Goal: Contribute content

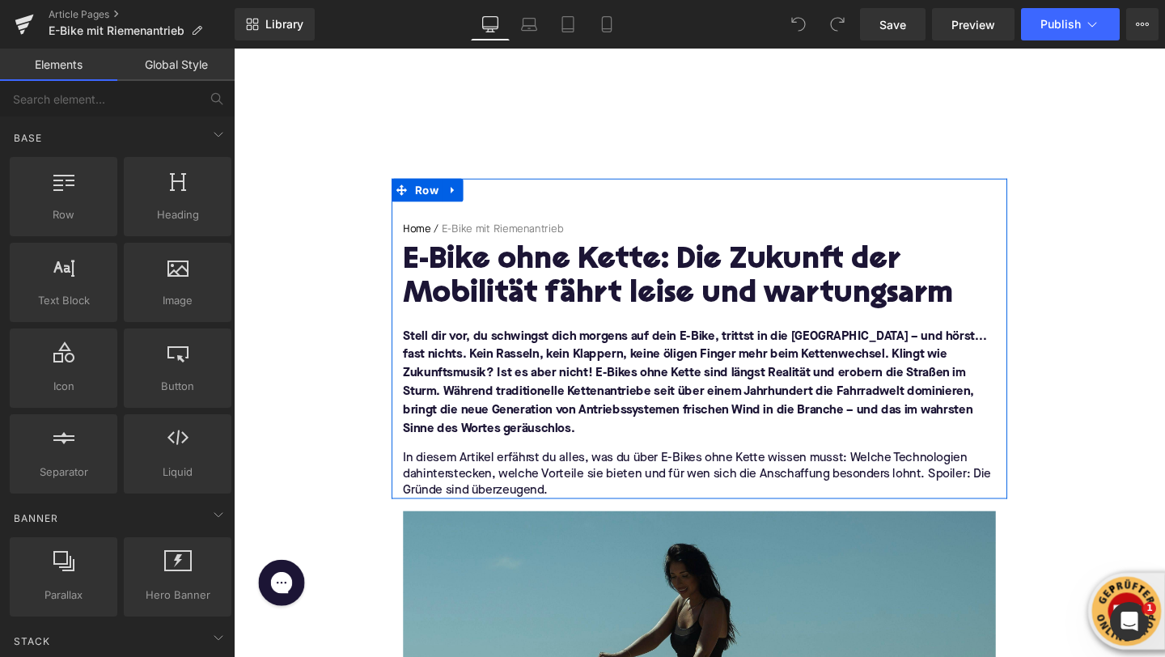
click at [478, 282] on h1 "E-Bike ohne Kette: Die Zukunft der Mobilität fährt leise und wartungsarm" at bounding box center [723, 290] width 623 height 70
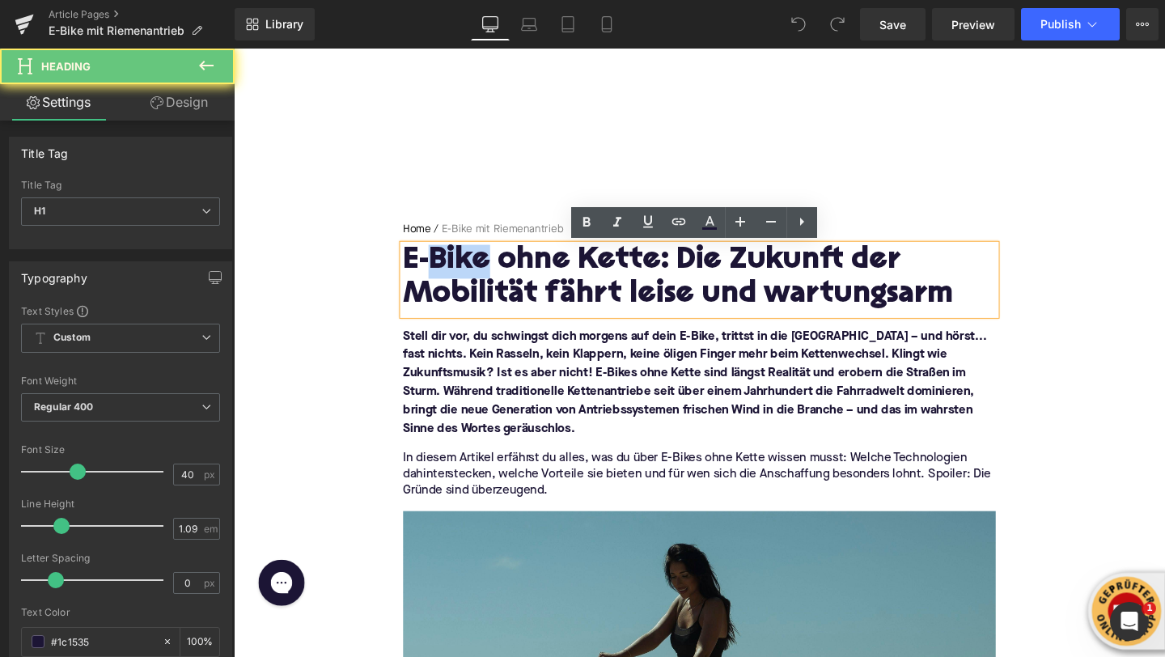
click at [478, 282] on h1 "E-Bike ohne Kette: Die Zukunft der Mobilität fährt leise und wartungsarm" at bounding box center [723, 290] width 623 height 70
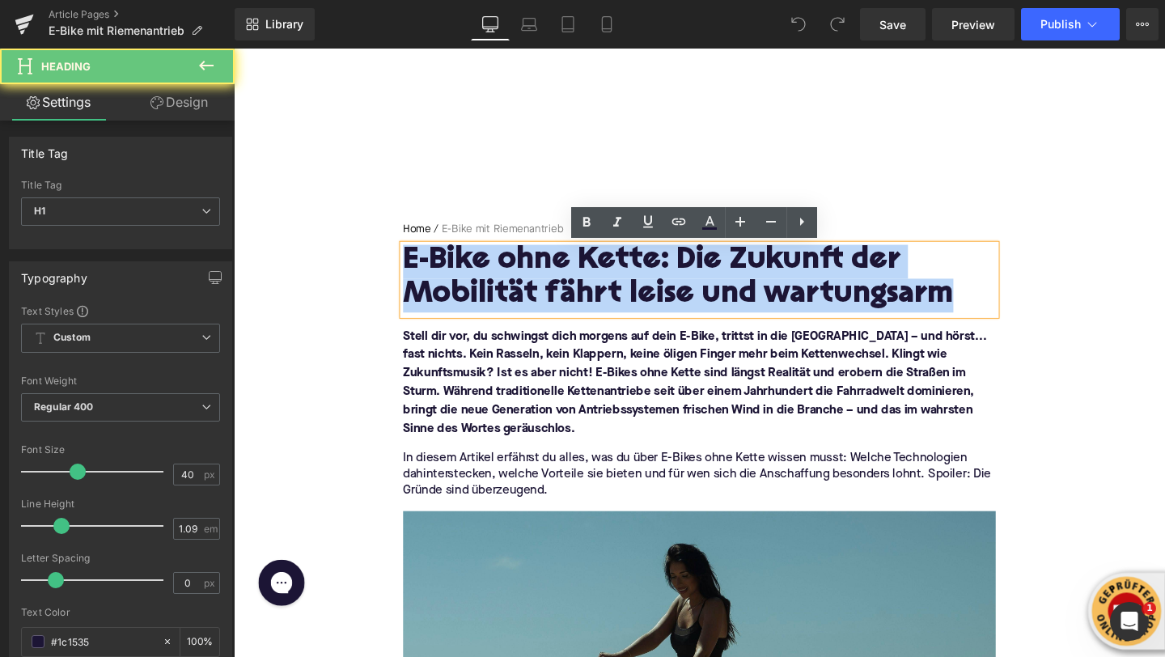
click at [478, 282] on h1 "E-Bike ohne Kette: Die Zukunft der Mobilität fährt leise und wartungsarm" at bounding box center [723, 290] width 623 height 70
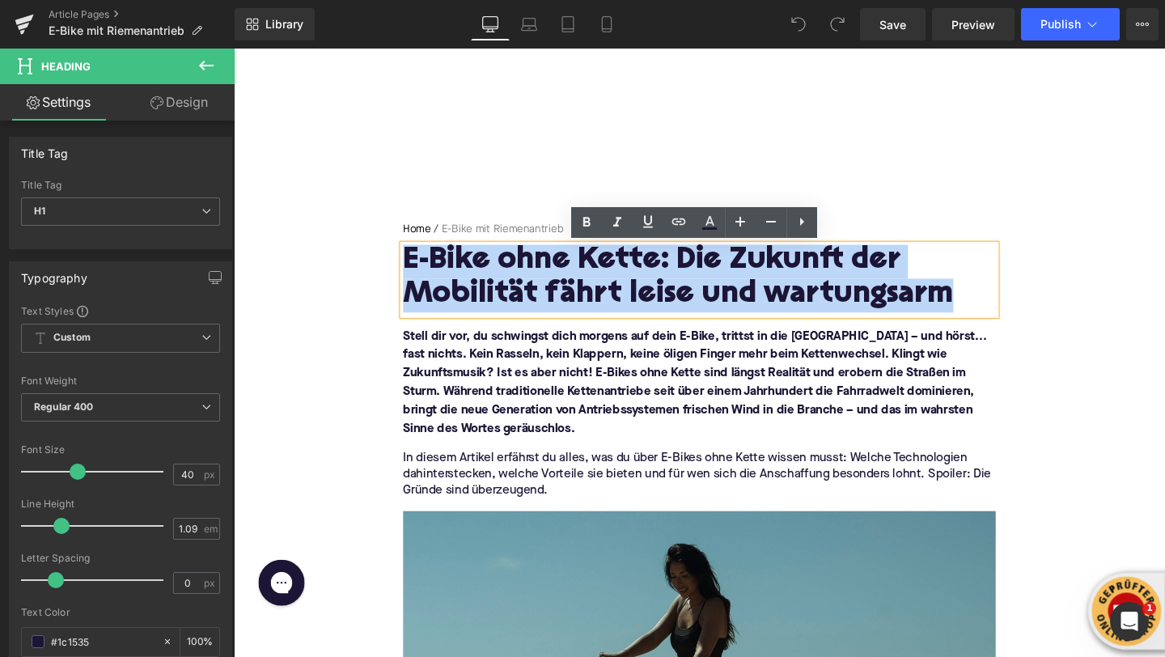
paste div
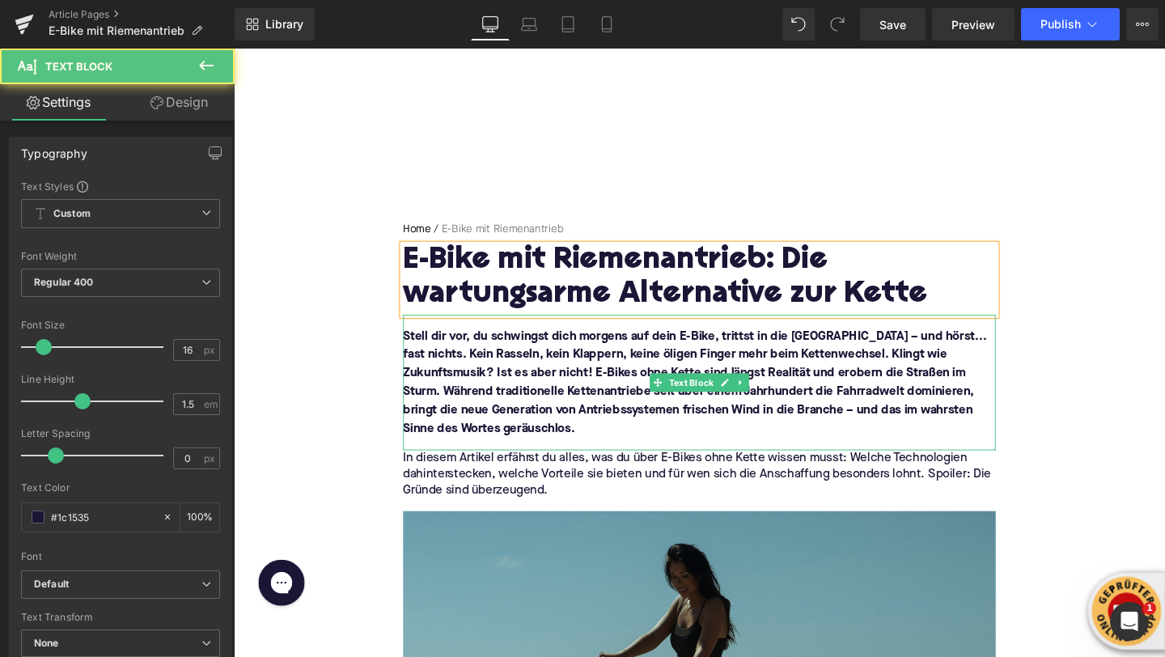
click at [465, 360] on p "Stell dir vor, du schwingst dich morgens auf dein E-Bike, trittst in die Pedale…" at bounding box center [723, 399] width 623 height 117
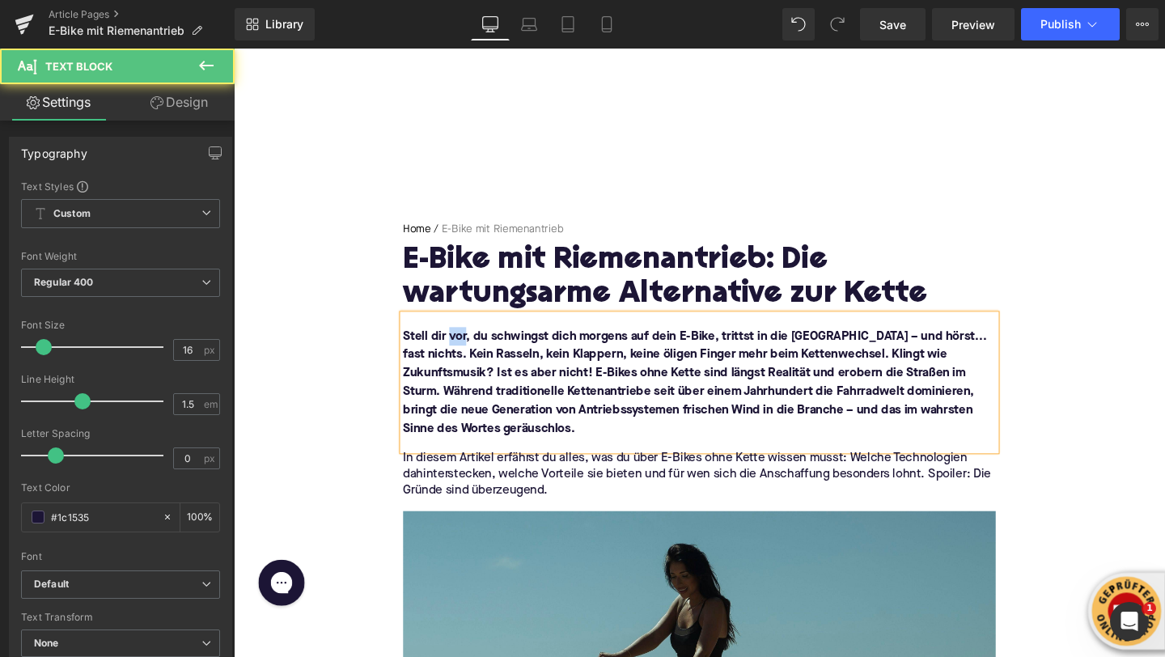
click at [465, 360] on p "Stell dir vor, du schwingst dich morgens auf dein E-Bike, trittst in die Pedale…" at bounding box center [723, 399] width 623 height 117
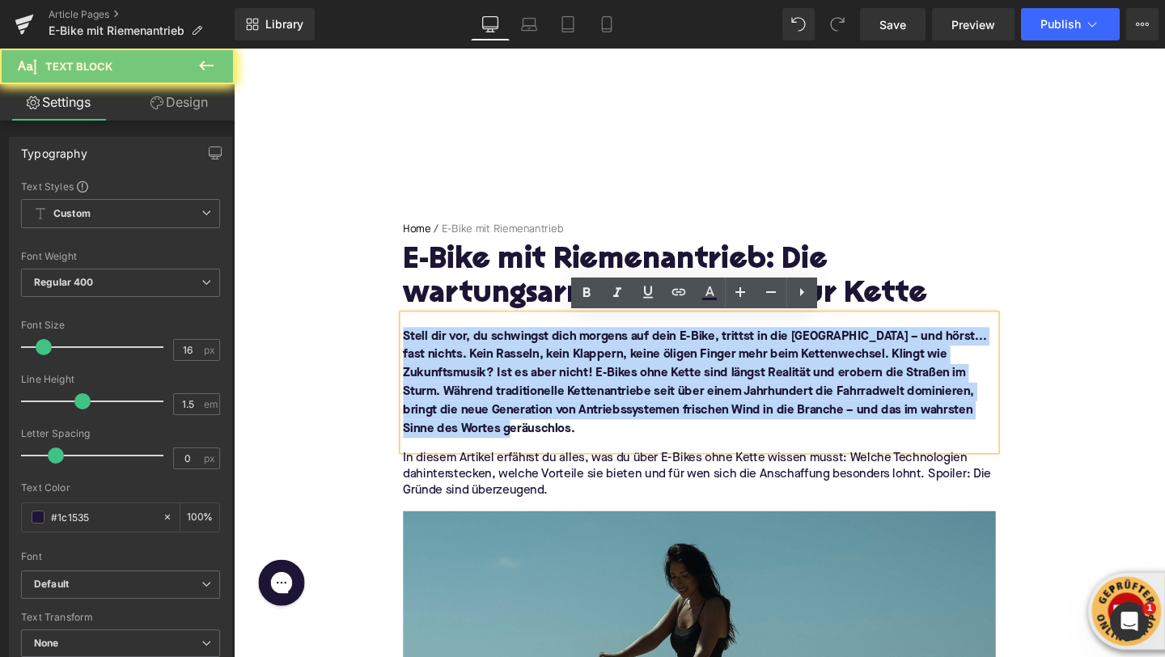
click at [465, 360] on p "Stell dir vor, du schwingst dich morgens auf dein E-Bike, trittst in die Pedale…" at bounding box center [723, 399] width 623 height 117
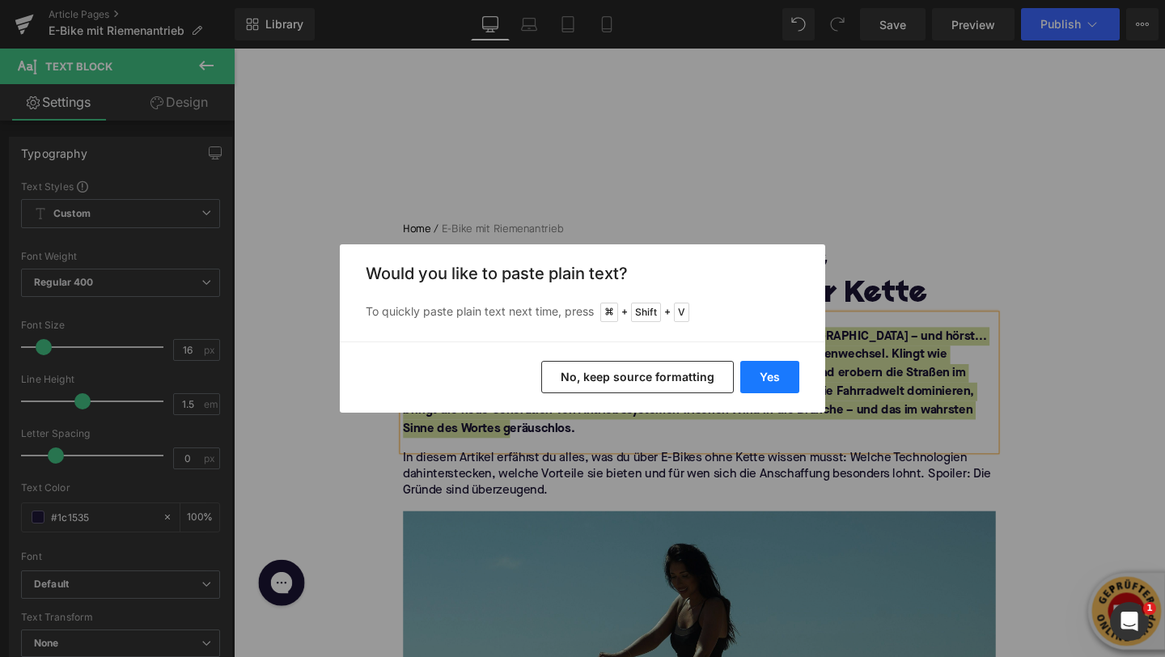
click at [785, 374] on button "Yes" at bounding box center [769, 377] width 59 height 32
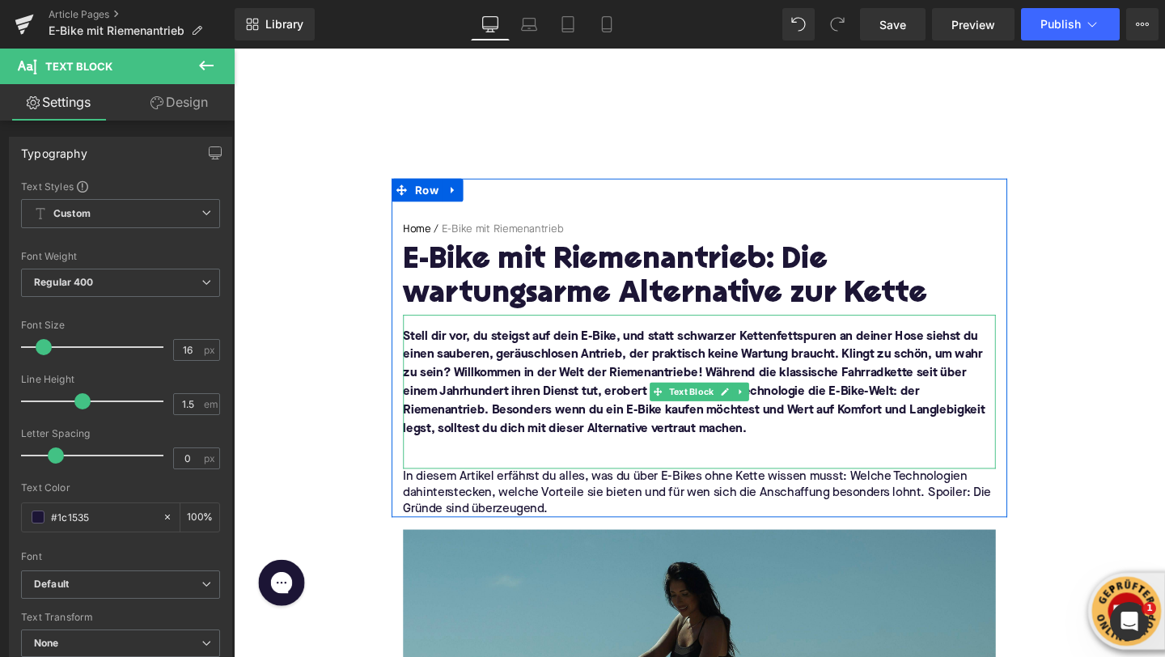
click at [544, 465] on p at bounding box center [723, 467] width 623 height 19
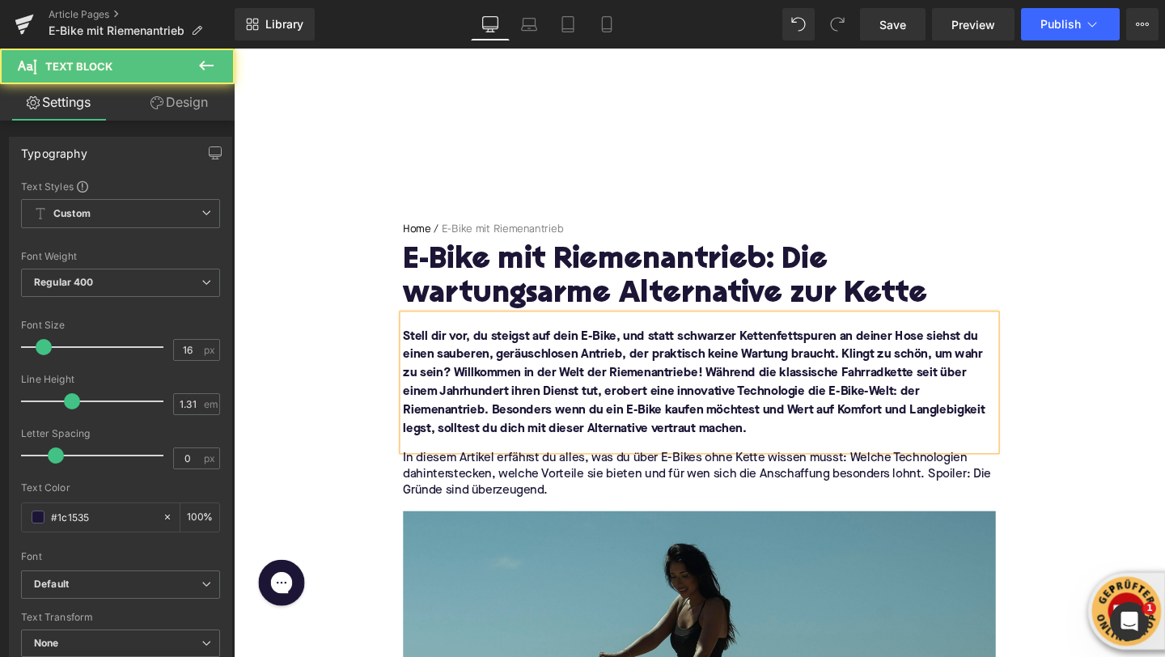
click at [452, 512] on p "In diesem Artikel erfährst du alles, was du über E-Bikes ohne Kette wissen muss…" at bounding box center [723, 496] width 623 height 51
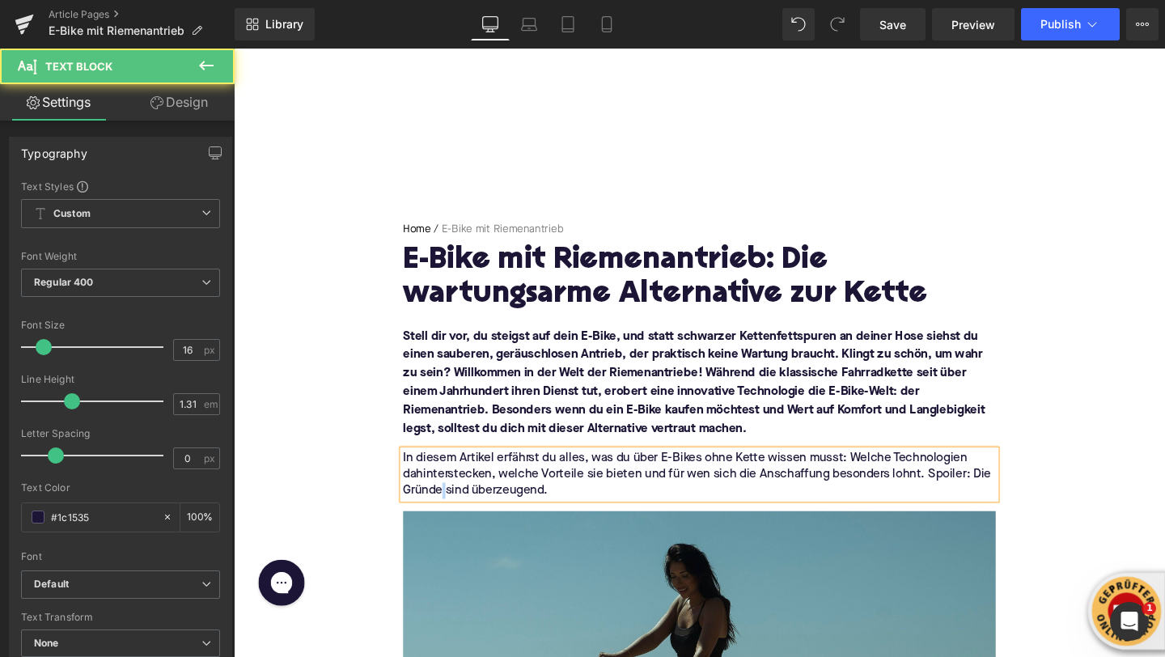
click at [452, 512] on p "In diesem Artikel erfährst du alles, was du über E-Bikes ohne Kette wissen muss…" at bounding box center [723, 496] width 623 height 51
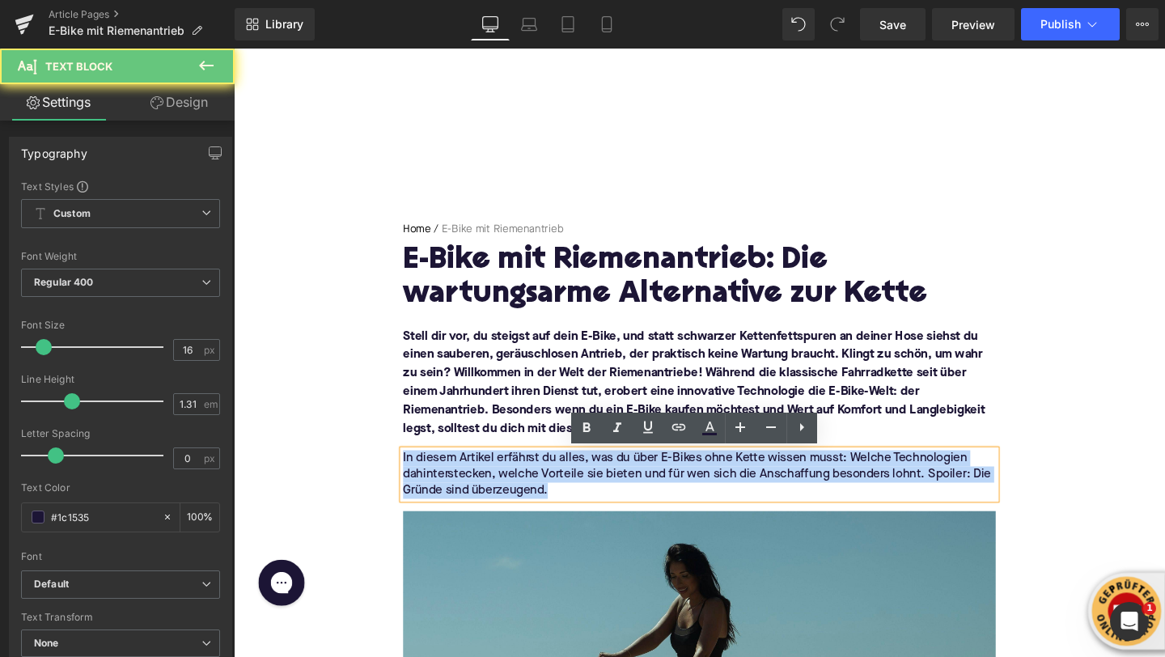
click at [452, 512] on p "In diesem Artikel erfährst du alles, was du über E-Bikes ohne Kette wissen muss…" at bounding box center [723, 496] width 623 height 51
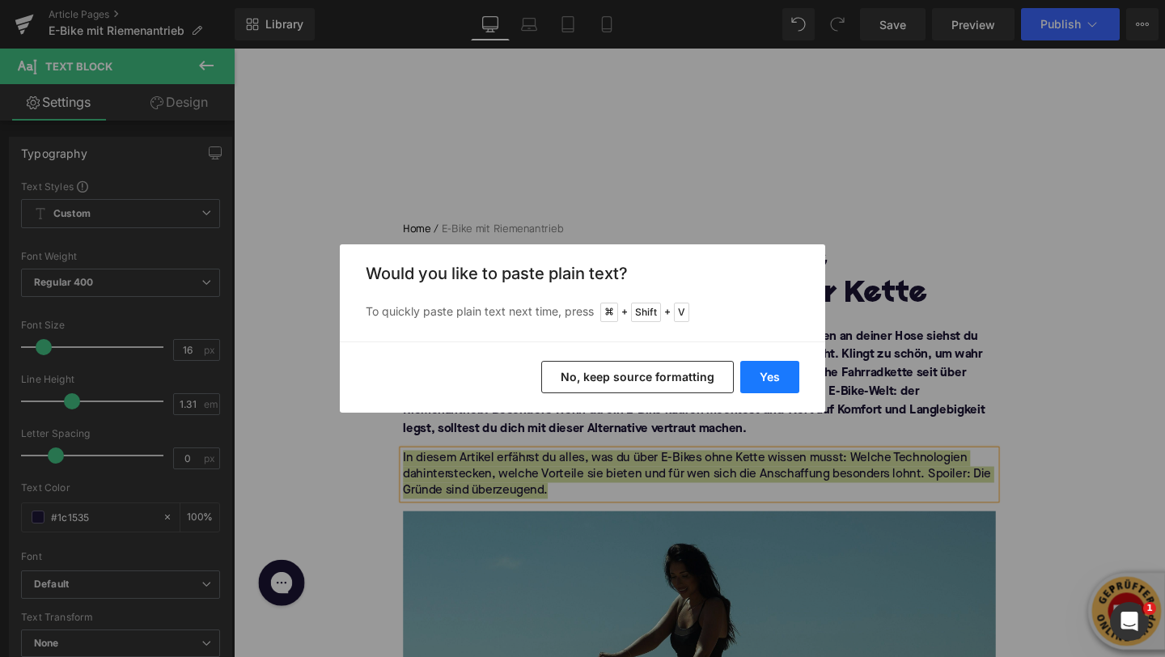
click at [773, 371] on button "Yes" at bounding box center [769, 377] width 59 height 32
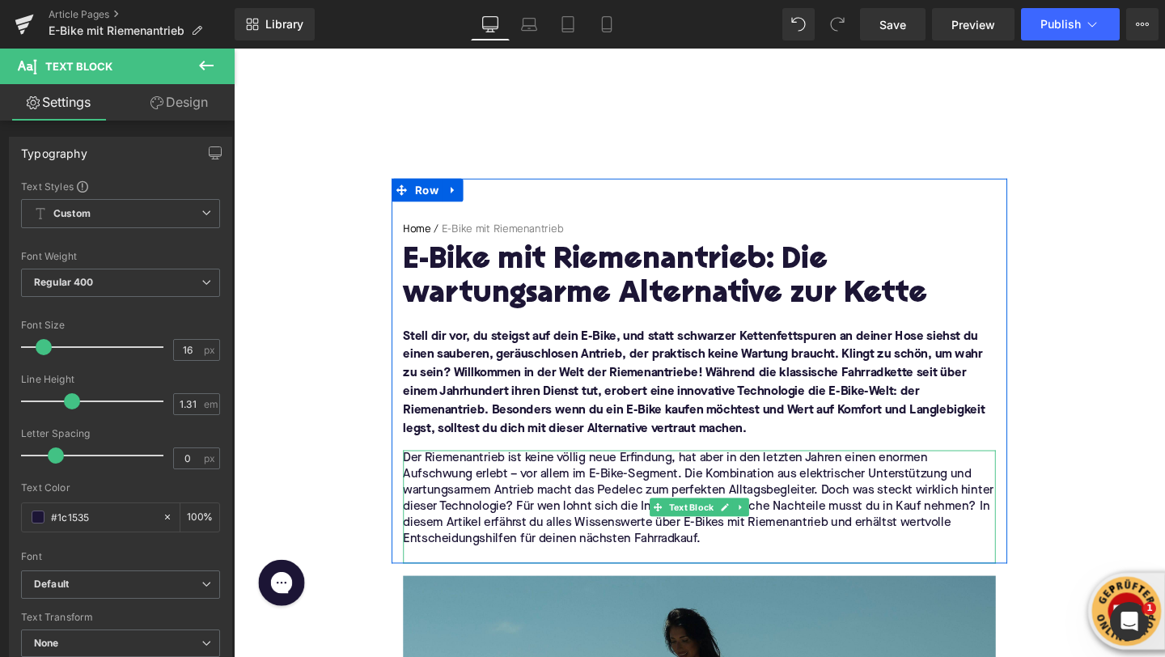
click at [537, 578] on p at bounding box center [723, 581] width 623 height 17
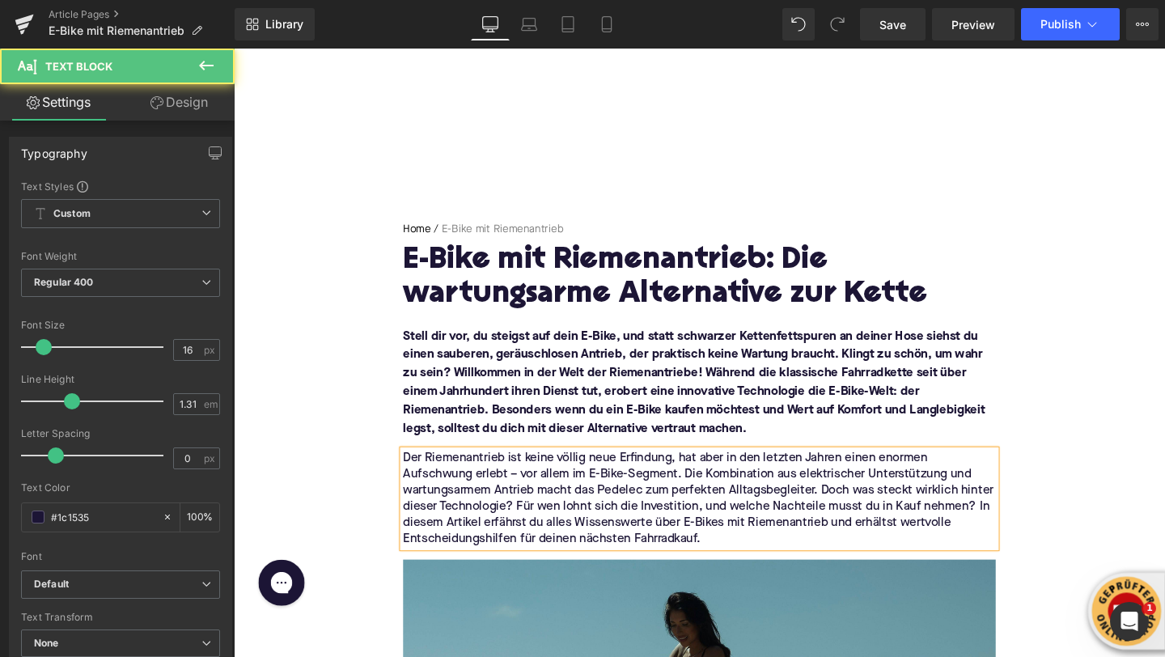
click at [858, 511] on p "Der Riemenantrieb ist keine völlig neue Erfindung, hat aber in den letzten Jahr…" at bounding box center [723, 522] width 623 height 102
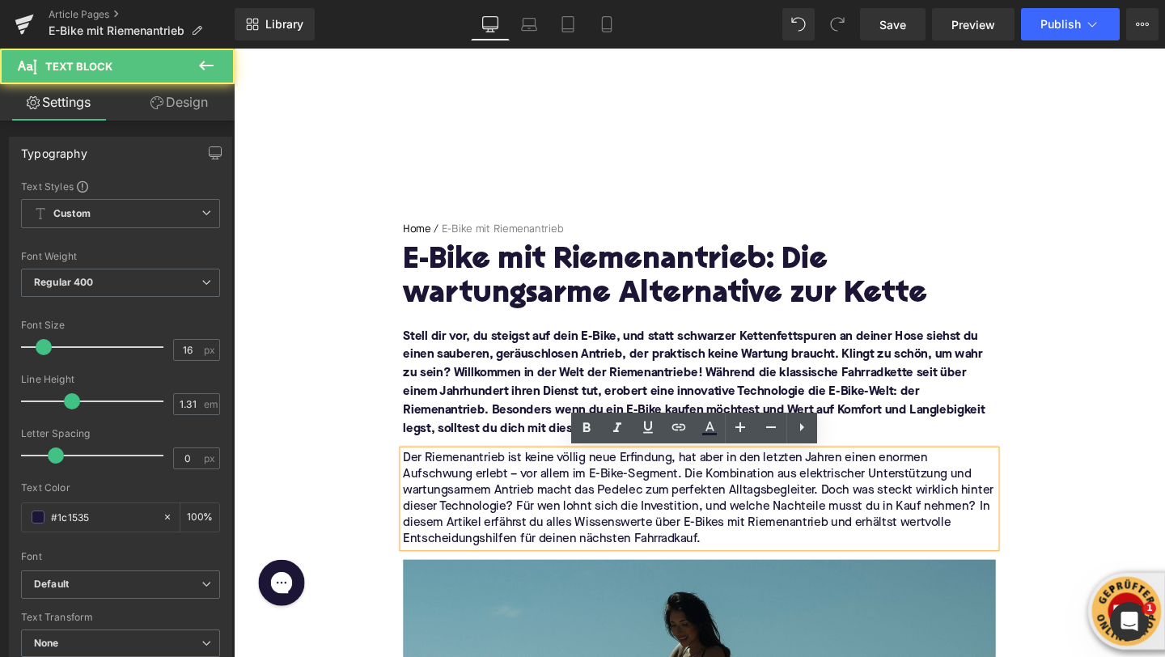
click at [851, 513] on p "Der Riemenantrieb ist keine völlig neue Erfindung, hat aber in den letzten Jahr…" at bounding box center [723, 522] width 623 height 102
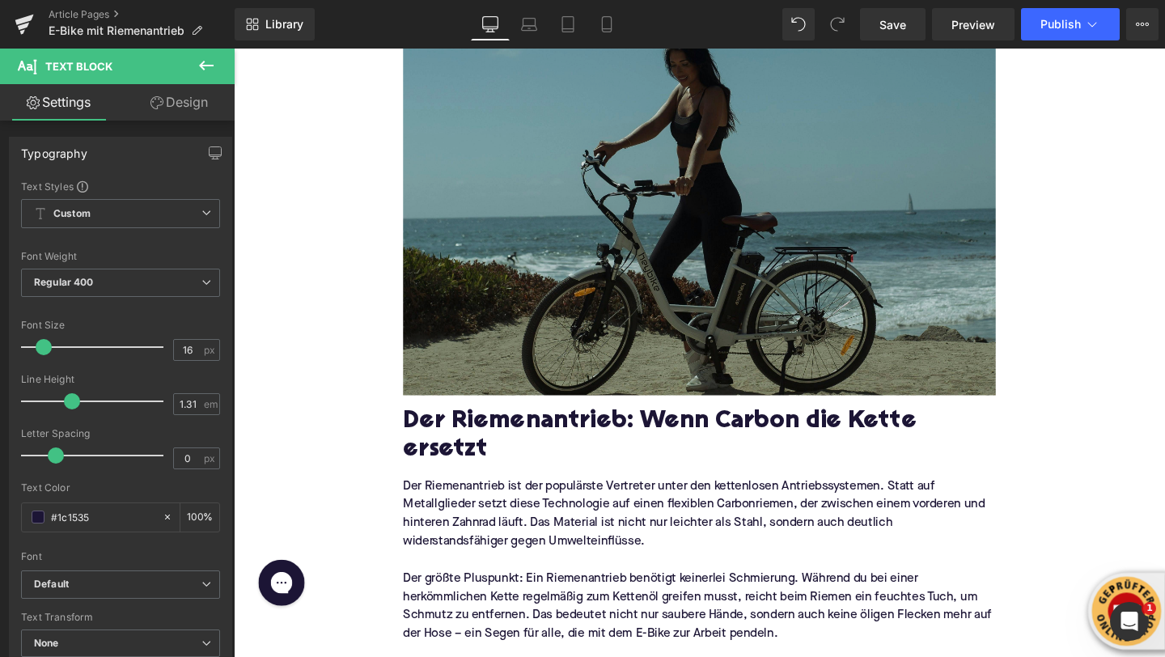
scroll to position [675, 0]
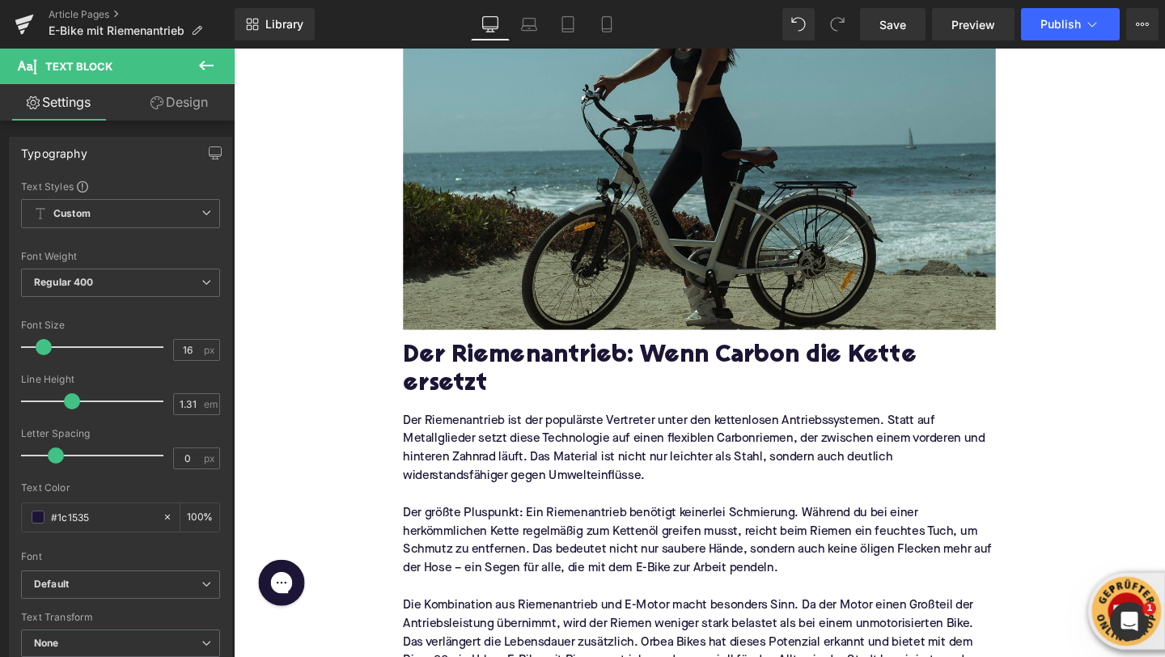
click at [512, 361] on h2 "Der Riemenantrieb: Wenn Carbon die Kette ersetzt" at bounding box center [723, 386] width 623 height 57
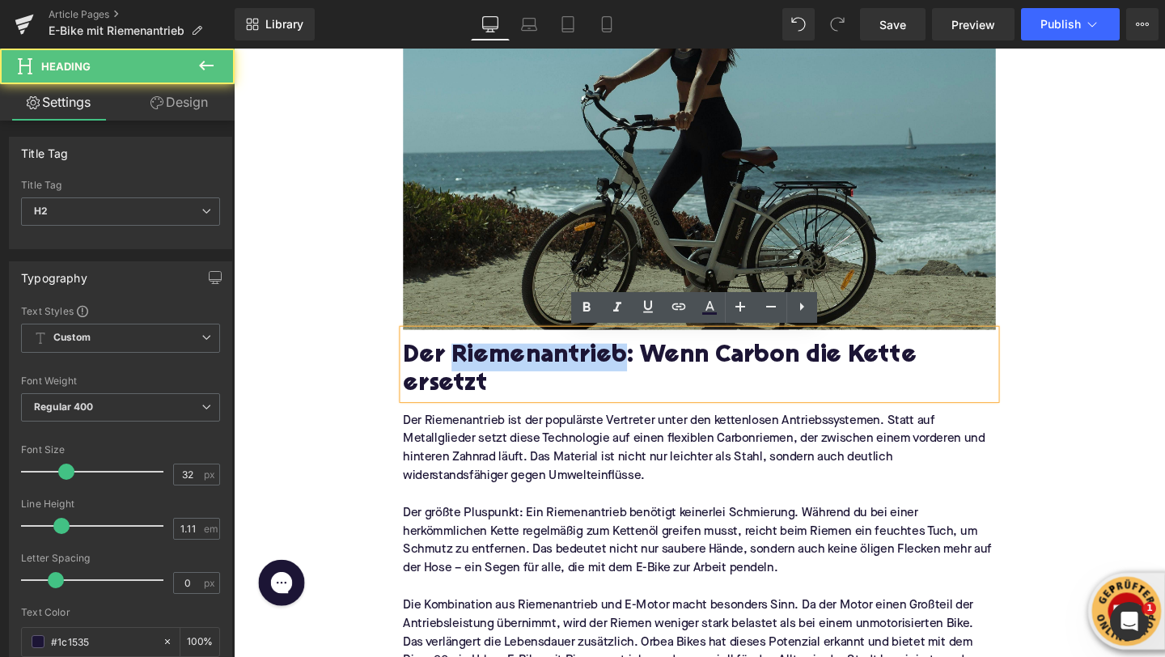
click at [512, 361] on h2 "Der Riemenantrieb: Wenn Carbon die Kette ersetzt" at bounding box center [723, 386] width 623 height 57
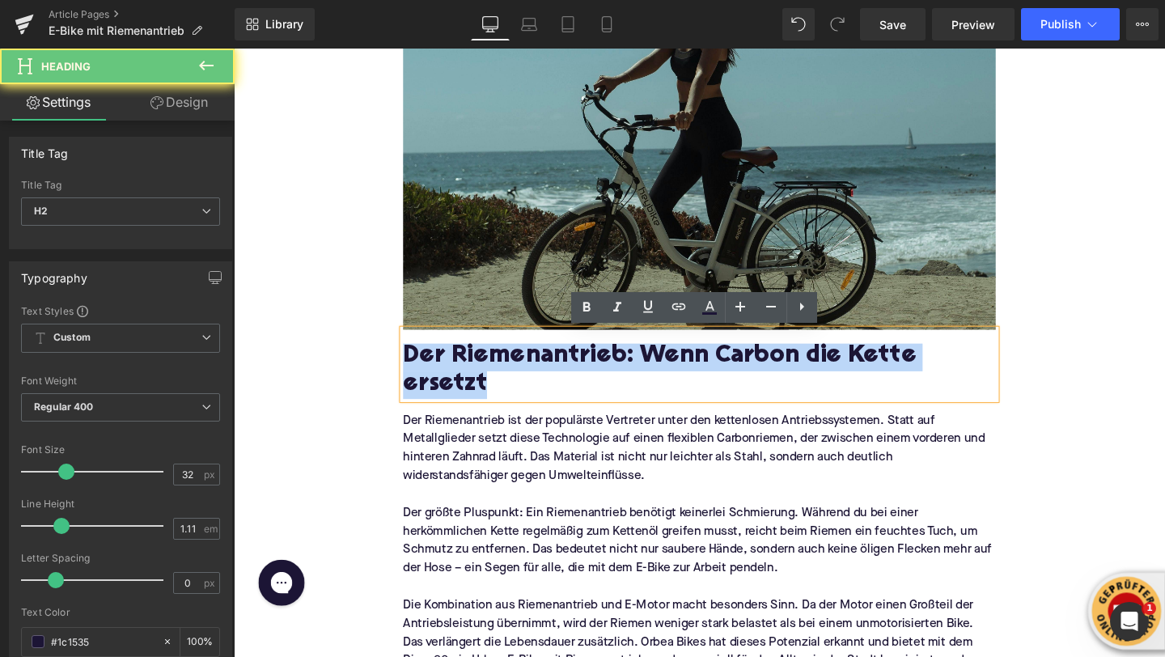
click at [512, 361] on h2 "Der Riemenantrieb: Wenn Carbon die Kette ersetzt" at bounding box center [723, 386] width 623 height 57
paste div
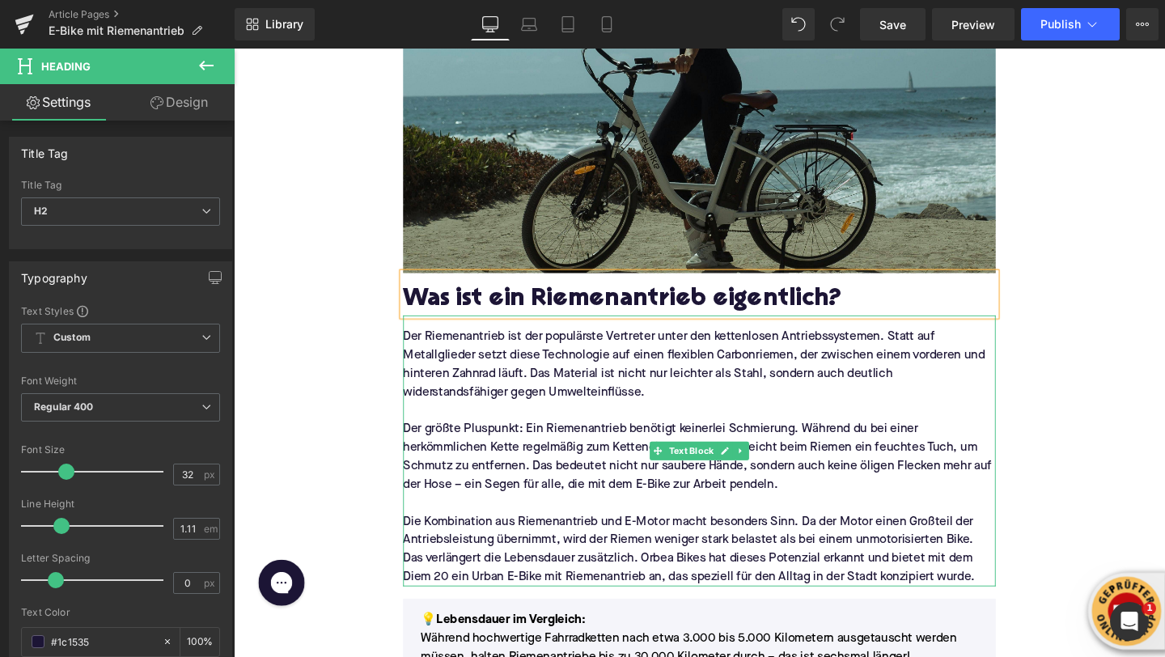
scroll to position [817, 0]
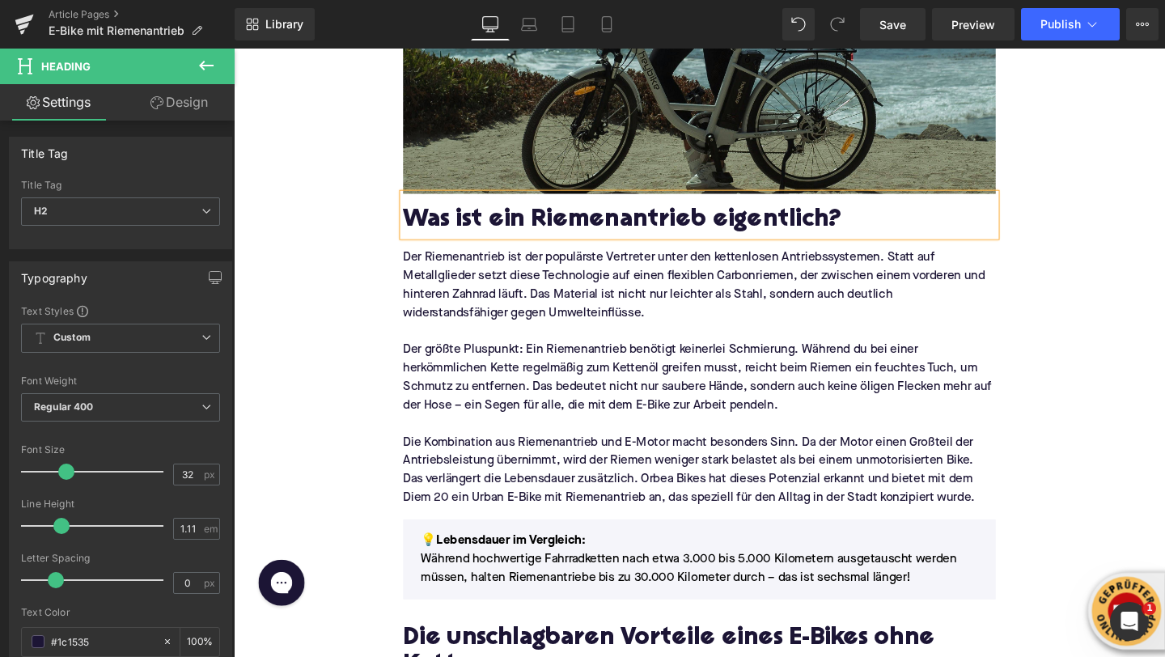
click at [509, 460] on p "Die Kombination aus Riemenantrieb und E-Motor macht besonders Sinn. Da der Moto…" at bounding box center [723, 492] width 623 height 78
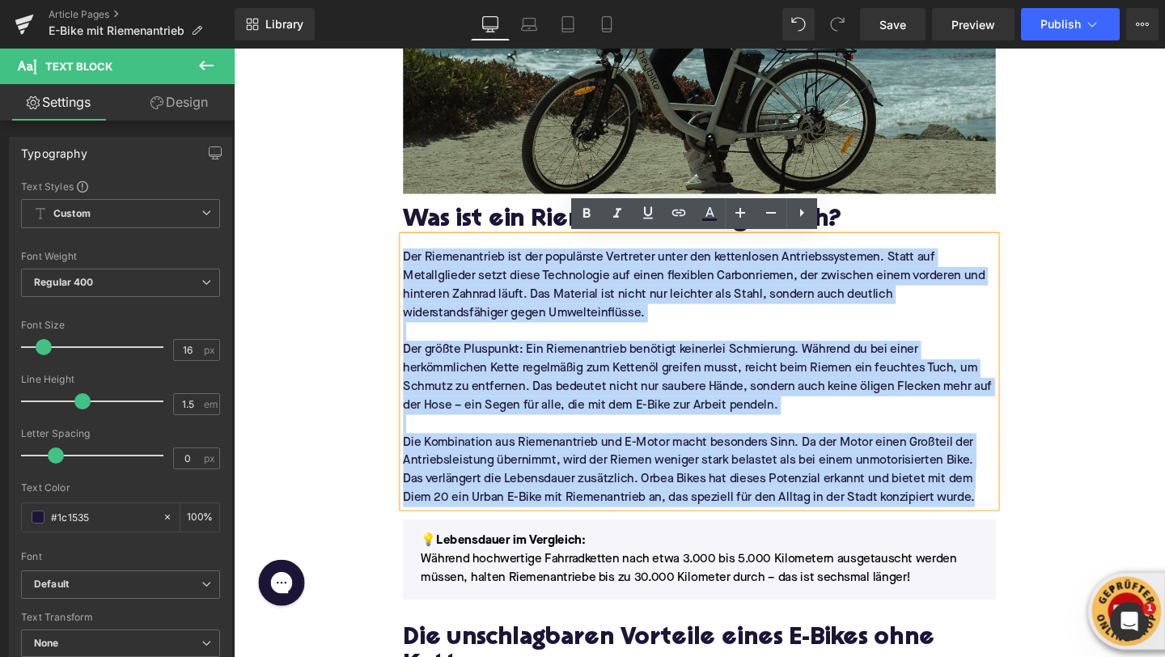
drag, startPoint x: 996, startPoint y: 523, endPoint x: 414, endPoint y: 269, distance: 634.6
click at [414, 269] on div "Der Riemenantrieb ist der populärste Vertreter unter den kettenlosen Antriebssy…" at bounding box center [723, 388] width 623 height 285
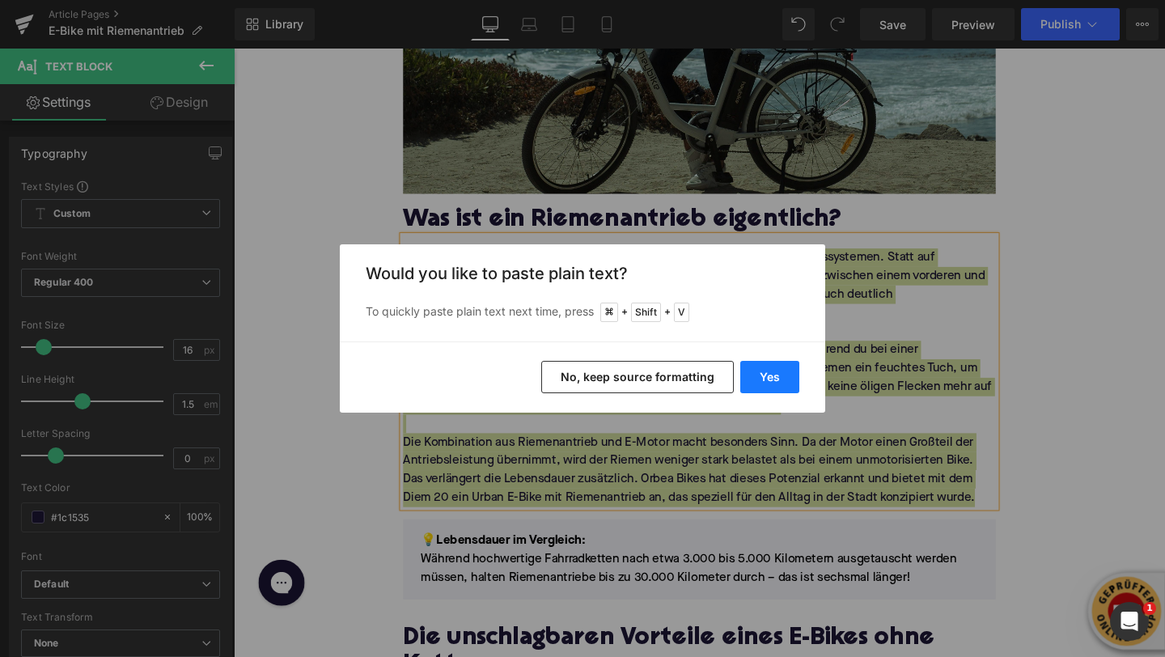
click at [765, 367] on button "Yes" at bounding box center [769, 377] width 59 height 32
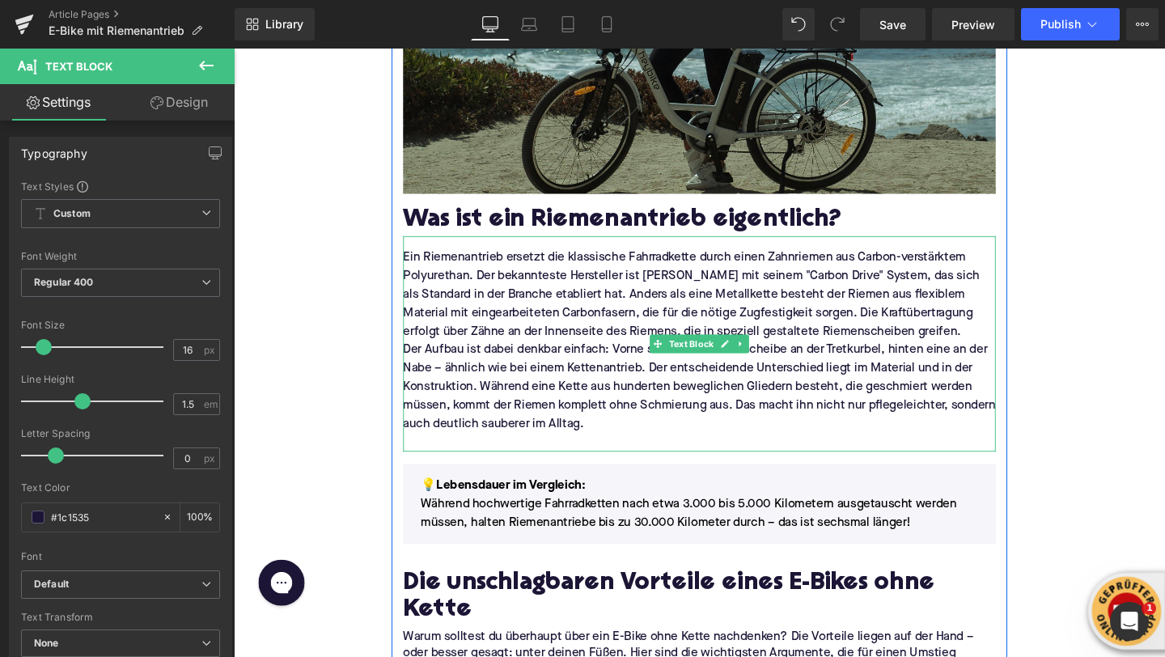
click at [949, 341] on p "Ein Riemenantrieb ersetzt die klassische Fahrradkette durch einen Zahnriemen au…" at bounding box center [723, 307] width 623 height 97
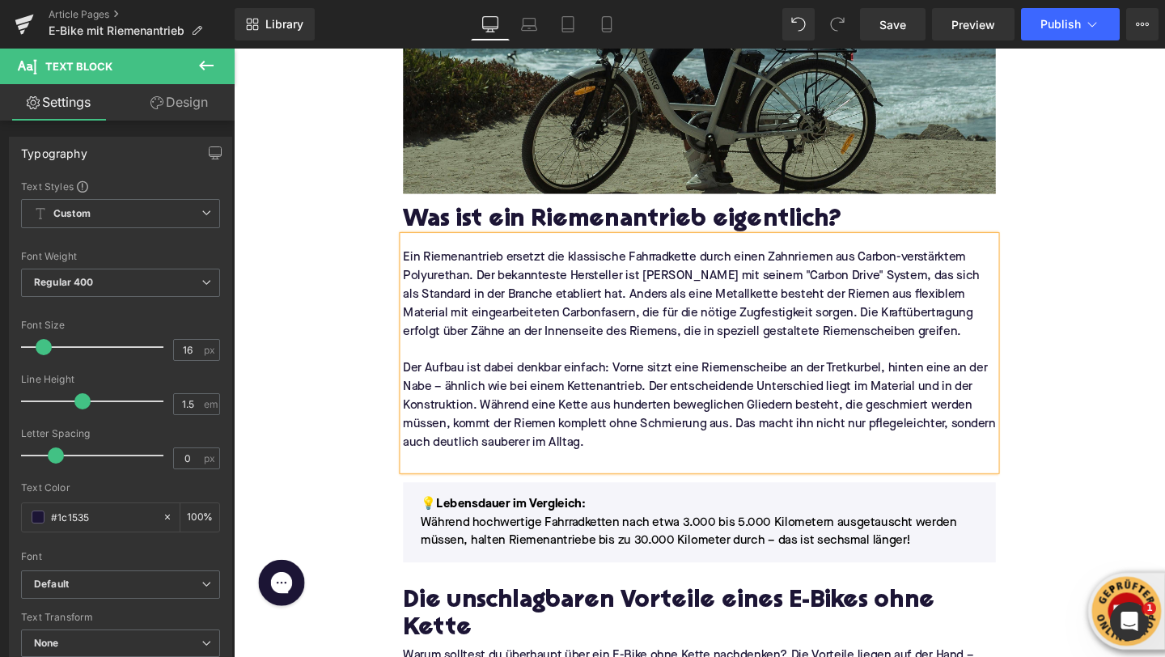
click at [535, 477] on p at bounding box center [723, 482] width 623 height 19
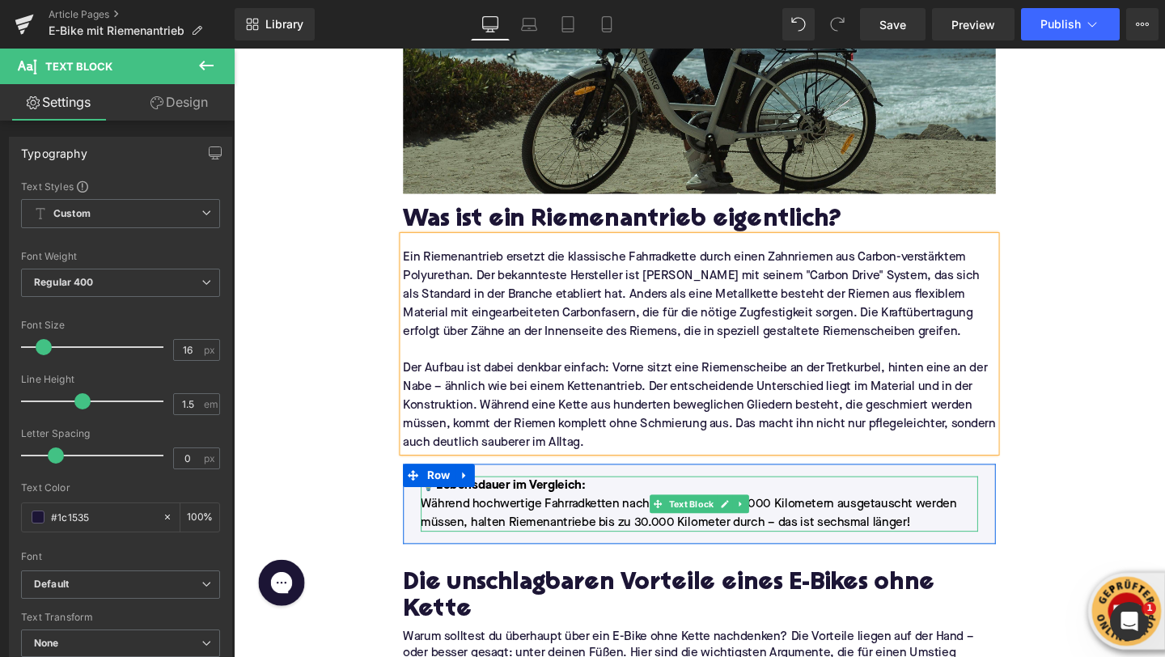
click at [494, 528] on p "Während hochwertige Fahrradketten nach etwa 3.000 bis 5.000 Kilometern ausgetau…" at bounding box center [724, 537] width 586 height 39
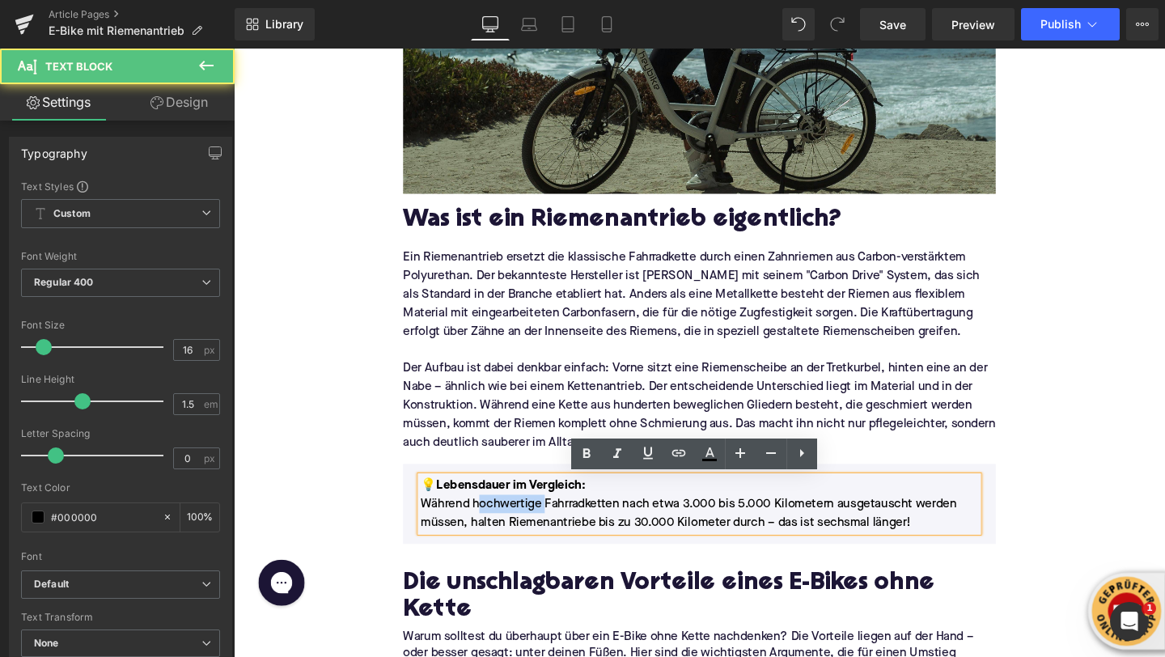
click at [494, 528] on p "Während hochwertige Fahrradketten nach etwa 3.000 bis 5.000 Kilometern ausgetau…" at bounding box center [724, 537] width 586 height 39
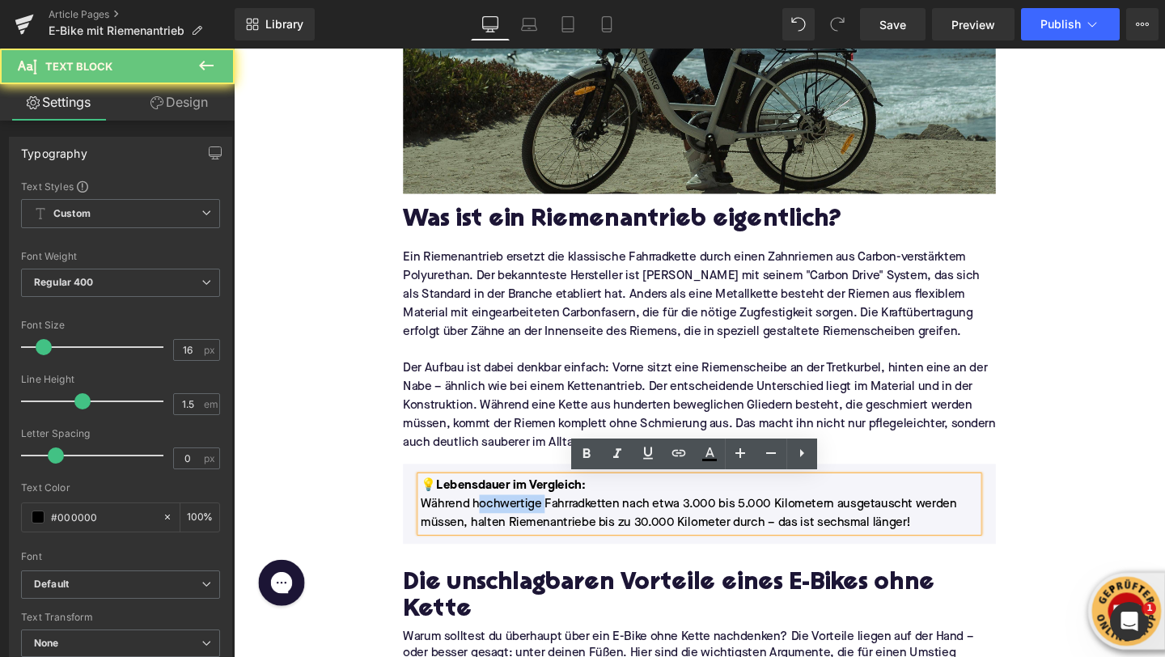
click at [494, 528] on p "Während hochwertige Fahrradketten nach etwa 3.000 bis 5.000 Kilometern ausgetau…" at bounding box center [724, 537] width 586 height 39
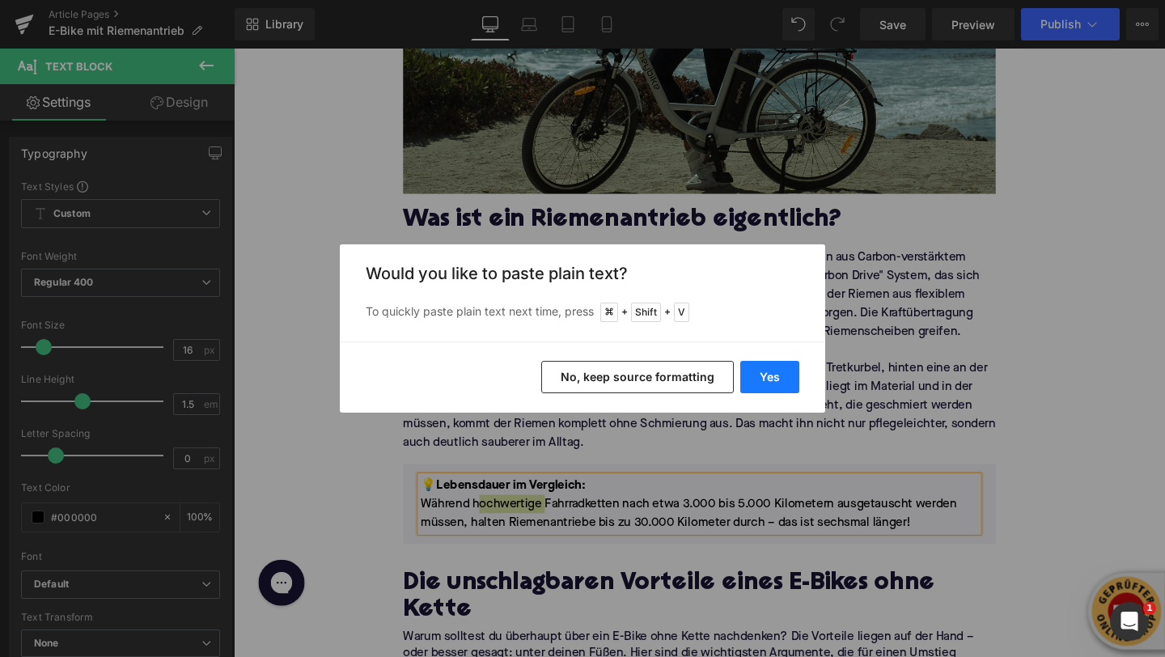
click at [758, 383] on button "Yes" at bounding box center [769, 377] width 59 height 32
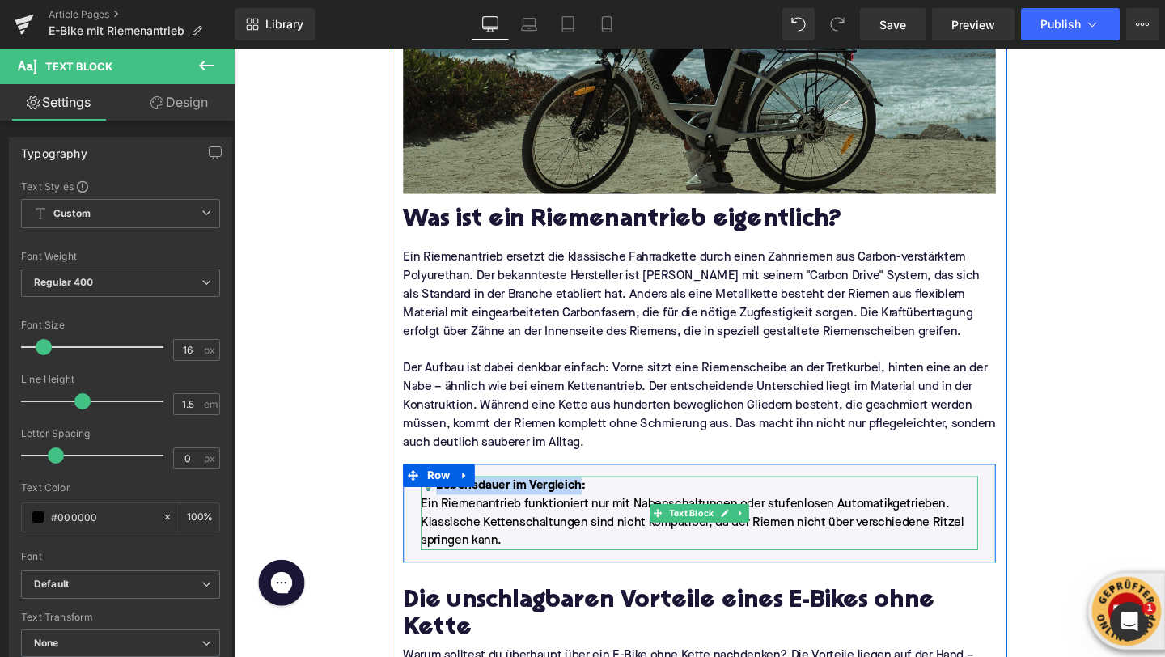
drag, startPoint x: 596, startPoint y: 511, endPoint x: 446, endPoint y: 512, distance: 149.7
click at [446, 512] on p "💡Lebensdauer im Vergleich :" at bounding box center [724, 507] width 586 height 19
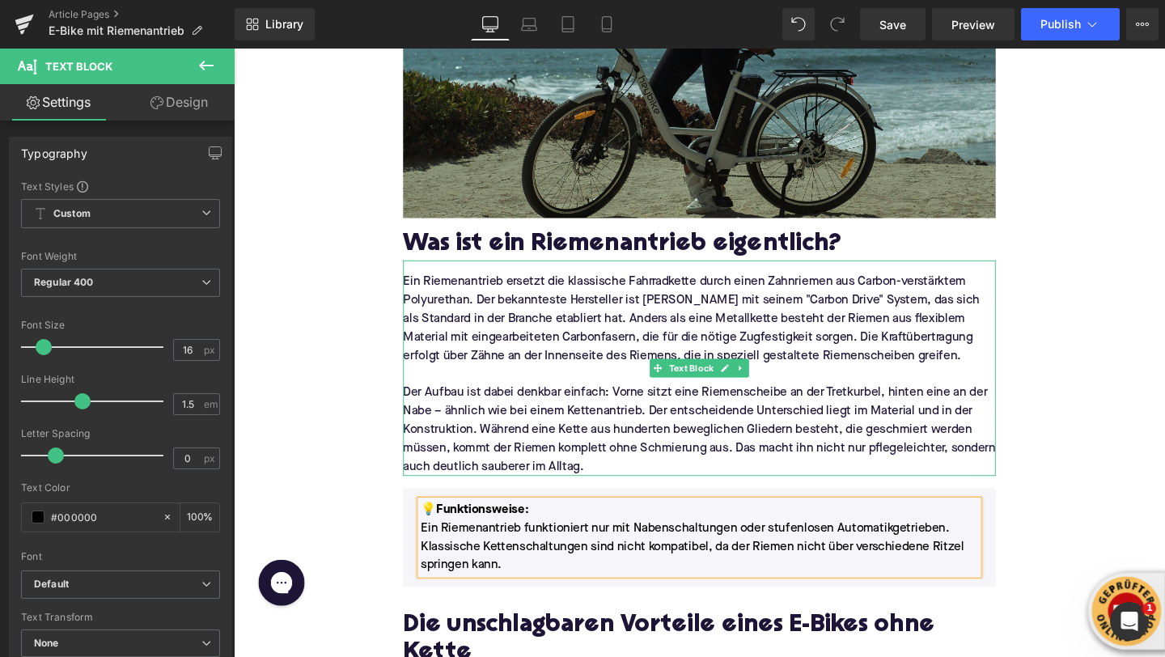
scroll to position [1046, 0]
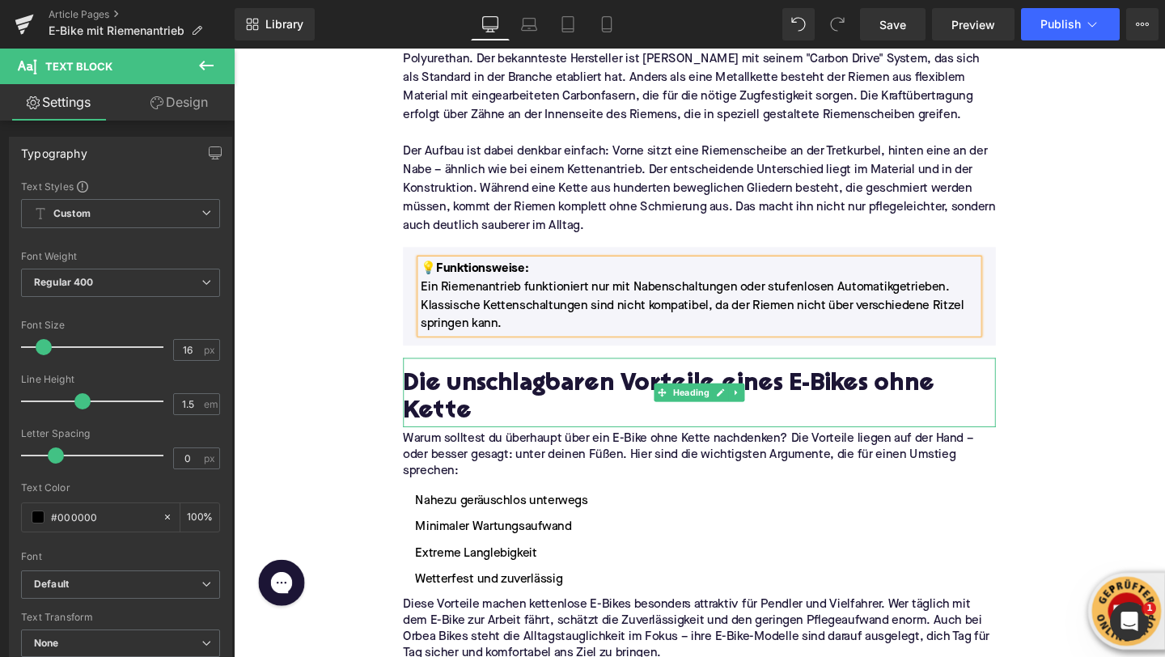
click at [483, 392] on h2 "Die unschlagbaren Vorteile eines E-Bikes ohne Kette" at bounding box center [723, 416] width 623 height 57
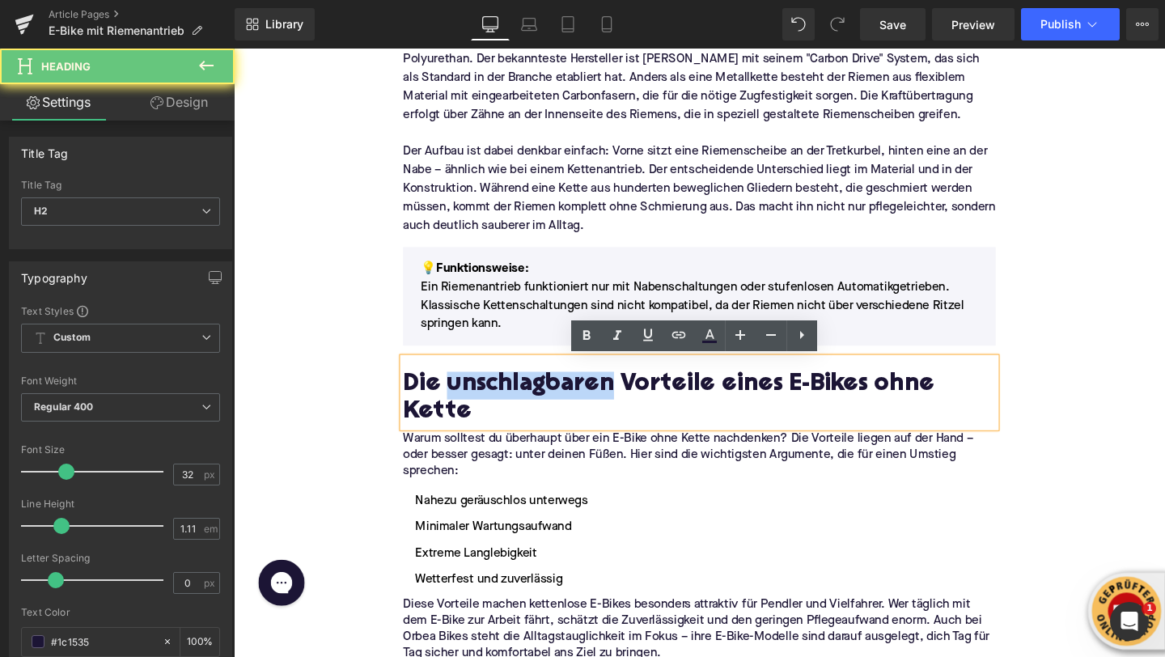
click at [483, 392] on h2 "Die unschlagbaren Vorteile eines E-Bikes ohne Kette" at bounding box center [723, 416] width 623 height 57
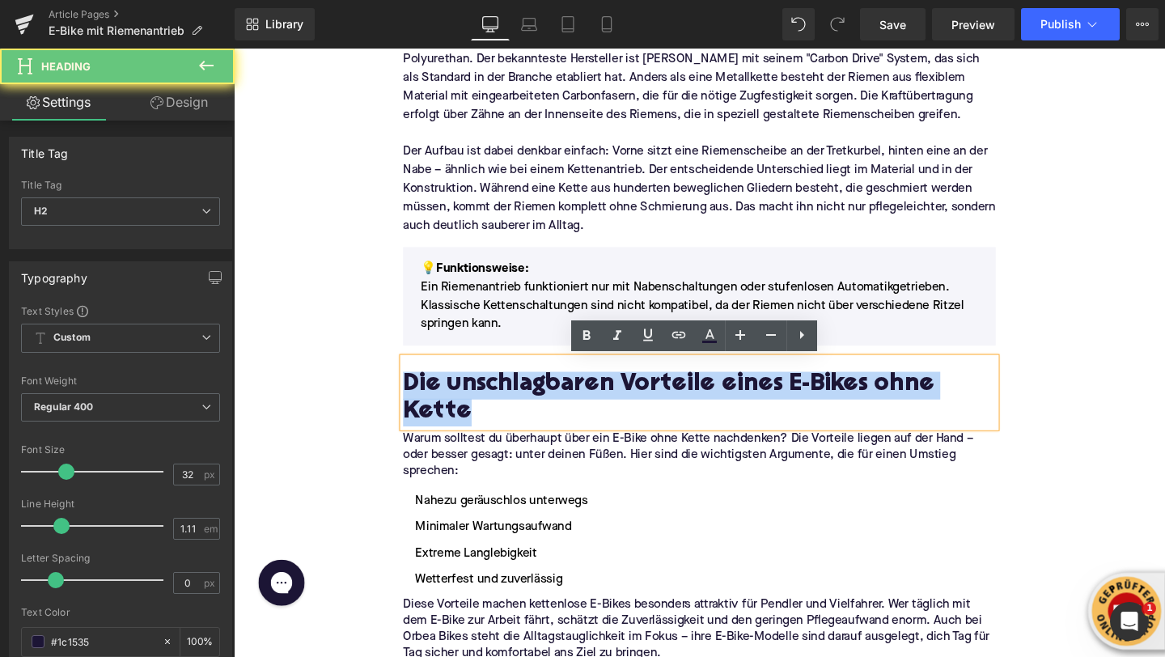
click at [483, 392] on h2 "Die unschlagbaren Vorteile eines E-Bikes ohne Kette" at bounding box center [723, 416] width 623 height 57
paste div
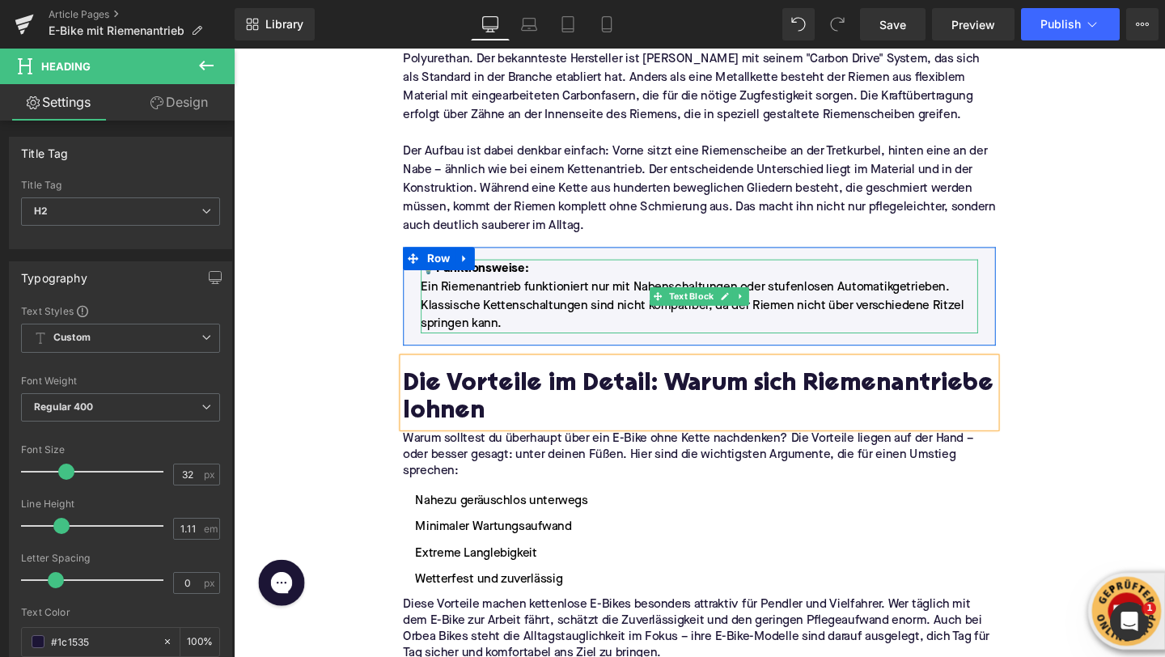
scroll to position [1342, 0]
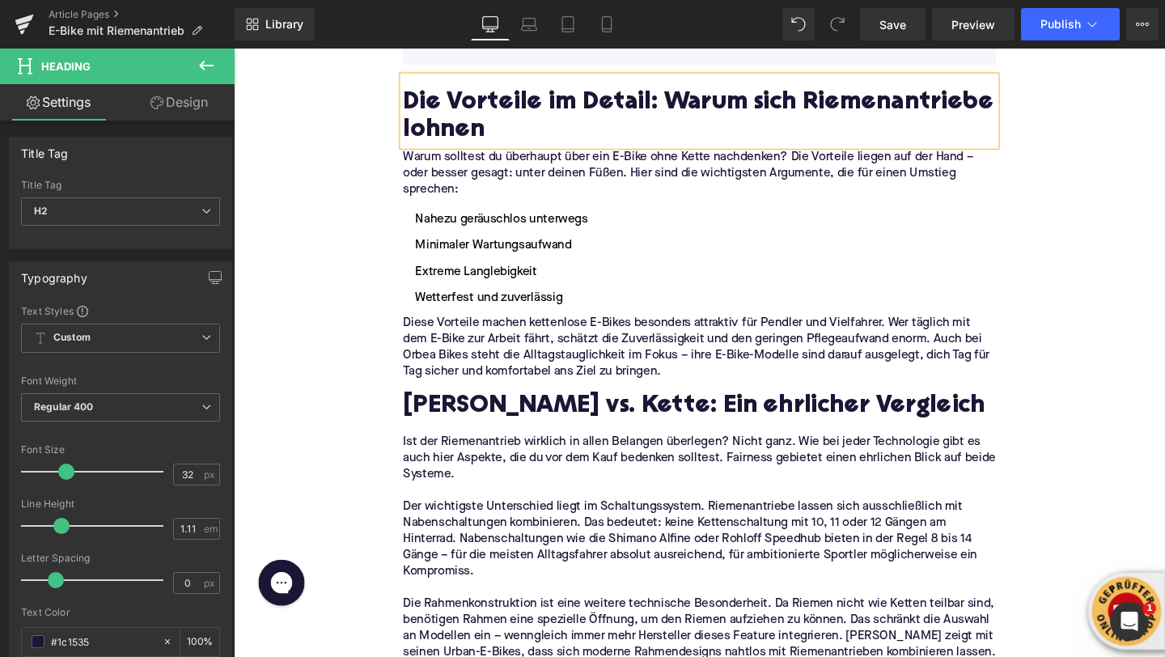
click at [451, 192] on p "Warum solltest du überhaupt über ein E-Bike ohne Kette nachdenken? Die Vorteile…" at bounding box center [723, 180] width 623 height 51
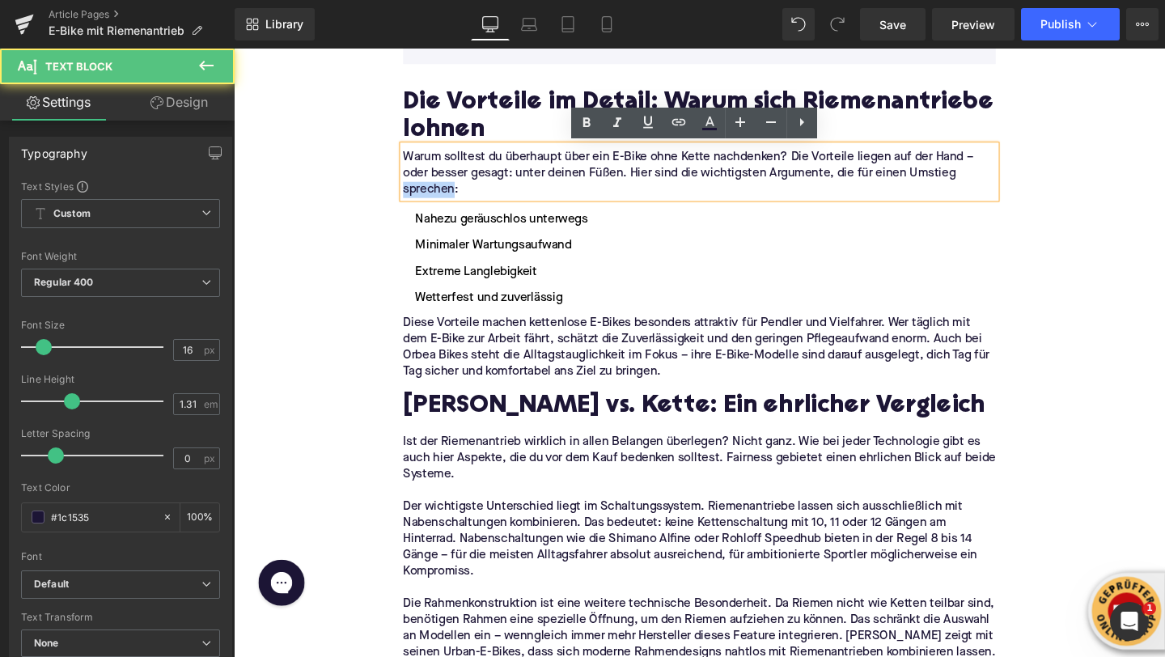
click at [451, 192] on p "Warum solltest du überhaupt über ein E-Bike ohne Kette nachdenken? Die Vorteile…" at bounding box center [723, 180] width 623 height 51
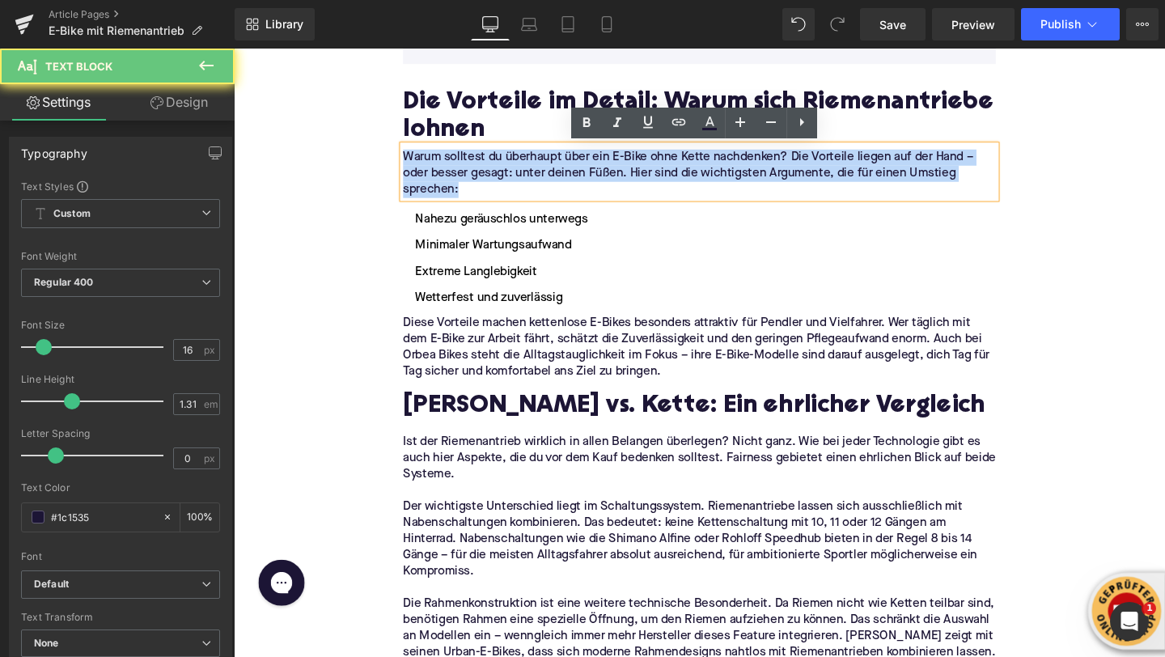
click at [451, 192] on p "Warum solltest du überhaupt über ein E-Bike ohne Kette nachdenken? Die Vorteile…" at bounding box center [723, 180] width 623 height 51
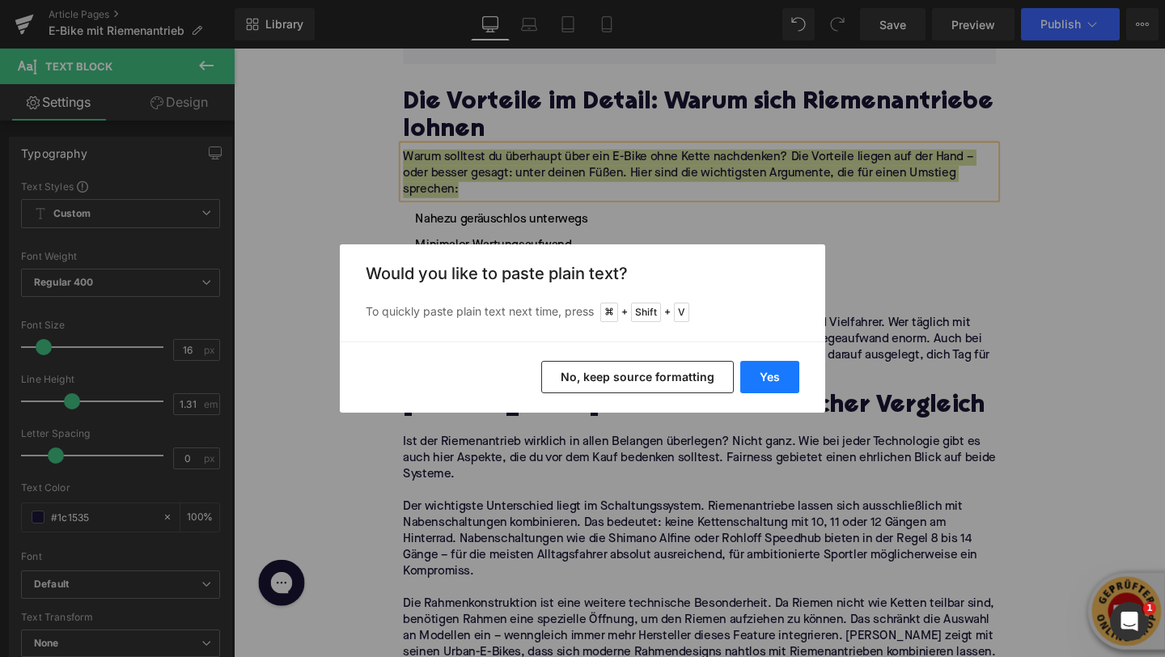
click at [785, 374] on button "Yes" at bounding box center [769, 377] width 59 height 32
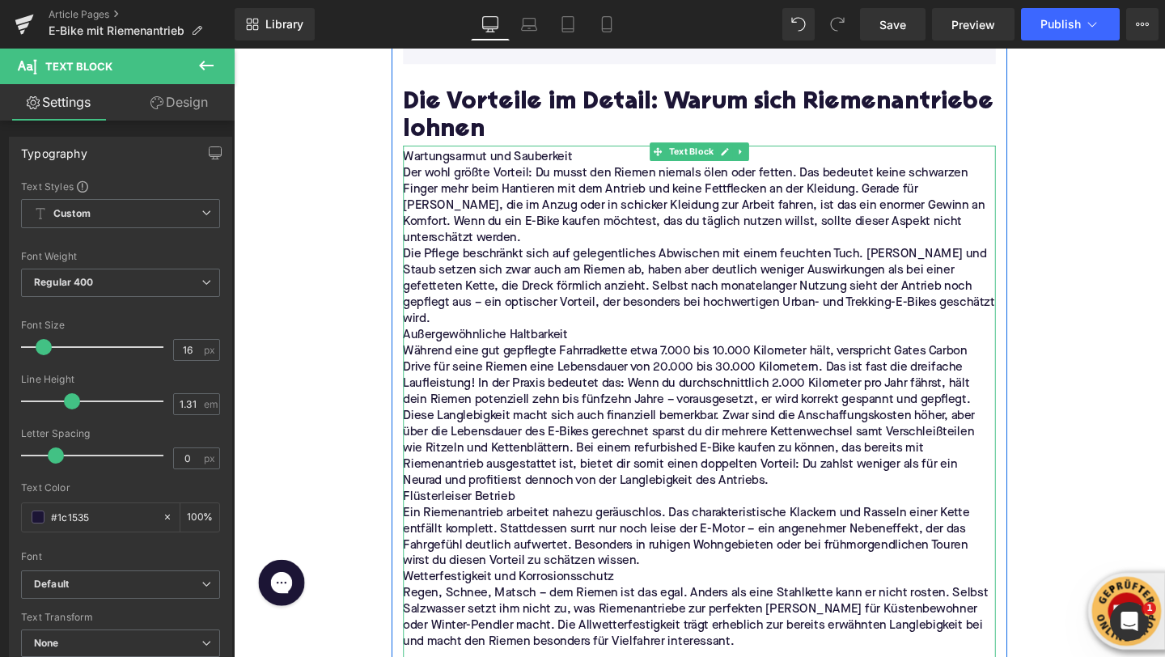
click at [610, 166] on p "Wartungsarmut und Sauberkeit" at bounding box center [723, 163] width 623 height 17
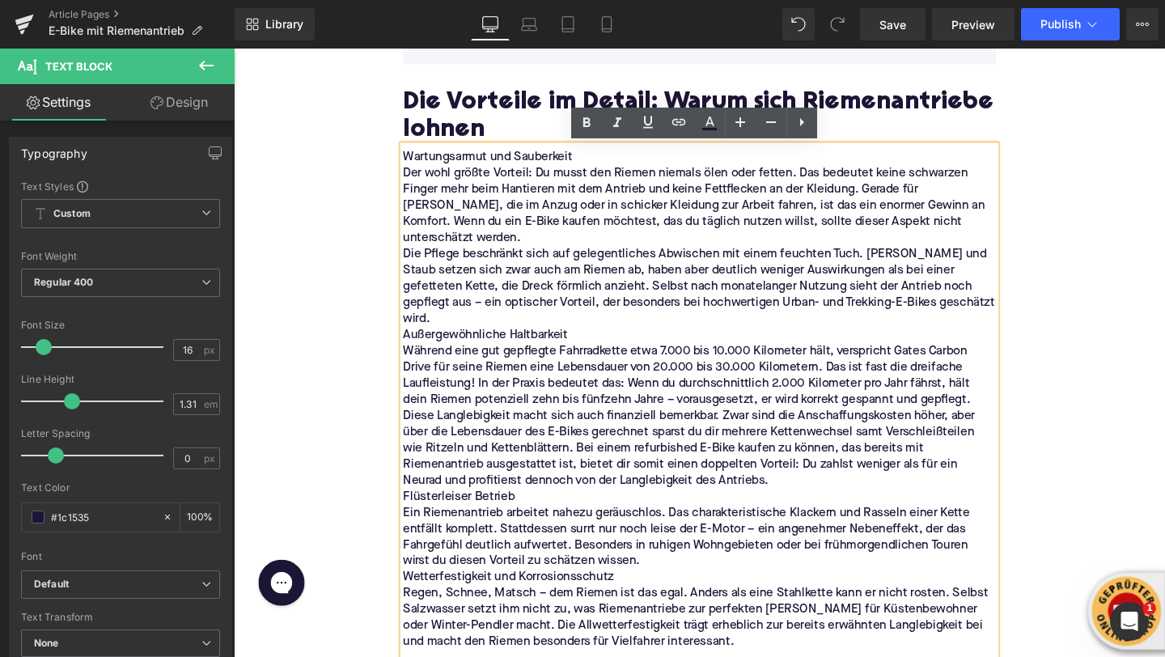
click at [995, 295] on p "Die Pflege beschränkt sich auf gelegentliches Abwischen mit einem feuchten Tuch…" at bounding box center [723, 299] width 623 height 85
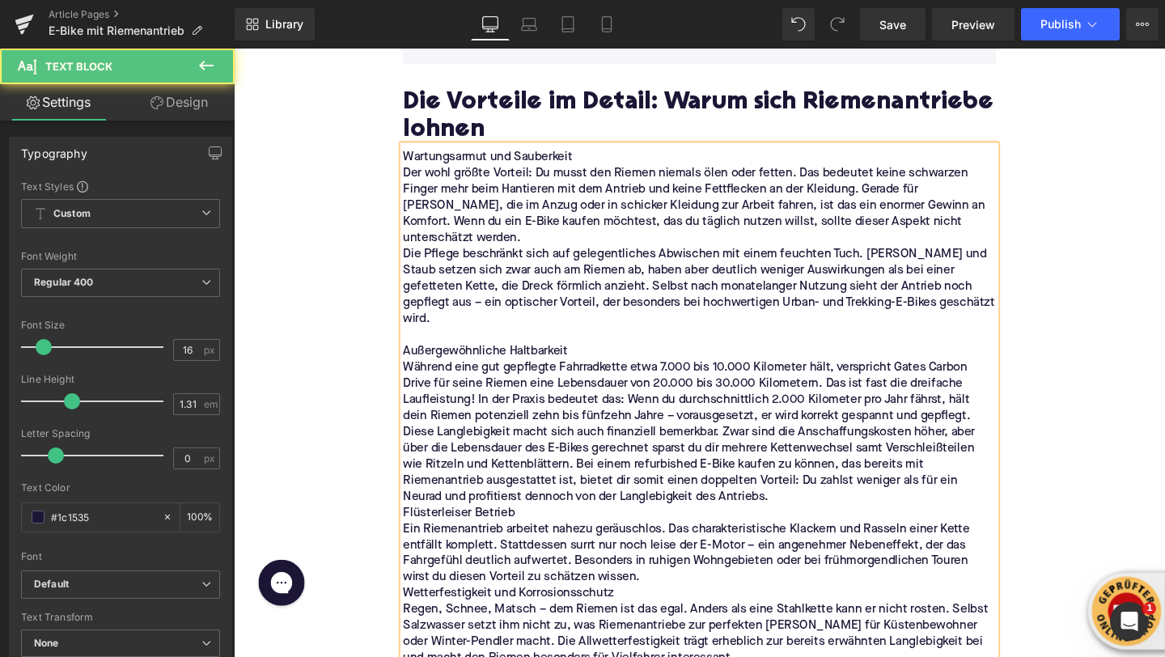
click at [955, 215] on p "Der wohl größte Vorteil: Du musst den Riemen niemals ölen oder fetten. Das bede…" at bounding box center [723, 214] width 623 height 85
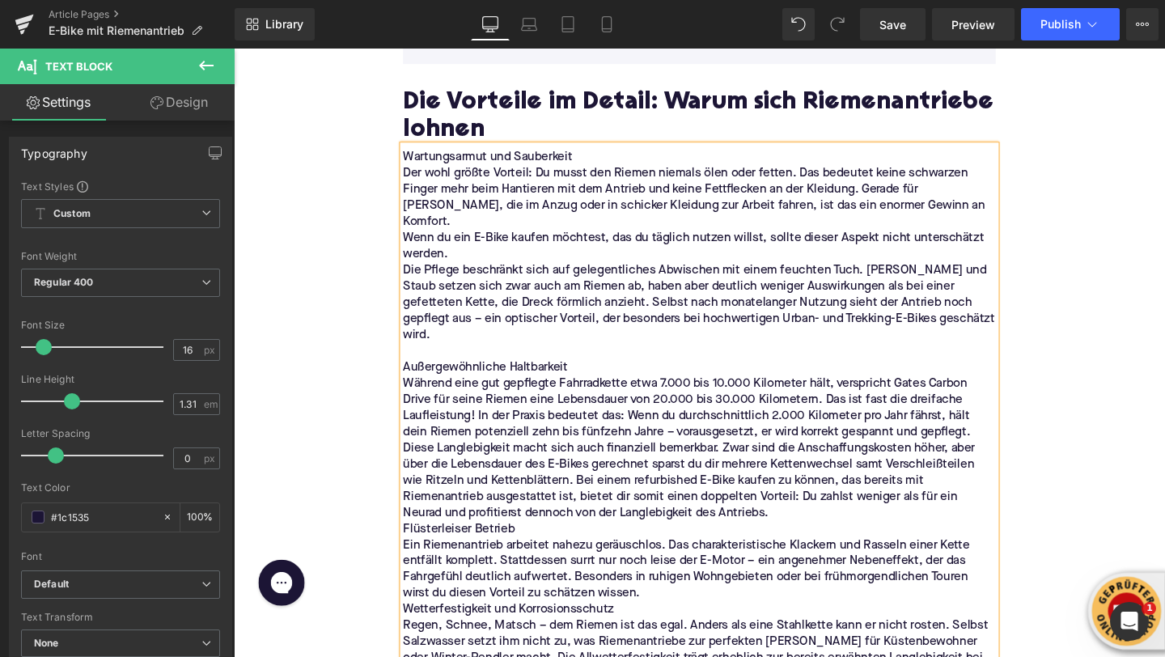
click at [537, 242] on p "Wenn du ein E-Bike kaufen möchtest, das du täglich nutzen willst, sollte dieser…" at bounding box center [723, 257] width 623 height 34
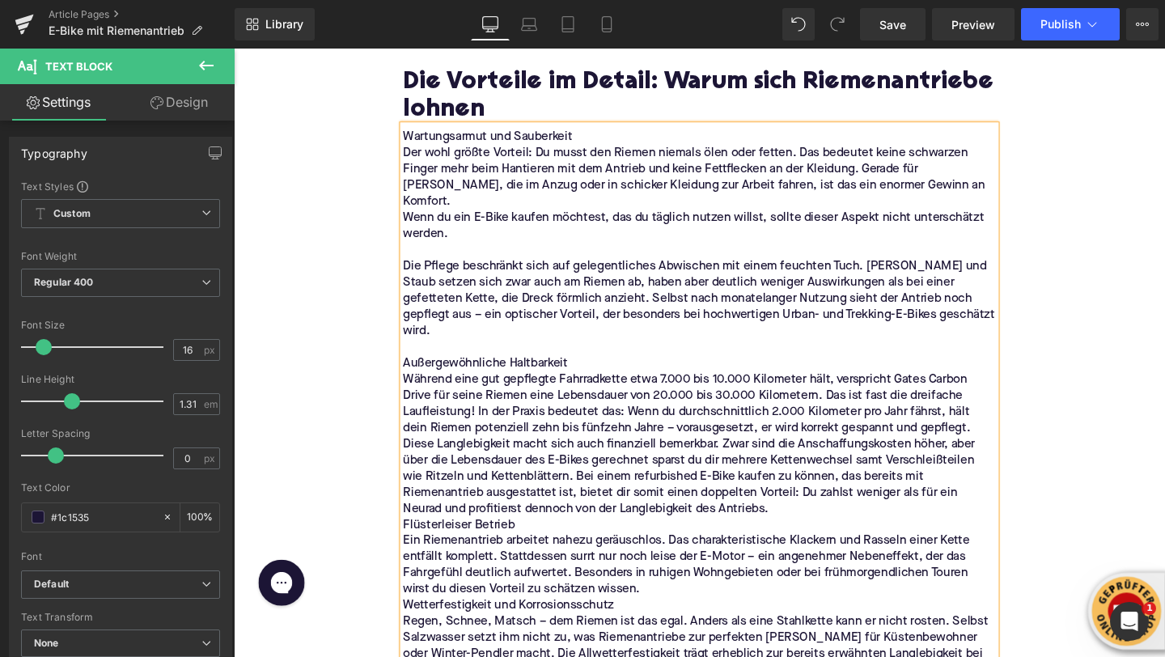
scroll to position [1365, 0]
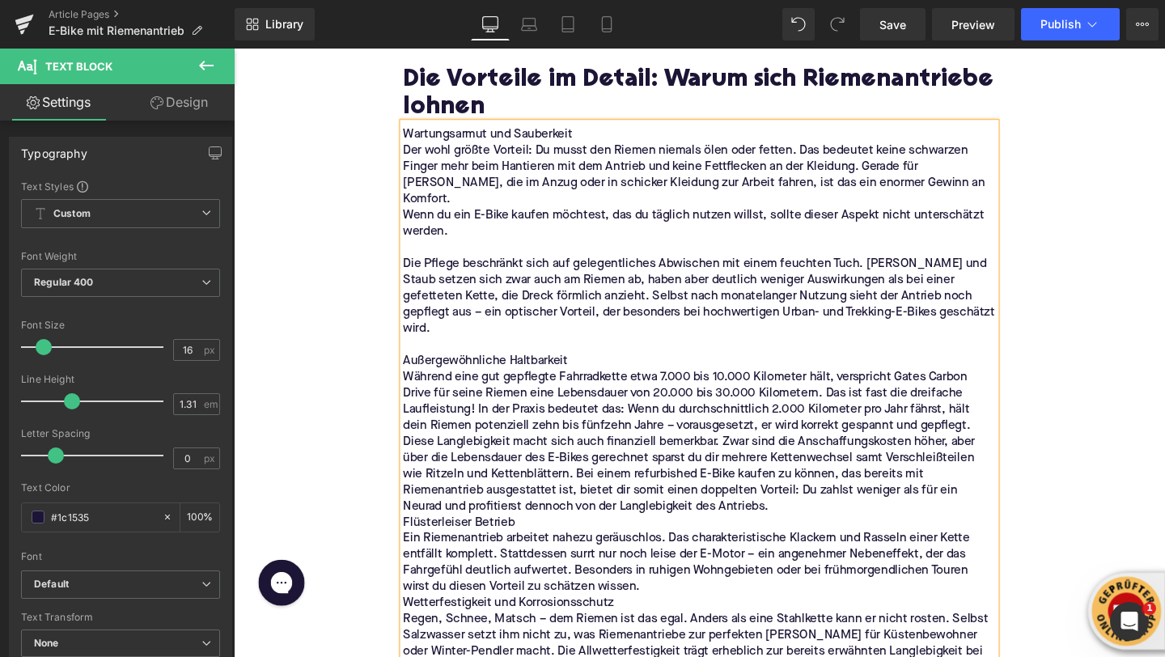
click at [493, 392] on p "Während eine gut gepflegte Fahrradkette etwa 7.000 bis 10.000 Kilometer hält, v…" at bounding box center [723, 420] width 623 height 68
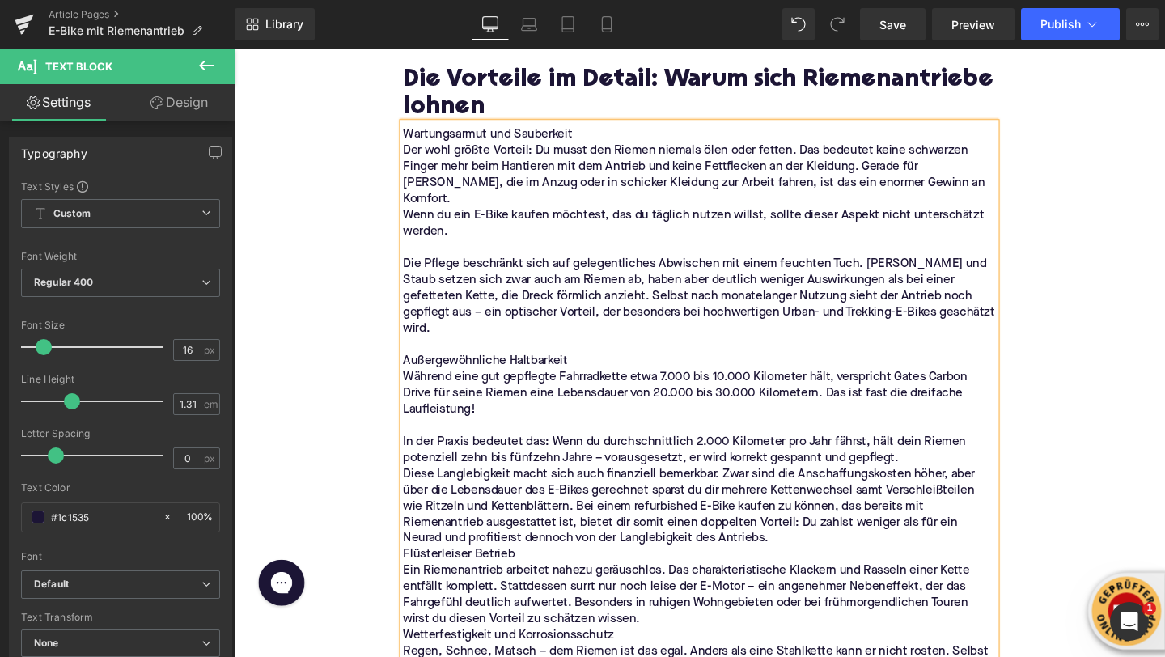
click at [595, 495] on p "Diese Langlebigkeit macht sich auch finanziell bemerkbar. Zwar sind die Anschaf…" at bounding box center [723, 530] width 623 height 85
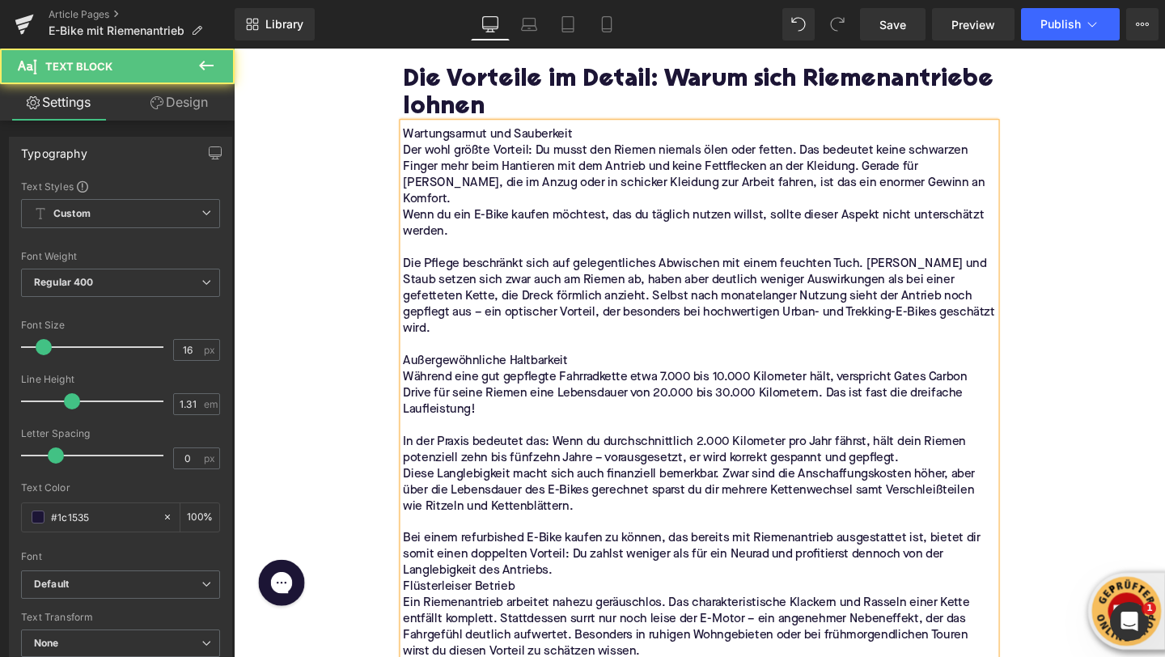
click at [723, 570] on p "Bei einem refurbished E-Bike kaufen zu können, das bereits mit Riemenantrieb au…" at bounding box center [723, 581] width 623 height 51
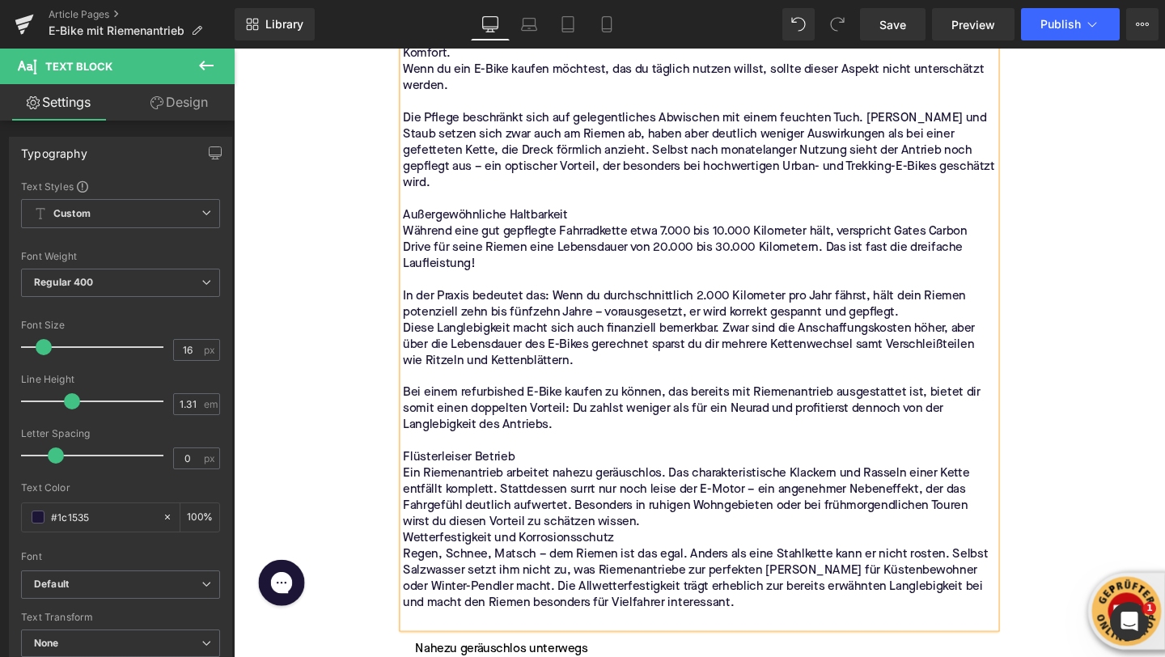
scroll to position [1519, 0]
click at [717, 515] on p "Ein Riemenantrieb arbeitet nahezu geräuschlos. Das charakteristische Klackern u…" at bounding box center [723, 521] width 623 height 68
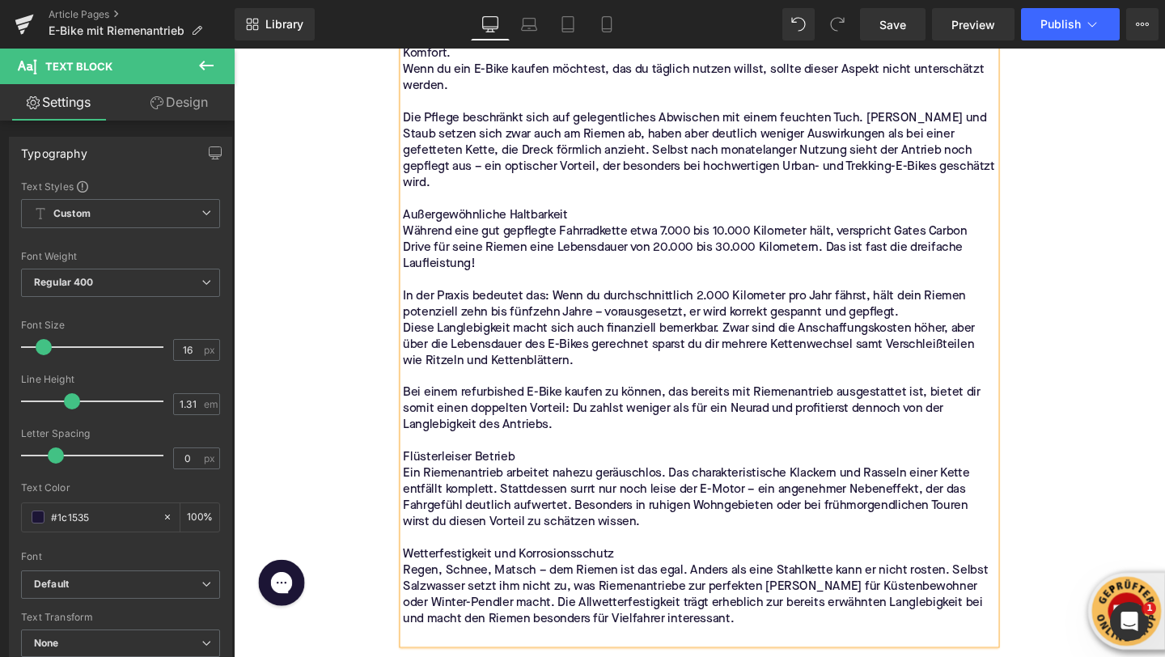
click at [658, 572] on p "Wetterfestigkeit und Korrosionsschutz" at bounding box center [723, 580] width 623 height 17
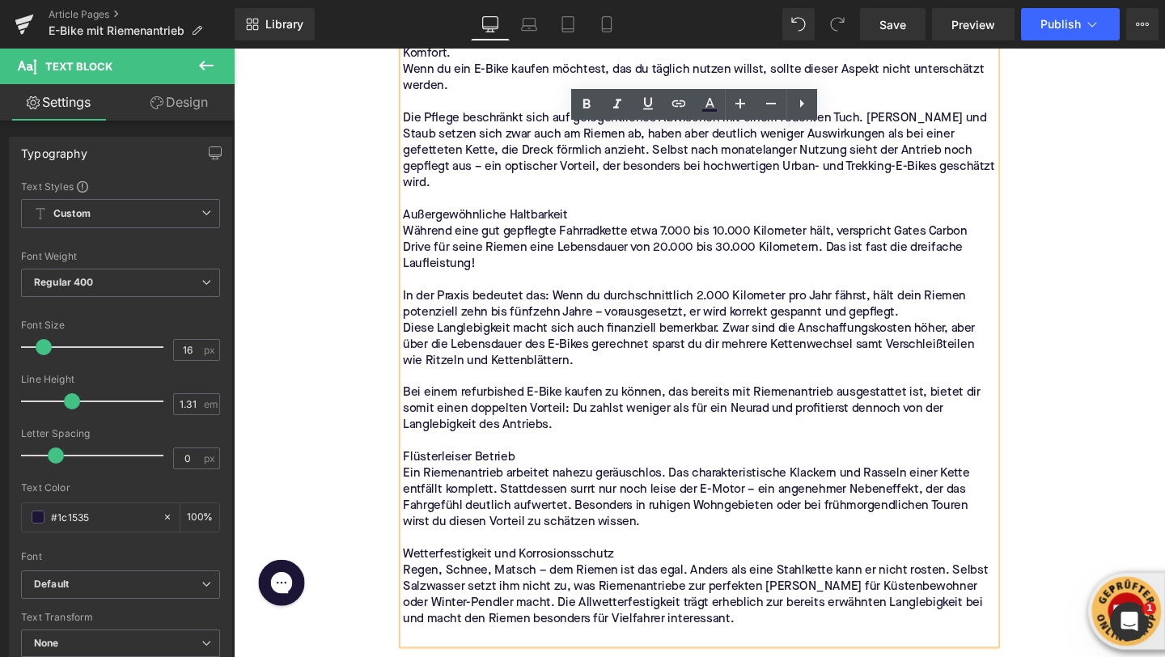
click at [504, 594] on p "Regen, Schnee, Matsch – dem Riemen ist das egal. Anders als eine Stahlkette kan…" at bounding box center [723, 623] width 623 height 68
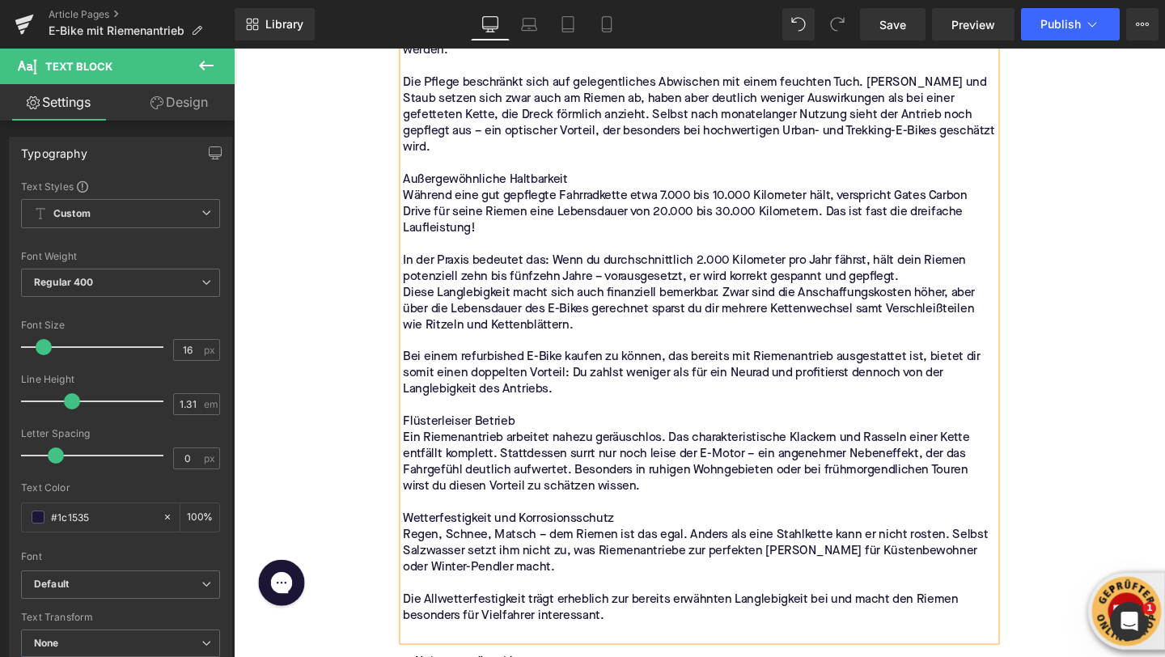
scroll to position [1559, 0]
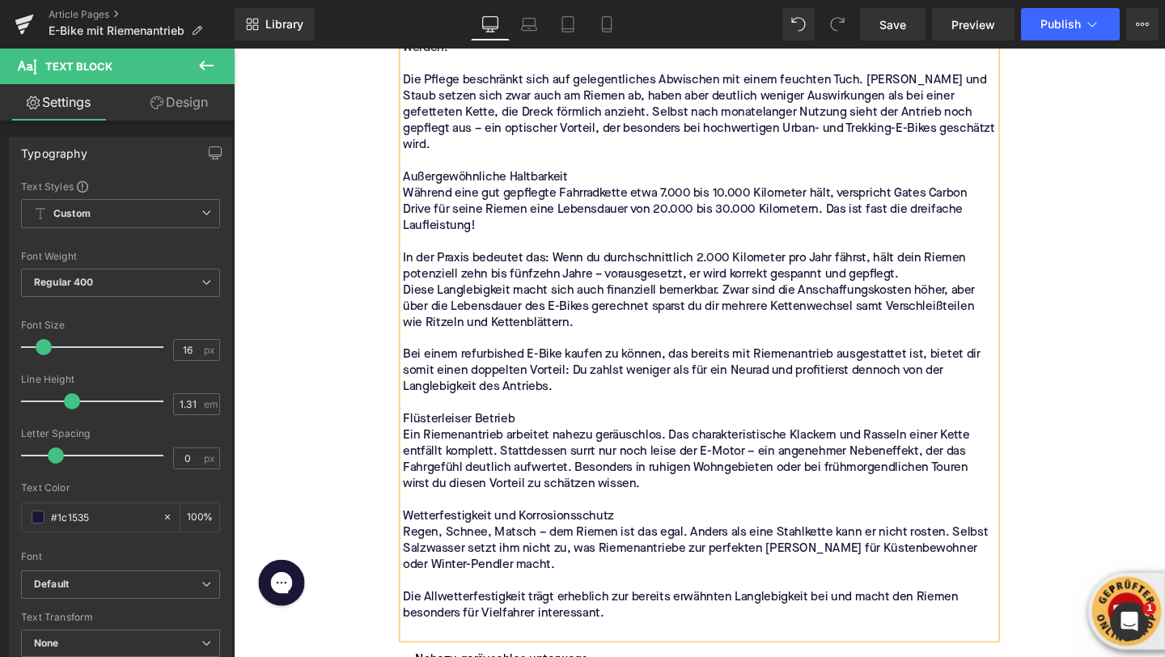
click at [512, 651] on p at bounding box center [723, 659] width 623 height 17
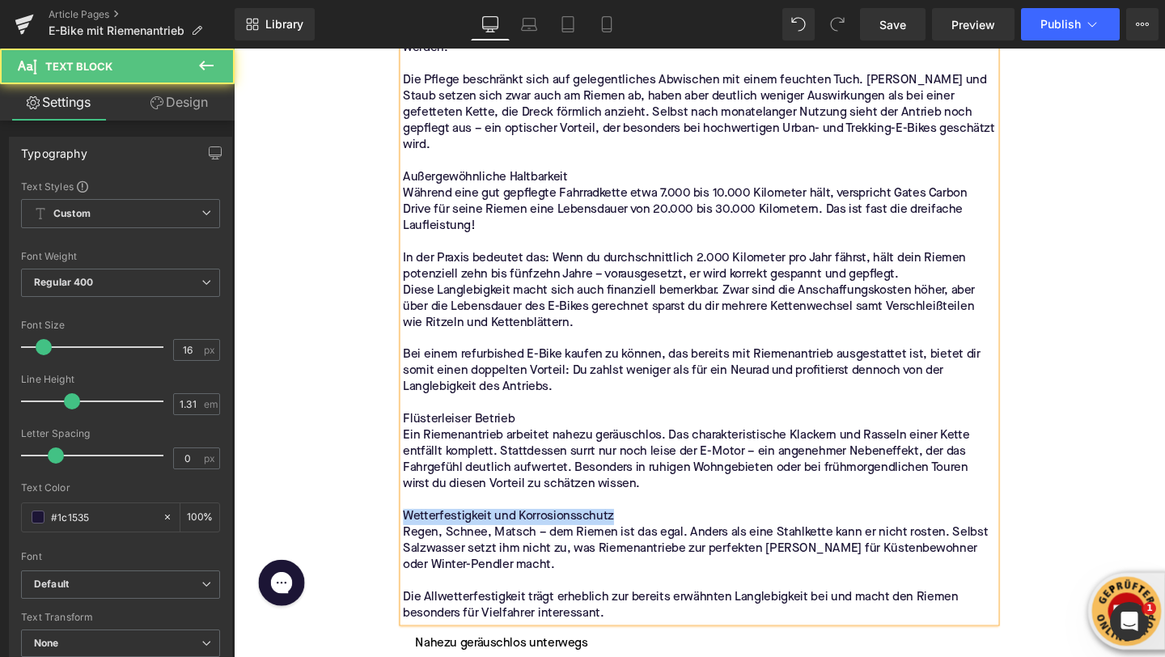
drag, startPoint x: 647, startPoint y: 504, endPoint x: 350, endPoint y: 504, distance: 297.8
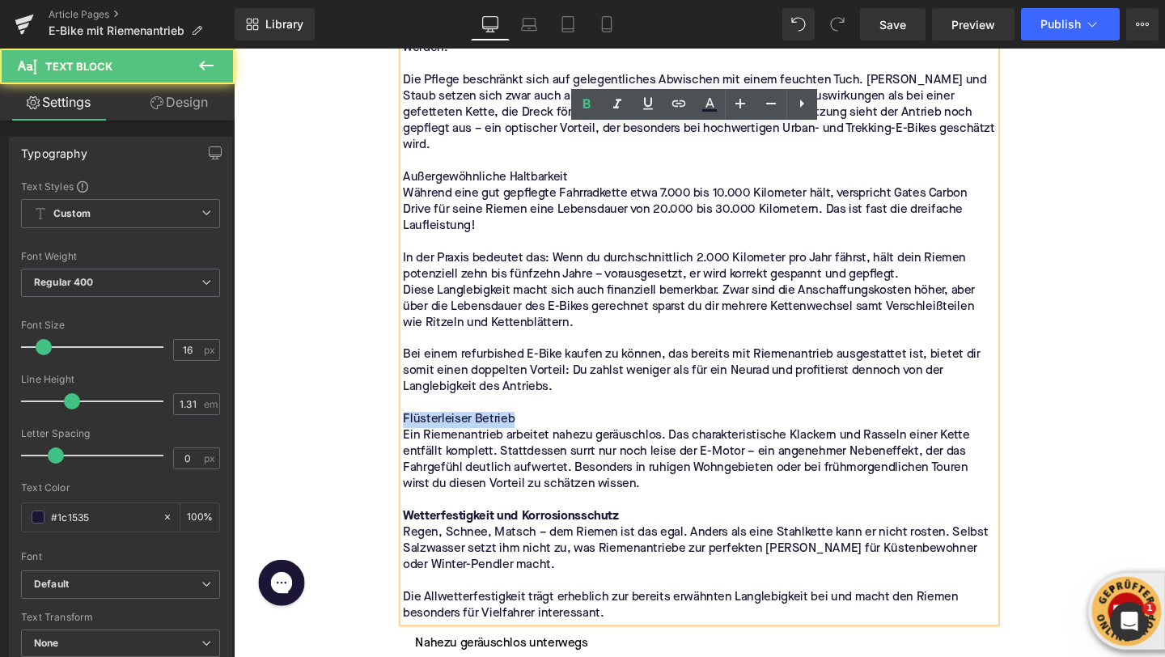
drag, startPoint x: 518, startPoint y: 402, endPoint x: 339, endPoint y: 402, distance: 178.8
drag, startPoint x: 588, startPoint y: 152, endPoint x: 346, endPoint y: 169, distance: 242.6
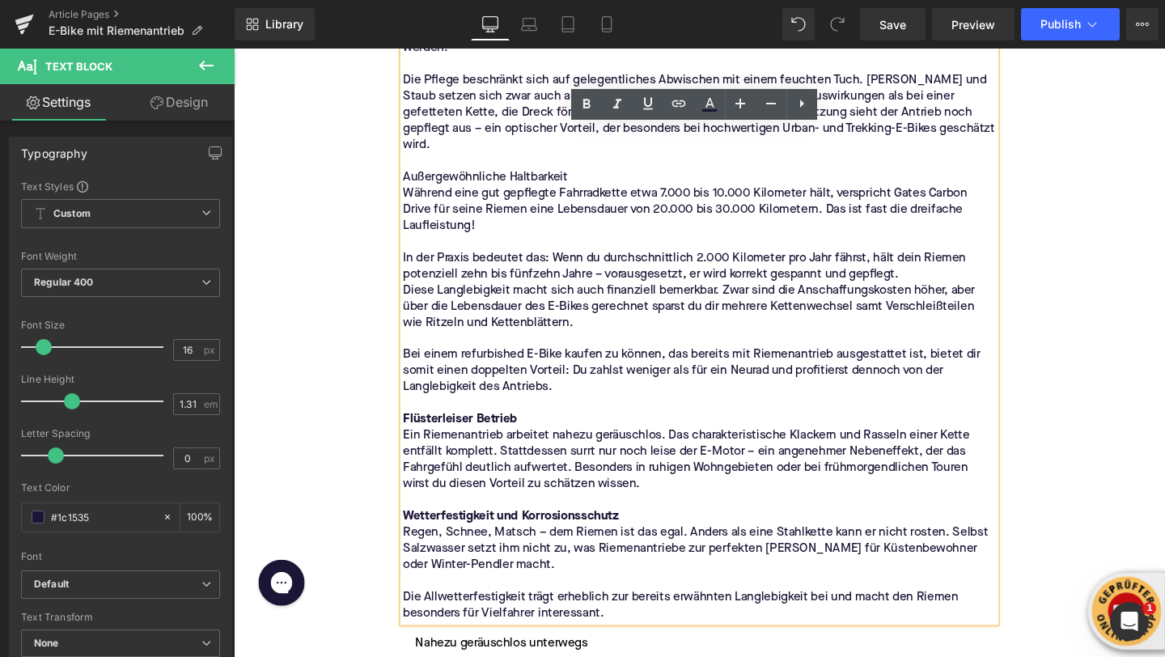
click at [455, 176] on p "Außergewöhnliche Haltbarkeit" at bounding box center [723, 184] width 623 height 17
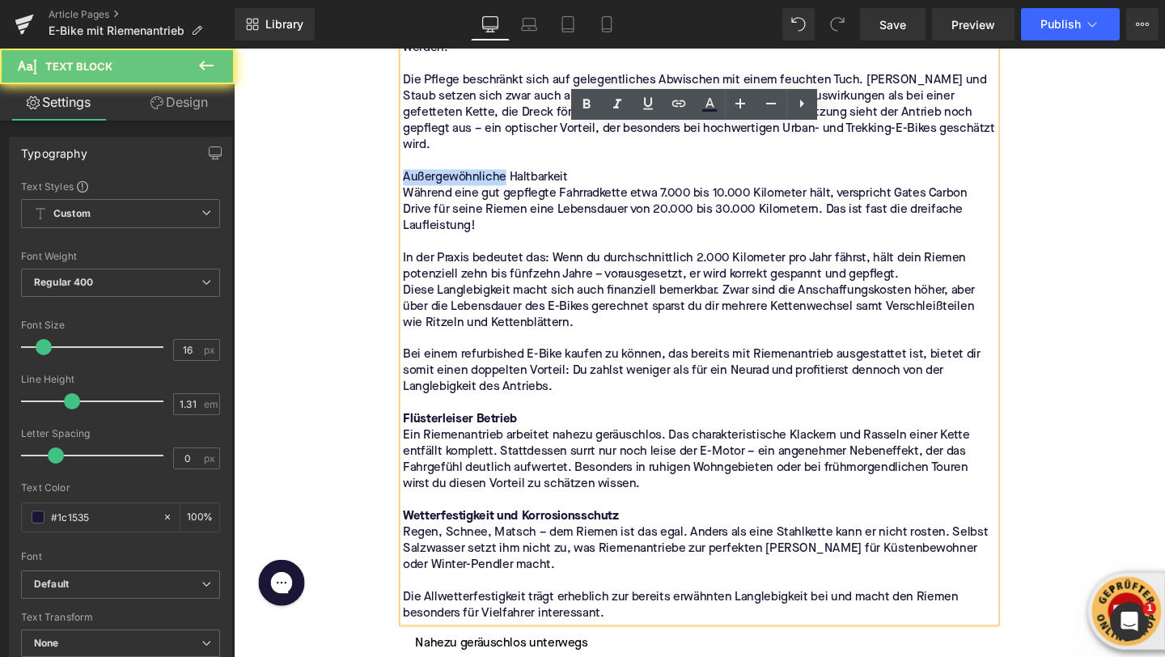
click at [455, 176] on p "Außergewöhnliche Haltbarkeit" at bounding box center [723, 184] width 623 height 17
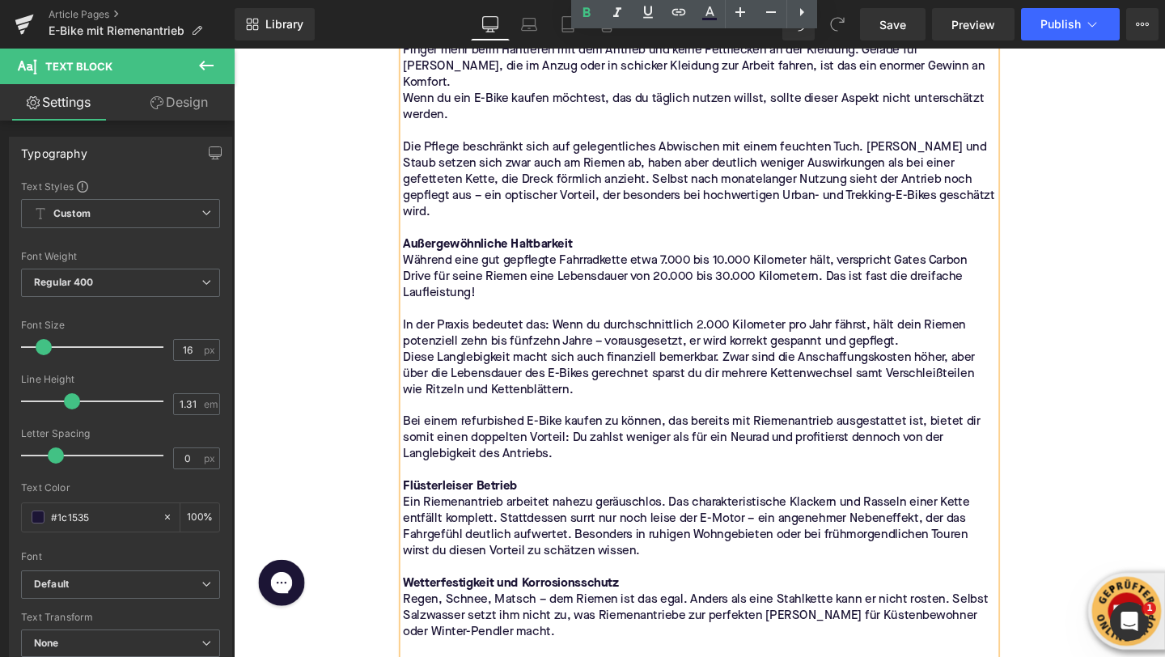
scroll to position [1411, 0]
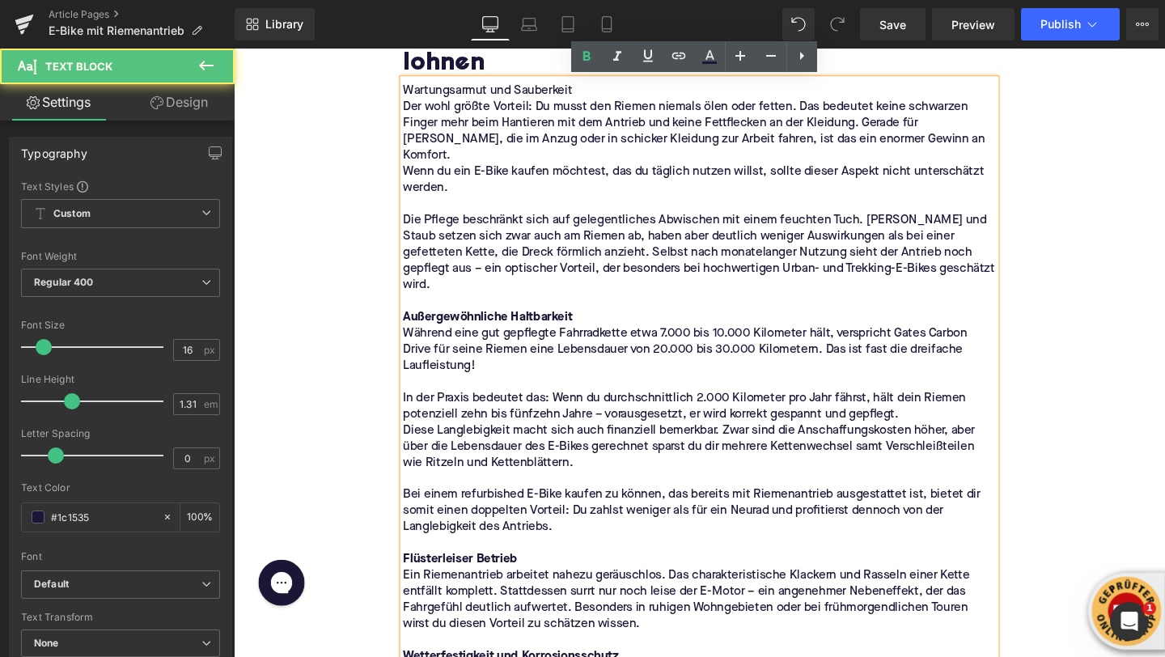
click at [447, 91] on p "Wartungsarmut und Sauberkeit" at bounding box center [723, 93] width 623 height 17
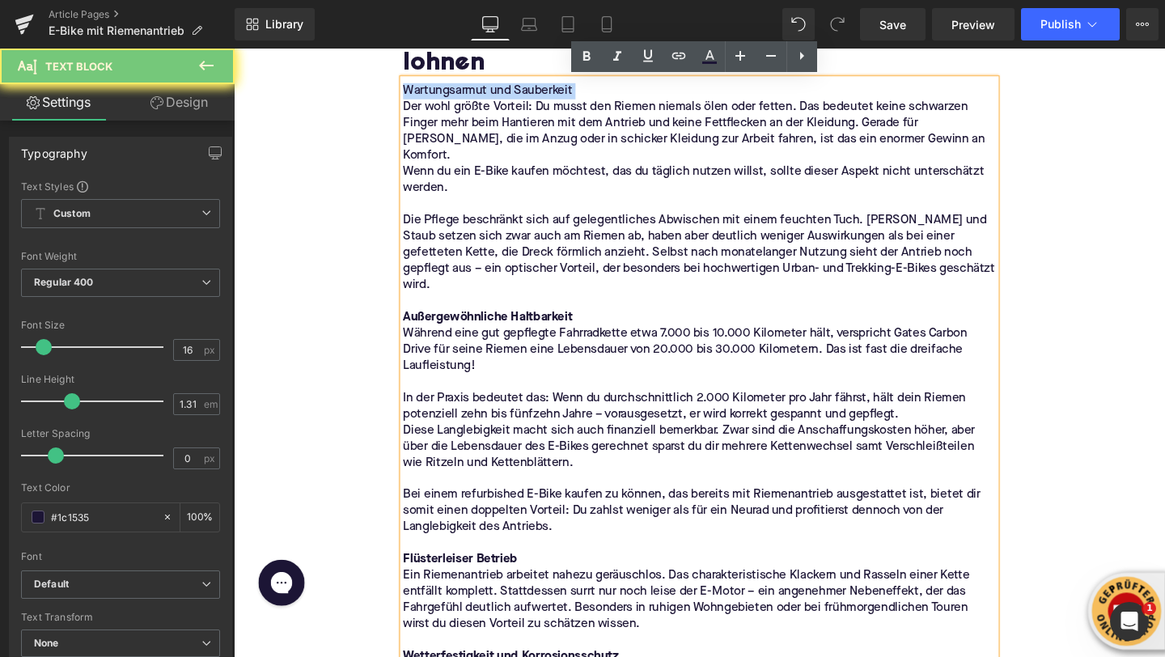
click at [447, 91] on p "Wartungsarmut und Sauberkeit" at bounding box center [723, 93] width 623 height 17
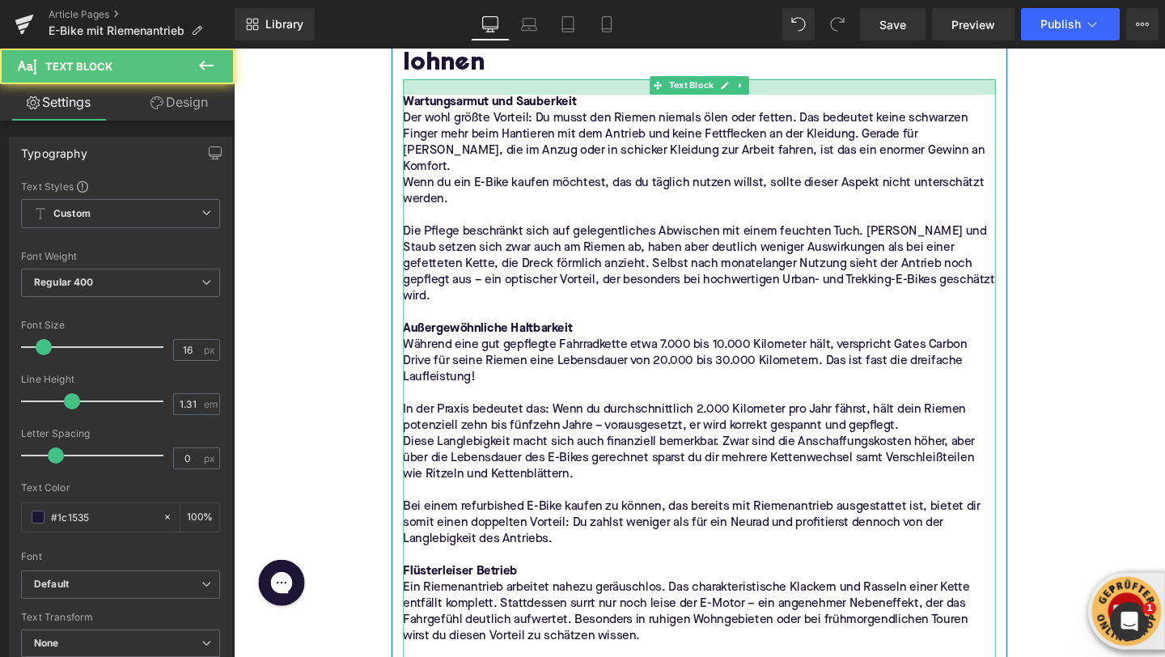
drag, startPoint x: 441, startPoint y: 83, endPoint x: 439, endPoint y: 95, distance: 12.4
click at [439, 95] on div at bounding box center [723, 89] width 623 height 16
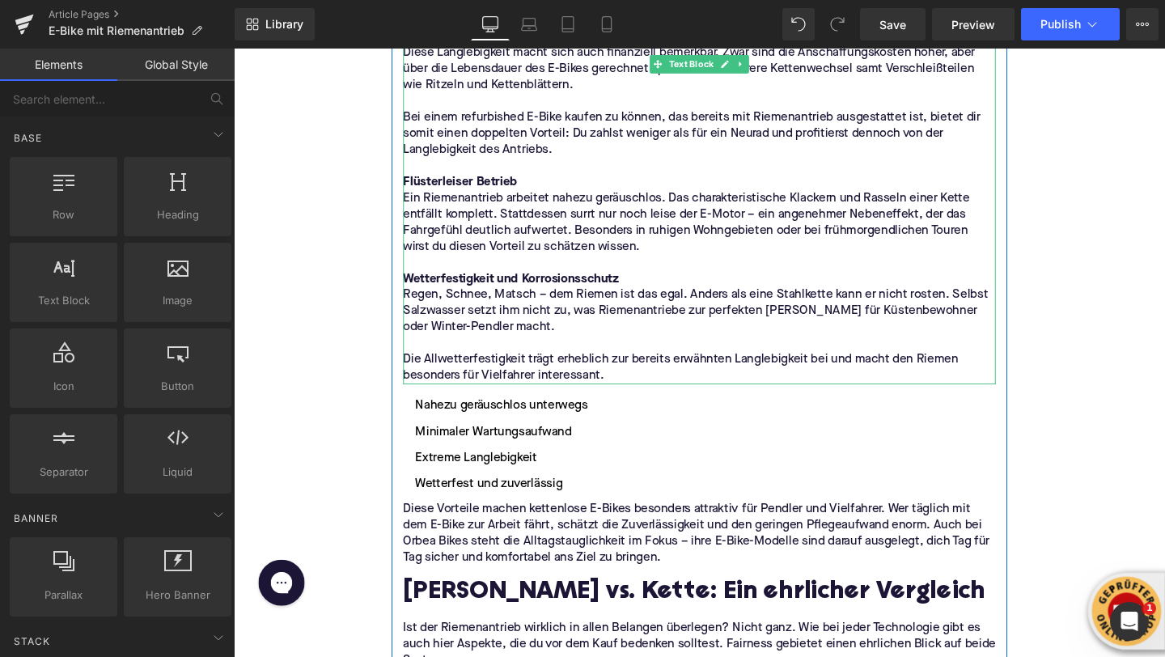
scroll to position [1906, 0]
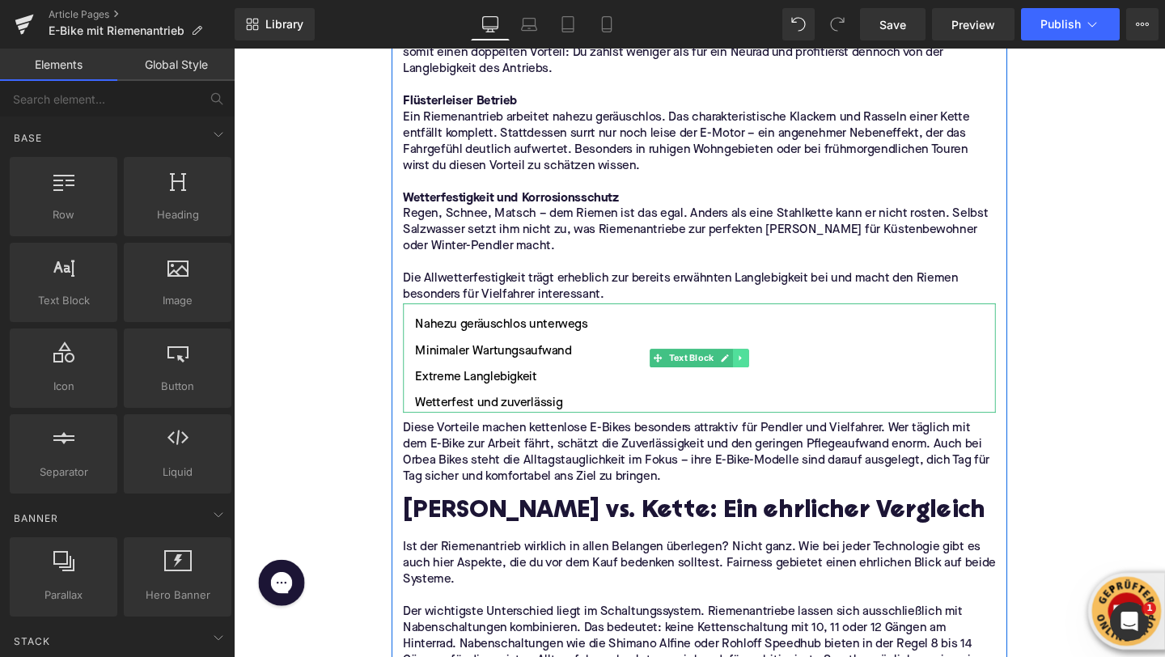
click at [766, 371] on icon at bounding box center [766, 374] width 2 height 6
click at [773, 369] on icon at bounding box center [775, 373] width 9 height 9
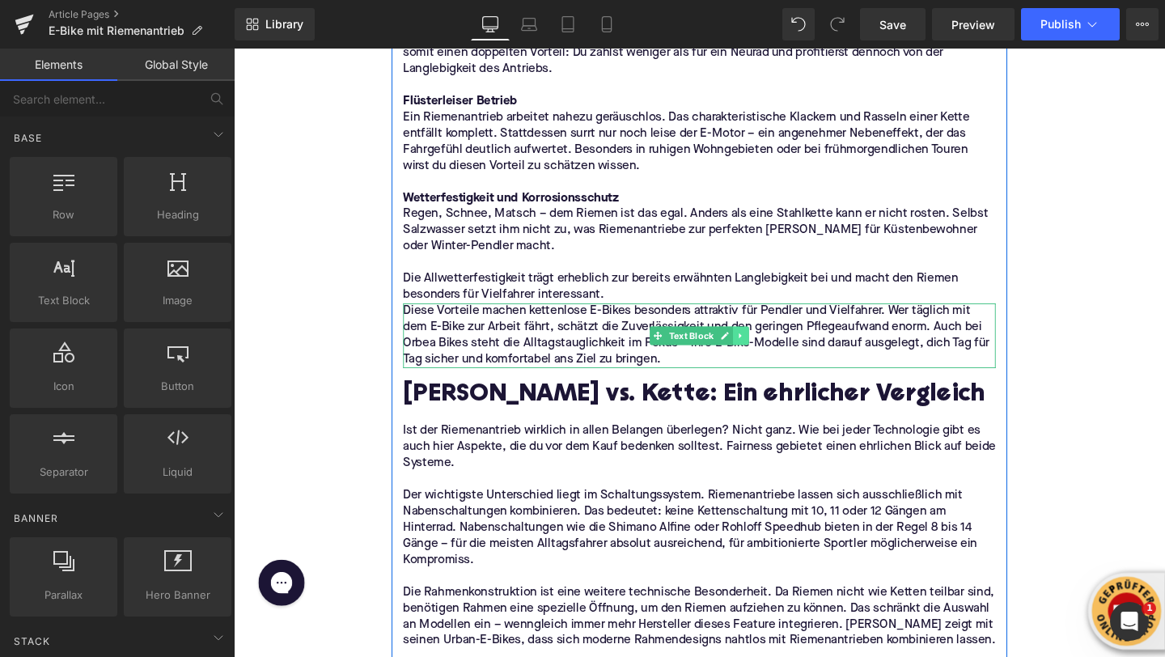
click at [765, 347] on icon at bounding box center [766, 350] width 2 height 6
click at [774, 346] on icon at bounding box center [775, 350] width 9 height 9
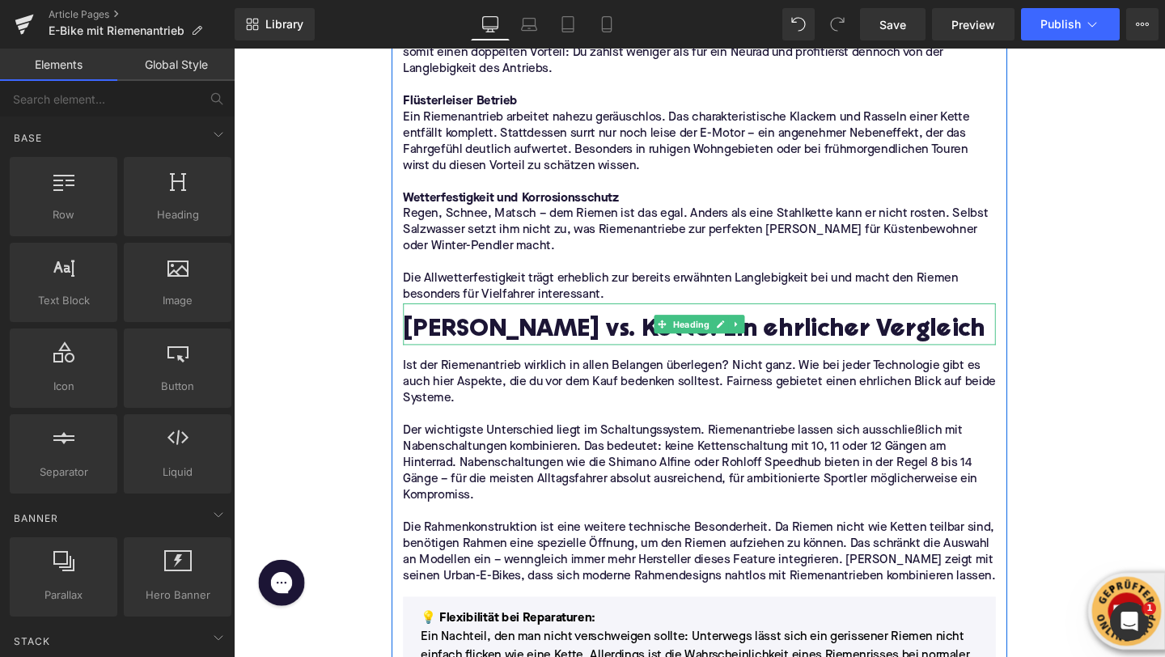
click at [528, 331] on h2 "Riemen vs. Kette: Ein ehrlicher Vergleich" at bounding box center [723, 345] width 623 height 29
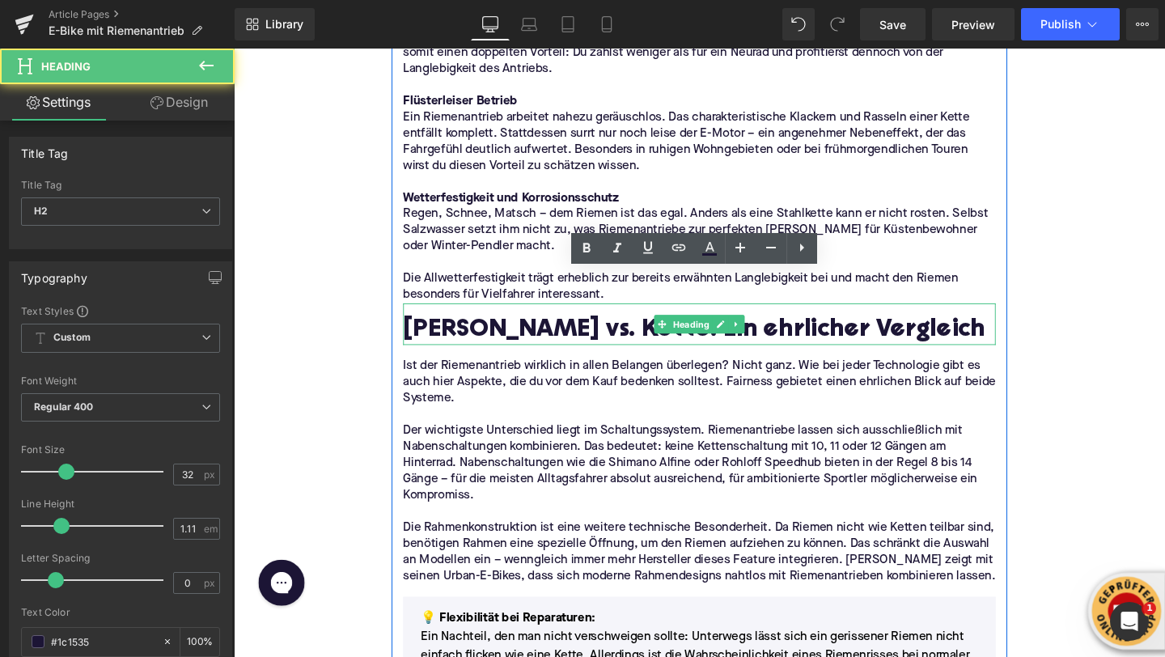
click at [528, 331] on h2 "Riemen vs. Kette: Ein ehrlicher Vergleich" at bounding box center [723, 345] width 623 height 29
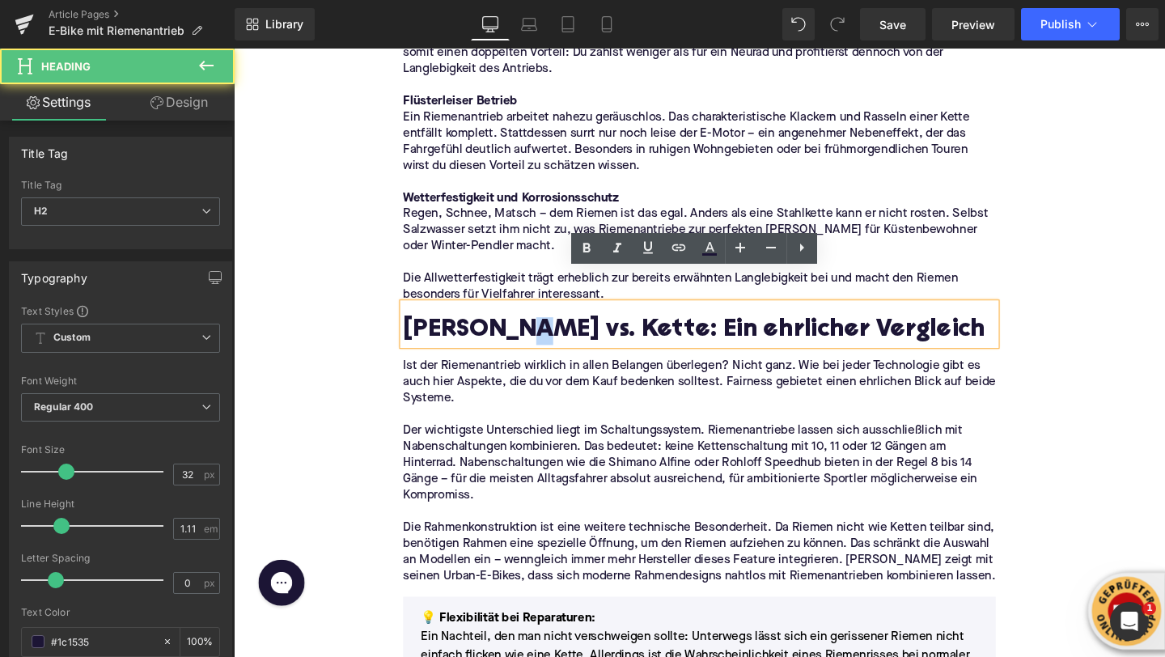
click at [528, 331] on h2 "Riemen vs. Kette: Ein ehrlicher Vergleich" at bounding box center [723, 345] width 623 height 29
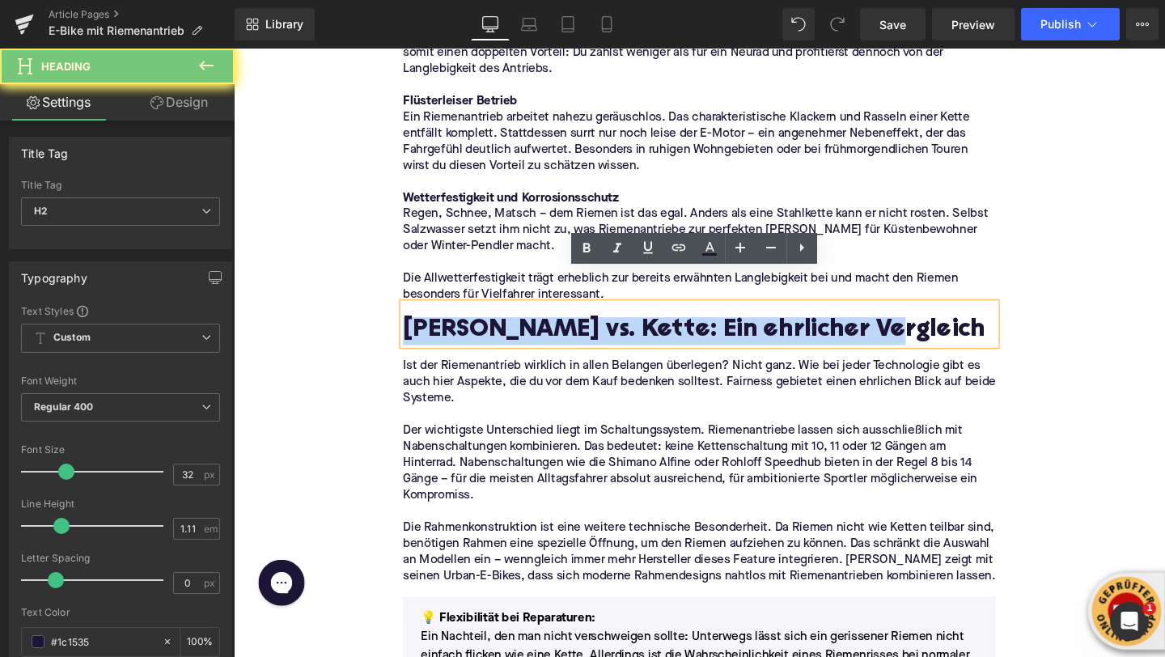
paste div
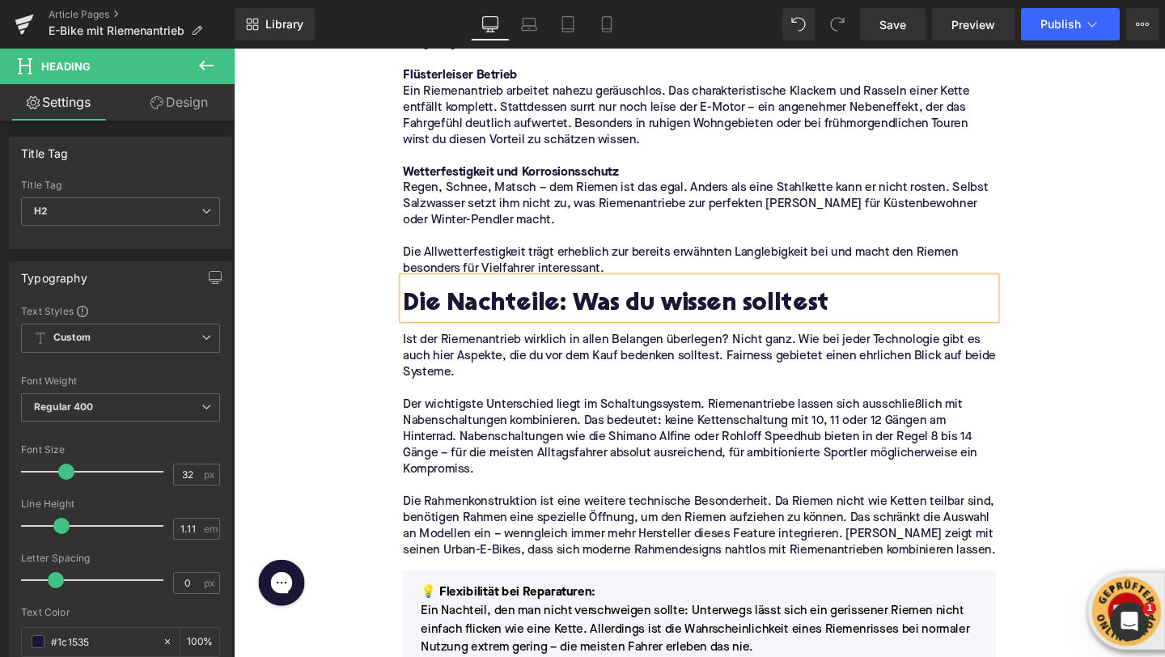
scroll to position [1936, 0]
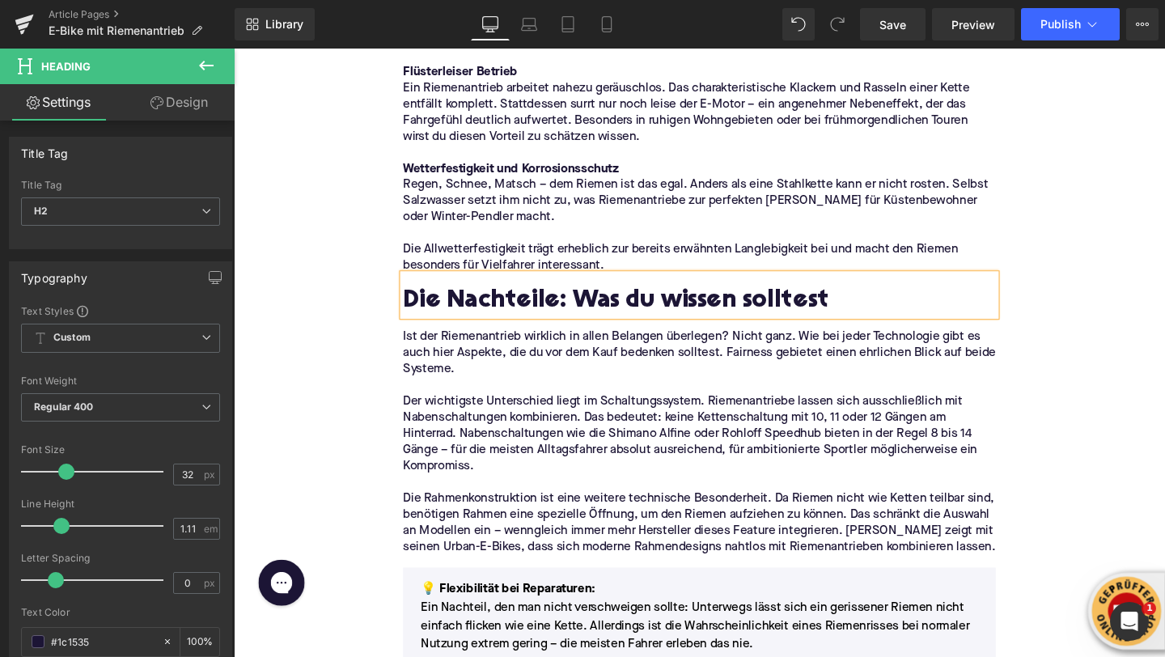
click at [456, 346] on p "Ist der Riemenantrieb wirklich in allen Belangen überlegen? Nicht ganz. Wie bei…" at bounding box center [723, 368] width 623 height 51
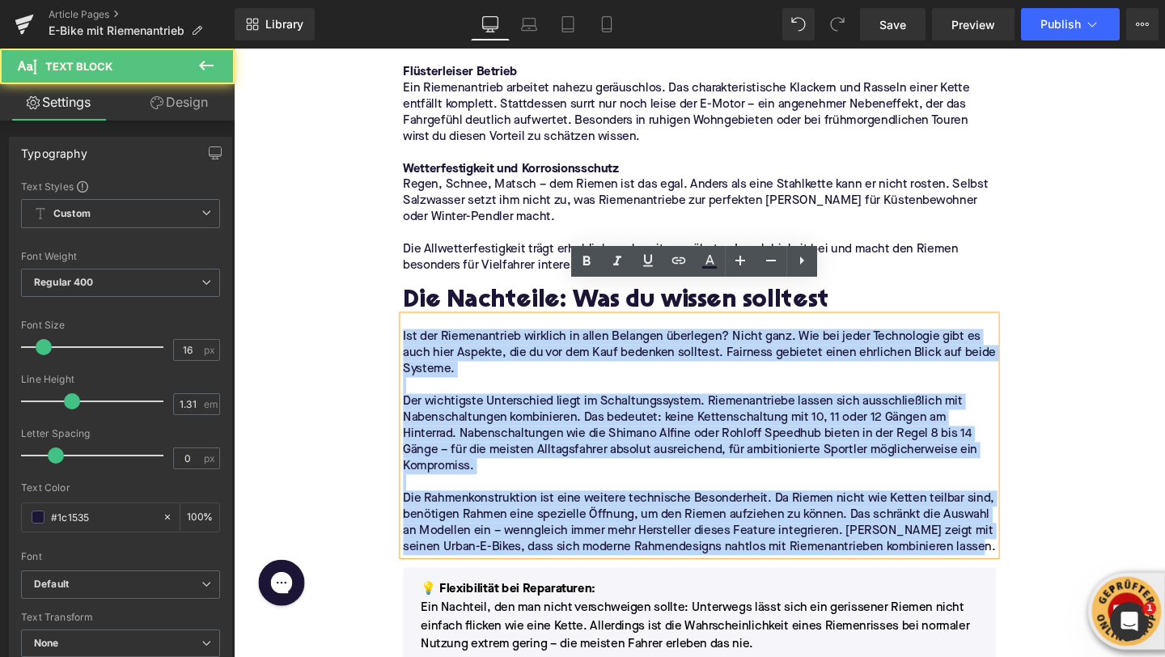
drag, startPoint x: 497, startPoint y: 560, endPoint x: 406, endPoint y: 323, distance: 253.8
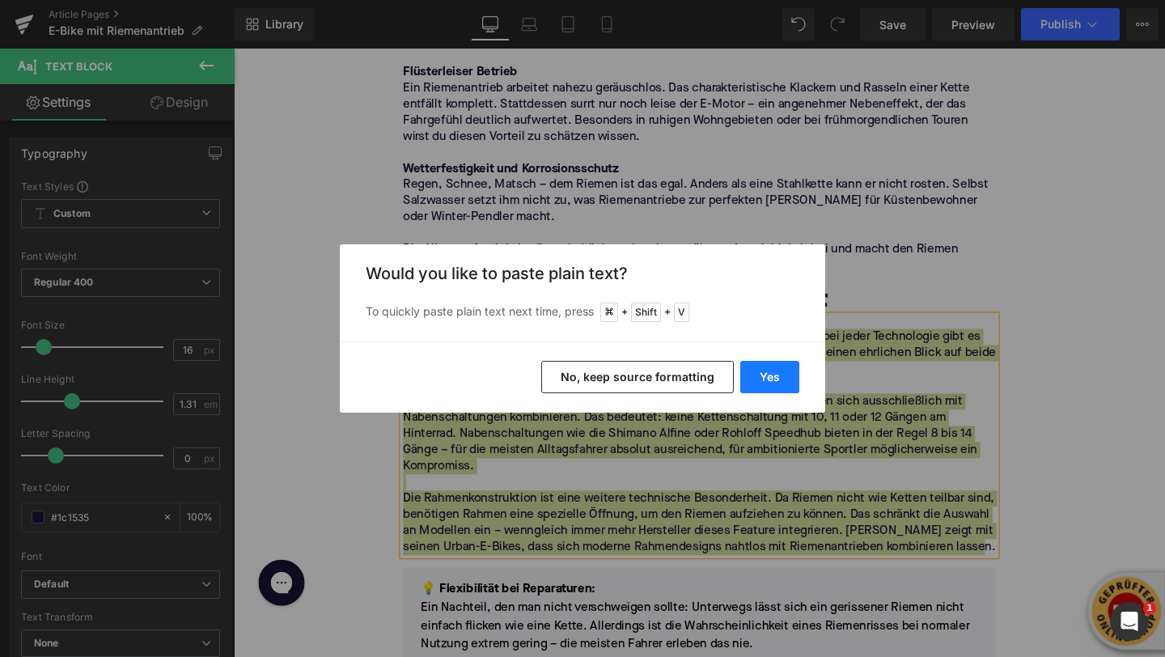
click at [761, 381] on button "Yes" at bounding box center [769, 377] width 59 height 32
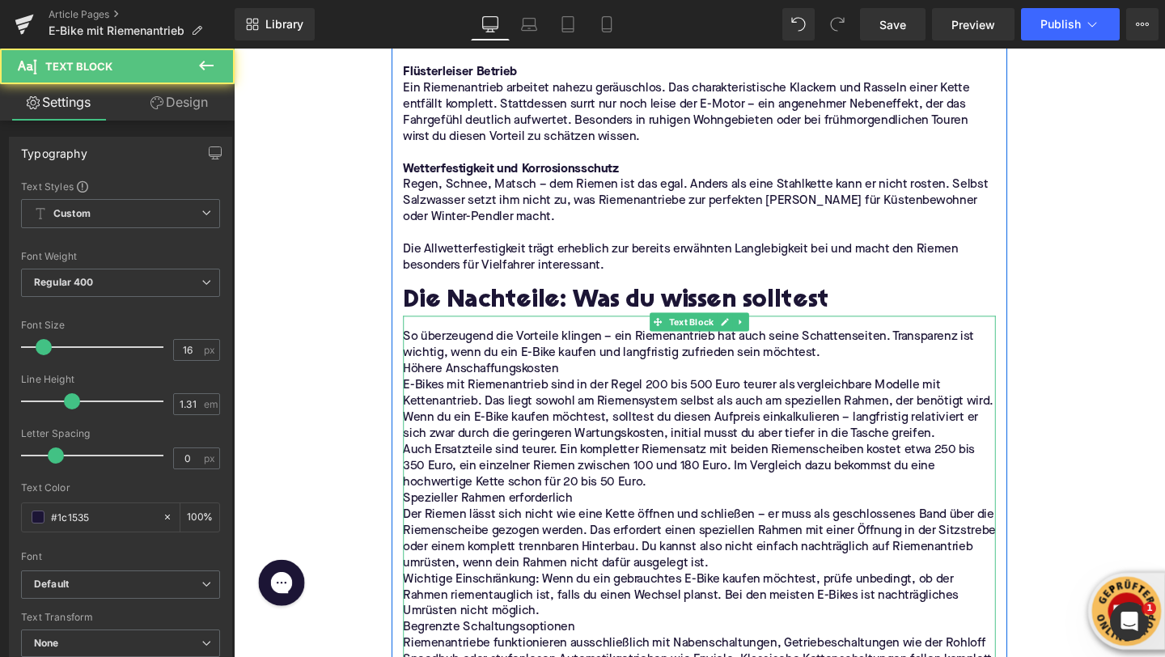
click at [586, 377] on p "Höhere Anschaffungskosten" at bounding box center [723, 385] width 623 height 17
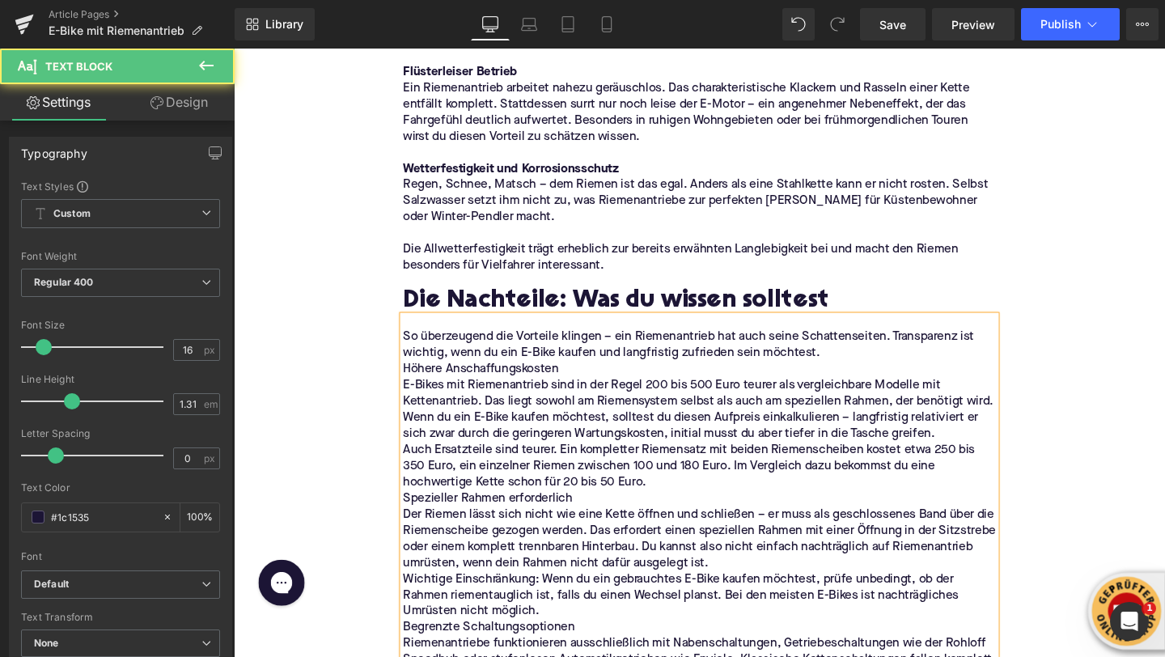
click at [873, 343] on p "So überzeugend die Vorteile klingen – ein Riemenantrieb hat auch seine Schatten…" at bounding box center [723, 360] width 623 height 34
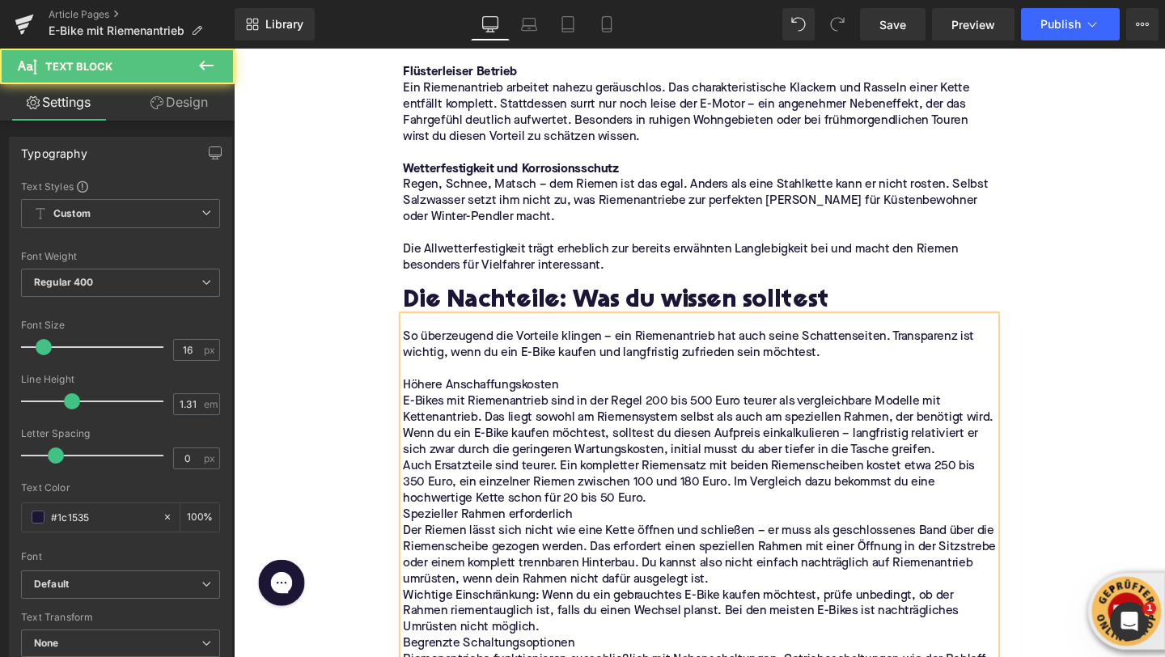
click at [981, 437] on p "E-Bikes mit Riemenantrieb sind in der Regel 200 bis 500 Euro teurer als verglei…" at bounding box center [723, 445] width 623 height 68
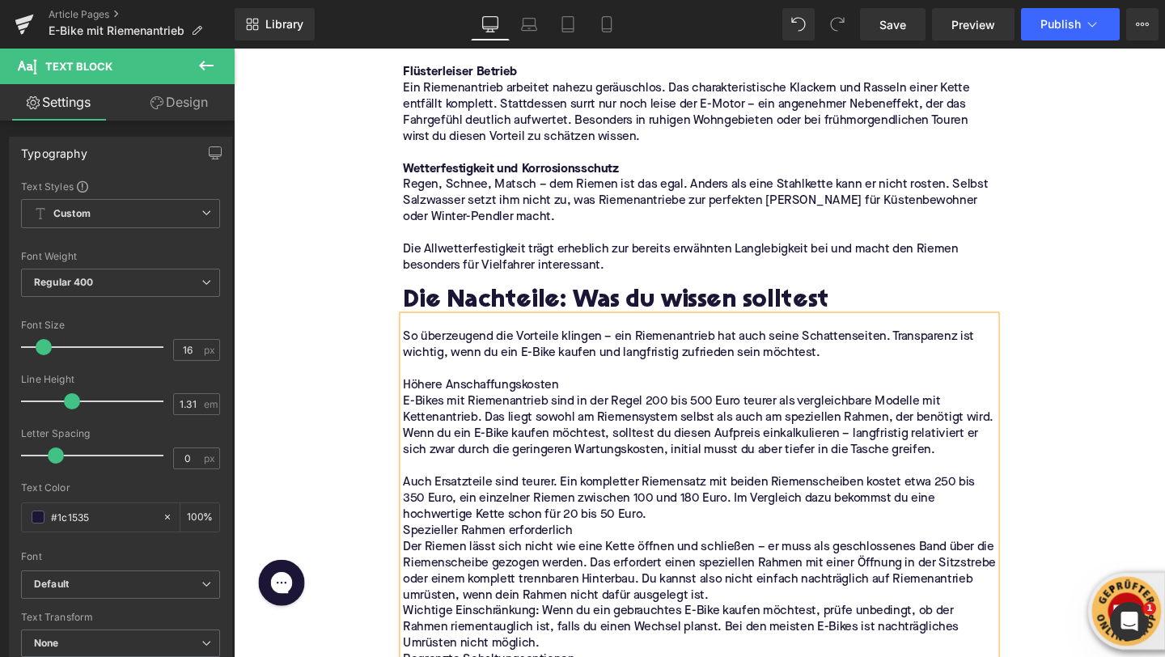
click at [672, 511] on p "Auch Ersatzteile sind teurer. Ein kompletter Riemensatz mit beiden Riemenscheib…" at bounding box center [723, 521] width 623 height 51
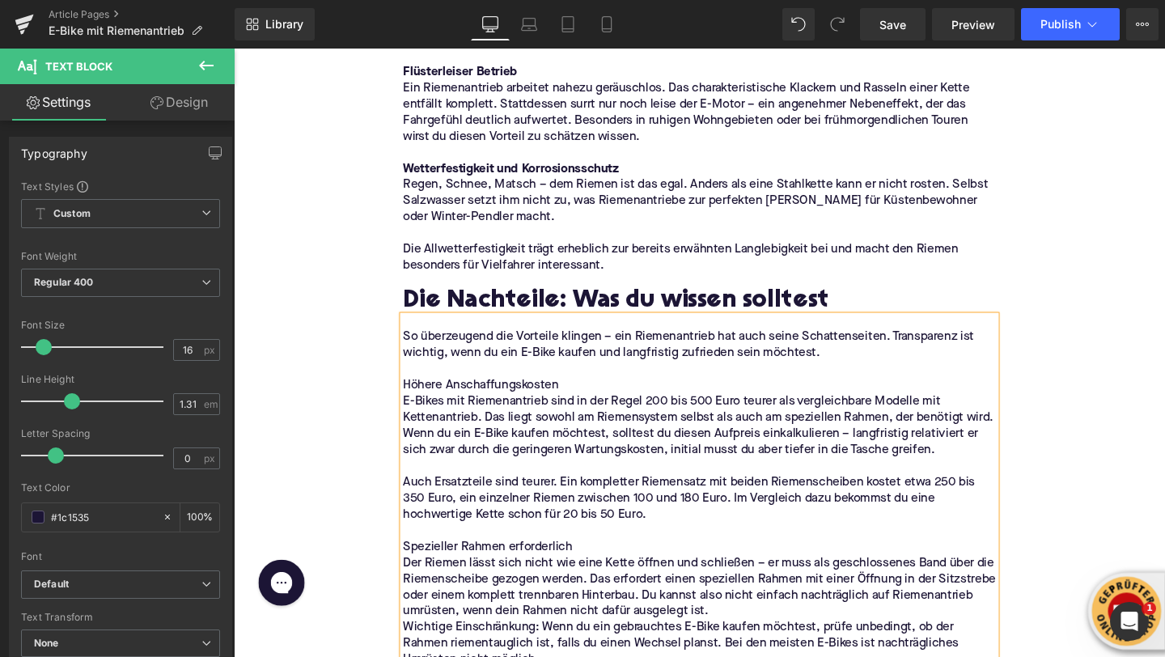
click at [737, 604] on p "Der Riemen lässt sich nicht wie eine Kette öffnen und schließen – er muss als g…" at bounding box center [723, 615] width 623 height 68
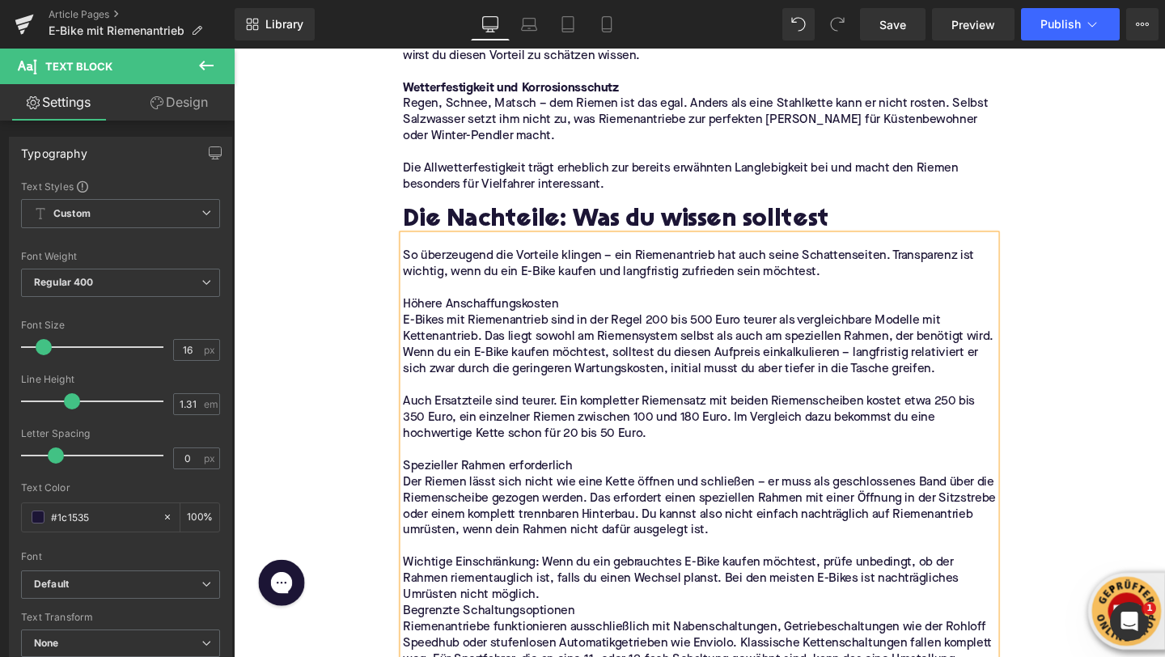
scroll to position [2028, 0]
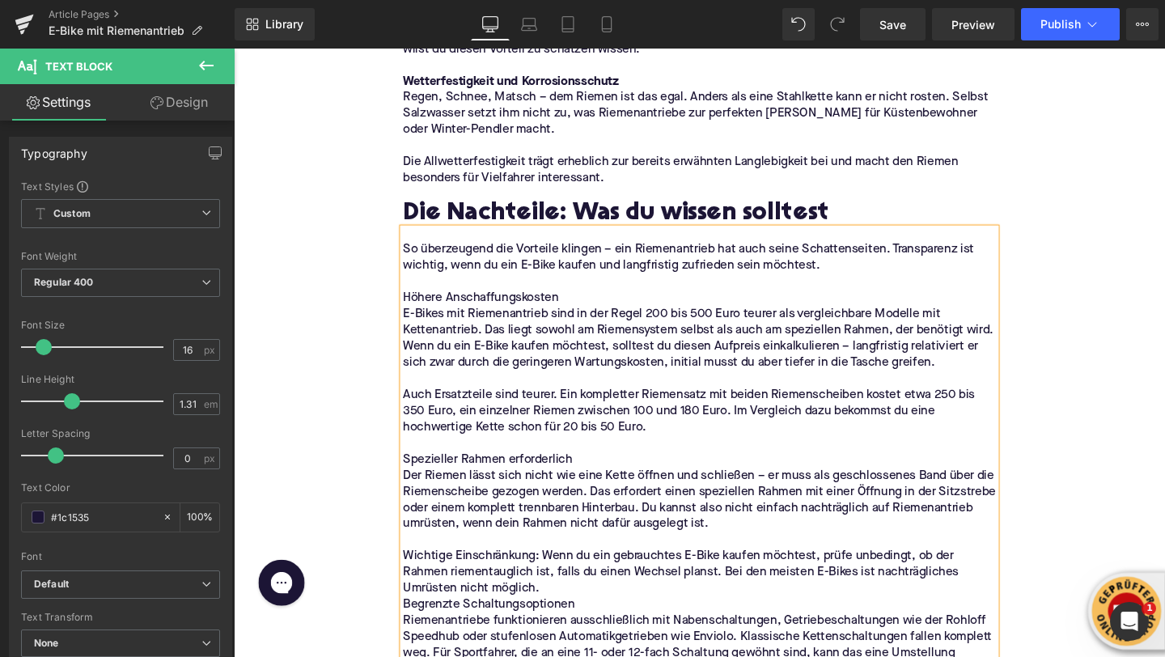
click at [558, 584] on p "Wichtige Einschränkung: Wenn du ein gebrauchtes E-Bike kaufen möchtest, prüfe u…" at bounding box center [723, 600] width 623 height 51
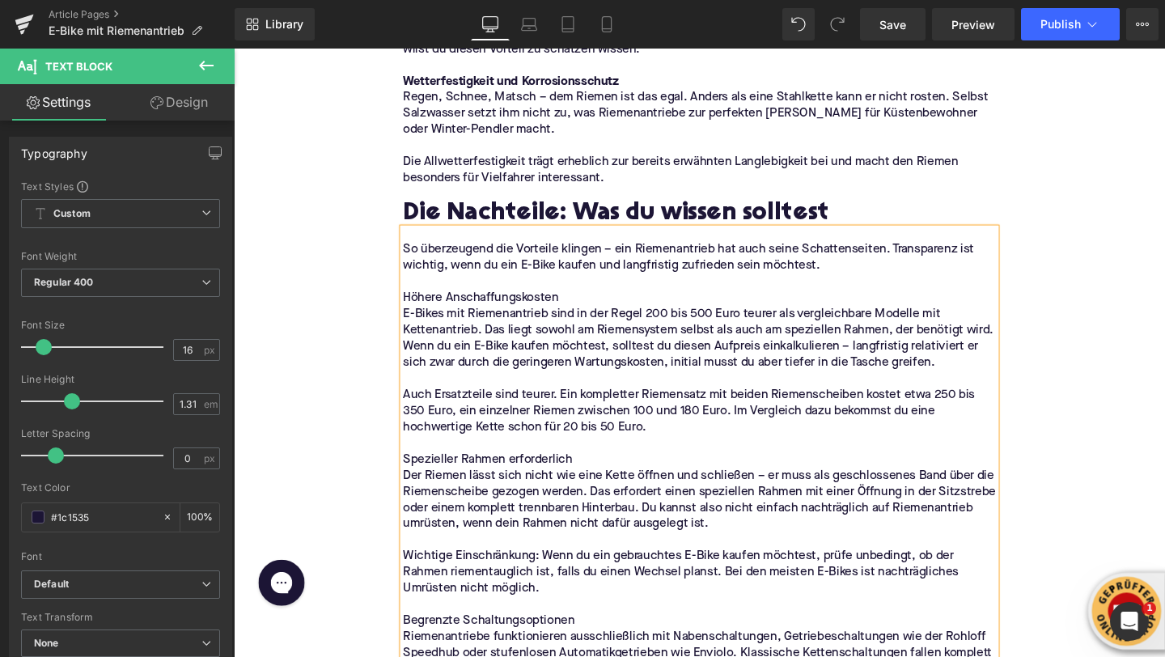
click at [664, 498] on p "Der Riemen lässt sich nicht wie eine Kette öffnen und schließen – er muss als g…" at bounding box center [723, 524] width 623 height 68
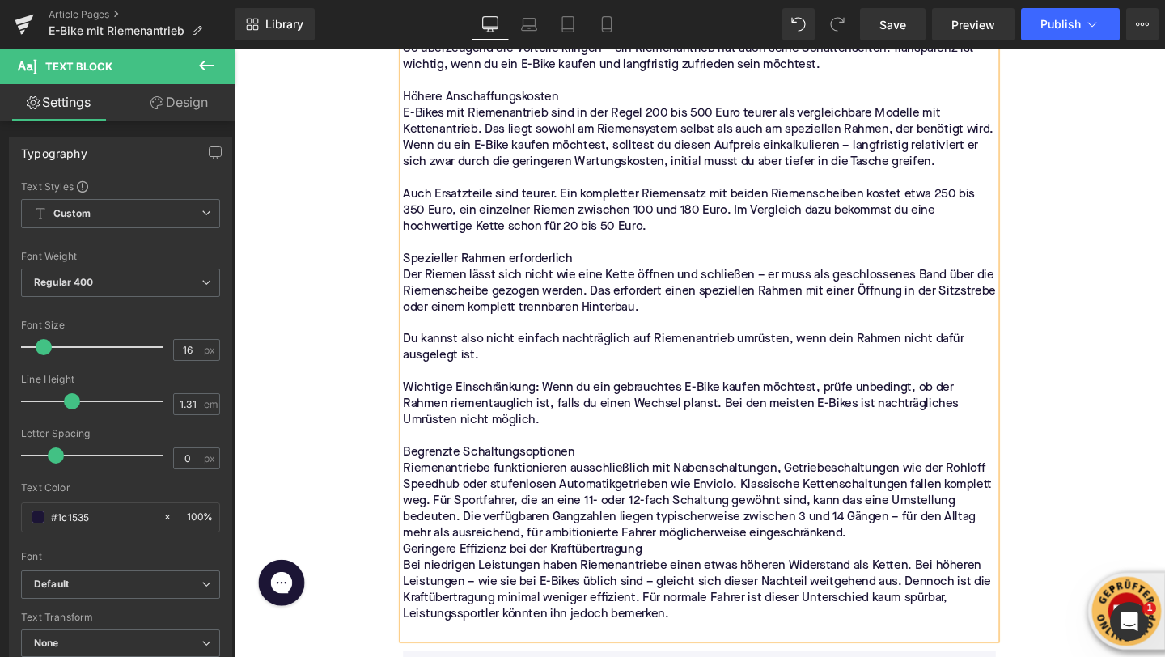
scroll to position [2263, 0]
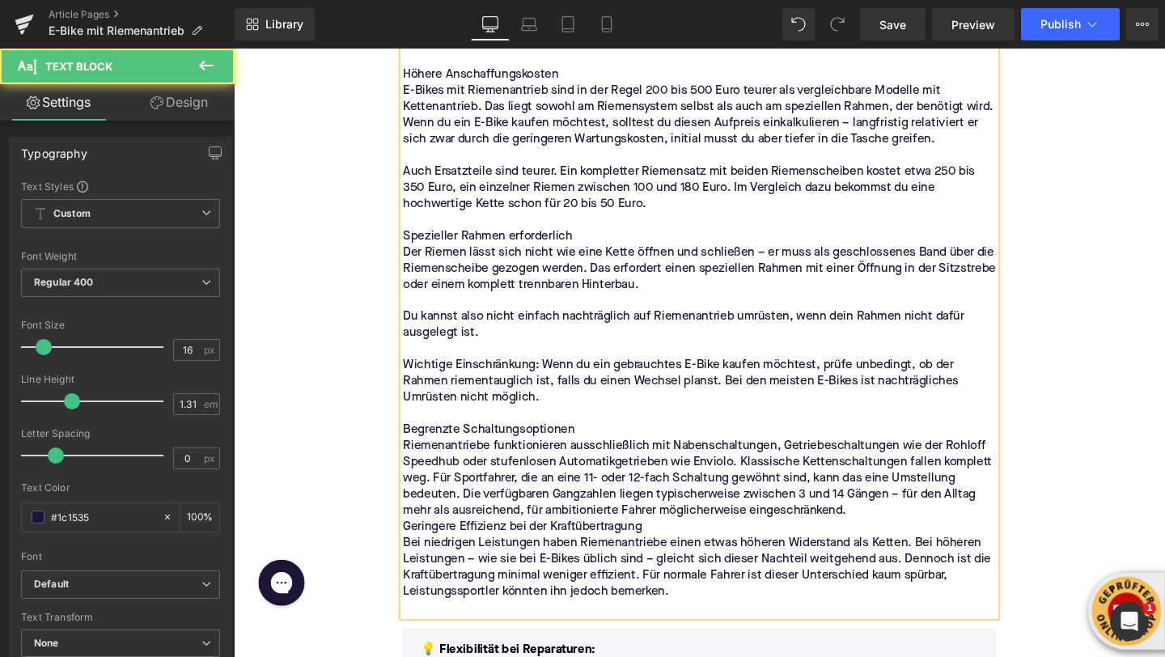
click at [887, 497] on p "Riemenantriebe funktionieren ausschließlich mit Nabenschaltungen, Getriebeschal…" at bounding box center [723, 501] width 623 height 85
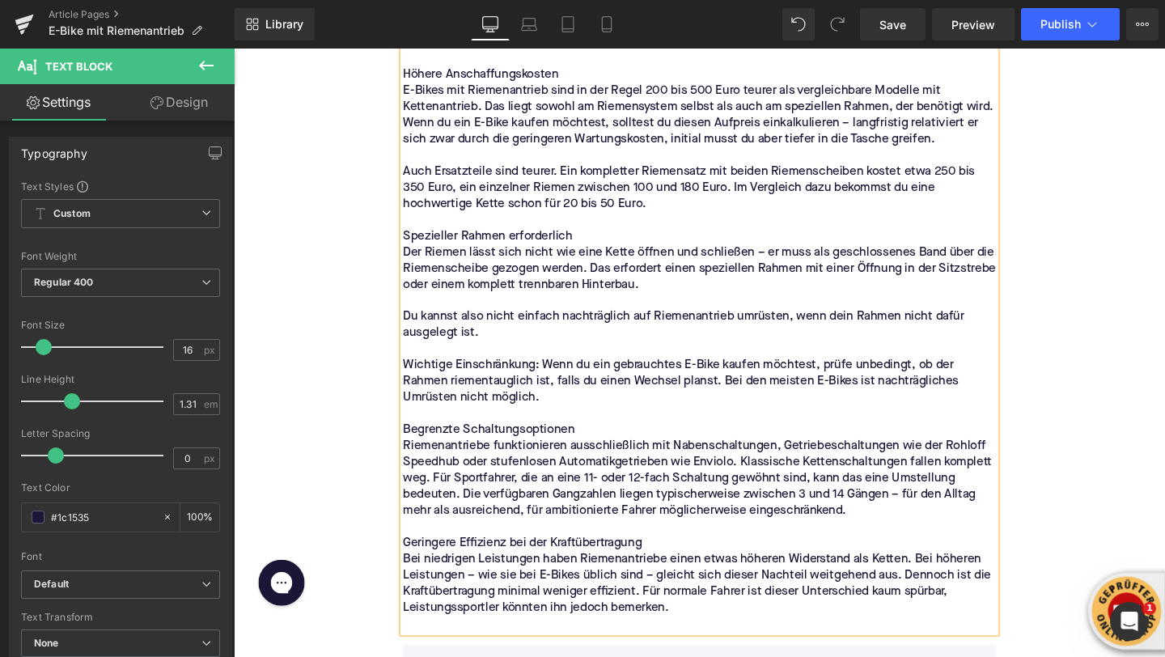
click at [446, 468] on p "Riemenantriebe funktionieren ausschließlich mit Nabenschaltungen, Getriebeschal…" at bounding box center [723, 501] width 623 height 85
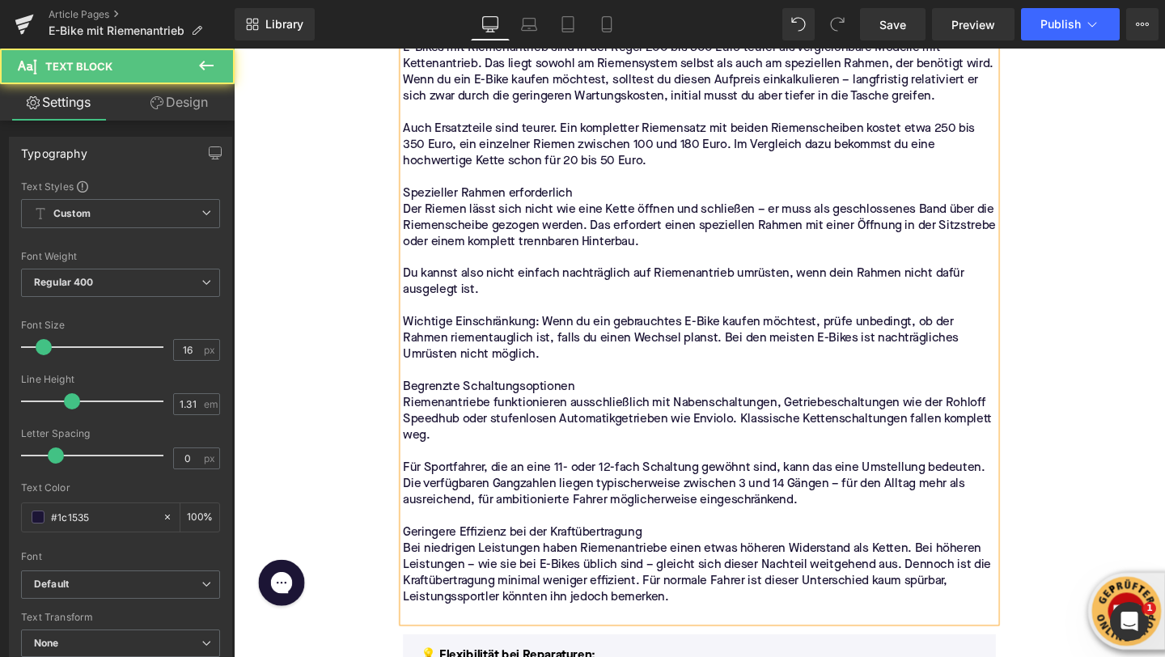
scroll to position [2351, 0]
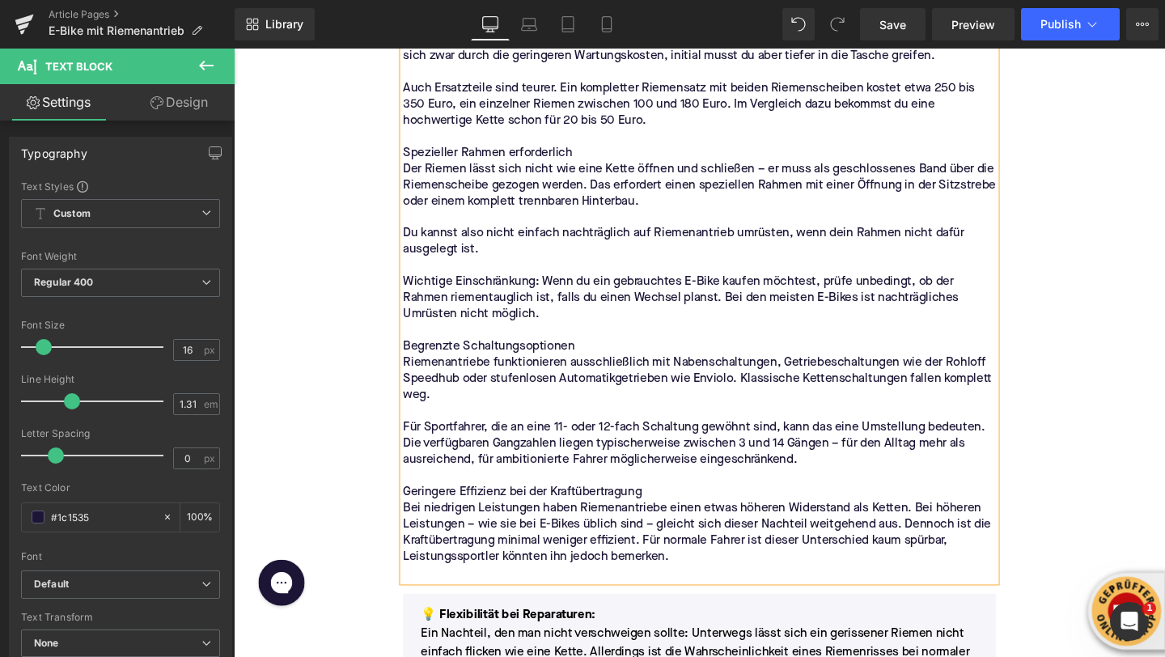
click at [937, 524] on p "Bei niedrigen Leistungen haben Riemenantriebe einen etwas höheren Widerstand al…" at bounding box center [723, 558] width 623 height 68
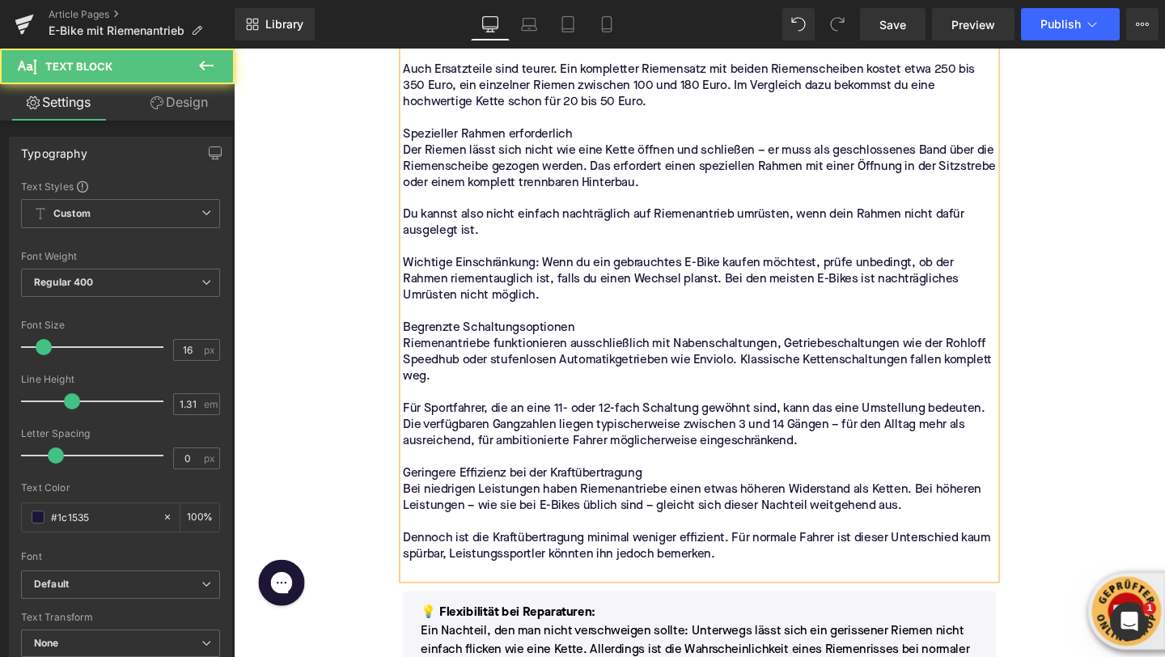
scroll to position [2376, 0]
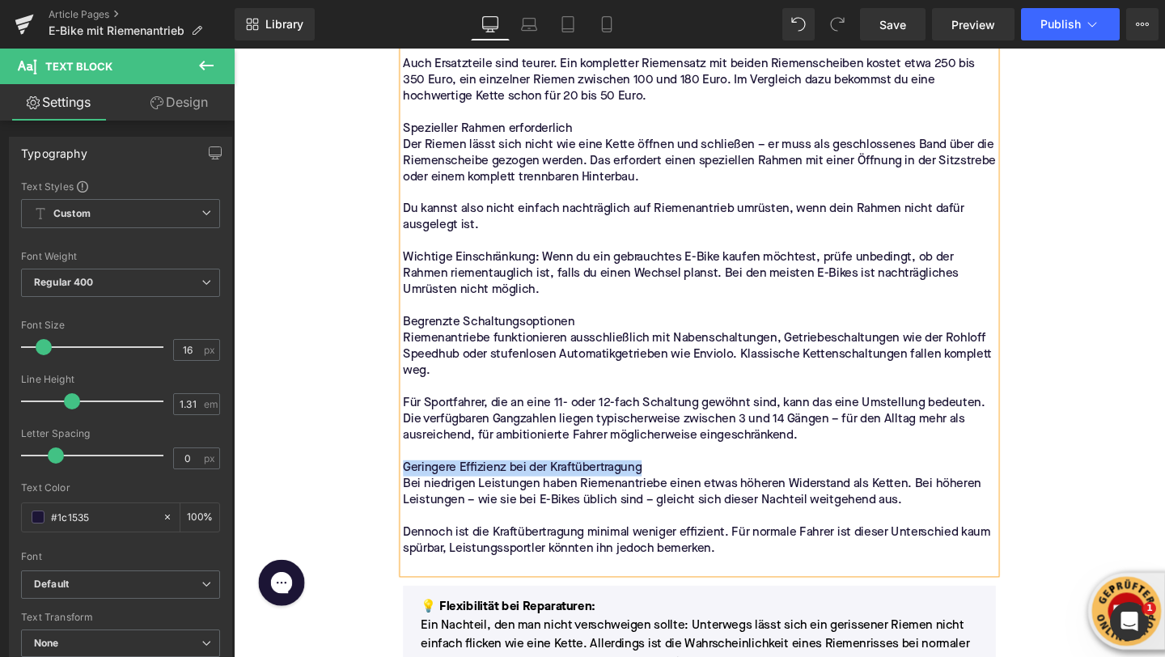
drag, startPoint x: 644, startPoint y: 454, endPoint x: 405, endPoint y: 457, distance: 239.5
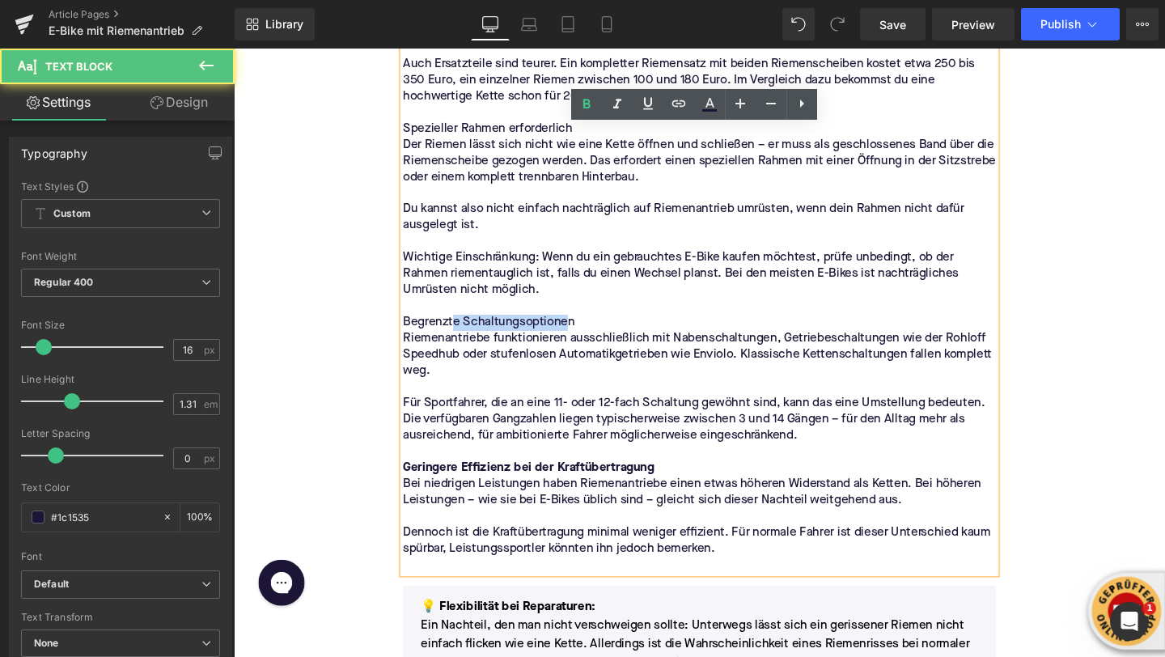
drag, startPoint x: 585, startPoint y: 299, endPoint x: 468, endPoint y: 299, distance: 117.3
click at [468, 329] on p "Begrenzte Schaltungsoptionen" at bounding box center [723, 337] width 623 height 17
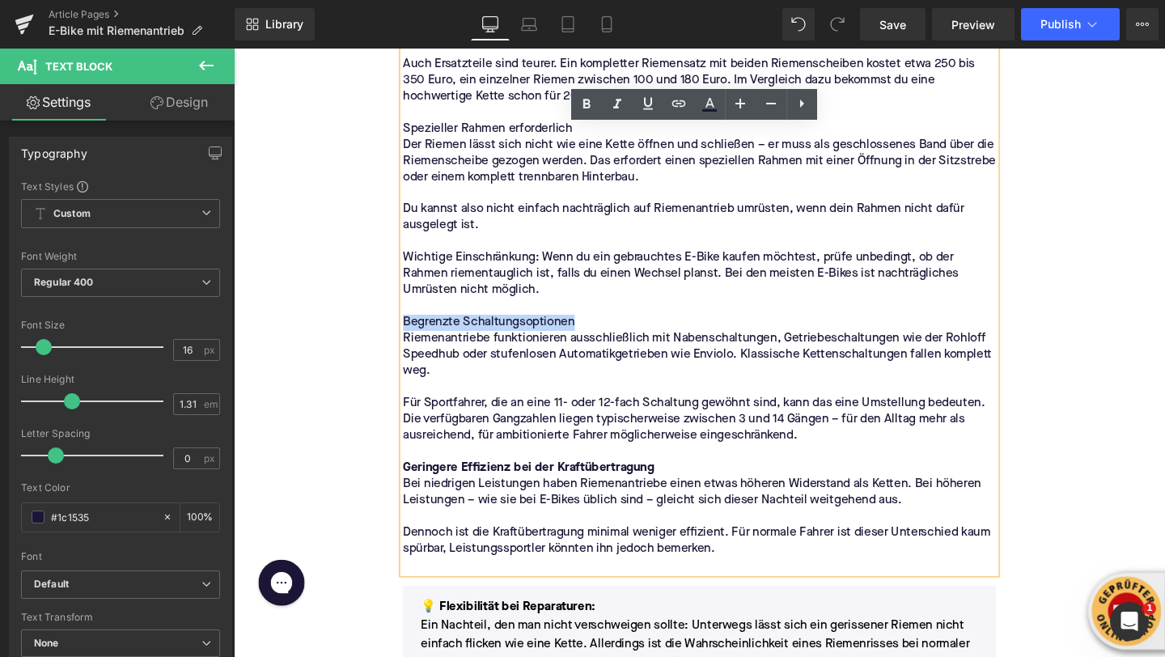
drag, startPoint x: 627, startPoint y: 302, endPoint x: 394, endPoint y: 300, distance: 233.1
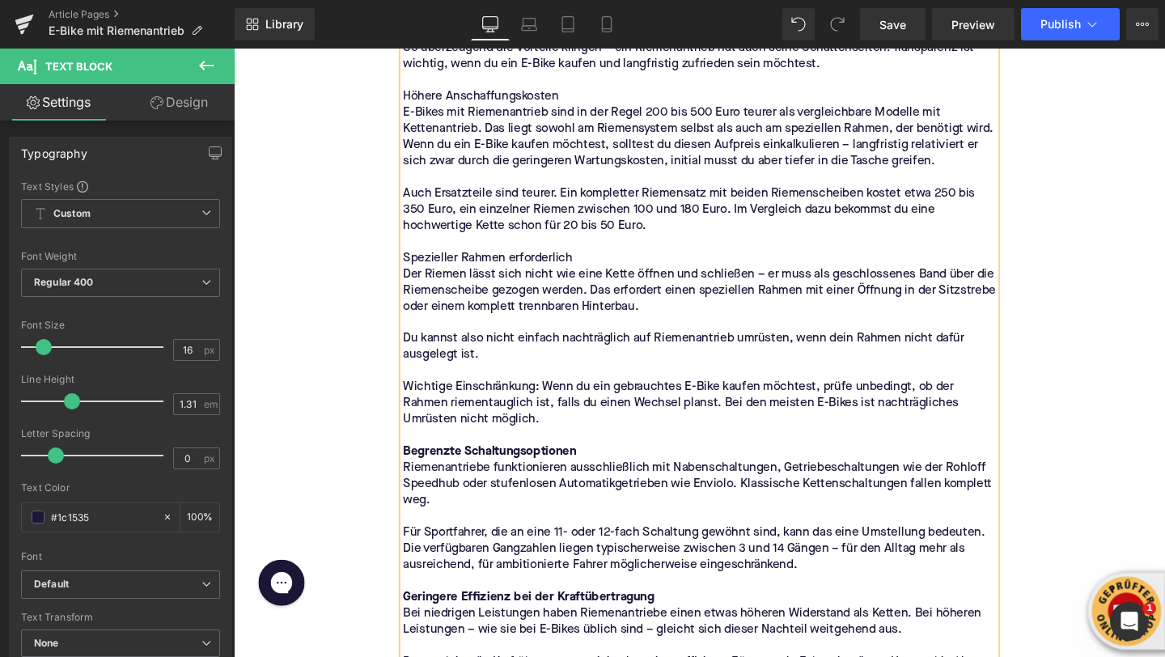
scroll to position [2205, 0]
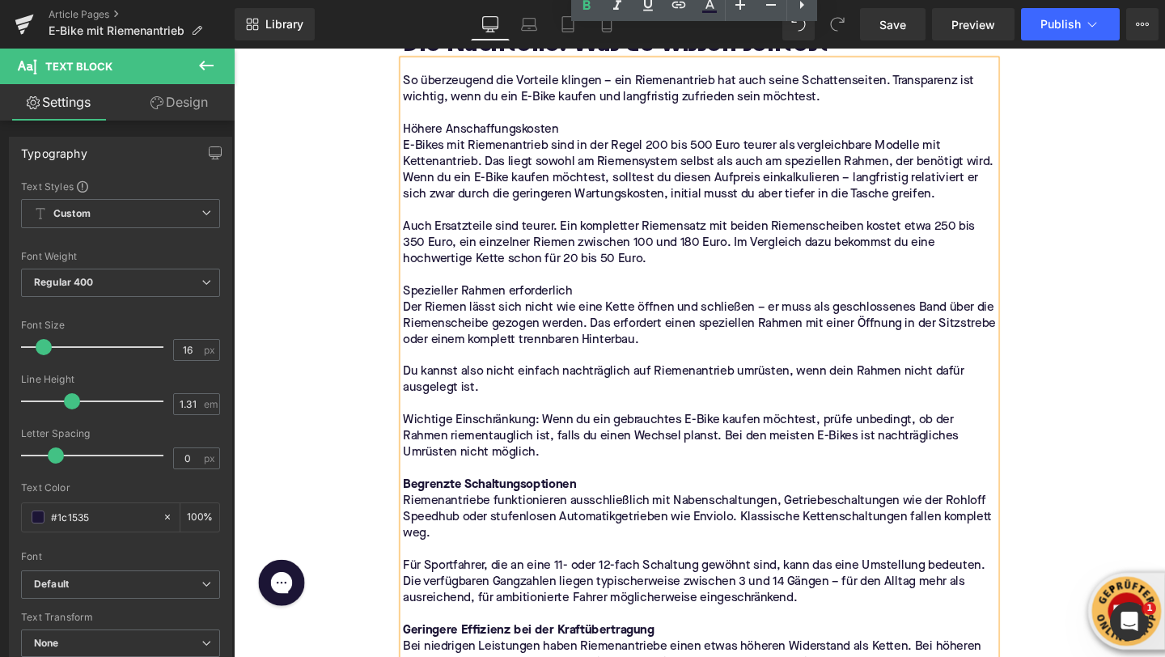
click at [585, 295] on p "Spezieller Rahmen erforderlich" at bounding box center [723, 303] width 623 height 17
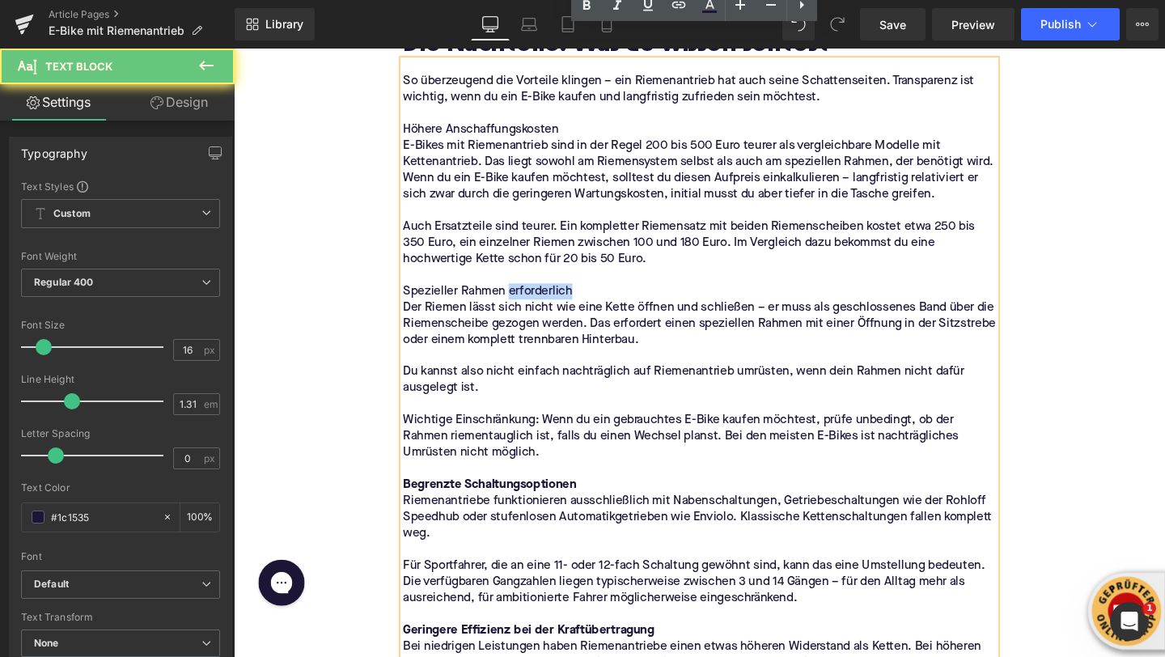
click at [585, 295] on p "Spezieller Rahmen erforderlich" at bounding box center [723, 303] width 623 height 17
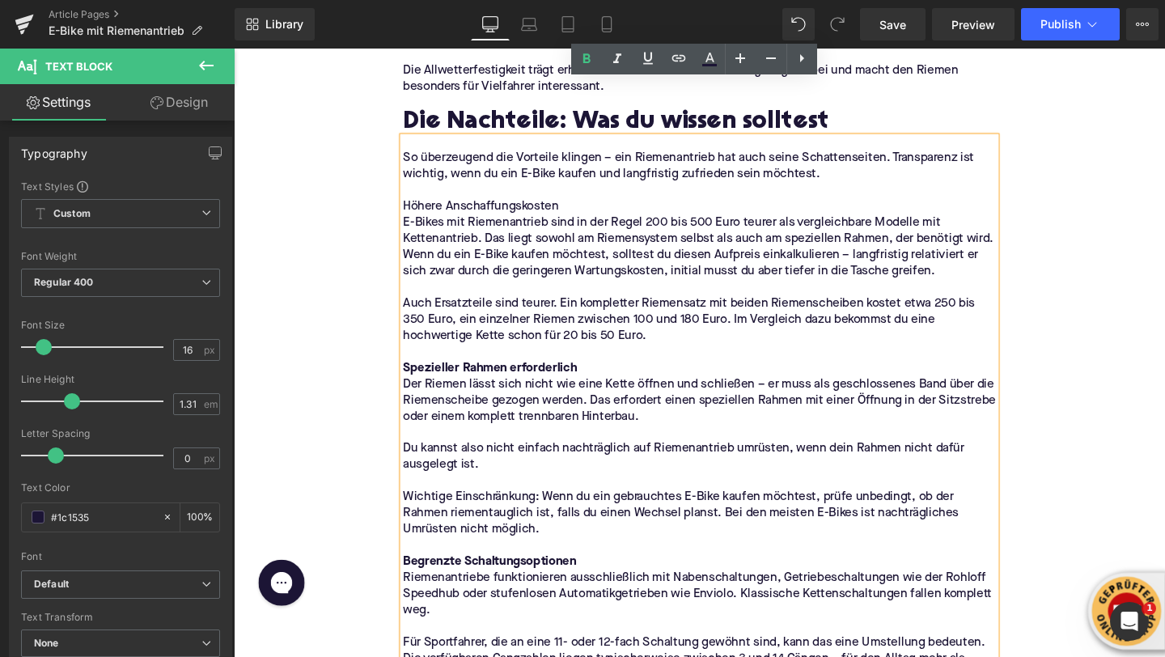
scroll to position [2051, 0]
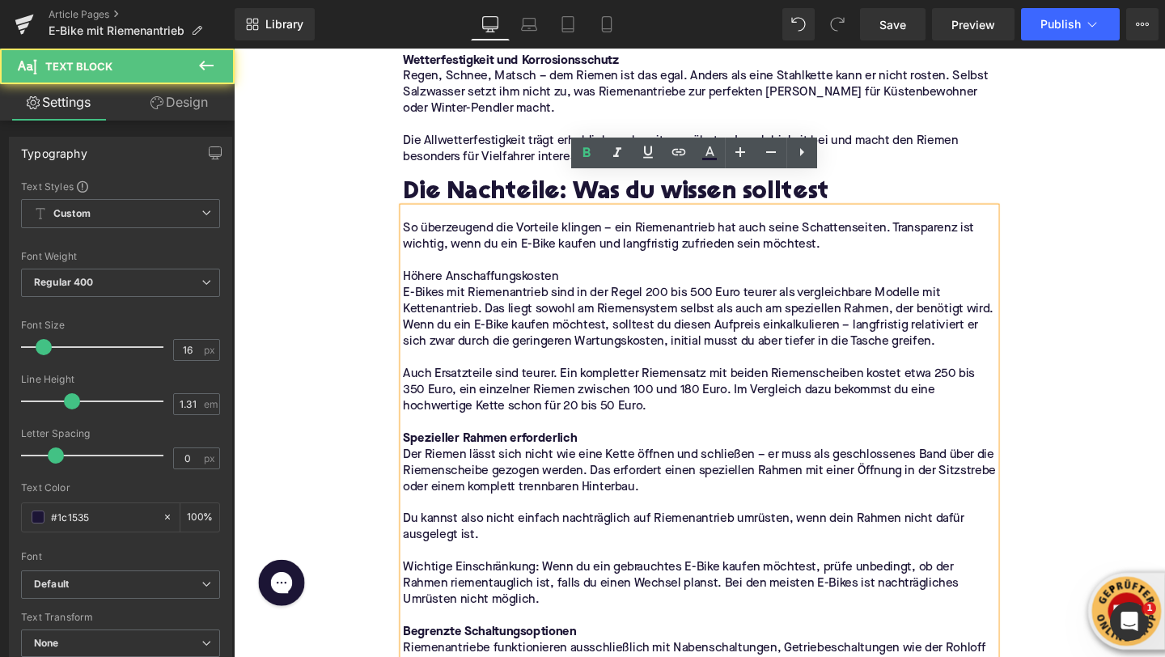
click at [515, 280] on p "Höhere Anschaffungskosten" at bounding box center [723, 288] width 623 height 17
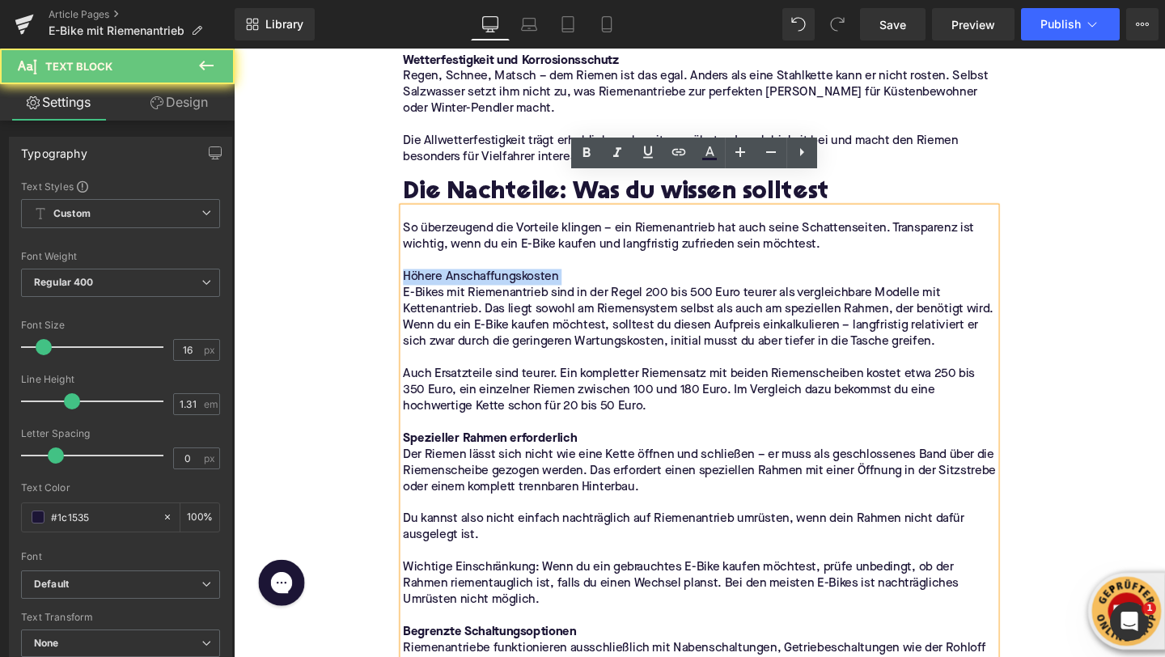
click at [515, 280] on p "Höhere Anschaffungskosten" at bounding box center [723, 288] width 623 height 17
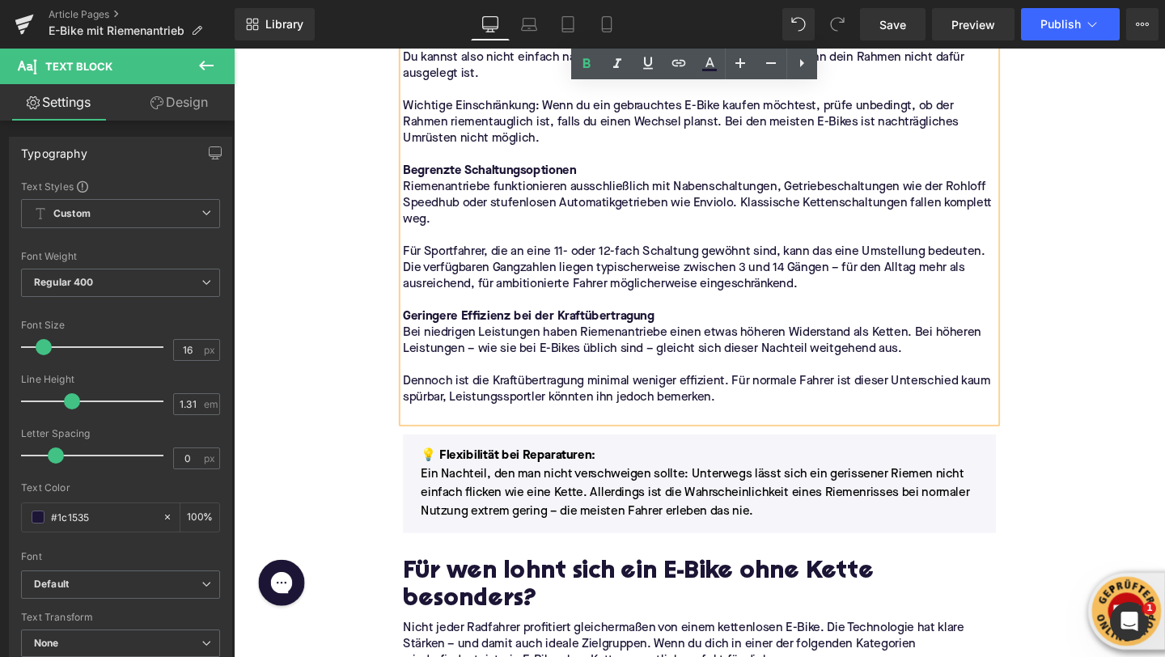
scroll to position [2538, 0]
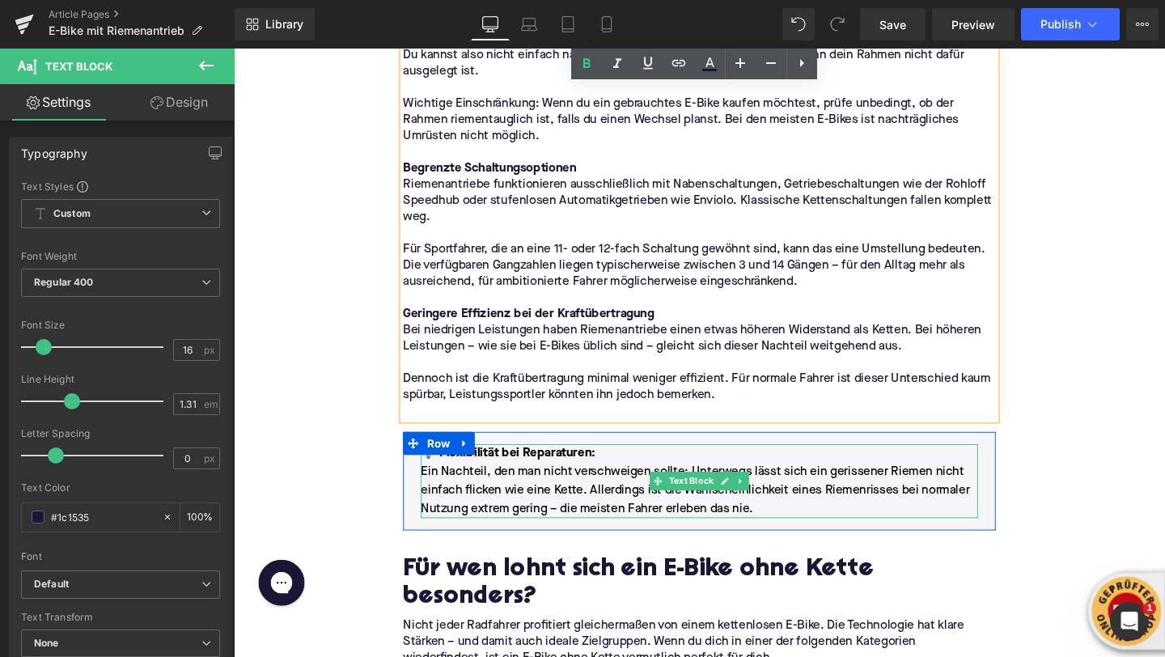
click at [604, 501] on p "Ein Nachteil, den man nicht verschweigen sollte: Unterwegs lässt sich ein geris…" at bounding box center [724, 513] width 586 height 58
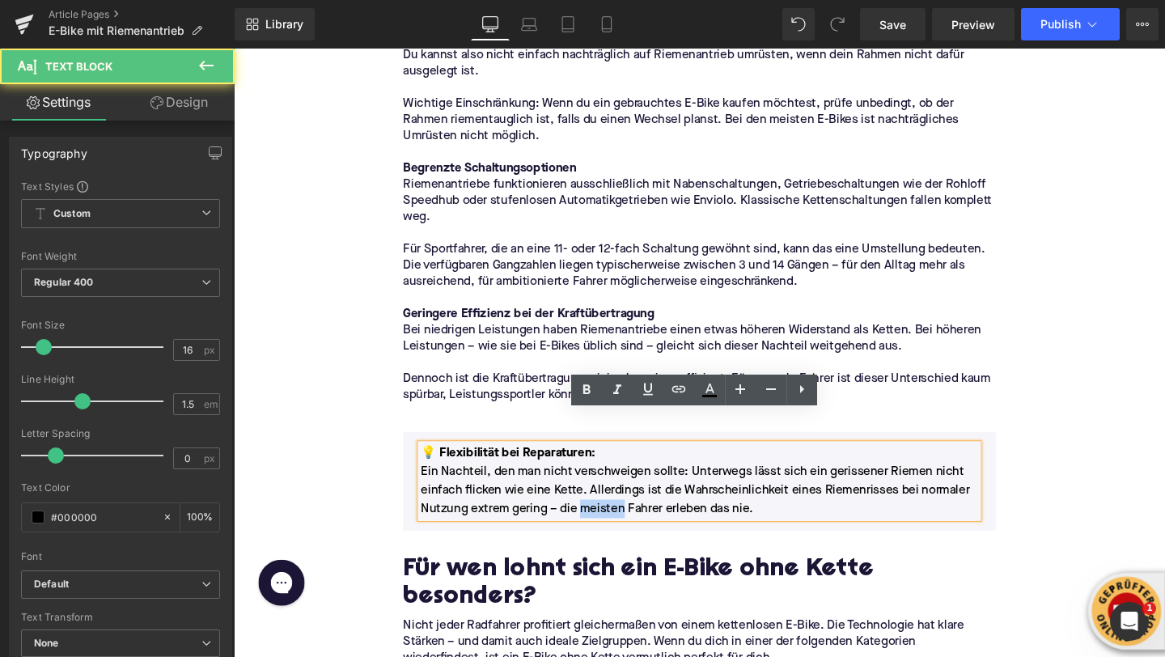
click at [604, 501] on p "Ein Nachteil, den man nicht verschweigen sollte: Unterwegs lässt sich ein geris…" at bounding box center [724, 513] width 586 height 58
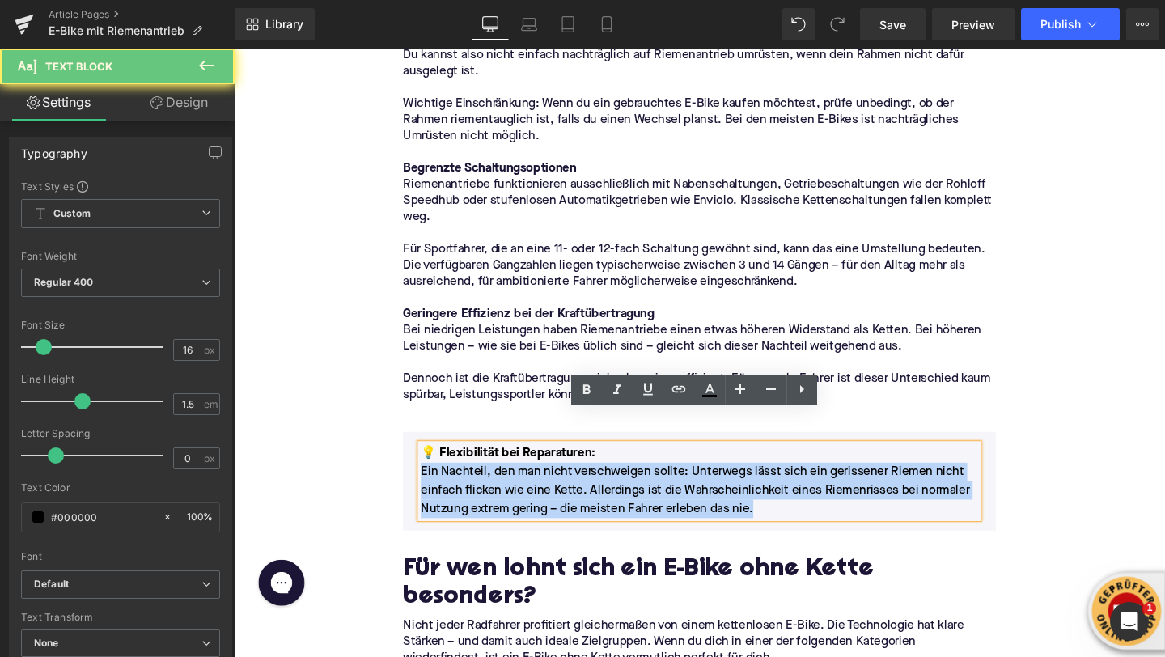
click at [604, 501] on p "Ein Nachteil, den man nicht verschweigen sollte: Unterwegs lässt sich ein geris…" at bounding box center [724, 513] width 586 height 58
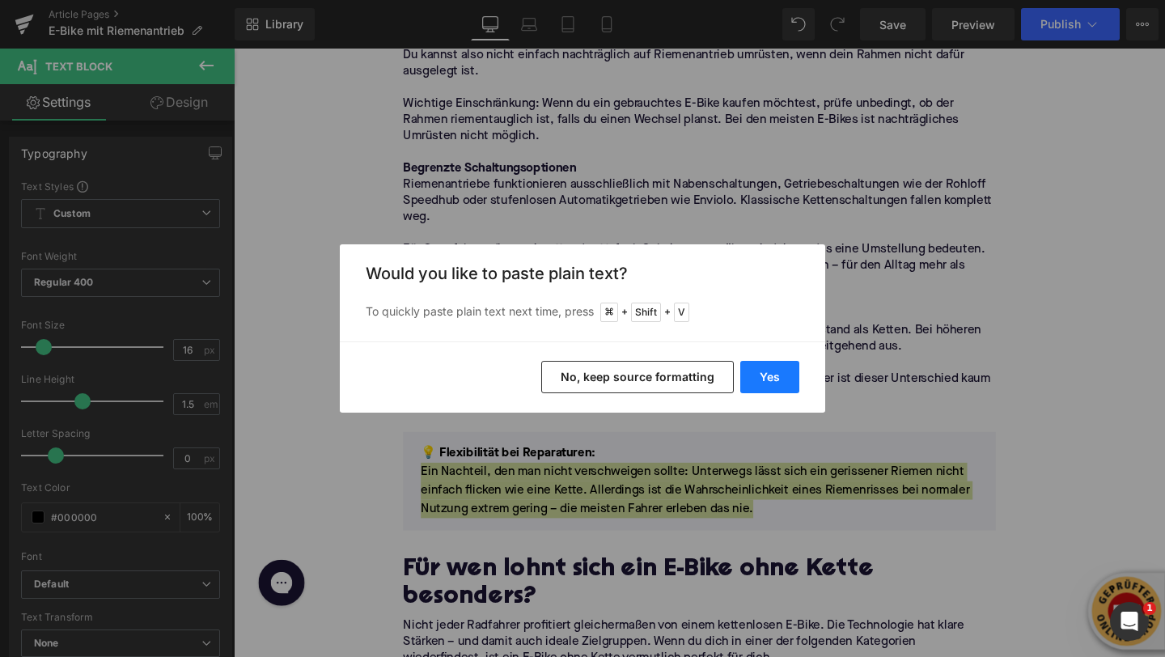
click at [771, 378] on button "Yes" at bounding box center [769, 377] width 59 height 32
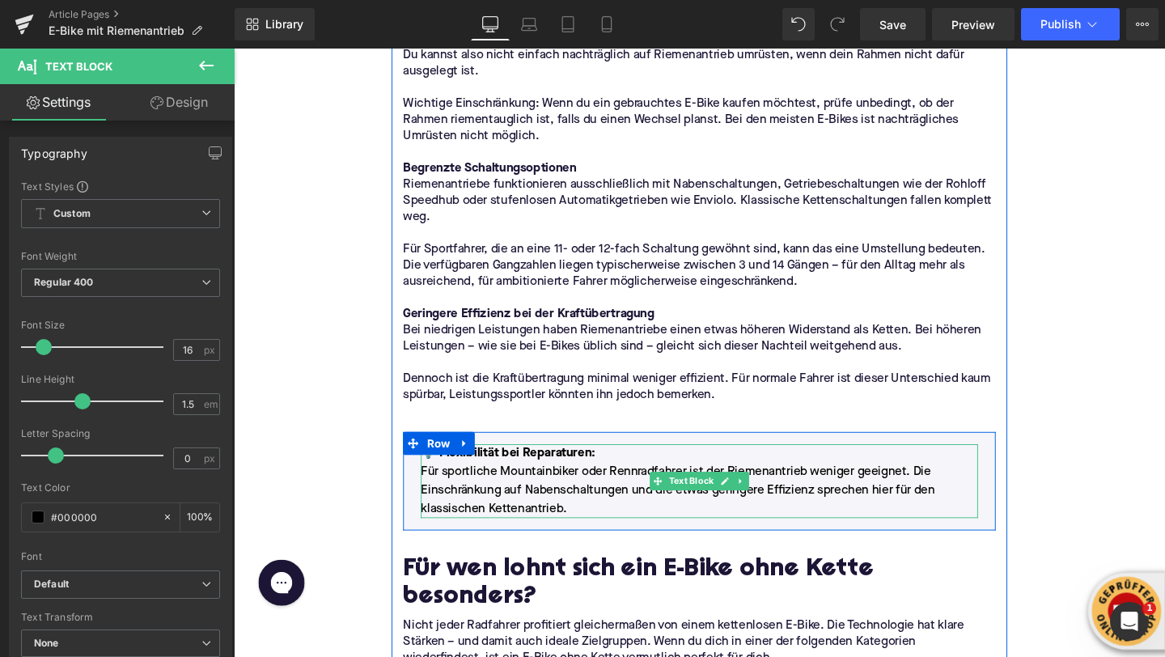
click at [526, 468] on font "💡 Flexibilität bei Reparaturen" at bounding box center [521, 474] width 180 height 13
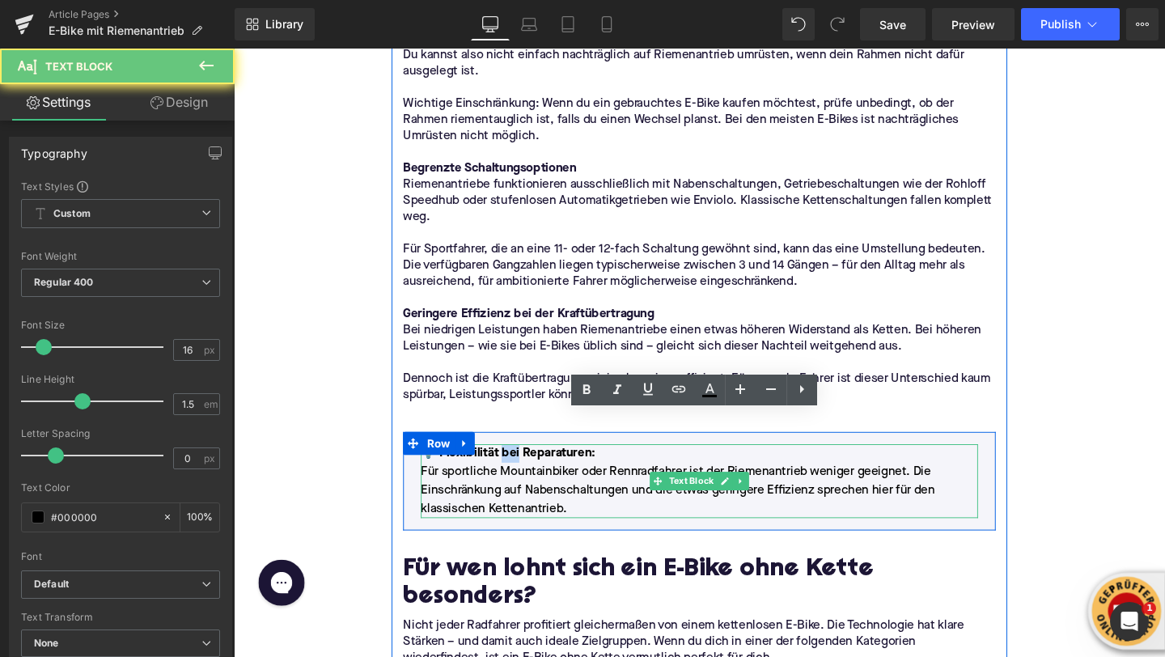
click at [526, 468] on font "💡 Flexibilität bei Reparaturen" at bounding box center [521, 474] width 180 height 13
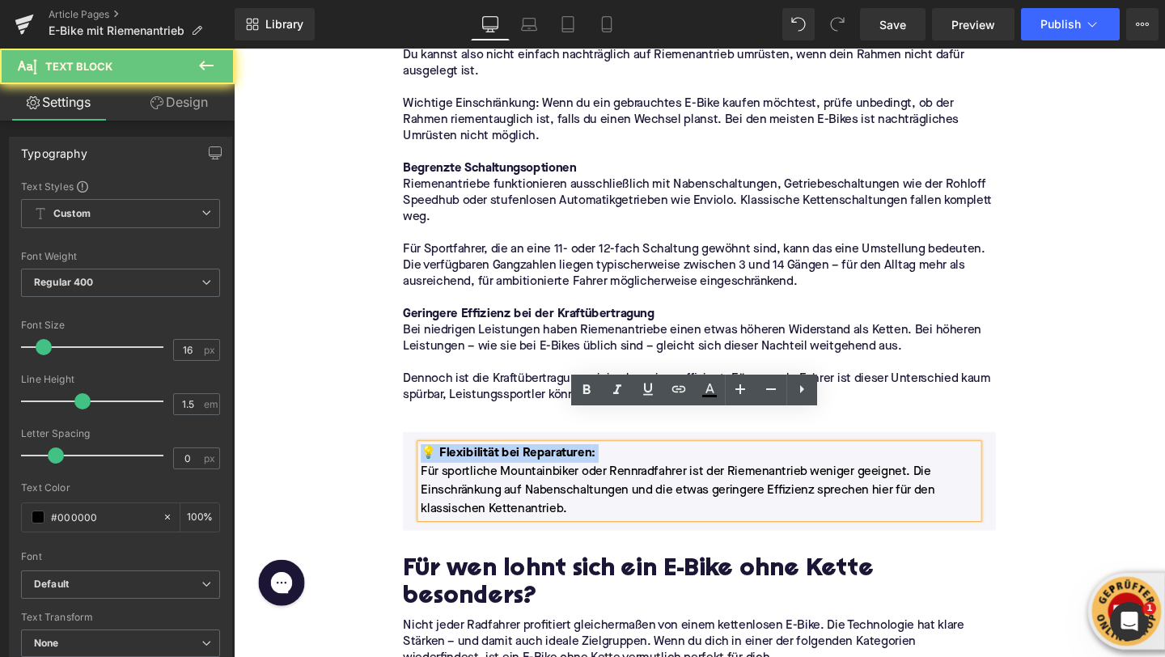
click at [526, 468] on font "💡 Flexibilität bei Reparaturen" at bounding box center [521, 474] width 180 height 13
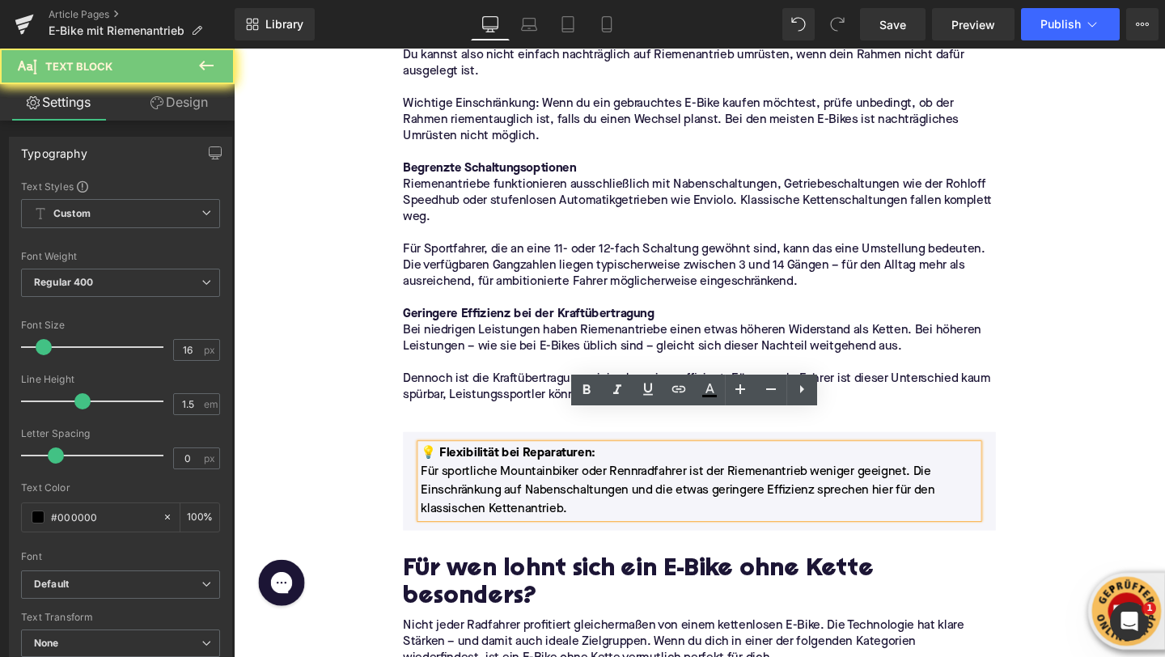
click at [545, 468] on font "💡 Flexibilität bei Reparaturen" at bounding box center [521, 474] width 180 height 13
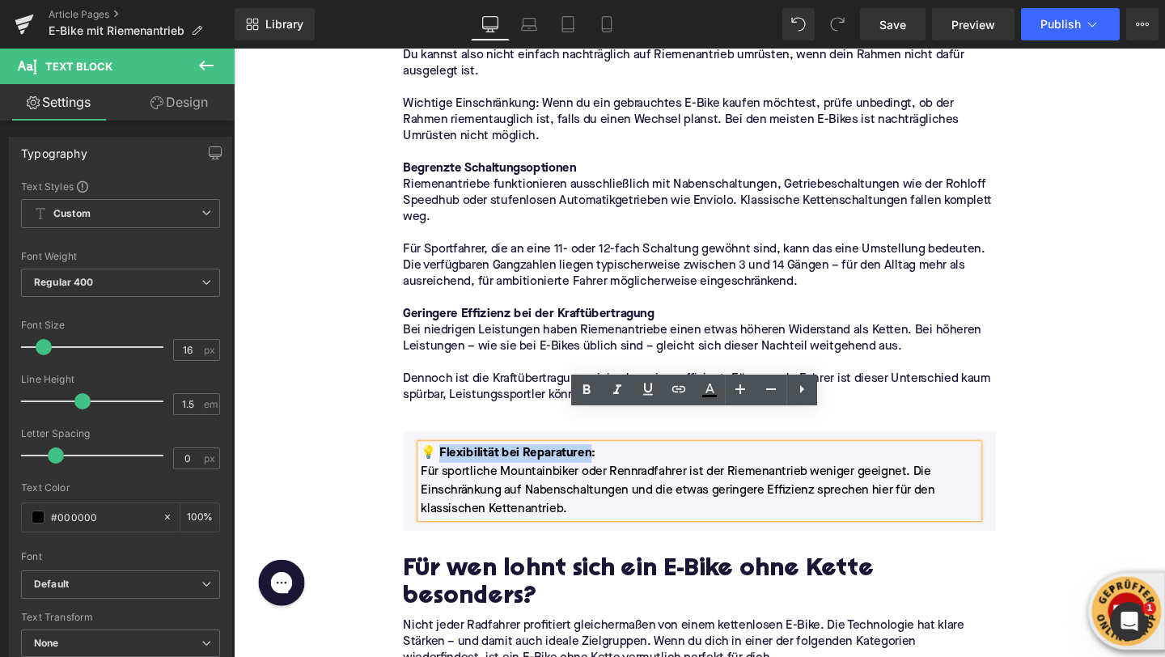
drag, startPoint x: 606, startPoint y: 440, endPoint x: 448, endPoint y: 440, distance: 157.8
click at [448, 468] on strong "💡 Flexibilität bei Reparaturen :" at bounding box center [523, 474] width 184 height 13
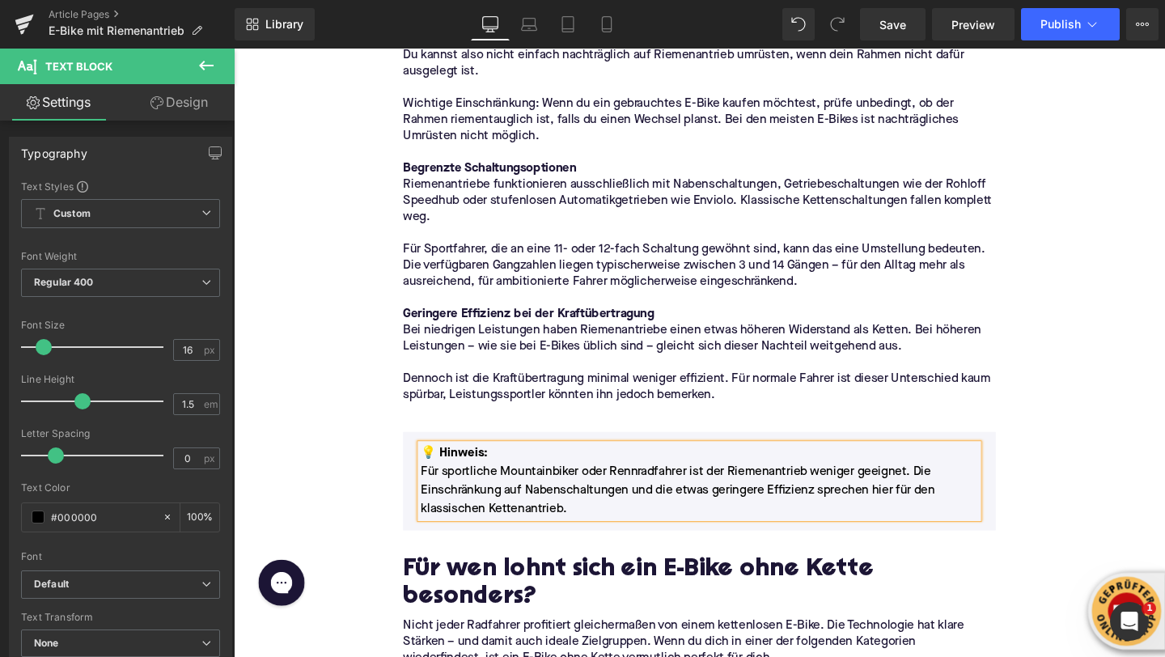
scroll to position [2693, 0]
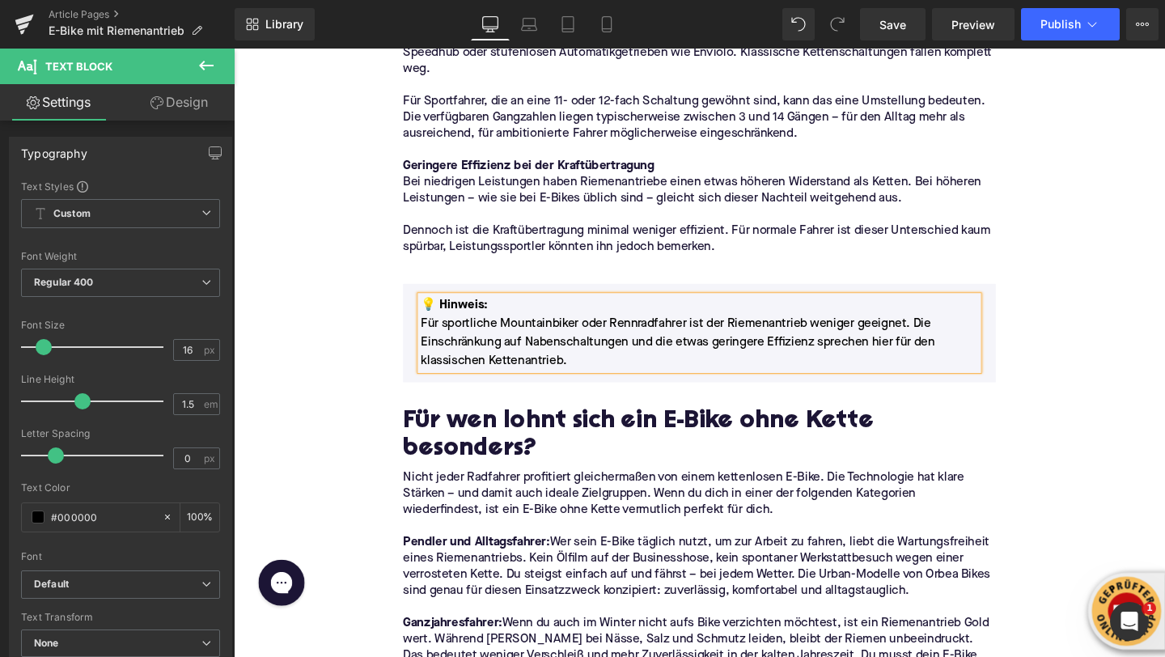
click at [434, 427] on h2 "Für wen lohnt sich ein E-Bike ohne Kette besonders?" at bounding box center [723, 455] width 623 height 57
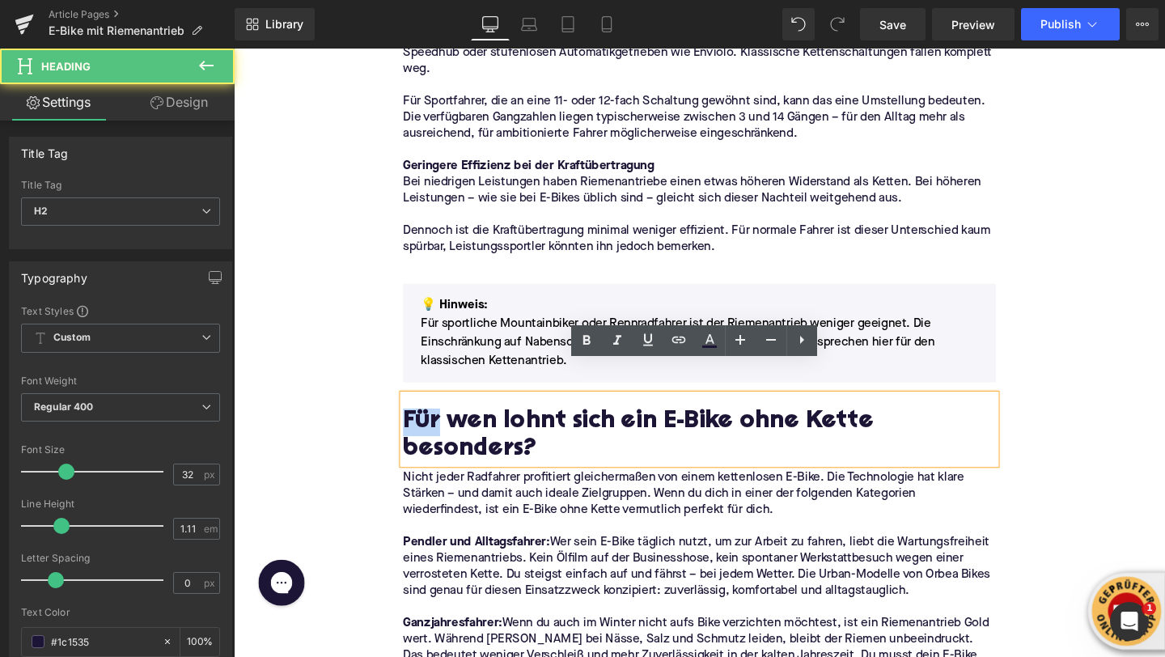
click at [434, 427] on h2 "Für wen lohnt sich ein E-Bike ohne Kette besonders?" at bounding box center [723, 455] width 623 height 57
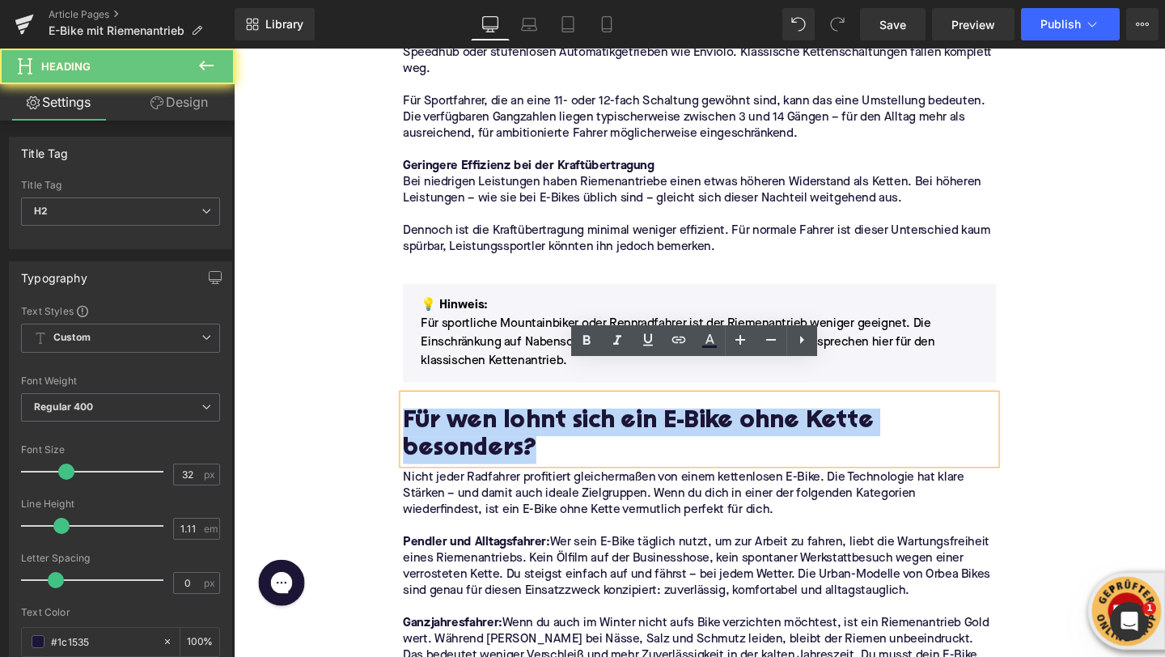
click at [434, 427] on h2 "Für wen lohnt sich ein E-Bike ohne Kette besonders?" at bounding box center [723, 455] width 623 height 57
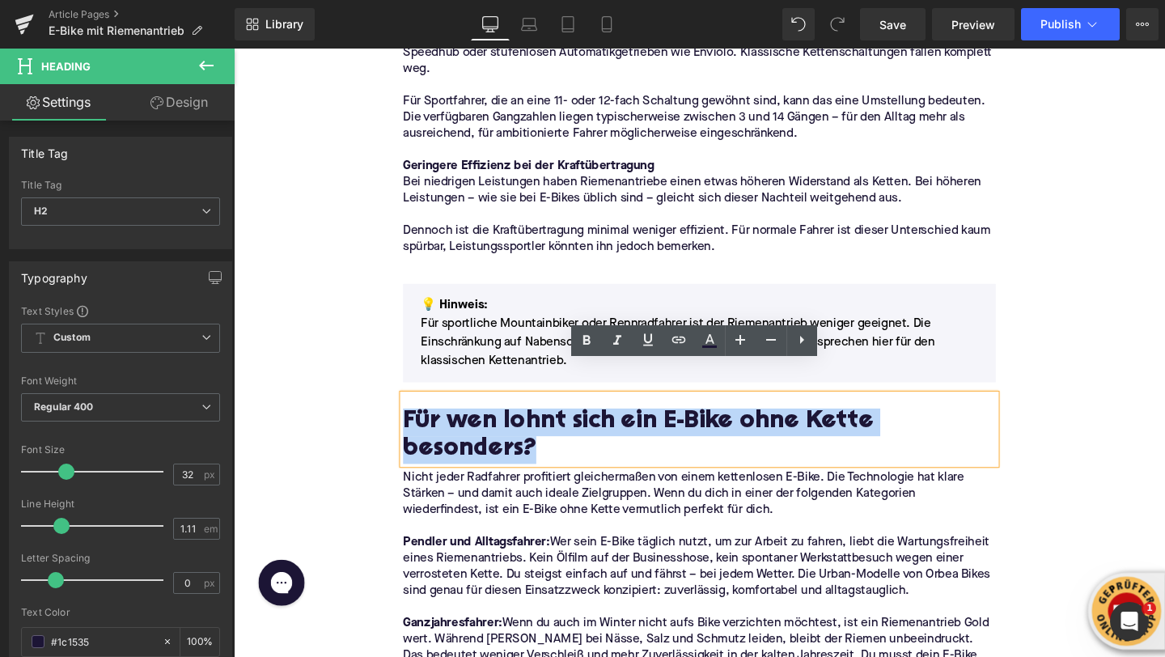
paste div
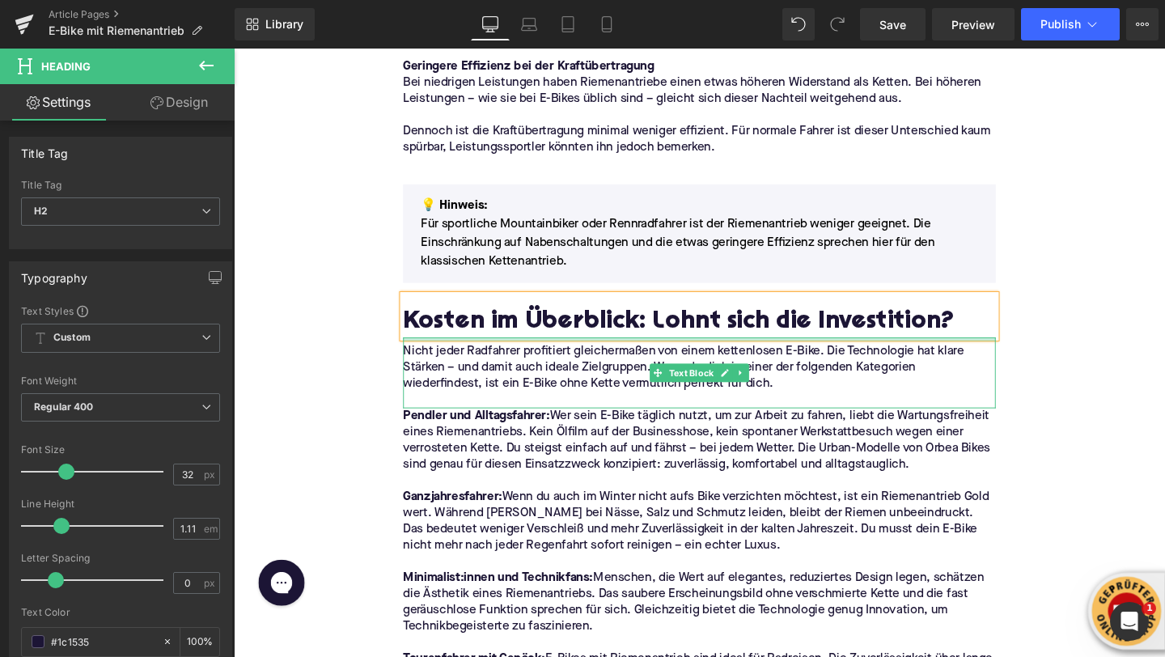
scroll to position [2827, 0]
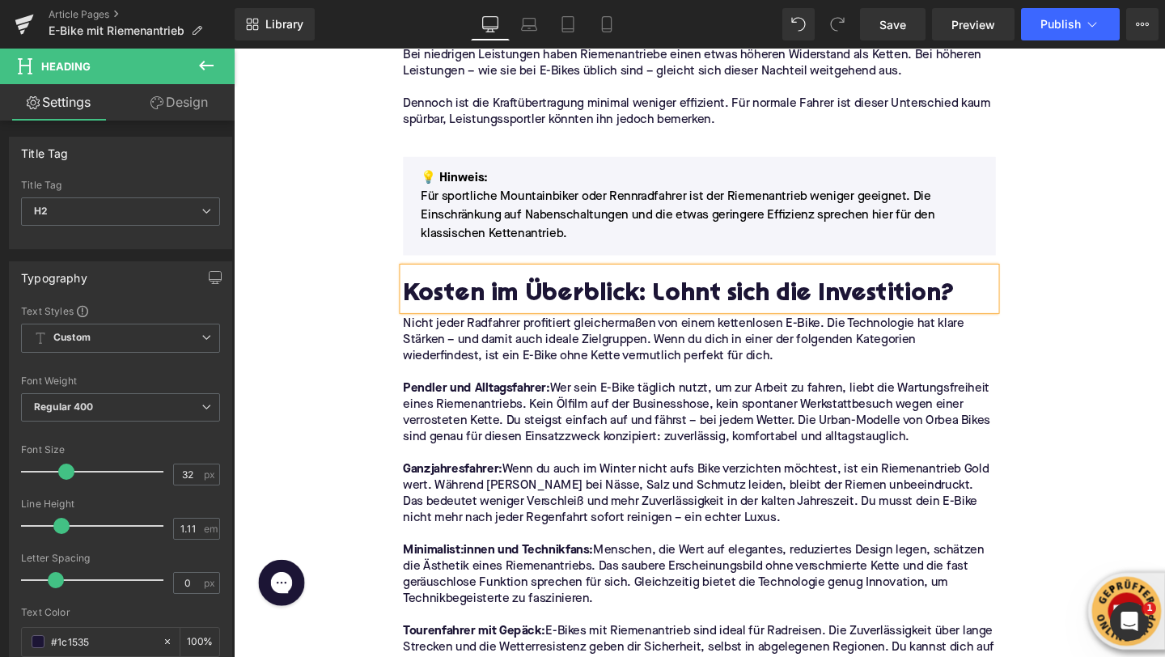
click at [496, 466] on p at bounding box center [723, 474] width 623 height 17
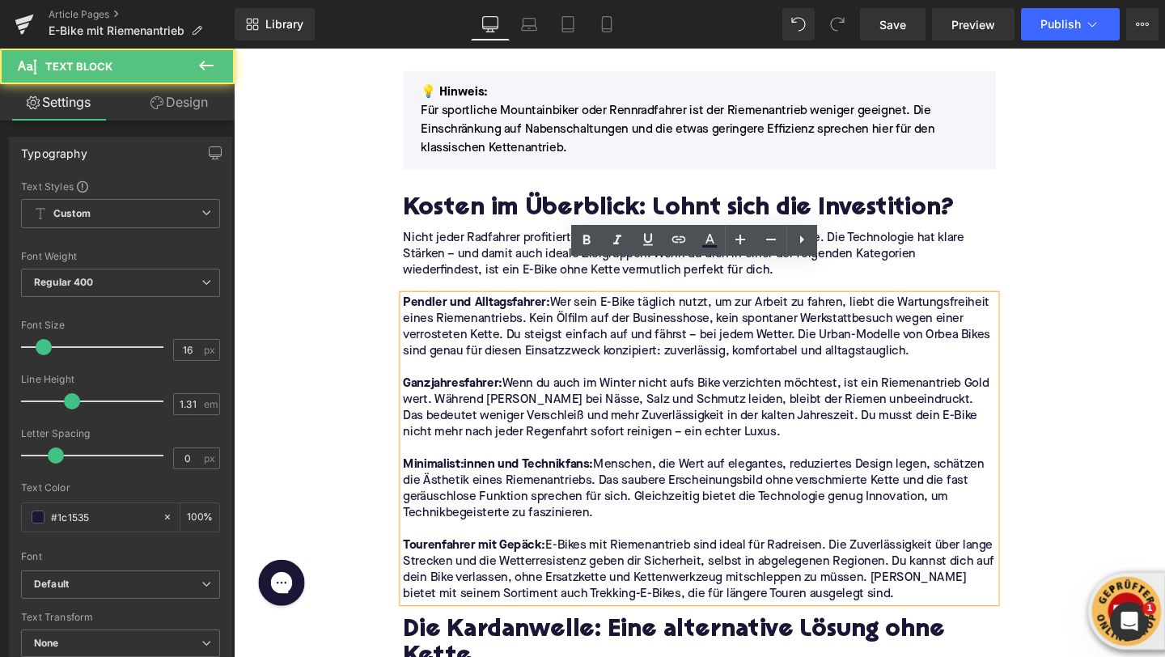
scroll to position [2919, 0]
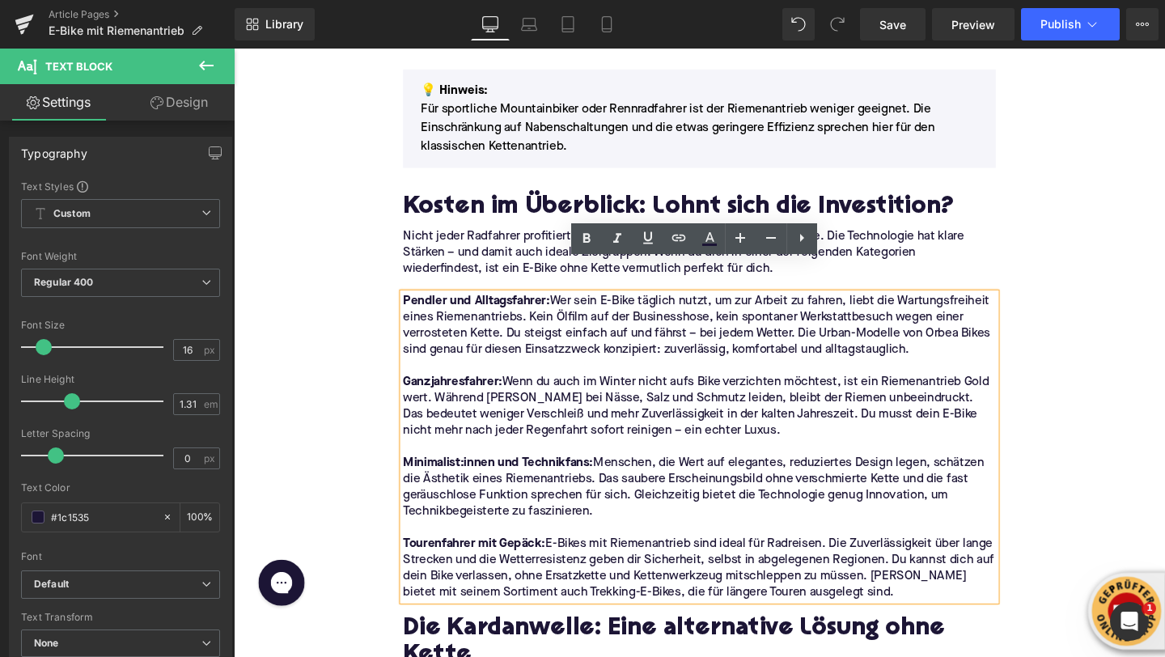
click at [539, 477] on p "Minimalist:innen und Technikfans: Menschen, die Wert auf elegantes, reduziertes…" at bounding box center [723, 510] width 623 height 68
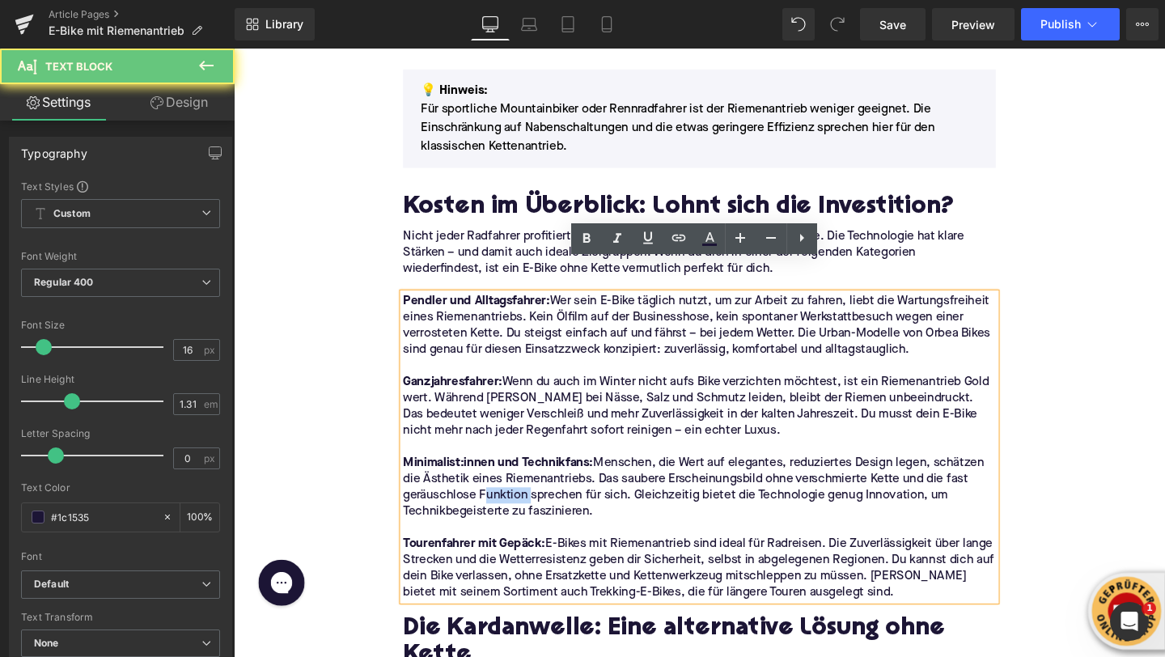
click at [539, 477] on p "Minimalist:innen und Technikfans: Menschen, die Wert auf elegantes, reduziertes…" at bounding box center [723, 510] width 623 height 68
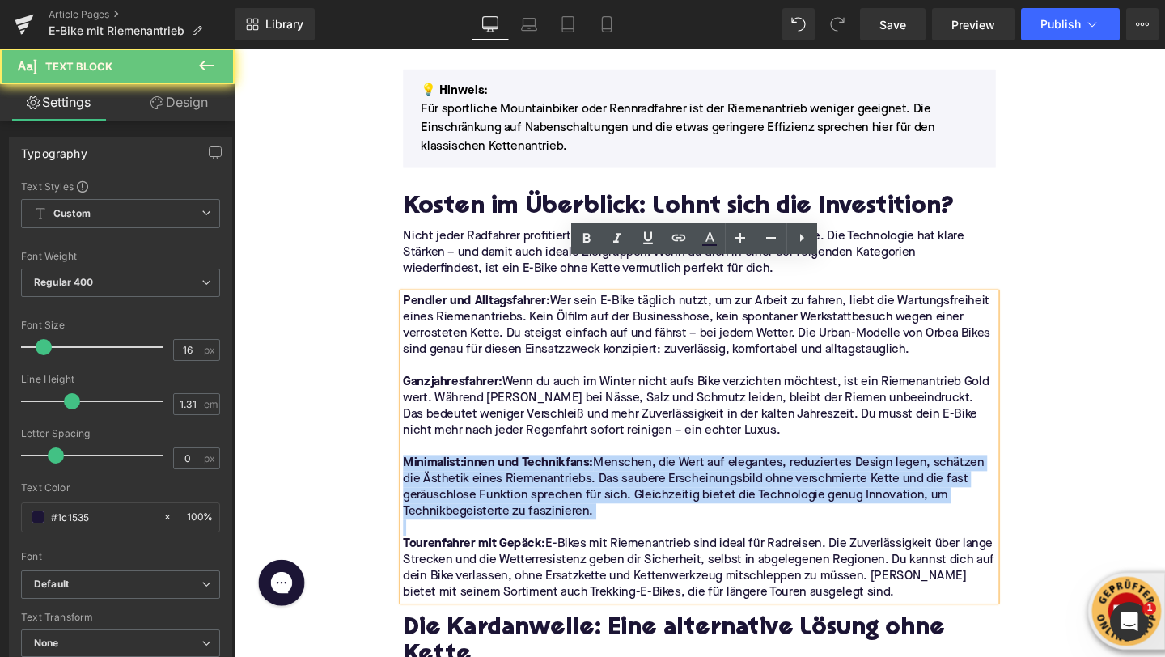
click at [539, 477] on p "Minimalist:innen und Technikfans: Menschen, die Wert auf elegantes, reduziertes…" at bounding box center [723, 510] width 623 height 68
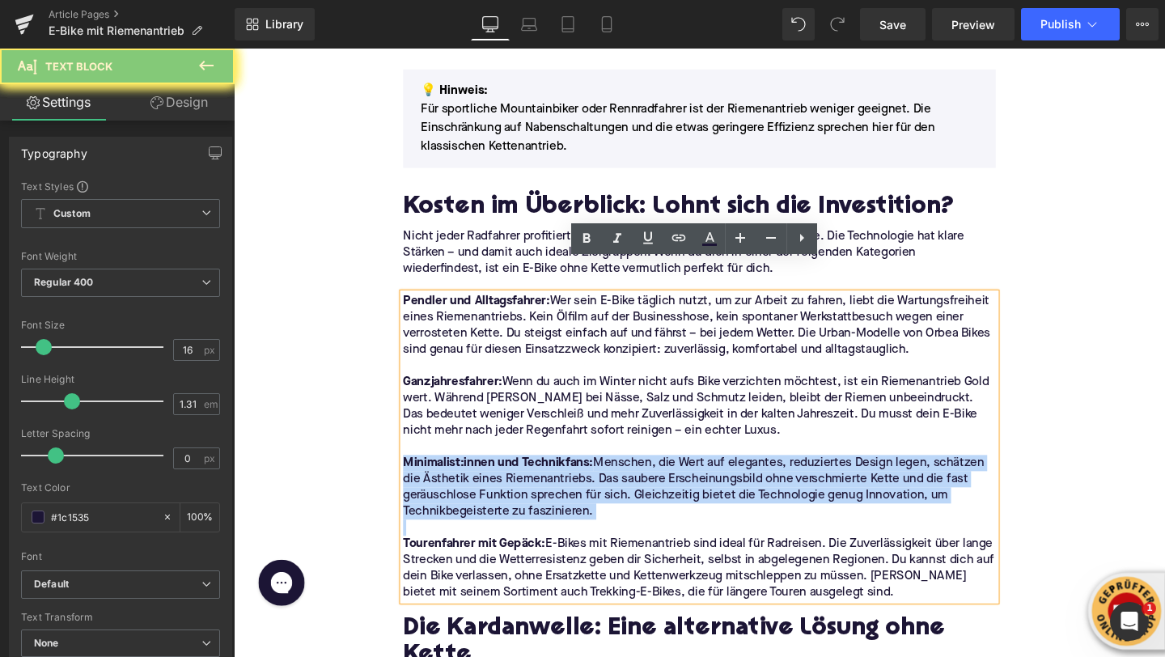
click at [539, 477] on p "Minimalist:innen und Technikfans: Menschen, die Wert auf elegantes, reduziertes…" at bounding box center [723, 510] width 623 height 68
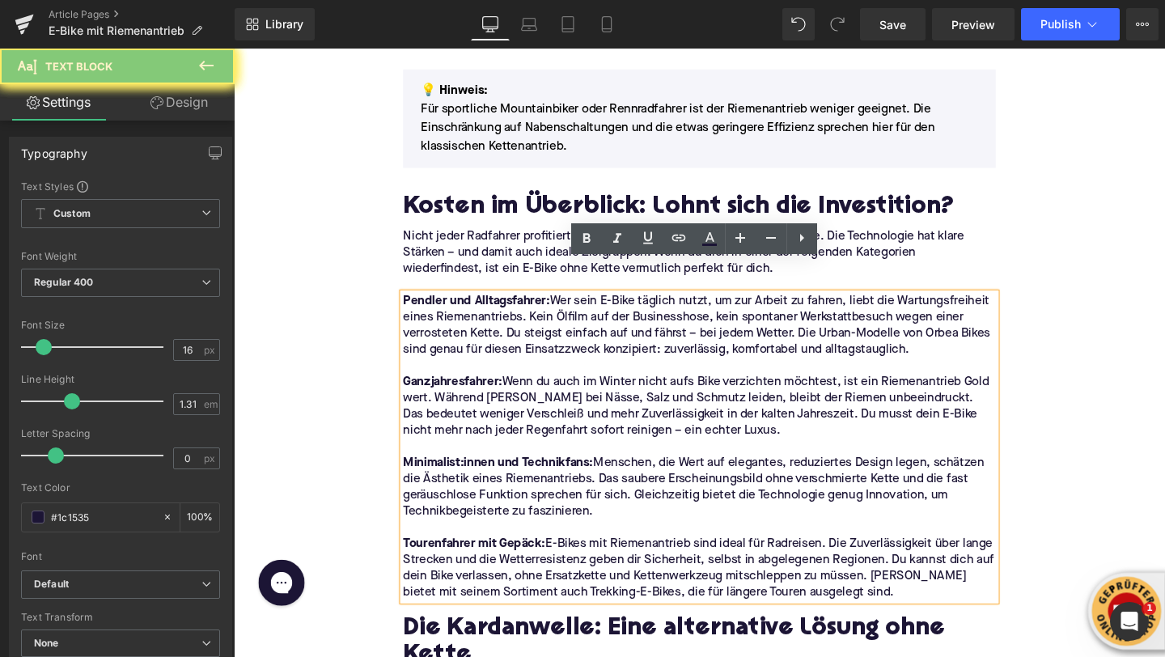
click at [597, 544] on p at bounding box center [723, 552] width 623 height 17
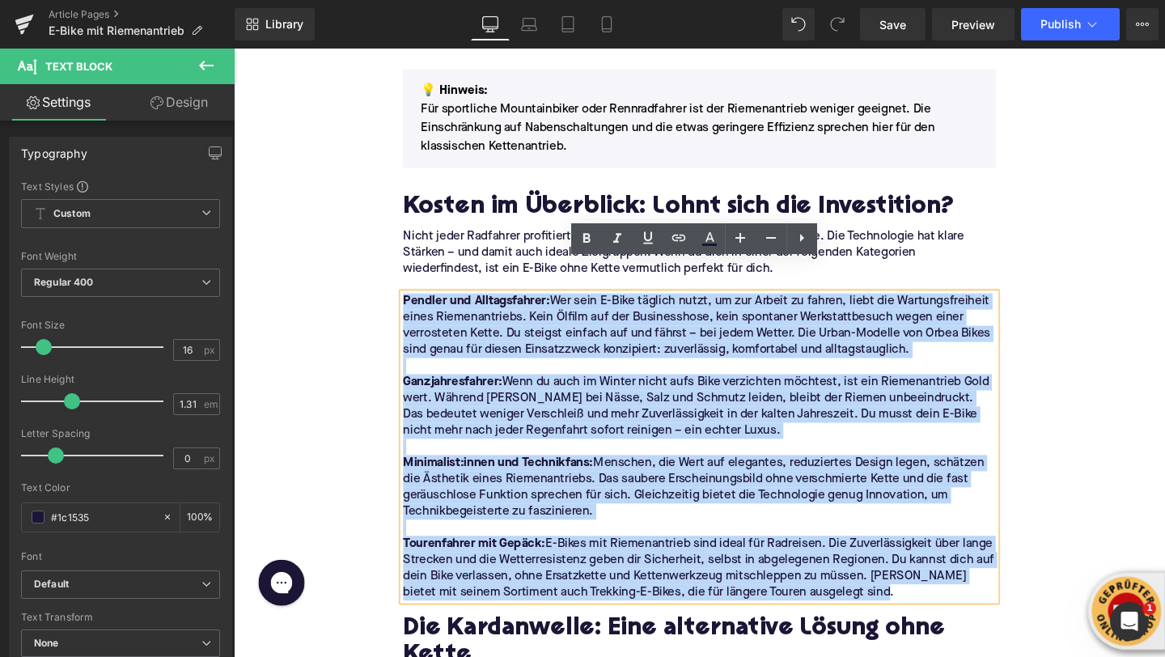
drag, startPoint x: 947, startPoint y: 587, endPoint x: 354, endPoint y: 265, distance: 673.9
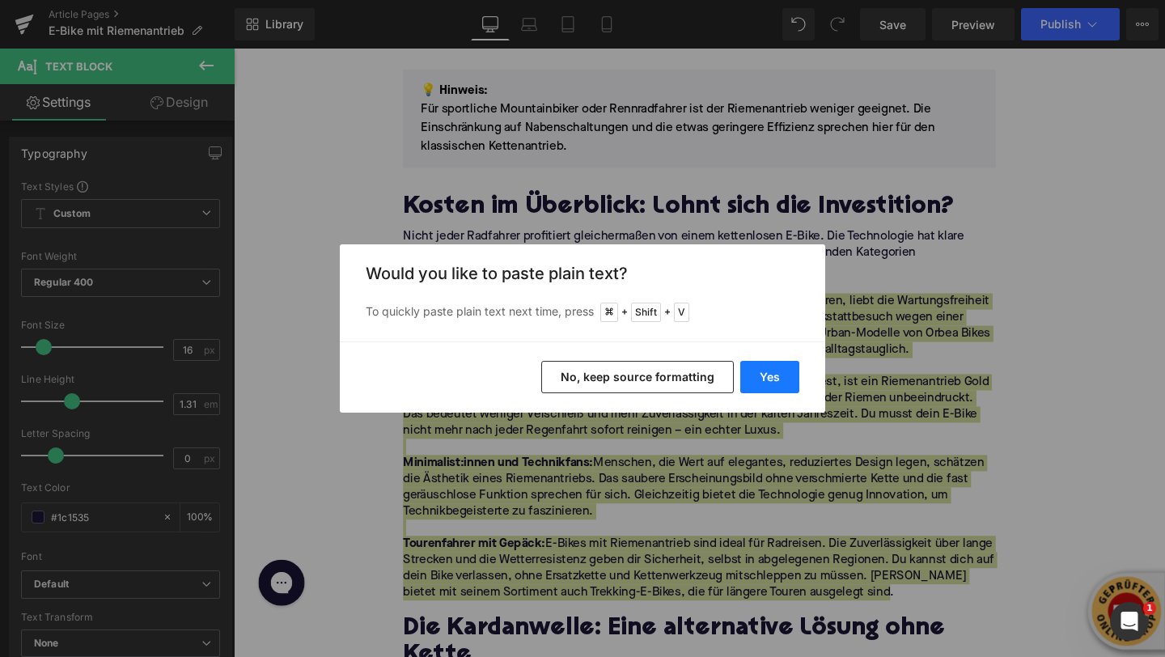
click at [765, 379] on button "Yes" at bounding box center [769, 377] width 59 height 32
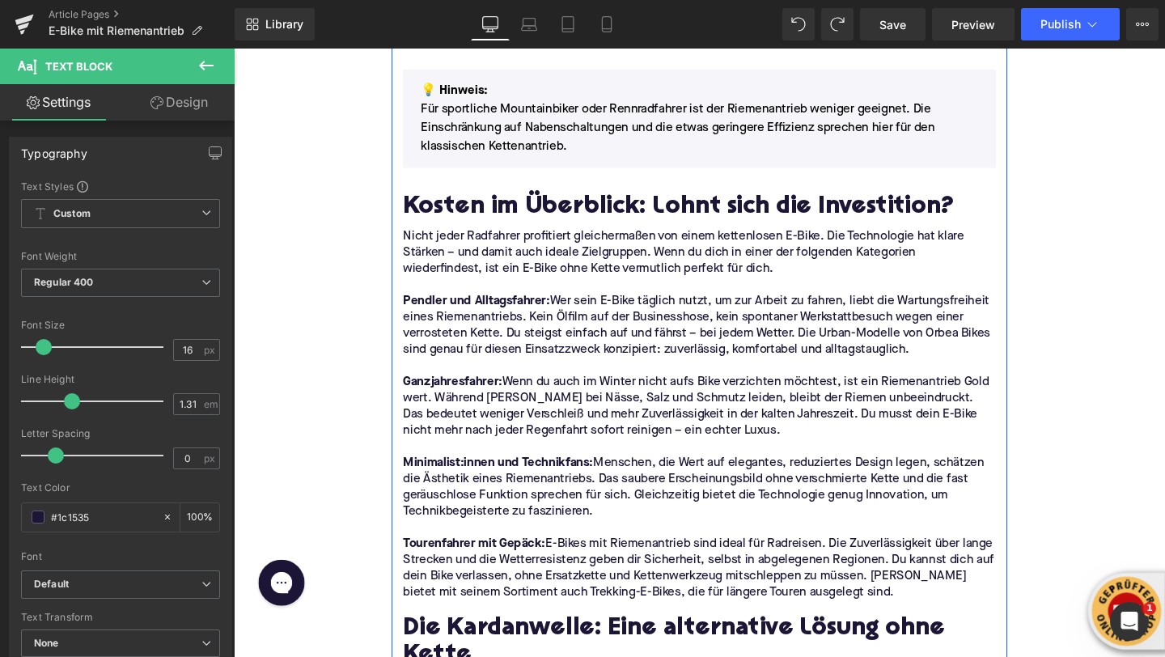
click at [508, 244] on p "Nicht jeder Radfahrer profitiert gleichermaßen von einem kettenlosen E-Bike. Di…" at bounding box center [723, 263] width 623 height 51
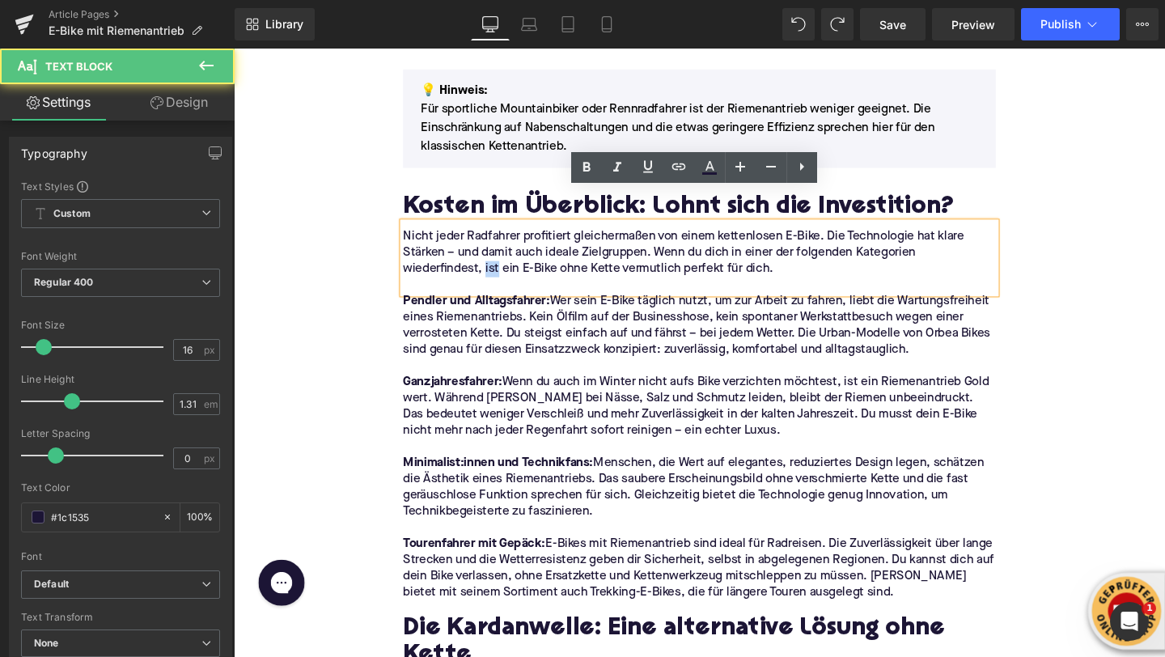
click at [508, 244] on p "Nicht jeder Radfahrer profitiert gleichermaßen von einem kettenlosen E-Bike. Di…" at bounding box center [723, 263] width 623 height 51
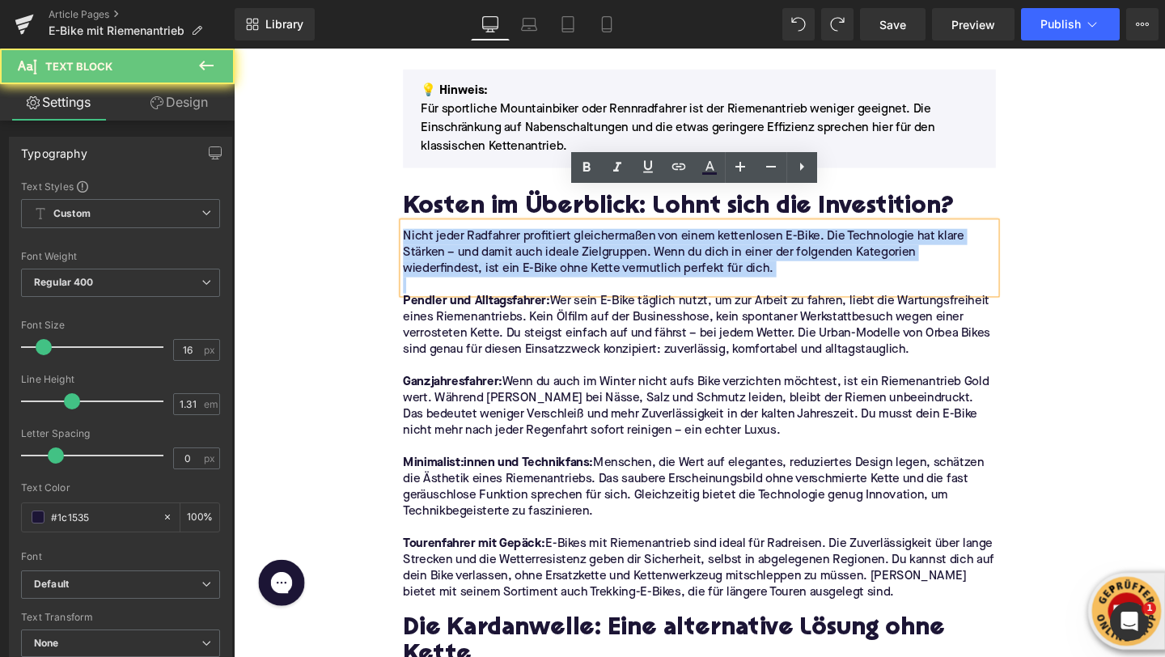
click at [508, 244] on p "Nicht jeder Radfahrer profitiert gleichermaßen von einem kettenlosen E-Bike. Di…" at bounding box center [723, 263] width 623 height 51
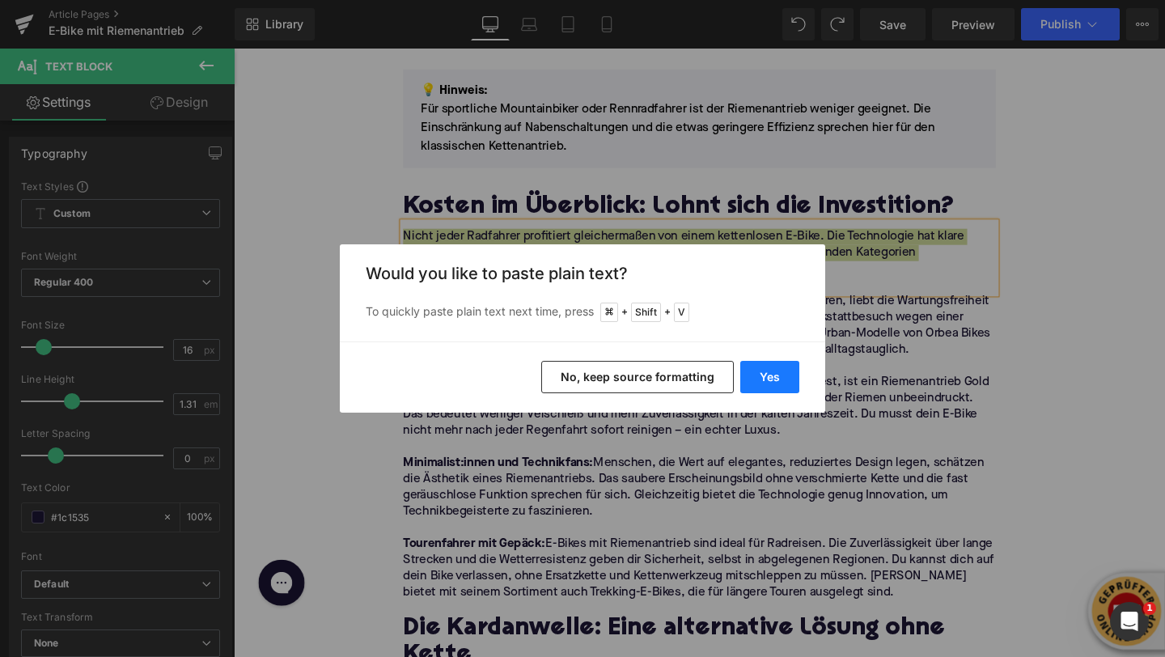
click at [760, 384] on button "Yes" at bounding box center [769, 377] width 59 height 32
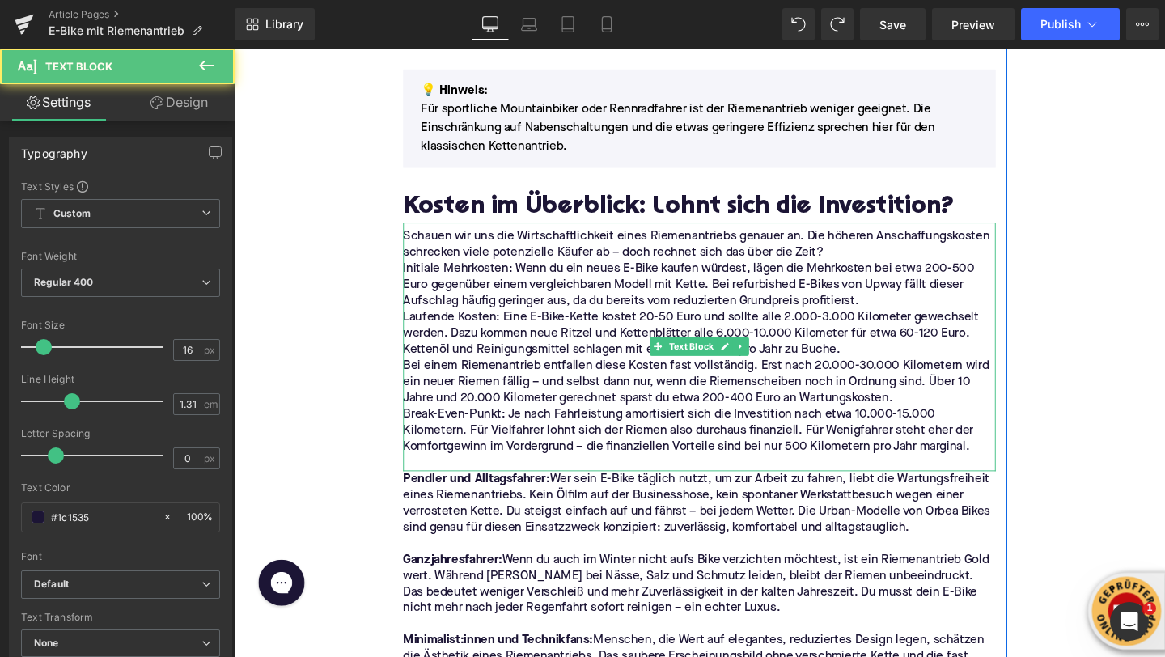
click at [863, 238] on p "Schauen wir uns die Wirtschaftlichkeit eines Riemenantriebs genauer an. Die höh…" at bounding box center [723, 255] width 623 height 34
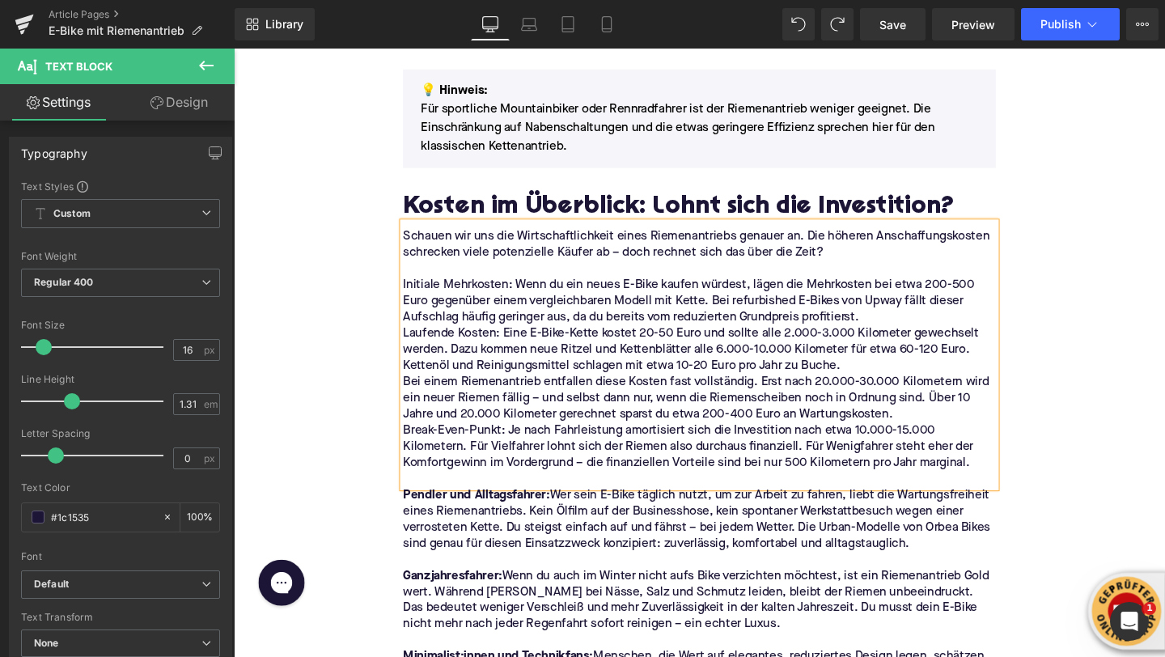
click at [529, 289] on p "Initiale Mehrkosten: Wenn du ein neues E-Bike kaufen würdest, lägen die Mehrkos…" at bounding box center [723, 314] width 623 height 51
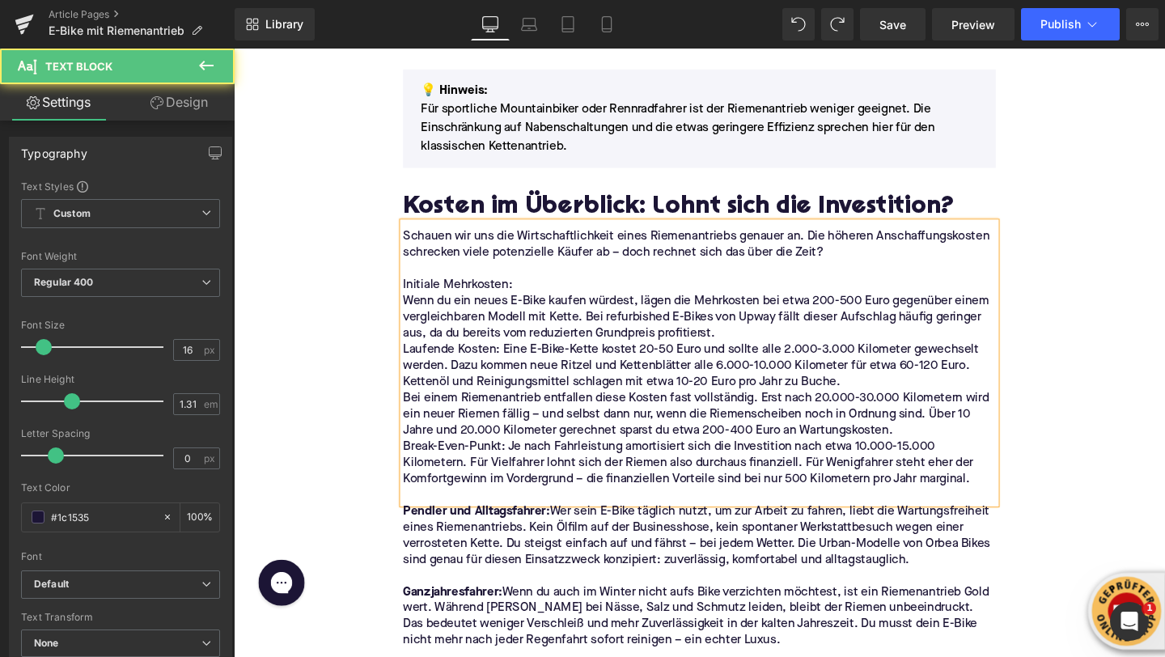
click at [753, 310] on p "Wenn du ein neues E-Bike kaufen würdest, lägen die Mehrkosten bei etwa 200-500 …" at bounding box center [723, 331] width 623 height 51
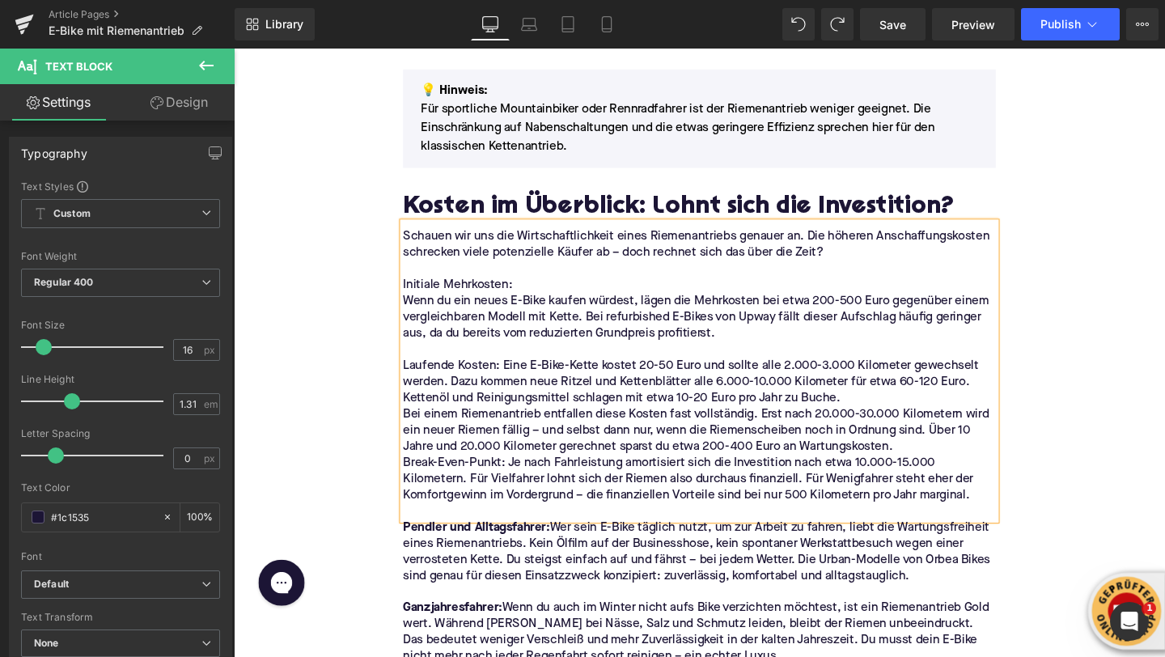
click at [518, 374] on p "Laufende Kosten: Eine E-Bike-Kette kostet 20-50 Euro und sollte alle 2.000-3.00…" at bounding box center [723, 399] width 623 height 51
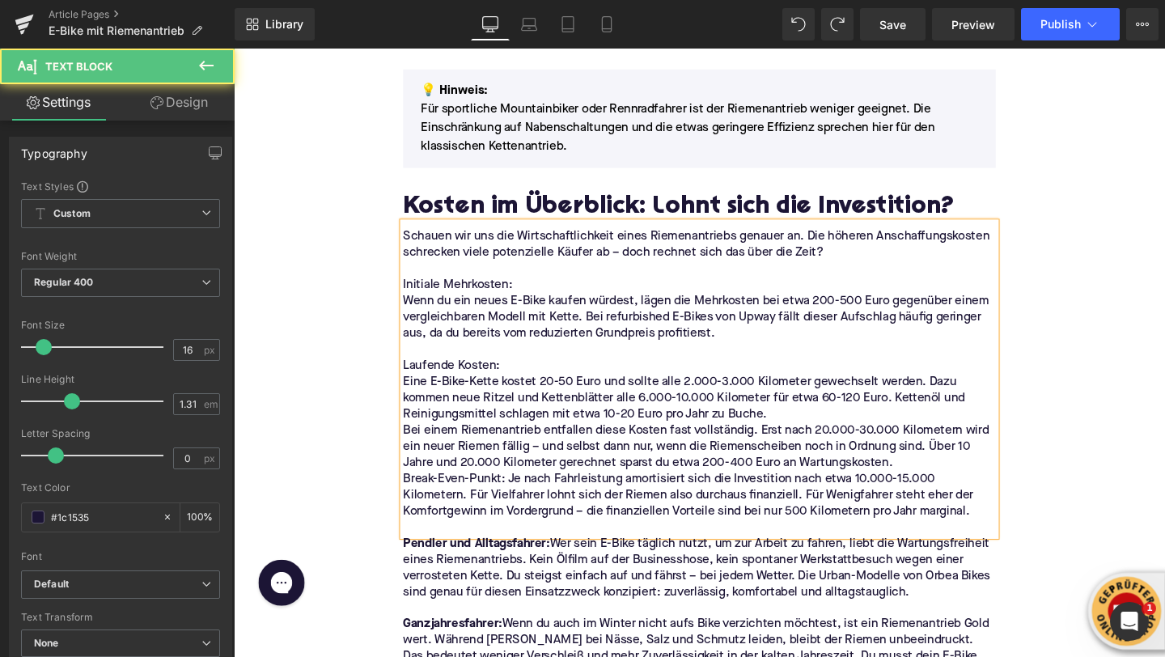
click at [810, 403] on p "Eine E-Bike-Kette kostet 20-50 Euro und sollte alle 2.000-3.000 Kilometer gewec…" at bounding box center [723, 416] width 623 height 51
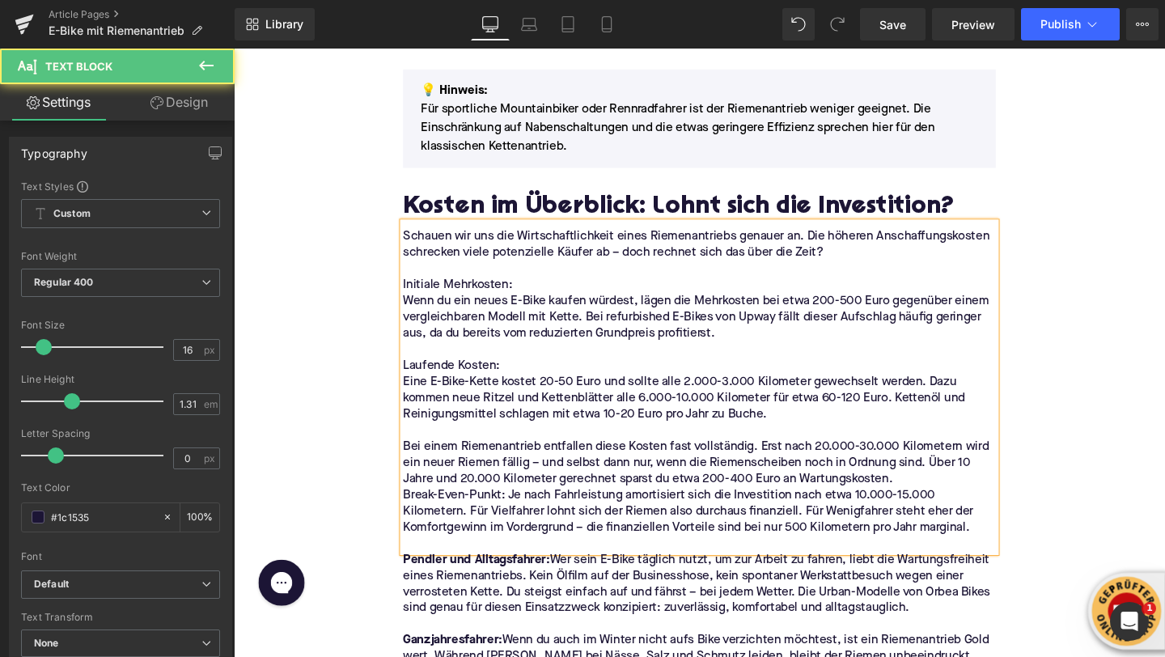
click at [943, 464] on p "Bei einem Riemenantrieb entfallen diese Kosten fast vollständig. Erst nach 20.0…" at bounding box center [723, 484] width 623 height 51
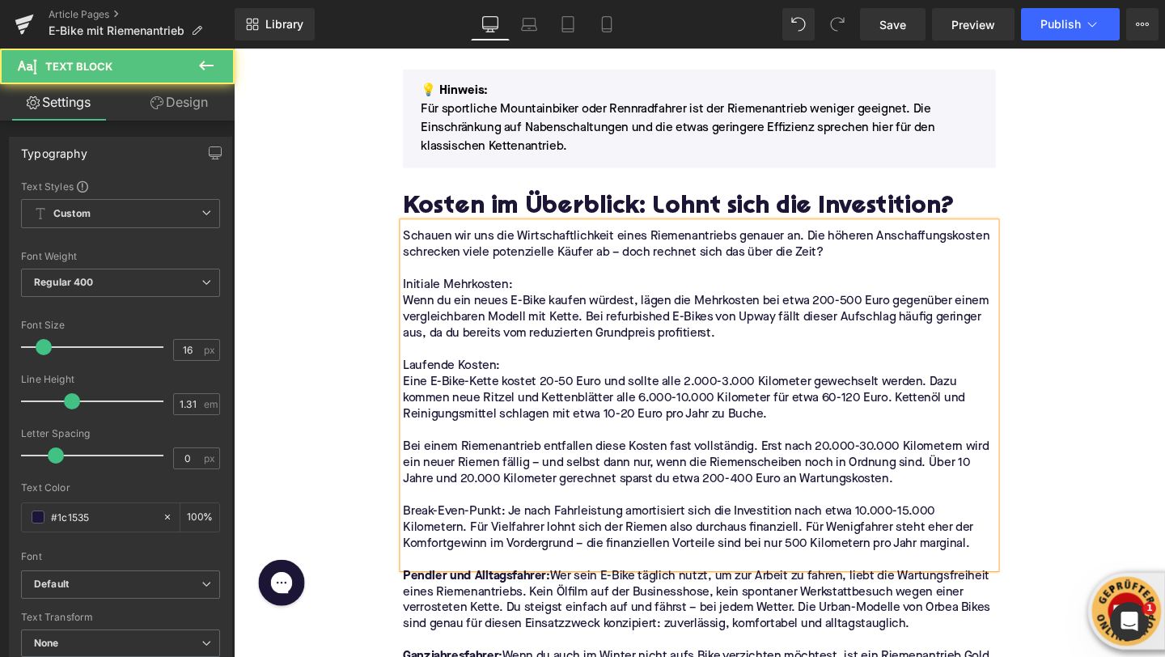
click at [523, 527] on p "Break-Even-Punkt: Je nach Fahrleistung amortisiert sich die Investition nach et…" at bounding box center [723, 552] width 623 height 51
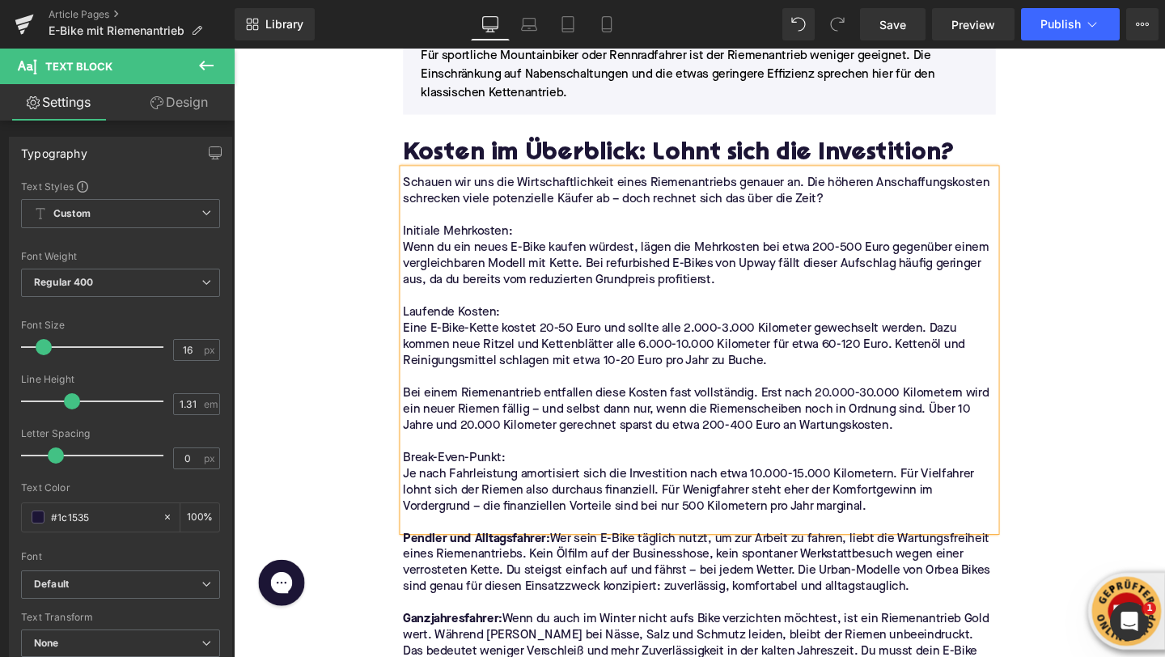
scroll to position [2976, 0]
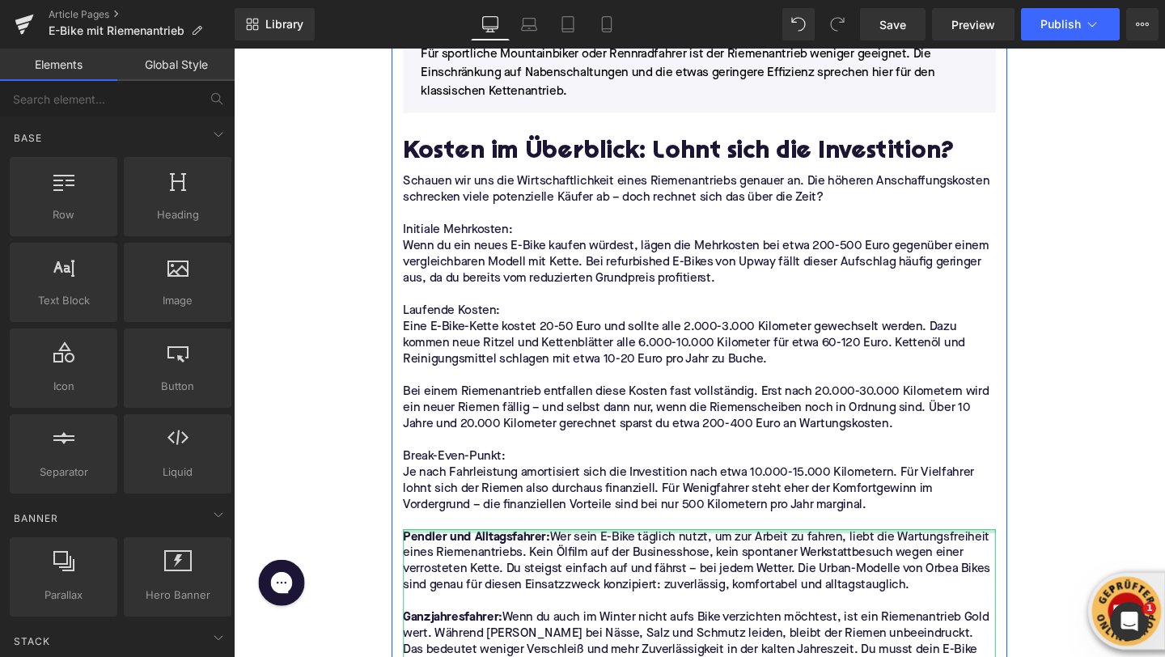
click at [436, 537] on p at bounding box center [723, 545] width 623 height 17
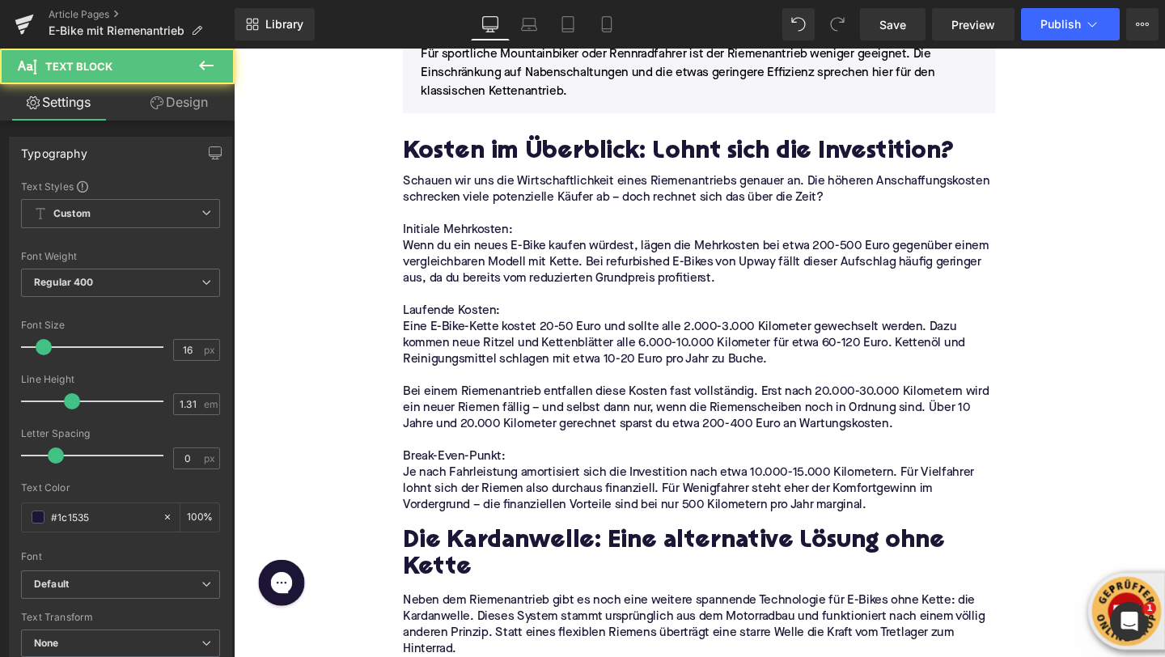
drag, startPoint x: 528, startPoint y: 444, endPoint x: 385, endPoint y: 444, distance: 143.2
click at [385, 444] on div "Home / E-Bike mit Riemenantrieb Breadcrumbs E-Bike mit Riemenantrieb: Die wartu…" at bounding box center [723, 607] width 979 height 6796
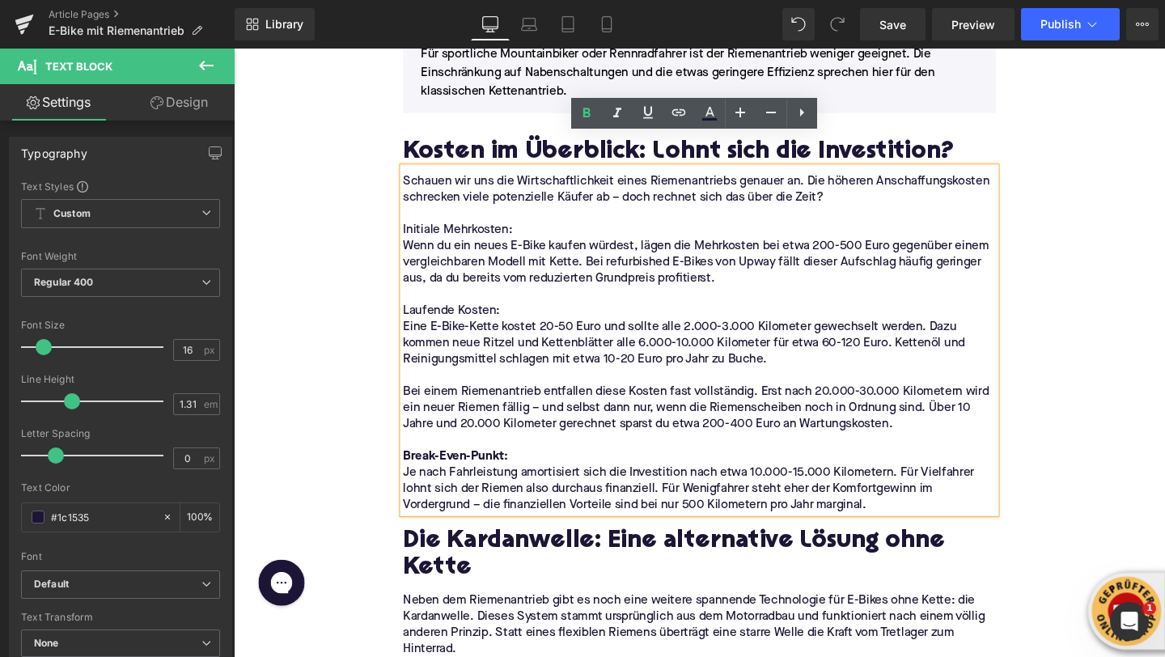
drag, startPoint x: 516, startPoint y: 293, endPoint x: 414, endPoint y: 295, distance: 102.8
click at [414, 316] on p "Laufende Kosten:" at bounding box center [723, 324] width 623 height 17
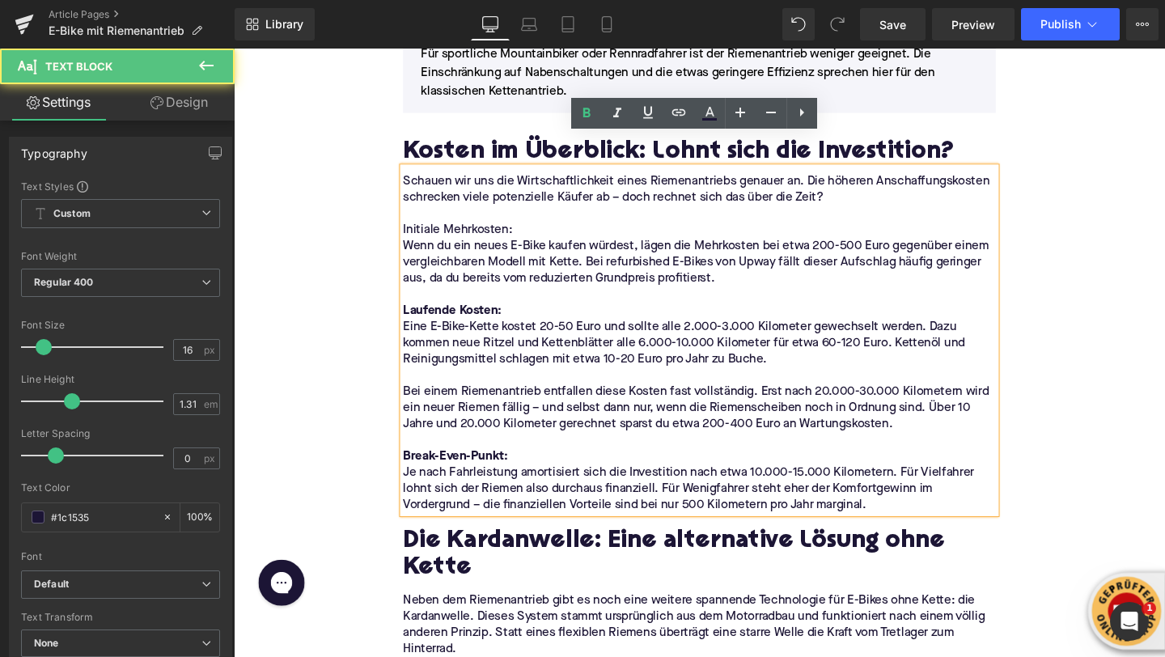
drag, startPoint x: 533, startPoint y: 205, endPoint x: 390, endPoint y: 205, distance: 143.2
click at [390, 205] on div "Home / E-Bike mit Riemenantrieb Breadcrumbs E-Bike mit Riemenantrieb: Die wartu…" at bounding box center [723, 607] width 979 height 6796
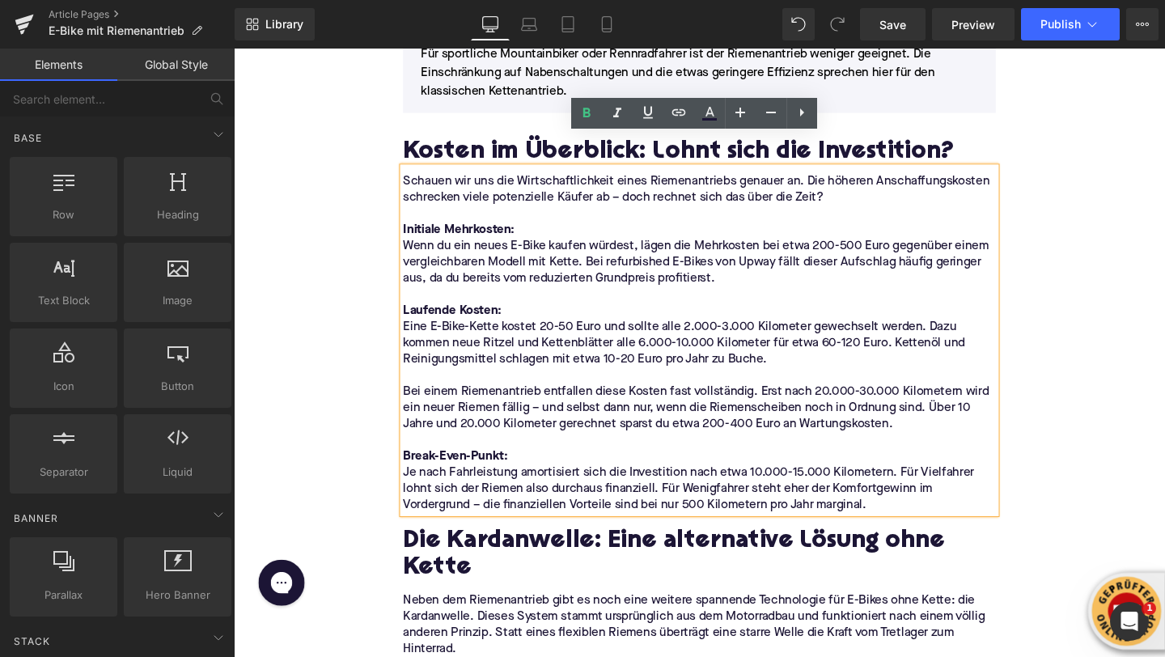
click at [341, 217] on div "Home / E-Bike mit Riemenantrieb Breadcrumbs E-Bike mit Riemenantrieb: Die wartu…" at bounding box center [723, 607] width 979 height 6796
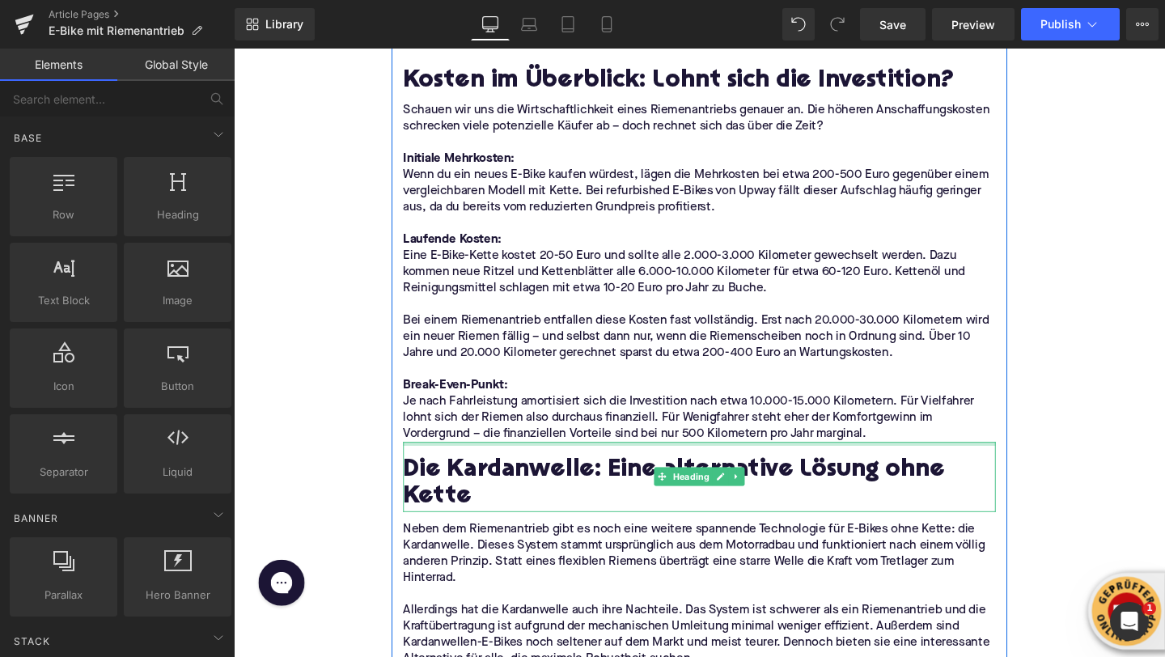
scroll to position [3050, 0]
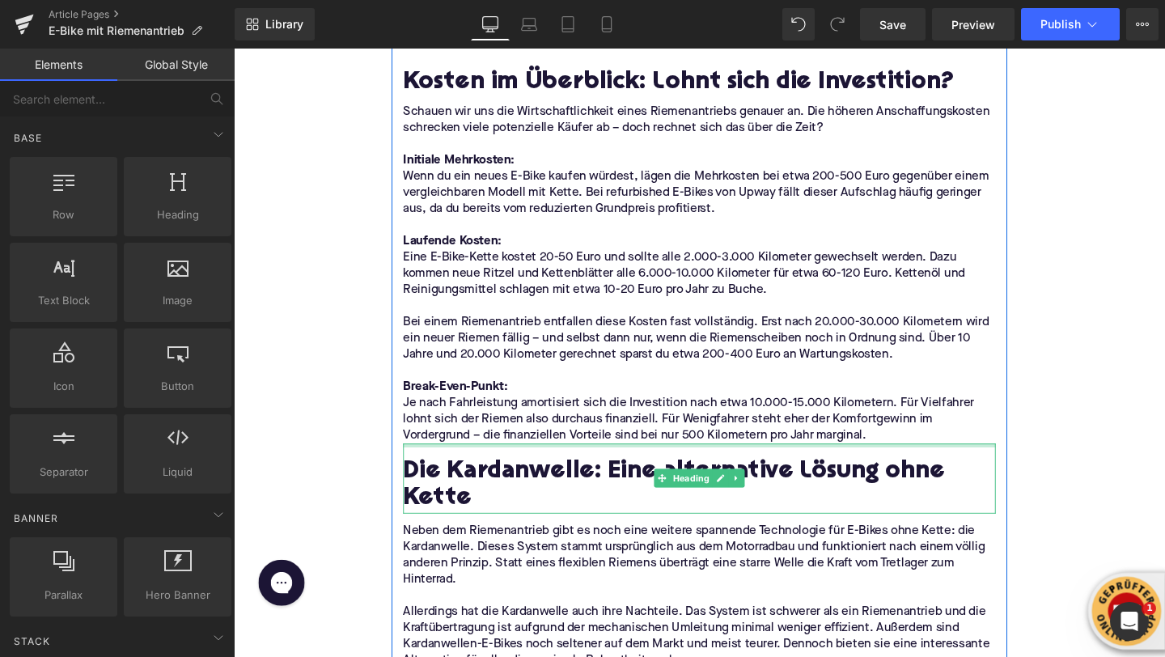
click at [474, 480] on h2 "Die Kardanwelle: Eine alternative Lösung ohne Kette" at bounding box center [723, 508] width 623 height 57
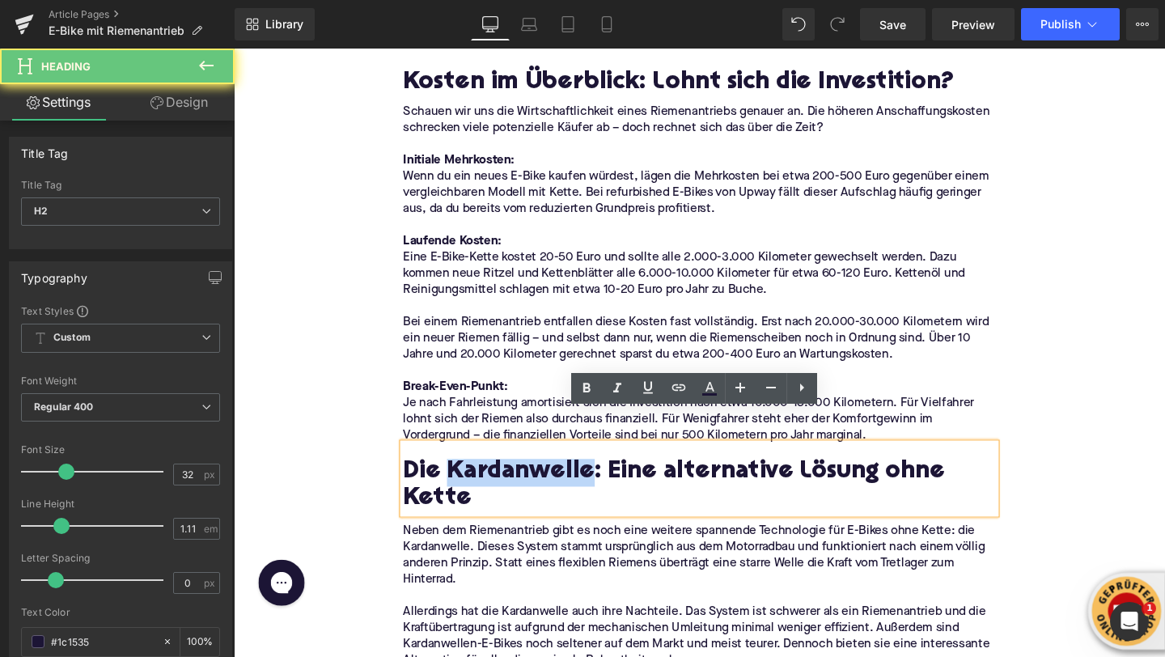
click at [474, 480] on h2 "Die Kardanwelle: Eine alternative Lösung ohne Kette" at bounding box center [723, 508] width 623 height 57
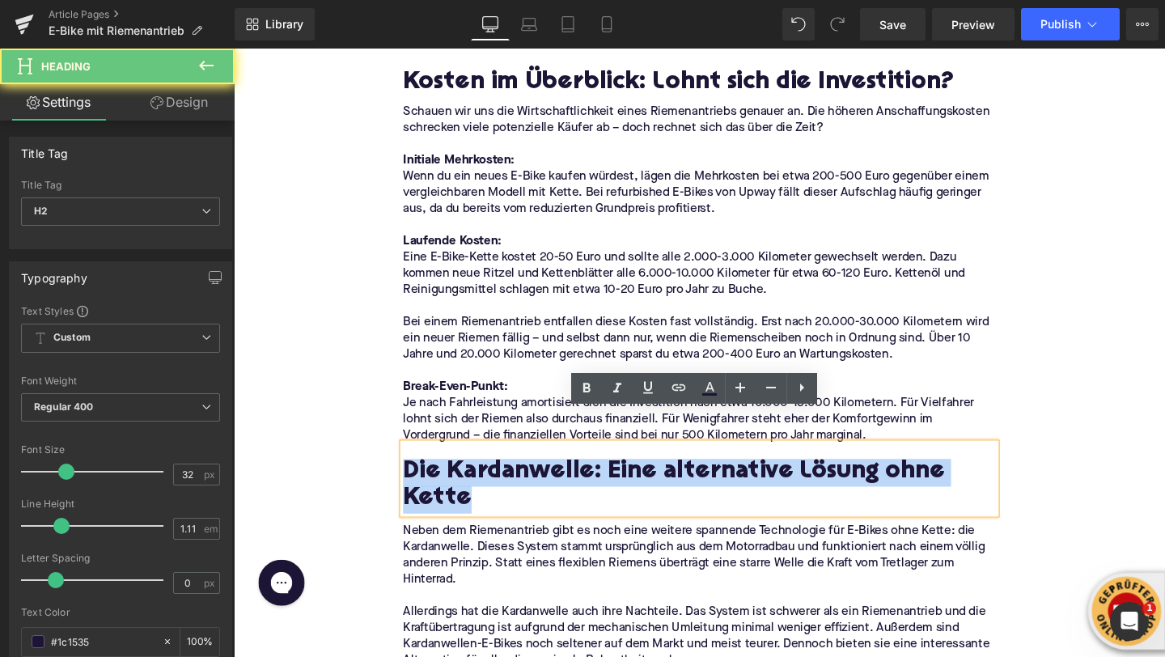
click at [474, 480] on h2 "Die Kardanwelle: Eine alternative Lösung ohne Kette" at bounding box center [723, 508] width 623 height 57
paste div
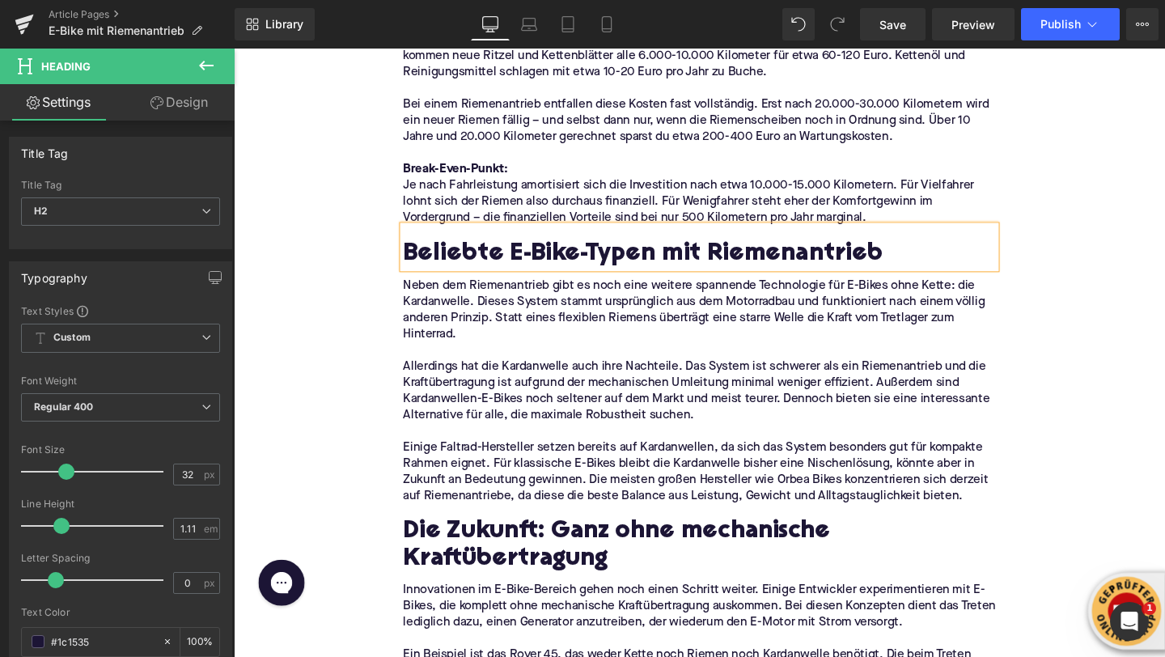
scroll to position [3310, 0]
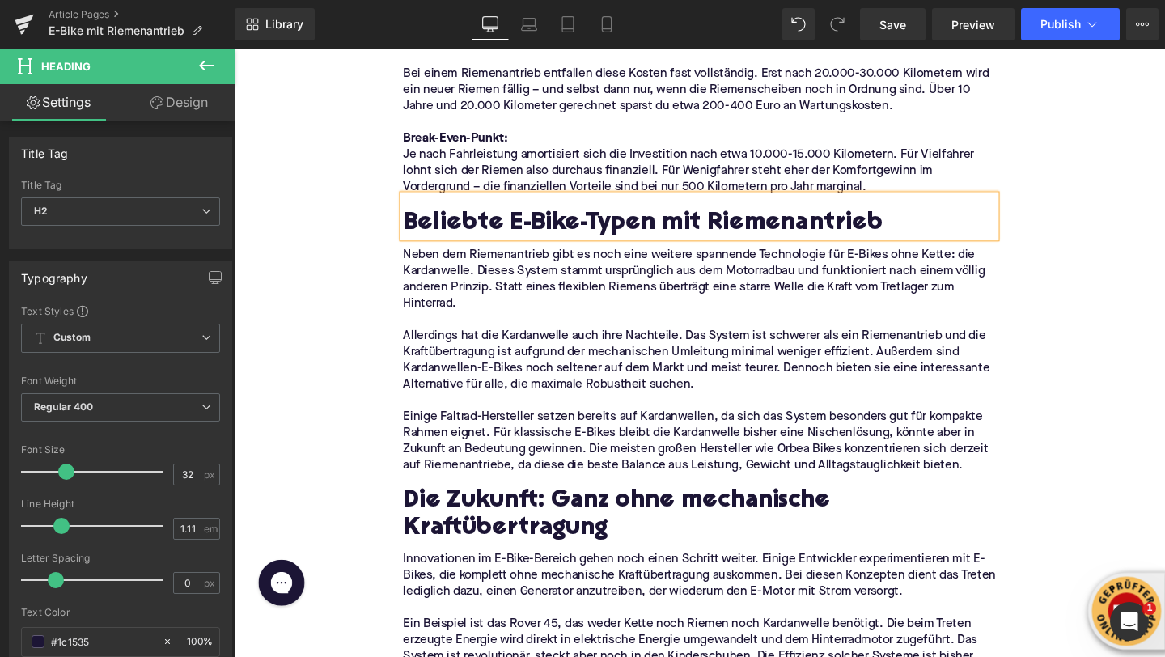
click at [459, 411] on p at bounding box center [723, 419] width 623 height 17
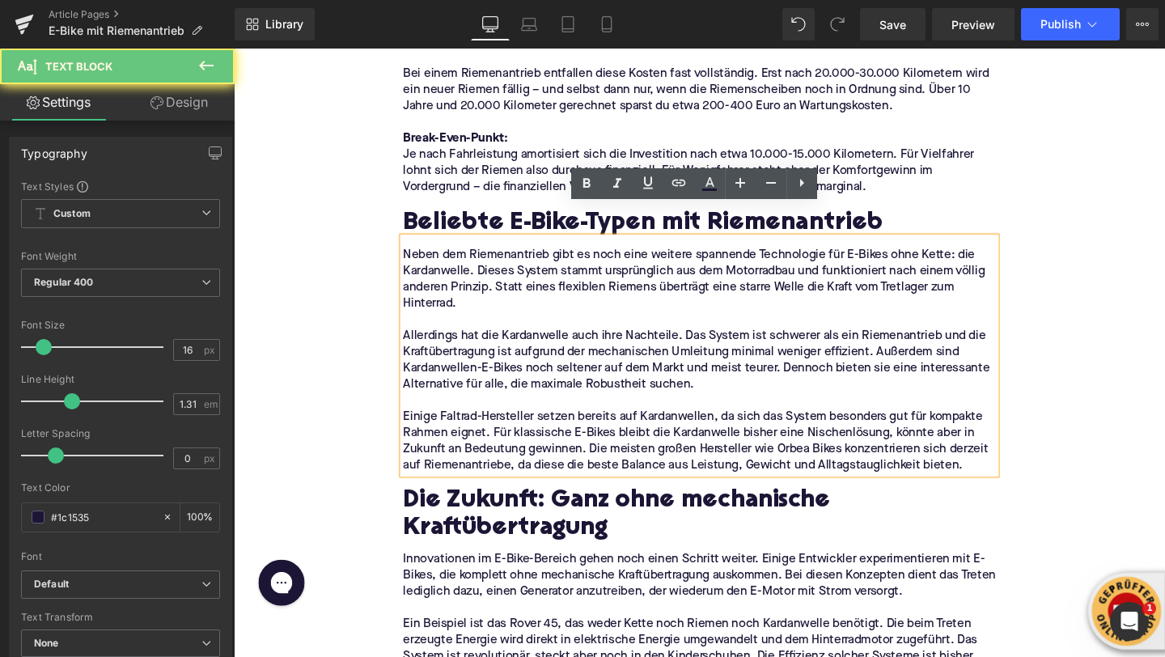
click at [719, 438] on p "Einige Faltrad-Hersteller setzen bereits auf Kardanwellen, da sich das System b…" at bounding box center [723, 462] width 623 height 68
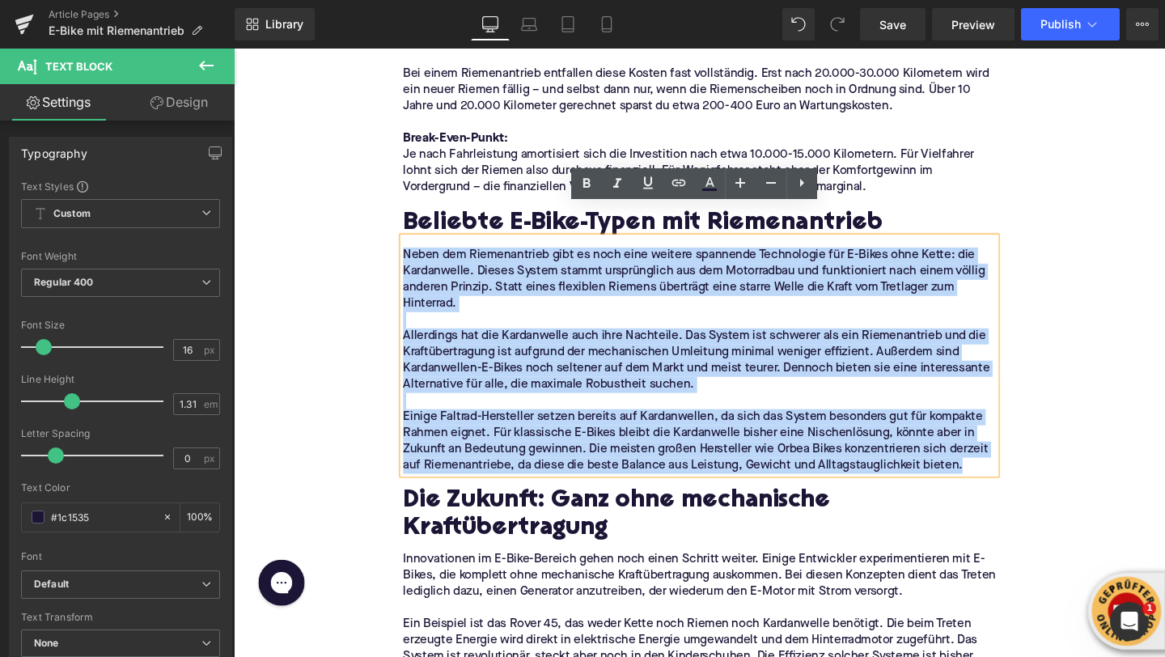
drag, startPoint x: 1007, startPoint y: 452, endPoint x: 414, endPoint y: 227, distance: 633.9
click at [414, 248] on div "Neben dem Riemenantrieb gibt es noch eine weitere spannende Technologie für E-B…" at bounding box center [723, 372] width 623 height 248
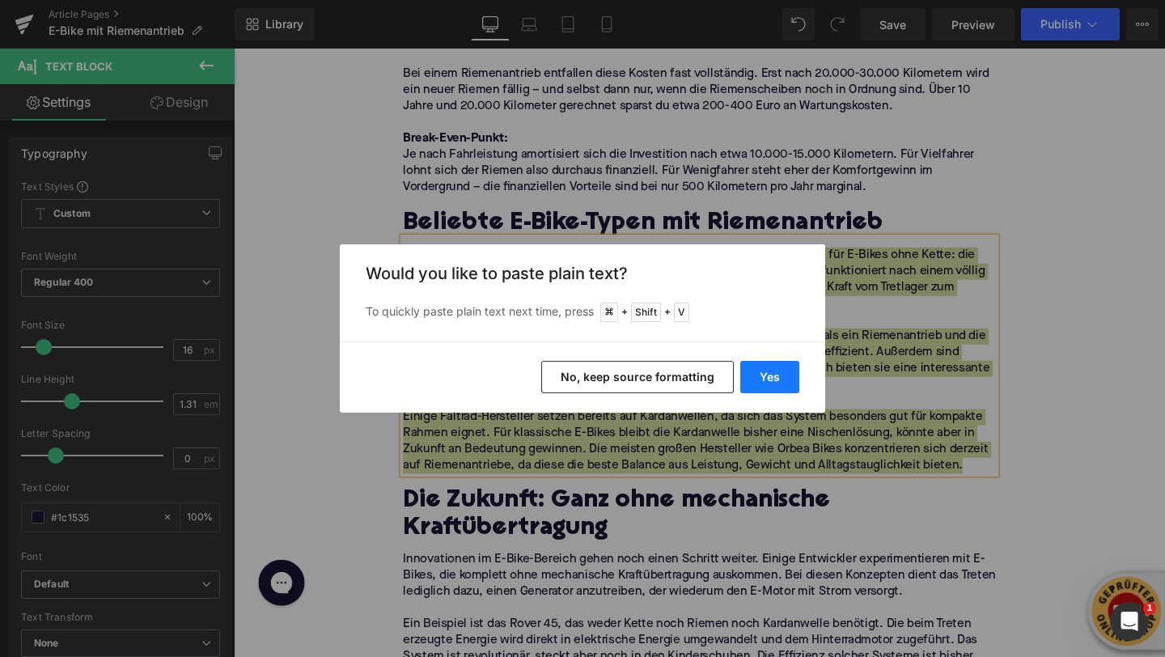
click at [785, 391] on button "Yes" at bounding box center [769, 377] width 59 height 32
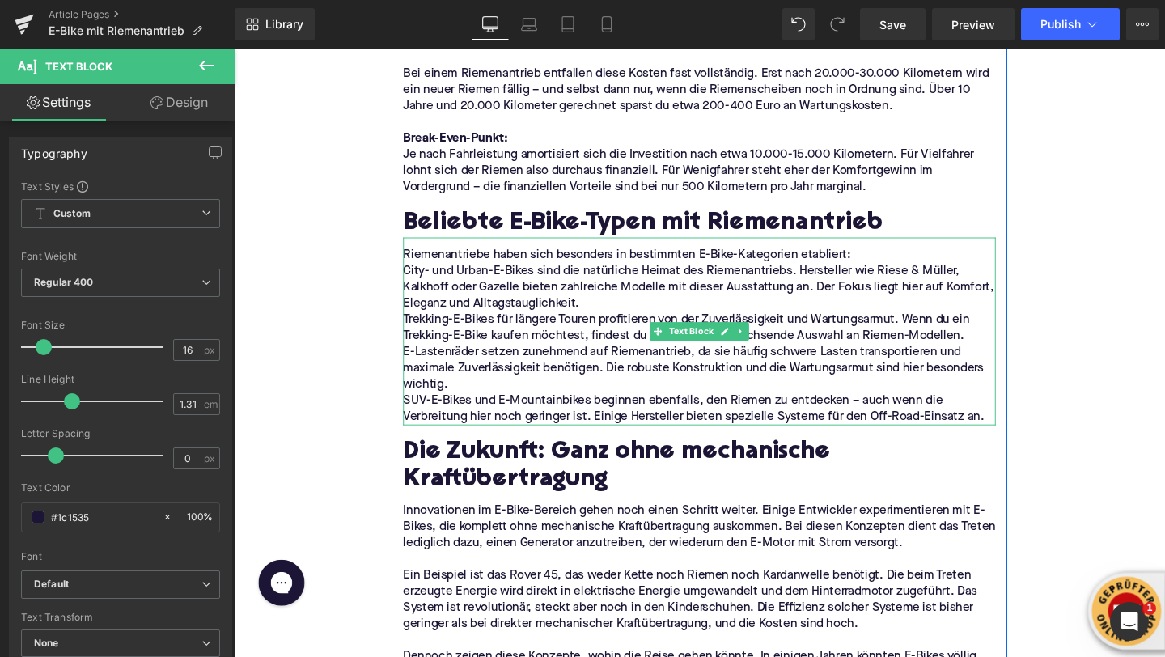
click at [902, 258] on p "Riemenantriebe haben sich besonders in bestimmten E-Bike-Kategorien etabliert:" at bounding box center [723, 266] width 623 height 17
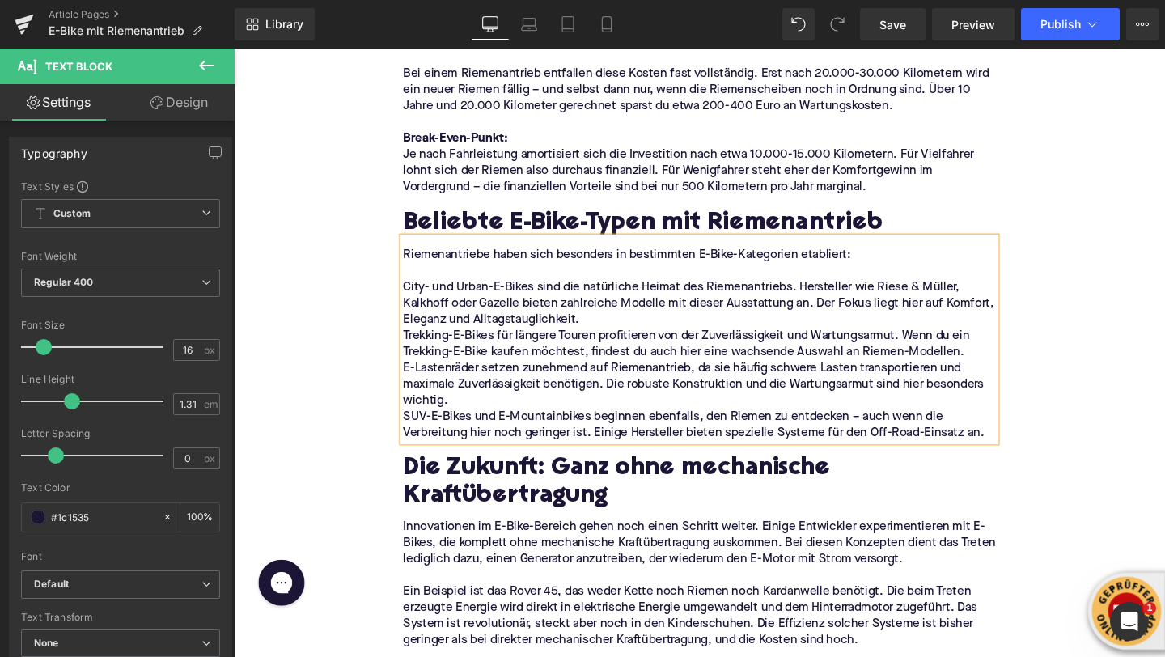
click at [675, 299] on p "City- und Urban-E-Bikes sind die natürliche Heimat des Riemenantriebs. Herstell…" at bounding box center [723, 317] width 623 height 51
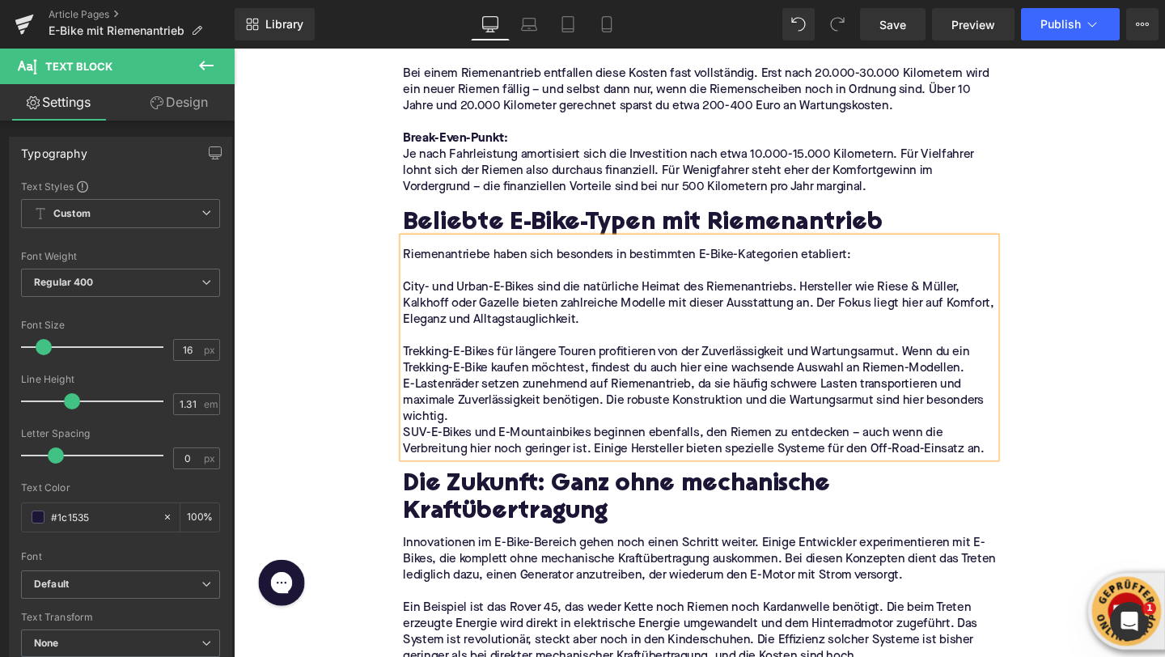
click at [498, 405] on p "E-Lastenräder setzen zunehmend auf Riemenantrieb, da sie häufig schwere Lasten …" at bounding box center [723, 419] width 623 height 51
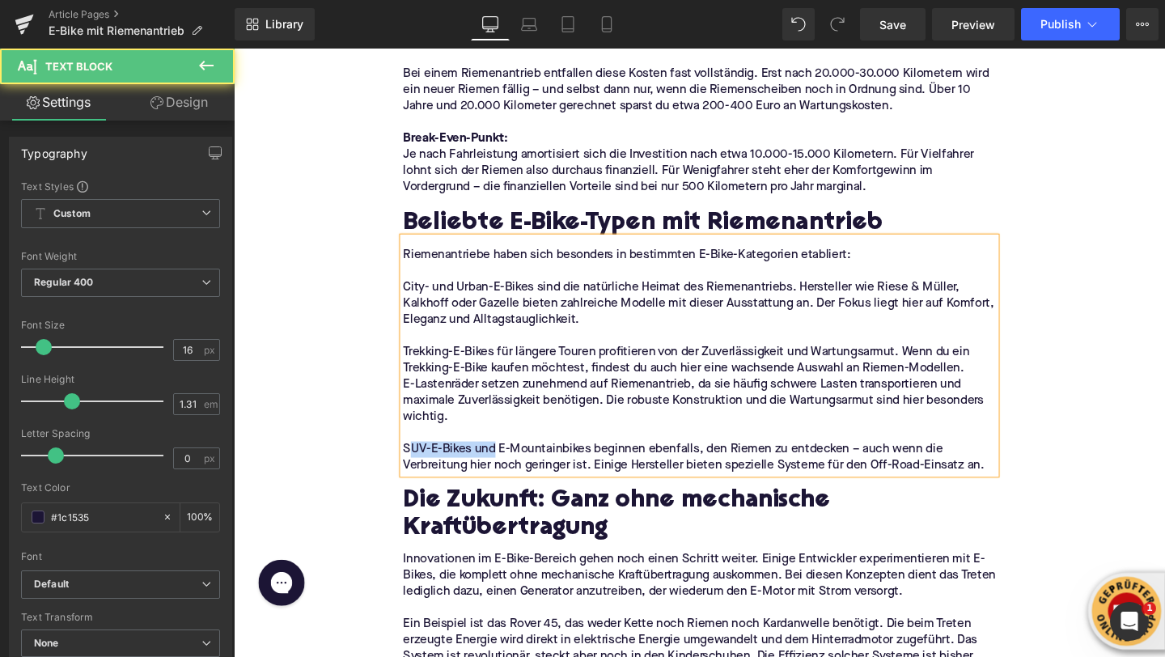
drag, startPoint x: 509, startPoint y: 435, endPoint x: 420, endPoint y: 435, distance: 89.0
click at [420, 462] on p "SUV-E-Bikes und E-Mountainbikes beginnen ebenfalls, den Riemen zu entdecken – a…" at bounding box center [723, 479] width 623 height 34
drag, startPoint x: 507, startPoint y: 438, endPoint x: 413, endPoint y: 439, distance: 94.7
click at [413, 462] on p "E-Mountainbikes beginnen ebenfalls, den Riemen zu entdecken – auch wenn die Ver…" at bounding box center [723, 479] width 623 height 34
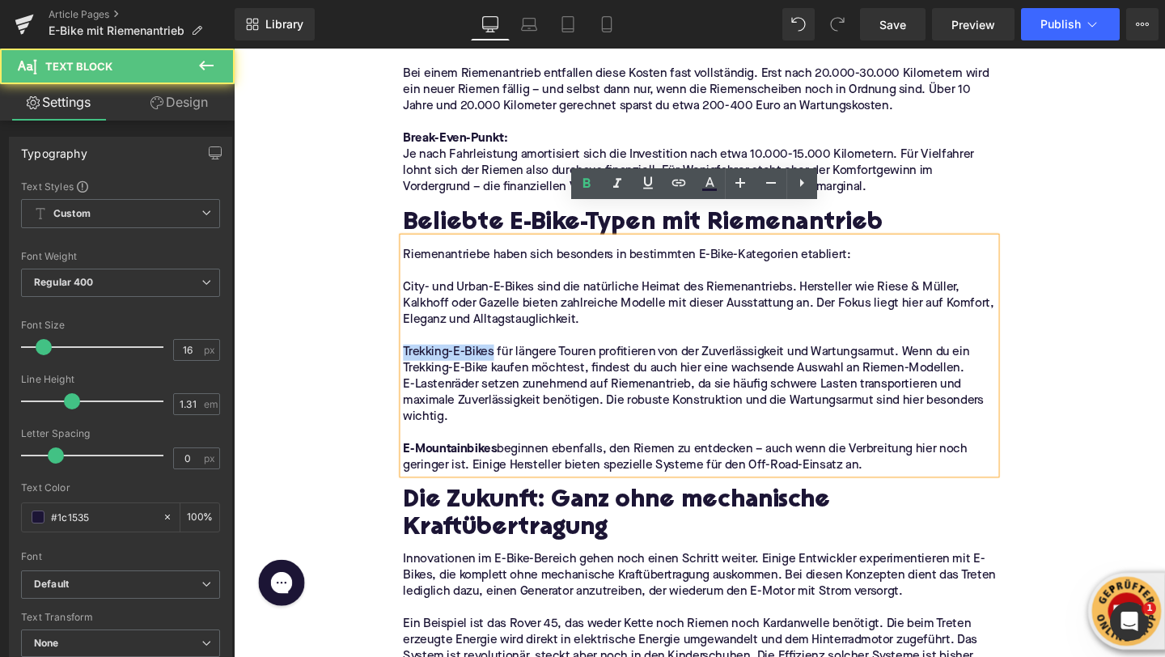
drag, startPoint x: 510, startPoint y: 333, endPoint x: 403, endPoint y: 333, distance: 106.8
click at [403, 333] on div "Image Was ist ein Riemenantrieb eigentlich? Heading Ein Riemenantrieb ersetzt d…" at bounding box center [723, 337] width 647 height 6090
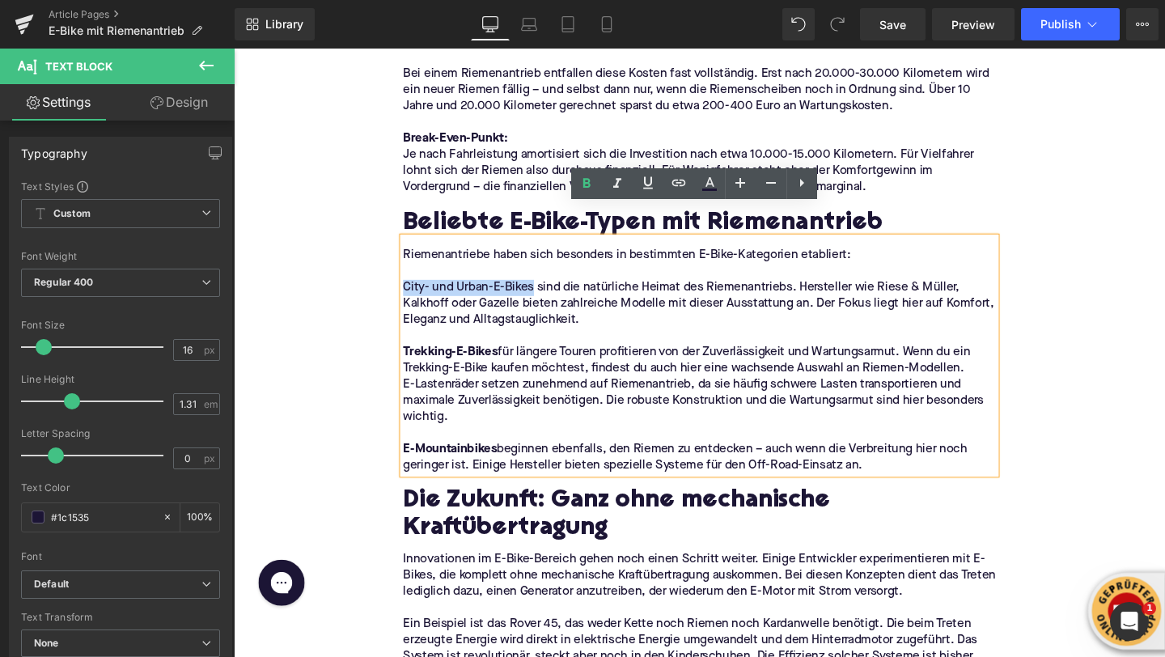
drag, startPoint x: 550, startPoint y: 265, endPoint x: 414, endPoint y: 264, distance: 136.0
click at [414, 292] on p "City- und Urban-E-Bikes sind die natürliche Heimat des Riemenantriebs. Herstell…" at bounding box center [723, 317] width 623 height 51
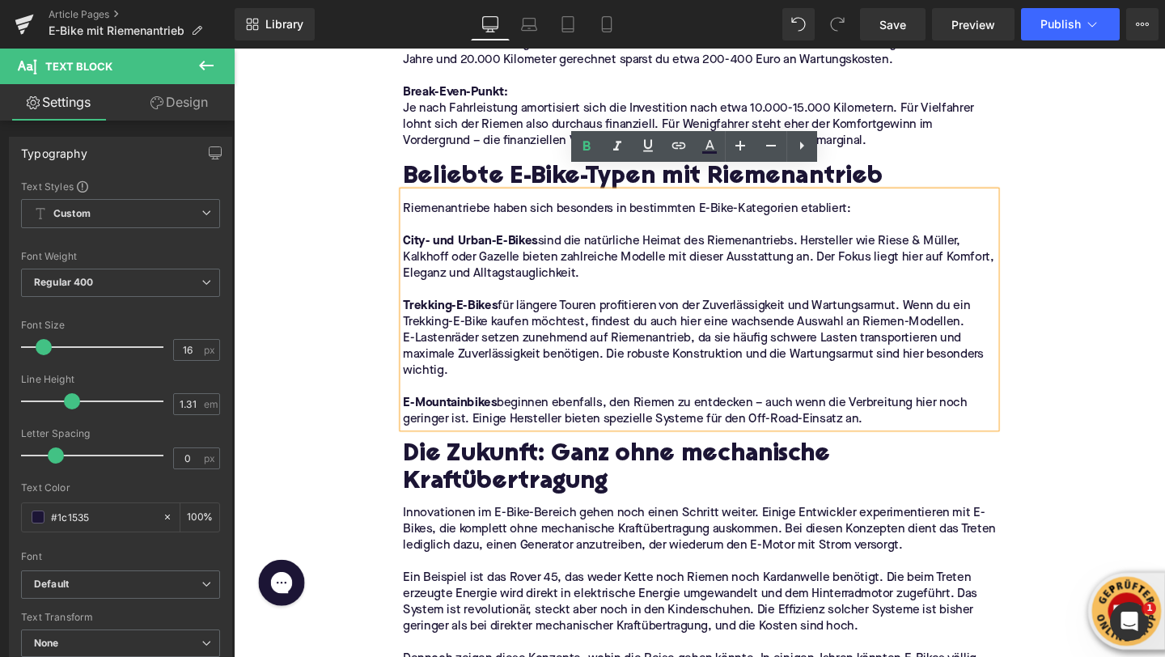
scroll to position [3397, 0]
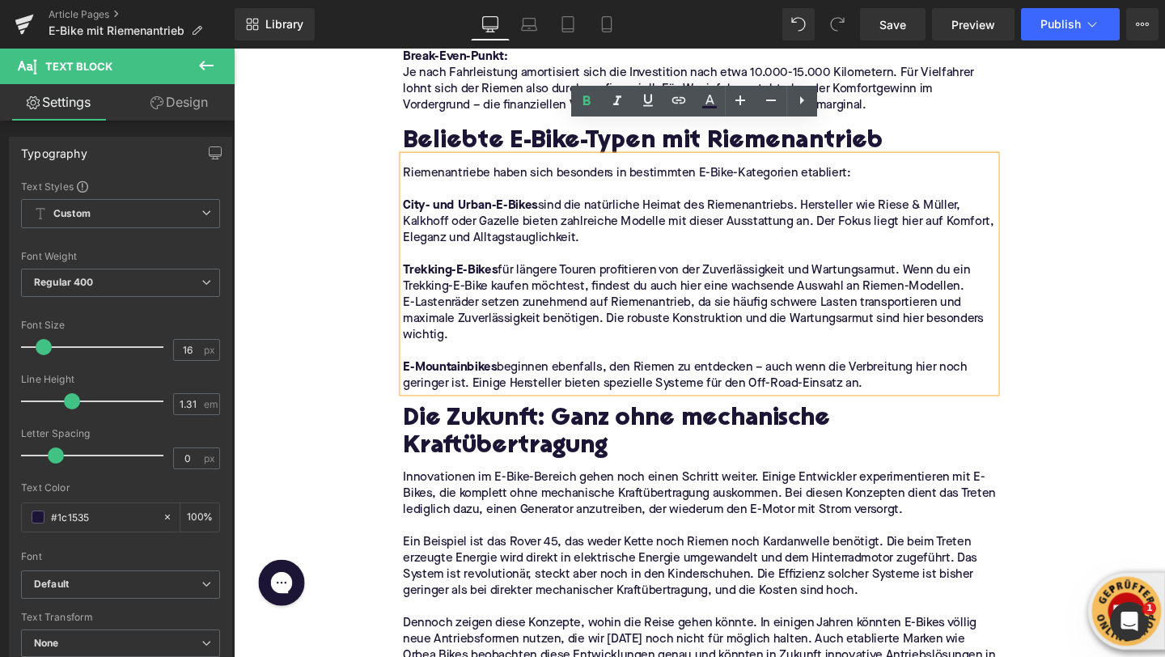
click at [464, 424] on h2 "Die Zukunft: Ganz ohne mechanische Kraftübertragung" at bounding box center [723, 452] width 623 height 57
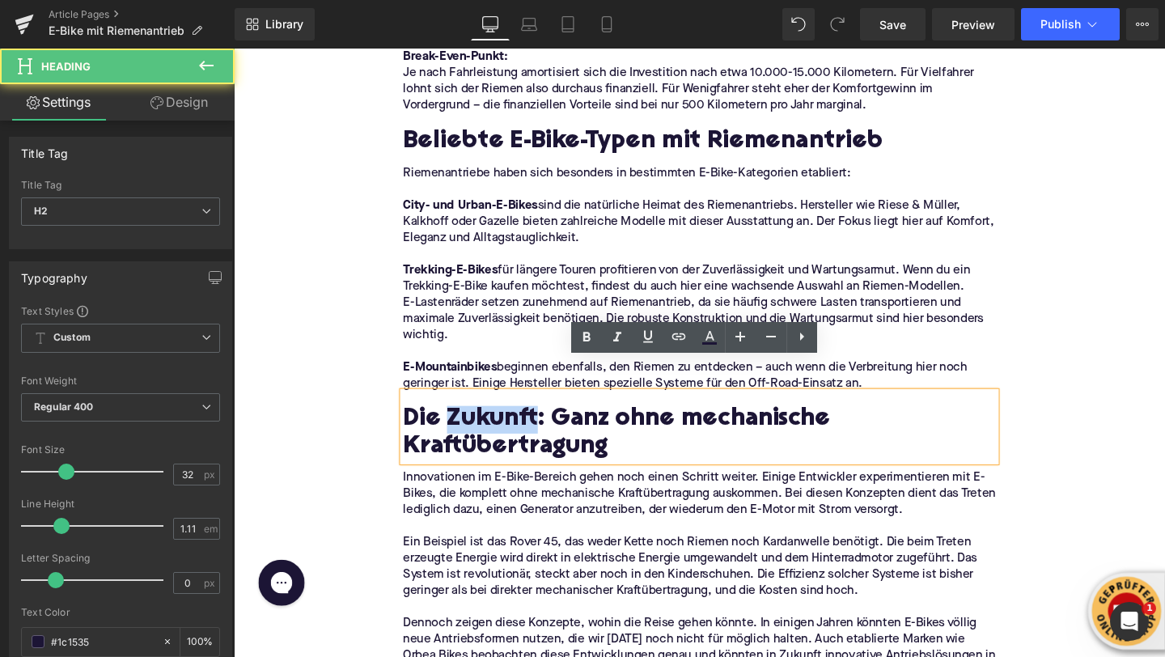
click at [464, 424] on h2 "Die Zukunft: Ganz ohne mechanische Kraftübertragung" at bounding box center [723, 452] width 623 height 57
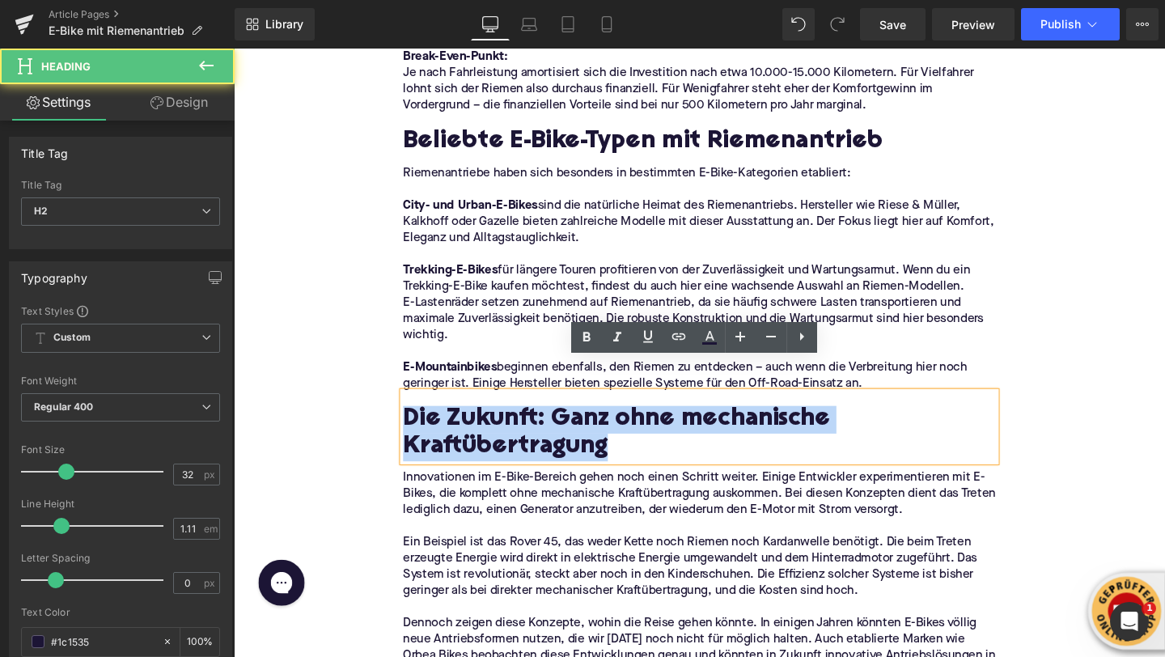
click at [464, 424] on h2 "Die Zukunft: Ganz ohne mechanische Kraftübertragung" at bounding box center [723, 452] width 623 height 57
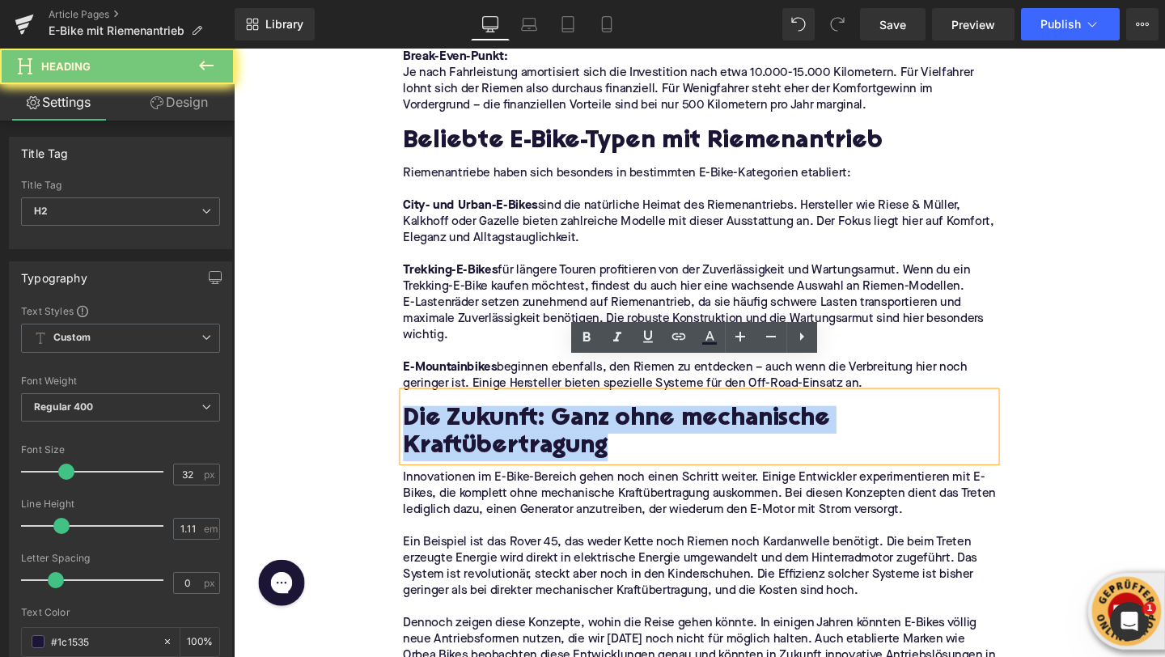
paste div
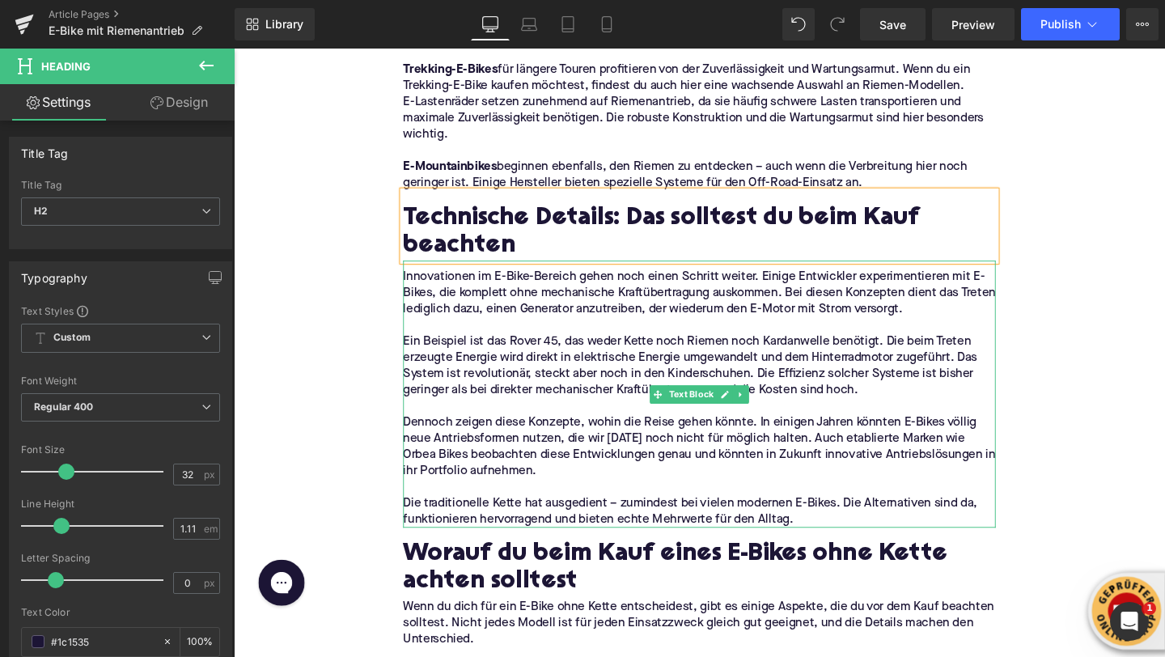
scroll to position [3661, 0]
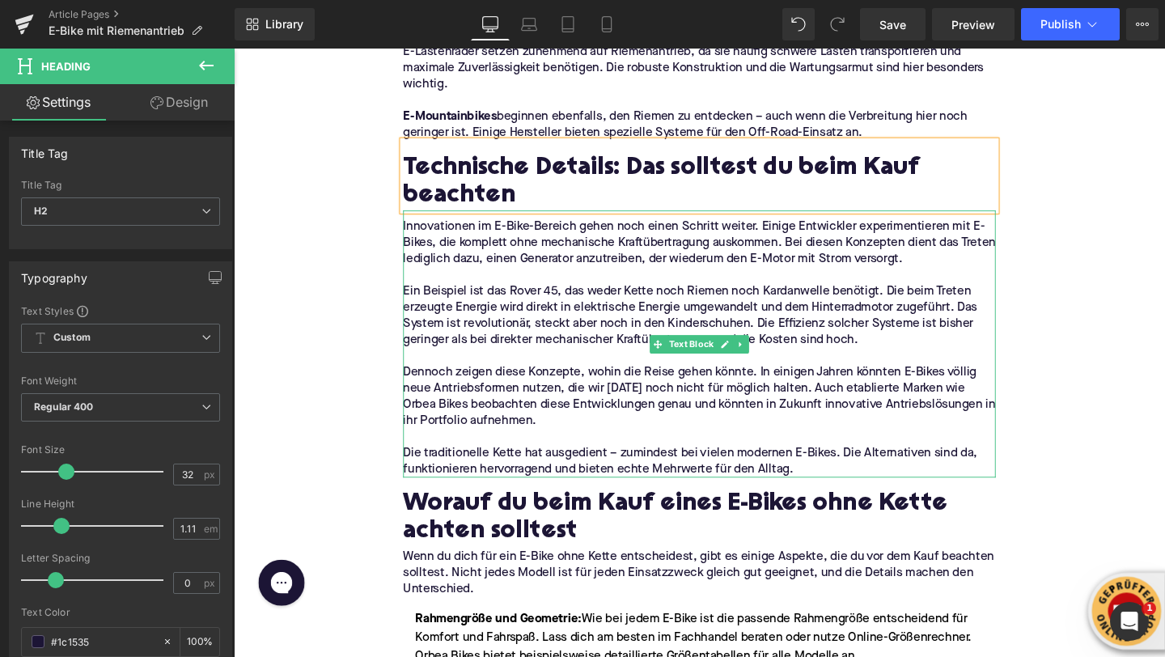
click at [452, 380] on p "Dennoch zeigen diese Konzepte, wohin die Reise gehen könnte. In einigen Jahren …" at bounding box center [723, 414] width 623 height 68
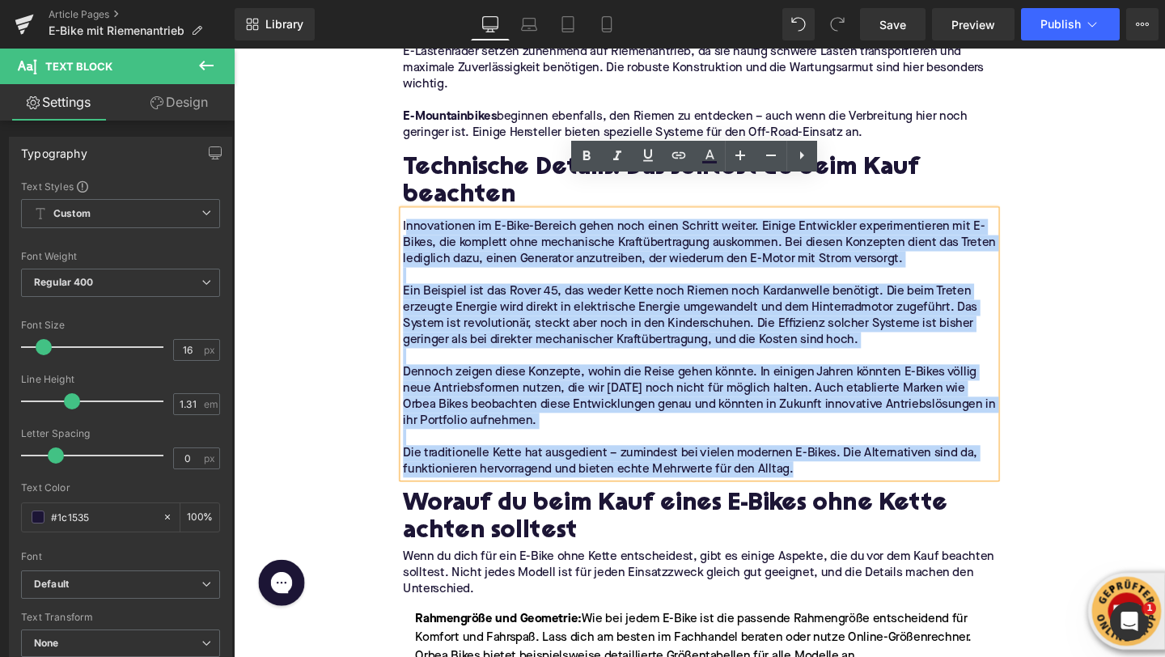
drag, startPoint x: 850, startPoint y: 462, endPoint x: 414, endPoint y: 200, distance: 508.9
click at [414, 218] on div "Innovationen im E-Bike-Bereich gehen noch einen Schritt weiter. Einige Entwickl…" at bounding box center [723, 358] width 623 height 281
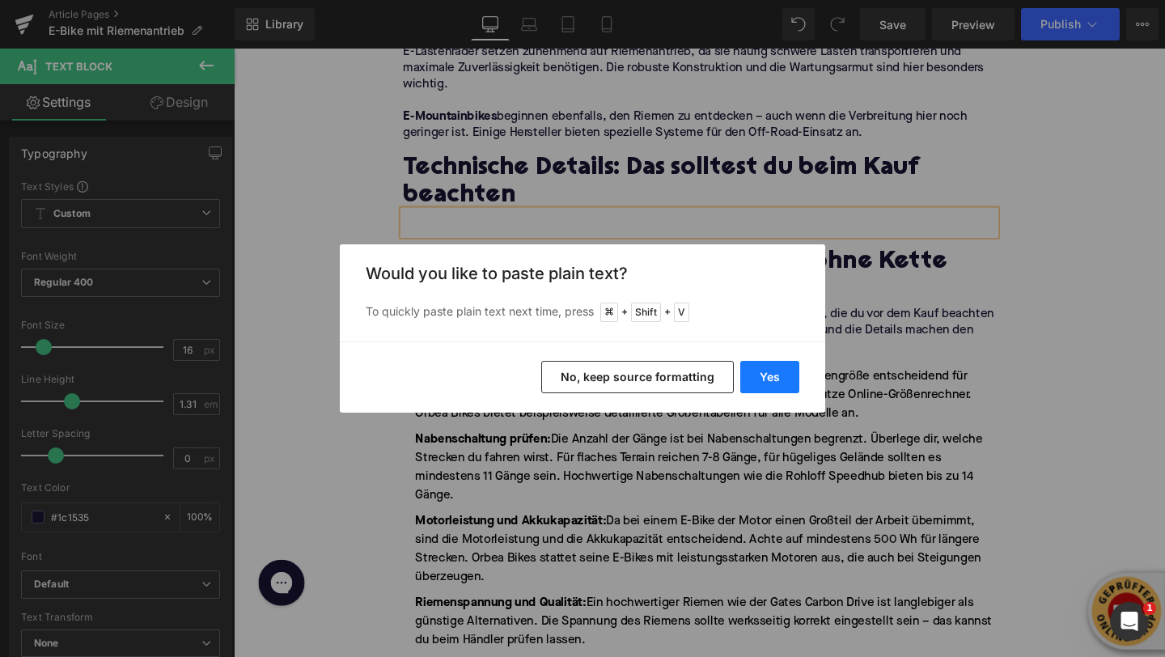
click at [768, 381] on button "Yes" at bounding box center [769, 377] width 59 height 32
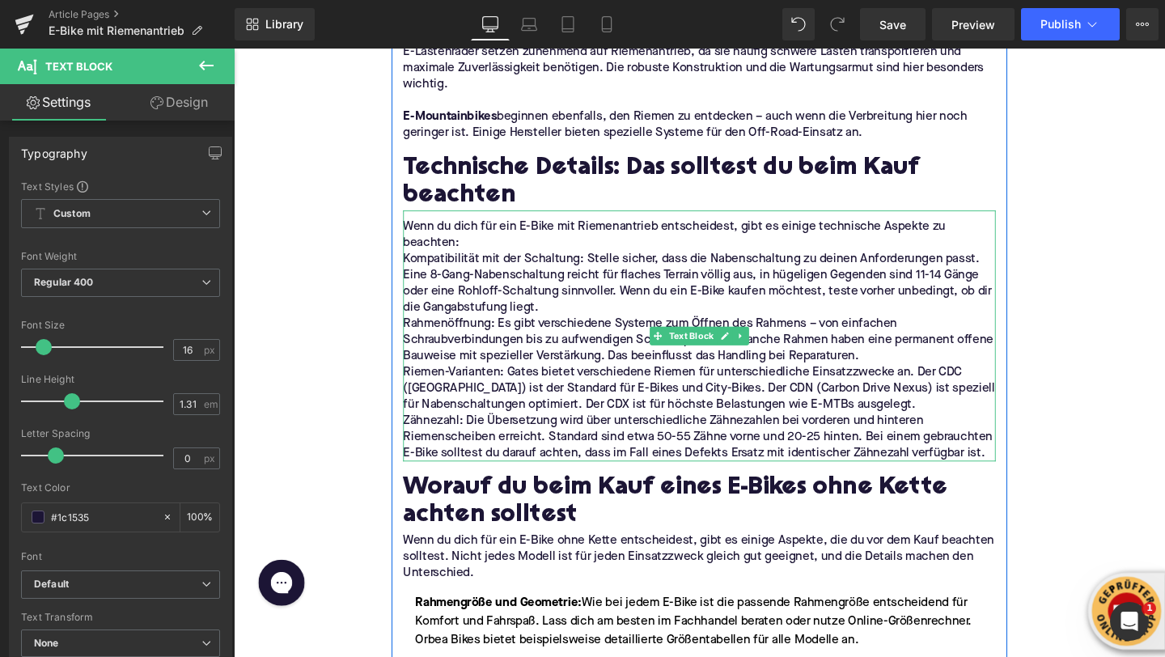
click at [477, 227] on p "Wenn du dich für ein E-Bike mit Riemenantrieb entscheidest, gibt es einige tech…" at bounding box center [723, 244] width 623 height 34
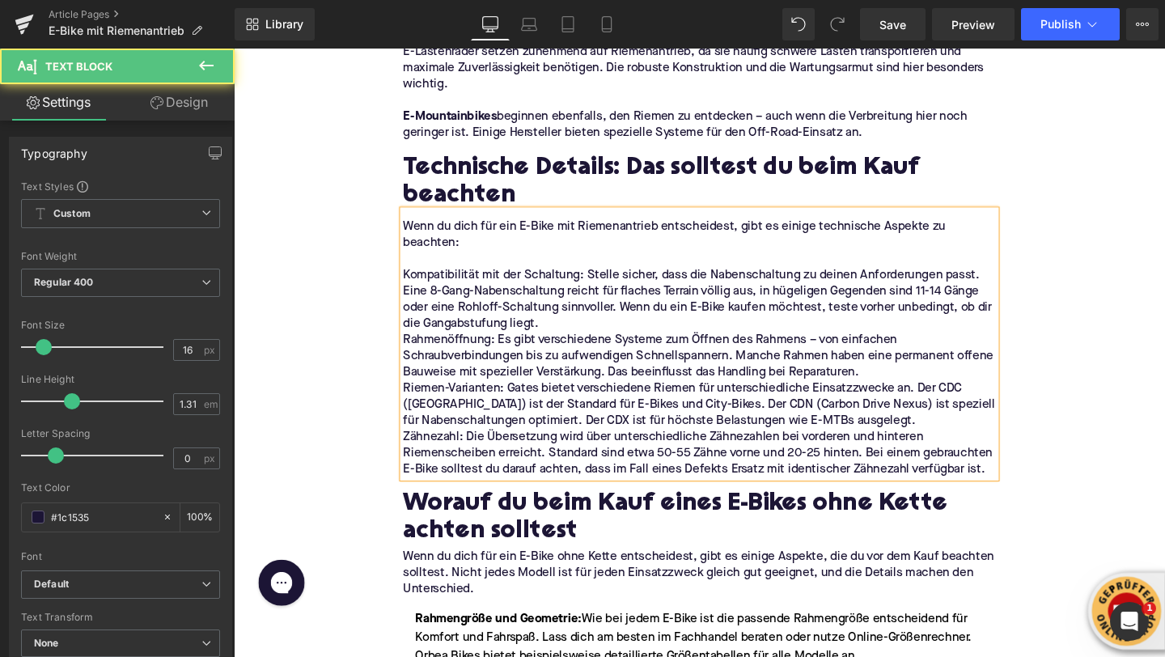
click at [590, 299] on p "Kompatibilität mit der Schaltung: Stelle sicher, dass die Nabenschaltung zu dei…" at bounding box center [723, 312] width 623 height 68
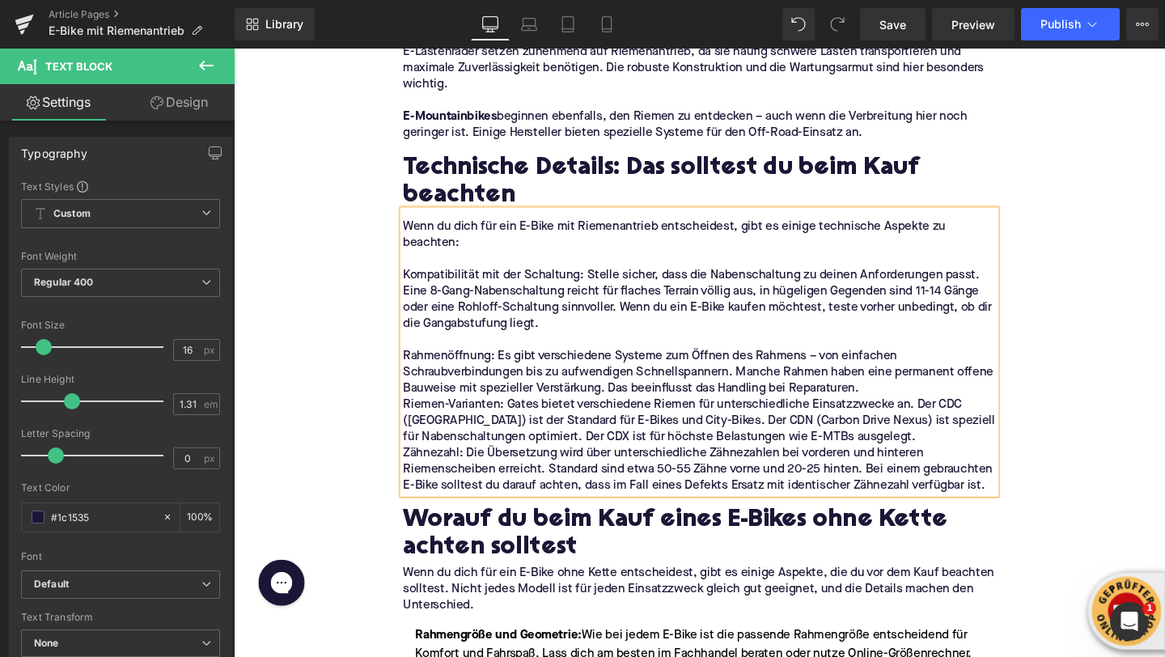
click at [898, 373] on p "Rahmenöffnung: Es gibt verschiedene Systeme zum Öffnen des Rahmens – von einfac…" at bounding box center [723, 388] width 623 height 51
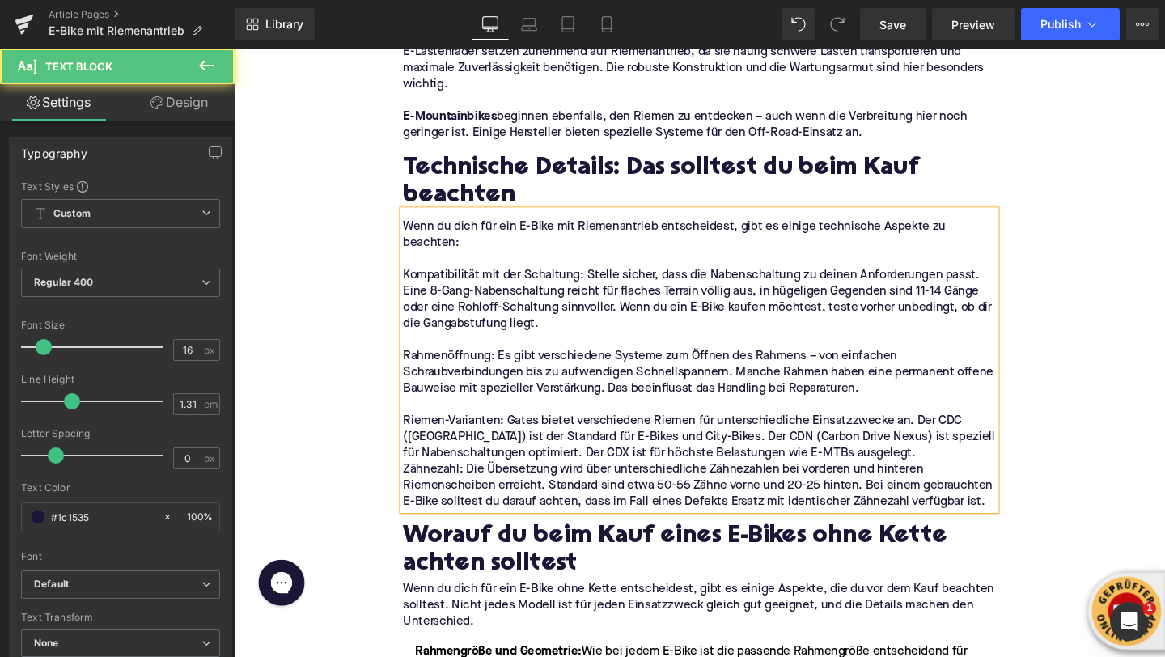
click at [961, 436] on p "Riemen-Varianten: Gates bietet verschiedene Riemen für unterschiedliche Einsatz…" at bounding box center [723, 456] width 623 height 51
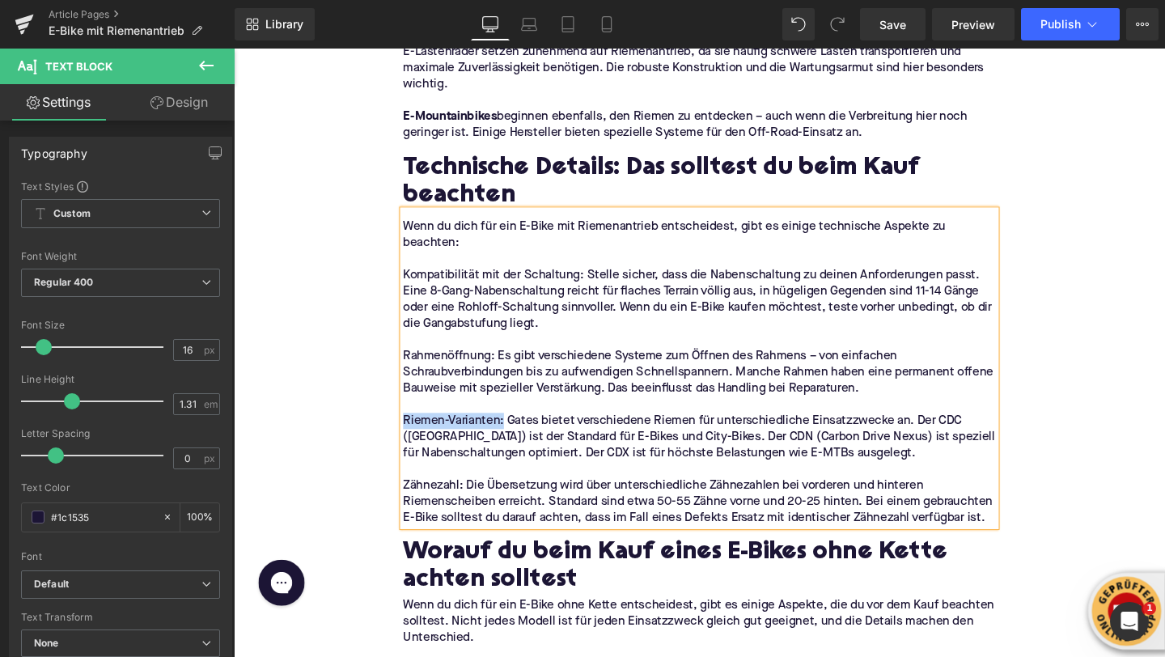
drag, startPoint x: 518, startPoint y: 405, endPoint x: 414, endPoint y: 405, distance: 104.4
click at [414, 431] on p "Riemen-Varianten: Gates bietet verschiedene Riemen für unterschiedliche Einsatz…" at bounding box center [723, 456] width 623 height 51
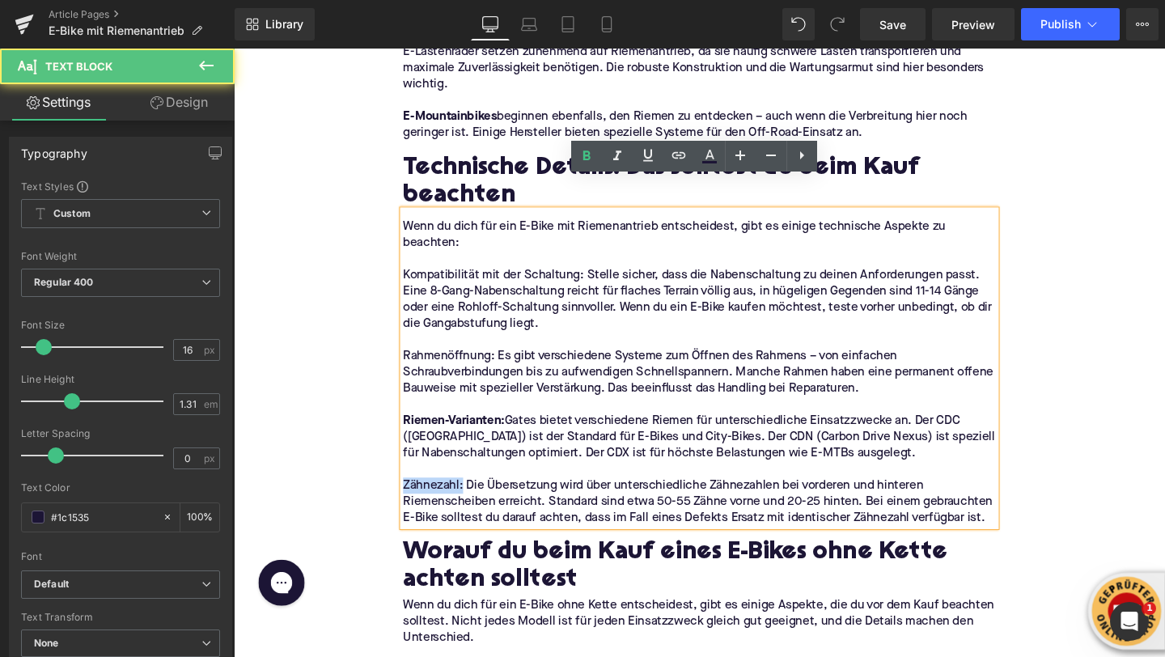
drag, startPoint x: 476, startPoint y: 471, endPoint x: 391, endPoint y: 471, distance: 85.0
drag, startPoint x: 497, startPoint y: 338, endPoint x: 395, endPoint y: 338, distance: 102.0
drag, startPoint x: 600, startPoint y: 252, endPoint x: 422, endPoint y: 252, distance: 178.0
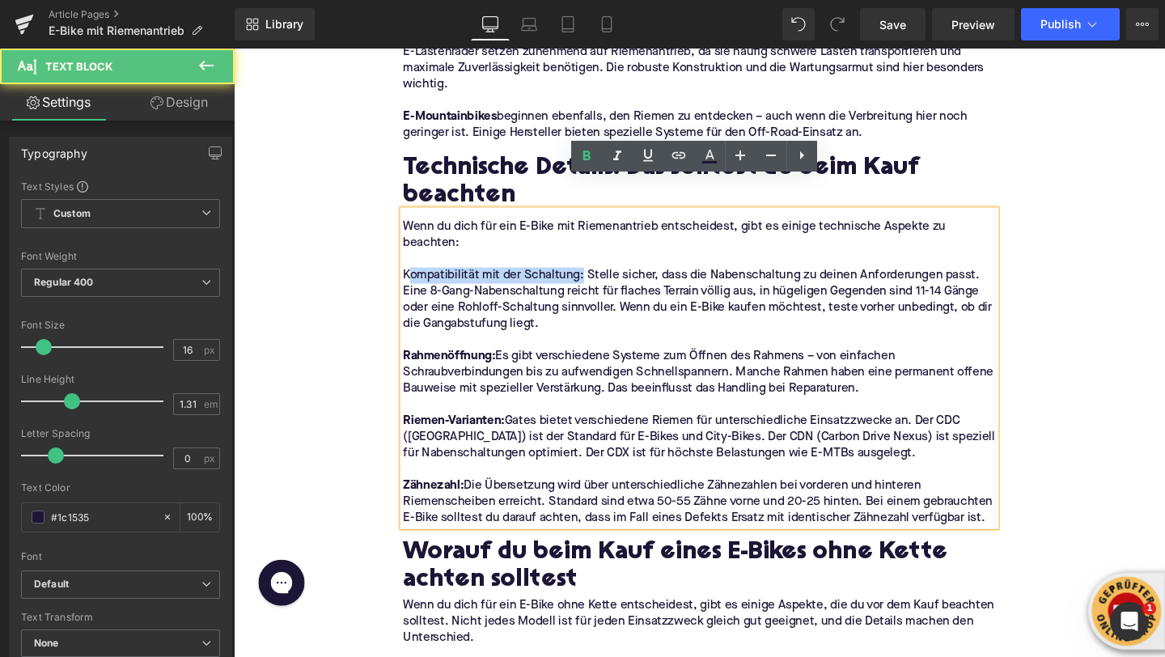
click at [422, 278] on p "Kompatibilität mit der Schaltung: Stelle sicher, dass die Nabenschaltung zu dei…" at bounding box center [723, 312] width 623 height 68
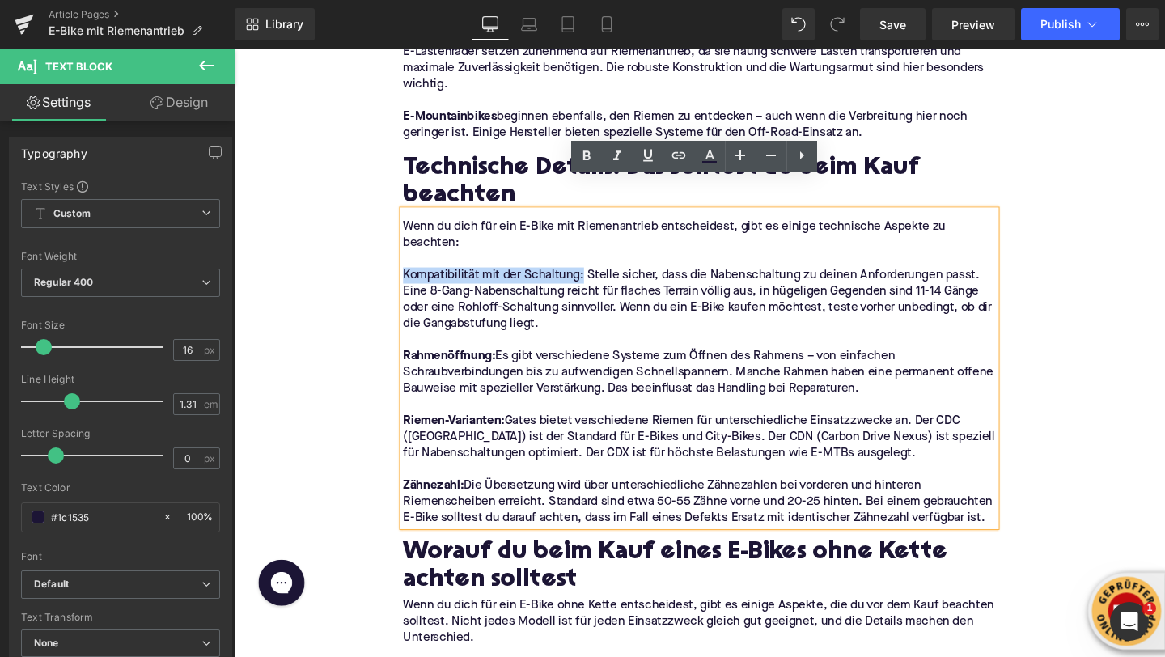
drag, startPoint x: 415, startPoint y: 253, endPoint x: 598, endPoint y: 258, distance: 182.9
click at [598, 278] on p "Kompatibilität mit der Schaltung: Stelle sicher, dass die Nabenschaltung zu dei…" at bounding box center [723, 312] width 623 height 68
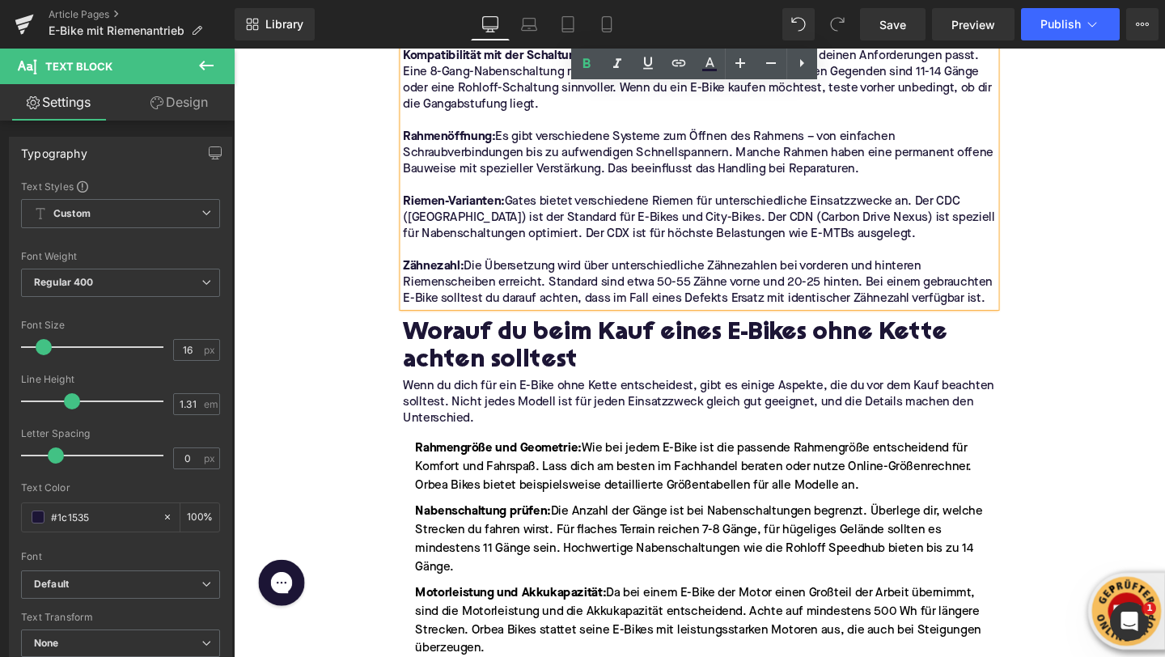
scroll to position [3974, 0]
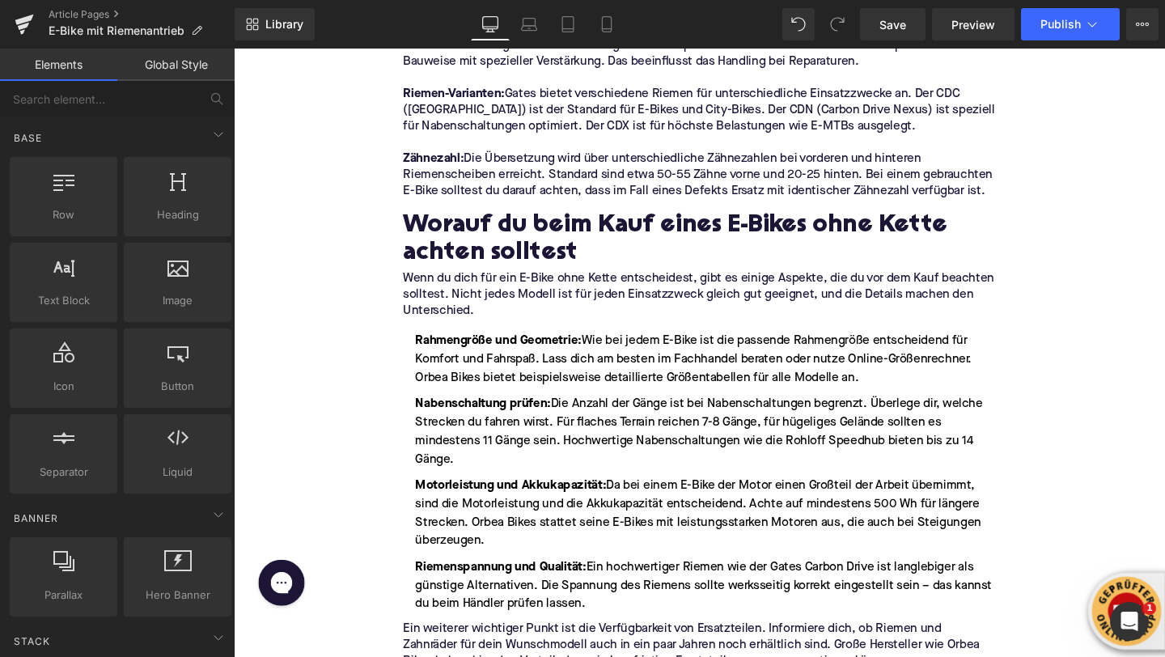
scroll to position [4033, 0]
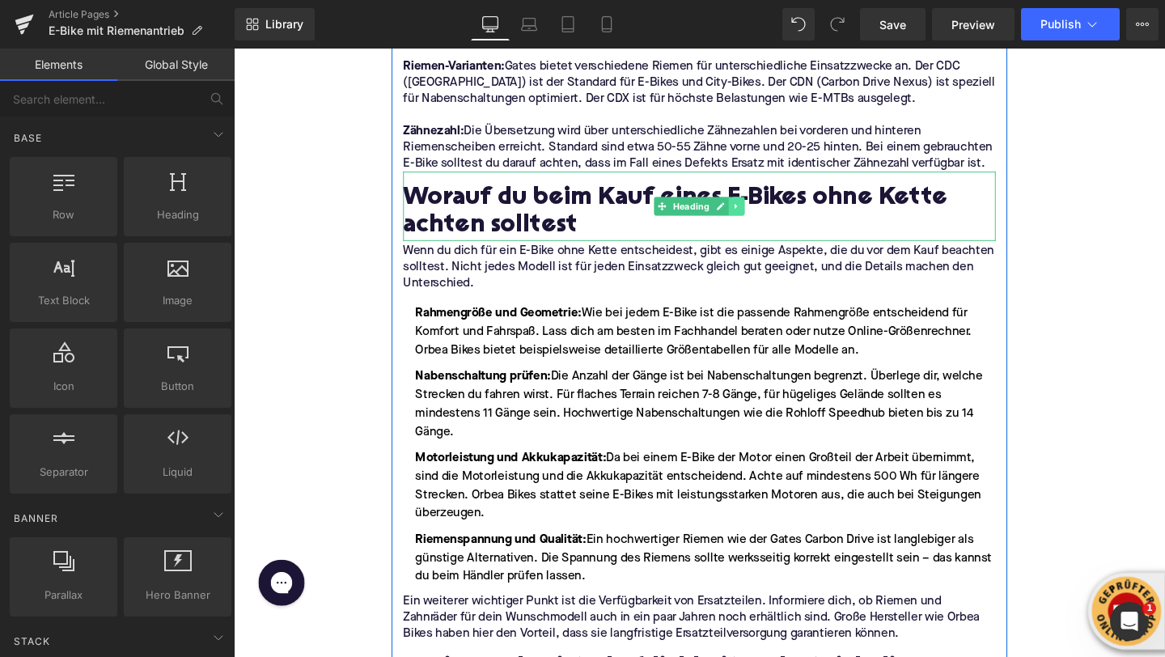
click at [754, 205] on link at bounding box center [762, 214] width 17 height 19
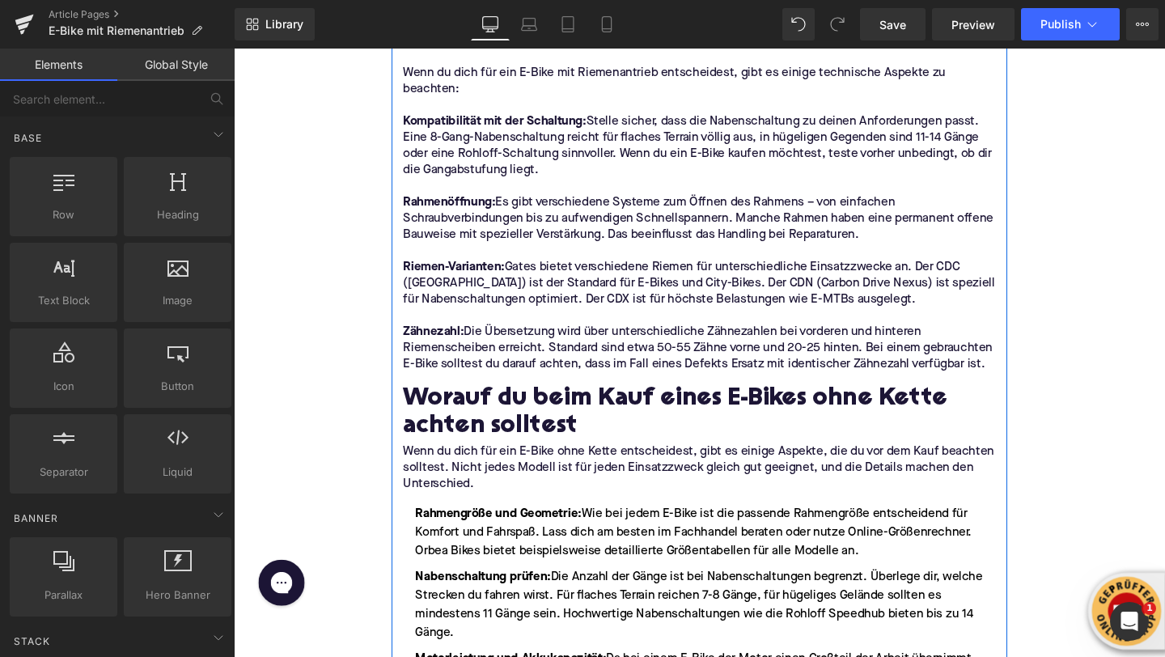
scroll to position [3827, 0]
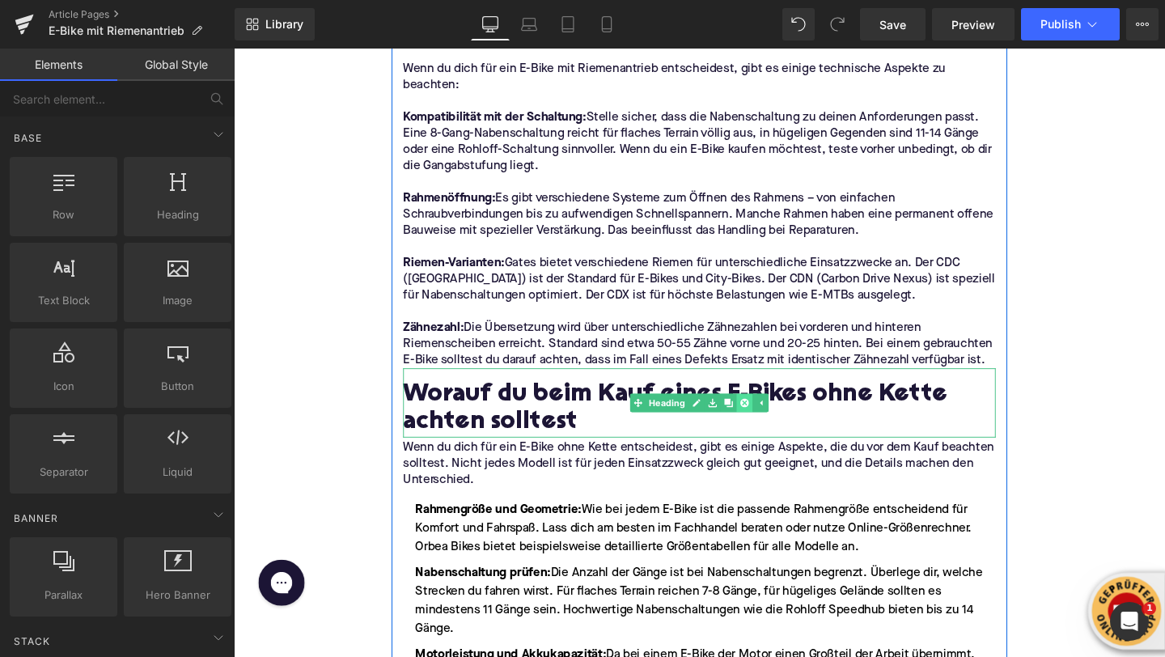
click at [771, 417] on icon at bounding box center [770, 421] width 9 height 9
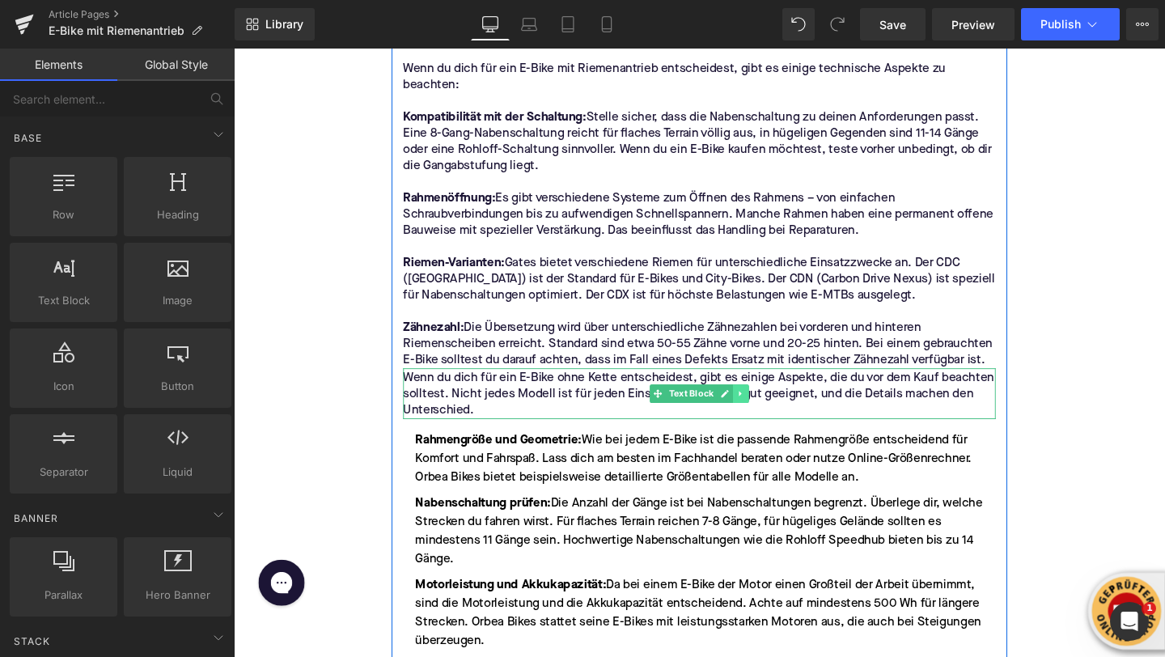
click at [760, 401] on link at bounding box center [767, 410] width 17 height 19
click at [772, 401] on link at bounding box center [775, 410] width 17 height 19
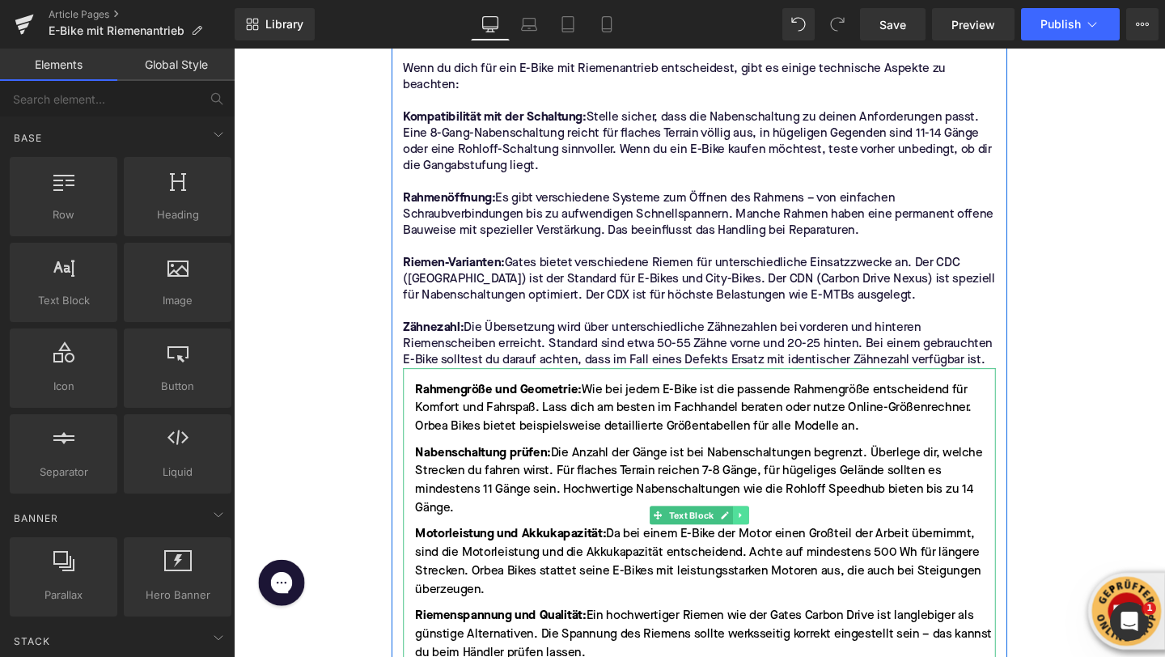
click at [761, 529] on link at bounding box center [767, 538] width 17 height 19
click at [771, 535] on icon at bounding box center [775, 539] width 9 height 9
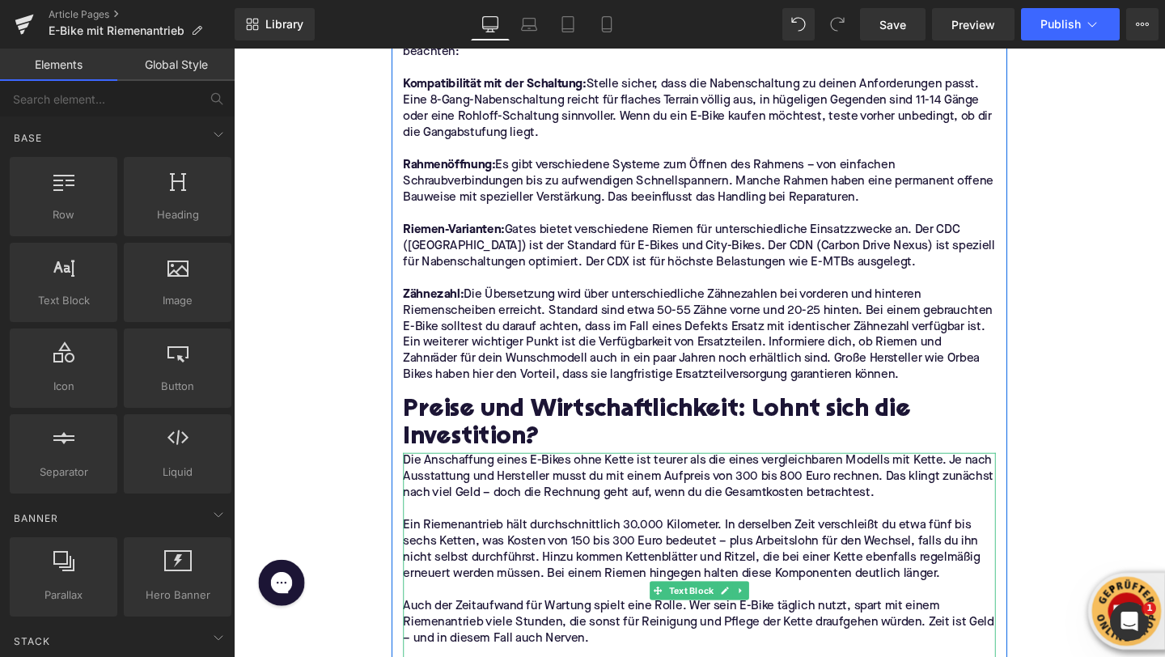
scroll to position [3868, 0]
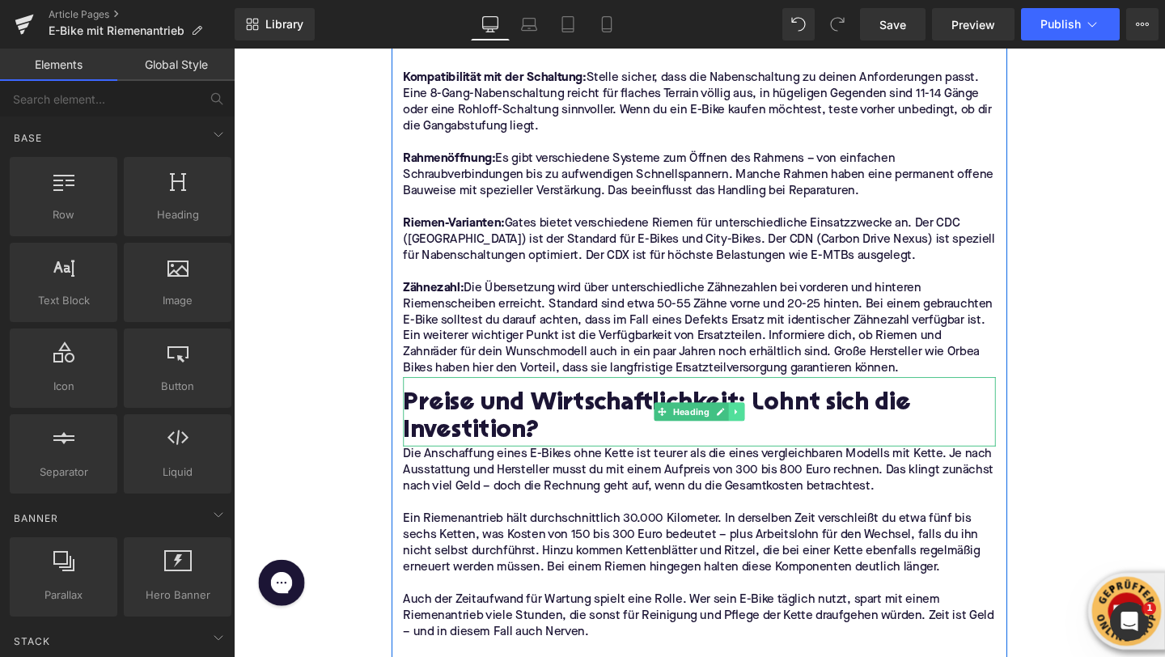
click at [761, 426] on icon at bounding box center [762, 431] width 9 height 10
click at [771, 426] on icon at bounding box center [770, 430] width 9 height 9
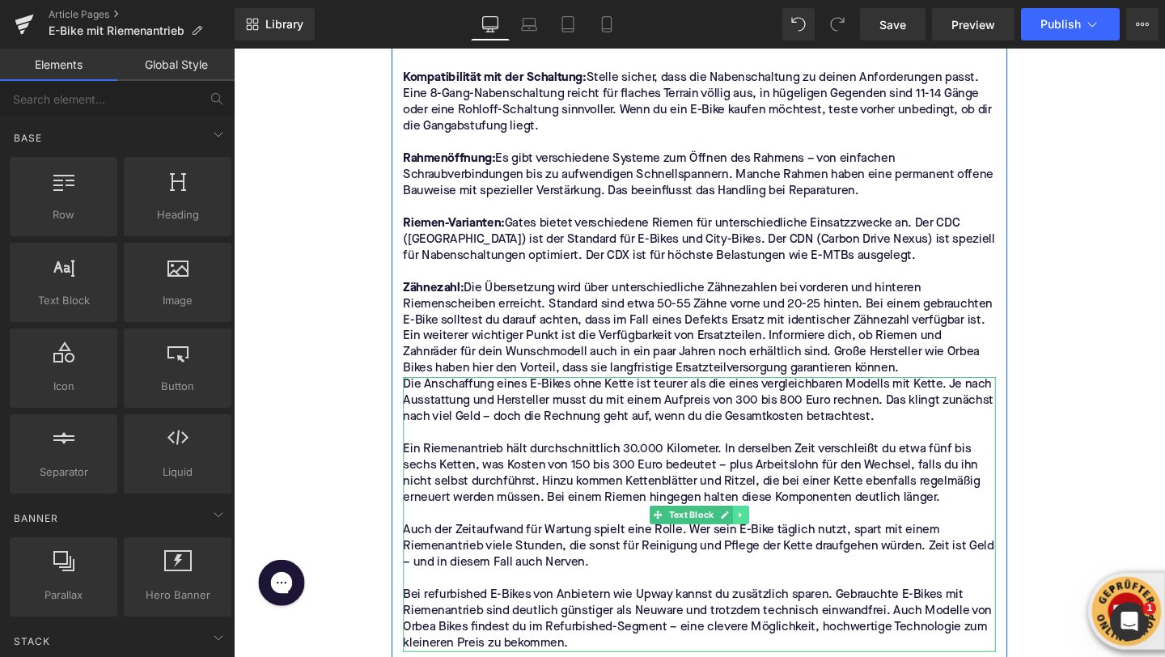
click at [767, 536] on icon at bounding box center [766, 539] width 2 height 6
click at [770, 529] on link at bounding box center [775, 538] width 17 height 19
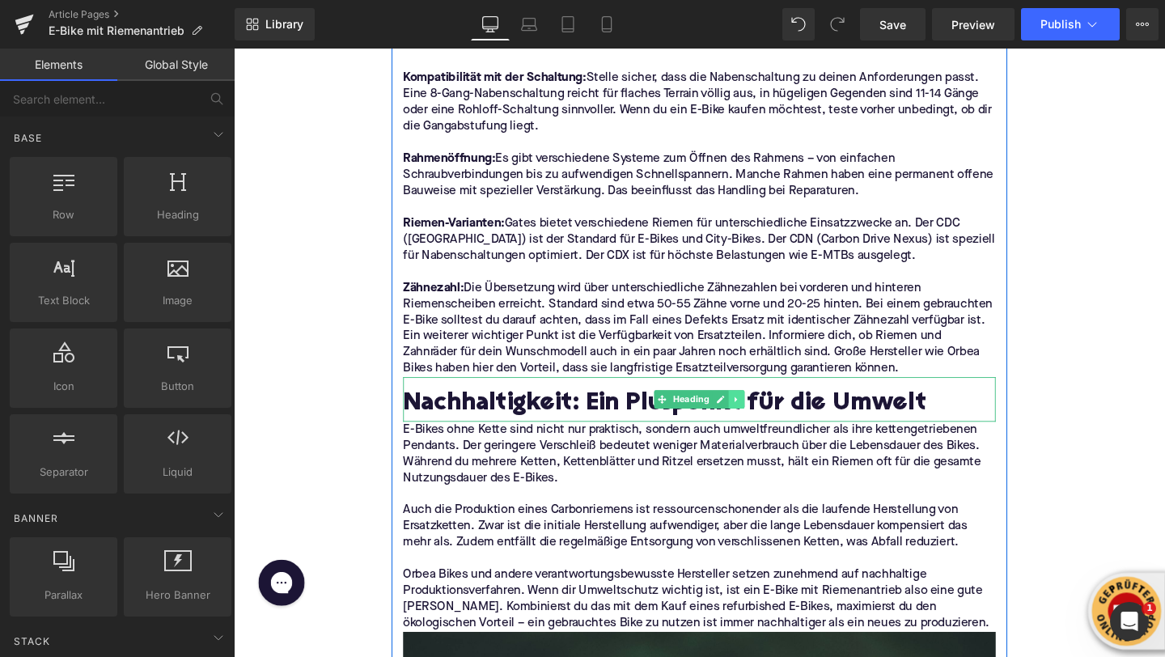
click at [761, 415] on icon at bounding box center [762, 418] width 2 height 6
click at [768, 414] on icon at bounding box center [770, 418] width 9 height 9
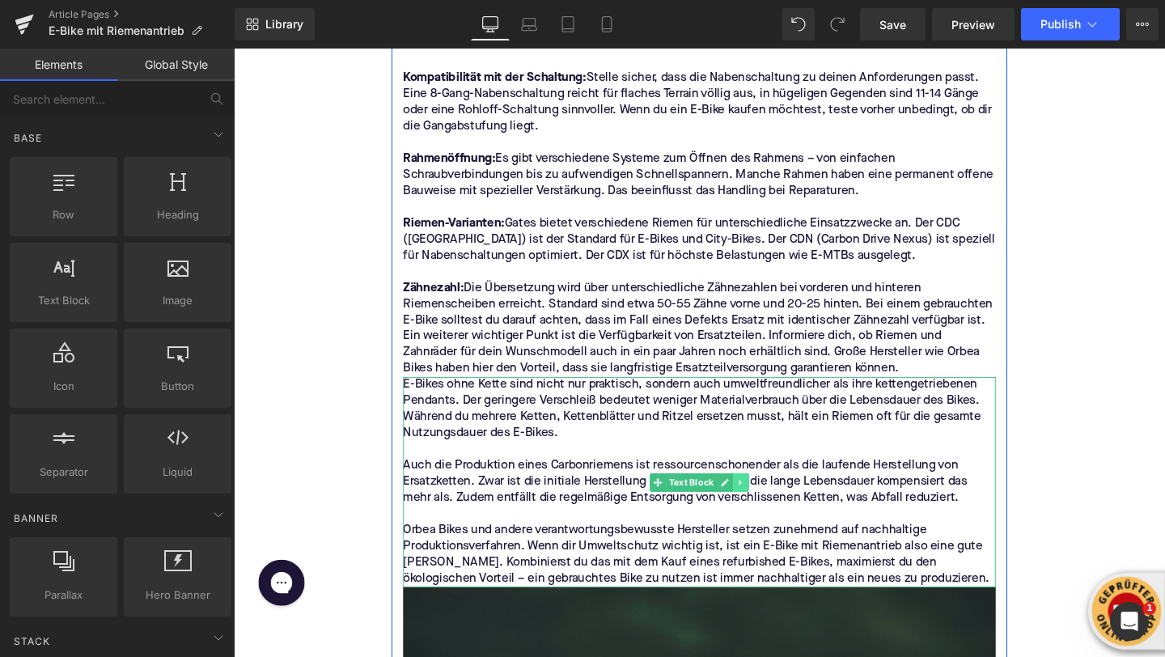
click at [764, 500] on icon at bounding box center [766, 505] width 9 height 10
click at [773, 500] on icon at bounding box center [775, 504] width 9 height 9
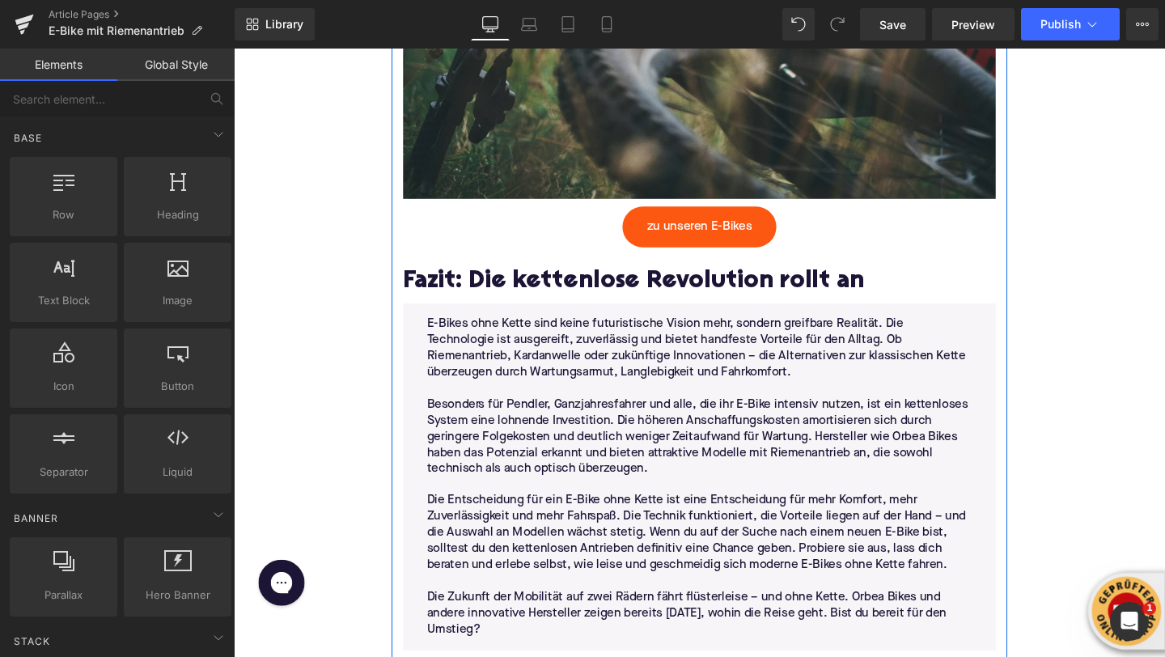
scroll to position [5029, 0]
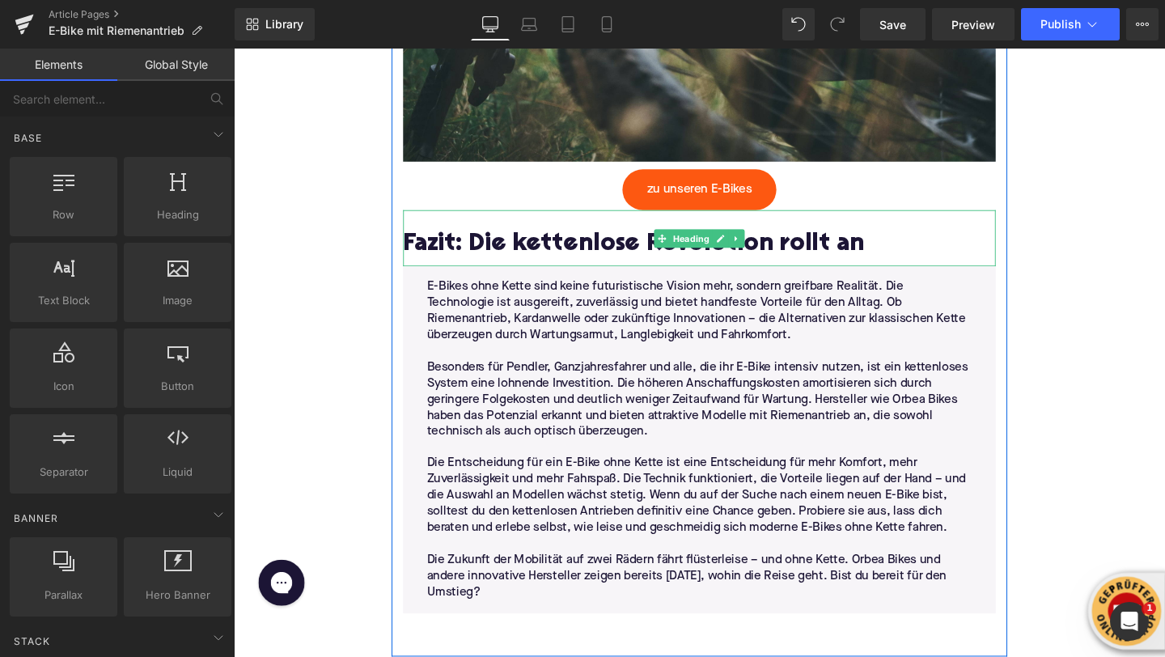
click at [578, 241] on h2 "Fazit: Die kettenlose Revolution rollt an" at bounding box center [723, 255] width 623 height 29
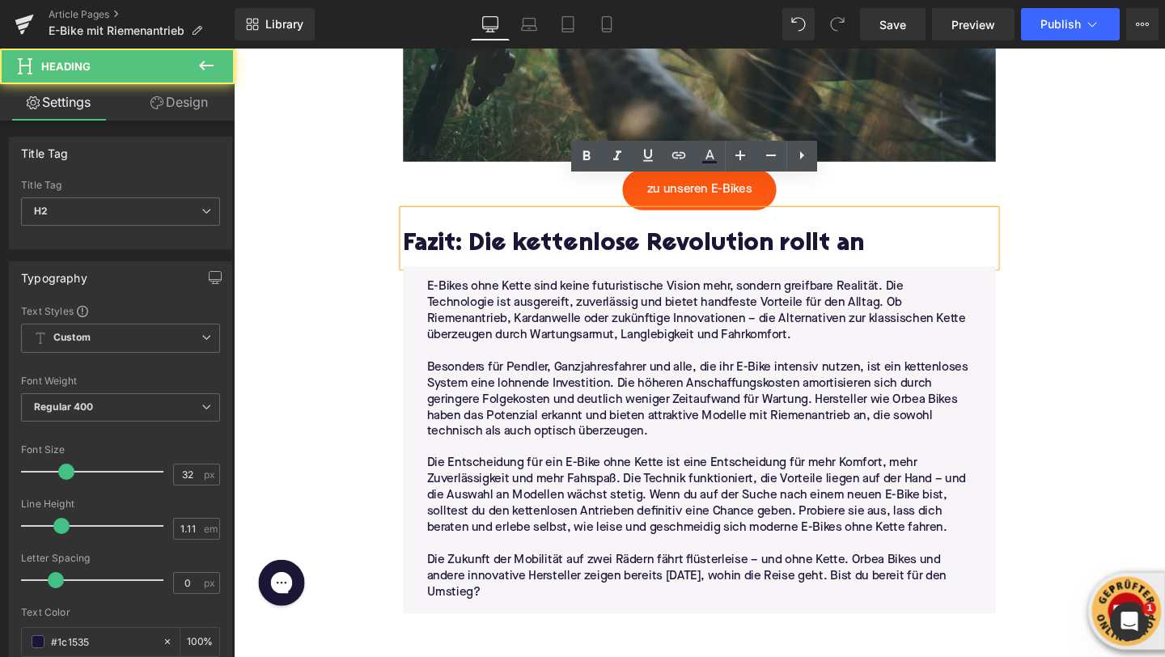
click at [578, 241] on h2 "Fazit: Die kettenlose Revolution rollt an" at bounding box center [723, 255] width 623 height 29
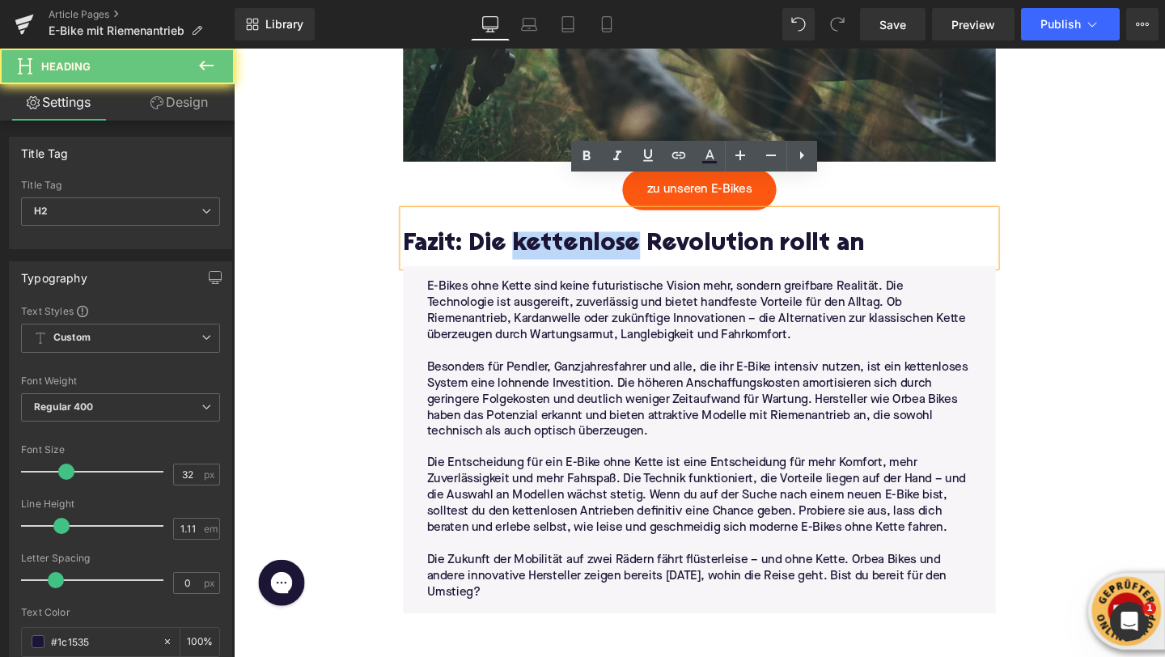
click at [578, 241] on h2 "Fazit: Die kettenlose Revolution rollt an" at bounding box center [723, 255] width 623 height 29
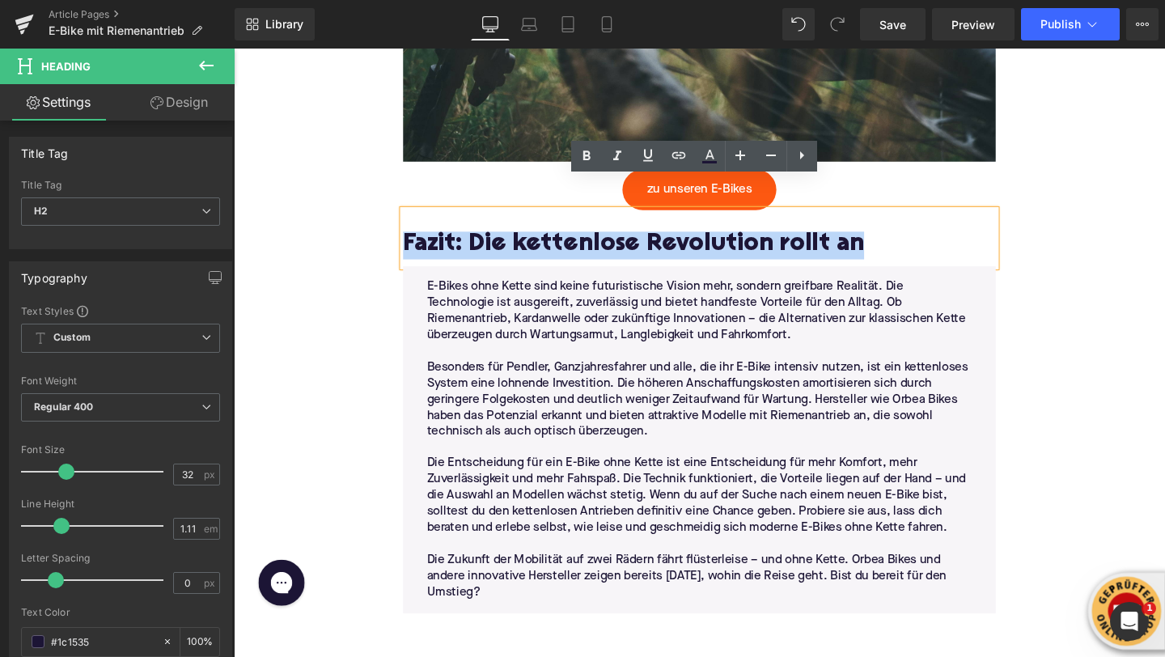
paste div
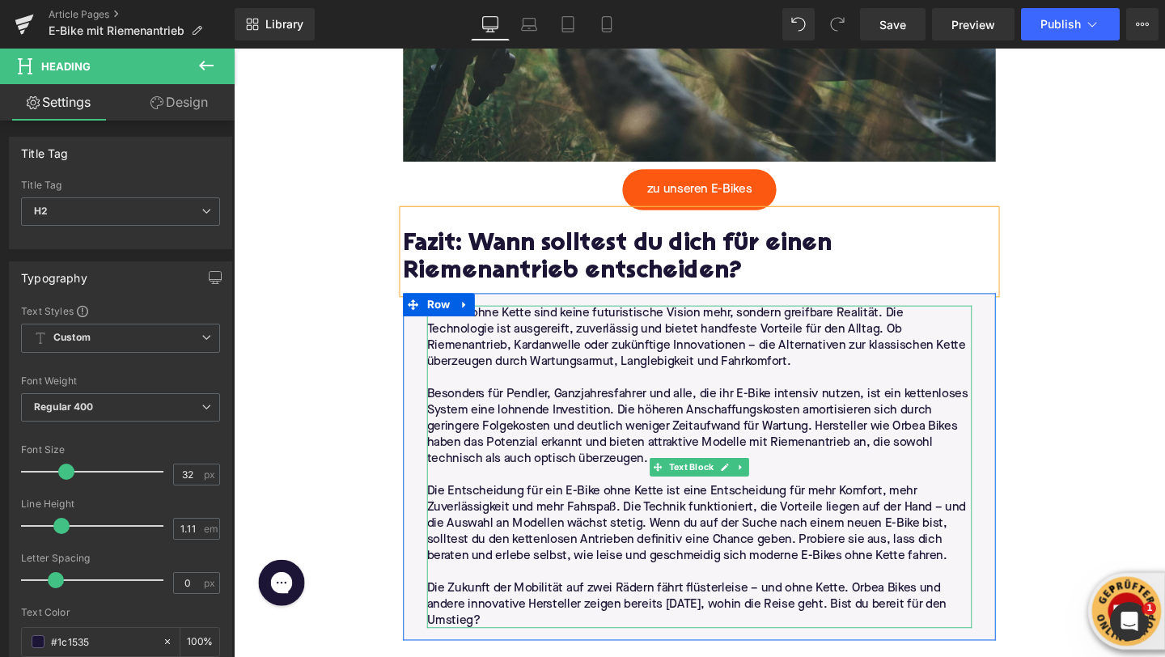
click at [487, 404] on p "Besonders für Pendler, Ganzjahresfahrer und alle, die ihr E-Bike intensiv nutze…" at bounding box center [723, 446] width 573 height 85
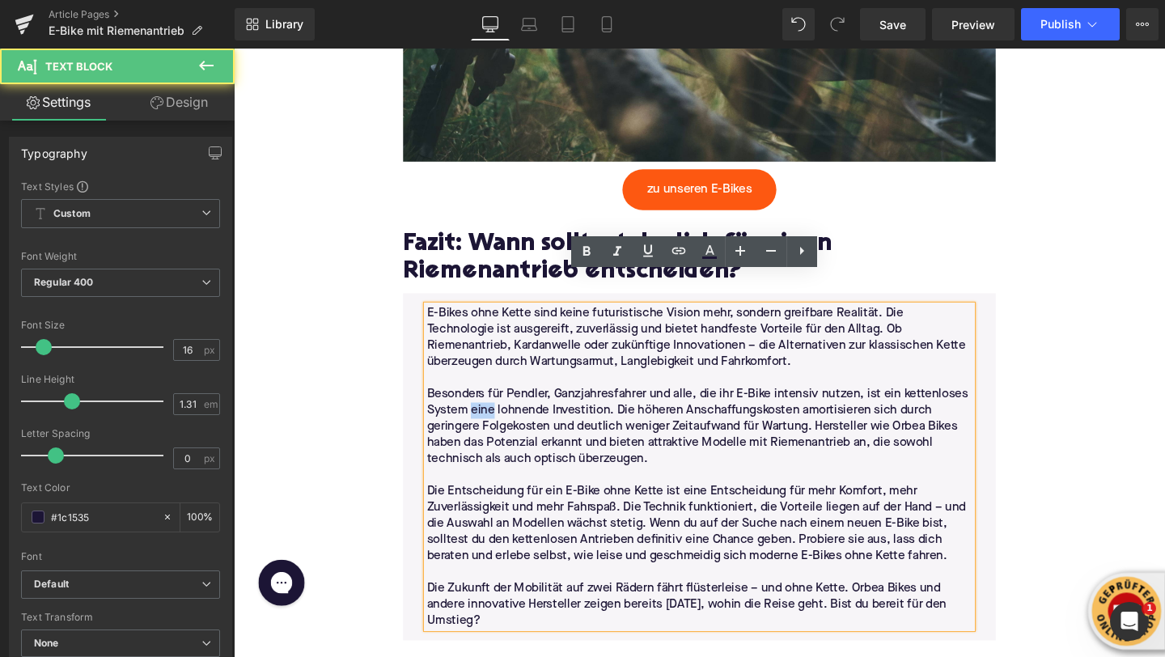
click at [487, 404] on p "Besonders für Pendler, Ganzjahresfahrer und alle, die ihr E-Bike intensiv nutze…" at bounding box center [723, 446] width 573 height 85
drag, startPoint x: 506, startPoint y: 610, endPoint x: 433, endPoint y: 293, distance: 325.5
click at [437, 319] on div "E-Bikes ohne Kette sind keine futuristische Vision mehr, sondern greifbare Real…" at bounding box center [723, 488] width 573 height 339
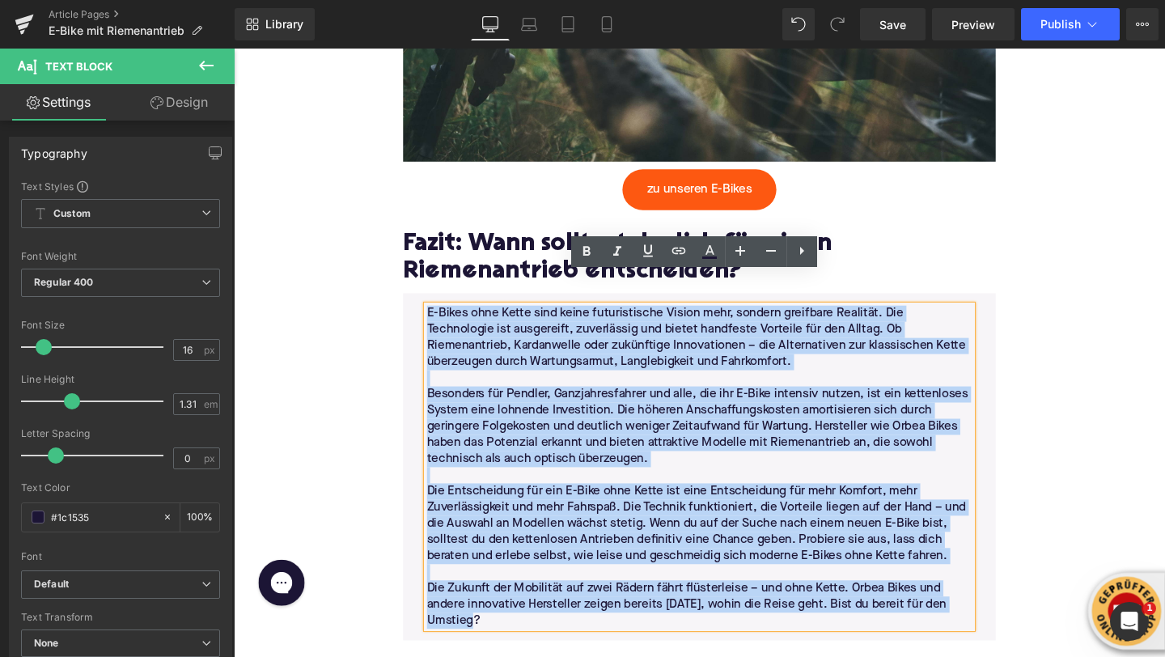
drag, startPoint x: 439, startPoint y: 293, endPoint x: 567, endPoint y: 609, distance: 341.6
click at [567, 609] on div "E-Bikes ohne Kette sind keine futuristische Vision mehr, sondern greifbare Real…" at bounding box center [723, 488] width 573 height 339
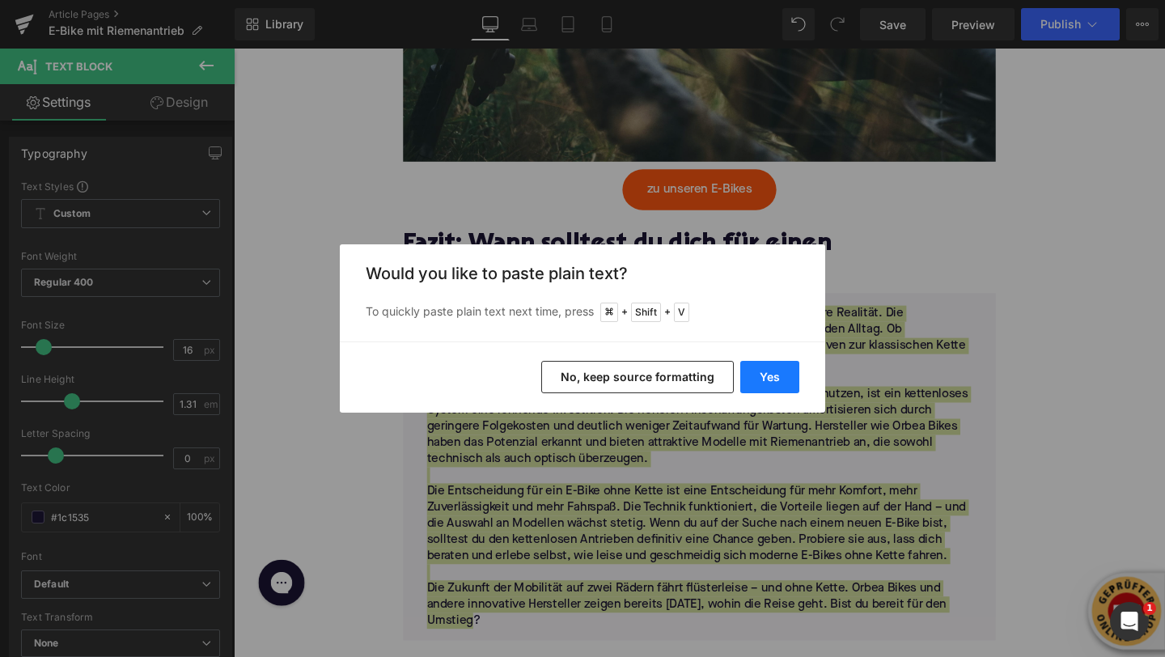
click at [755, 382] on button "Yes" at bounding box center [769, 377] width 59 height 32
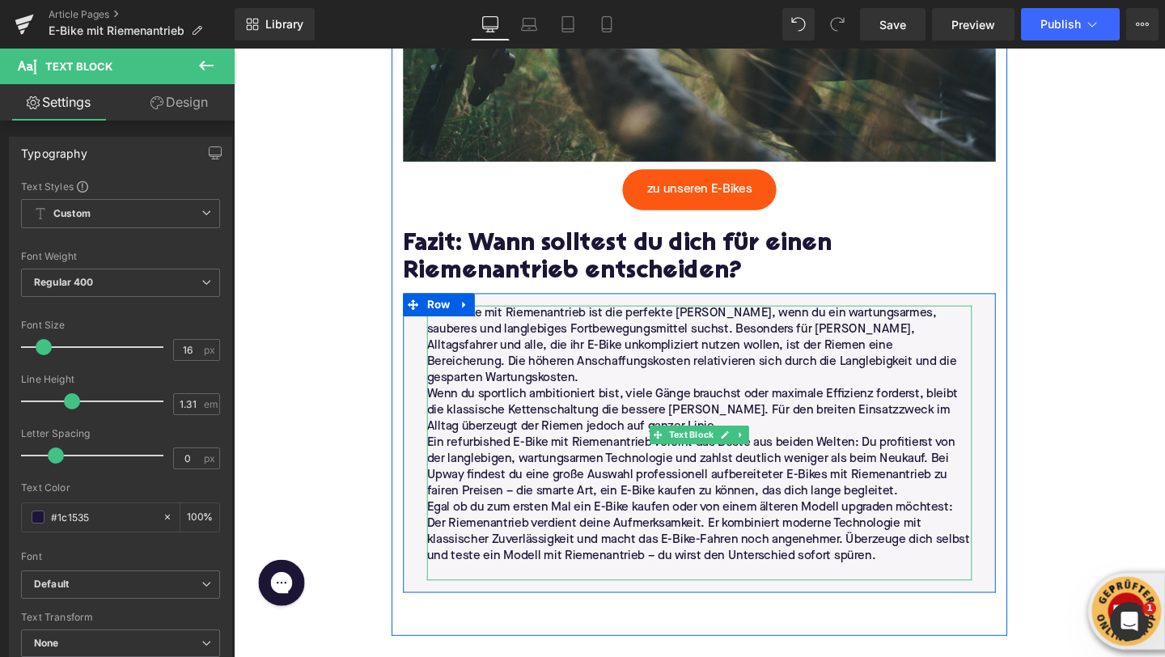
click at [837, 326] on p "Ein E-Bike mit Riemenantrieb ist die perfekte Wahl, wenn du ein wartungsarmes, …" at bounding box center [723, 361] width 573 height 85
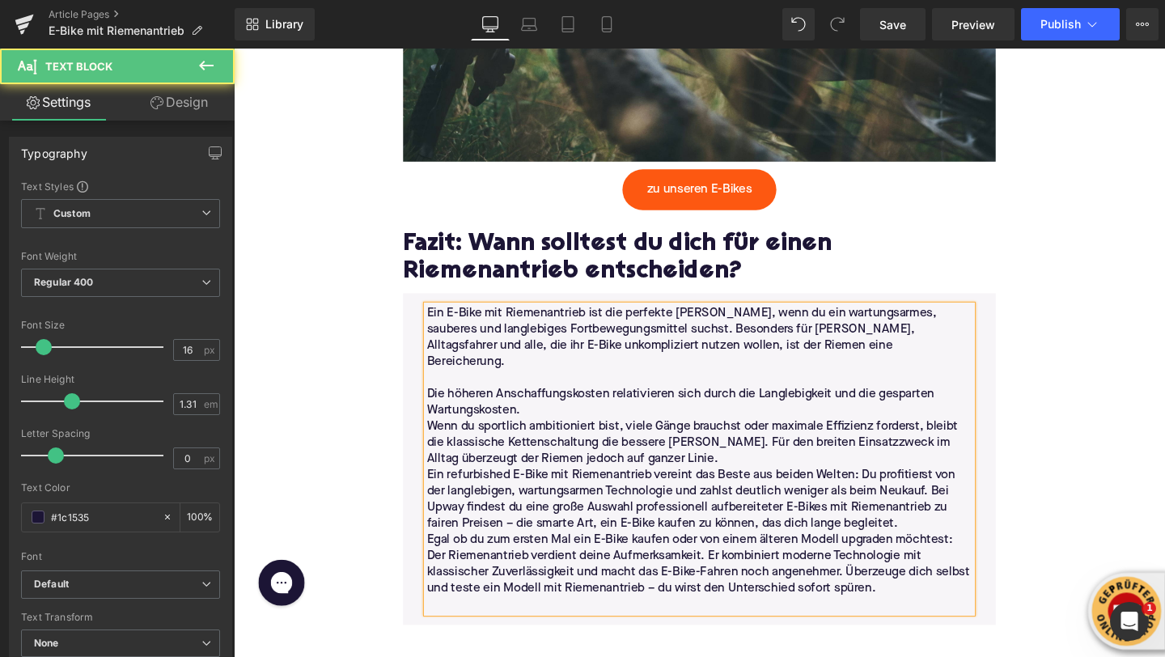
click at [597, 404] on p "Die höheren Anschaffungskosten relativieren sich durch die Langlebigkeit und di…" at bounding box center [723, 421] width 573 height 34
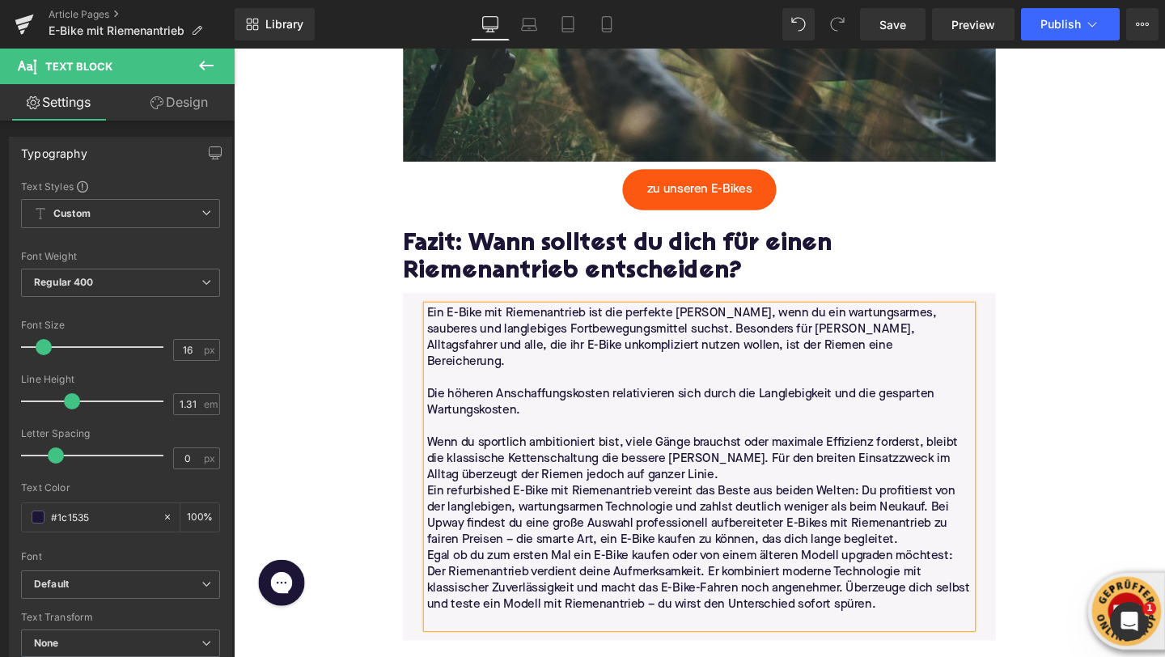
click at [719, 455] on p "Wenn du sportlich ambitioniert bist, viele Gänge brauchst oder maximale Effizie…" at bounding box center [723, 480] width 573 height 51
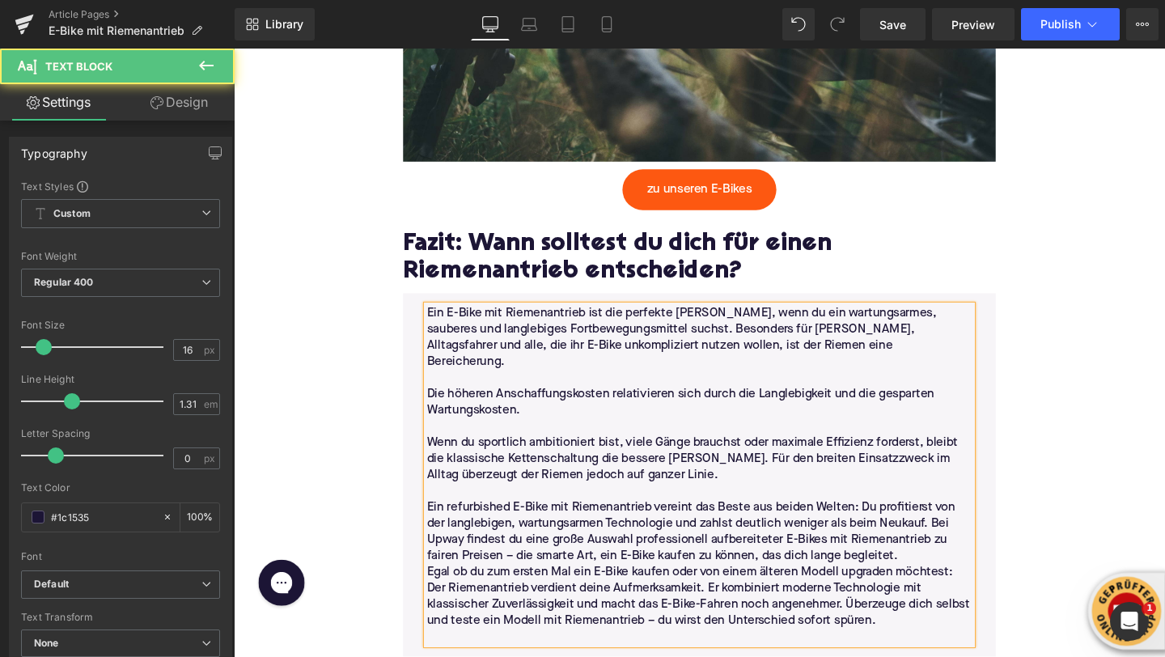
click at [937, 528] on p "Ein refurbished E-Bike mit Riemenantrieb vereint das Beste aus beiden Welten: D…" at bounding box center [723, 557] width 573 height 68
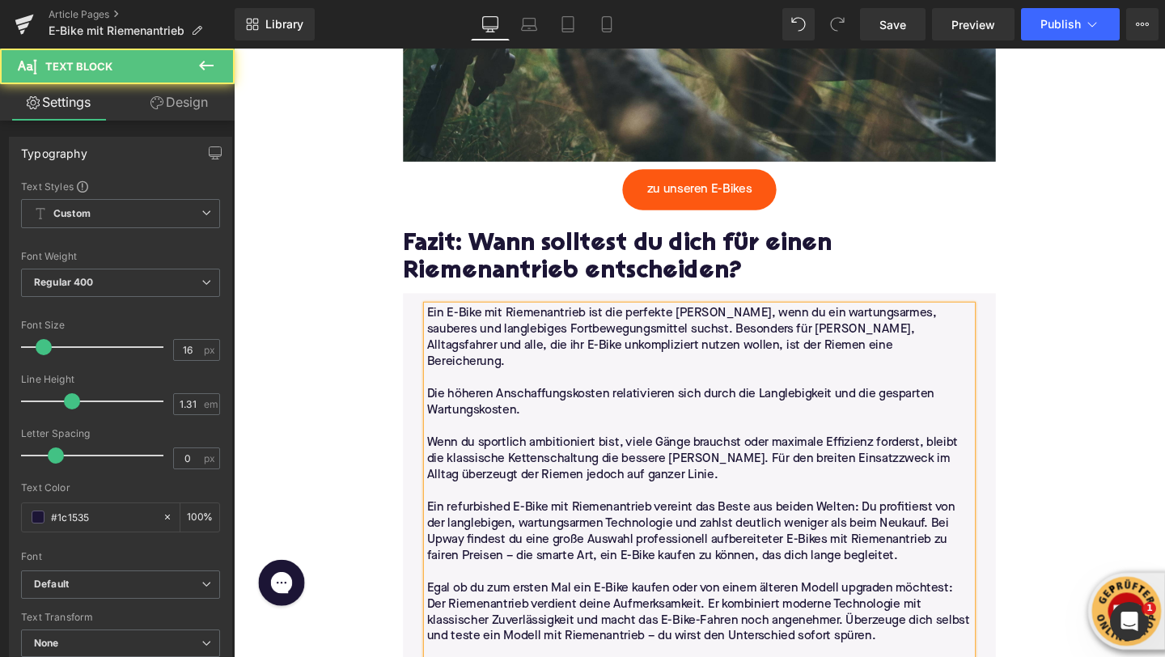
scroll to position [5047, 0]
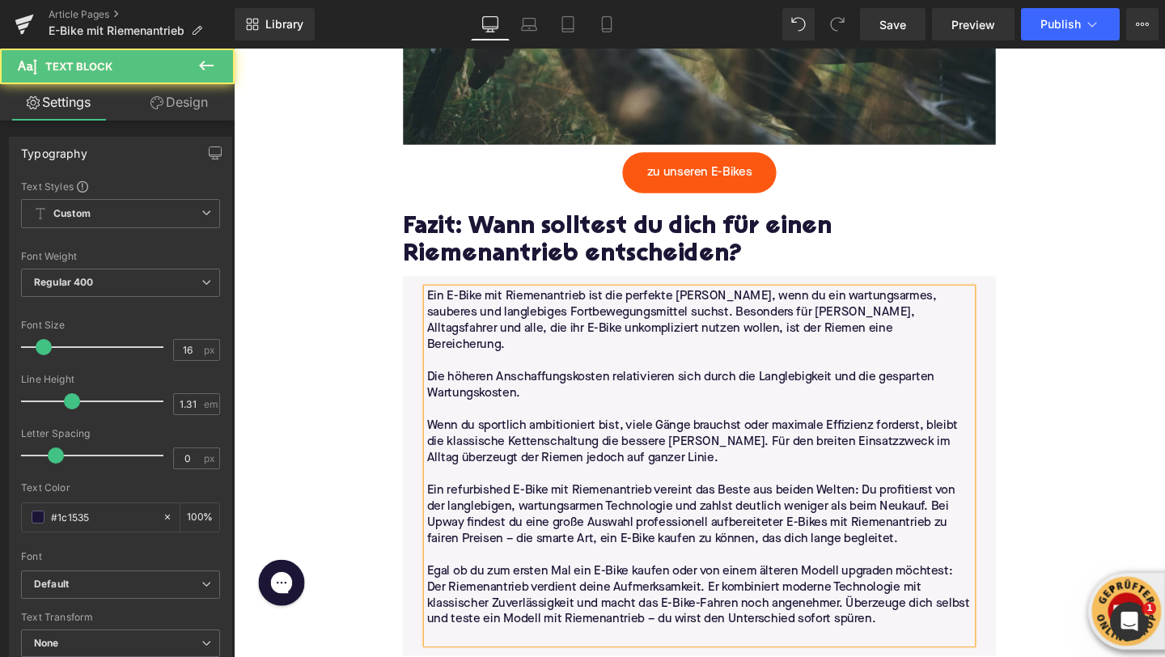
click at [515, 656] on p at bounding box center [723, 665] width 573 height 17
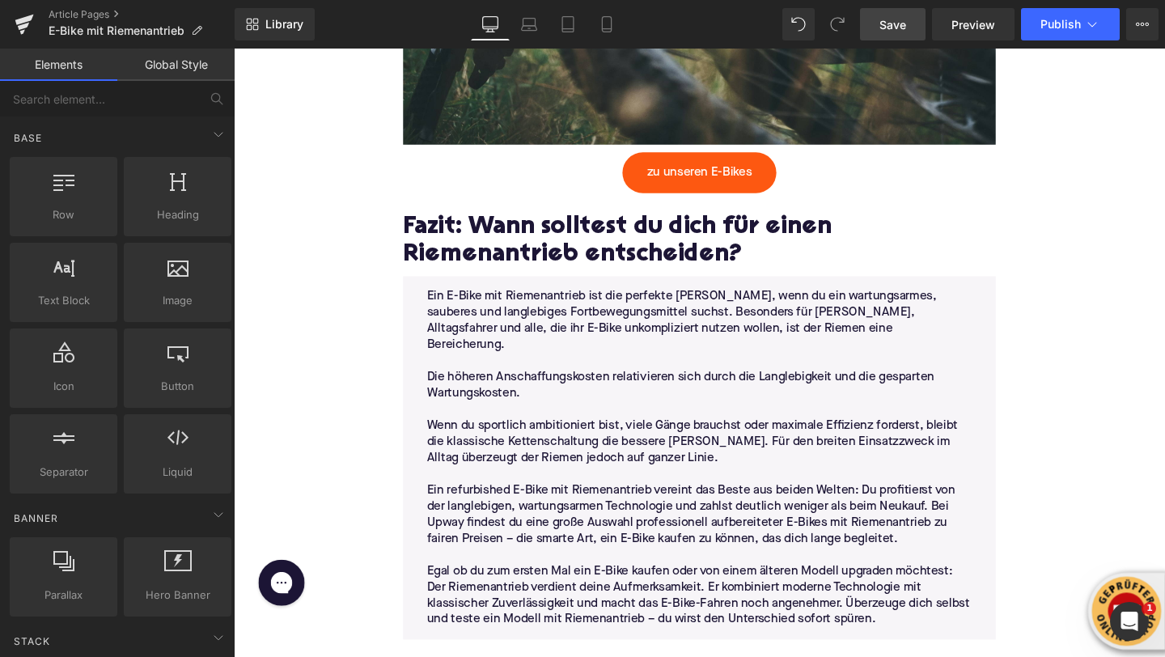
click at [875, 24] on link "Save" at bounding box center [893, 24] width 66 height 32
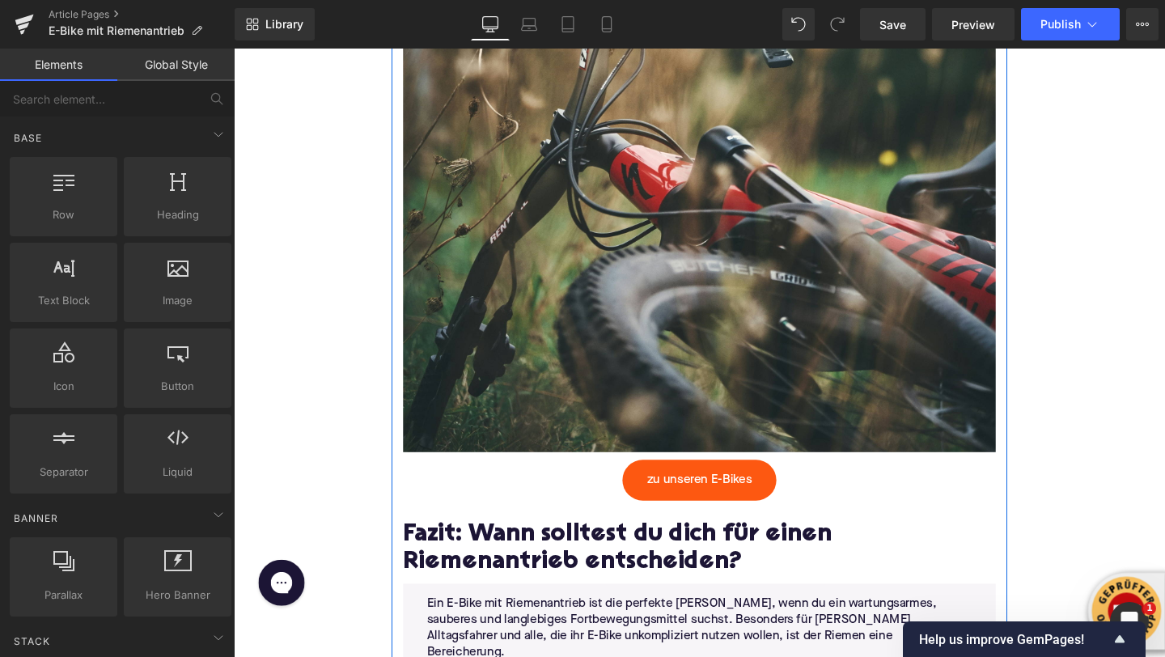
scroll to position [4723, 0]
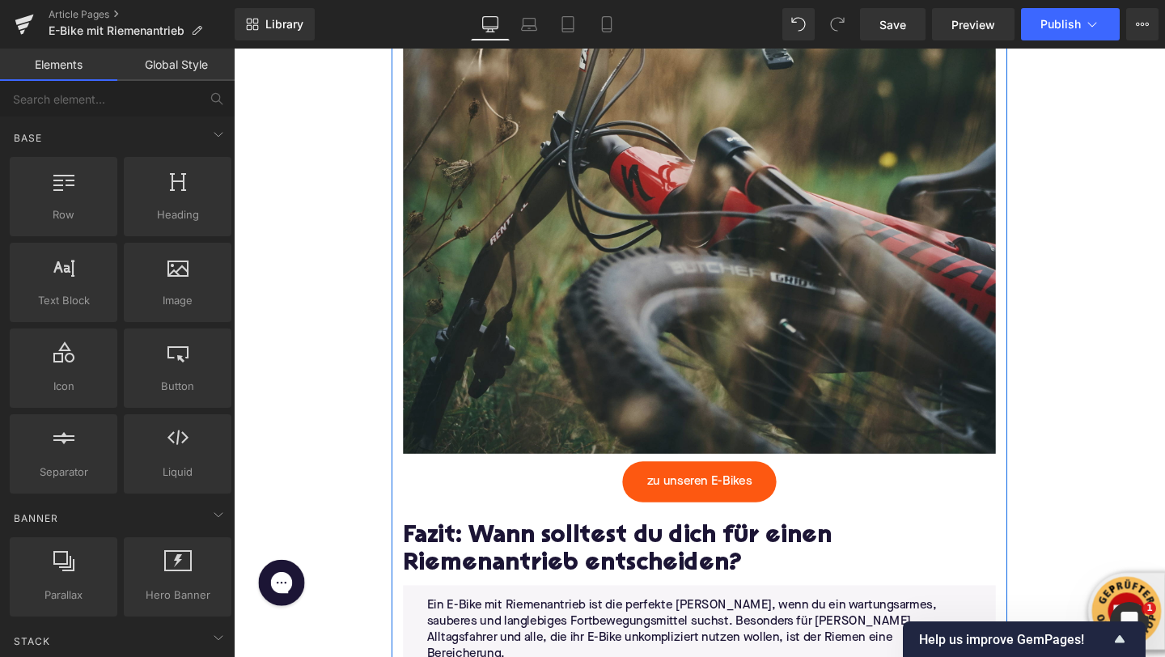
click at [596, 229] on img at bounding box center [723, 7] width 623 height 935
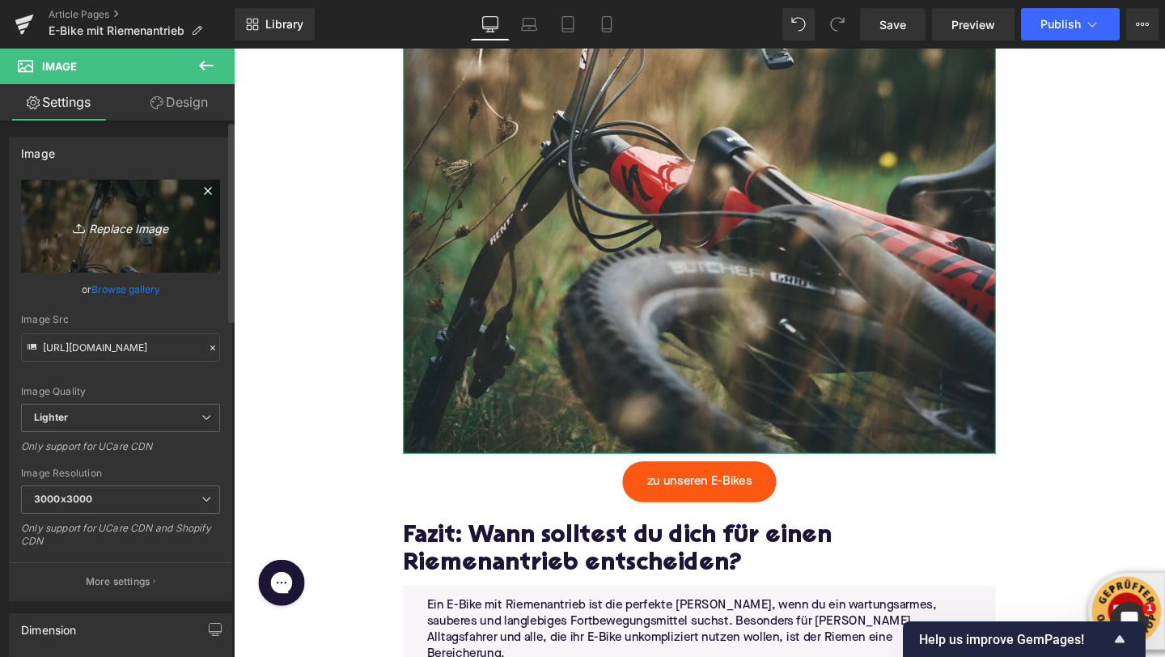
click at [119, 222] on icon "Replace Image" at bounding box center [120, 226] width 129 height 20
type input "C:\fakepath\velotric-ebike-imm9yGHbrTg-unsplash.jpg"
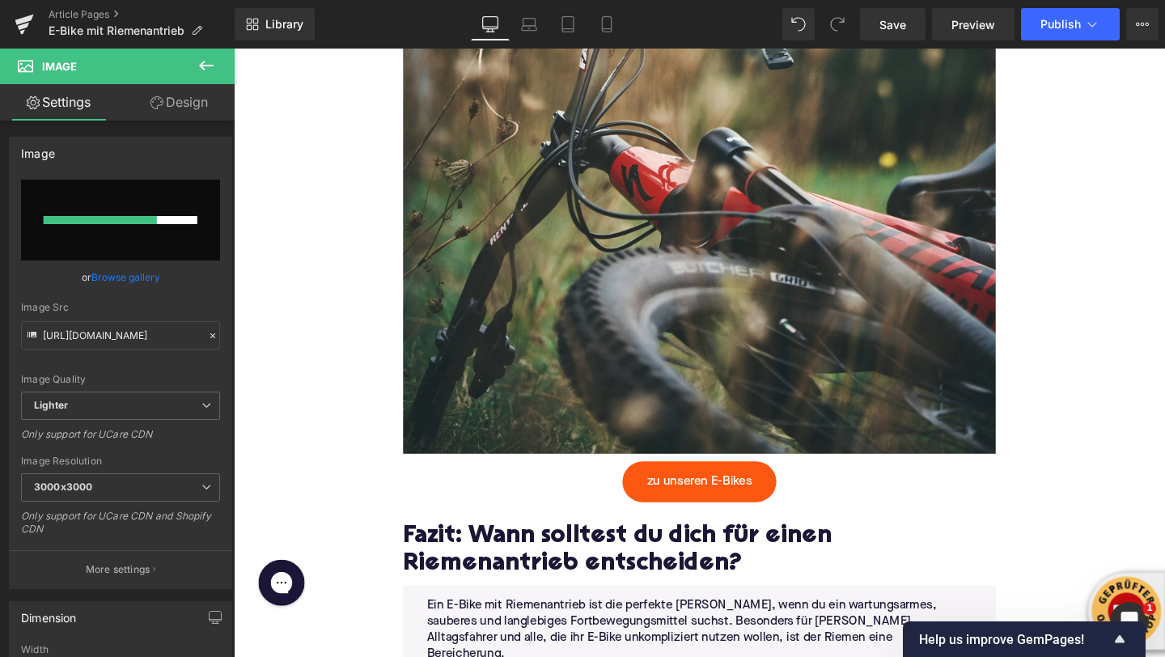
type input "https://ucarecdn.com/b2ad9b4b-eea9-4586-b39a-c3185e09fb5b/-/format/auto/-/previ…"
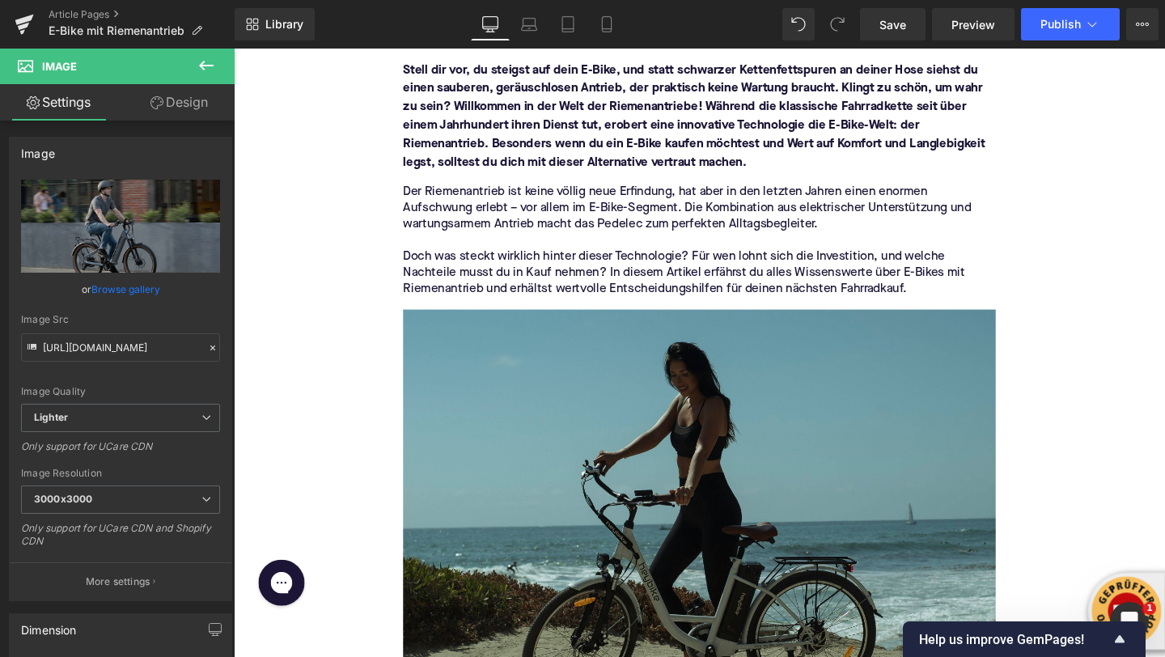
scroll to position [342, 0]
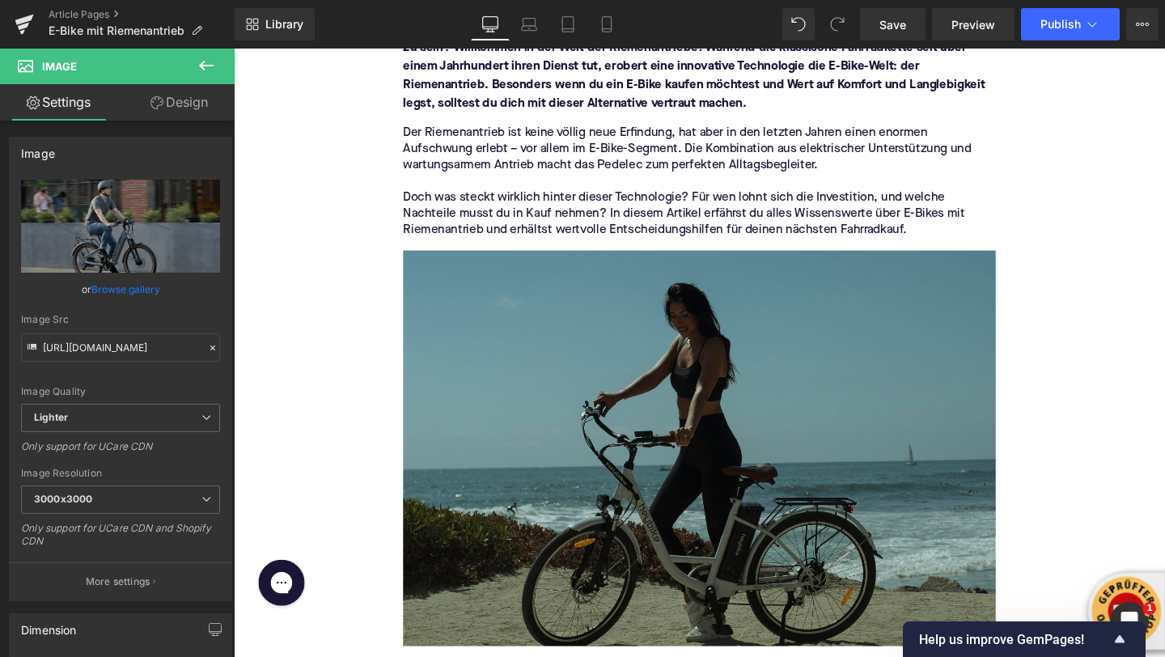
click at [541, 380] on img at bounding box center [723, 469] width 623 height 416
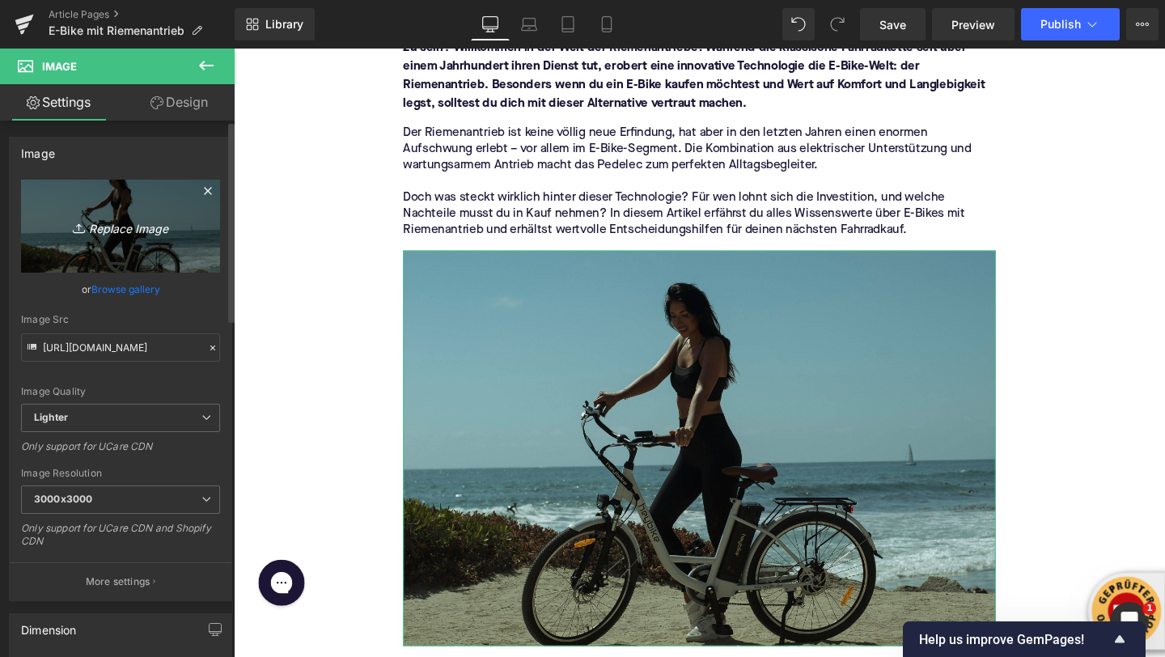
click at [98, 232] on icon "Replace Image" at bounding box center [120, 226] width 129 height 20
click at [146, 231] on icon "Replace Image" at bounding box center [120, 226] width 129 height 20
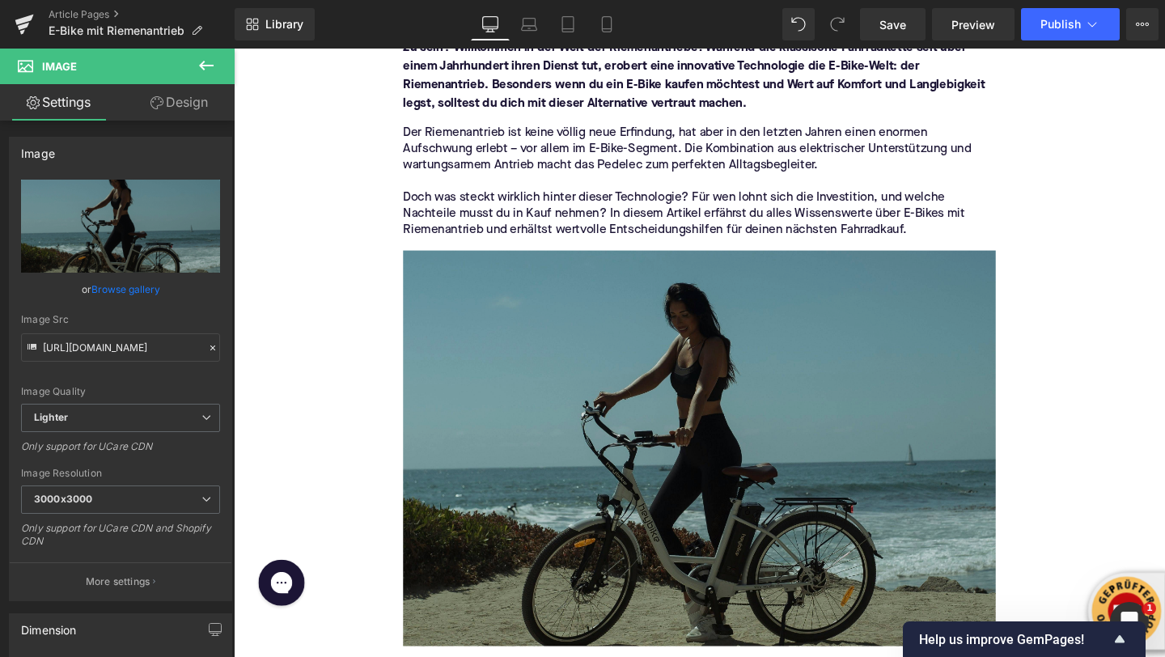
type input "C:\fakepath\himiway-bikes-3CjUimcE5Zc-unsplash.jpg"
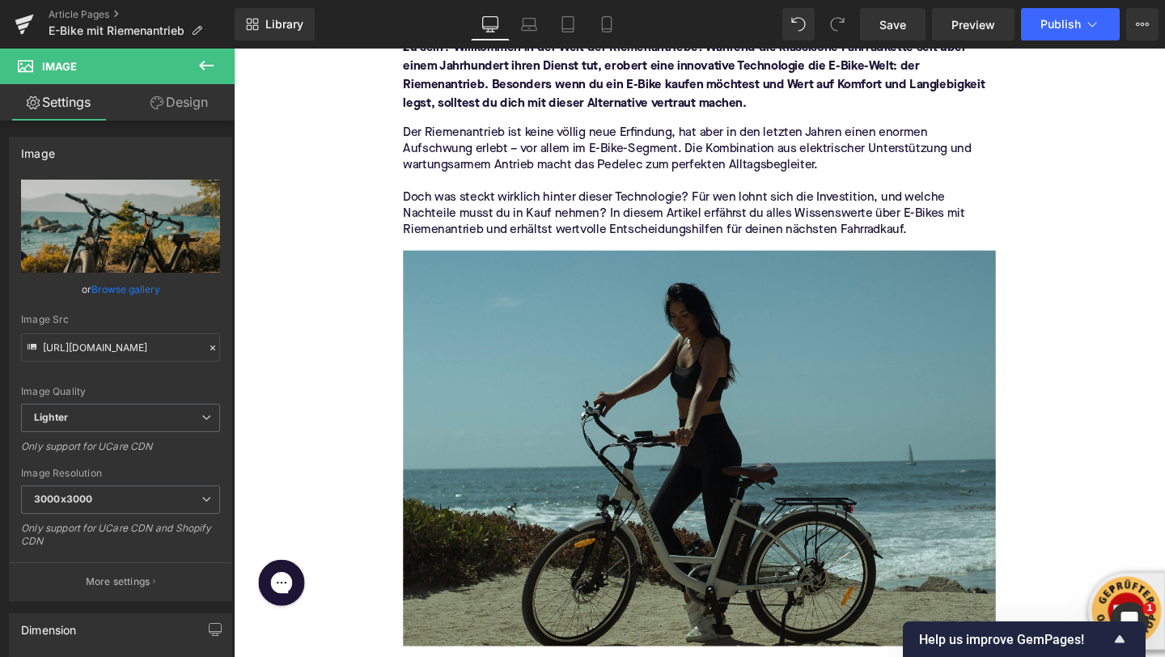
type input "https://ucarecdn.com/820af2da-6c72-482d-95ec-231bd72bac7a/-/format/auto/-/previ…"
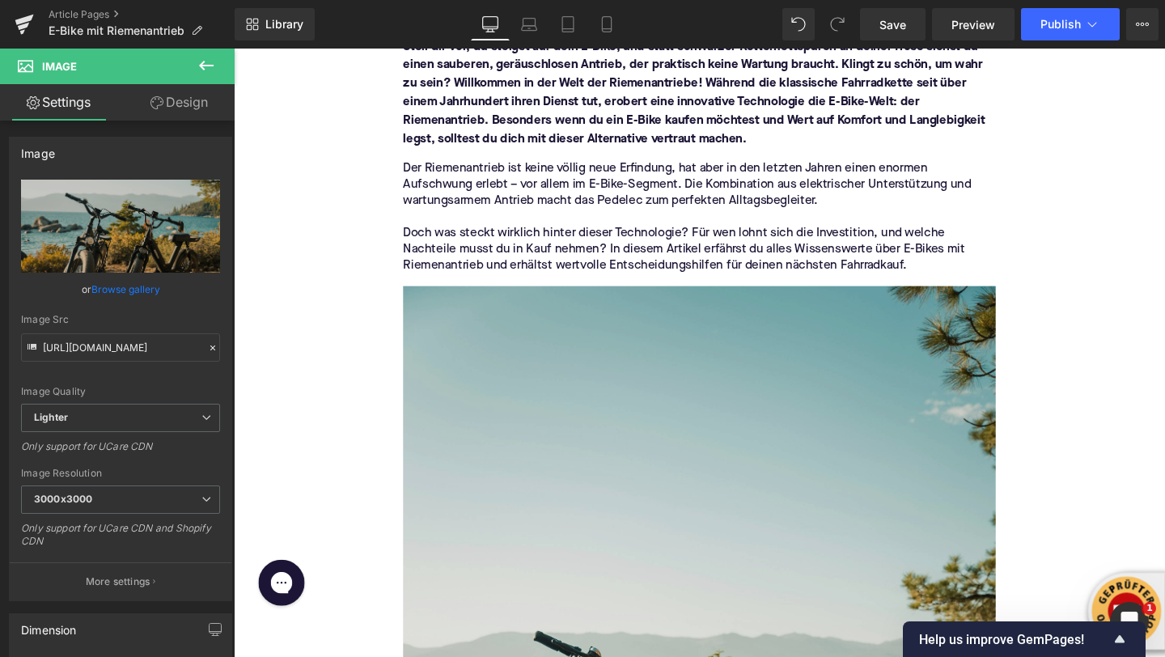
scroll to position [0, 0]
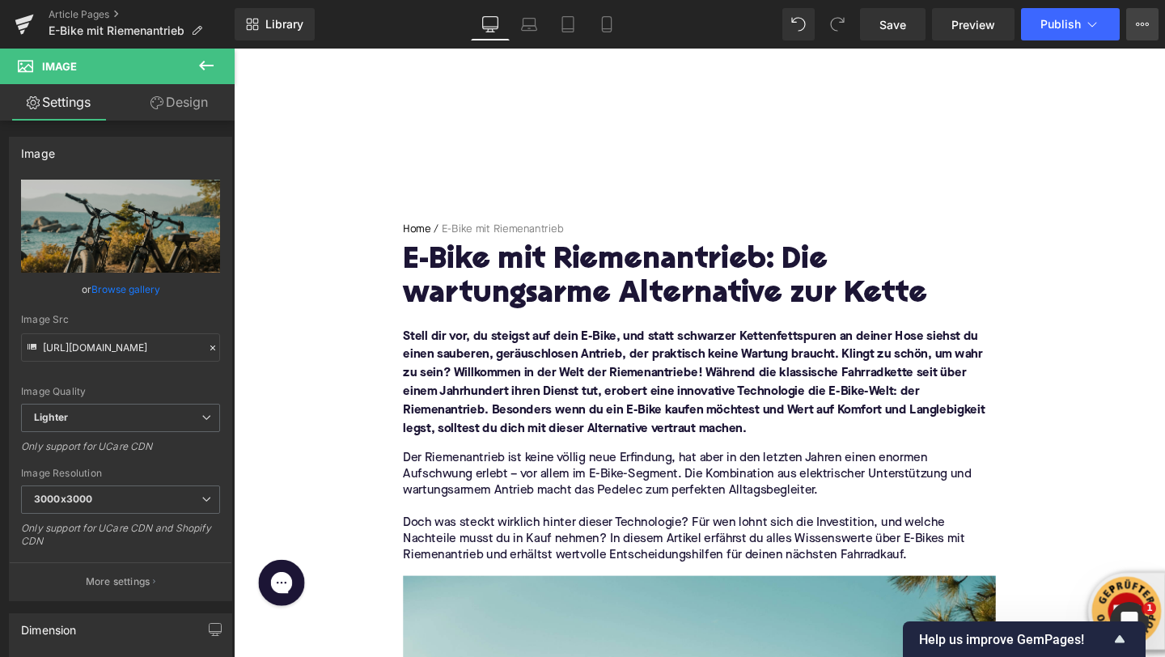
click at [1136, 28] on icon at bounding box center [1142, 24] width 13 height 13
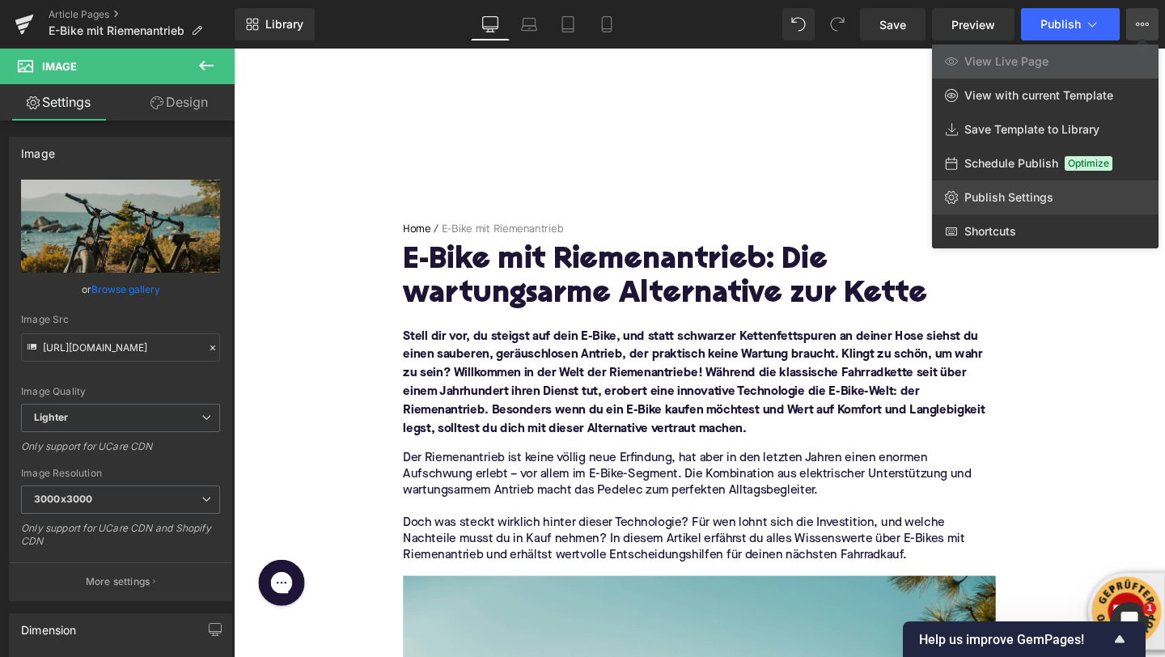
click at [973, 202] on span "Publish Settings" at bounding box center [1009, 197] width 89 height 15
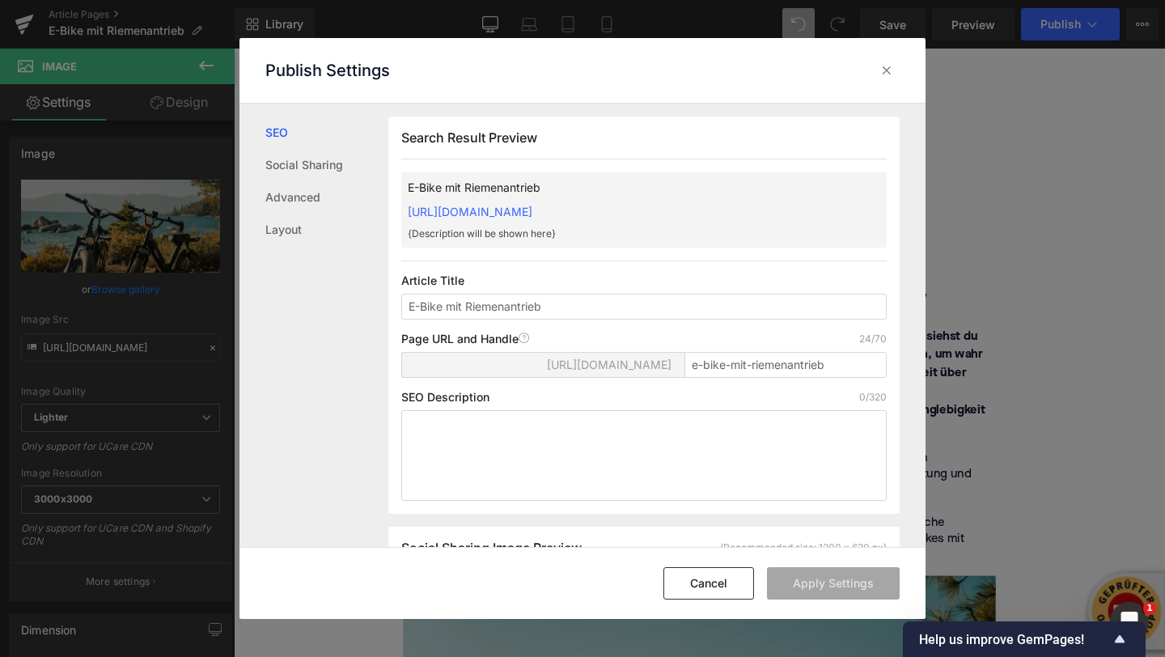
scroll to position [1, 0]
click at [427, 456] on textarea at bounding box center [644, 454] width 486 height 91
paste textarea "Ein E-Bike kaufen und dabei auf Riemenantrieb setzen: wartungsarm, langlebig un…"
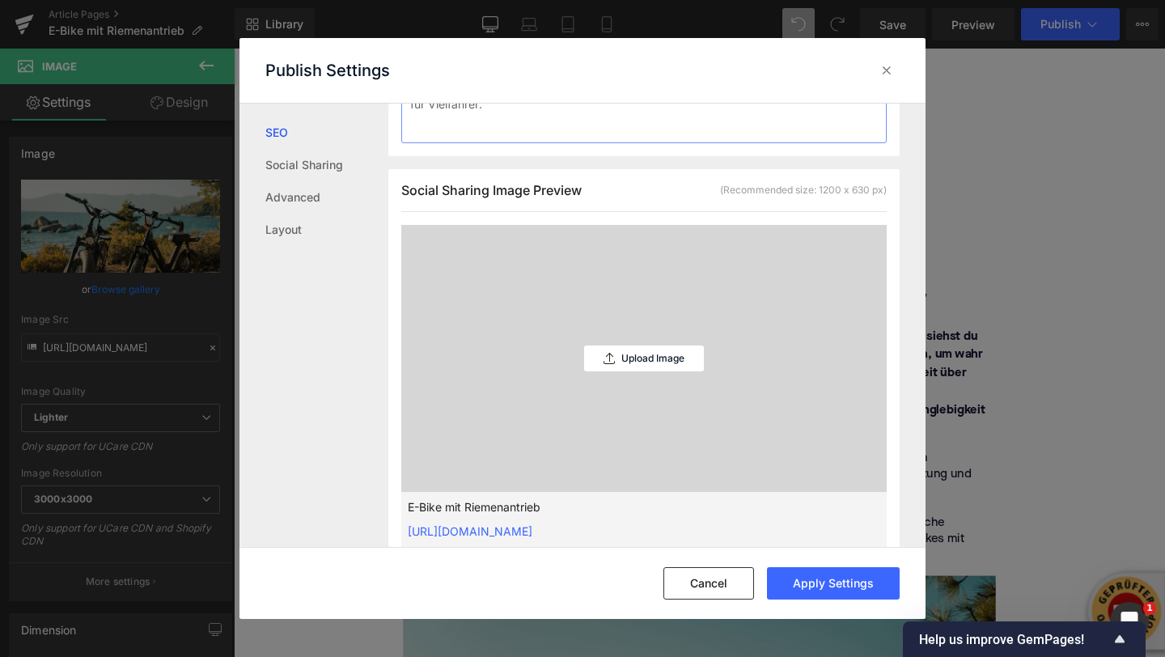
scroll to position [392, 0]
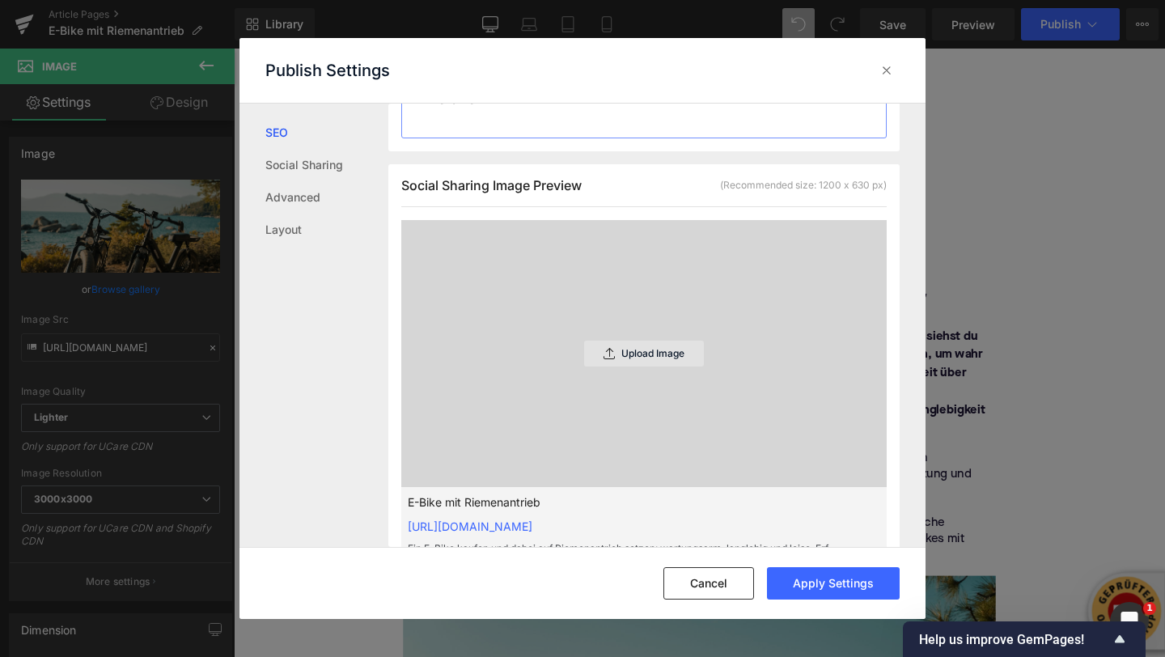
type textarea "Ein E-Bike kaufen und dabei auf Riemenantrieb setzen: wartungsarm, langlebig un…"
click at [622, 355] on p "Upload Image" at bounding box center [652, 353] width 63 height 11
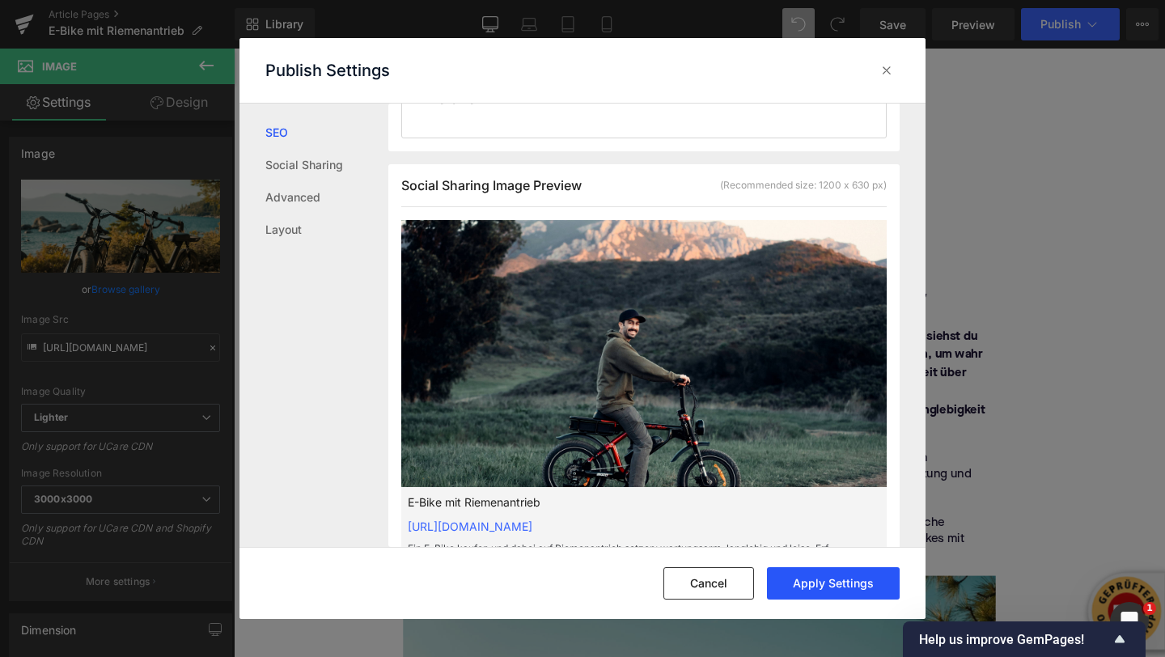
click at [799, 583] on button "Apply Settings" at bounding box center [833, 583] width 133 height 32
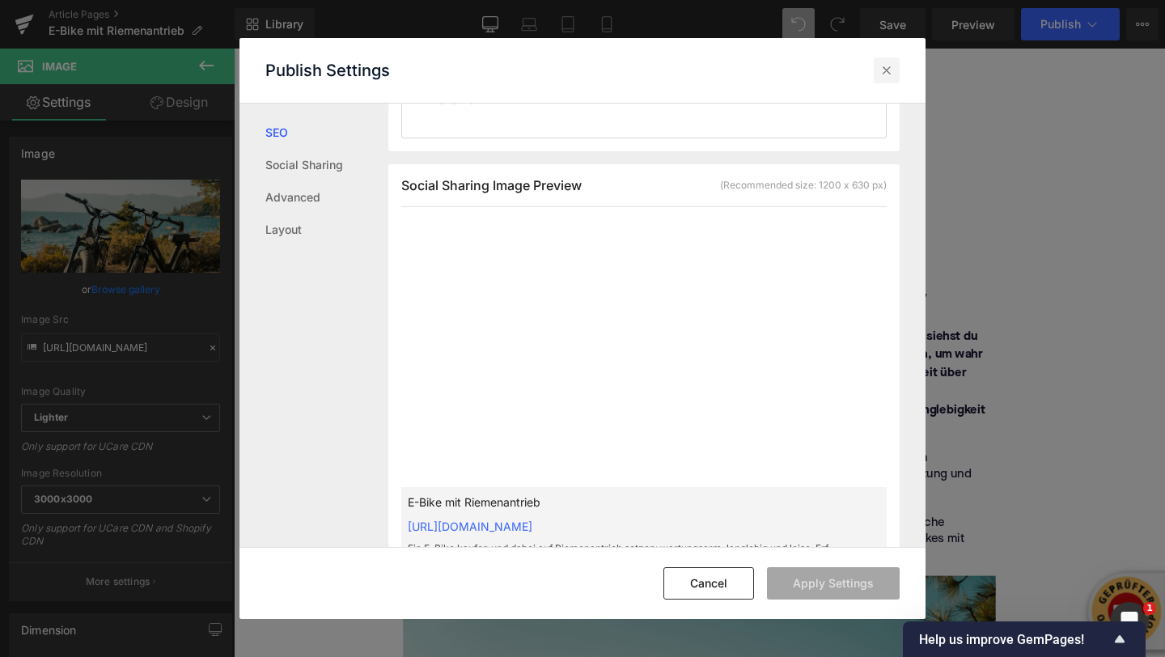
click at [893, 64] on icon at bounding box center [887, 70] width 16 height 16
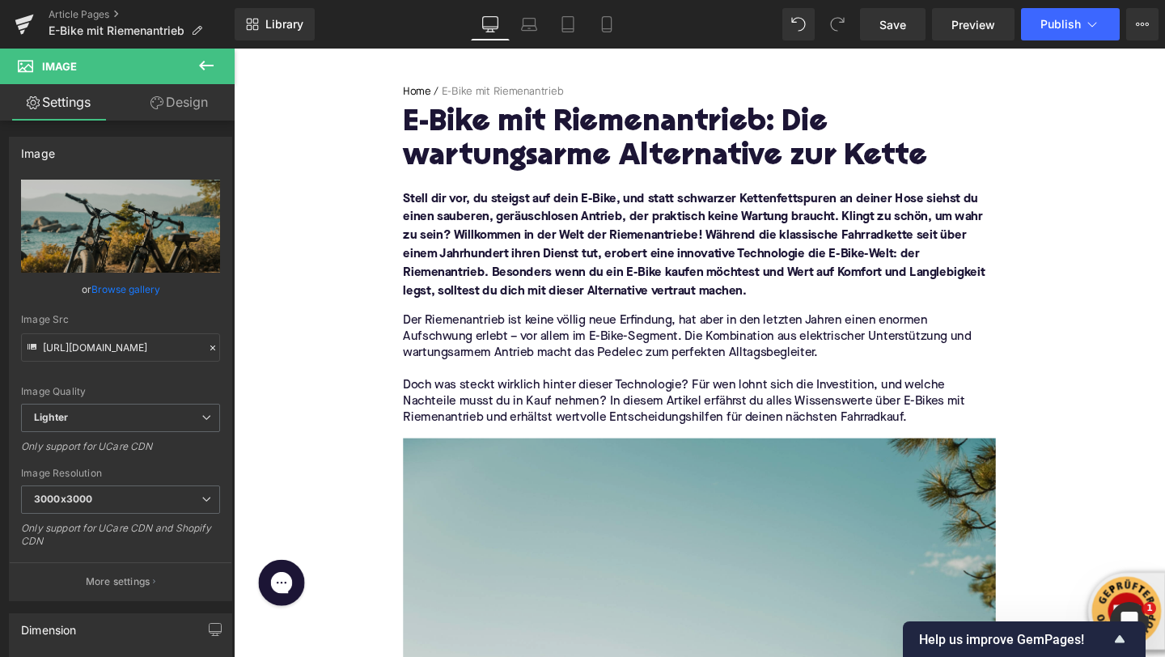
scroll to position [0, 0]
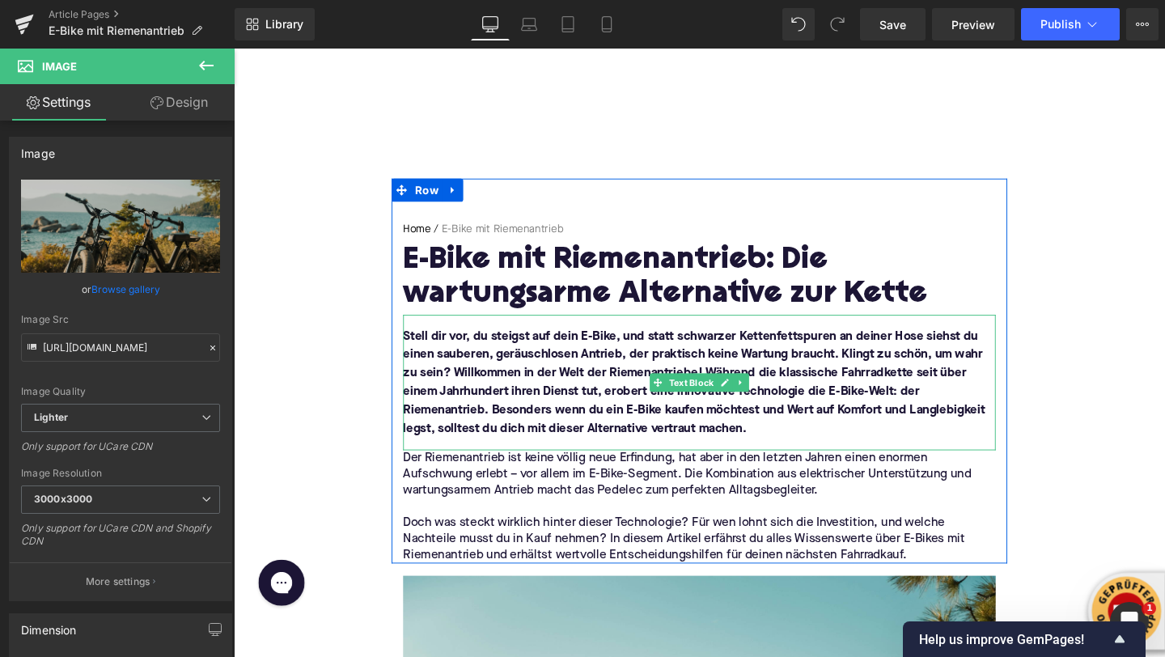
click at [609, 459] on div "Stell dir vor, du steigst auf dein E-Bike, und statt schwarzer Kettenfettspuren…" at bounding box center [723, 400] width 623 height 142
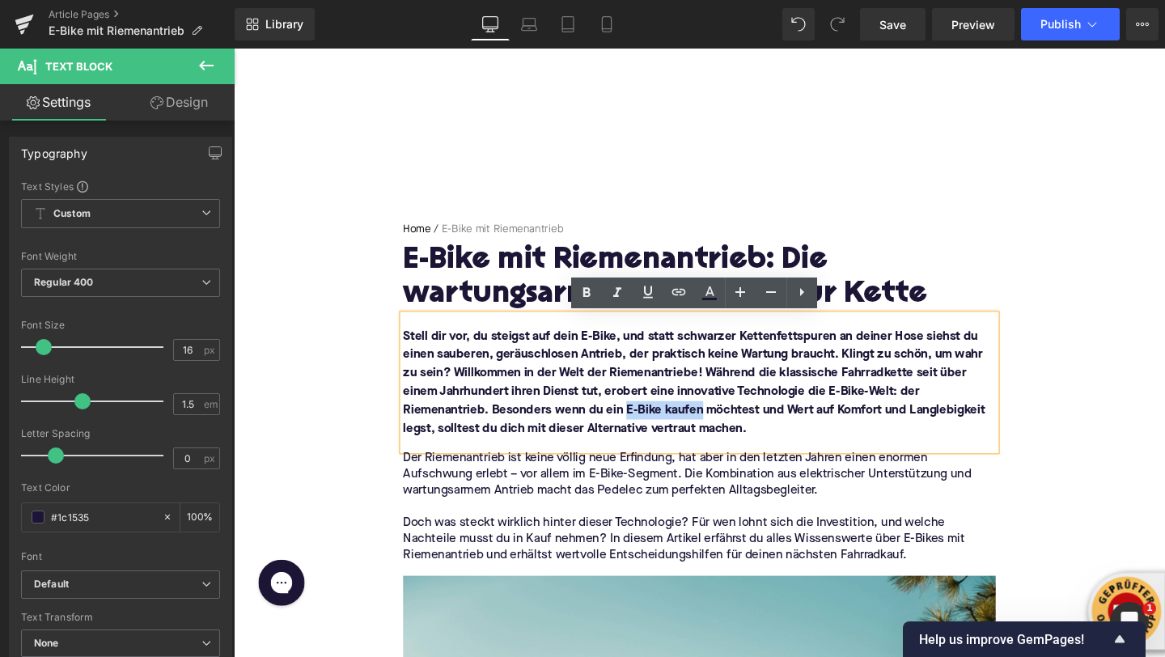
drag, startPoint x: 724, startPoint y: 429, endPoint x: 645, endPoint y: 431, distance: 79.3
click at [645, 431] on font "Stell dir vor, du steigst auf dein E-Bike, und statt schwarzer Kettenfettspuren…" at bounding box center [718, 400] width 612 height 110
click at [675, 298] on icon at bounding box center [678, 291] width 19 height 19
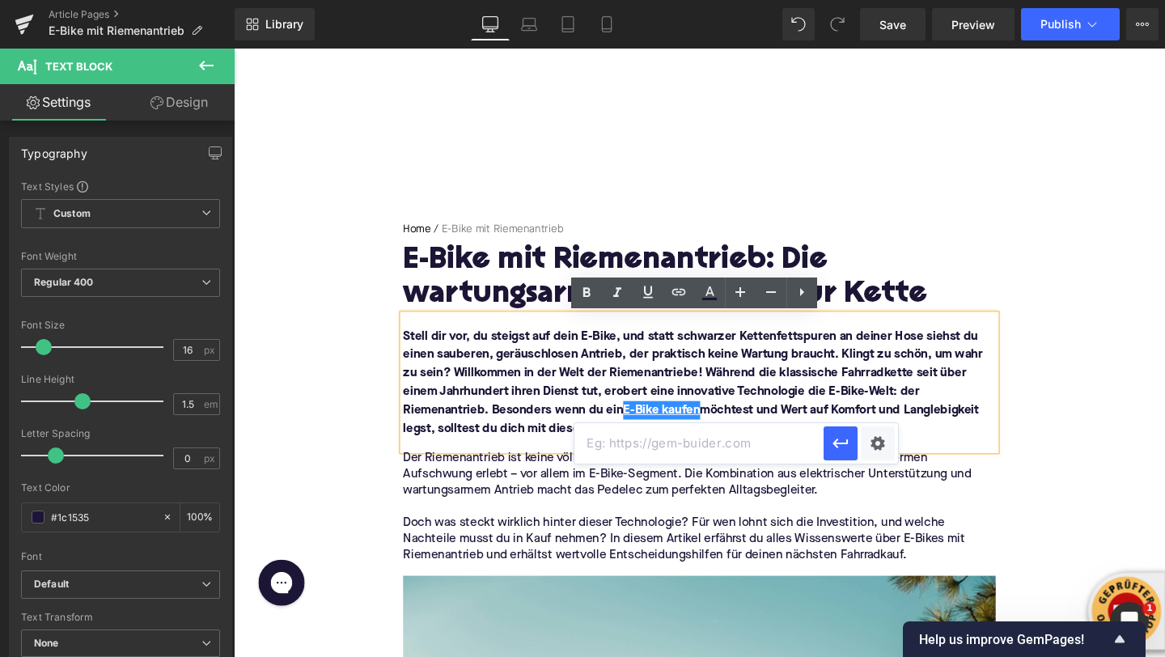
click at [651, 431] on input "text" at bounding box center [699, 443] width 249 height 40
paste input "https://upway.de/"
type input "https://upway.de/"
click at [850, 452] on icon "button" at bounding box center [840, 443] width 19 height 19
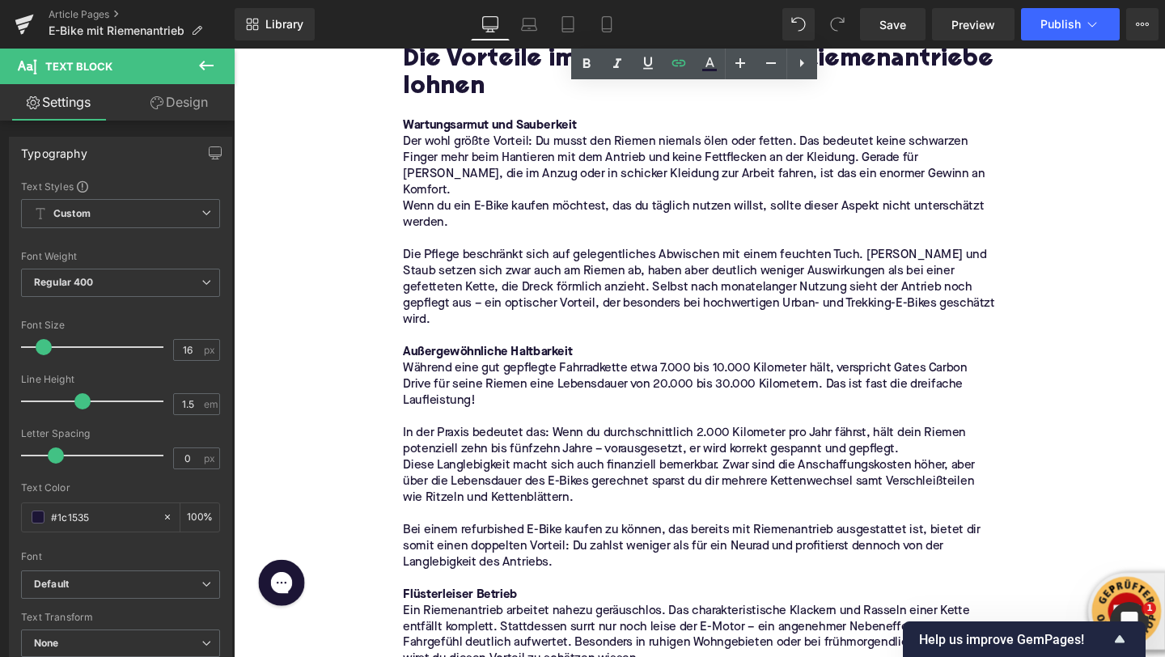
scroll to position [1889, 0]
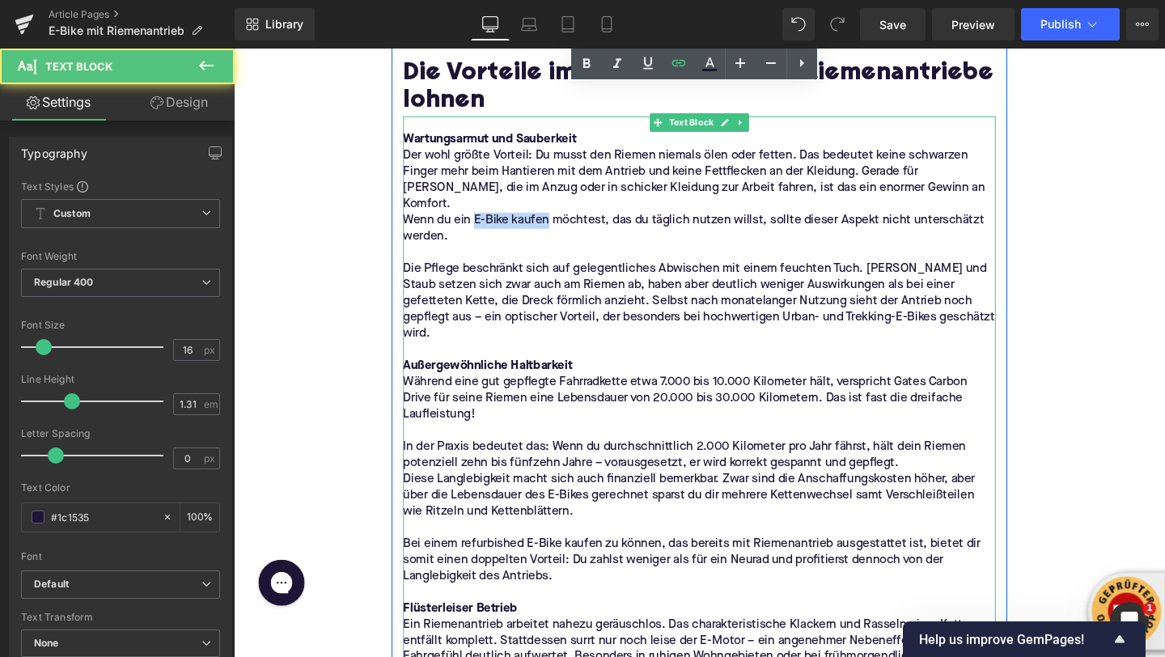
drag, startPoint x: 487, startPoint y: 210, endPoint x: 563, endPoint y: 218, distance: 76.4
click at [563, 223] on span "Wenn du ein E-Bike kaufen möchtest, das du täglich nutzen willst, sollte dieser…" at bounding box center [717, 238] width 611 height 30
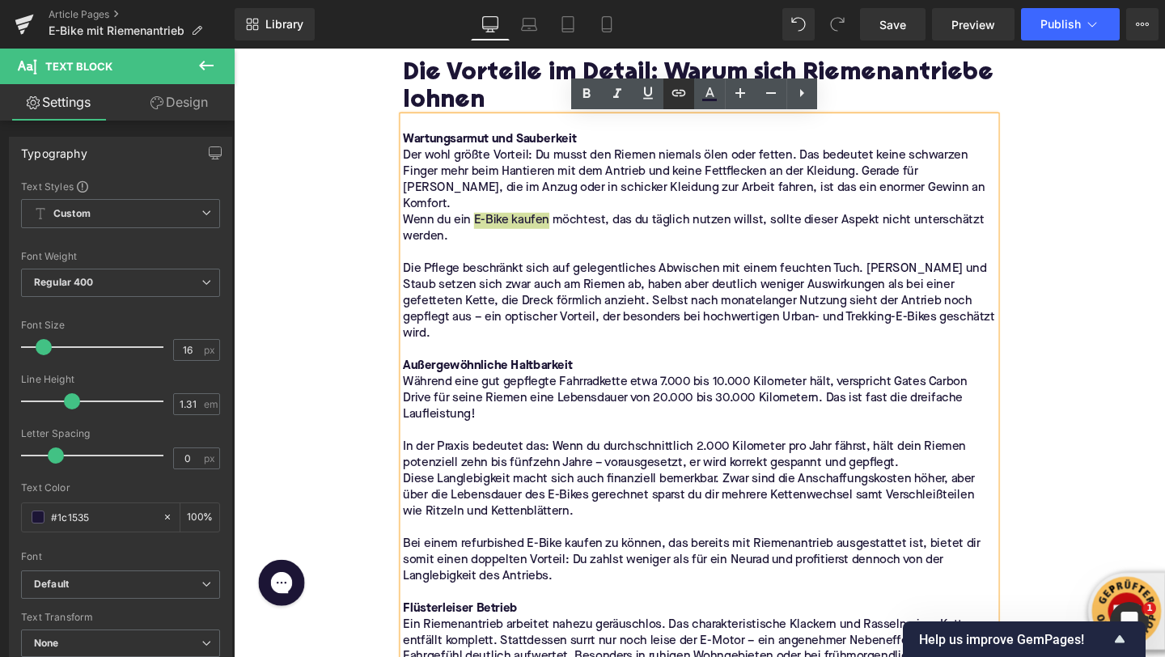
click at [667, 98] on link at bounding box center [679, 93] width 31 height 31
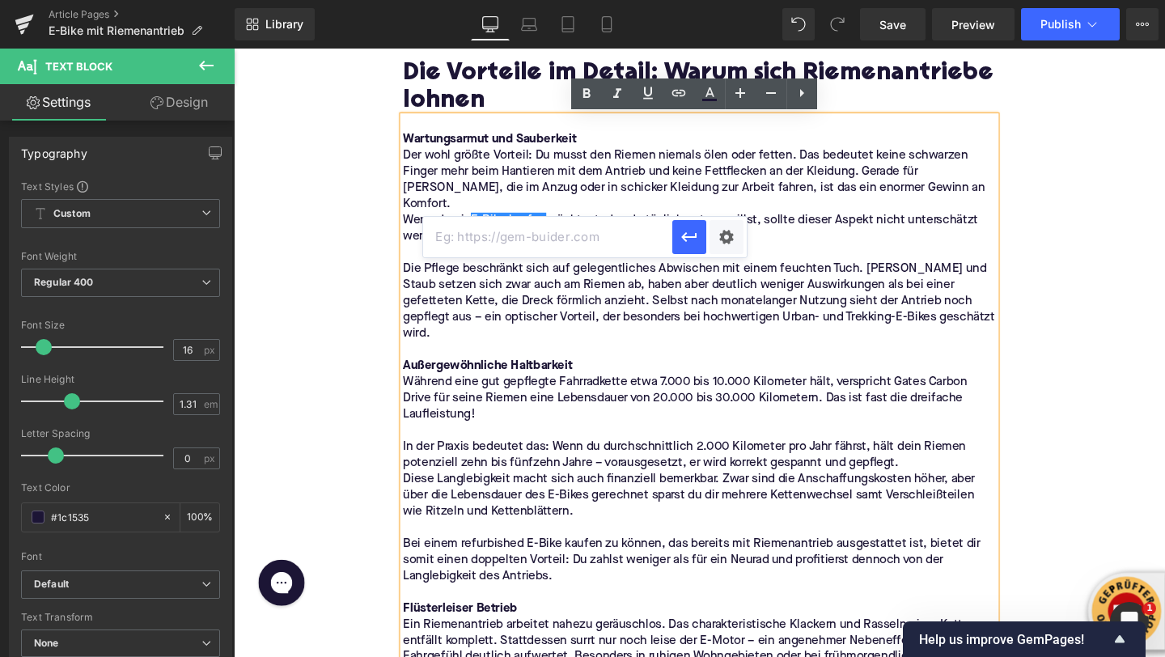
click at [618, 239] on input "text" at bounding box center [547, 237] width 249 height 40
paste input "https://upway.de/"
type input "https://upway.de/"
click at [698, 235] on icon "button" at bounding box center [689, 236] width 19 height 19
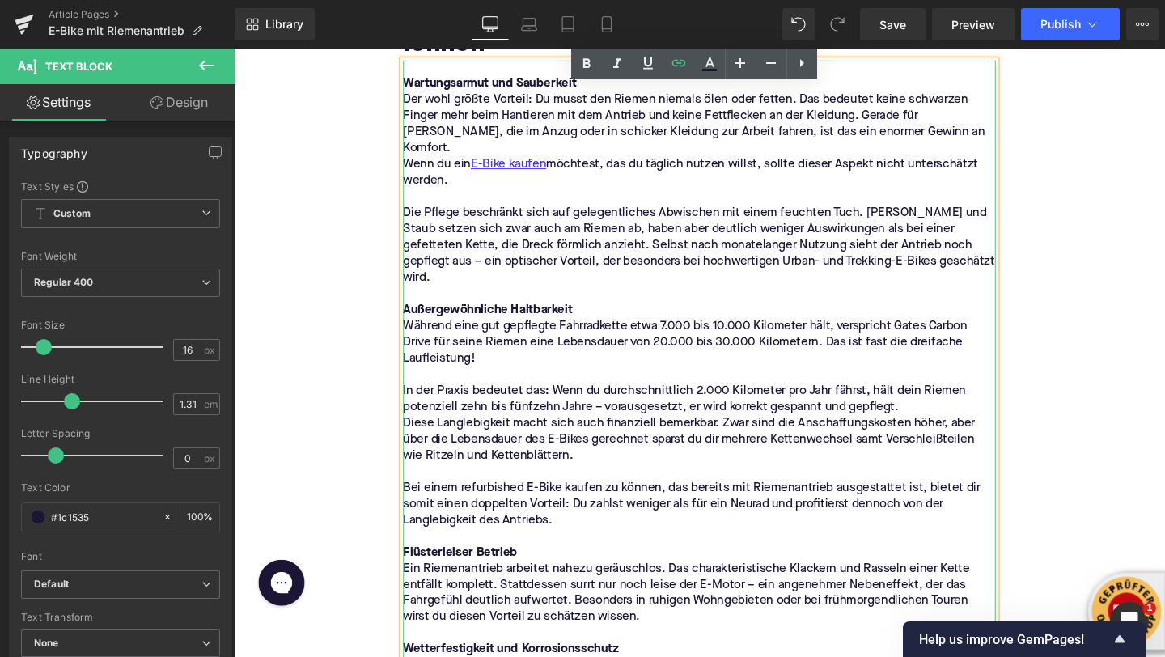
scroll to position [2014, 0]
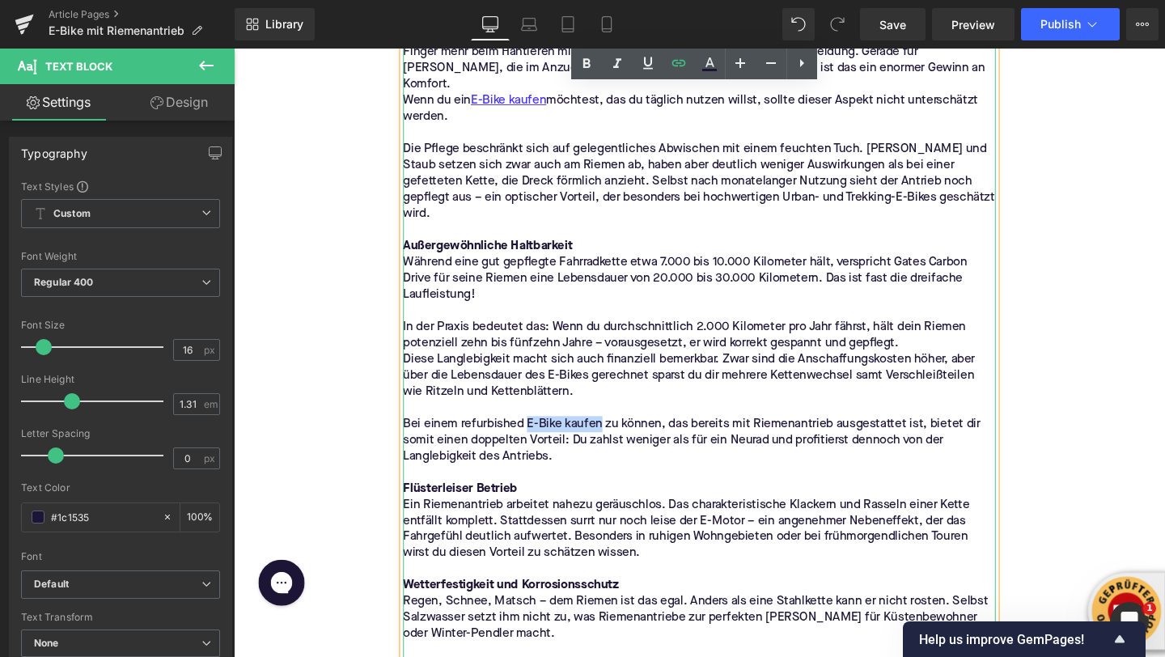
drag, startPoint x: 545, startPoint y: 407, endPoint x: 617, endPoint y: 406, distance: 72.8
click at [619, 435] on p "Bei einem refurbished E-Bike kaufen zu können, das bereits mit Riemenantrieb au…" at bounding box center [723, 460] width 623 height 51
click at [674, 62] on icon at bounding box center [678, 62] width 19 height 19
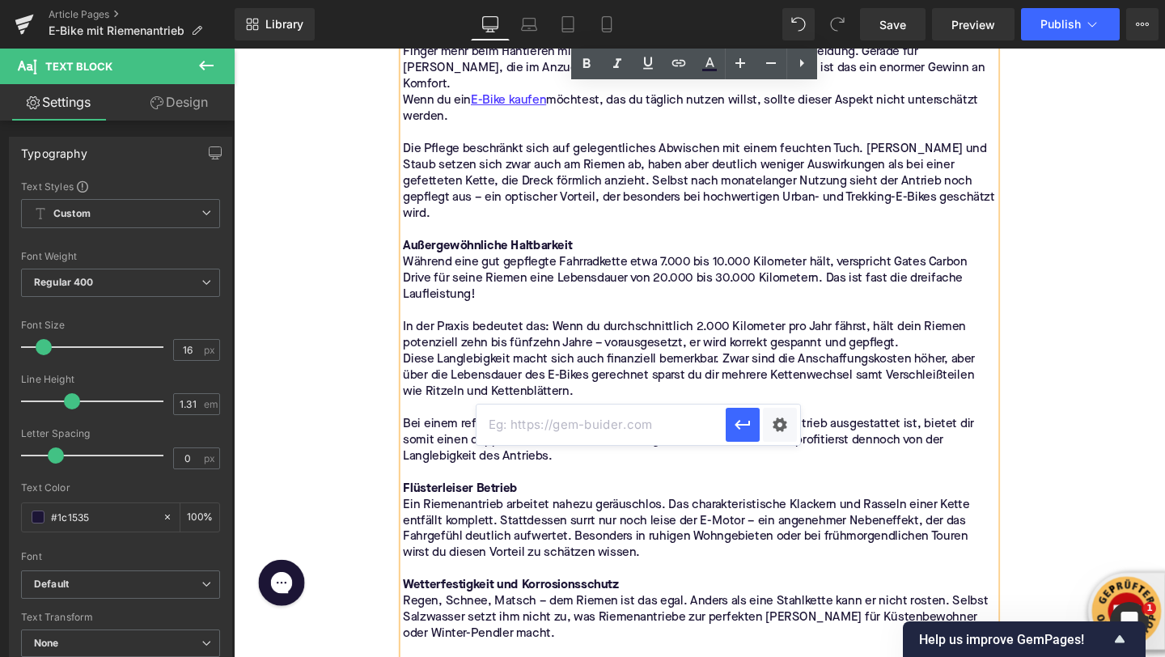
click at [583, 425] on input "text" at bounding box center [601, 425] width 249 height 40
paste input "https://upway.de/"
type input "https://upway.de/"
click at [743, 435] on button "button" at bounding box center [743, 425] width 34 height 34
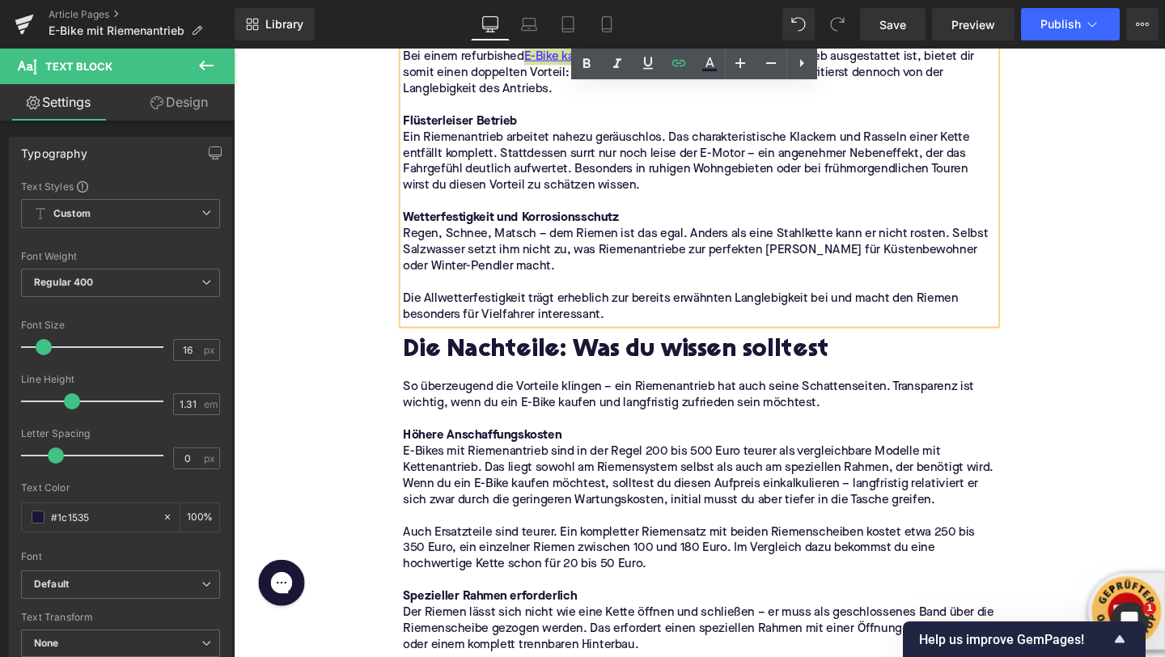
scroll to position [2410, 0]
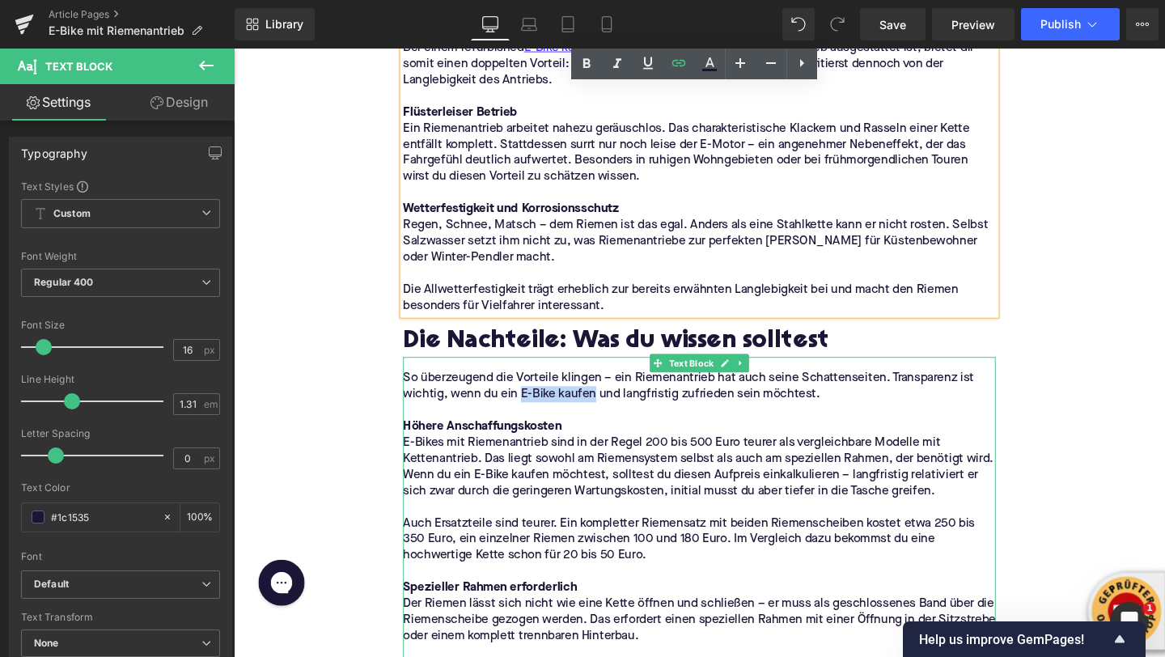
drag, startPoint x: 613, startPoint y: 378, endPoint x: 537, endPoint y: 378, distance: 76.1
click at [537, 387] on p "So überzeugend die Vorteile klingen – ein Riemenantrieb hat auch seine Schatten…" at bounding box center [723, 404] width 623 height 34
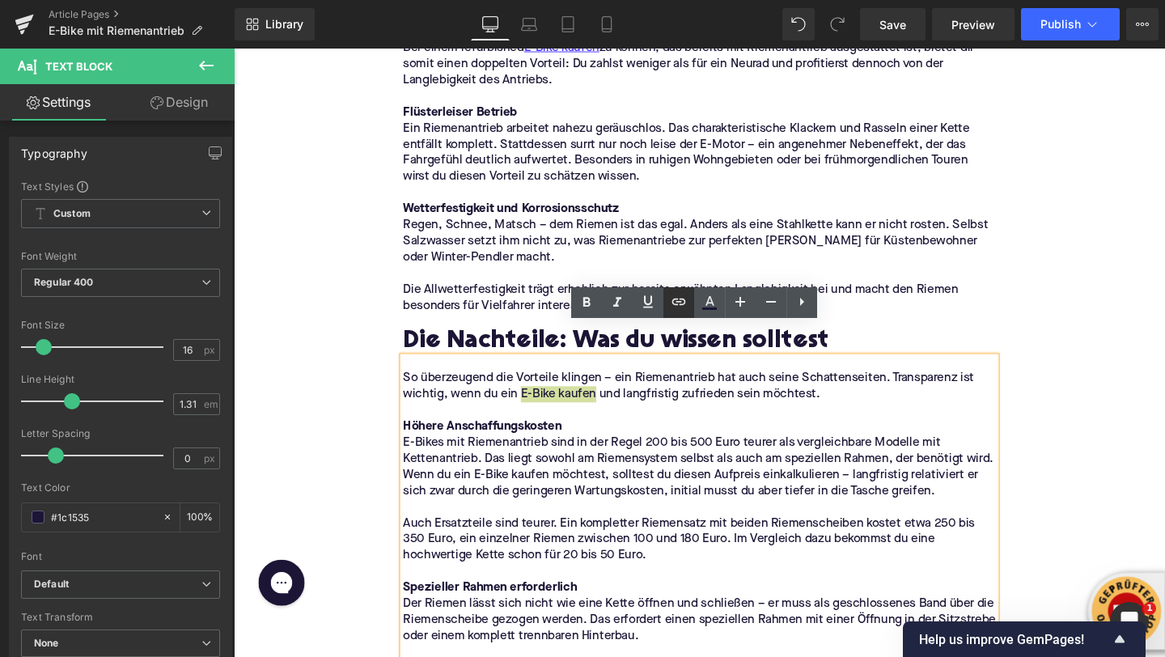
click at [677, 303] on icon at bounding box center [678, 301] width 19 height 19
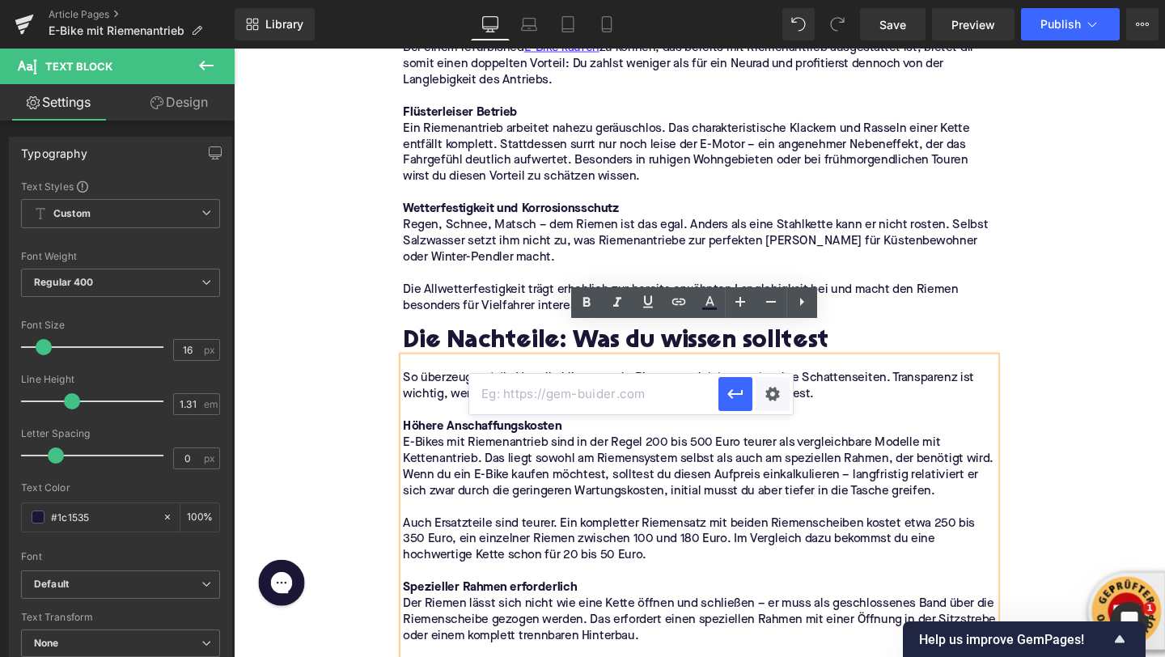
click at [640, 392] on input "text" at bounding box center [593, 394] width 249 height 40
paste input "https://upway.de/"
click at [736, 398] on icon "button" at bounding box center [735, 393] width 19 height 19
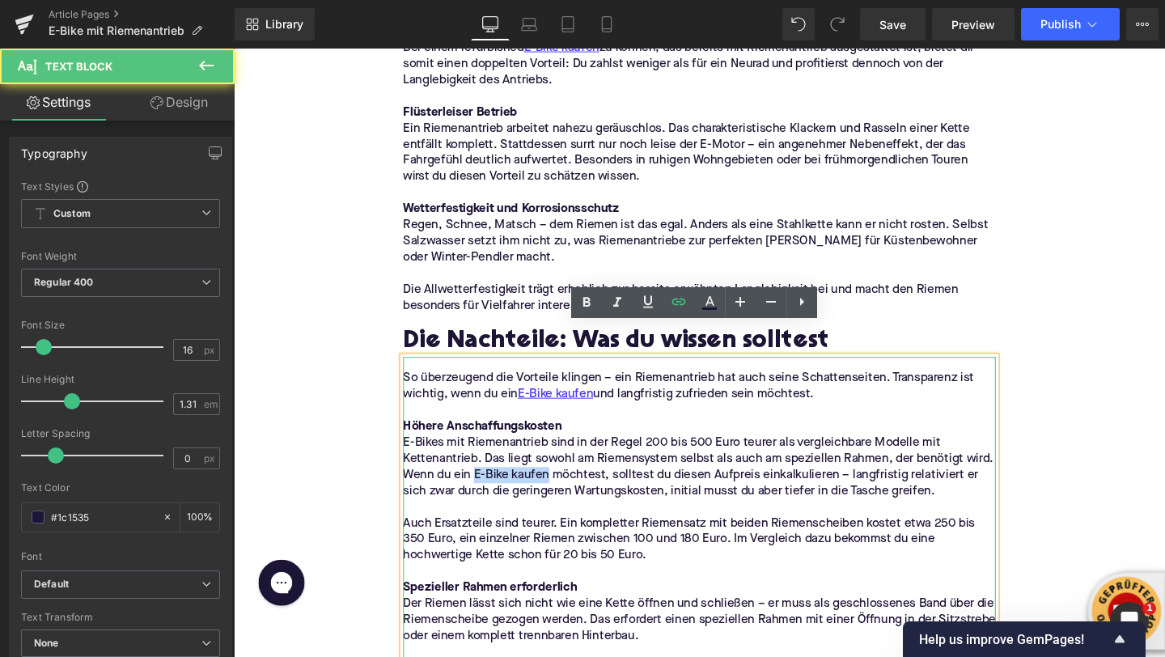
drag, startPoint x: 563, startPoint y: 461, endPoint x: 486, endPoint y: 464, distance: 76.9
click at [486, 464] on p "E-Bikes mit Riemenantrieb sind in der Regel 200 bis 500 Euro teurer als verglei…" at bounding box center [723, 489] width 623 height 68
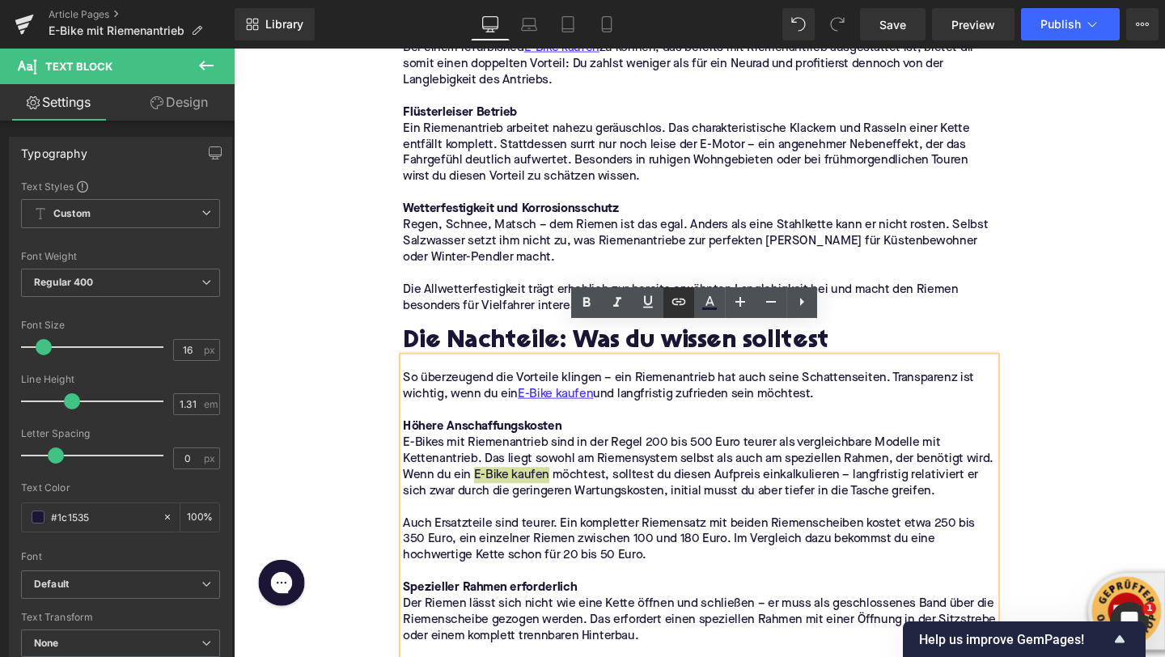
click at [680, 302] on icon at bounding box center [678, 301] width 19 height 19
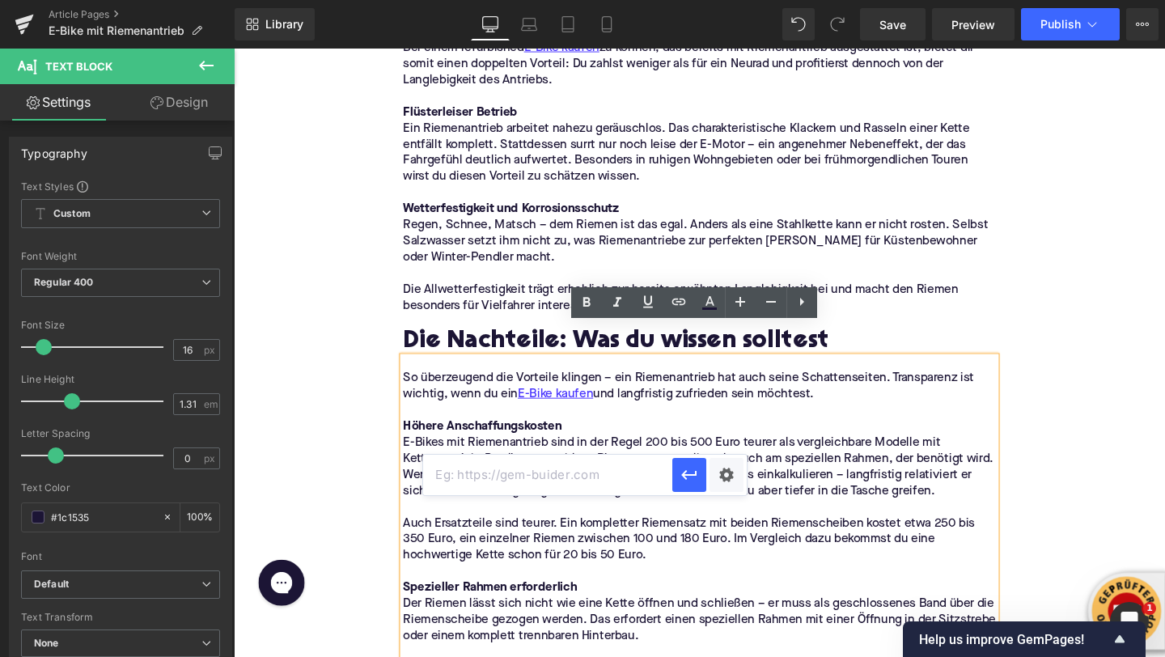
click at [596, 484] on input "text" at bounding box center [547, 475] width 249 height 40
paste input "https://upway.de/"
type input "https://upway.de/"
click at [681, 481] on icon "button" at bounding box center [689, 474] width 19 height 19
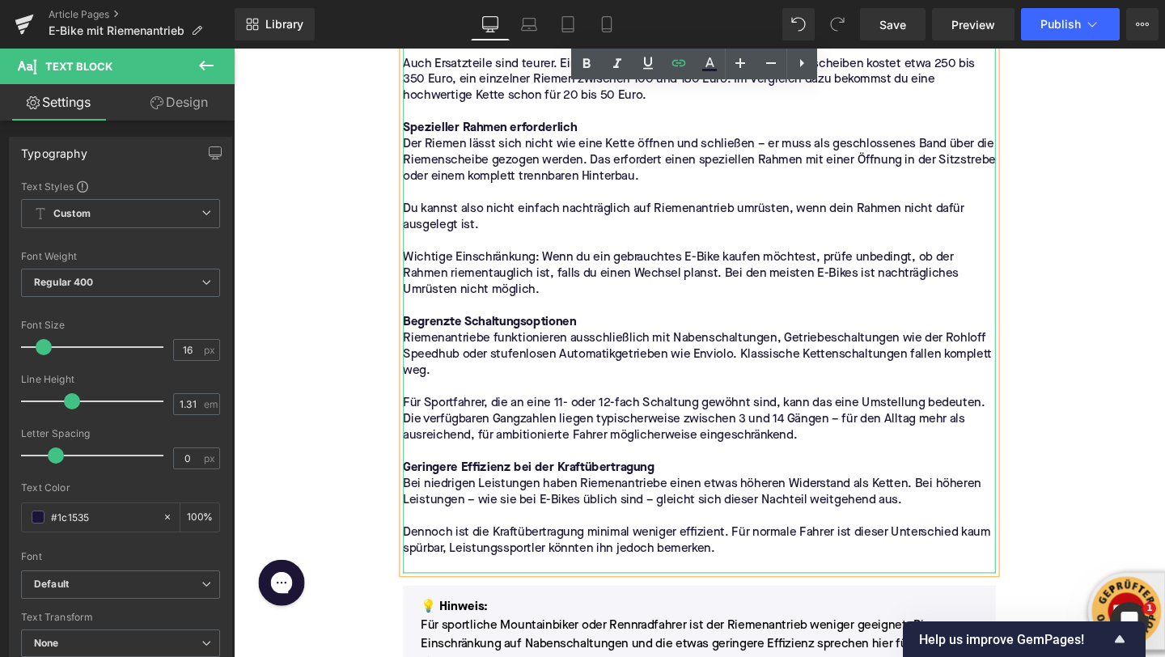
scroll to position [2902, 0]
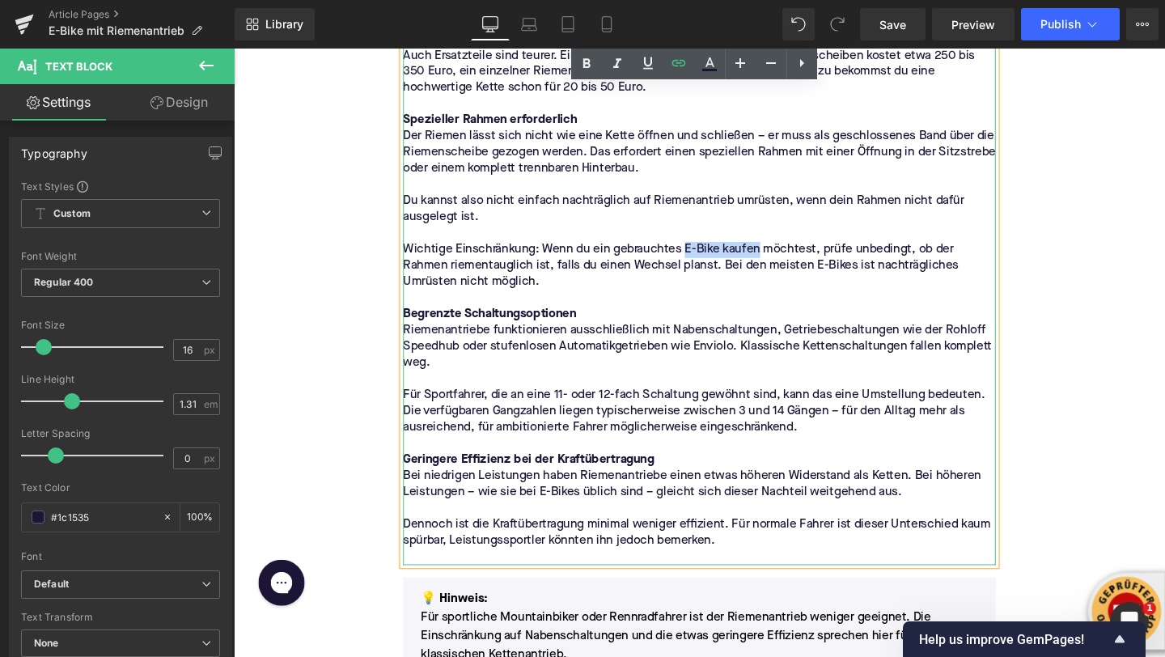
drag, startPoint x: 787, startPoint y: 226, endPoint x: 710, endPoint y: 227, distance: 76.9
click at [710, 252] on p "Wichtige Einschränkung: Wenn du ein gebrauchtes E-Bike kaufen möchtest, prüfe u…" at bounding box center [723, 277] width 623 height 51
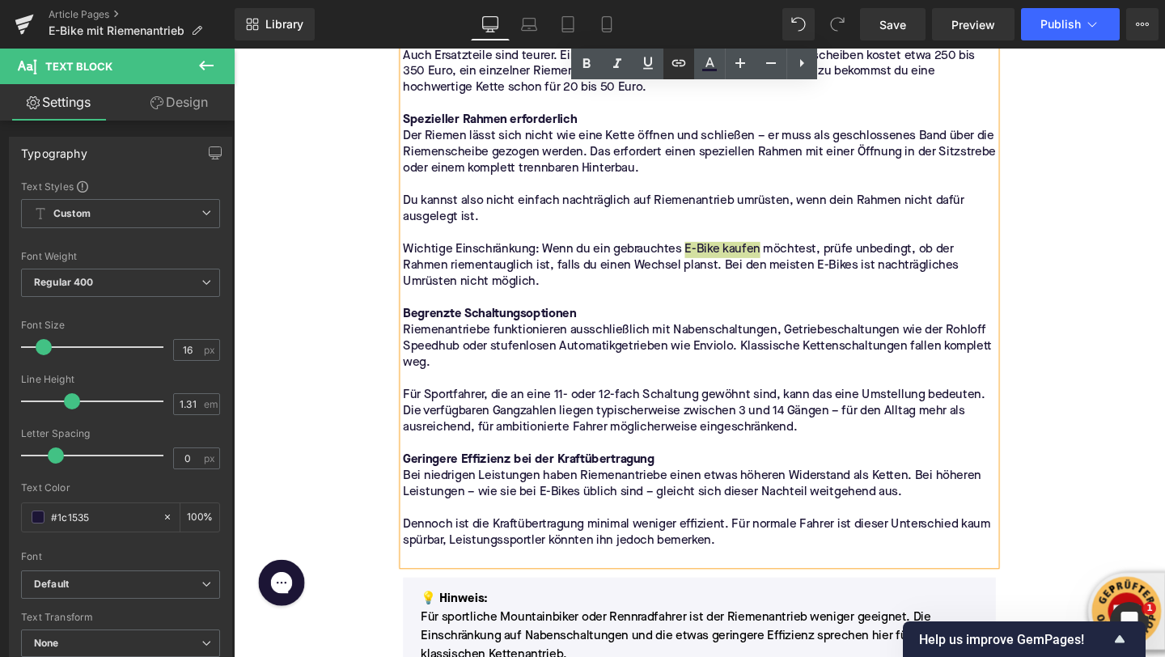
click at [677, 69] on icon at bounding box center [678, 62] width 19 height 19
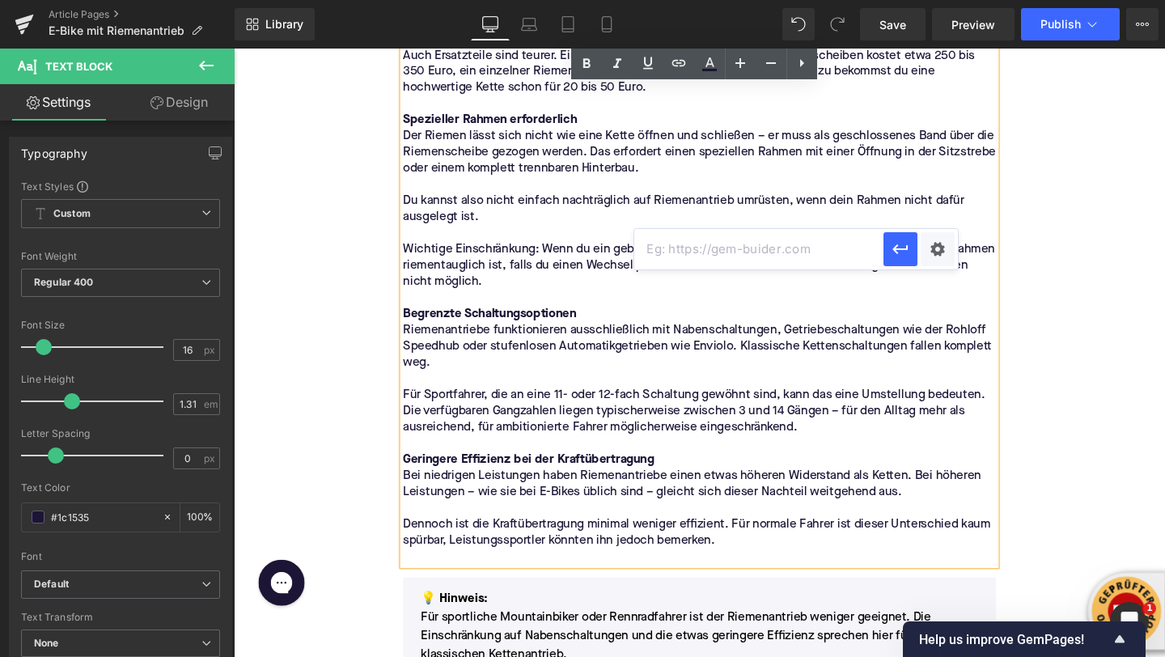
click at [670, 239] on input "text" at bounding box center [758, 249] width 249 height 40
paste input "https://upway.de/"
click at [892, 252] on icon "button" at bounding box center [900, 249] width 19 height 19
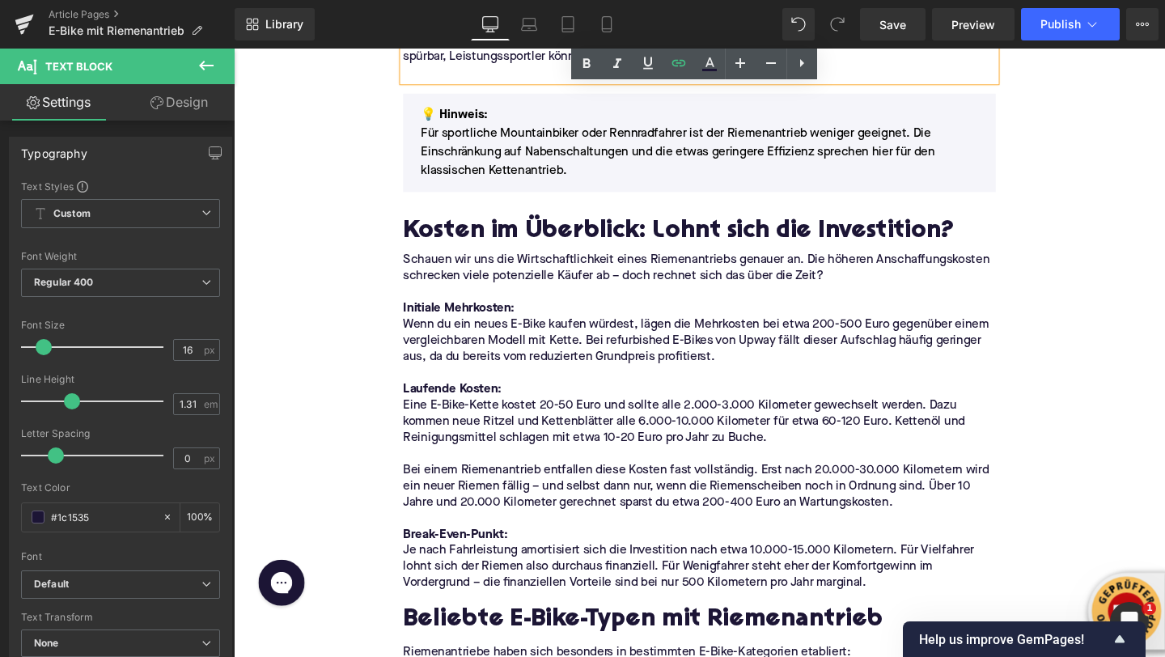
scroll to position [3420, 0]
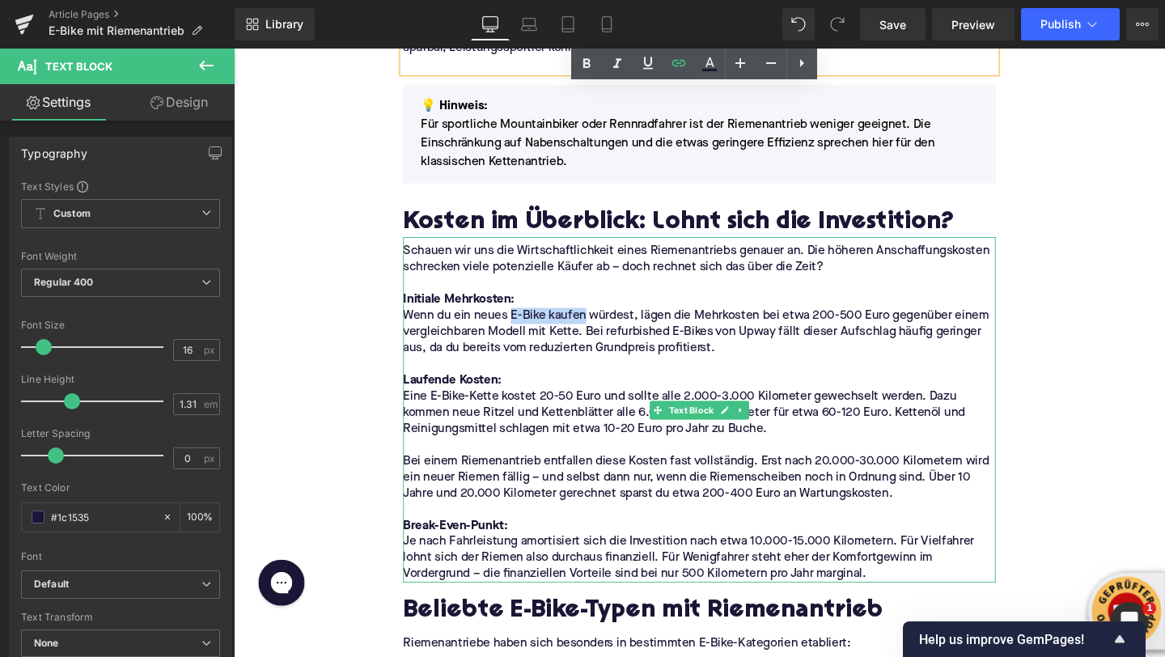
drag, startPoint x: 603, startPoint y: 295, endPoint x: 526, endPoint y: 295, distance: 76.9
click at [526, 321] on p "Wenn du ein neues E-Bike kaufen würdest, lägen die Mehrkosten bei etwa 200-500 …" at bounding box center [723, 346] width 623 height 51
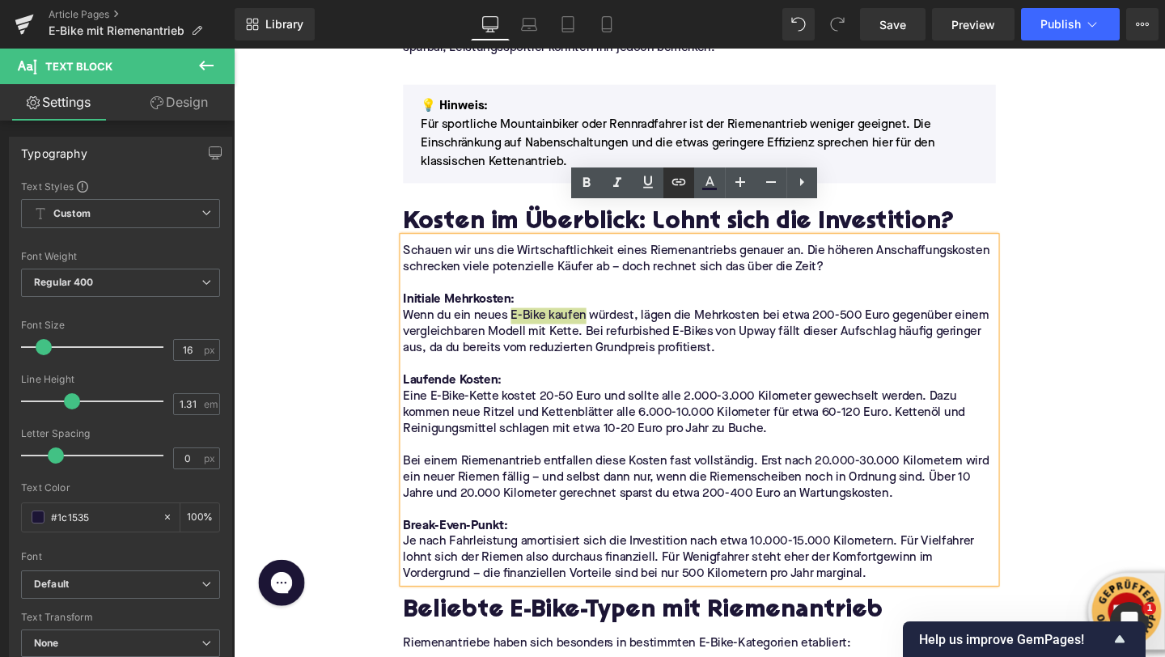
click at [673, 189] on icon at bounding box center [678, 181] width 19 height 19
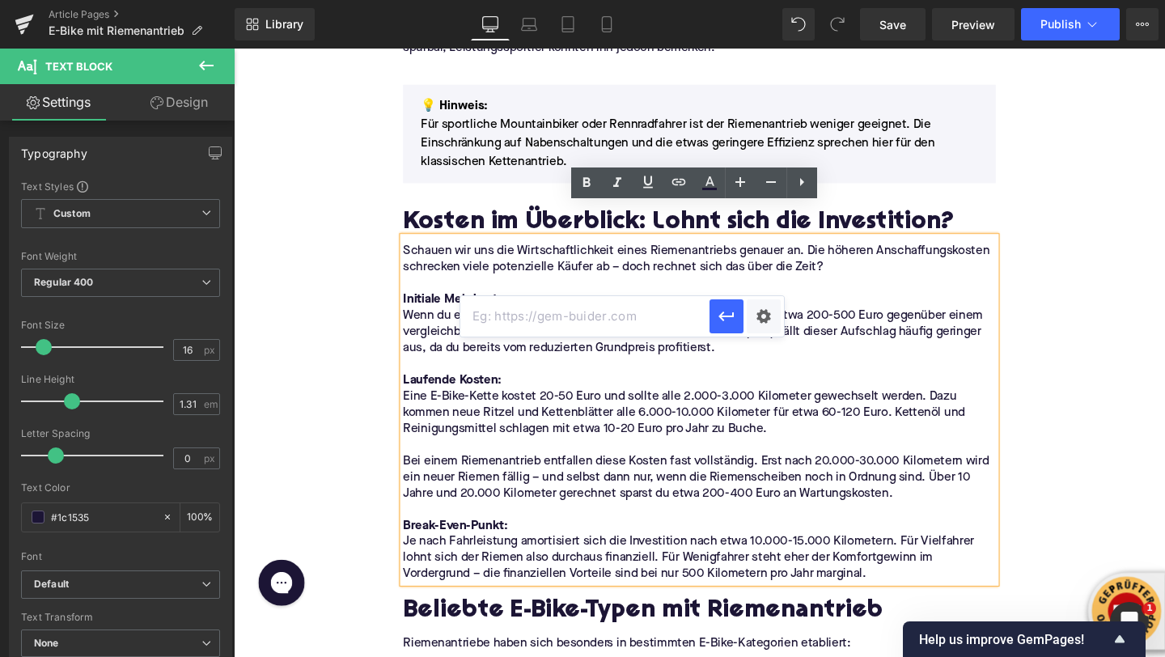
click at [612, 308] on input "text" at bounding box center [584, 316] width 249 height 40
paste input "https://upway.de/"
click at [730, 319] on icon "button" at bounding box center [726, 316] width 19 height 19
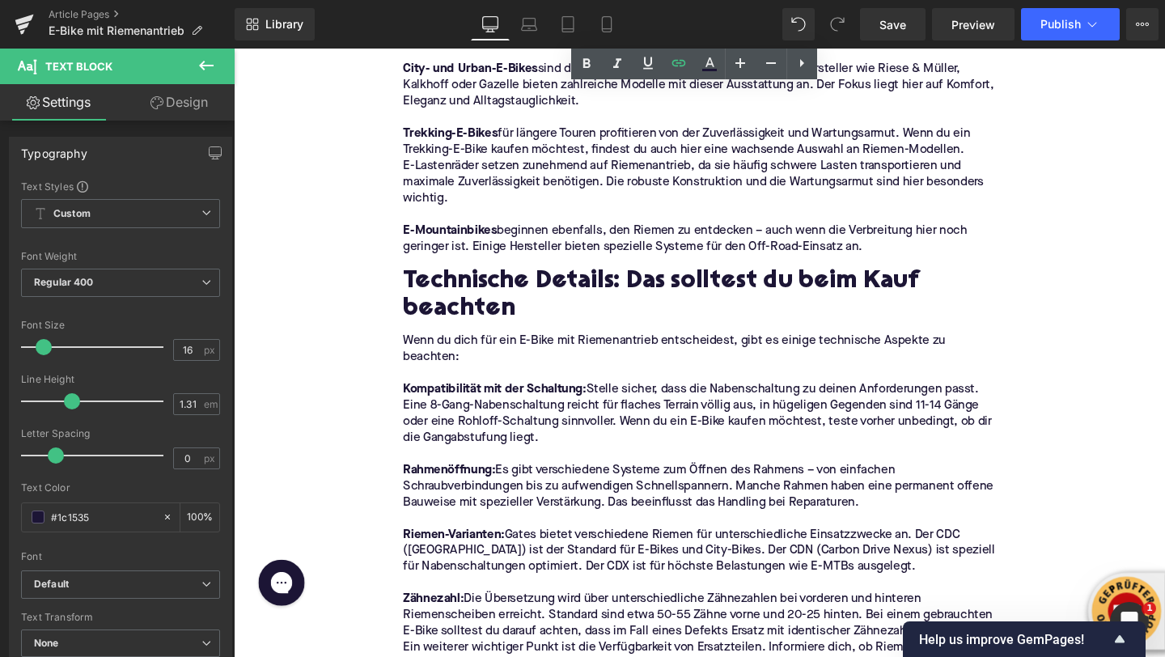
scroll to position [4053, 0]
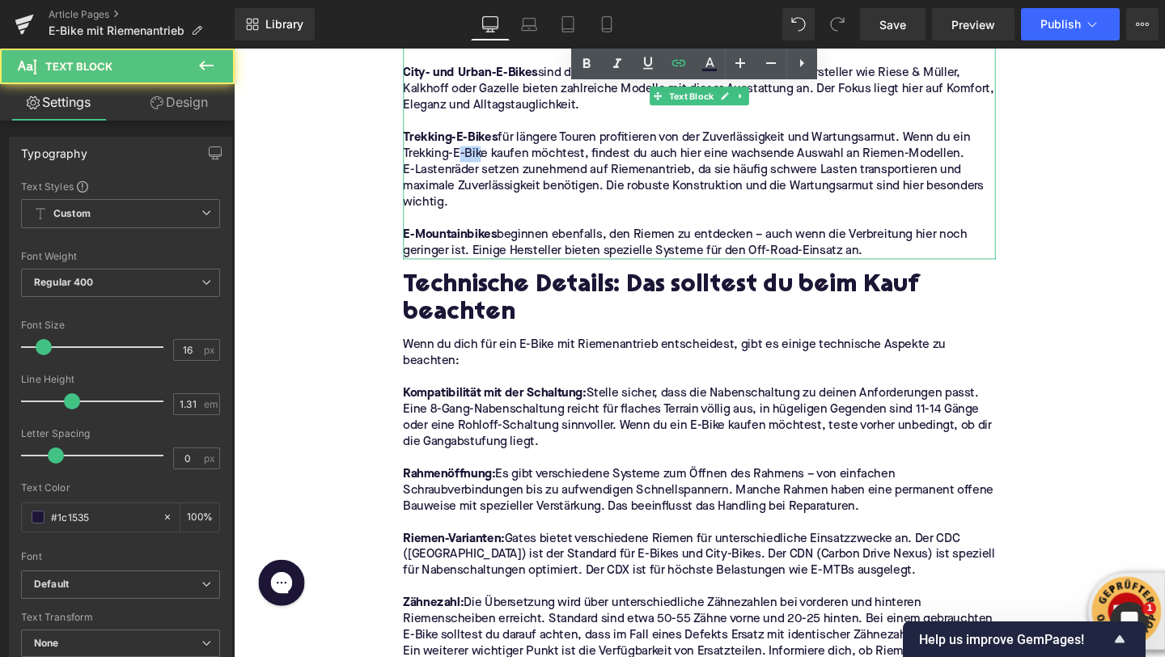
drag, startPoint x: 464, startPoint y: 124, endPoint x: 487, endPoint y: 125, distance: 22.7
click at [487, 134] on p "Trekking-E-Bikes für längere Touren profitieren von der Zuverlässigkeit und War…" at bounding box center [723, 151] width 623 height 34
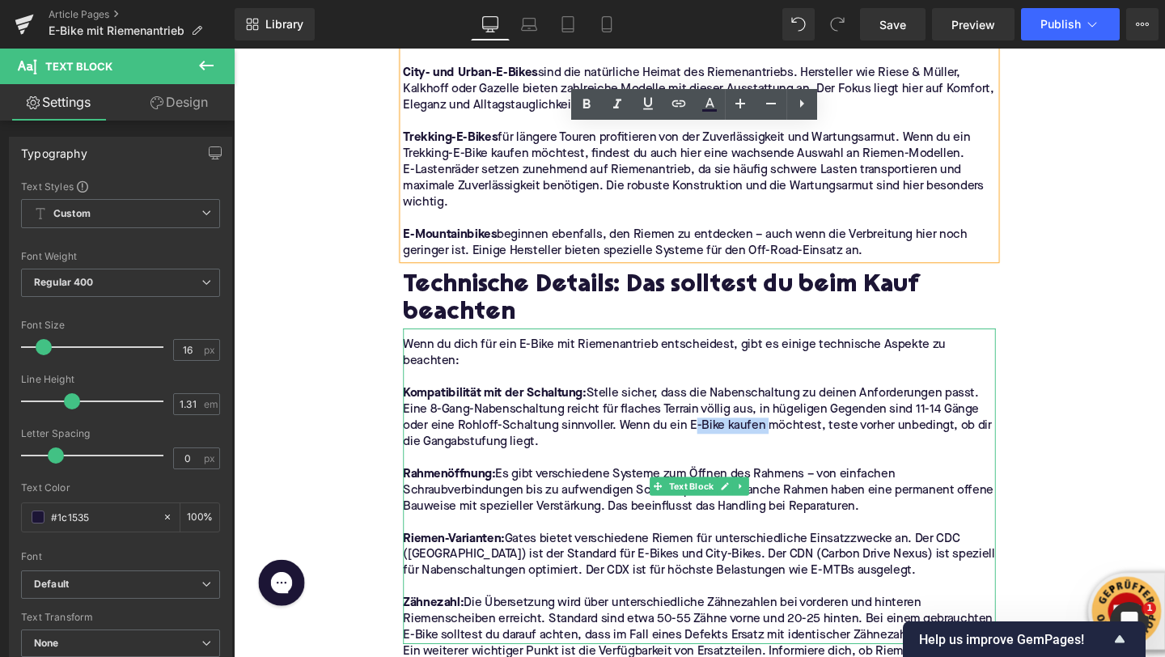
drag, startPoint x: 715, startPoint y: 410, endPoint x: 791, endPoint y: 412, distance: 76.1
click at [791, 412] on p "Kompatibilität mit der Schaltung: Stelle sicher, dass die Nabenschaltung zu dei…" at bounding box center [723, 437] width 623 height 68
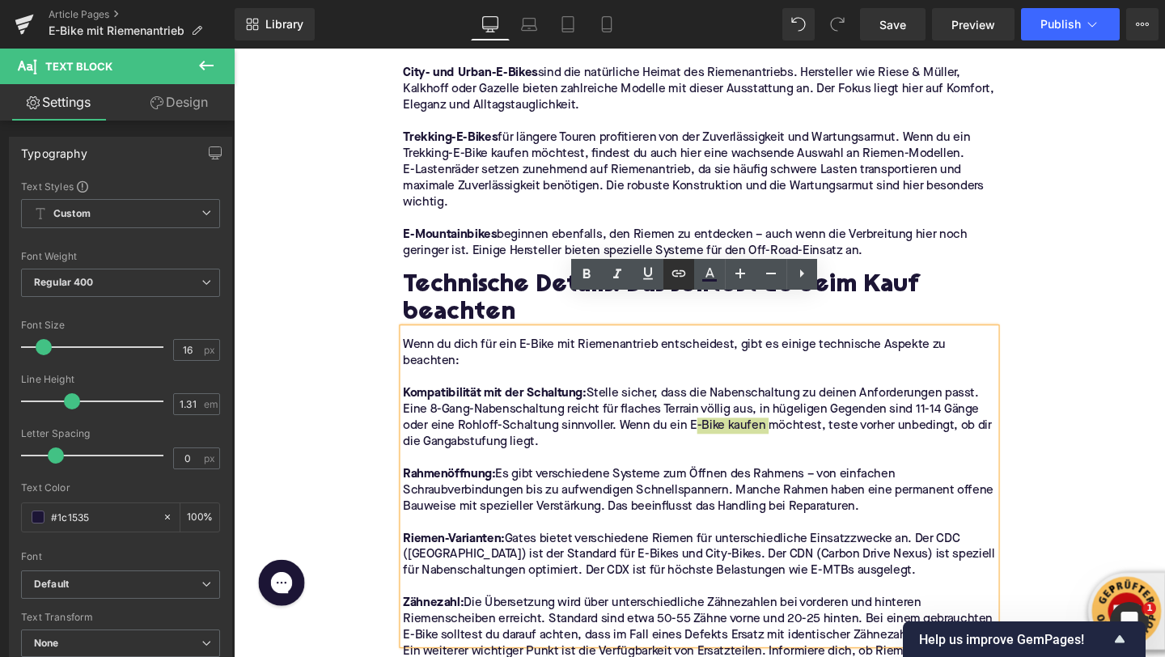
click at [682, 274] on icon at bounding box center [678, 273] width 19 height 19
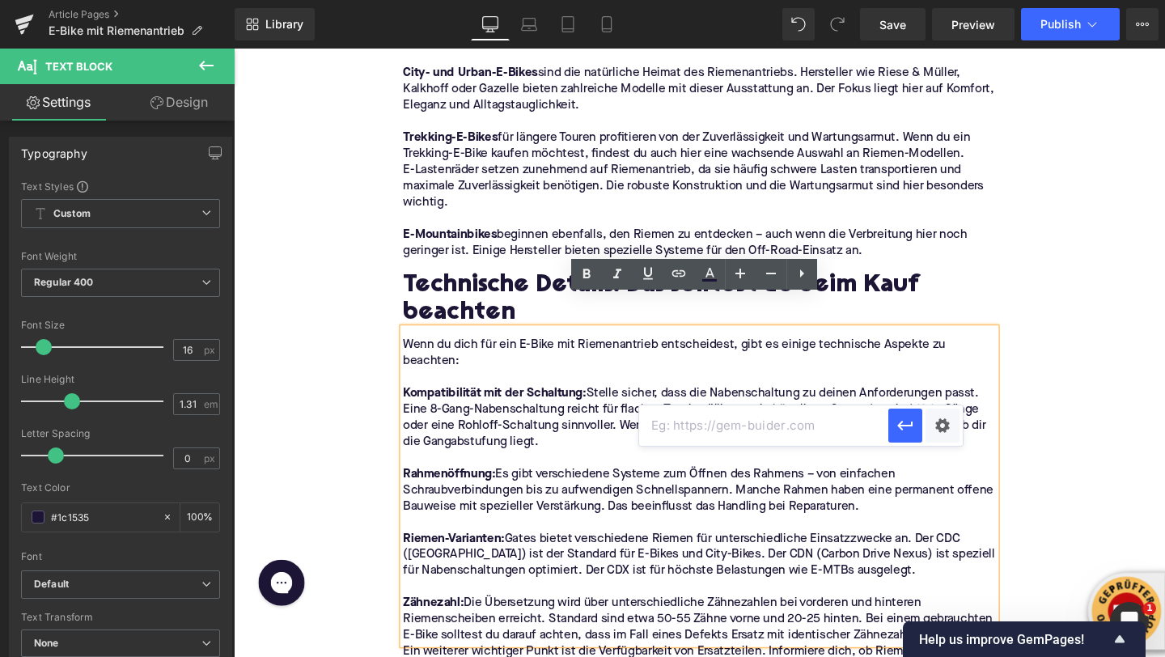
click at [653, 426] on input "text" at bounding box center [763, 425] width 249 height 40
paste input "https://upway.de/"
click at [902, 426] on icon "button" at bounding box center [905, 425] width 19 height 19
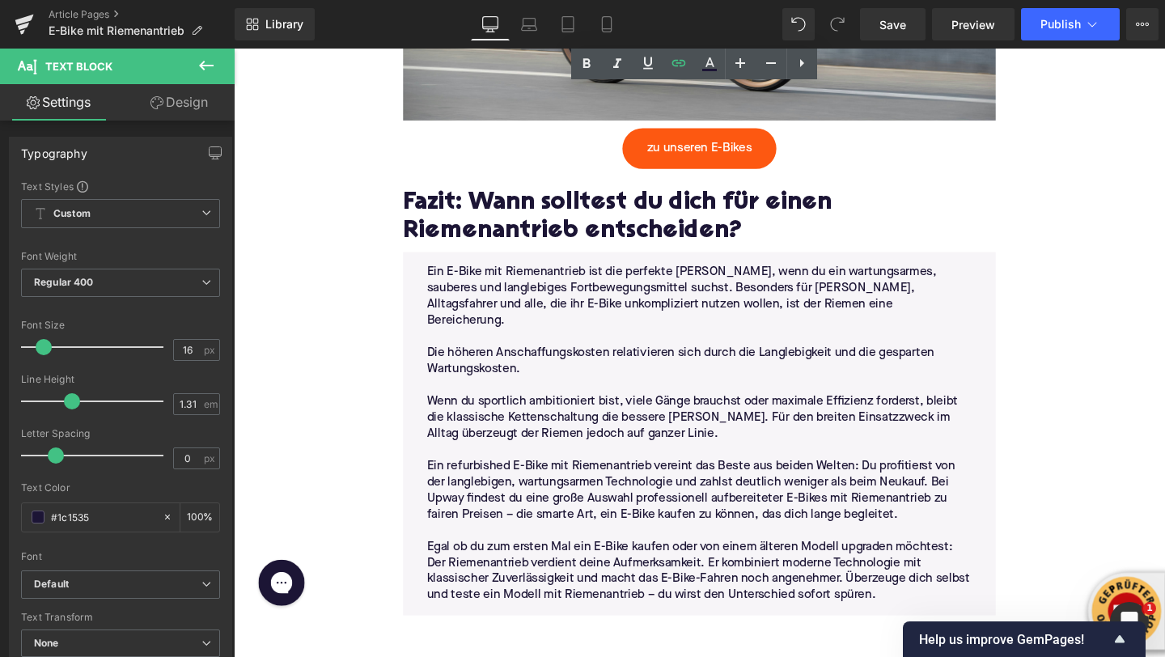
scroll to position [5080, 0]
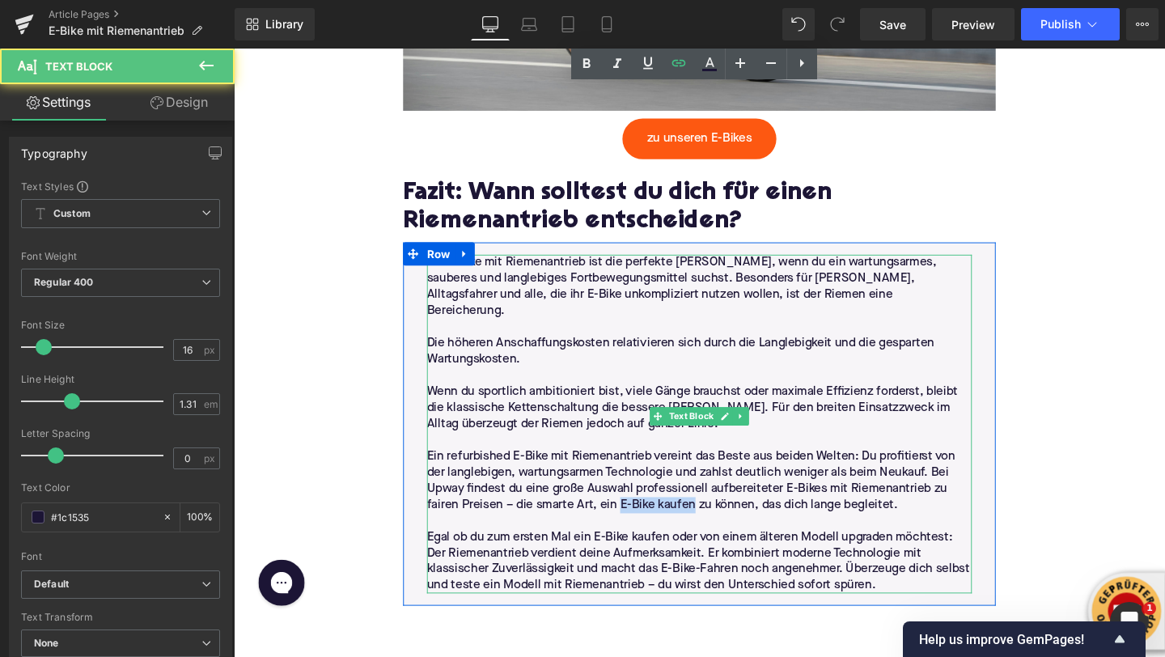
drag, startPoint x: 718, startPoint y: 478, endPoint x: 643, endPoint y: 477, distance: 75.3
click at [643, 477] on p "Ein refurbished E-Bike mit Riemenantrieb vereint das Beste aus beiden Welten: D…" at bounding box center [723, 503] width 573 height 68
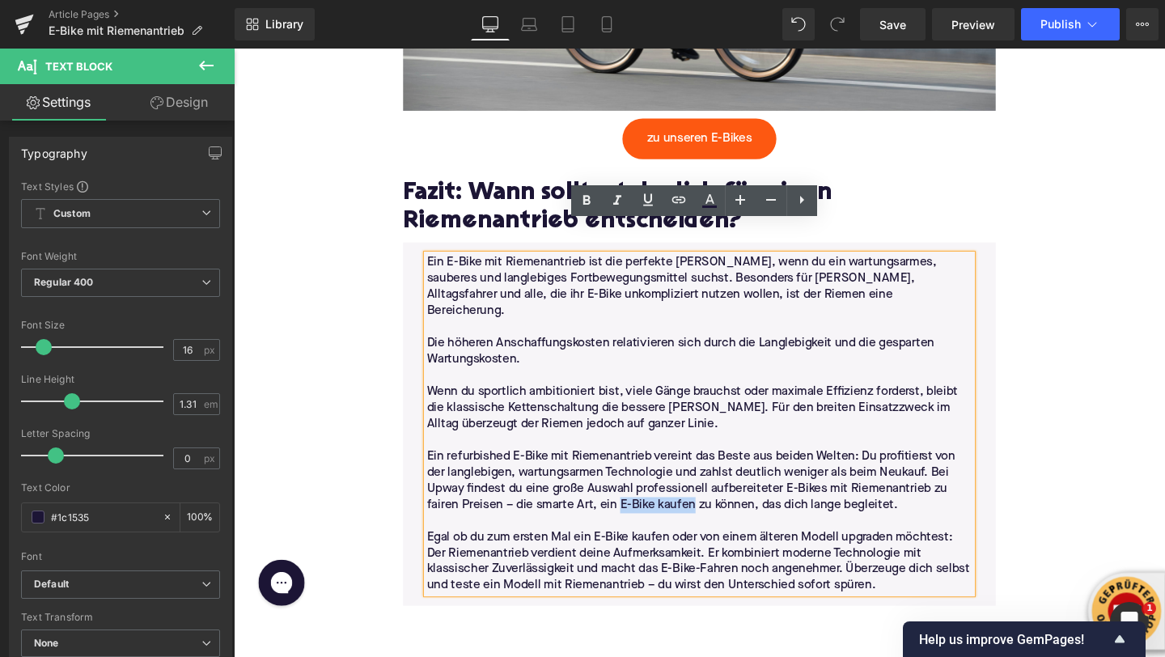
drag, startPoint x: 640, startPoint y: 479, endPoint x: 716, endPoint y: 482, distance: 76.1
click at [716, 482] on p "Ein refurbished E-Bike mit Riemenantrieb vereint das Beste aus beiden Welten: D…" at bounding box center [723, 503] width 573 height 68
click at [681, 204] on icon at bounding box center [678, 199] width 19 height 19
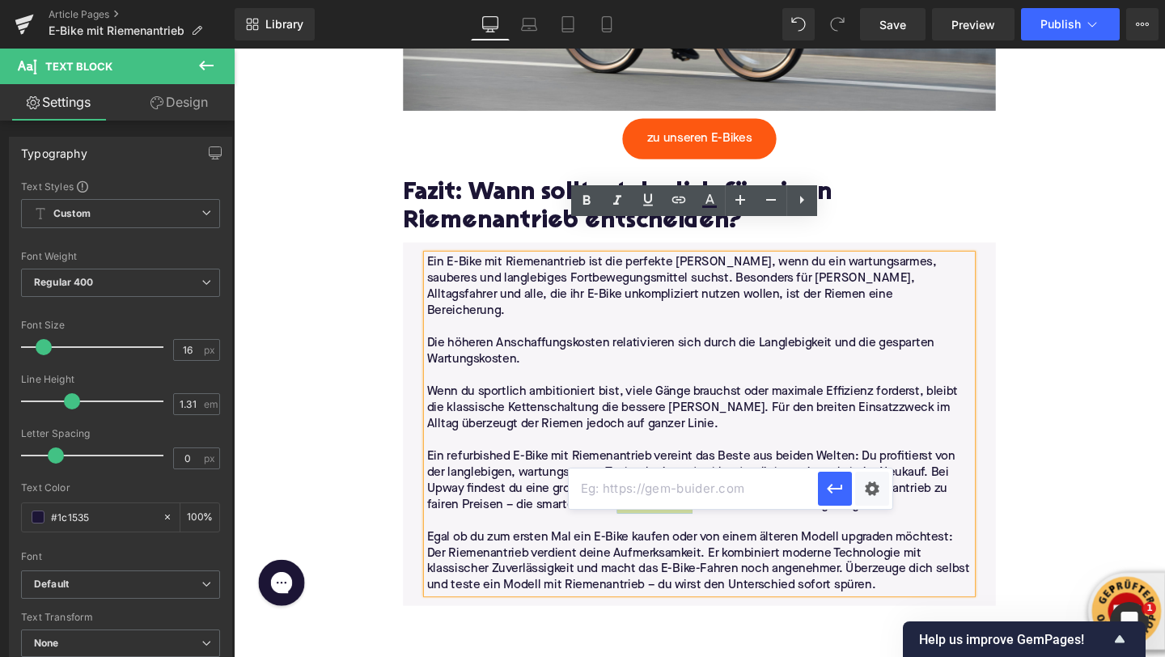
click at [638, 483] on input "text" at bounding box center [693, 489] width 249 height 40
paste input "https://upway.de/"
click at [838, 494] on icon "button" at bounding box center [834, 488] width 19 height 19
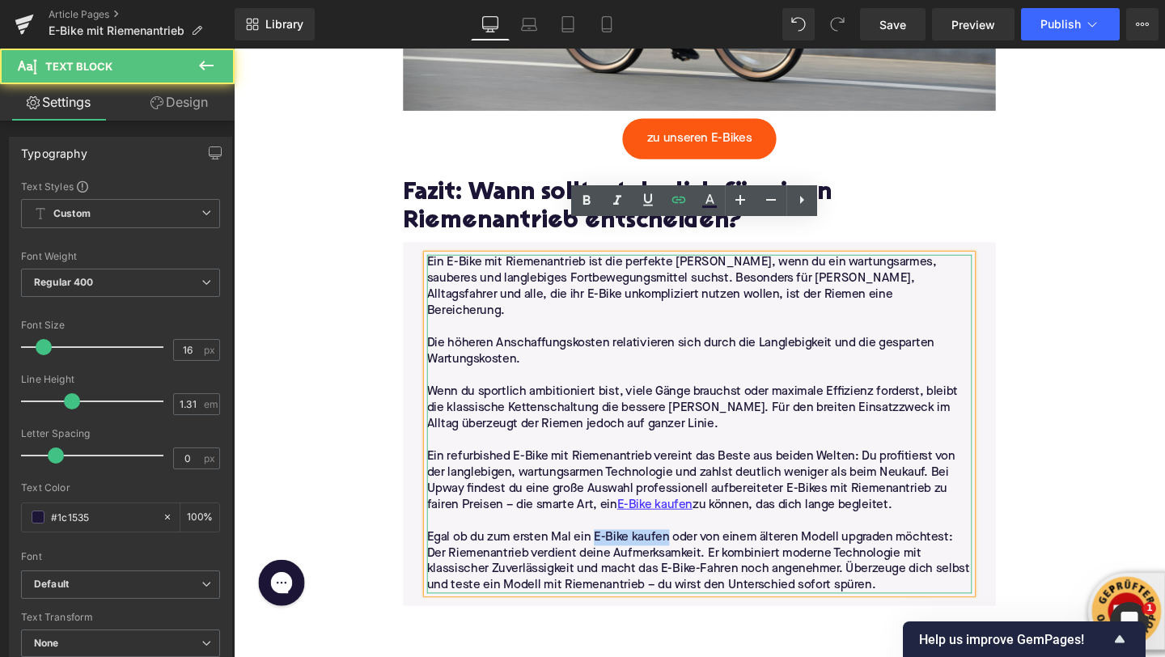
drag, startPoint x: 616, startPoint y: 513, endPoint x: 689, endPoint y: 516, distance: 72.9
click at [689, 554] on p "Egal ob du zum ersten Mal ein E-Bike kaufen oder von einem älteren Modell upgra…" at bounding box center [723, 588] width 573 height 68
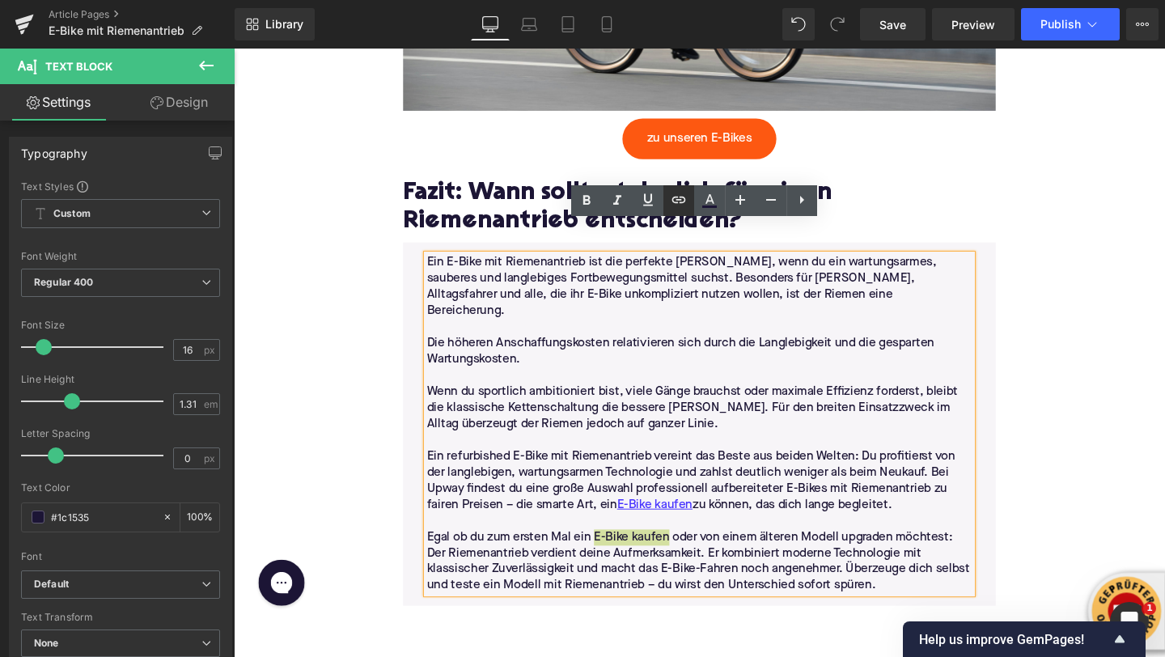
click at [681, 204] on icon at bounding box center [678, 199] width 19 height 19
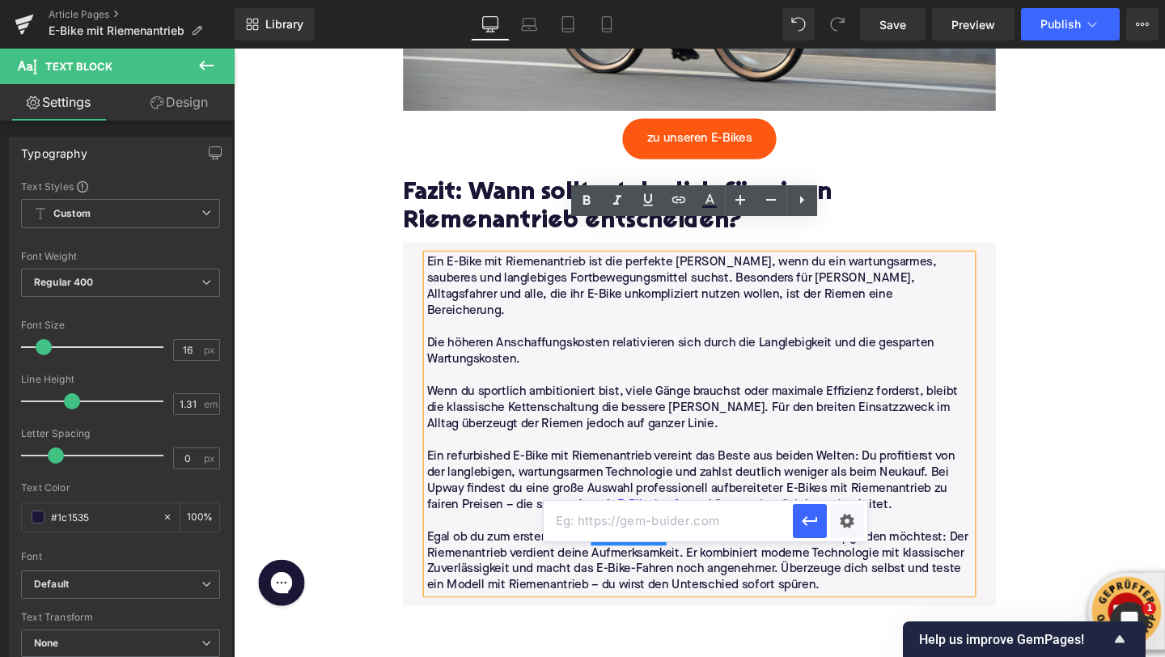
click at [647, 524] on input "text" at bounding box center [668, 521] width 249 height 40
paste input "https://upway.de/"
type input "https://upway.de/"
click at [802, 511] on icon "button" at bounding box center [809, 520] width 19 height 19
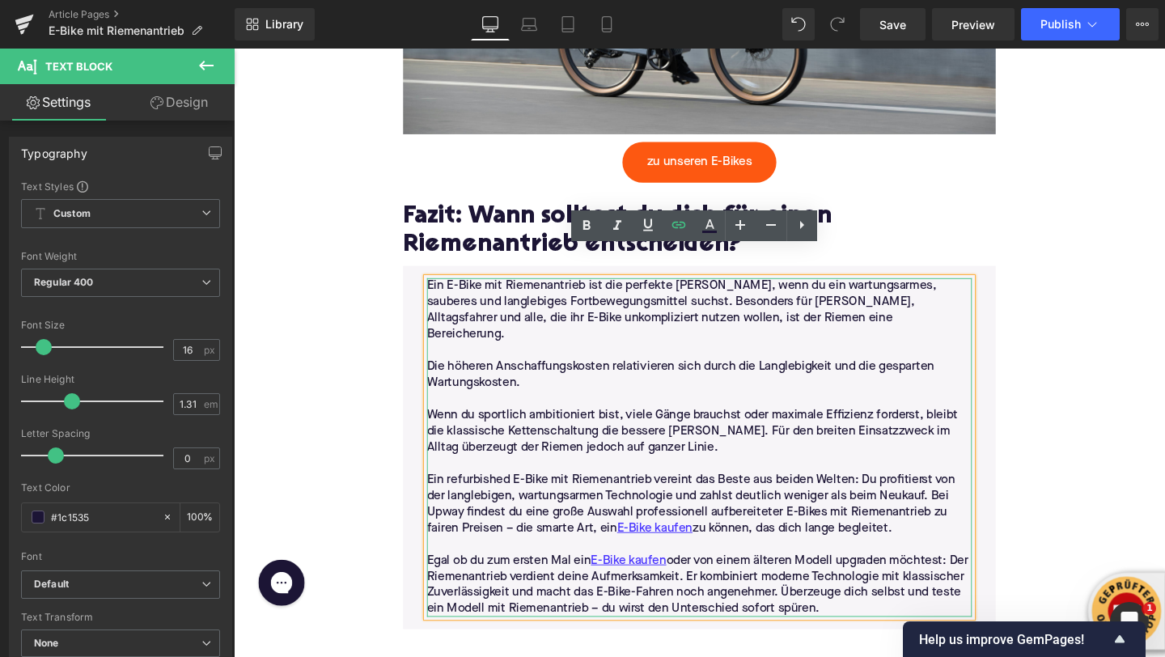
scroll to position [5053, 0]
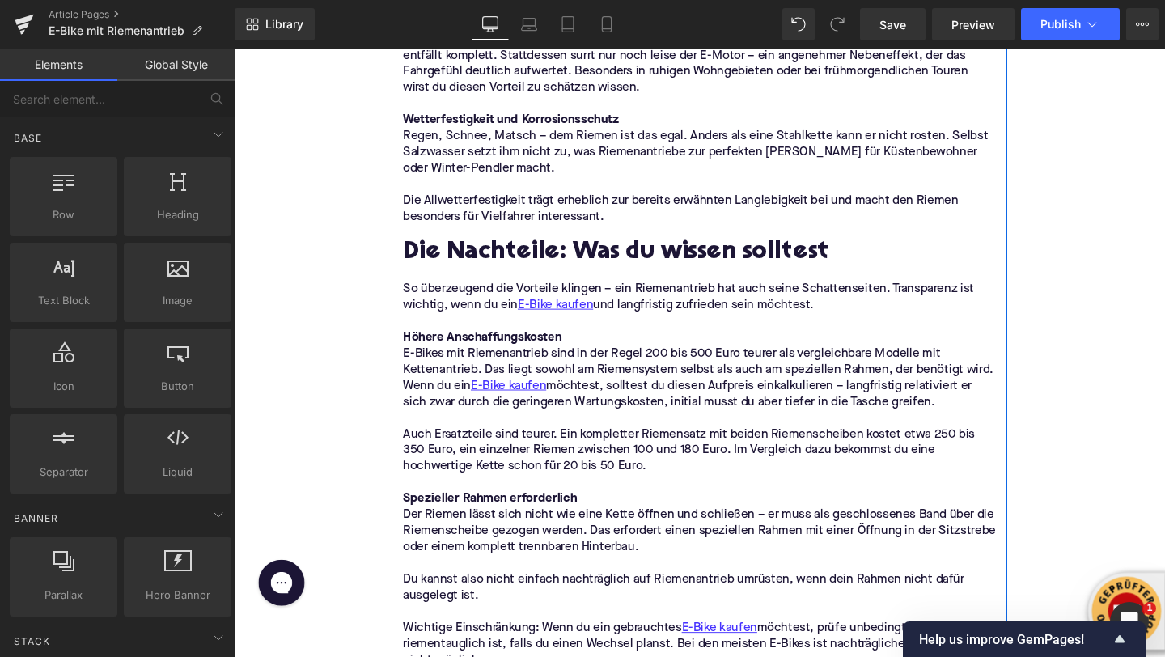
scroll to position [2458, 0]
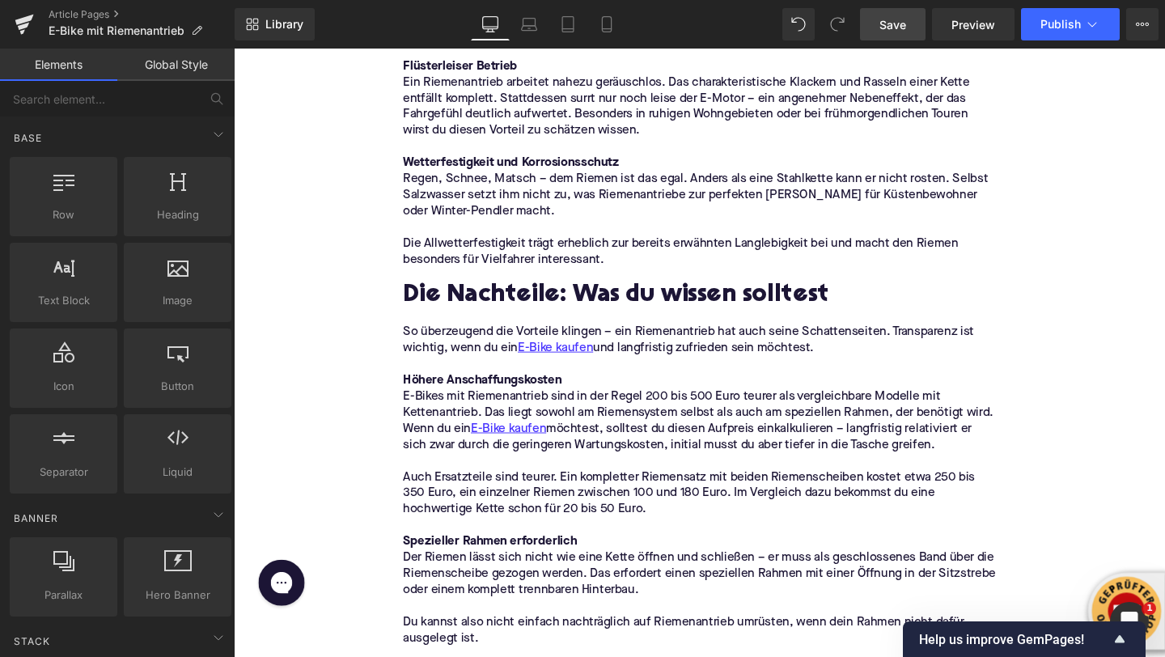
click at [905, 30] on span "Save" at bounding box center [893, 24] width 27 height 17
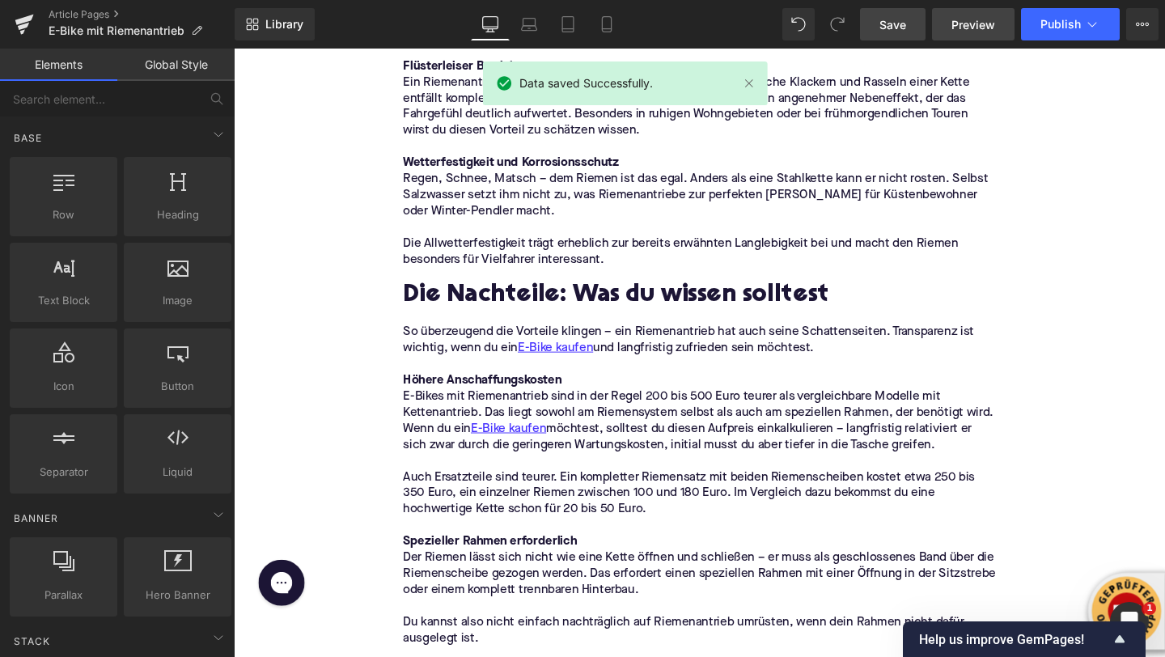
click at [953, 26] on span "Preview" at bounding box center [974, 24] width 44 height 17
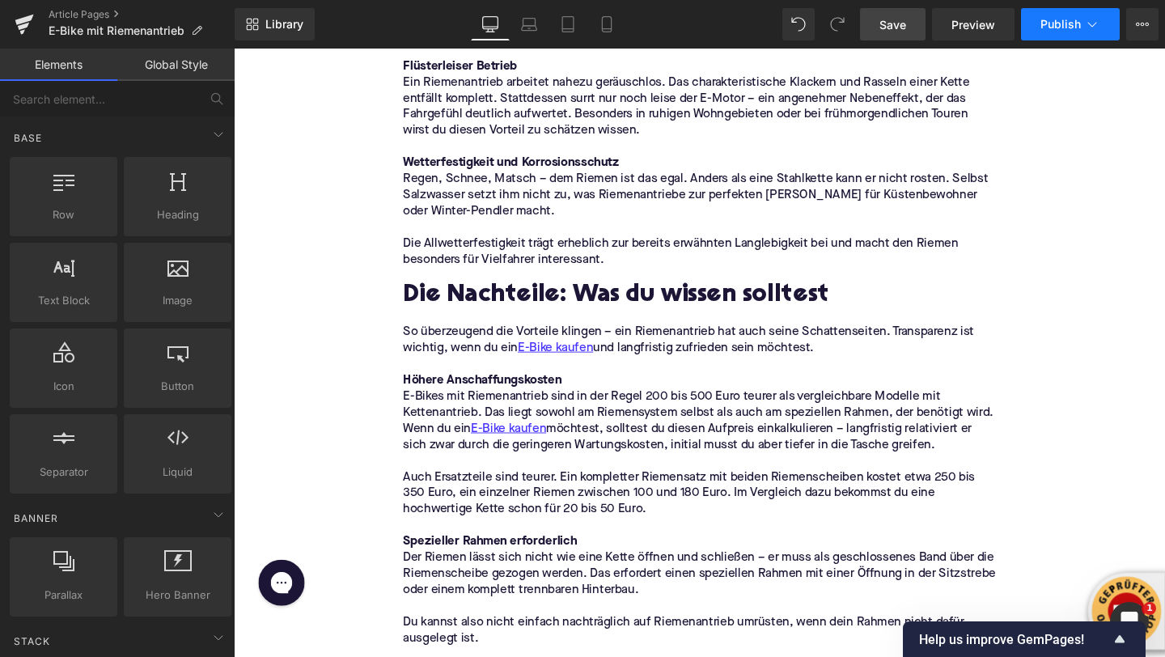
click at [1078, 28] on span "Publish" at bounding box center [1061, 24] width 40 height 13
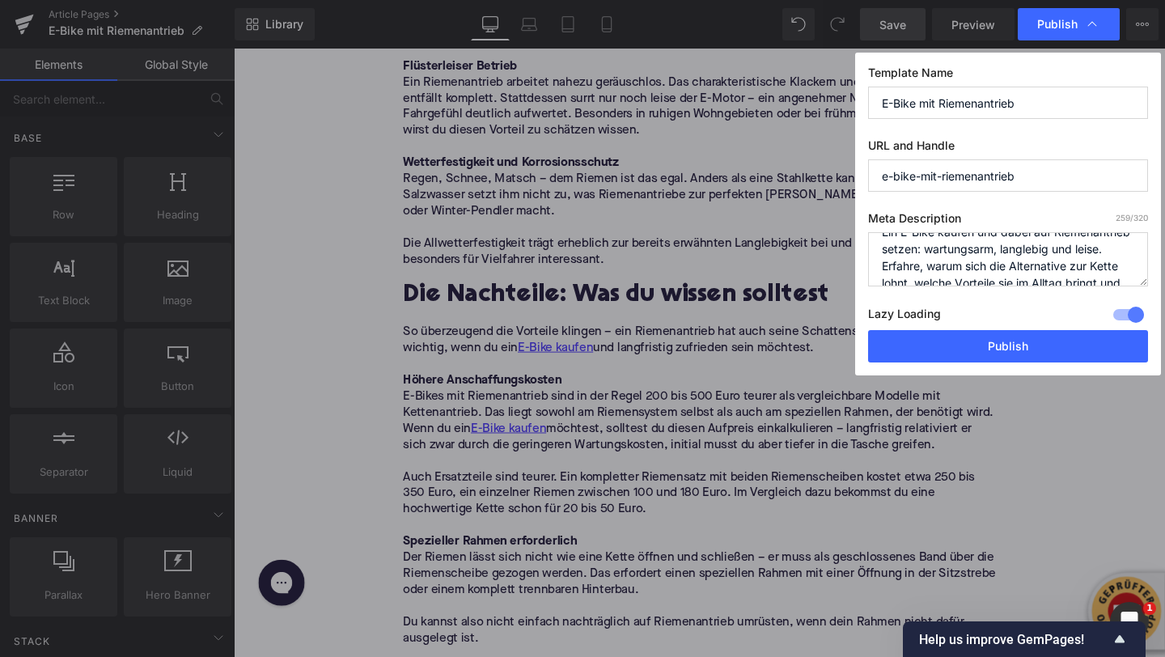
scroll to position [0, 0]
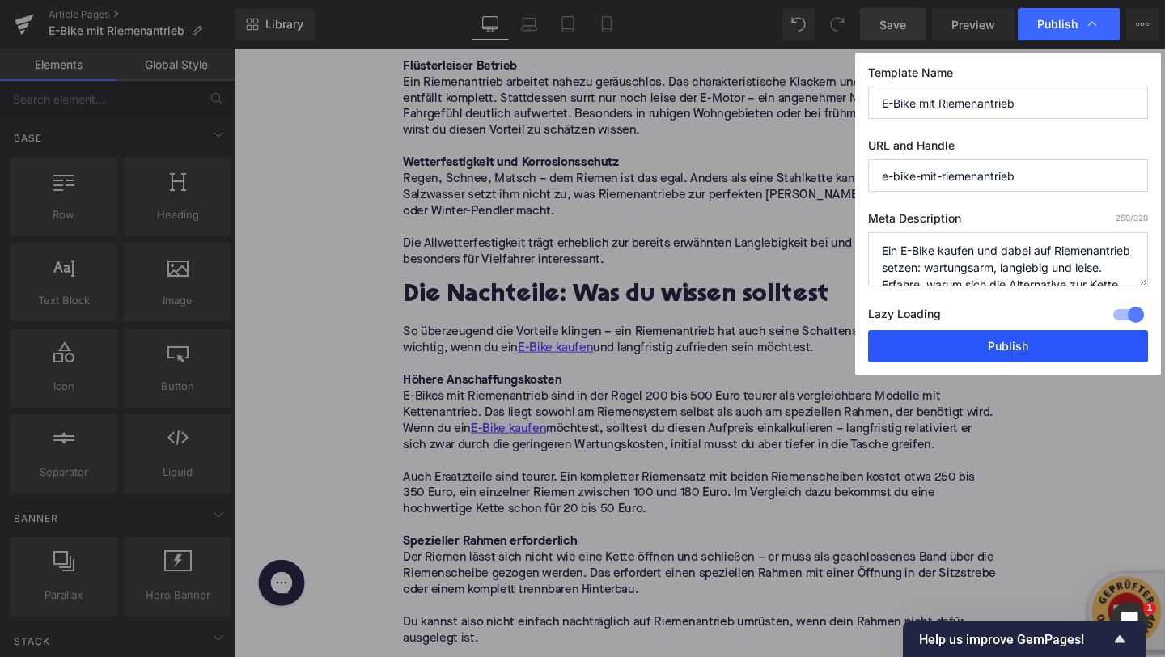
click at [967, 345] on button "Publish" at bounding box center [1008, 346] width 280 height 32
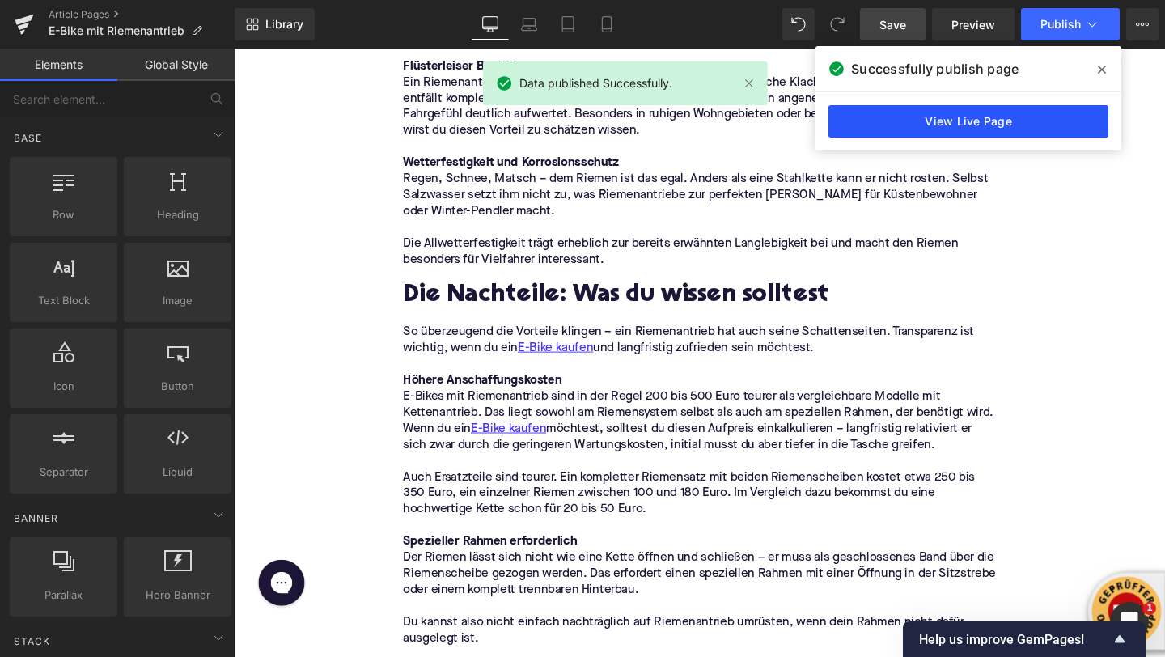
click at [959, 119] on link "View Live Page" at bounding box center [969, 121] width 280 height 32
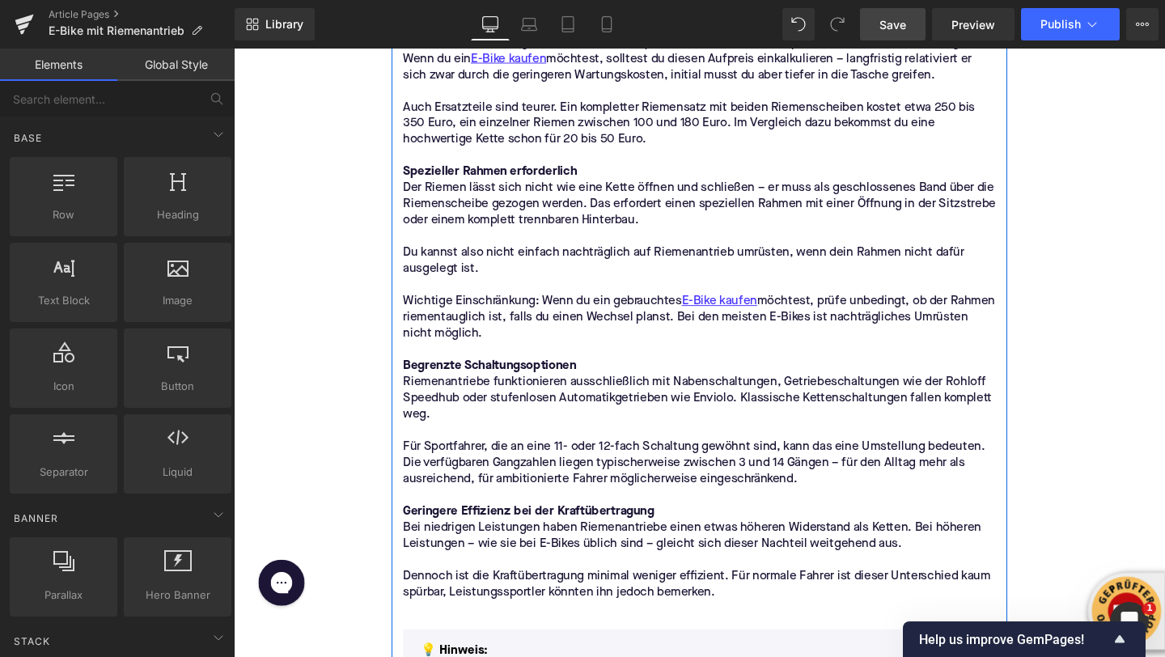
scroll to position [2786, 0]
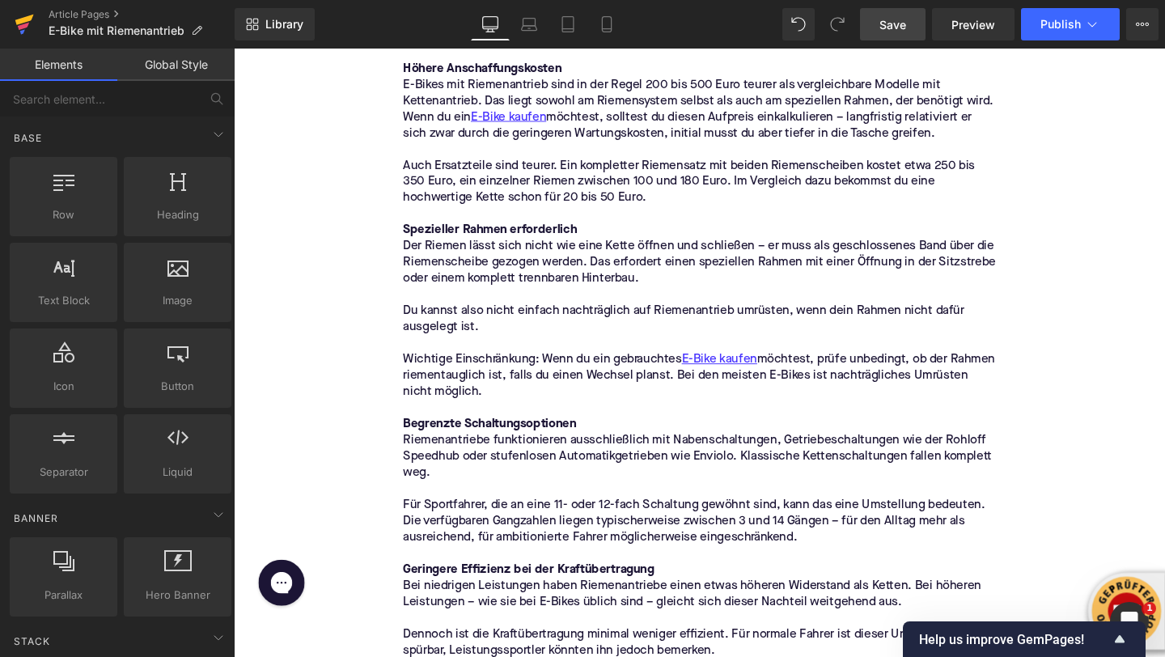
click at [29, 21] on icon at bounding box center [24, 24] width 19 height 40
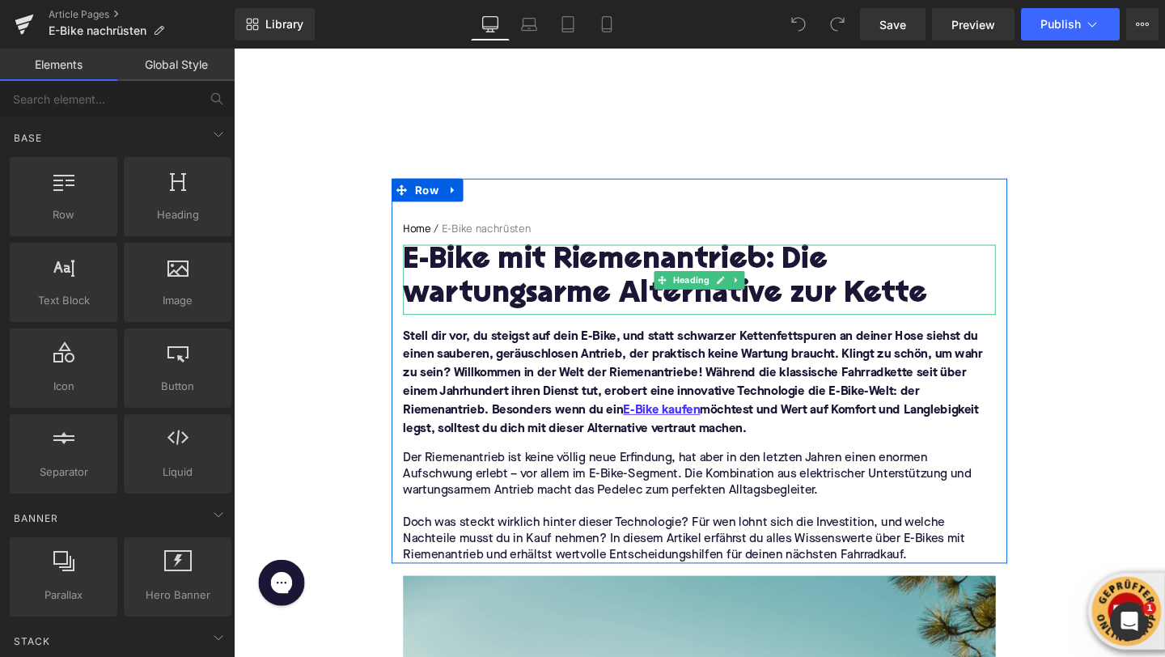
click at [556, 280] on h1 "E-Bike mit Riemenantrieb: Die wartungsarme Alternative zur Kette" at bounding box center [723, 290] width 623 height 70
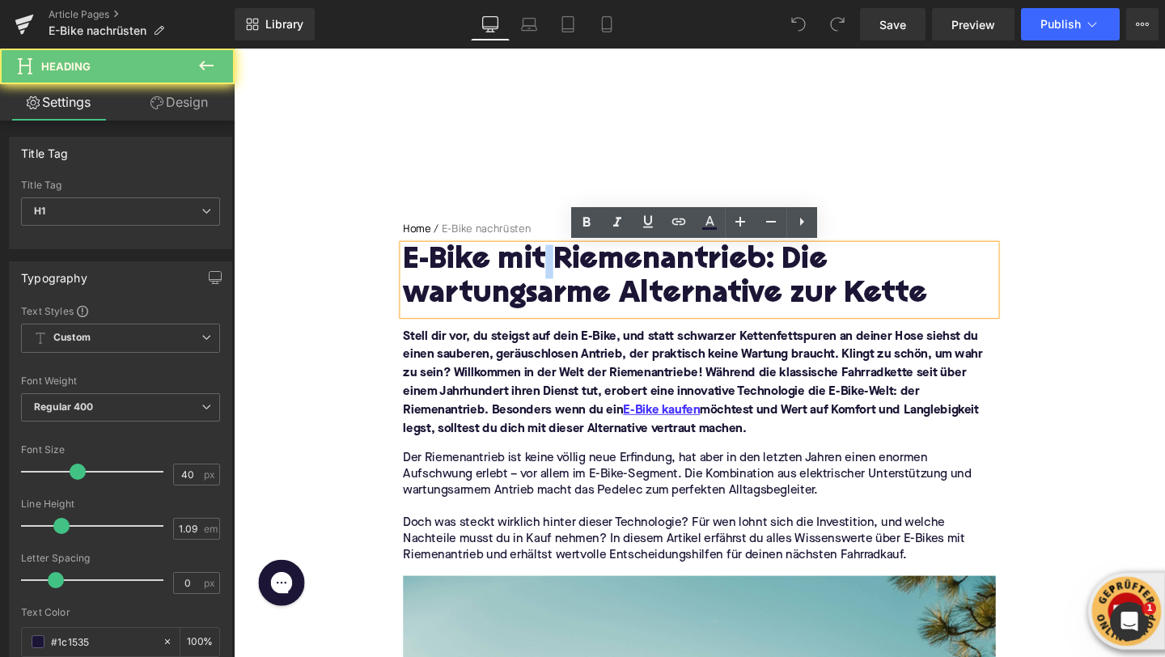
click at [556, 280] on h1 "E-Bike mit Riemenantrieb: Die wartungsarme Alternative zur Kette" at bounding box center [723, 290] width 623 height 70
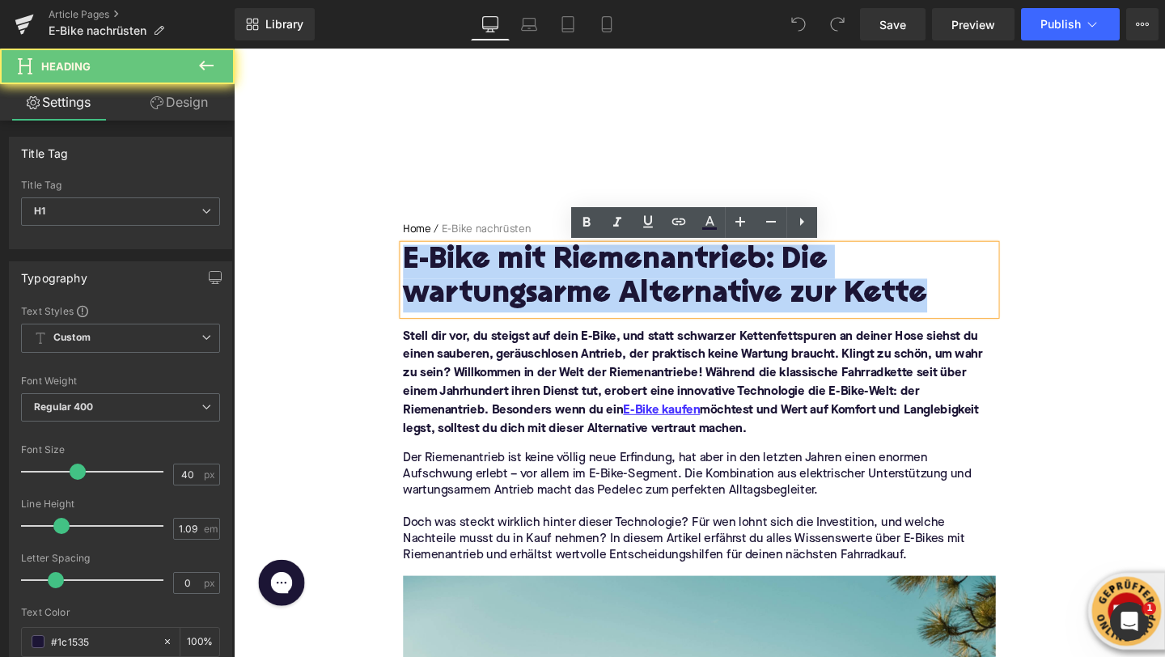
click at [556, 280] on h1 "E-Bike mit Riemenantrieb: Die wartungsarme Alternative zur Kette" at bounding box center [723, 290] width 623 height 70
paste div
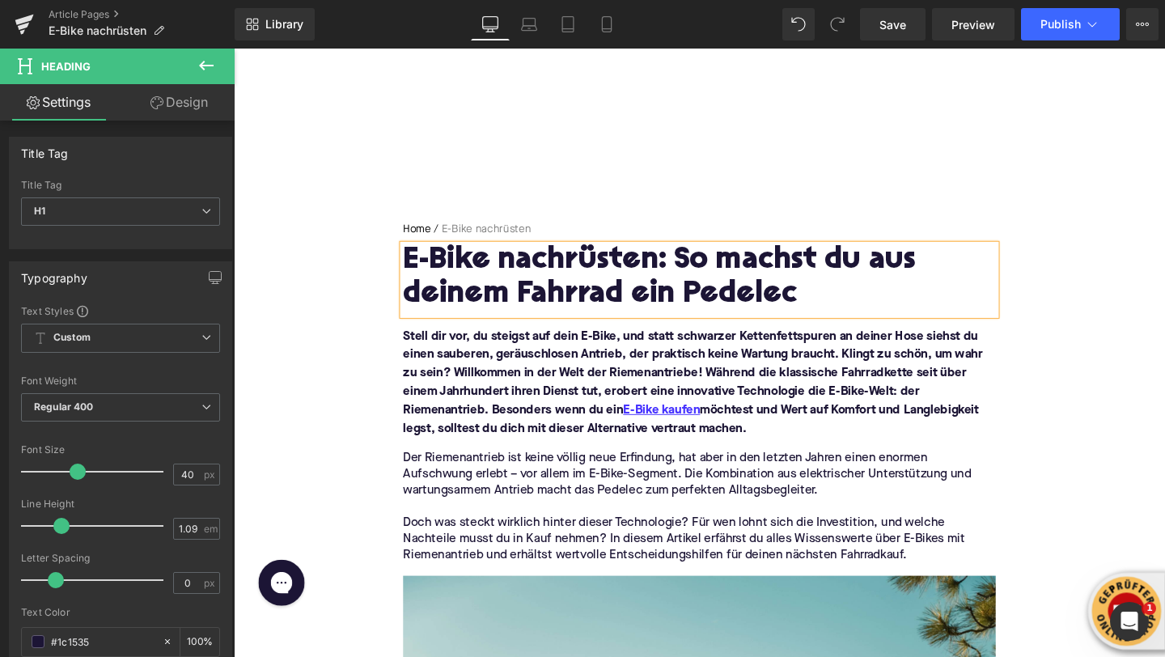
click at [724, 311] on h1 "E-Bike nachrüsten: So machst du aus deinem Fahrrad ein Pedelec" at bounding box center [723, 290] width 623 height 70
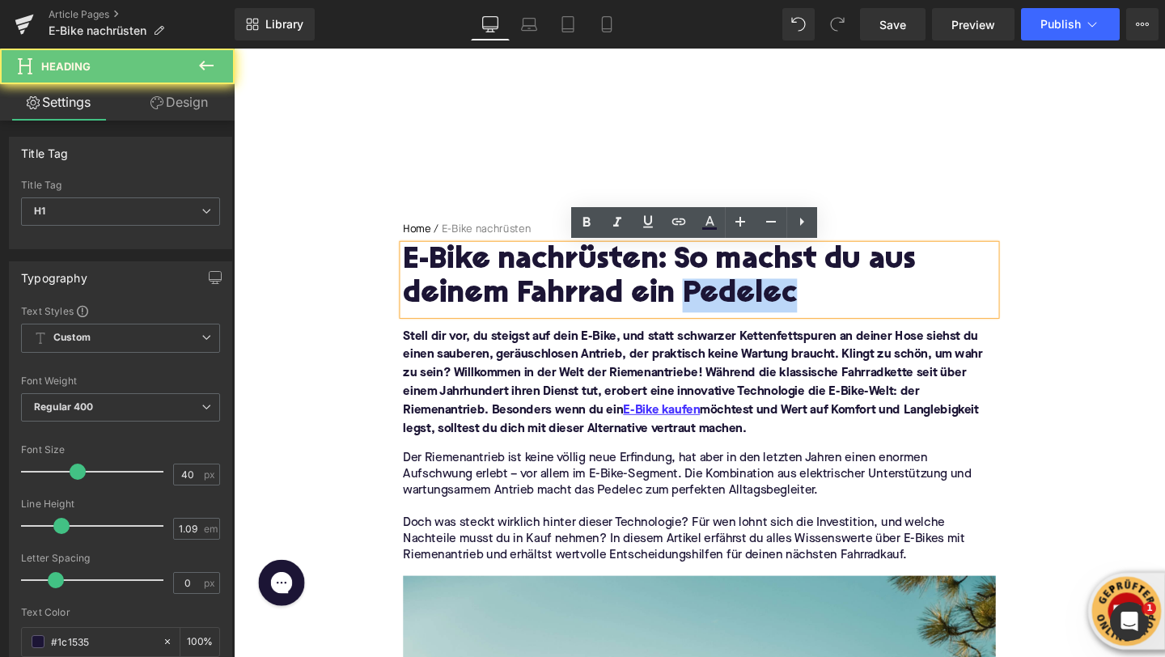
click at [724, 311] on h1 "E-Bike nachrüsten: So machst du aus deinem Fahrrad ein Pedelec" at bounding box center [723, 290] width 623 height 70
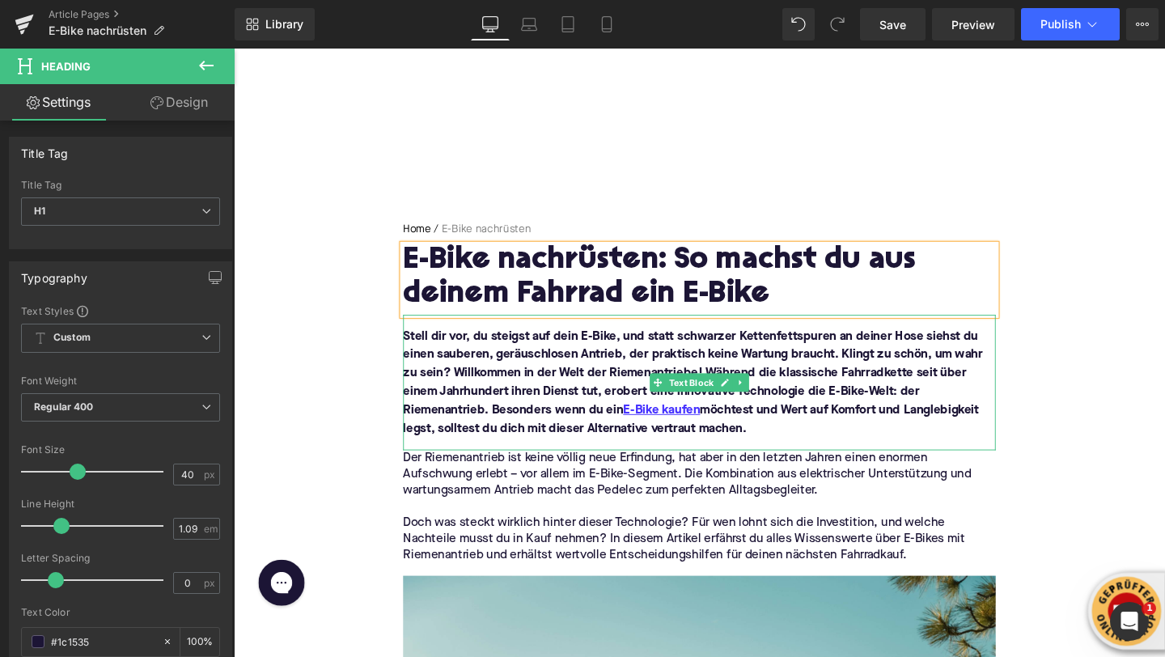
click at [438, 373] on font "Stell dir vor, du steigst auf dein E-Bike, und statt schwarzer Kettenfettspuren…" at bounding box center [716, 400] width 609 height 110
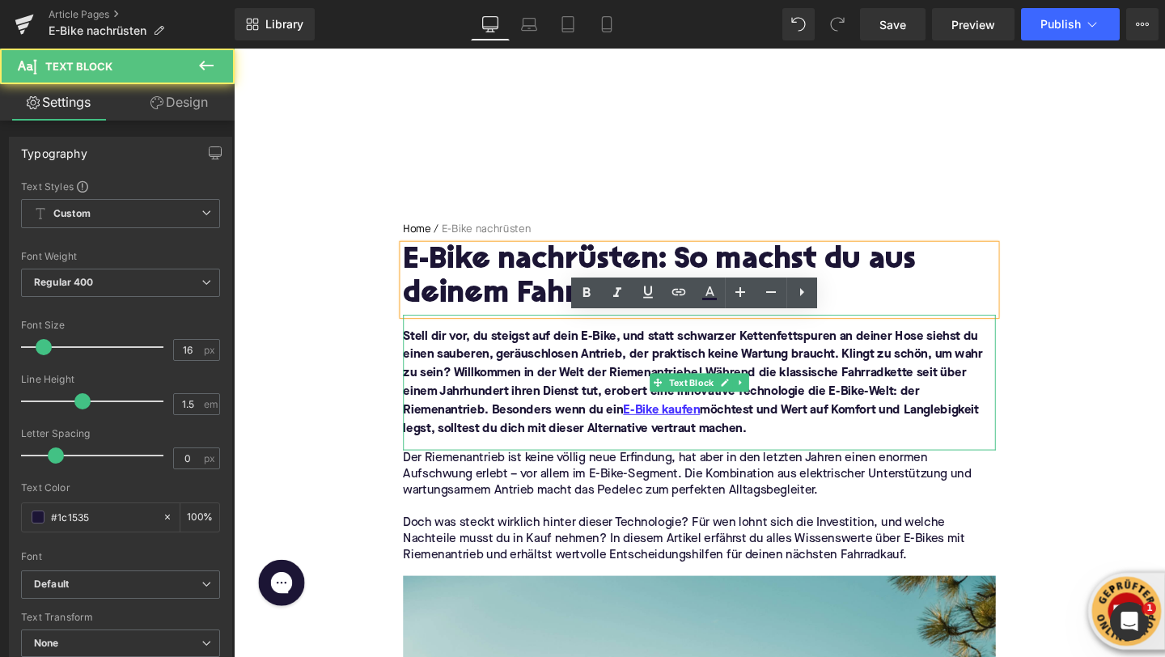
click at [438, 373] on font "Stell dir vor, du steigst auf dein E-Bike, und statt schwarzer Kettenfettspuren…" at bounding box center [716, 400] width 609 height 110
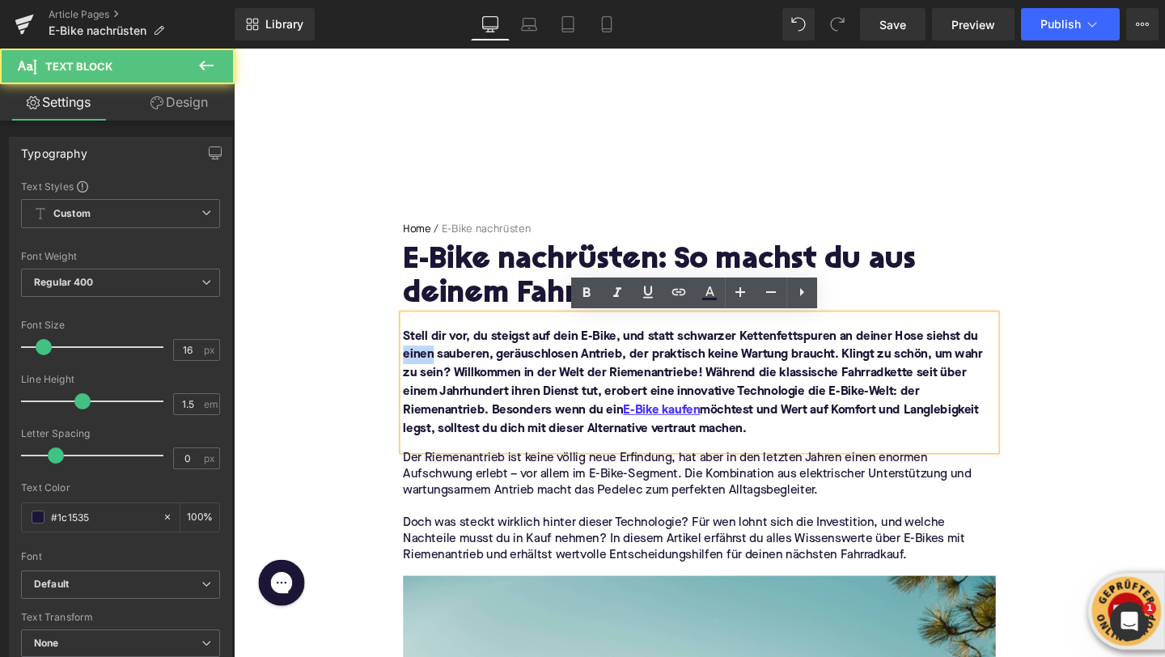
click at [438, 373] on font "Stell dir vor, du steigst auf dein E-Bike, und statt schwarzer Kettenfettspuren…" at bounding box center [716, 400] width 609 height 110
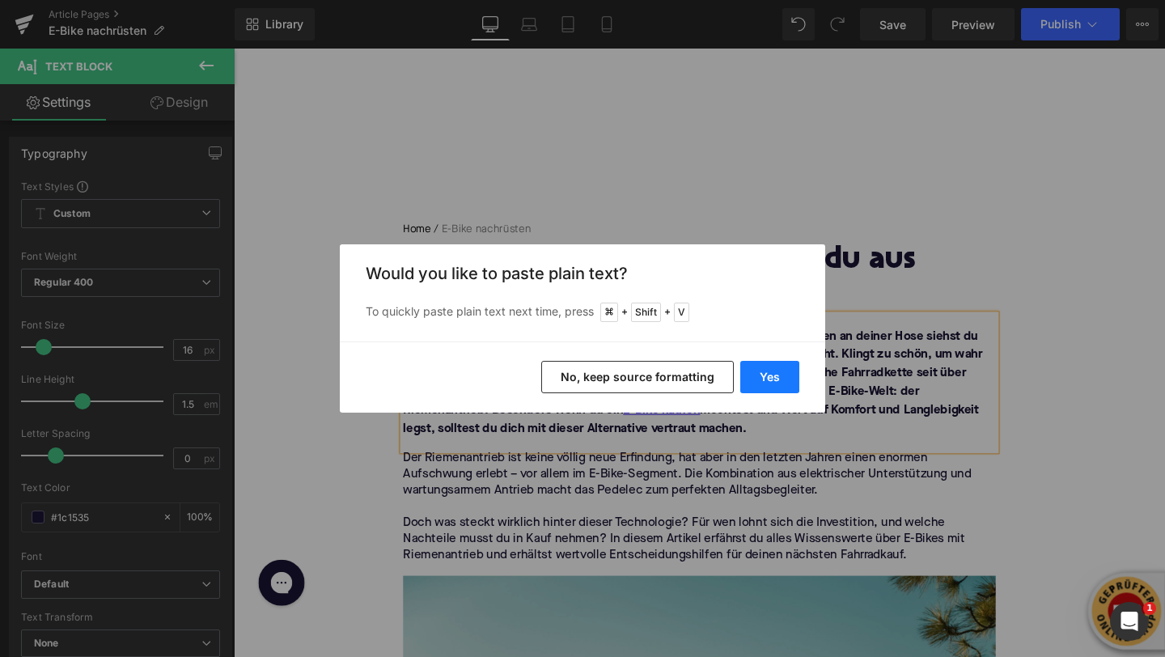
click at [771, 380] on button "Yes" at bounding box center [769, 377] width 59 height 32
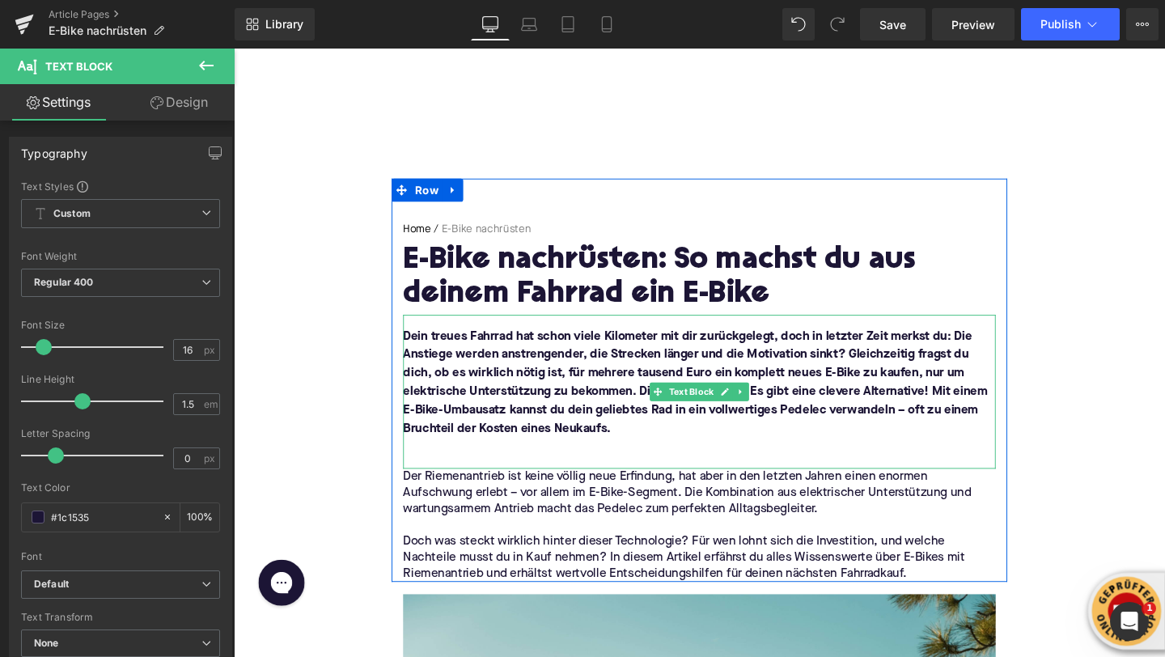
click at [596, 464] on p at bounding box center [723, 467] width 623 height 19
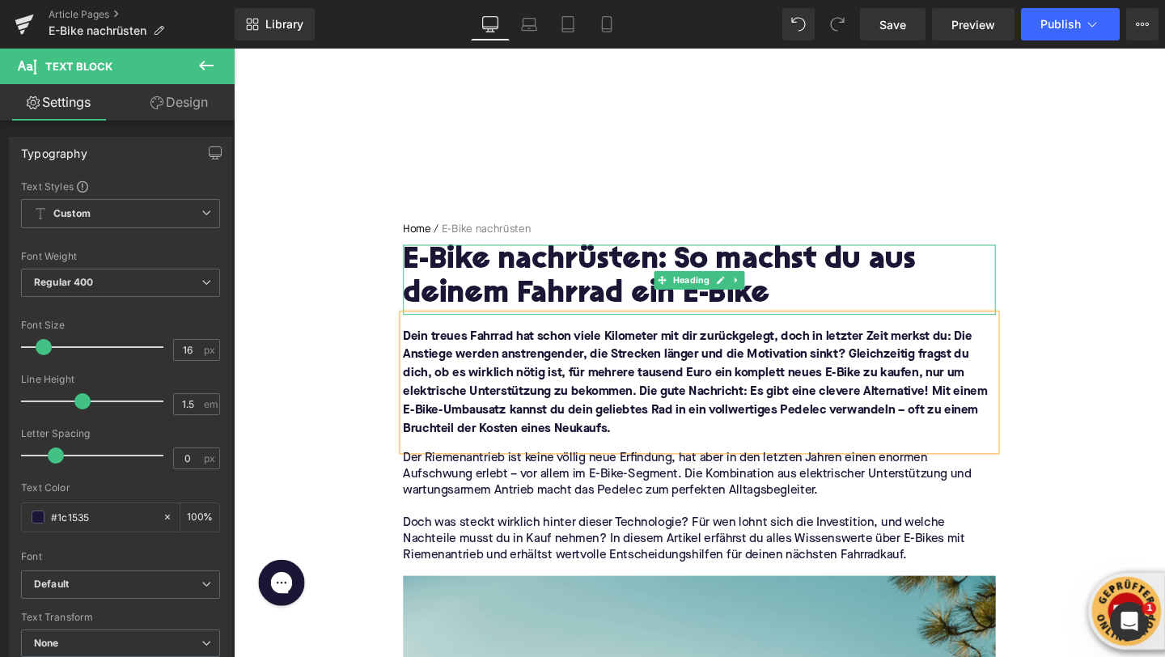
scroll to position [151, 0]
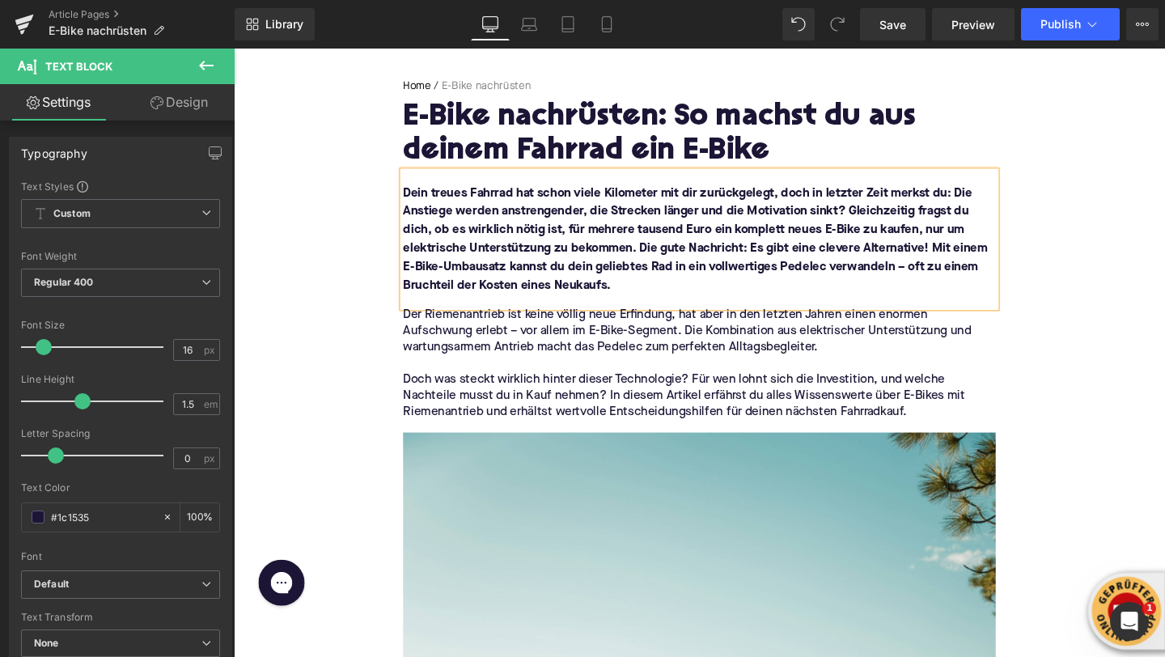
click at [522, 371] on p at bounding box center [723, 379] width 623 height 17
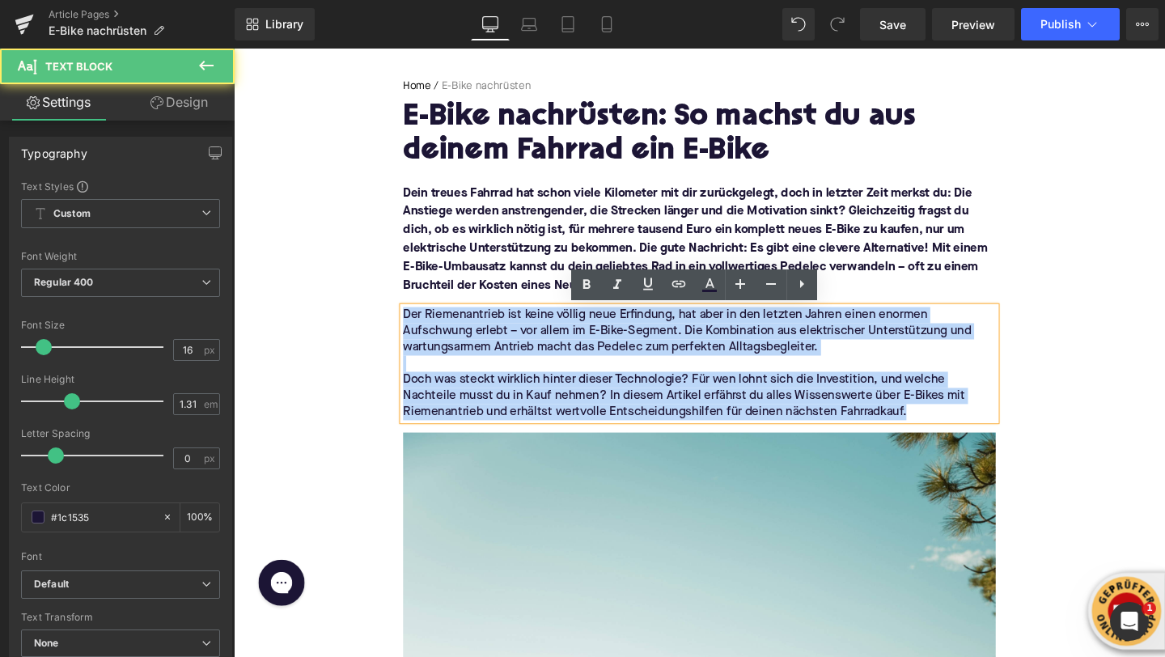
drag, startPoint x: 944, startPoint y: 433, endPoint x: 409, endPoint y: 324, distance: 546.6
click at [412, 324] on div "Der Riemenantrieb ist keine völlig neue Erfindung, hat aber in den letzten Jahr…" at bounding box center [723, 379] width 623 height 119
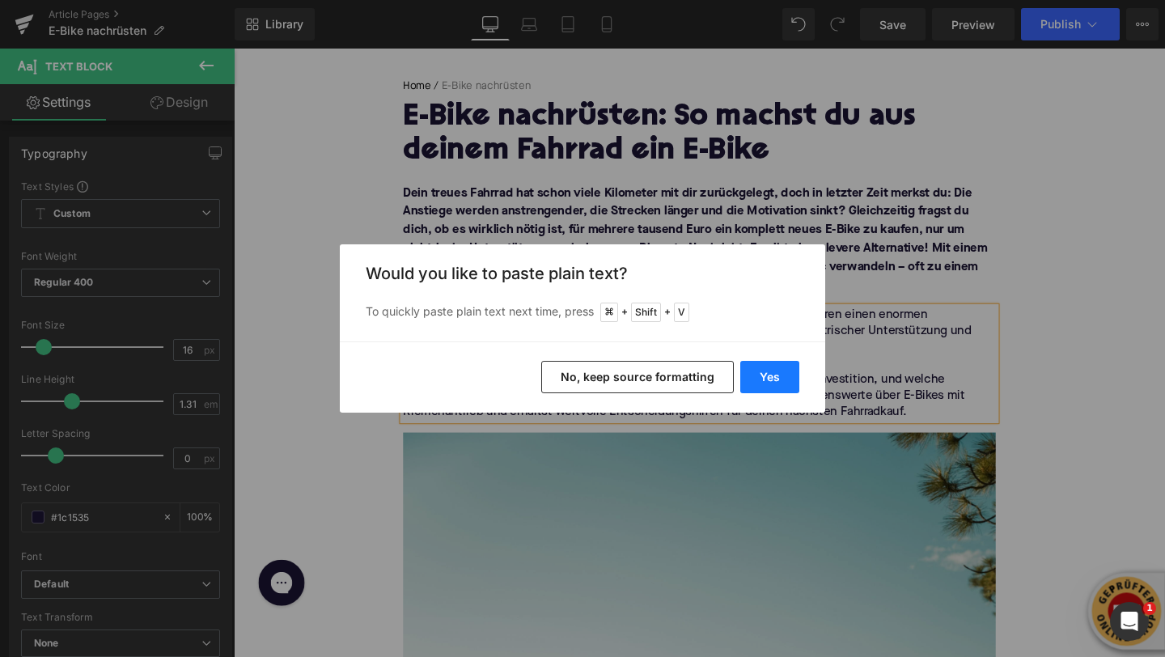
click at [763, 380] on button "Yes" at bounding box center [769, 377] width 59 height 32
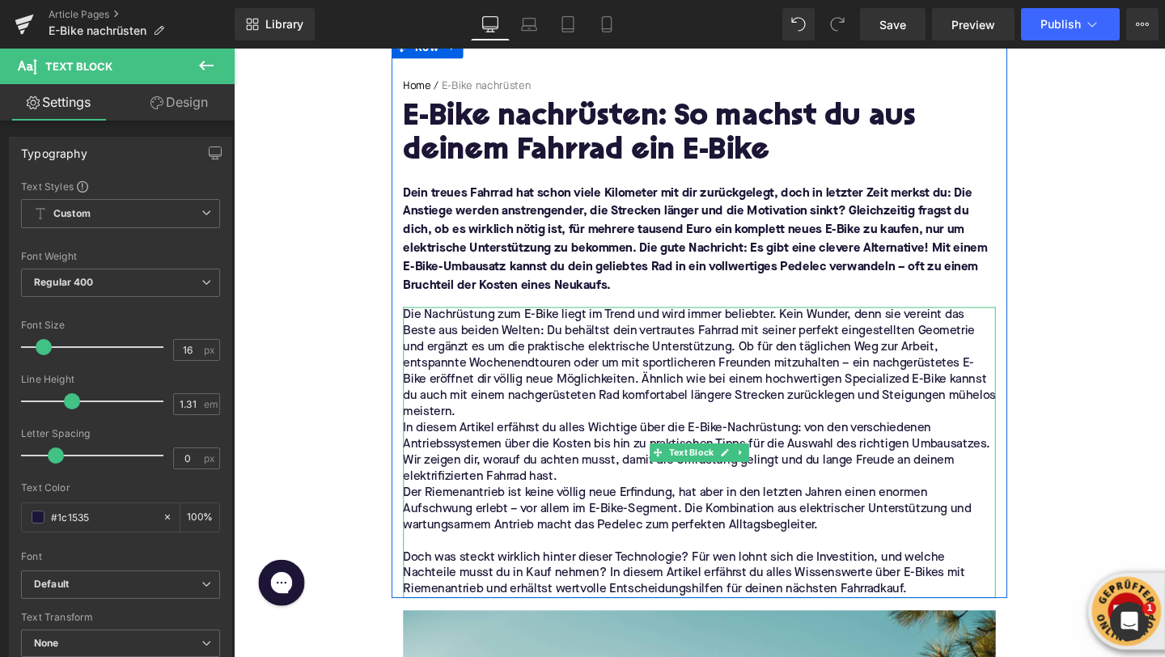
click at [652, 426] on p "Die Nachrüstung zum E-Bike liegt im Trend und wird immer beliebter. Kein Wunder…" at bounding box center [723, 379] width 623 height 119
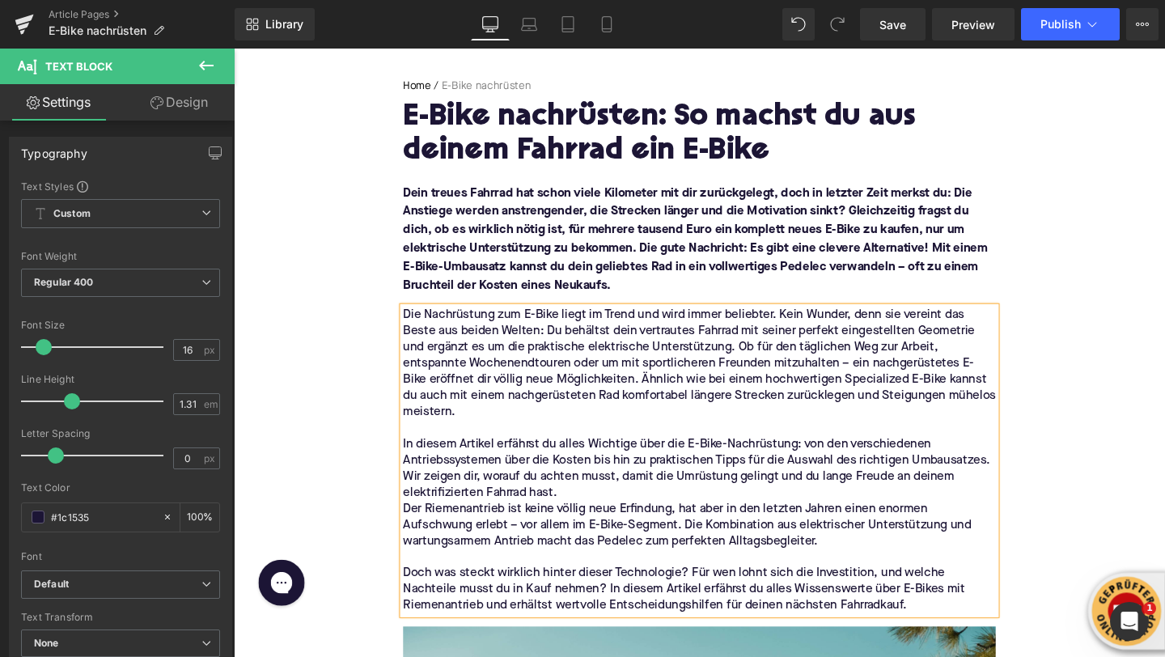
click at [605, 515] on p "In diesem Artikel erfährst du alles Wichtige über die E-Bike-Nachrüstung: von d…" at bounding box center [723, 490] width 623 height 68
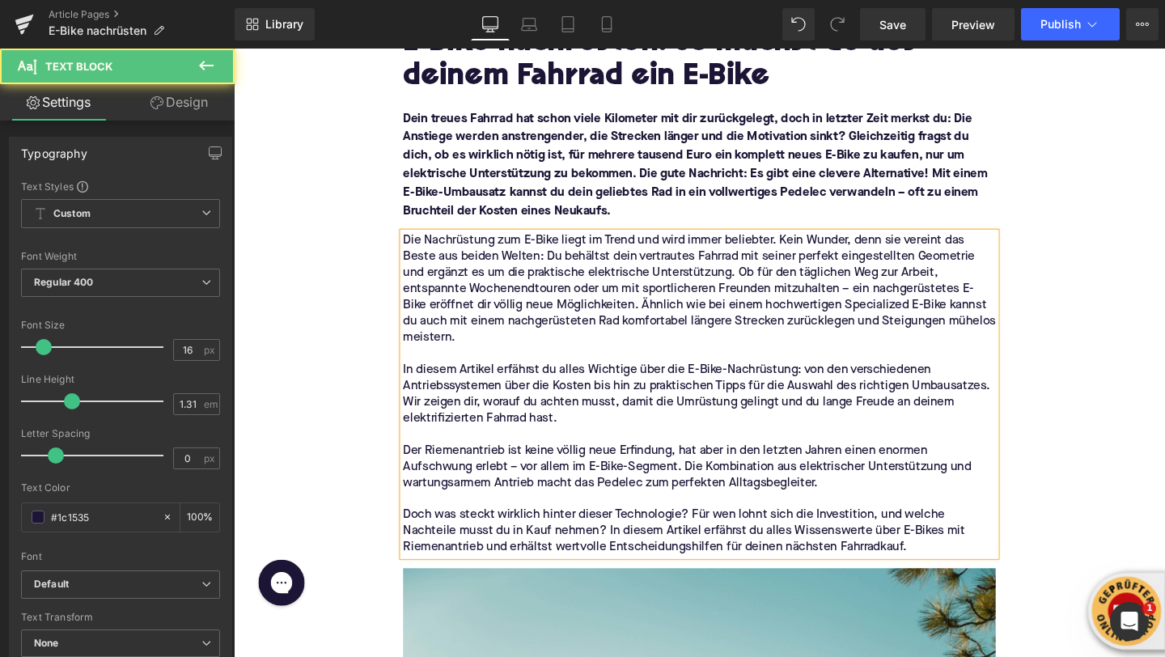
scroll to position [270, 0]
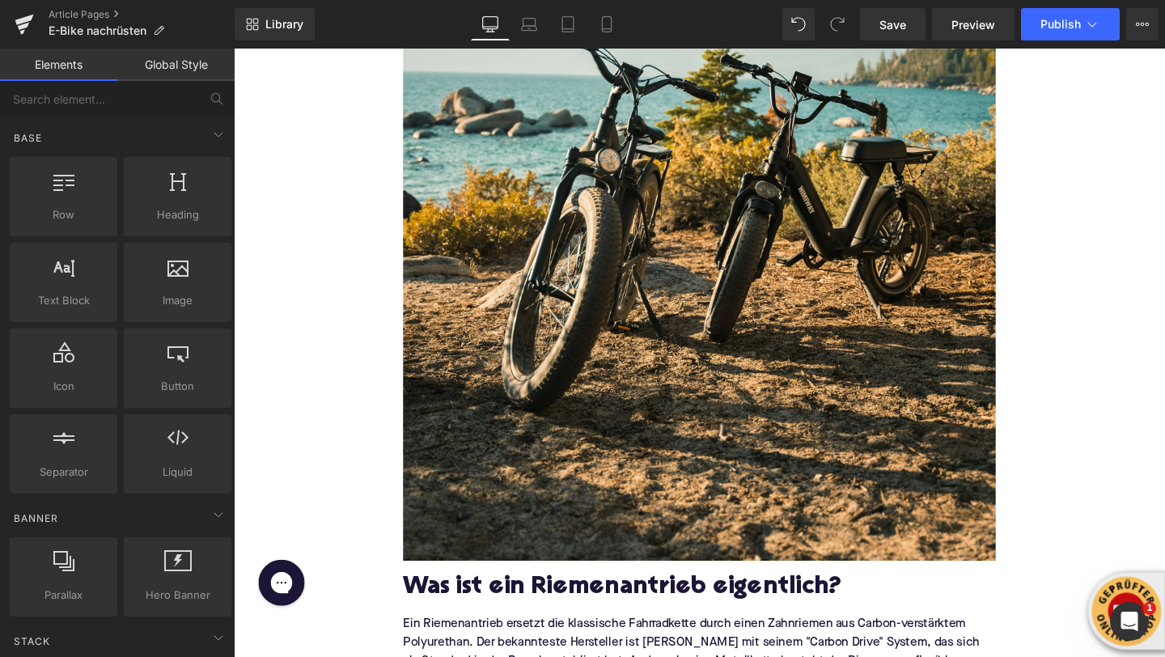
scroll to position [1450, 0]
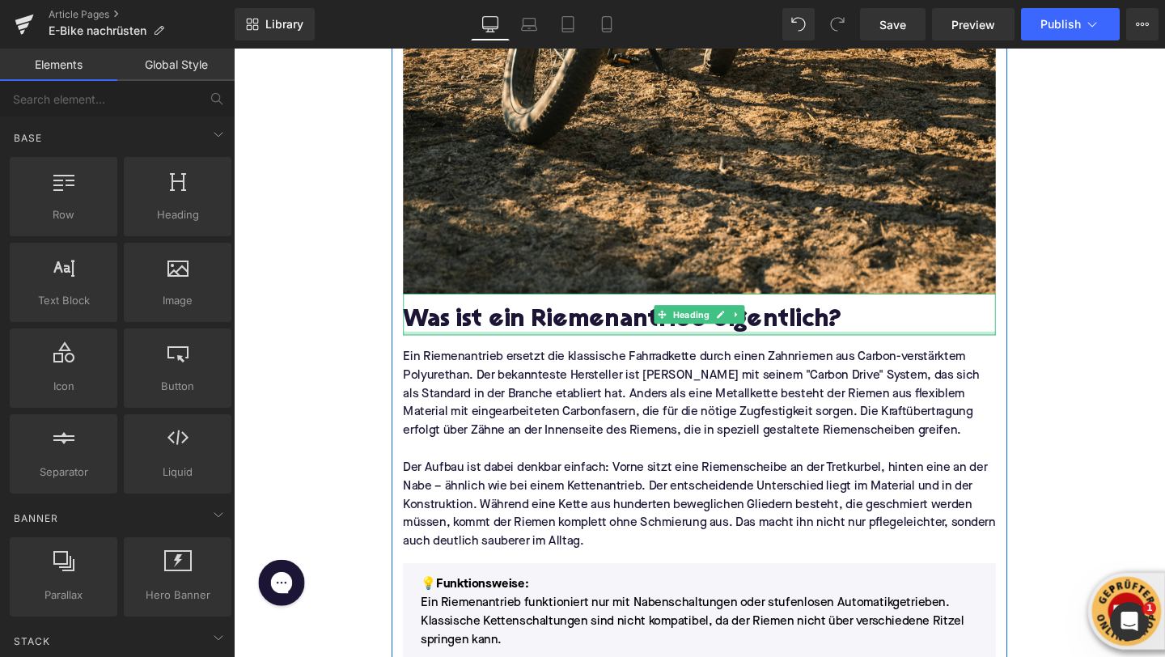
click at [450, 346] on div at bounding box center [723, 348] width 623 height 4
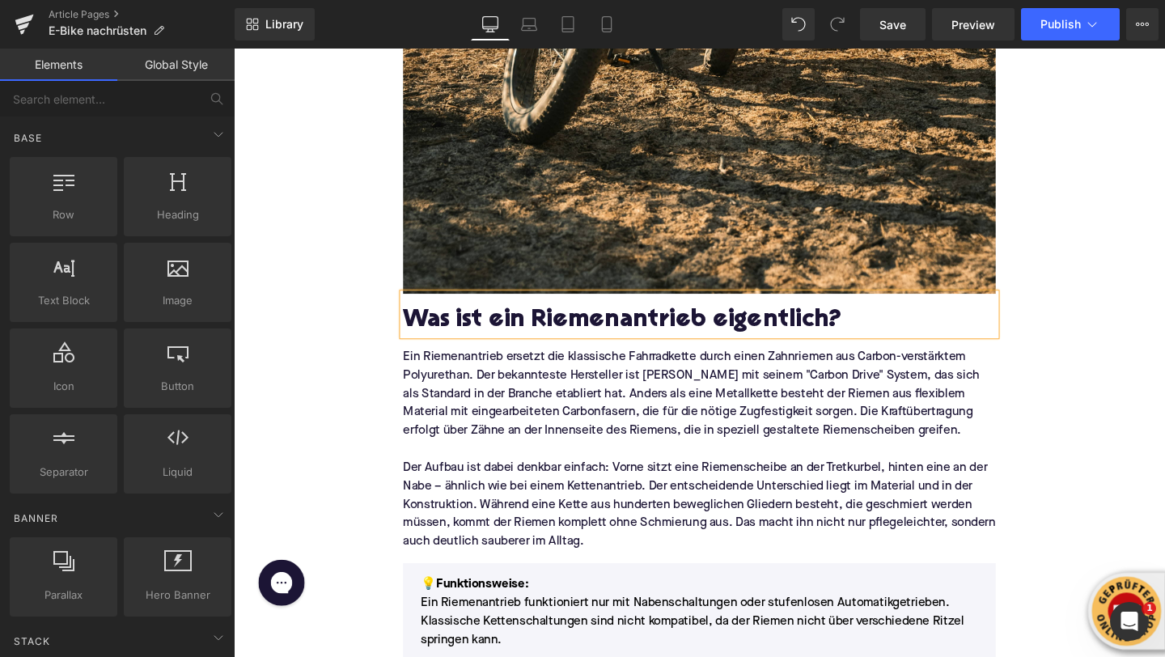
click at [450, 346] on h2 "Was ist ein Riemenantrieb eigentlich?" at bounding box center [723, 335] width 623 height 29
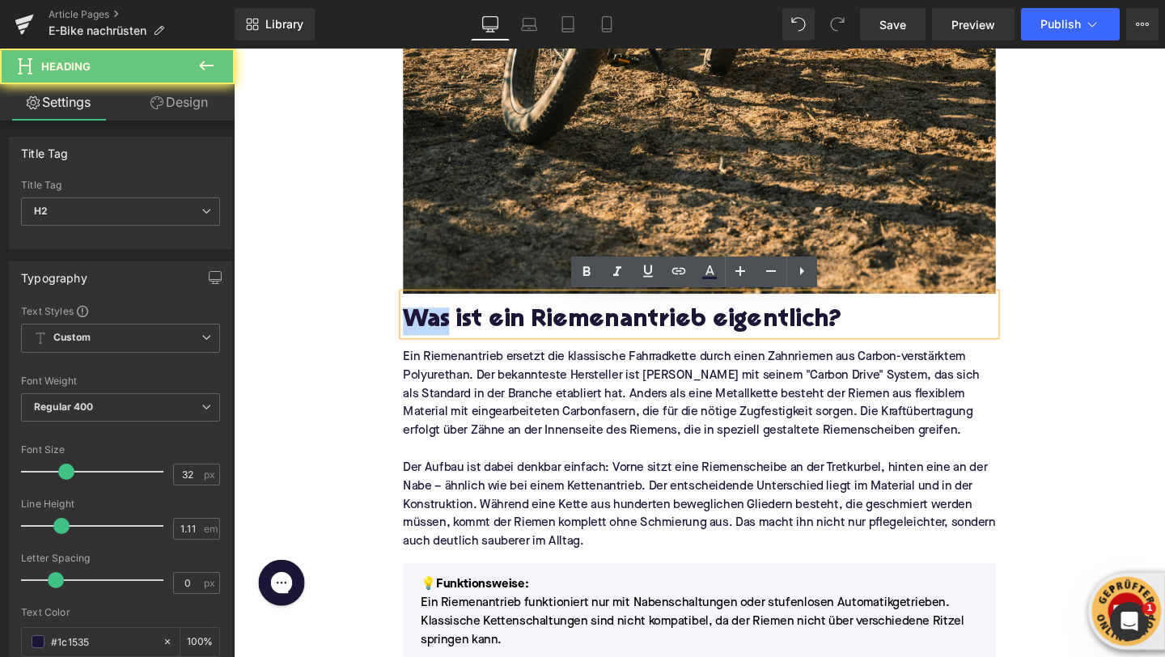
click at [450, 346] on h2 "Was ist ein Riemenantrieb eigentlich?" at bounding box center [723, 335] width 623 height 29
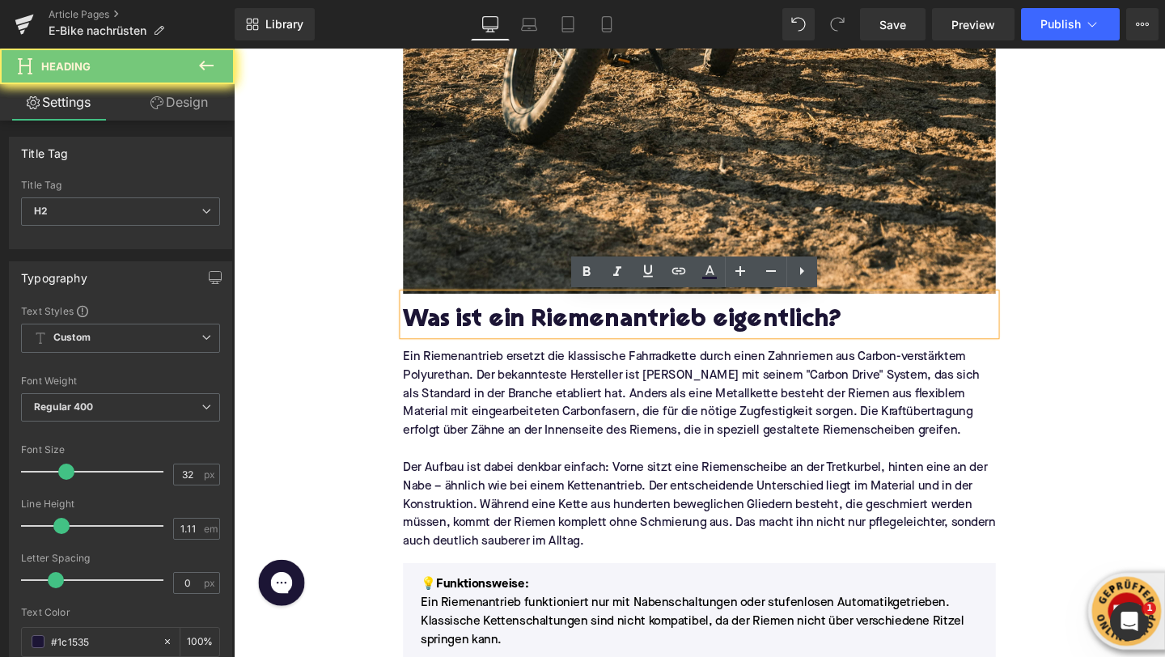
click at [450, 346] on h2 "Was ist ein Riemenantrieb eigentlich?" at bounding box center [723, 335] width 623 height 29
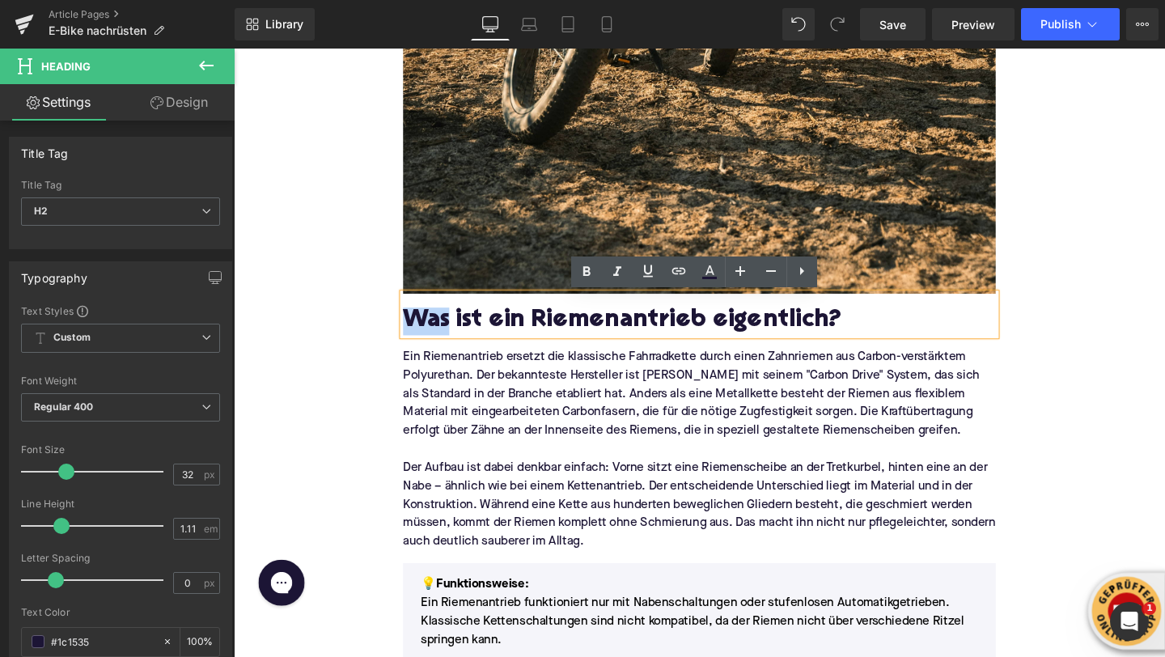
click at [450, 346] on h2 "Was ist ein Riemenantrieb eigentlich?" at bounding box center [723, 335] width 623 height 29
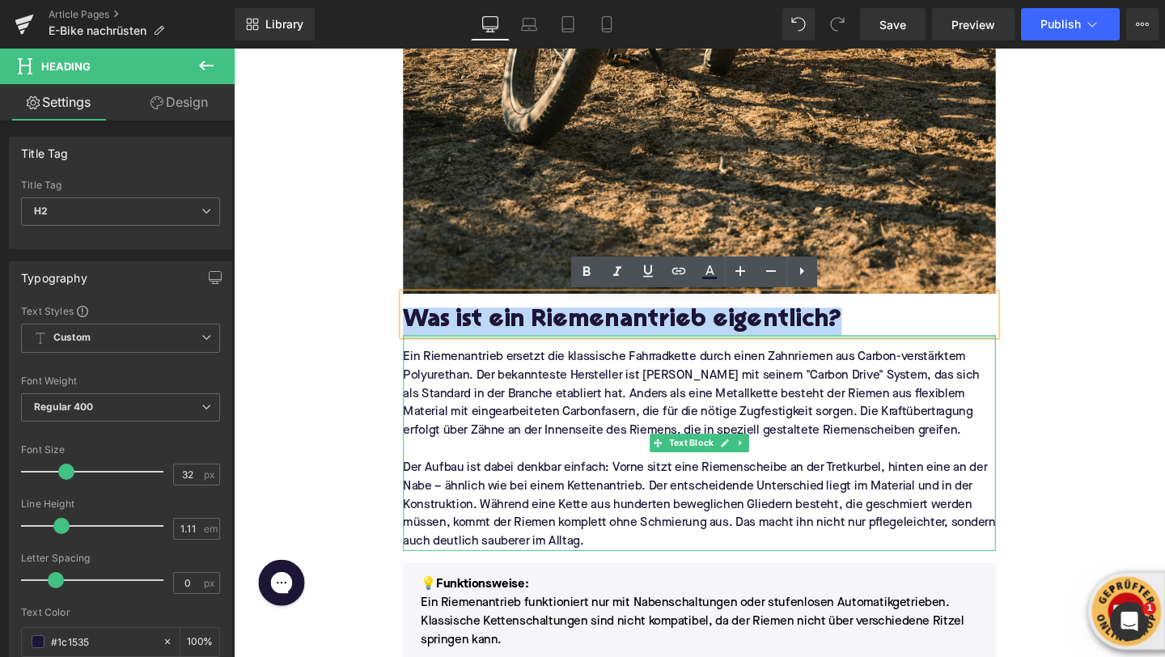
paste div
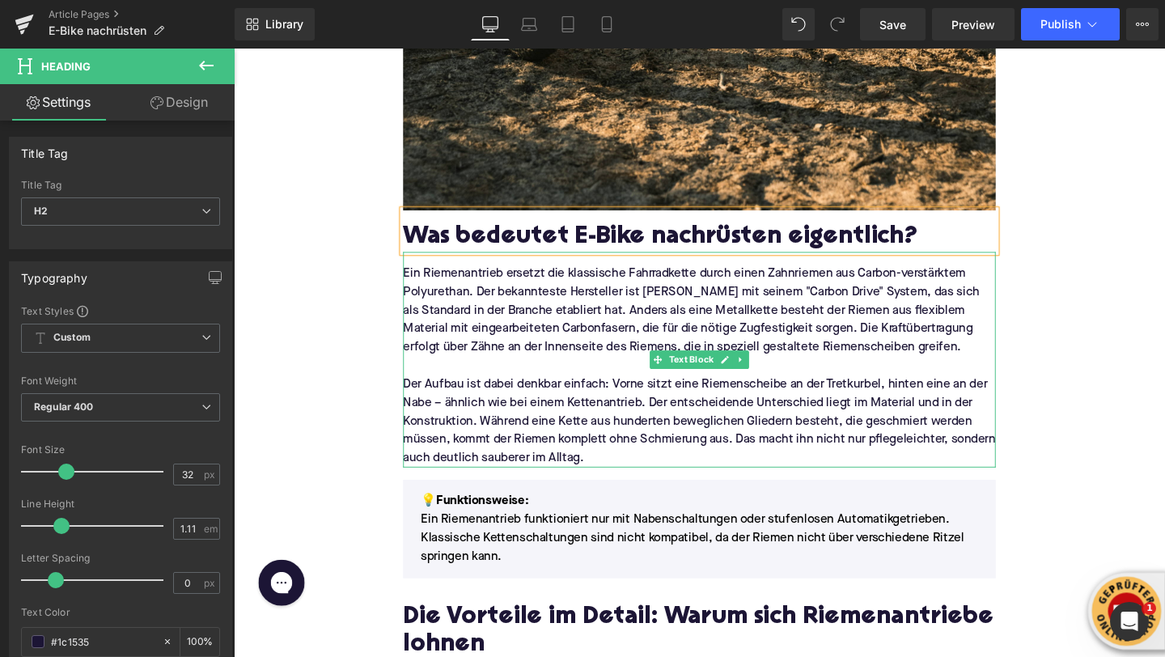
scroll to position [1693, 0]
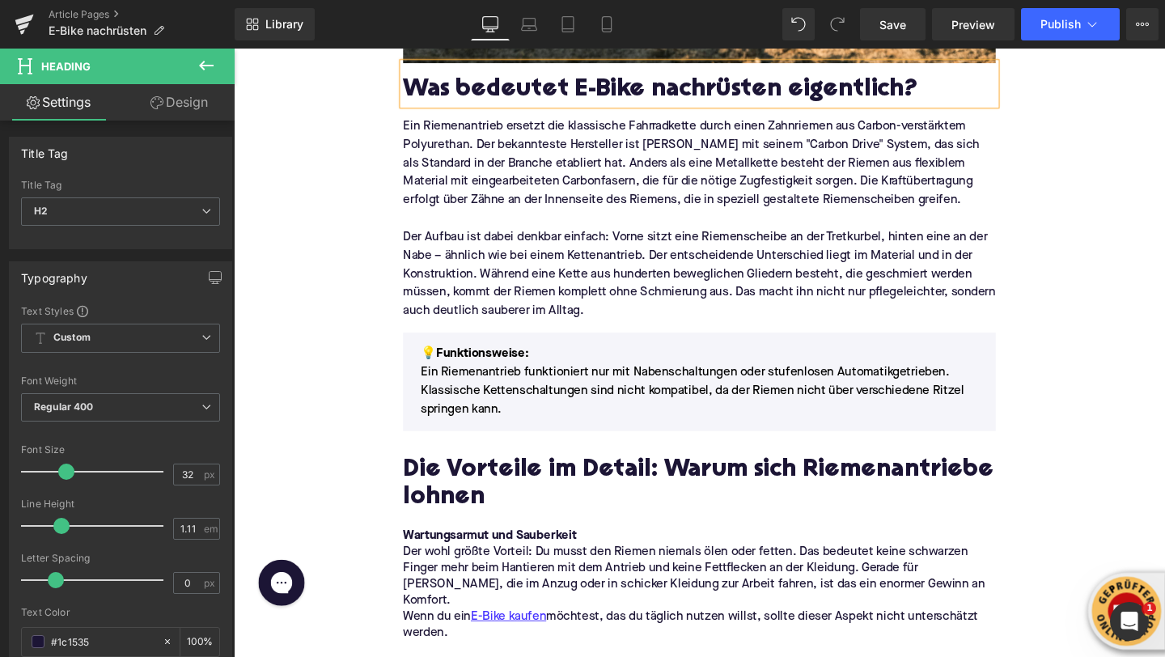
click at [452, 230] on p at bounding box center [723, 227] width 623 height 19
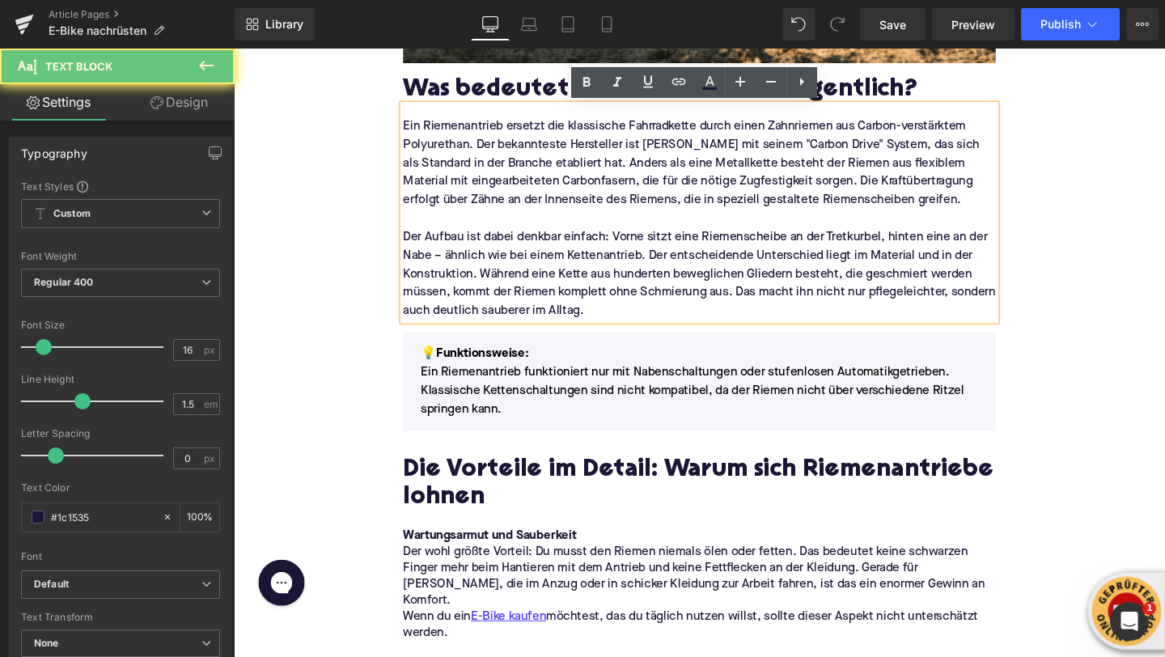
click at [635, 291] on p "Der Aufbau ist dabei denkbar einfach: Vorne sitzt eine Riemenscheibe an der Tre…" at bounding box center [723, 285] width 623 height 97
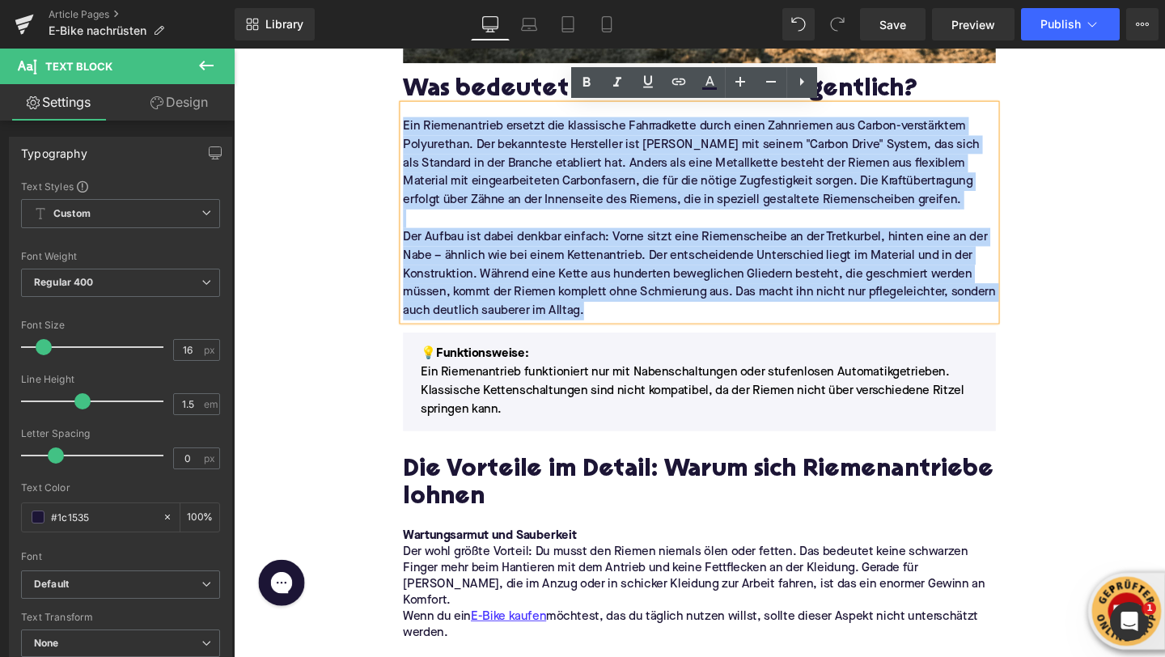
drag, startPoint x: 654, startPoint y: 320, endPoint x: 377, endPoint y: 125, distance: 338.6
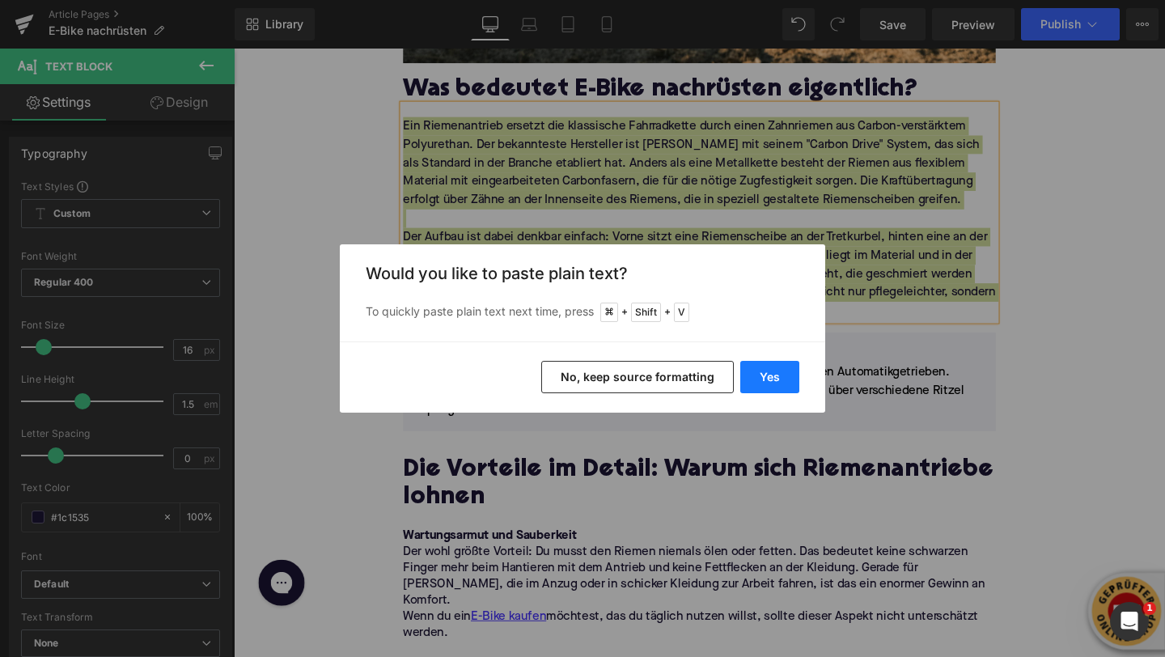
click at [758, 370] on button "Yes" at bounding box center [769, 377] width 59 height 32
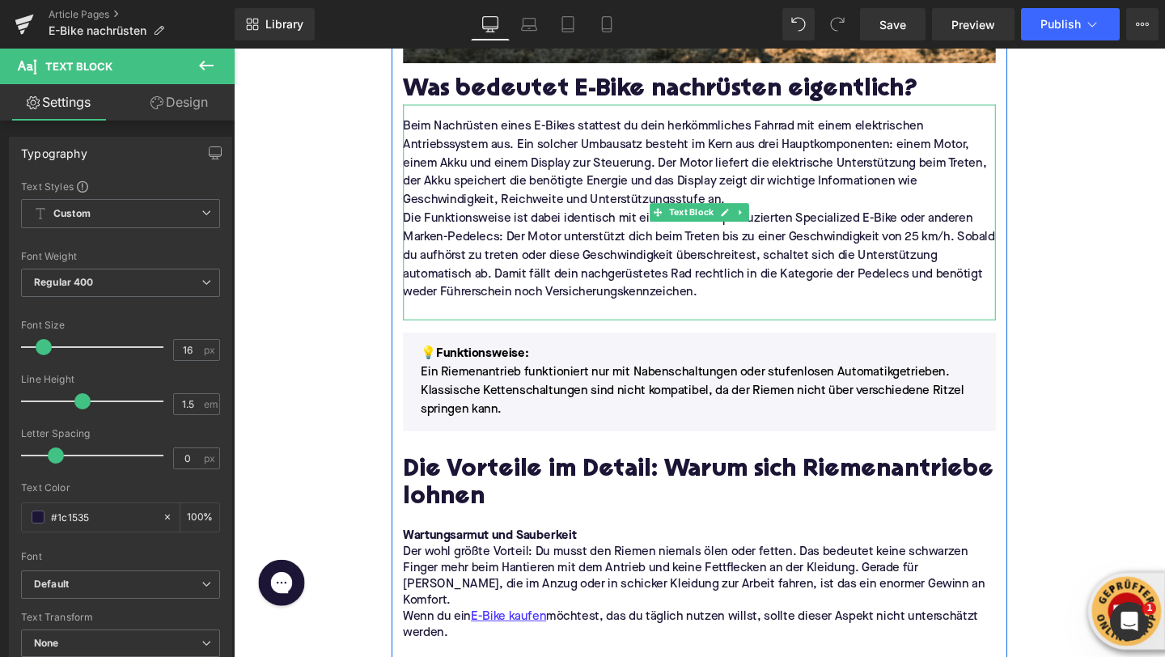
click at [791, 209] on p "Beim Nachrüsten eines E-Bikes stattest du dein herkömmliches Fahrrad mit einem …" at bounding box center [723, 169] width 623 height 97
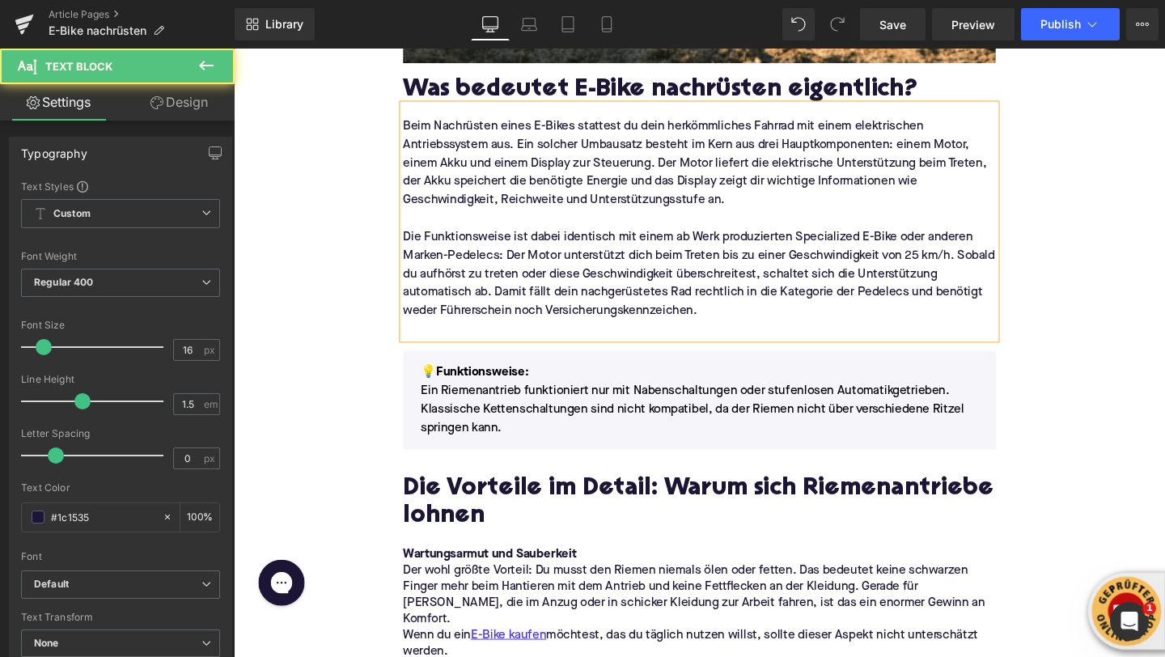
click at [539, 321] on p "Die Funktionsweise ist dabei identisch mit einem ab Werk produzierten Specializ…" at bounding box center [723, 285] width 623 height 97
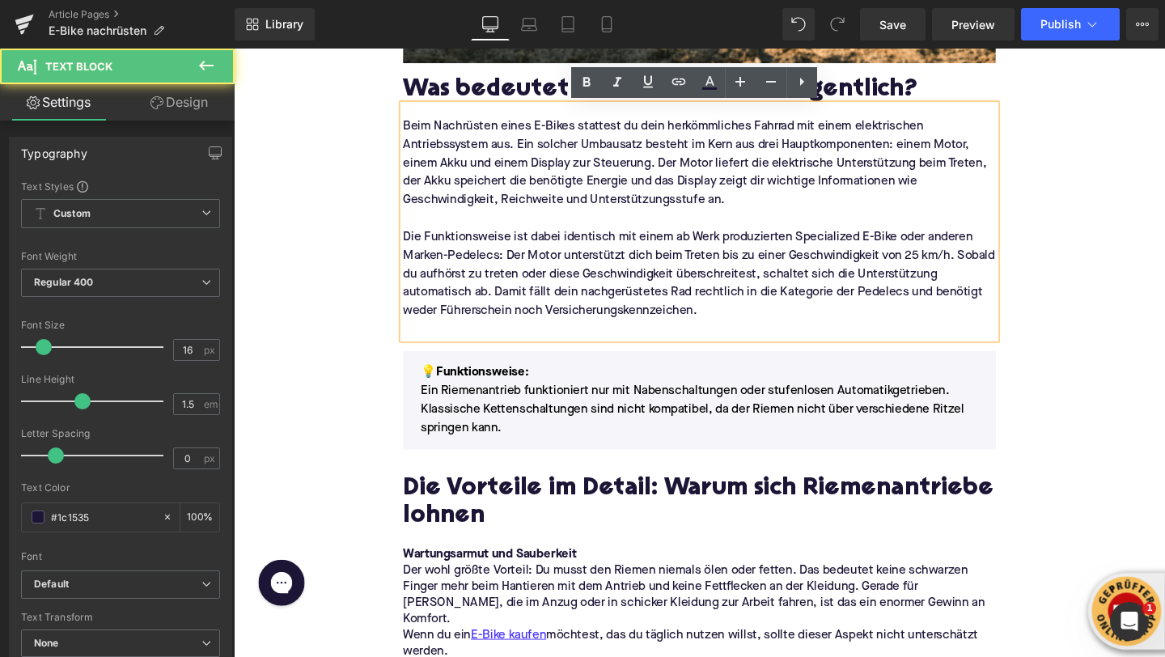
click at [534, 331] on p "Die Funktionsweise ist dabei identisch mit einem ab Werk produzierten Specializ…" at bounding box center [723, 285] width 623 height 97
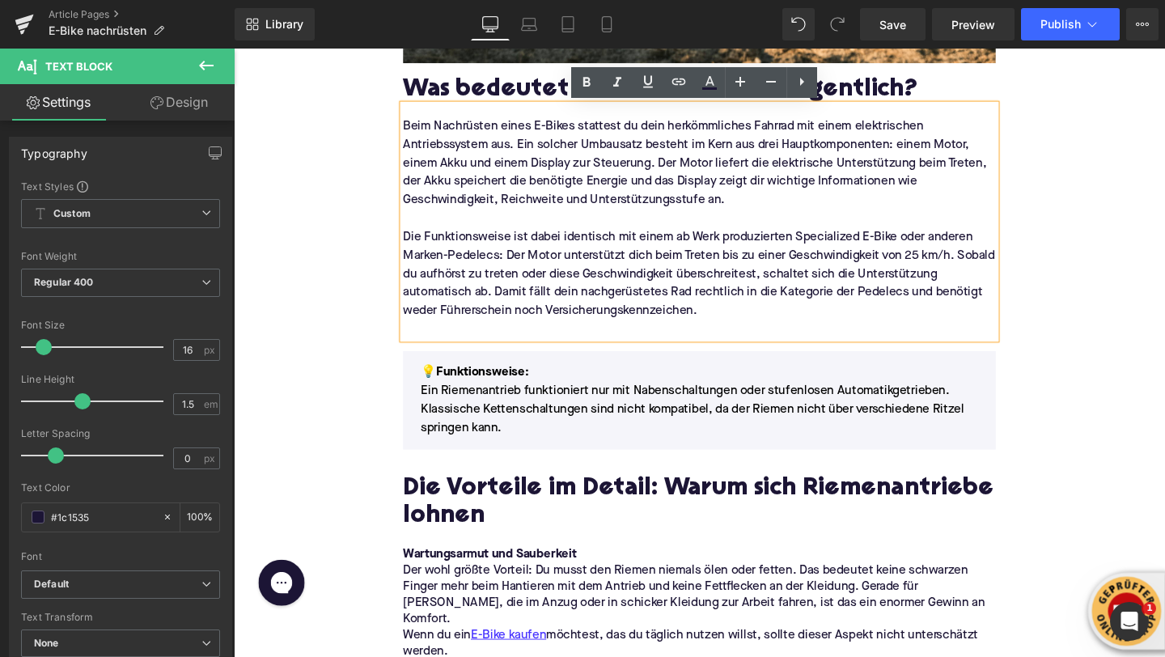
click at [512, 337] on p at bounding box center [723, 343] width 623 height 19
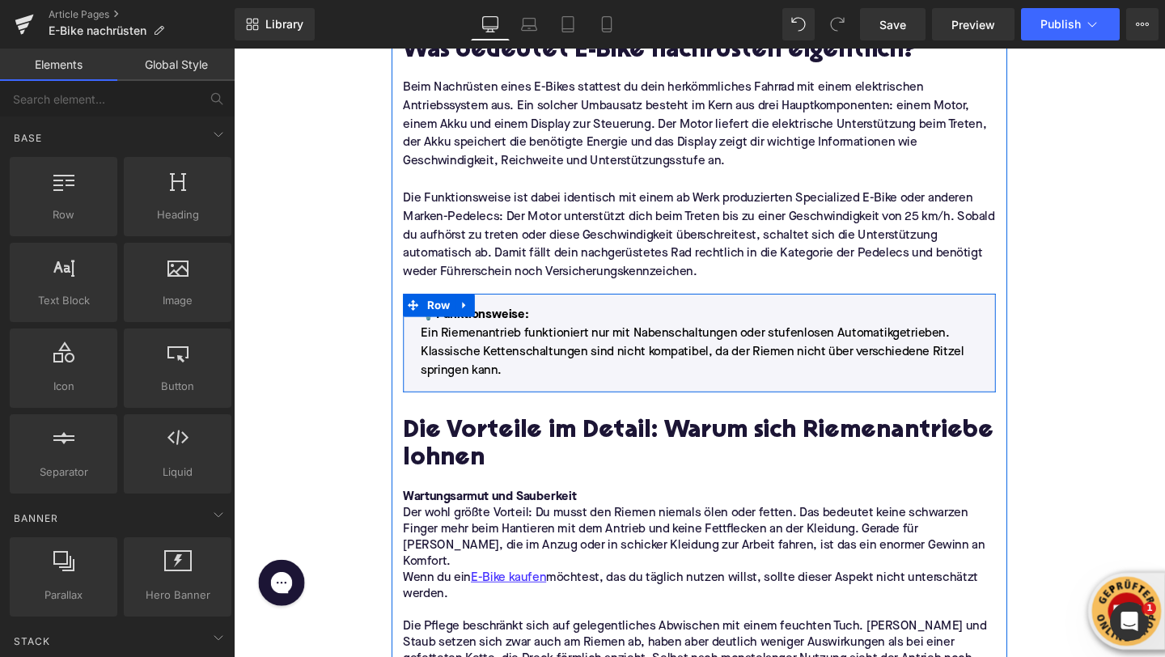
scroll to position [1737, 0]
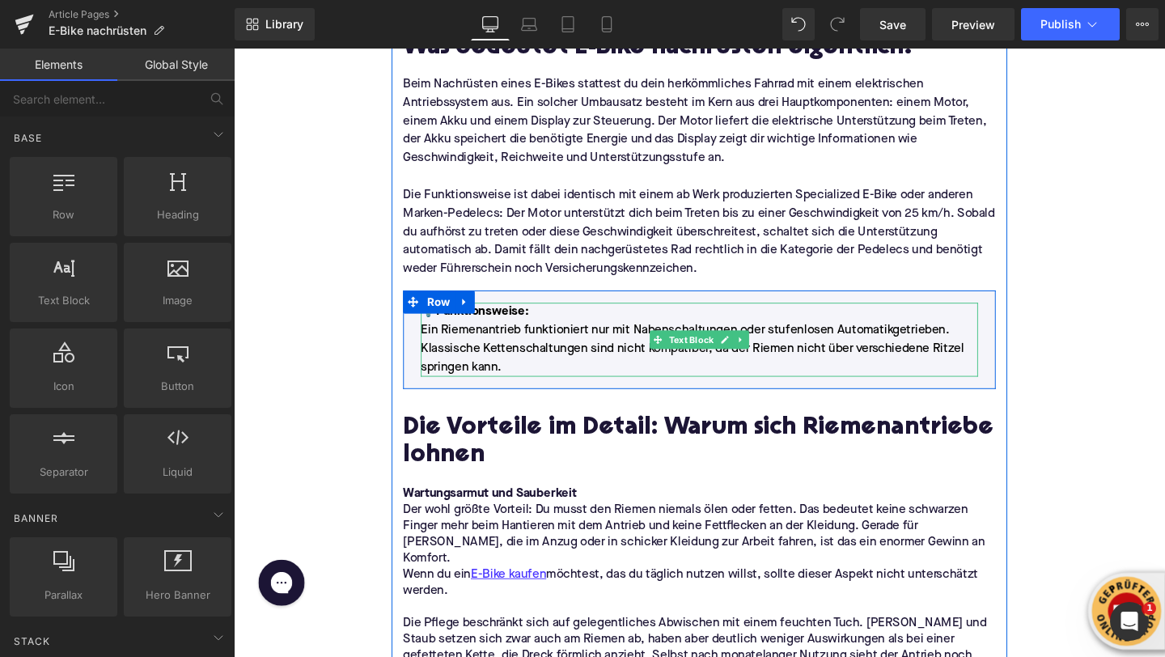
click at [510, 328] on font "💡Funktionsweise" at bounding box center [485, 325] width 109 height 13
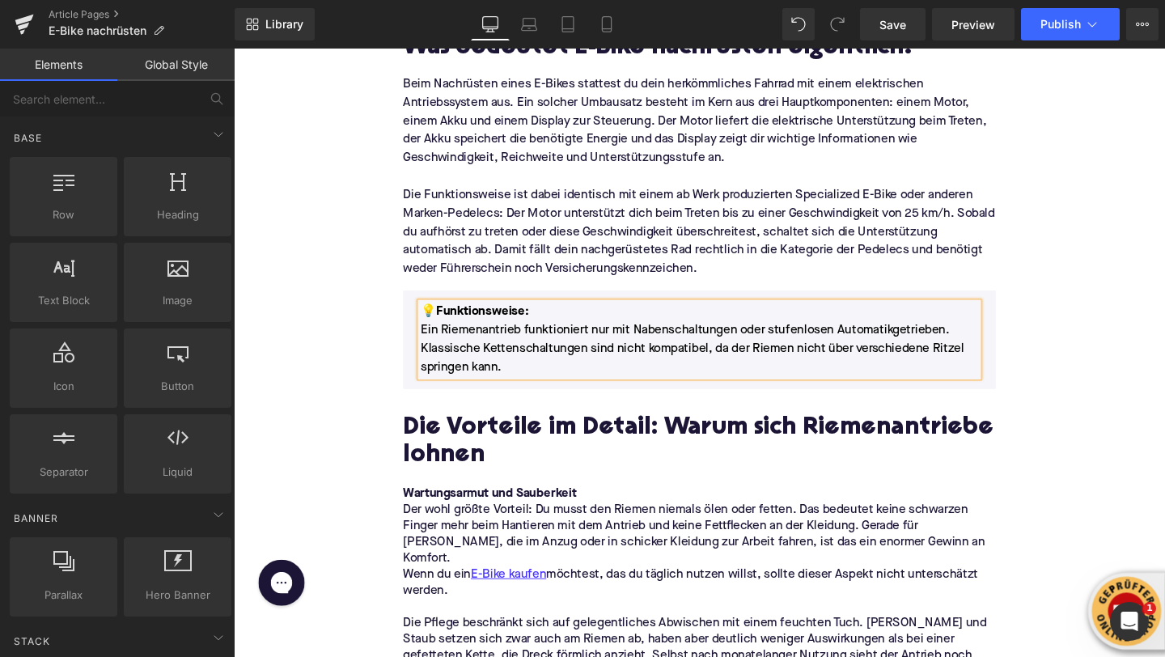
click at [510, 328] on font "💡Funktionsweise" at bounding box center [485, 325] width 109 height 13
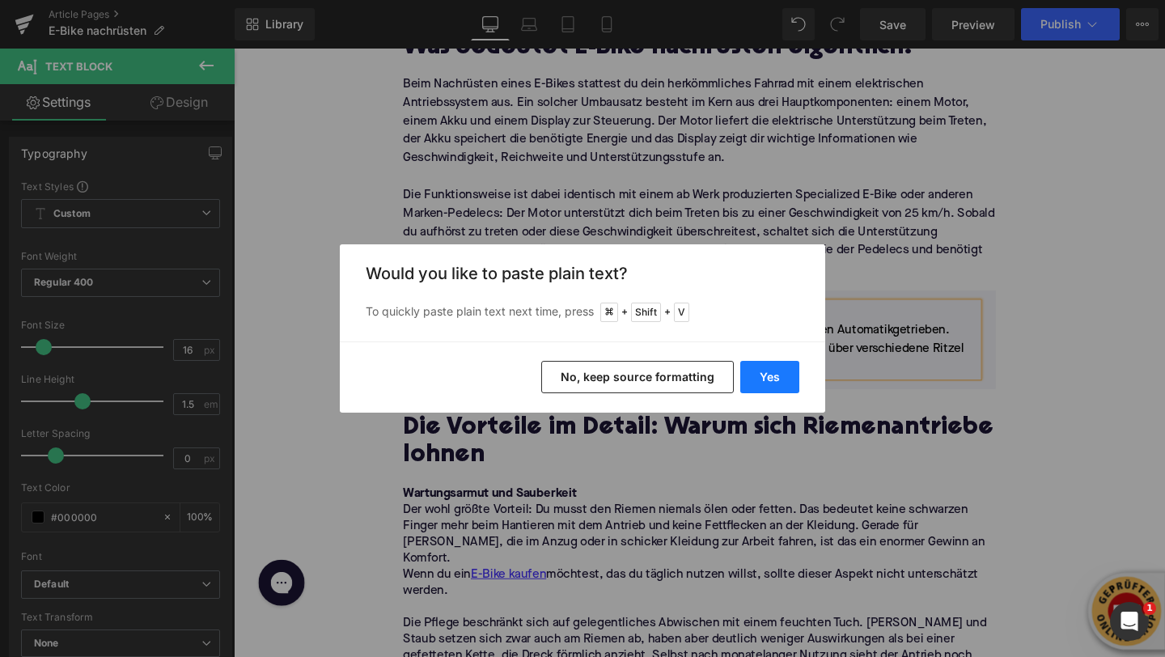
click at [774, 366] on button "Yes" at bounding box center [769, 377] width 59 height 32
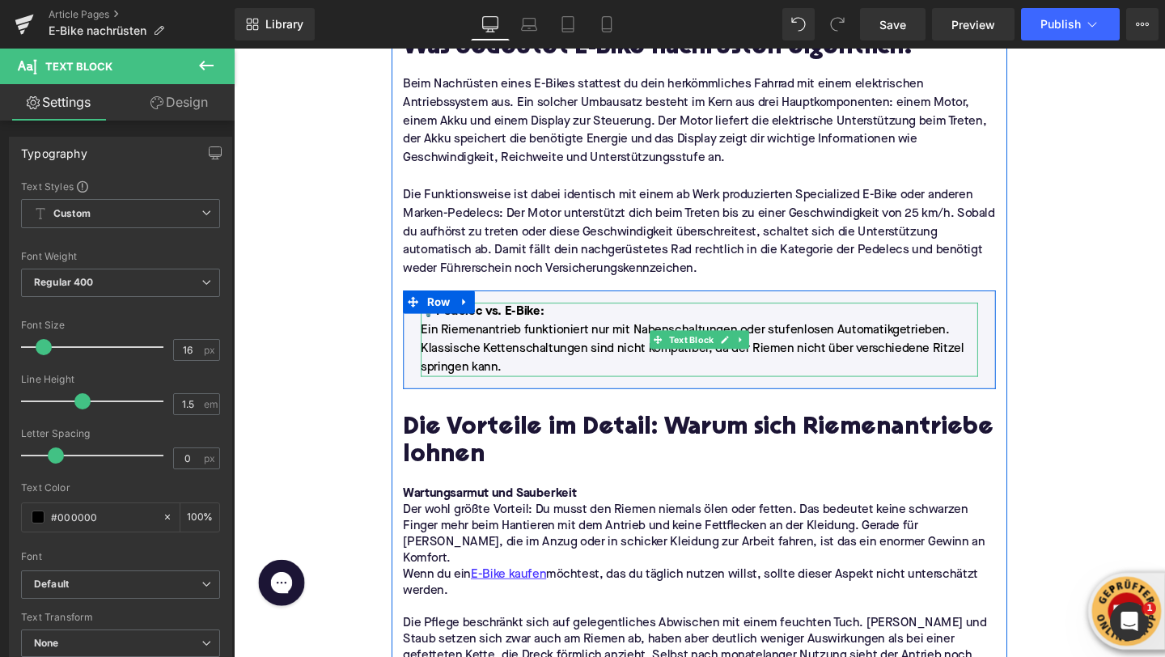
click at [473, 363] on p "Ein Riemenantrieb funktioniert nur mit Nabenschaltungen oder stufenlosen Automa…" at bounding box center [724, 364] width 586 height 58
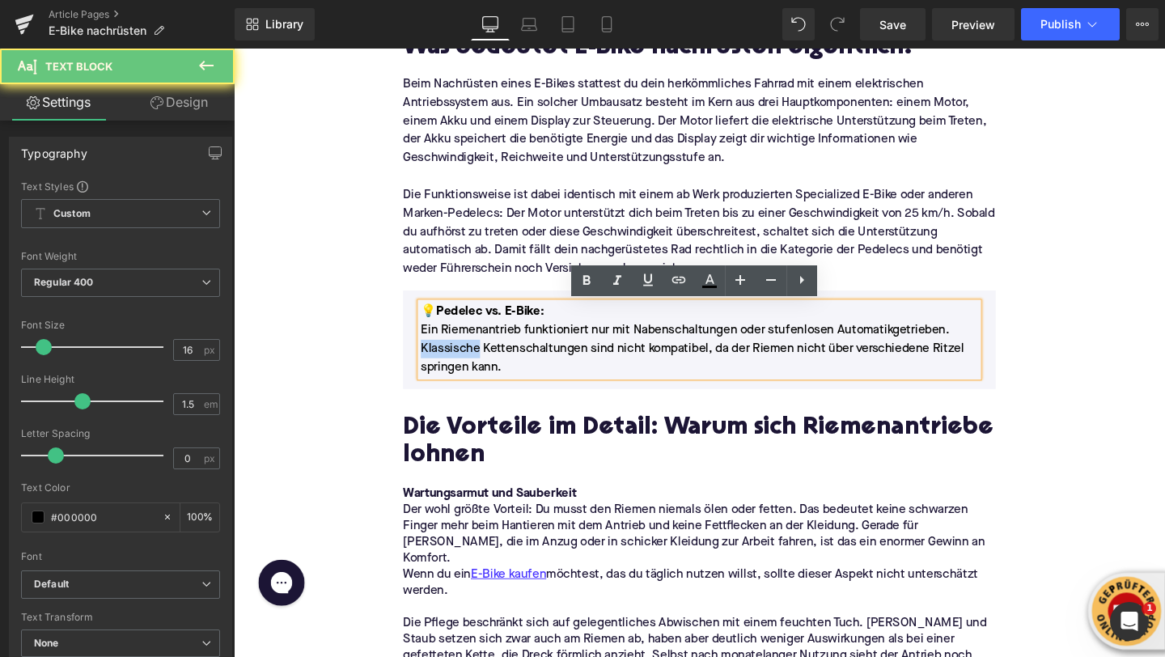
click at [473, 363] on p "Ein Riemenantrieb funktioniert nur mit Nabenschaltungen oder stufenlosen Automa…" at bounding box center [724, 364] width 586 height 58
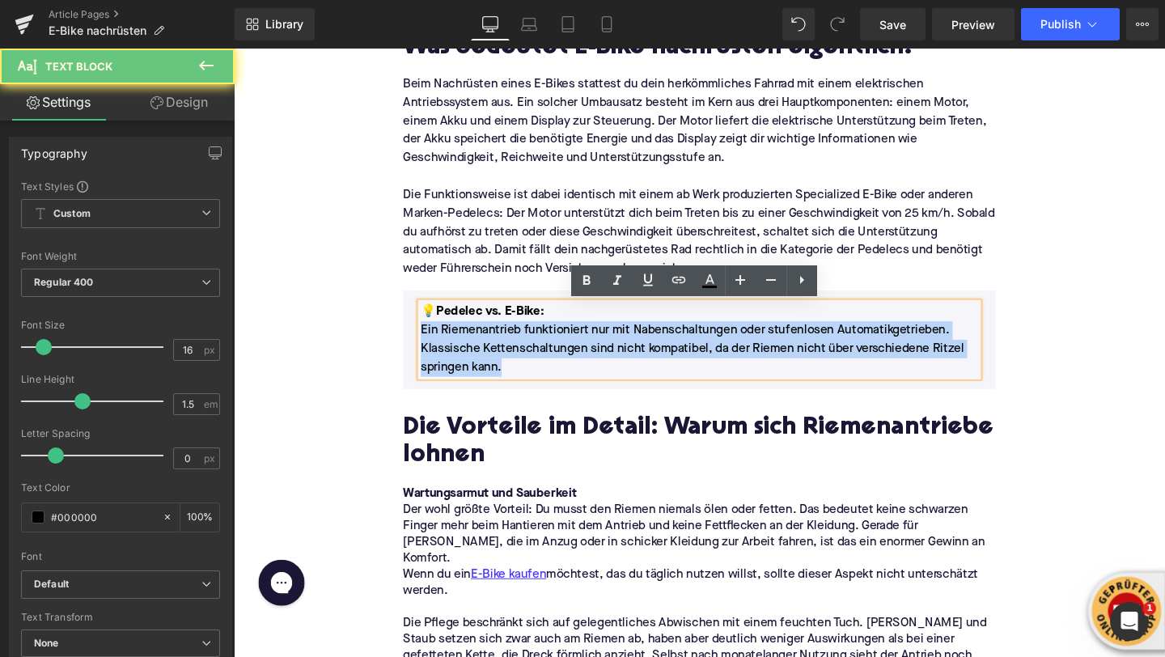
click at [473, 363] on p "Ein Riemenantrieb funktioniert nur mit Nabenschaltungen oder stufenlosen Automa…" at bounding box center [724, 364] width 586 height 58
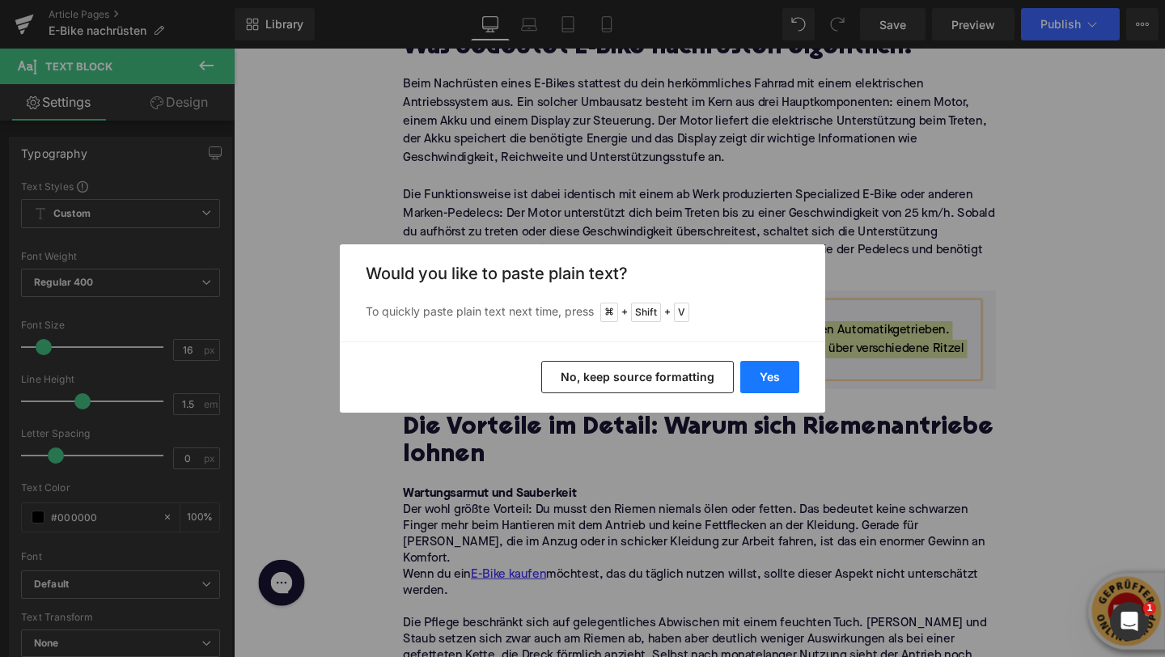
click at [754, 375] on button "Yes" at bounding box center [769, 377] width 59 height 32
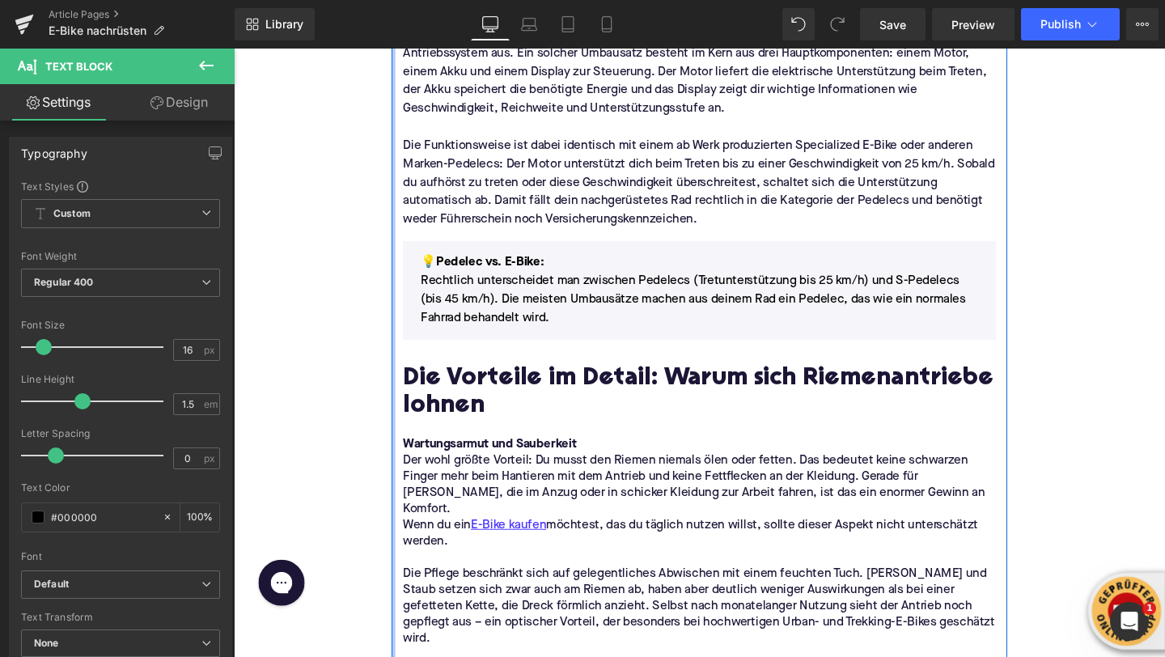
scroll to position [1858, 0]
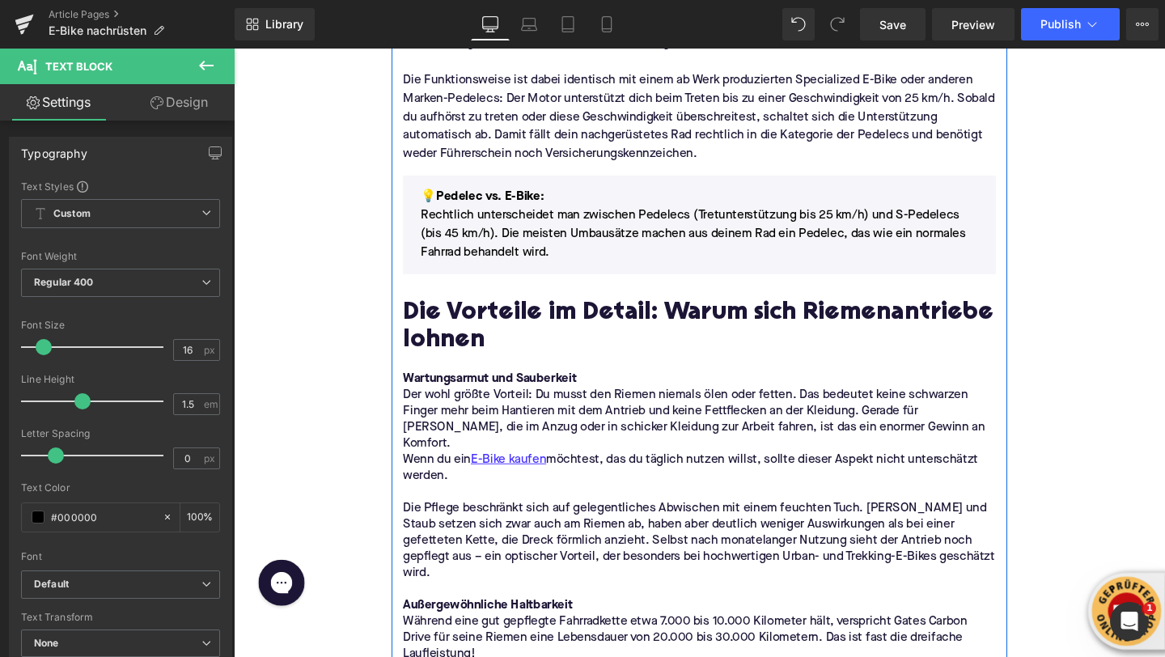
click at [475, 321] on h2 "Die Vorteile im Detail: Warum sich Riemenantriebe lohnen" at bounding box center [723, 341] width 623 height 57
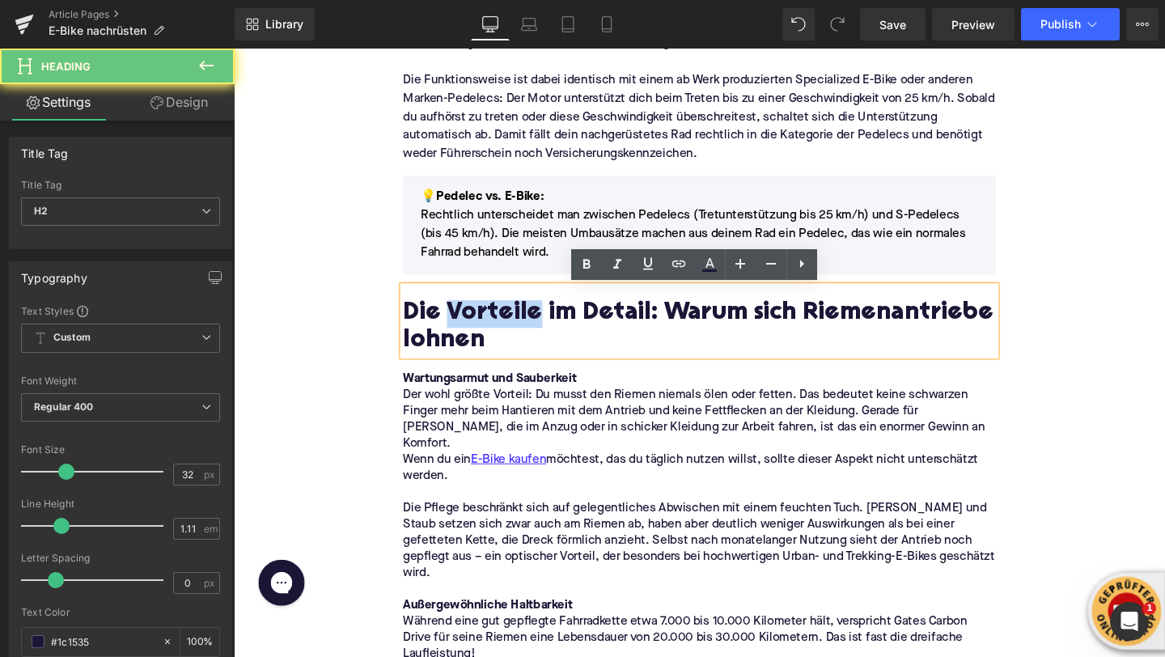
click at [475, 321] on h2 "Die Vorteile im Detail: Warum sich Riemenantriebe lohnen" at bounding box center [723, 341] width 623 height 57
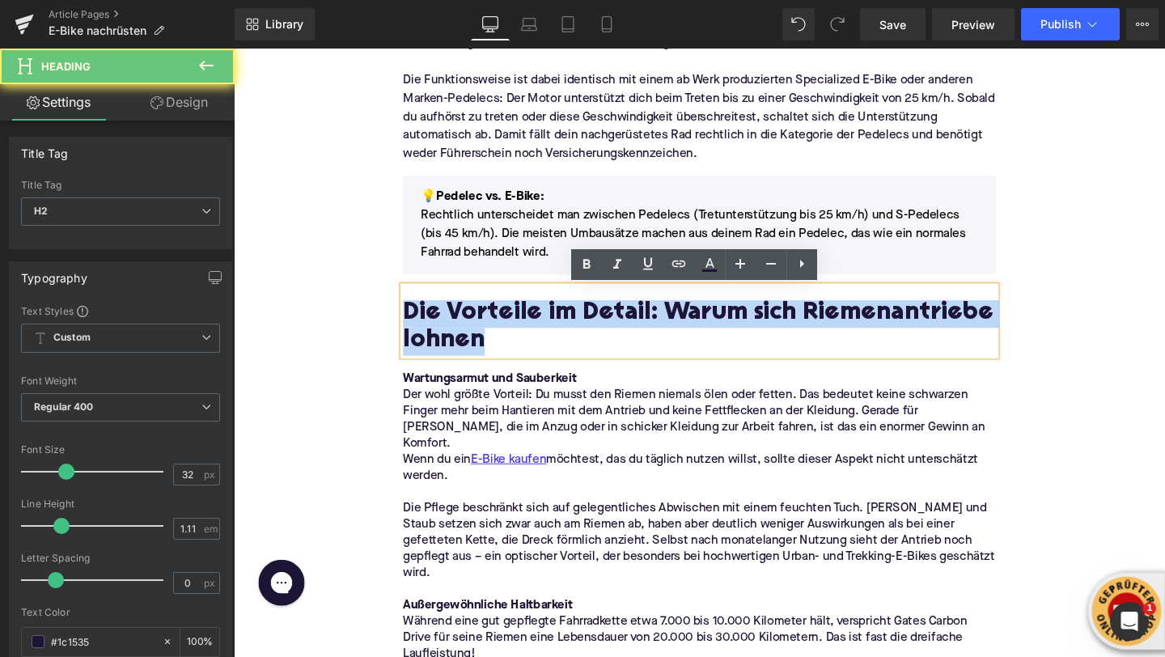
click at [475, 321] on h2 "Die Vorteile im Detail: Warum sich Riemenantriebe lohnen" at bounding box center [723, 341] width 623 height 57
paste div
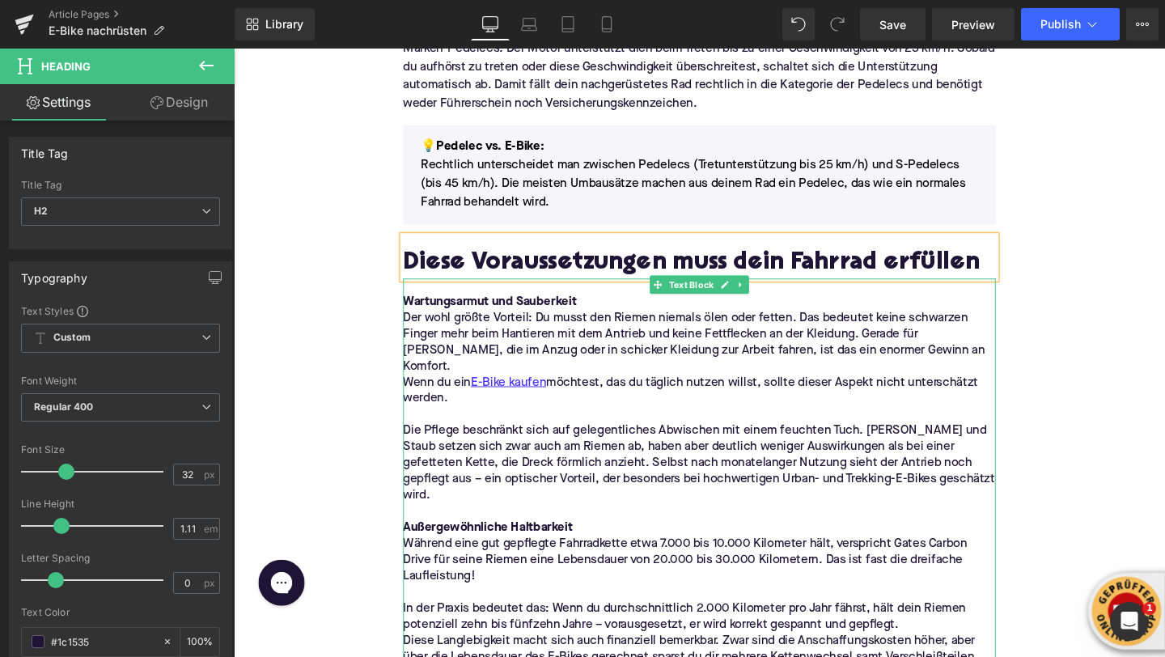
scroll to position [1911, 0]
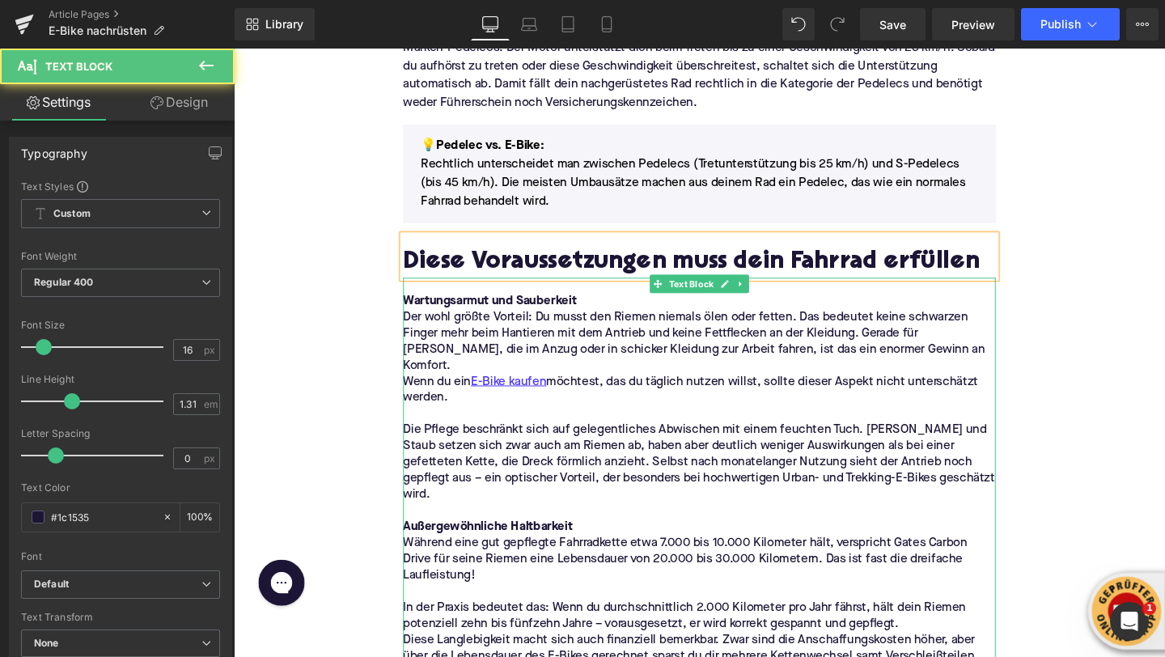
click at [470, 425] on p at bounding box center [723, 433] width 623 height 17
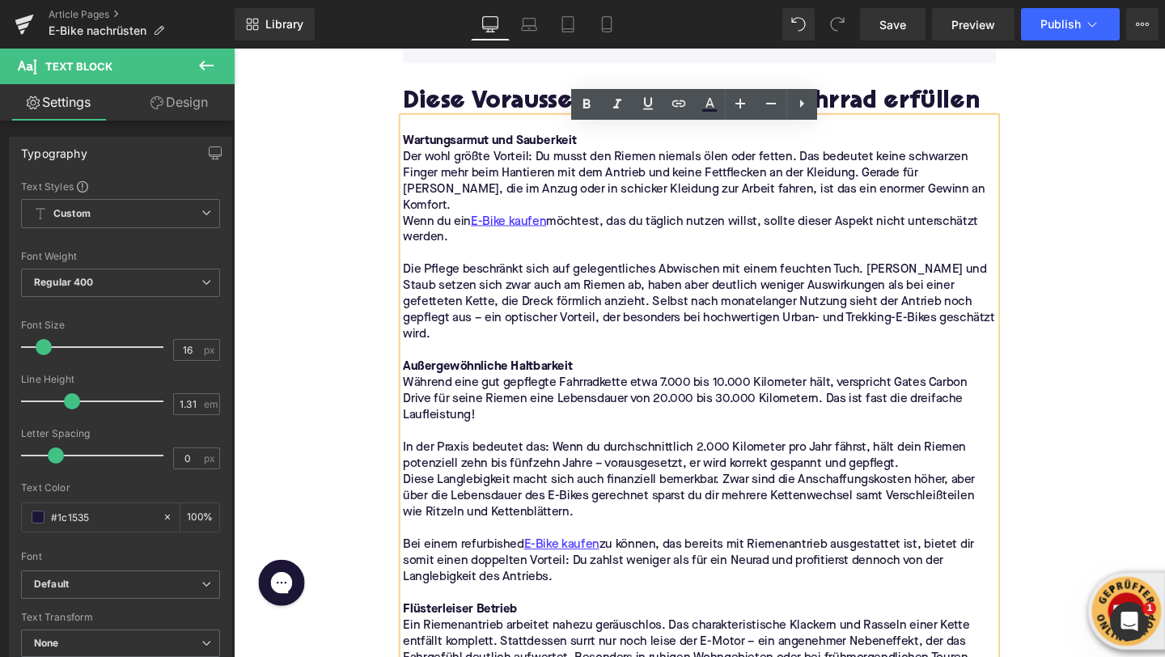
scroll to position [2094, 0]
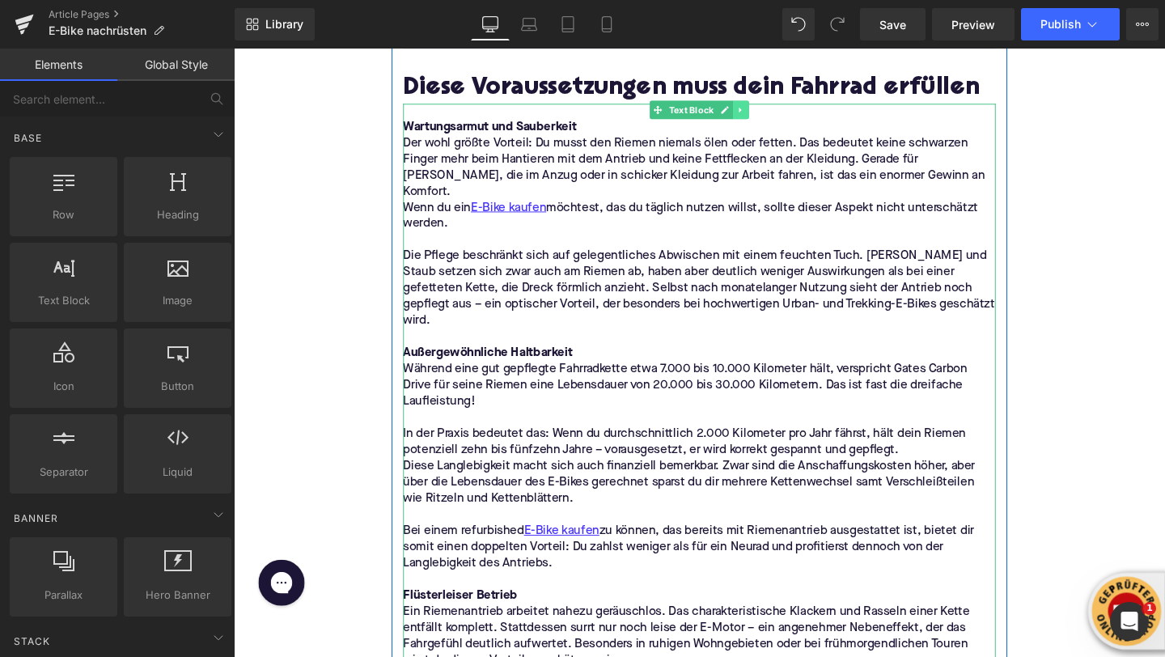
click at [770, 117] on icon at bounding box center [766, 113] width 9 height 10
click at [770, 113] on link at bounding box center [775, 113] width 17 height 19
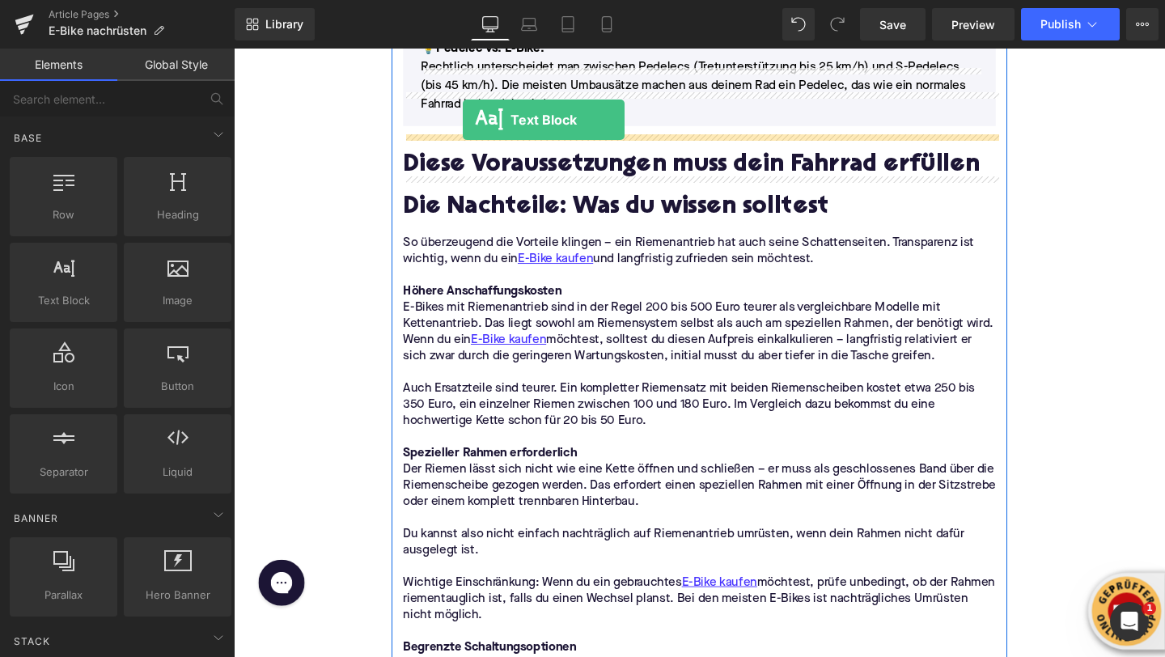
scroll to position [1932, 0]
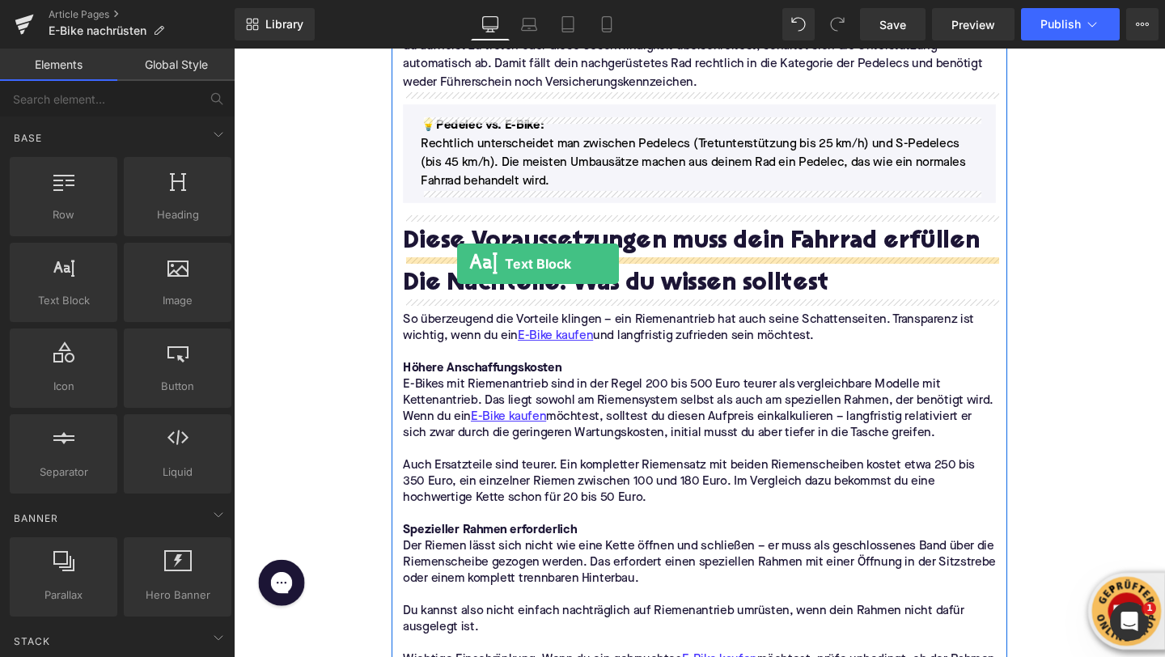
drag, startPoint x: 278, startPoint y: 319, endPoint x: 469, endPoint y: 274, distance: 196.9
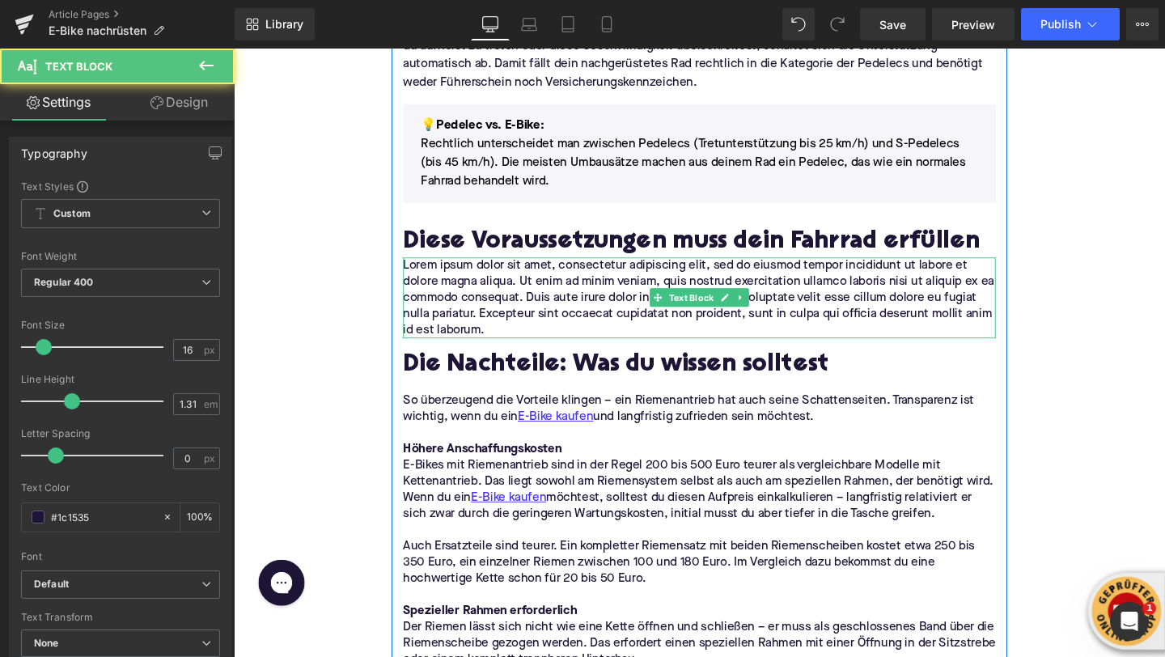
click at [476, 306] on p "Lorem ipsum dolor sit amet, consectetur adipiscing elit, sed do eiusmod tempor …" at bounding box center [723, 311] width 623 height 85
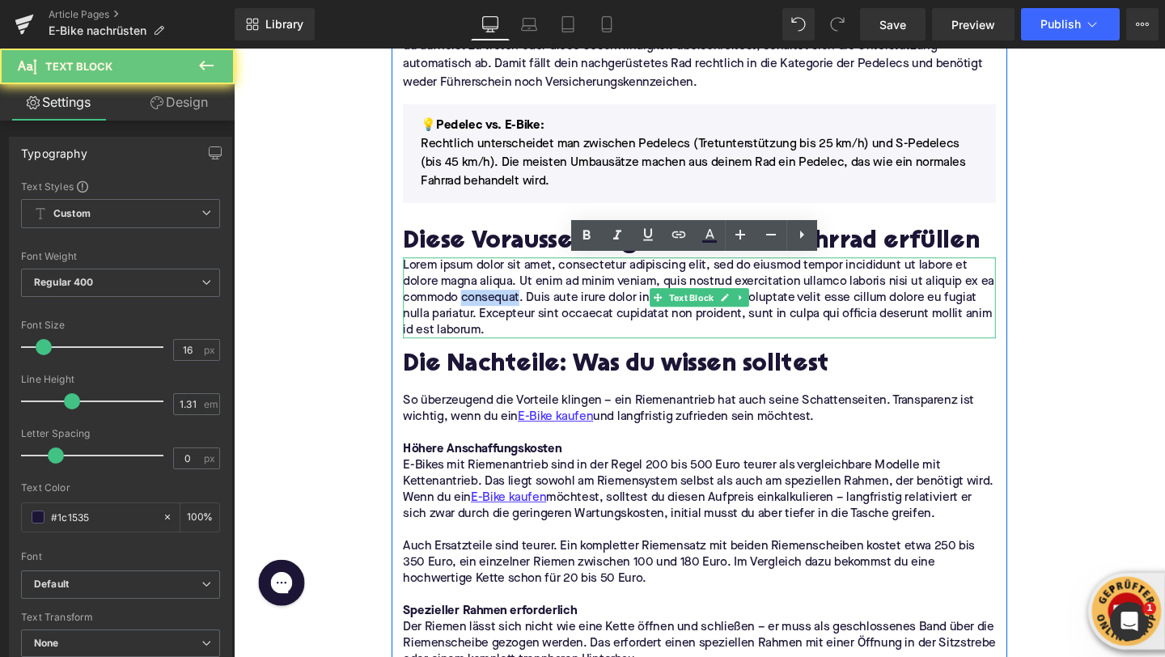
click at [476, 306] on p "Lorem ipsum dolor sit amet, consectetur adipiscing elit, sed do eiusmod tempor …" at bounding box center [723, 311] width 623 height 85
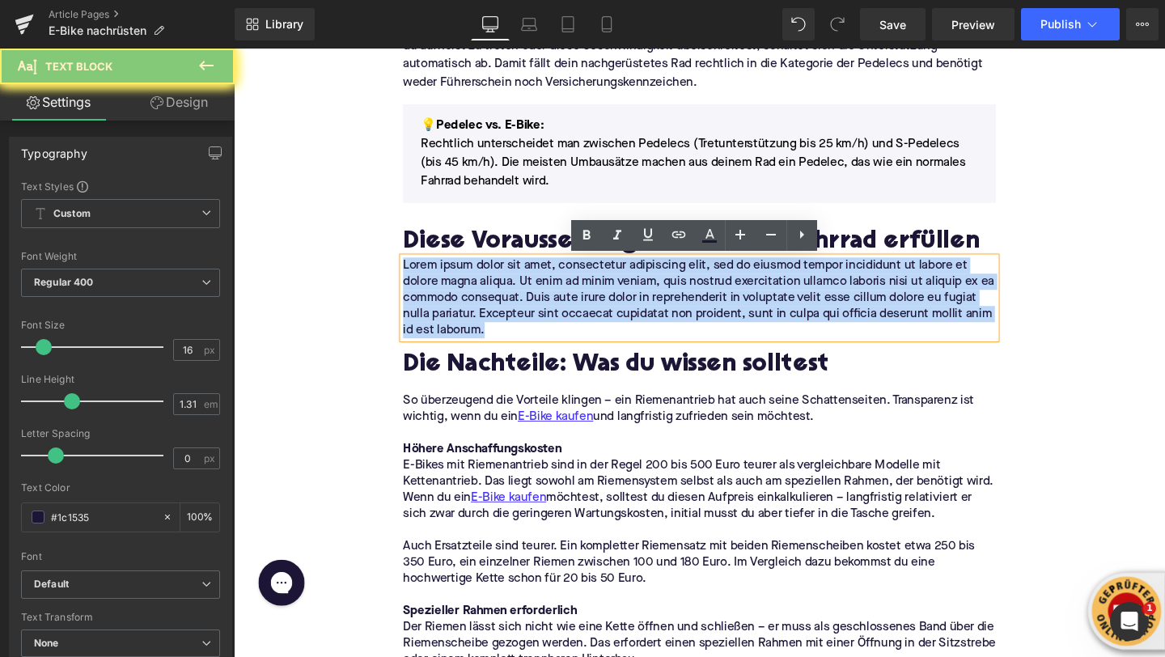
click at [476, 306] on p "Lorem ipsum dolor sit amet, consectetur adipiscing elit, sed do eiusmod tempor …" at bounding box center [723, 311] width 623 height 85
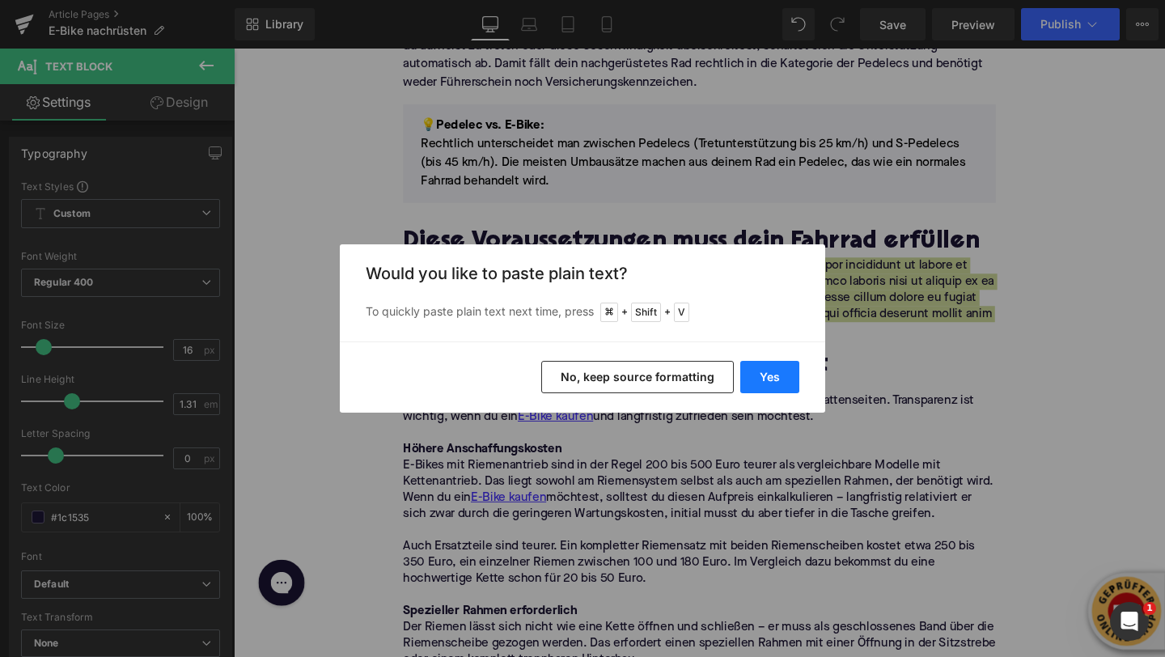
click at [765, 383] on button "Yes" at bounding box center [769, 377] width 59 height 32
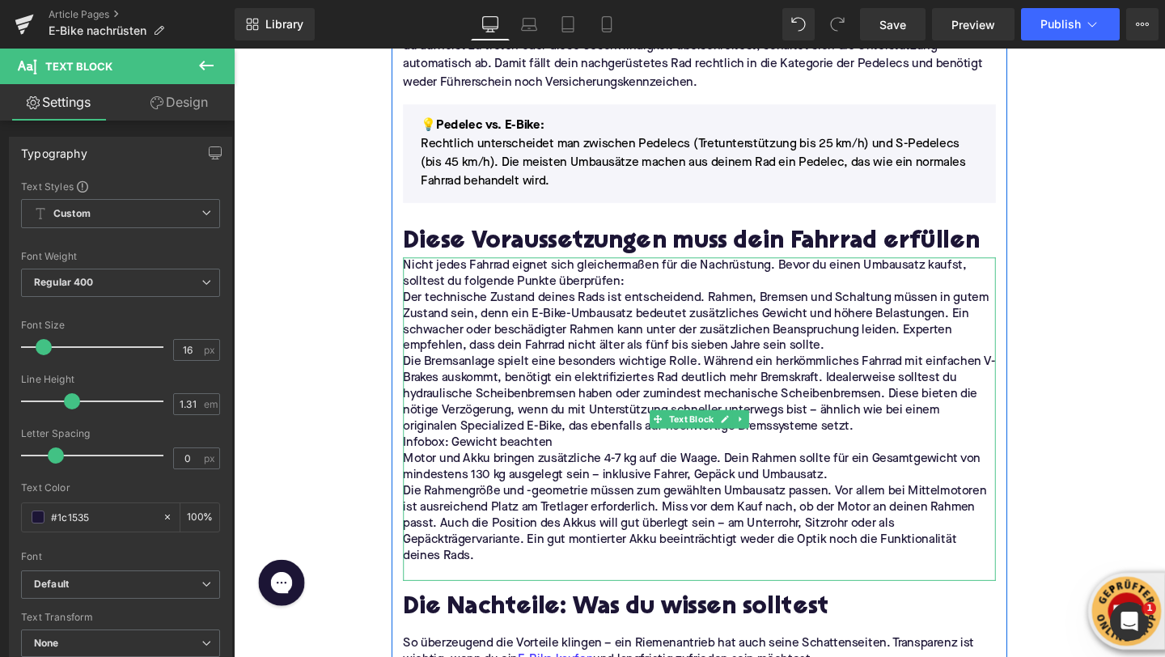
click at [647, 294] on p "Nicht jedes Fahrrad eignet sich gleichermaßen für die Nachrüstung. Bevor du ein…" at bounding box center [723, 286] width 623 height 34
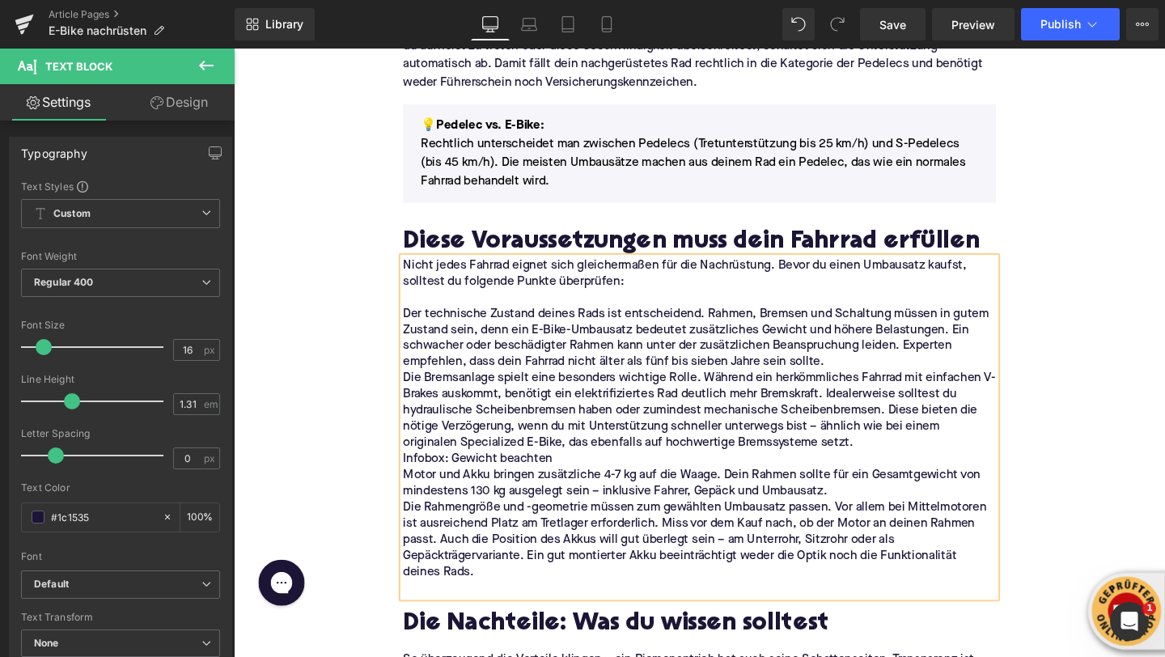
click at [870, 382] on p "Der technische Zustand deines Rads ist entscheidend. Rahmen, Bremsen und Schalt…" at bounding box center [723, 354] width 623 height 68
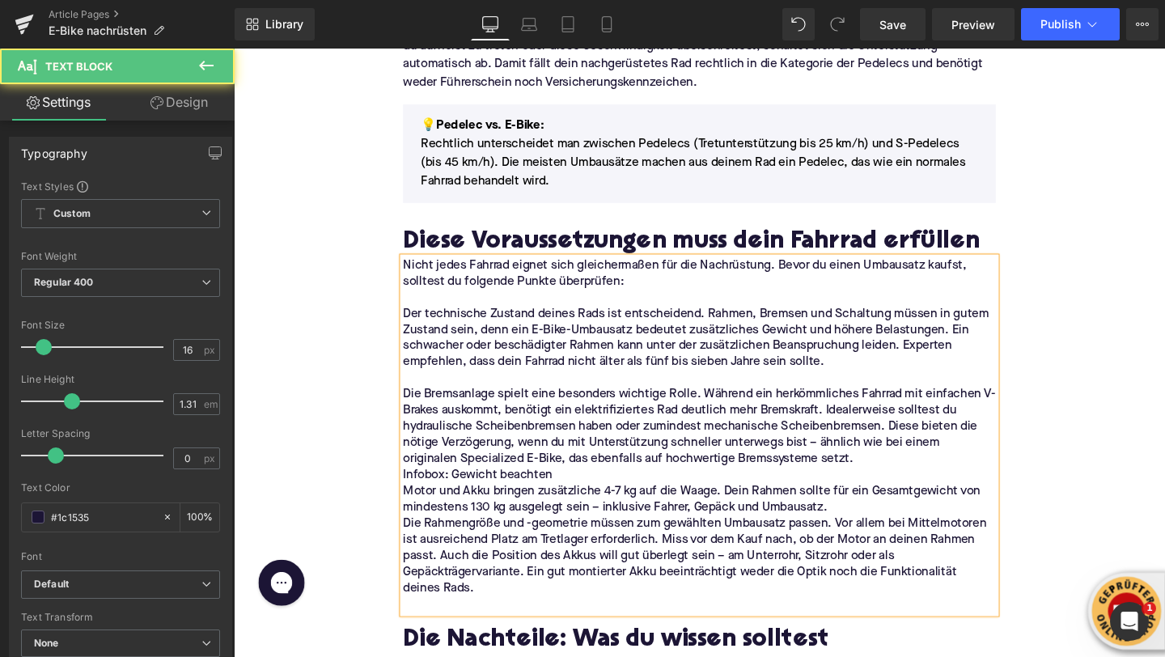
click at [743, 500] on p "Infobox: Gewicht beachten" at bounding box center [723, 498] width 623 height 17
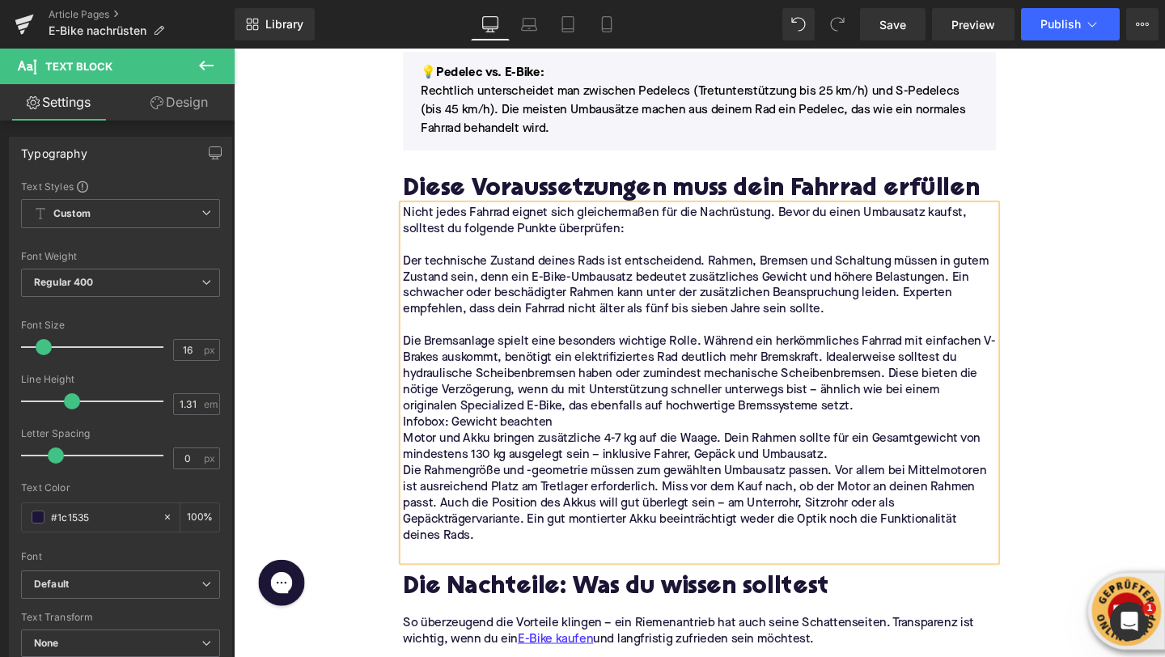
scroll to position [2045, 0]
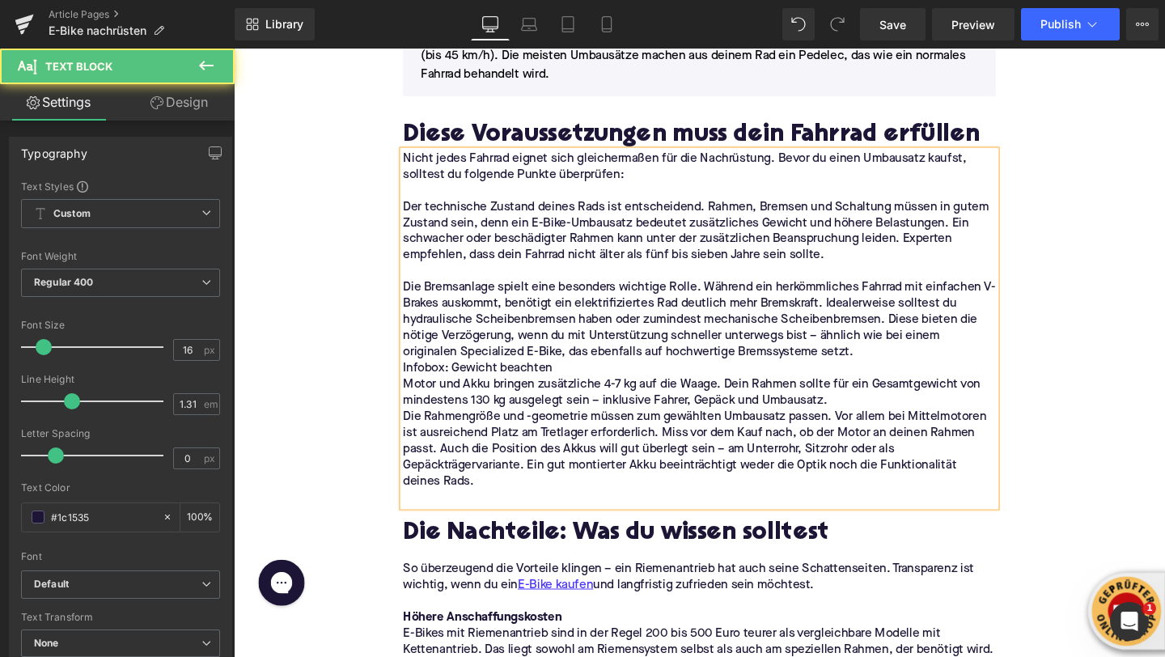
click at [471, 519] on p at bounding box center [723, 521] width 623 height 17
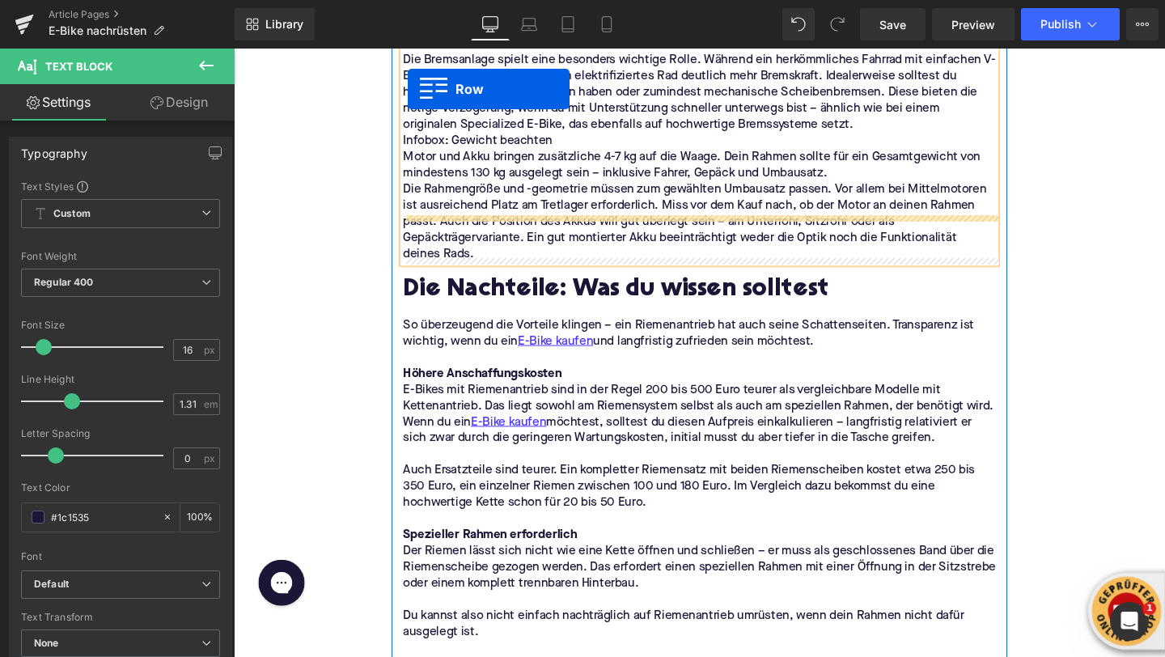
scroll to position [2268, 0]
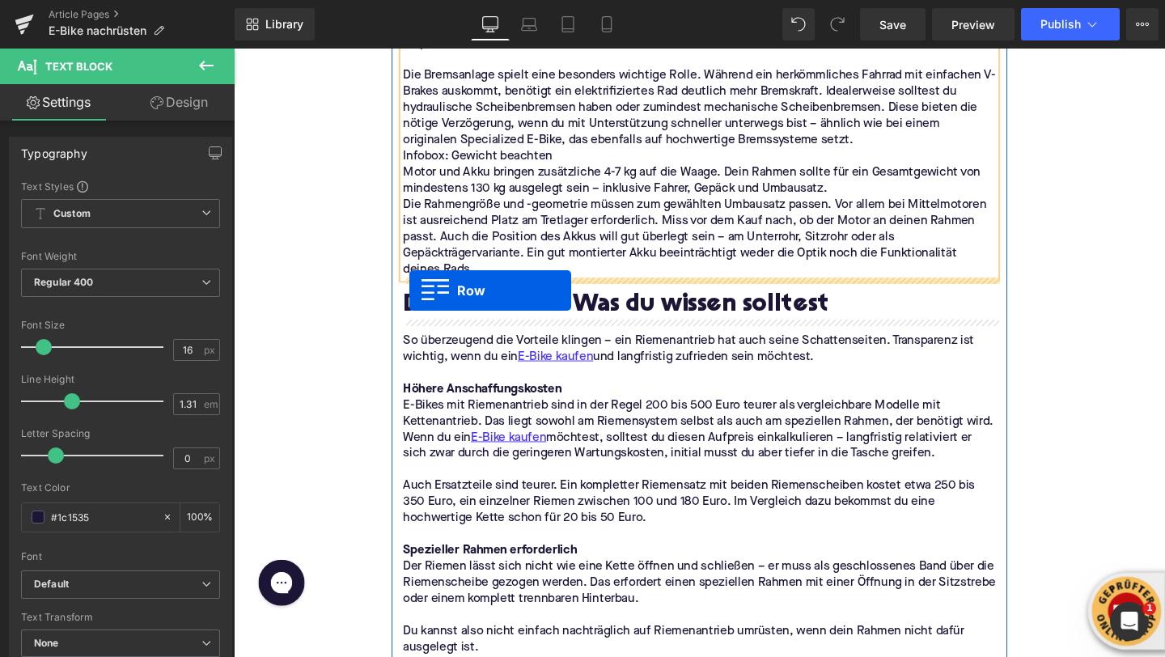
drag, startPoint x: 422, startPoint y: 487, endPoint x: 418, endPoint y: 303, distance: 184.5
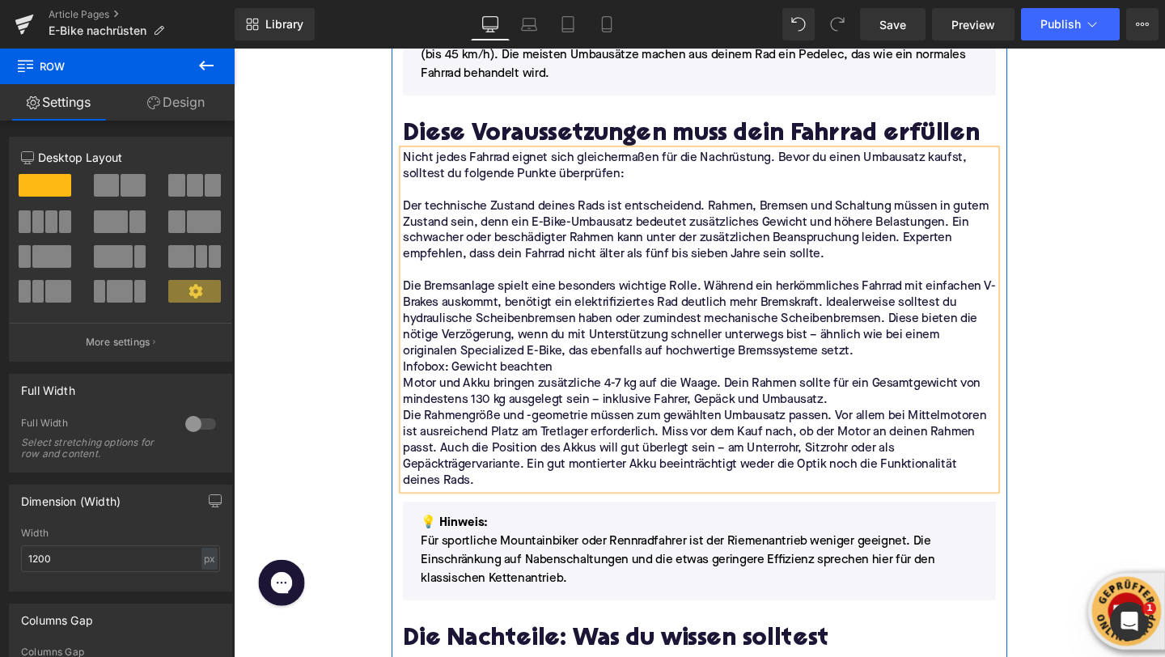
scroll to position [2050, 0]
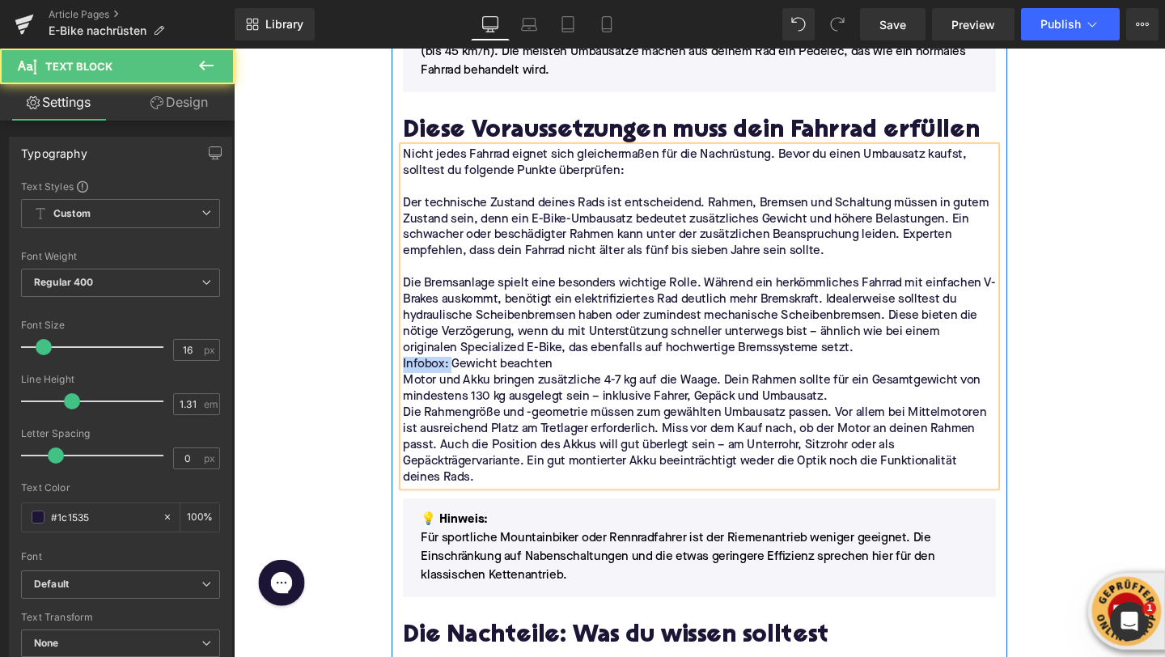
drag, startPoint x: 463, startPoint y: 380, endPoint x: 413, endPoint y: 380, distance: 50.2
click at [413, 380] on p "Infobox: Gewicht beachten" at bounding box center [723, 380] width 623 height 17
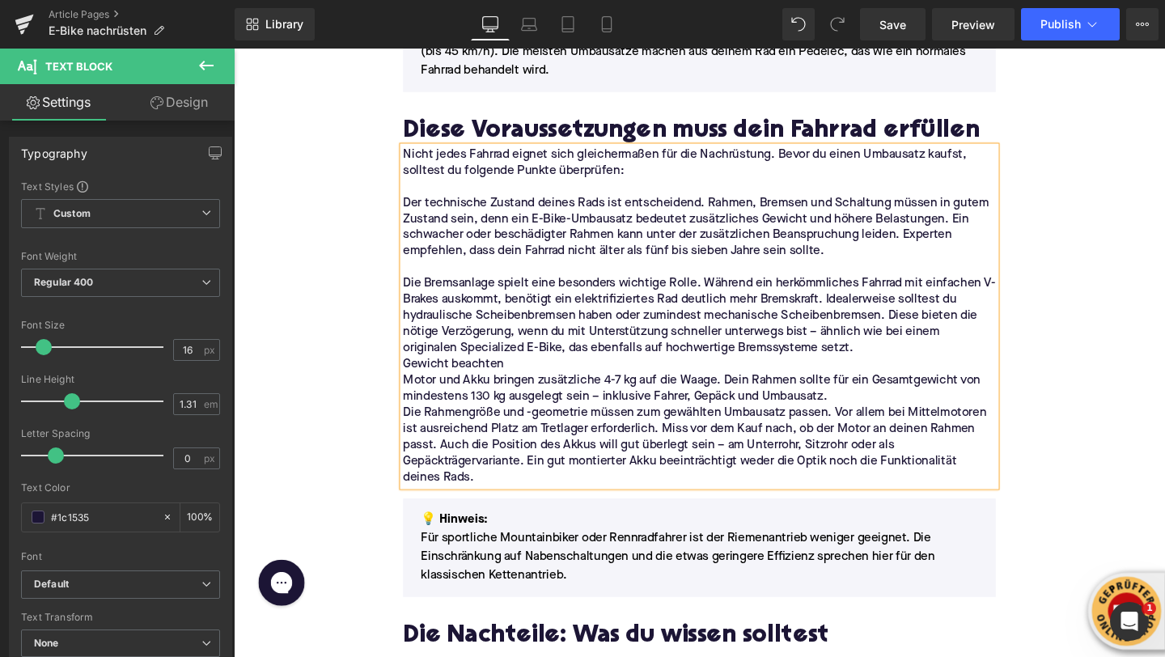
click at [474, 384] on p "Gewicht beachten" at bounding box center [723, 380] width 623 height 17
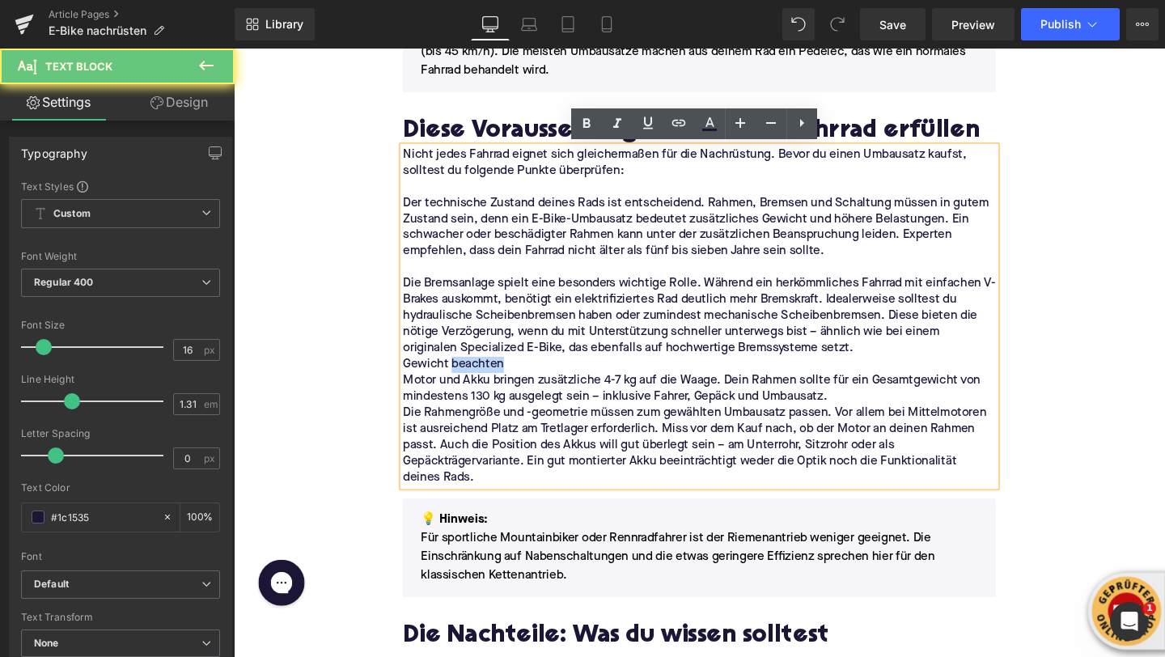
click at [474, 384] on p "Gewicht beachten" at bounding box center [723, 380] width 623 height 17
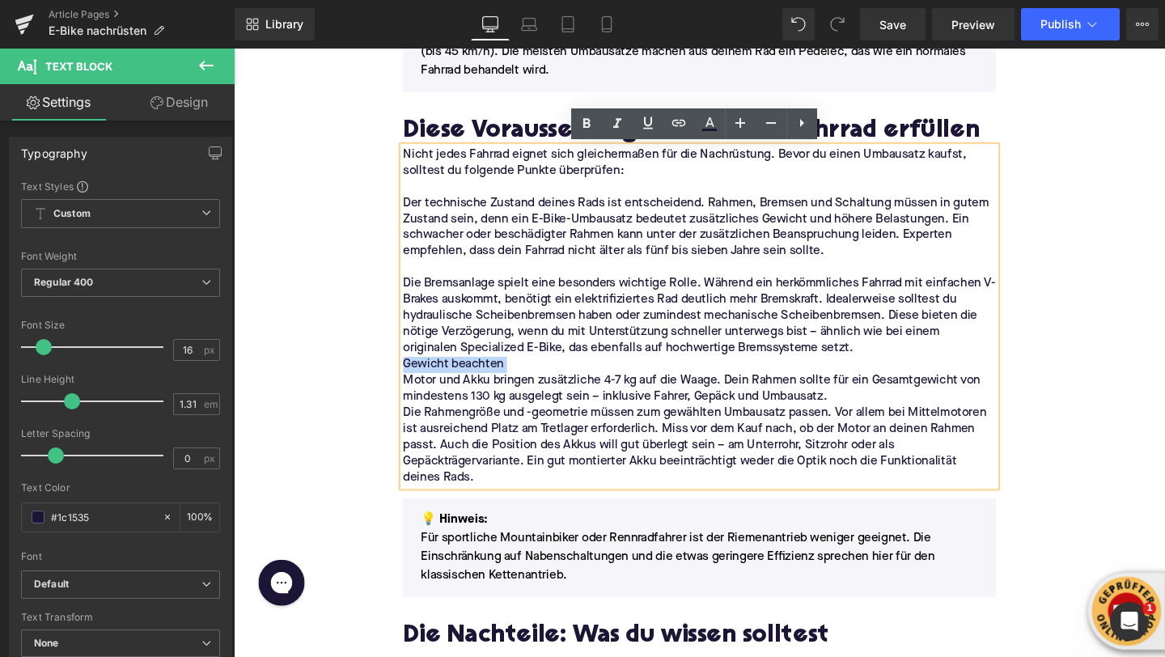
copy p "Gewicht beachten"
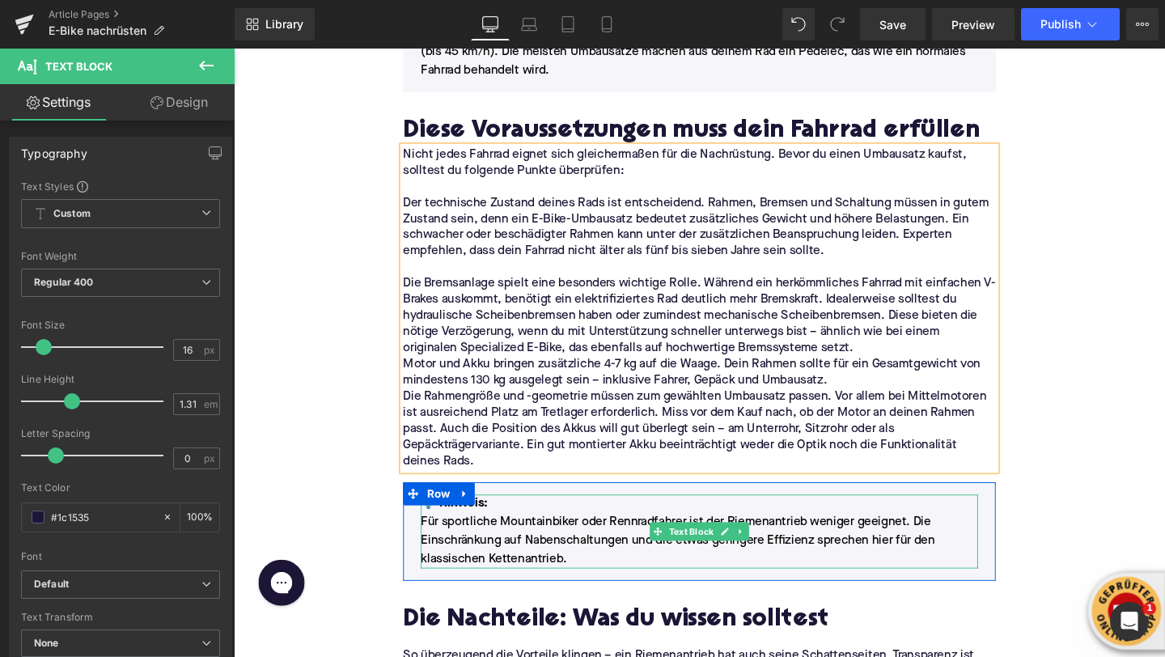
click at [486, 531] on font "💡 Hinweis" at bounding box center [464, 526] width 66 height 13
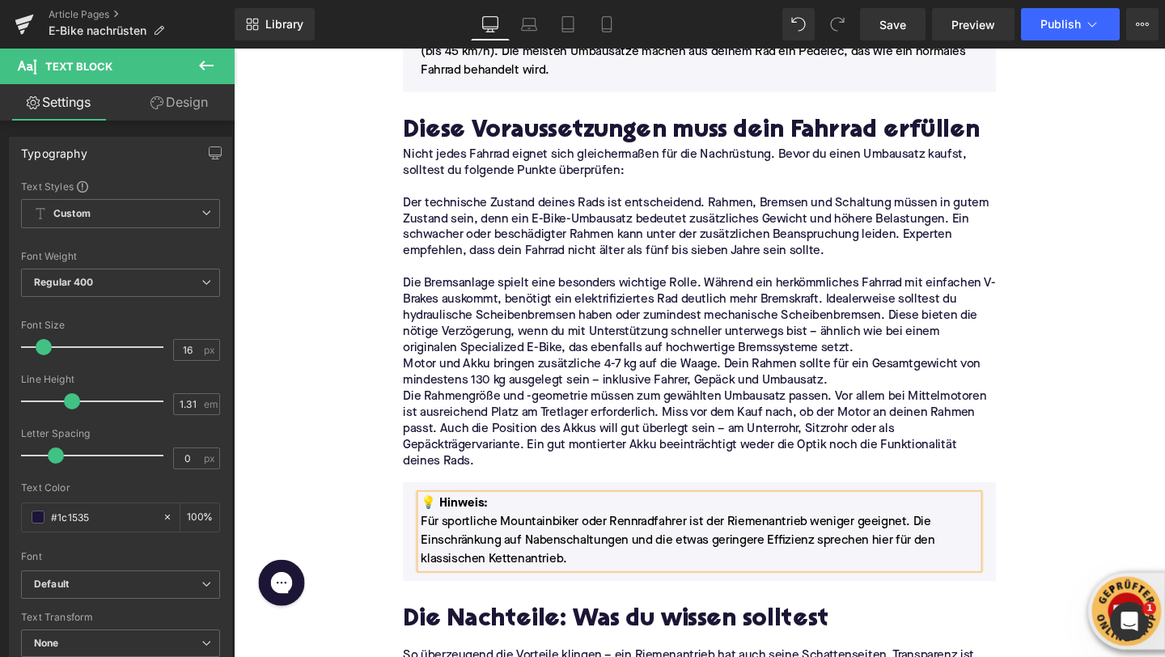
click at [486, 531] on font "💡 Hinweis" at bounding box center [464, 526] width 66 height 13
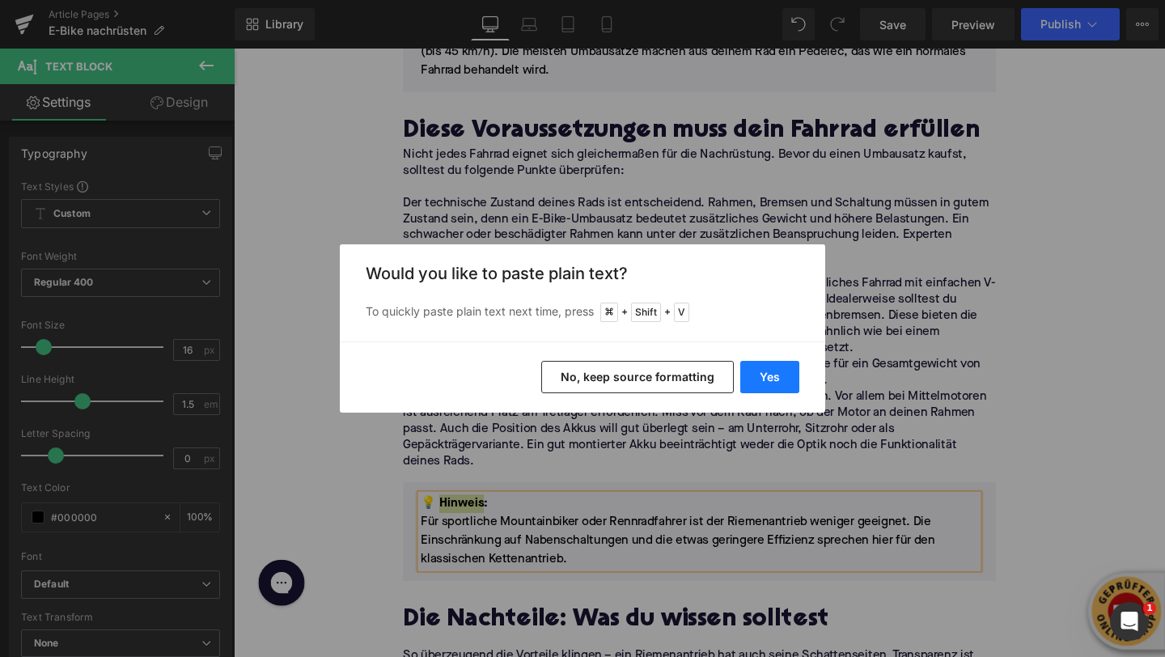
click at [771, 384] on button "Yes" at bounding box center [769, 377] width 59 height 32
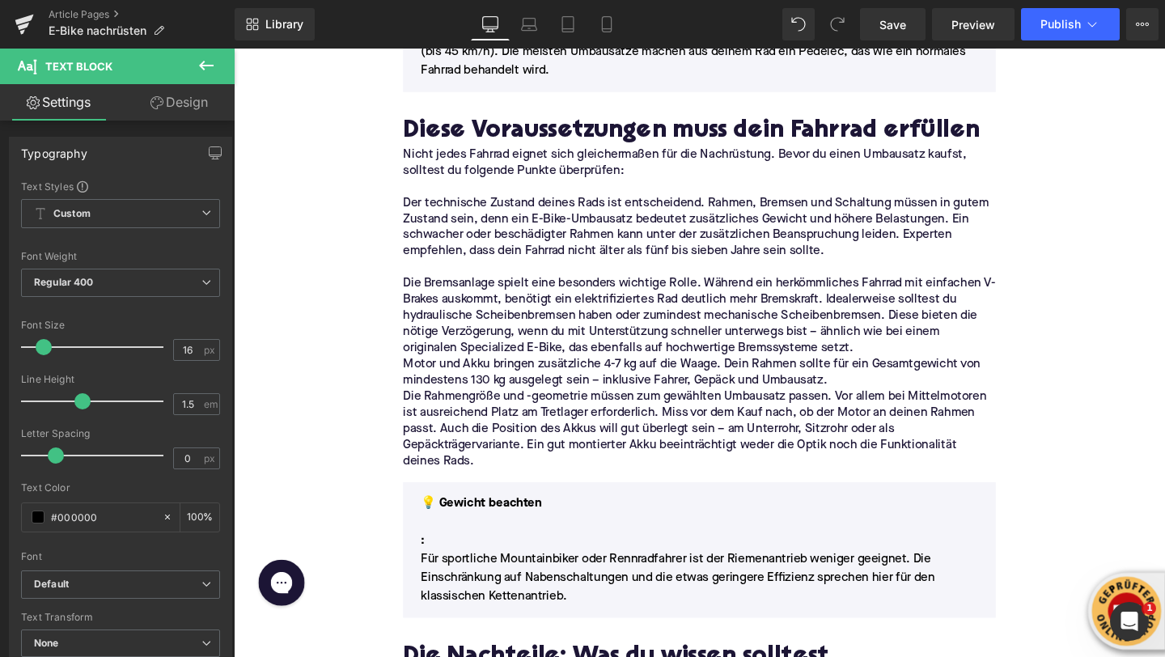
click at [444, 566] on p ":" at bounding box center [724, 565] width 586 height 19
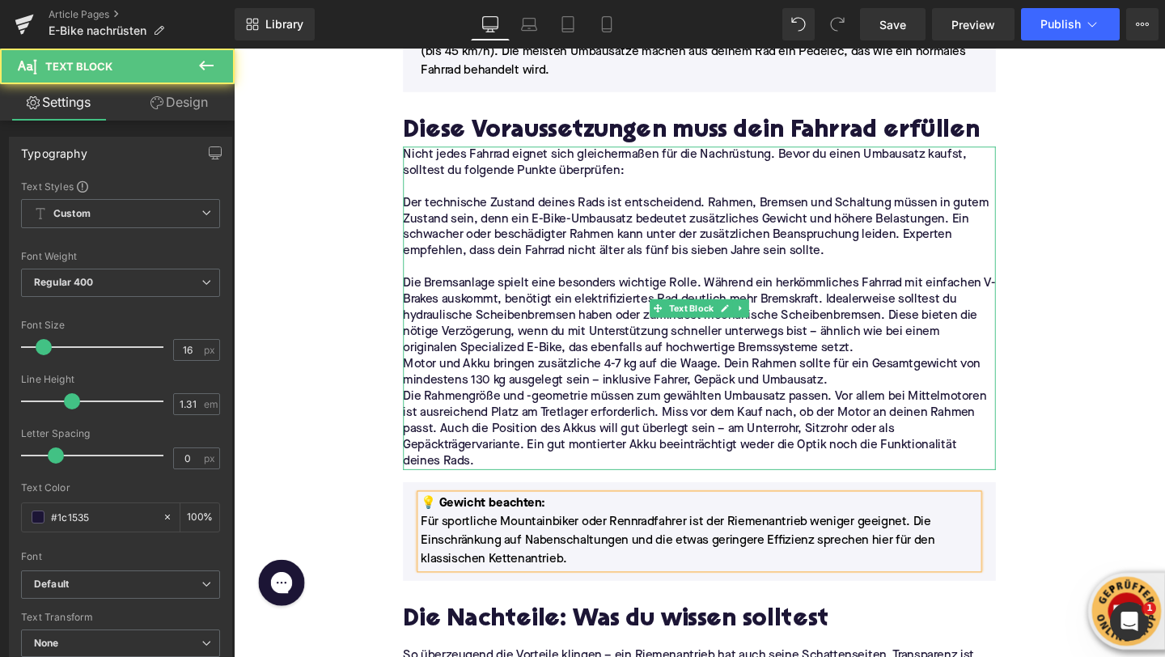
drag, startPoint x: 827, startPoint y: 397, endPoint x: 417, endPoint y: 387, distance: 410.4
click at [417, 387] on p "Motor und Akku bringen zusätzliche 4-7 kg auf die Waage. Dein Rahmen sollte für…" at bounding box center [723, 389] width 623 height 34
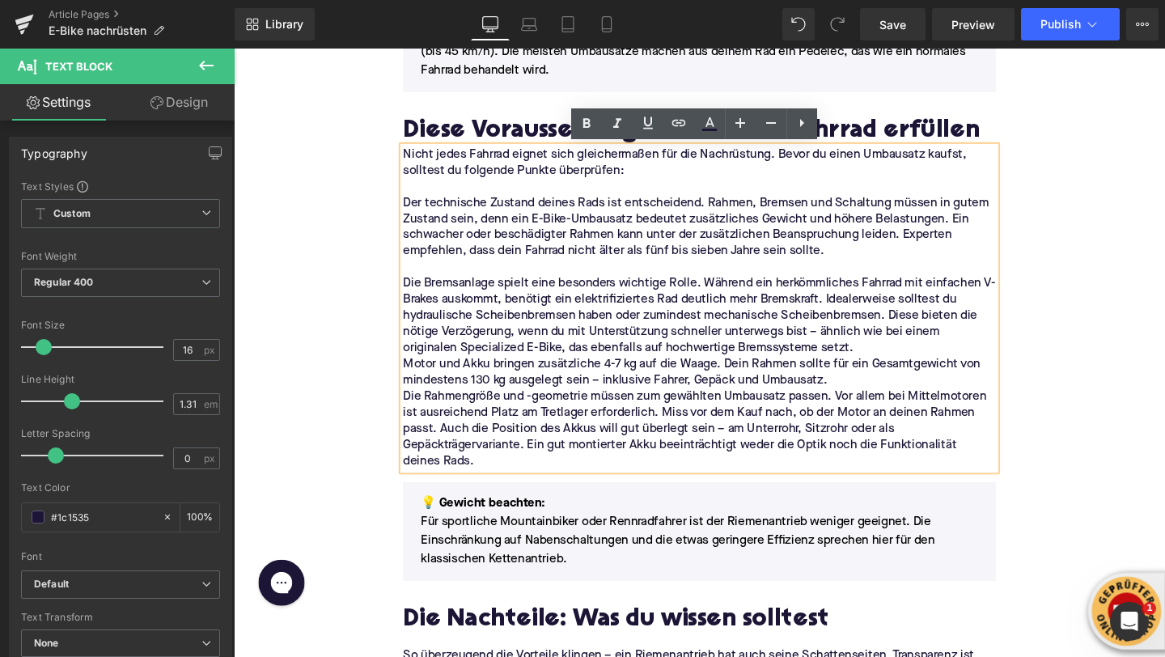
copy span "Motor und Akku bringen zusätzliche 4-7 kg auf die Waage. Dein Rahmen sollte für…"
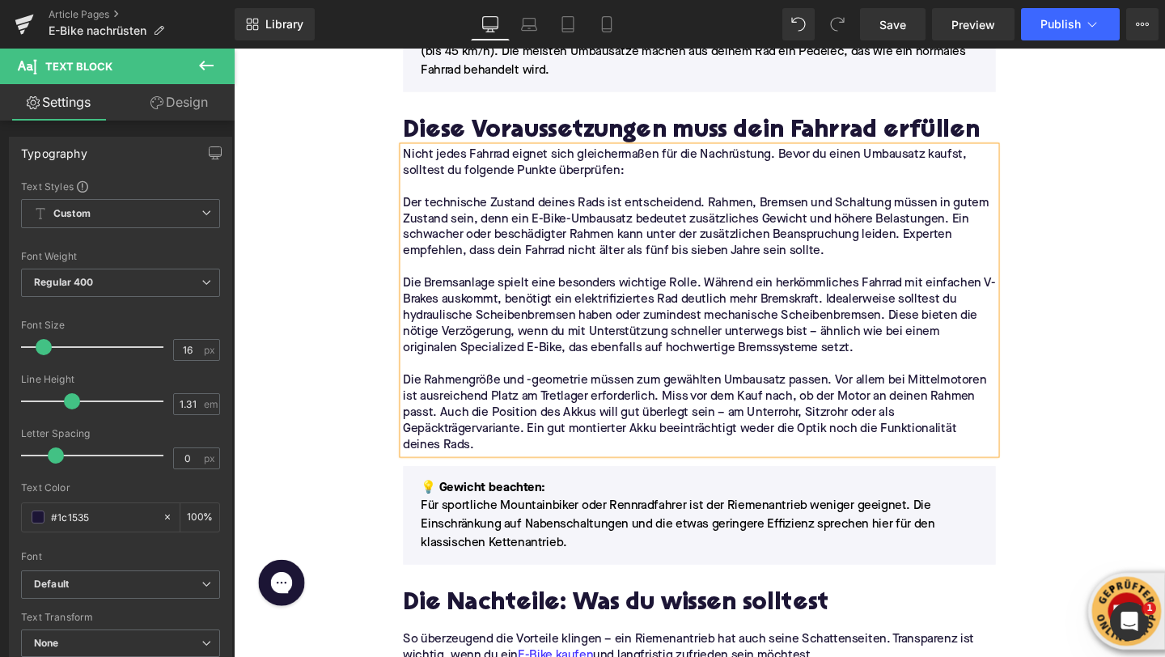
click at [491, 549] on p "Für sportliche Mountainbiker oder Rennradfahrer ist der Riemenantrieb weniger g…" at bounding box center [724, 549] width 586 height 58
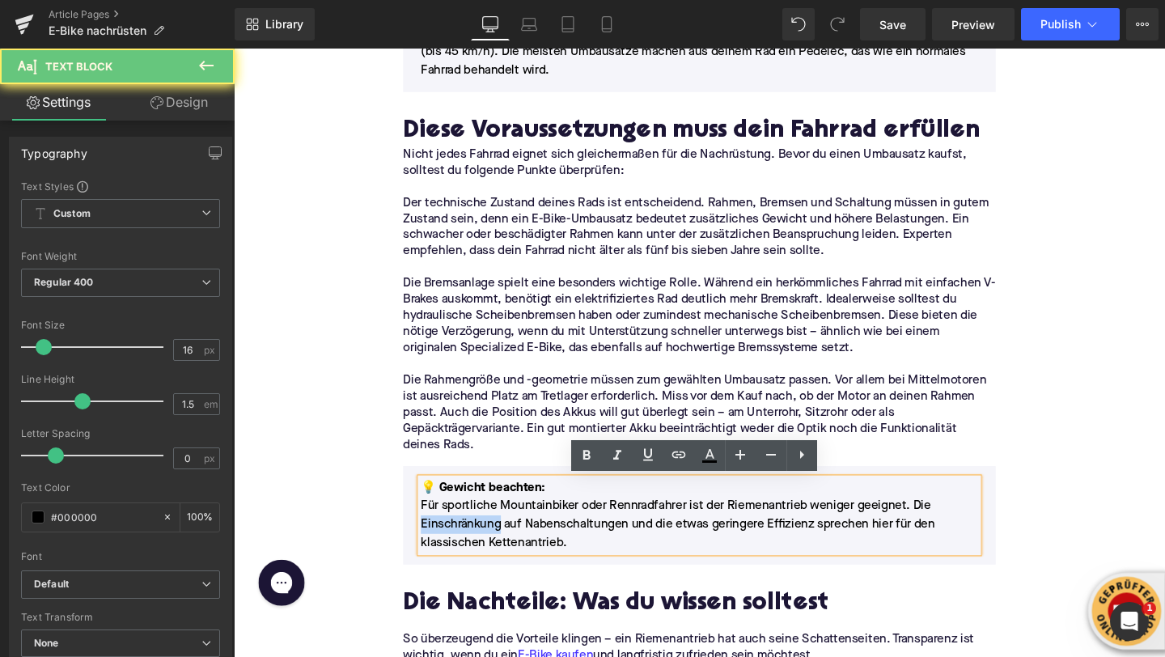
click at [491, 549] on p "Für sportliche Mountainbiker oder Rennradfahrer ist der Riemenantrieb weniger g…" at bounding box center [724, 549] width 586 height 58
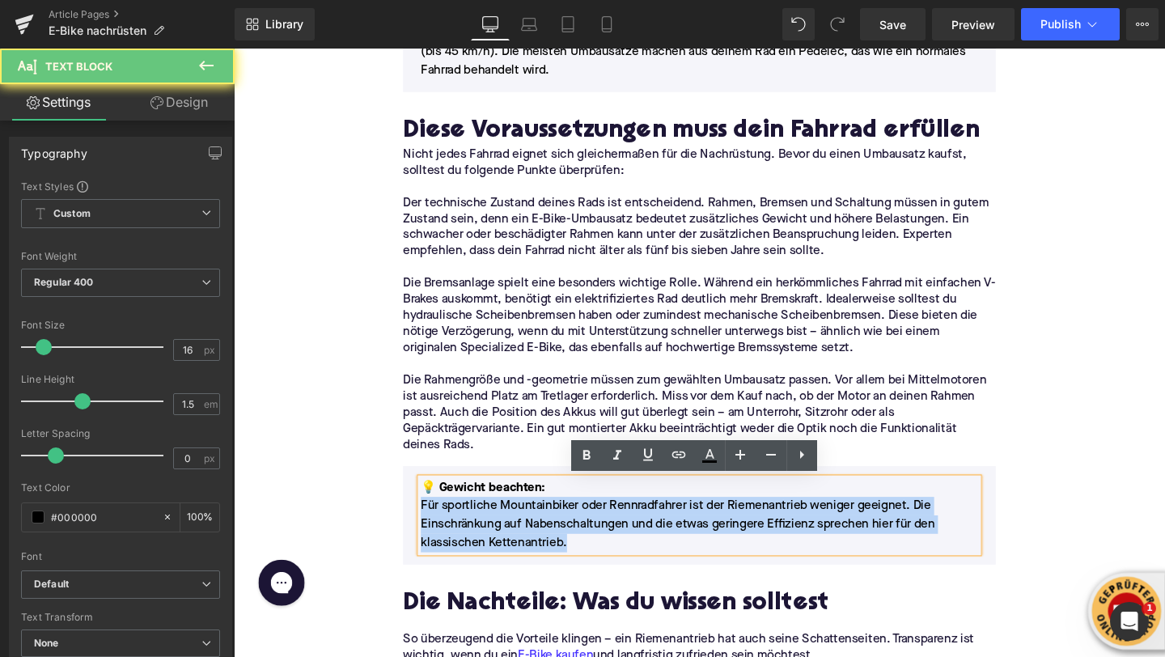
click at [491, 549] on p "Für sportliche Mountainbiker oder Rennradfahrer ist der Riemenantrieb weniger g…" at bounding box center [724, 549] width 586 height 58
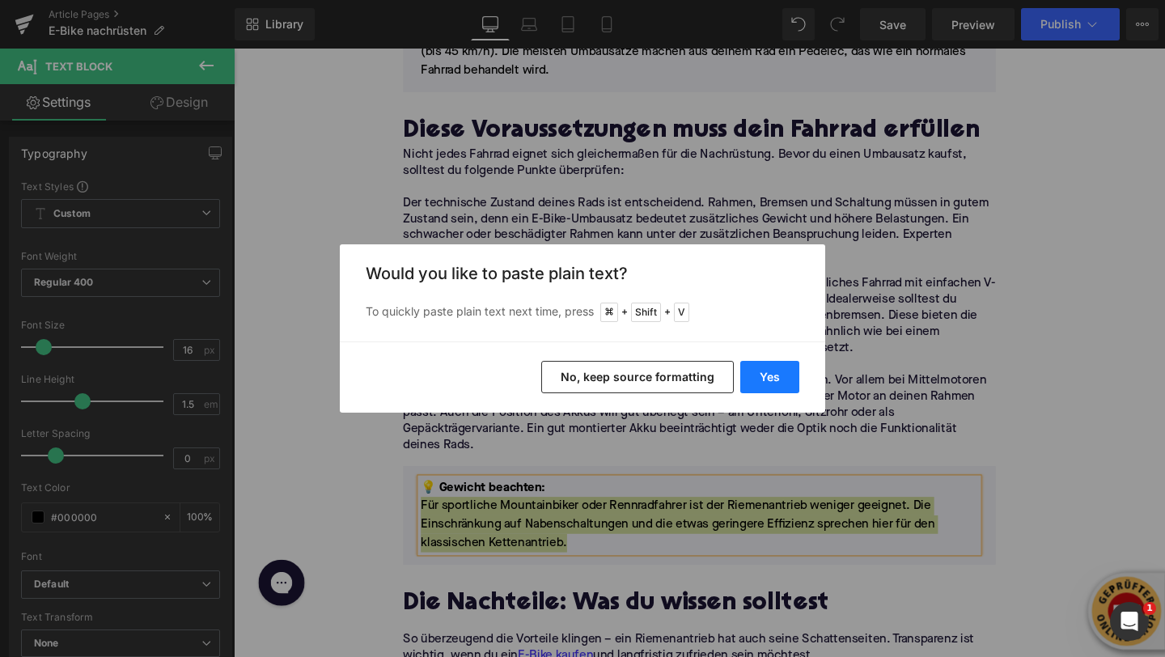
click at [744, 388] on button "Yes" at bounding box center [769, 377] width 59 height 32
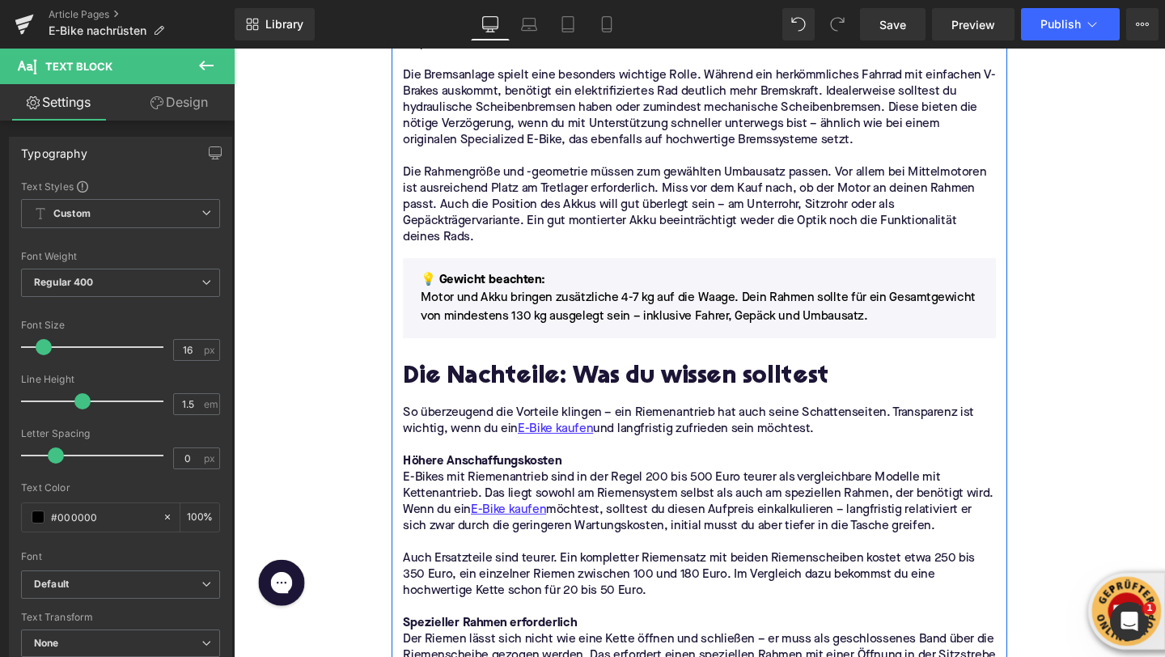
scroll to position [2356, 0]
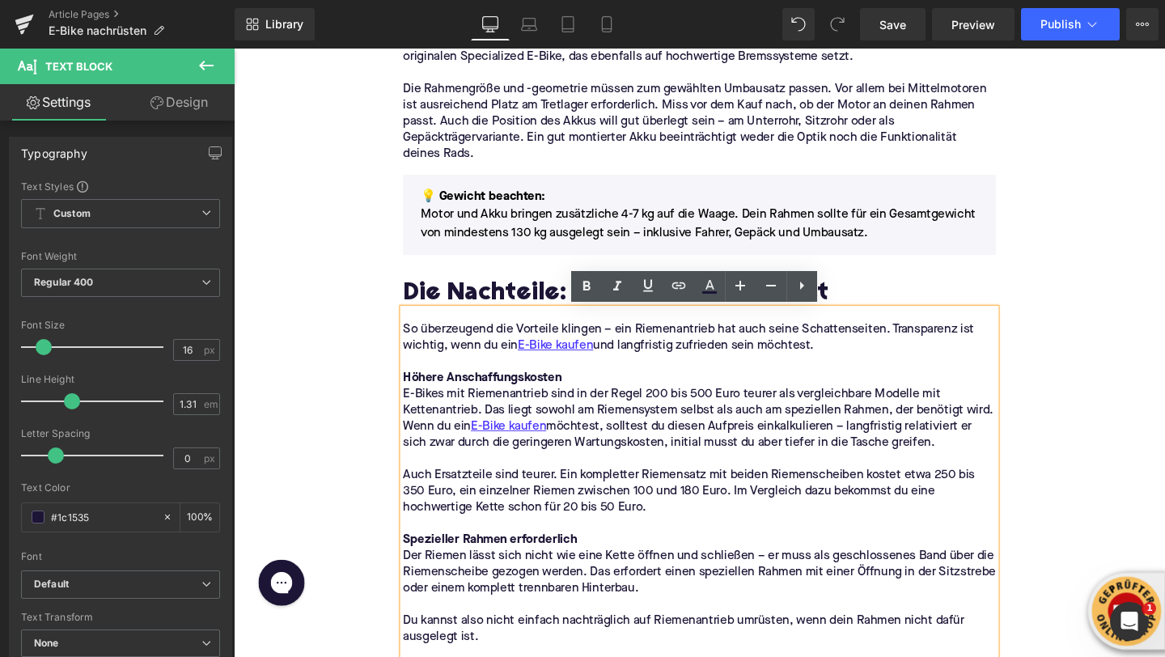
click at [448, 308] on h2 "Die Nachteile: Was du wissen solltest" at bounding box center [723, 307] width 623 height 29
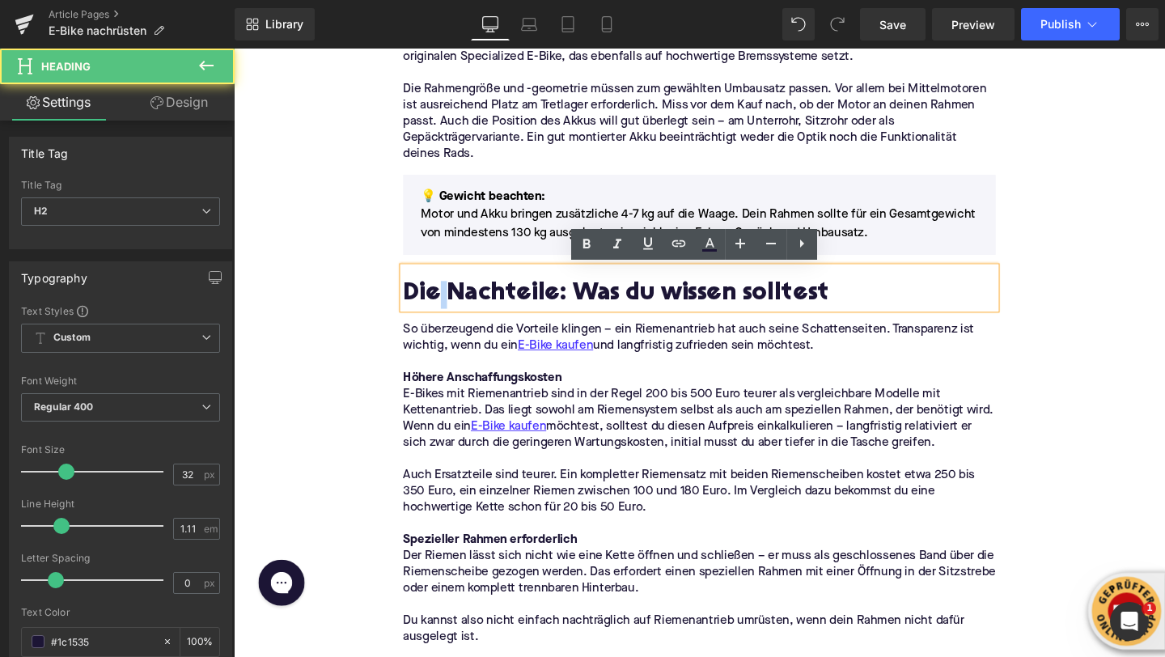
click at [448, 308] on h2 "Die Nachteile: Was du wissen solltest" at bounding box center [723, 307] width 623 height 29
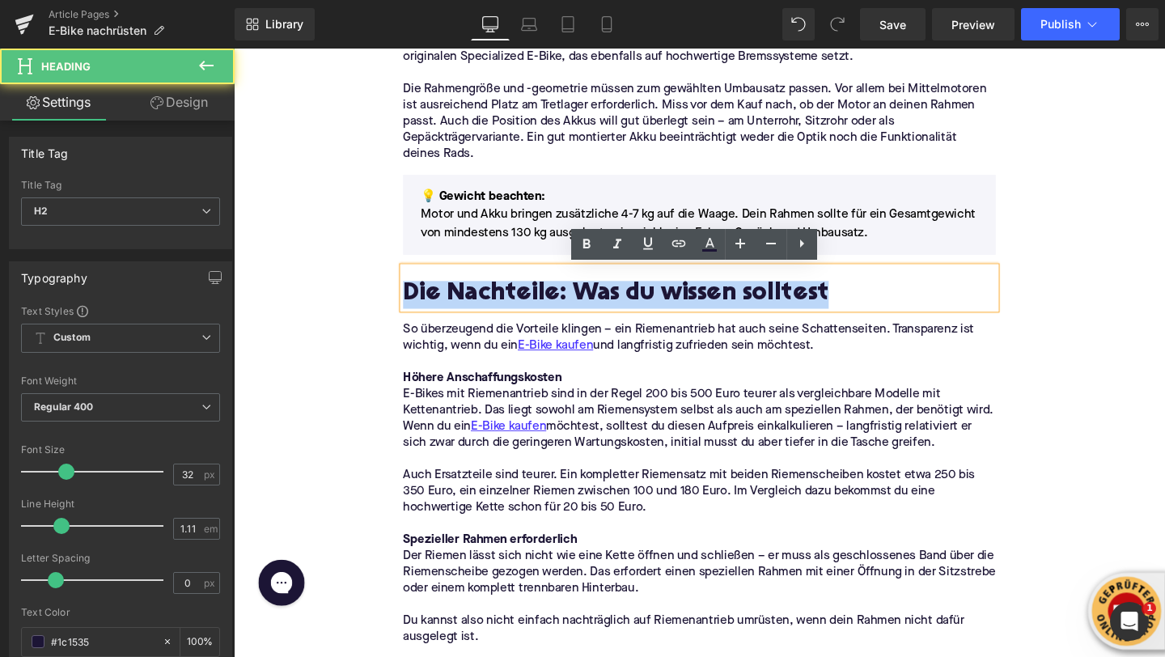
click at [448, 308] on h2 "Die Nachteile: Was du wissen solltest" at bounding box center [723, 307] width 623 height 29
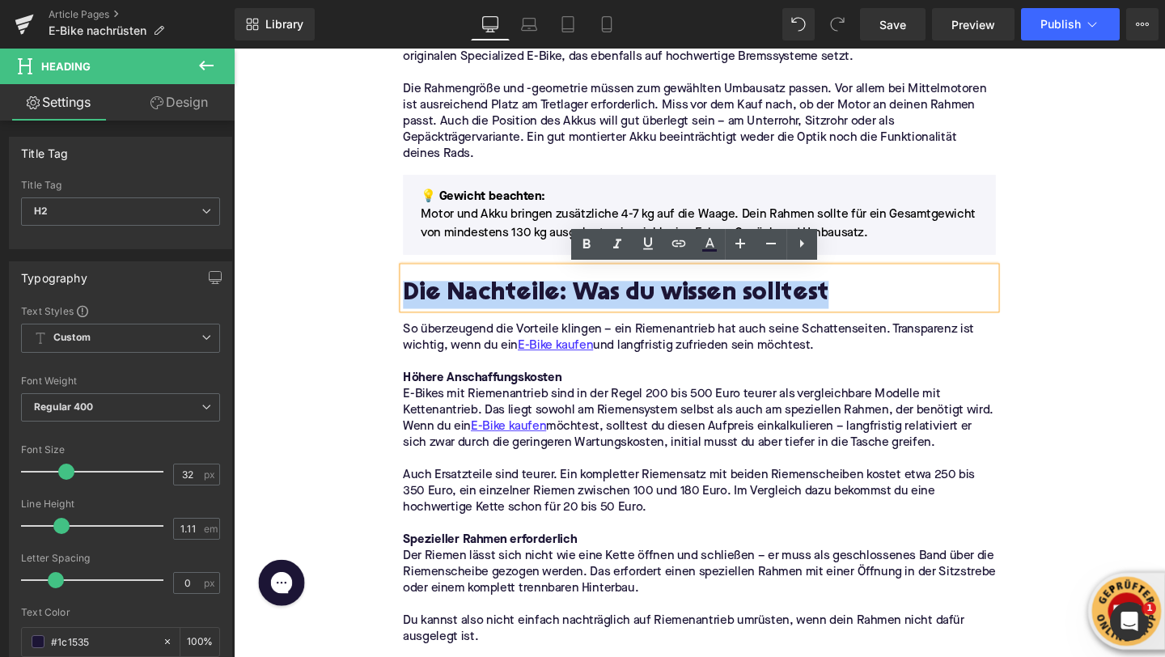
paste div
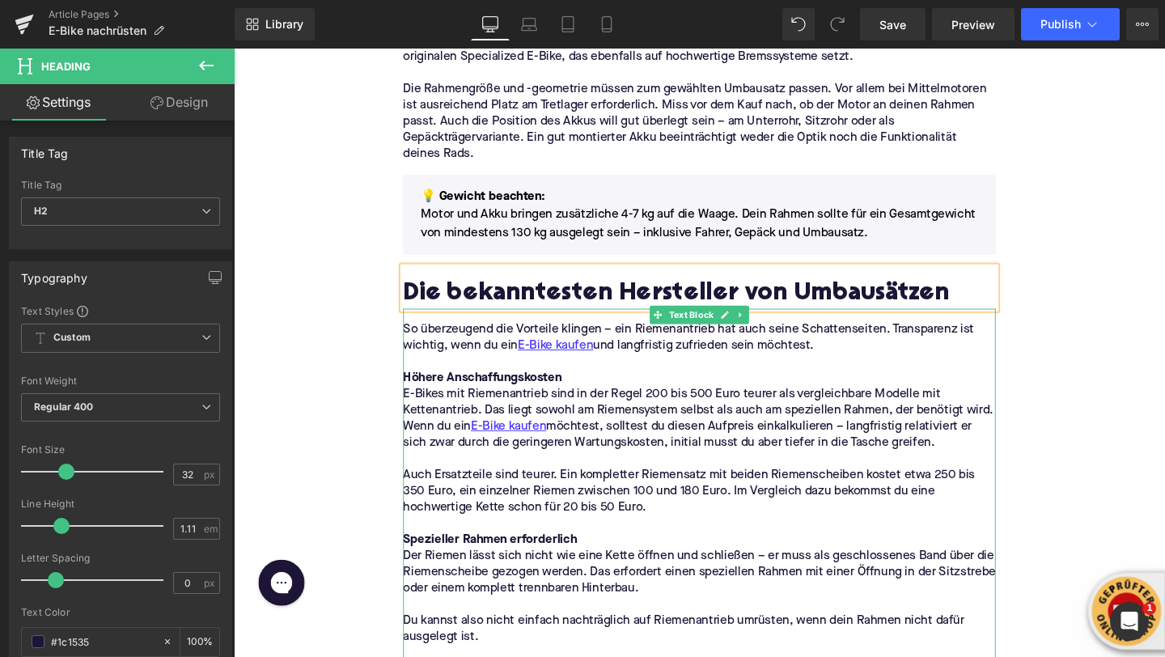
click at [435, 425] on p "E-Bikes mit Riemenantrieb sind in der Regel 200 bis 500 Euro teurer als verglei…" at bounding box center [723, 438] width 623 height 68
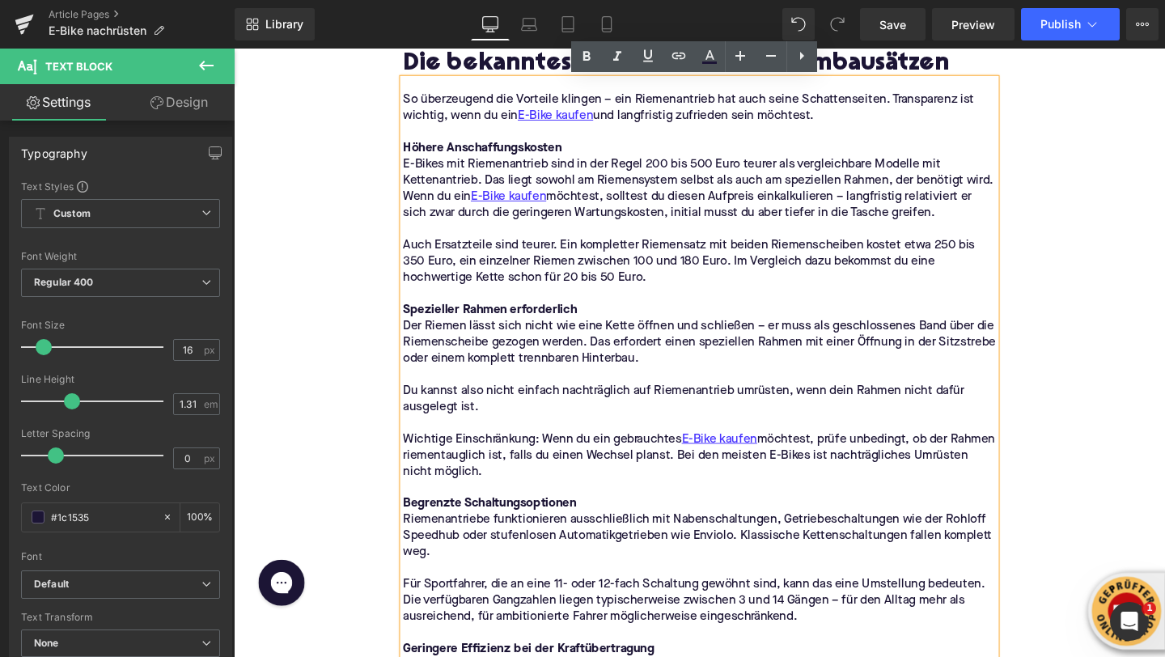
scroll to position [2595, 0]
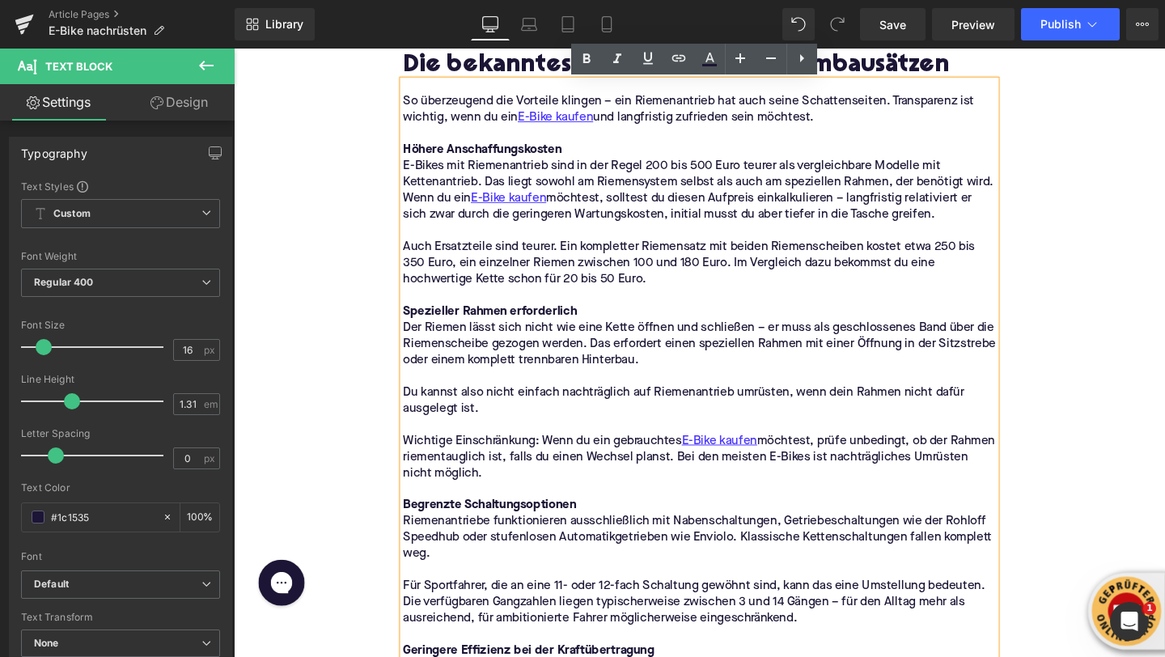
click at [324, 288] on div "Home / E-Bike nachrüsten Breadcrumbs E-Bike nachrüsten: So machst du aus deinem…" at bounding box center [723, 367] width 979 height 5554
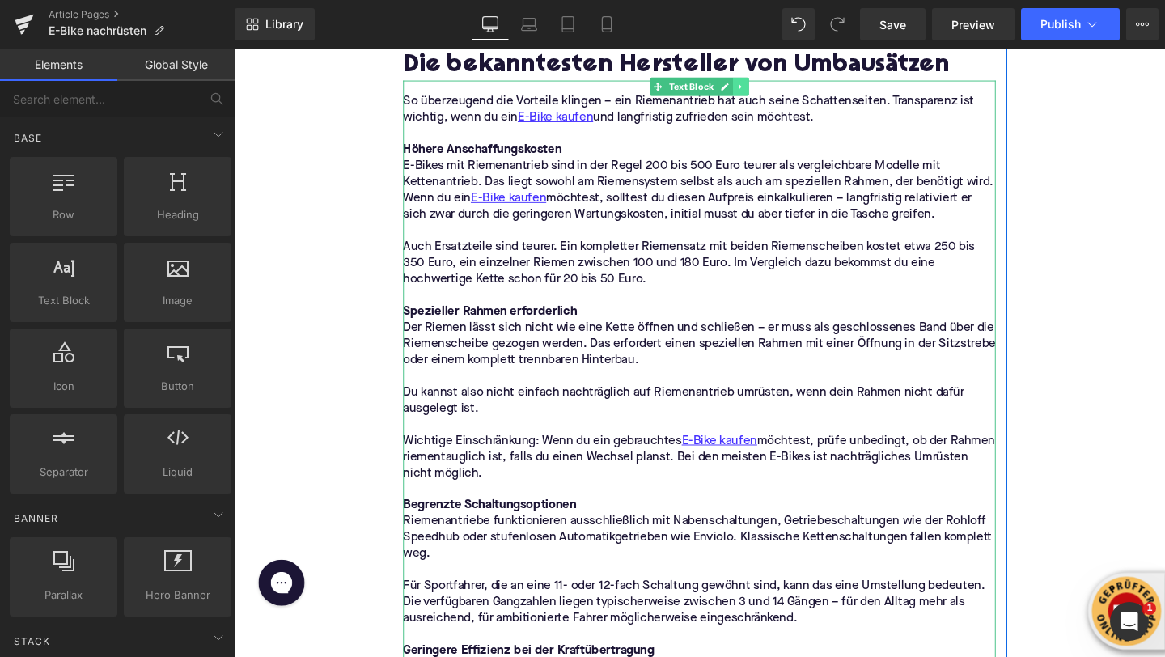
click at [766, 90] on icon at bounding box center [766, 90] width 2 height 6
click at [770, 87] on link at bounding box center [775, 88] width 17 height 19
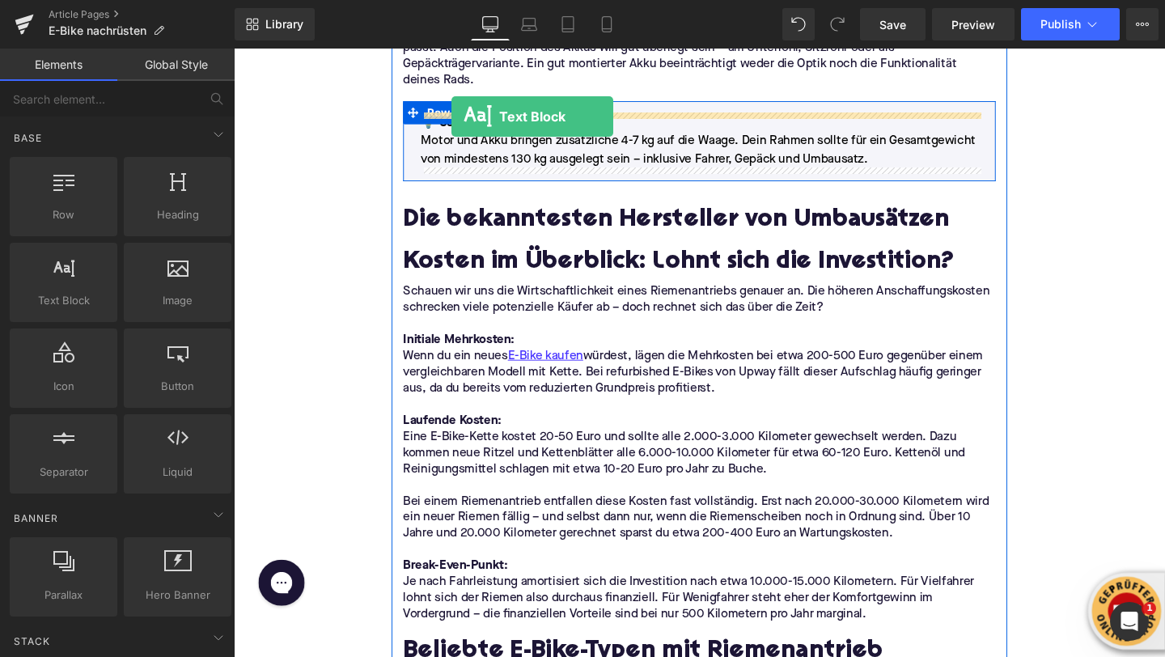
scroll to position [2385, 0]
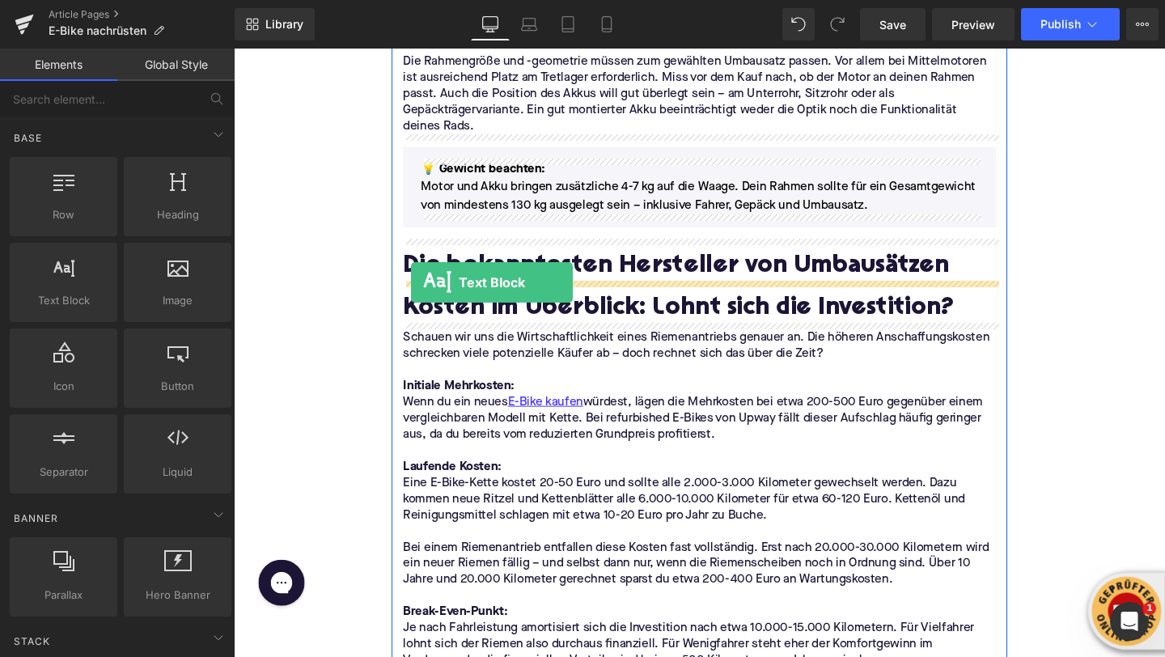
drag, startPoint x: 286, startPoint y: 326, endPoint x: 421, endPoint y: 292, distance: 139.3
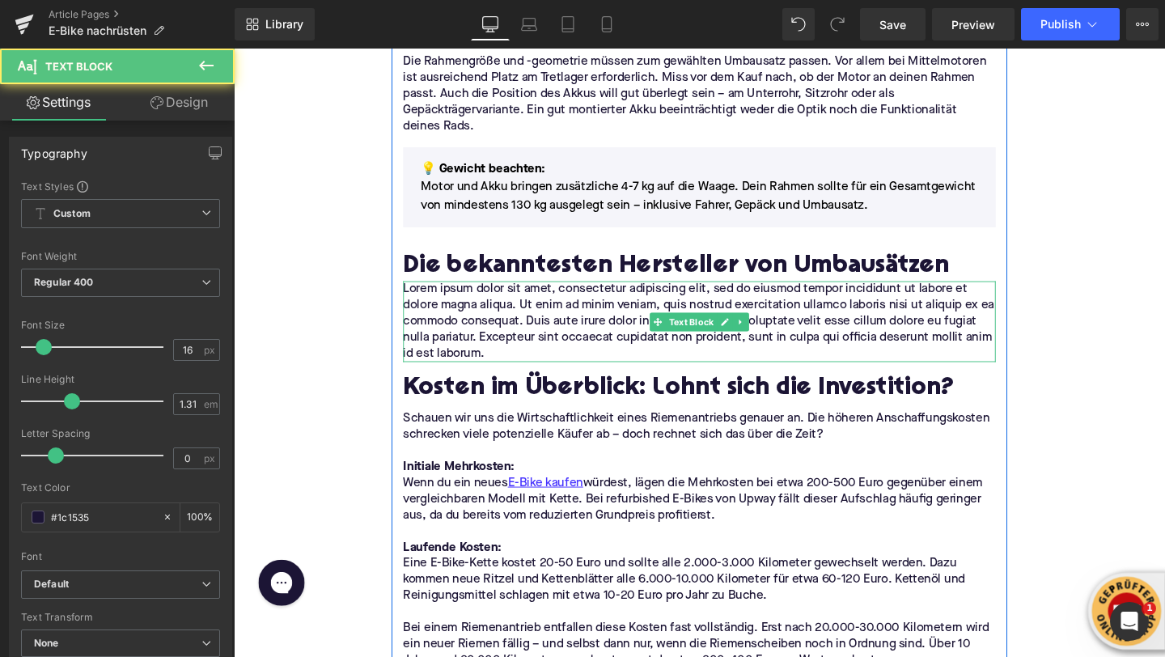
click at [486, 345] on p "Lorem ipsum dolor sit amet, consectetur adipiscing elit, sed do eiusmod tempor …" at bounding box center [723, 335] width 623 height 85
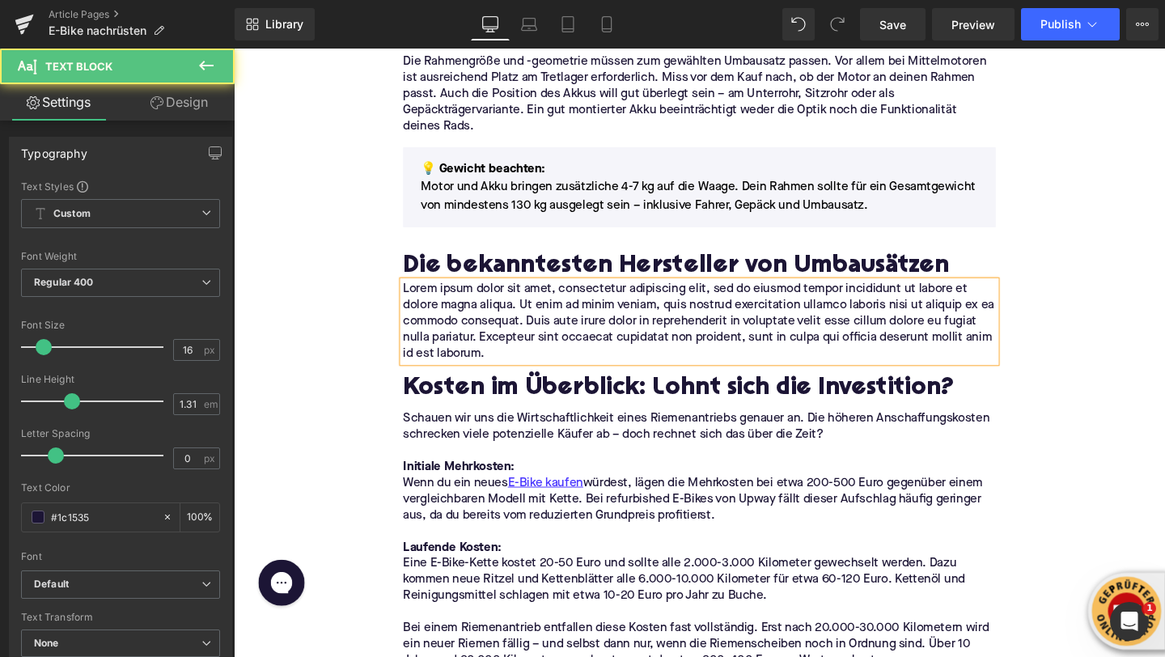
click at [486, 345] on p "Lorem ipsum dolor sit amet, consectetur adipiscing elit, sed do eiusmod tempor …" at bounding box center [723, 335] width 623 height 85
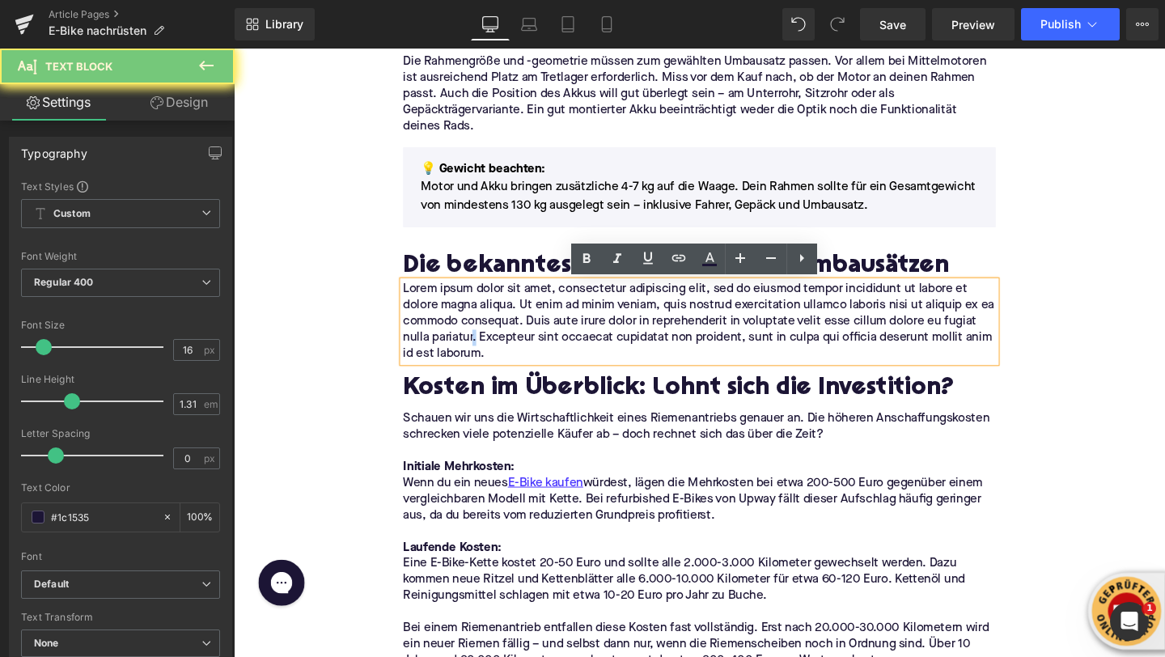
click at [486, 345] on p "Lorem ipsum dolor sit amet, consectetur adipiscing elit, sed do eiusmod tempor …" at bounding box center [723, 335] width 623 height 85
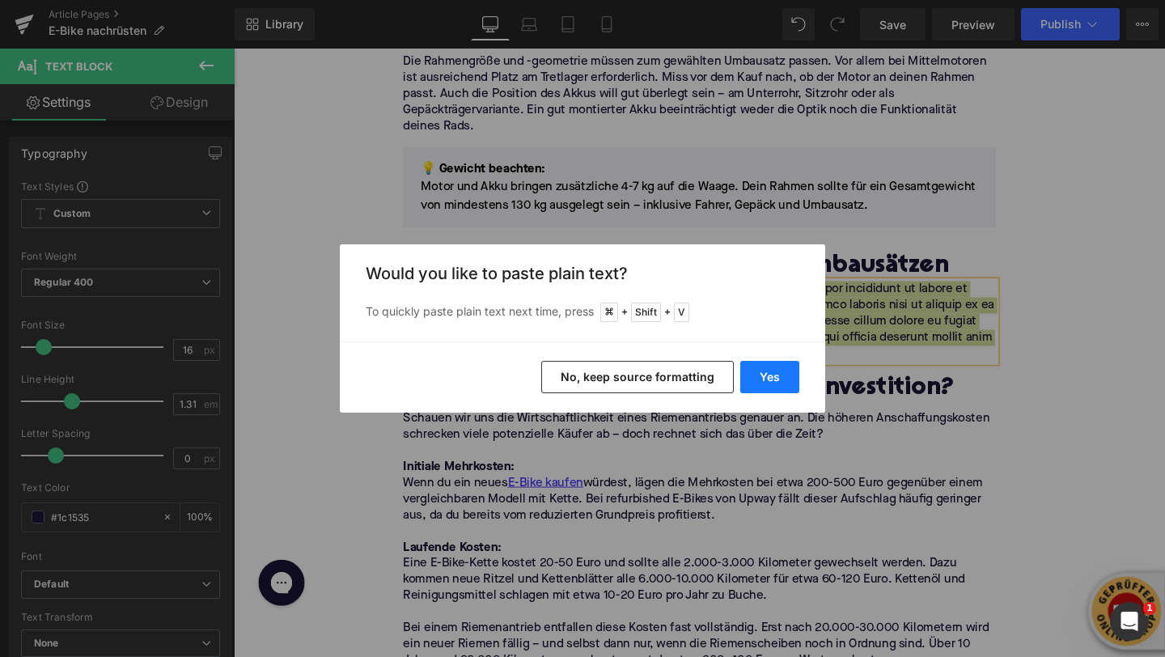
click at [767, 386] on button "Yes" at bounding box center [769, 377] width 59 height 32
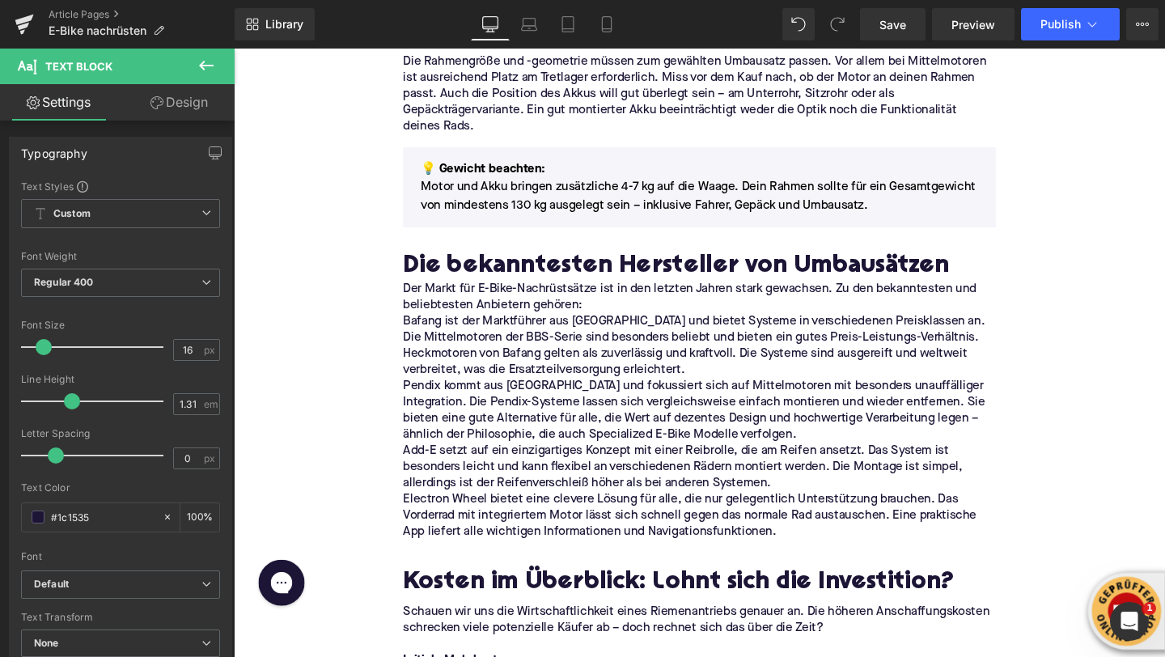
click at [378, 288] on div "Home / E-Bike nachrüsten Breadcrumbs E-Bike nachrüsten: So machst du aus deinem…" at bounding box center [723, 367] width 979 height 5133
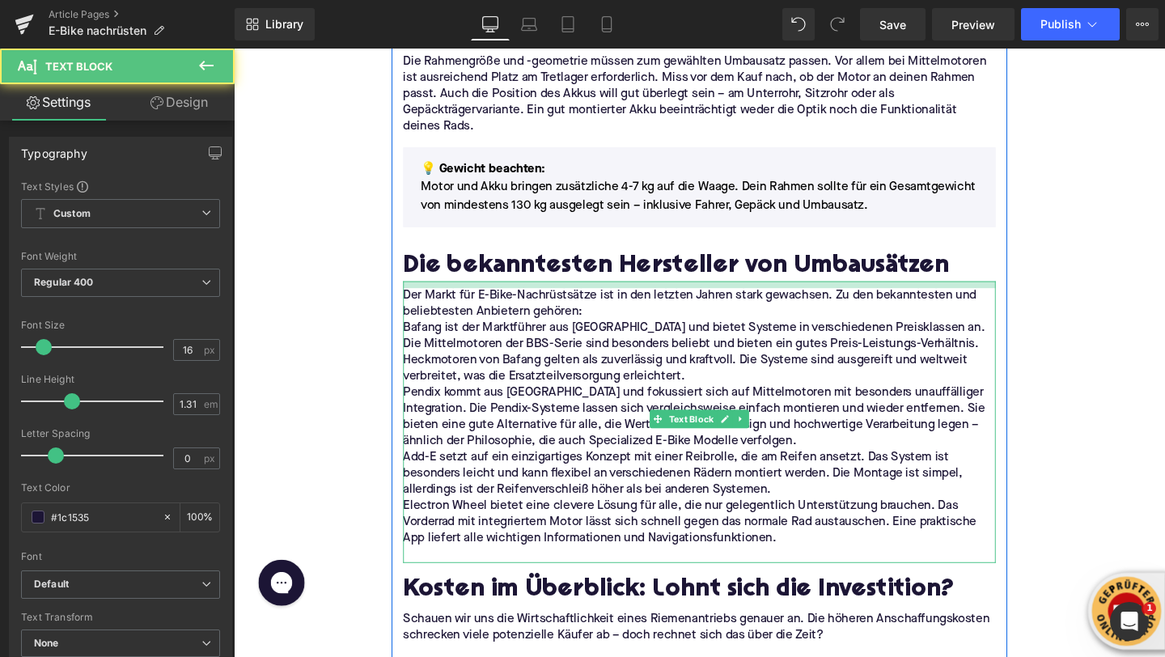
drag, startPoint x: 436, startPoint y: 296, endPoint x: 435, endPoint y: 304, distance: 8.1
click at [435, 304] on div "Der Markt für E-Bike-Nachrüstsätze ist in den letzten Jahren stark gewachsen. Z…" at bounding box center [723, 441] width 623 height 296
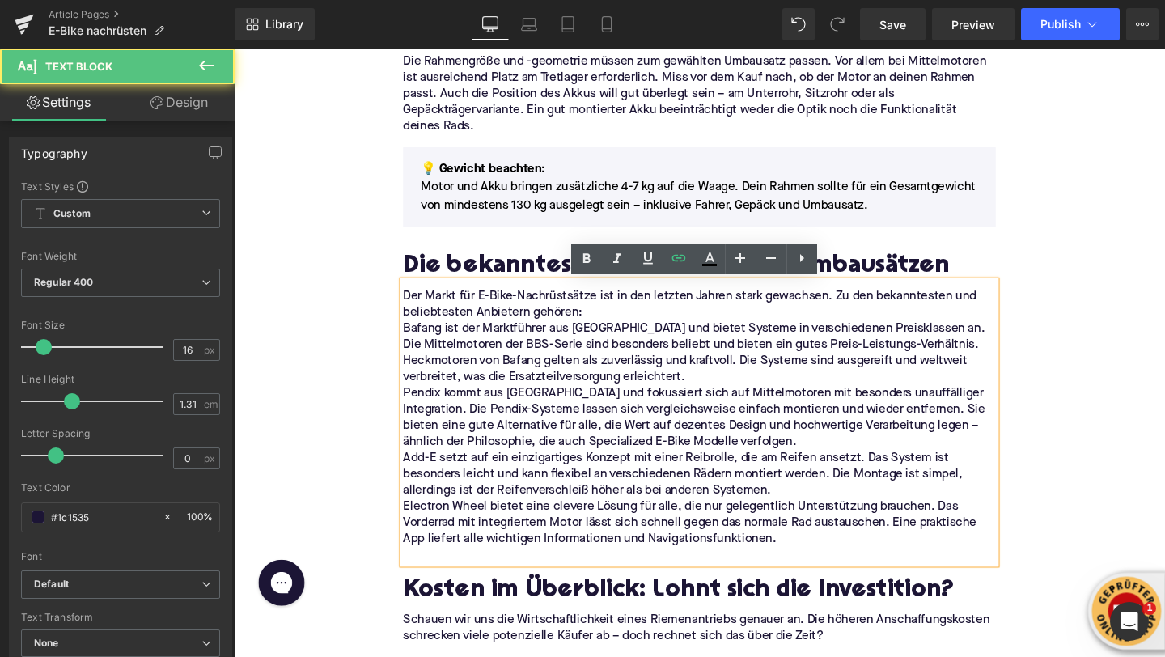
click at [598, 329] on p "Der Markt für E-Bike-Nachrüstsätze ist in den letzten Jahren stark gewachsen. Z…" at bounding box center [723, 318] width 623 height 34
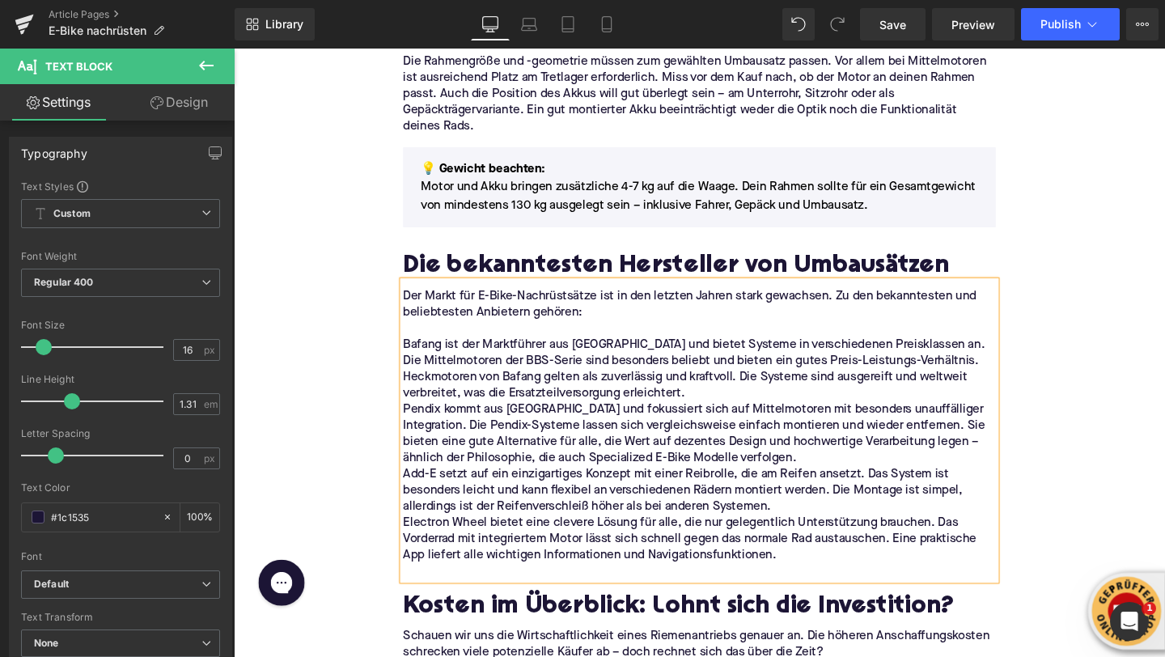
click at [733, 410] on p "Bafang ist der Marktführer aus China und bietet Systeme in verschiedenen Preisk…" at bounding box center [723, 386] width 623 height 68
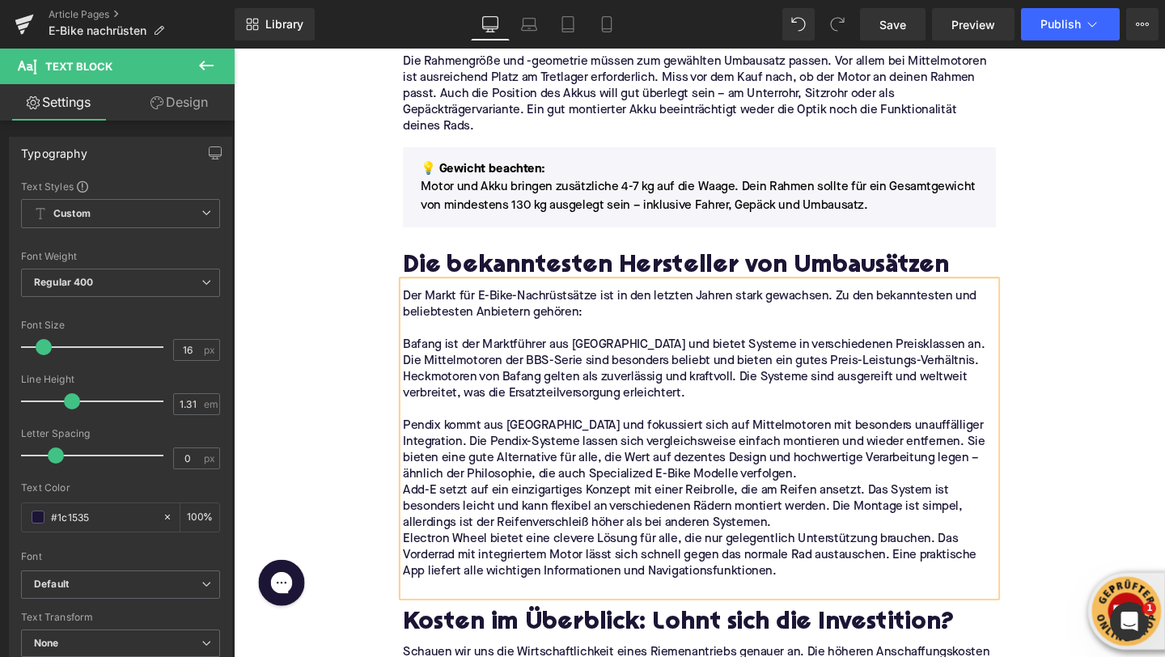
click at [838, 497] on p "Pendix kommt aus Deutschland und fokussiert sich auf Mittelmotoren mit besonder…" at bounding box center [723, 471] width 623 height 68
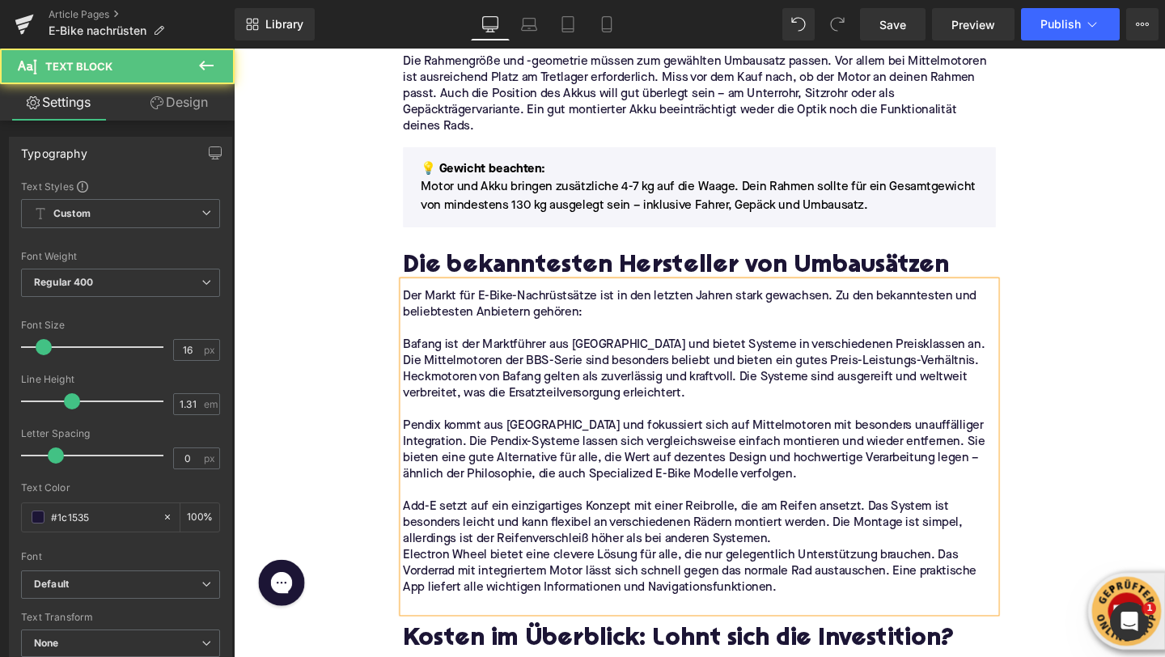
click at [842, 561] on p "Add-E setzt auf ein einzigartiges Konzept mit einer Reibrolle, die am Reifen an…" at bounding box center [723, 547] width 623 height 51
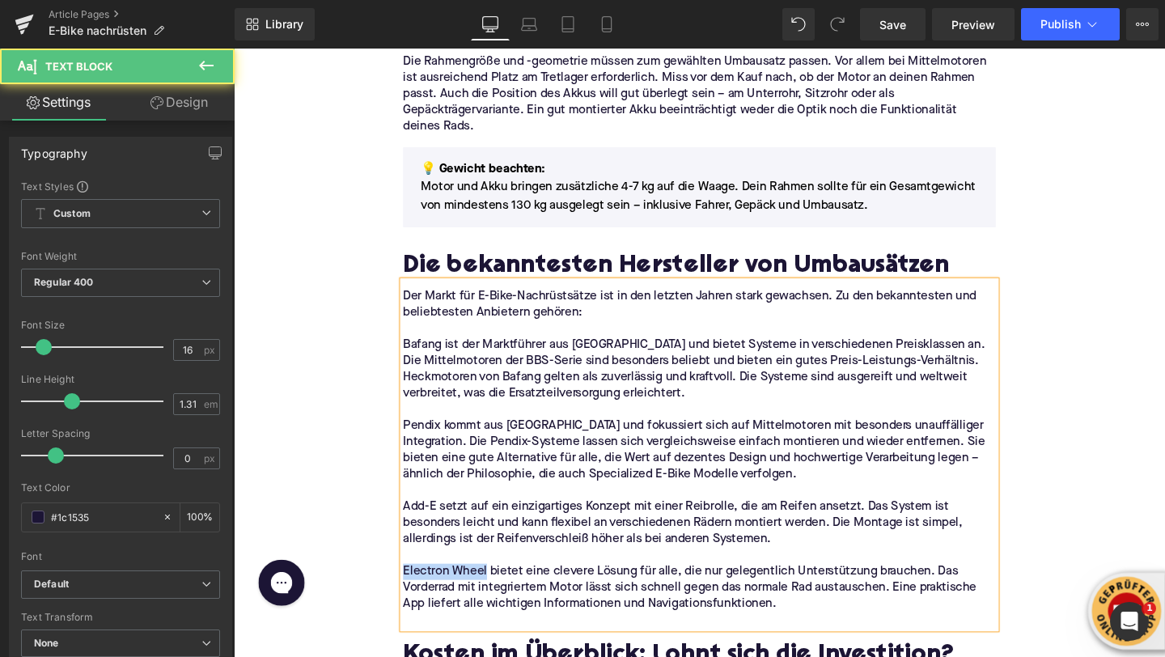
drag, startPoint x: 500, startPoint y: 598, endPoint x: 406, endPoint y: 597, distance: 93.9
click at [406, 597] on div "Image Was bedeutet E-Bike nachrüsten eigentlich? Heading Beim Nachrüsten eines …" at bounding box center [723, 594] width 647 height 4311
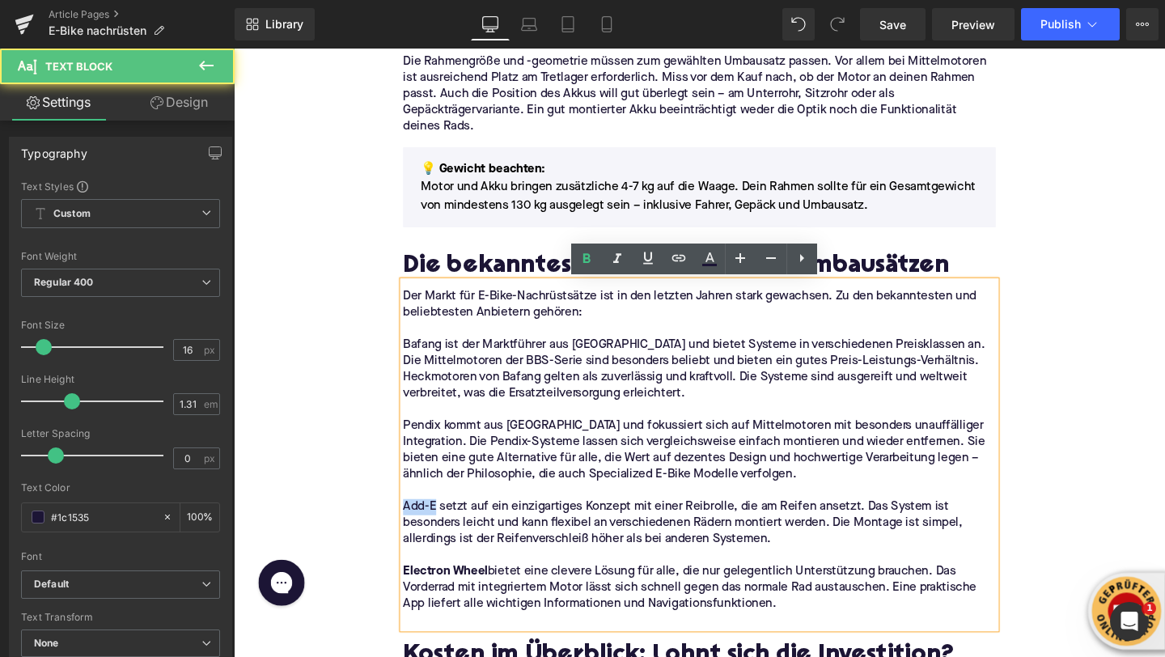
drag, startPoint x: 445, startPoint y: 530, endPoint x: 407, endPoint y: 530, distance: 38.0
click at [406, 530] on div "Image Was bedeutet E-Bike nachrüsten eigentlich? Heading Beim Nachrüsten eines …" at bounding box center [723, 594] width 647 height 4311
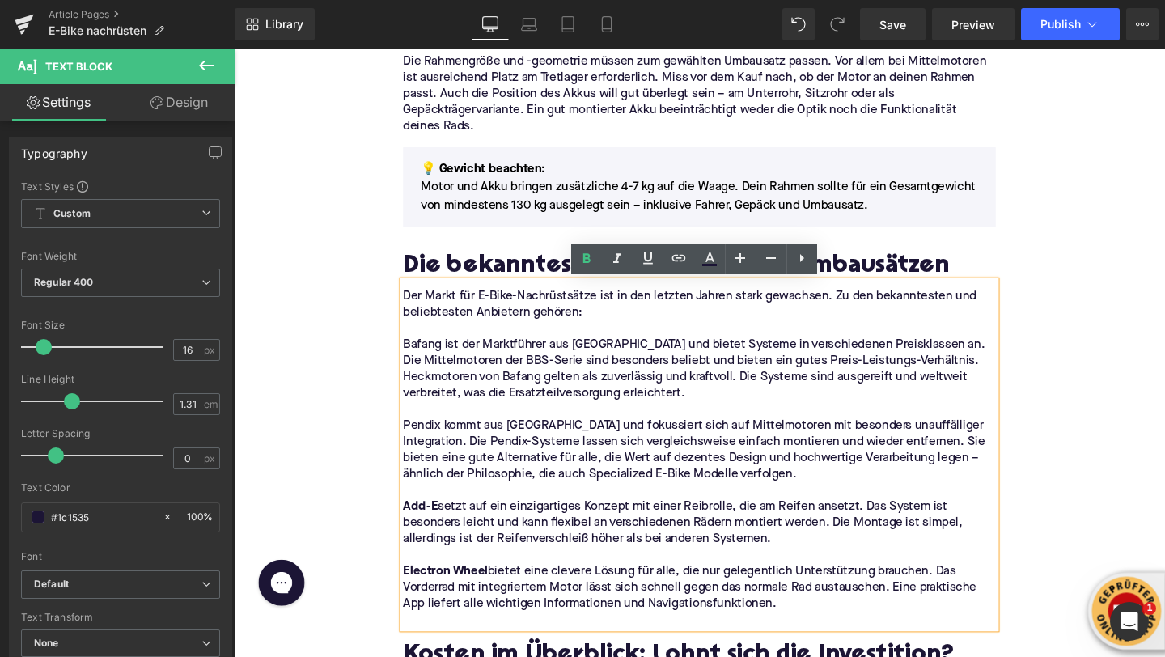
click at [441, 445] on p "Pendix kommt aus Deutschland und fokussiert sich auf Mittelmotoren mit besonder…" at bounding box center [723, 471] width 623 height 68
click at [442, 360] on p "Bafang ist der Marktführer aus China und bietet Systeme in verschiedenen Preisk…" at bounding box center [723, 386] width 623 height 68
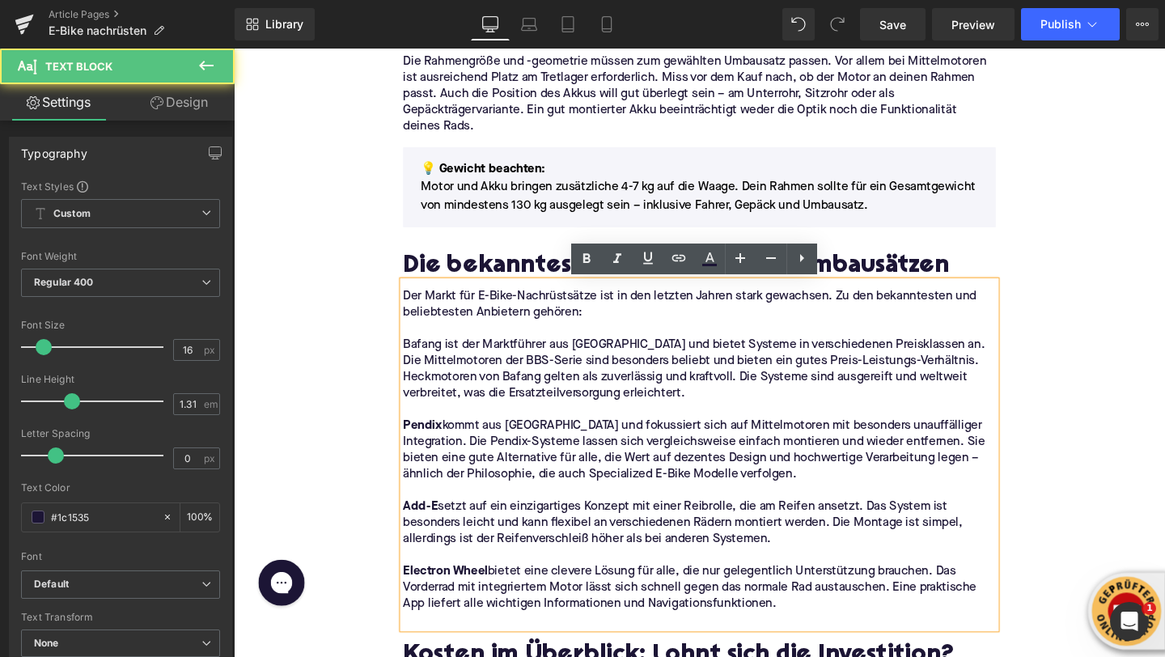
click at [442, 360] on p "Bafang ist der Marktführer aus China und bietet Systeme in verschiedenen Preisk…" at bounding box center [723, 386] width 623 height 68
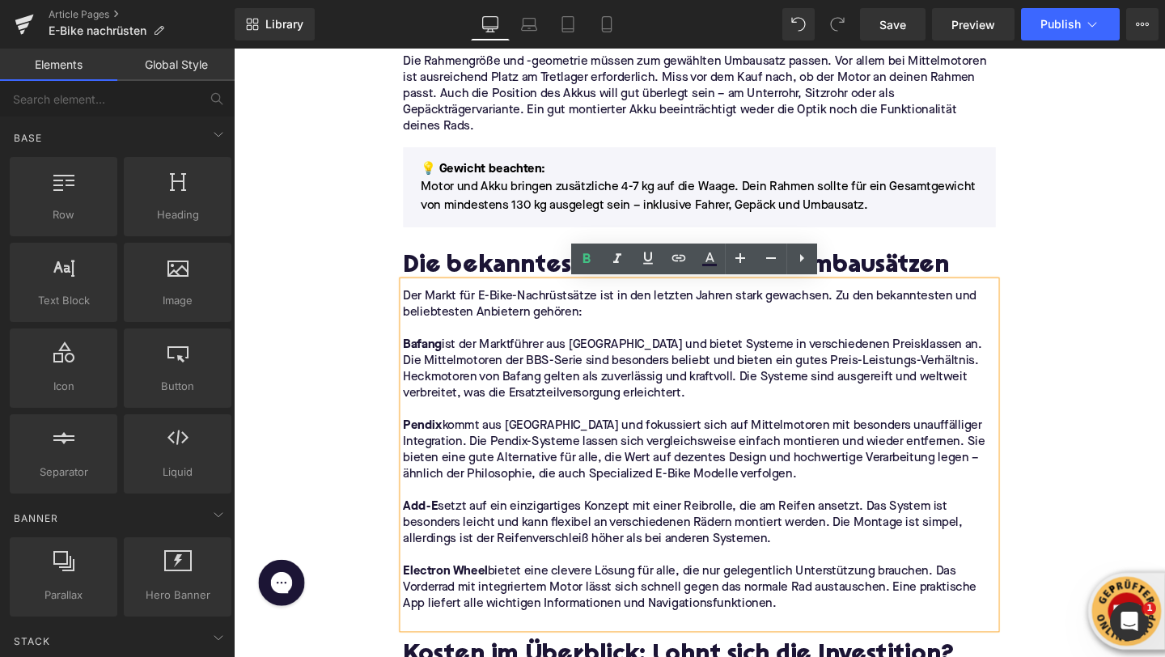
click at [341, 327] on div "Home / E-Bike nachrüsten Breadcrumbs E-Bike nachrüsten: So machst du aus deinem…" at bounding box center [723, 405] width 979 height 5209
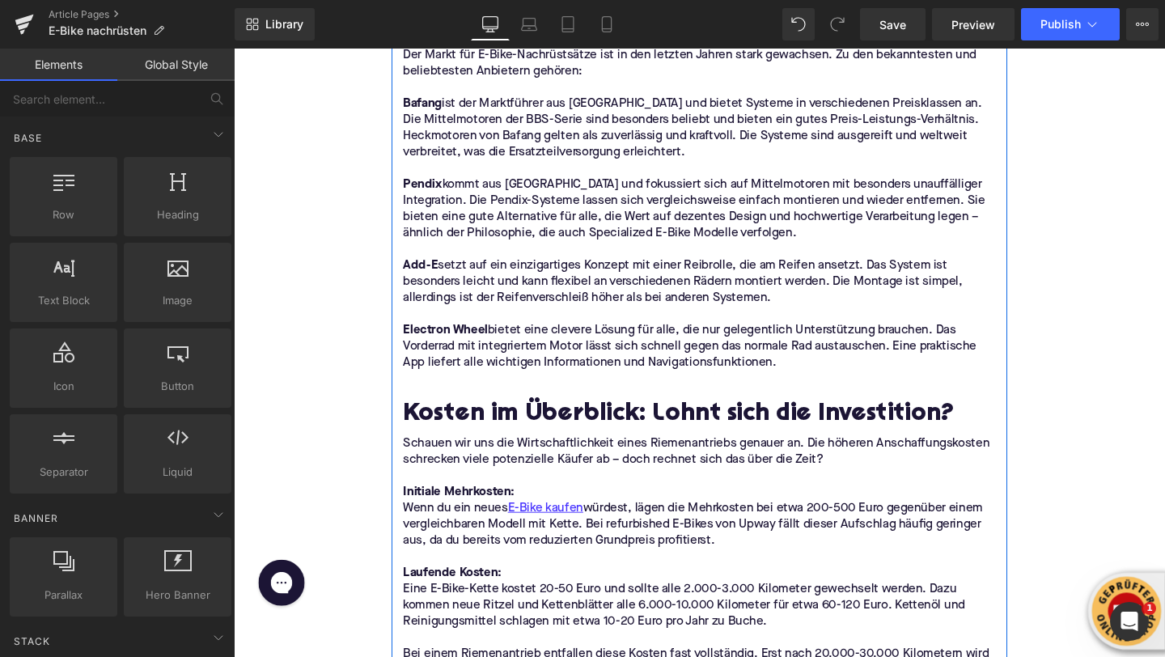
scroll to position [2703, 0]
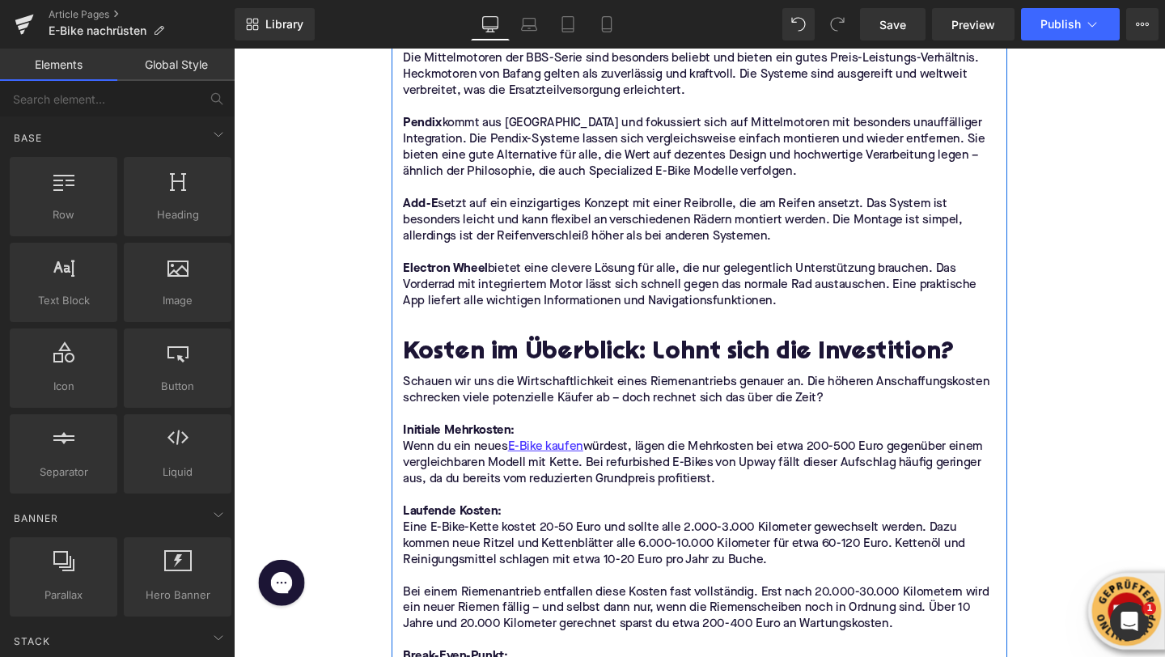
click at [234, 49] on div at bounding box center [234, 49] width 0 height 0
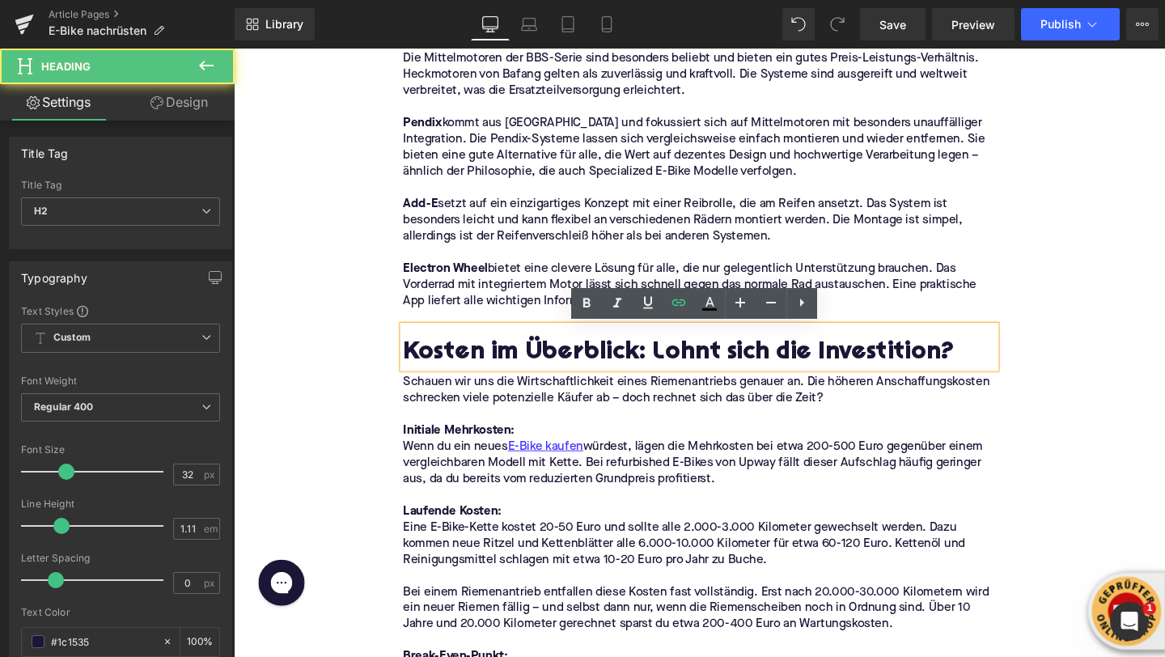
click at [452, 380] on h2 "Kosten im Überblick: Lohnt sich die Investition?" at bounding box center [723, 368] width 623 height 29
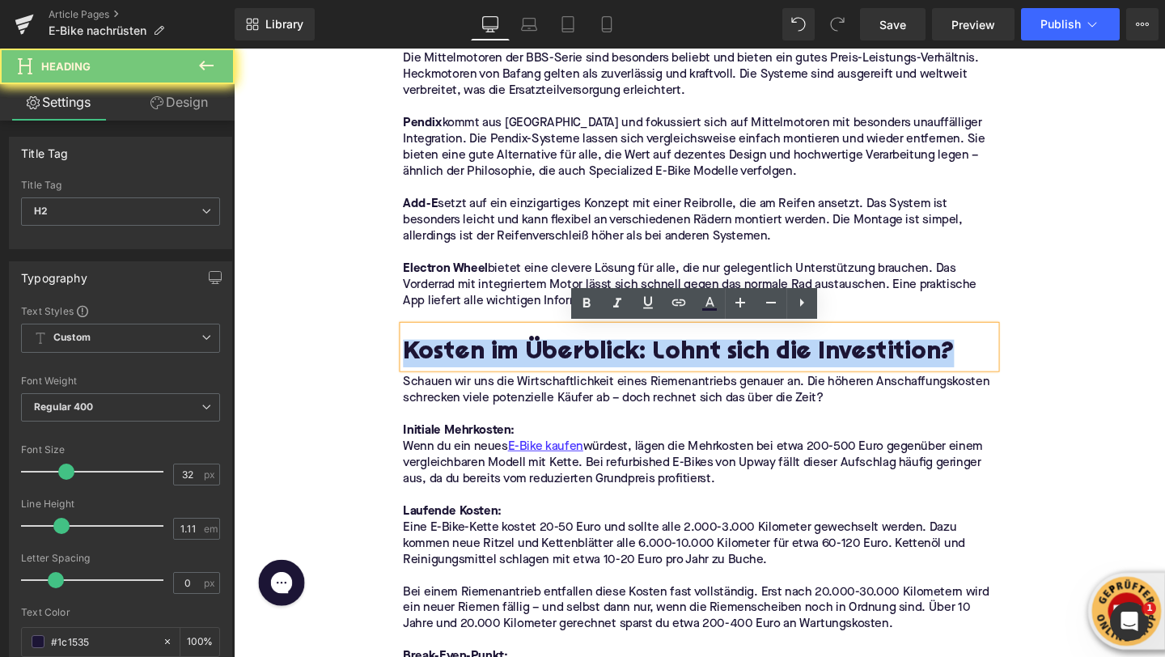
paste div
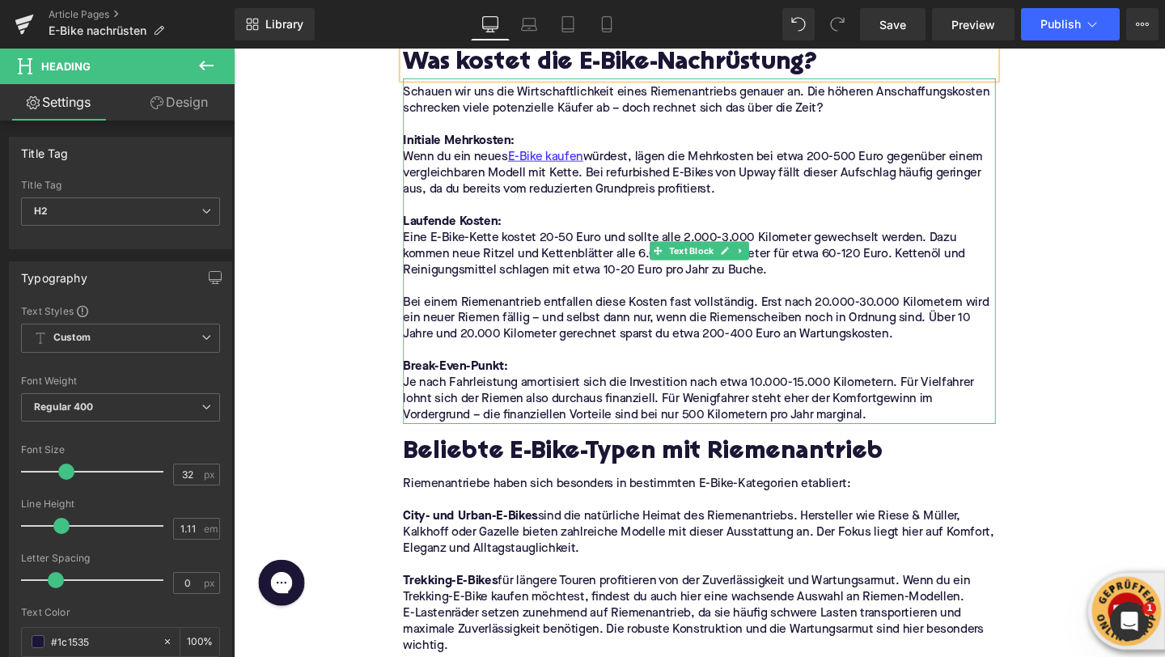
scroll to position [2888, 0]
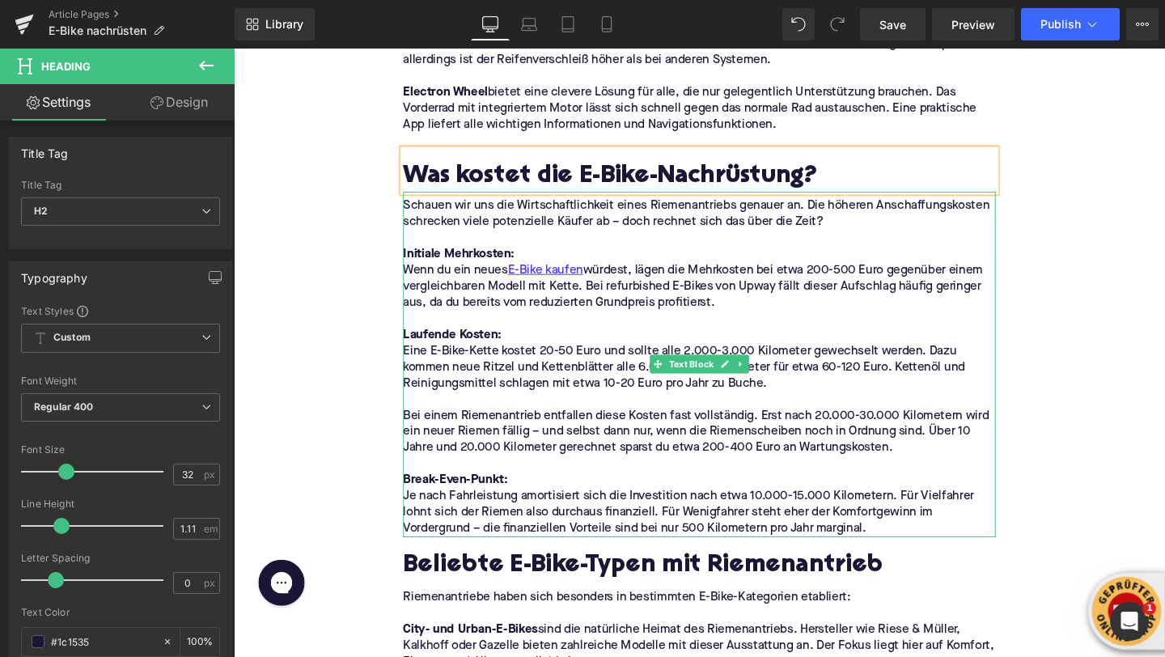
click at [457, 348] on strong "Laufende Kosten:" at bounding box center [464, 349] width 104 height 13
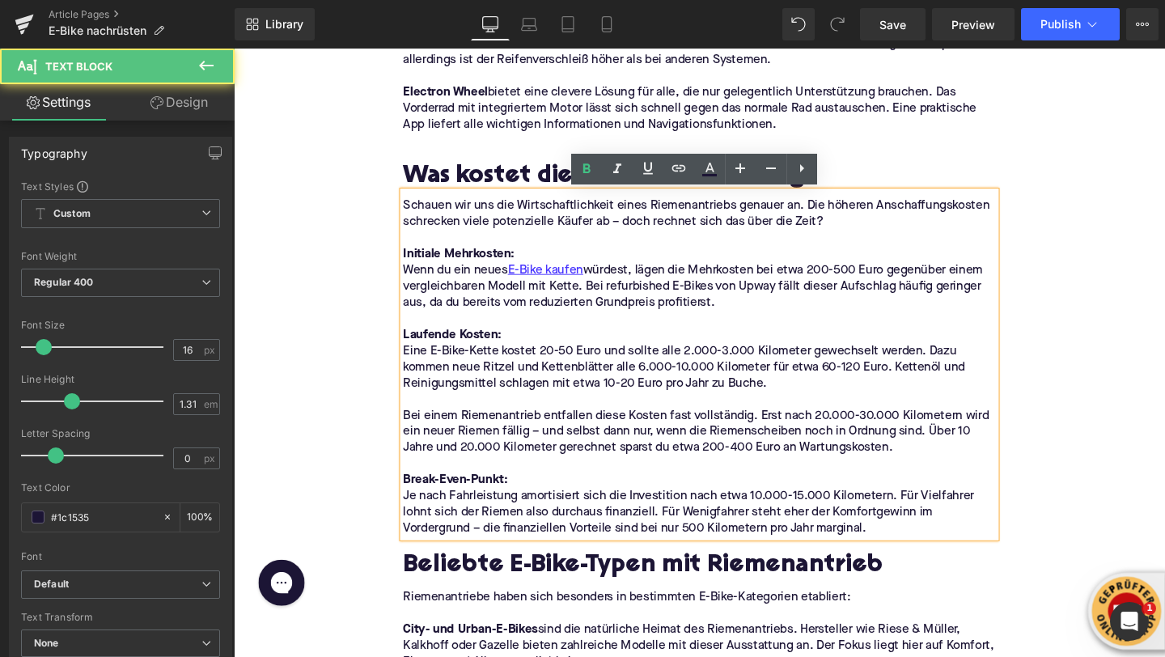
drag, startPoint x: 910, startPoint y: 554, endPoint x: 411, endPoint y: 216, distance: 602.4
click at [412, 216] on div "Schauen wir uns die Wirtschaftlichkeit eines Riemenantriebs genauer an. Die höh…" at bounding box center [723, 380] width 623 height 363
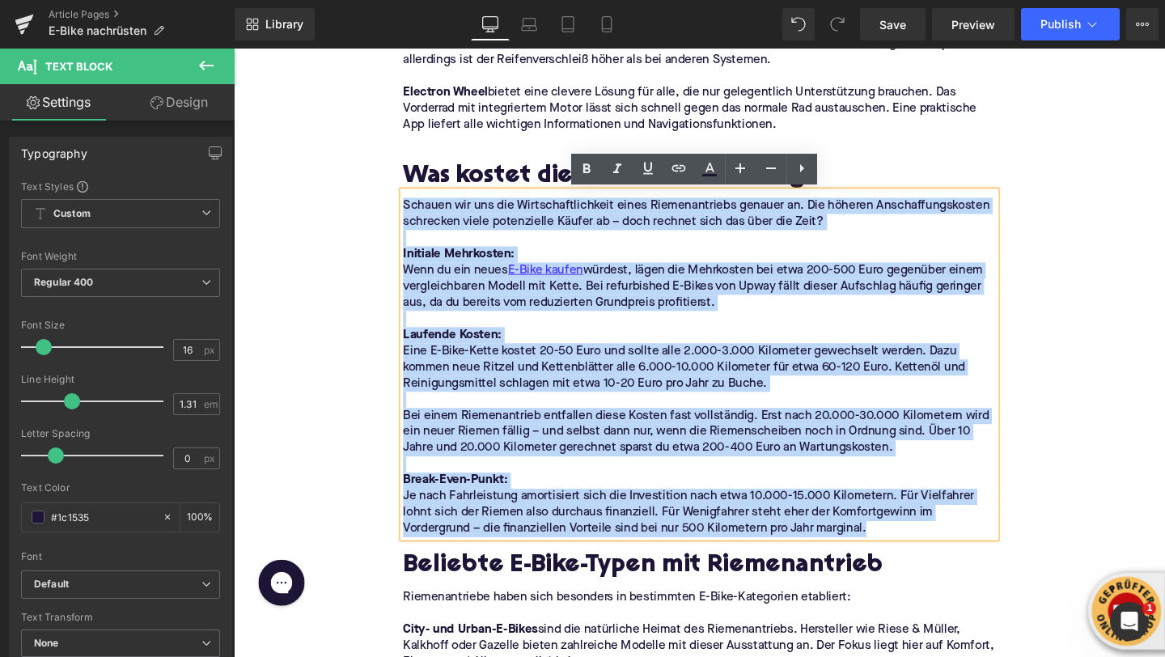
drag, startPoint x: 415, startPoint y: 213, endPoint x: 933, endPoint y: 549, distance: 617.7
click at [933, 549] on div "Schauen wir uns die Wirtschaftlichkeit eines Riemenantriebs genauer an. Die höh…" at bounding box center [723, 380] width 623 height 363
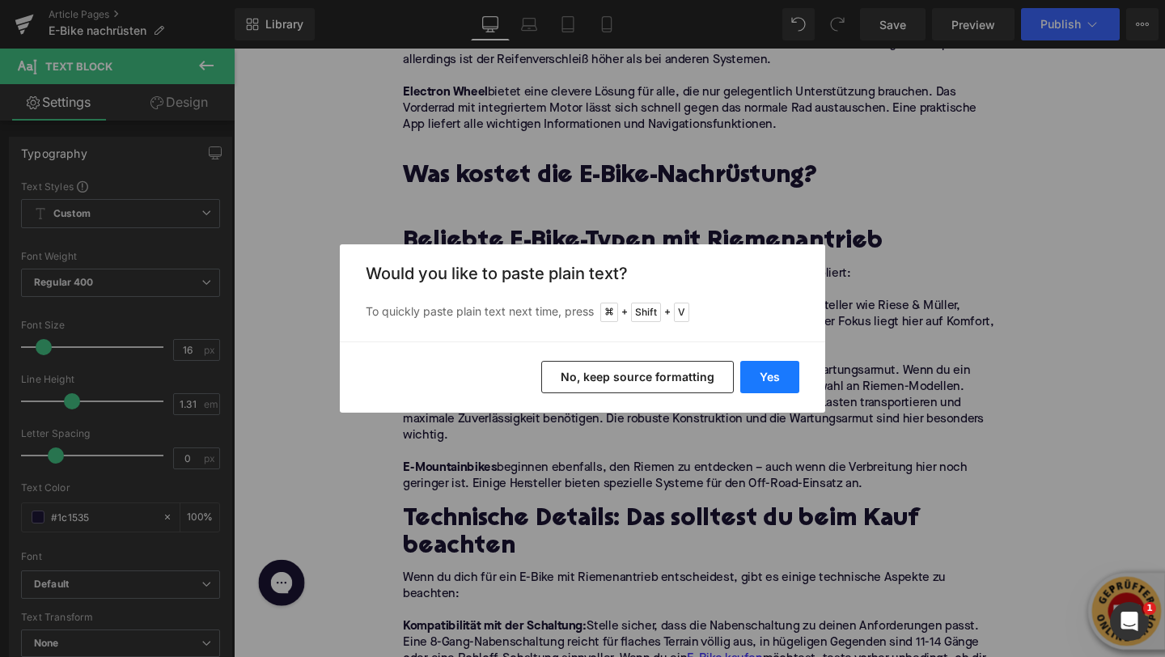
click at [762, 368] on button "Yes" at bounding box center [769, 377] width 59 height 32
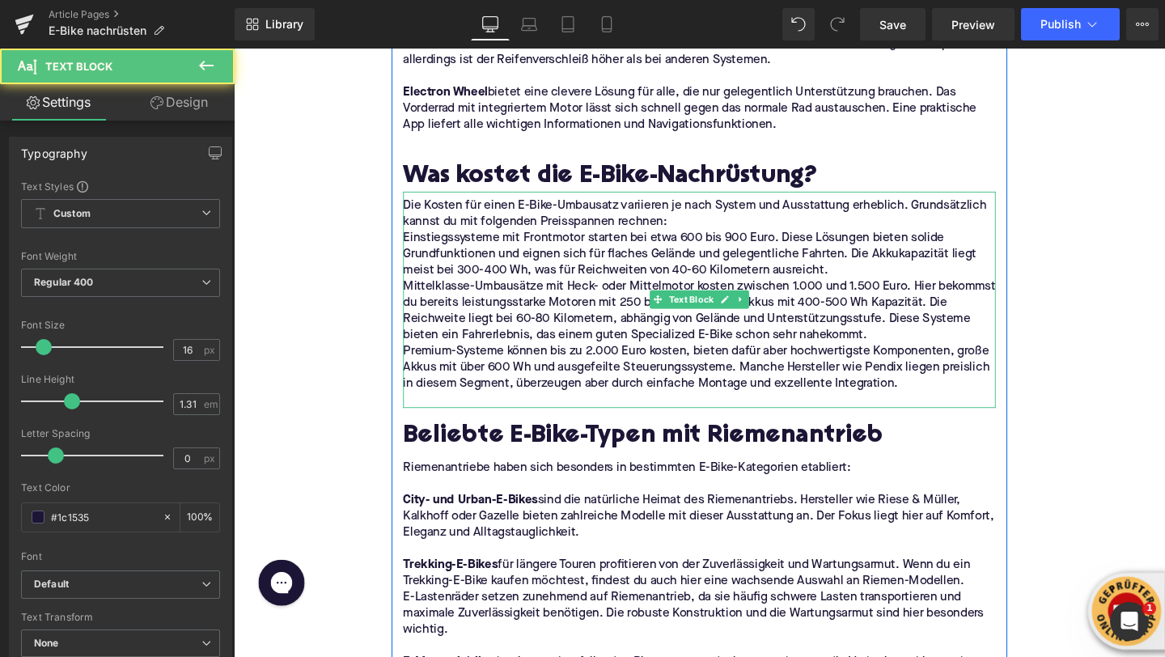
click at [690, 226] on p "Die Kosten für einen E-Bike-Umbausatz variieren je nach System und Ausstattung …" at bounding box center [723, 223] width 623 height 34
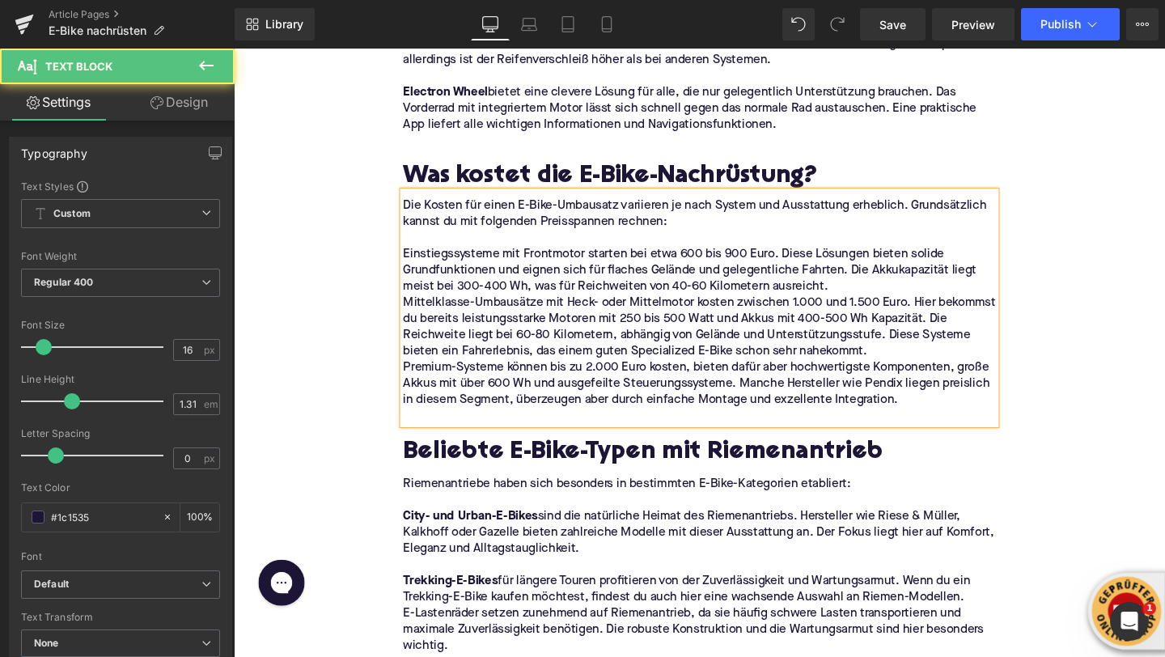
click at [867, 296] on p "Einstiegssysteme mit Frontmotor starten bei etwa 600 bis 900 Euro. Diese Lösung…" at bounding box center [723, 282] width 623 height 51
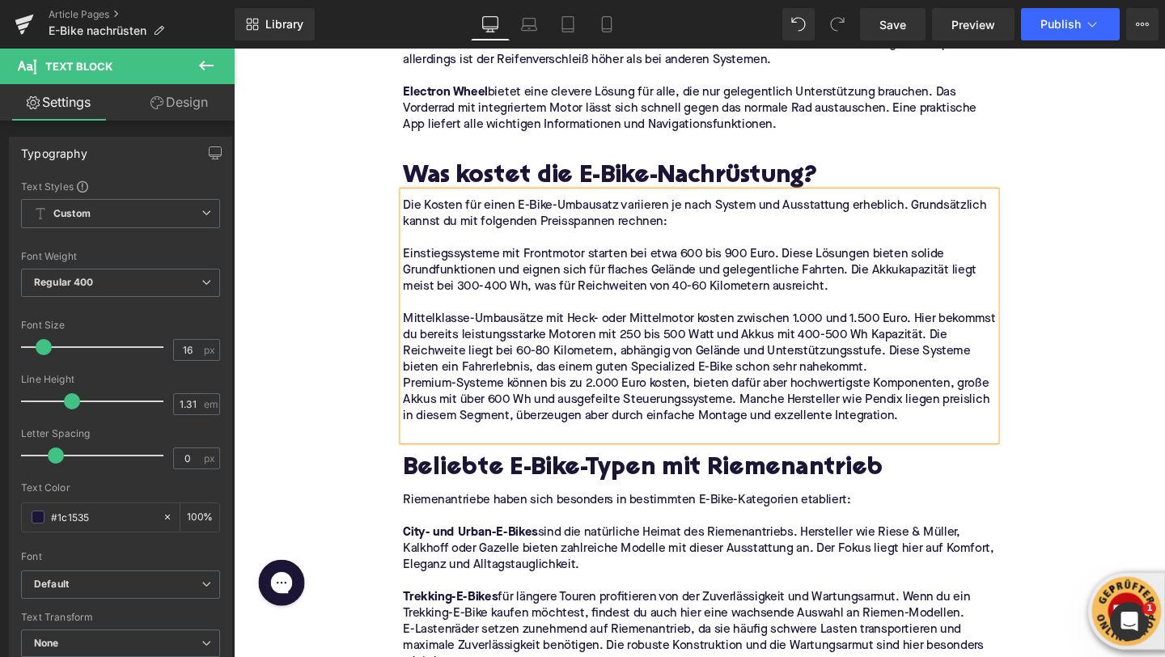
click at [914, 384] on p "Mittelklasse-Umbausätze mit Heck- oder Mittelmotor kosten zwischen 1.000 und 1.…" at bounding box center [723, 358] width 623 height 68
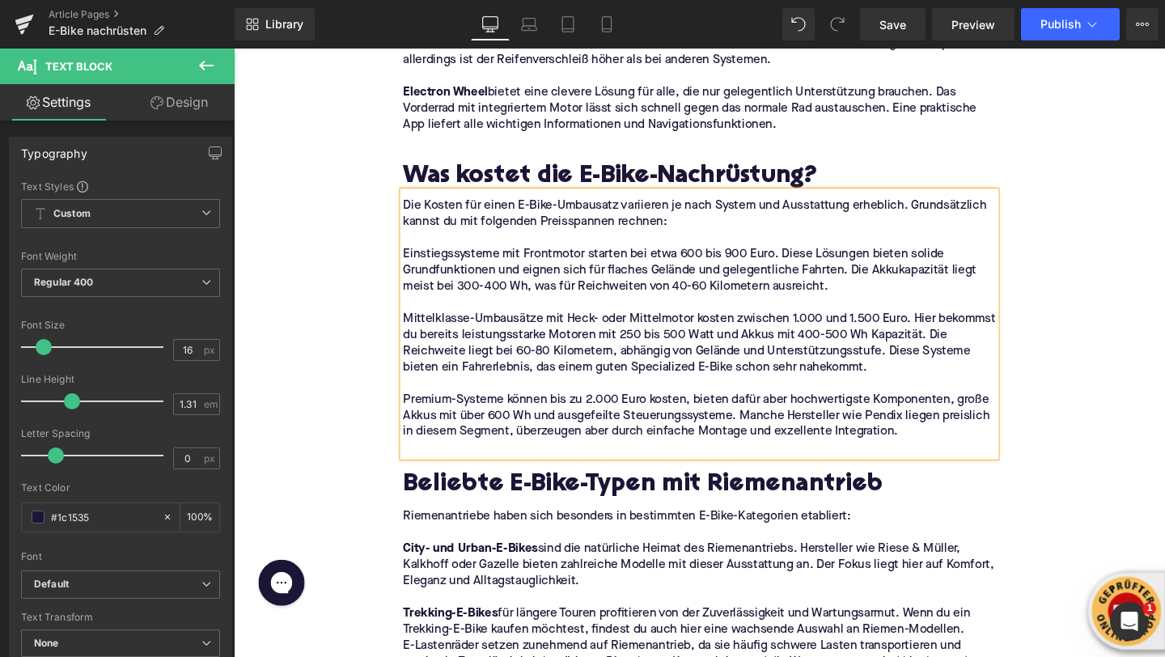
click at [466, 466] on p at bounding box center [723, 468] width 623 height 17
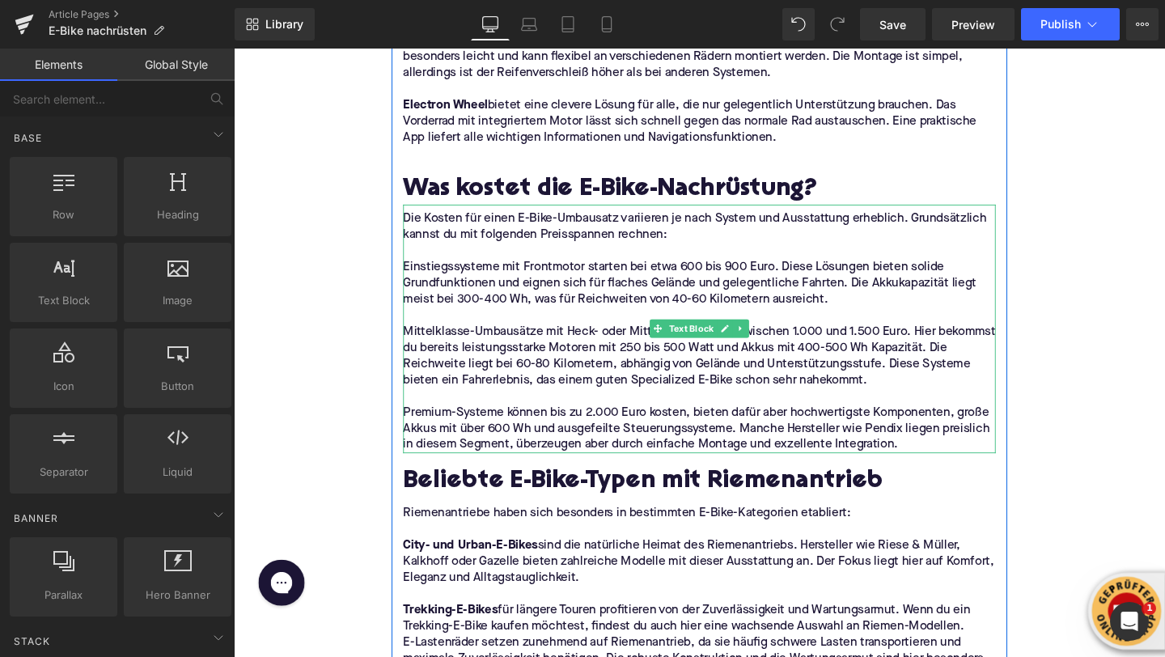
scroll to position [2891, 0]
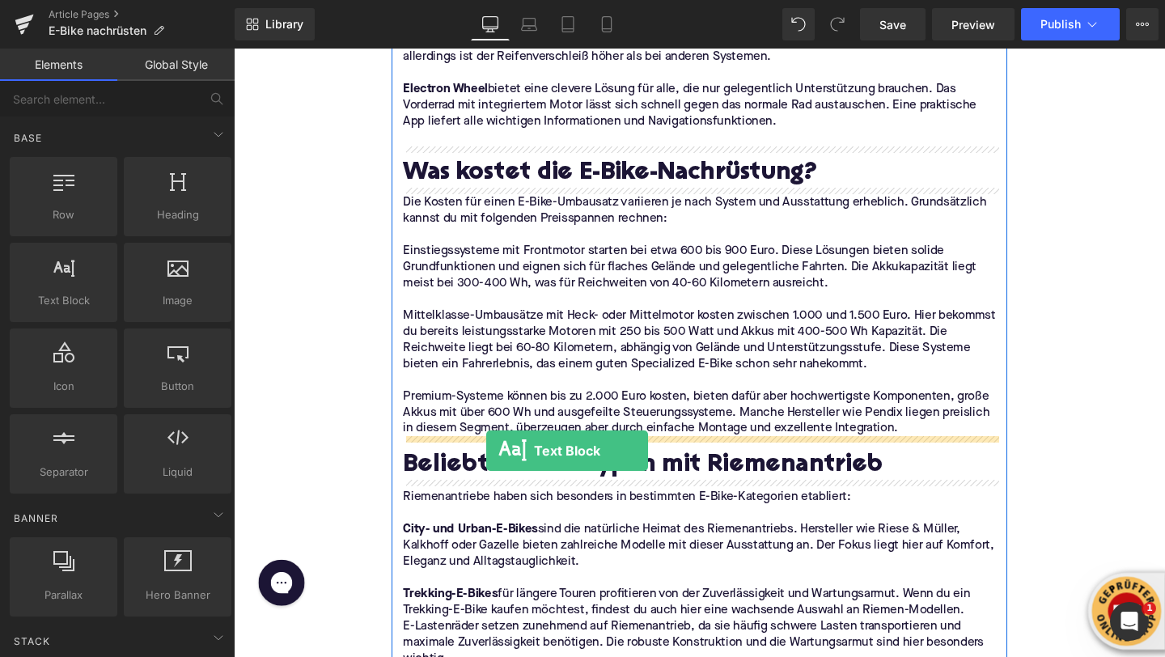
drag, startPoint x: 296, startPoint y: 324, endPoint x: 499, endPoint y: 471, distance: 250.4
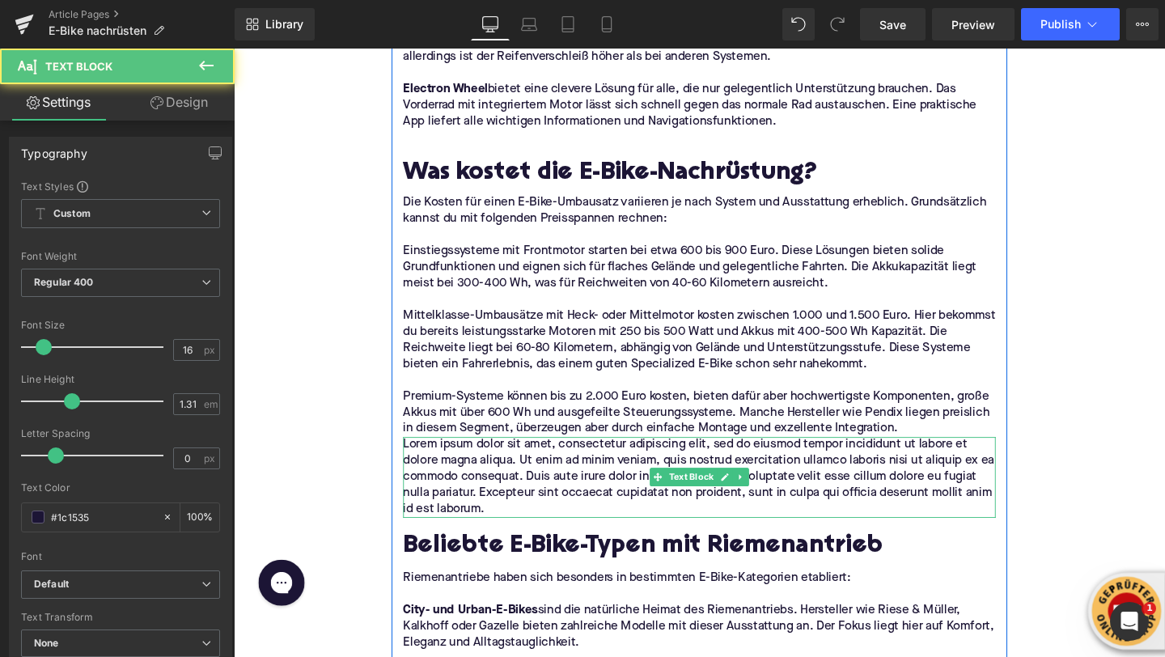
click at [449, 485] on p "Lorem ipsum dolor sit amet, consectetur adipiscing elit, sed do eiusmod tempor …" at bounding box center [723, 499] width 623 height 85
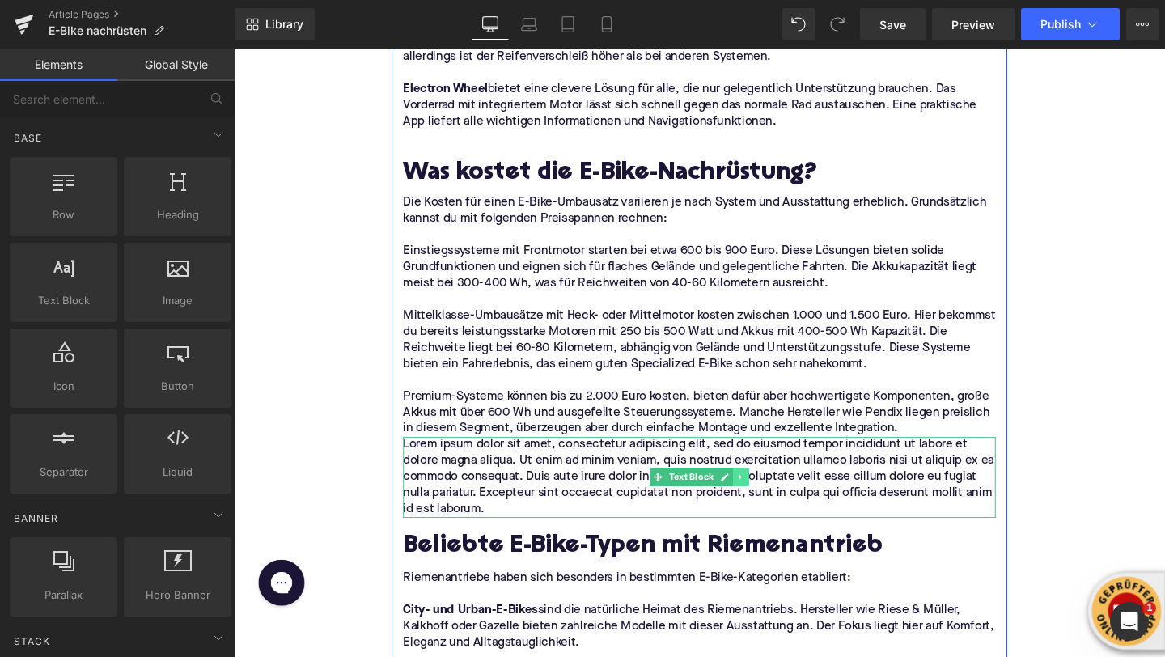
click at [771, 506] on link at bounding box center [767, 499] width 17 height 19
click at [606, 481] on p "Lorem ipsum dolor sit amet, consectetur adipiscing elit, sed do eiusmod tempor …" at bounding box center [723, 499] width 623 height 85
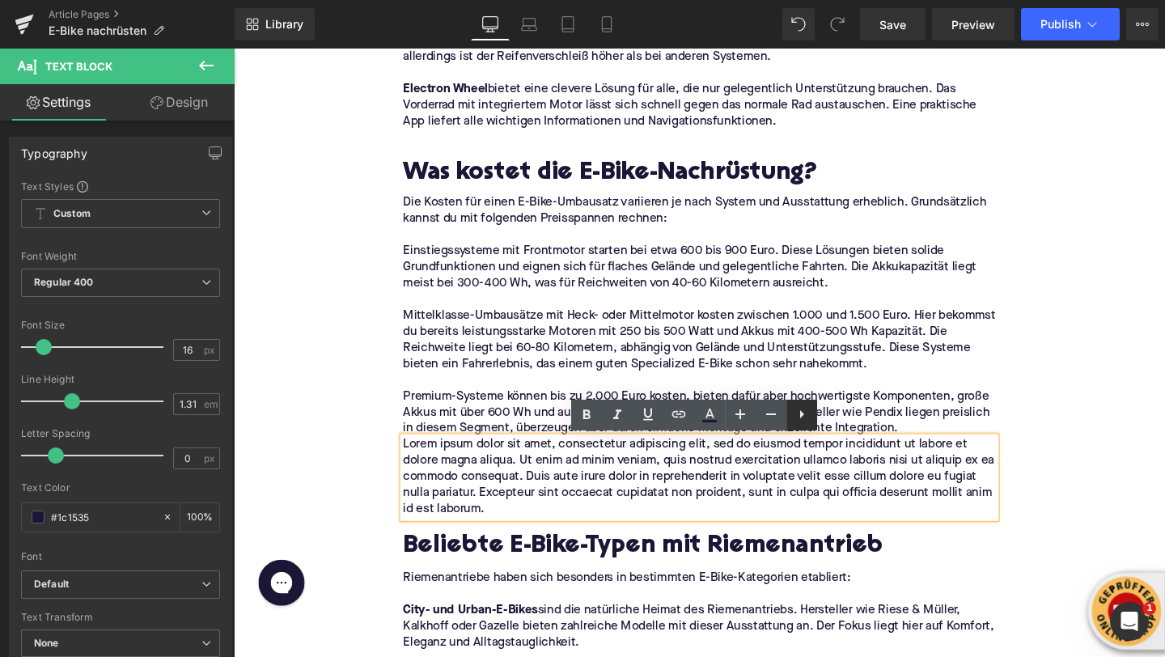
click at [801, 419] on icon at bounding box center [801, 414] width 19 height 19
click at [797, 419] on icon at bounding box center [801, 414] width 19 height 19
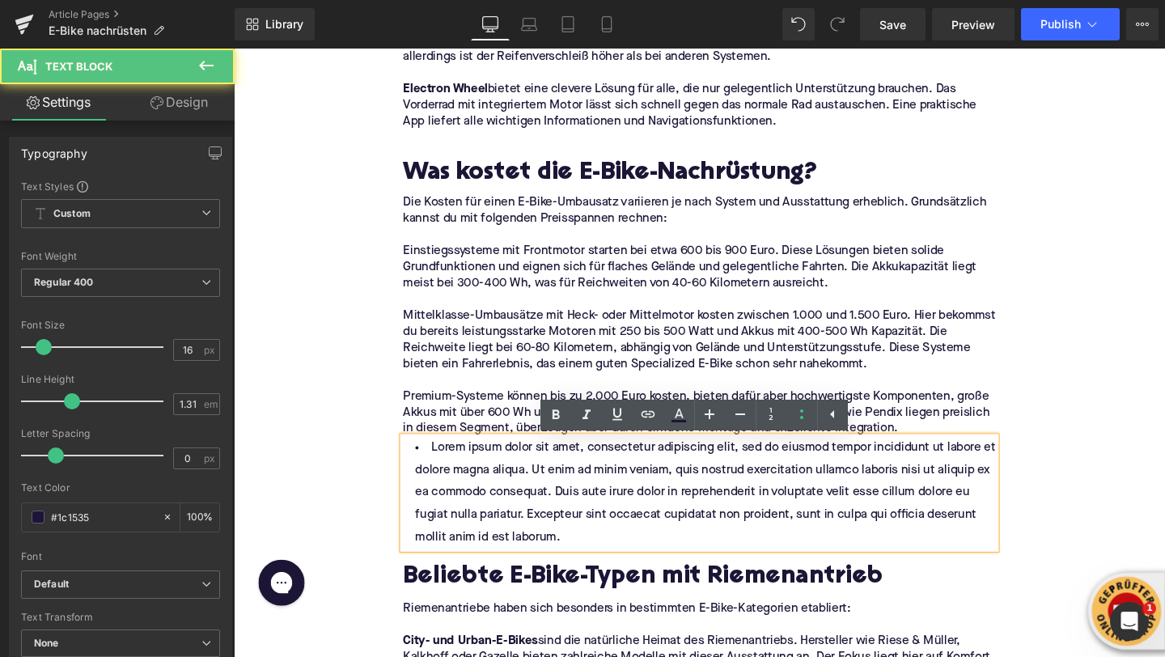
click at [464, 477] on li "Lorem ipsum dolor sit amet, consectetur adipiscing elit, sed do eiusmod tempor …" at bounding box center [723, 515] width 623 height 117
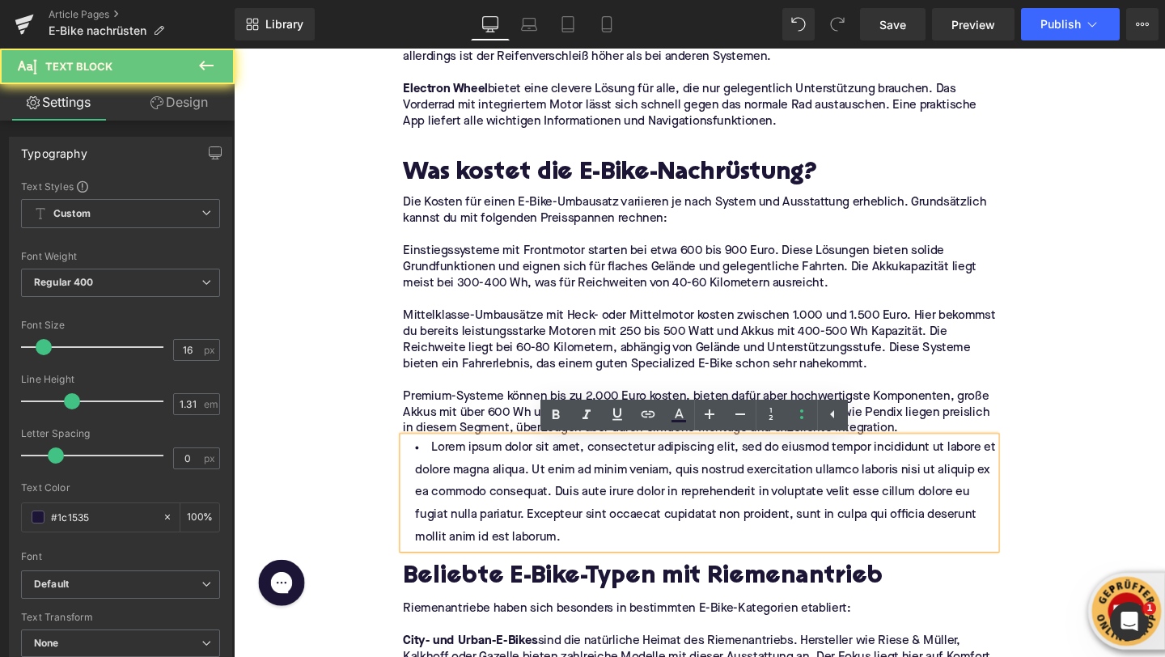
click at [437, 469] on li "Lorem ipsum dolor sit amet, consectetur adipiscing elit, sed do eiusmod tempor …" at bounding box center [723, 515] width 623 height 117
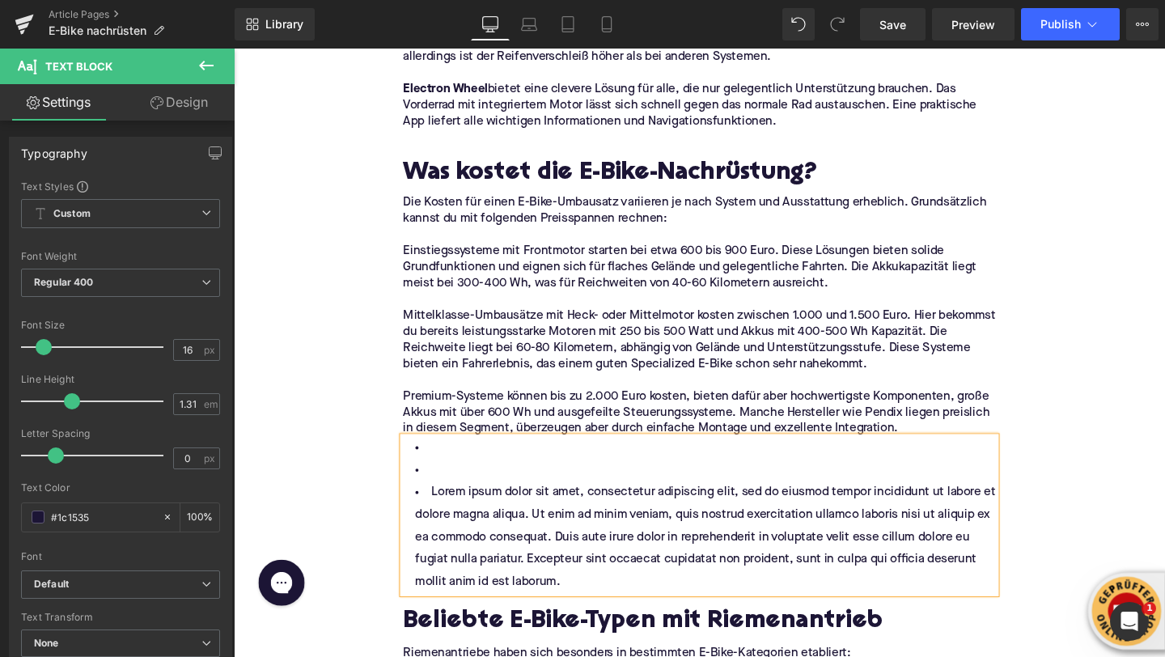
click at [444, 465] on li at bounding box center [723, 468] width 623 height 23
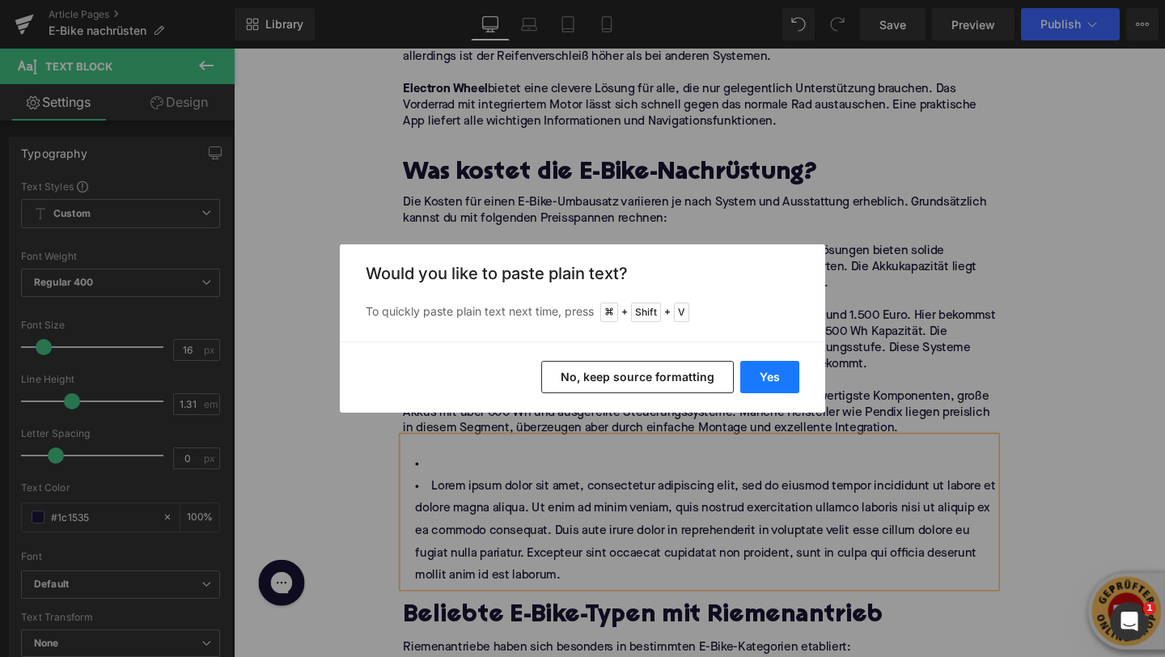
click at [764, 381] on button "Yes" at bounding box center [769, 377] width 59 height 32
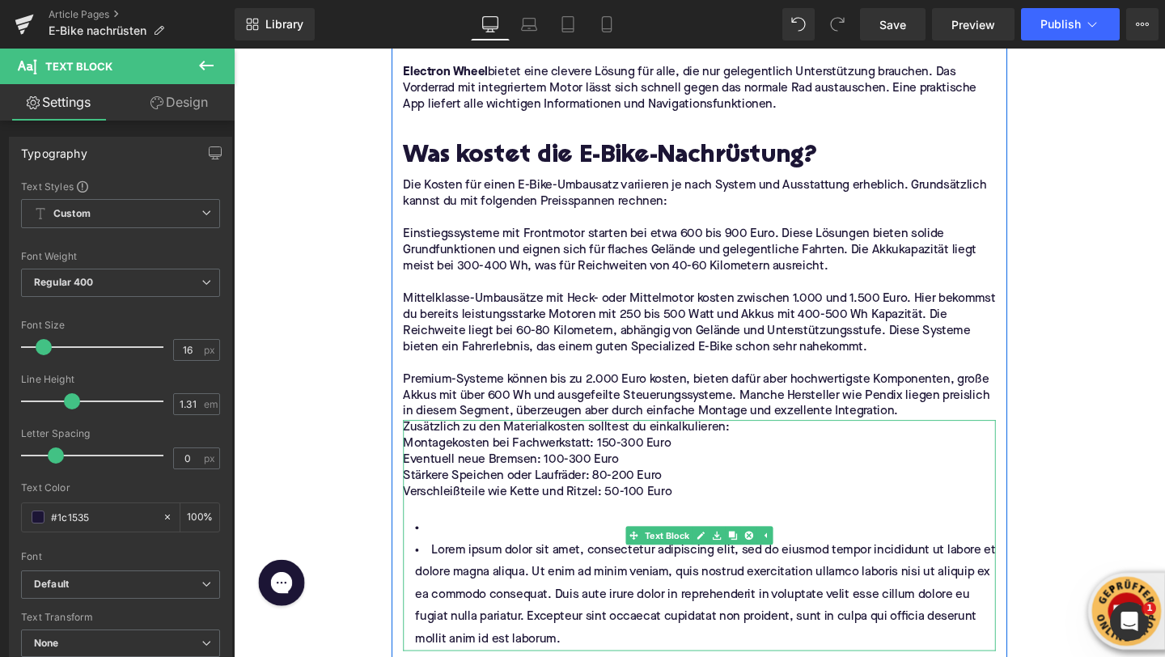
scroll to position [2911, 0]
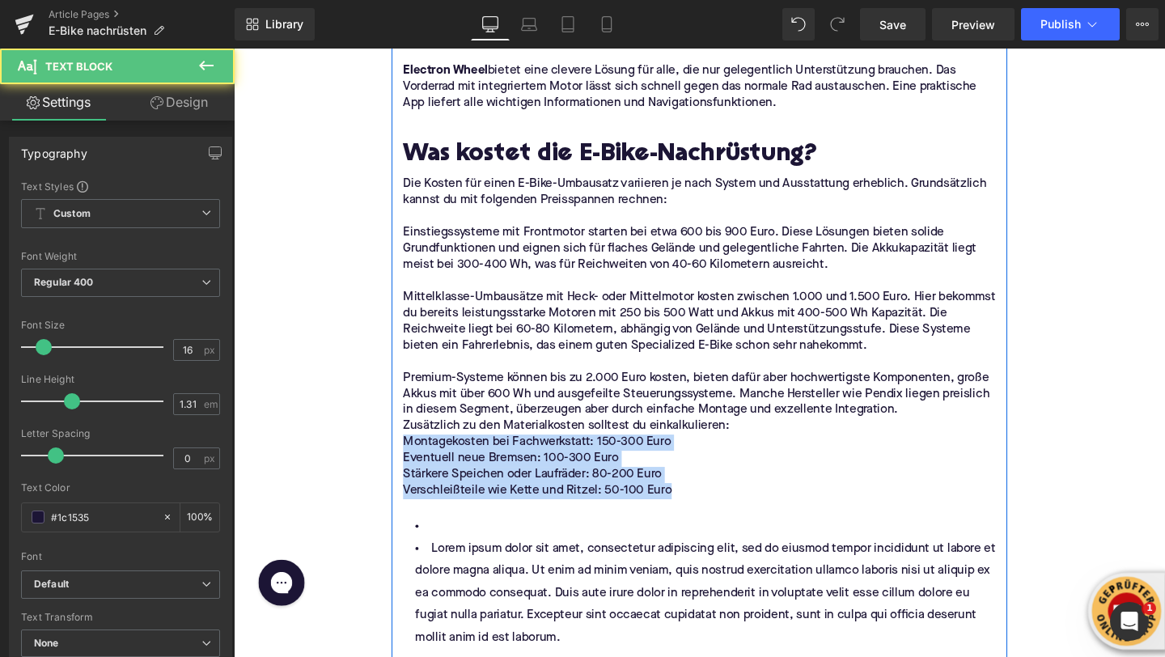
drag, startPoint x: 702, startPoint y: 511, endPoint x: 408, endPoint y: 467, distance: 297.0
click at [408, 467] on div "Image Was bedeutet E-Bike nachrüsten eigentlich? Heading Beim Nachrüsten eines …" at bounding box center [723, 139] width 647 height 4452
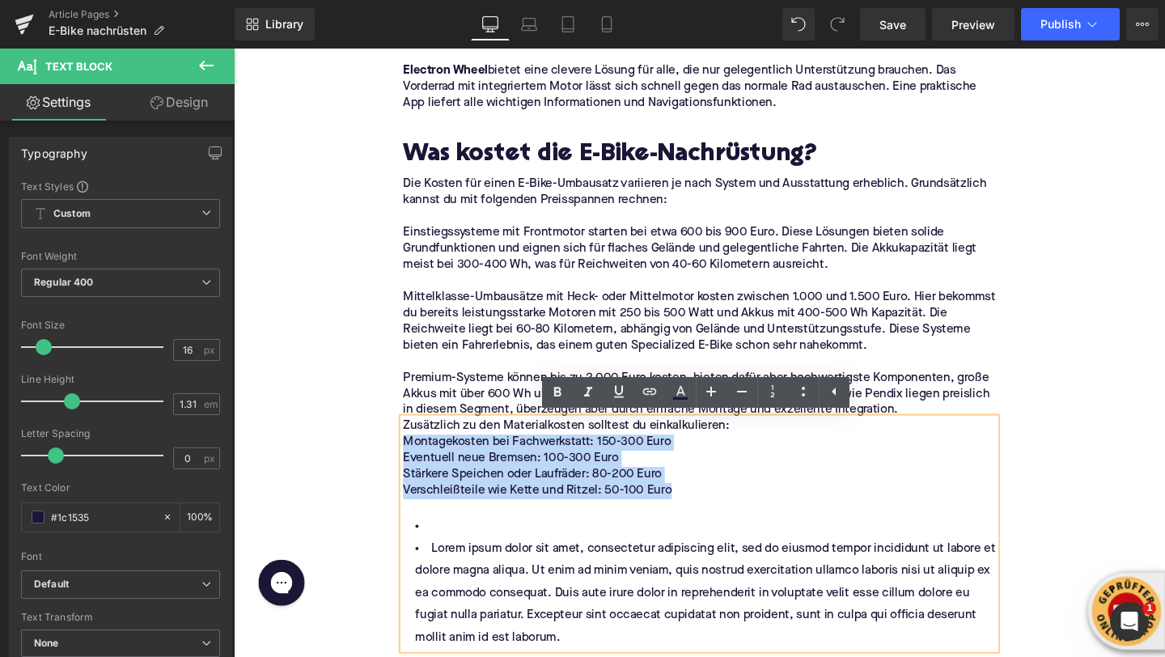
copy p "Montagekosten bei Fachwerkstatt: 150-300 Euro Eventuell neue Bremsen: 100-300 E…"
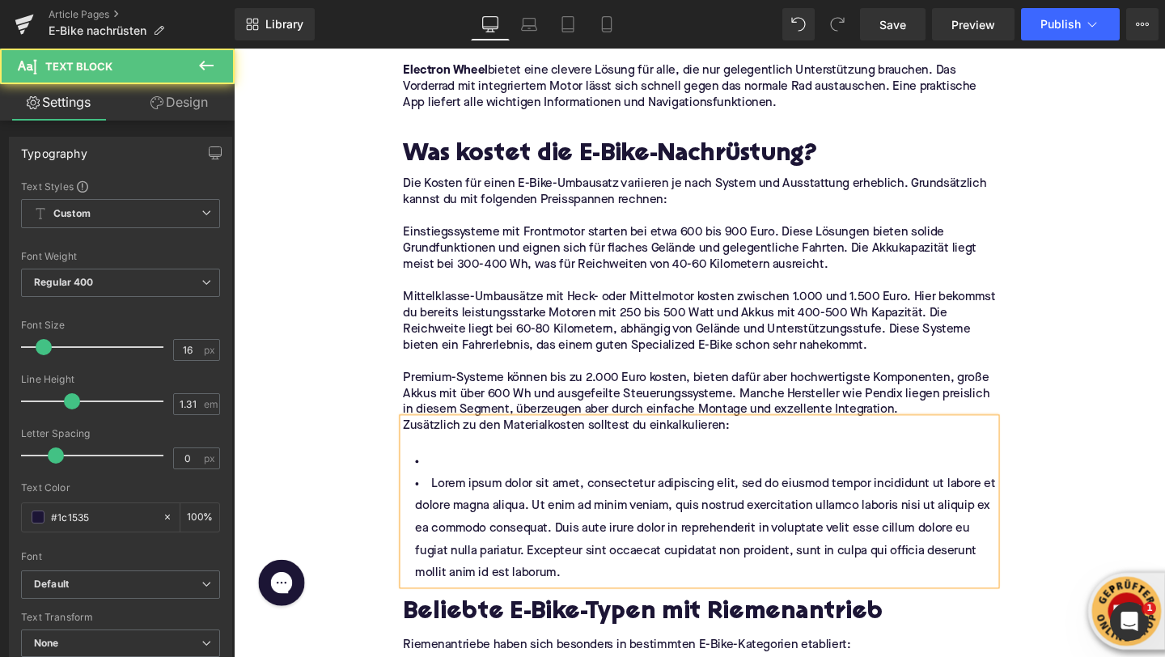
click at [435, 475] on li at bounding box center [723, 483] width 623 height 23
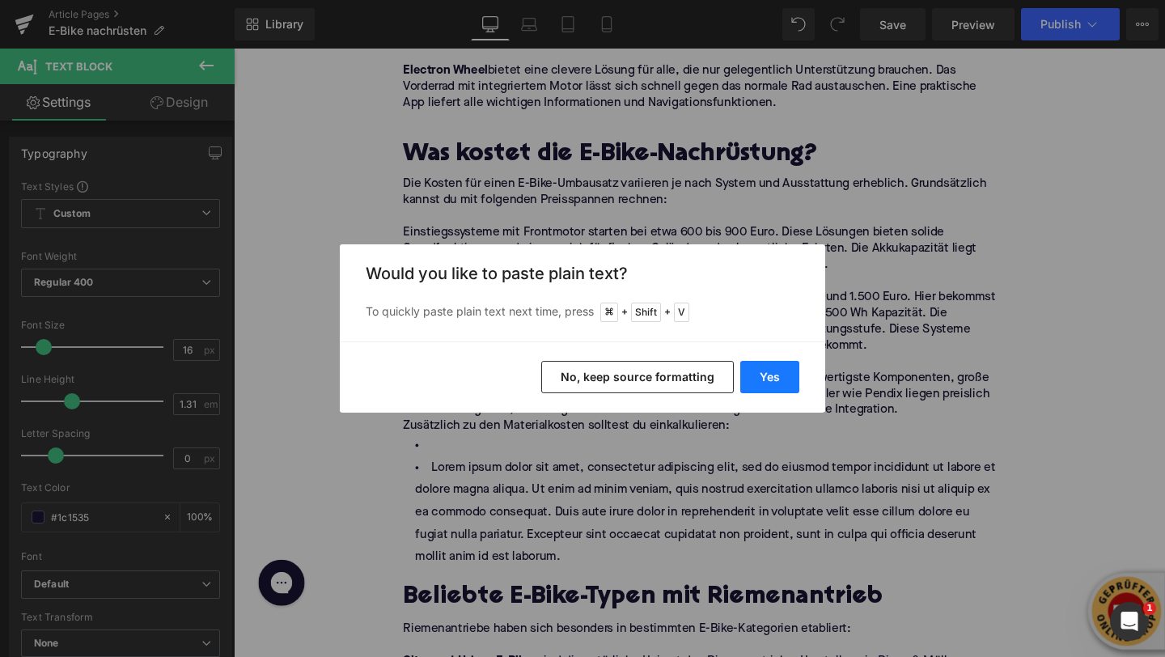
click at [766, 375] on button "Yes" at bounding box center [769, 377] width 59 height 32
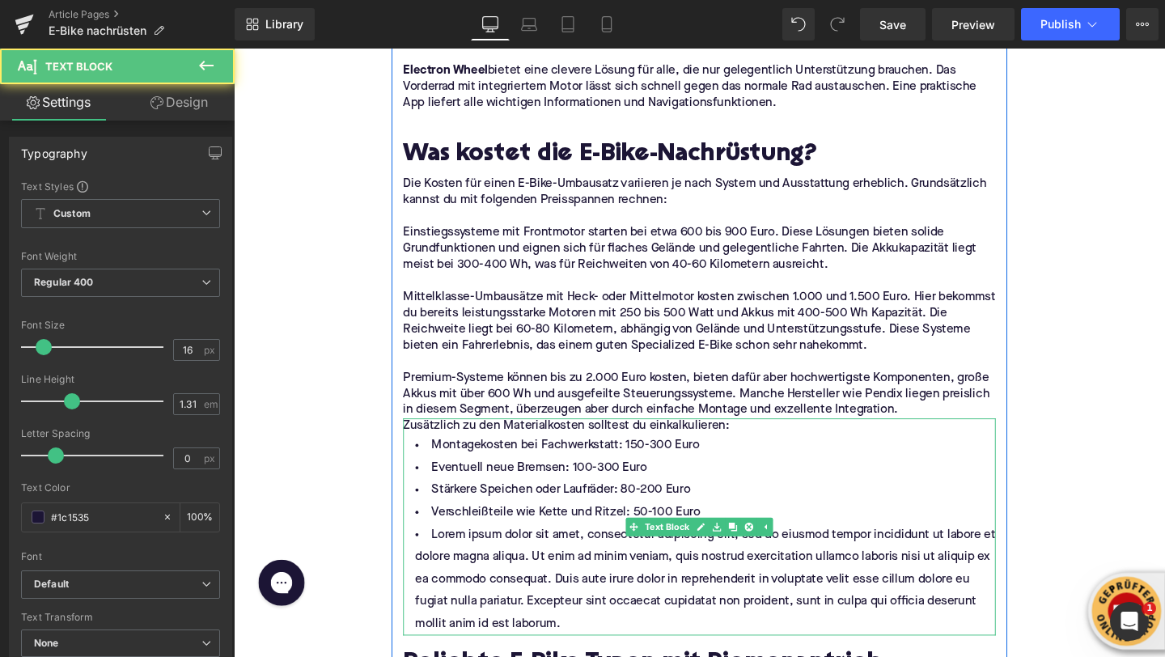
click at [511, 596] on li "Lorem ipsum dolor sit amet, consectetur adipiscing elit, sed do eiusmod tempor …" at bounding box center [723, 607] width 623 height 117
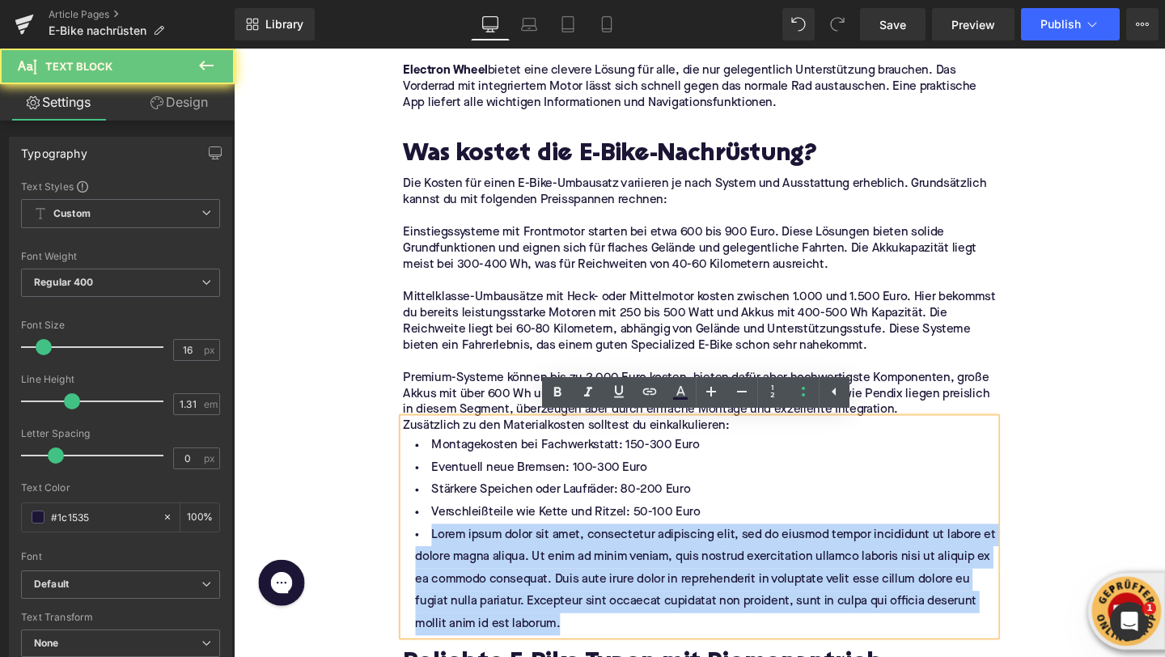
click at [511, 596] on li "Lorem ipsum dolor sit amet, consectetur adipiscing elit, sed do eiusmod tempor …" at bounding box center [723, 607] width 623 height 117
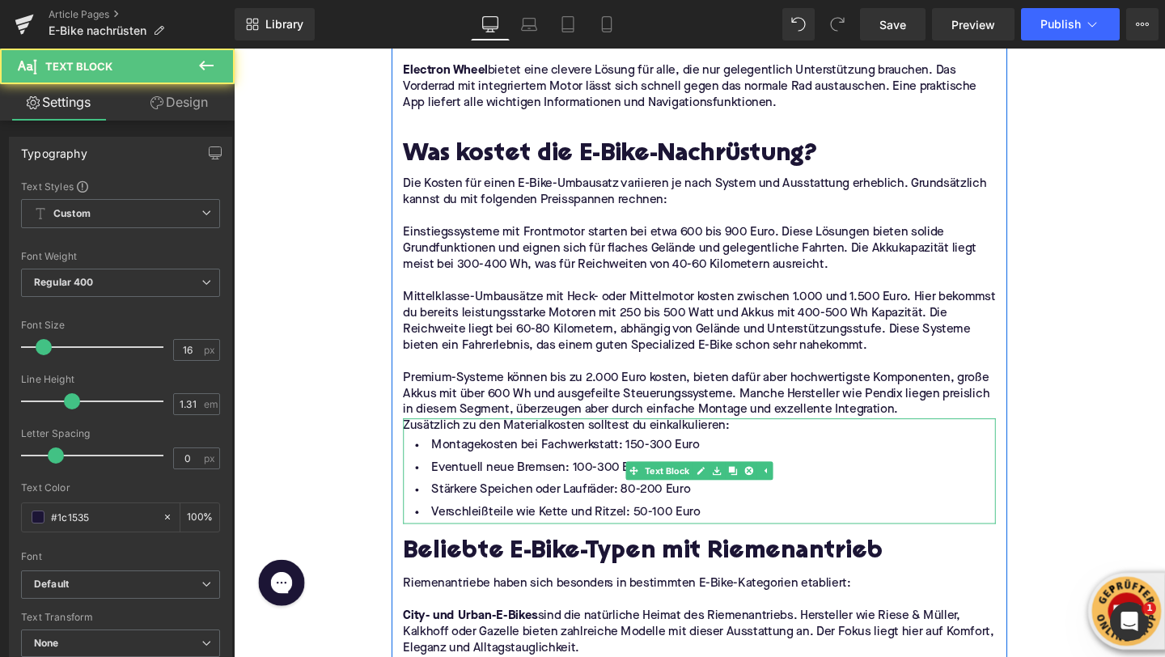
drag, startPoint x: 459, startPoint y: 440, endPoint x: 458, endPoint y: 452, distance: 11.4
click at [458, 452] on div "Zusätzlich zu den Materialkosten solltest du einkalkulieren: Montagekosten bei …" at bounding box center [723, 493] width 623 height 111
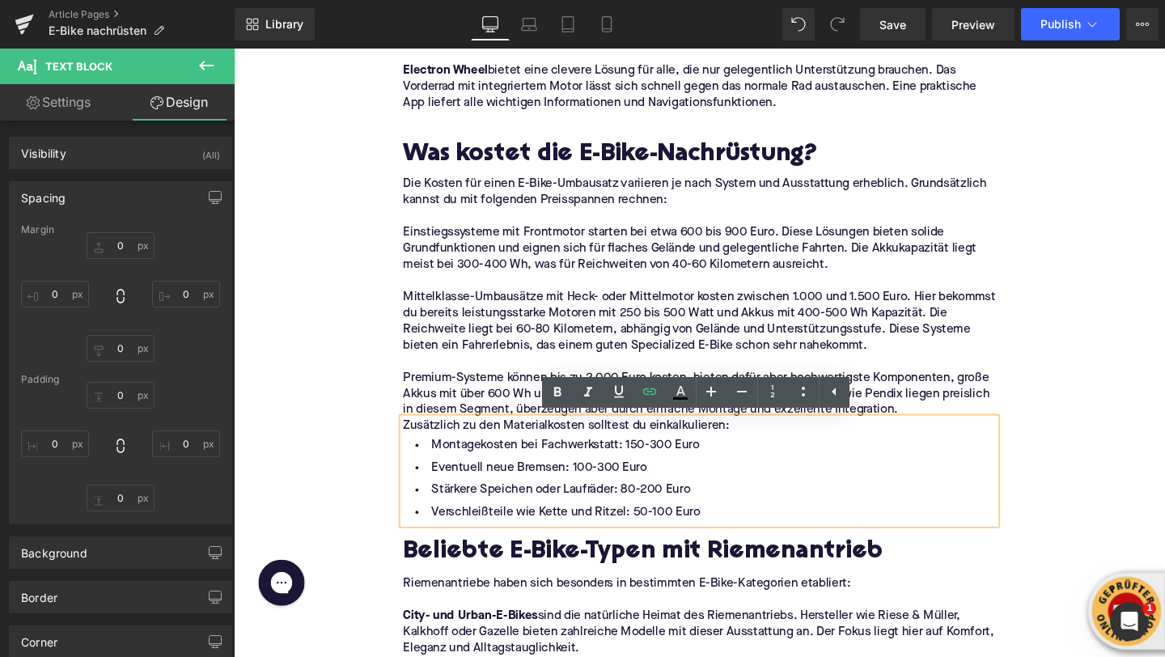
type input "0"
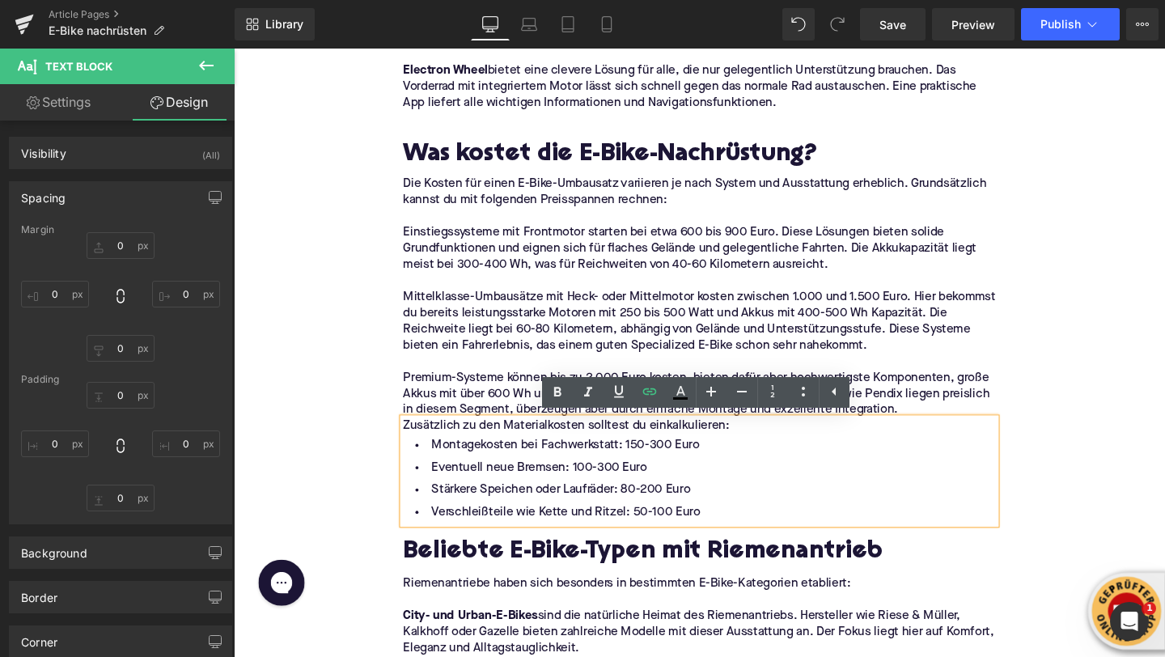
type input "0"
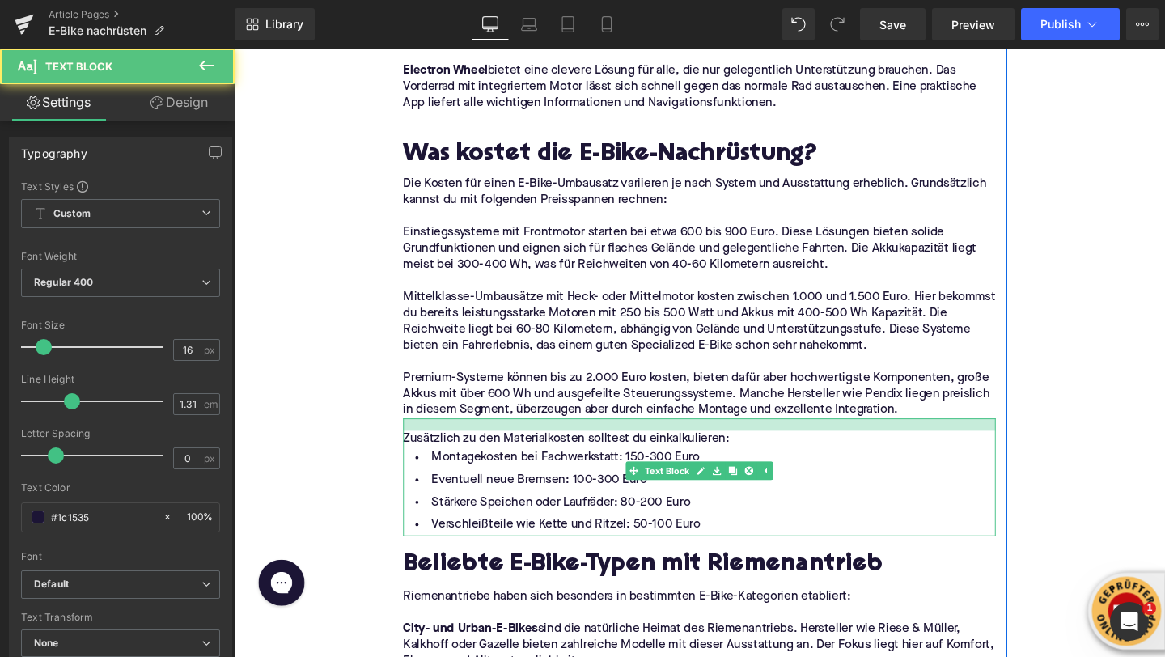
drag, startPoint x: 485, startPoint y: 439, endPoint x: 483, endPoint y: 452, distance: 13.0
click at [483, 452] on div "Zusätzlich zu den Materialkosten solltest du einkalkulieren: Montagekosten bei …" at bounding box center [723, 500] width 623 height 124
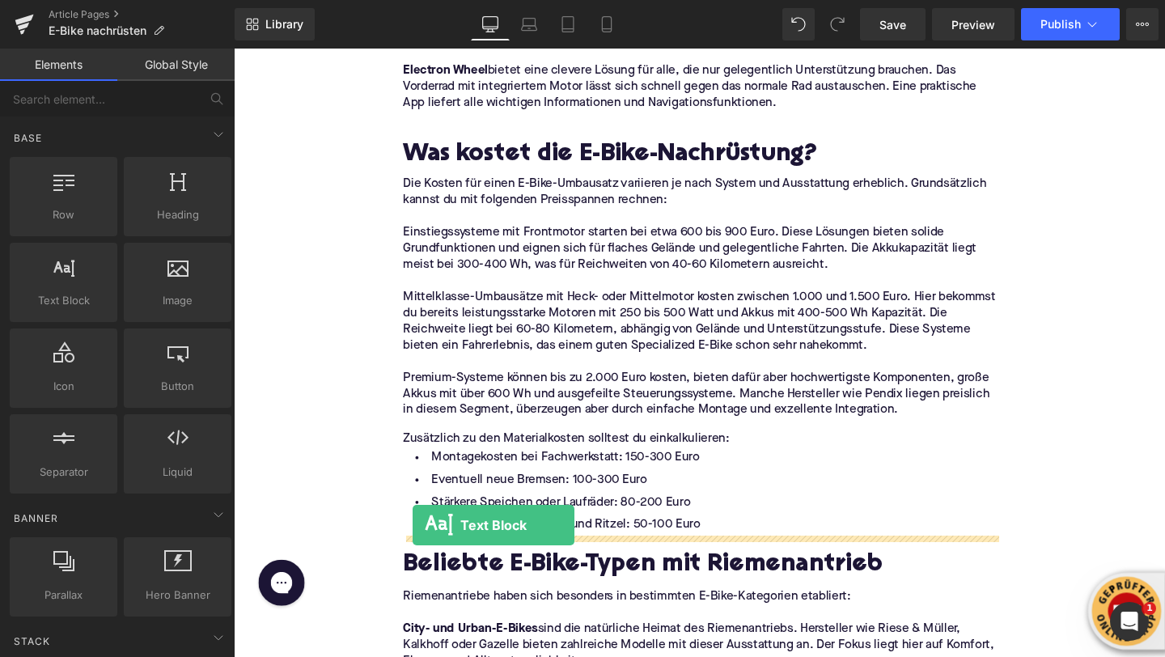
drag, startPoint x: 311, startPoint y: 351, endPoint x: 426, endPoint y: 553, distance: 232.0
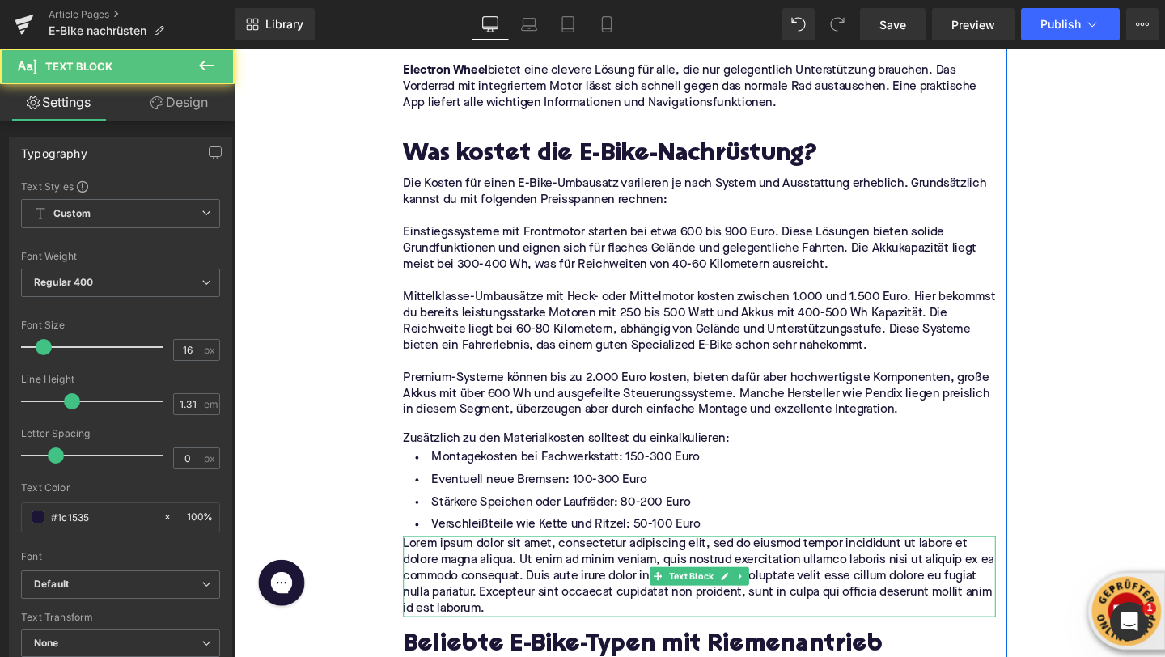
click at [482, 567] on p "Lorem ipsum dolor sit amet, consectetur adipiscing elit, sed do eiusmod tempor …" at bounding box center [723, 604] width 623 height 85
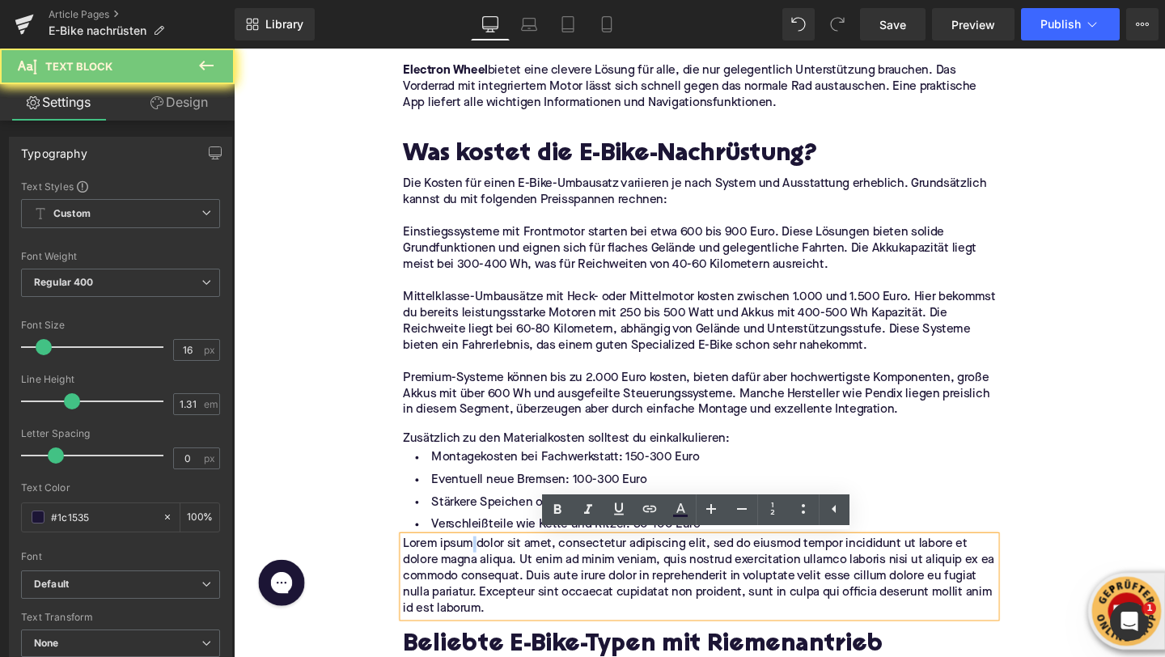
click at [482, 567] on p "Lorem ipsum dolor sit amet, consectetur adipiscing elit, sed do eiusmod tempor …" at bounding box center [723, 604] width 623 height 85
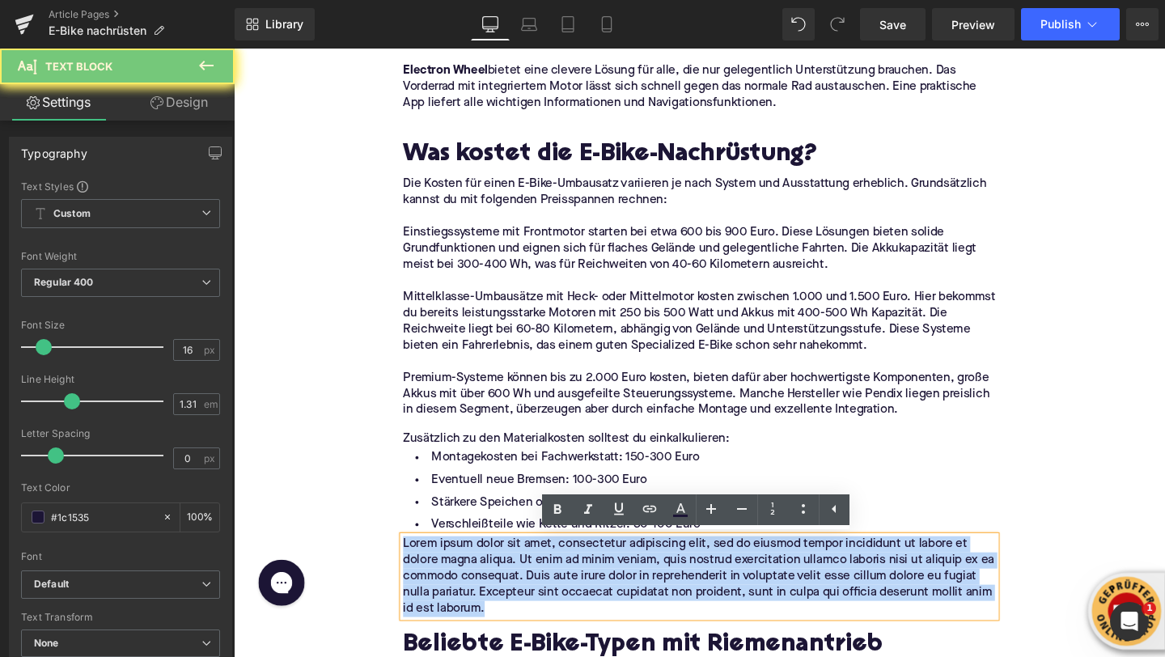
click at [482, 567] on p "Lorem ipsum dolor sit amet, consectetur adipiscing elit, sed do eiusmod tempor …" at bounding box center [723, 604] width 623 height 85
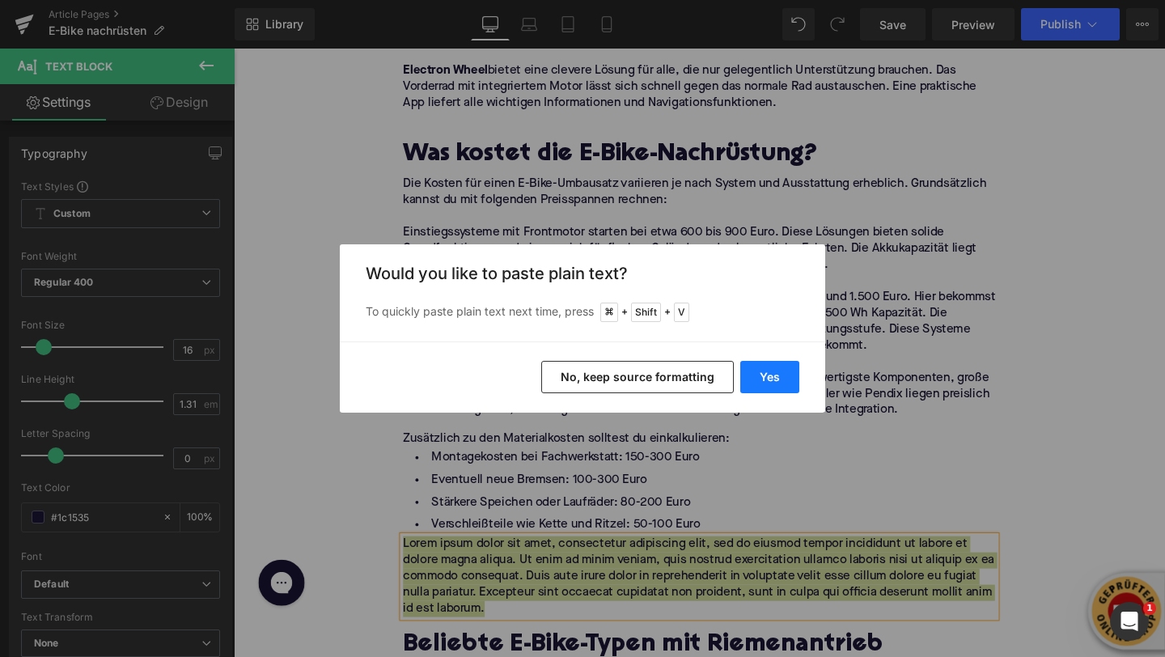
click at [762, 375] on button "Yes" at bounding box center [769, 377] width 59 height 32
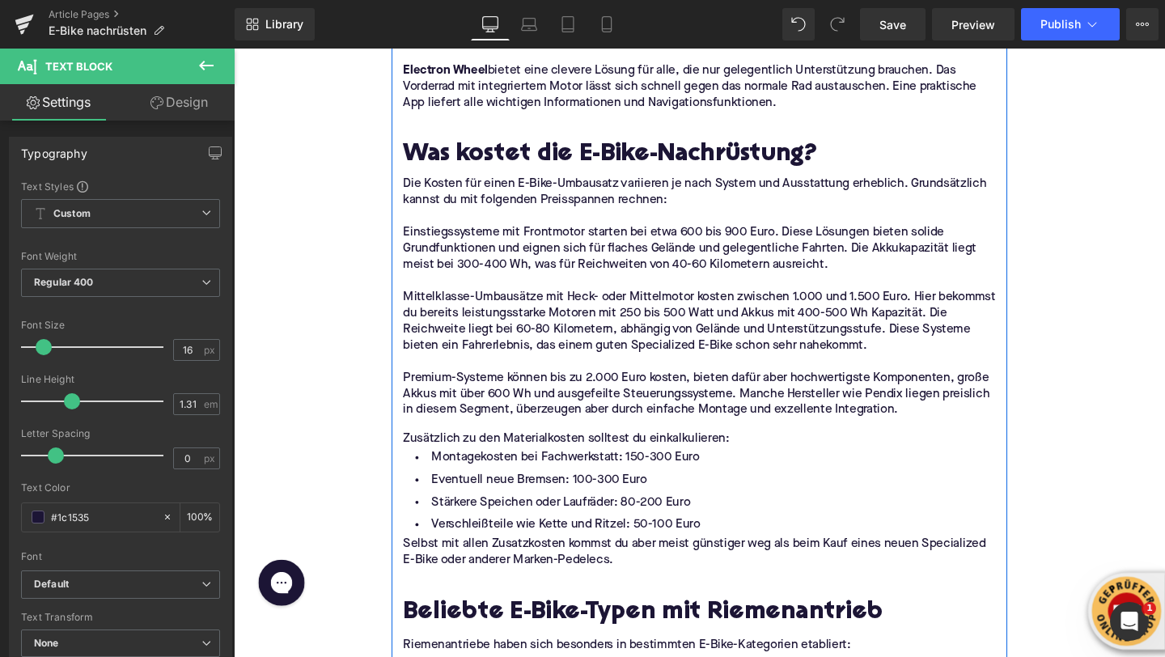
click at [509, 606] on p at bounding box center [723, 604] width 623 height 17
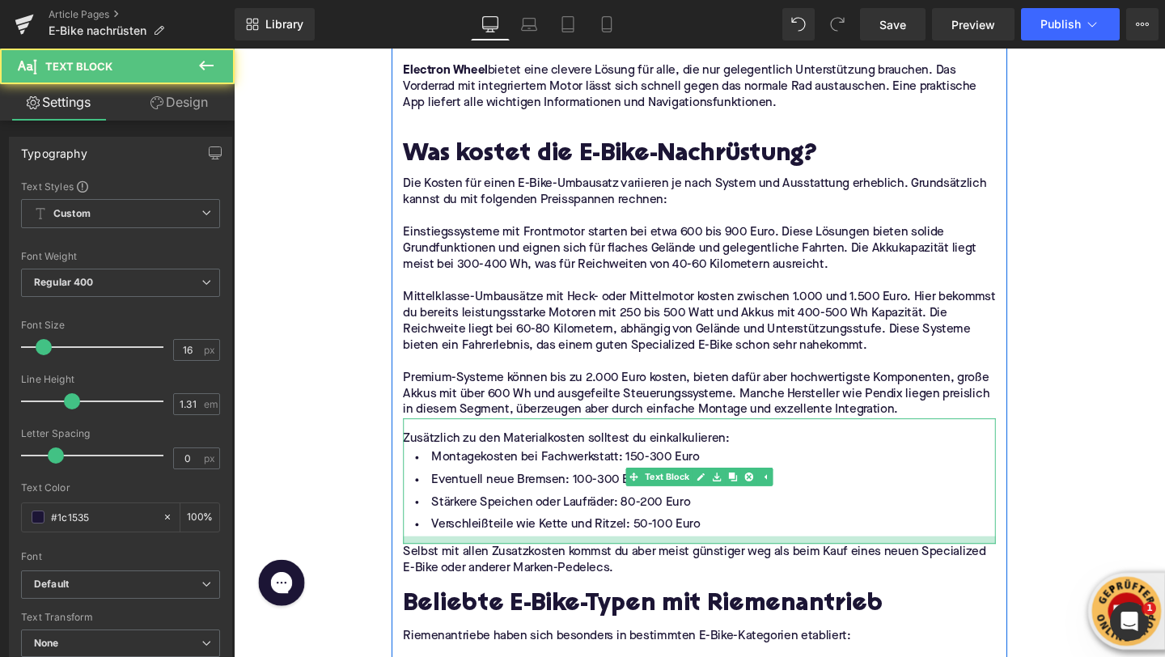
click at [429, 567] on div at bounding box center [723, 566] width 623 height 8
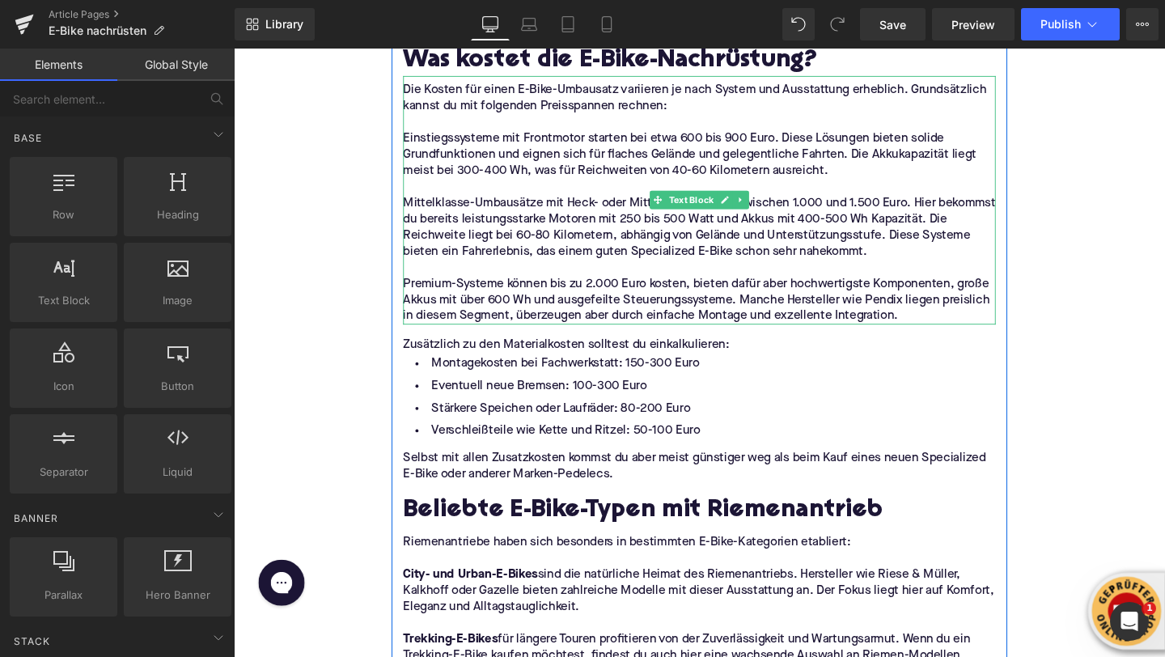
scroll to position [3026, 0]
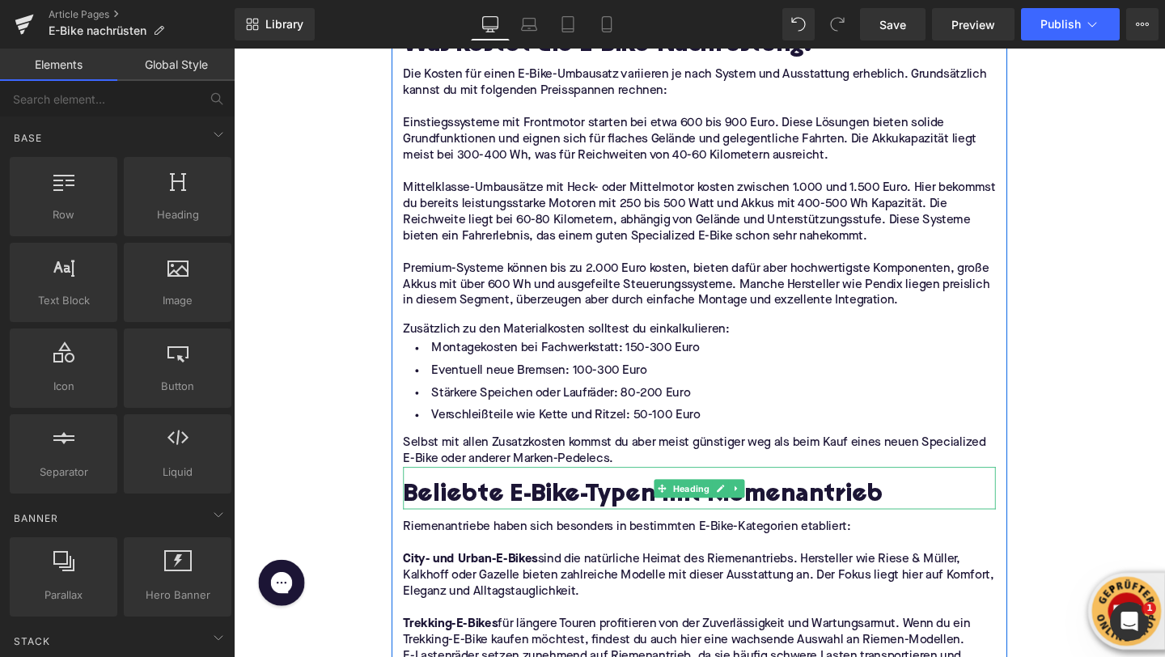
click at [453, 512] on h2 "Beliebte E-Bike-Typen mit Riemenantrieb" at bounding box center [723, 519] width 623 height 29
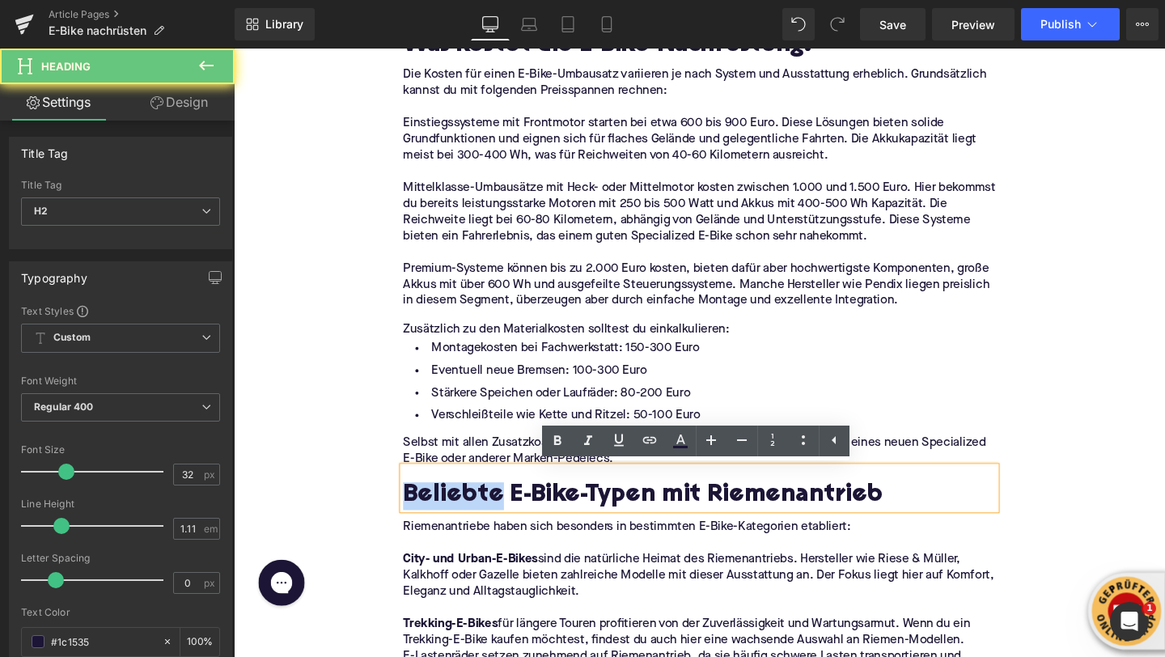
click at [453, 512] on h2 "Beliebte E-Bike-Typen mit Riemenantrieb" at bounding box center [723, 519] width 623 height 29
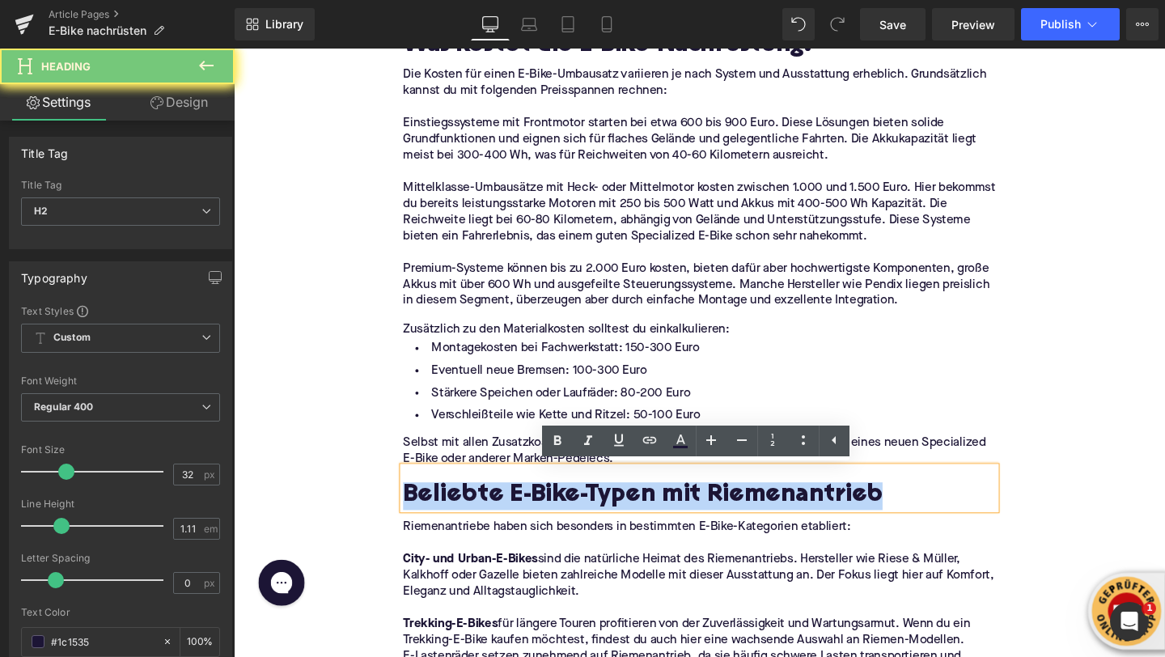
paste div
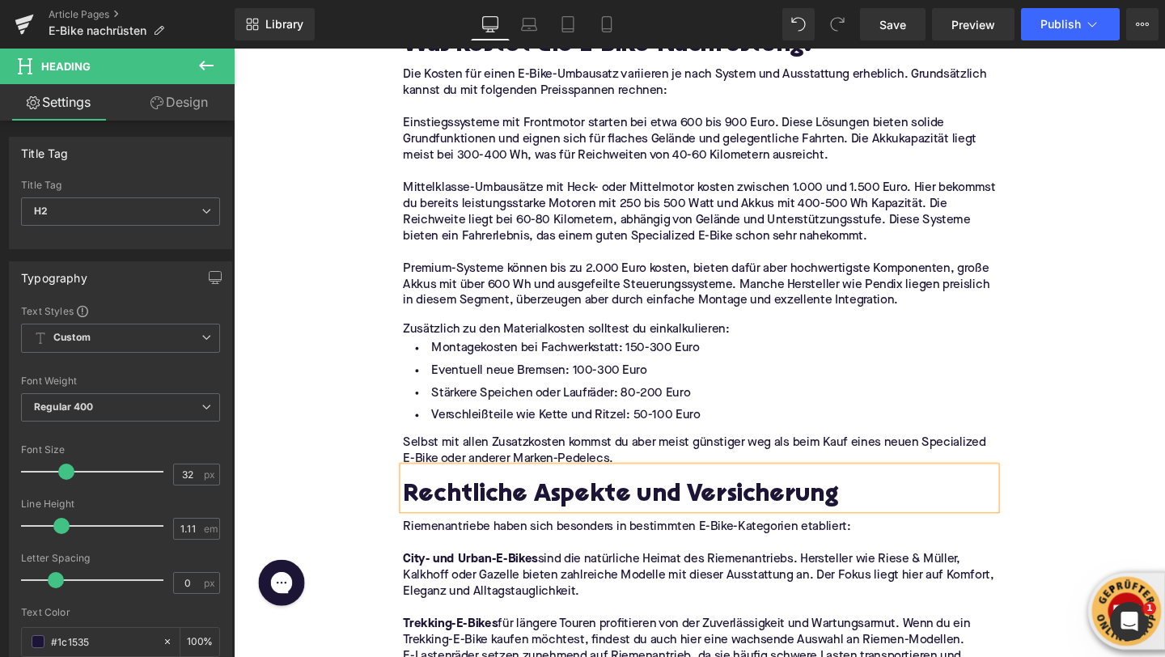
scroll to position [3092, 0]
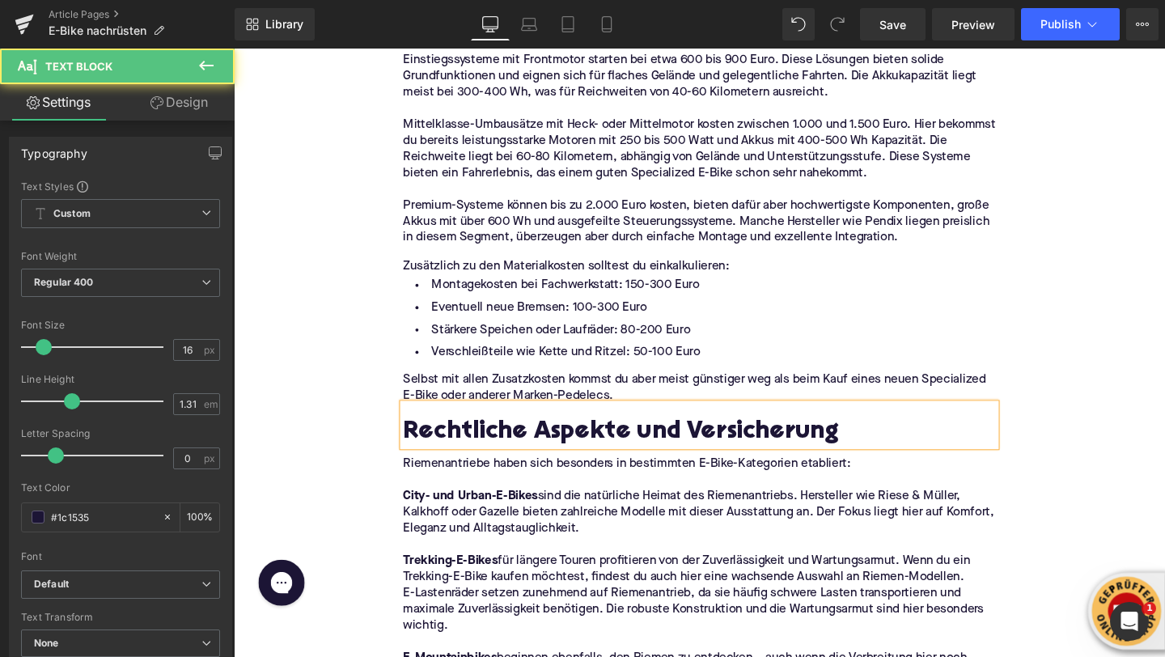
click at [469, 488] on p "Riemenantriebe haben sich besonders in bestimmten E-Bike-Kategorien etabliert:" at bounding box center [723, 485] width 623 height 17
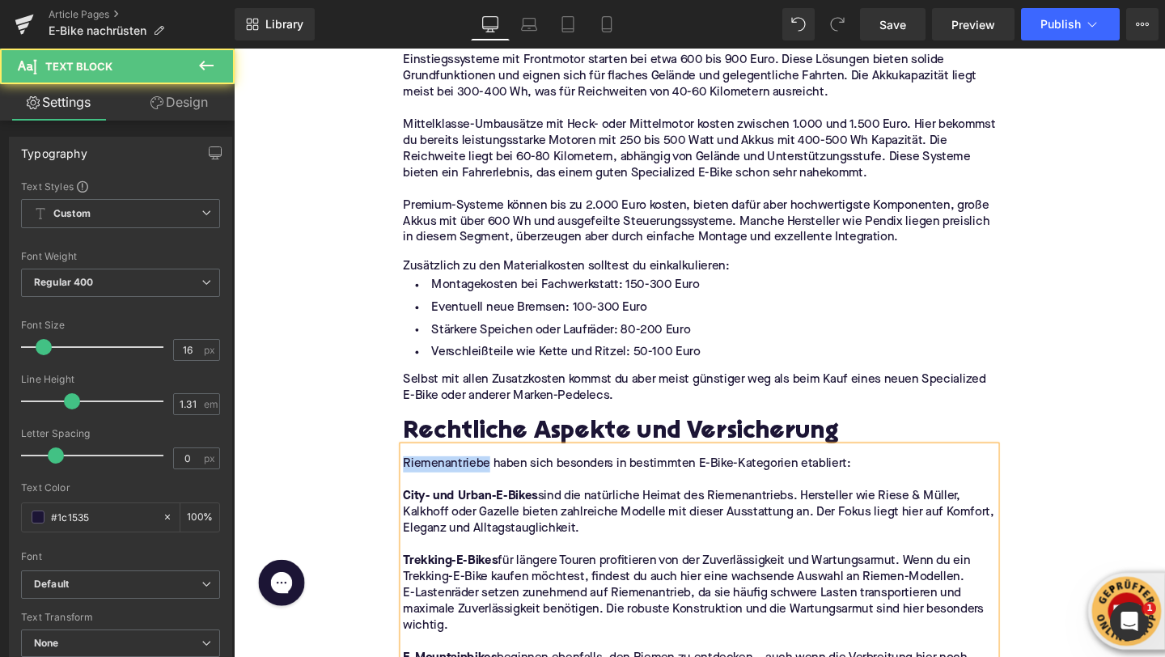
click at [469, 488] on p "Riemenantriebe haben sich besonders in bestimmten E-Bike-Kategorien etabliert:" at bounding box center [723, 485] width 623 height 17
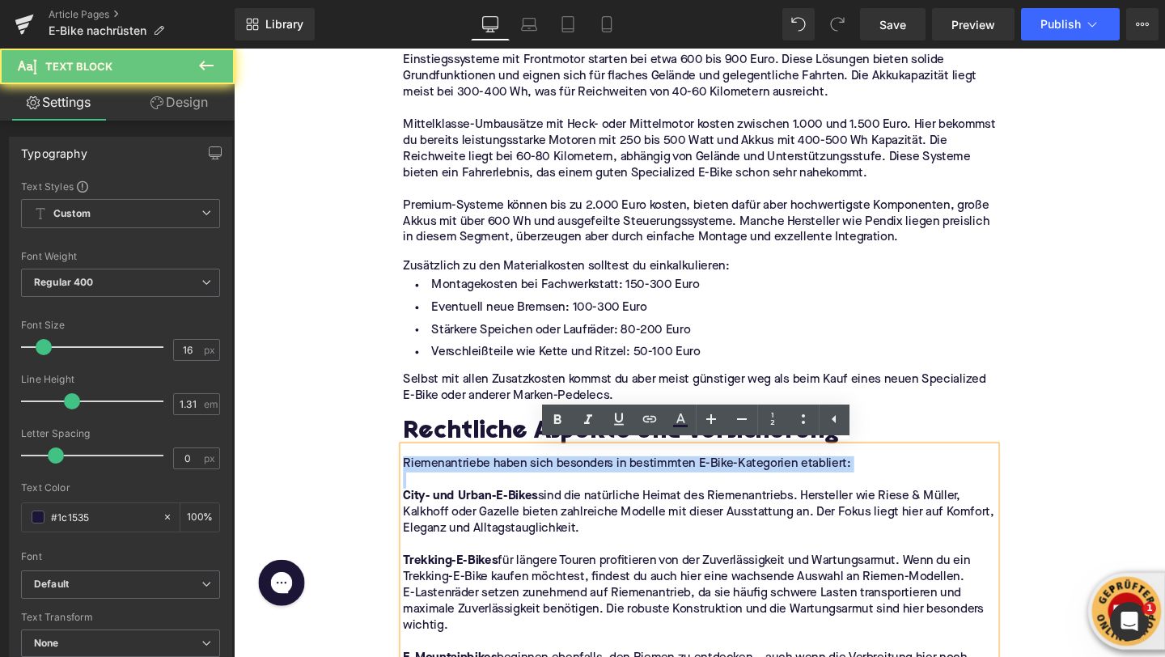
click at [469, 488] on p "Riemenantriebe haben sich besonders in bestimmten E-Bike-Kategorien etabliert:" at bounding box center [723, 485] width 623 height 17
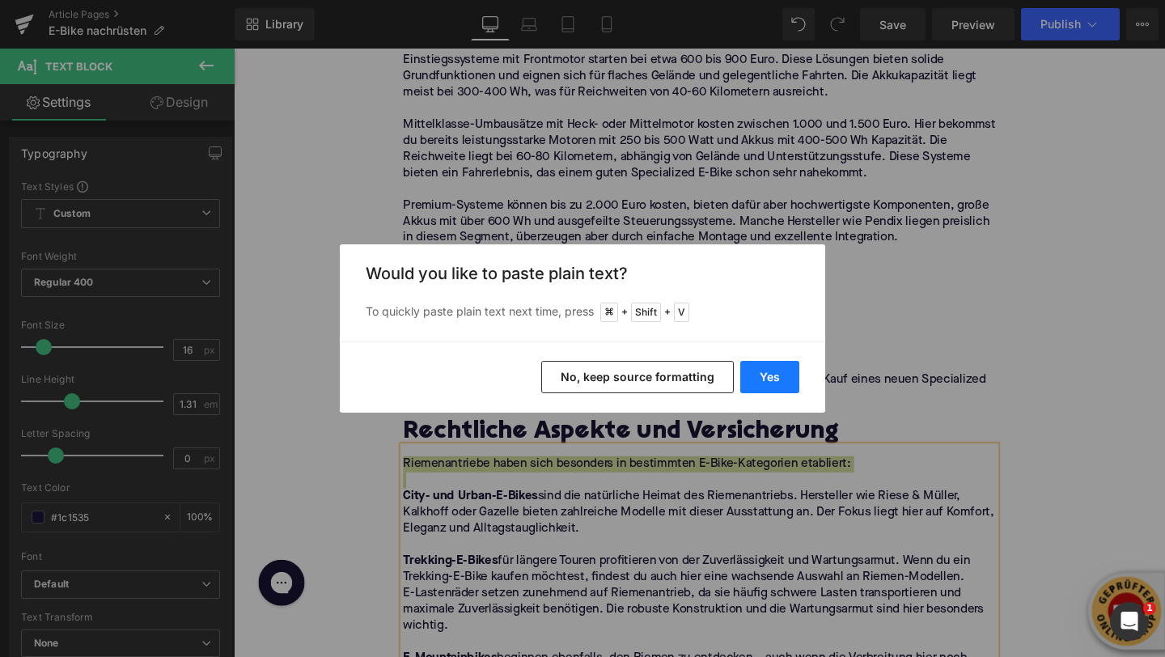
click at [776, 375] on button "Yes" at bounding box center [769, 377] width 59 height 32
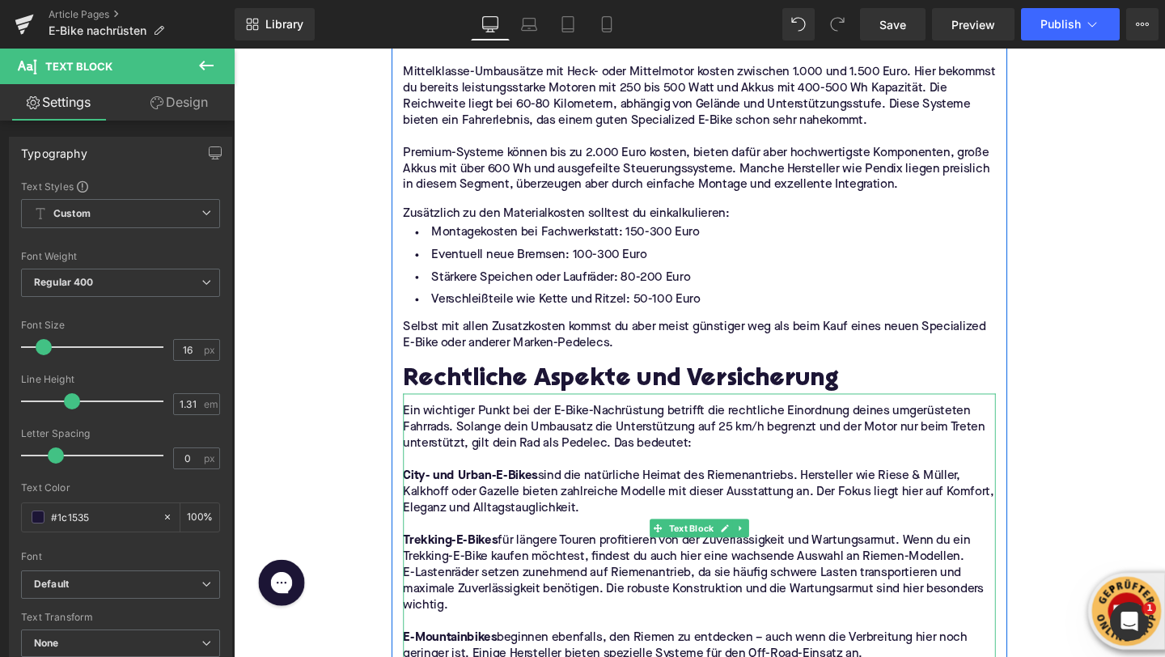
scroll to position [3222, 0]
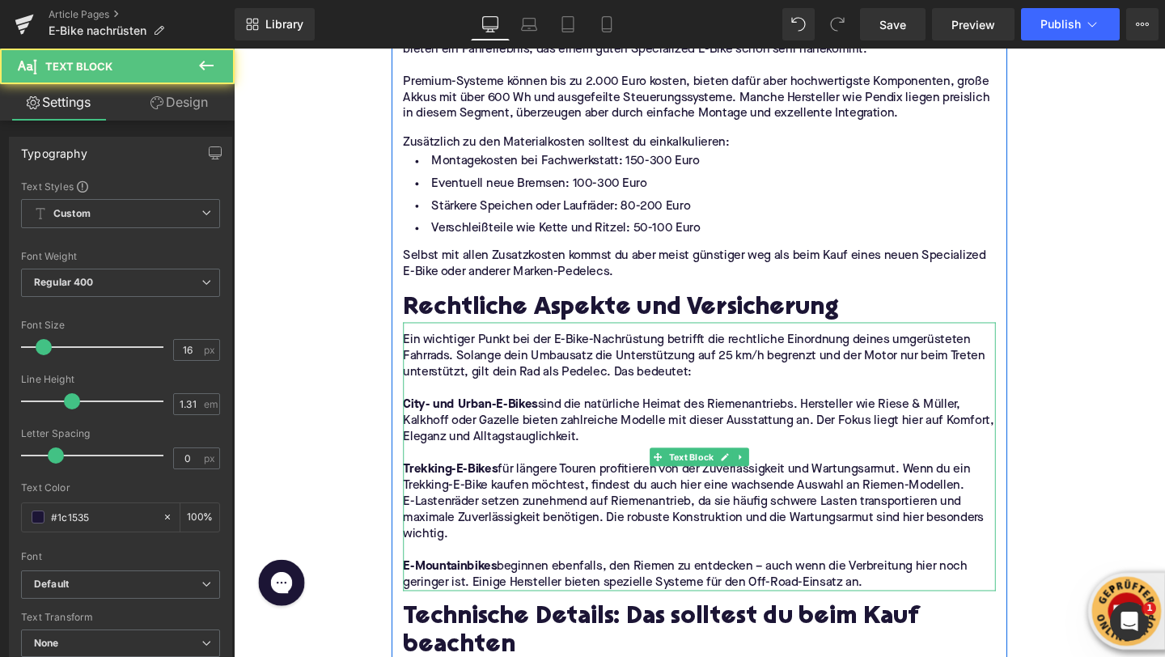
drag, startPoint x: 902, startPoint y: 608, endPoint x: 422, endPoint y: 401, distance: 522.3
click at [422, 401] on div "Ein wichtiger Punkt bei der E-Bike-Nachrüstung betrifft die rechtliche Einordnu…" at bounding box center [723, 478] width 623 height 282
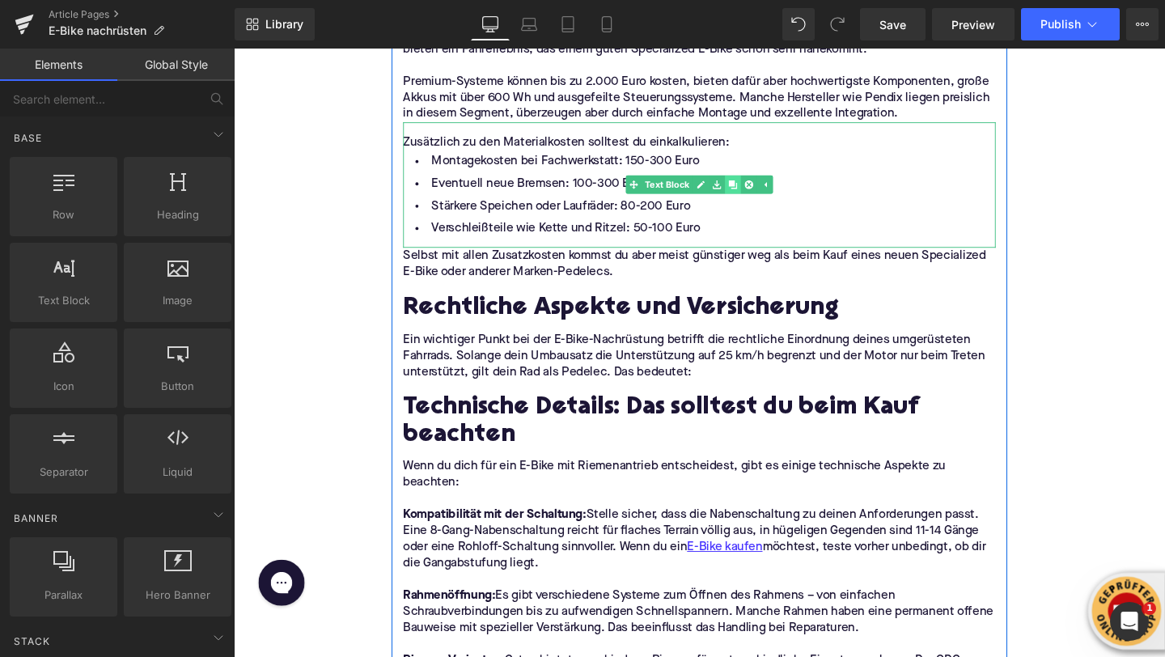
click at [760, 190] on icon at bounding box center [758, 192] width 9 height 9
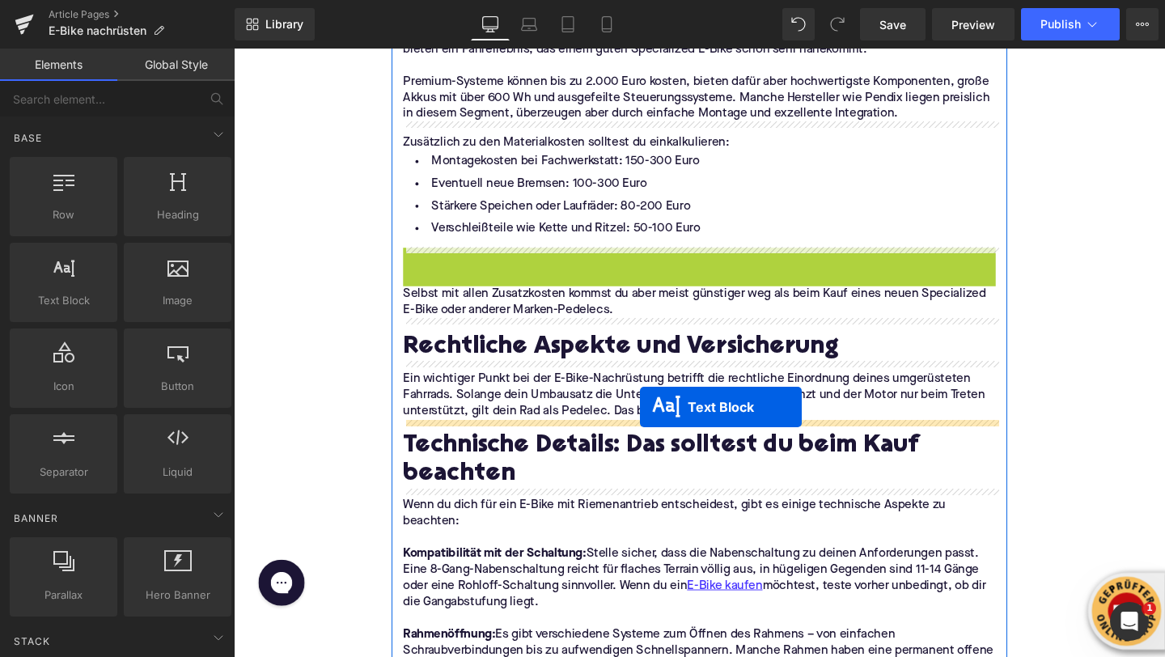
drag, startPoint x: 679, startPoint y: 323, endPoint x: 661, endPoint y: 426, distance: 104.3
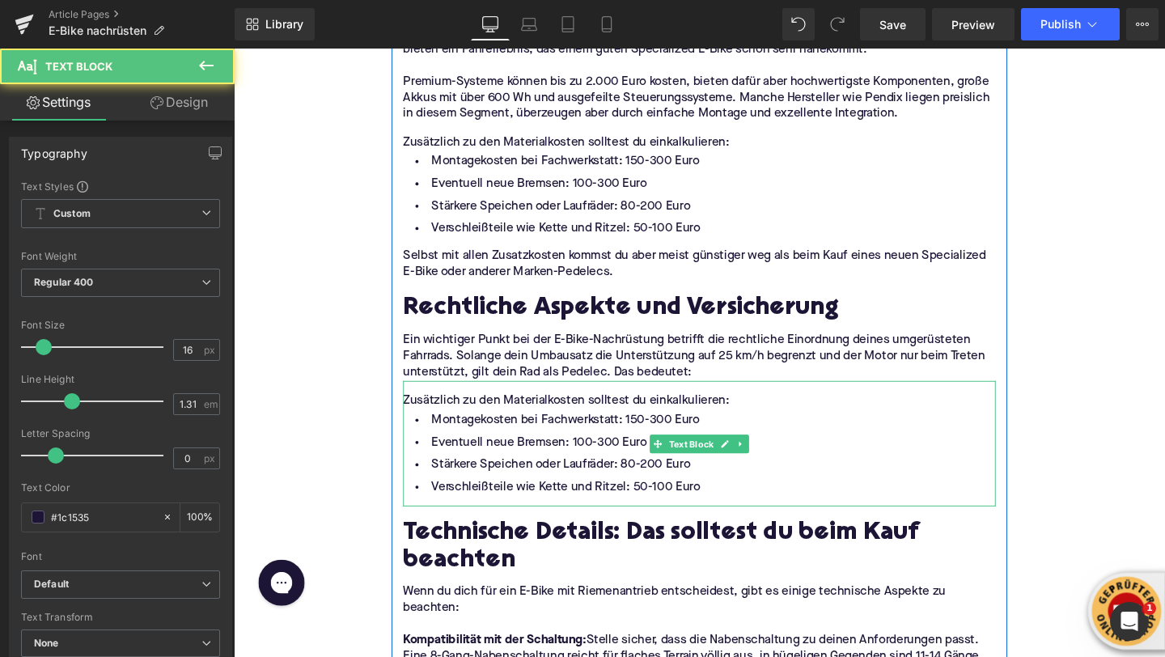
click at [520, 416] on div "Zusätzlich zu den Materialkosten solltest du einkalkulieren:" at bounding box center [723, 419] width 623 height 17
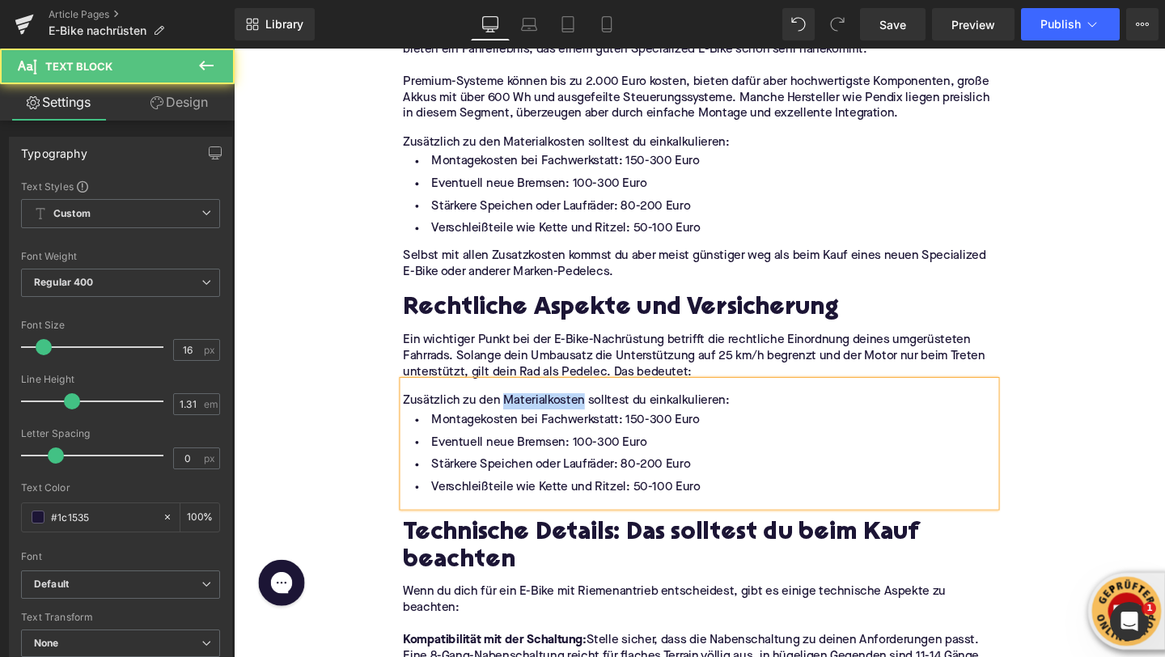
click at [520, 416] on div "Zusätzlich zu den Materialkosten solltest du einkalkulieren:" at bounding box center [723, 419] width 623 height 17
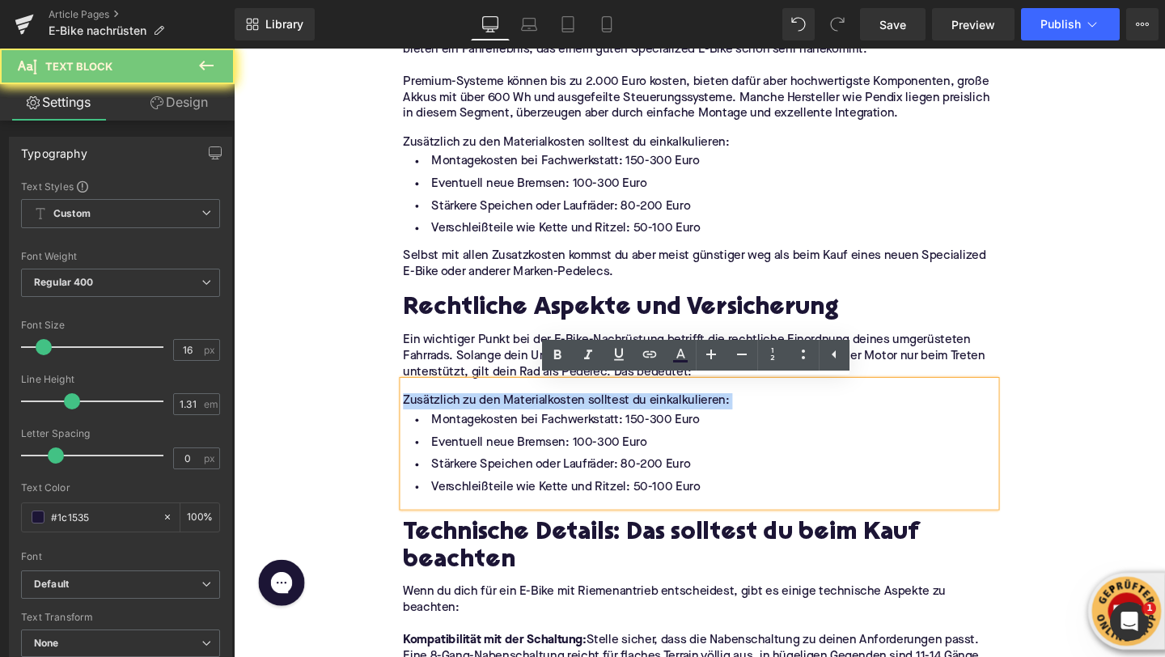
click at [520, 416] on div "Zusätzlich zu den Materialkosten solltest du einkalkulieren:" at bounding box center [723, 419] width 623 height 17
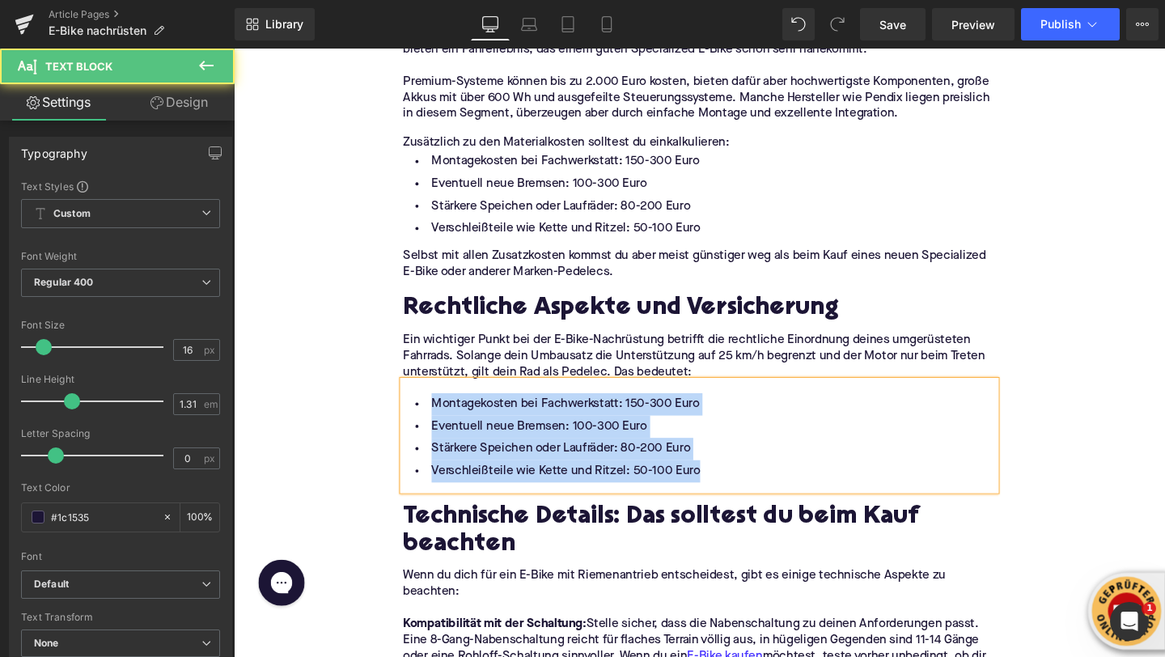
drag, startPoint x: 735, startPoint y: 500, endPoint x: 444, endPoint y: 428, distance: 299.3
click at [444, 428] on ul "Montagekosten bei Fachwerkstatt: 150-300 Euro Eventuell neue Bremsen: 100-300 E…" at bounding box center [723, 458] width 623 height 94
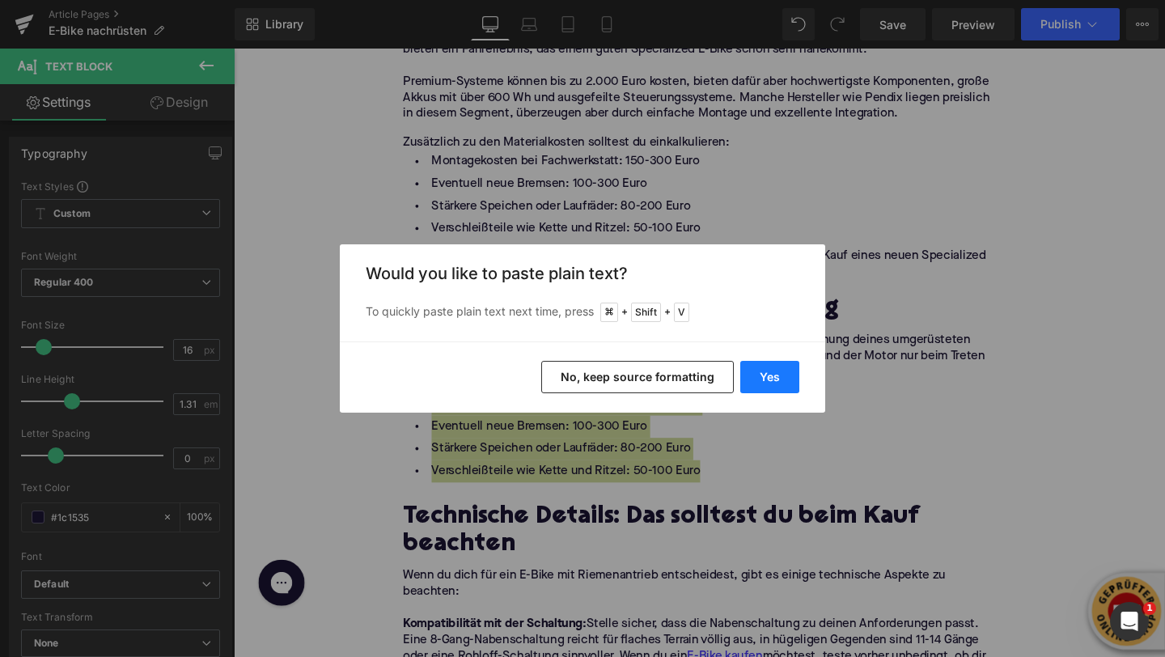
click at [787, 368] on button "Yes" at bounding box center [769, 377] width 59 height 32
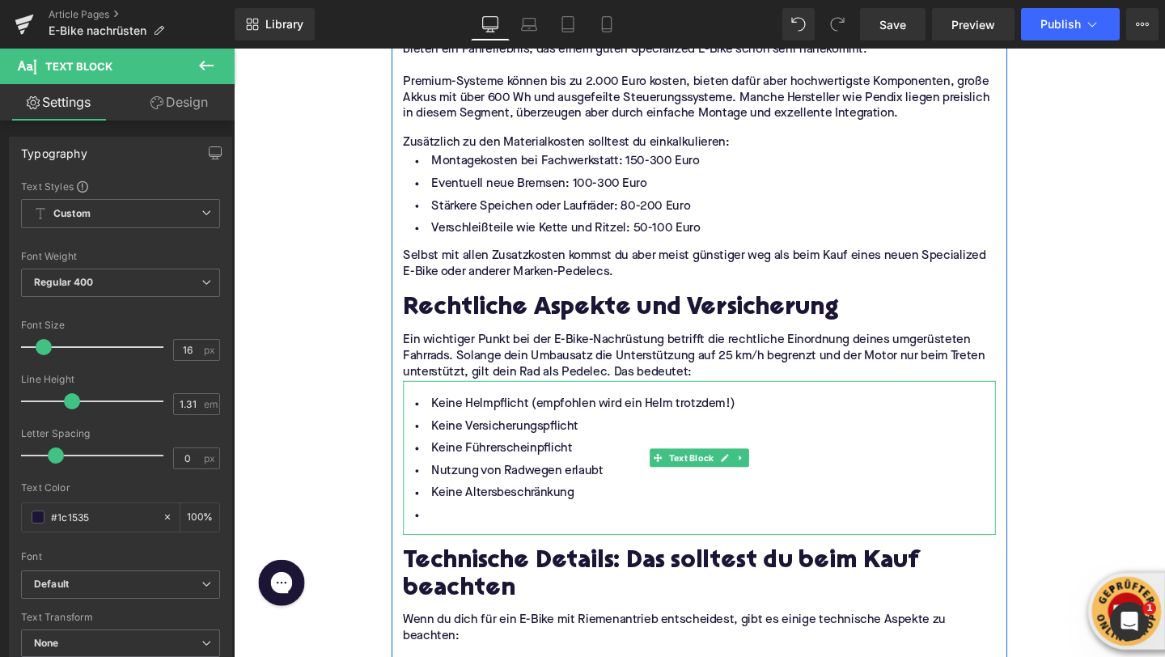
click at [475, 532] on li at bounding box center [723, 539] width 623 height 23
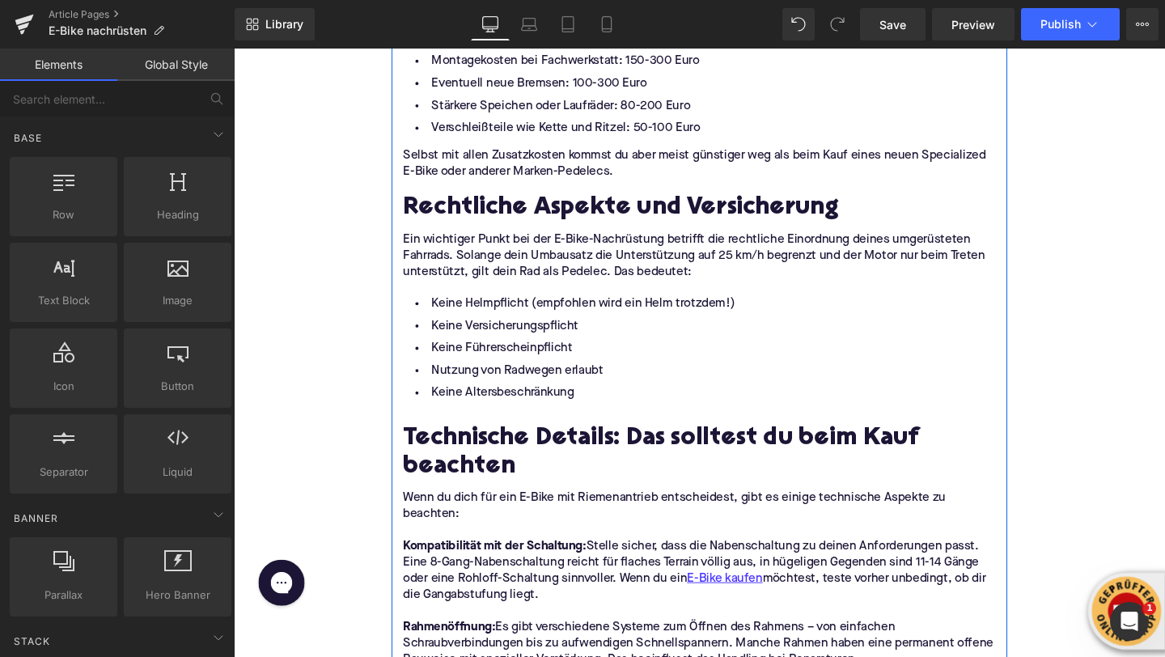
scroll to position [3340, 0]
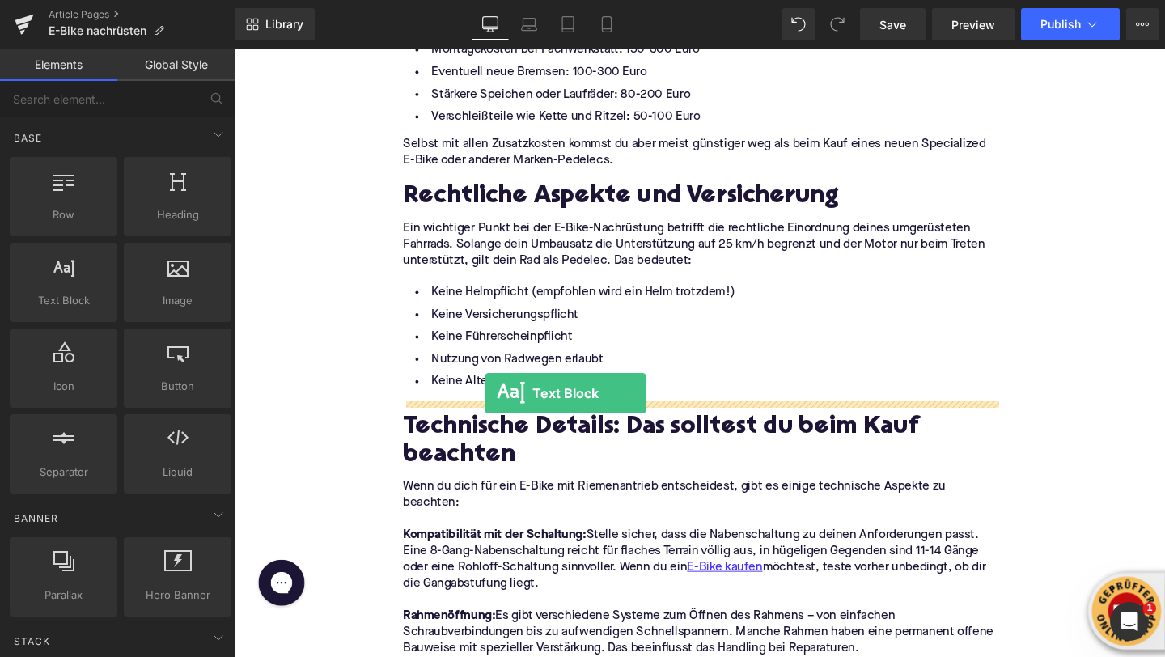
drag, startPoint x: 303, startPoint y: 339, endPoint x: 492, endPoint y: 414, distance: 203.0
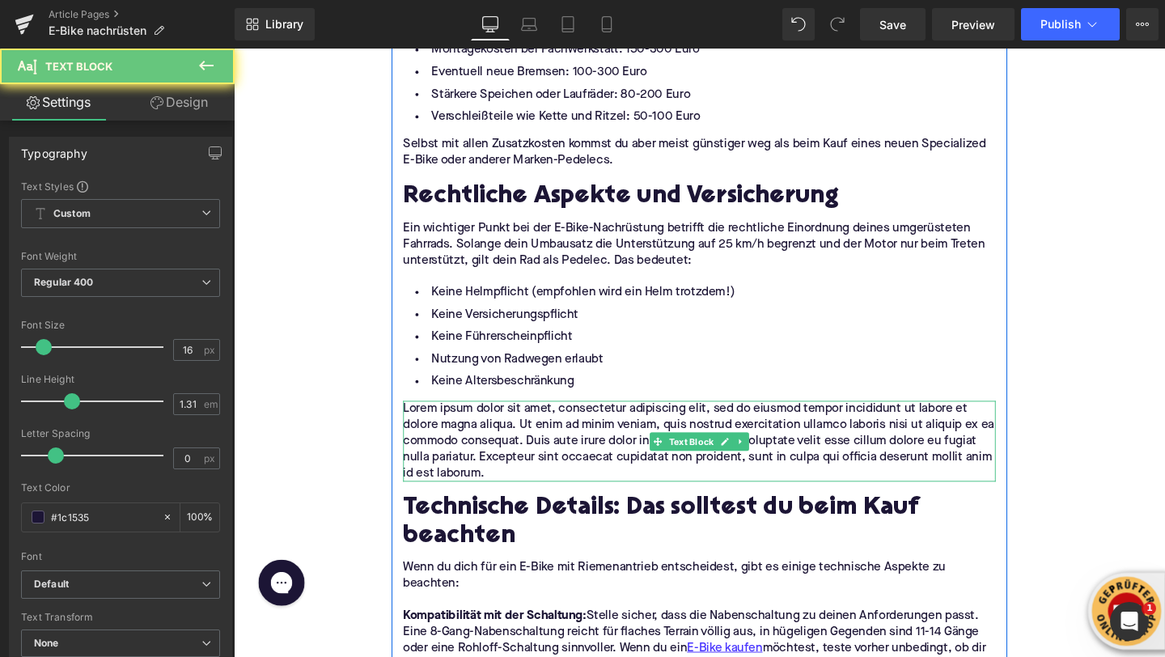
click at [447, 439] on p "Lorem ipsum dolor sit amet, consectetur adipiscing elit, sed do eiusmod tempor …" at bounding box center [723, 461] width 623 height 85
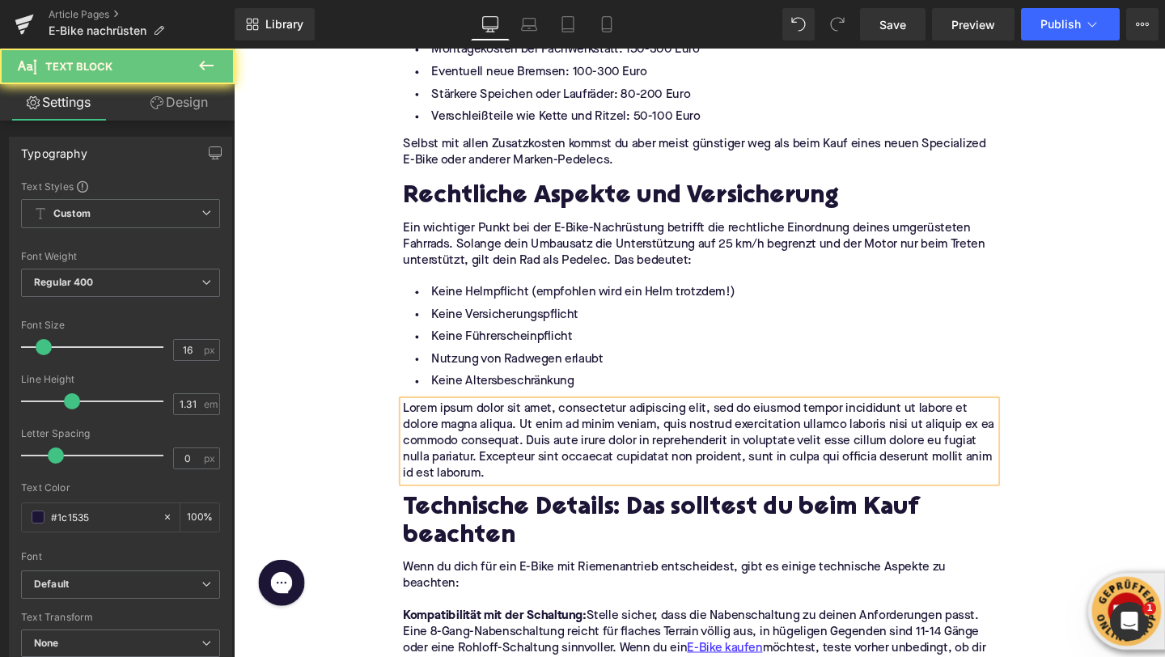
click at [447, 439] on p "Lorem ipsum dolor sit amet, consectetur adipiscing elit, sed do eiusmod tempor …" at bounding box center [723, 461] width 623 height 85
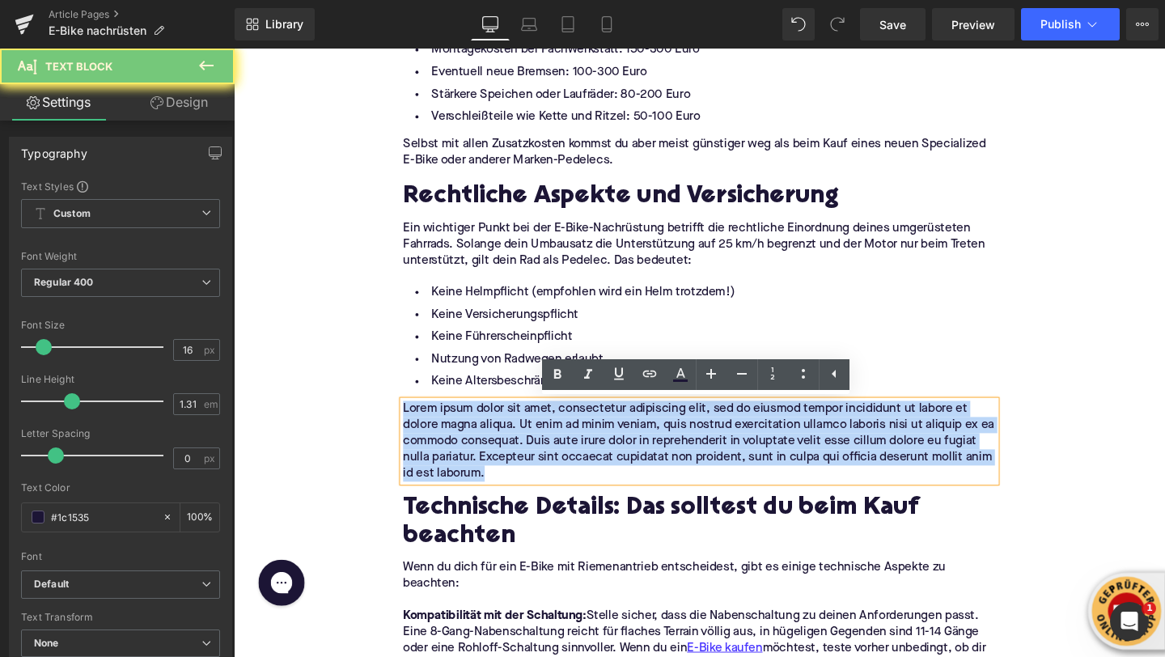
click at [447, 439] on p "Lorem ipsum dolor sit amet, consectetur adipiscing elit, sed do eiusmod tempor …" at bounding box center [723, 461] width 623 height 85
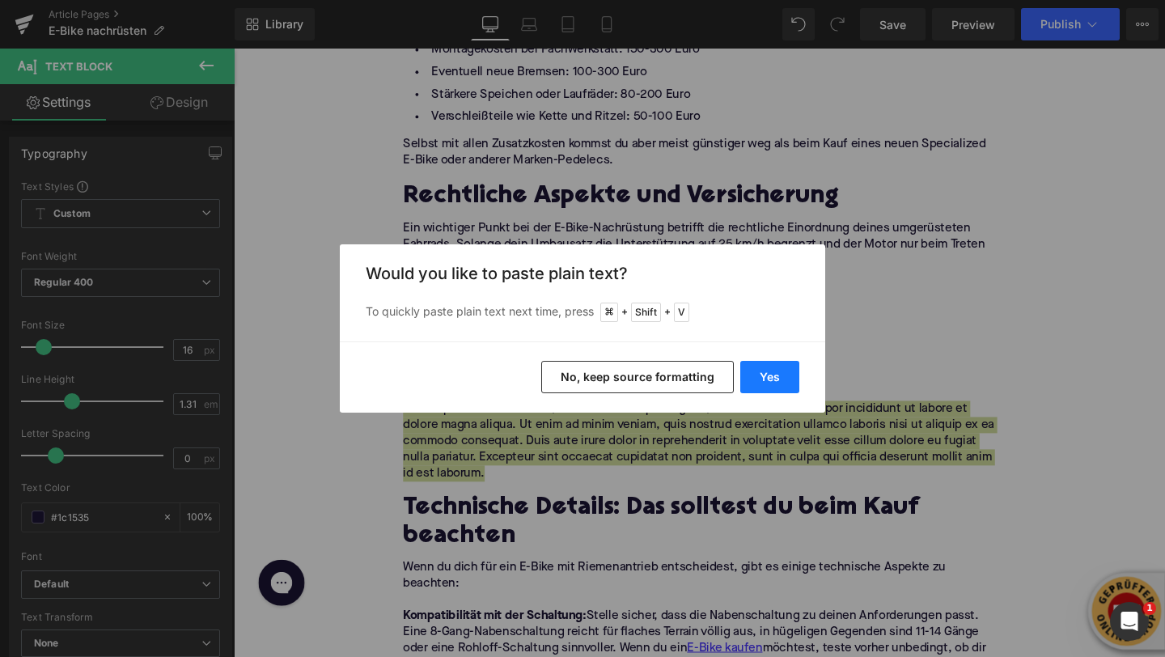
click at [763, 384] on button "Yes" at bounding box center [769, 377] width 59 height 32
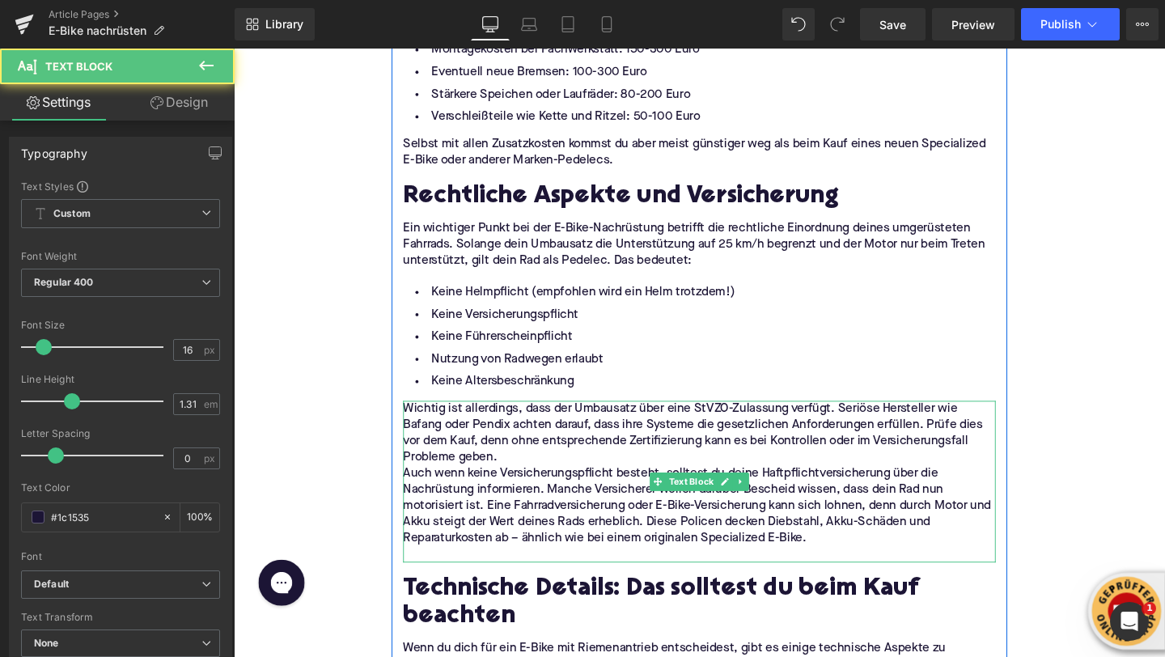
click at [626, 473] on p "Wichtig ist allerdings, dass der Umbausatz über eine StVZO-Zulassung verfügt. S…" at bounding box center [723, 453] width 623 height 68
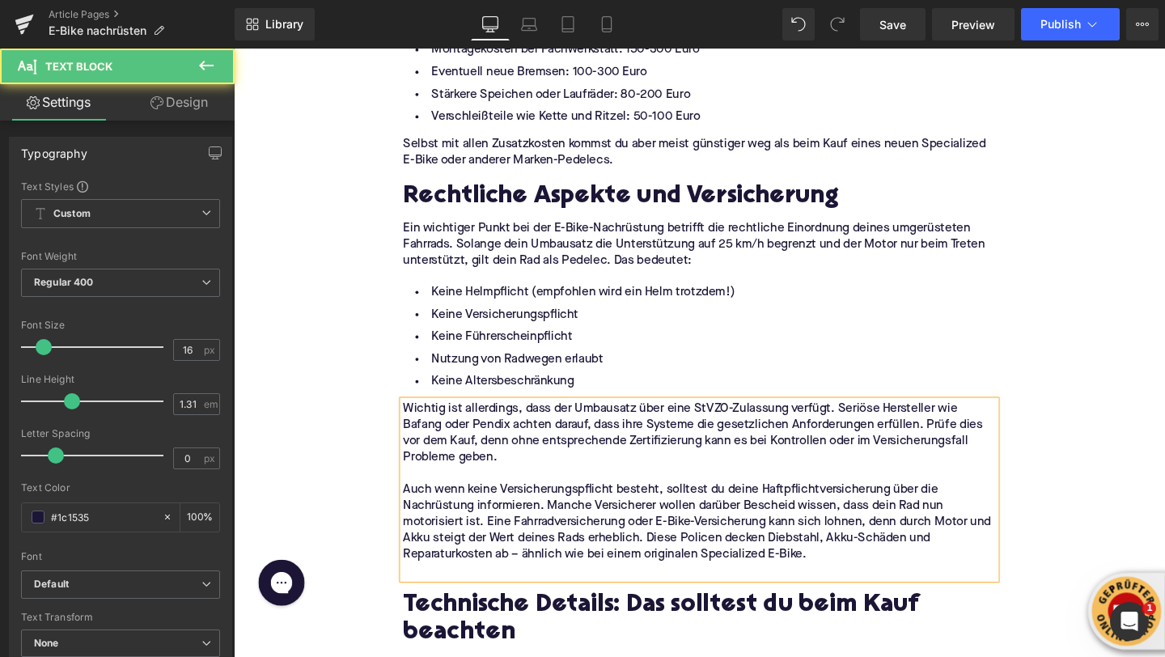
click at [502, 545] on p "Auch wenn keine Versicherungspflicht besteht, solltest du deine Haftpflichtvers…" at bounding box center [723, 546] width 623 height 85
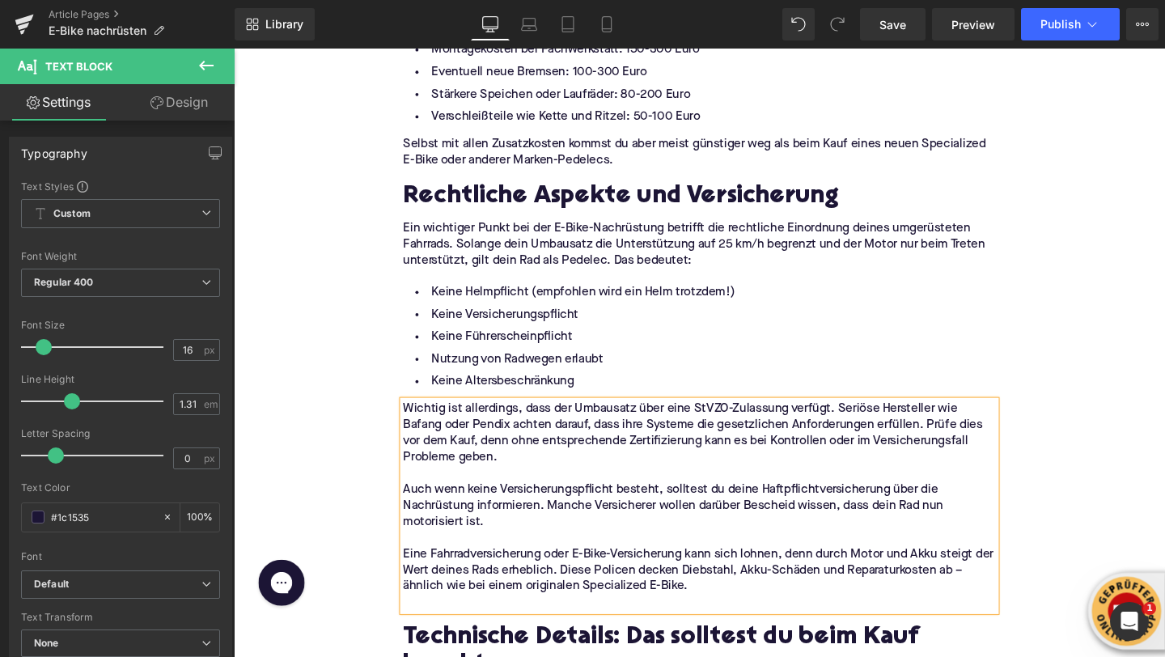
click at [498, 635] on p at bounding box center [723, 631] width 623 height 17
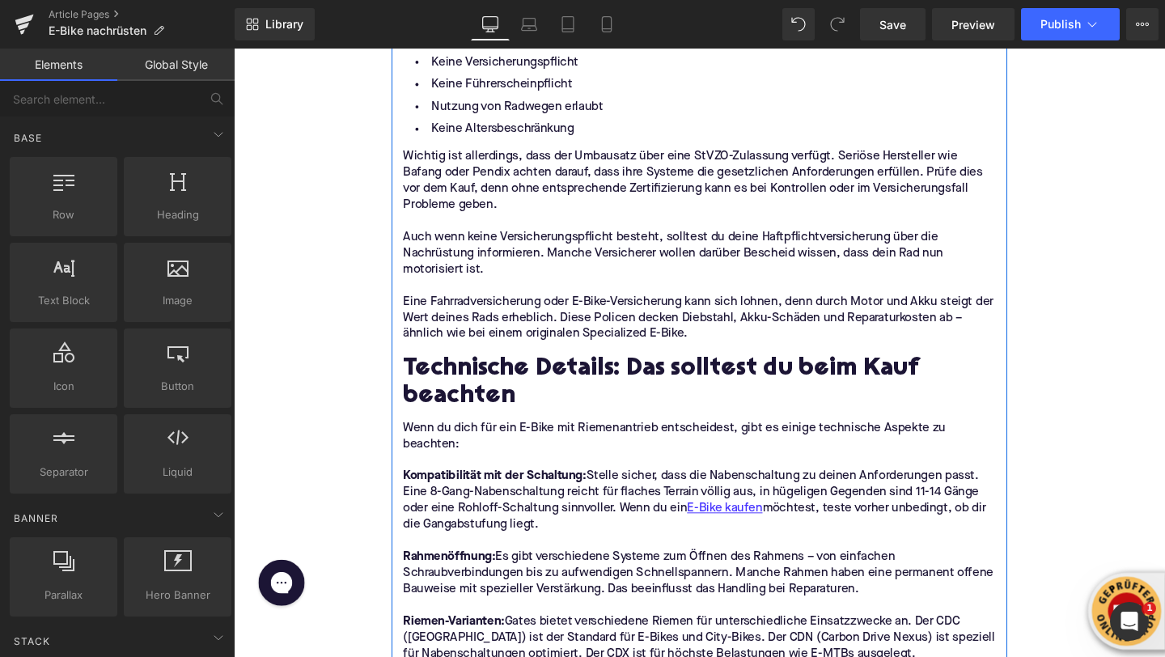
scroll to position [3611, 0]
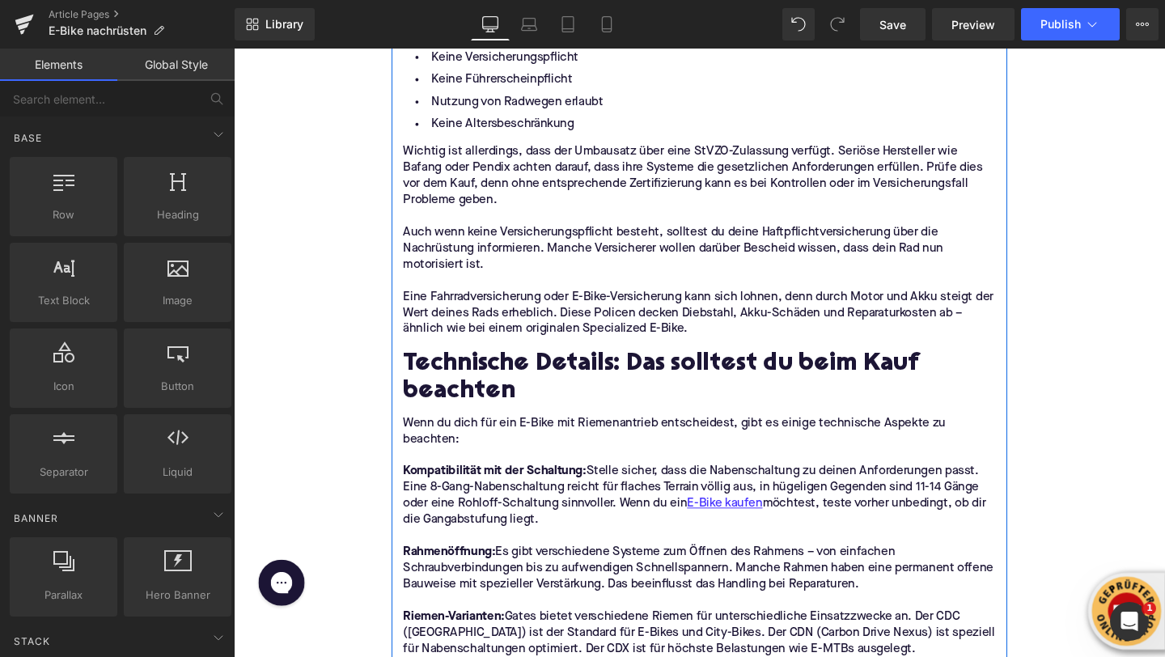
click at [471, 407] on h2 "Technische Details: Das solltest du beim Kauf beachten" at bounding box center [723, 395] width 623 height 57
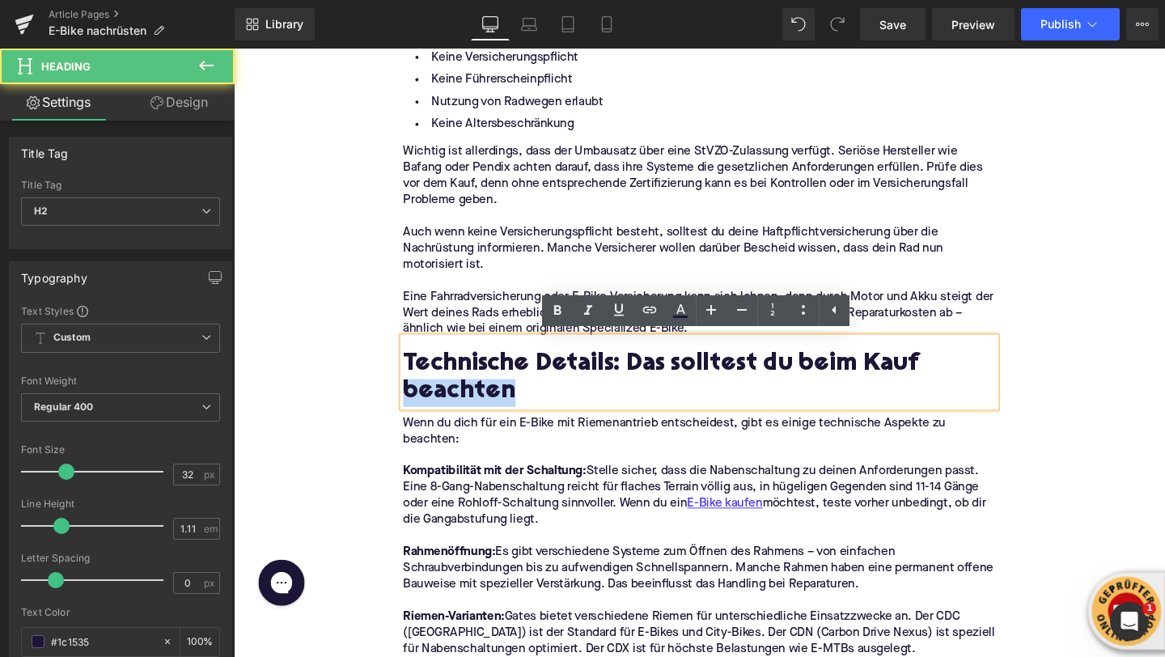
click at [471, 407] on h2 "Technische Details: Das solltest du beim Kauf beachten" at bounding box center [723, 395] width 623 height 57
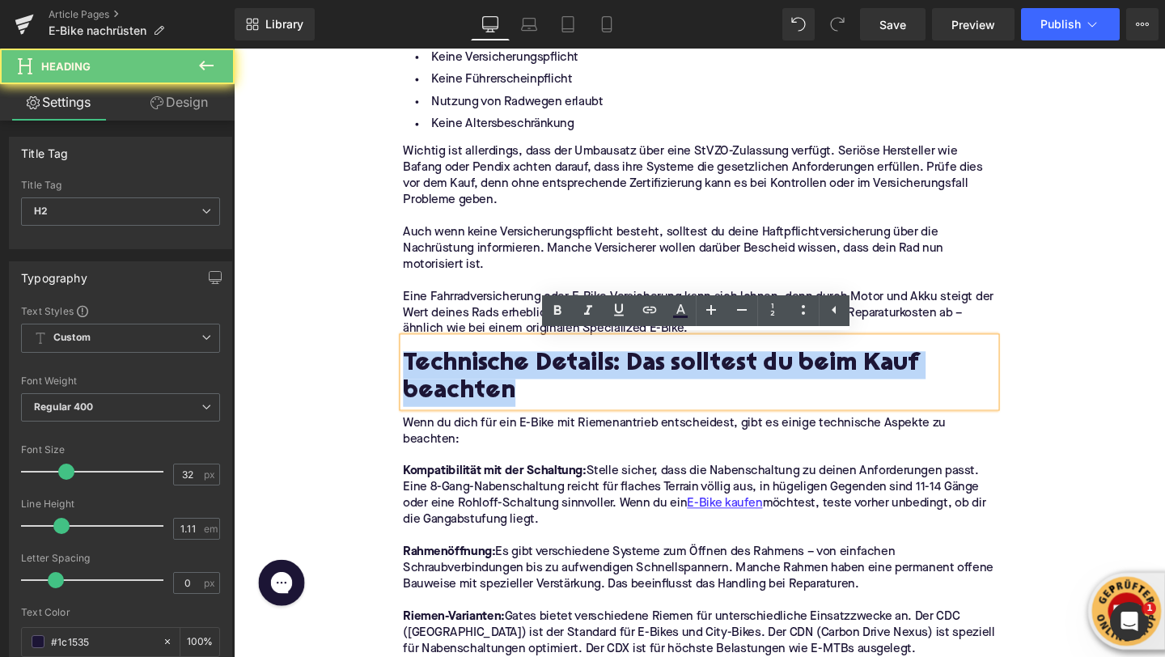
click at [471, 407] on h2 "Technische Details: Das solltest du beim Kauf beachten" at bounding box center [723, 395] width 623 height 57
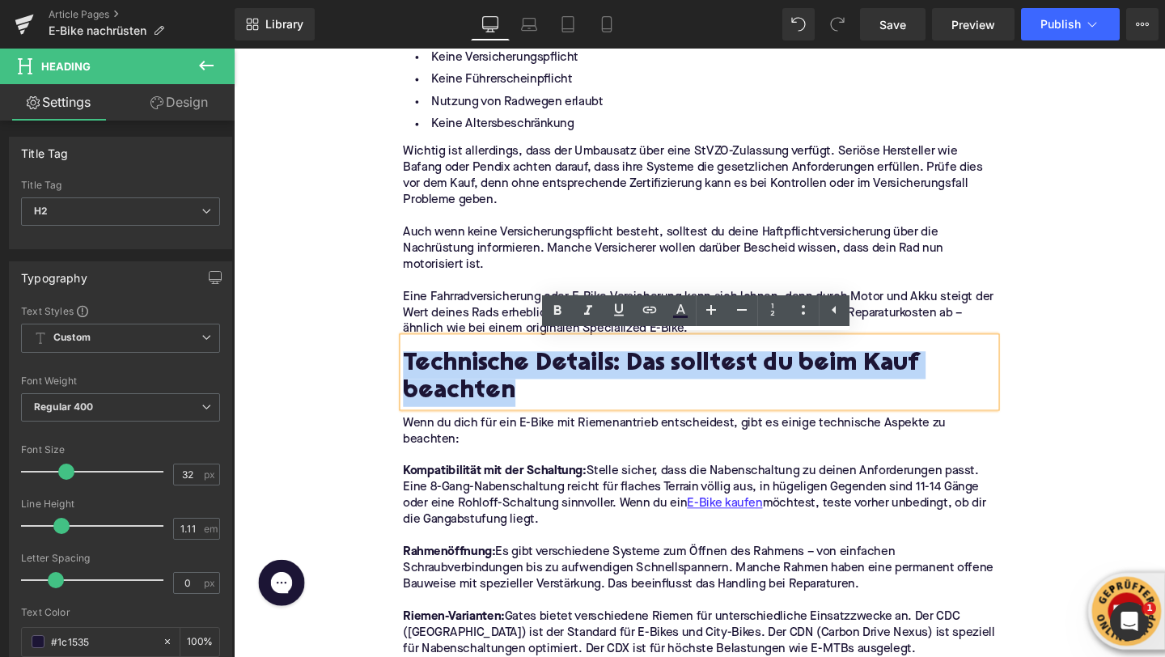
paste div
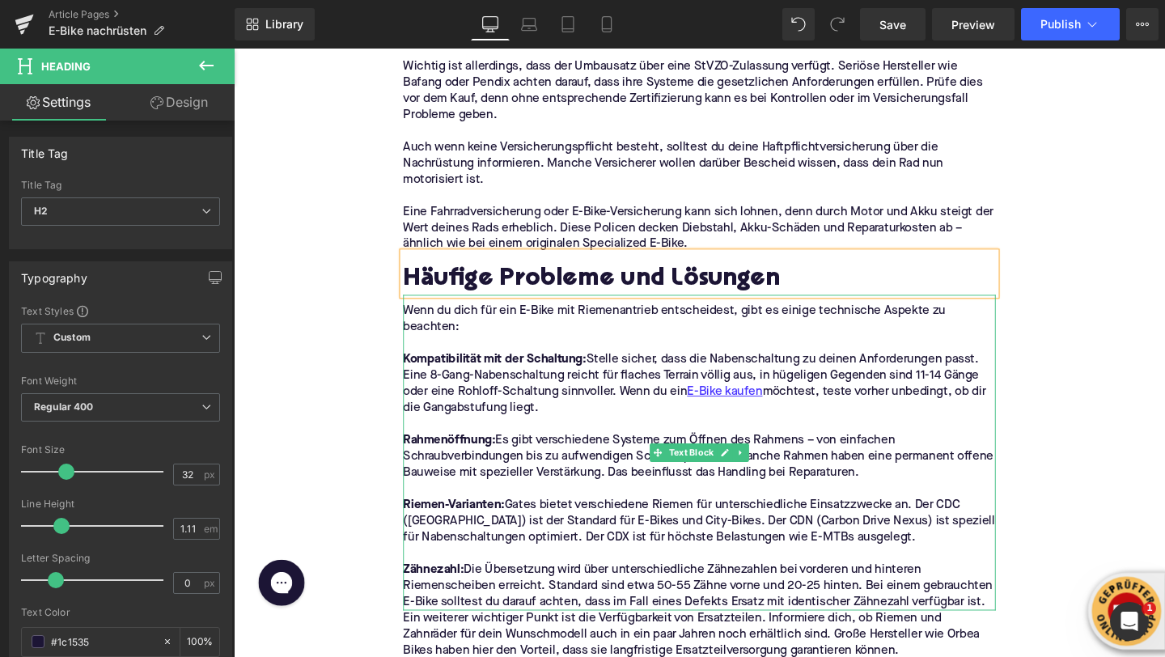
click at [431, 415] on p "Kompatibilität mit der Schaltung: Stelle sicher, dass die Nabenschaltung zu dei…" at bounding box center [723, 401] width 623 height 68
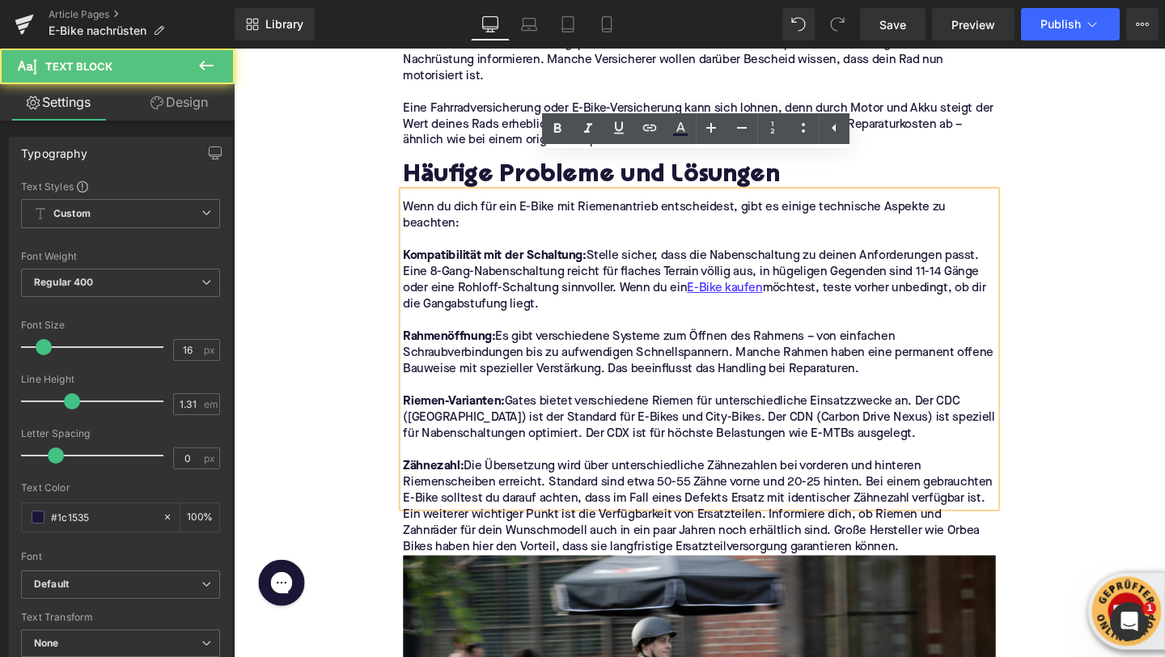
scroll to position [3846, 0]
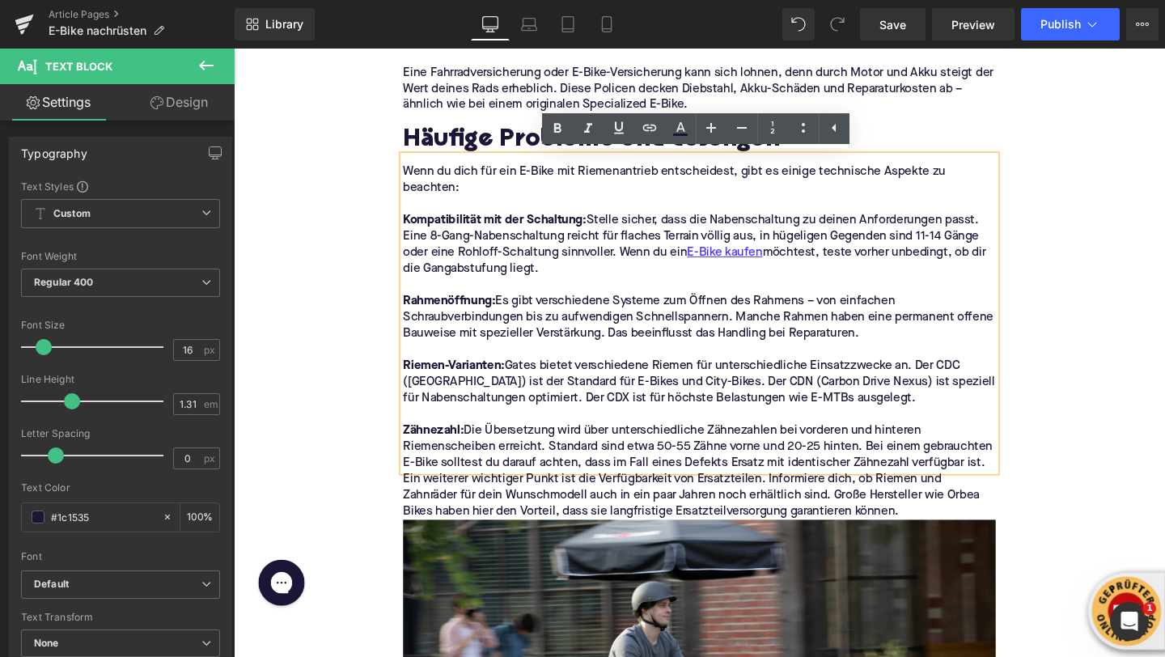
click at [742, 446] on p "Zähnezahl: Die Übersetzung wird über unterschiedliche Zähnezahlen bei vorderen …" at bounding box center [723, 467] width 623 height 51
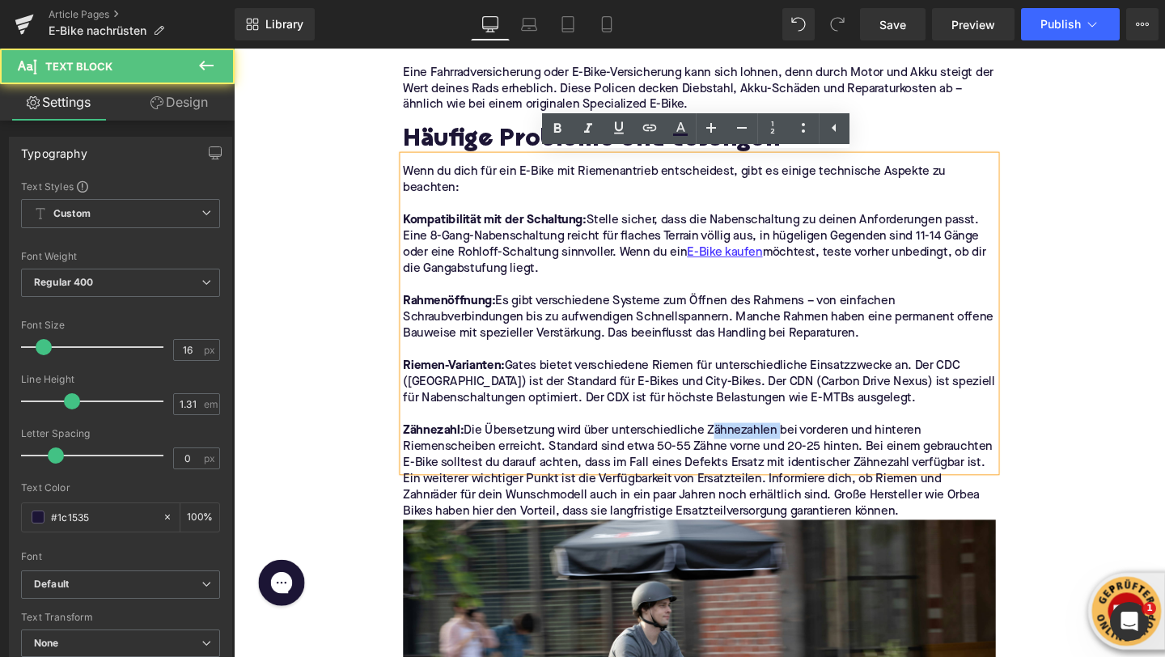
click at [742, 446] on p "Zähnezahl: Die Übersetzung wird über unterschiedliche Zähnezahlen bei vorderen …" at bounding box center [723, 467] width 623 height 51
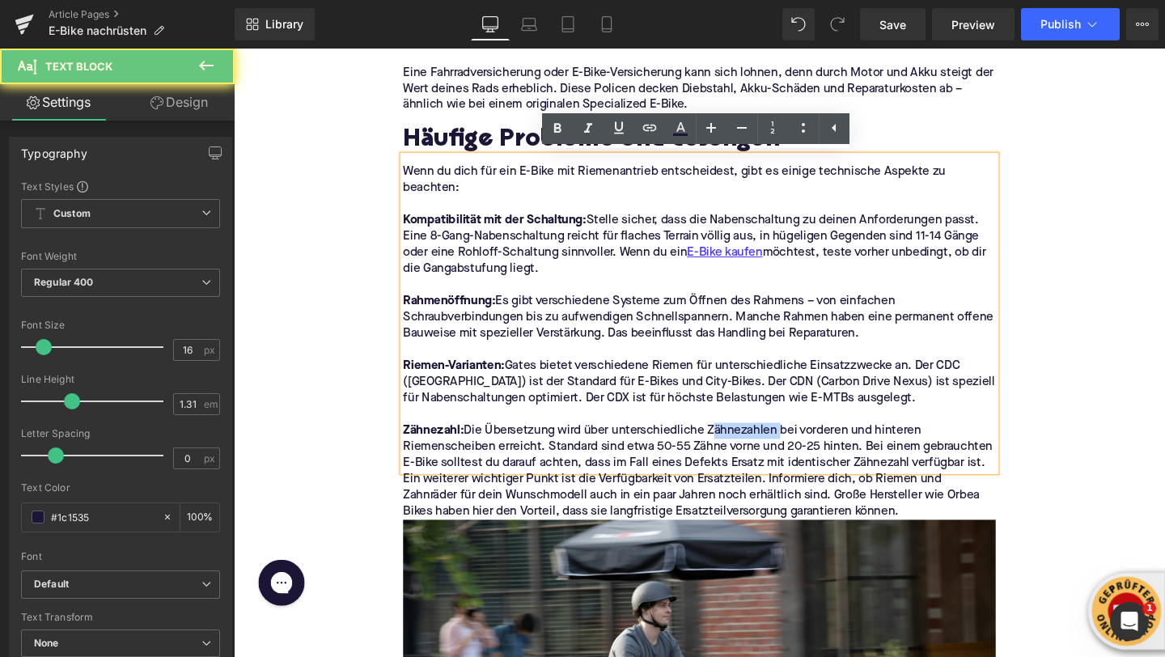
click at [742, 446] on p "Zähnezahl: Die Übersetzung wird über unterschiedliche Zähnezahlen bei vorderen …" at bounding box center [723, 467] width 623 height 51
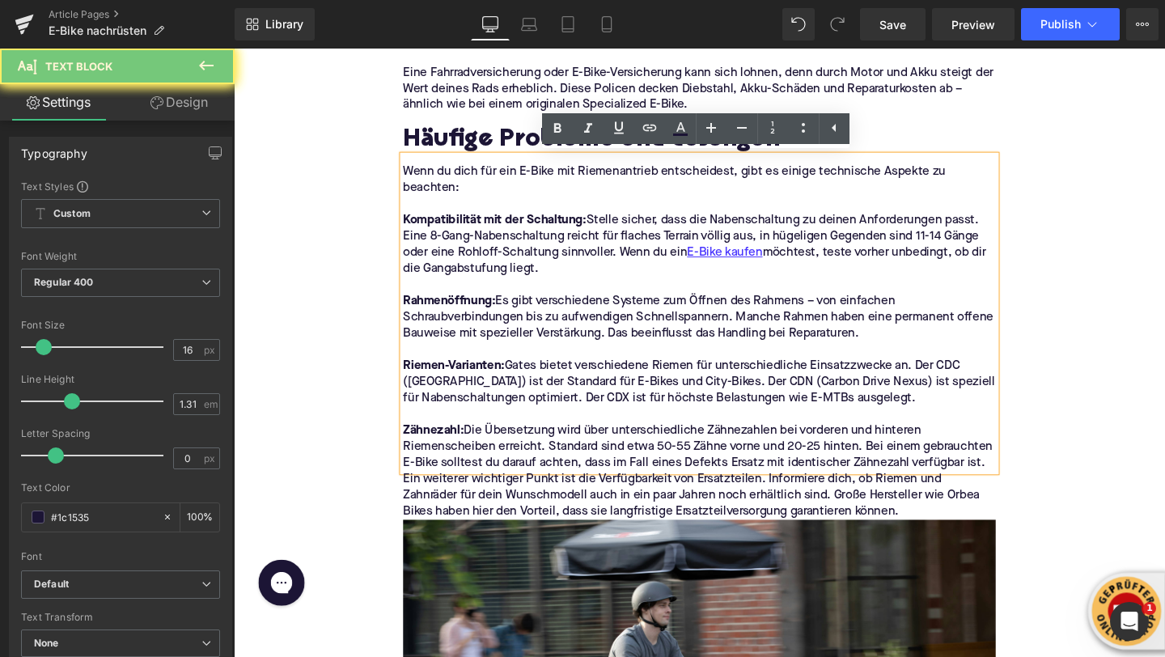
click at [749, 444] on p "Zähnezahl: Die Übersetzung wird über unterschiedliche Zähnezahlen bei vorderen …" at bounding box center [723, 467] width 623 height 51
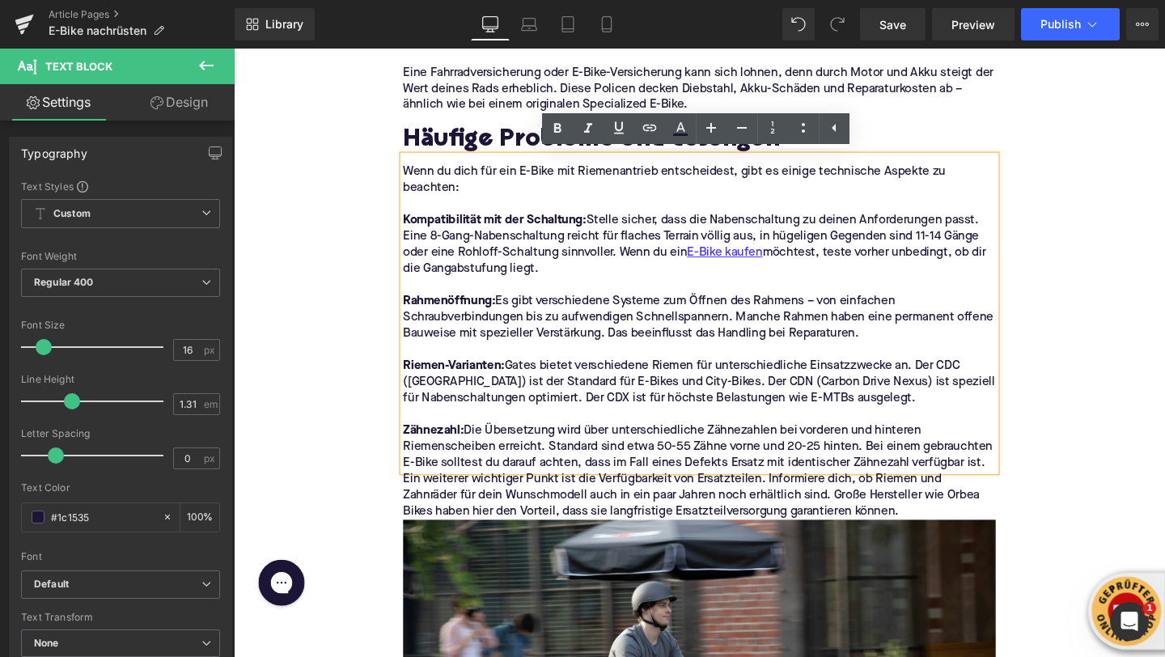
drag, startPoint x: 1024, startPoint y: 483, endPoint x: 418, endPoint y: 173, distance: 680.0
click at [418, 173] on div "Wenn du dich für ein E-Bike mit Riemenantrieb entscheidest, gibt es einige tech…" at bounding box center [723, 327] width 623 height 332
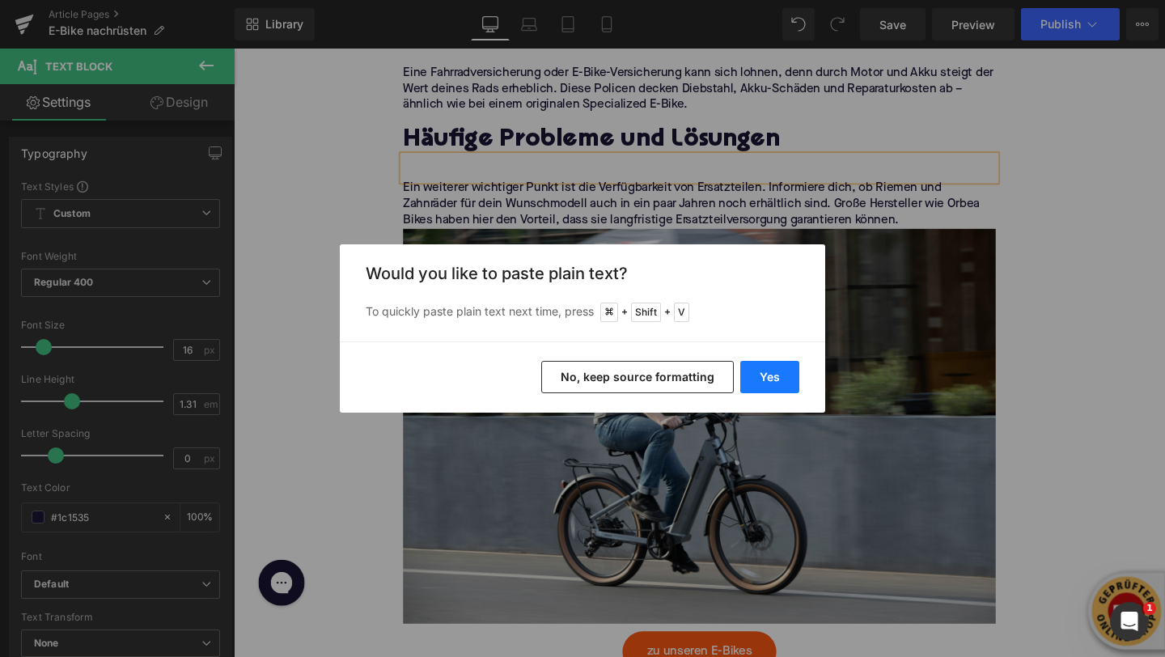
click at [759, 376] on button "Yes" at bounding box center [769, 377] width 59 height 32
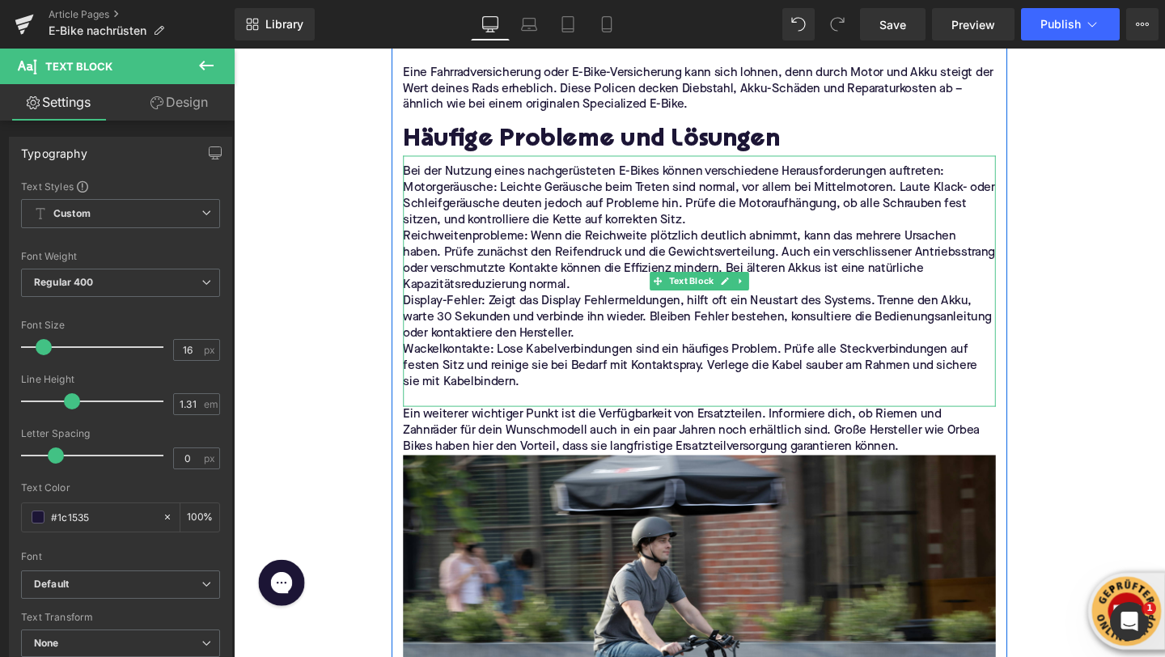
click at [1003, 178] on p "Bei der Nutzung eines nachgerüsteten E-Bikes können verschiedene Herausforderun…" at bounding box center [723, 178] width 623 height 17
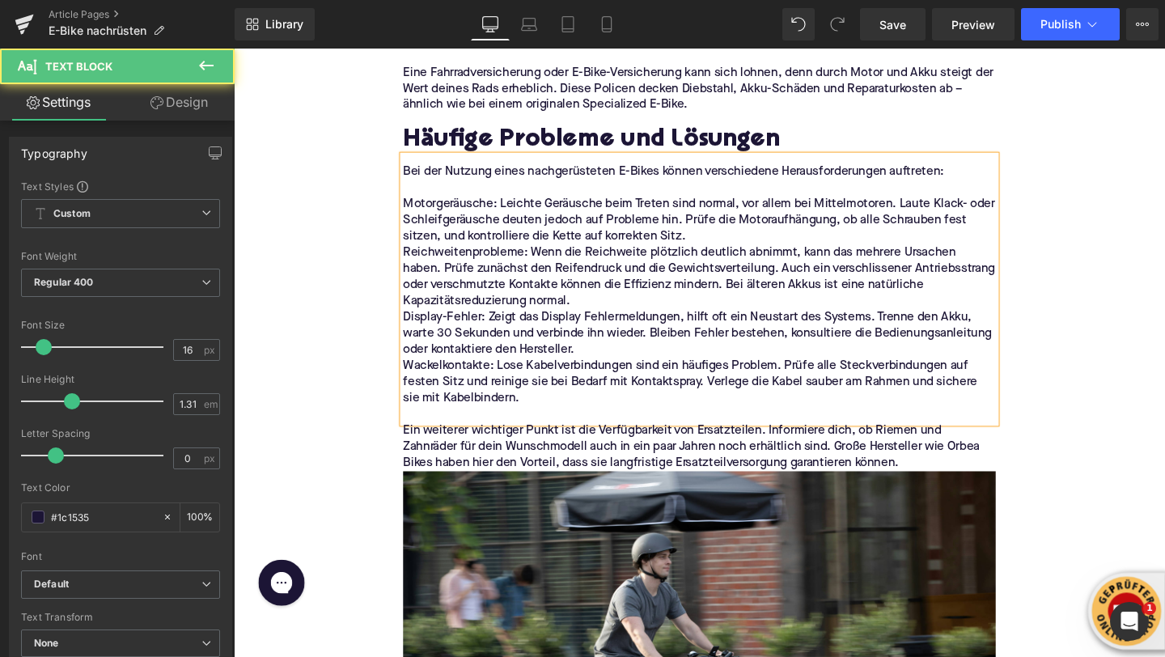
click at [747, 252] on p "Motorgeräusche: Leichte Geräusche beim Treten sind normal, vor allem bei Mittel…" at bounding box center [723, 229] width 623 height 51
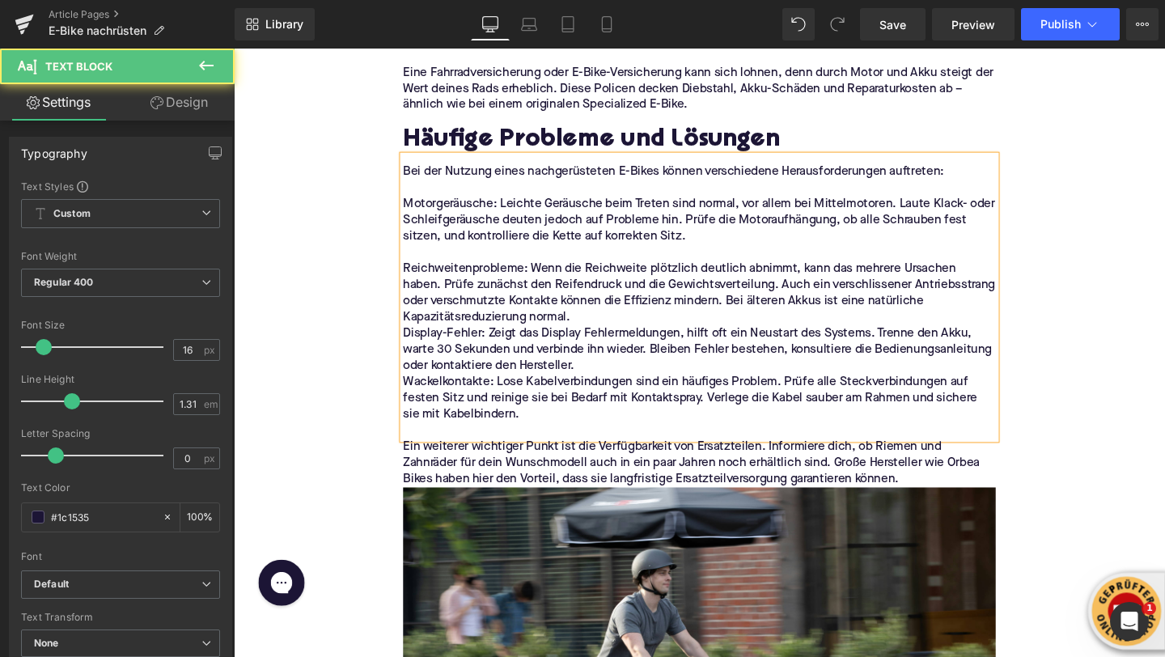
click at [686, 325] on p "Reichweitenprobleme: Wenn die Reichweite plötzlich deutlich abnimmt, kann das m…" at bounding box center [723, 306] width 623 height 68
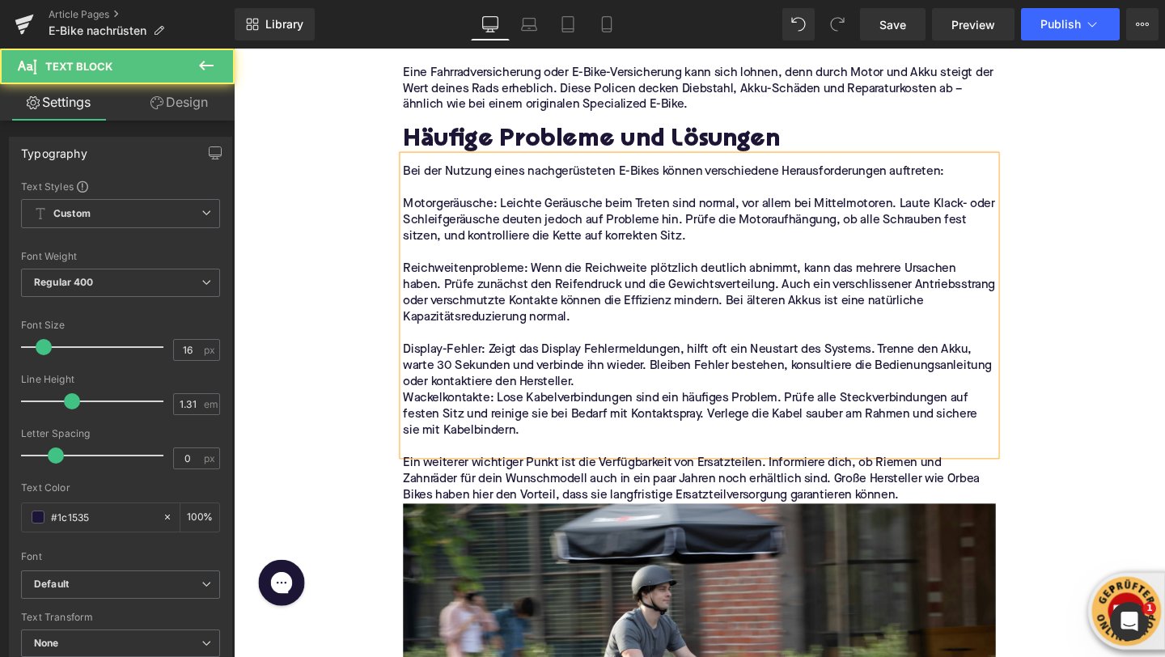
click at [671, 404] on p "Display-Fehler: Zeigt das Display Fehlermeldungen, hilft oft ein Neustart des S…" at bounding box center [723, 382] width 623 height 51
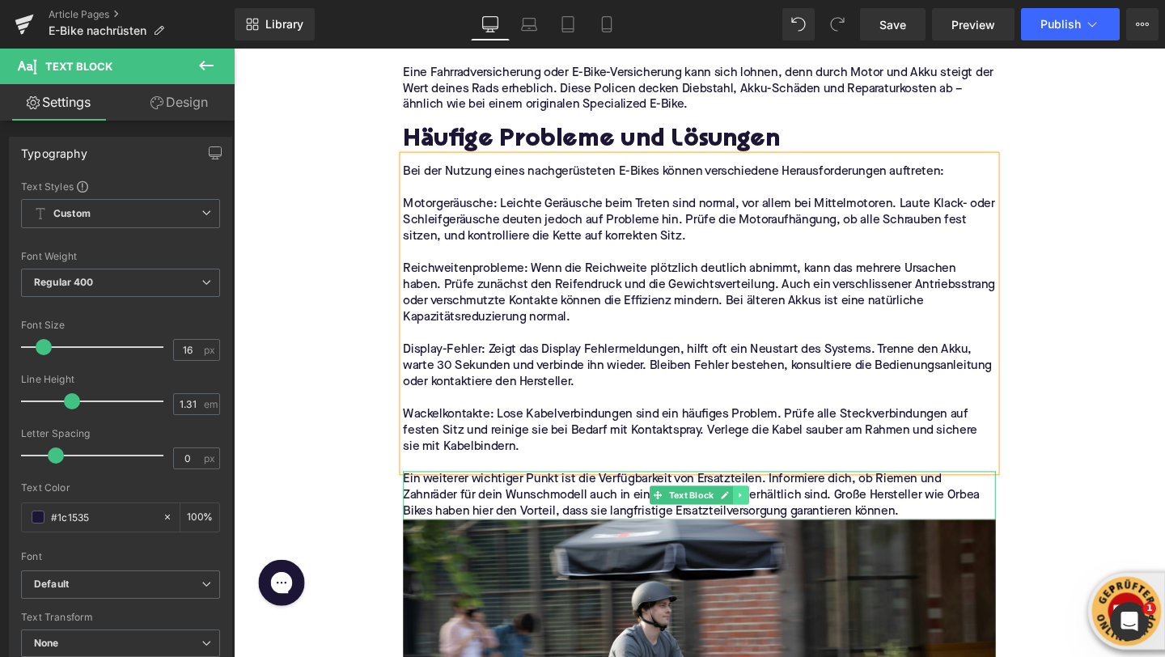
click at [772, 512] on link at bounding box center [767, 517] width 17 height 19
click at [775, 517] on icon at bounding box center [775, 518] width 9 height 9
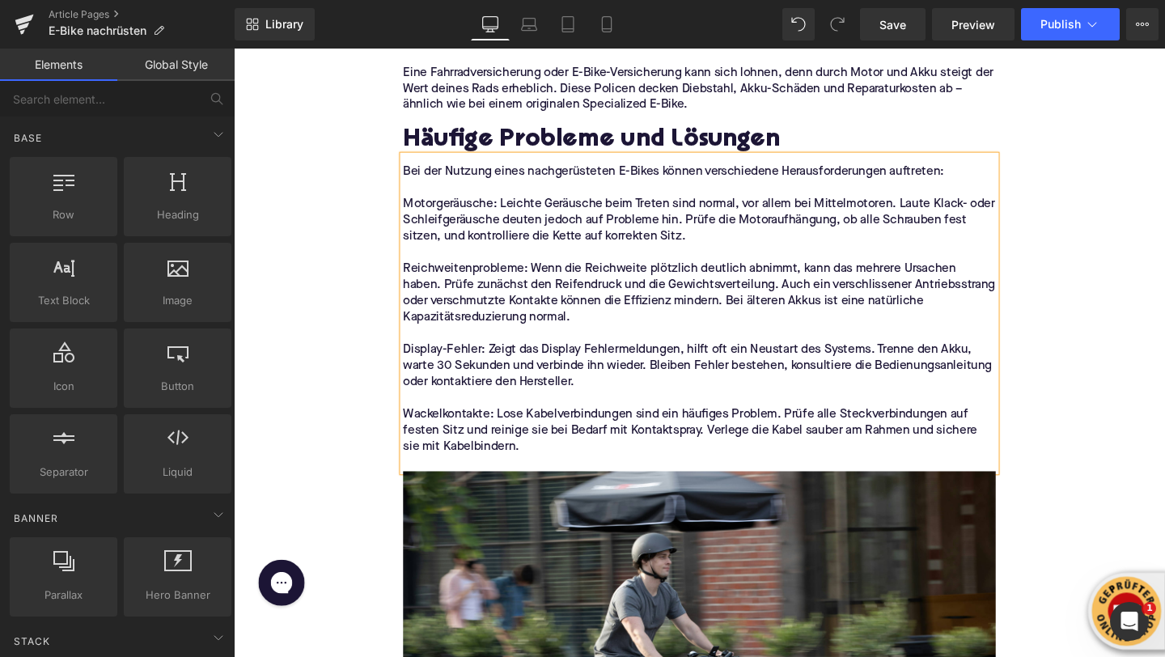
click at [485, 436] on p "Wackelkontakte: Lose Kabelverbindungen sind ein häufiges Problem. Prüfe alle St…" at bounding box center [723, 450] width 623 height 51
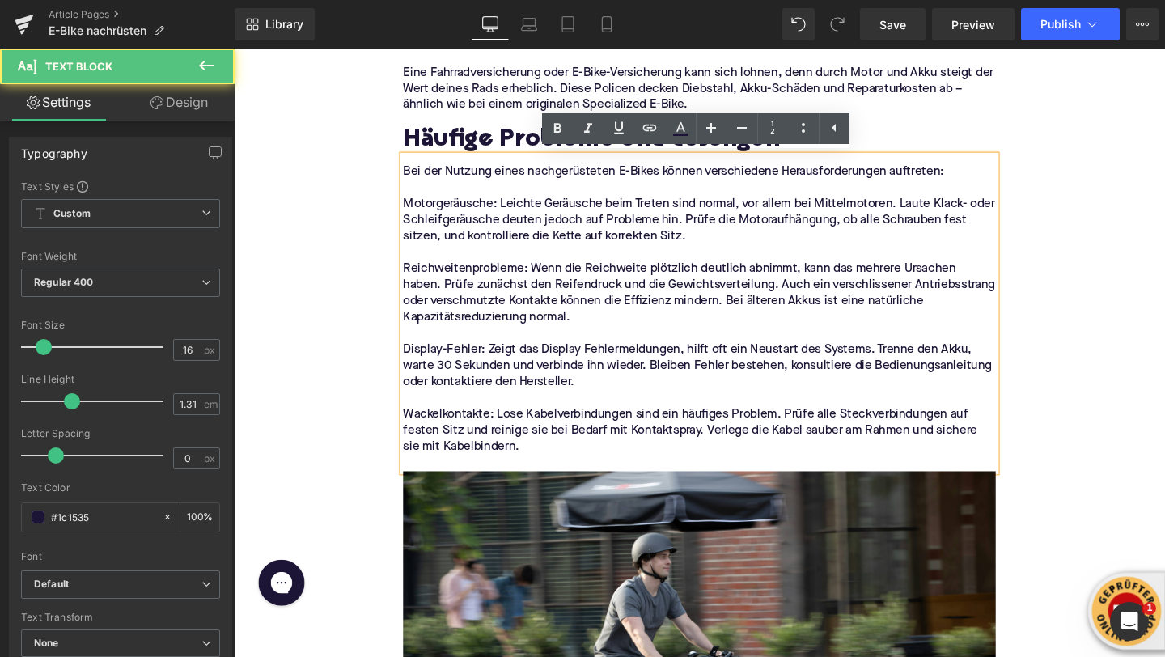
click at [485, 436] on p "Wackelkontakte: Lose Kabelverbindungen sind ein häufiges Problem. Prüfe alle St…" at bounding box center [723, 450] width 623 height 51
drag, startPoint x: 508, startPoint y: 434, endPoint x: 382, endPoint y: 434, distance: 126.2
drag, startPoint x: 500, startPoint y: 365, endPoint x: 352, endPoint y: 365, distance: 148.1
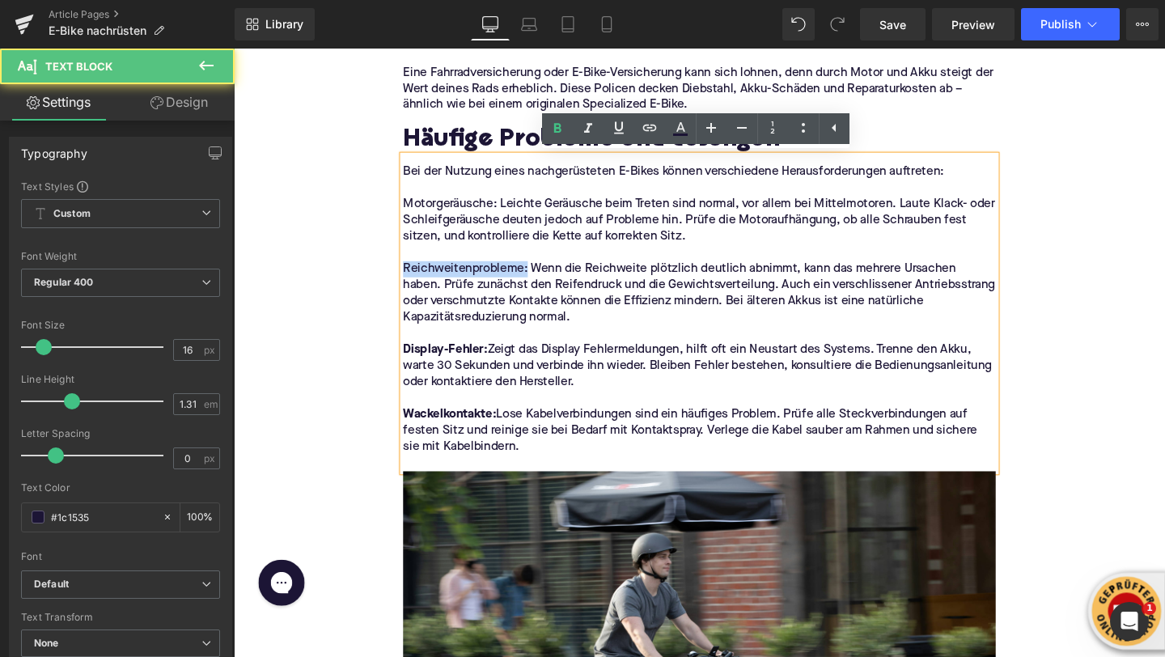
drag, startPoint x: 541, startPoint y: 282, endPoint x: 405, endPoint y: 281, distance: 135.9
drag, startPoint x: 510, startPoint y: 211, endPoint x: 358, endPoint y: 211, distance: 152.1
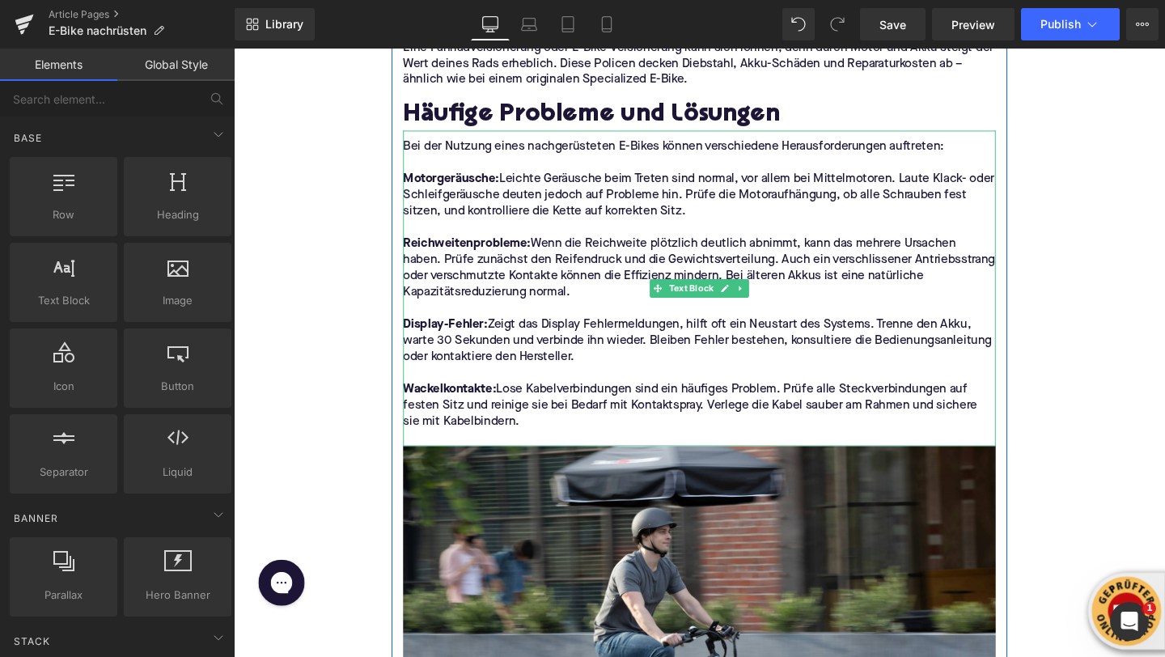
scroll to position [3829, 0]
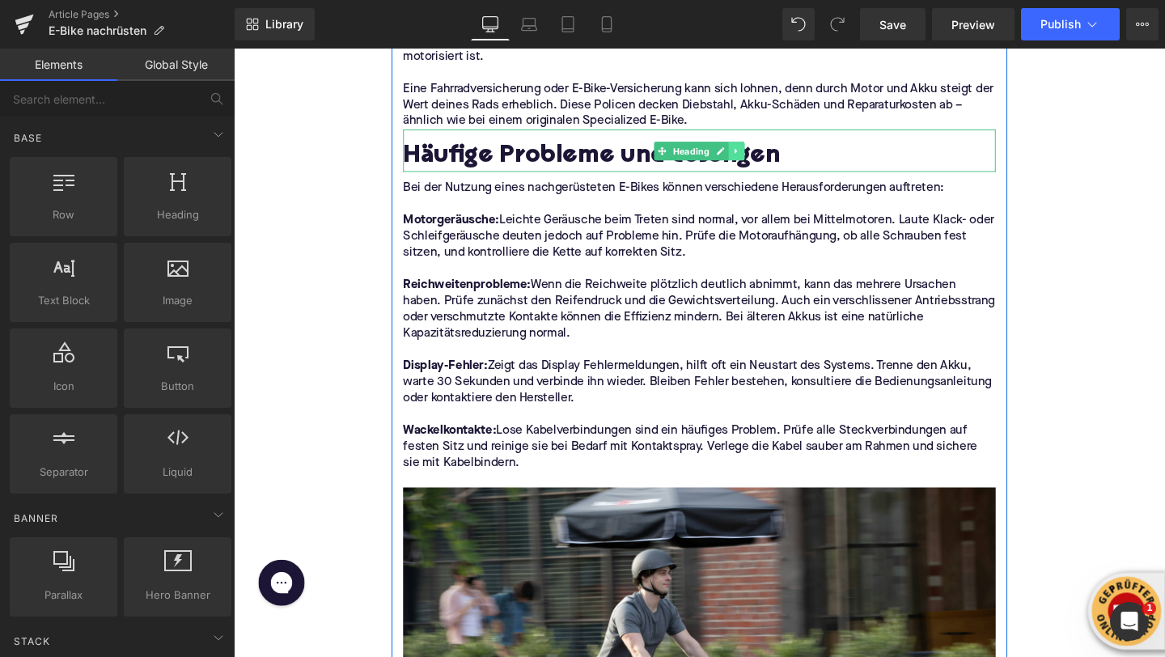
click at [764, 159] on icon at bounding box center [762, 156] width 9 height 10
click at [759, 159] on link at bounding box center [754, 155] width 17 height 19
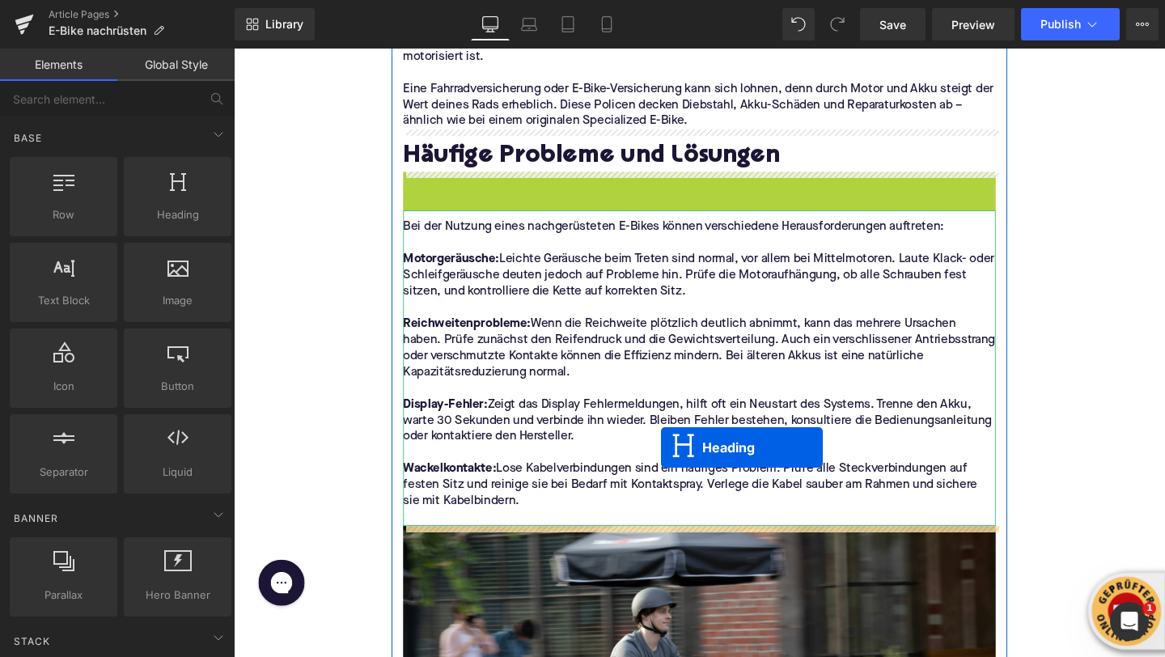
drag, startPoint x: 683, startPoint y: 198, endPoint x: 687, endPoint y: 465, distance: 267.1
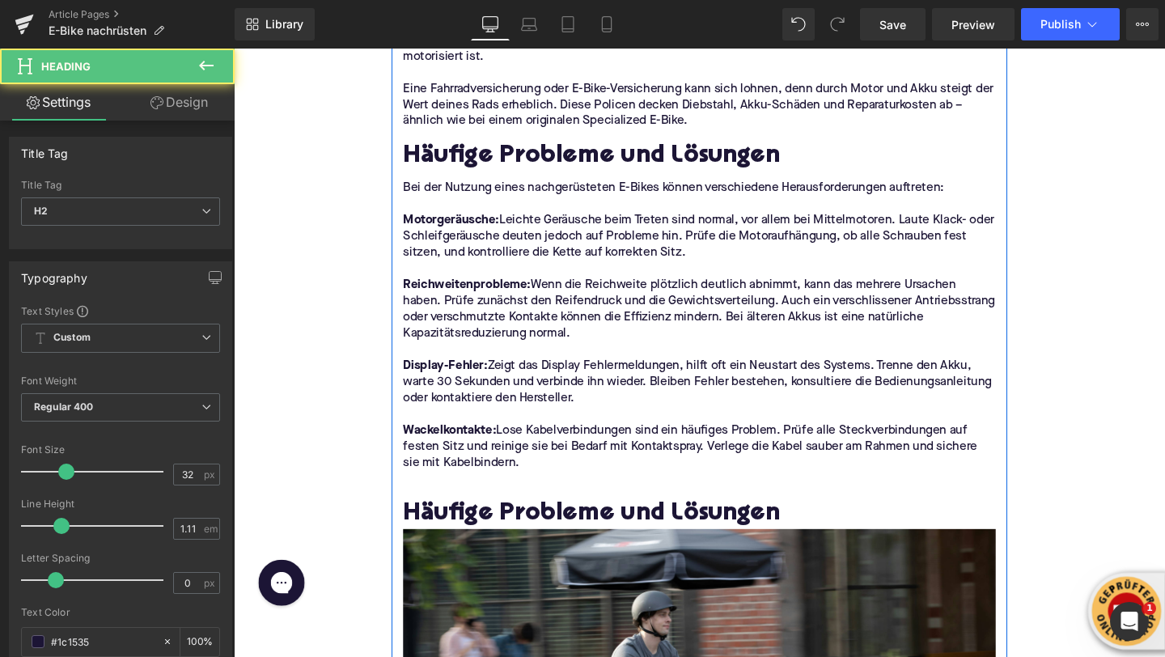
click at [549, 541] on h2 "Häufige Probleme und Lösungen" at bounding box center [723, 538] width 623 height 29
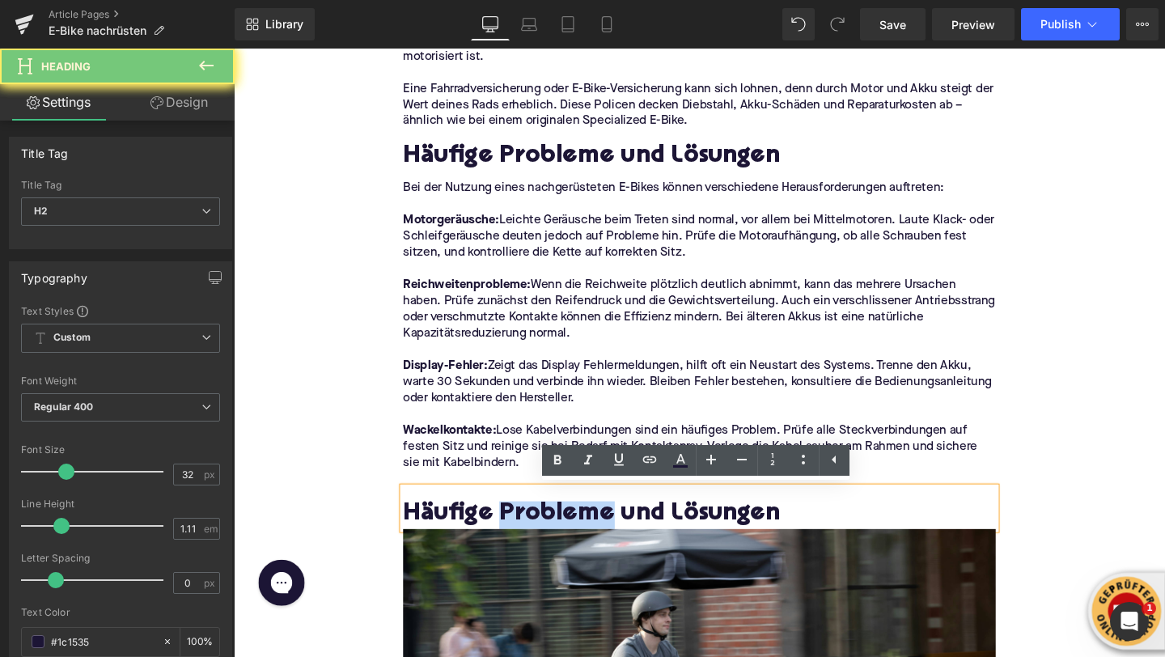
click at [549, 541] on h2 "Häufige Probleme und Lösungen" at bounding box center [723, 538] width 623 height 29
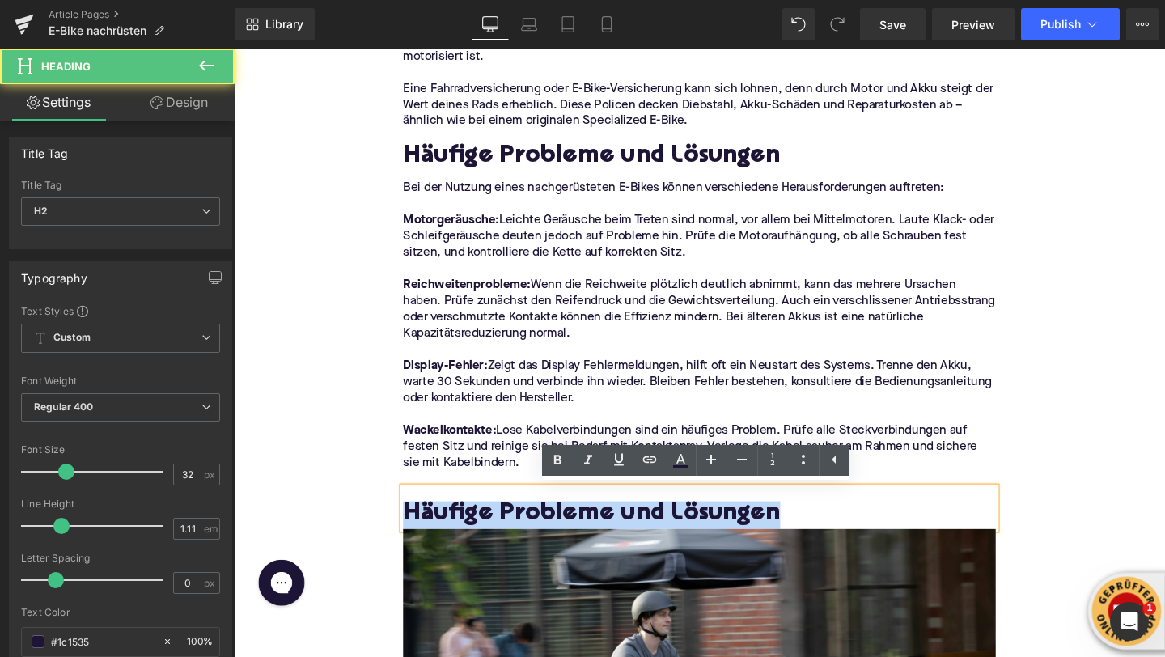
paste div
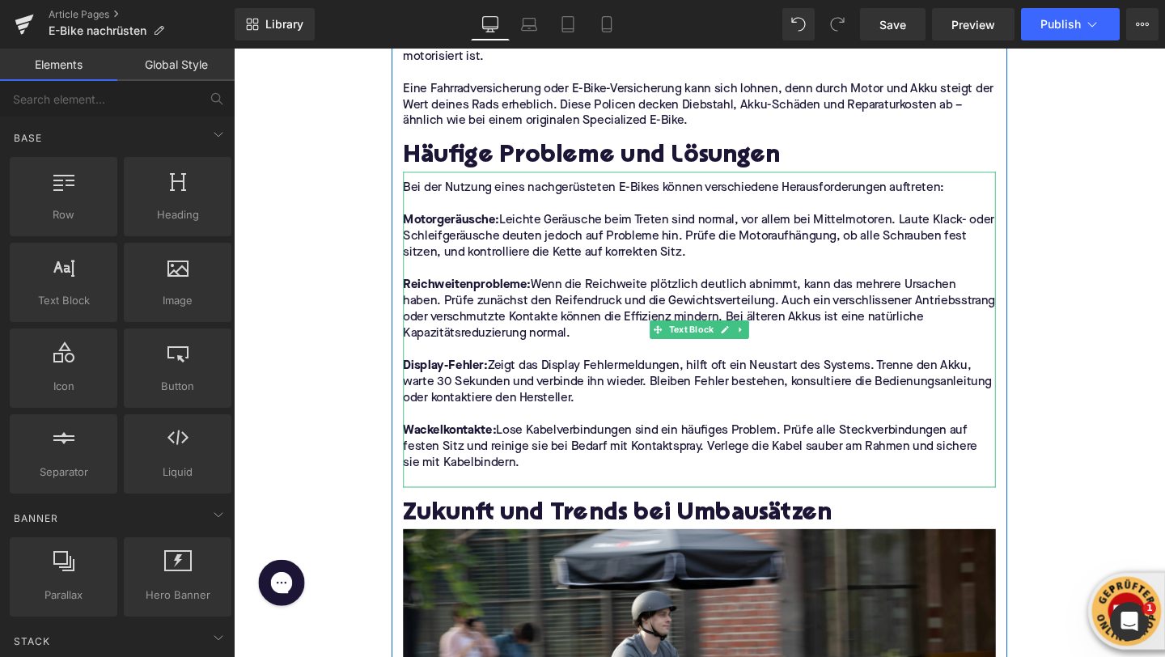
click at [434, 494] on p at bounding box center [723, 501] width 623 height 17
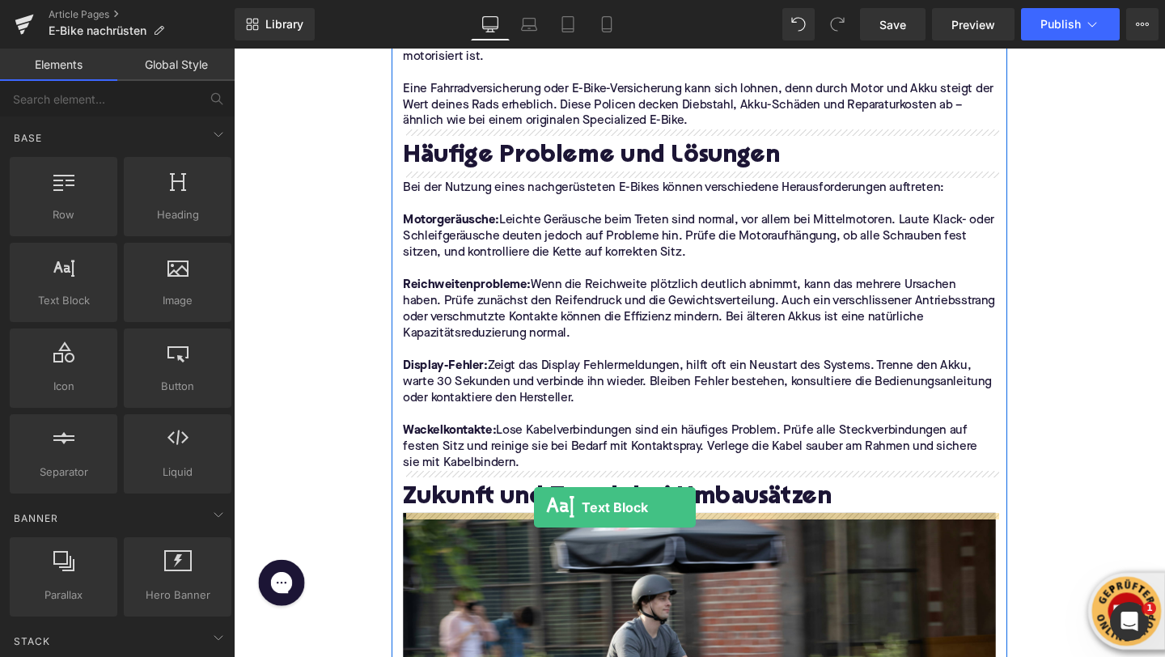
drag, startPoint x: 308, startPoint y: 308, endPoint x: 551, endPoint y: 528, distance: 328.3
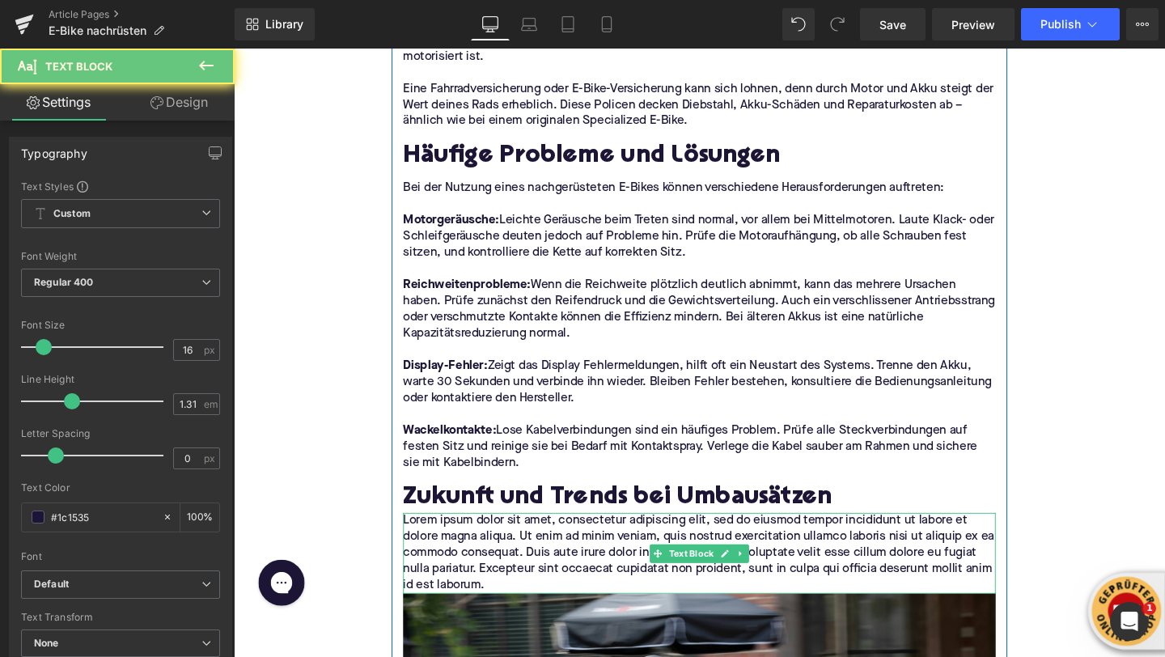
click at [508, 577] on p "Lorem ipsum dolor sit amet, consectetur adipiscing elit, sed do eiusmod tempor …" at bounding box center [723, 579] width 623 height 85
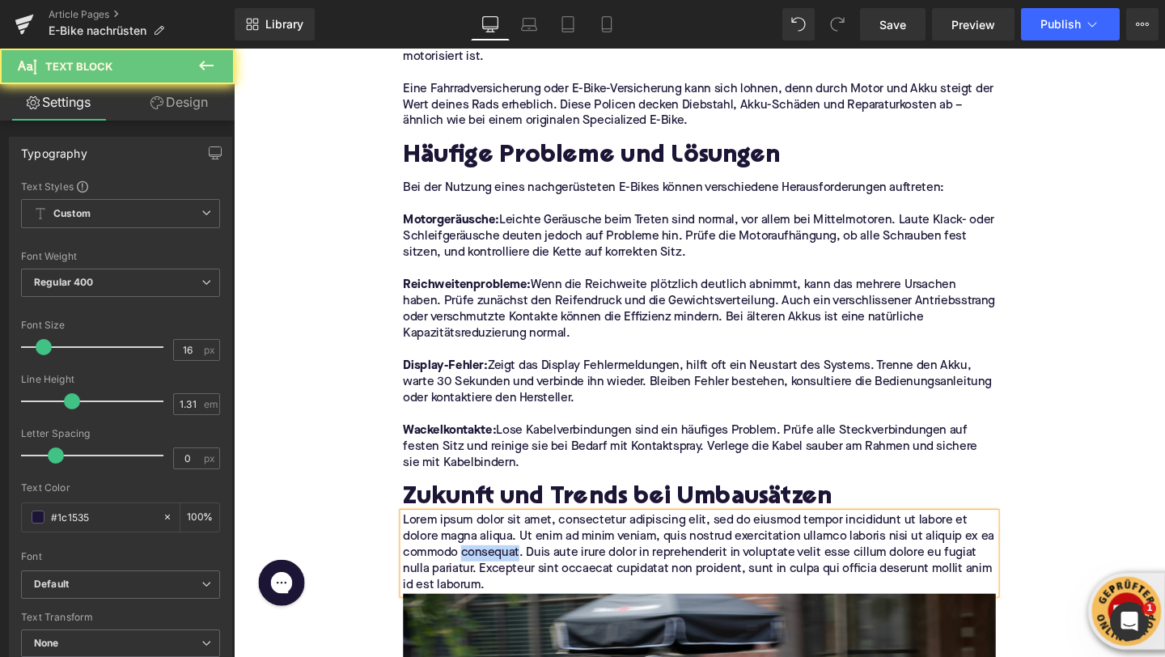
click at [508, 577] on p "Lorem ipsum dolor sit amet, consectetur adipiscing elit, sed do eiusmod tempor …" at bounding box center [723, 579] width 623 height 85
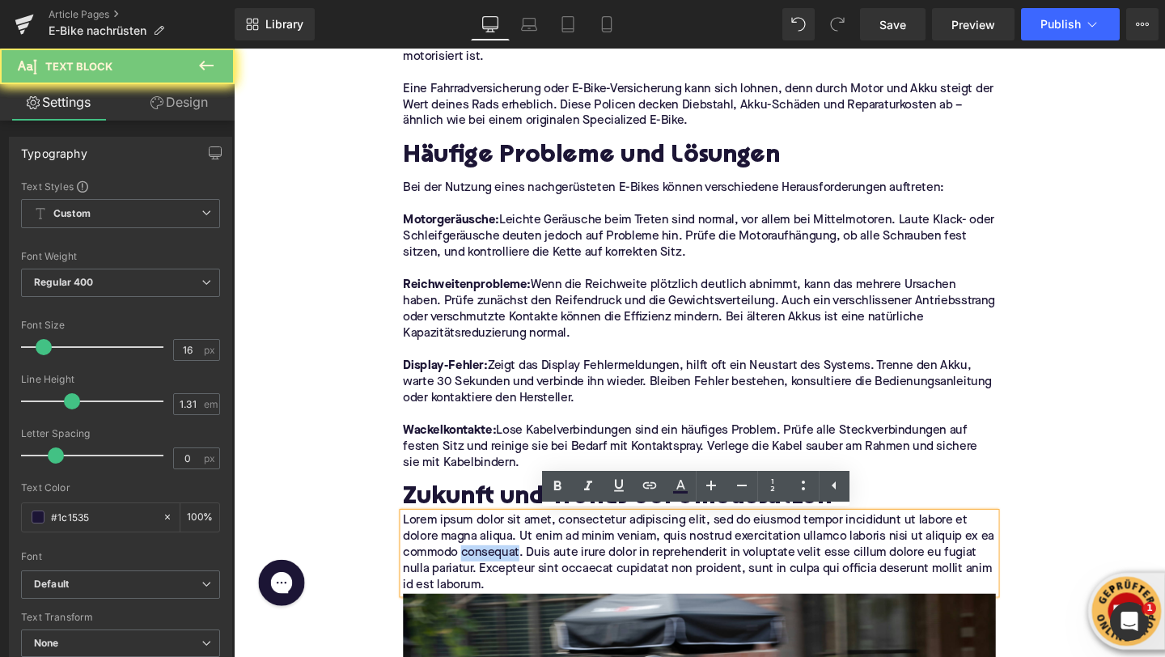
click at [508, 577] on p "Lorem ipsum dolor sit amet, consectetur adipiscing elit, sed do eiusmod tempor …" at bounding box center [723, 579] width 623 height 85
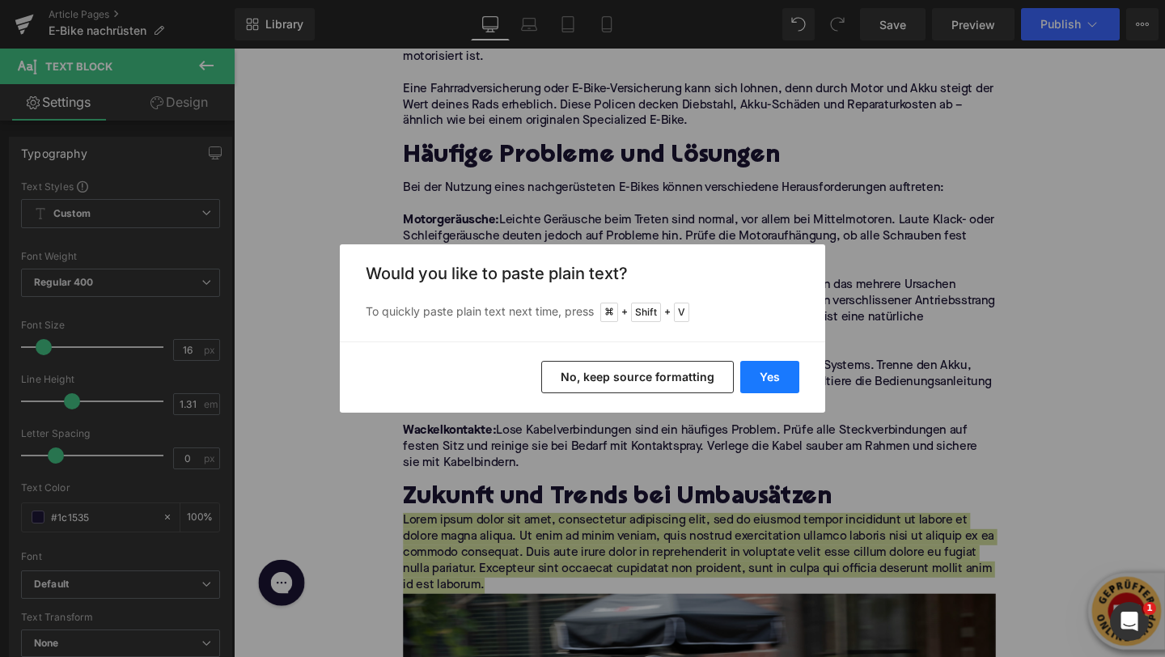
click at [757, 377] on button "Yes" at bounding box center [769, 377] width 59 height 32
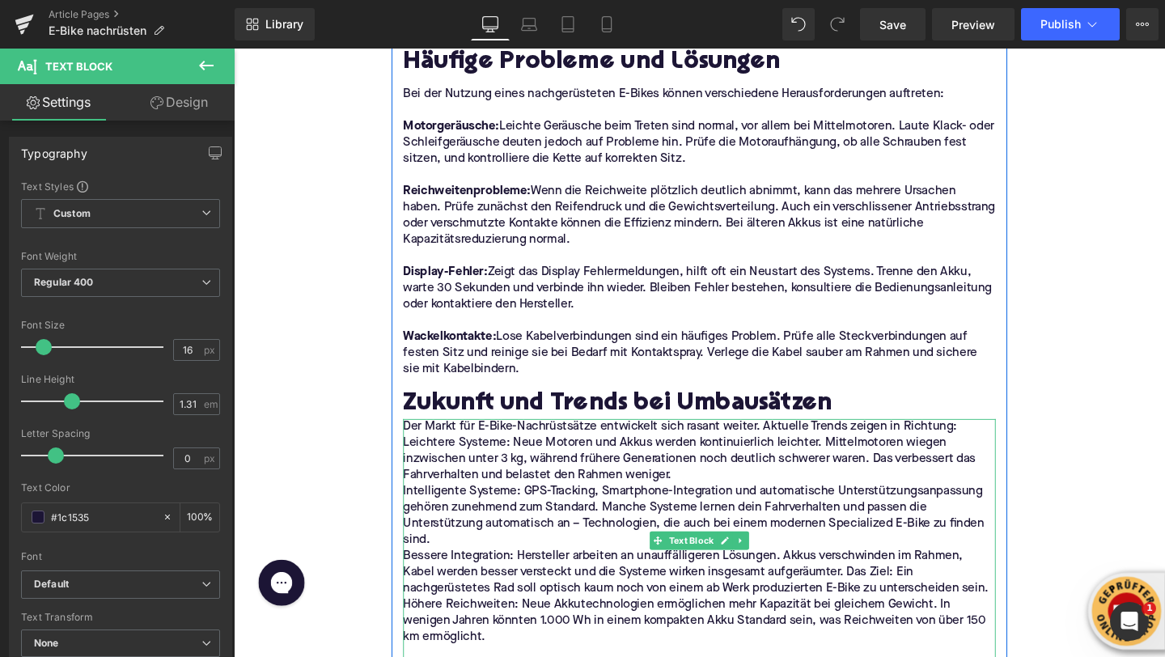
scroll to position [3981, 0]
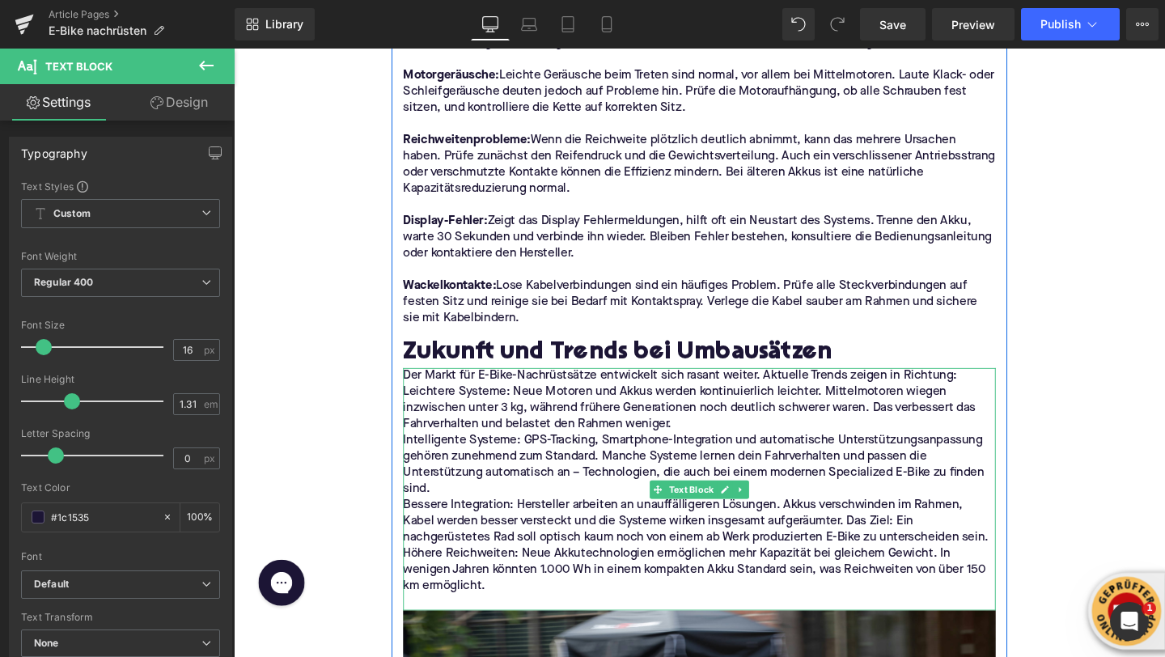
click at [710, 443] on p "Leichtere Systeme: Neue Motoren und Akkus werden kontinuierlich leichter. Mitte…" at bounding box center [723, 426] width 623 height 51
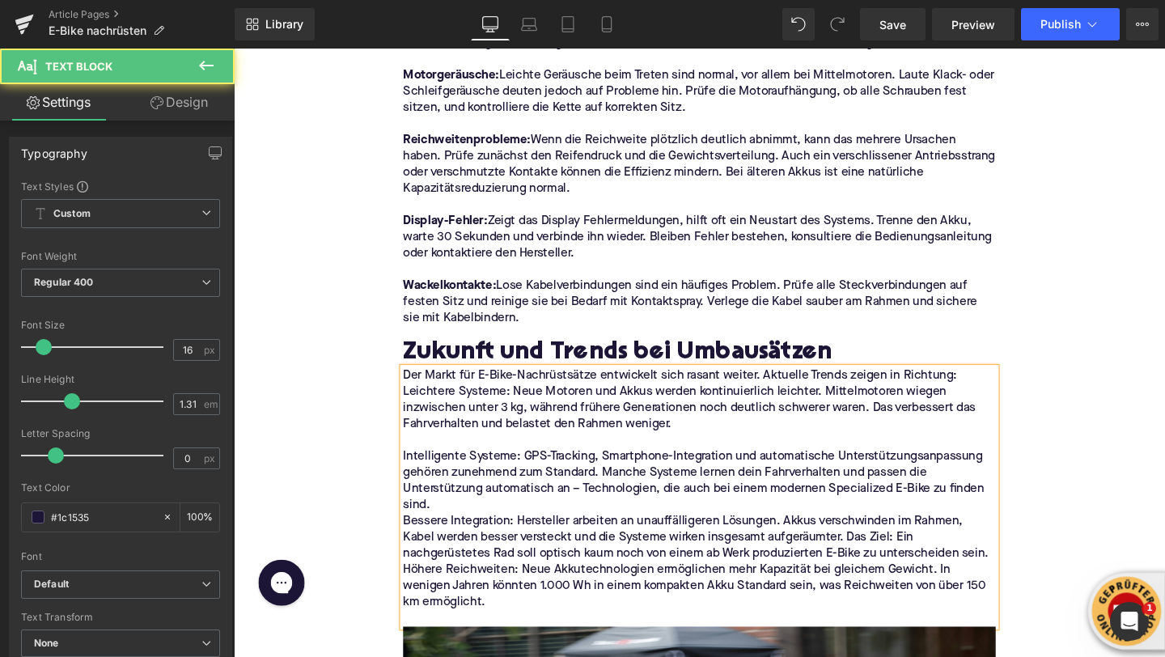
click at [529, 535] on p "Intelligente Systeme: GPS-Tracking, Smartphone-Integration und automatische Unt…" at bounding box center [723, 503] width 623 height 68
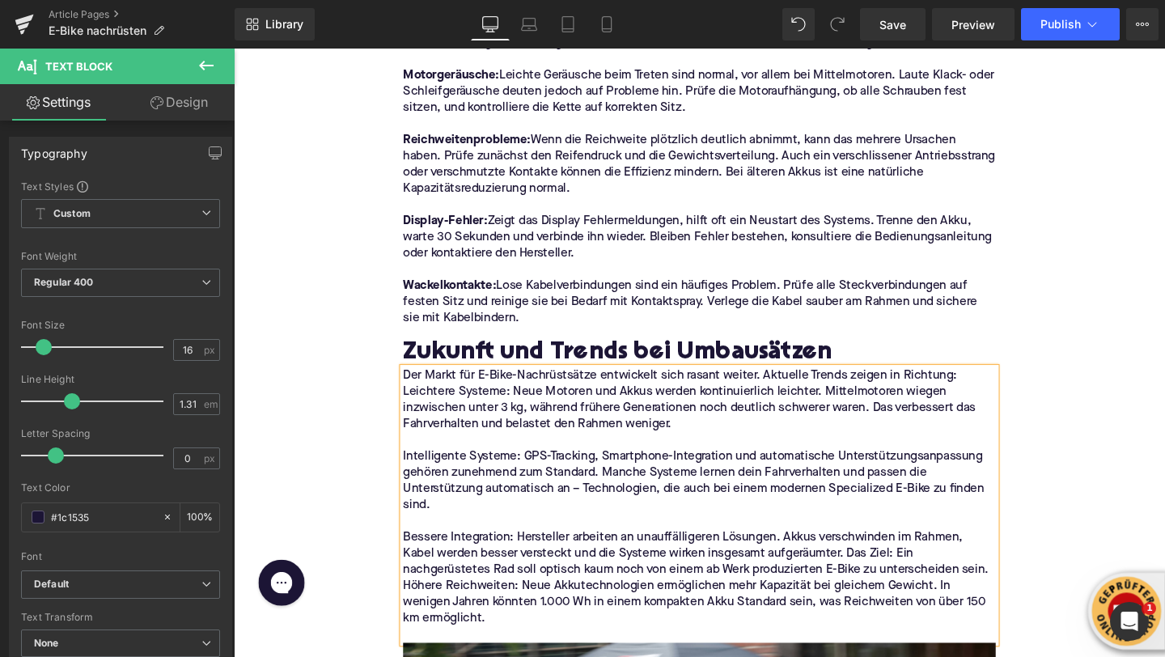
click at [1030, 599] on p "Bessere Integration: Hersteller arbeiten an unauffälligeren Lösungen. Akkus ver…" at bounding box center [723, 579] width 623 height 51
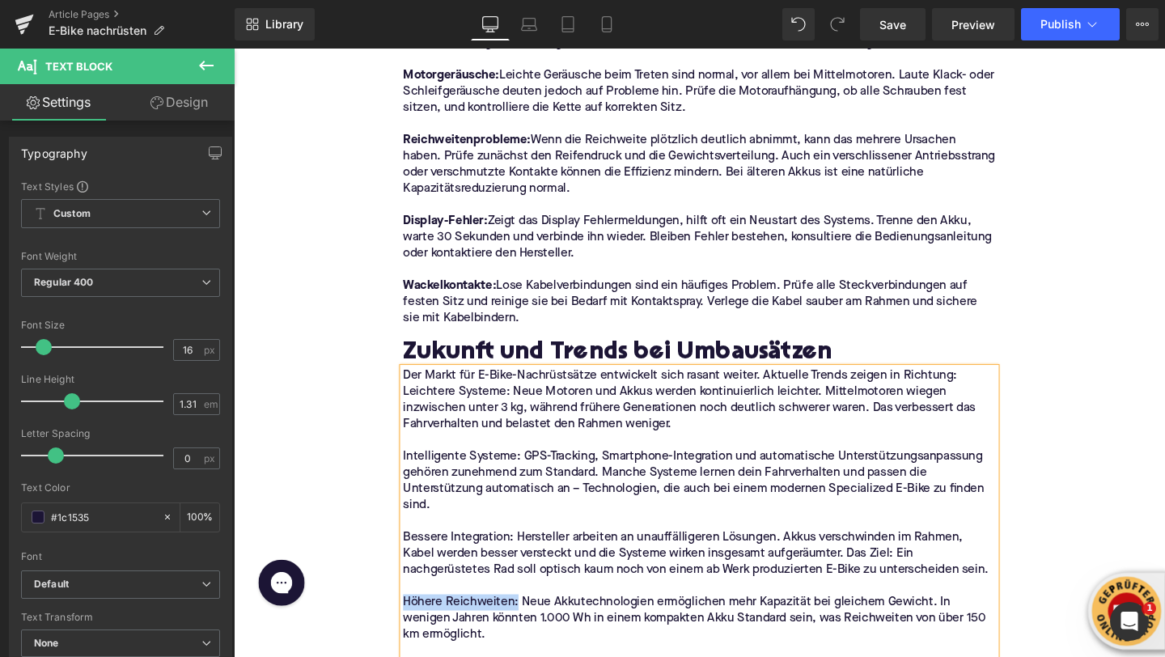
drag, startPoint x: 531, startPoint y: 631, endPoint x: 414, endPoint y: 627, distance: 116.6
click at [414, 627] on p "Höhere Reichweiten: Neue Akkutechnologien ermöglichen mehr Kapazität bei gleich…" at bounding box center [723, 647] width 623 height 51
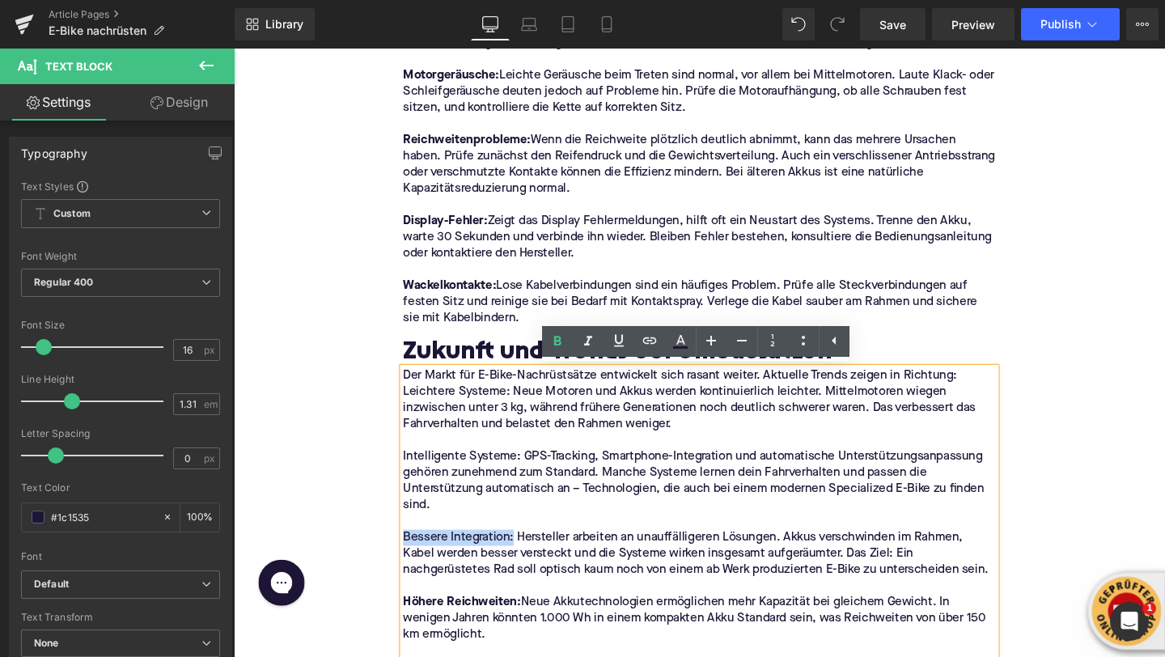
drag, startPoint x: 529, startPoint y: 561, endPoint x: 414, endPoint y: 563, distance: 114.9
click at [414, 563] on p "Bessere Integration: Hersteller arbeiten an unauffälligeren Lösungen. Akkus ver…" at bounding box center [723, 579] width 623 height 51
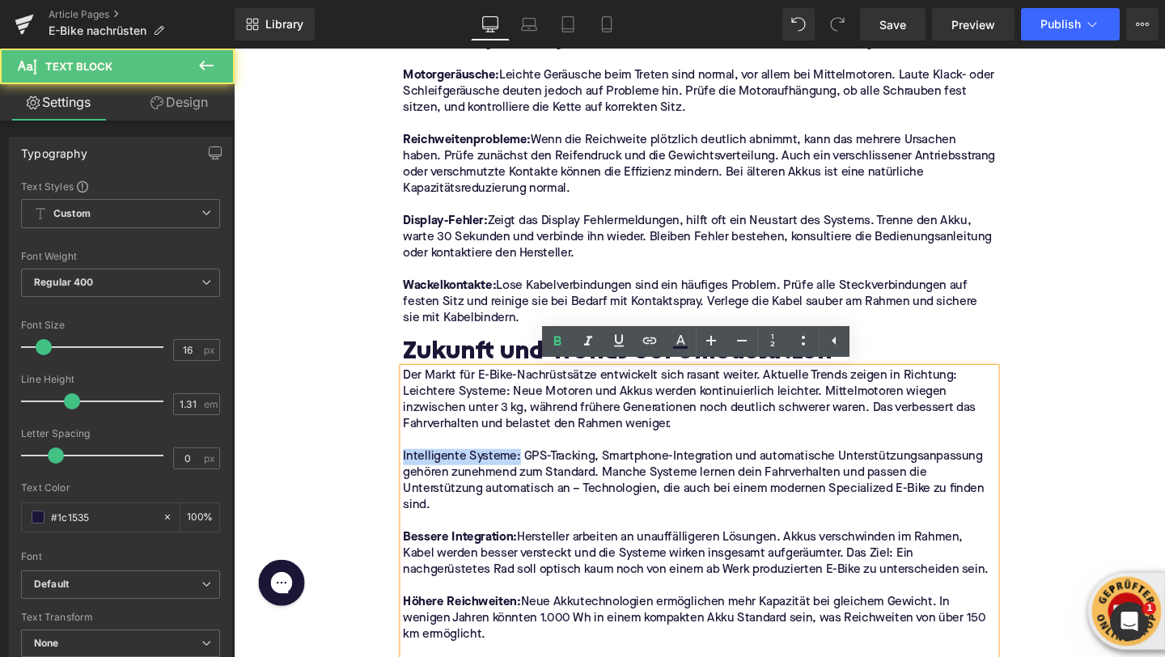
drag, startPoint x: 533, startPoint y: 478, endPoint x: 408, endPoint y: 478, distance: 125.4
click at [412, 478] on div "Der Markt für E-Bike-Nachrüstsätze entwickelt sich rasant weiter. Aktuelle Tren…" at bounding box center [723, 537] width 623 height 306
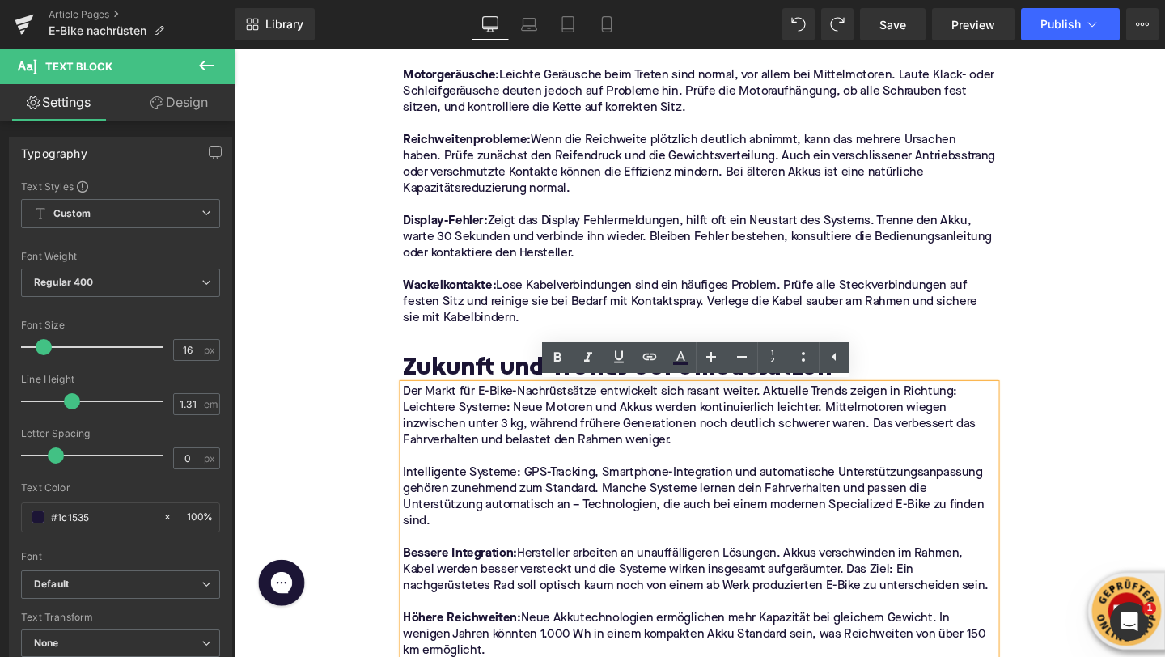
click at [472, 505] on p "Intelligente Systeme: GPS-Tracking, Smartphone-Integration und automatische Unt…" at bounding box center [723, 520] width 623 height 68
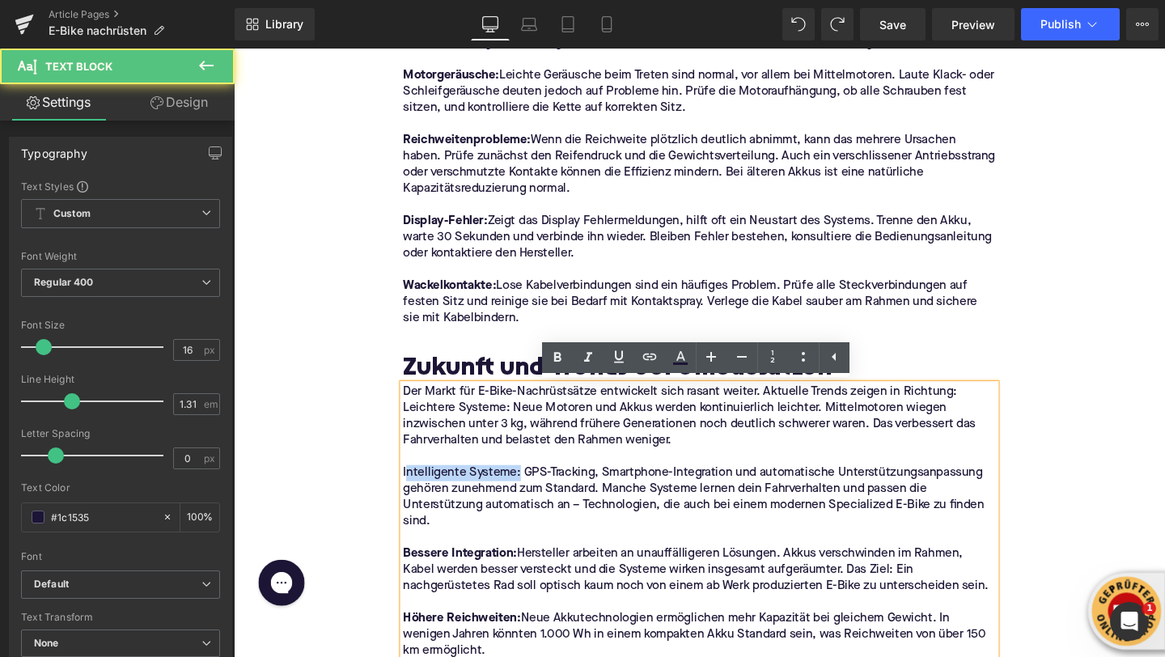
drag, startPoint x: 533, startPoint y: 494, endPoint x: 414, endPoint y: 494, distance: 119.8
click at [414, 494] on p "Intelligente Systeme: GPS-Tracking, Smartphone-Integration und automatische Unt…" at bounding box center [723, 520] width 623 height 68
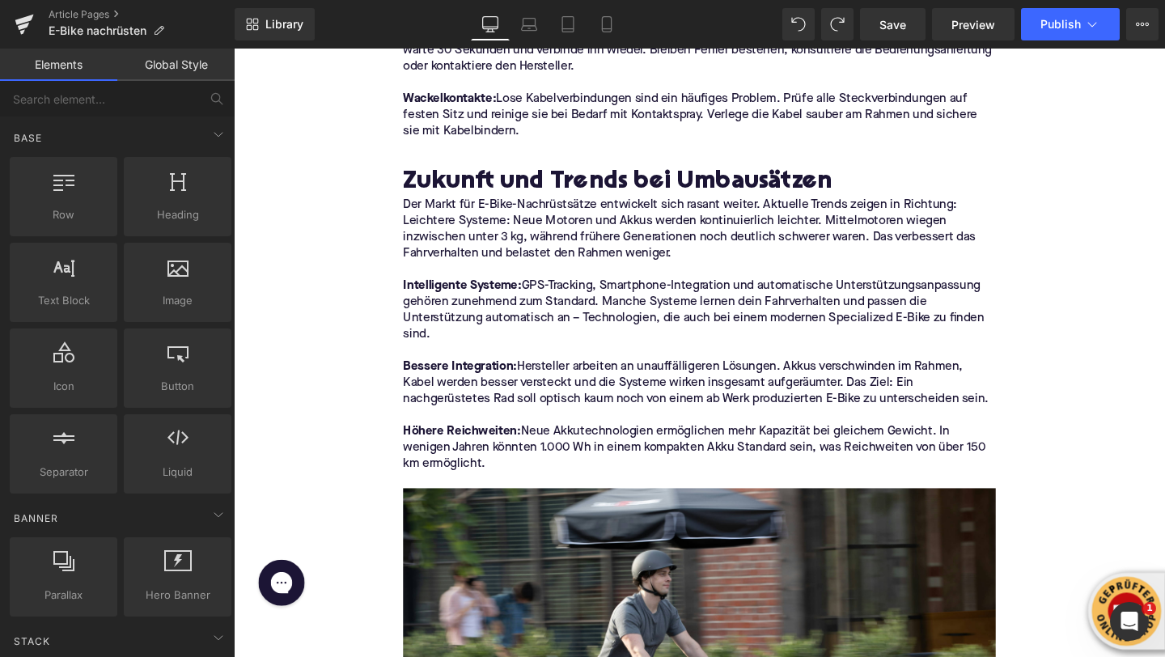
scroll to position [4186, 0]
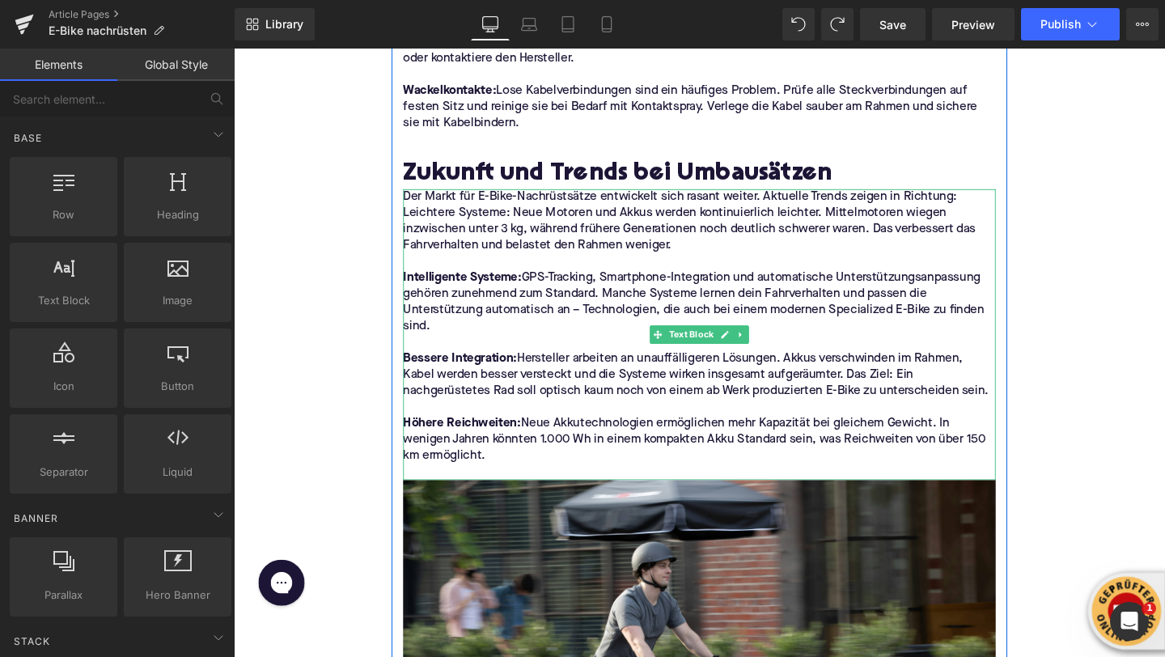
click at [433, 486] on p at bounding box center [723, 494] width 623 height 17
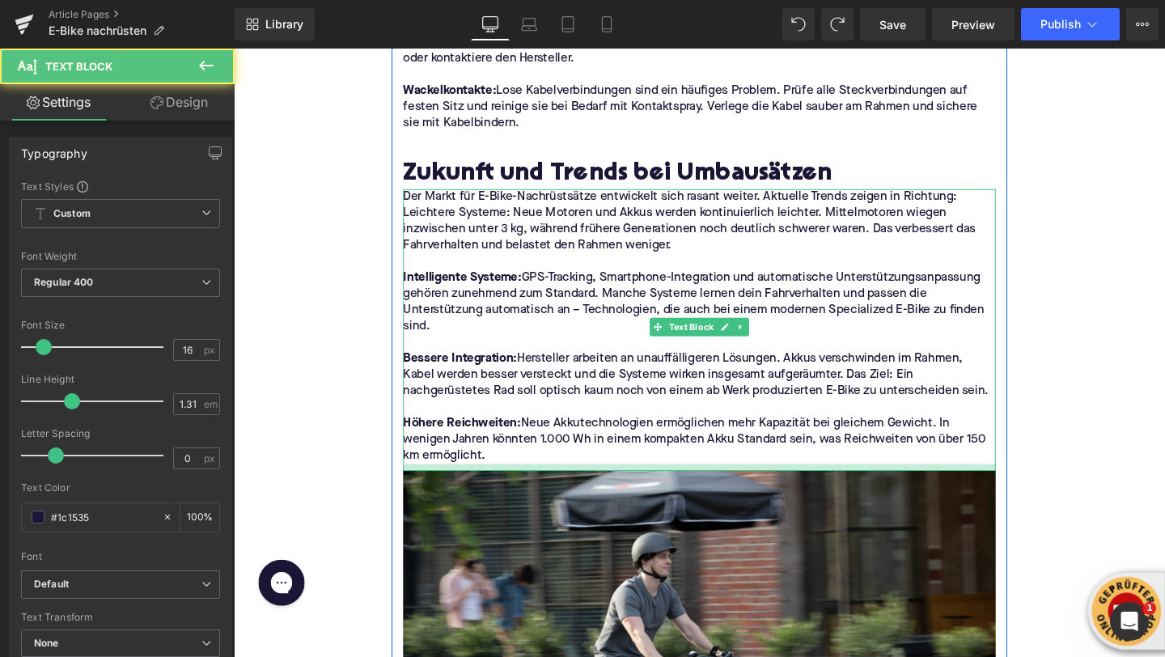
click at [444, 490] on div at bounding box center [723, 489] width 623 height 7
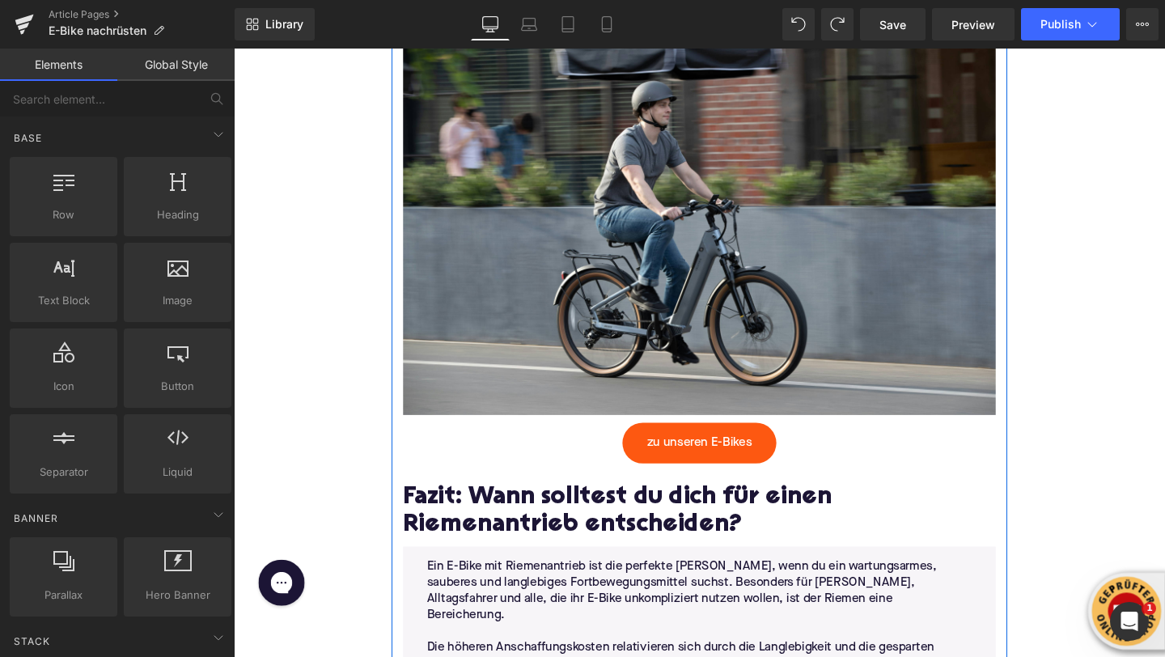
scroll to position [4893, 0]
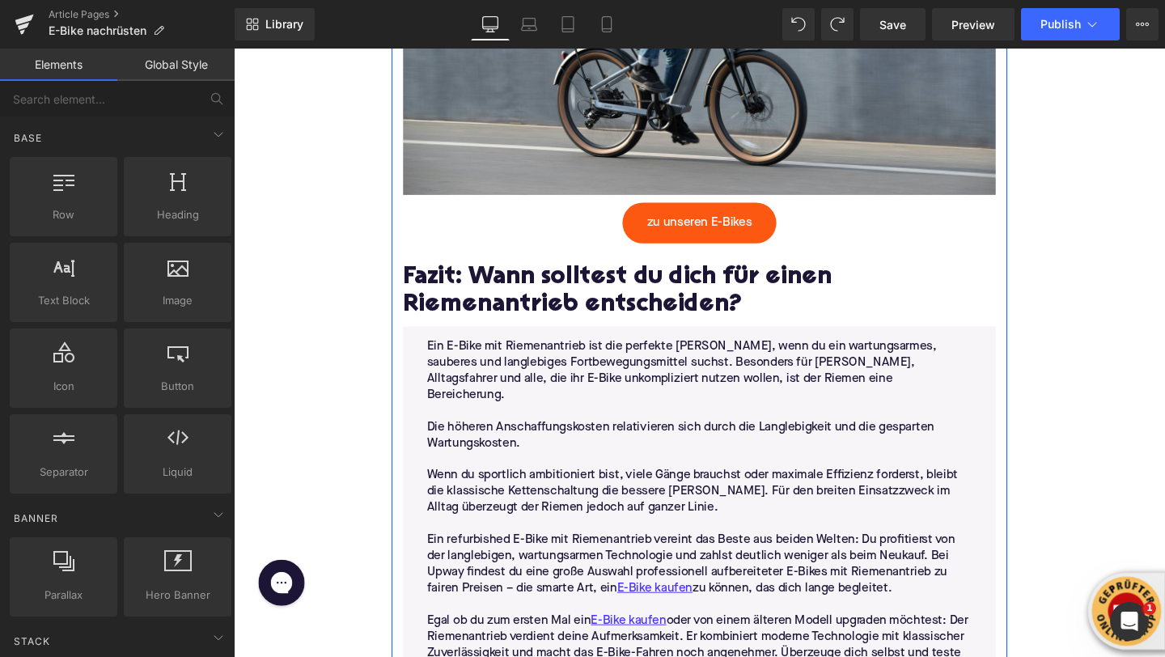
click at [444, 312] on h2 "Fazit: Wann solltest du dich für einen Riemenantrieb entscheiden?" at bounding box center [723, 304] width 623 height 57
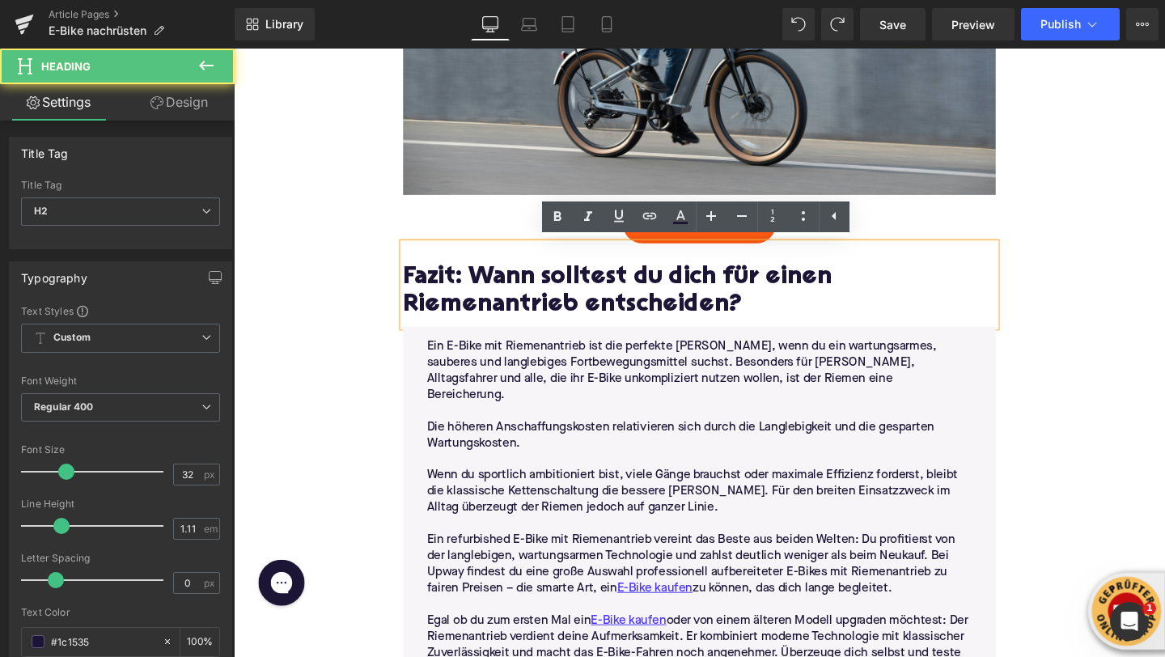
click at [444, 312] on h2 "Fazit: Wann solltest du dich für einen Riemenantrieb entscheiden?" at bounding box center [723, 304] width 623 height 57
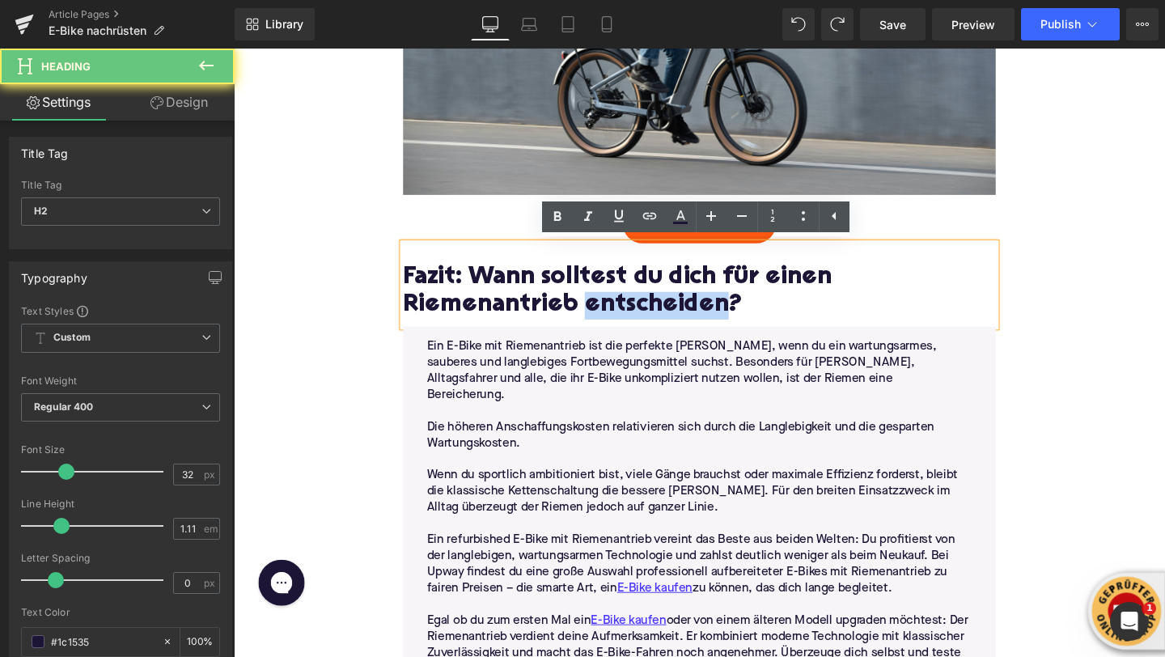
click at [444, 312] on h2 "Fazit: Wann solltest du dich für einen Riemenantrieb entscheiden?" at bounding box center [723, 304] width 623 height 57
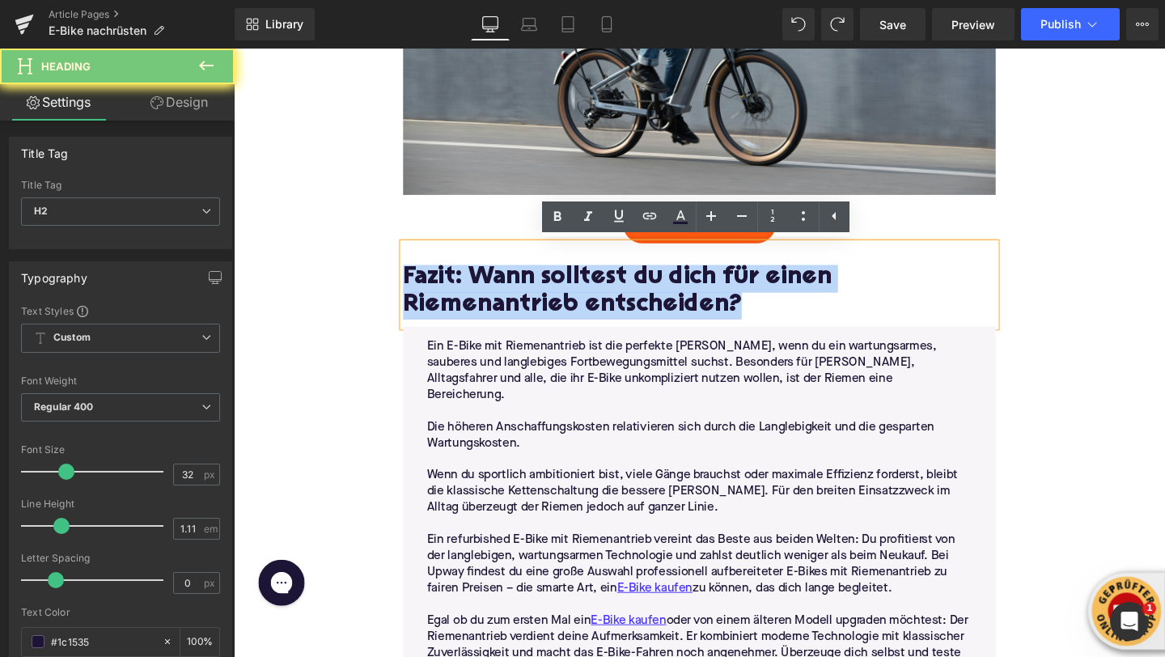
paste div
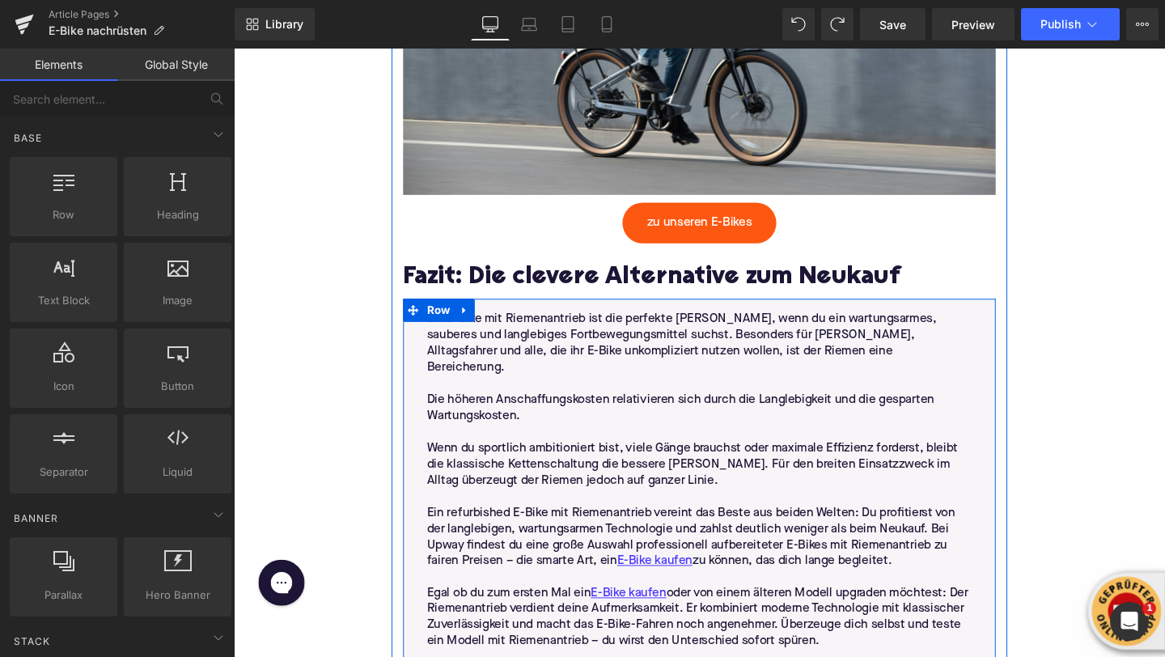
scroll to position [4957, 0]
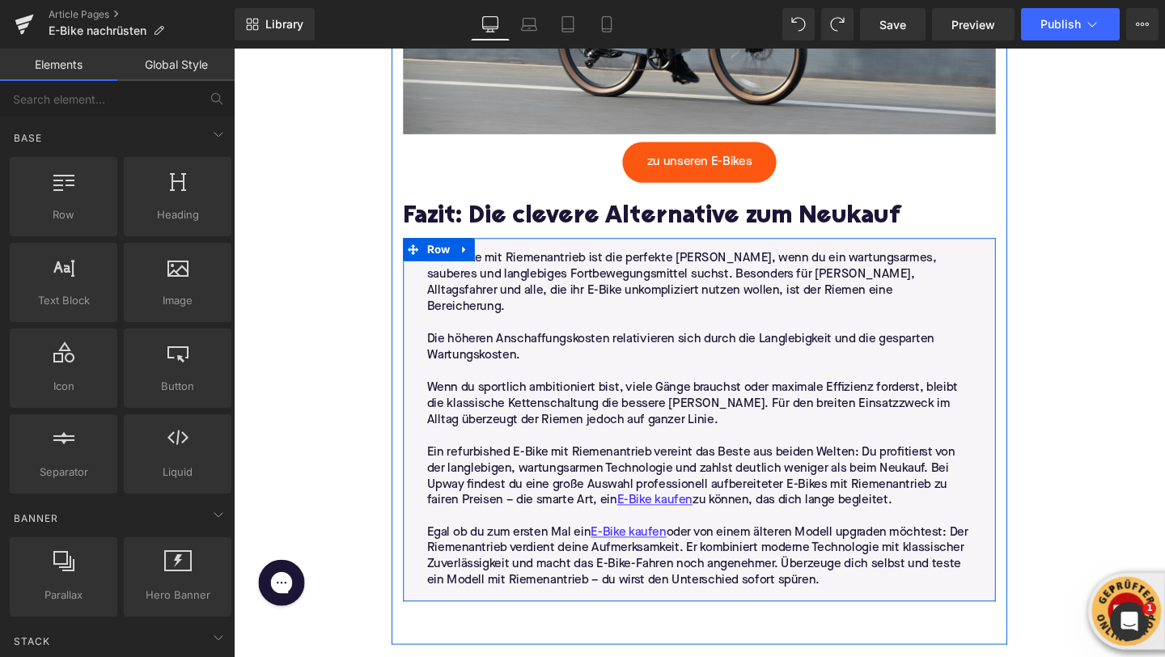
click at [542, 471] on p "Ein refurbished E-Bike mit Riemenantrieb vereint das Beste aus beiden Welten: D…" at bounding box center [723, 498] width 573 height 68
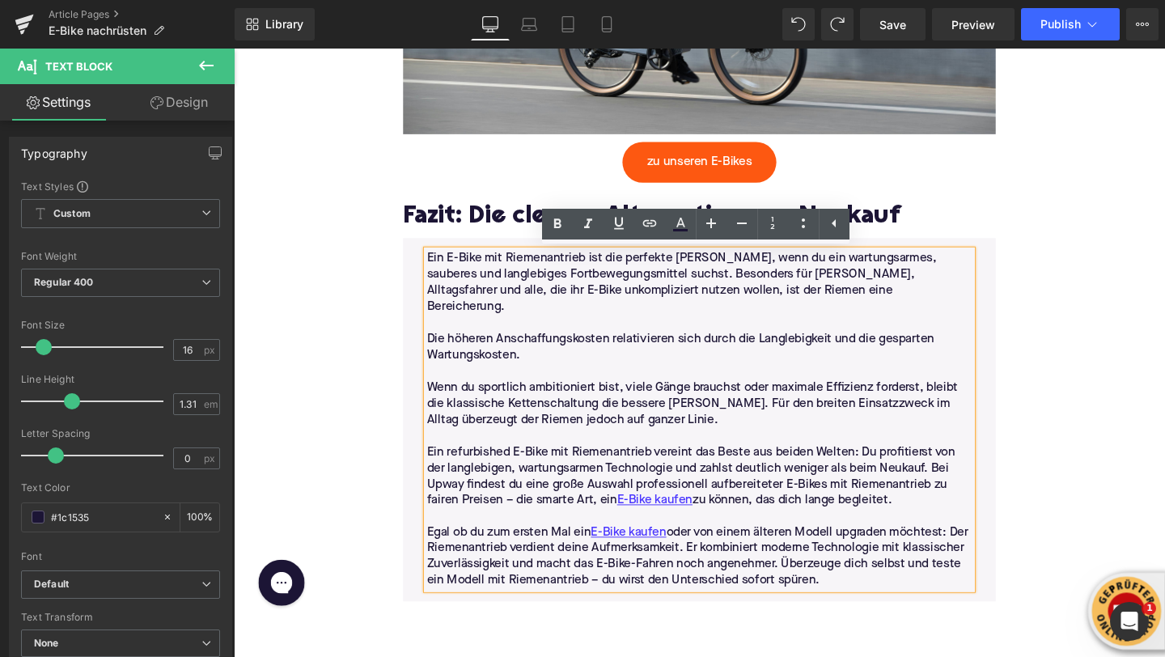
drag, startPoint x: 951, startPoint y: 586, endPoint x: 438, endPoint y: 265, distance: 604.9
click at [438, 265] on div "Ein E-Bike mit Riemenantrieb ist die perfekte Wahl, wenn du ein wartungsarmes, …" at bounding box center [723, 439] width 573 height 356
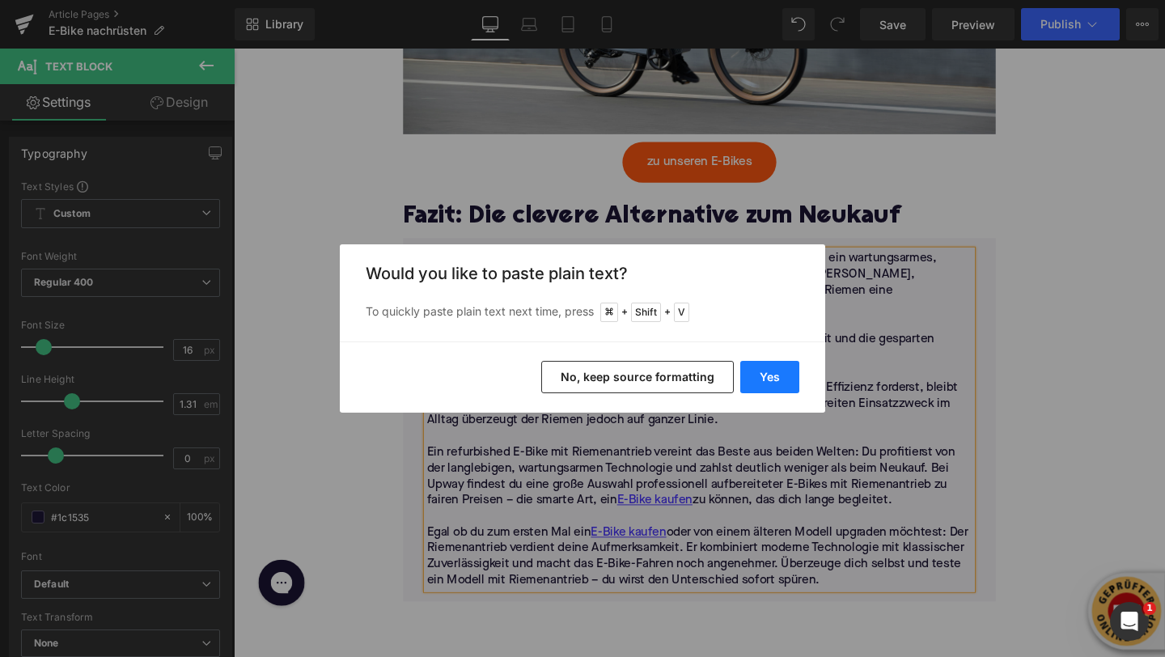
click at [758, 379] on button "Yes" at bounding box center [769, 377] width 59 height 32
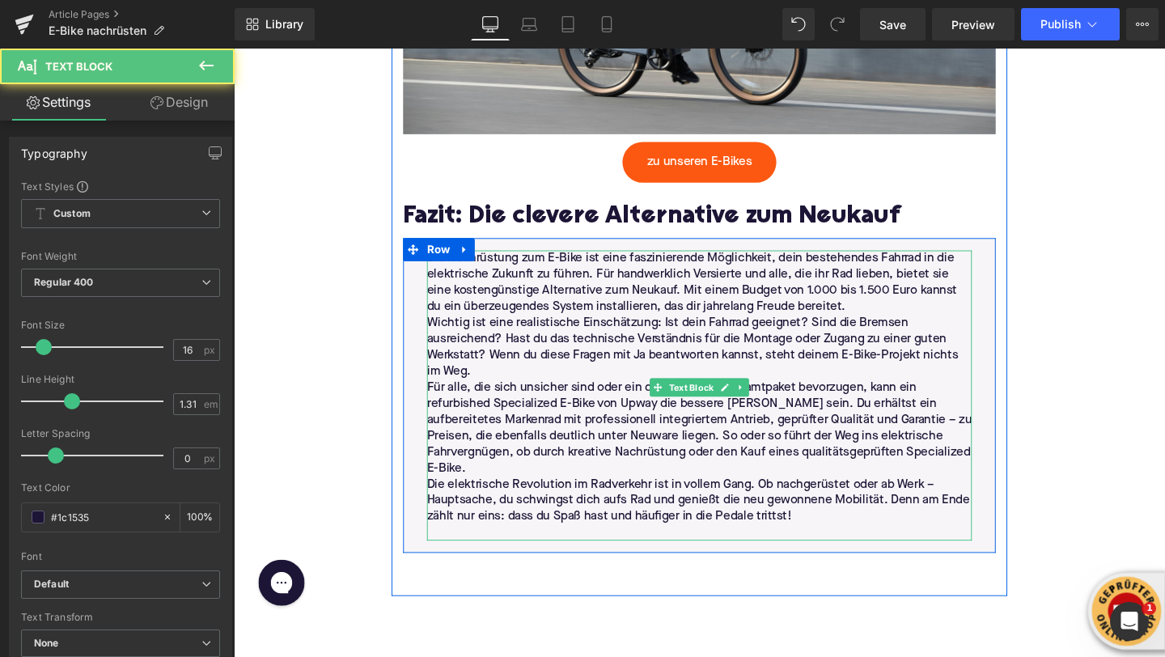
click at [897, 325] on p "Die Nachrüstung zum E-Bike ist eine faszinierende Möglichkeit, dein bestehendes…" at bounding box center [723, 295] width 573 height 68
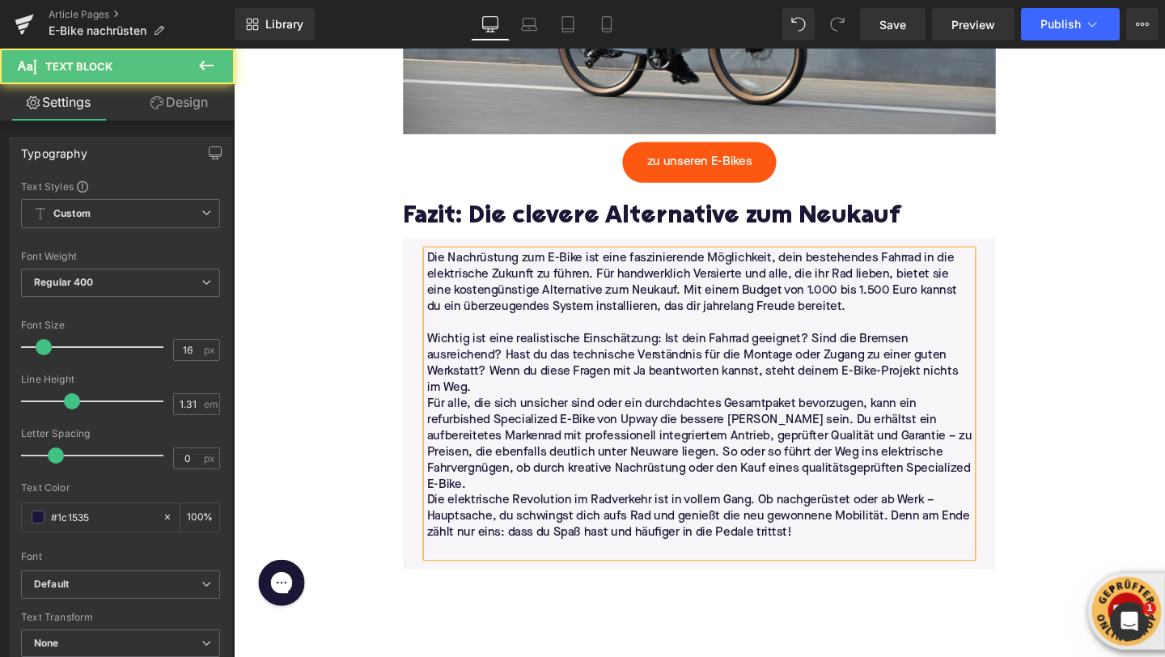
click at [583, 397] on p "Wichtig ist eine realistische Einschätzung: Ist dein Fahrrad geeignet? Sind die…" at bounding box center [723, 380] width 573 height 68
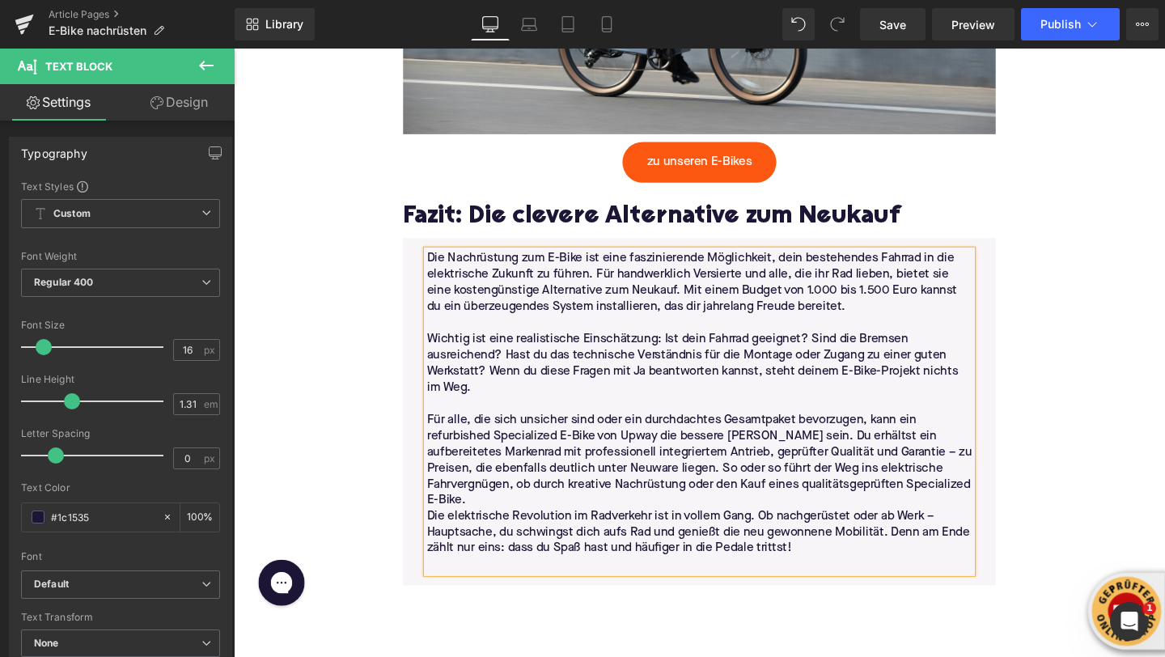
click at [986, 507] on p "Für alle, die sich unsicher sind oder ein durchdachtes Gesamtpaket bevorzugen, …" at bounding box center [723, 482] width 573 height 102
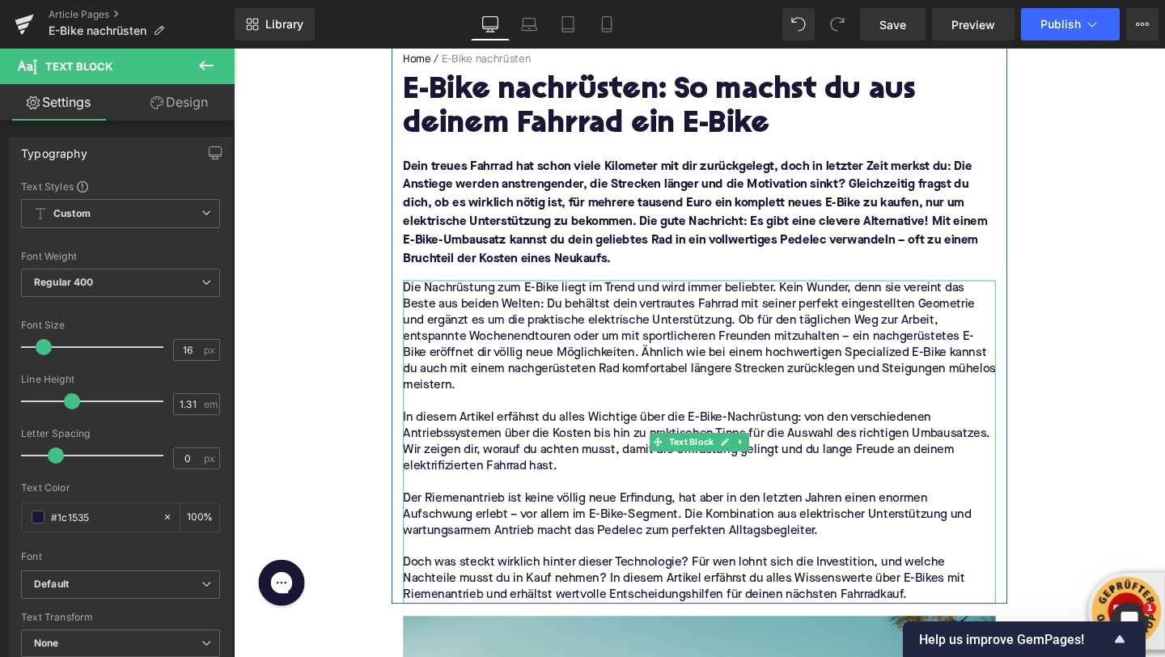
scroll to position [0, 0]
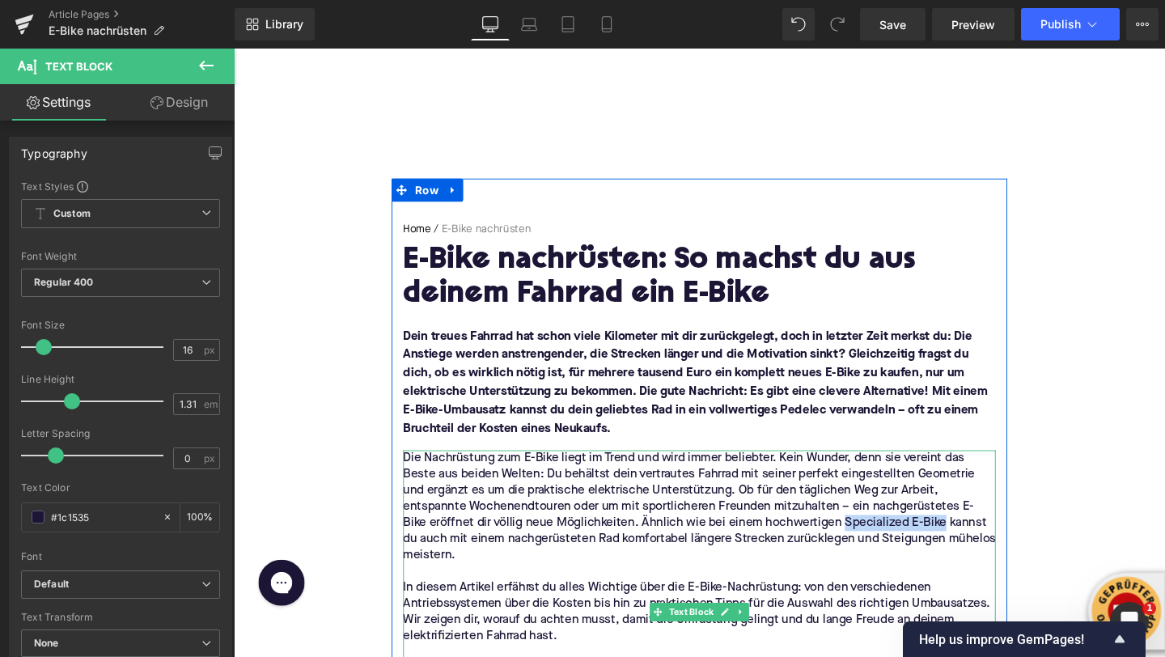
drag, startPoint x: 981, startPoint y: 546, endPoint x: 876, endPoint y: 546, distance: 105.2
click at [876, 546] on p "Die Nachrüstung zum E-Bike liegt im Trend und wird immer beliebter. Kein Wunder…" at bounding box center [723, 530] width 623 height 119
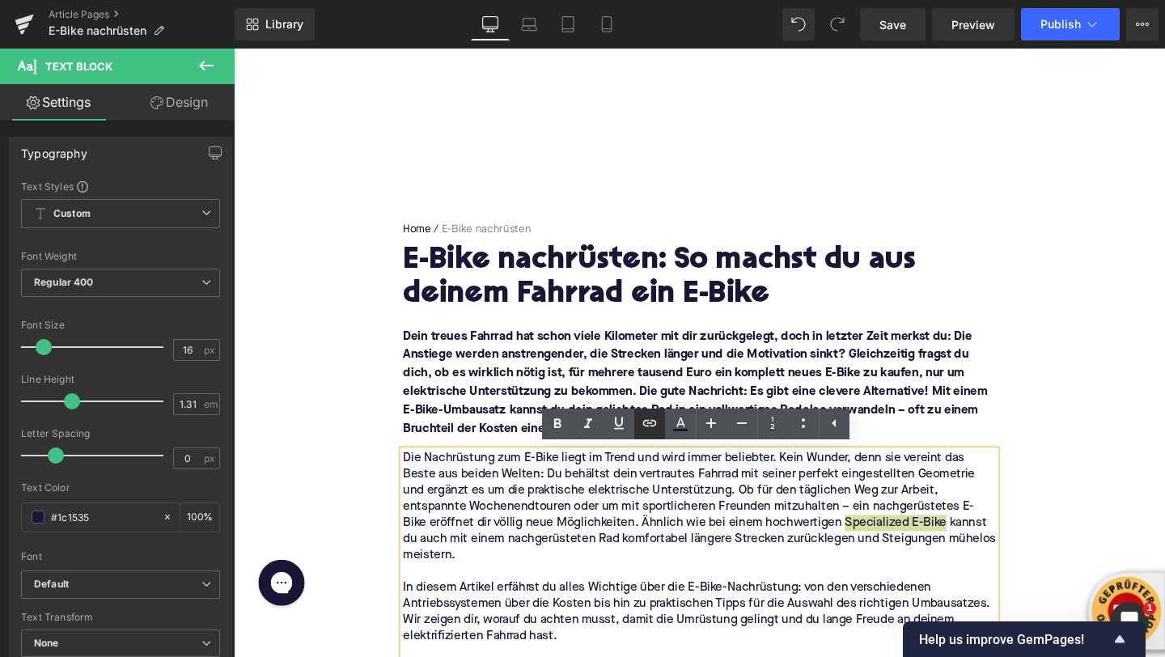
click at [641, 422] on icon at bounding box center [649, 423] width 19 height 19
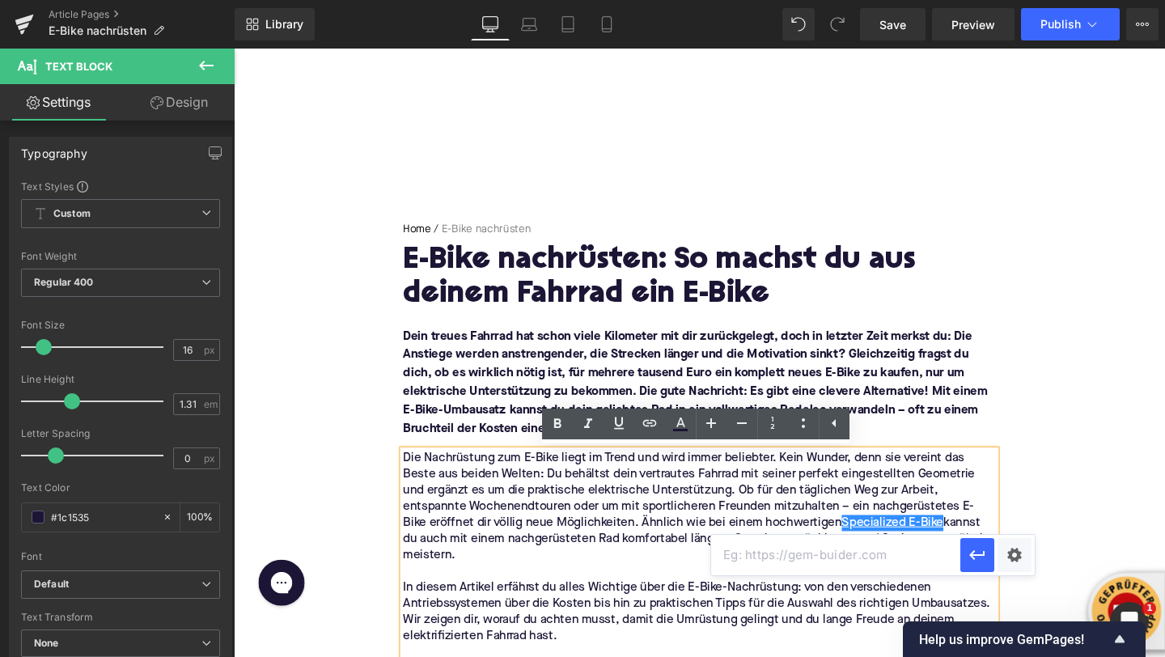
click at [748, 556] on input "text" at bounding box center [835, 555] width 249 height 40
paste input "https://upway.de/collections/specialized"
click at [972, 558] on icon "button" at bounding box center [976, 556] width 15 height 10
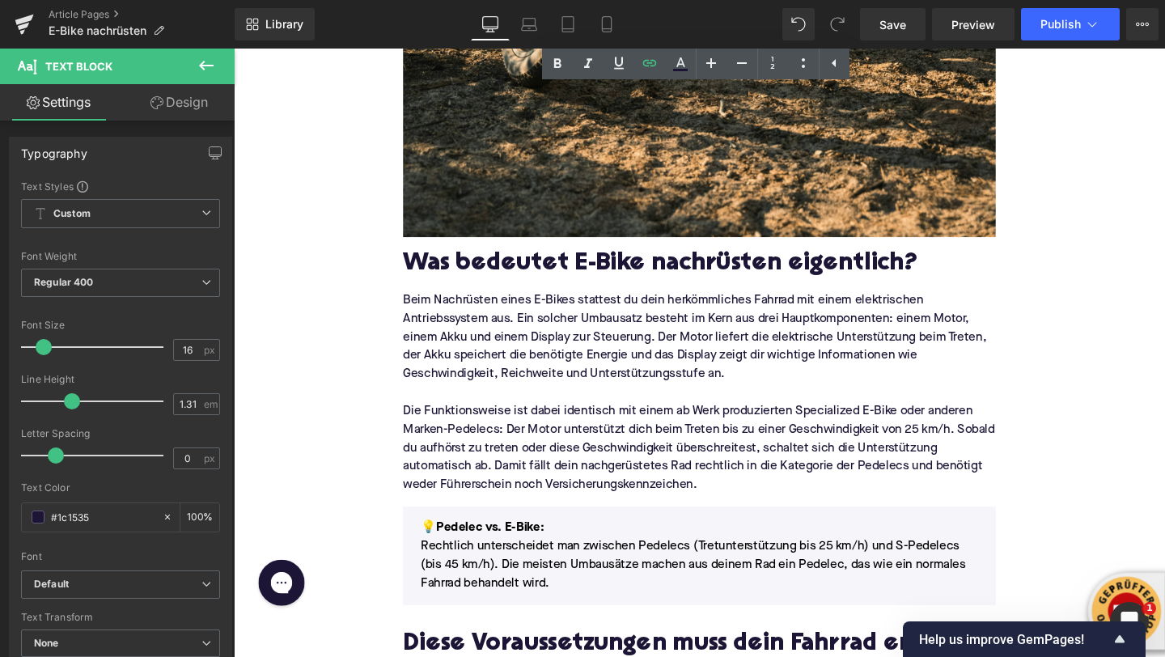
scroll to position [1529, 0]
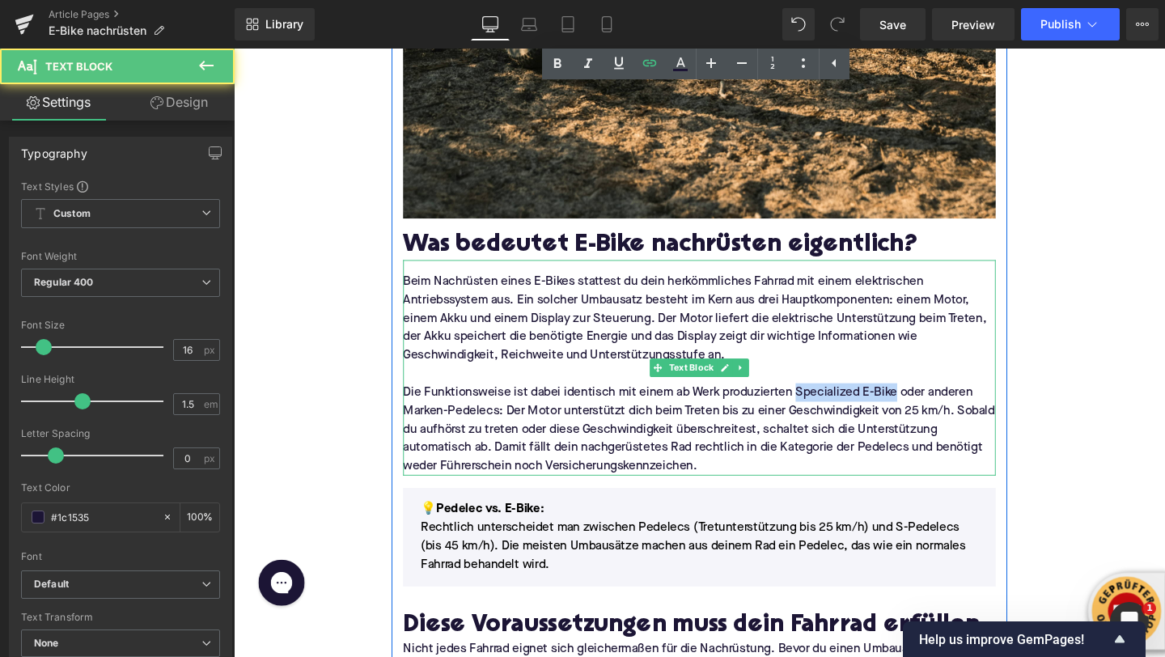
drag, startPoint x: 930, startPoint y: 409, endPoint x: 825, endPoint y: 409, distance: 104.4
click at [825, 409] on p "Die Funktionsweise ist dabei identisch mit einem ab Werk produzierten Specializ…" at bounding box center [723, 449] width 623 height 97
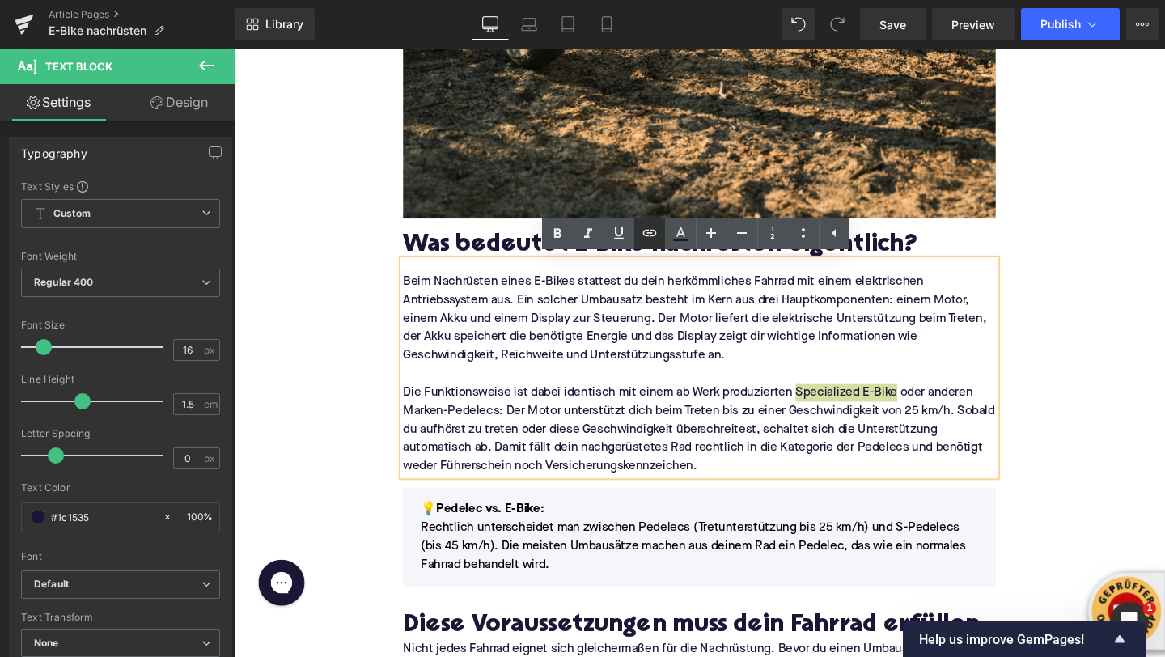
click at [645, 227] on icon at bounding box center [649, 232] width 19 height 19
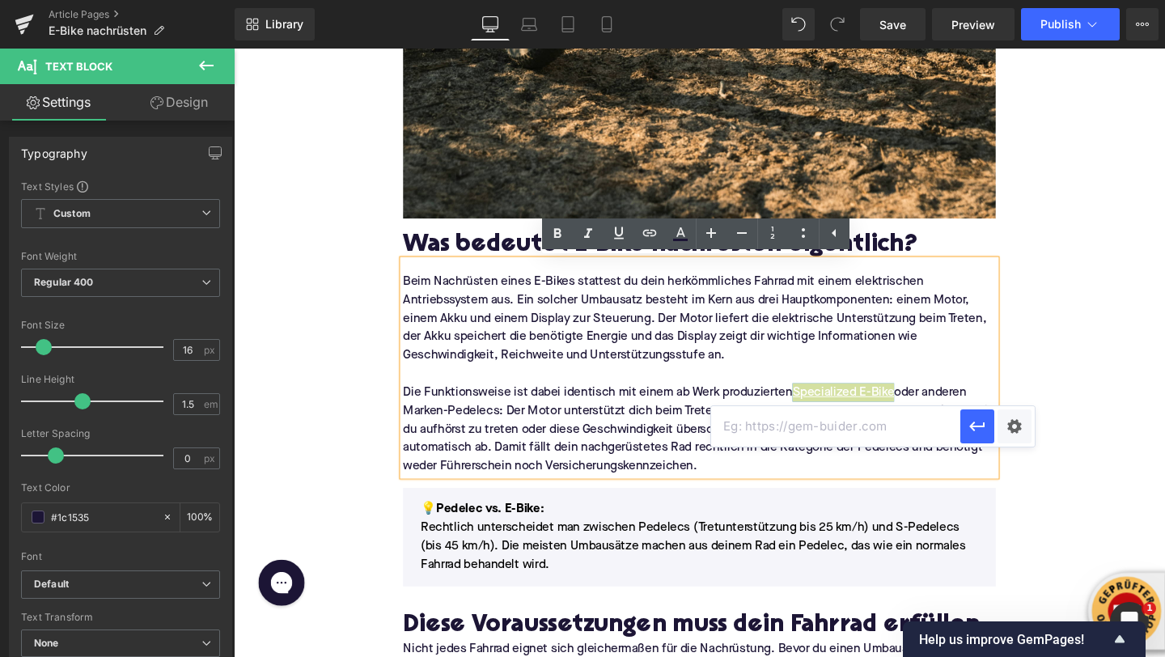
click at [728, 432] on input "text" at bounding box center [835, 426] width 249 height 40
paste input "https://upway.de/collections/specialized"
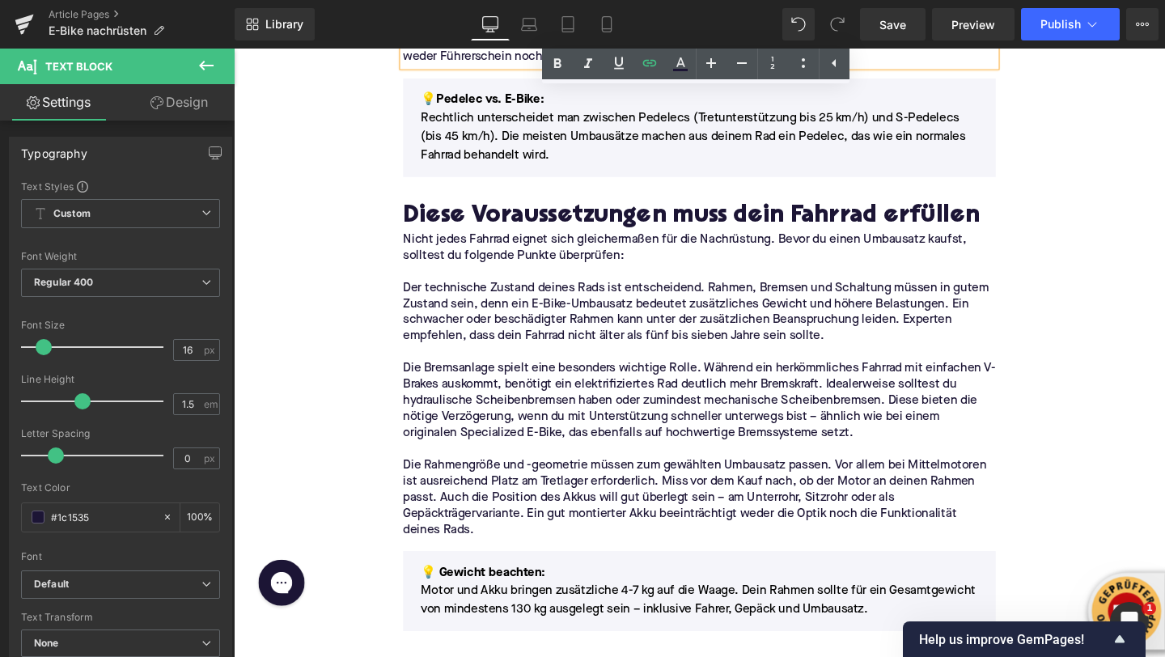
scroll to position [1986, 0]
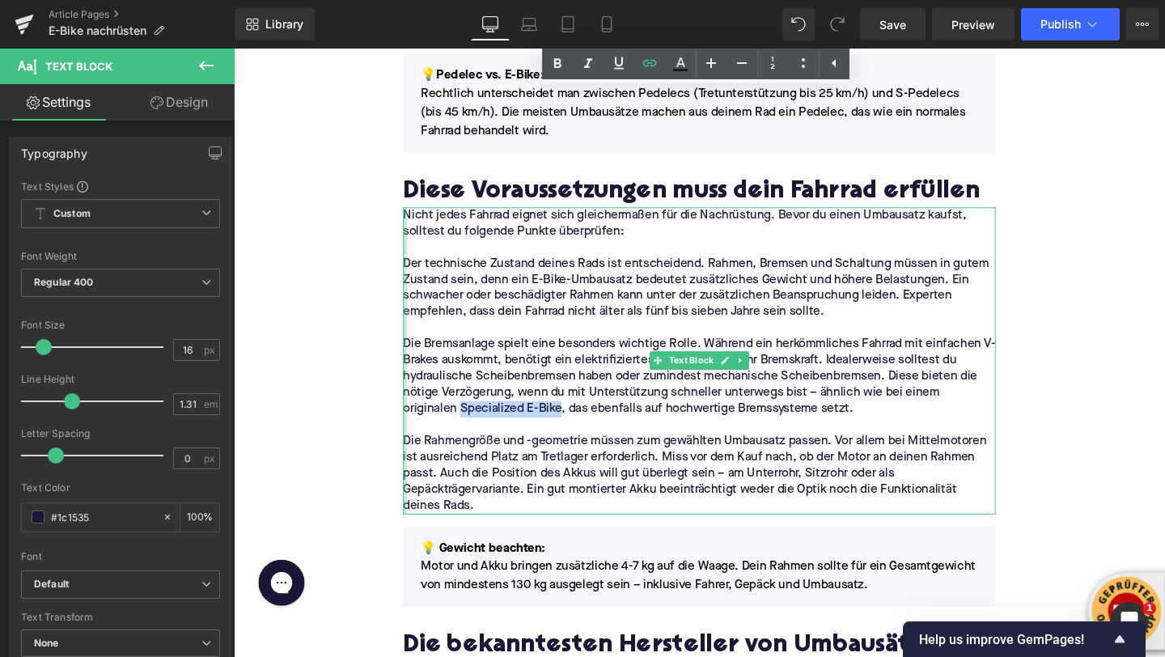
drag, startPoint x: 518, startPoint y: 431, endPoint x: 411, endPoint y: 428, distance: 106.8
click at [412, 428] on div "Nicht jedes Fahrrad eignet sich gleichermaßen für die Nachrüstung. Bevor du ein…" at bounding box center [723, 376] width 623 height 323
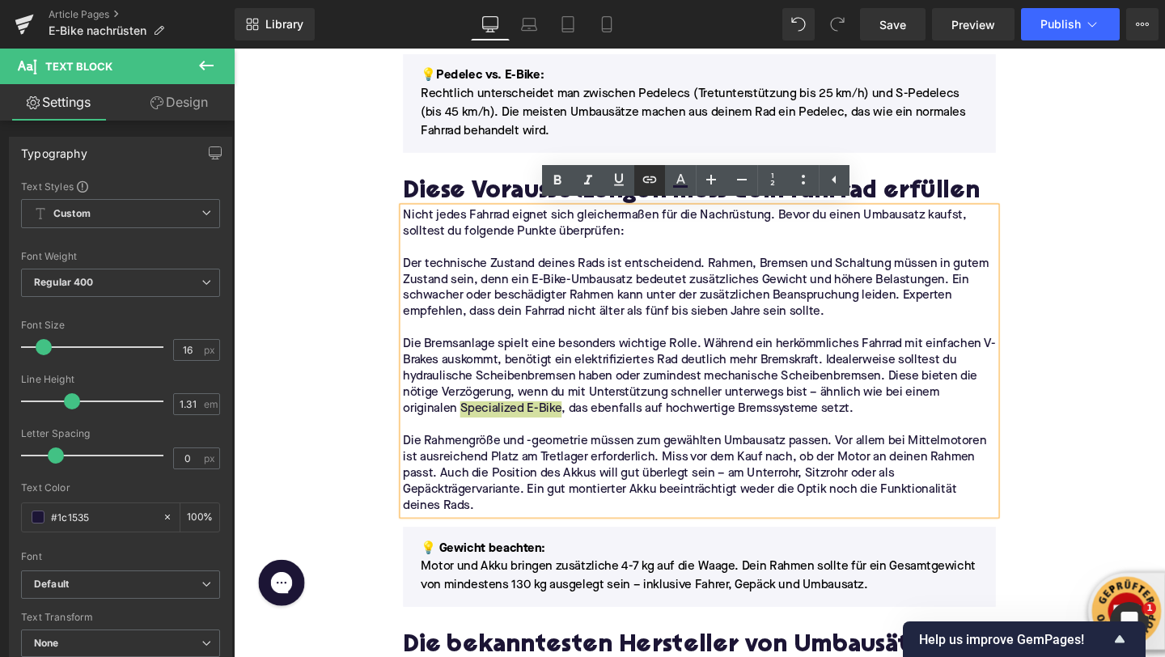
click at [647, 187] on icon at bounding box center [649, 179] width 19 height 19
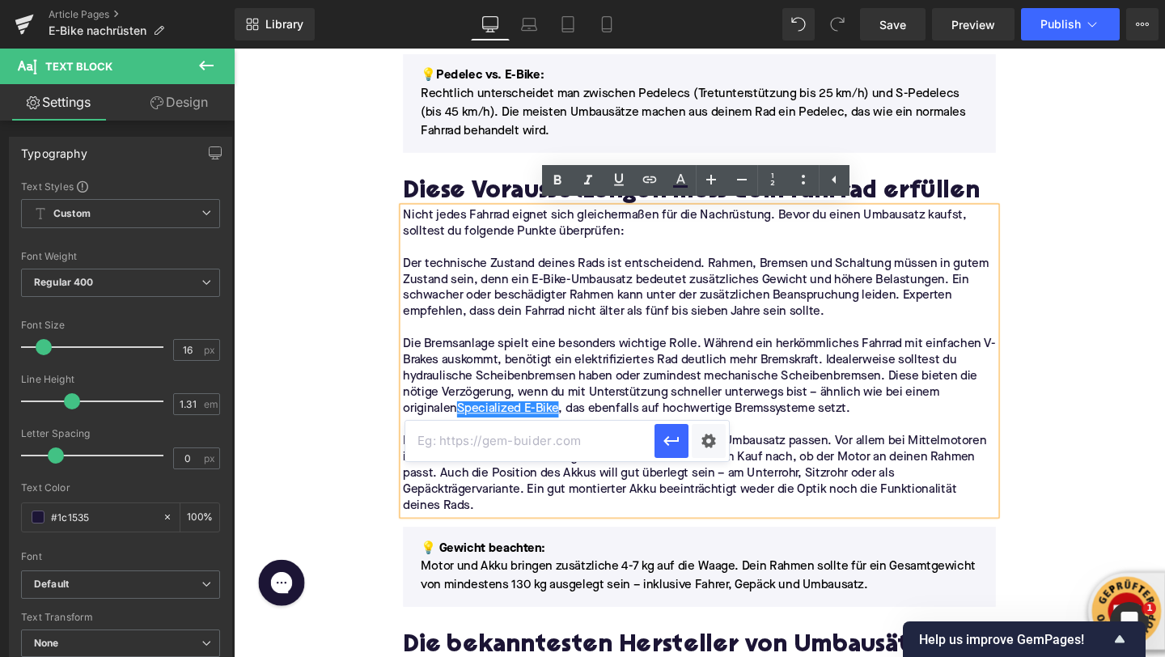
click at [575, 439] on input "text" at bounding box center [529, 441] width 249 height 40
paste input "https://upway.de/collections/specialized"
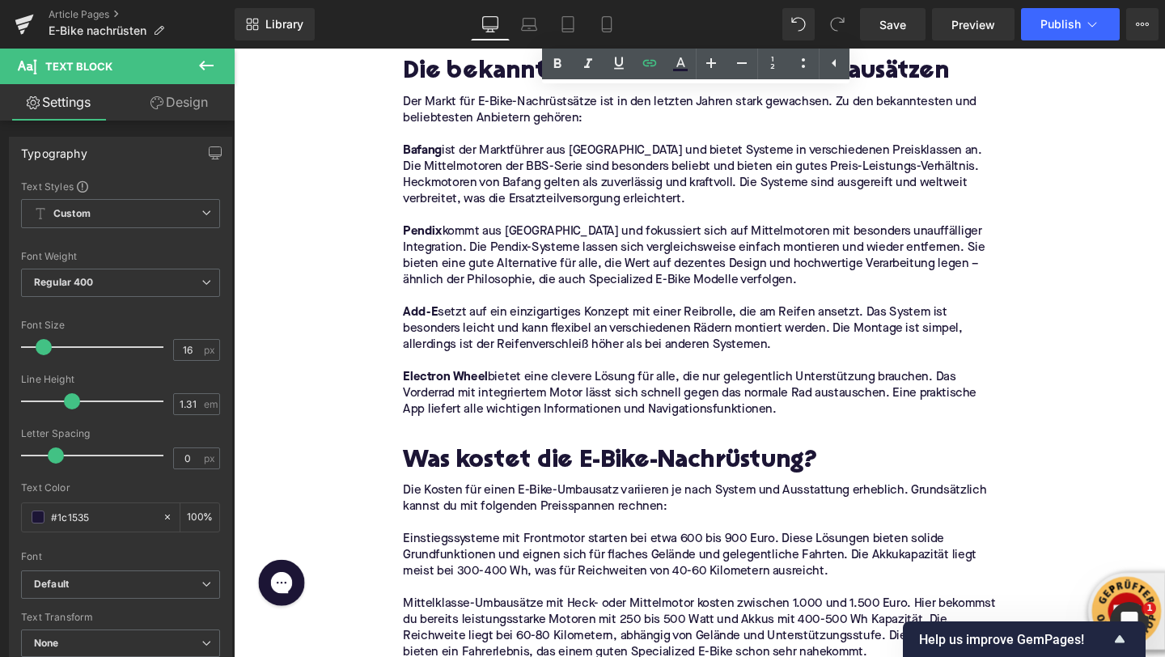
scroll to position [2606, 0]
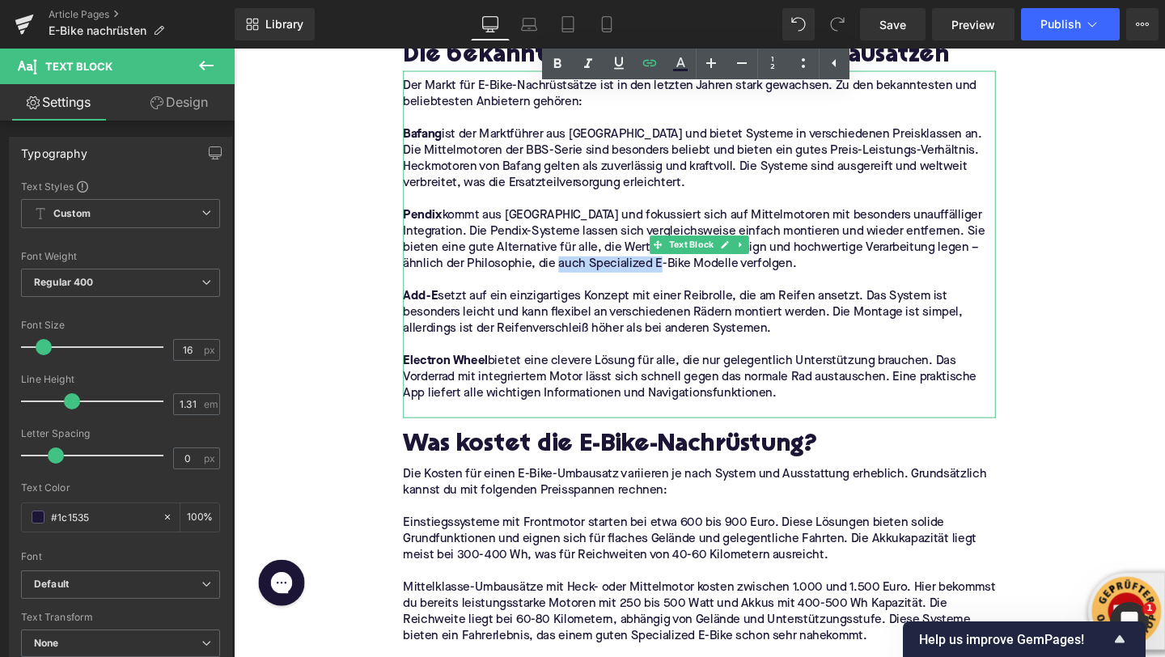
drag, startPoint x: 711, startPoint y: 274, endPoint x: 607, endPoint y: 278, distance: 104.5
click at [607, 278] on p "Pendix kommt aus Deutschland und fokussiert sich auf Mittelmotoren mit besonder…" at bounding box center [723, 250] width 623 height 68
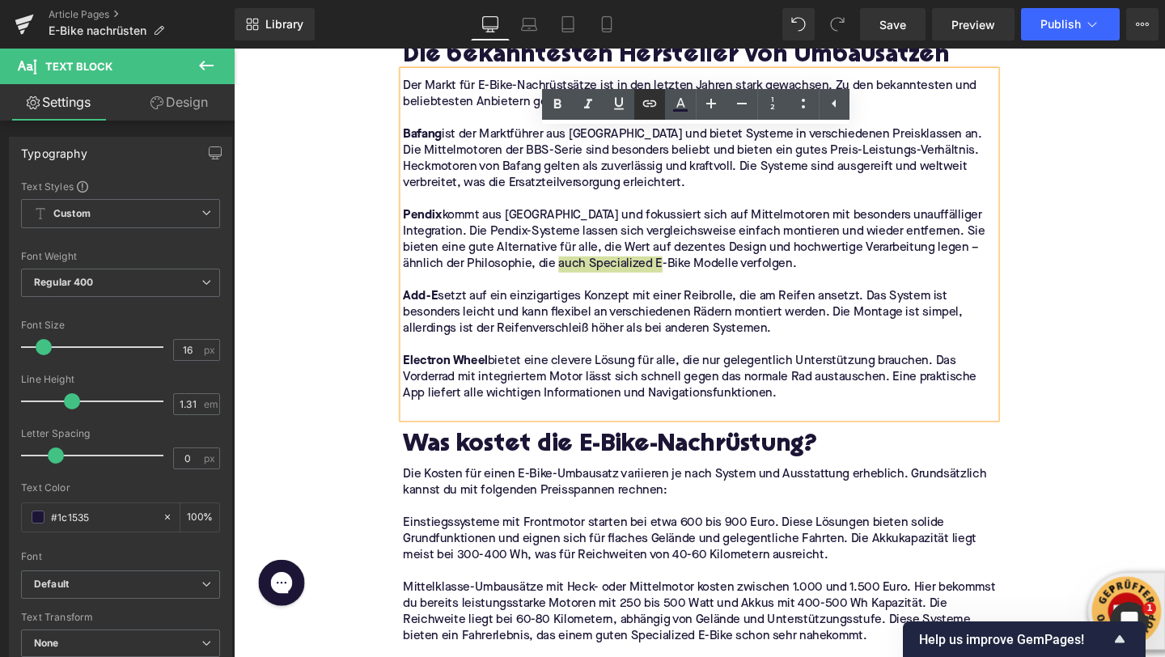
click at [650, 108] on icon at bounding box center [649, 103] width 19 height 19
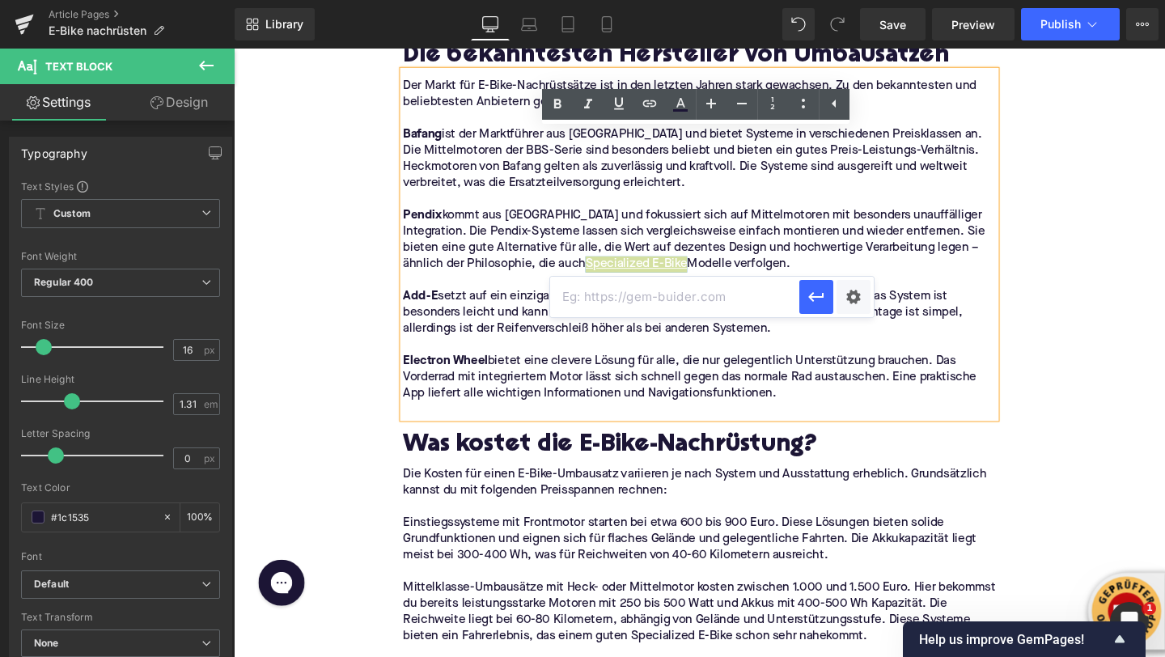
click at [631, 299] on input "text" at bounding box center [674, 297] width 249 height 40
paste input "https://upway.de/collections/specialized"
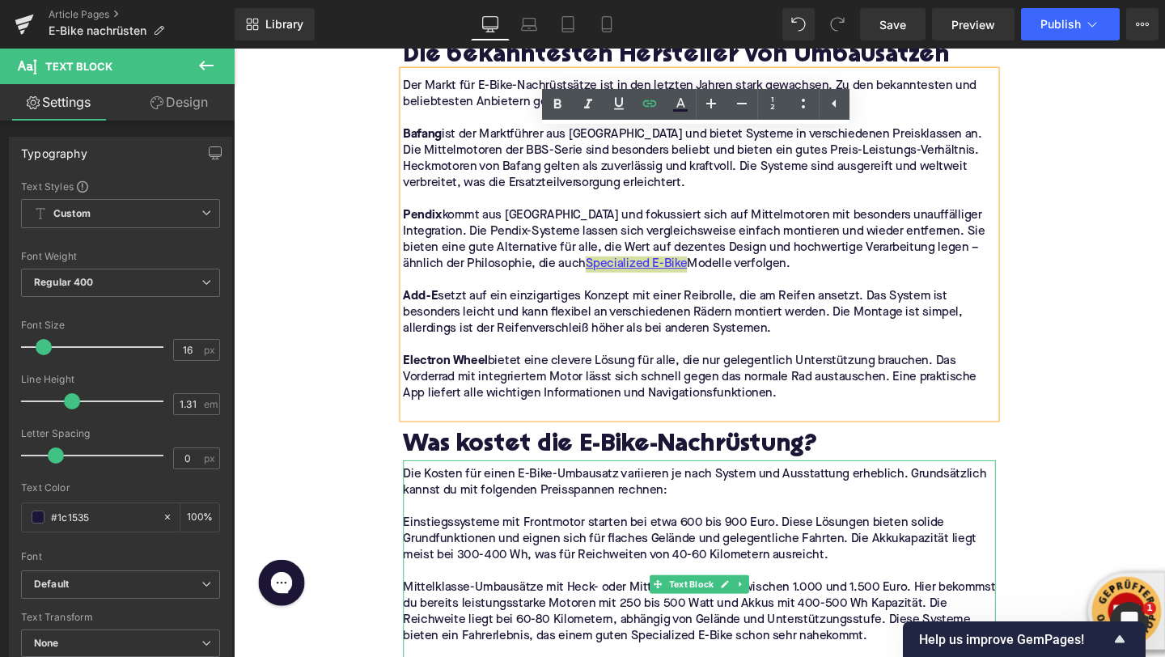
scroll to position [2850, 0]
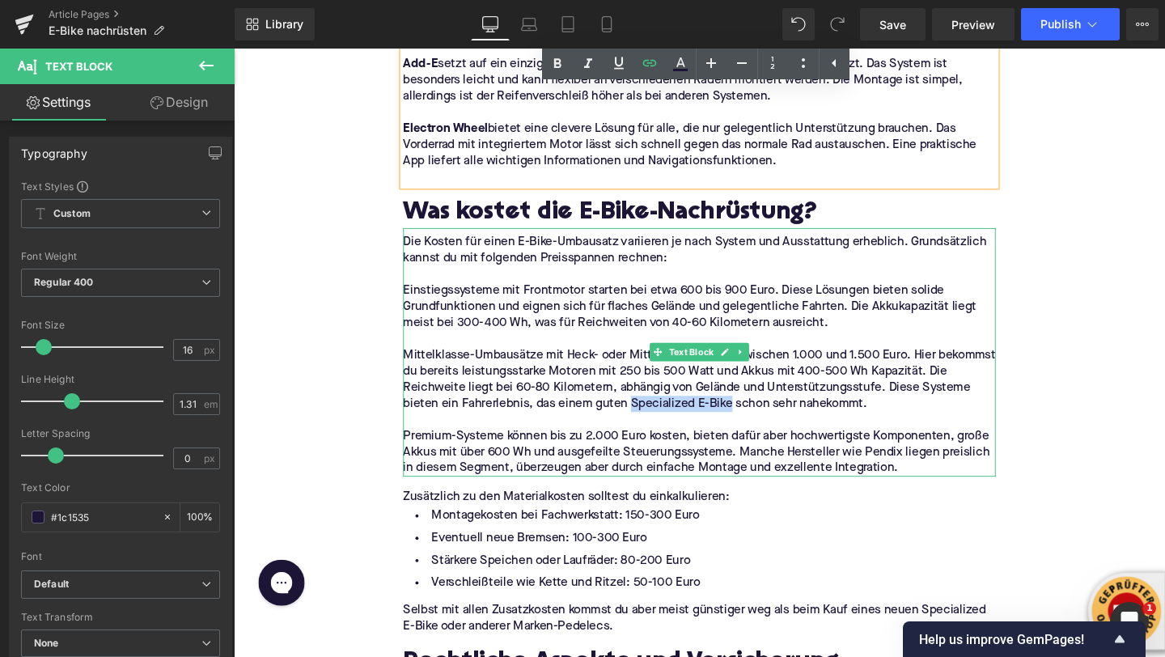
drag, startPoint x: 753, startPoint y: 422, endPoint x: 651, endPoint y: 424, distance: 102.0
click at [651, 424] on p "Mittelklasse-Umbausätze mit Heck- oder Mittelmotor kosten zwischen 1.000 und 1.…" at bounding box center [723, 397] width 623 height 68
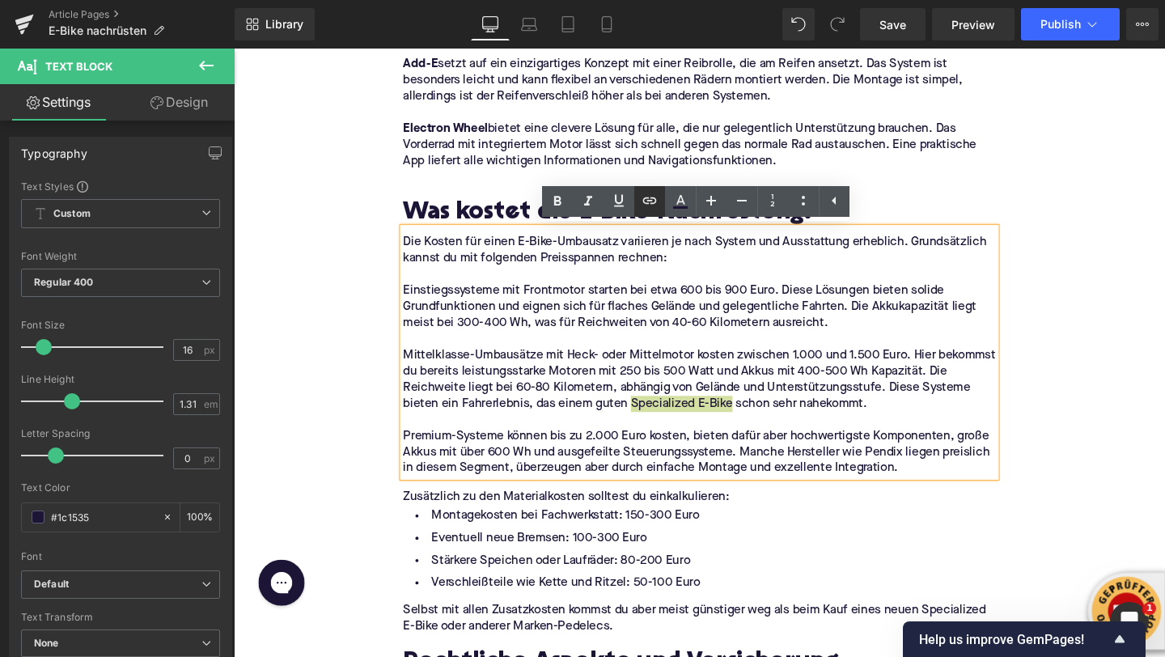
click at [648, 197] on icon at bounding box center [650, 200] width 14 height 6
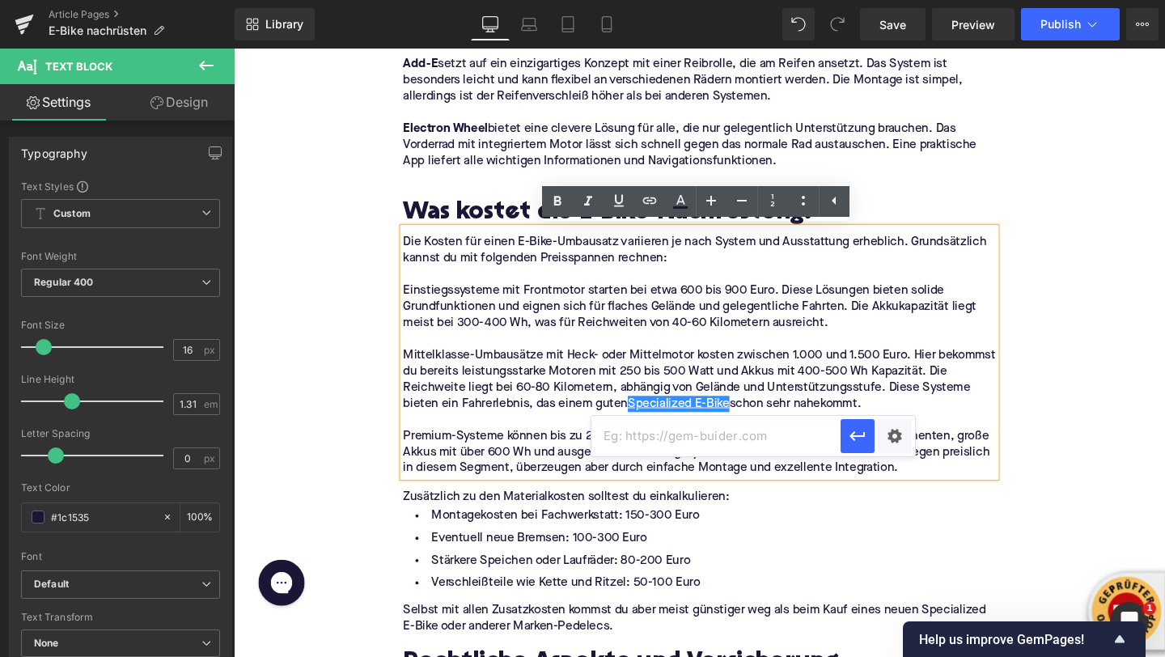
click at [651, 451] on input "text" at bounding box center [716, 436] width 249 height 40
paste input "https://upway.de/collections/specialized"
type input "https://upway.de/collections/specialized"
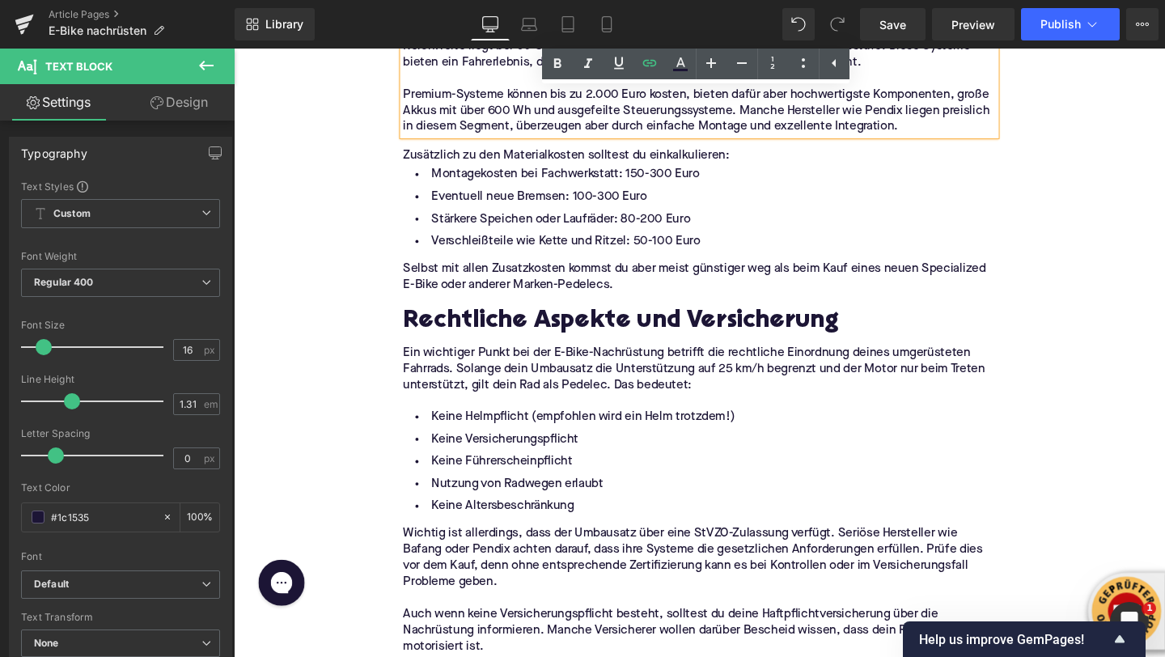
scroll to position [3251, 0]
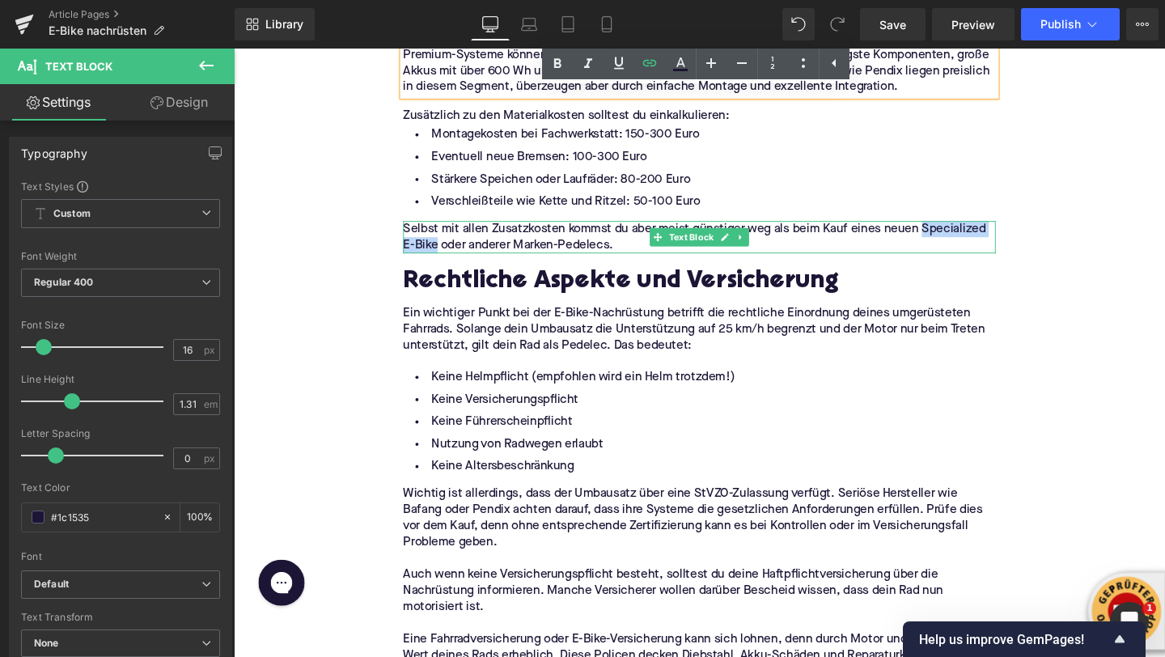
drag, startPoint x: 958, startPoint y: 238, endPoint x: 447, endPoint y: 254, distance: 510.9
click at [447, 254] on p "Selbst mit allen Zusatzkosten kommst du aber meist günstiger weg als beim Kauf …" at bounding box center [723, 247] width 623 height 34
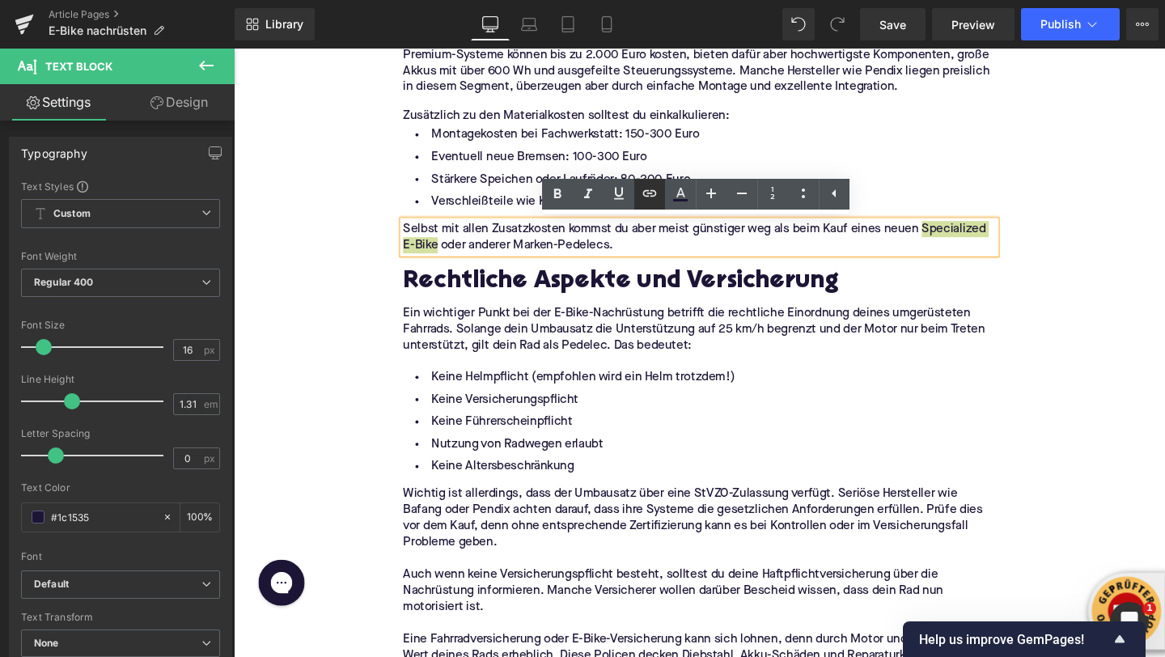
click at [646, 193] on icon at bounding box center [649, 193] width 19 height 19
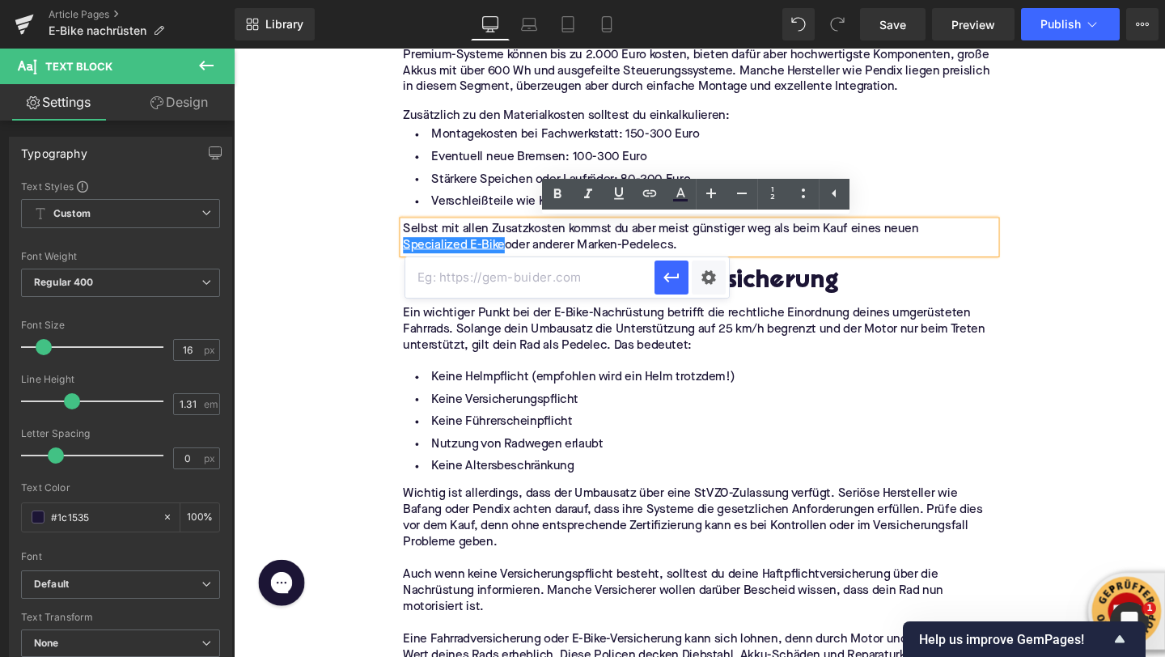
click at [630, 282] on input "text" at bounding box center [529, 277] width 249 height 40
paste input "https://upway.de/collections/specialized"
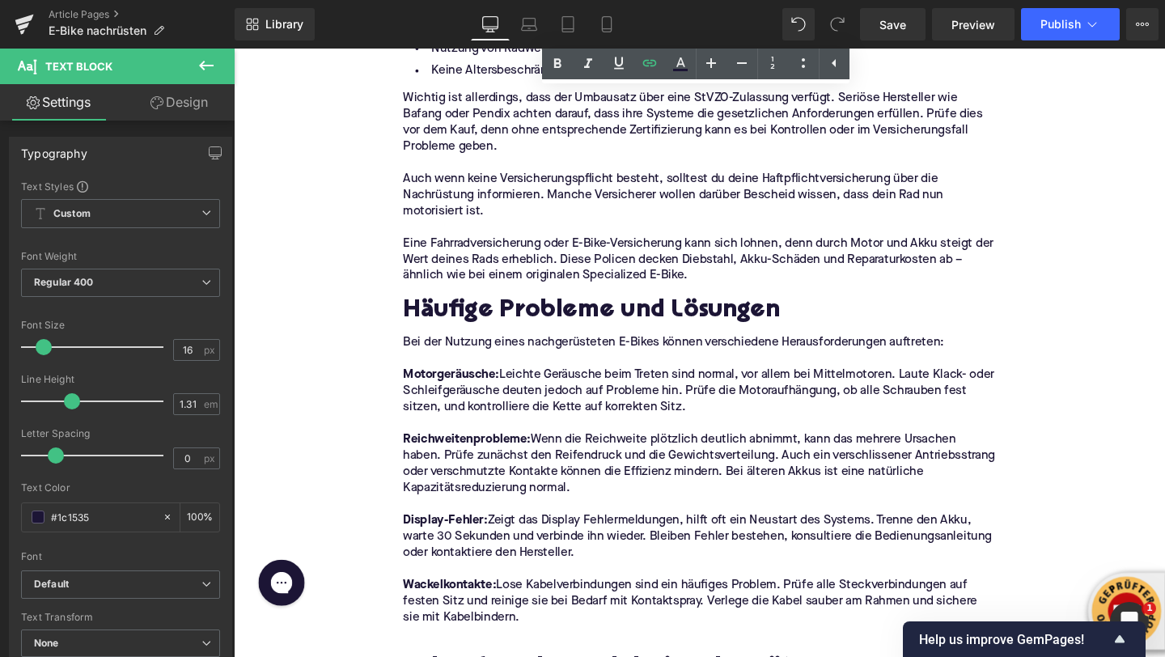
scroll to position [3671, 0]
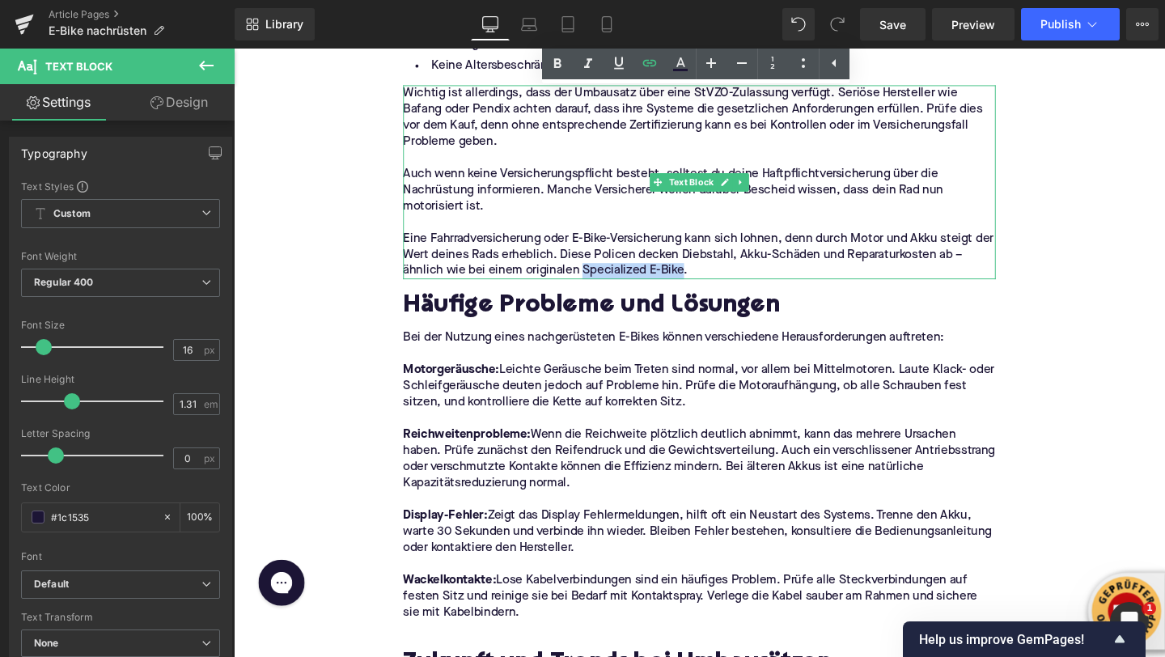
drag, startPoint x: 600, startPoint y: 282, endPoint x: 702, endPoint y: 282, distance: 102.0
click at [702, 282] on p "Eine Fahrradversicherung oder E-Bike-Versicherung kann sich lohnen, denn durch …" at bounding box center [723, 265] width 623 height 51
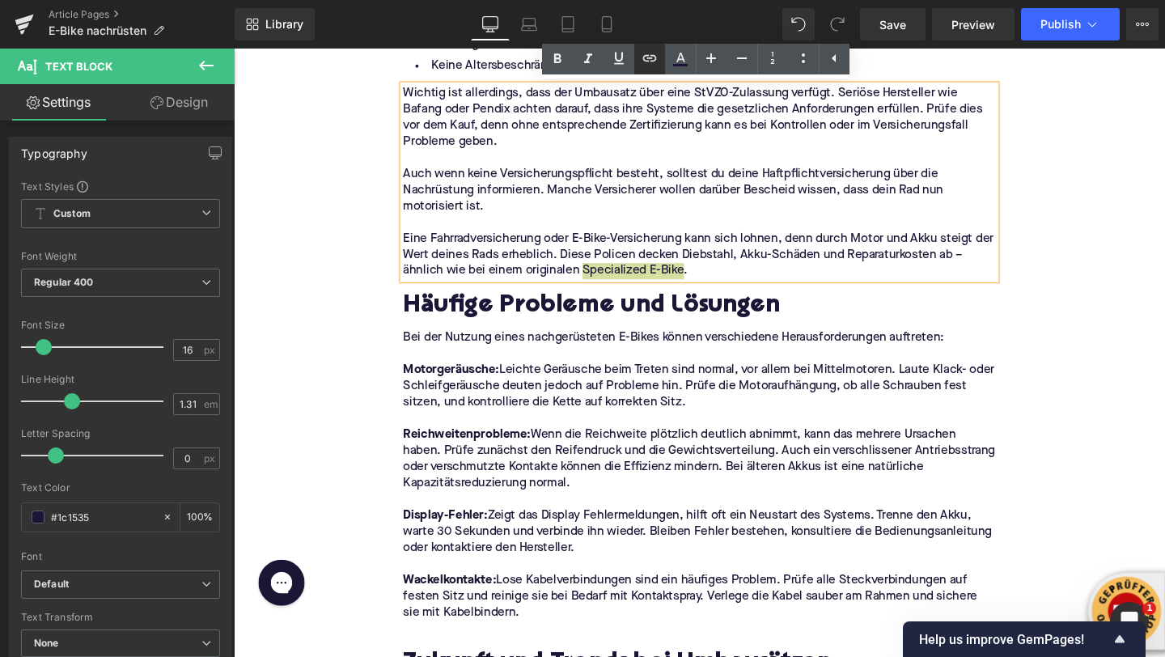
click at [648, 60] on icon at bounding box center [650, 58] width 14 height 6
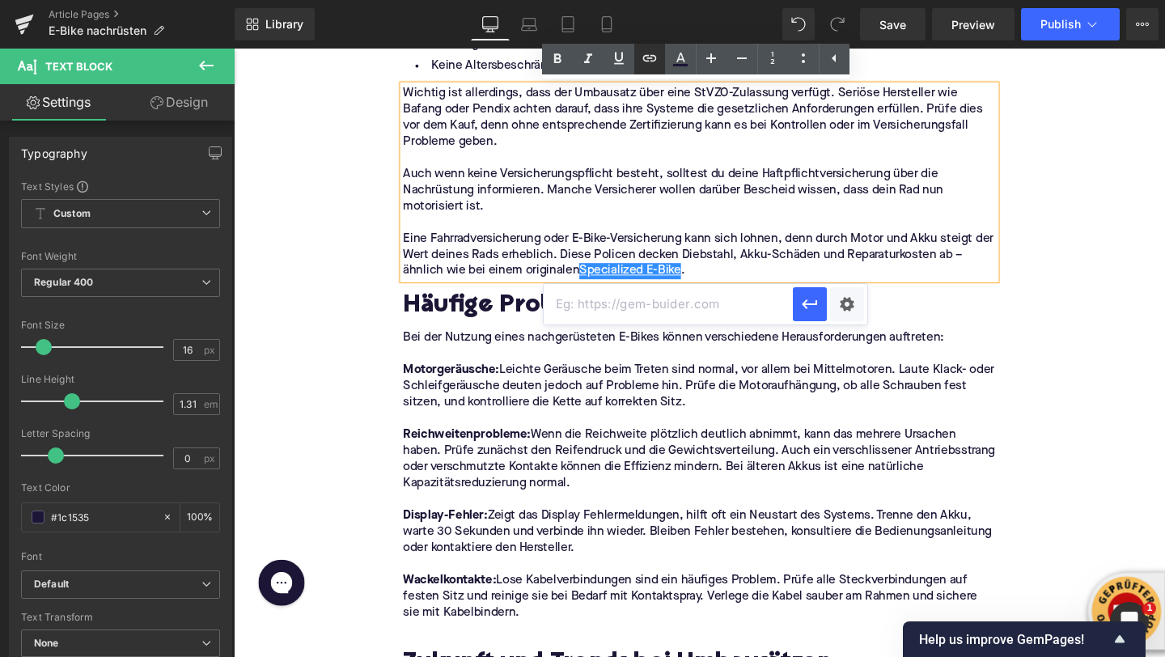
scroll to position [0, 0]
click at [643, 303] on input "text" at bounding box center [668, 304] width 249 height 40
paste input "https://upway.de/collections/specialized"
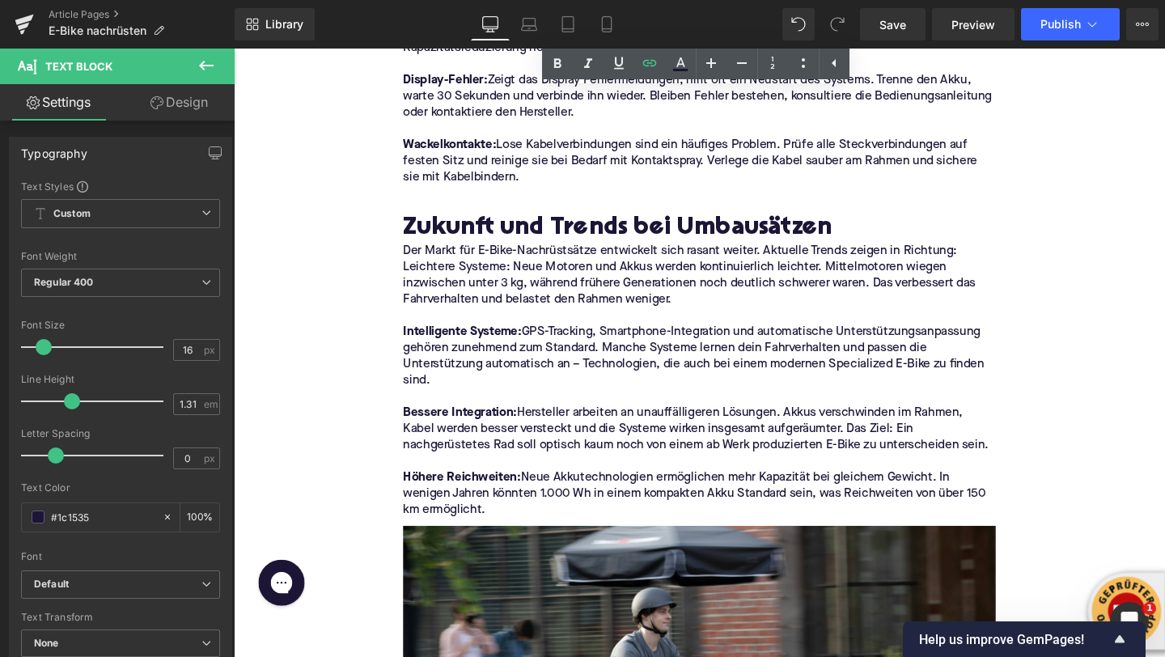
scroll to position [4153, 0]
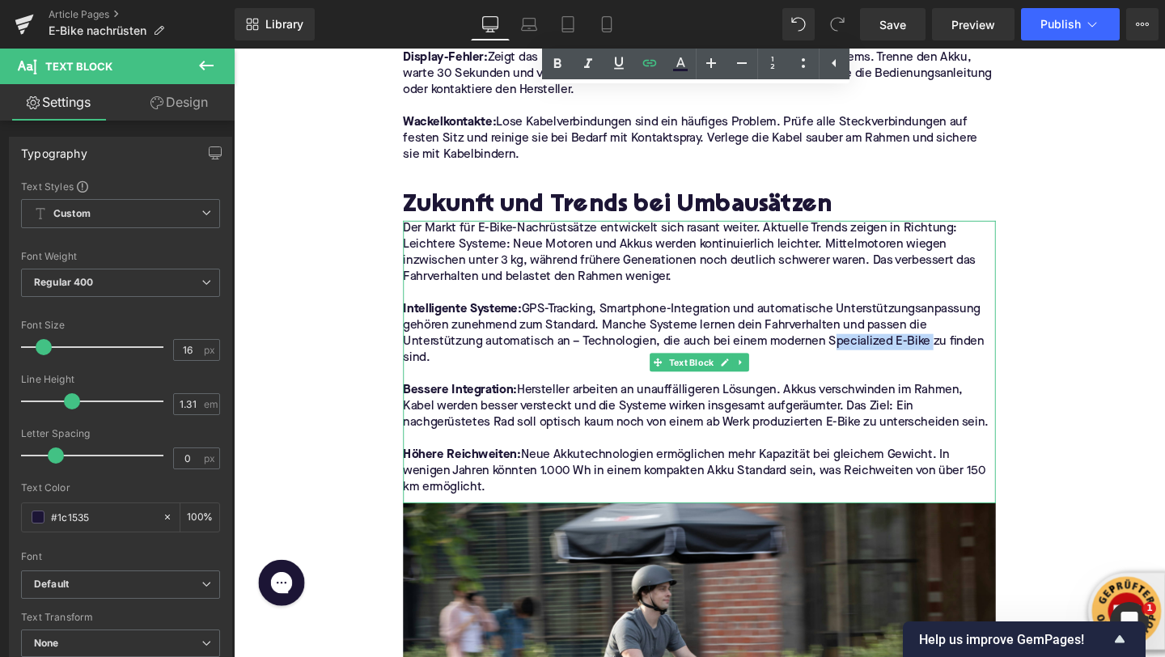
drag, startPoint x: 862, startPoint y: 358, endPoint x: 962, endPoint y: 361, distance: 100.4
click at [962, 361] on p "I ntelligente Systeme: GPS-Tracking, Smartphone-Integration und automatische Un…" at bounding box center [723, 349] width 623 height 68
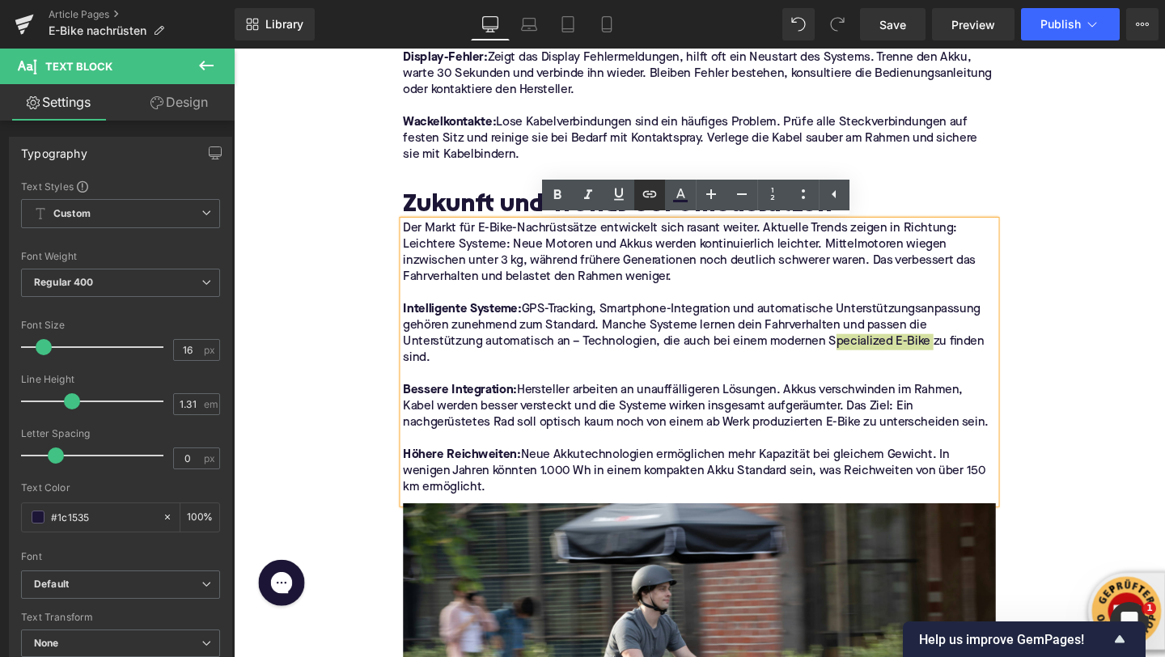
click at [653, 193] on icon at bounding box center [649, 194] width 19 height 19
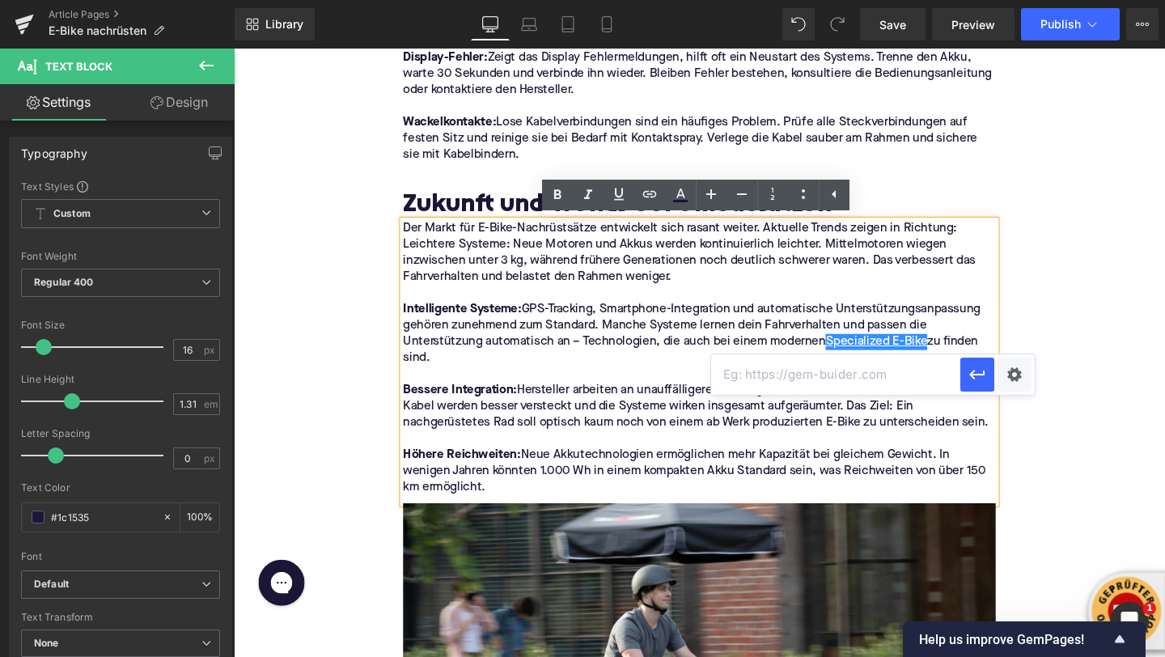
click at [747, 383] on input "text" at bounding box center [835, 374] width 249 height 40
paste input "https://upway.de/collections/specialized"
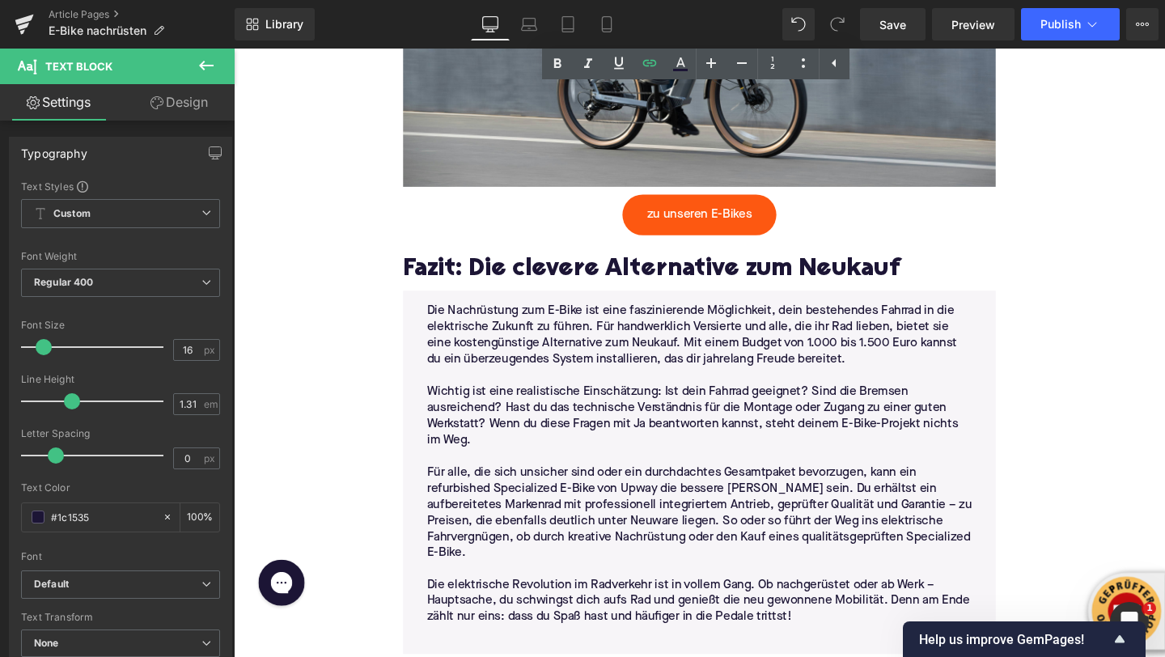
scroll to position [4914, 0]
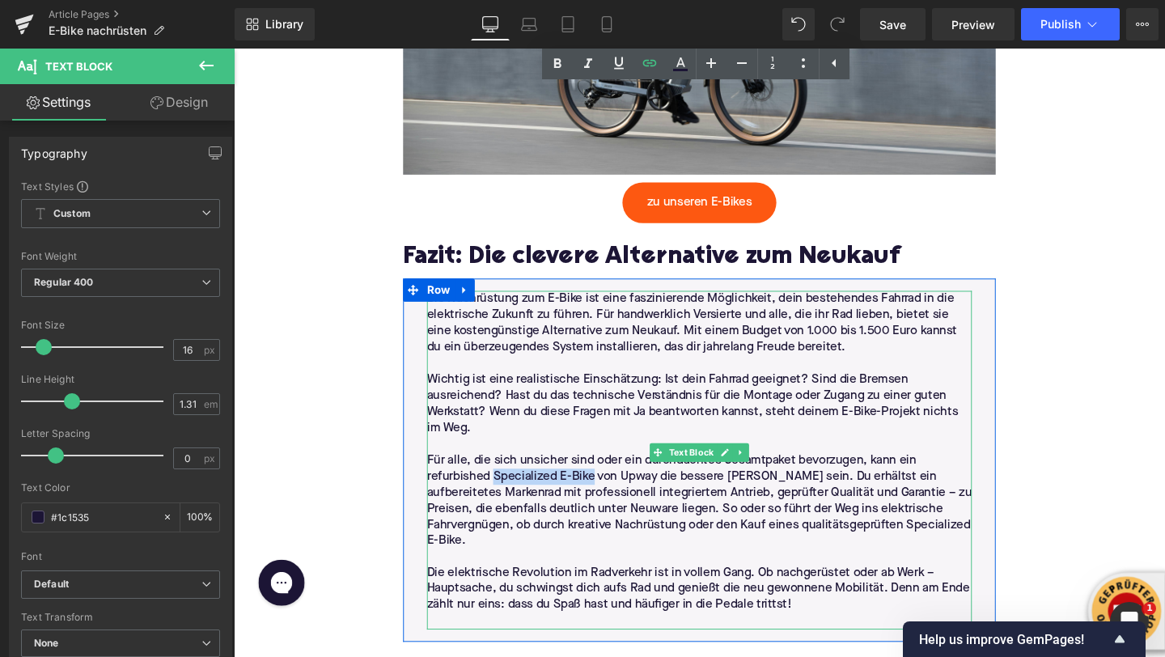
drag, startPoint x: 610, startPoint y: 497, endPoint x: 509, endPoint y: 499, distance: 101.2
click at [509, 499] on p "Für alle, die sich unsicher sind oder ein durchdachtes Gesamtpaket bevorzugen, …" at bounding box center [723, 524] width 573 height 102
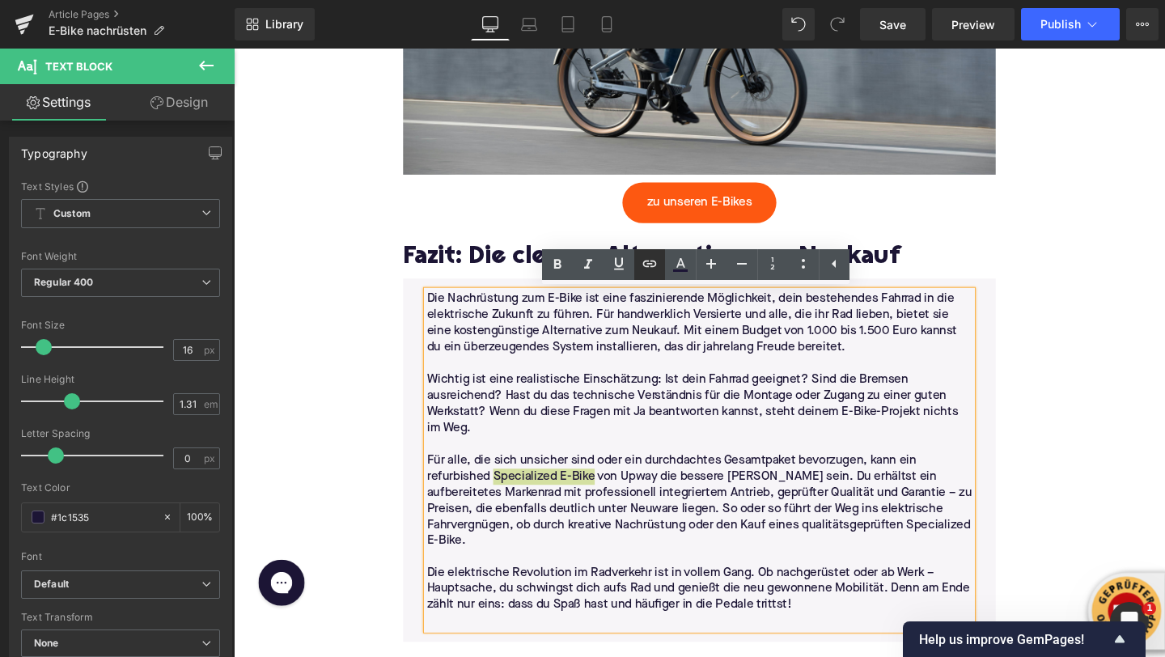
click at [640, 267] on icon at bounding box center [649, 263] width 19 height 19
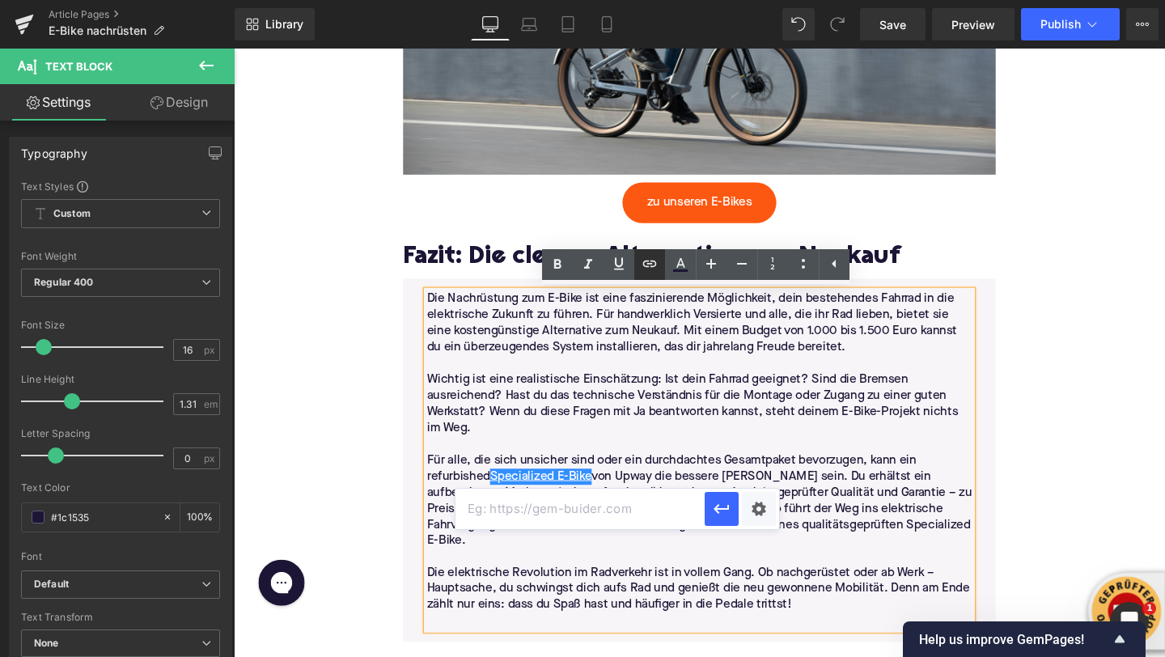
scroll to position [0, 0]
click at [629, 499] on input "text" at bounding box center [580, 509] width 249 height 40
paste input "https://upway.de/collections/specialized"
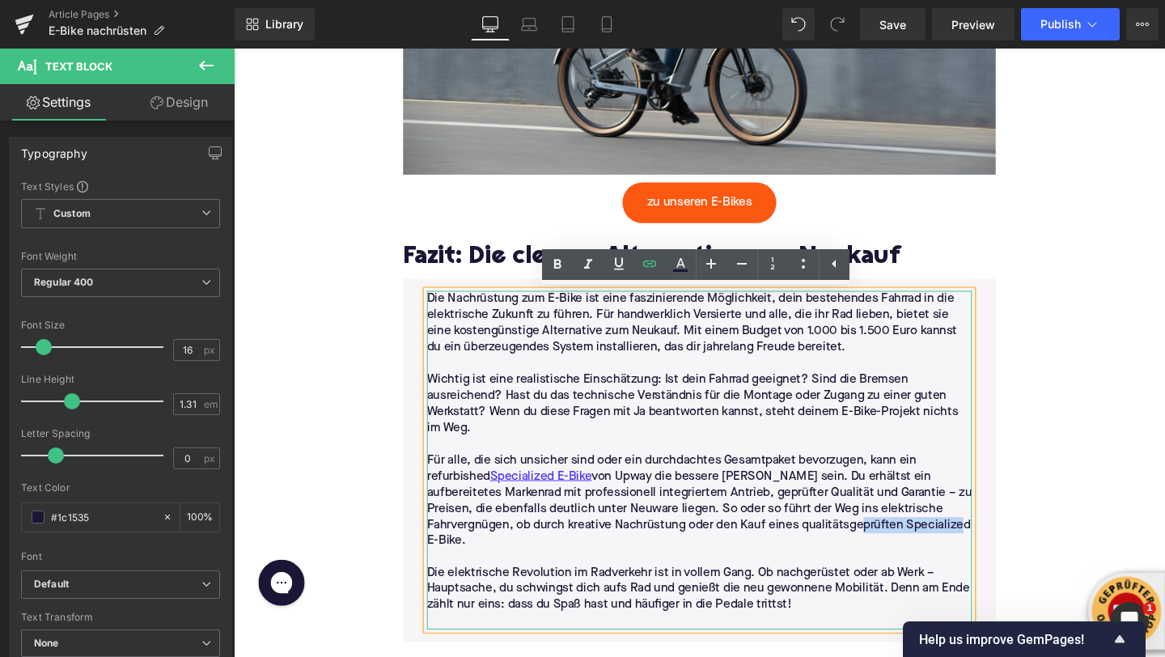
drag, startPoint x: 953, startPoint y: 549, endPoint x: 849, endPoint y: 552, distance: 104.4
click at [849, 552] on p "Für alle, die sich unsicher sind oder ein durchdachtes Gesamtpaket bevorzugen, …" at bounding box center [723, 524] width 573 height 102
click at [647, 266] on icon at bounding box center [650, 264] width 14 height 6
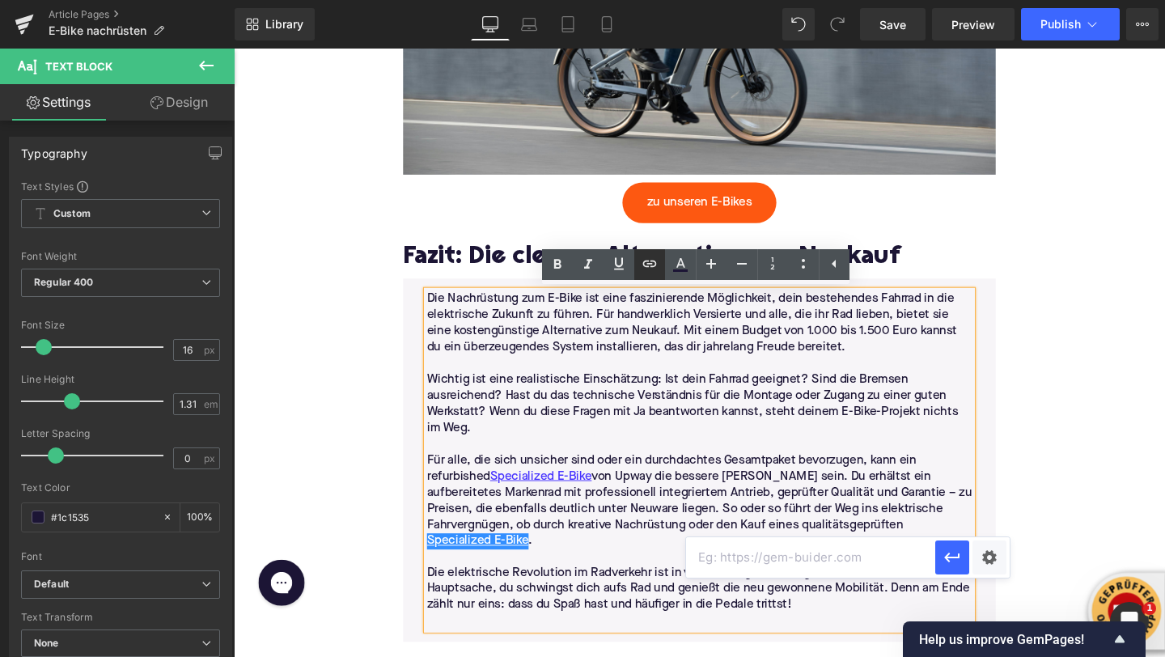
scroll to position [0, 0]
click at [726, 556] on input "text" at bounding box center [810, 557] width 249 height 40
paste input "https://upway.de/collections/specialized"
type input "https://upway.de/collections/specialized"
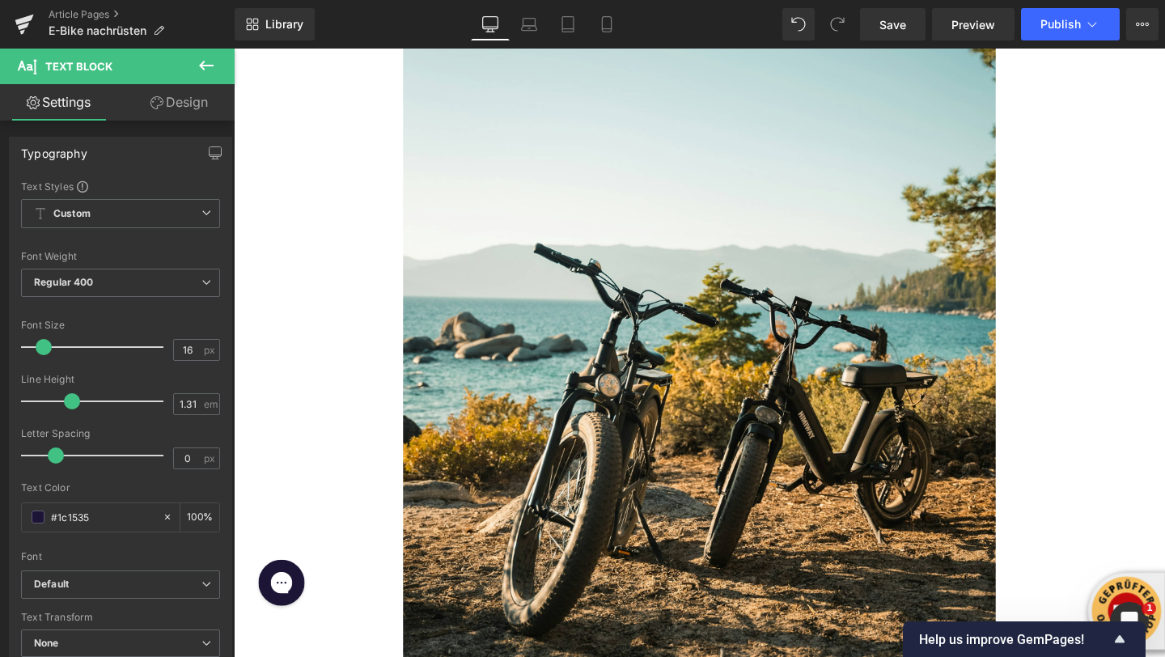
scroll to position [935, 0]
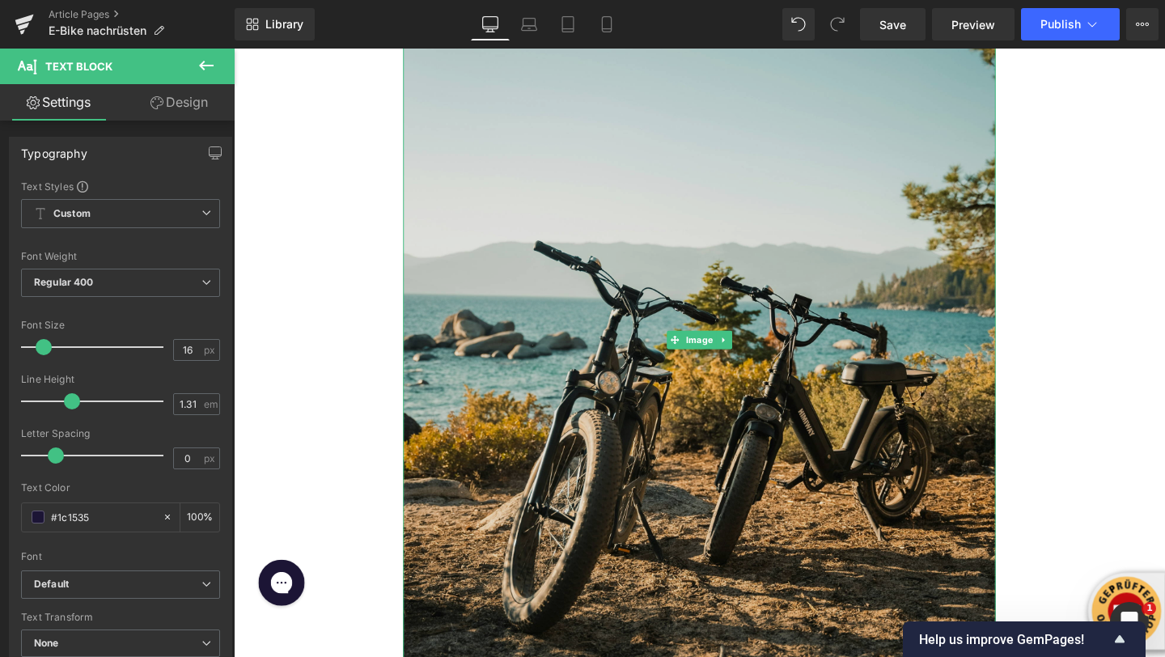
click at [622, 317] on img at bounding box center [723, 354] width 623 height 933
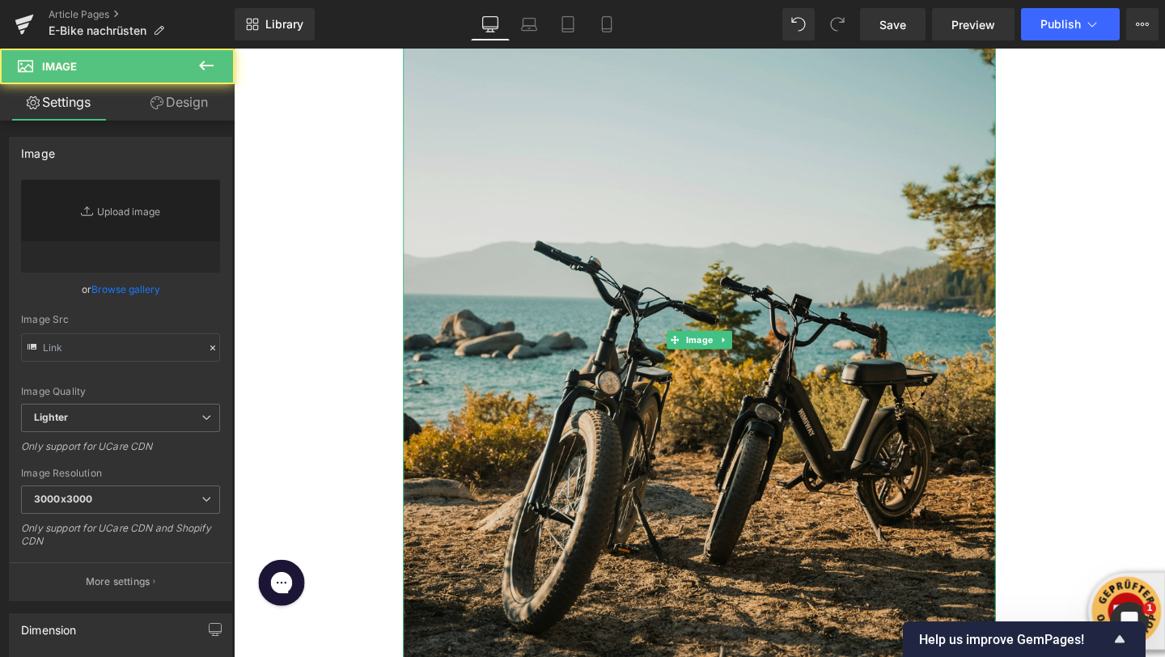
type input "https://ucarecdn.com/820af2da-6c72-482d-95ec-231bd72bac7a/-/format/auto/-/previ…"
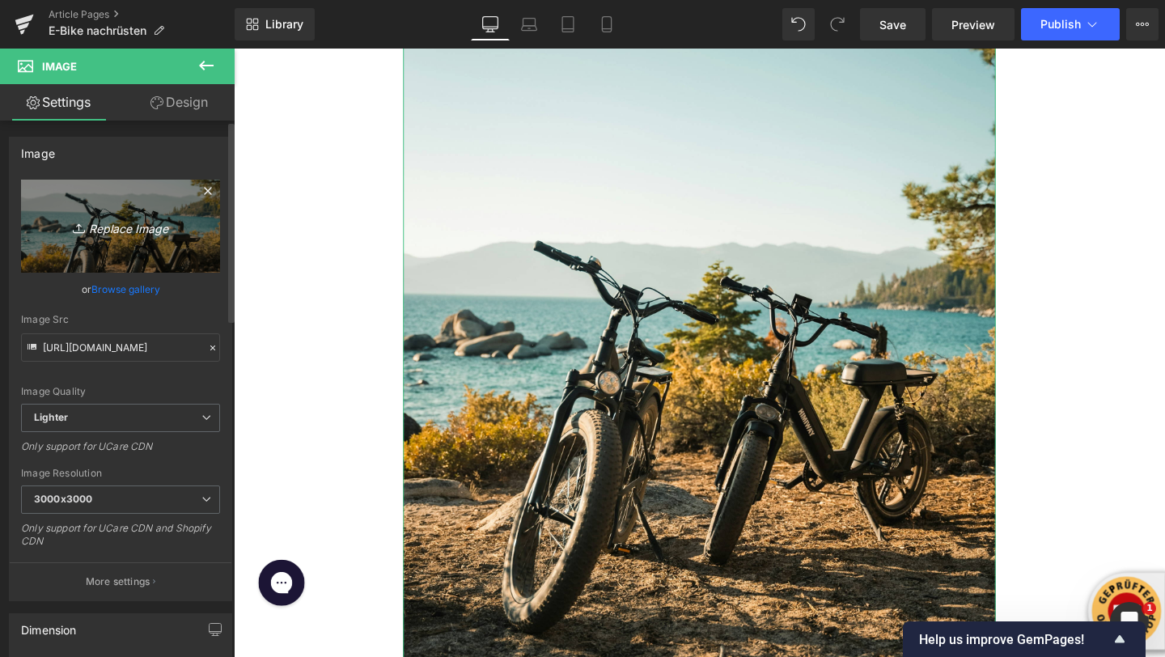
click at [106, 234] on icon "Replace Image" at bounding box center [120, 226] width 129 height 20
type input "C:\fakepath\tower-electric-bikes-oCqe0lYhl_w-unsplash.jpg"
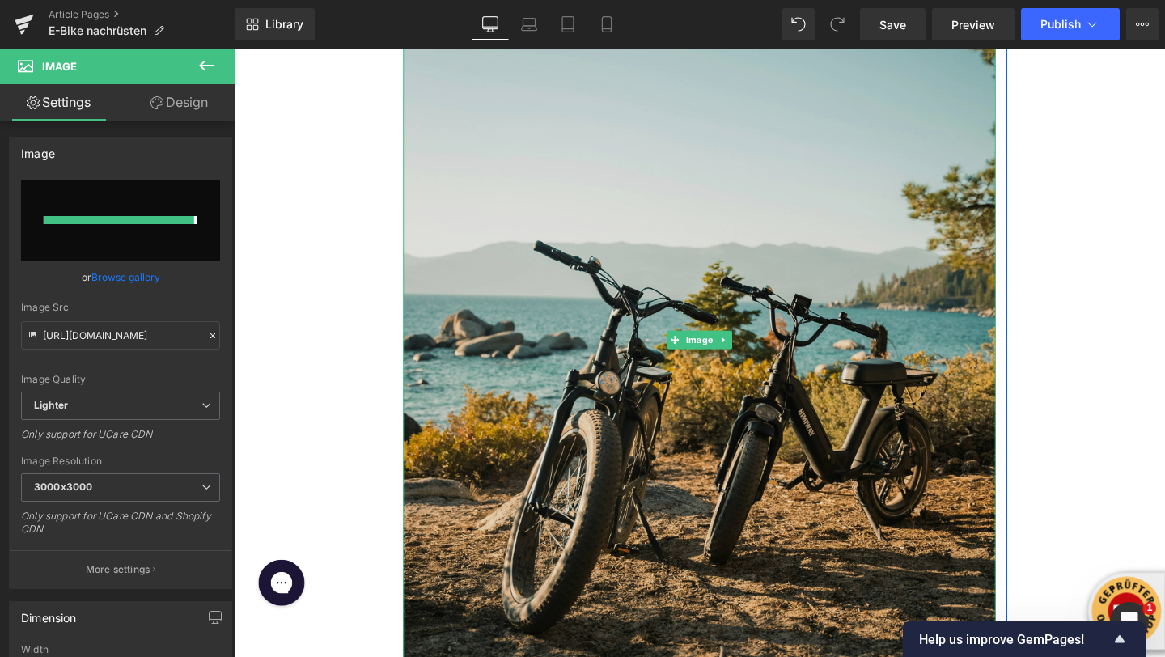
type input "[URL][DOMAIN_NAME]"
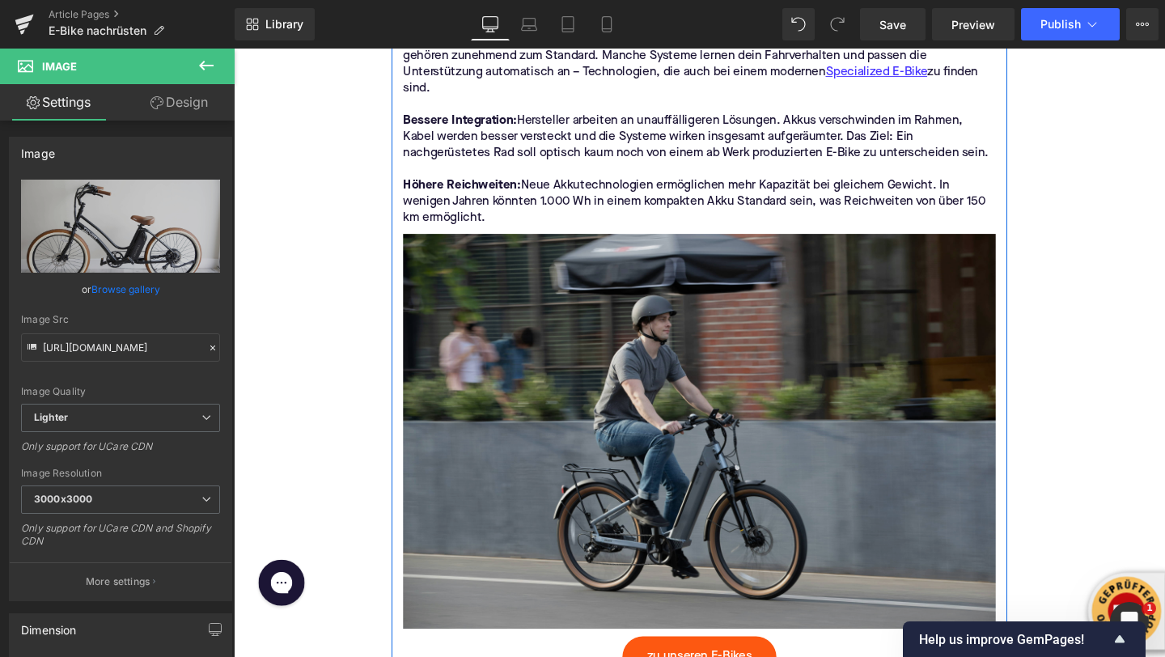
scroll to position [4039, 0]
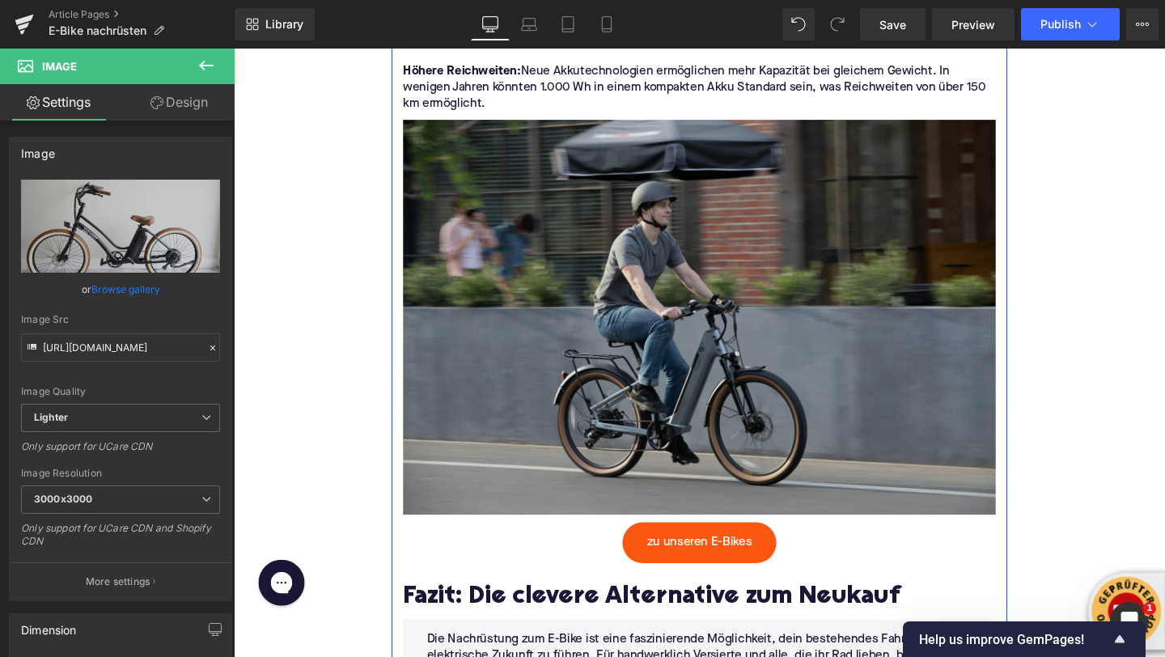
click at [674, 350] on img at bounding box center [723, 331] width 623 height 415
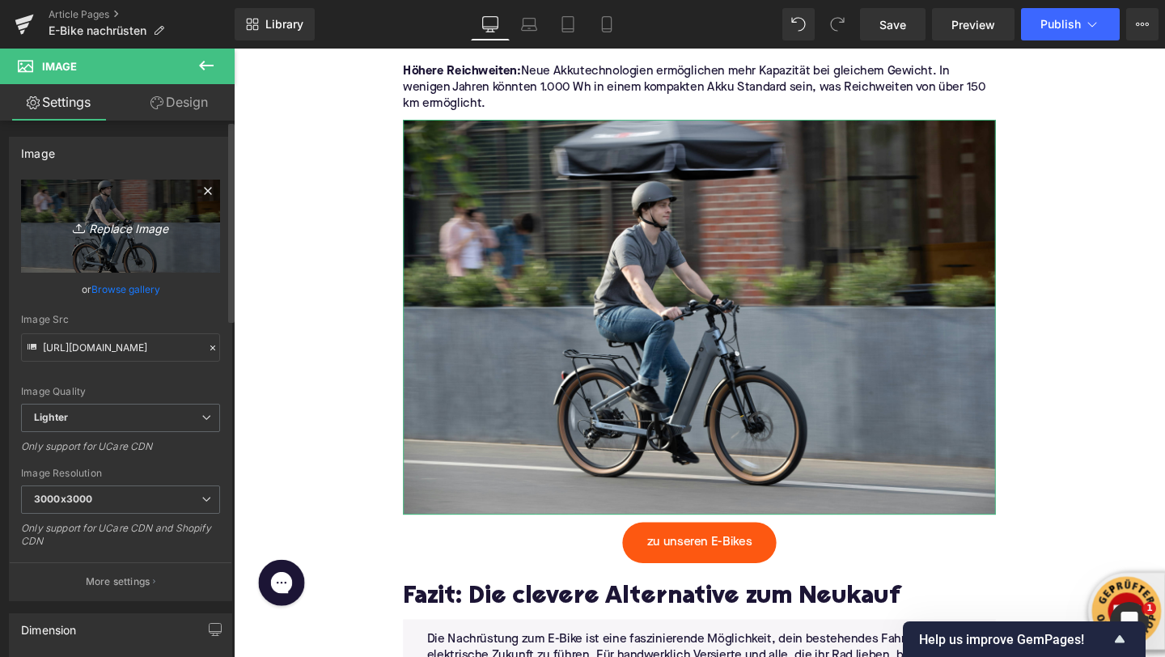
click at [133, 223] on icon "Replace Image" at bounding box center [120, 226] width 129 height 20
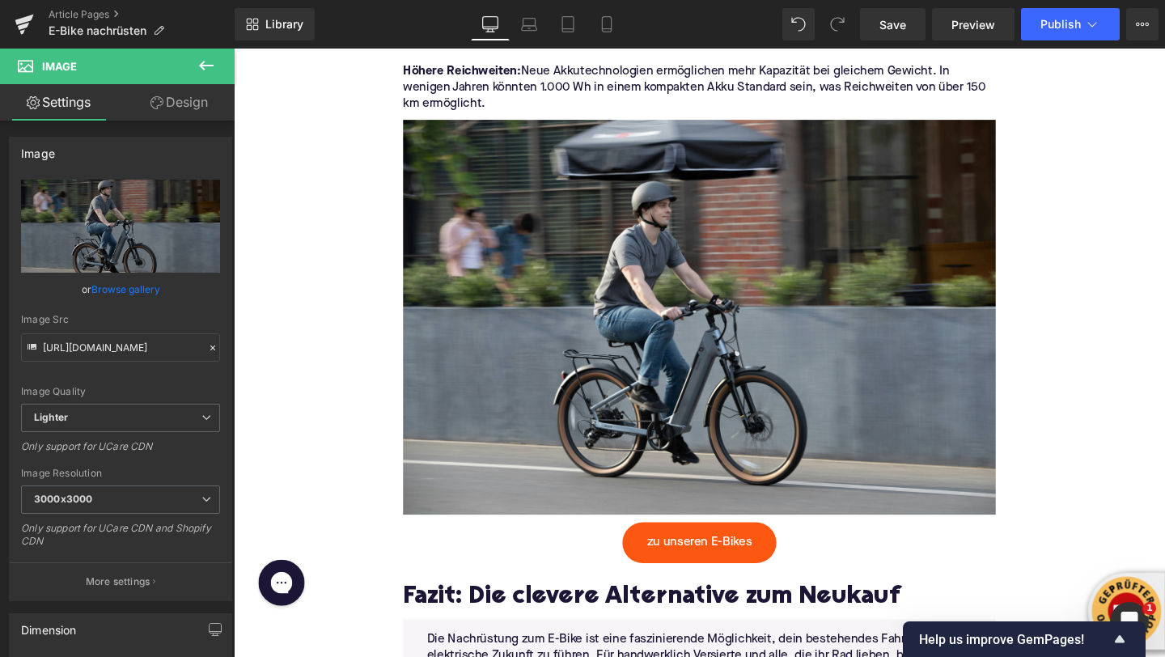
type input "C:\fakepath\fahrbike-official-j9vd240O5bE-unsplash.jpg"
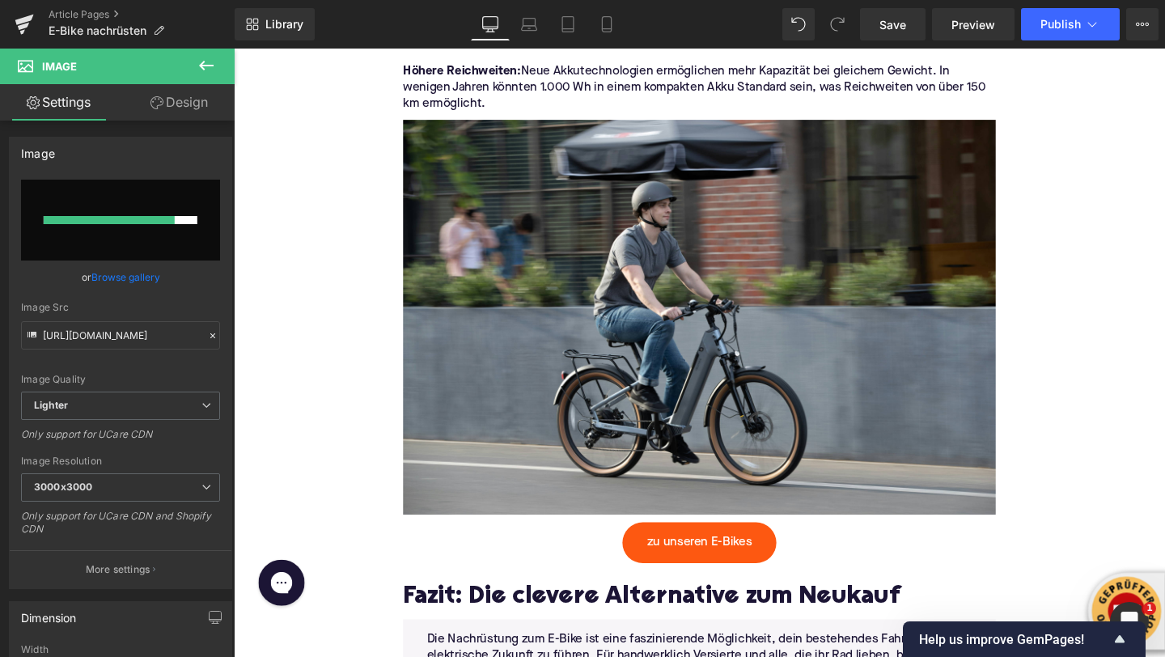
drag, startPoint x: 1376, startPoint y: 78, endPoint x: 1061, endPoint y: 311, distance: 391.8
click at [200, 69] on icon at bounding box center [206, 65] width 19 height 19
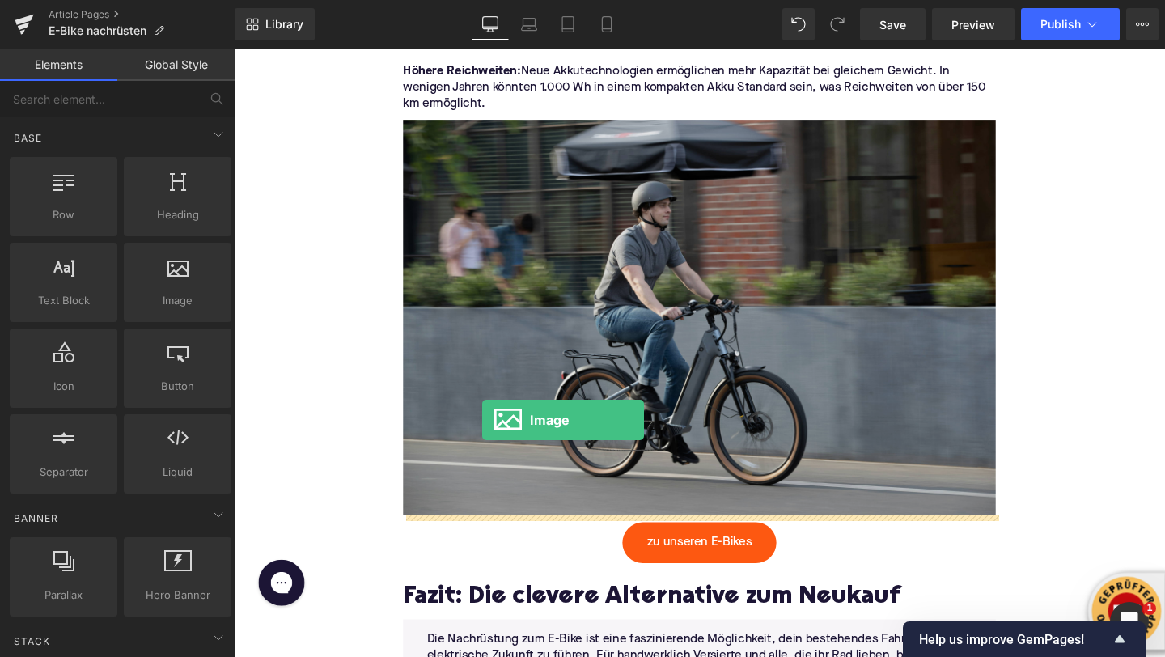
drag, startPoint x: 437, startPoint y: 354, endPoint x: 495, endPoint y: 439, distance: 103.0
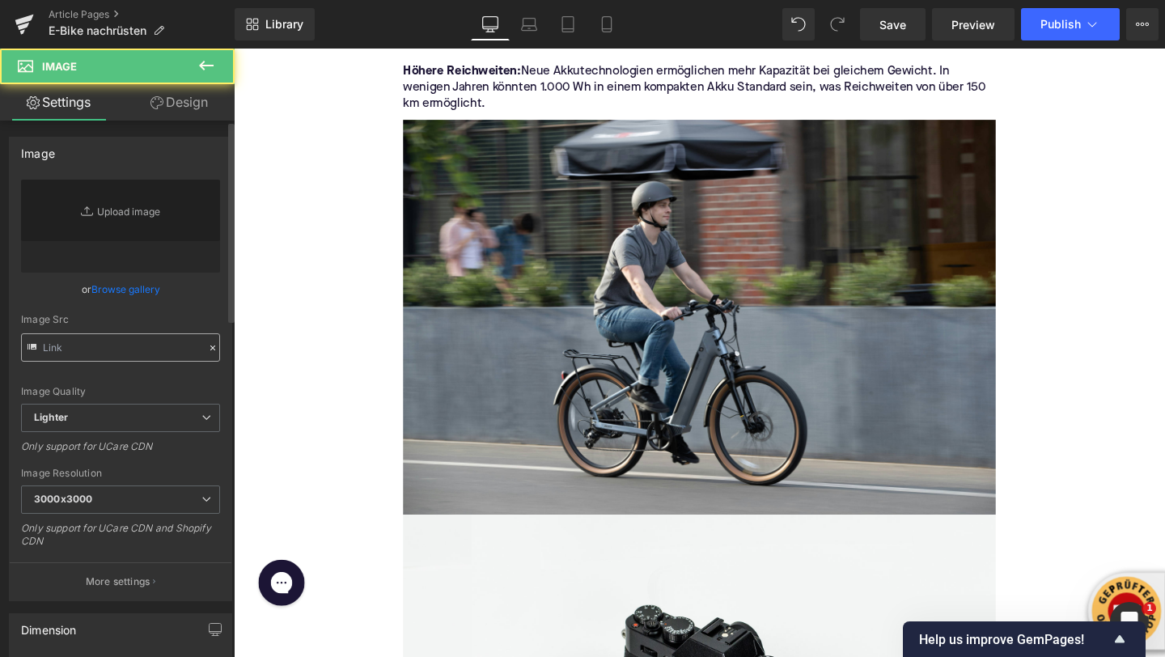
type input "//[DOMAIN_NAME][URL]"
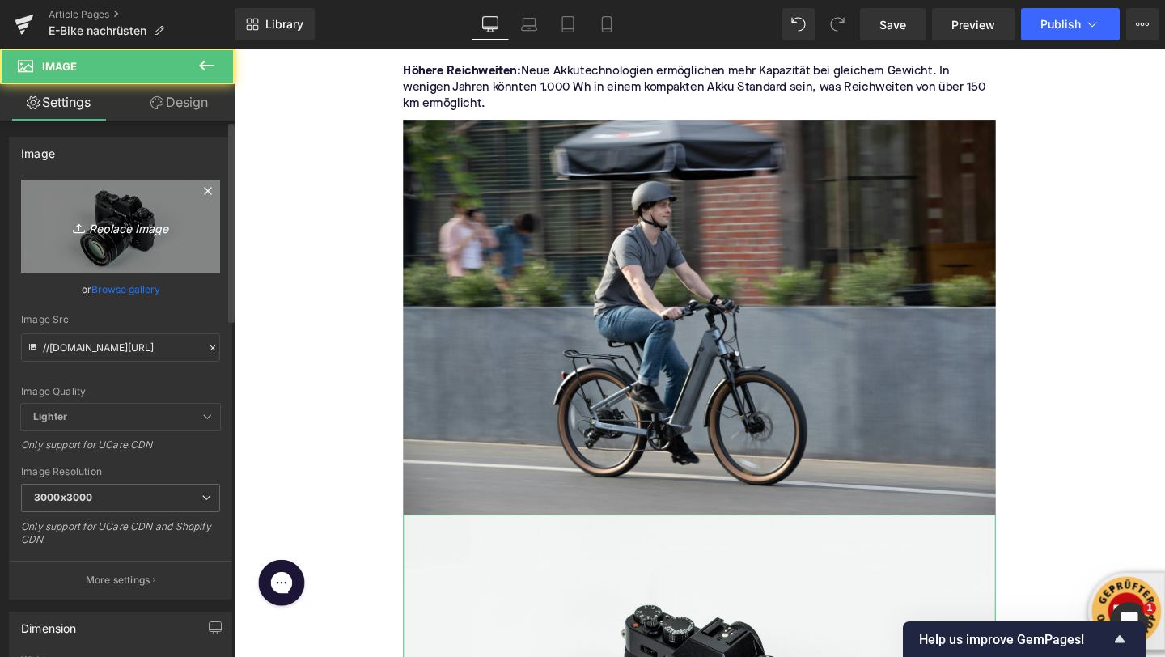
click at [139, 240] on link "Replace Image" at bounding box center [120, 226] width 199 height 93
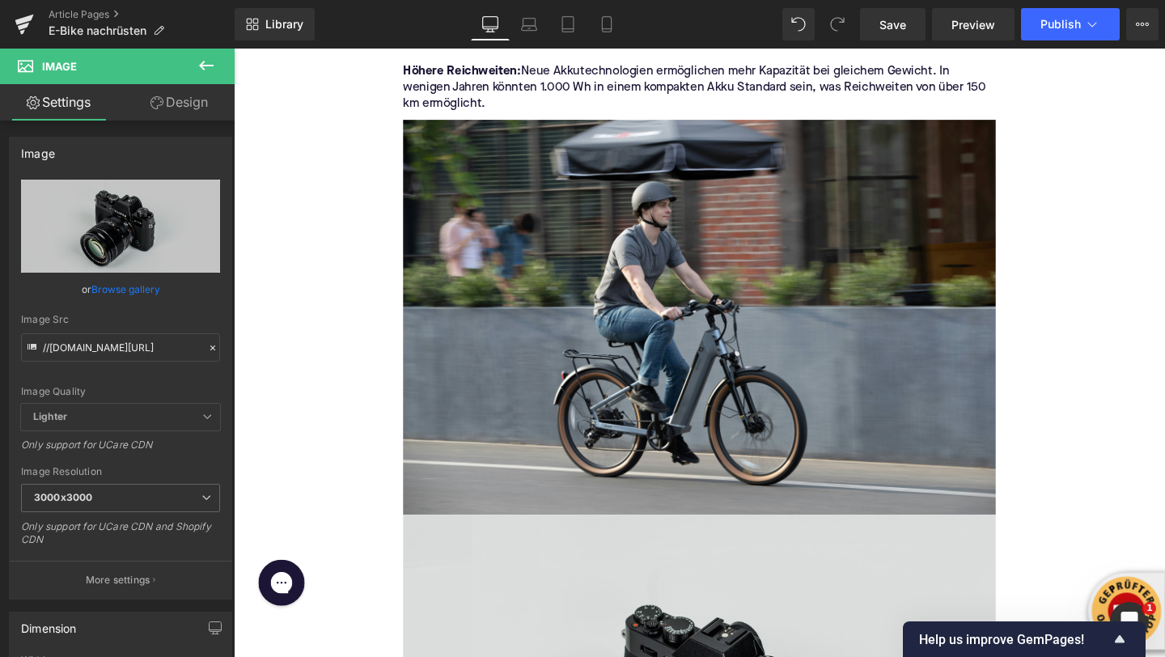
type input "C:\fakepath\fahrbike-official-j9vd240O5bE-unsplash.jpg"
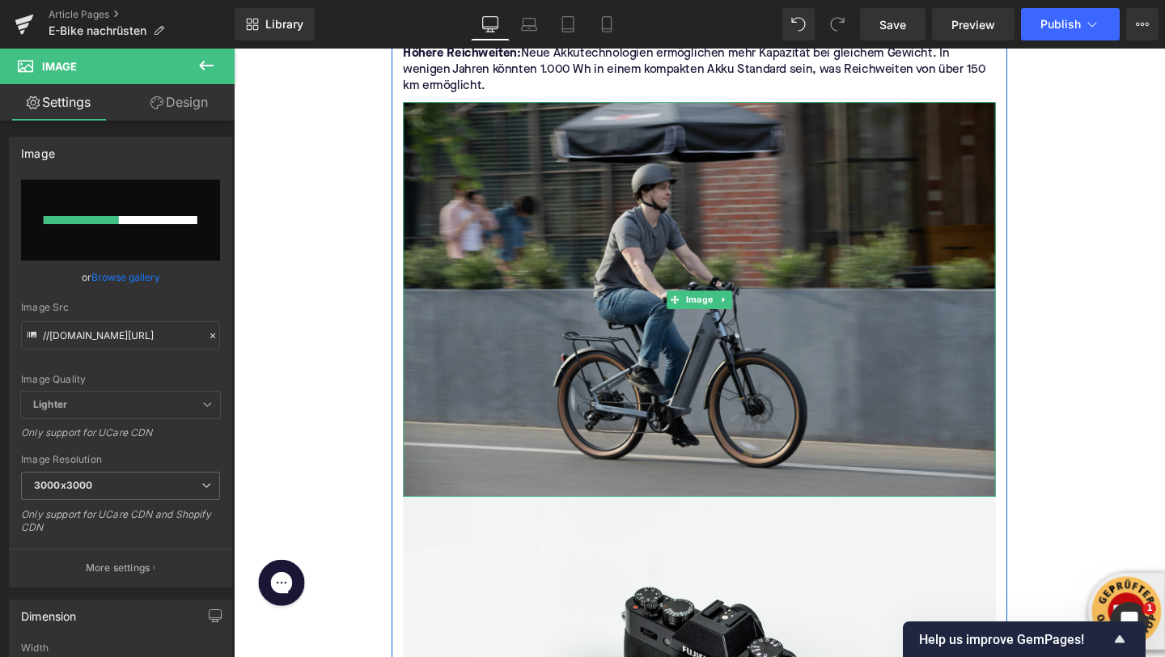
scroll to position [4058, 0]
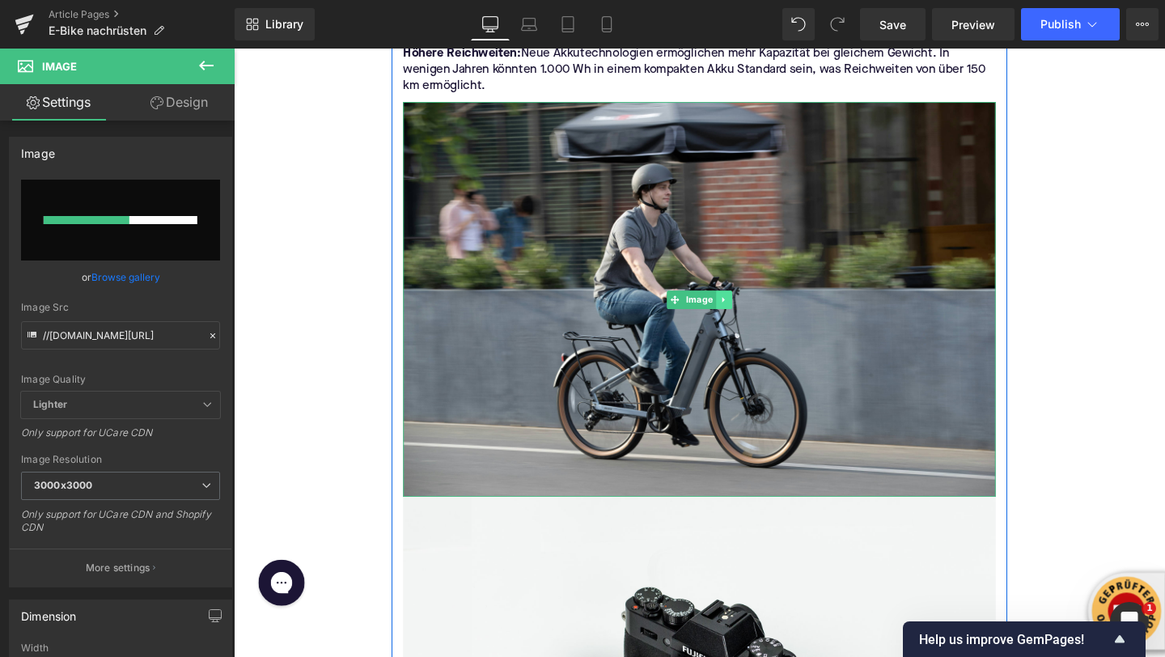
click at [749, 312] on icon at bounding box center [748, 312] width 2 height 6
click at [758, 313] on icon at bounding box center [757, 313] width 9 height 10
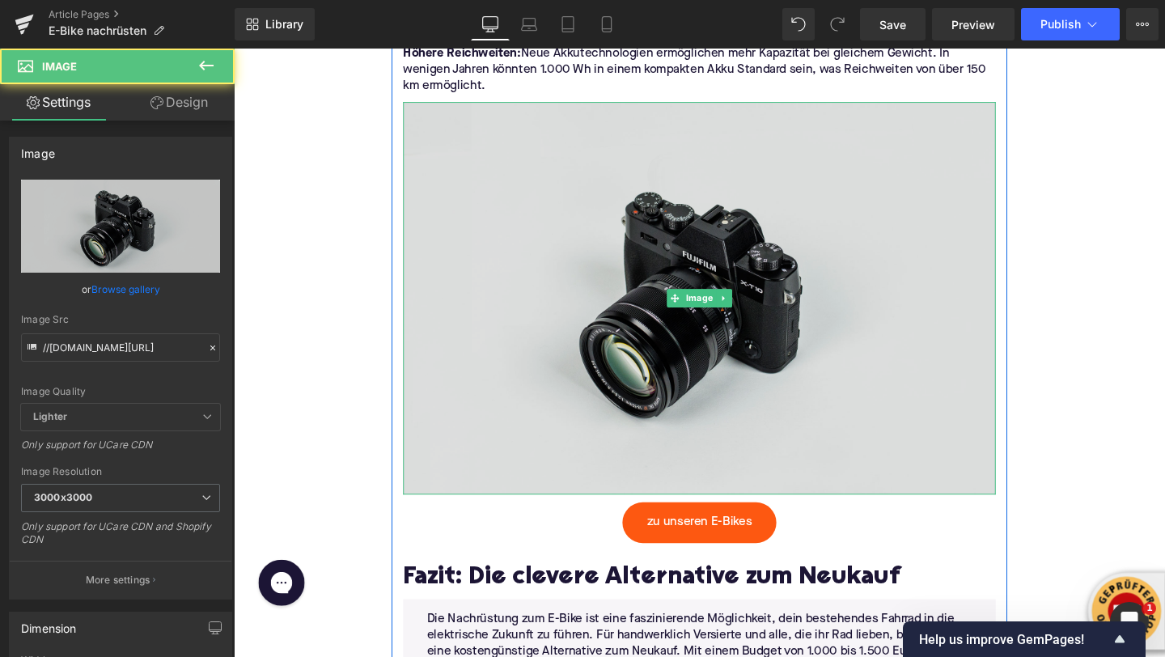
click at [736, 298] on img at bounding box center [723, 310] width 623 height 413
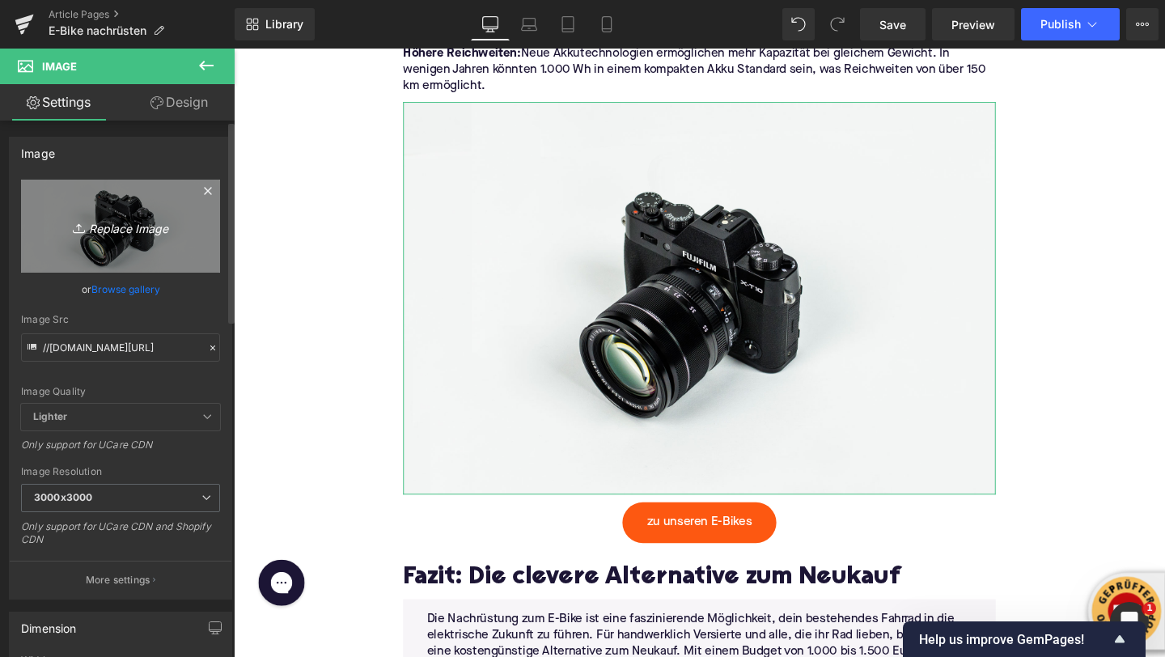
click at [93, 223] on icon "Replace Image" at bounding box center [120, 226] width 129 height 20
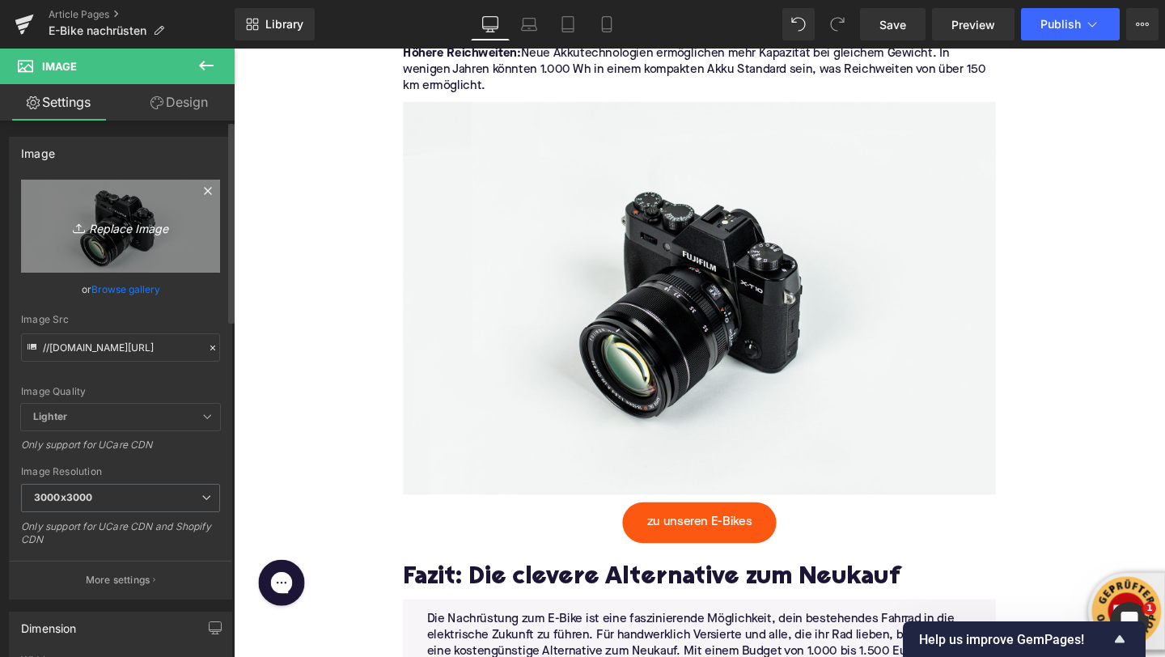
type input "C:\fakepath\fahrbike-official-j9vd240O5bE-unsplash.jpg"
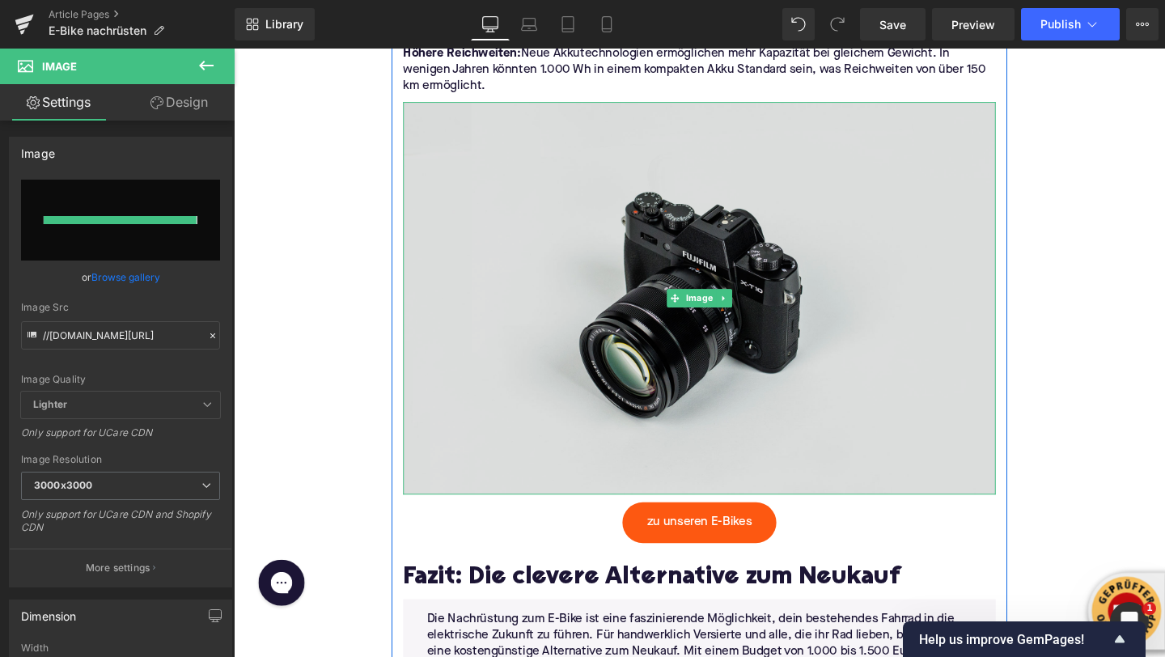
type input "[URL][DOMAIN_NAME]"
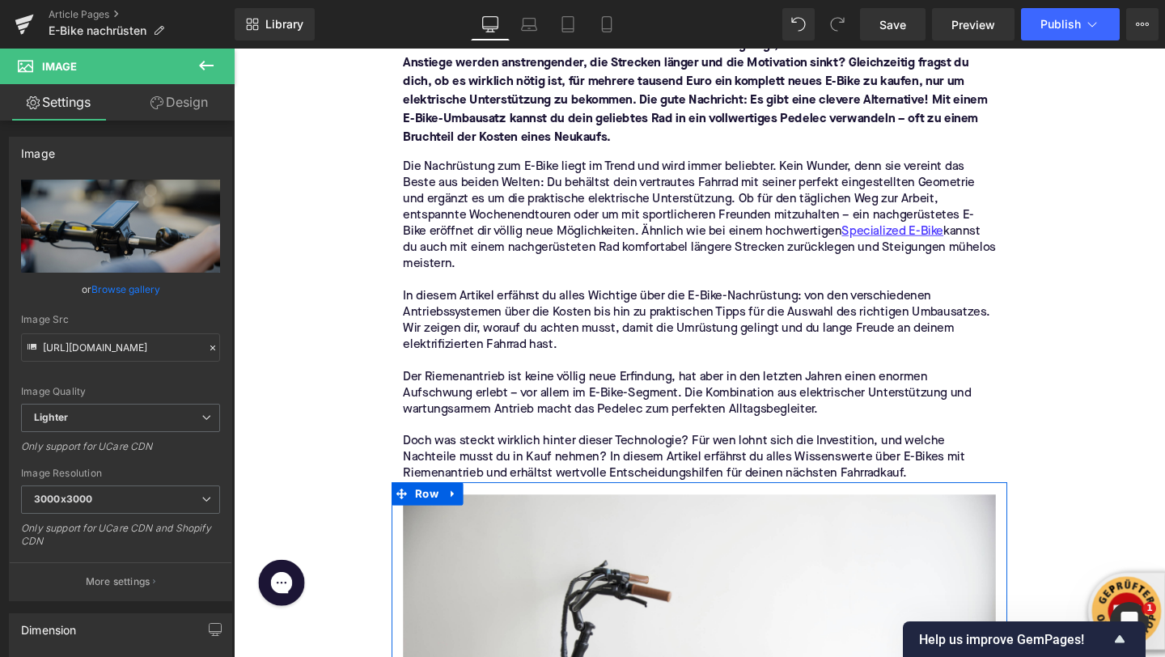
scroll to position [235, 0]
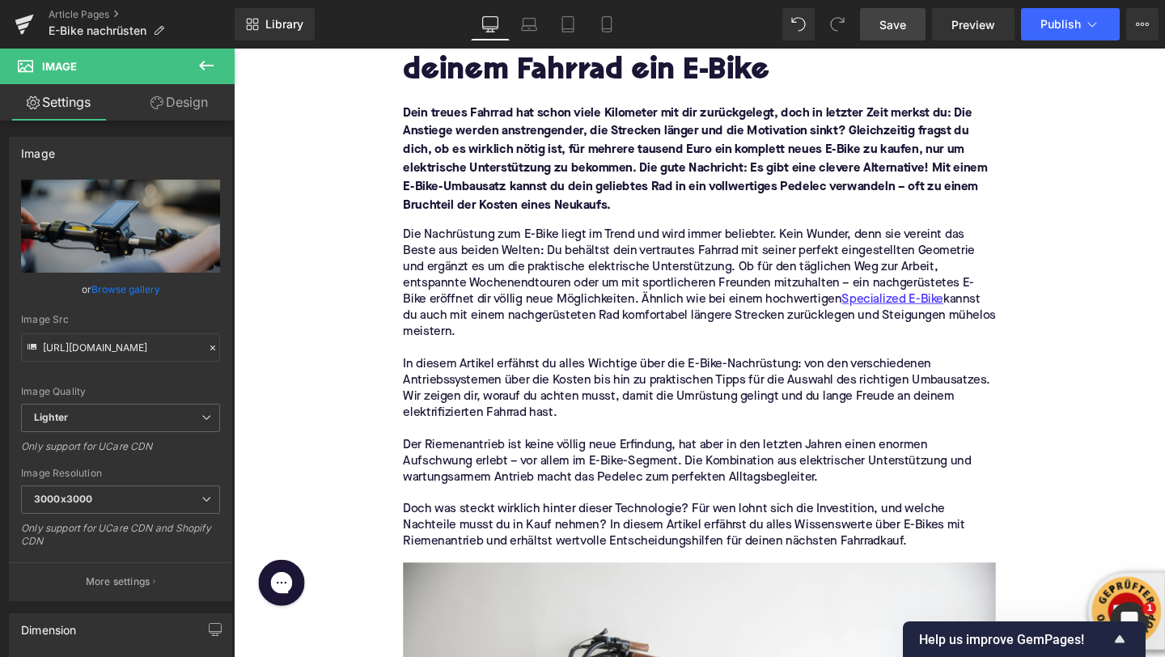
click at [915, 25] on link "Save" at bounding box center [893, 24] width 66 height 32
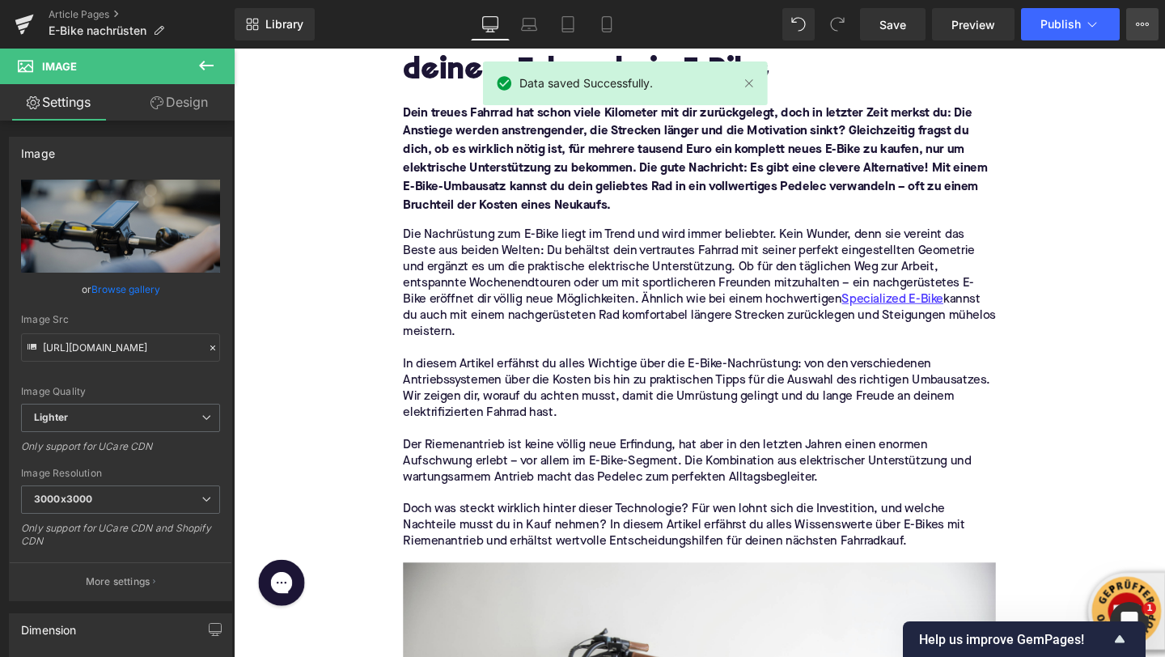
click at [1144, 25] on icon at bounding box center [1142, 24] width 13 height 13
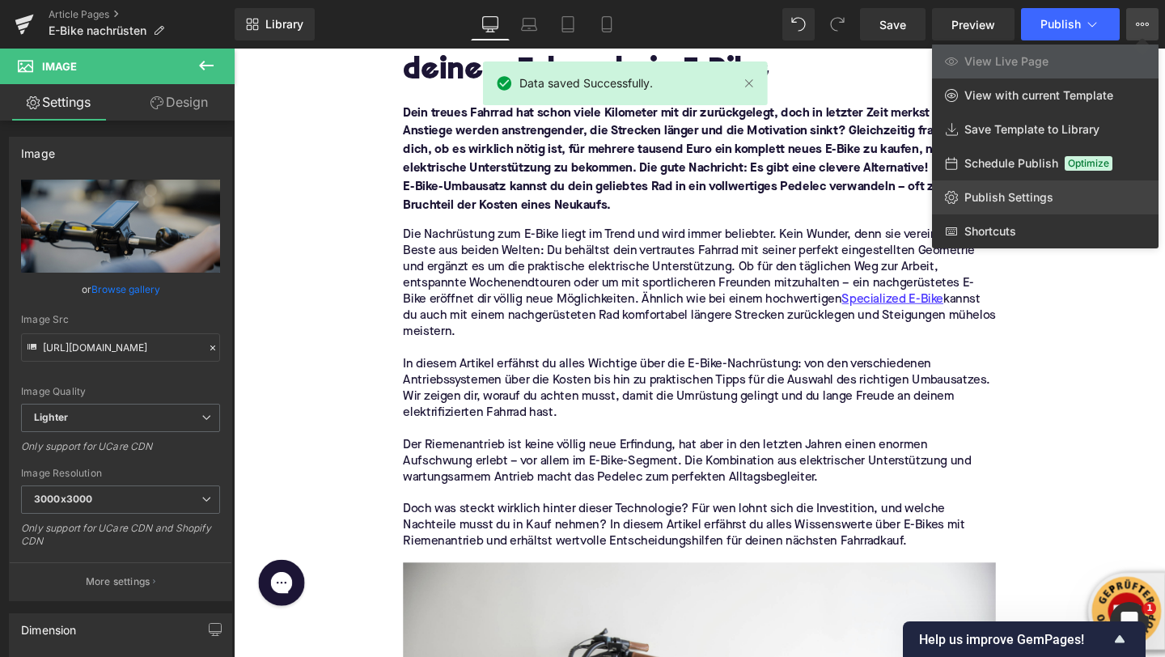
click at [1050, 197] on span "Publish Settings" at bounding box center [1009, 197] width 89 height 15
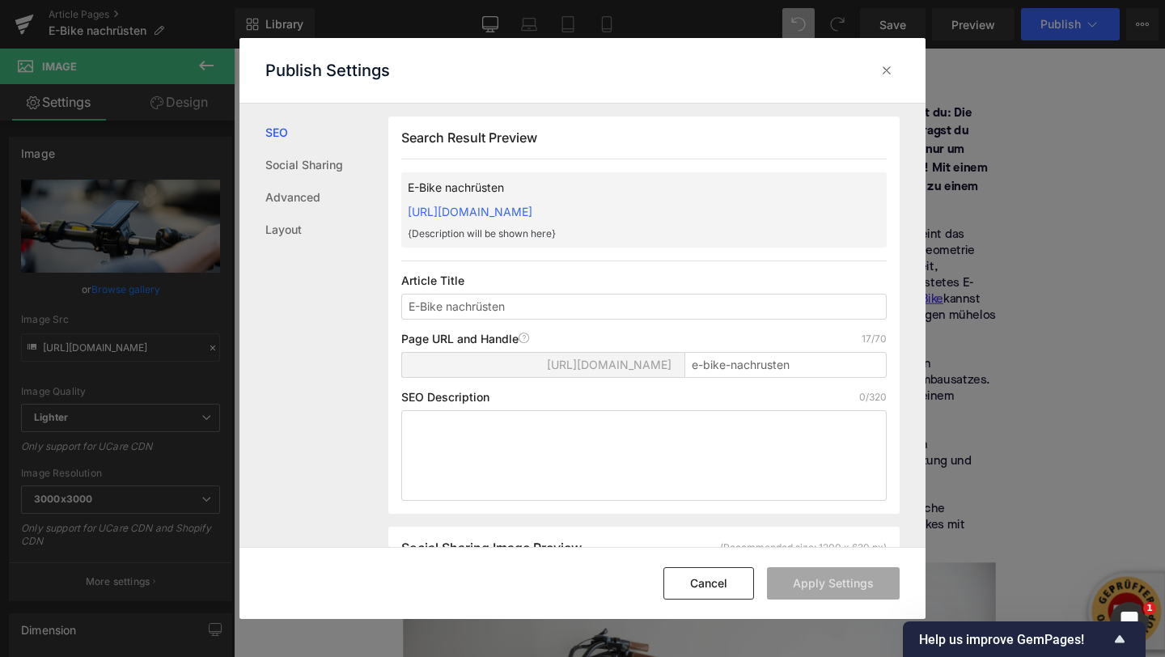
scroll to position [1, 0]
click at [451, 432] on textarea at bounding box center [644, 454] width 486 height 91
paste textarea "Ein Fahrrad zum Pedelec nachrüsten oder gleich ein Specialized E-Bike wählen? E…"
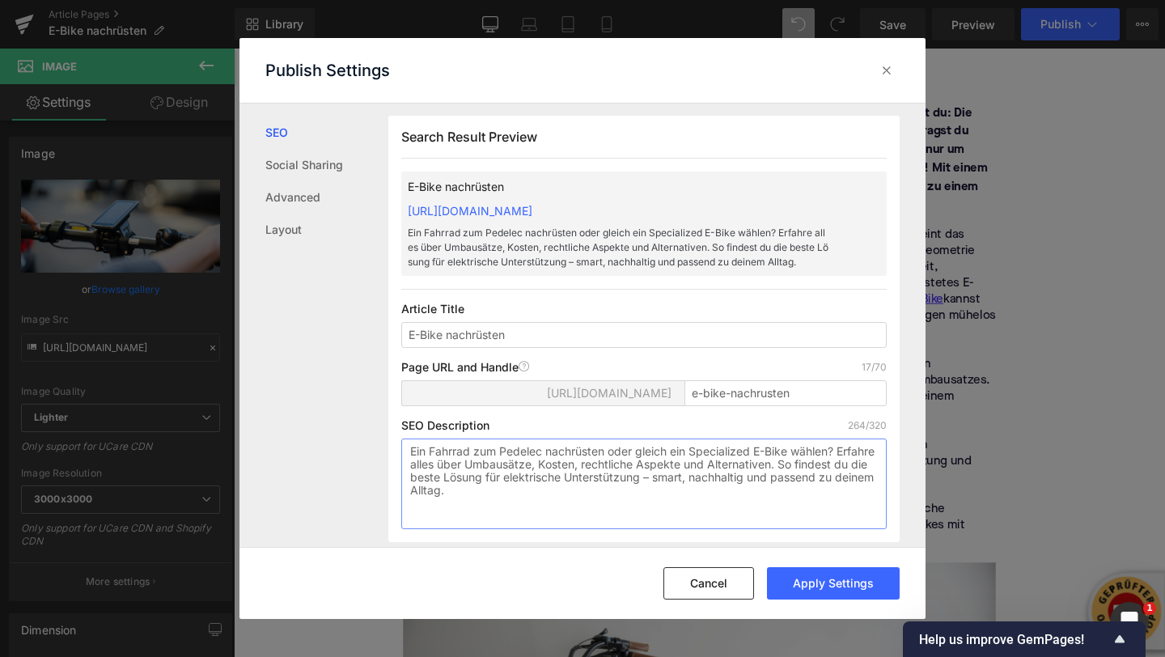
click at [513, 452] on textarea "Ein Fahrrad zum Pedelec nachrüsten oder gleich ein Specialized E-Bike wählen? E…" at bounding box center [644, 484] width 486 height 91
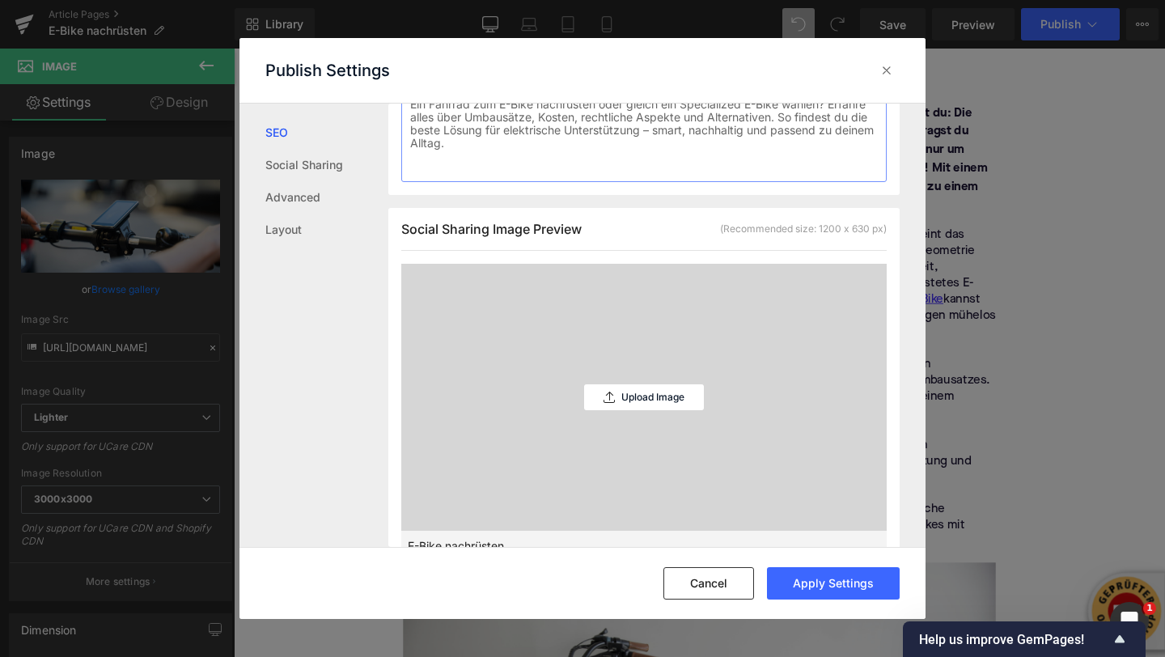
scroll to position [418, 0]
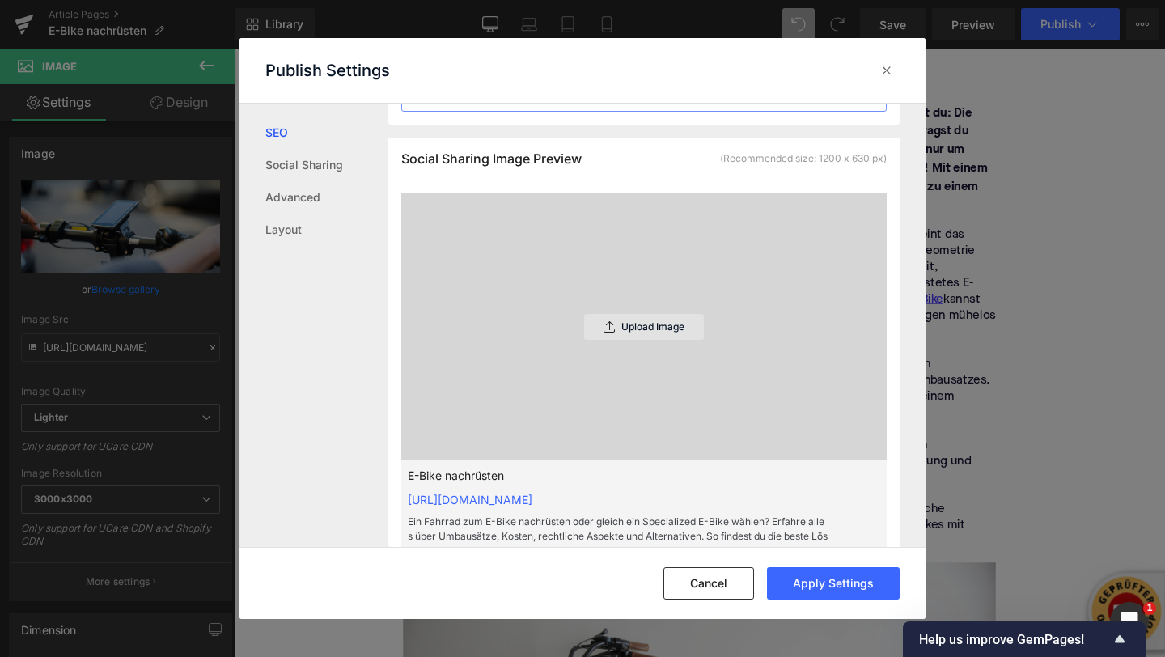
type textarea "Ein Fahrrad zum E-Bike nachrüsten oder gleich ein Specialized E-Bike wählen? Er…"
click at [675, 326] on p "Upload Image" at bounding box center [652, 326] width 63 height 11
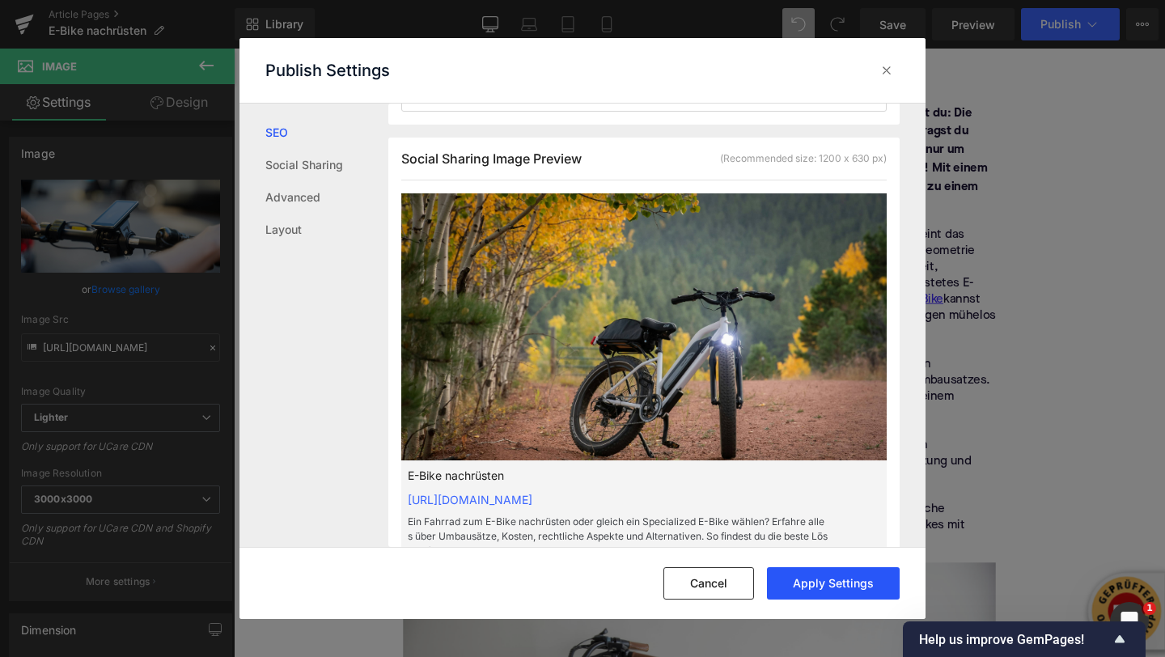
click at [815, 587] on button "Apply Settings" at bounding box center [833, 583] width 133 height 32
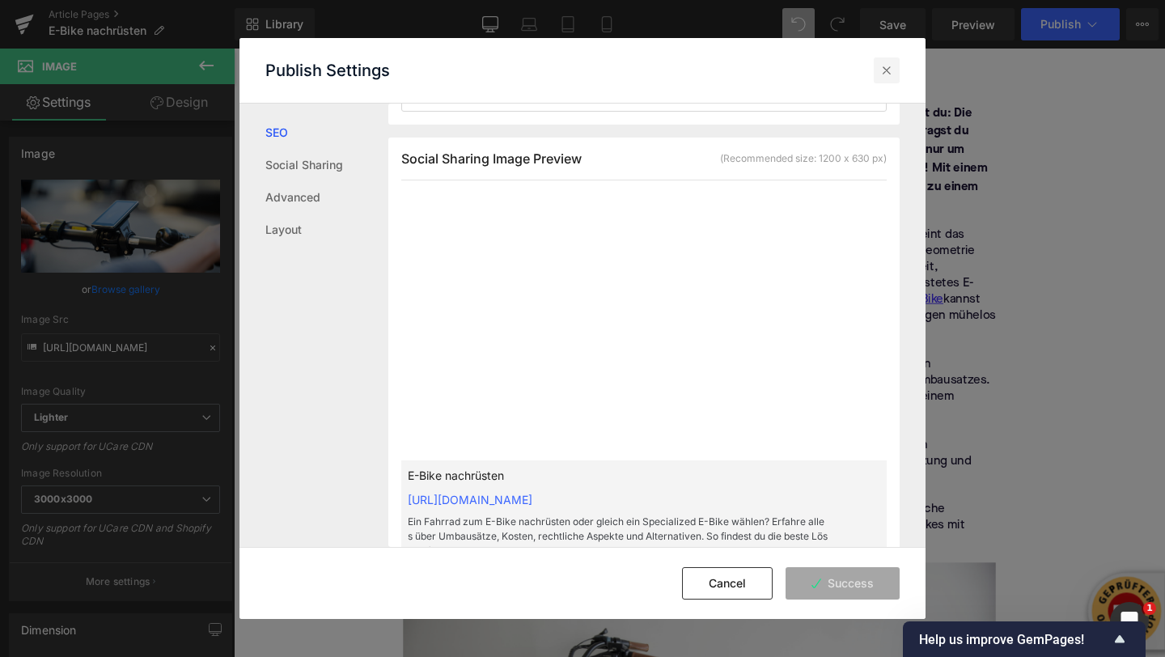
click at [880, 81] on div at bounding box center [887, 70] width 26 height 26
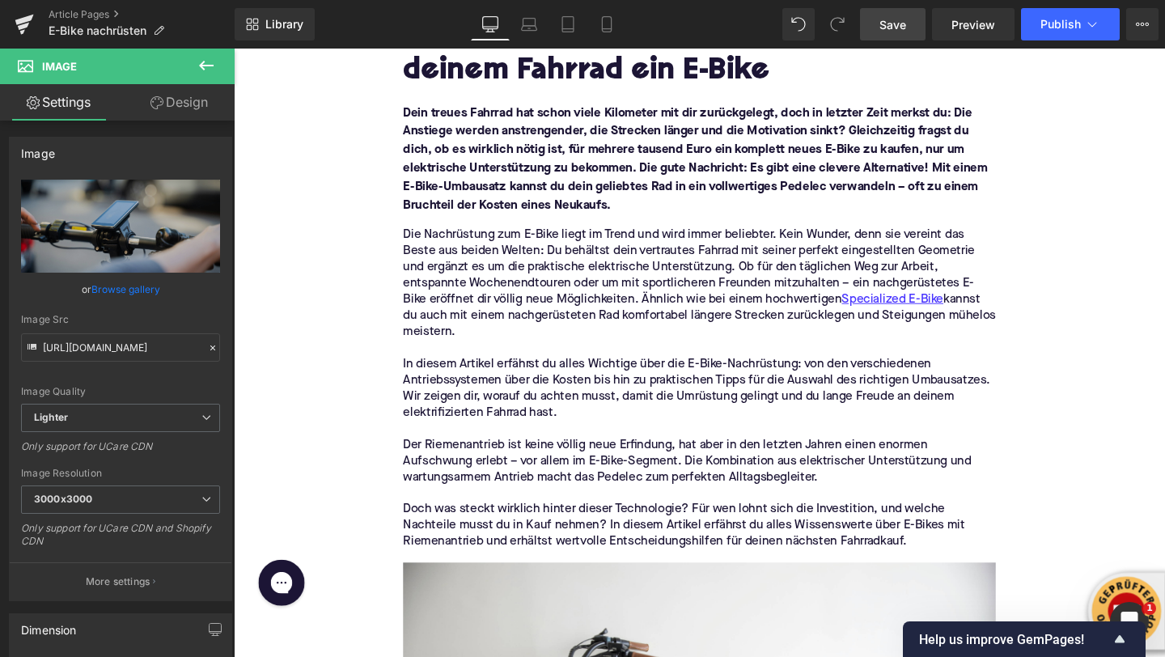
click at [905, 30] on span "Save" at bounding box center [893, 24] width 27 height 17
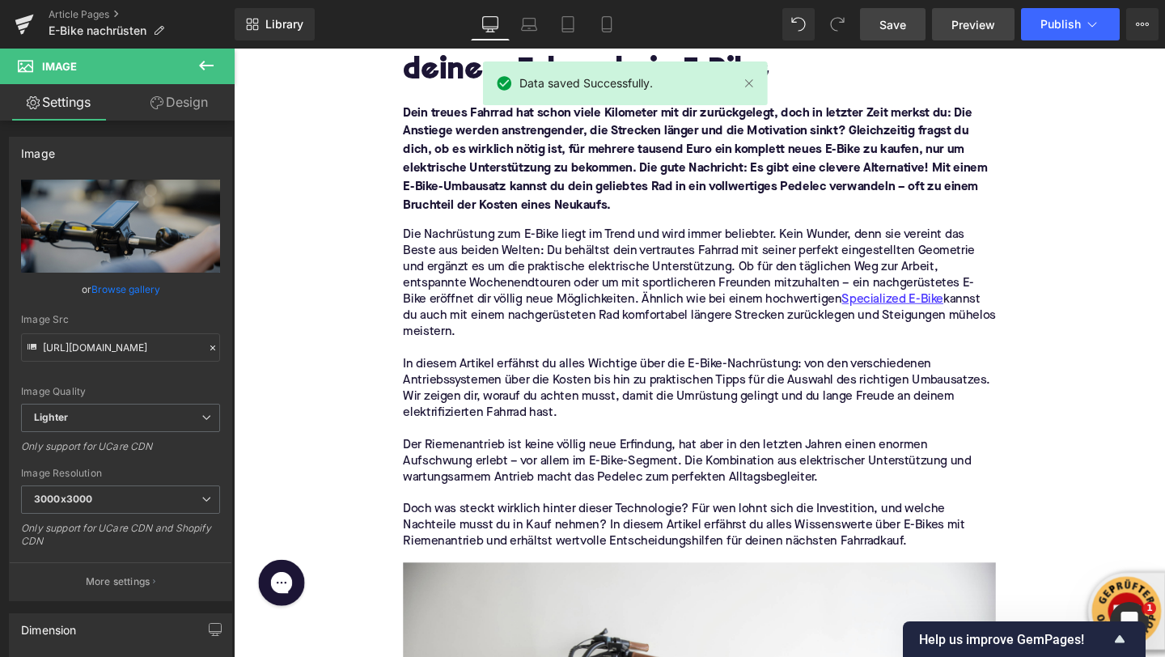
click at [978, 19] on span "Preview" at bounding box center [974, 24] width 44 height 17
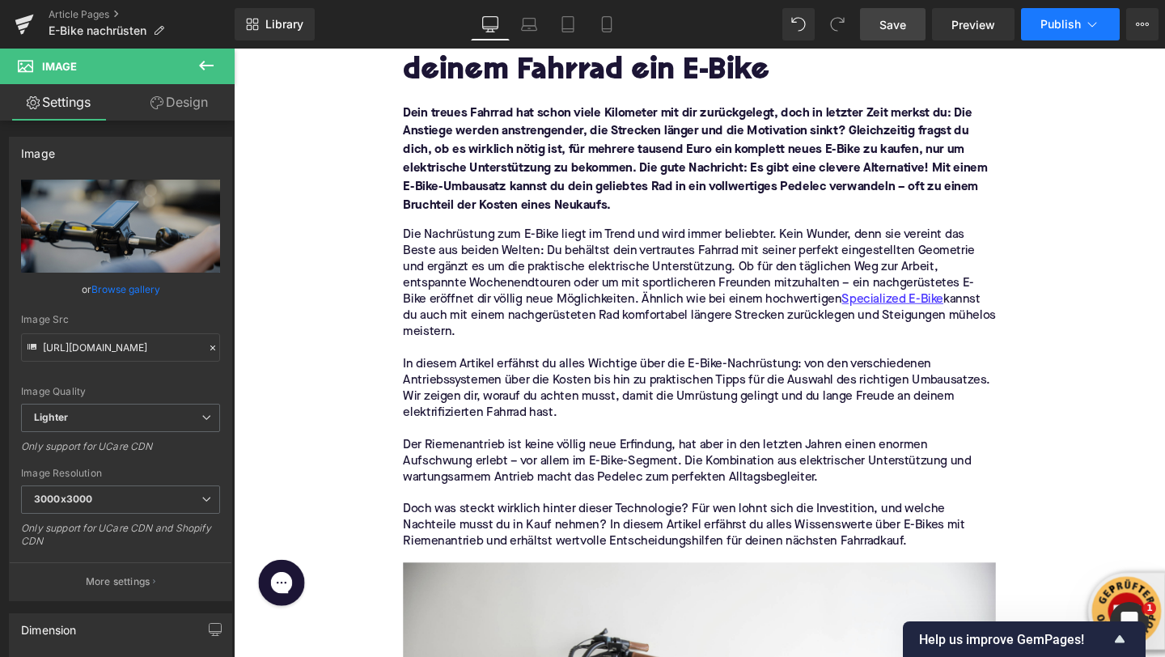
click at [1082, 17] on button "Publish" at bounding box center [1070, 24] width 99 height 32
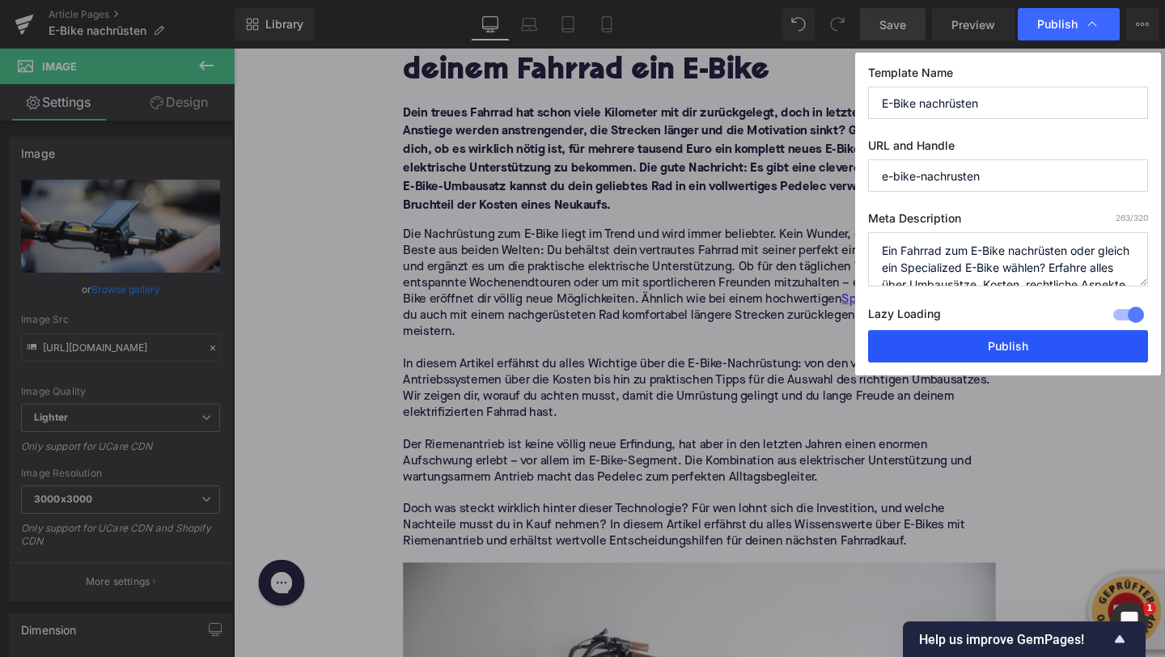
click at [1015, 340] on button "Publish" at bounding box center [1008, 346] width 280 height 32
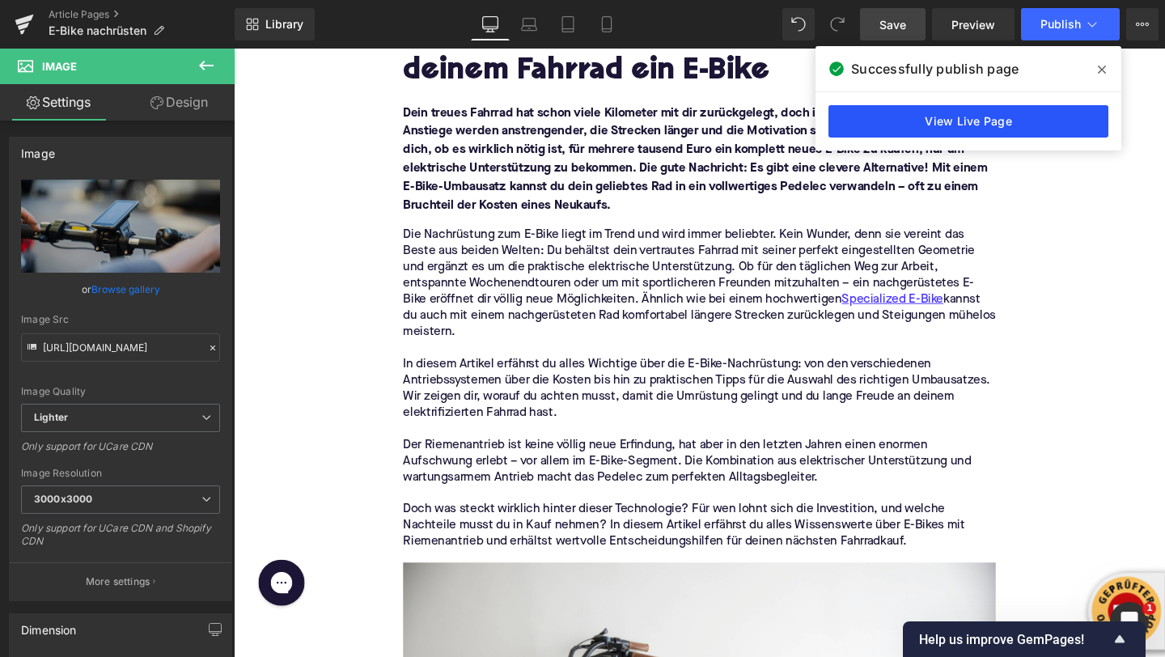
click at [923, 109] on link "View Live Page" at bounding box center [969, 121] width 280 height 32
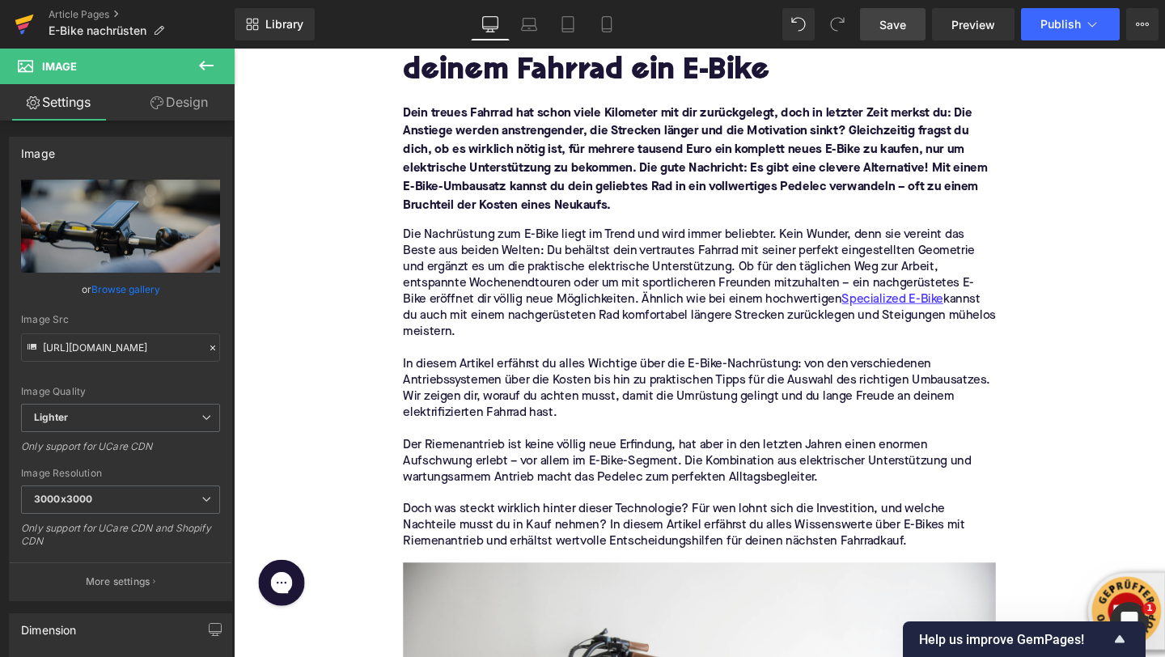
click at [34, 17] on link at bounding box center [24, 24] width 49 height 49
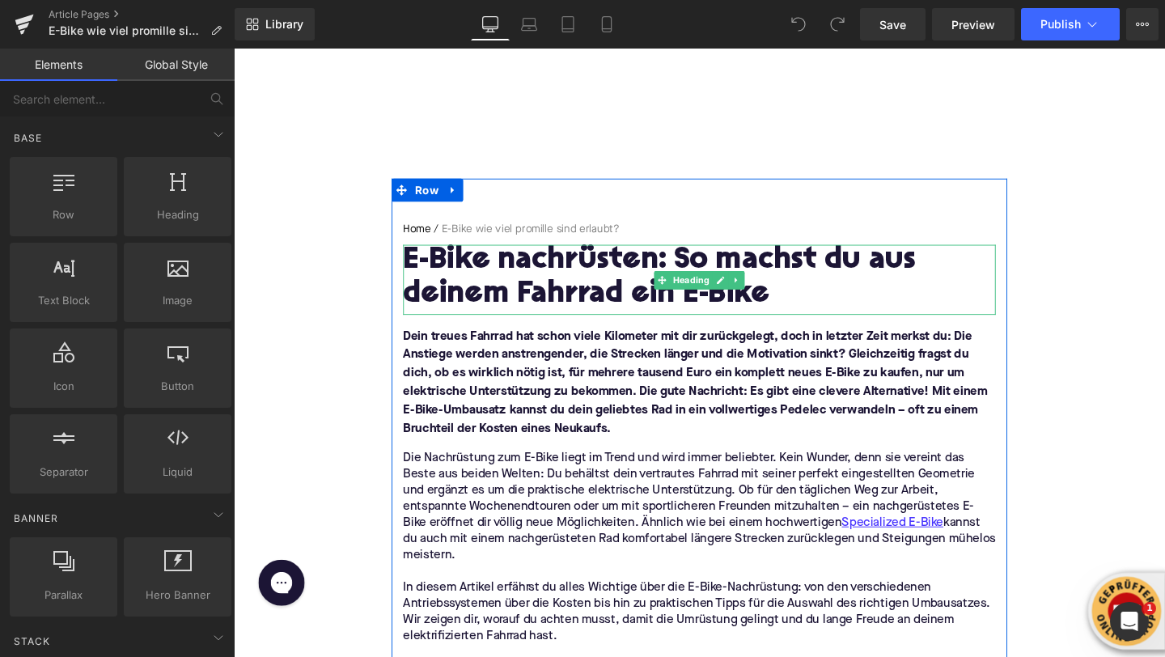
click at [535, 299] on h1 "E-Bike nachrüsten: So machst du aus deinem Fahrrad ein E-Bike" at bounding box center [723, 290] width 623 height 70
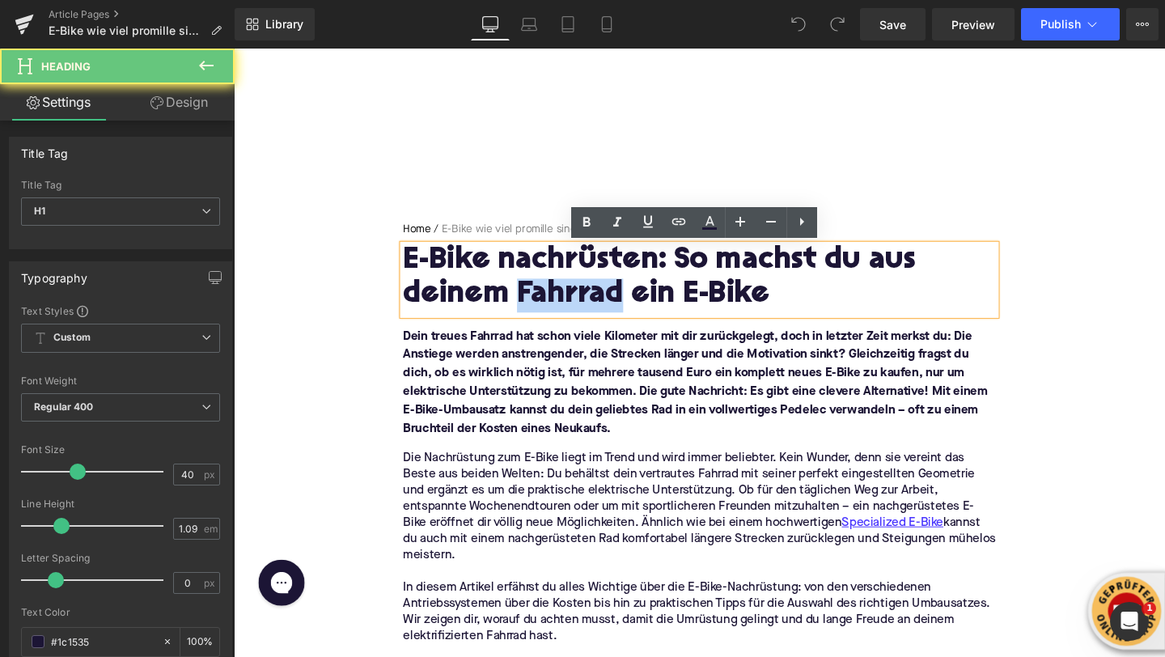
click at [535, 299] on h1 "E-Bike nachrüsten: So machst du aus deinem Fahrrad ein E-Bike" at bounding box center [723, 290] width 623 height 70
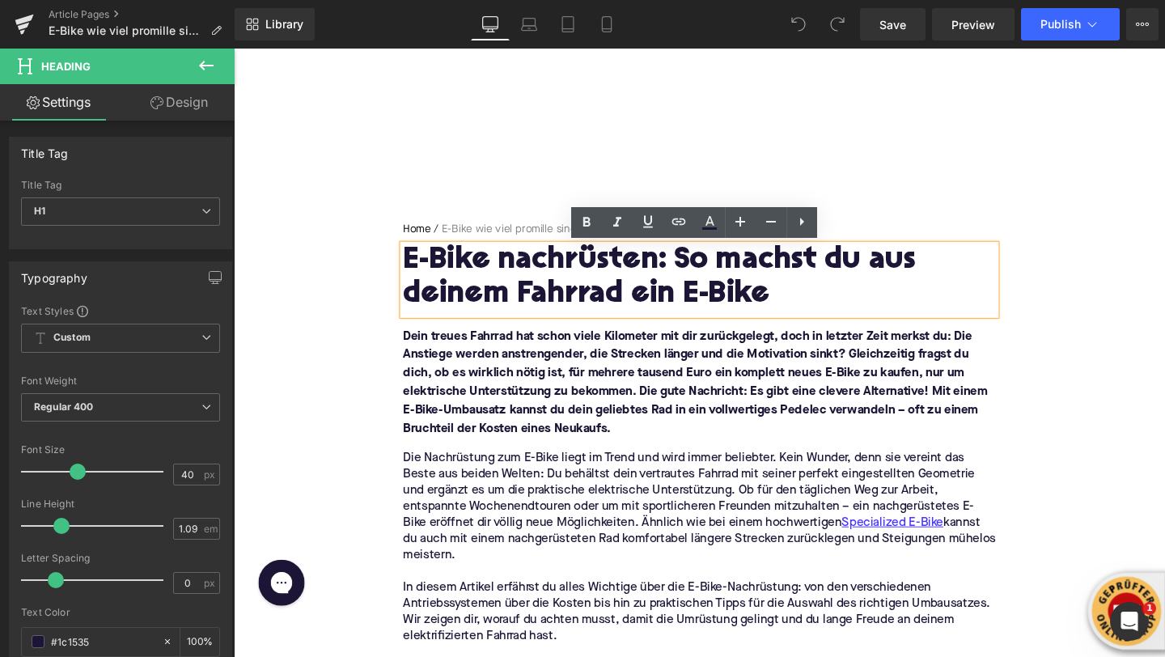
click at [464, 268] on h1 "E-Bike nachrüsten: So machst du aus deinem Fahrrad ein E-Bike" at bounding box center [723, 290] width 623 height 70
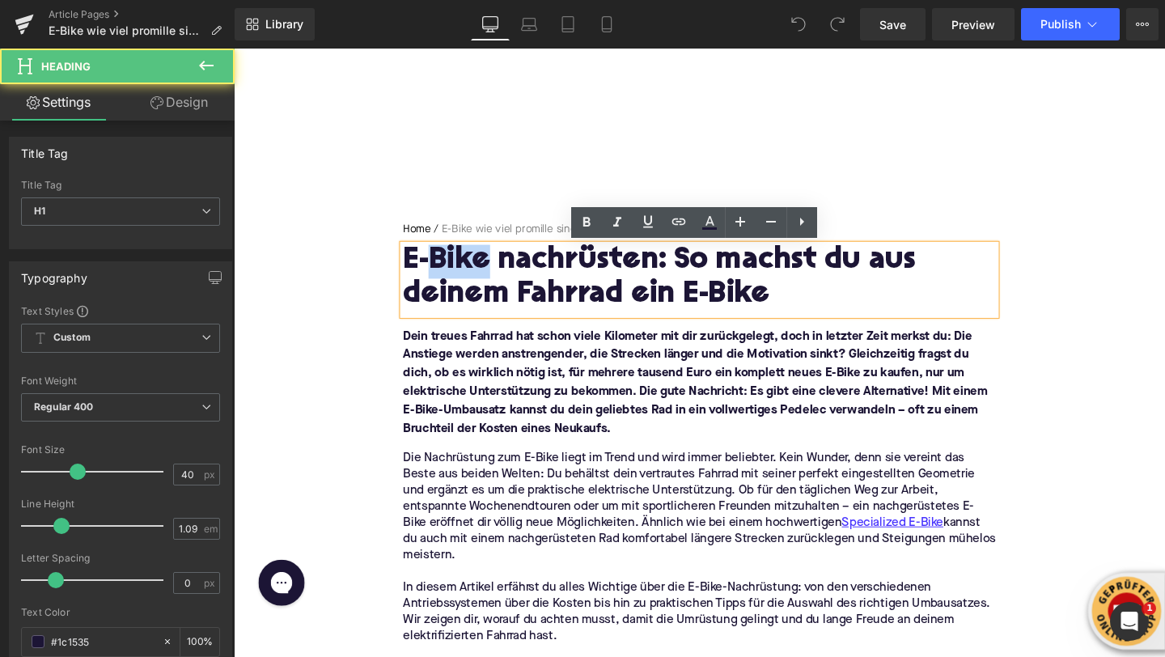
click at [464, 268] on h1 "E-Bike nachrüsten: So machst du aus deinem Fahrrad ein E-Bike" at bounding box center [723, 290] width 623 height 70
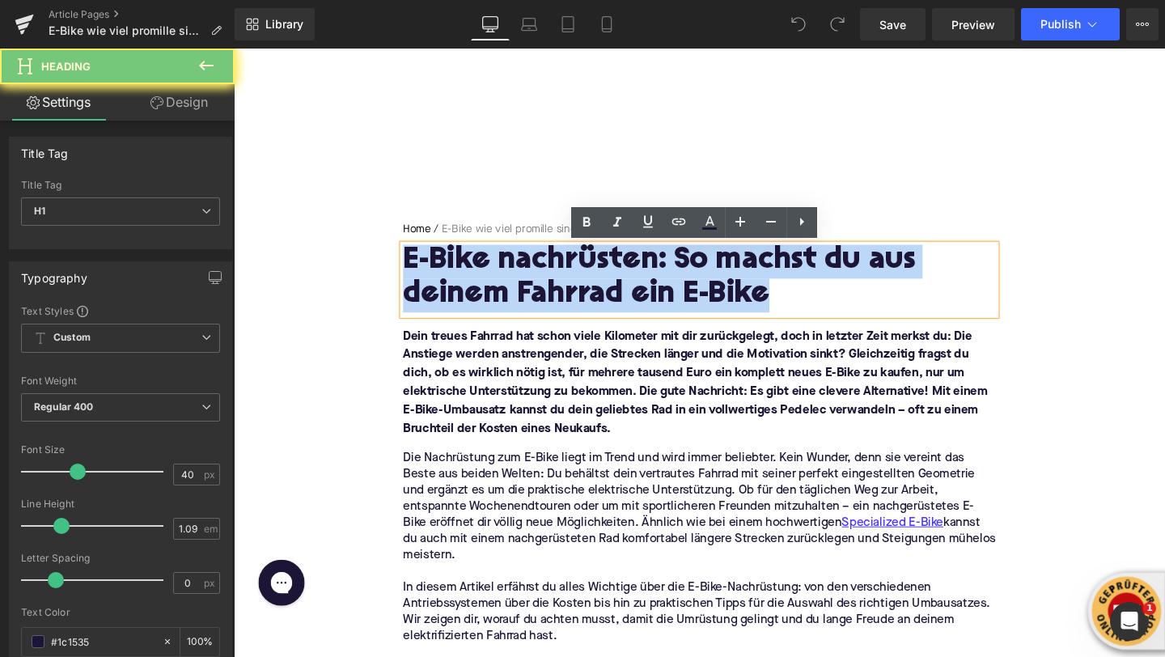
click at [464, 268] on h1 "E-Bike nachrüsten: So machst du aus deinem Fahrrad ein E-Bike" at bounding box center [723, 290] width 623 height 70
paste div
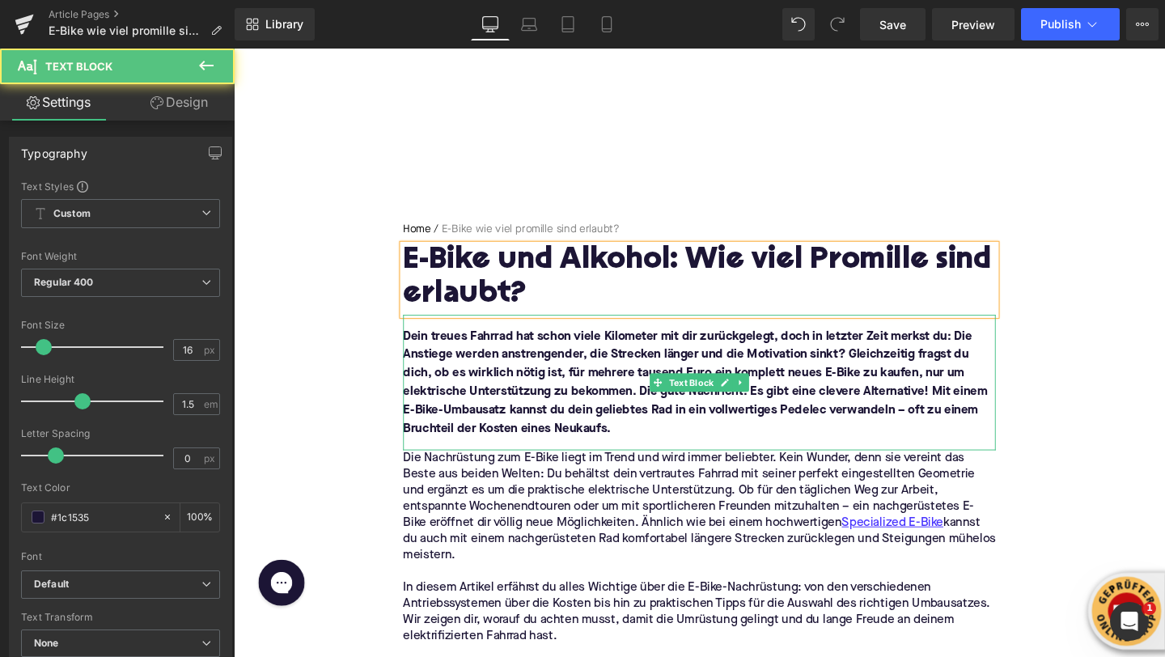
click at [453, 397] on font "Dein treues Fahrrad hat schon viele Kilometer mit dir zurückgelegt, doch in let…" at bounding box center [719, 400] width 614 height 110
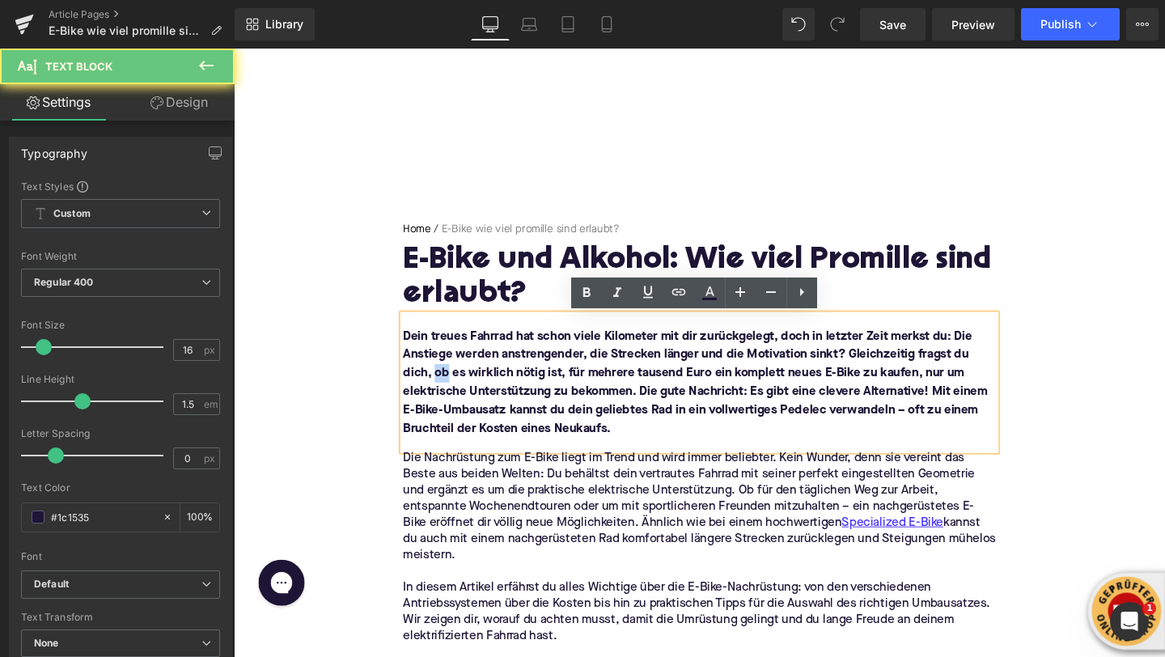
click at [453, 397] on font "Dein treues Fahrrad hat schon viele Kilometer mit dir zurückgelegt, doch in let…" at bounding box center [719, 400] width 614 height 110
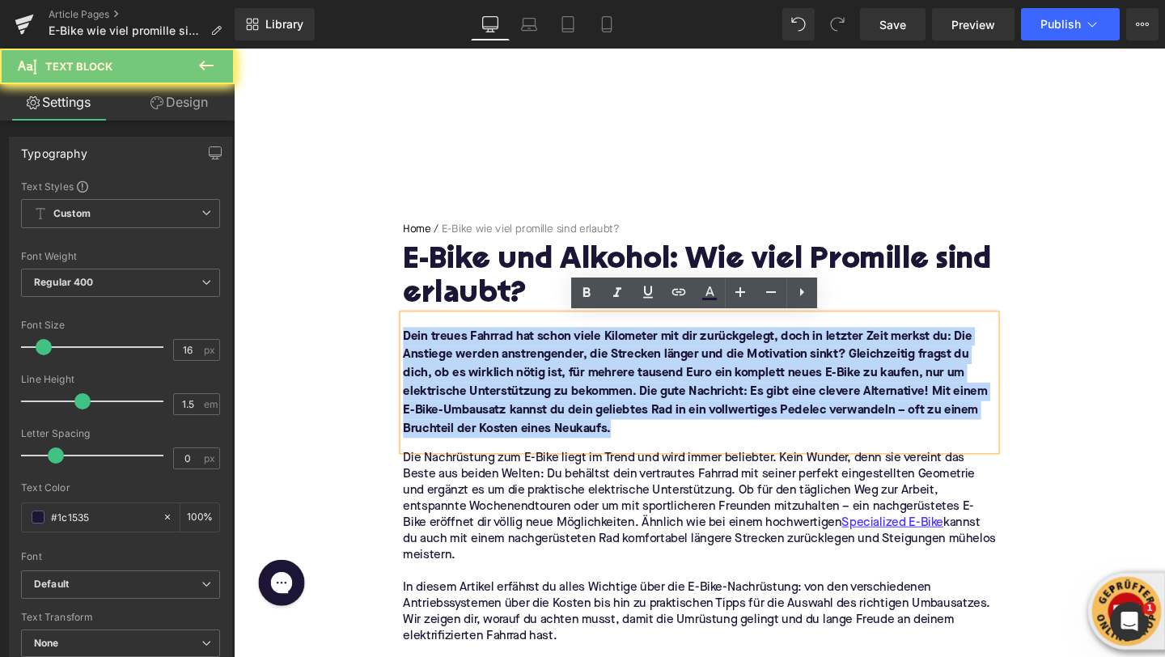
click at [453, 397] on font "Dein treues Fahrrad hat schon viele Kilometer mit dir zurückgelegt, doch in let…" at bounding box center [719, 400] width 614 height 110
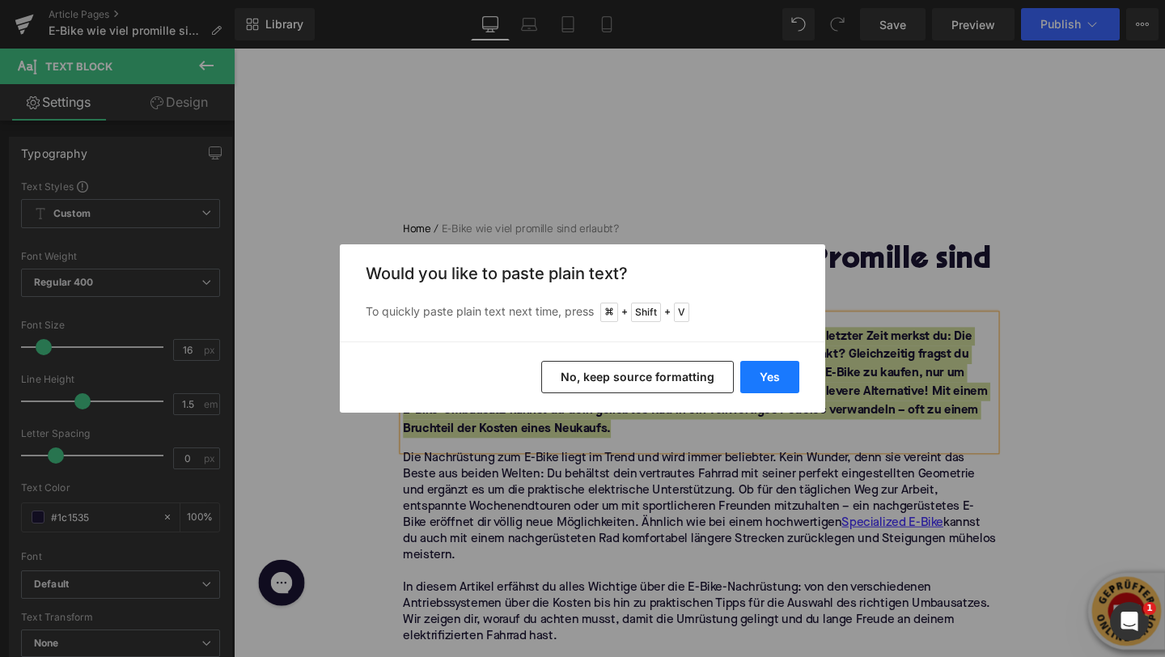
click at [778, 388] on button "Yes" at bounding box center [769, 377] width 59 height 32
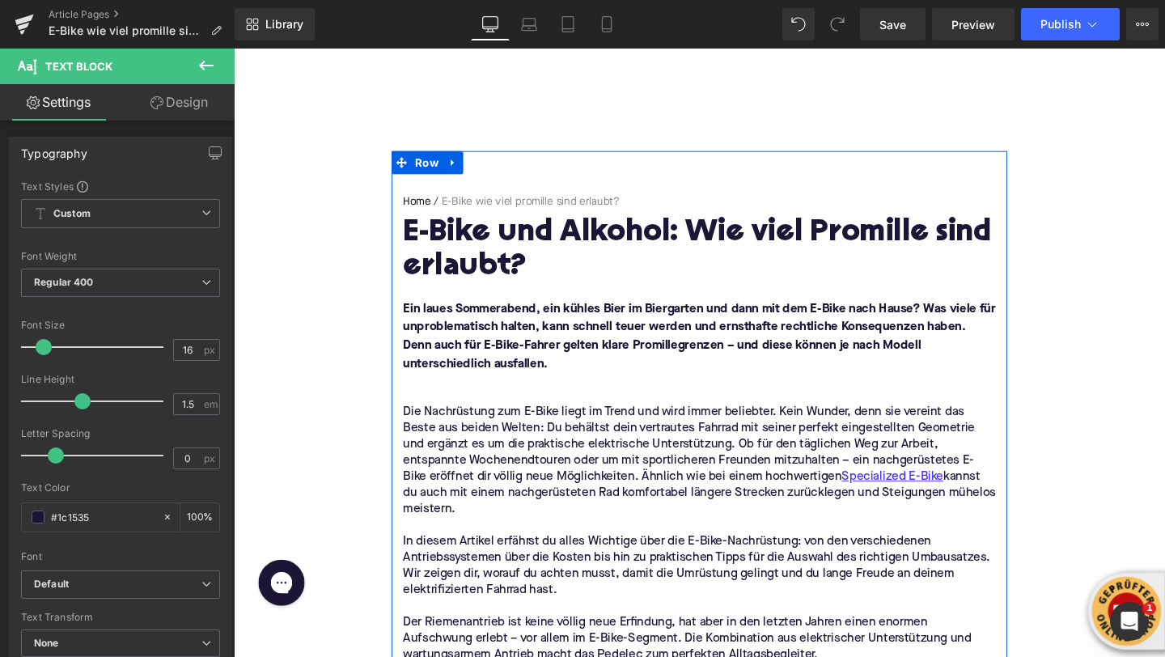
scroll to position [47, 0]
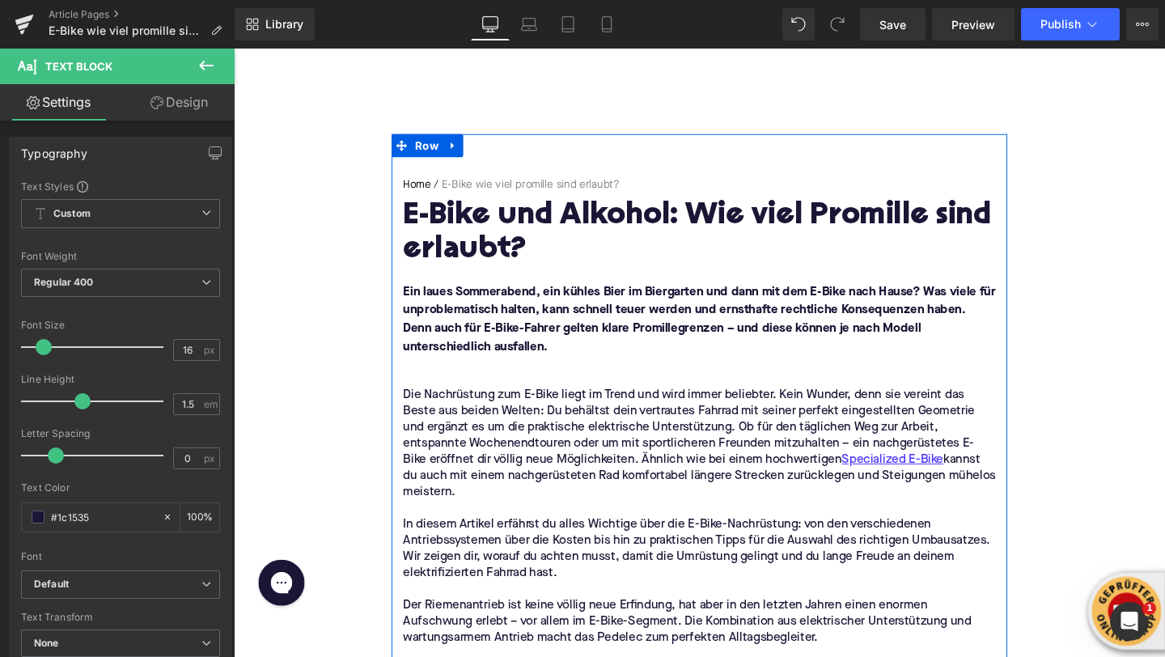
click at [503, 372] on p at bounding box center [723, 381] width 623 height 19
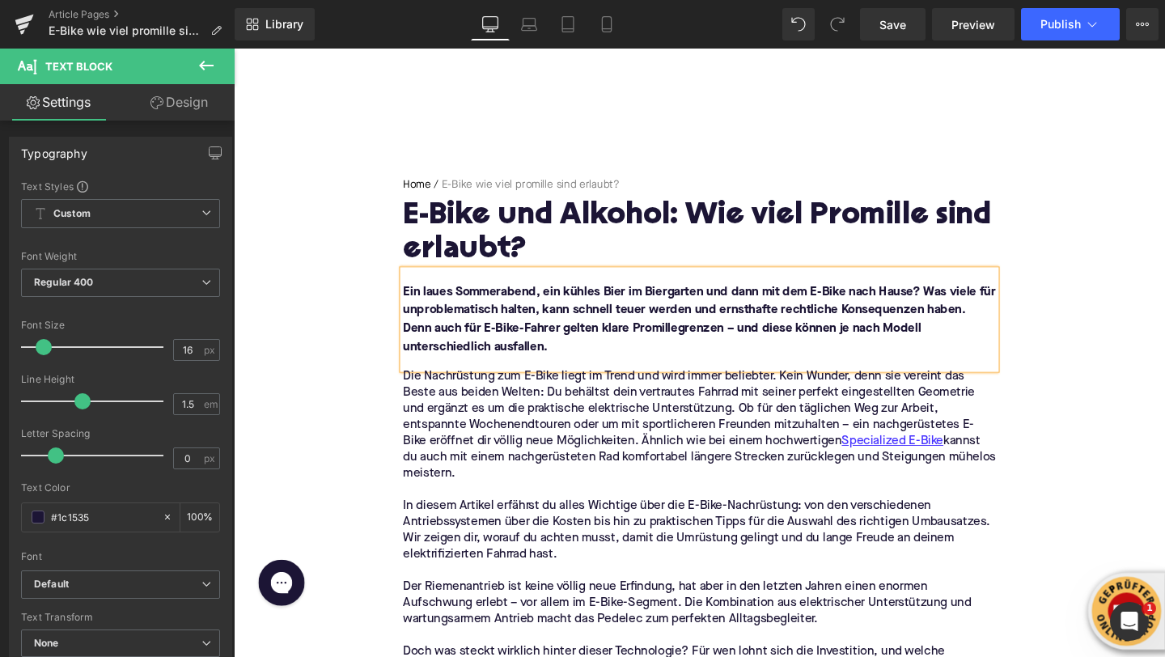
click at [486, 374] on div "Ein laues Sommerabend, ein kühles Bier im Biergarten und dann mit dem E-Bike na…" at bounding box center [723, 334] width 623 height 104
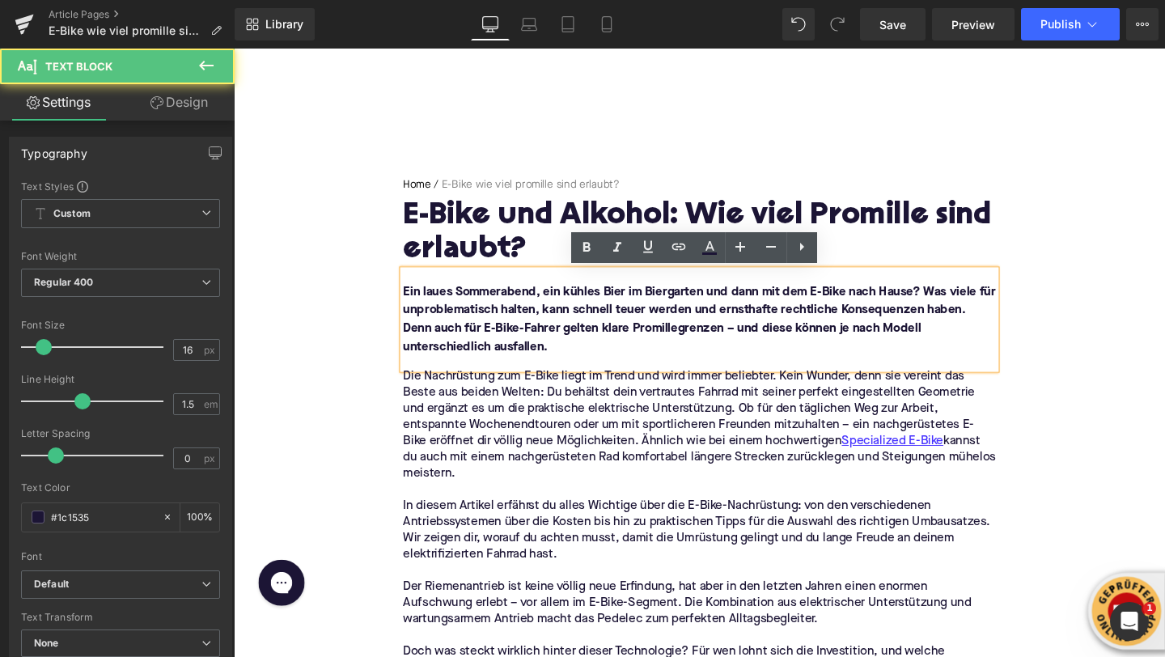
click at [481, 499] on p "Die Nachrüstung zum E-Bike liegt im Trend und wird immer beliebter. Kein Wunder…" at bounding box center [723, 444] width 623 height 119
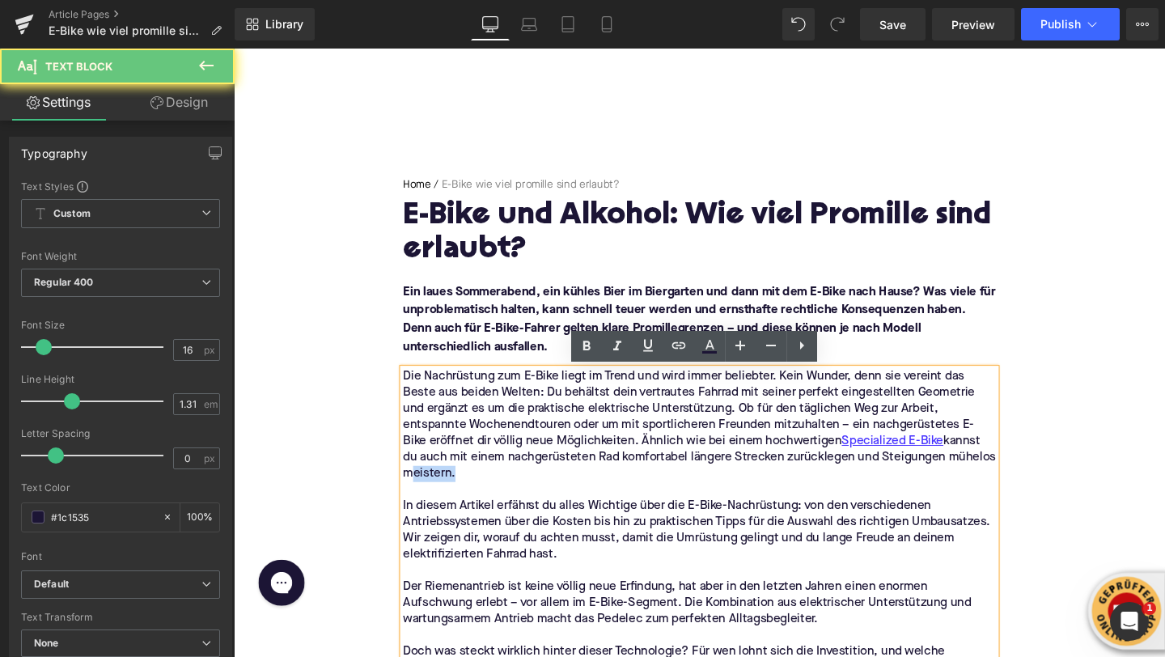
click at [481, 499] on p "Die Nachrüstung zum E-Bike liegt im Trend und wird immer beliebter. Kein Wunder…" at bounding box center [723, 444] width 623 height 119
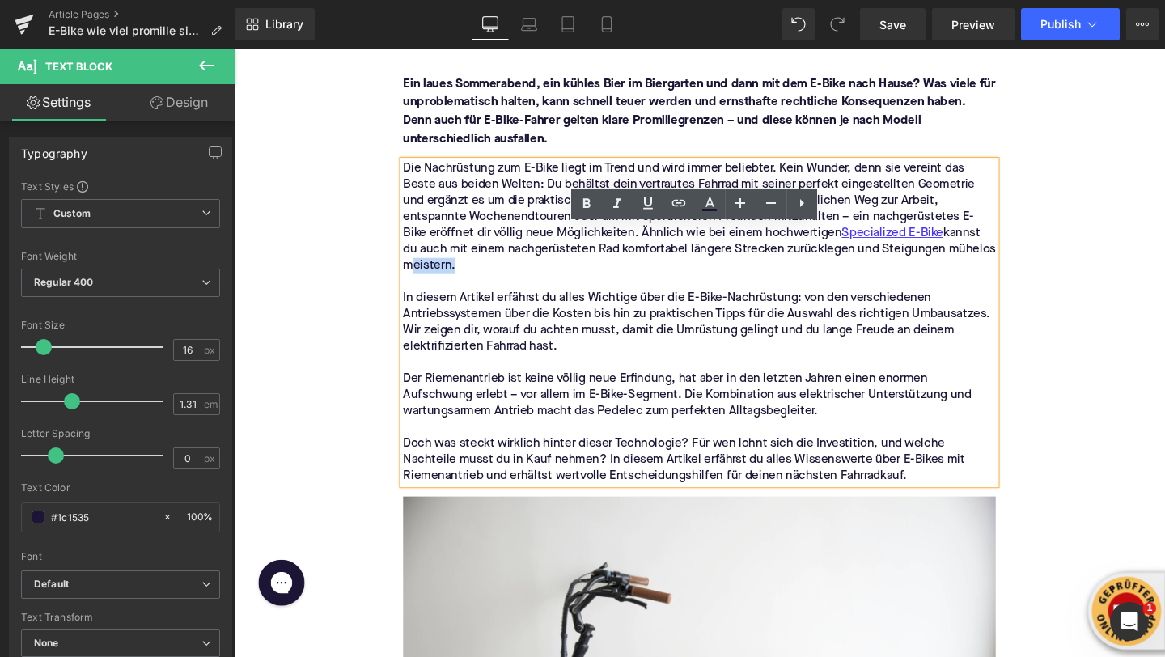
scroll to position [290, 0]
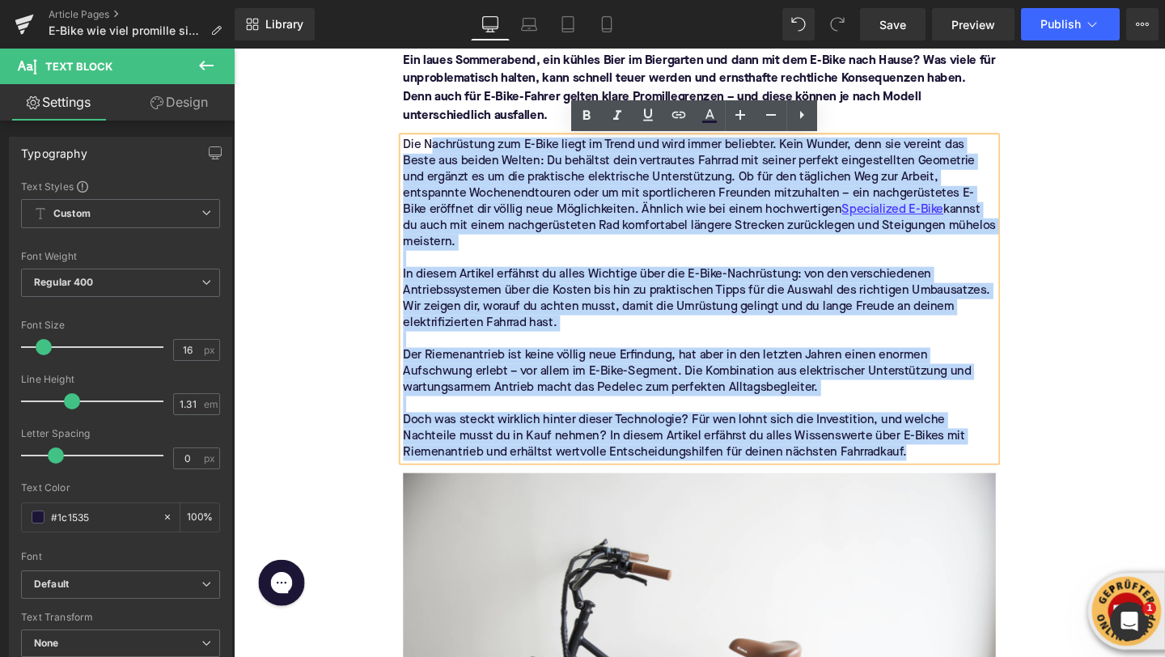
drag, startPoint x: 953, startPoint y: 473, endPoint x: 440, endPoint y: 147, distance: 607.5
click at [440, 148] on div "Die Nachrüstung zum E-Bike liegt im Trend und wird immer beliebter. Kein Wunder…" at bounding box center [723, 312] width 623 height 340
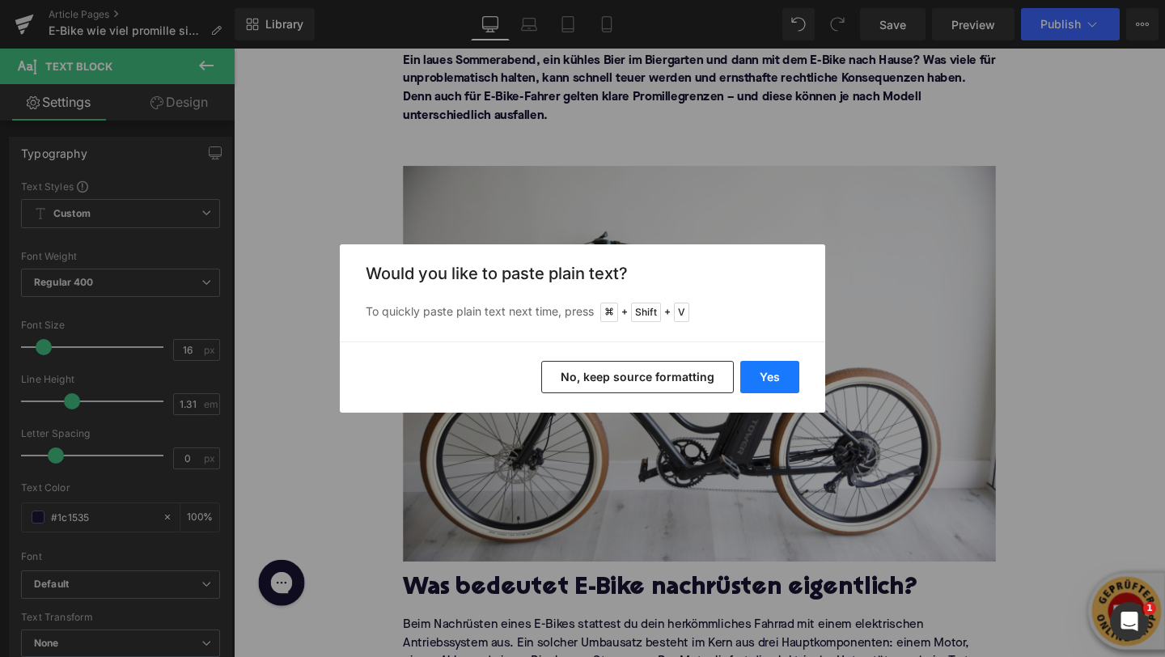
click at [753, 378] on button "Yes" at bounding box center [769, 377] width 59 height 32
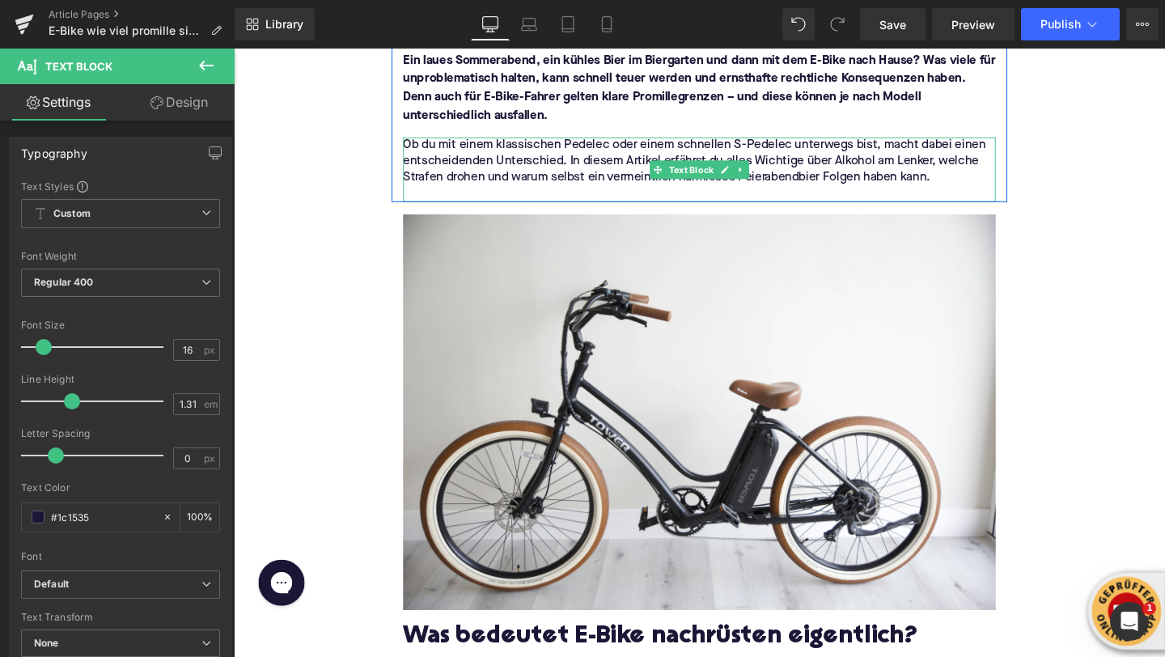
click at [765, 196] on p at bounding box center [723, 201] width 623 height 17
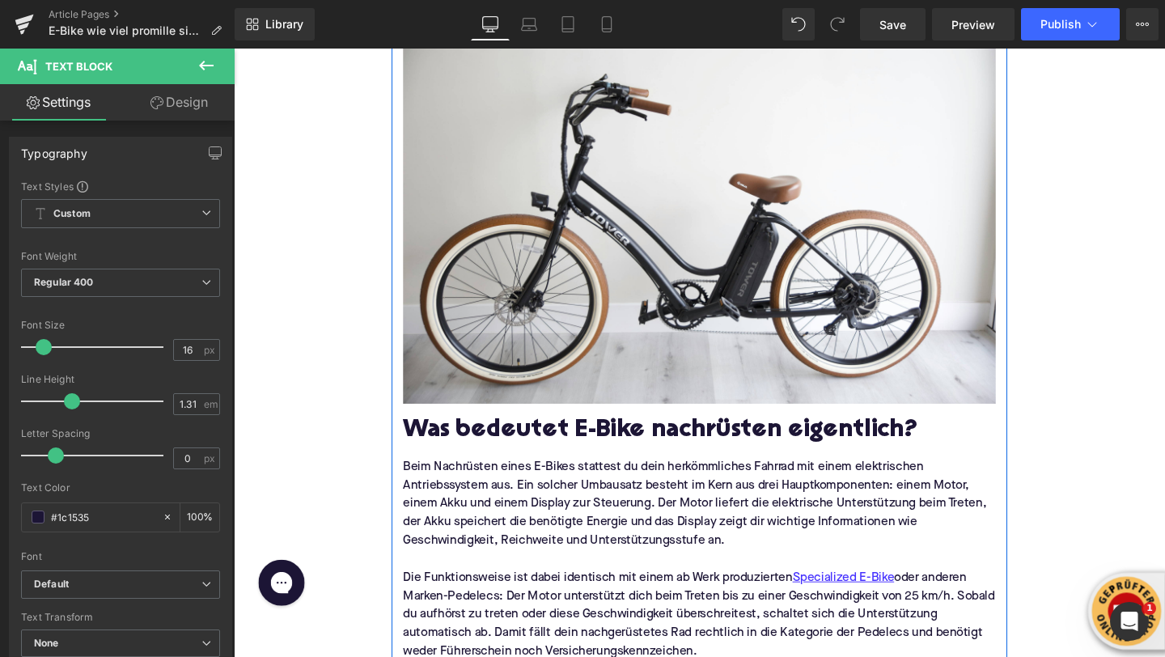
scroll to position [514, 0]
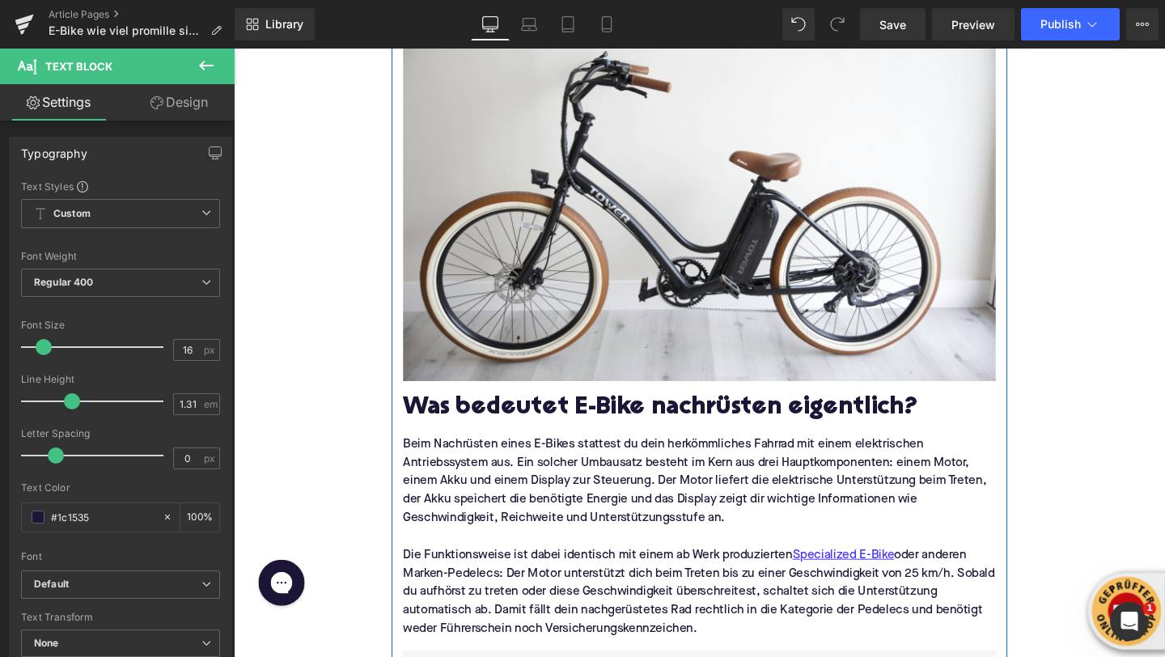
click at [452, 428] on h2 "Was bedeutet E-Bike nachrüsten eigentlich?" at bounding box center [723, 427] width 623 height 29
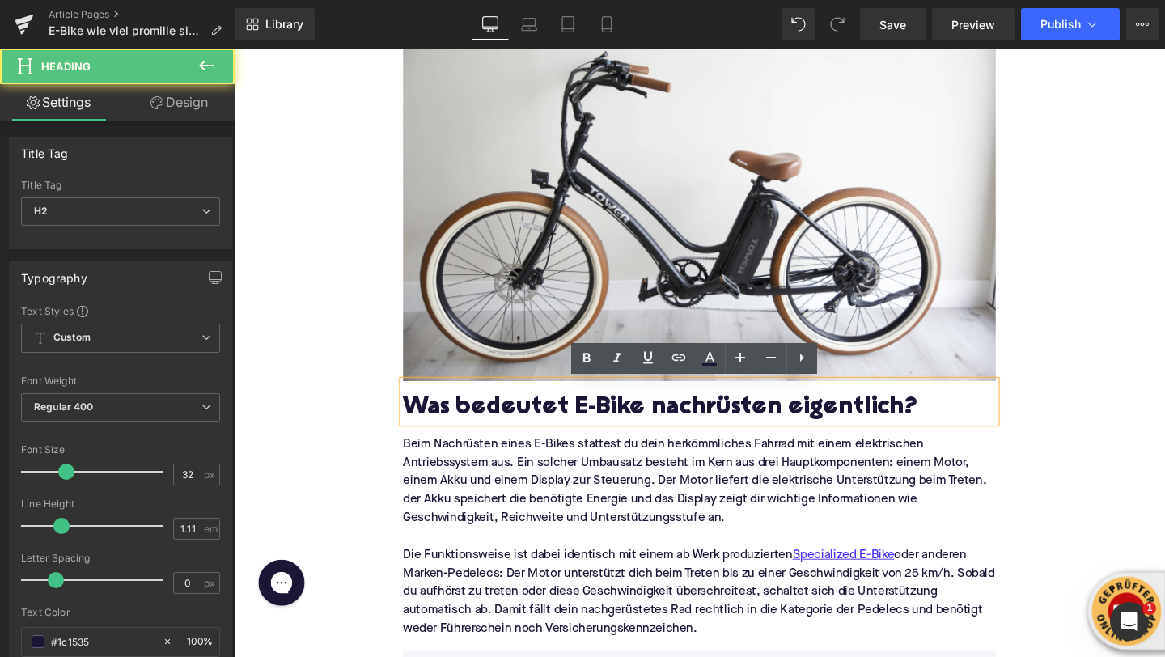
click at [452, 428] on h2 "Was bedeutet E-Bike nachrüsten eigentlich?" at bounding box center [723, 427] width 623 height 29
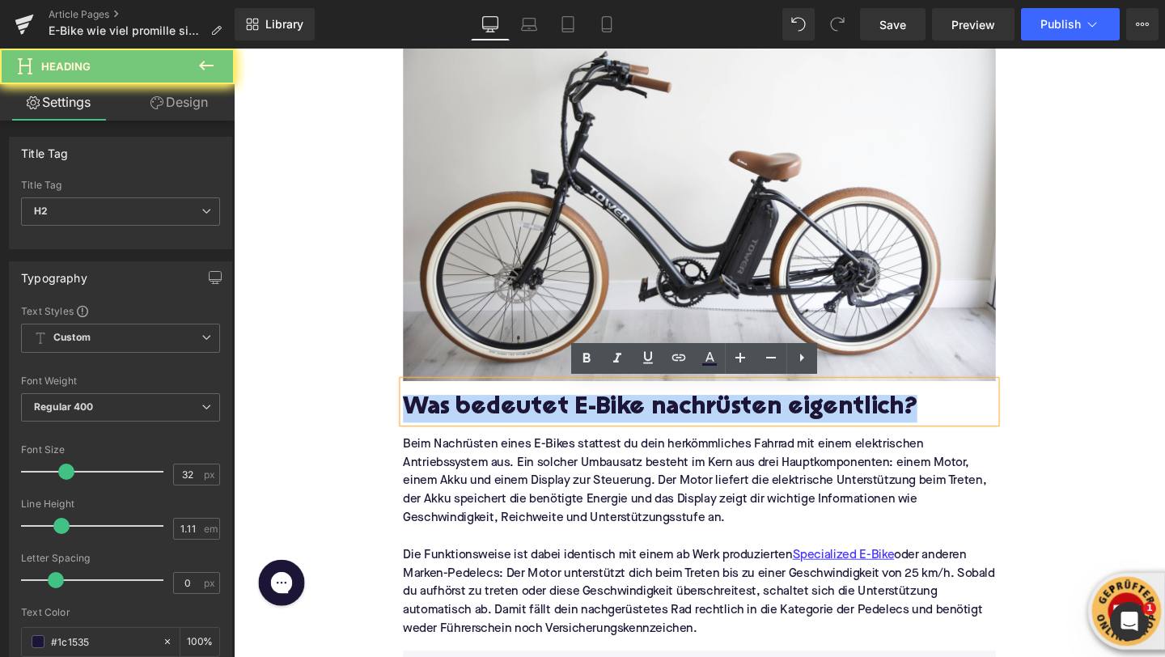
paste div
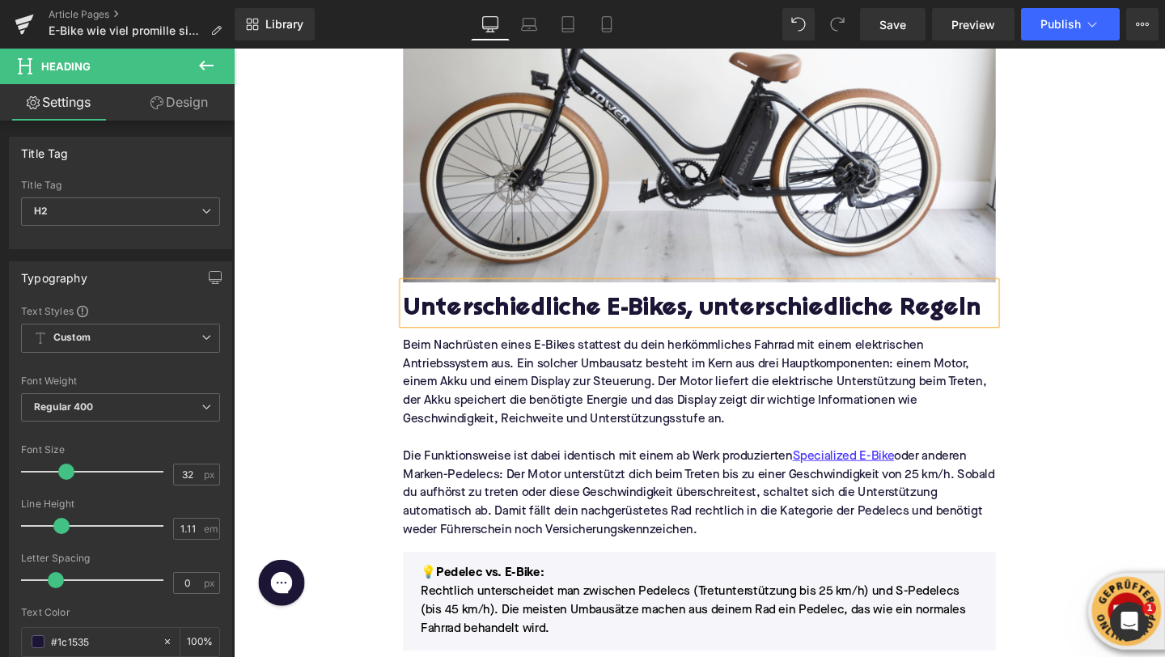
scroll to position [734, 0]
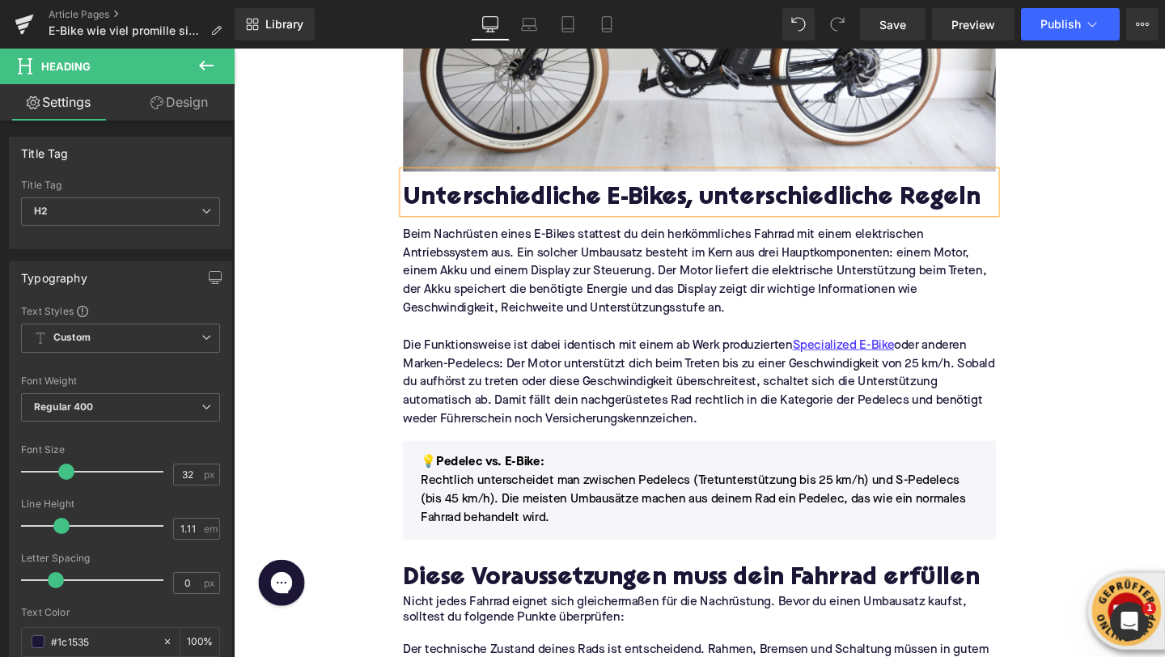
click at [688, 438] on p "Die Funktionsweise ist dabei identisch mit einem ab Werk produzierten Specializ…" at bounding box center [723, 399] width 623 height 97
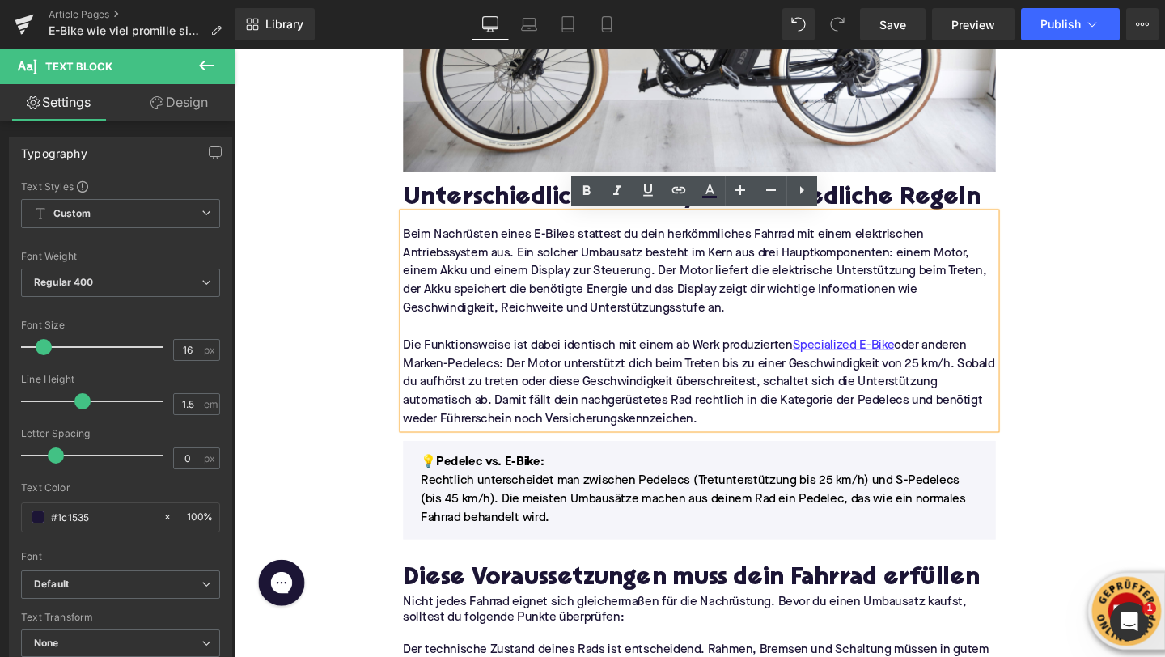
drag, startPoint x: 730, startPoint y: 443, endPoint x: 403, endPoint y: 242, distance: 383.6
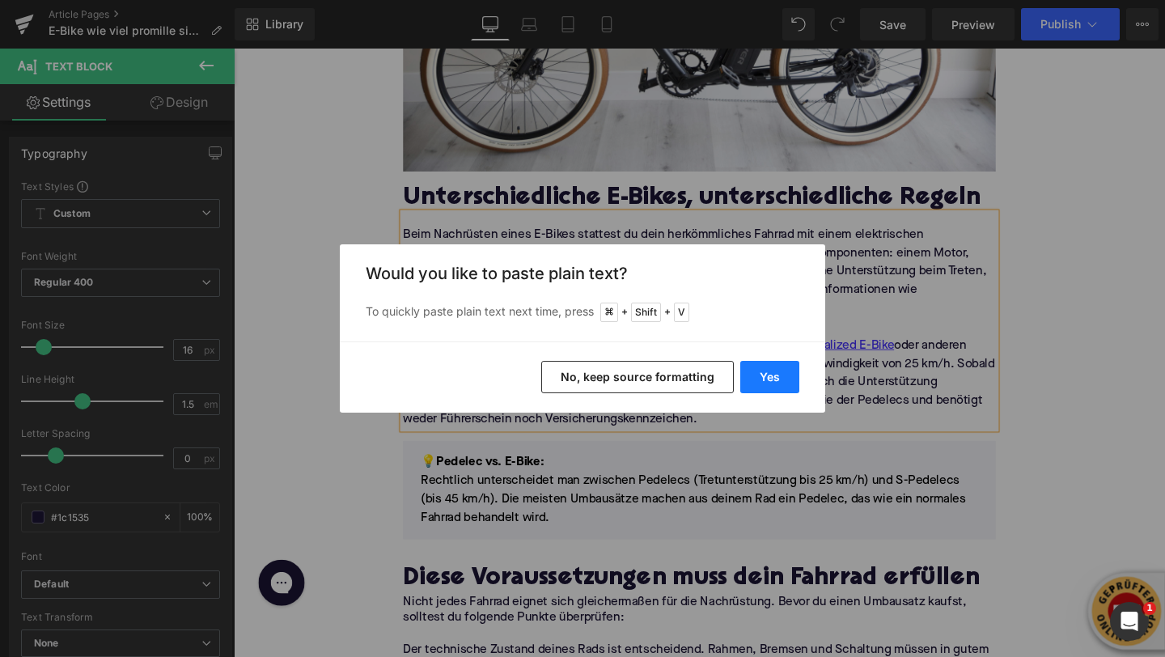
click at [755, 375] on button "Yes" at bounding box center [769, 377] width 59 height 32
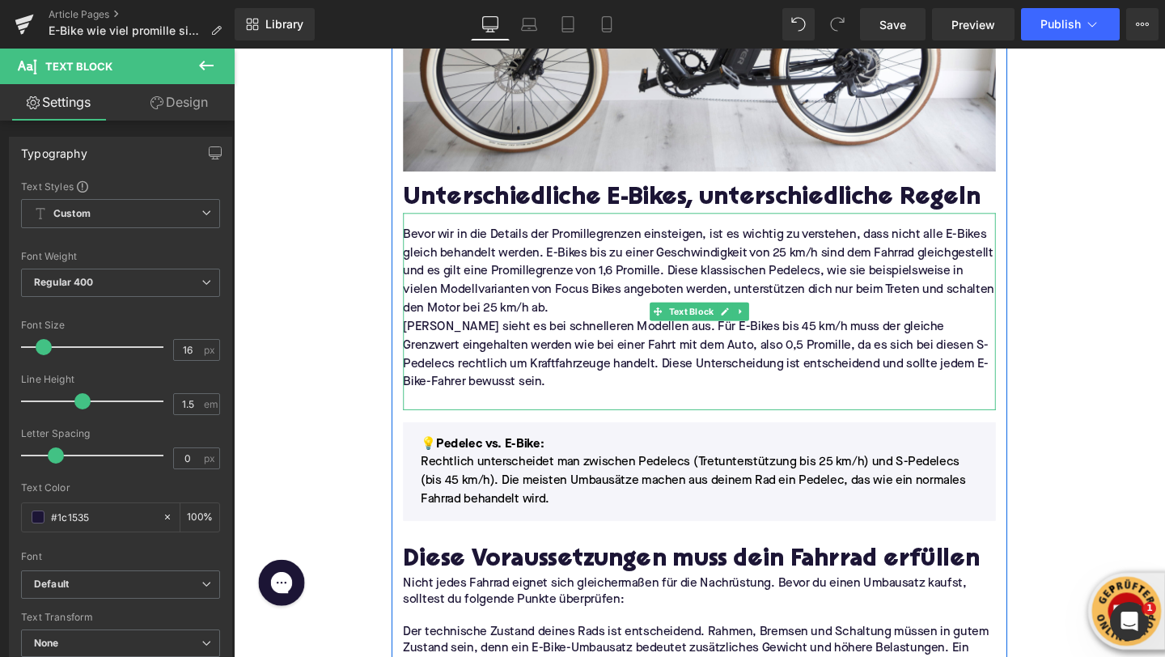
click at [811, 315] on p "Bevor wir in die Details der Promillegrenzen einsteigen, ist es wichtig zu vers…" at bounding box center [723, 283] width 623 height 97
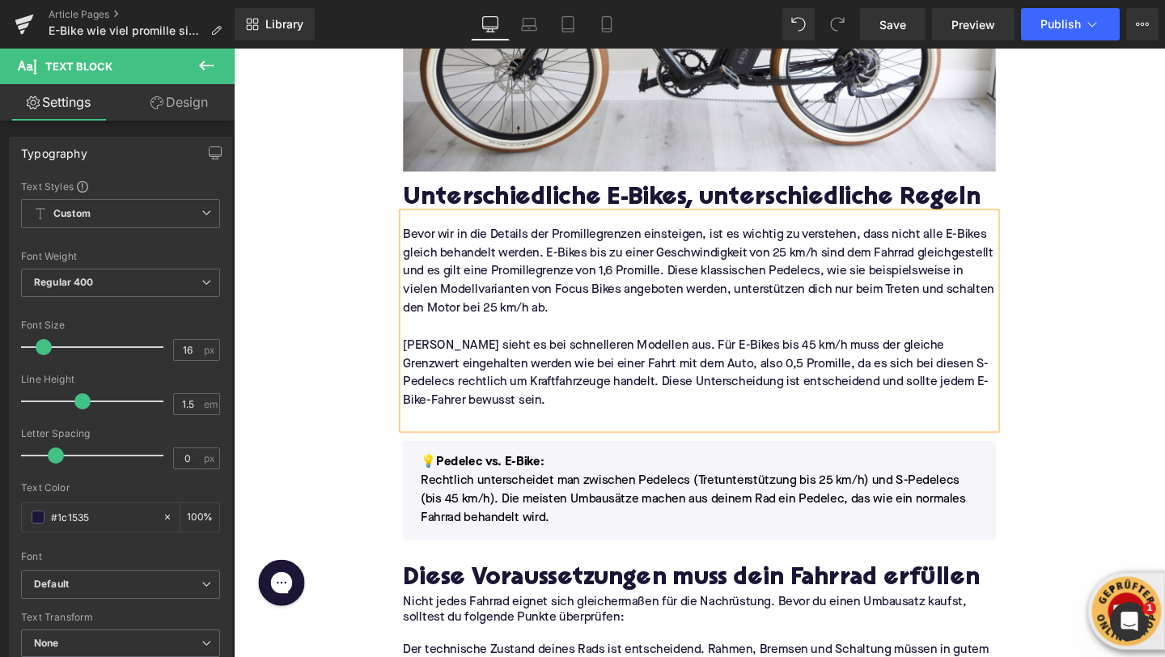
click at [476, 428] on p "[PERSON_NAME] sieht es bei schnelleren Modellen aus. Für E-Bikes bis 45 km/h mu…" at bounding box center [723, 390] width 623 height 78
click at [472, 439] on p at bounding box center [723, 438] width 623 height 19
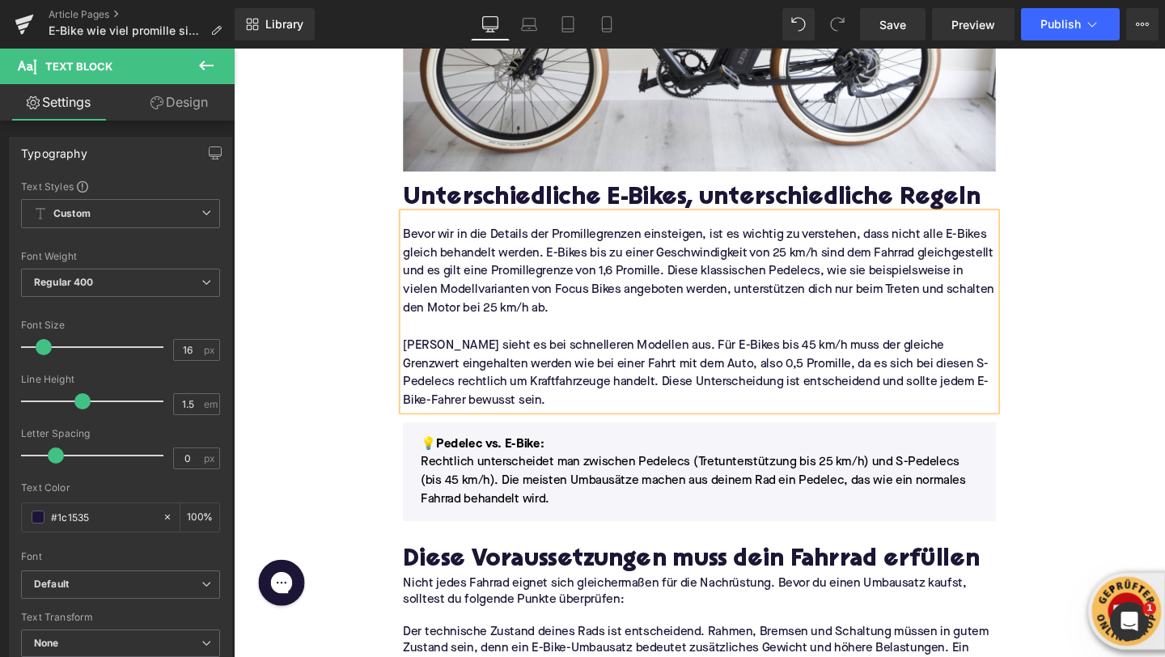
scroll to position [799, 0]
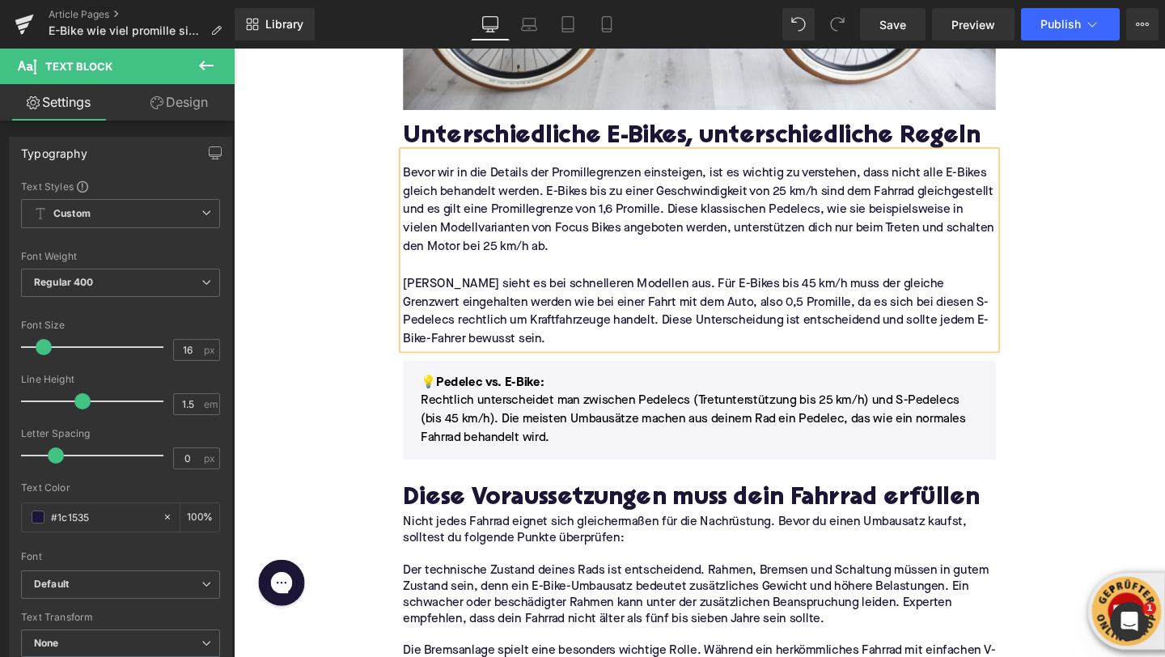
click at [486, 423] on p "Rechtlich unterscheidet man zwischen Pedelecs (Tretunterstützung bis 25 km/h) u…" at bounding box center [724, 438] width 586 height 58
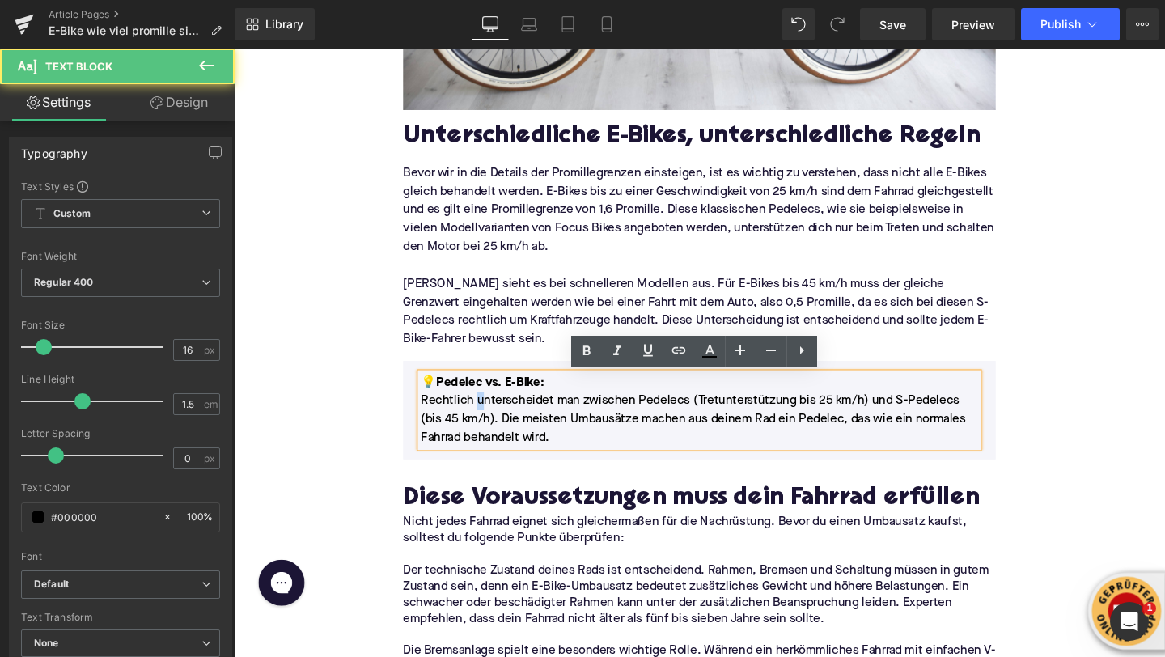
click at [486, 423] on p "Rechtlich unterscheidet man zwischen Pedelecs (Tretunterstützung bis 25 km/h) u…" at bounding box center [724, 438] width 586 height 58
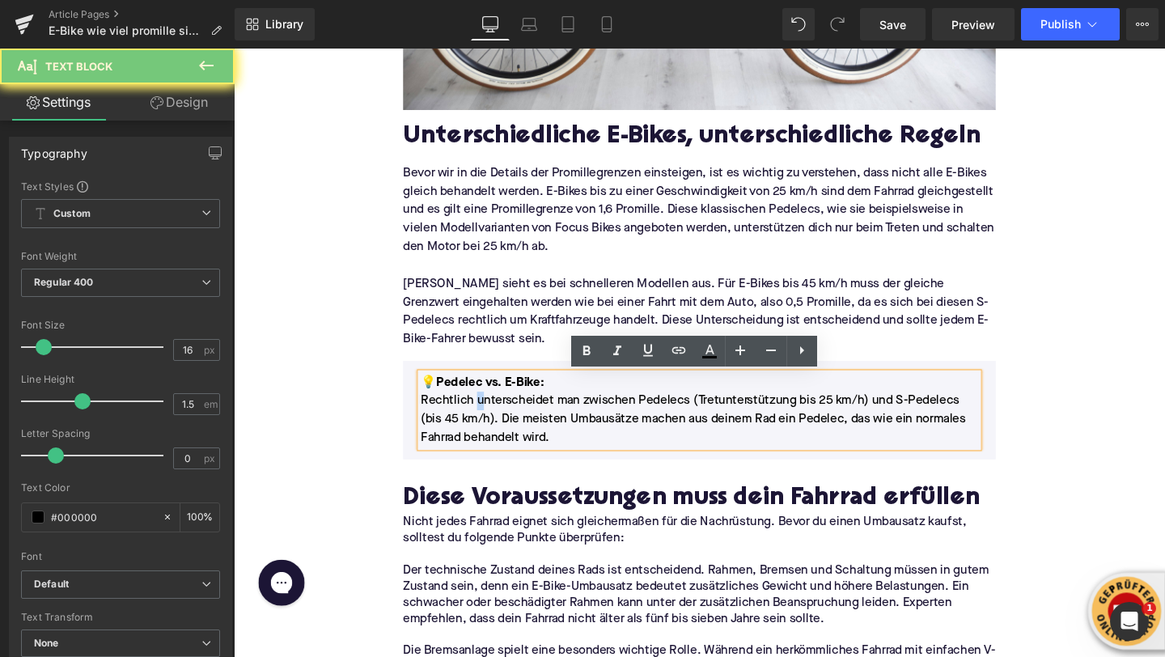
click at [486, 423] on p "Rechtlich unterscheidet man zwischen Pedelecs (Tretunterstützung bis 25 km/h) u…" at bounding box center [724, 438] width 586 height 58
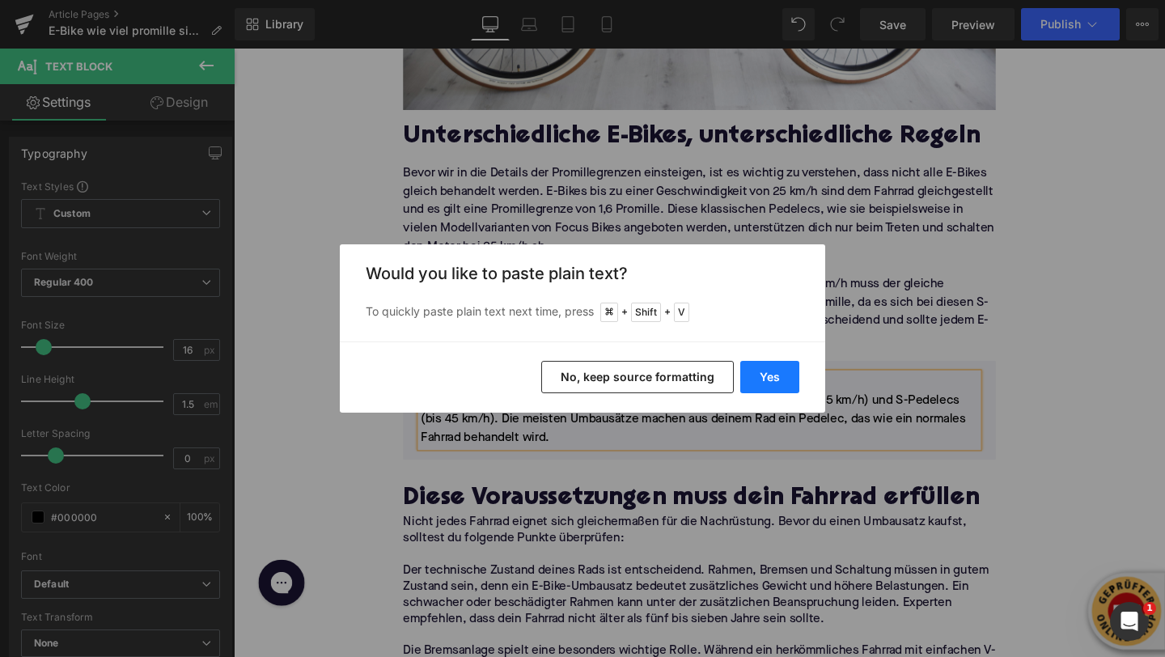
click at [753, 381] on button "Yes" at bounding box center [769, 377] width 59 height 32
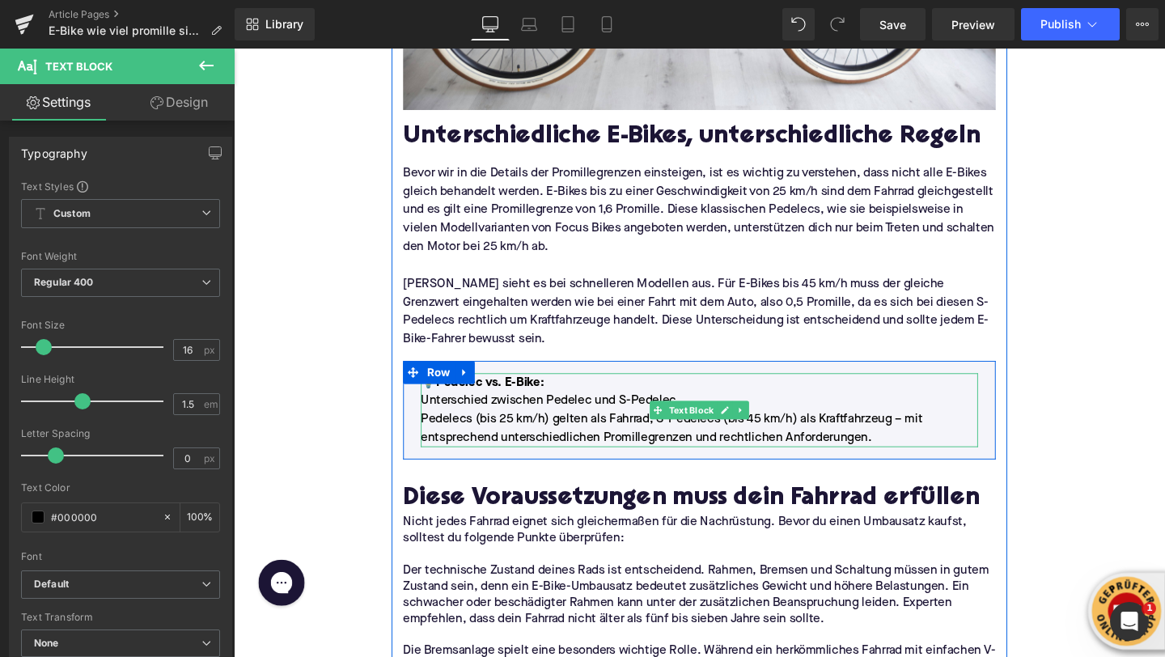
click at [603, 420] on p "Unterschied zwischen Pedelec und S-Pedelec" at bounding box center [724, 418] width 586 height 19
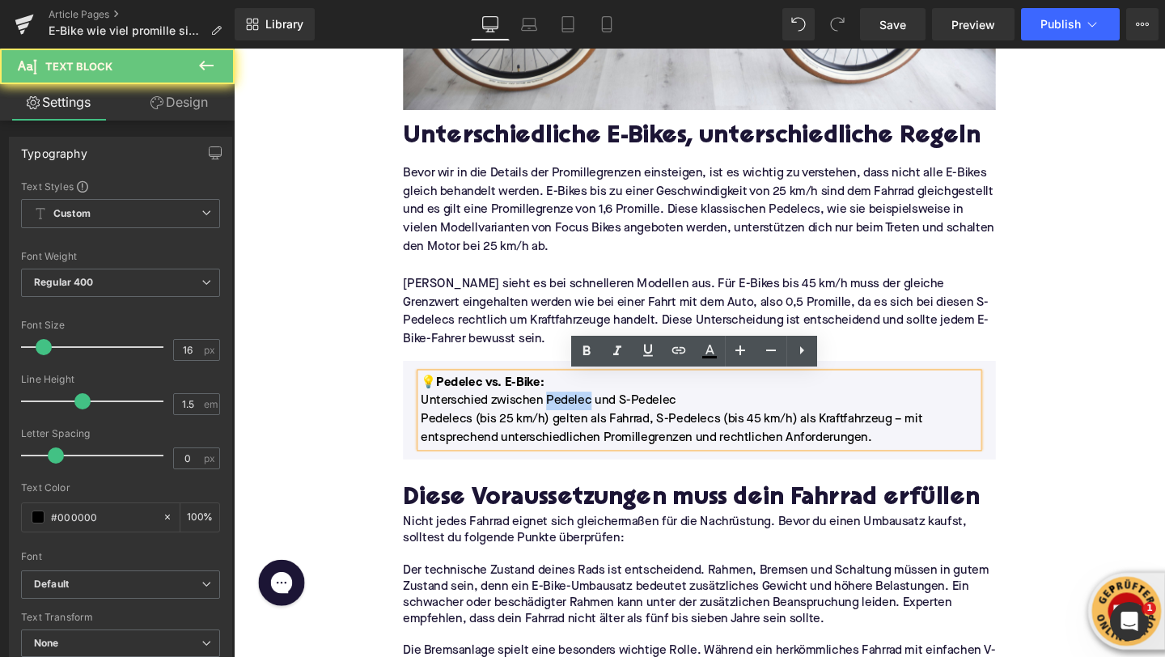
click at [603, 420] on p "Unterschied zwischen Pedelec und S-Pedelec" at bounding box center [724, 418] width 586 height 19
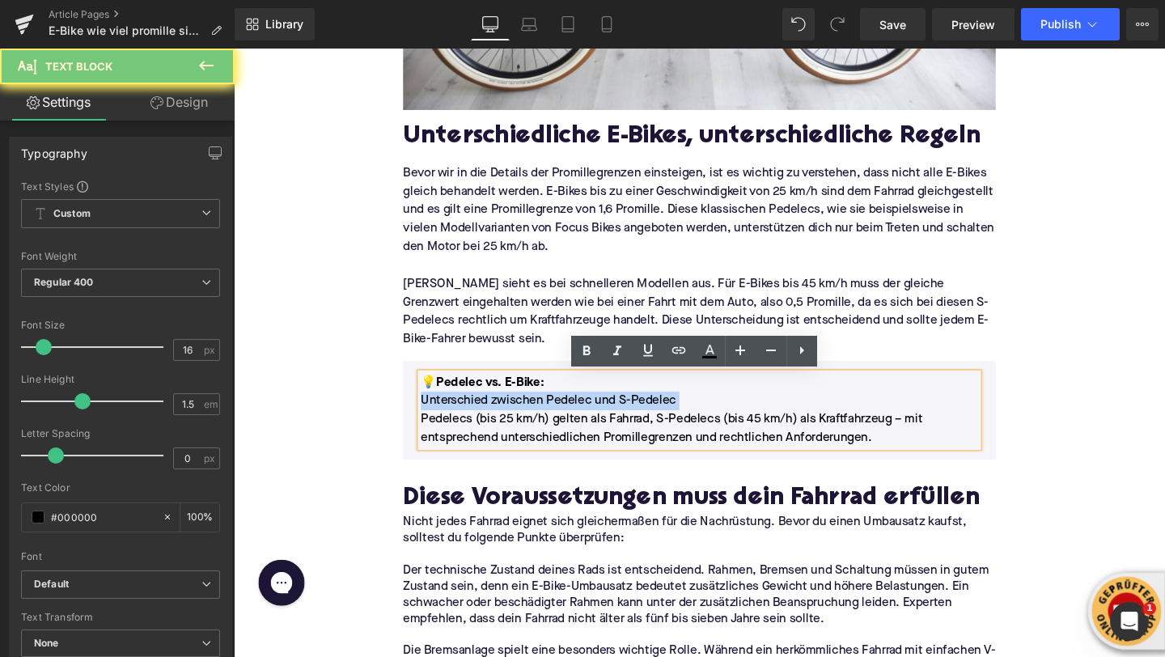
copy p "Unterschied zwischen Pedelec und S-Pedelec"
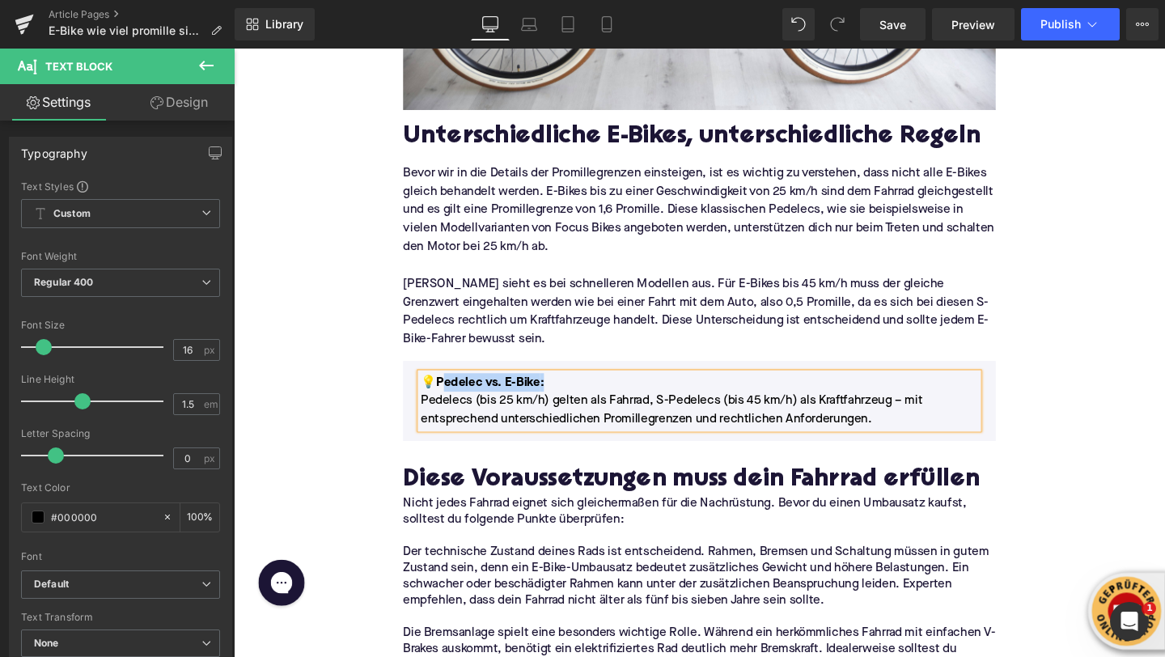
drag, startPoint x: 558, startPoint y: 401, endPoint x: 447, endPoint y: 399, distance: 110.1
click at [447, 399] on p "💡Pedelec vs. E-Bike :" at bounding box center [724, 399] width 586 height 19
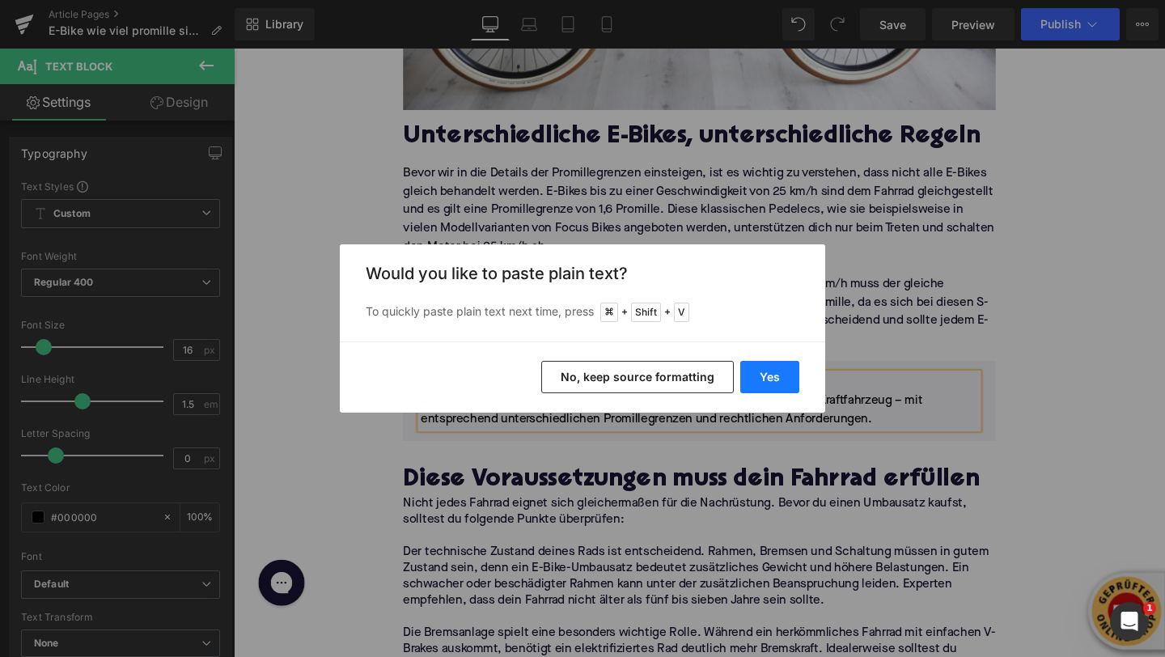
click at [743, 379] on button "Yes" at bounding box center [769, 377] width 59 height 32
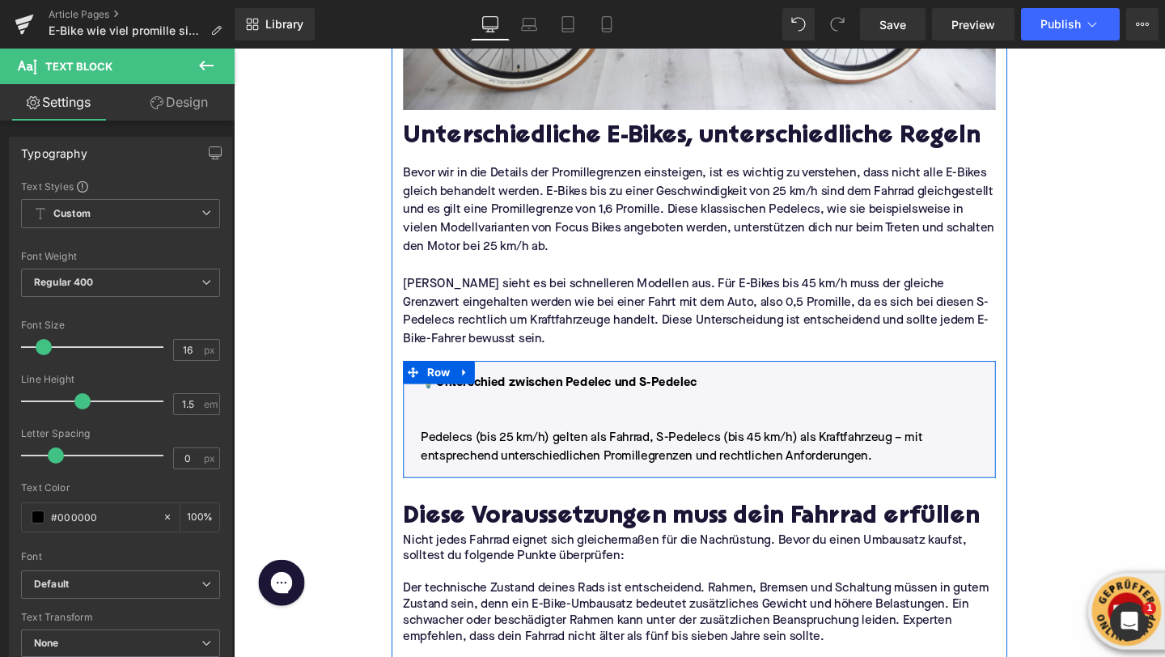
click at [670, 431] on div "💡Unterschied zwischen Pedelec und S-Pedelec Pedelecs (bis 25 km/h) gelten als F…" at bounding box center [724, 438] width 586 height 97
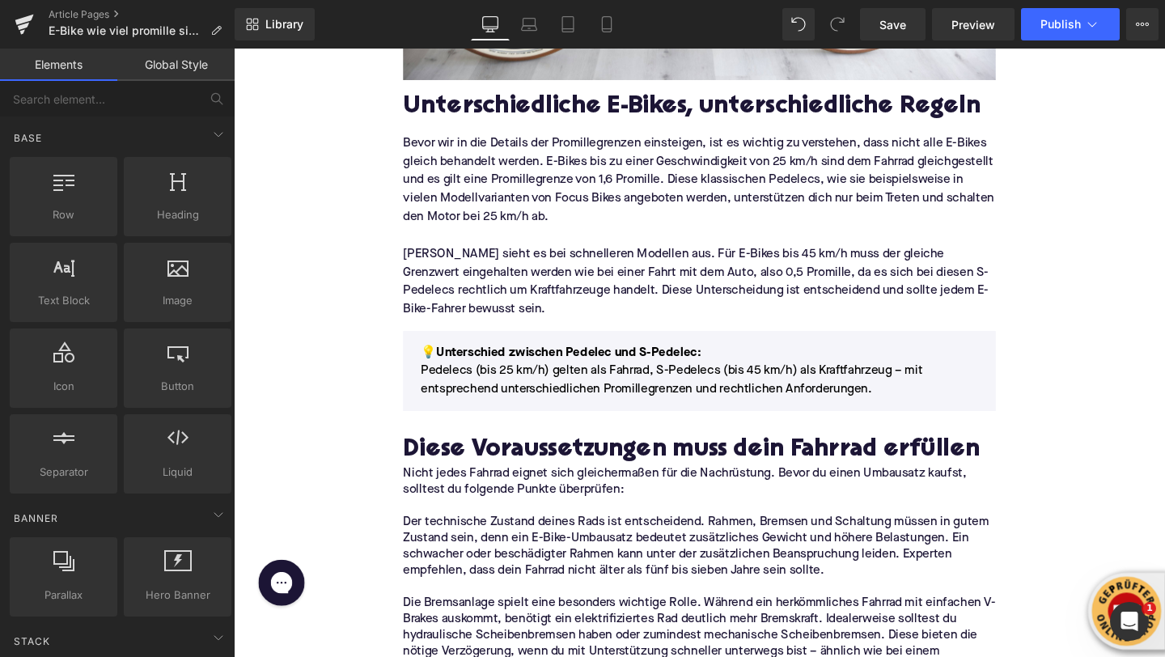
scroll to position [876, 0]
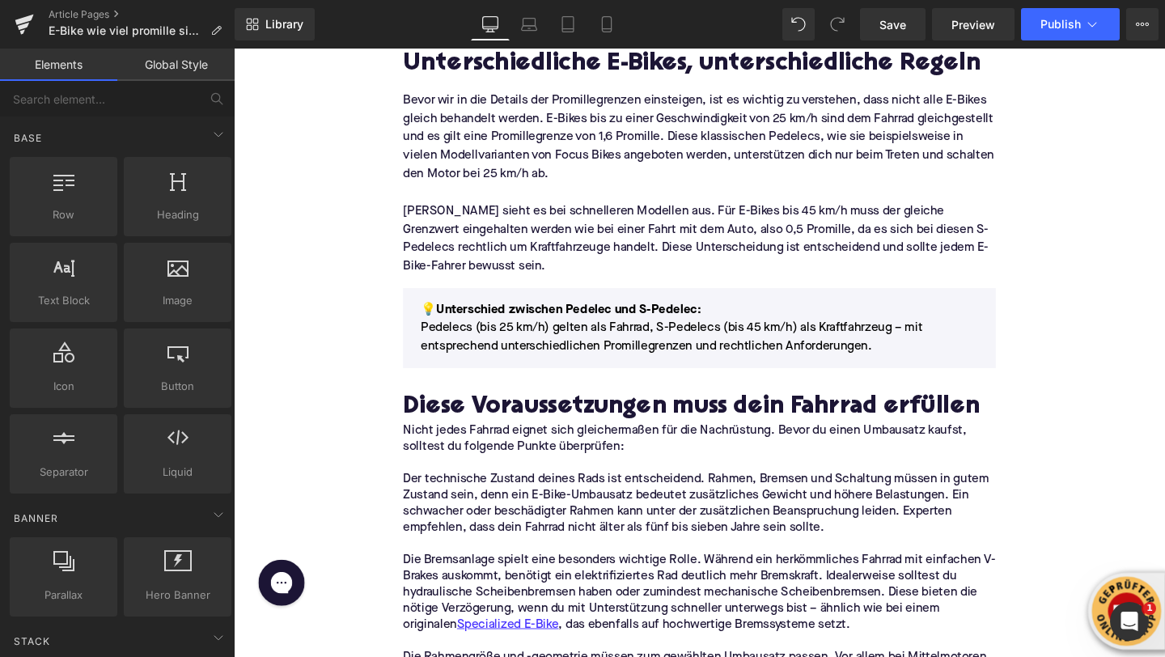
click at [478, 424] on h2 "Diese Voraussetzungen muss dein Fahrrad erfüllen" at bounding box center [723, 426] width 623 height 29
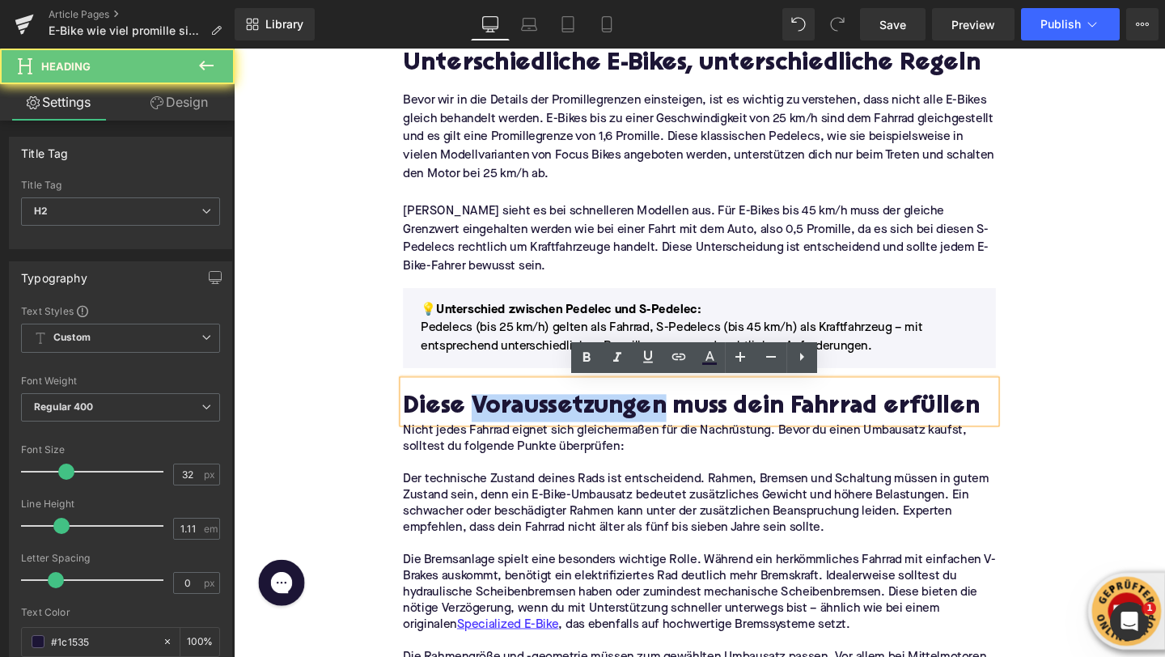
click at [478, 424] on h2 "Diese Voraussetzungen muss dein Fahrrad erfüllen" at bounding box center [723, 426] width 623 height 29
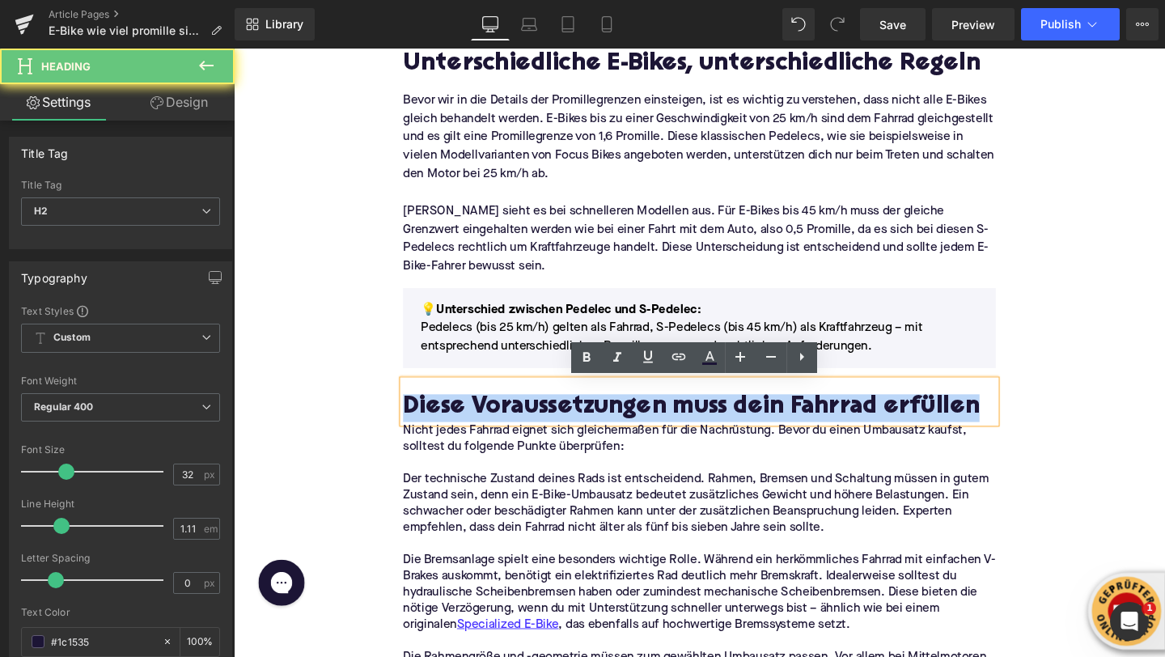
click at [478, 424] on h2 "Diese Voraussetzungen muss dein Fahrrad erfüllen" at bounding box center [723, 426] width 623 height 29
paste div
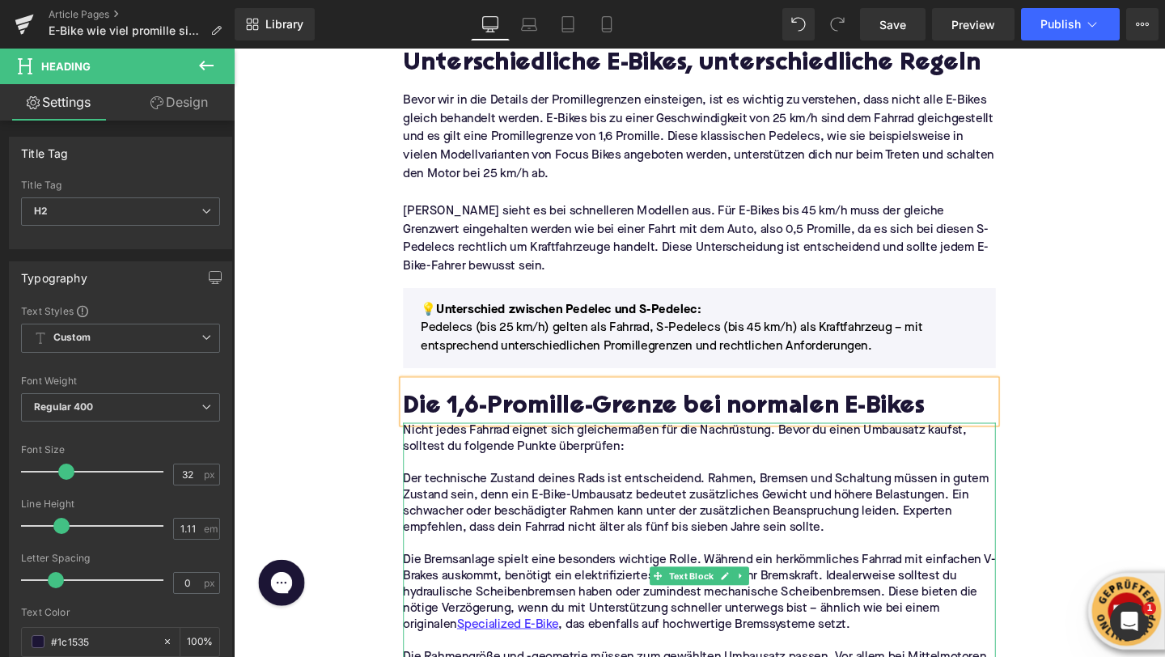
click at [468, 544] on p "Der technische Zustand deines Rads ist entscheidend. Rahmen, Bremsen und Schalt…" at bounding box center [723, 527] width 623 height 68
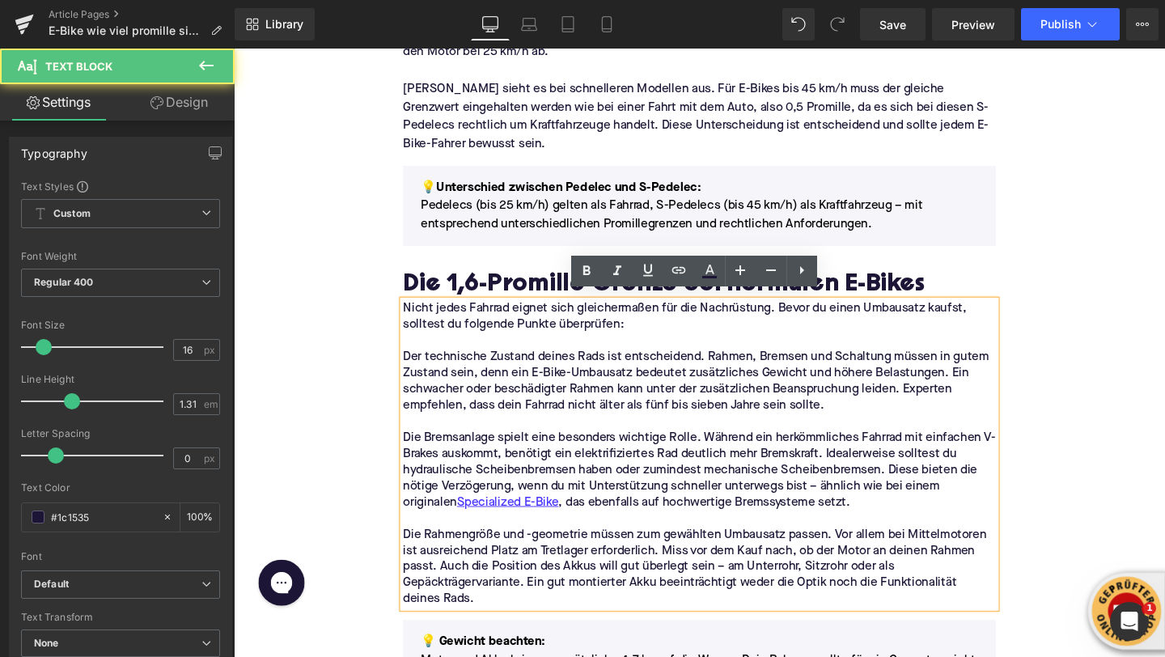
scroll to position [1031, 0]
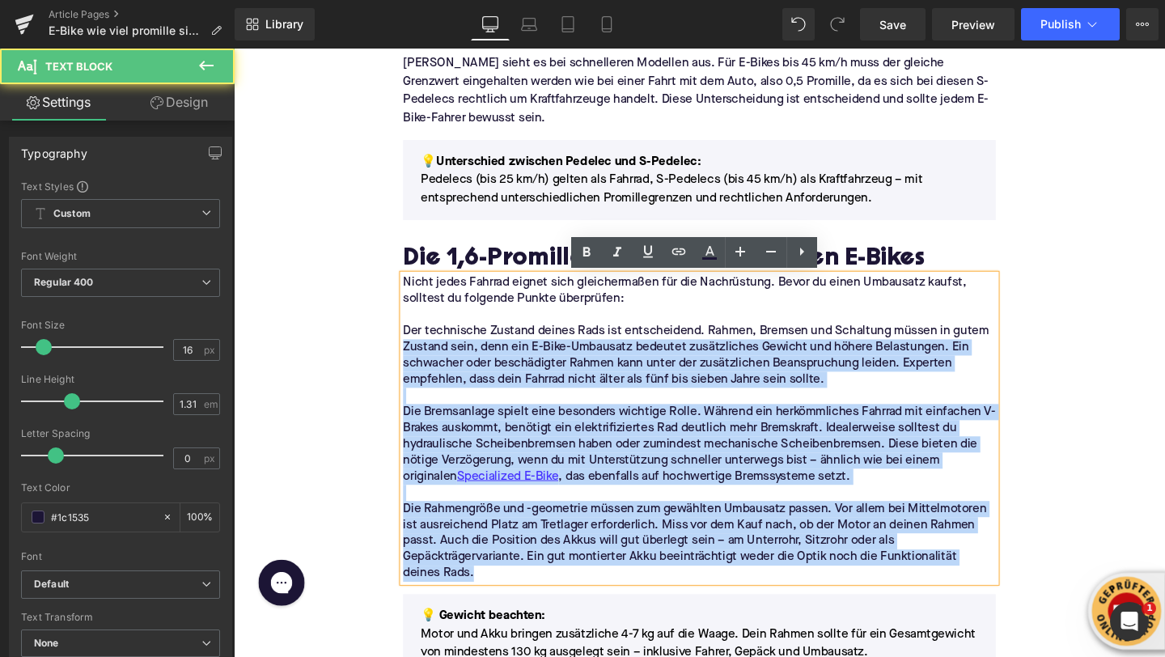
drag, startPoint x: 567, startPoint y: 593, endPoint x: 409, endPoint y: 301, distance: 332.4
click at [412, 301] on div "Nicht jedes Fahrrad eignet sich gleichermaßen für die Nachrüstung. Bevor du ein…" at bounding box center [723, 447] width 623 height 323
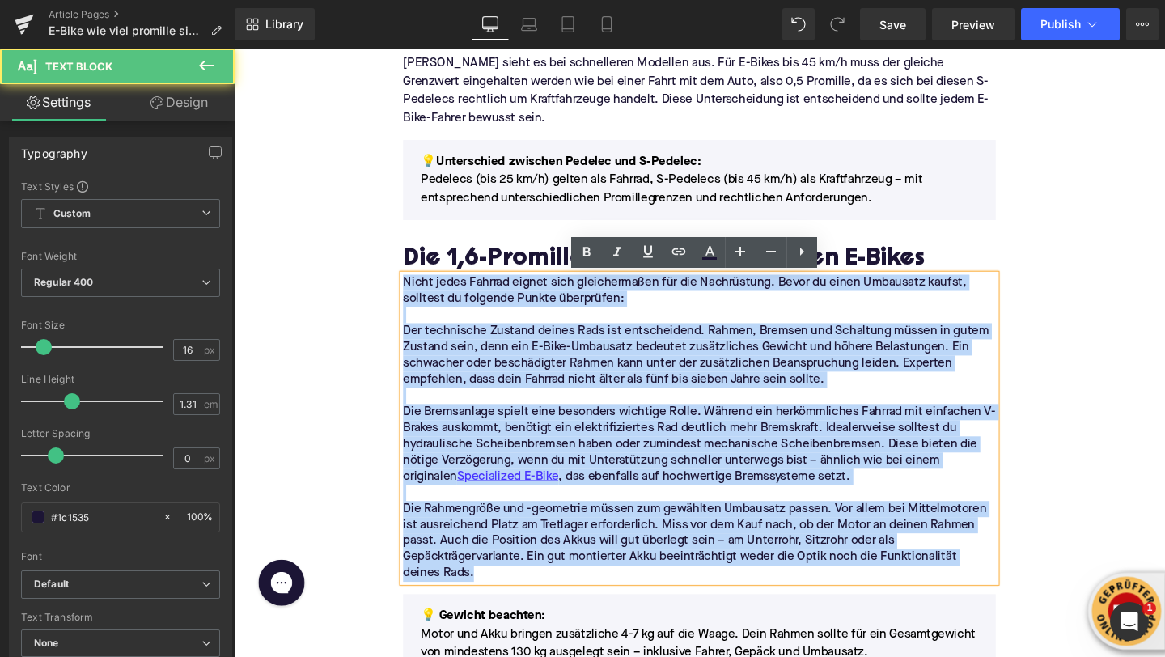
drag, startPoint x: 414, startPoint y: 296, endPoint x: 550, endPoint y: 621, distance: 352.9
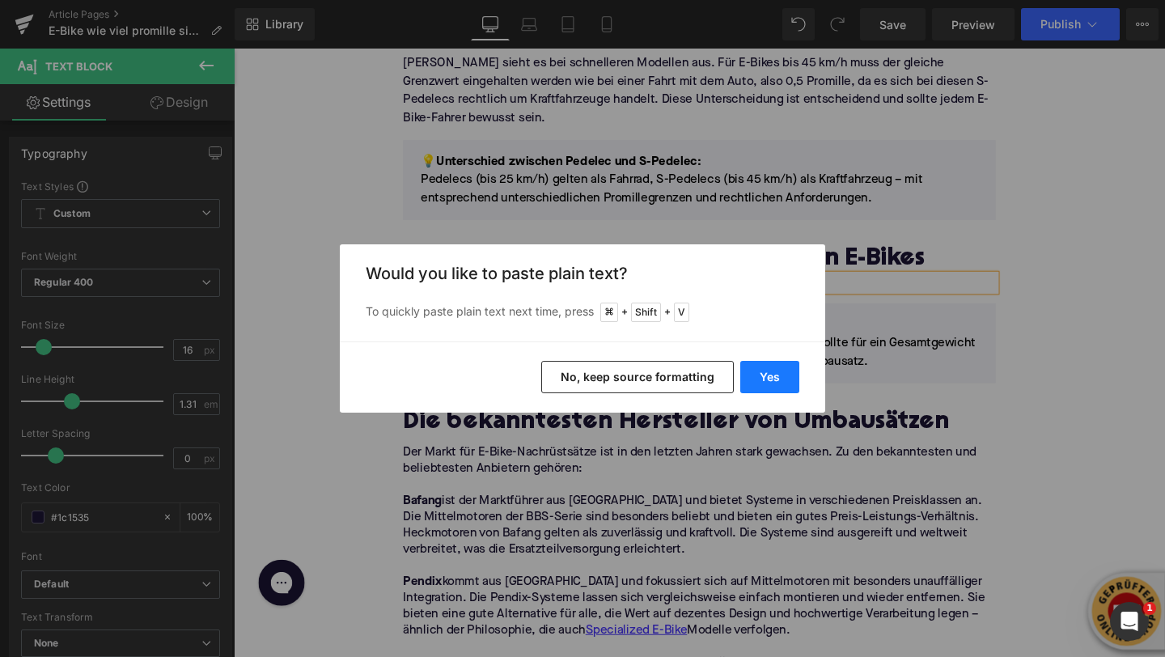
click at [761, 380] on button "Yes" at bounding box center [769, 377] width 59 height 32
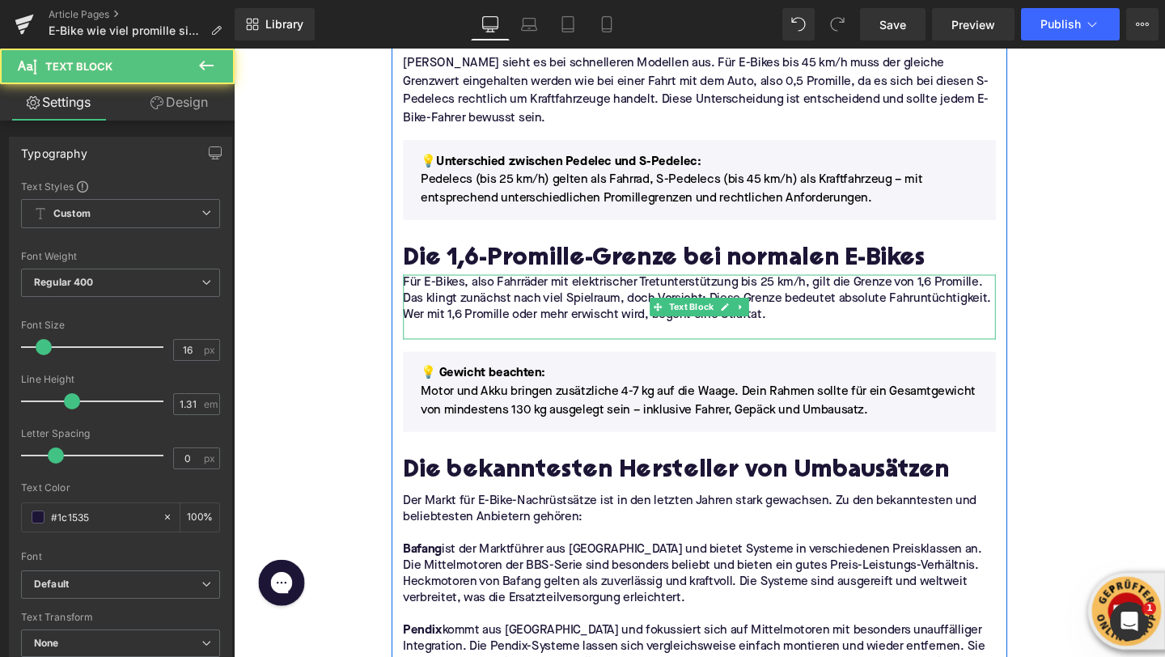
click at [488, 338] on p at bounding box center [723, 345] width 623 height 17
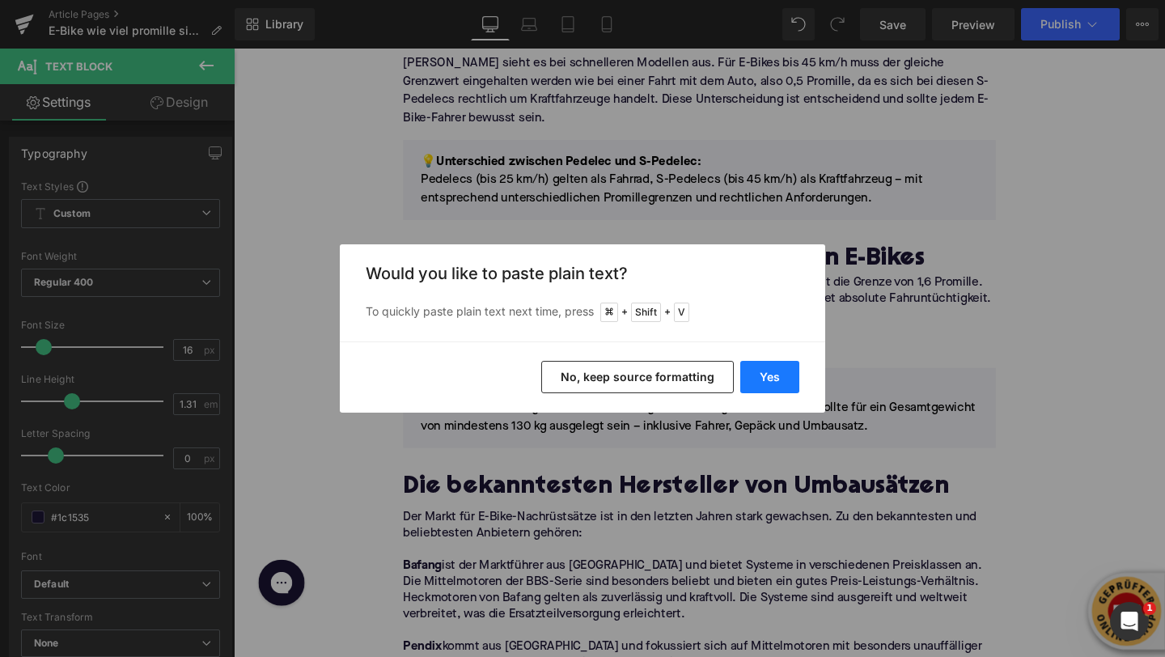
click at [758, 382] on button "Yes" at bounding box center [769, 377] width 59 height 32
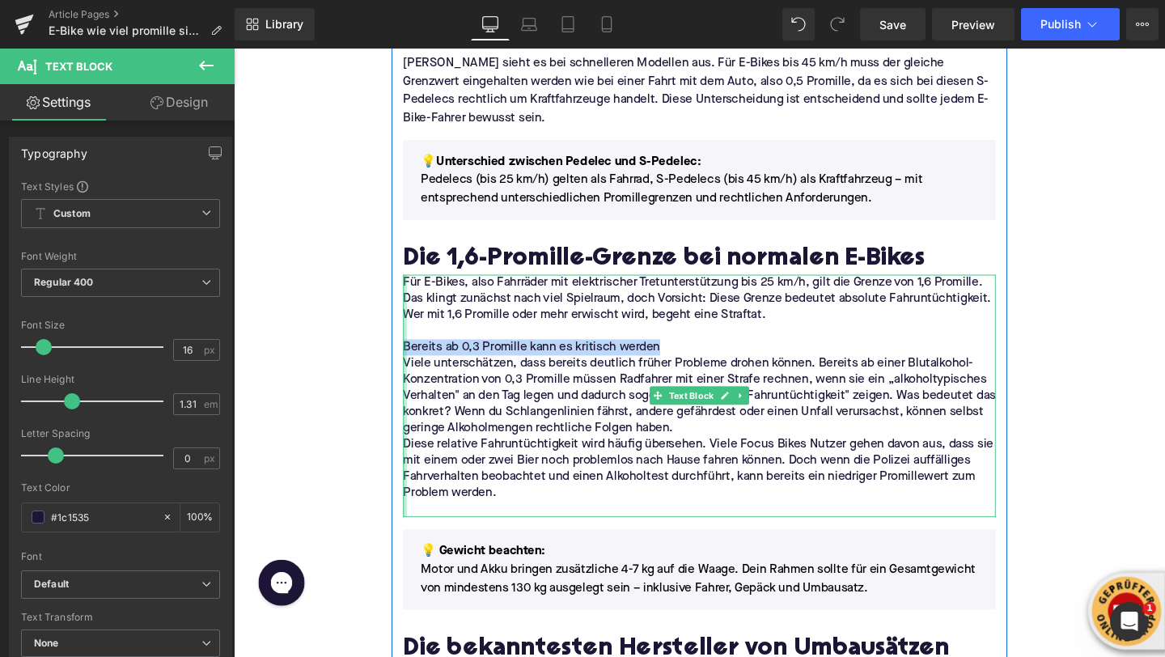
drag, startPoint x: 698, startPoint y: 363, endPoint x: 411, endPoint y: 360, distance: 286.5
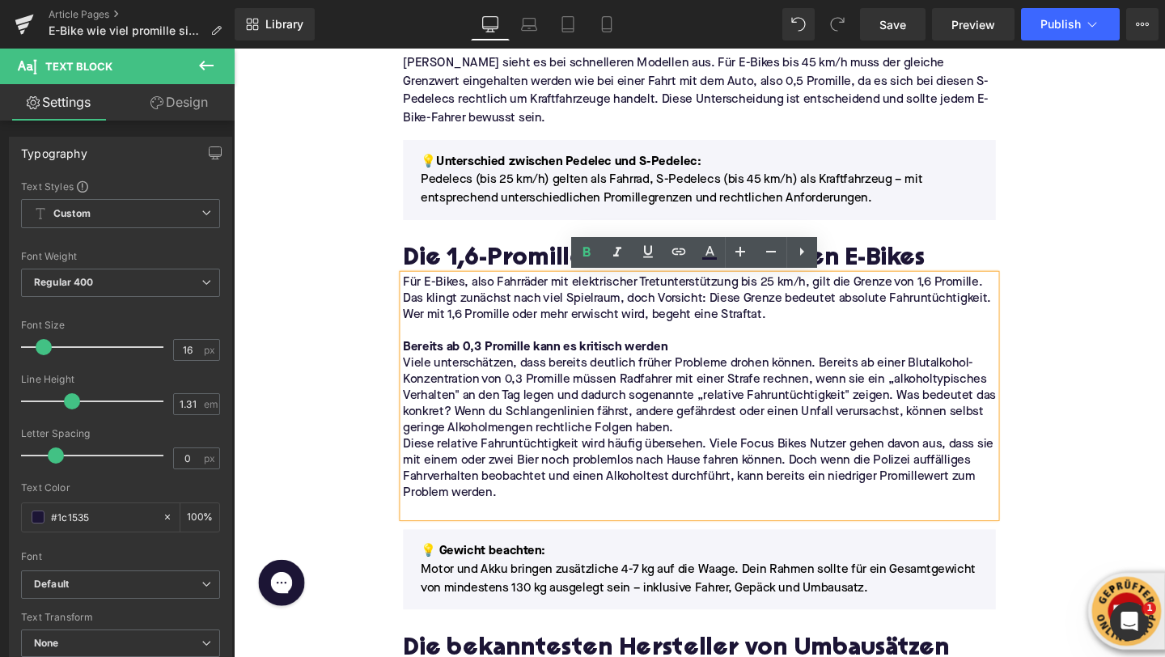
click at [766, 447] on p "Viele unterschätzen, dass bereits deutlich früher Probleme drohen können. Berei…" at bounding box center [723, 413] width 623 height 85
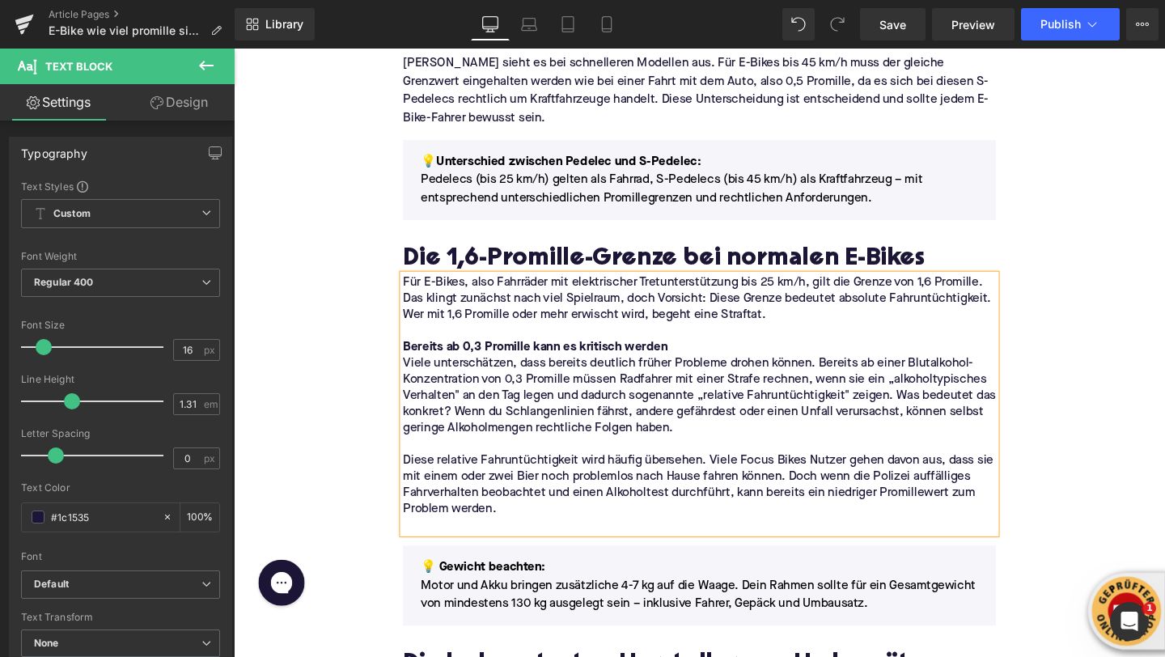
click at [481, 550] on p at bounding box center [723, 549] width 623 height 17
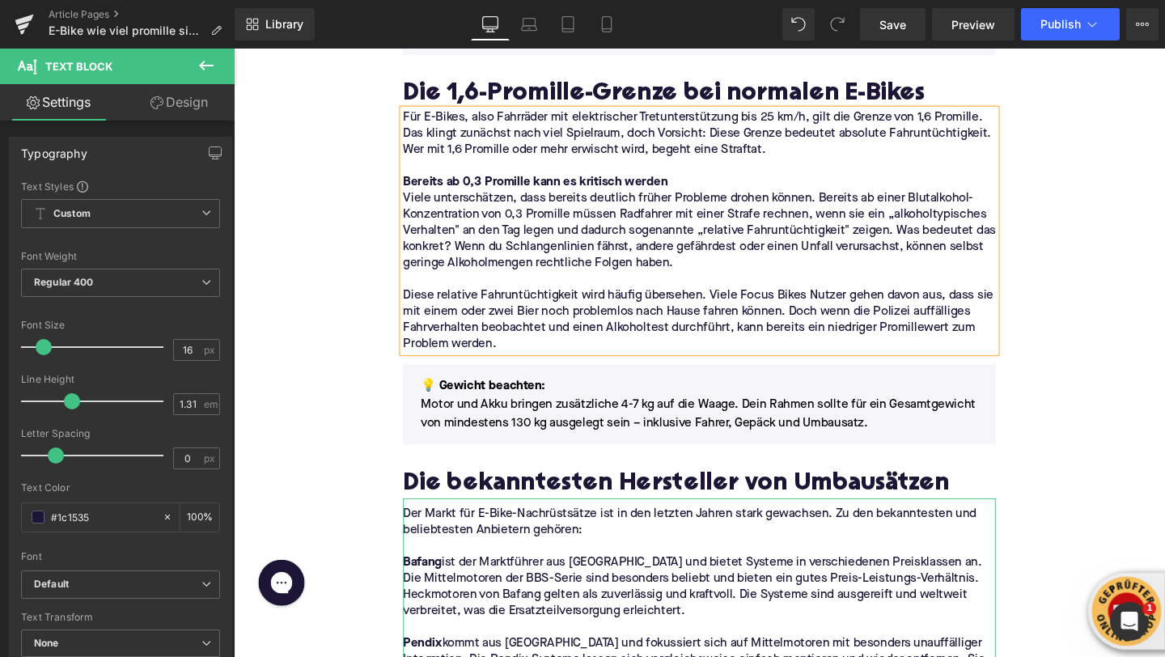
scroll to position [1217, 0]
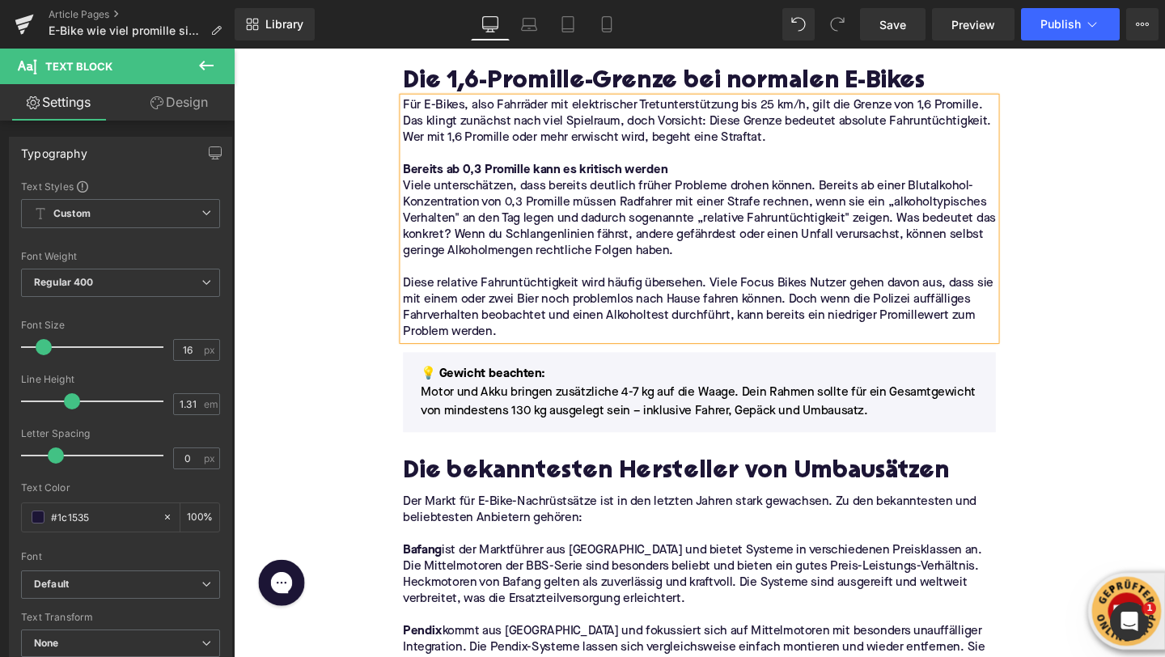
click at [451, 490] on h2 "Die bekanntesten Hersteller von Umbausätzen" at bounding box center [723, 494] width 623 height 29
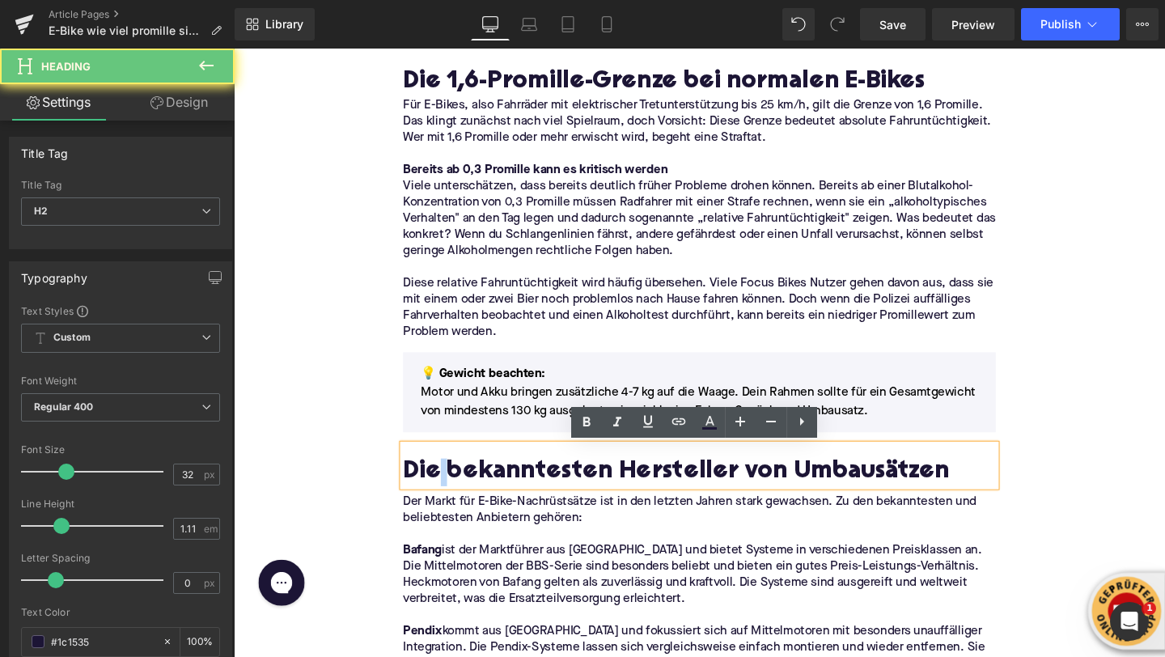
click at [451, 490] on h2 "Die bekanntesten Hersteller von Umbausätzen" at bounding box center [723, 494] width 623 height 29
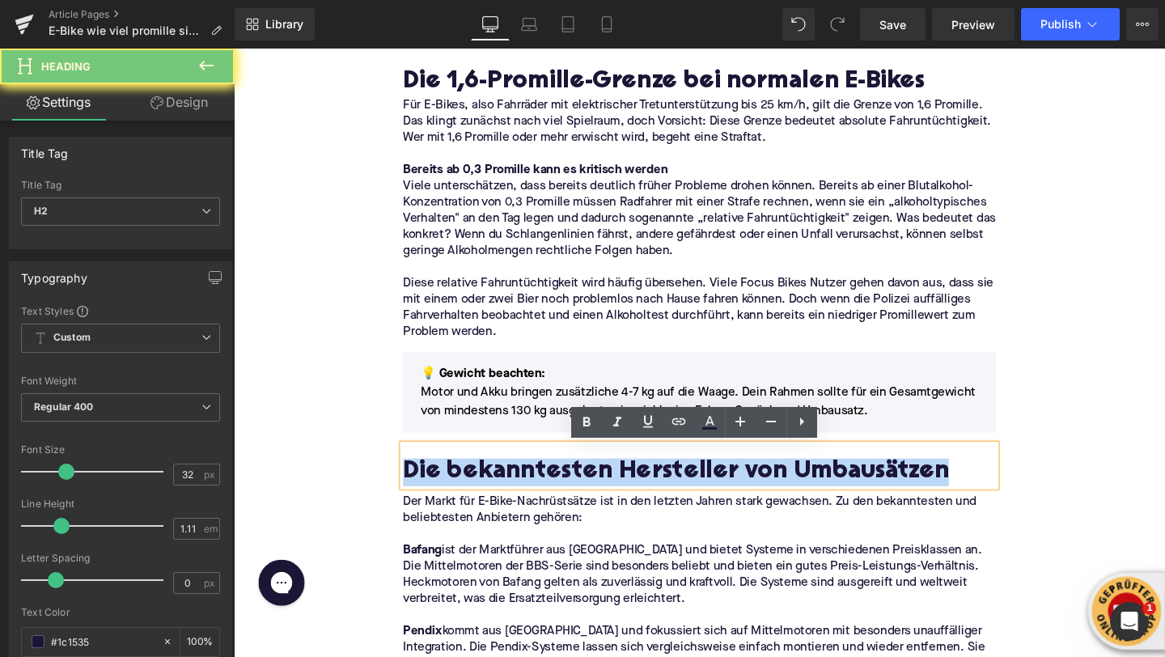
click at [451, 490] on h2 "Die bekanntesten Hersteller von Umbausätzen" at bounding box center [723, 494] width 623 height 29
paste div
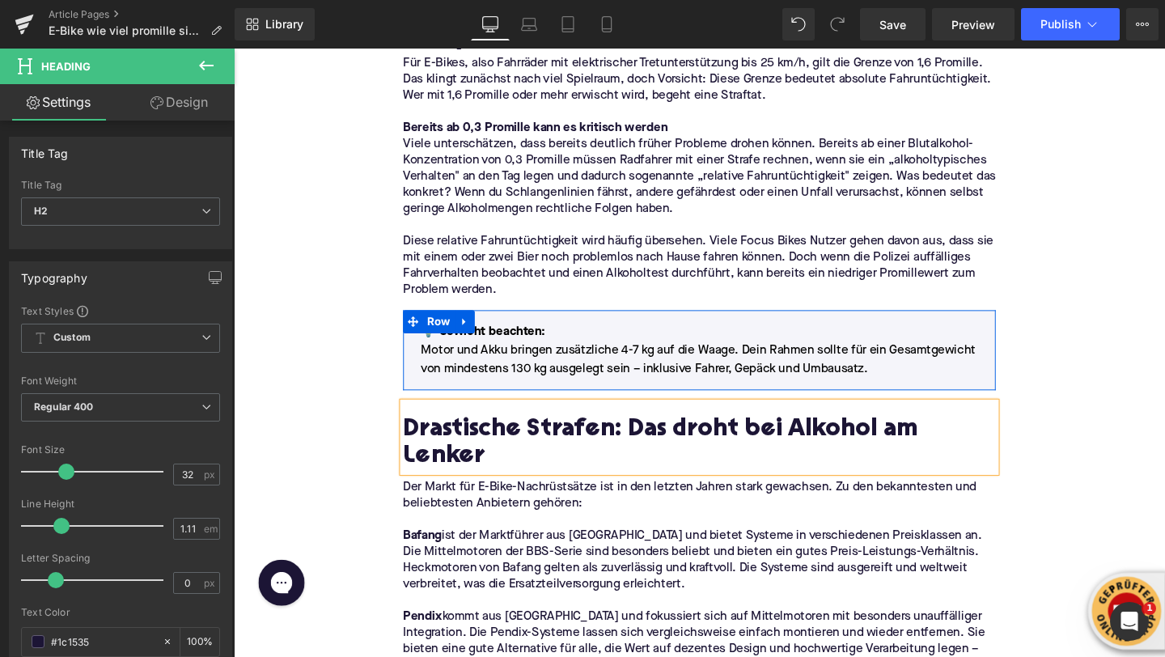
scroll to position [1303, 0]
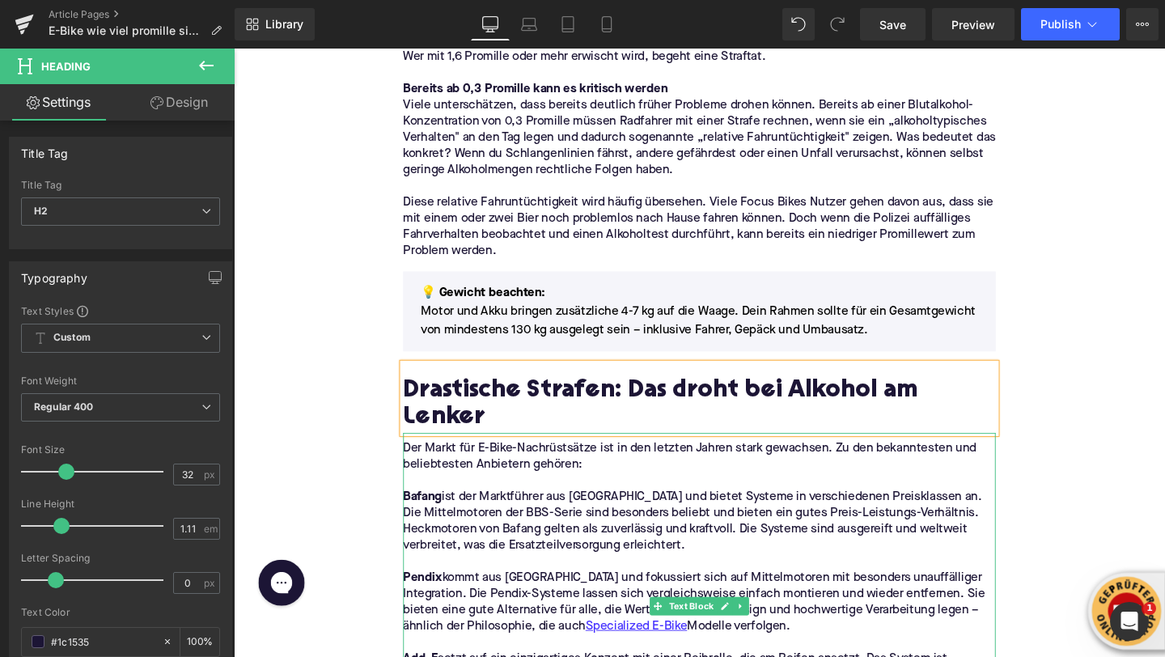
click at [455, 460] on p "Der Markt für E-Bike-Nachrüstsätze ist in den letzten Jahren stark gewachsen. Z…" at bounding box center [723, 477] width 623 height 34
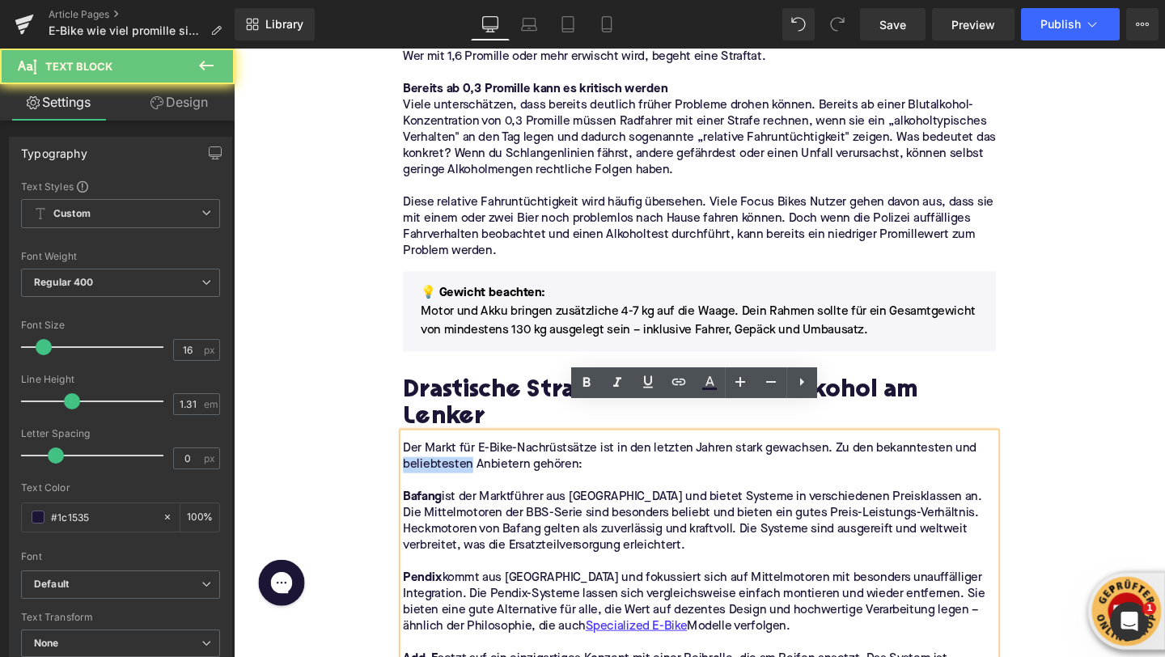
click at [455, 460] on p "Der Markt für E-Bike-Nachrüstsätze ist in den letzten Jahren stark gewachsen. Z…" at bounding box center [723, 477] width 623 height 34
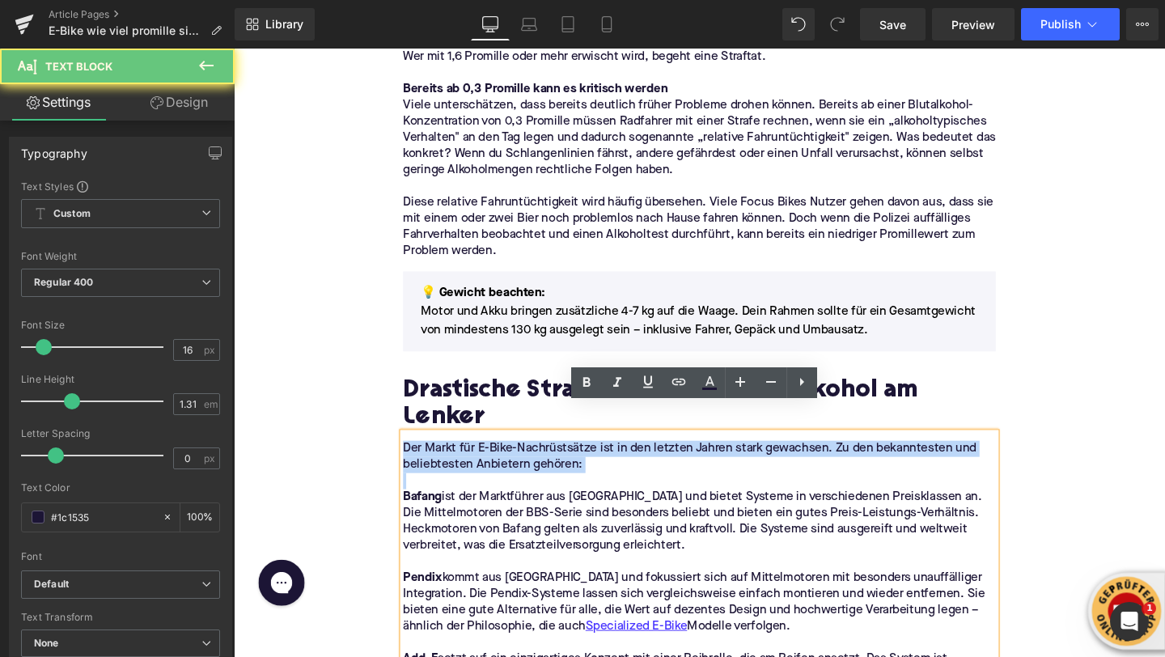
click at [455, 460] on p "Der Markt für E-Bike-Nachrüstsätze ist in den letzten Jahren stark gewachsen. Z…" at bounding box center [723, 477] width 623 height 34
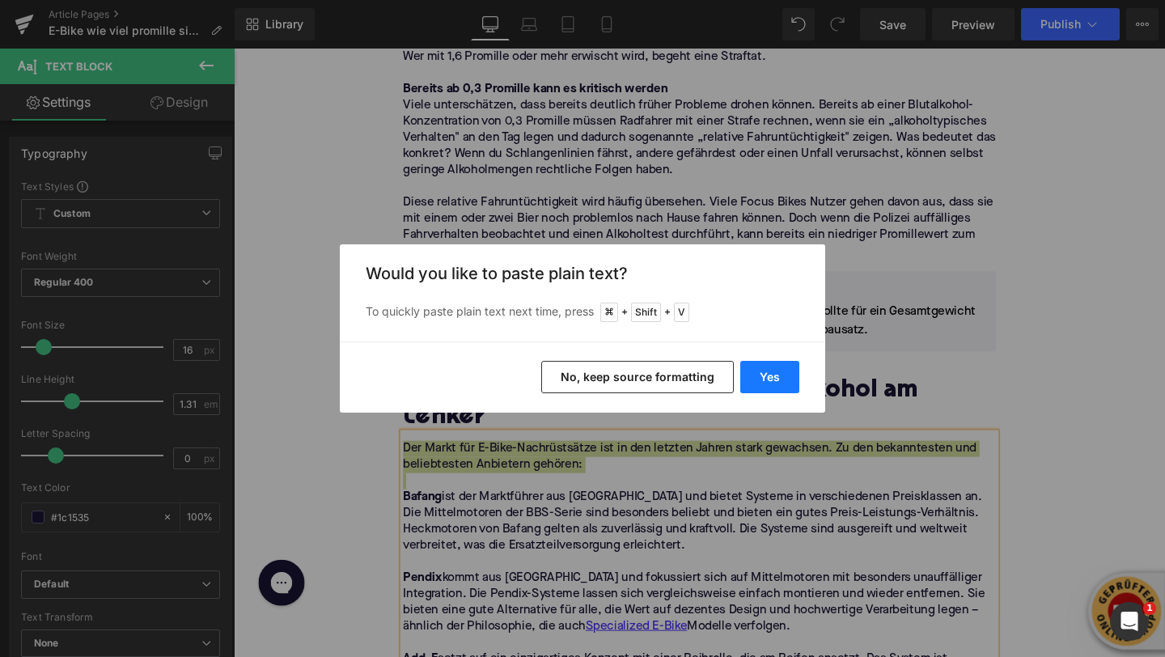
click at [778, 377] on button "Yes" at bounding box center [769, 377] width 59 height 32
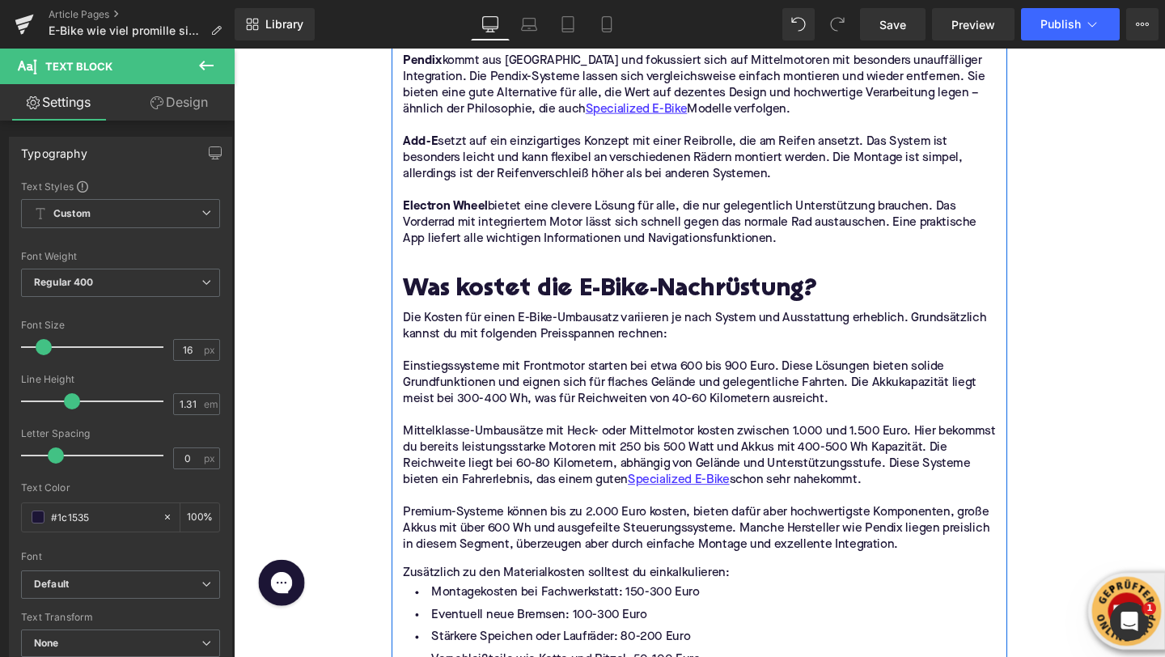
scroll to position [1814, 0]
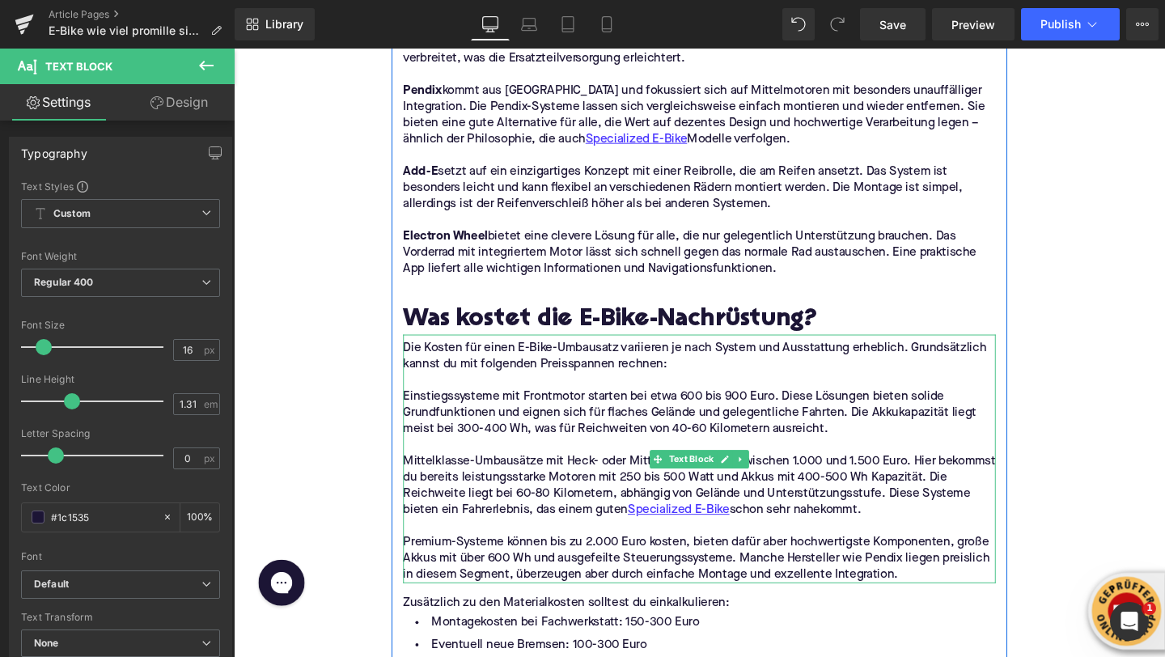
click at [464, 408] on p "Einstiegssysteme mit Frontmotor starten bei etwa 600 bis 900 Euro. Diese Lösung…" at bounding box center [723, 432] width 623 height 51
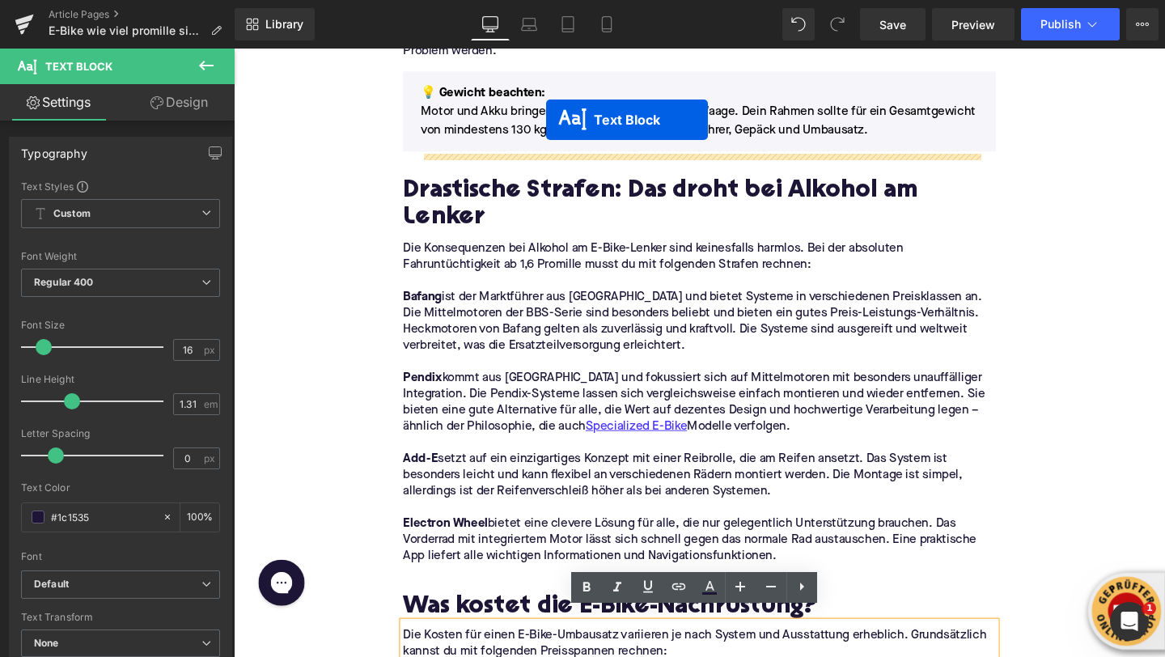
scroll to position [1399, 0]
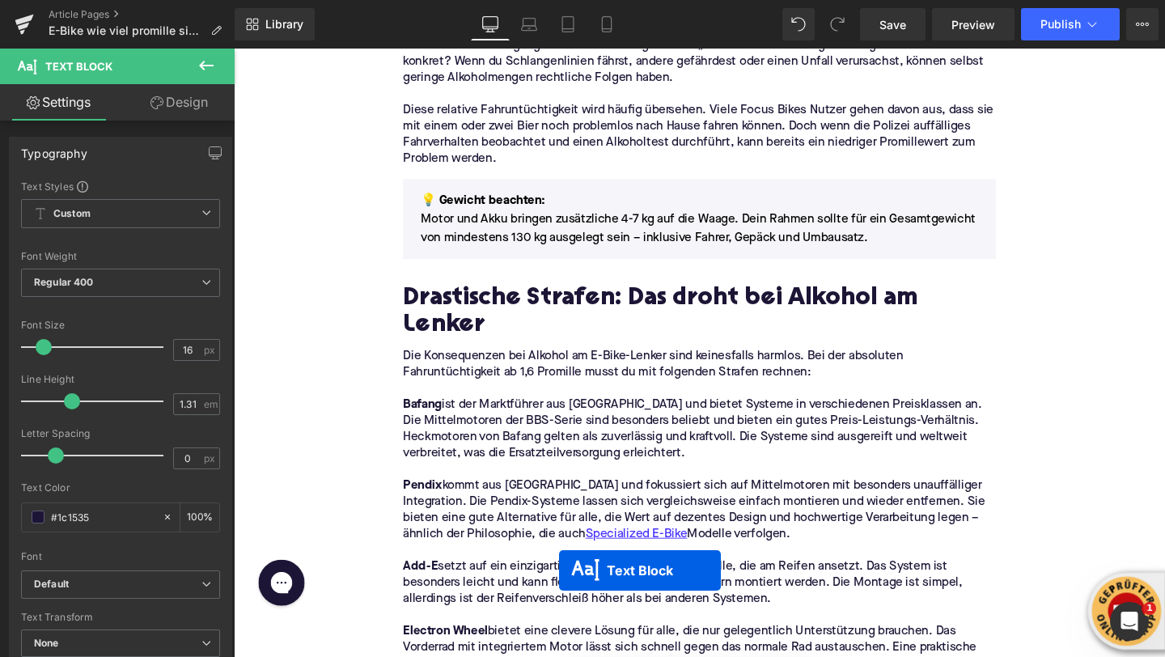
drag, startPoint x: 678, startPoint y: 628, endPoint x: 576, endPoint y: 597, distance: 106.5
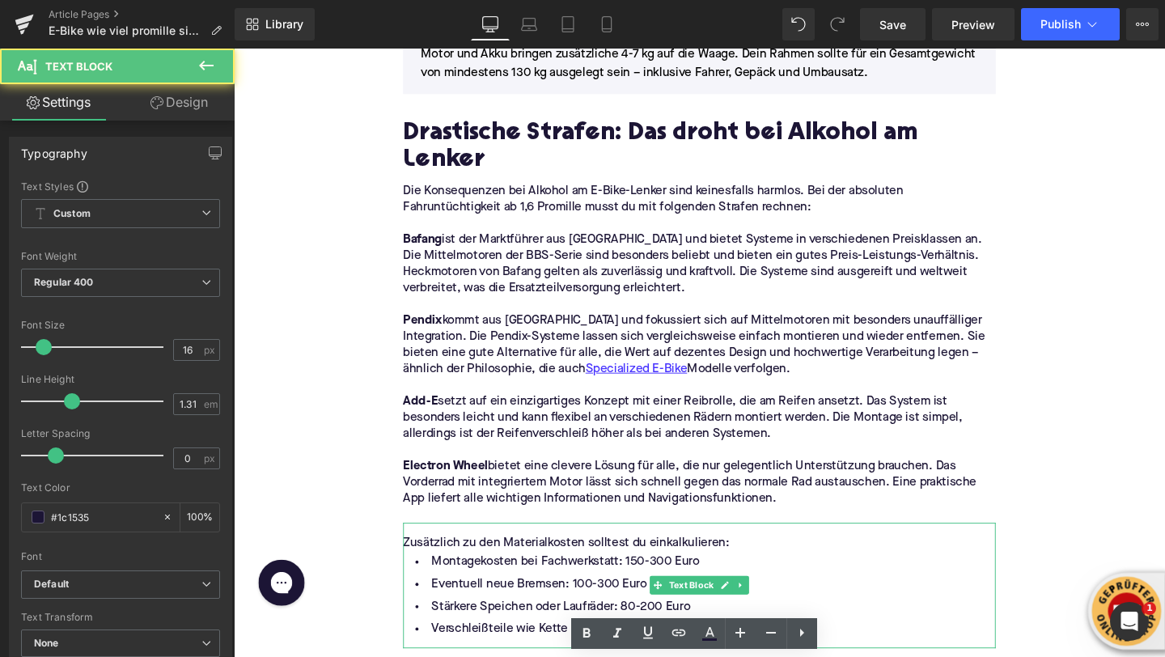
scroll to position [1586, 0]
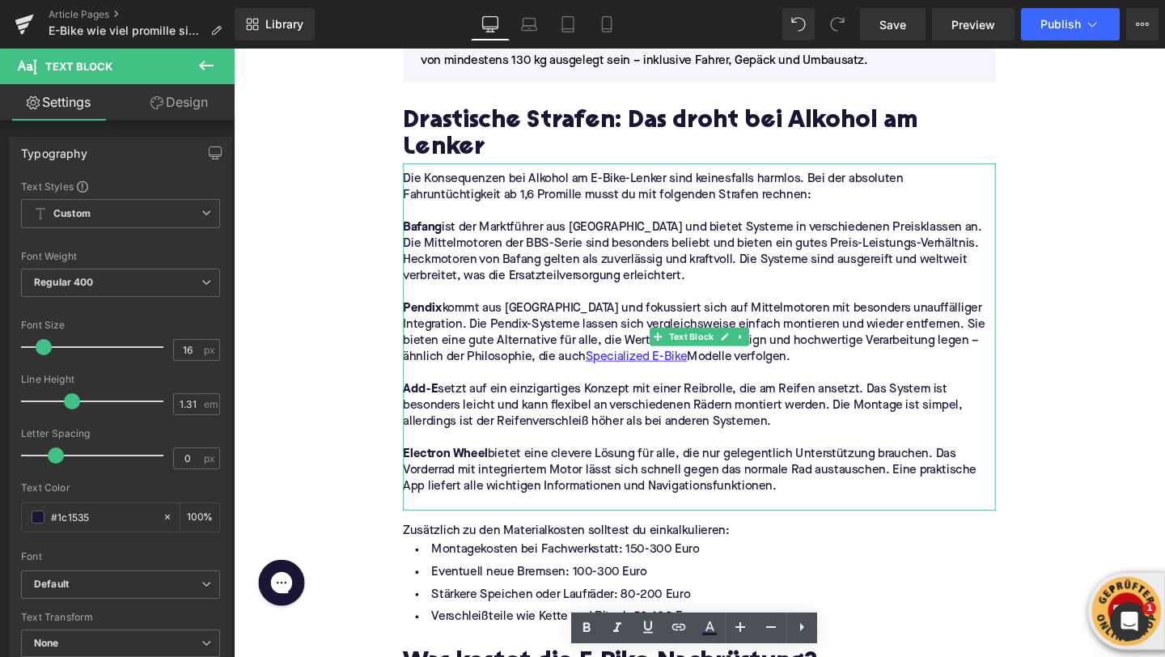
click at [600, 466] on p "Electron Wheel bietet eine clevere Lösung für alle, die nur gelegentlich Unters…" at bounding box center [723, 491] width 623 height 51
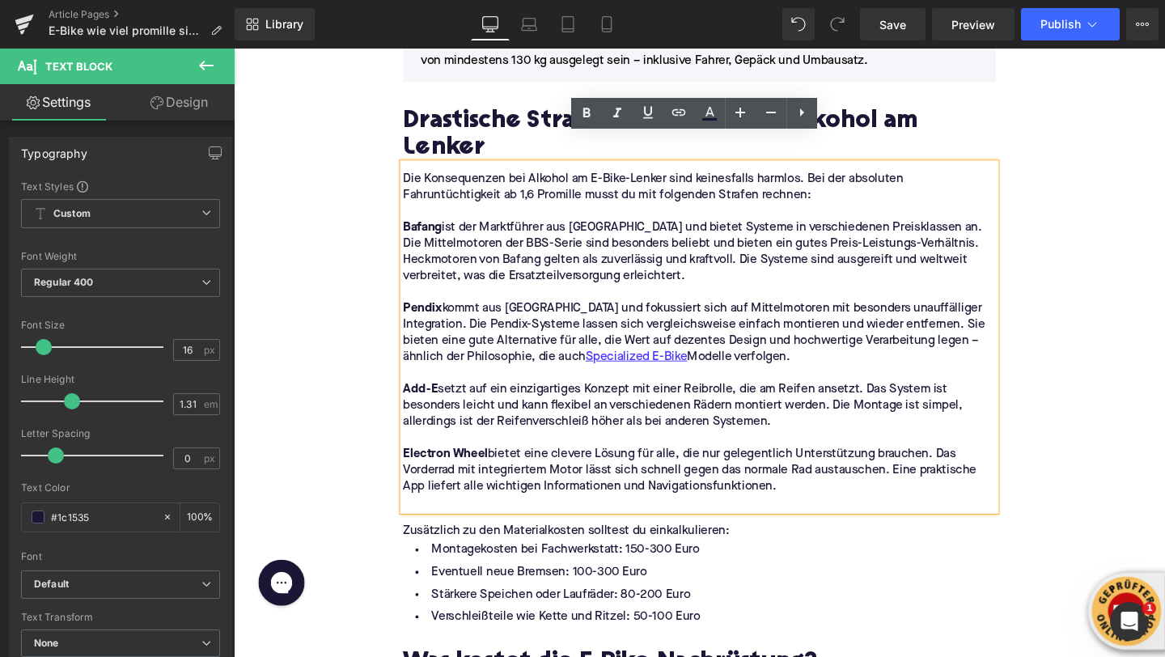
drag, startPoint x: 808, startPoint y: 481, endPoint x: 393, endPoint y: 207, distance: 497.1
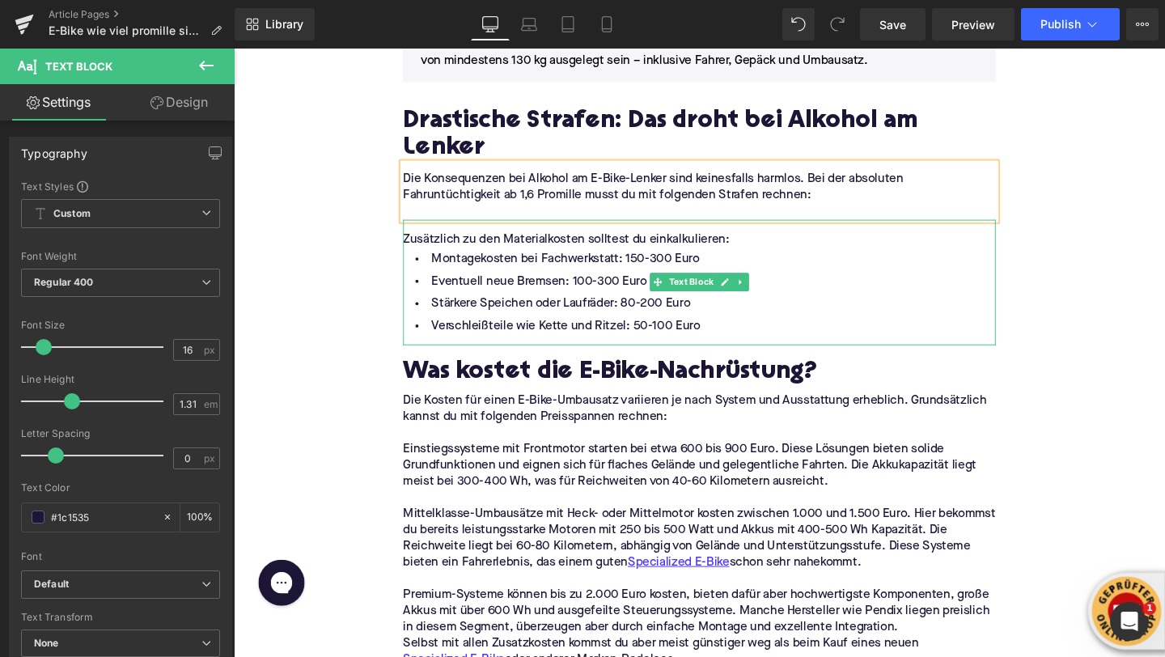
click at [473, 282] on li "Eventuell neue Bremsen: 100-300 Euro" at bounding box center [723, 293] width 623 height 23
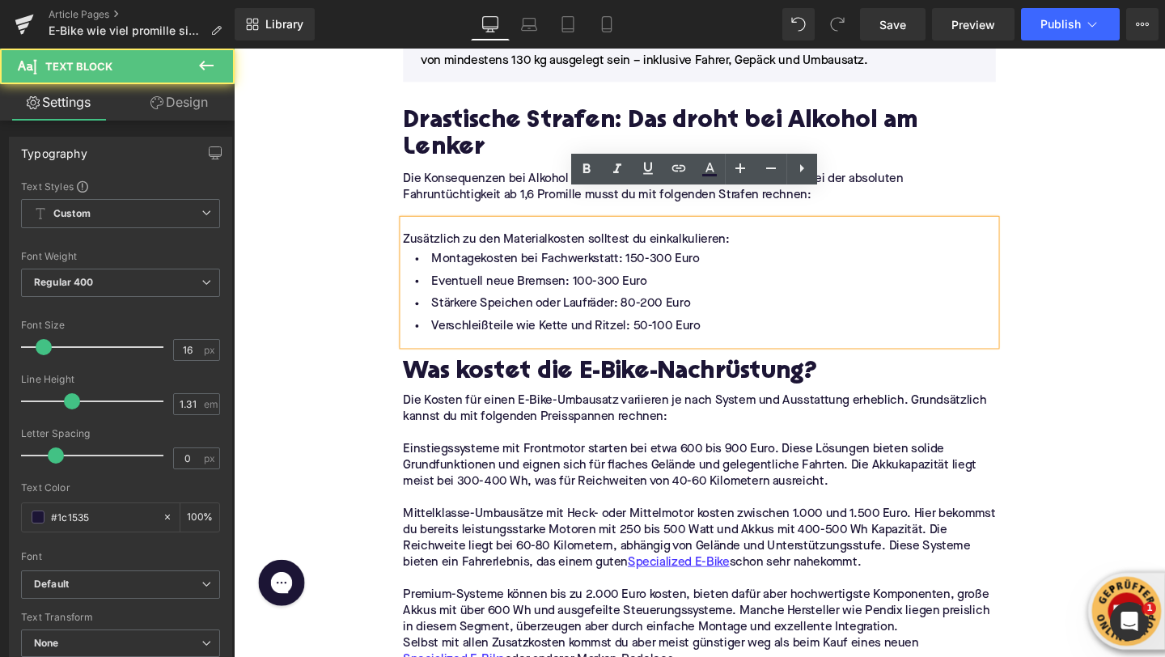
click at [502, 241] on div "Zusätzlich zu den Materialkosten solltest du einkalkulieren:" at bounding box center [723, 249] width 623 height 17
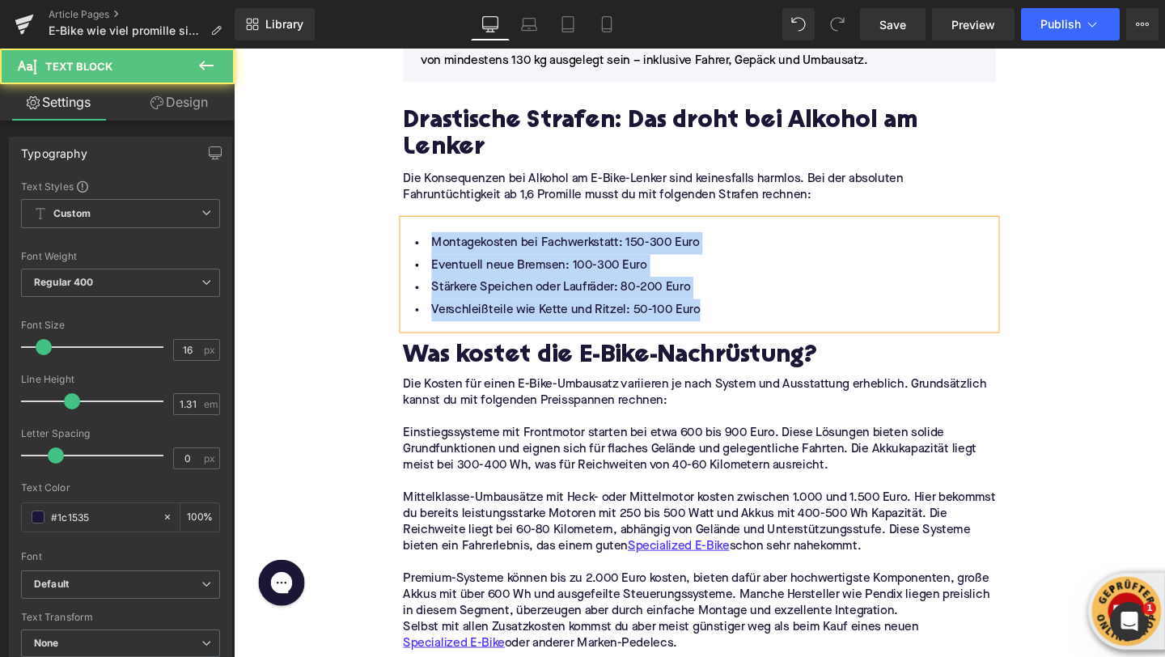
drag, startPoint x: 725, startPoint y: 290, endPoint x: 420, endPoint y: 214, distance: 314.4
click at [420, 241] on ul "Montagekosten bei Fachwerkstatt: 150-300 Euro Eventuell neue Bremsen: 100-300 E…" at bounding box center [723, 288] width 623 height 94
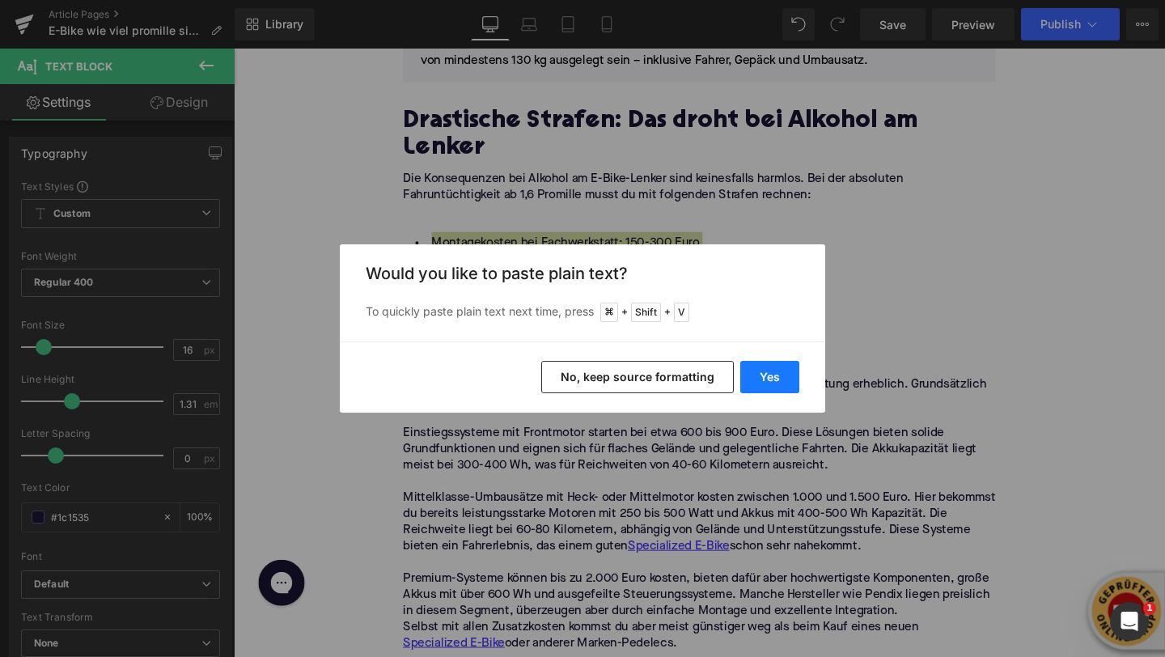
click at [765, 376] on button "Yes" at bounding box center [769, 377] width 59 height 32
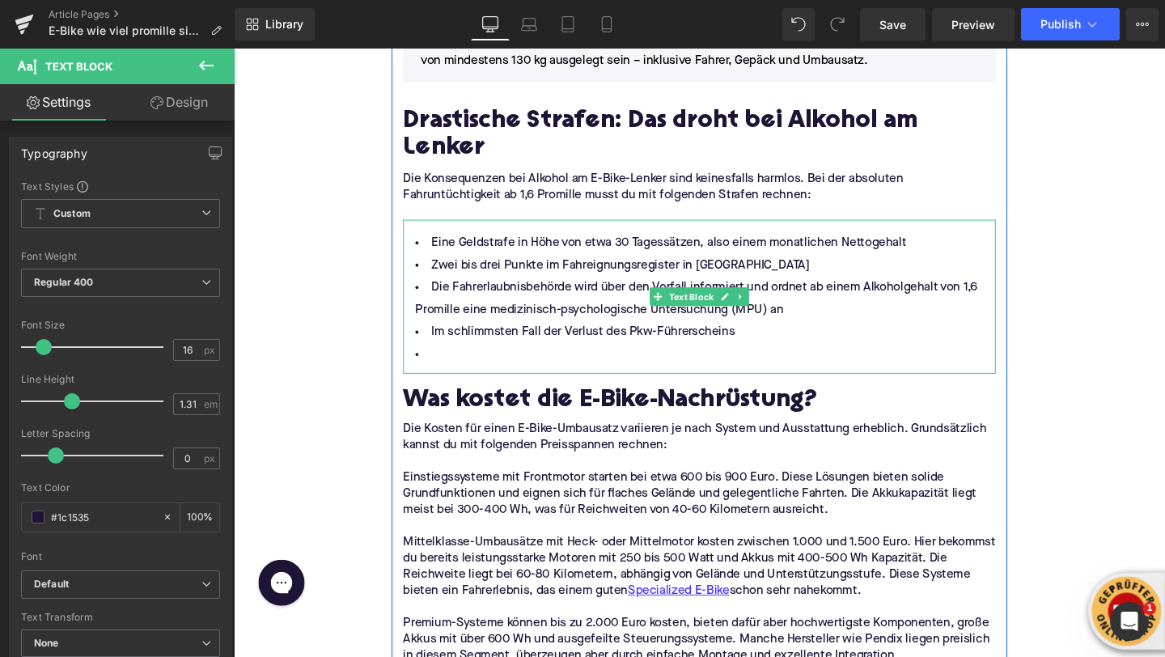
click at [537, 358] on li at bounding box center [723, 369] width 623 height 23
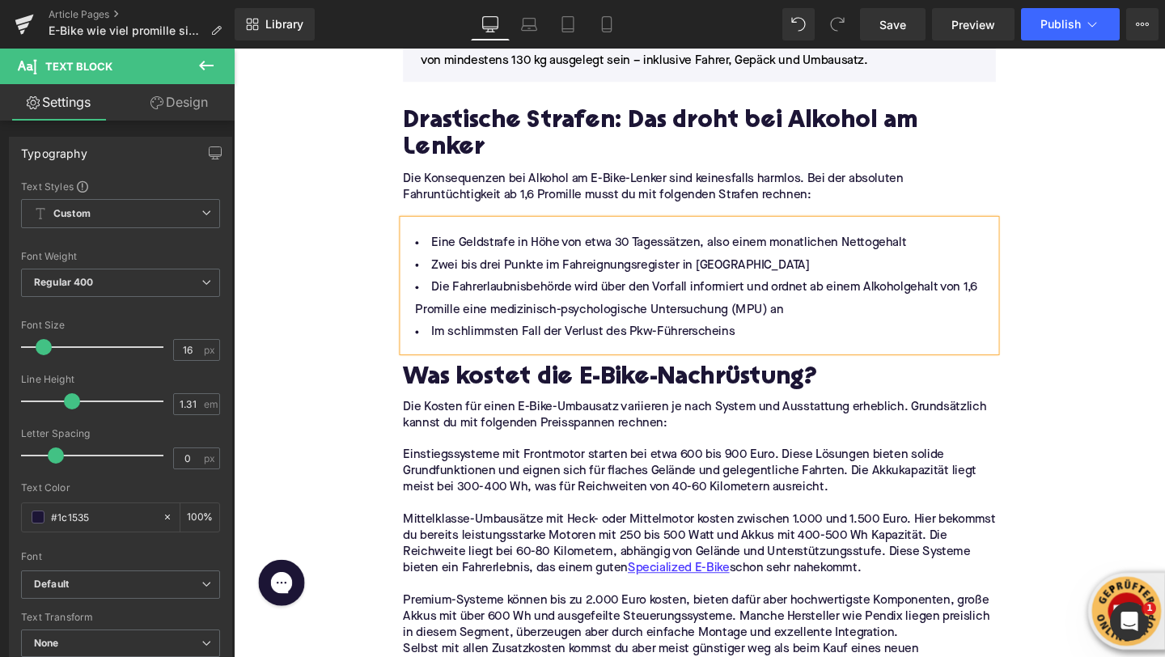
click at [426, 295] on li "Die Fahrerlaubnisbehörde wird über den Vorfall informiert und ordnet ab einem A…" at bounding box center [723, 311] width 623 height 47
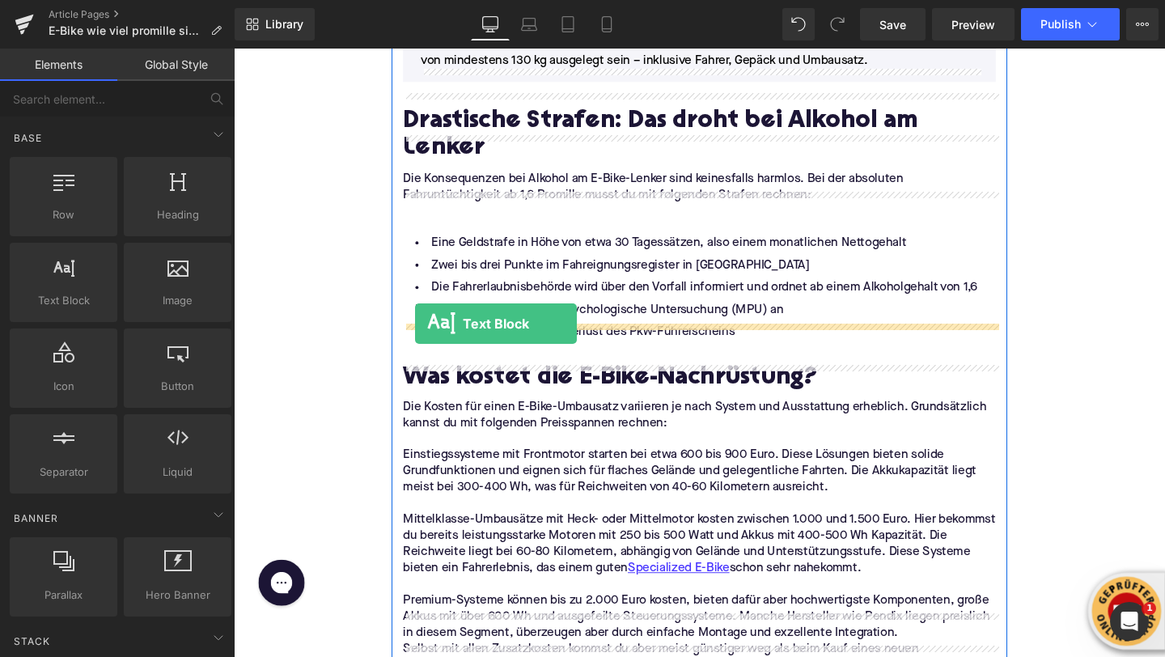
drag, startPoint x: 311, startPoint y: 339, endPoint x: 423, endPoint y: 337, distance: 112.5
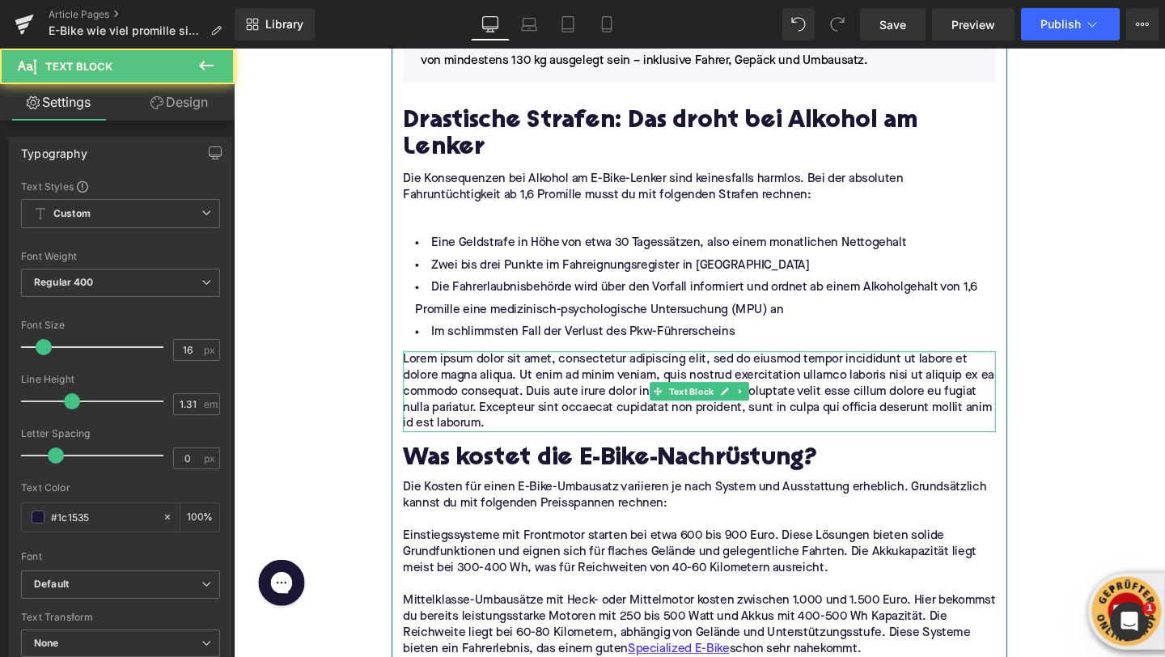
click at [490, 380] on p "Lorem ipsum dolor sit amet, consectetur adipiscing elit, sed do eiusmod tempor …" at bounding box center [723, 409] width 623 height 85
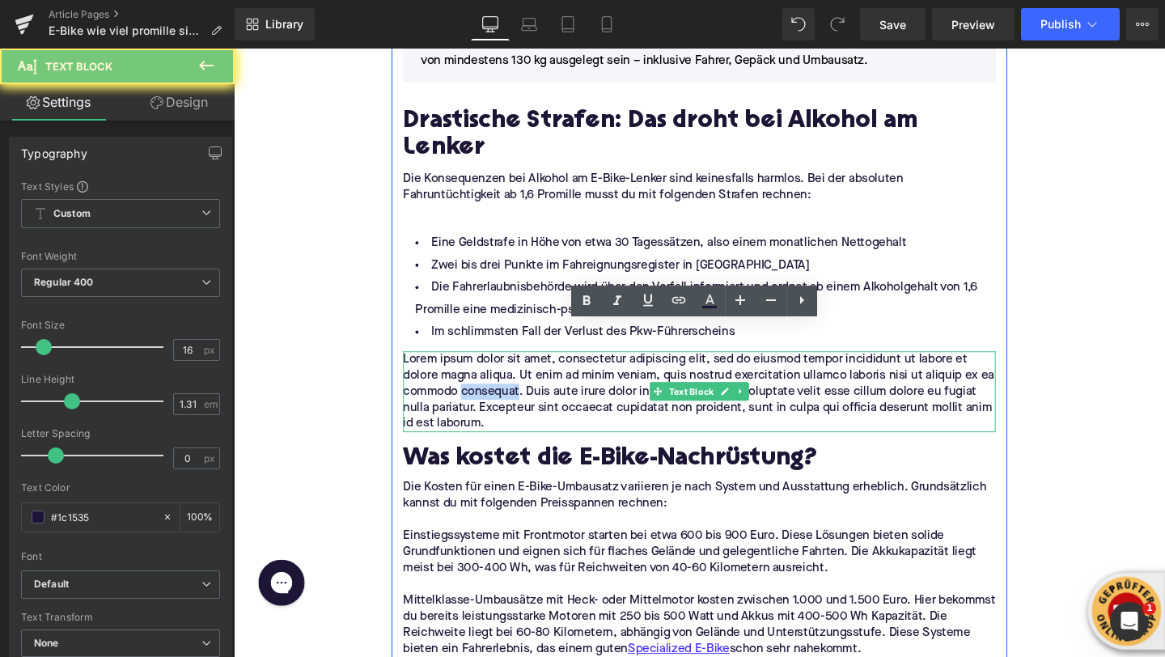
click at [490, 380] on p "Lorem ipsum dolor sit amet, consectetur adipiscing elit, sed do eiusmod tempor …" at bounding box center [723, 409] width 623 height 85
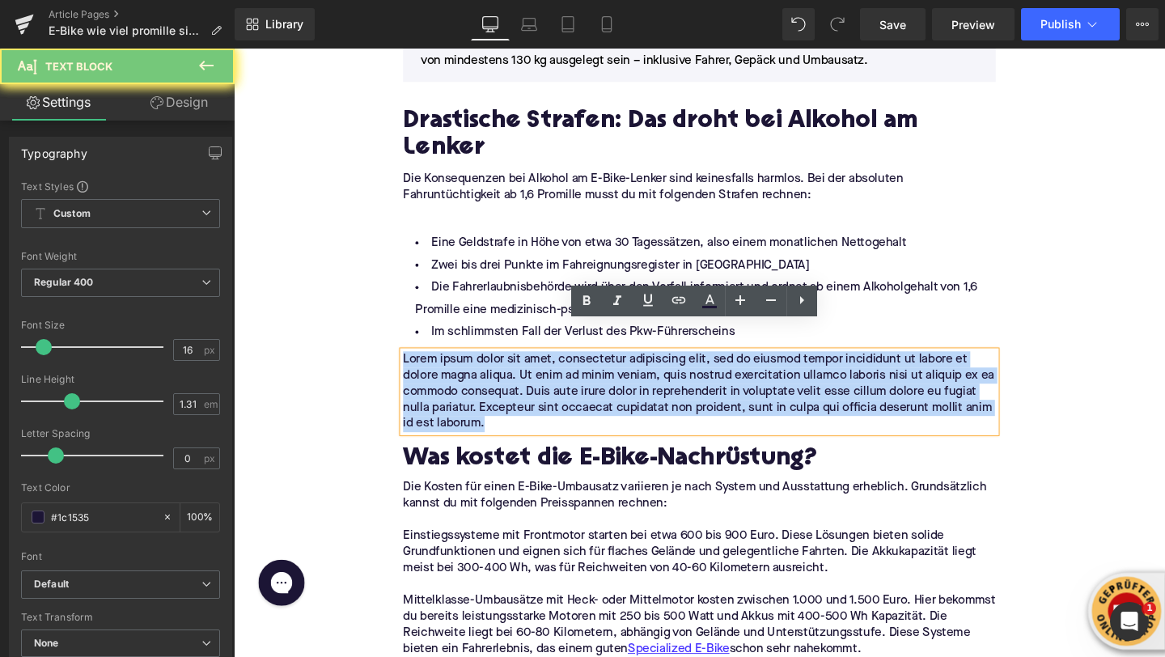
click at [490, 380] on p "Lorem ipsum dolor sit amet, consectetur adipiscing elit, sed do eiusmod tempor …" at bounding box center [723, 409] width 623 height 85
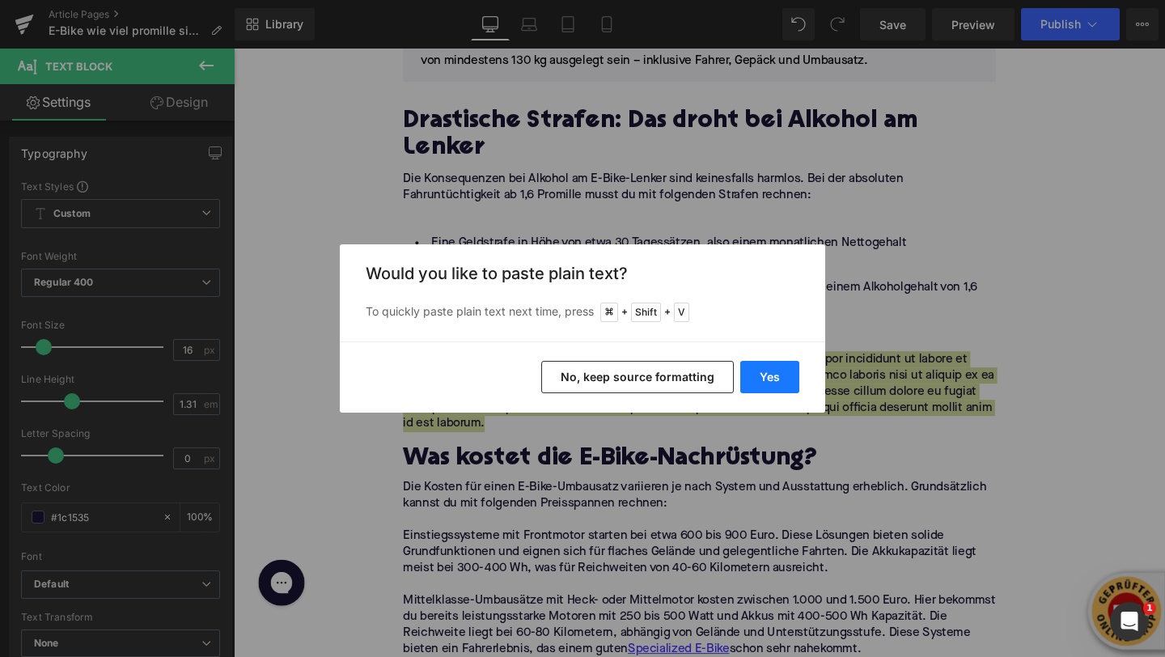
click at [746, 373] on button "Yes" at bounding box center [769, 377] width 59 height 32
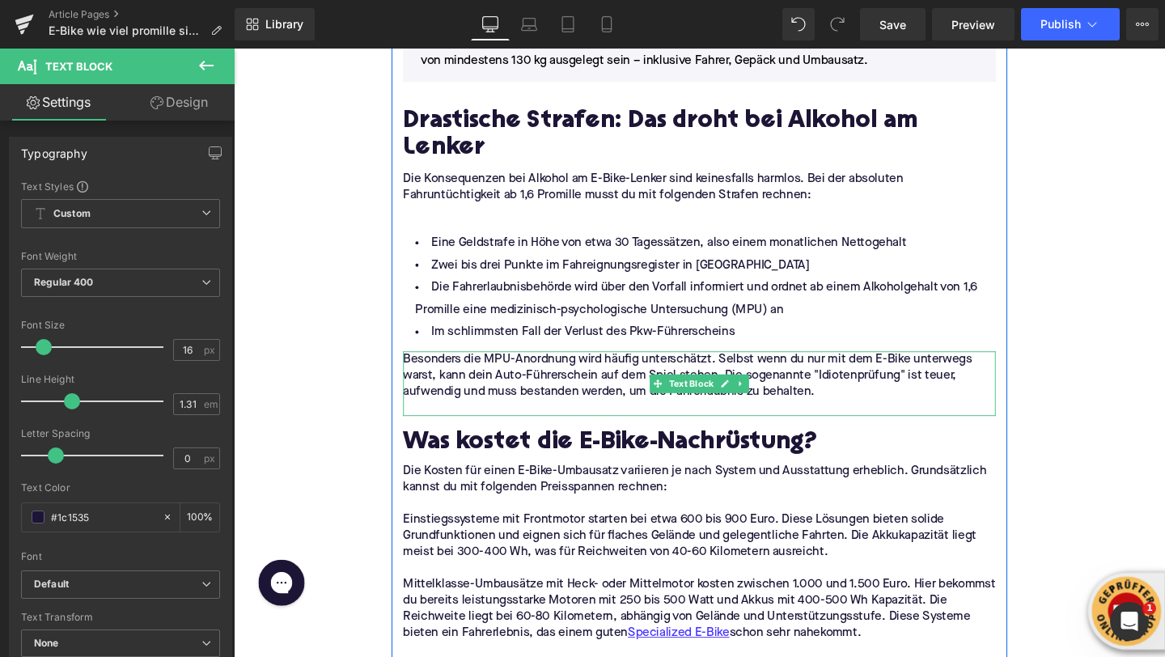
click at [442, 418] on p at bounding box center [723, 426] width 623 height 17
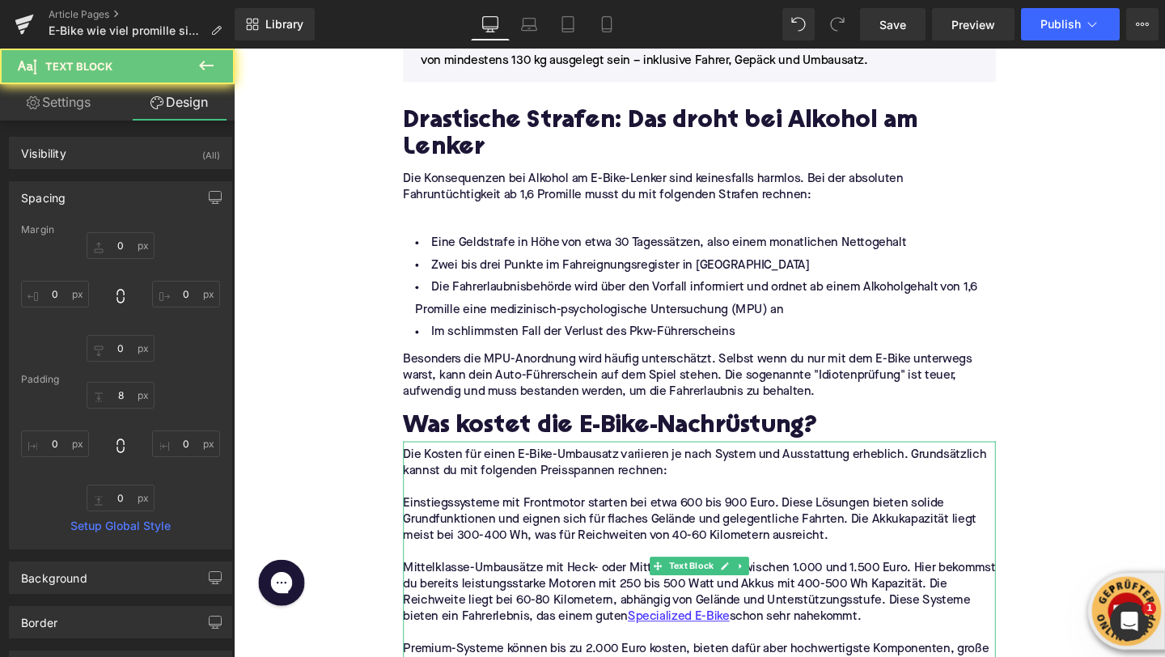
click at [462, 432] on h2 "Was kostet die E-Bike-Nachrüstung?" at bounding box center [723, 446] width 623 height 29
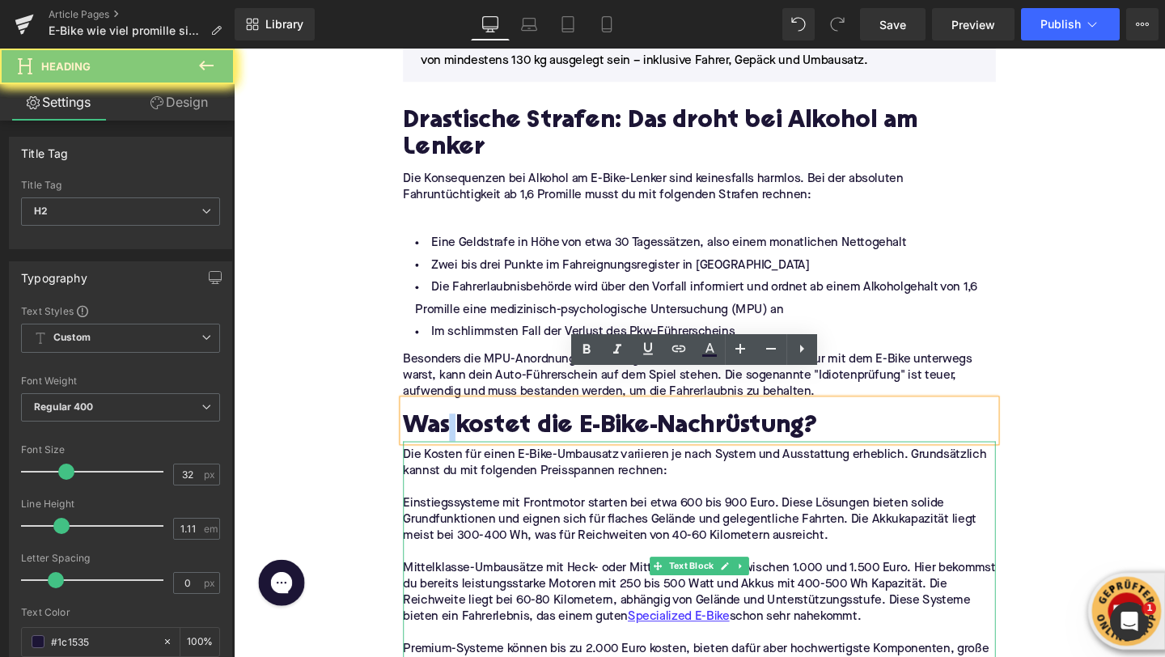
click at [462, 432] on h2 "Was kostet die E-Bike-Nachrüstung?" at bounding box center [723, 446] width 623 height 29
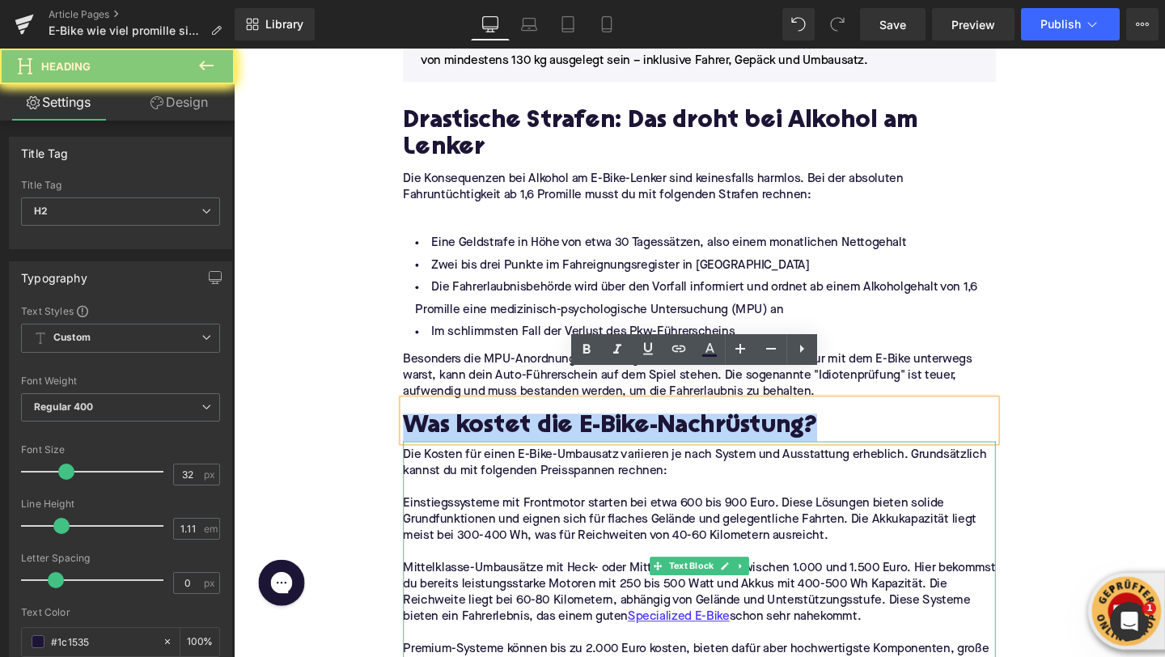
click at [462, 432] on h2 "Was kostet die E-Bike-Nachrüstung?" at bounding box center [723, 446] width 623 height 29
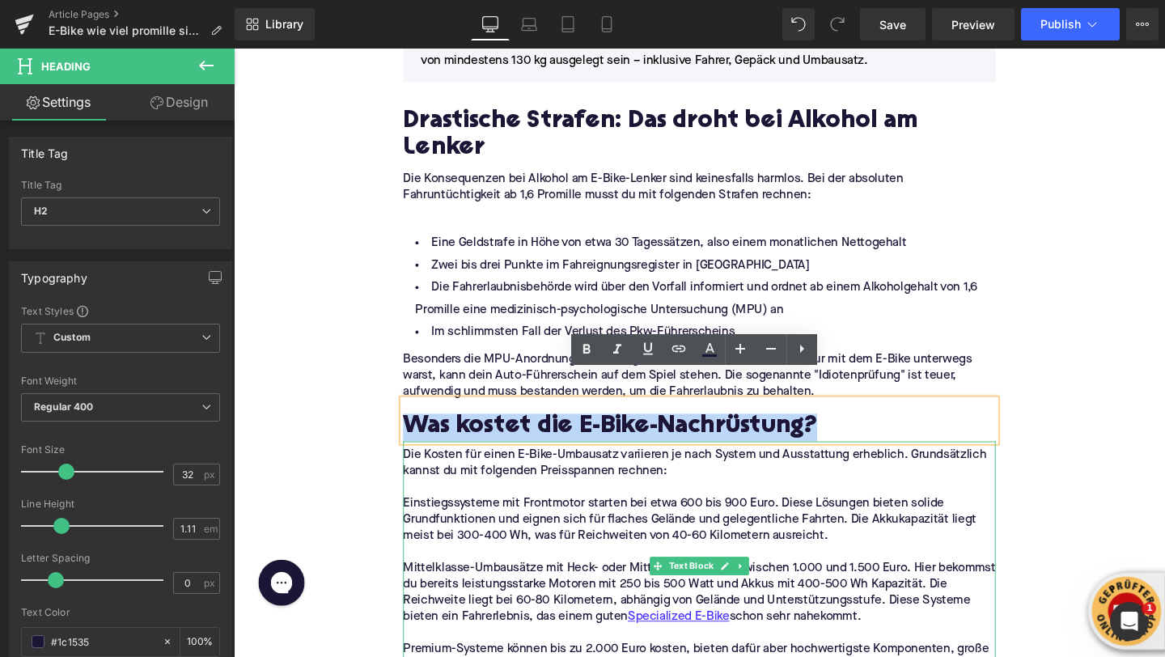
paste div
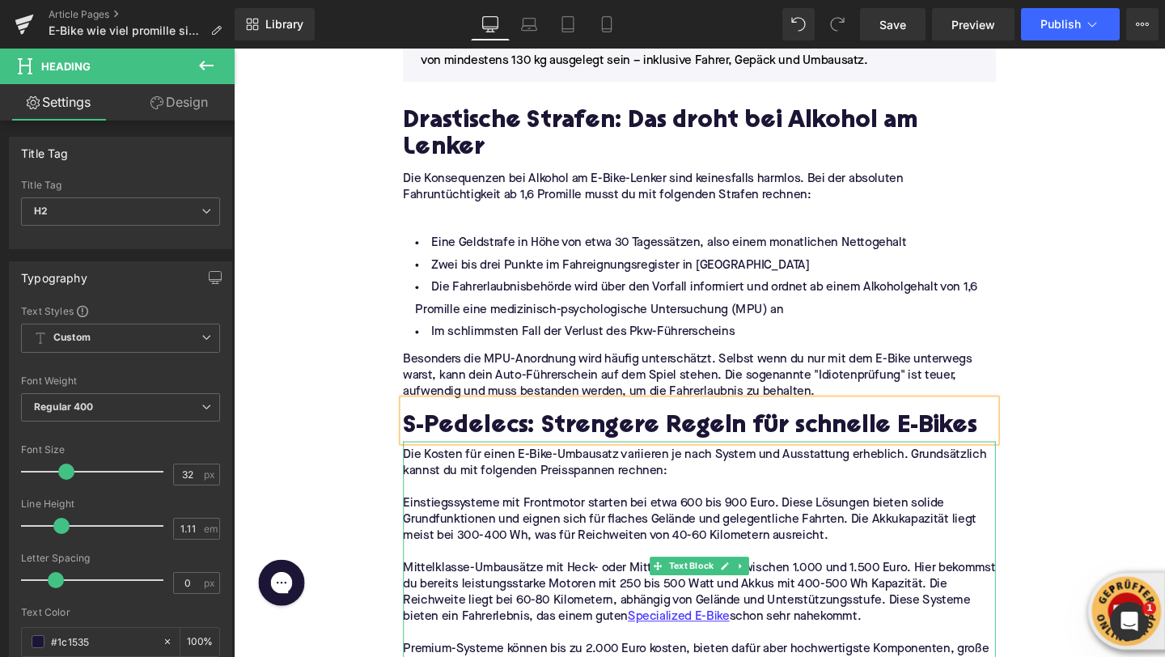
click at [464, 526] on p "Einstiegssysteme mit Frontmotor starten bei etwa 600 bis 900 Euro. Diese Lösung…" at bounding box center [723, 544] width 623 height 51
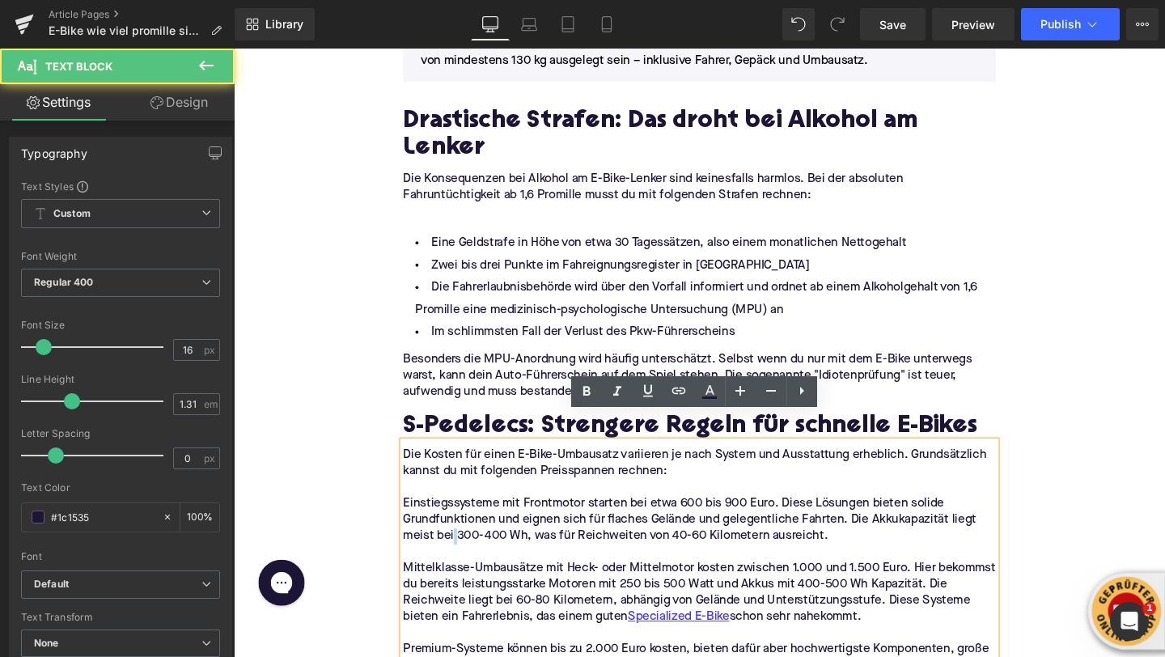
click at [464, 526] on p "Einstiegssysteme mit Frontmotor starten bei etwa 600 bis 900 Euro. Diese Lösung…" at bounding box center [723, 544] width 623 height 51
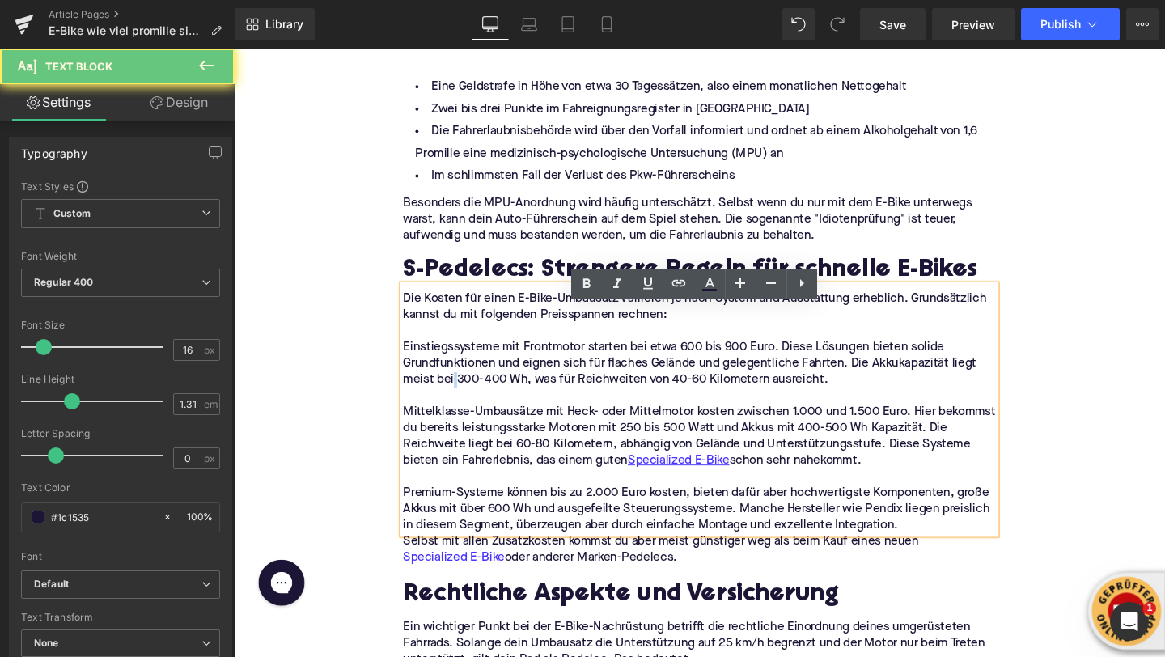
scroll to position [1773, 0]
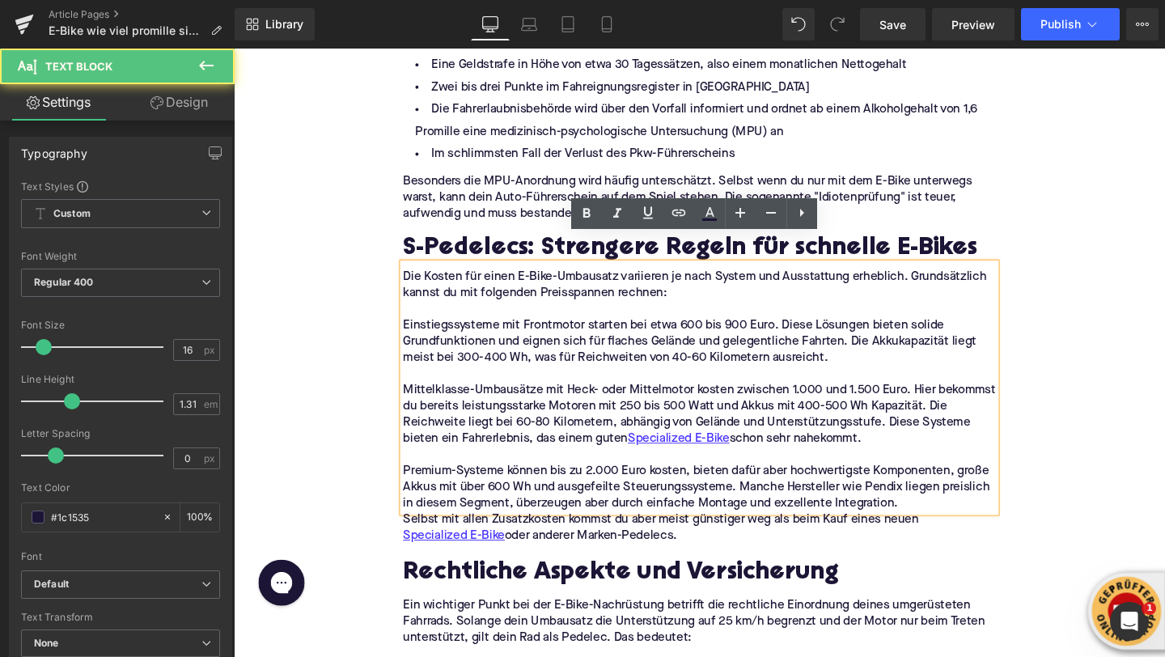
click at [846, 490] on p "Premium-Systeme können bis zu 2.000 Euro kosten, bieten dafür aber hochwertigst…" at bounding box center [723, 510] width 623 height 51
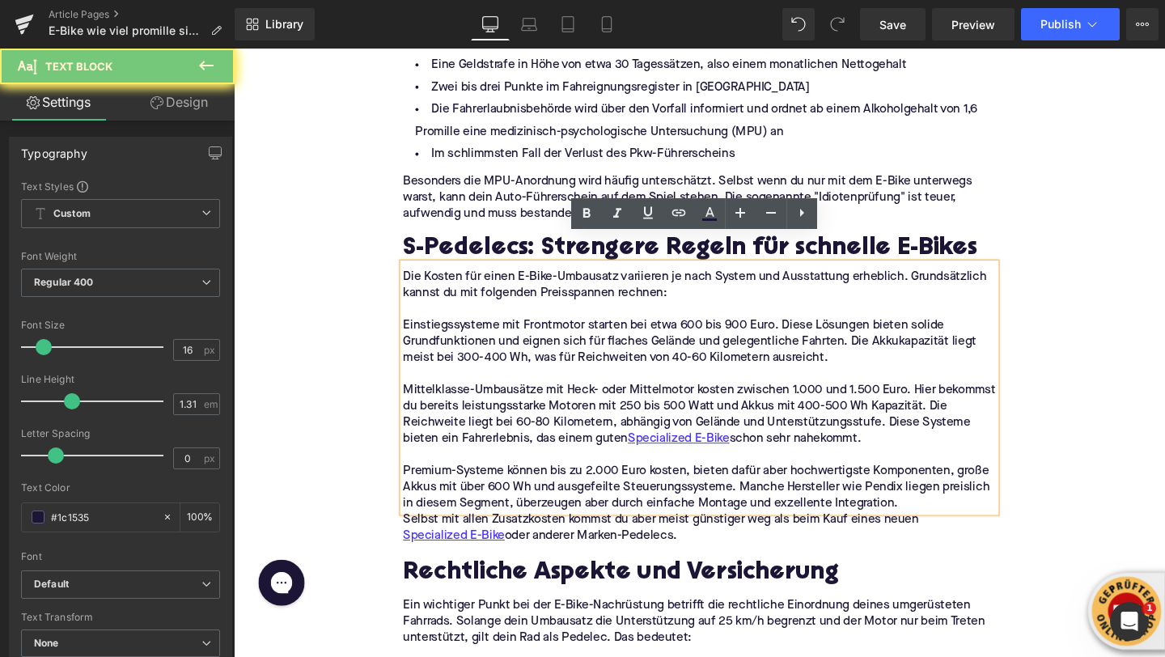
click at [929, 490] on p "Premium-Systeme können bis zu 2.000 Euro kosten, bieten dafür aber hochwertigst…" at bounding box center [723, 510] width 623 height 51
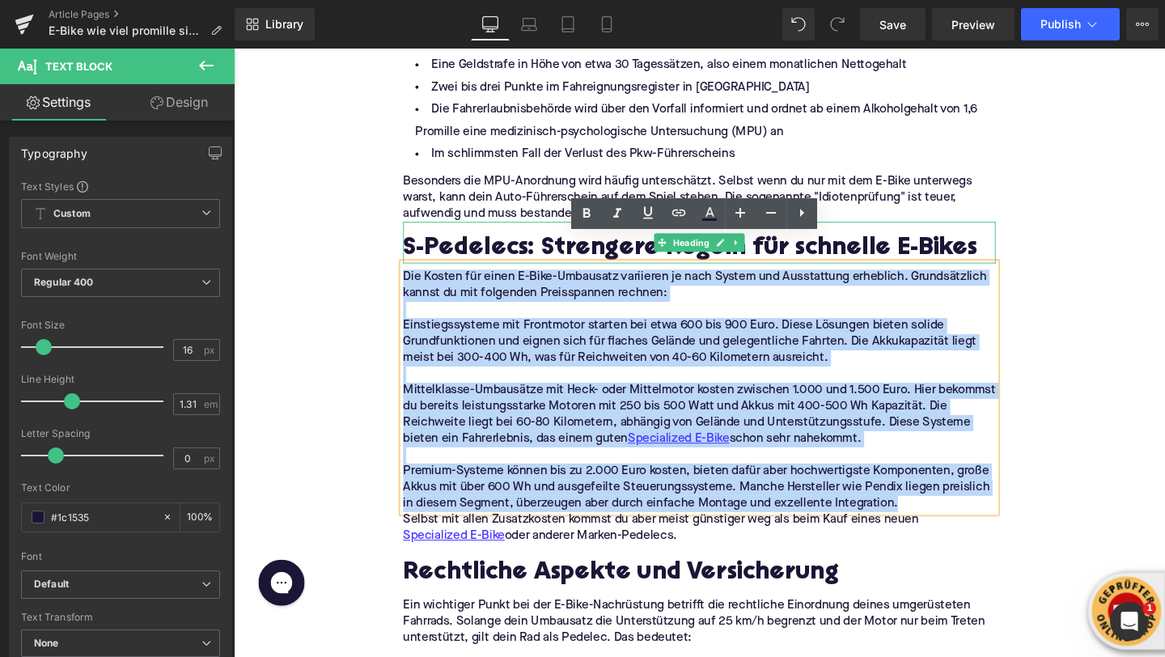
drag, startPoint x: 950, startPoint y: 498, endPoint x: 443, endPoint y: 207, distance: 584.7
click at [443, 207] on div "Image Unterschiedliche E-Bikes, unterschiedliche Regeln Heading Bevor wir in di…" at bounding box center [723, 650] width 647 height 3854
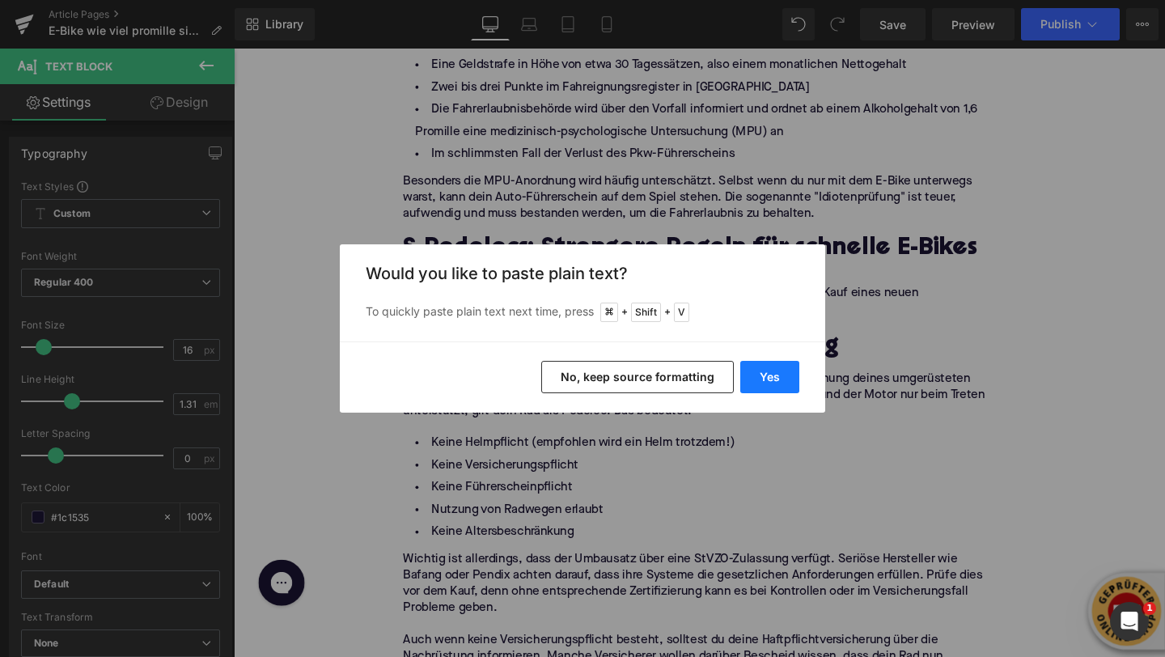
click at [761, 363] on button "Yes" at bounding box center [769, 377] width 59 height 32
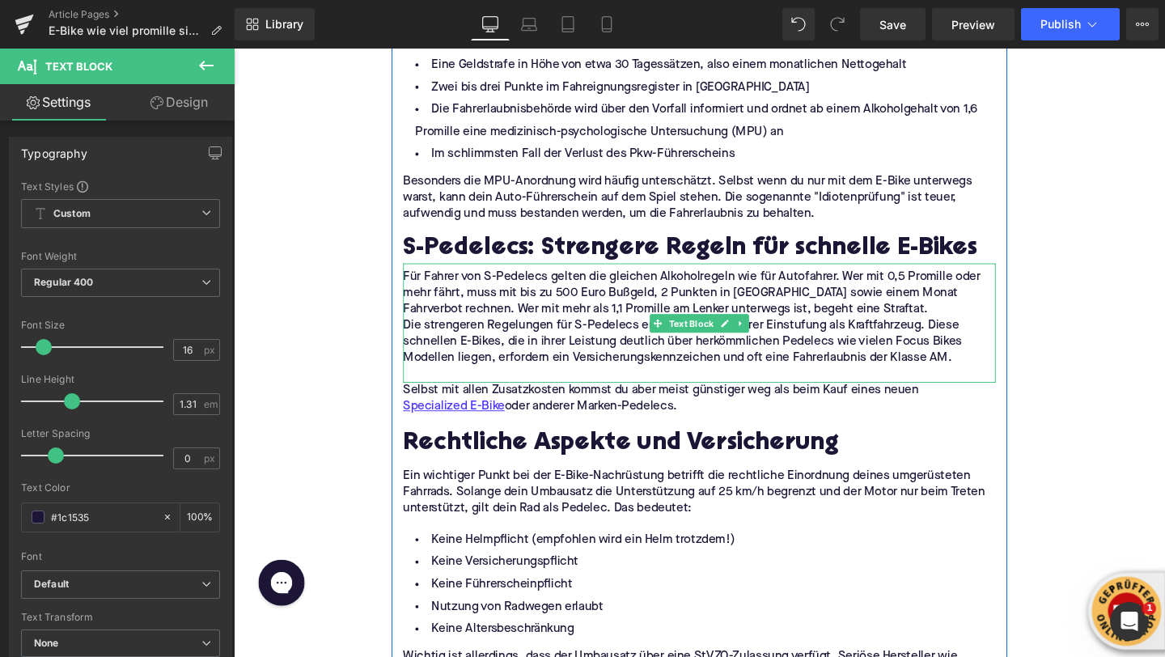
click at [932, 292] on p "Für Fahrer von S-Pedelecs gelten die gleichen Alkoholregeln wie für Autofahrer.…" at bounding box center [723, 306] width 623 height 51
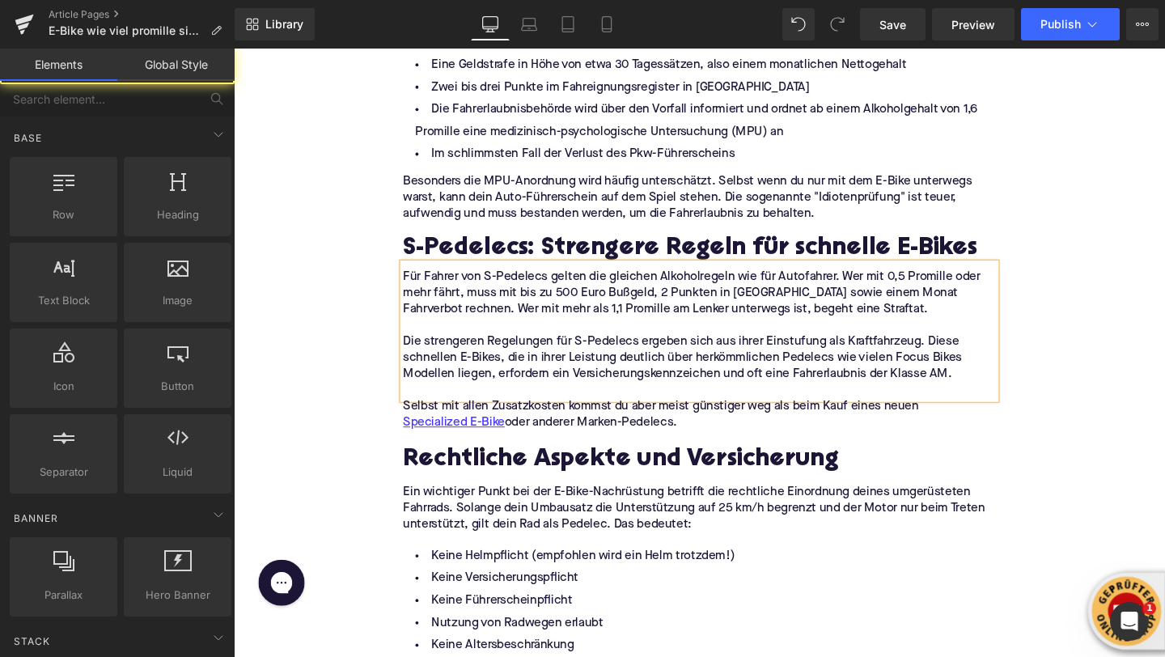
click at [327, 304] on div "Home / E-Bike wie viel promille sind erlaubt? Breadcrumbs E-Bike und Alkohol: W…" at bounding box center [723, 564] width 979 height 4305
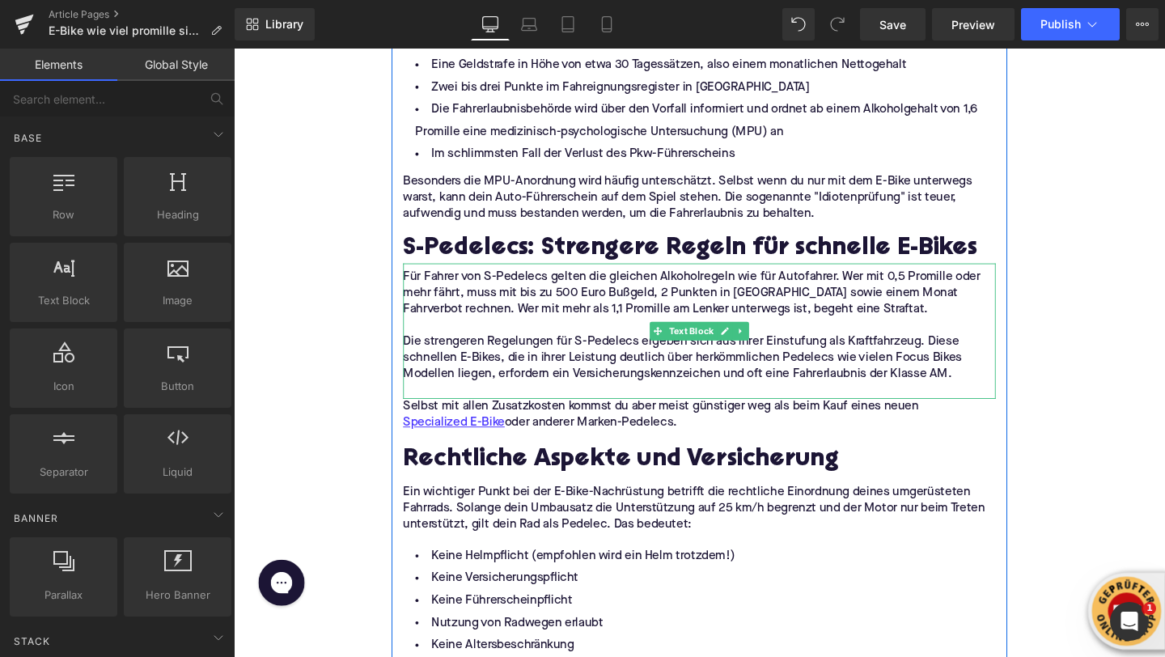
click at [429, 400] on p at bounding box center [723, 408] width 623 height 17
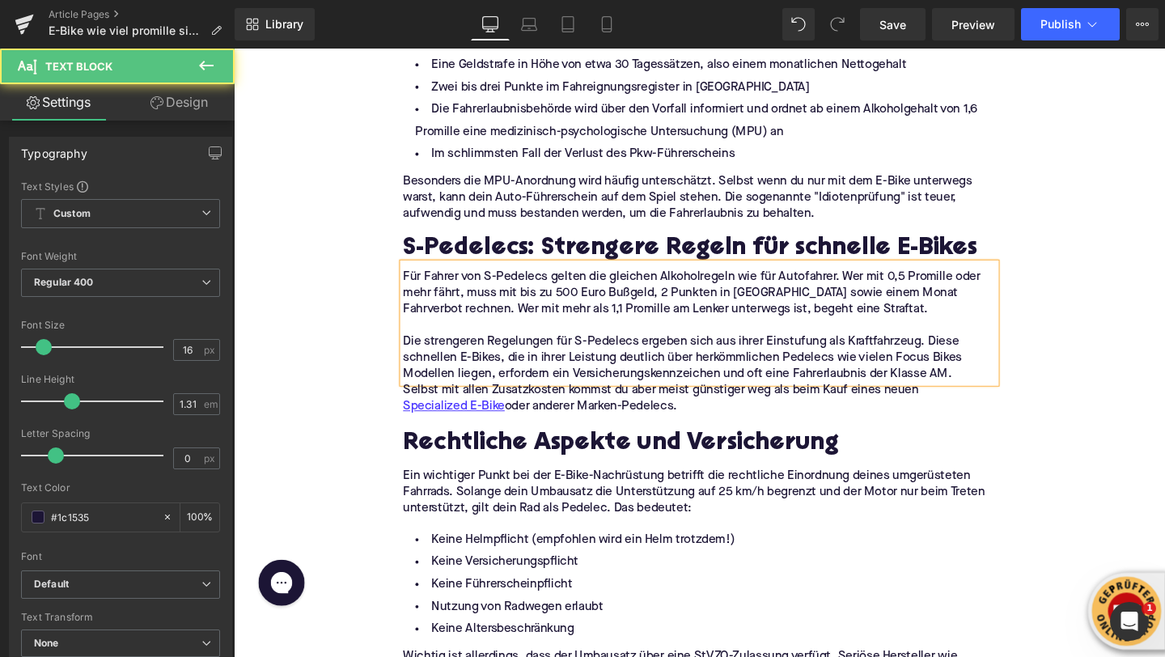
click at [326, 317] on div "Home / E-Bike wie viel promille sind erlaubt? Breadcrumbs E-Bike und Alkohol: W…" at bounding box center [723, 556] width 979 height 4288
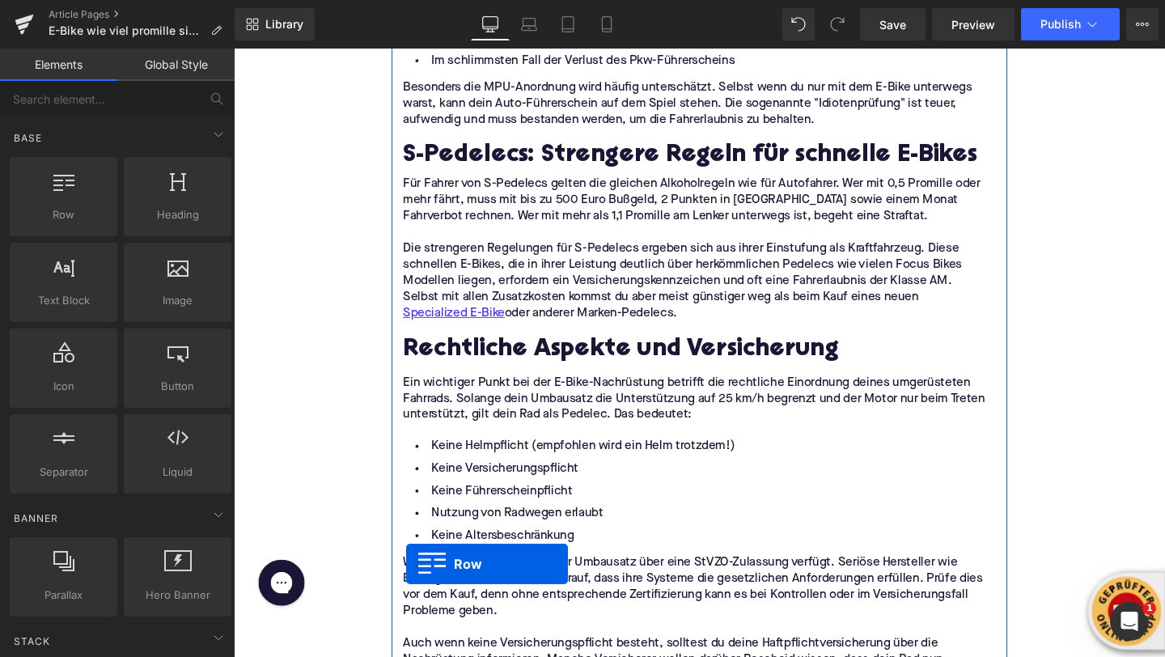
scroll to position [1876, 0]
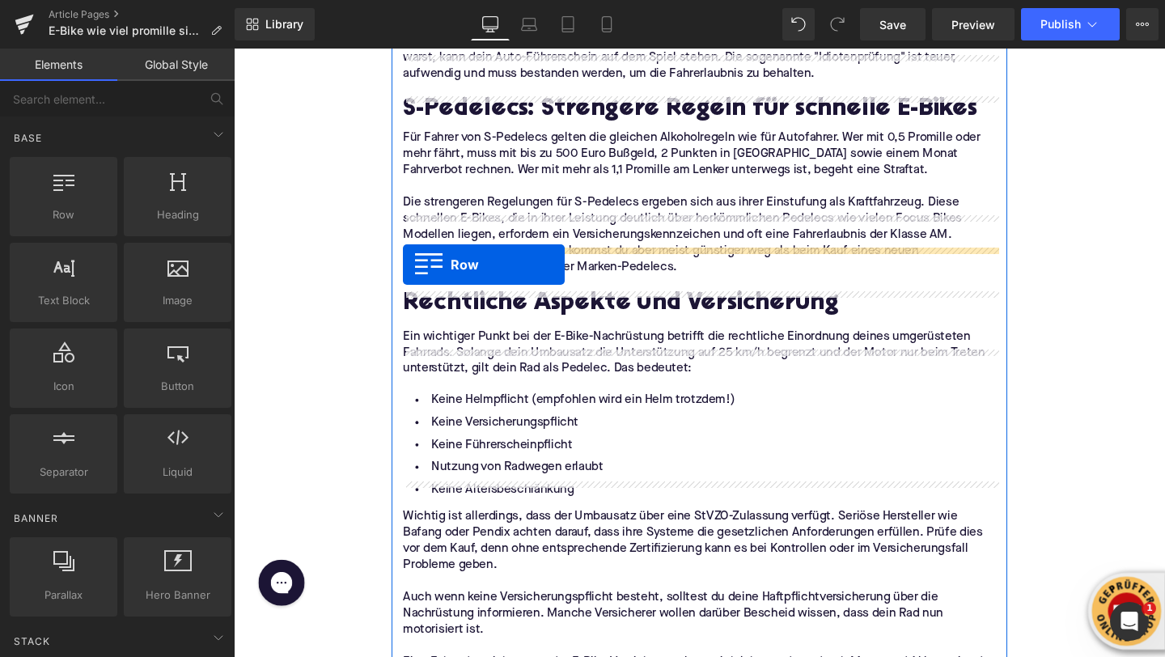
drag, startPoint x: 424, startPoint y: 301, endPoint x: 412, endPoint y: 276, distance: 27.9
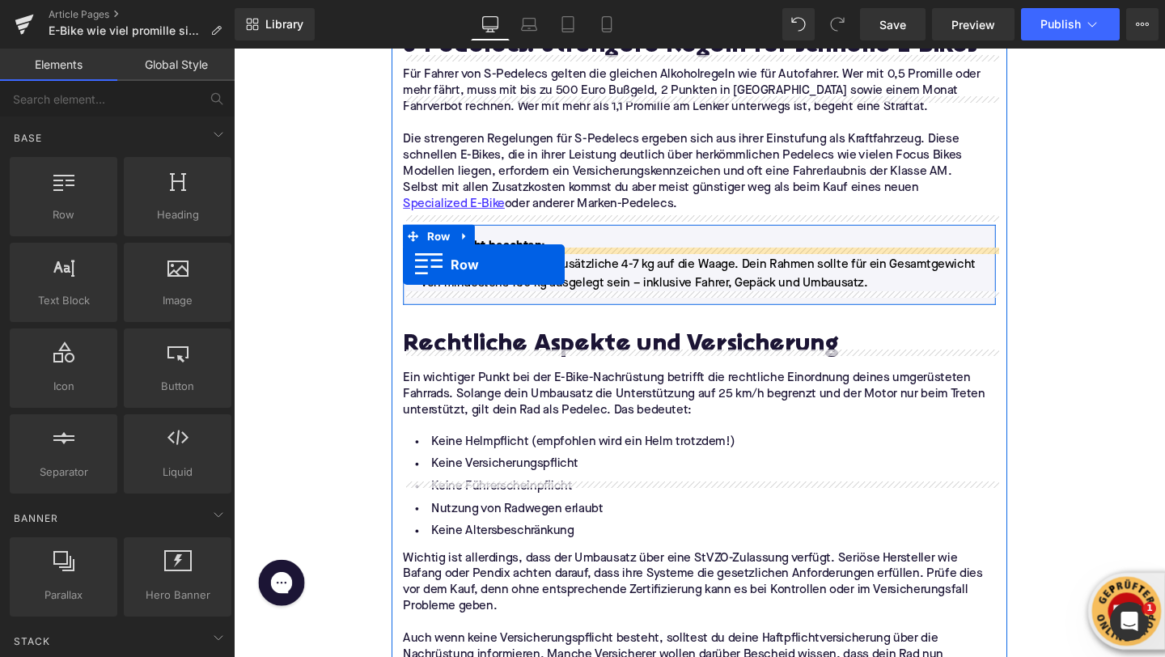
scroll to position [1809, 0]
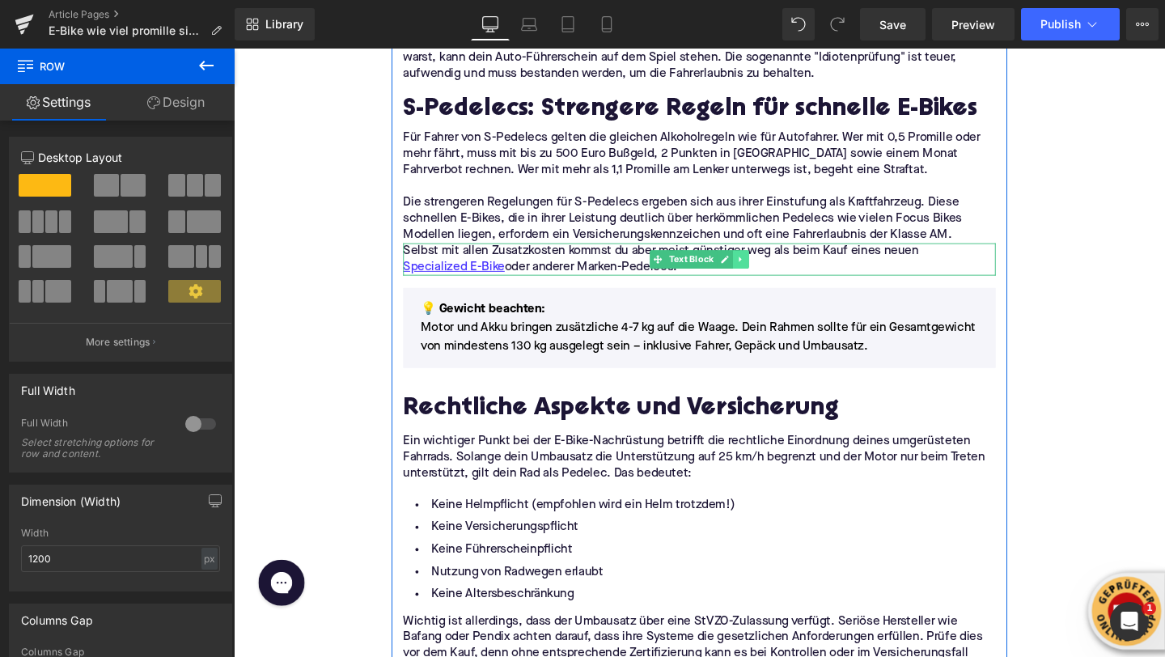
click at [768, 265] on icon at bounding box center [766, 270] width 9 height 10
click at [775, 265] on icon at bounding box center [775, 270] width 9 height 10
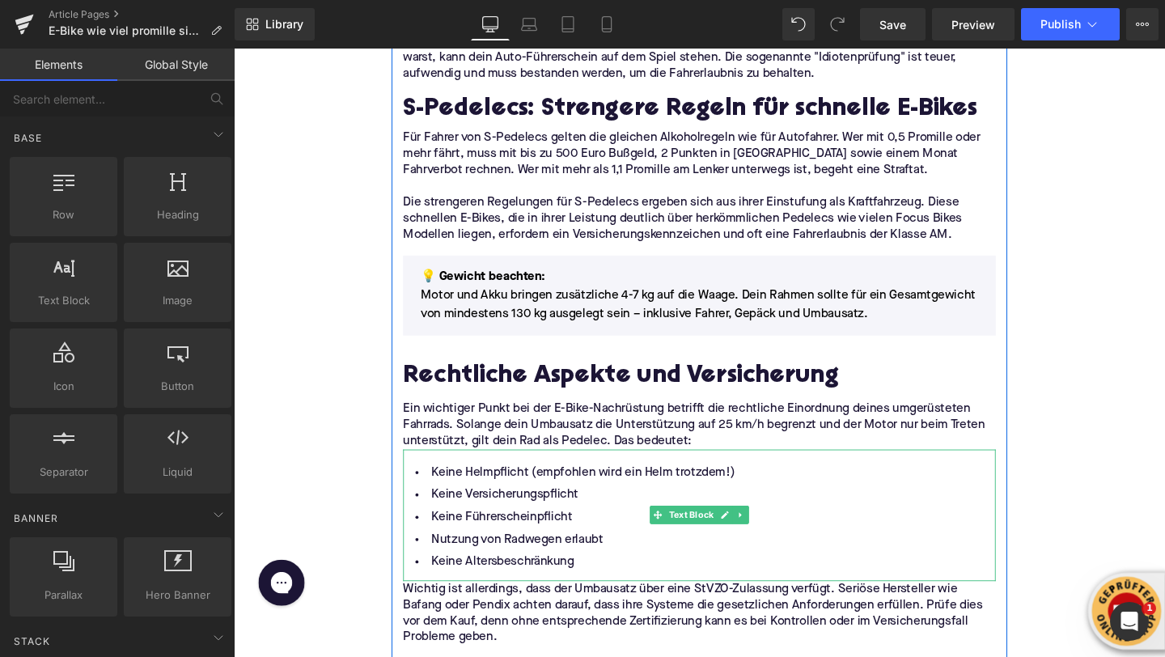
scroll to position [1819, 0]
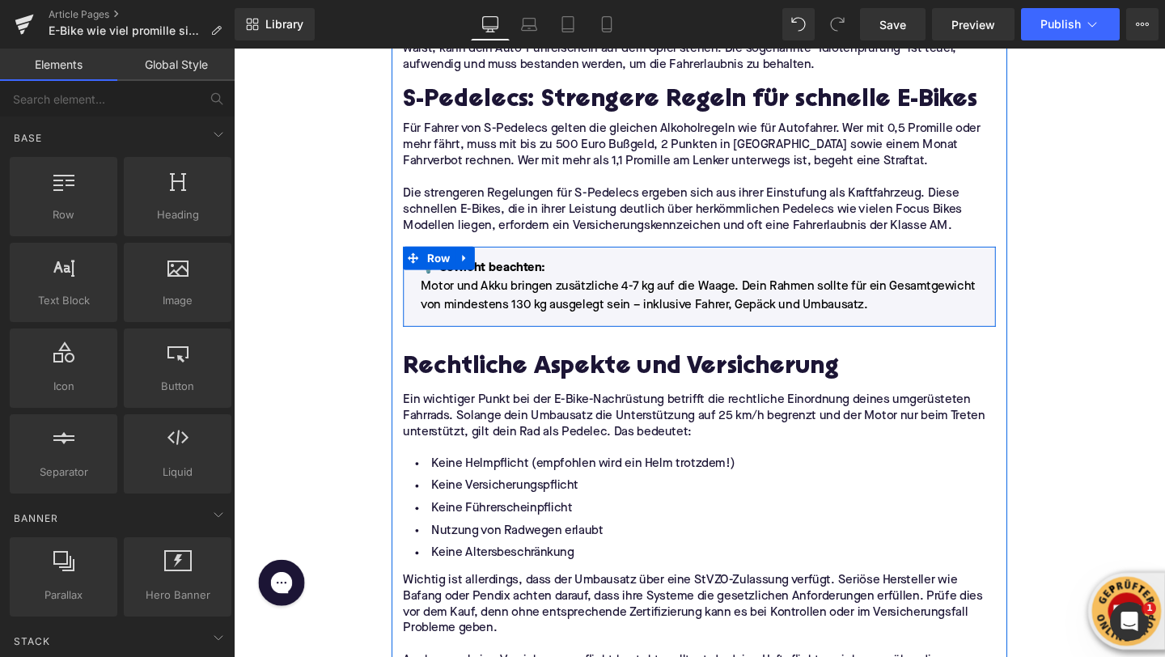
click at [471, 289] on p "Motor und Akku bringen zusätzliche 4-7 kg auf die Waage. Dein Rahmen sollte für…" at bounding box center [724, 308] width 586 height 39
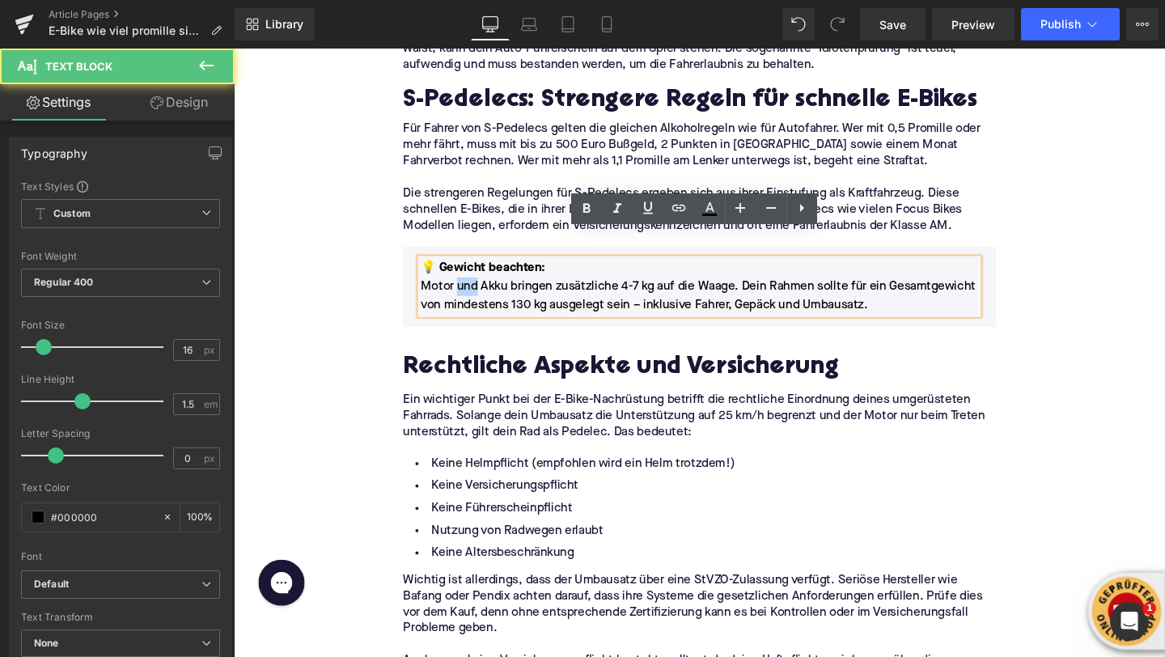
click at [471, 289] on p "Motor und Akku bringen zusätzliche 4-7 kg auf die Waage. Dein Rahmen sollte für…" at bounding box center [724, 308] width 586 height 39
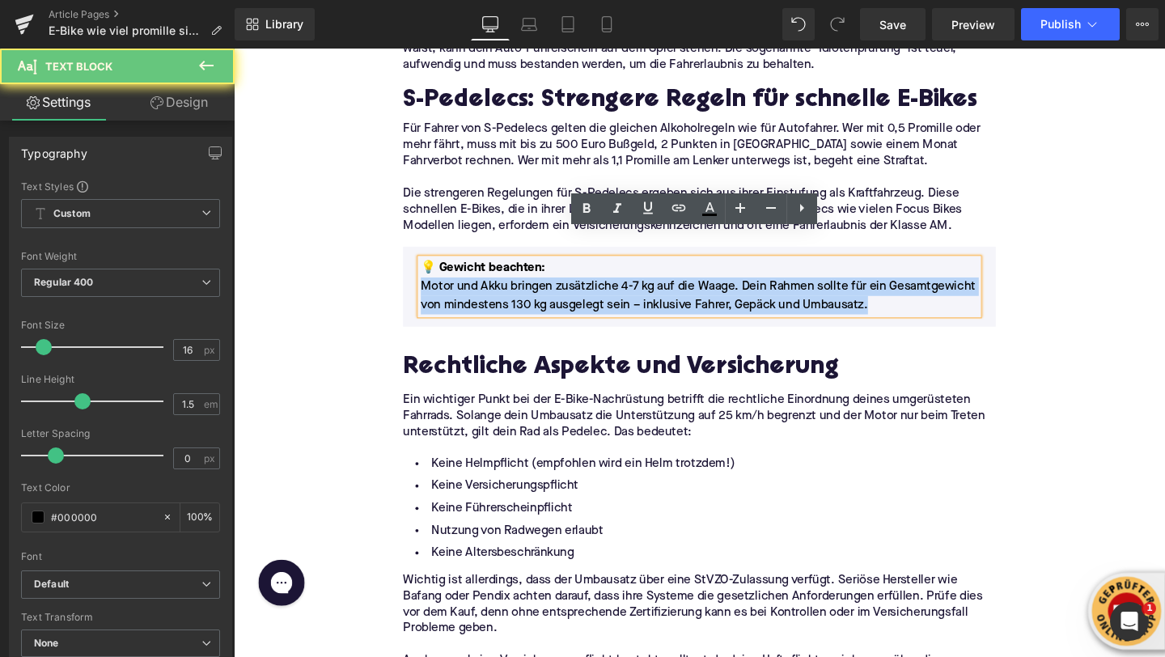
click at [471, 289] on p "Motor und Akku bringen zusätzliche 4-7 kg auf die Waage. Dein Rahmen sollte für…" at bounding box center [724, 308] width 586 height 39
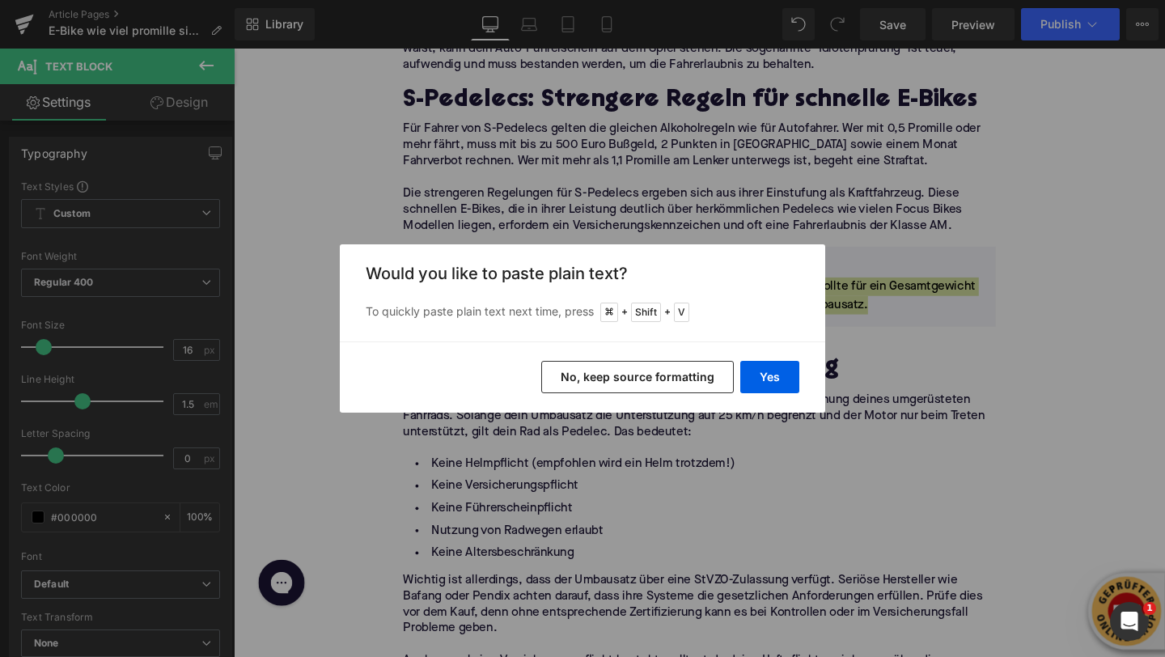
click at [803, 386] on div "Yes No, keep source formatting" at bounding box center [583, 376] width 486 height 71
click at [756, 385] on button "Yes" at bounding box center [769, 377] width 59 height 32
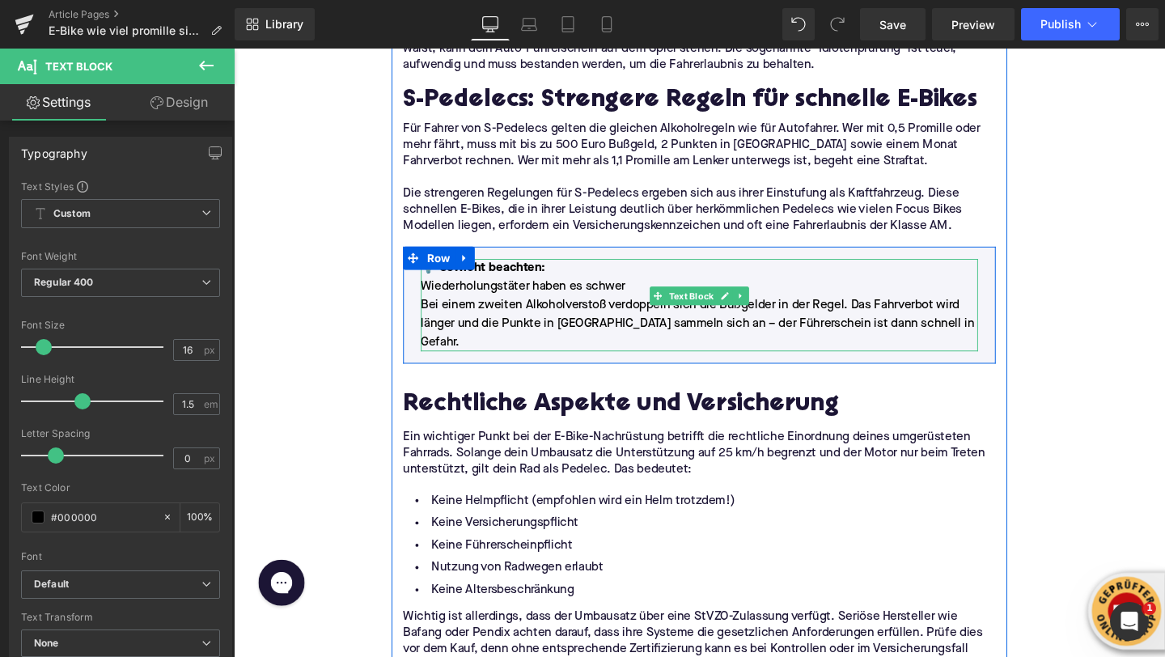
click at [625, 289] on p "Wiederholungstäter haben es schwer" at bounding box center [724, 298] width 586 height 19
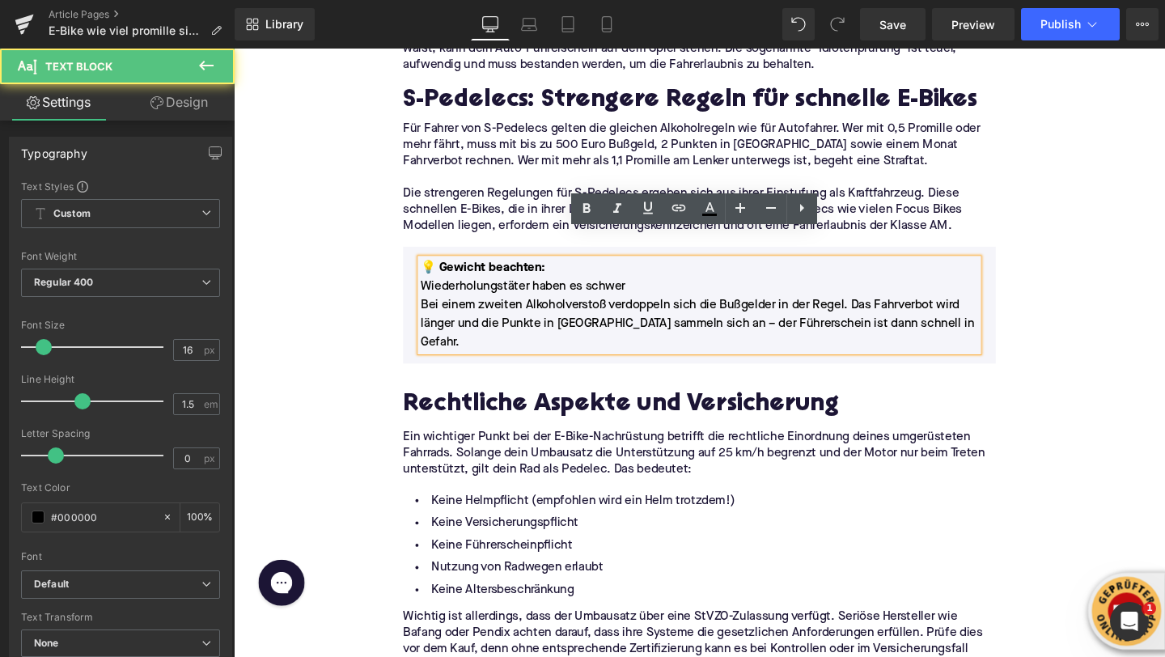
click at [625, 289] on p "Wiederholungstäter haben es schwer" at bounding box center [724, 298] width 586 height 19
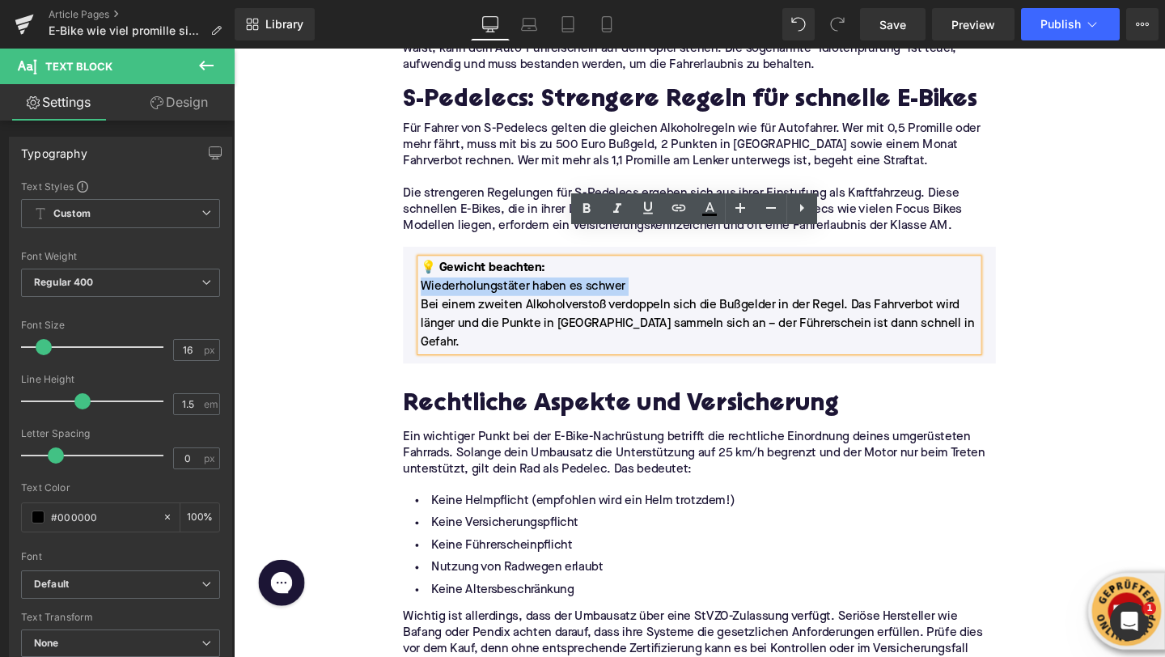
copy p "Wiederholungstäter haben es schwer"
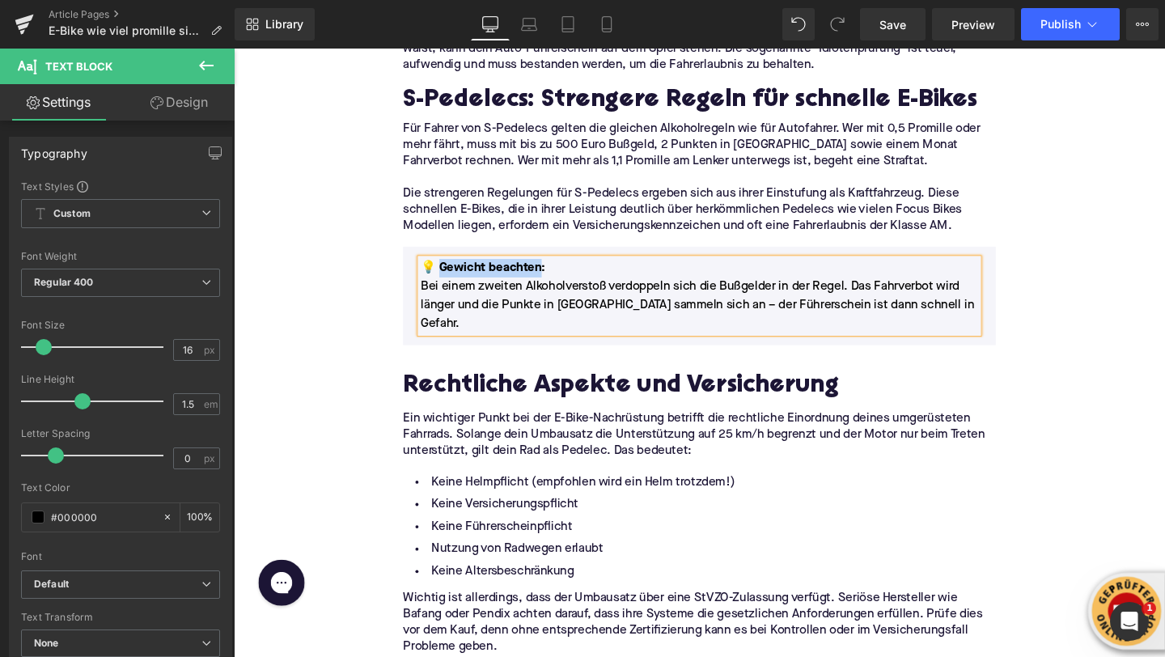
drag, startPoint x: 553, startPoint y: 251, endPoint x: 450, endPoint y: 249, distance: 102.8
click at [450, 269] on p "💡 Gewicht beachten :" at bounding box center [724, 278] width 586 height 19
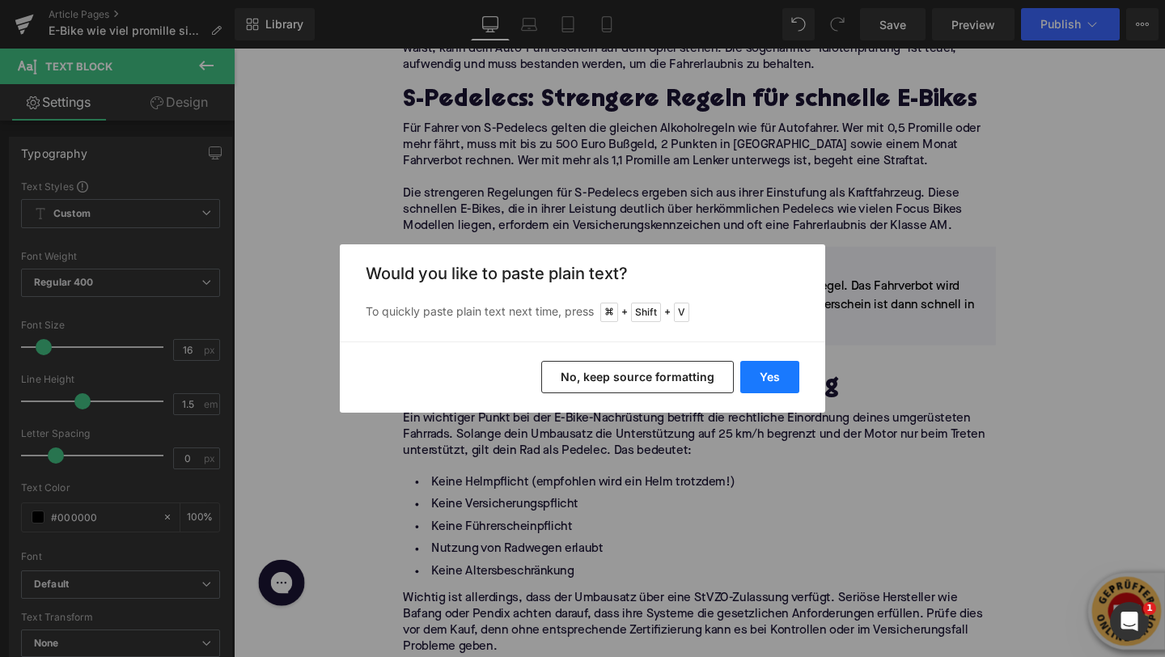
click at [757, 375] on button "Yes" at bounding box center [769, 377] width 59 height 32
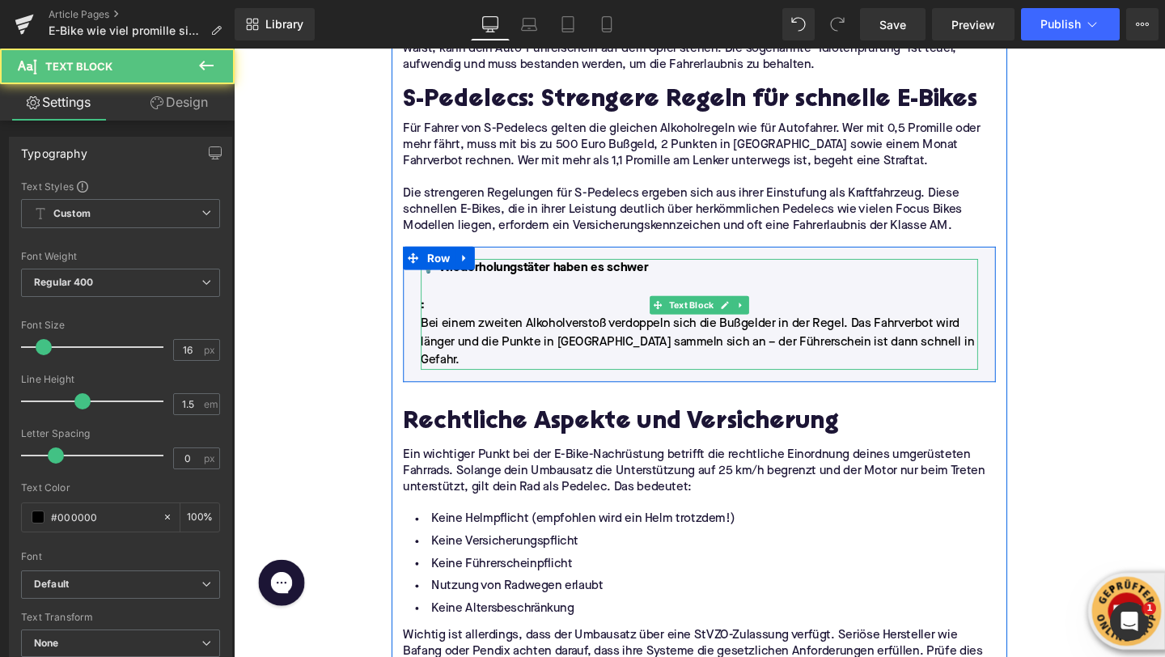
click at [446, 289] on p at bounding box center [724, 298] width 586 height 19
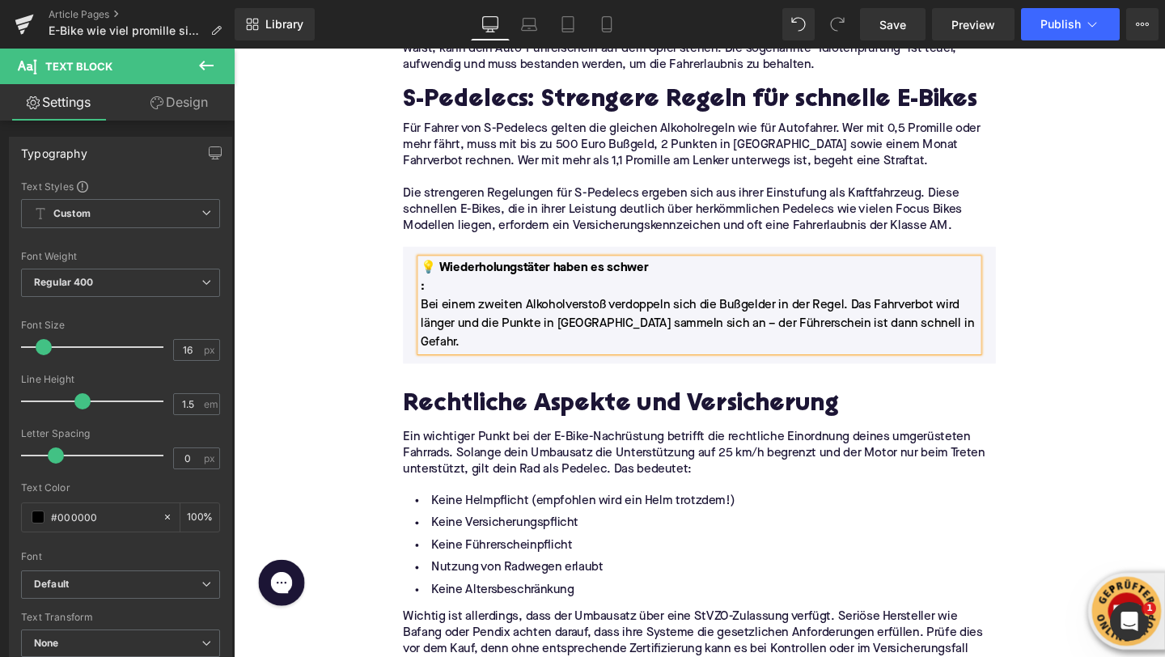
click at [432, 292] on span ":" at bounding box center [433, 298] width 4 height 13
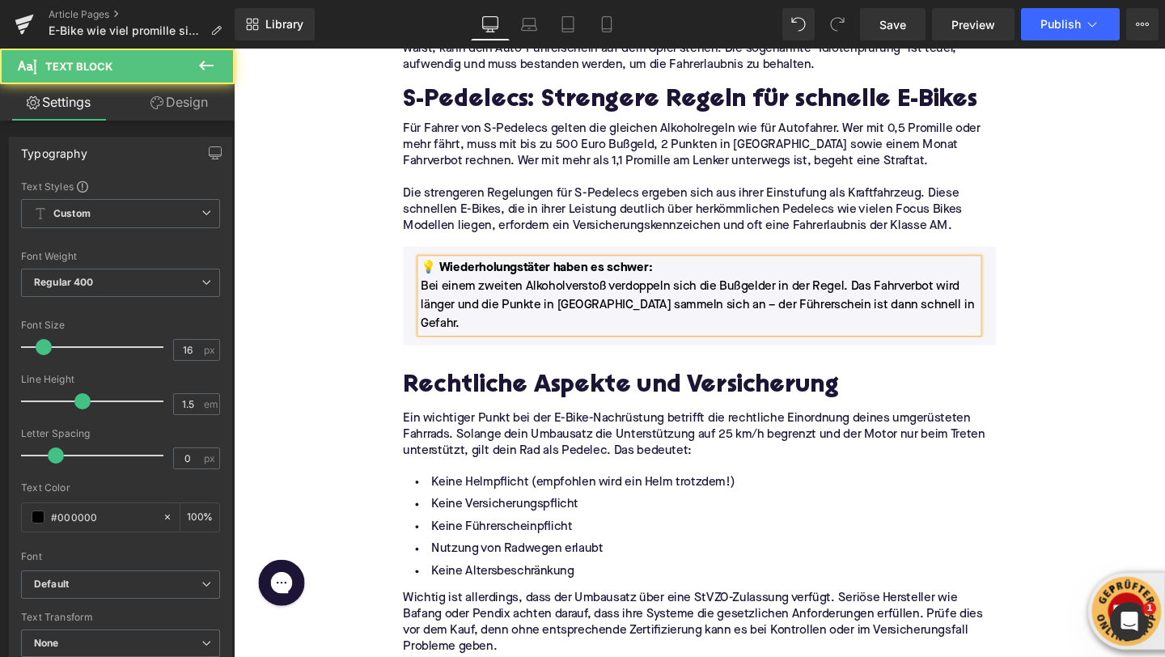
click at [372, 269] on div "Home / E-Bike wie viel promille sind erlaubt? Breadcrumbs E-Bike und Alkohol: W…" at bounding box center [723, 502] width 979 height 4273
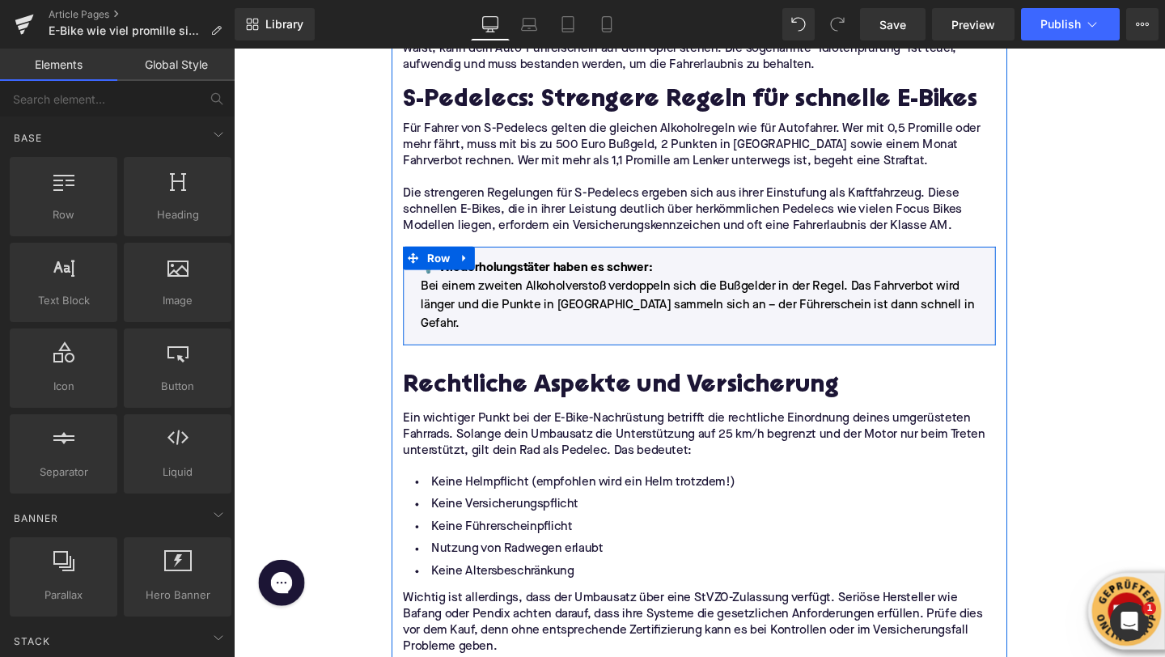
scroll to position [1837, 0]
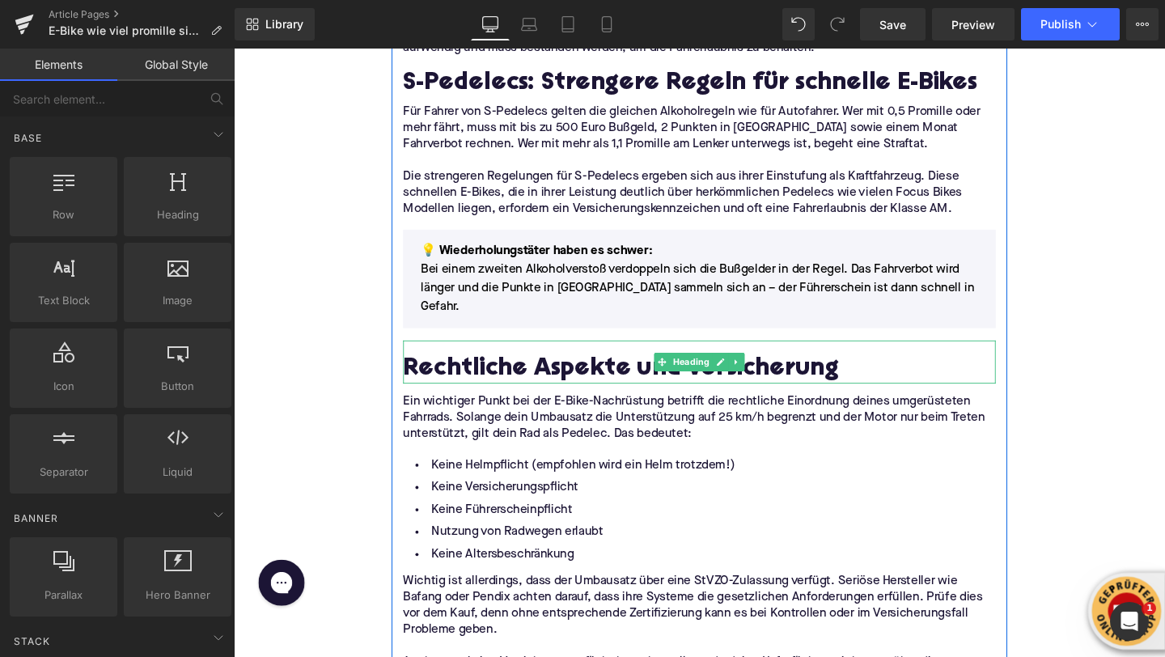
click at [447, 371] on h2 "Rechtliche Aspekte und Versicherung" at bounding box center [723, 385] width 623 height 29
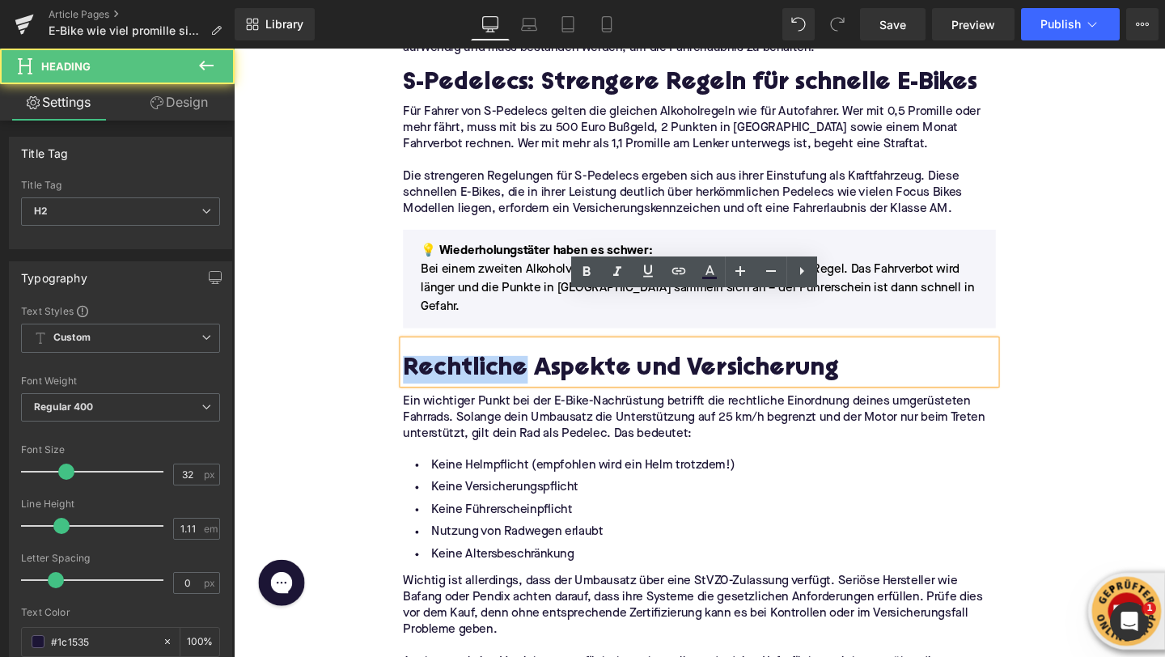
click at [447, 371] on h2 "Rechtliche Aspekte und Versicherung" at bounding box center [723, 385] width 623 height 29
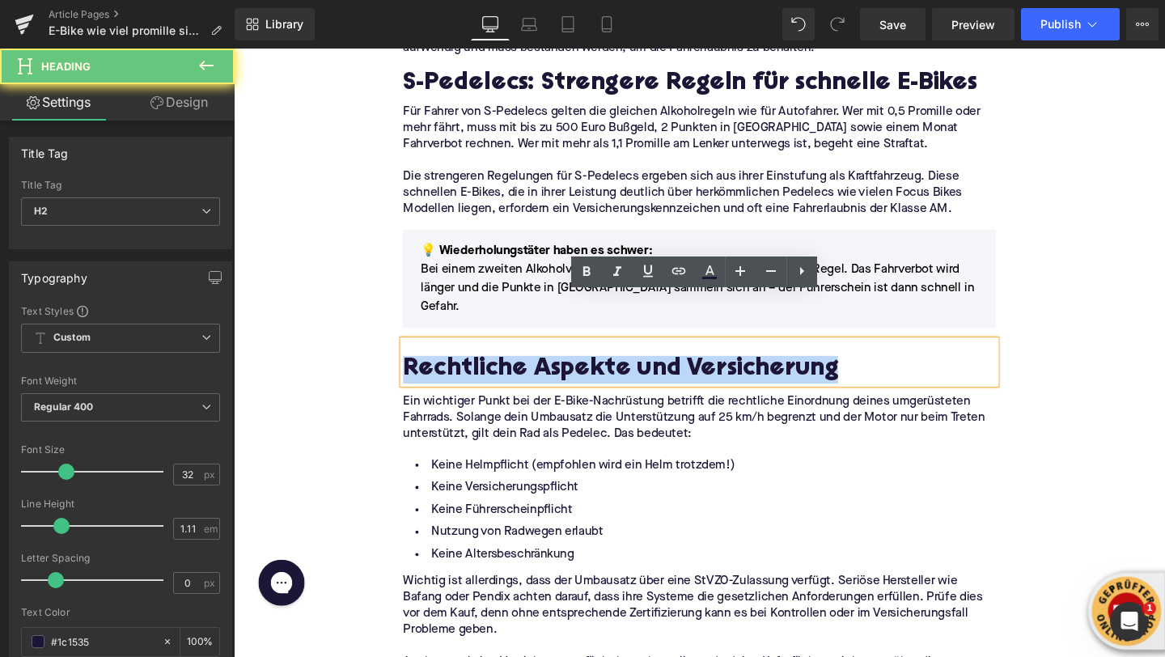
click at [447, 371] on h2 "Rechtliche Aspekte und Versicherung" at bounding box center [723, 385] width 623 height 29
paste div
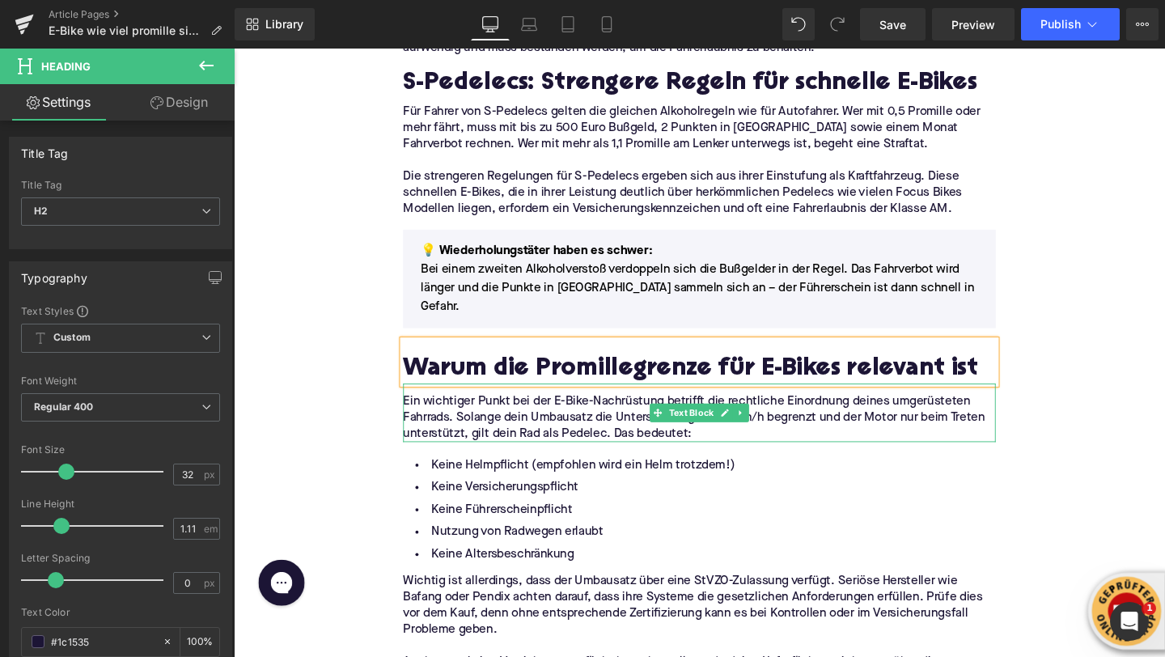
click at [481, 411] on p "Ein wichtiger Punkt bei der E-Bike-Nachrüstung betrifft die rechtliche Einordnu…" at bounding box center [723, 436] width 623 height 51
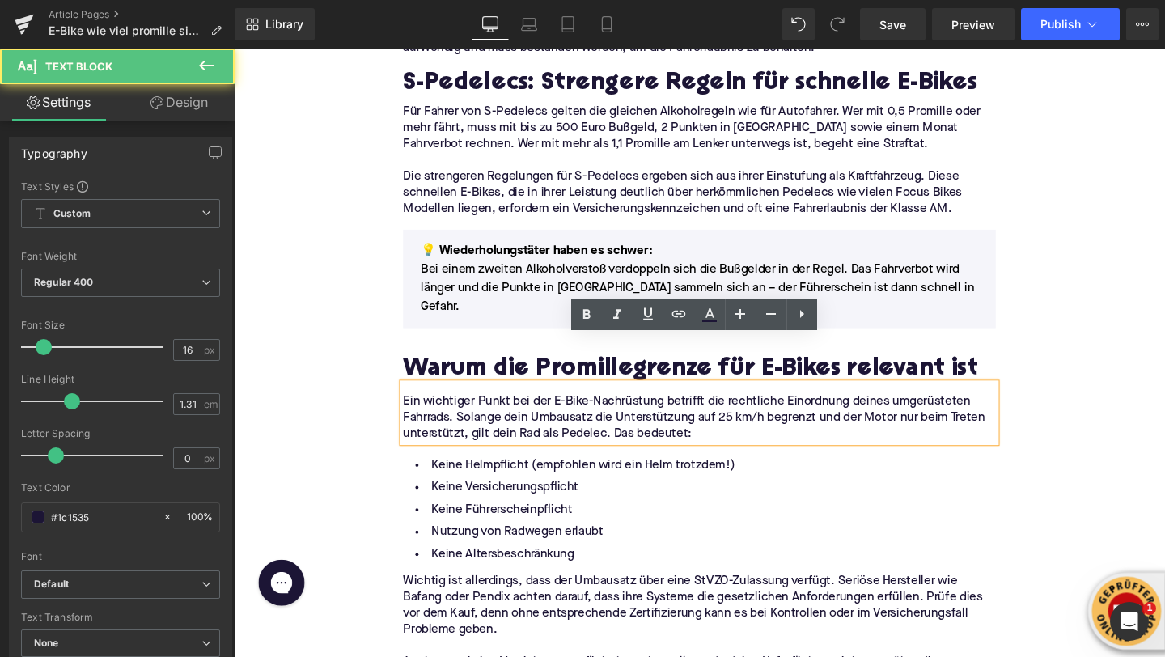
click at [481, 411] on p "Ein wichtiger Punkt bei der E-Bike-Nachrüstung betrifft die rechtliche Einordnu…" at bounding box center [723, 436] width 623 height 51
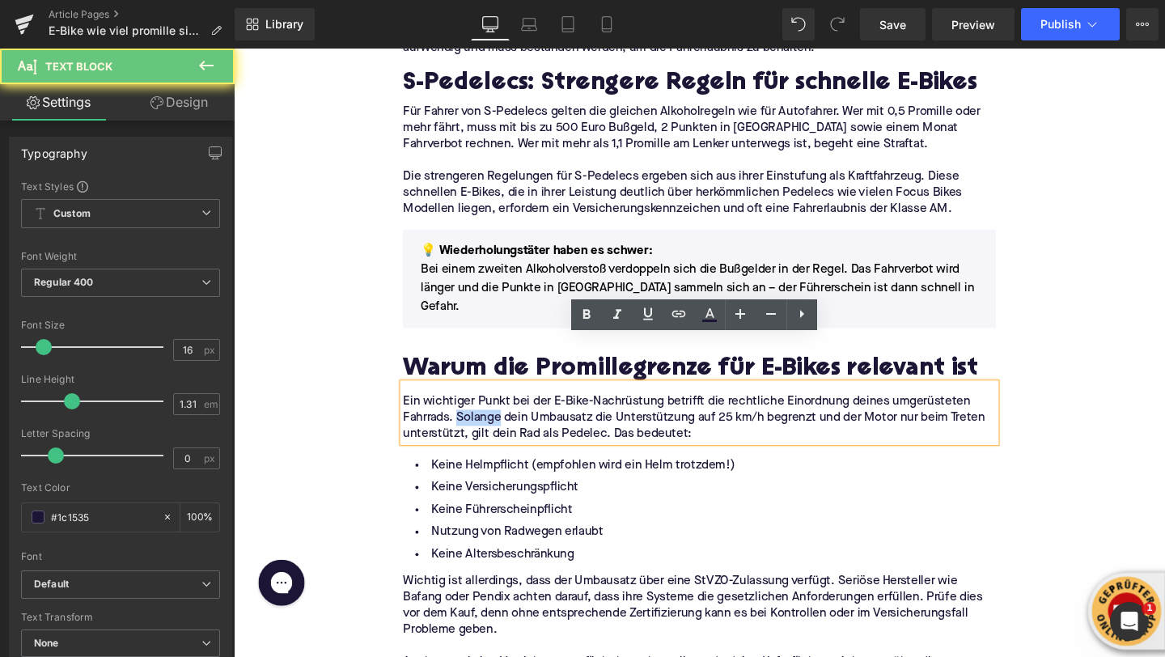
click at [481, 411] on p "Ein wichtiger Punkt bei der E-Bike-Nachrüstung betrifft die rechtliche Einordnu…" at bounding box center [723, 436] width 623 height 51
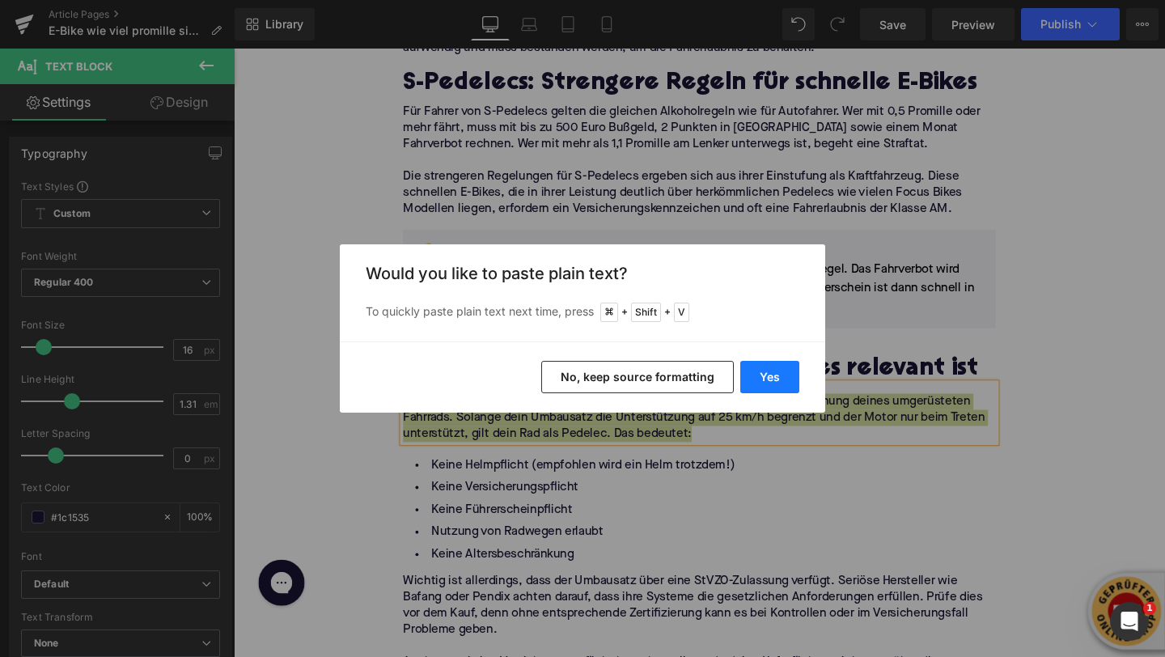
click at [777, 383] on button "Yes" at bounding box center [769, 377] width 59 height 32
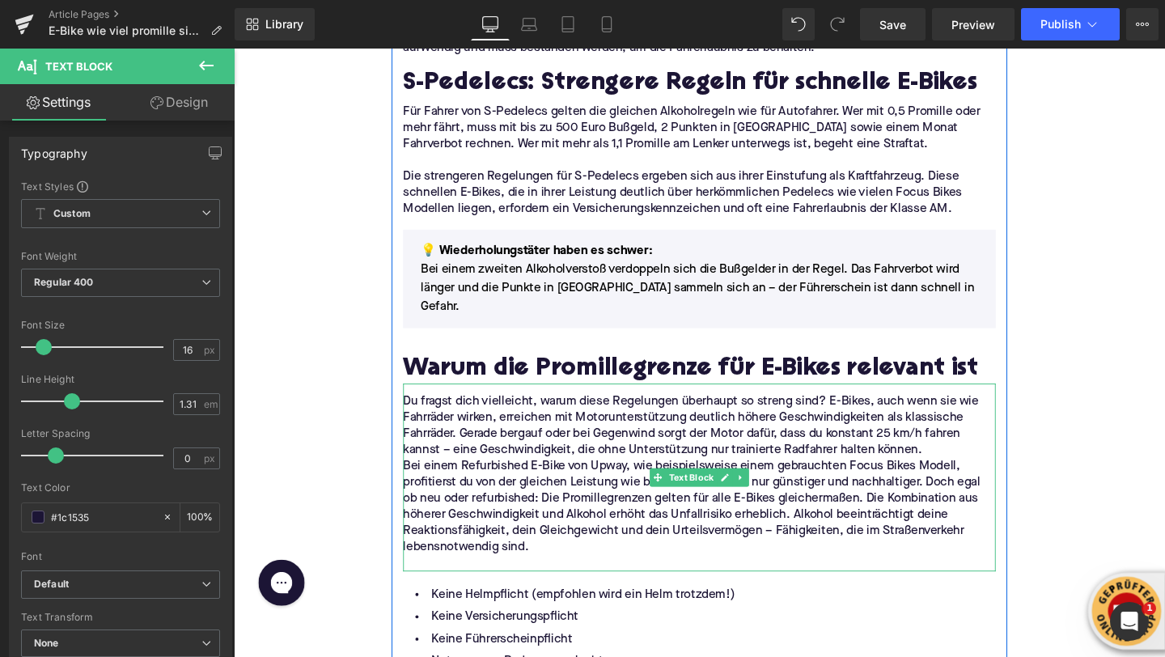
click at [976, 423] on p "Du fragst dich vielleicht, warum diese Regelungen überhaupt so streng sind? E-B…" at bounding box center [723, 445] width 623 height 68
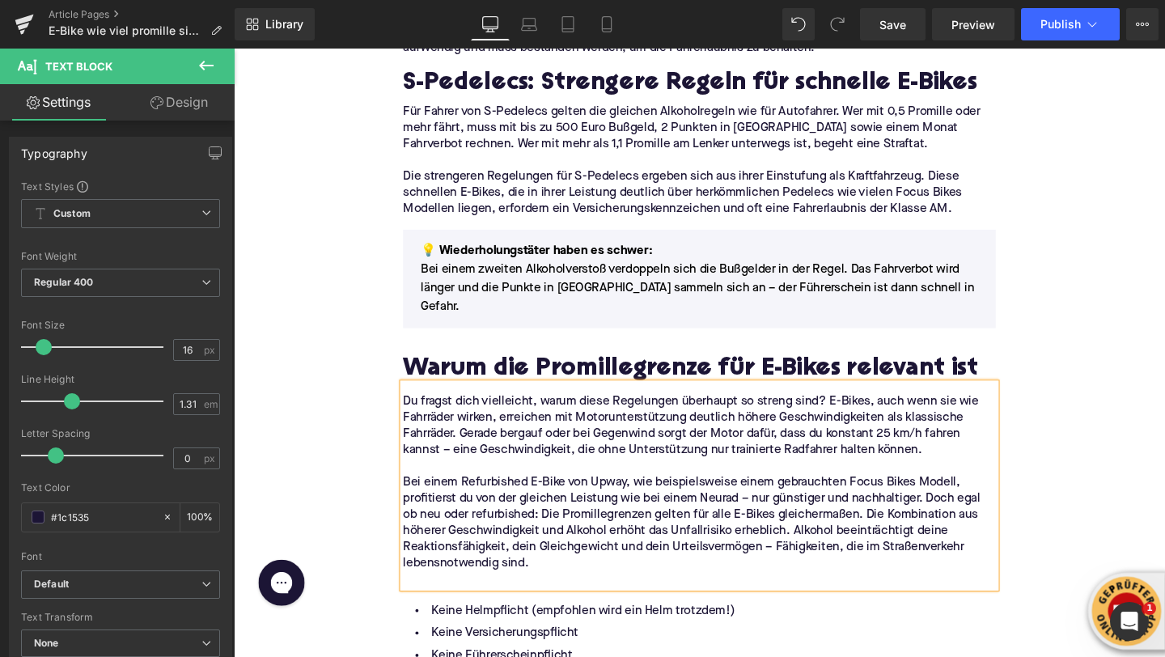
click at [898, 496] on p "Bei einem Refurbished E-Bike von Upway, wie beispielsweise einem gebrauchten Fo…" at bounding box center [723, 547] width 623 height 102
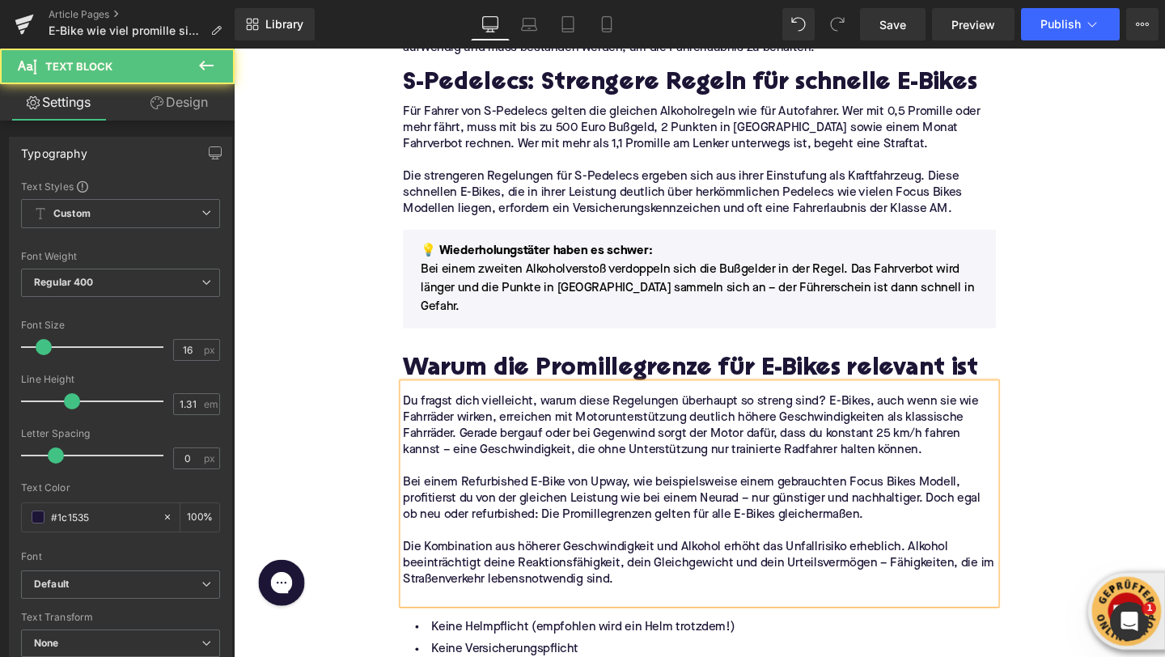
click at [495, 615] on p at bounding box center [723, 623] width 623 height 17
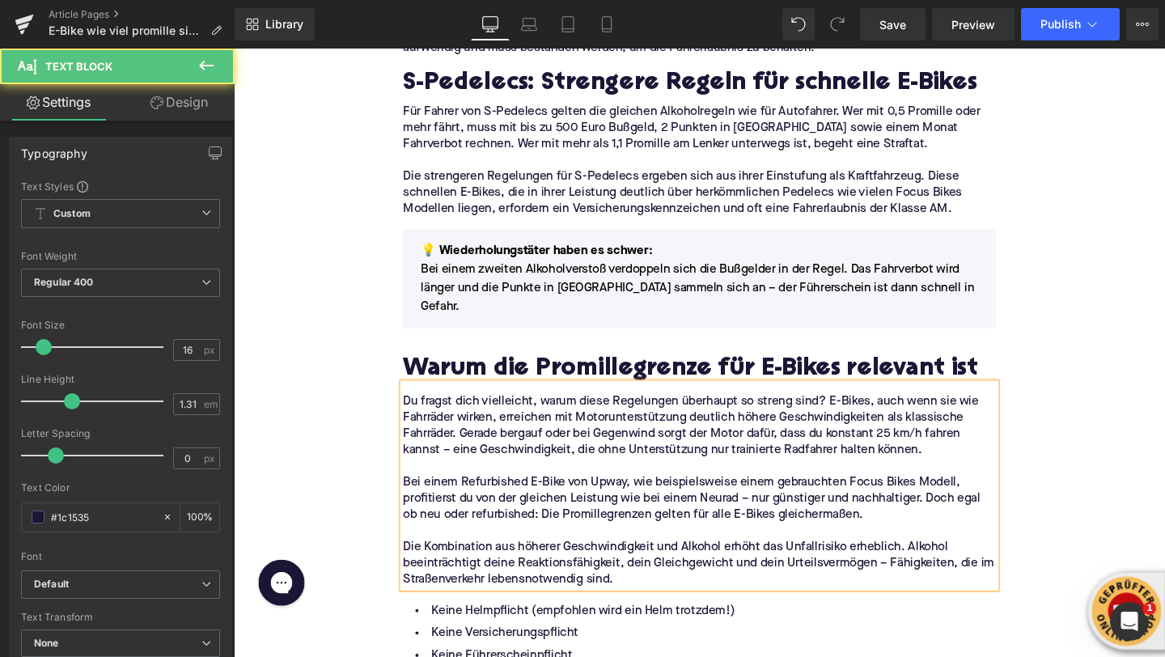
click at [276, 369] on div "Home / E-Bike wie viel promille sind erlaubt? Breadcrumbs E-Bike und Alkohol: W…" at bounding box center [723, 561] width 979 height 4426
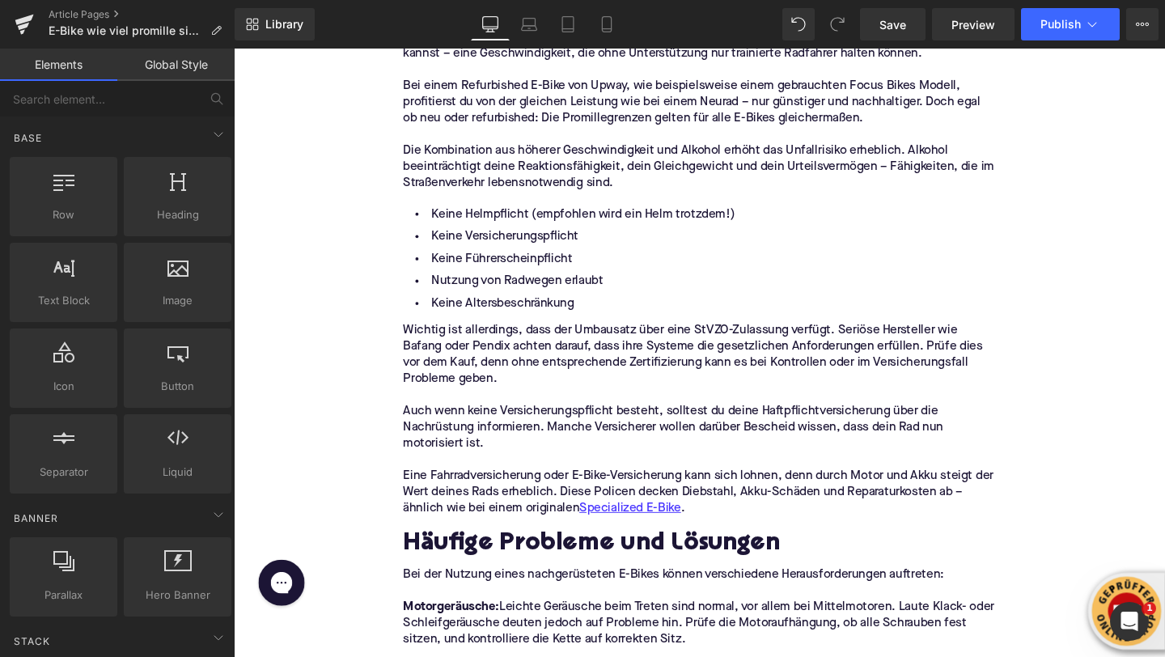
scroll to position [2259, 0]
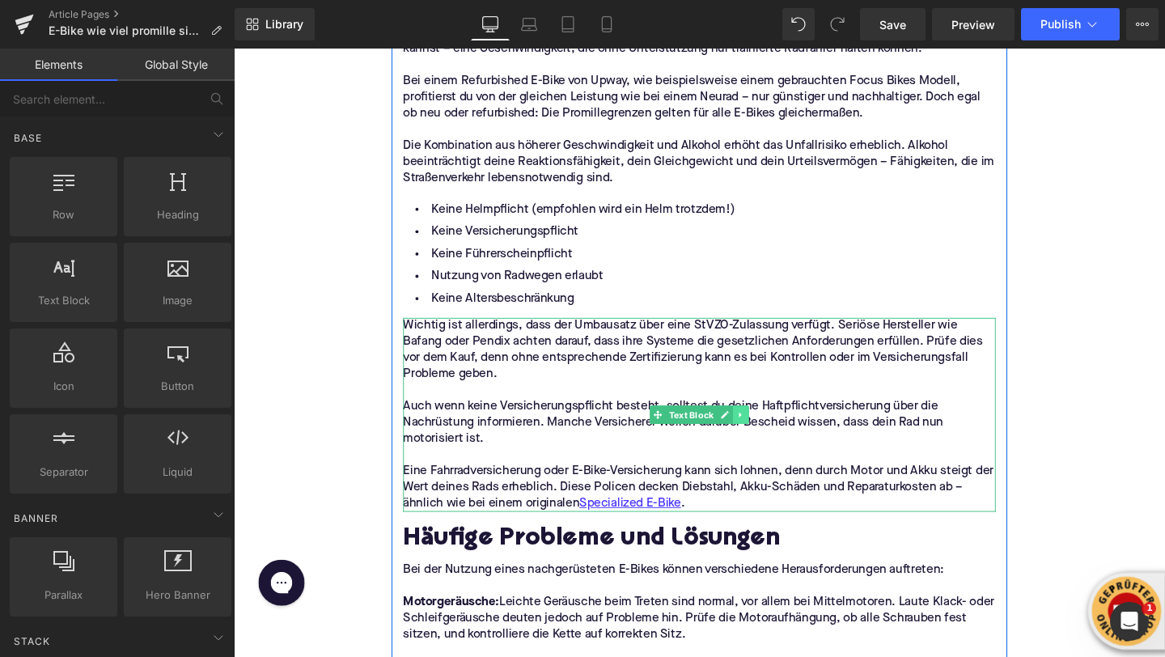
click at [774, 424] on link at bounding box center [767, 433] width 17 height 19
click at [775, 429] on icon at bounding box center [775, 434] width 9 height 10
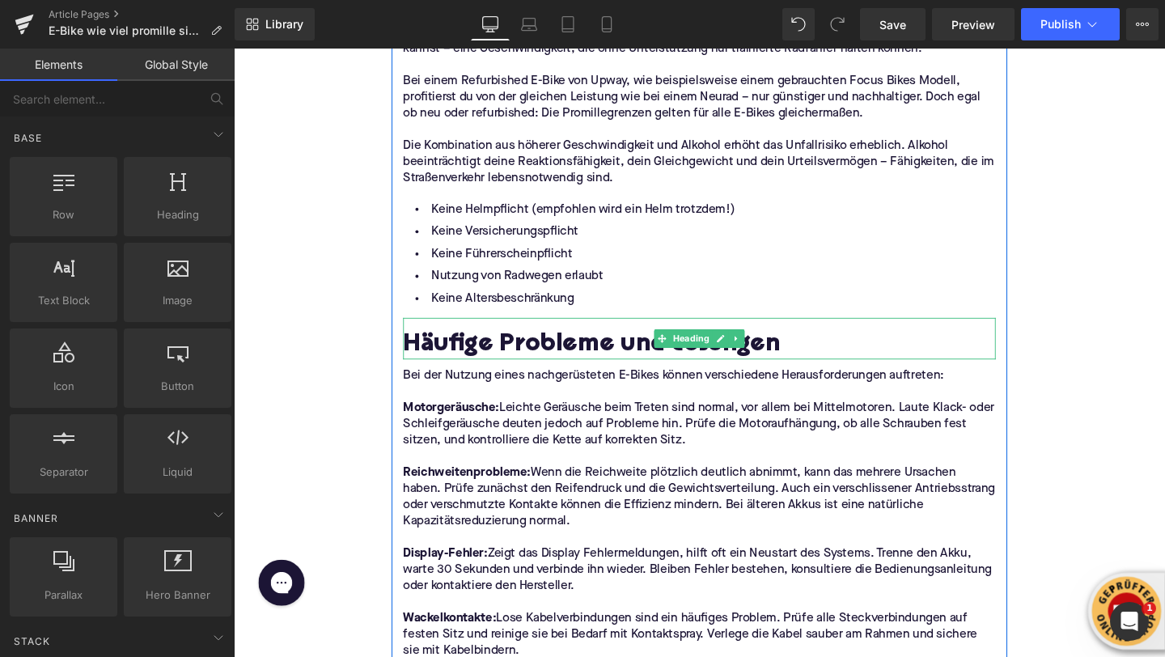
click at [490, 346] on h2 "Häufige Probleme und Lösungen" at bounding box center [723, 360] width 623 height 29
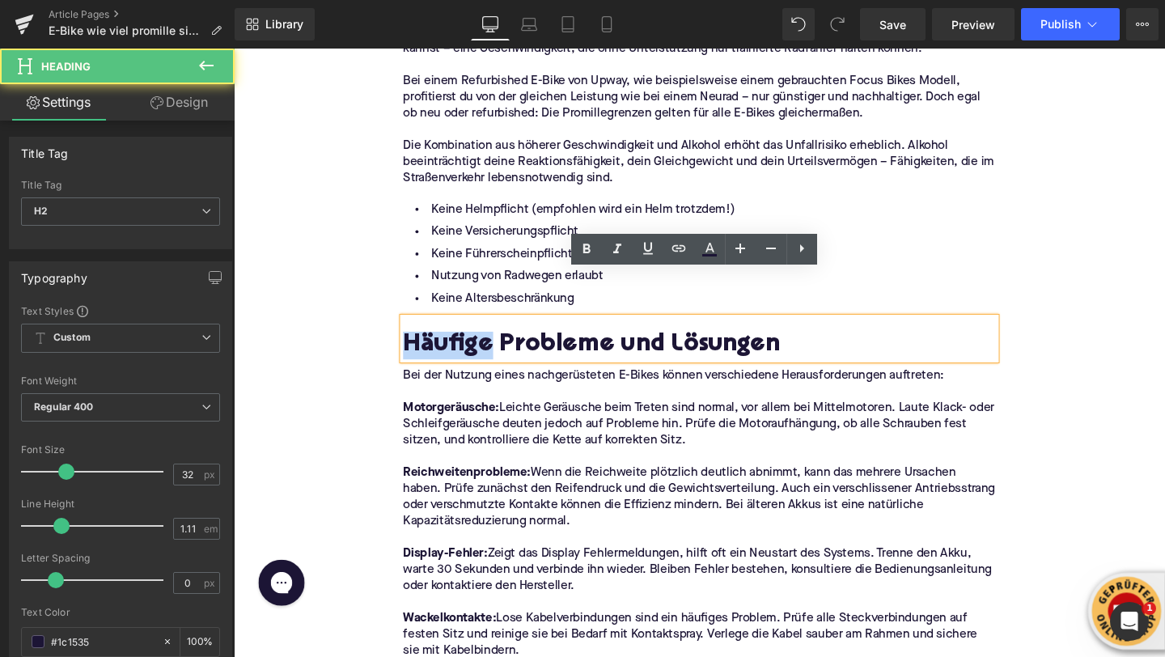
click at [490, 346] on h2 "Häufige Probleme und Lösungen" at bounding box center [723, 360] width 623 height 29
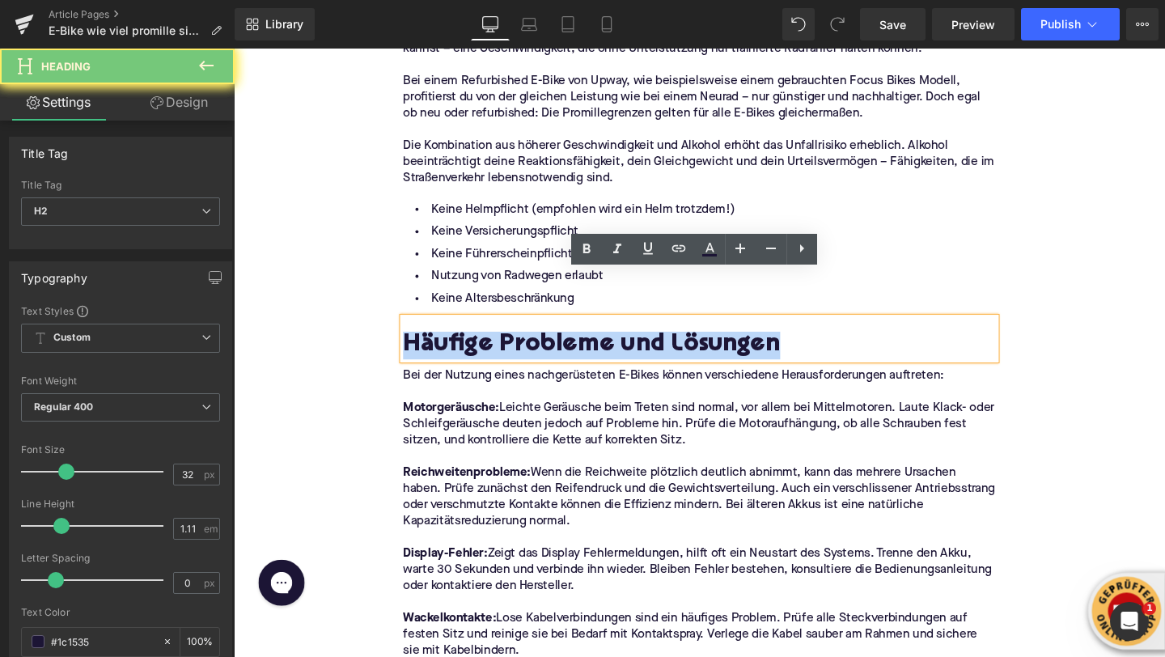
paste div
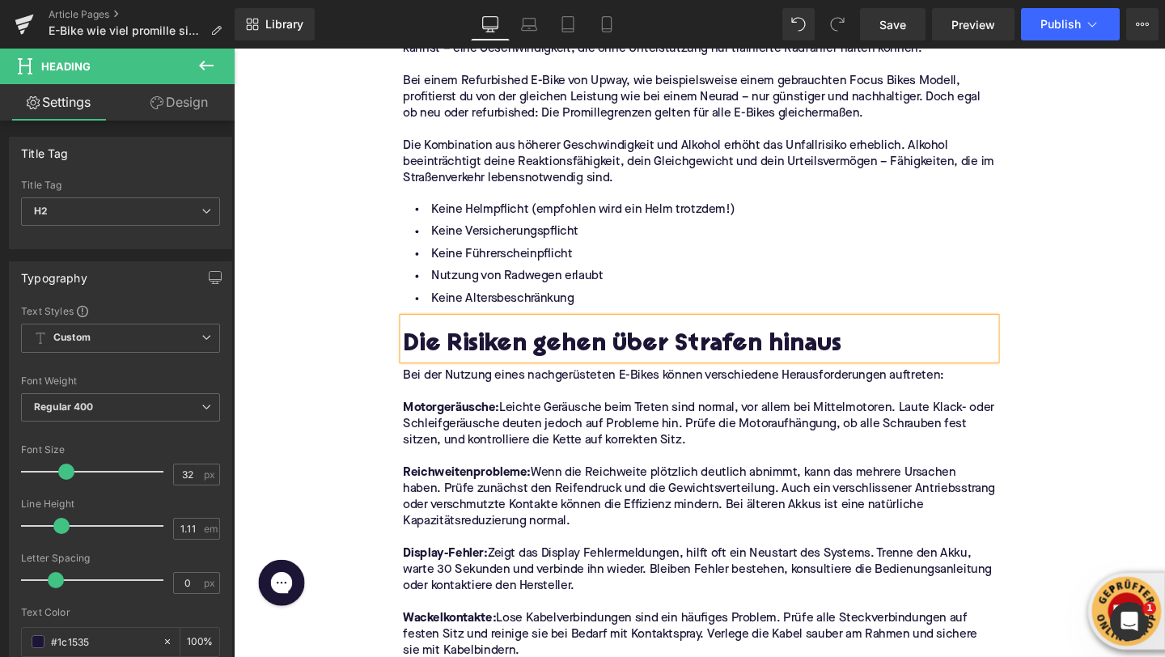
click at [334, 188] on div "Home / E-Bike wie viel promille sind erlaubt? Breadcrumbs E-Bike und Alkohol: W…" at bounding box center [723, 38] width 979 height 4222
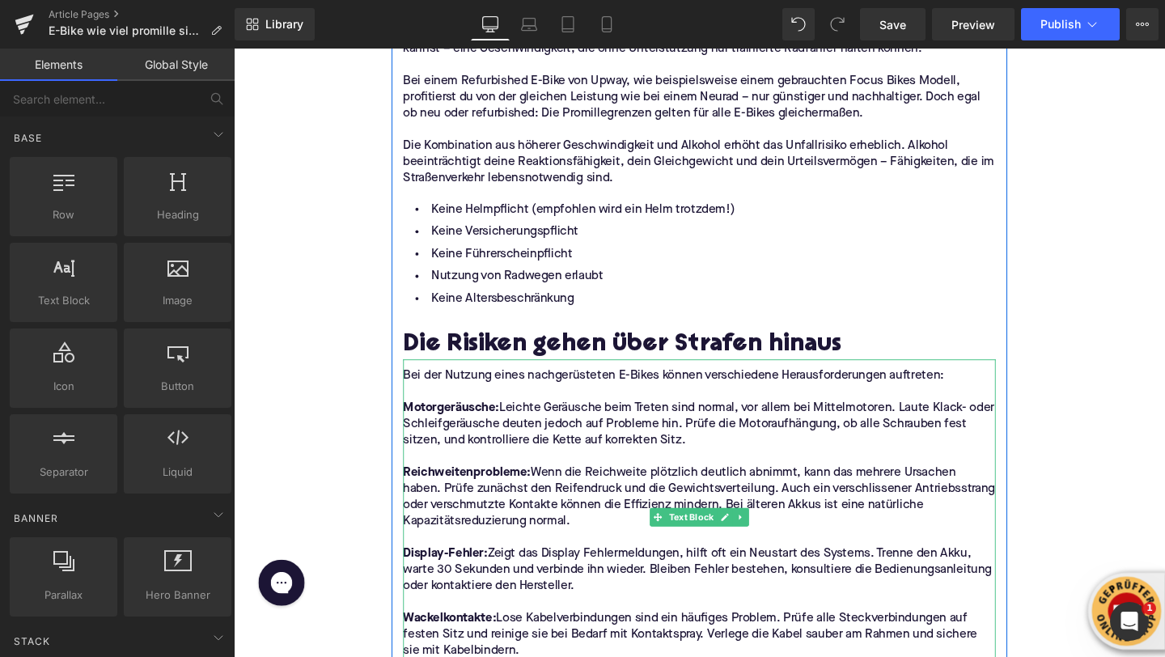
click at [456, 384] on p "Bei der Nutzung eines nachgerüsteten E-Bikes können verschiedene Herausforderun…" at bounding box center [723, 392] width 623 height 17
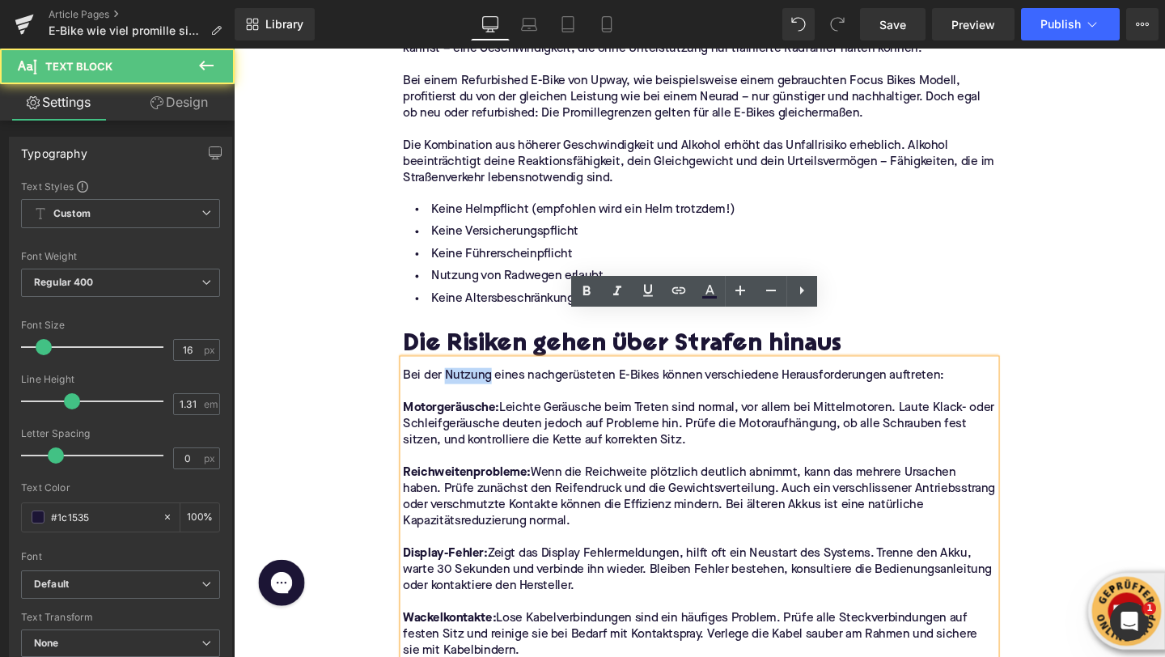
click at [456, 384] on p "Bei der Nutzung eines nachgerüsteten E-Bikes können verschiedene Herausforderun…" at bounding box center [723, 392] width 623 height 17
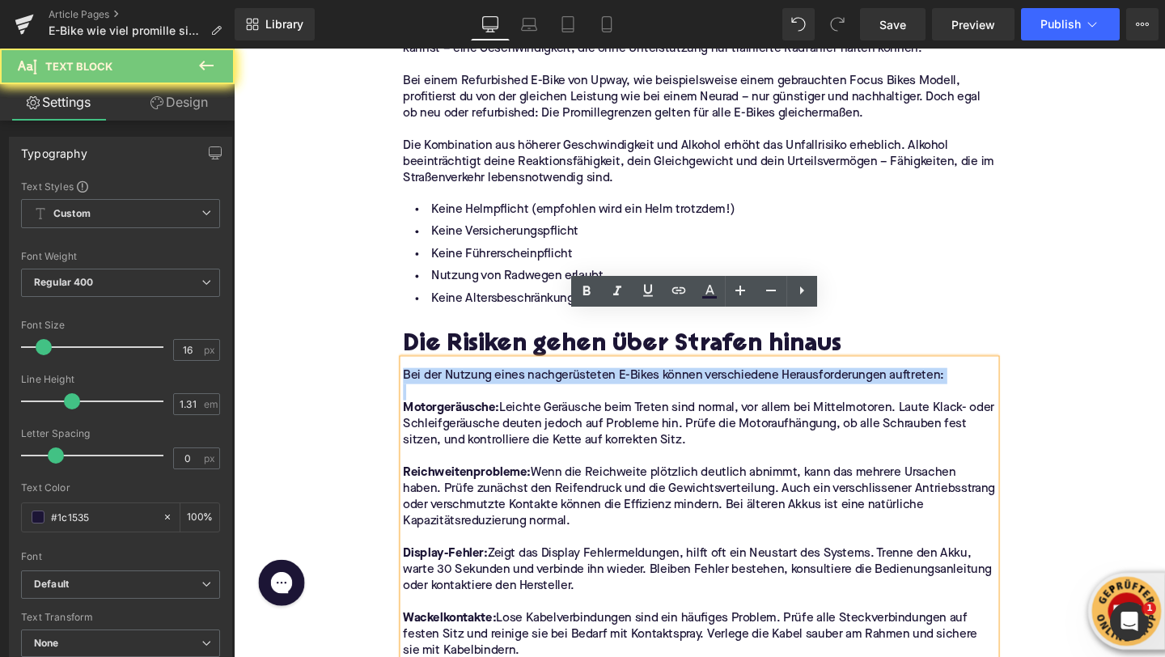
click at [456, 384] on p "Bei der Nutzung eines nachgerüsteten E-Bikes können verschiedene Herausforderun…" at bounding box center [723, 392] width 623 height 17
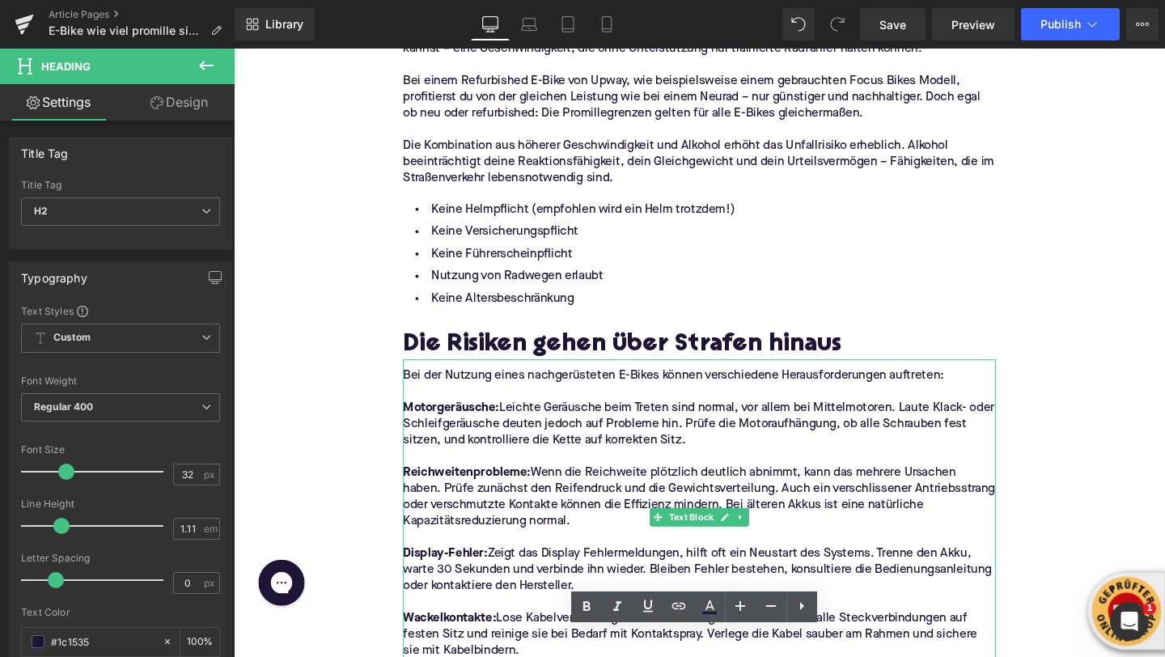
click at [564, 639] on p "Wackelkontakte: Lose Kabelverbindungen sind ein häufiges Problem. Prüfe alle St…" at bounding box center [723, 664] width 623 height 51
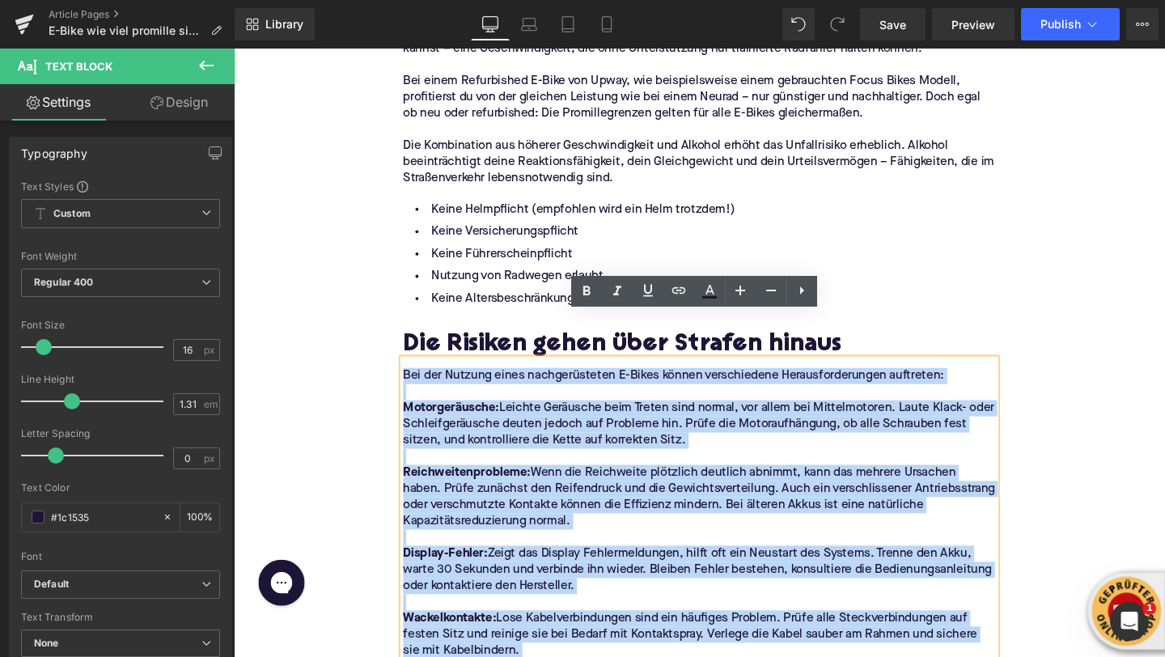
drag, startPoint x: 564, startPoint y: 637, endPoint x: 422, endPoint y: 342, distance: 326.8
click at [422, 375] on div "Bei der Nutzung eines nachgerüsteten E-Bikes können verschiedene Herausforderun…" at bounding box center [723, 541] width 623 height 332
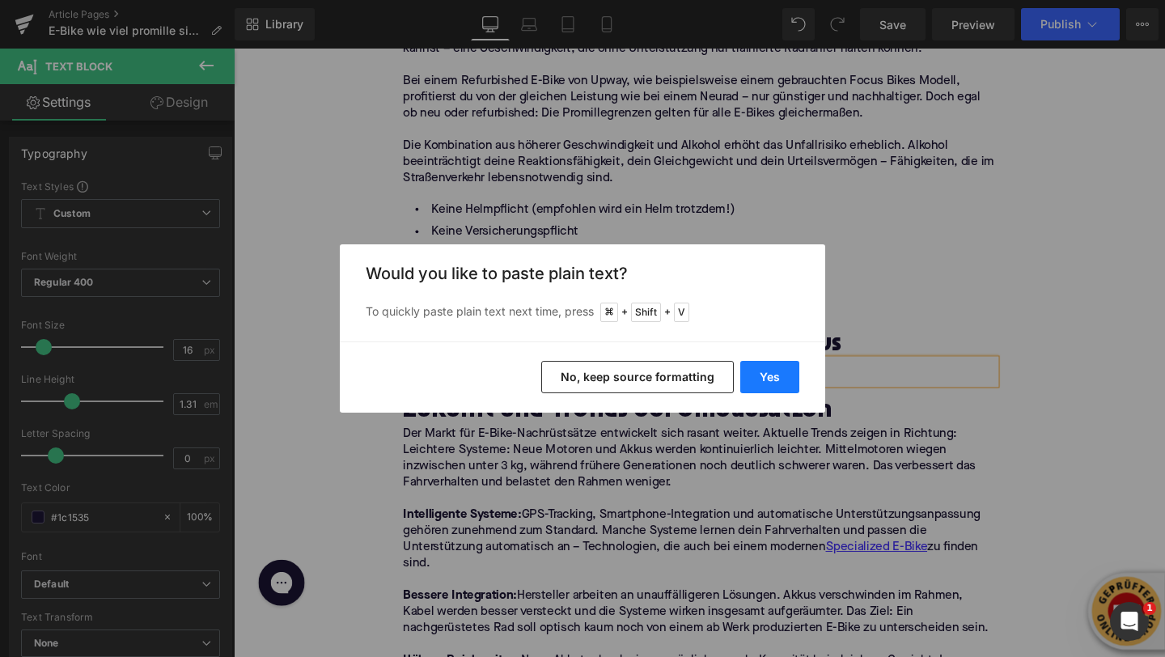
click at [747, 379] on button "Yes" at bounding box center [769, 377] width 59 height 32
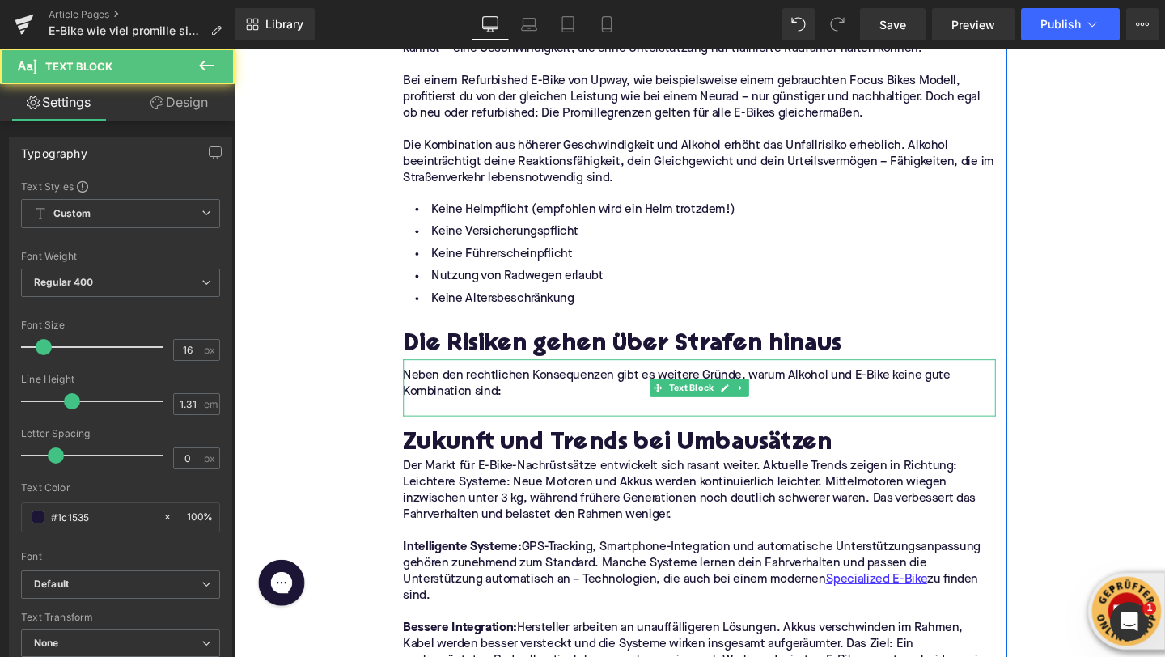
click at [445, 418] on p at bounding box center [723, 426] width 623 height 17
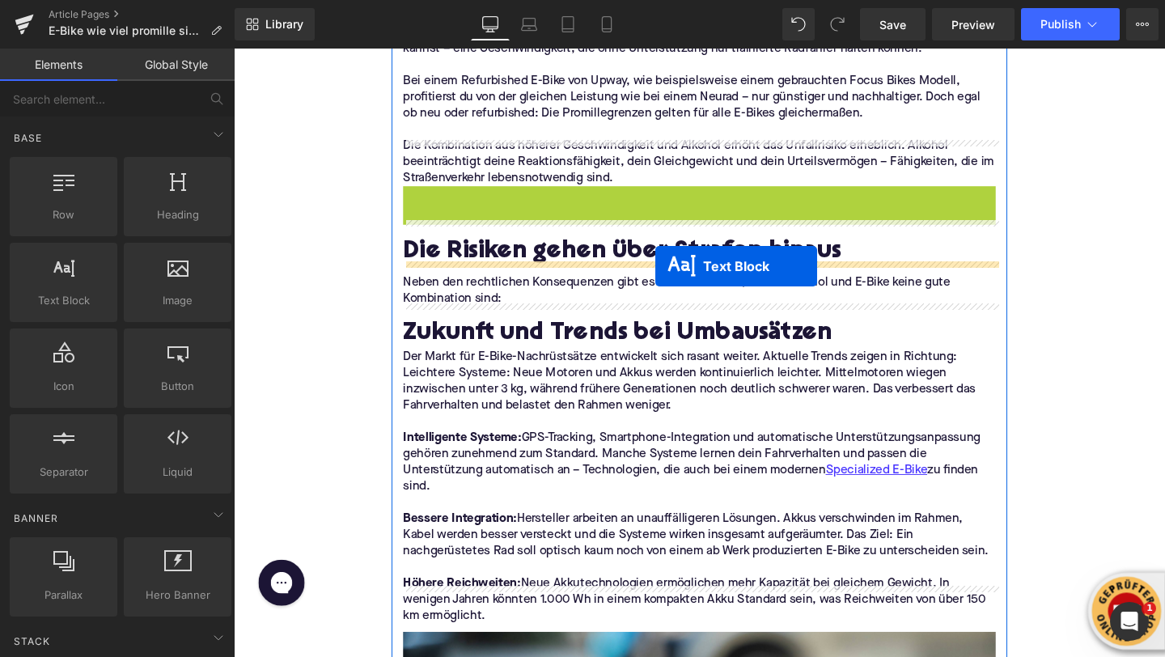
drag, startPoint x: 681, startPoint y: 212, endPoint x: 677, endPoint y: 275, distance: 63.2
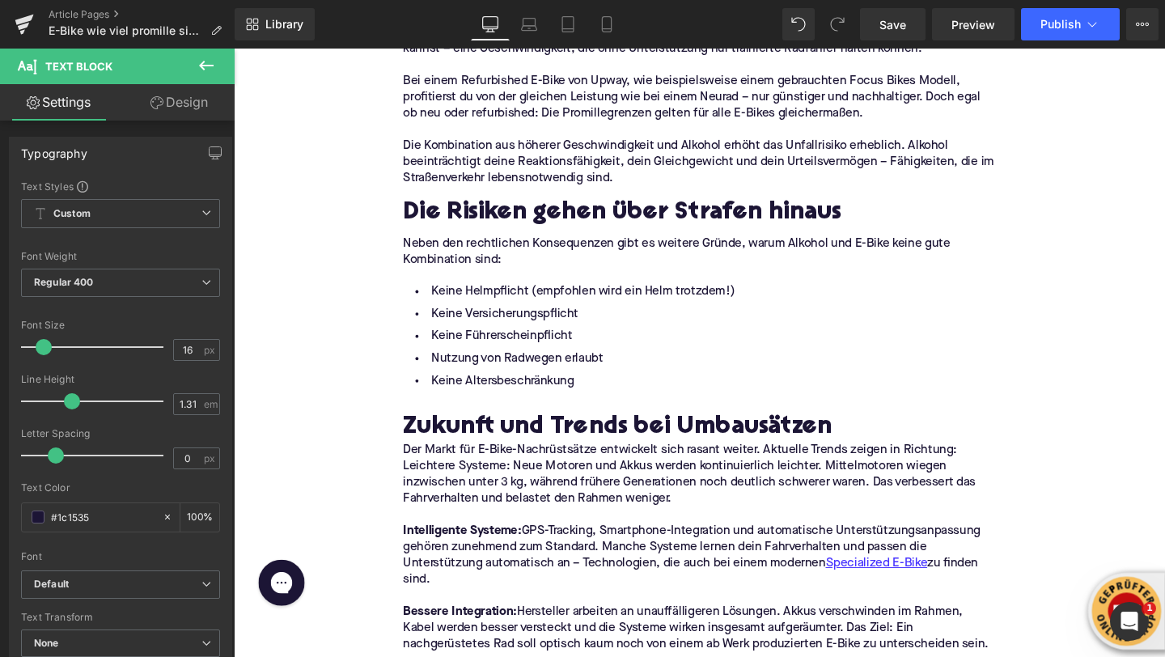
click at [524, 316] on li "Keine Versicherungspflicht" at bounding box center [723, 327] width 623 height 23
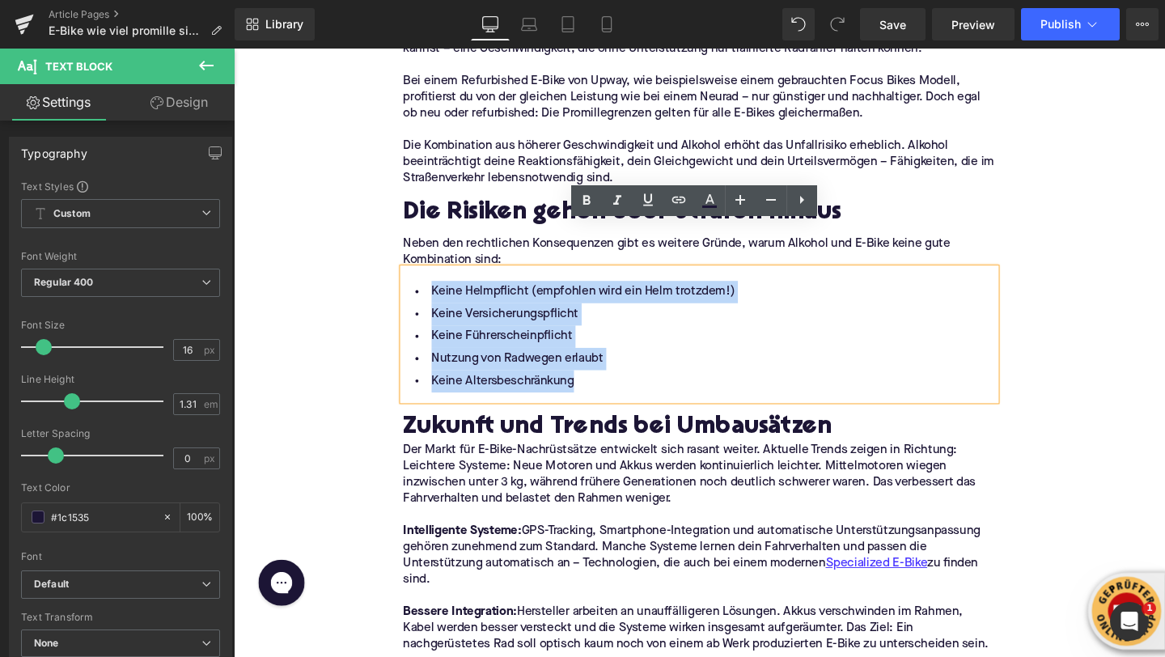
drag, startPoint x: 612, startPoint y: 356, endPoint x: 438, endPoint y: 262, distance: 197.7
click at [438, 293] on ul "Keine Helmpflicht (empfohlen wird ein Helm trotzdem!) Keine Versicherungspflich…" at bounding box center [723, 351] width 623 height 117
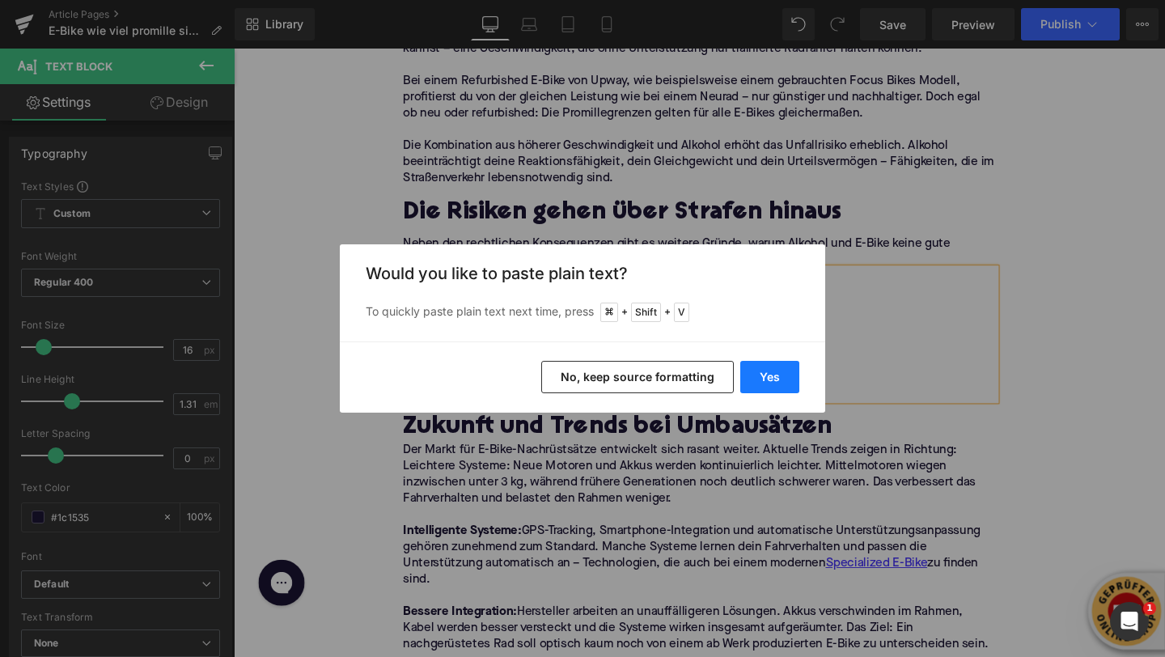
click at [754, 367] on button "Yes" at bounding box center [769, 377] width 59 height 32
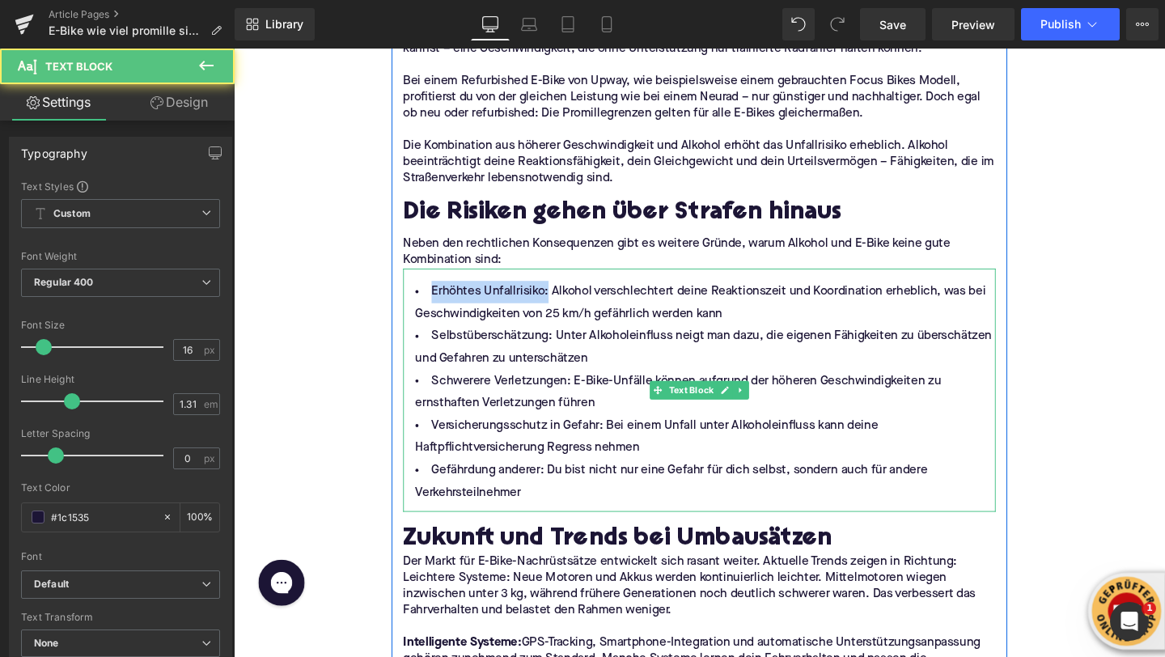
drag, startPoint x: 564, startPoint y: 261, endPoint x: 442, endPoint y: 261, distance: 122.2
click at [442, 293] on li "Erhöhtes Unfallrisiko: Alkohol verschlechtert deine Reaktionszeit und Koordinat…" at bounding box center [723, 316] width 623 height 47
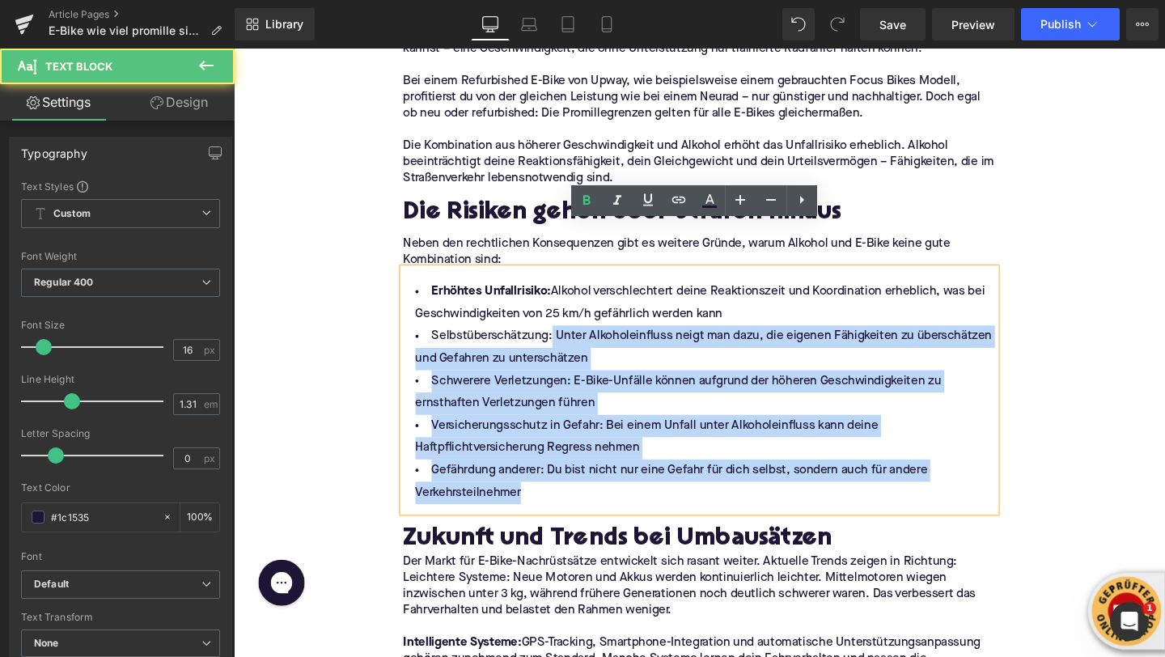
drag, startPoint x: 571, startPoint y: 303, endPoint x: 410, endPoint y: 302, distance: 161.0
click at [412, 302] on div "Erhöhtes Unfallrisiko: Alkohol verschlechtert deine Reaktionszeit und Koordinat…" at bounding box center [723, 408] width 623 height 256
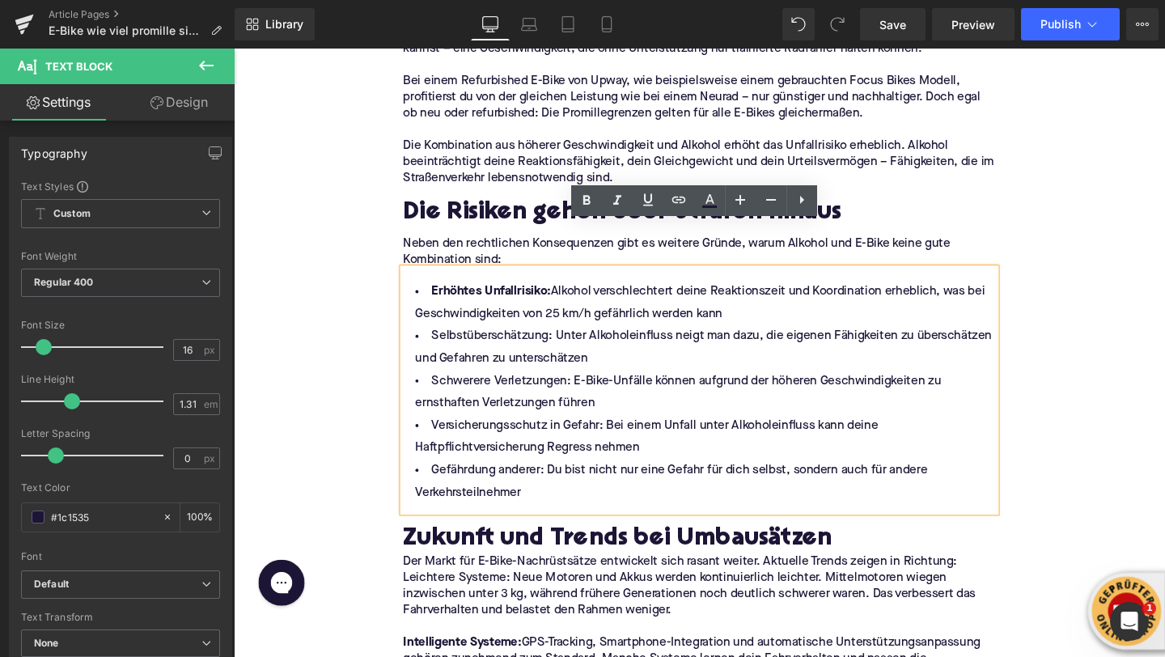
click at [447, 340] on li "Selbstüberschätzung: Unter Alkoholeinfluss neigt man dazu, die eigenen Fähigkei…" at bounding box center [723, 363] width 623 height 47
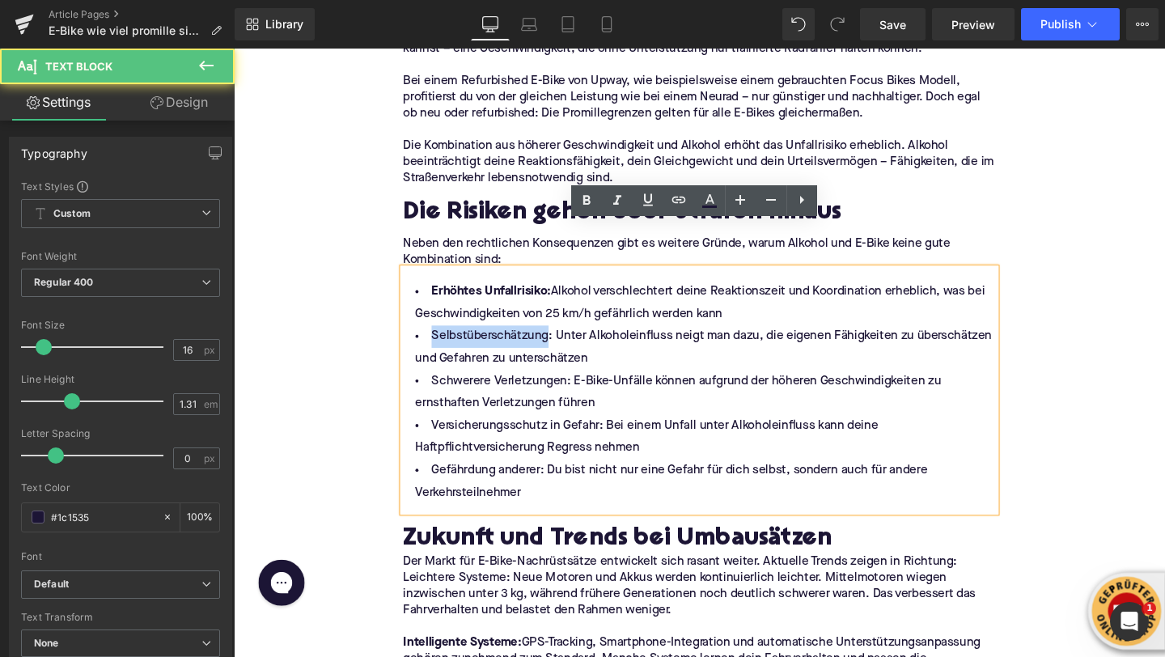
click at [447, 340] on li "Selbstüberschätzung: Unter Alkoholeinfluss neigt man dazu, die eigenen Fähigkei…" at bounding box center [723, 363] width 623 height 47
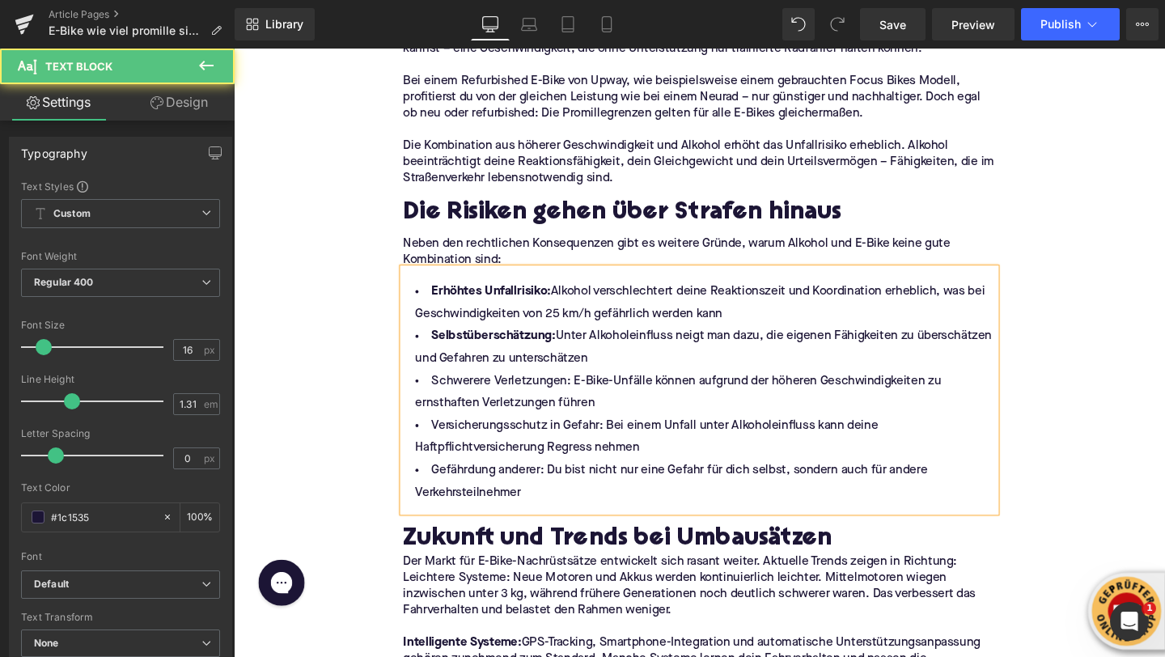
click at [479, 434] on li "Versicherungsschutz in Gefahr: Bei einem Unfall unter Alkoholeinfluss kann dein…" at bounding box center [723, 457] width 623 height 47
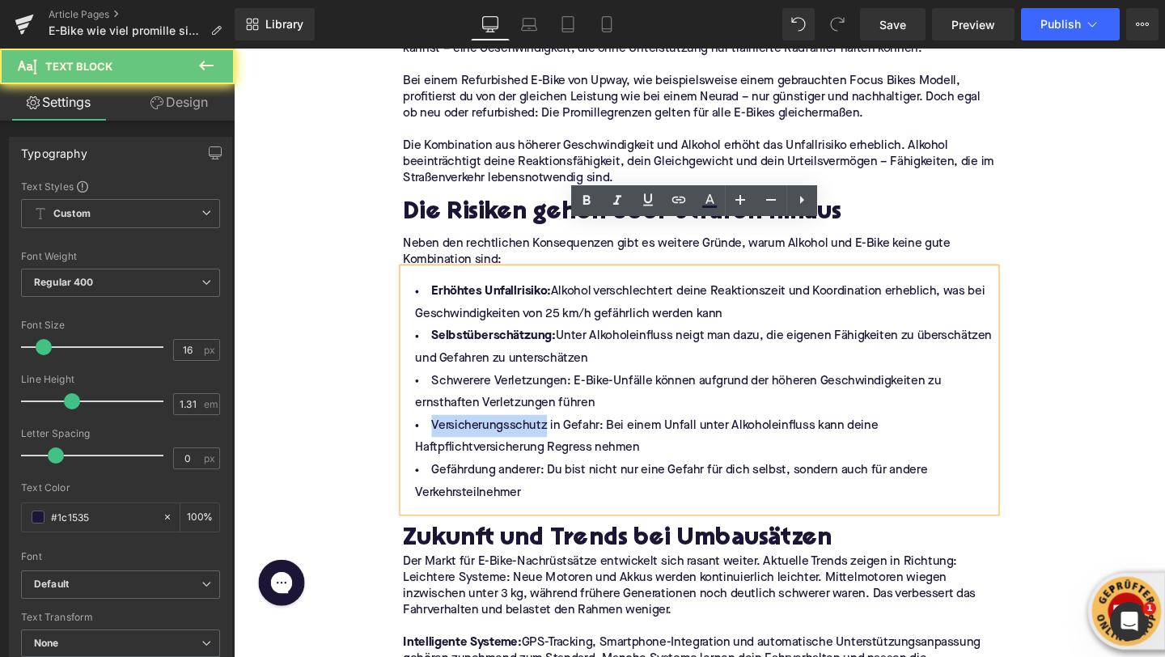
click at [479, 434] on li "Versicherungsschutz in Gefahr: Bei einem Unfall unter Alkoholeinfluss kann dein…" at bounding box center [723, 457] width 623 height 47
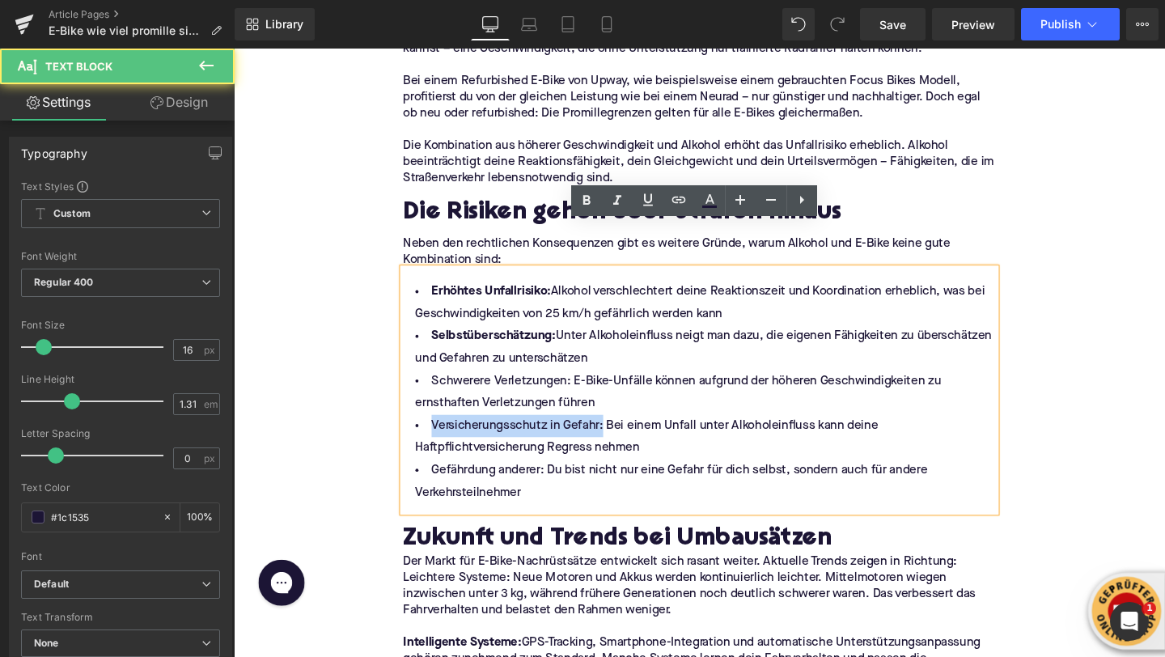
drag, startPoint x: 622, startPoint y: 399, endPoint x: 418, endPoint y: 390, distance: 204.1
click at [418, 434] on li "Versicherungsschutz in Gefahr: Bei einem Unfall unter Alkoholeinfluss kann dein…" at bounding box center [723, 457] width 623 height 47
drag, startPoint x: 561, startPoint y: 444, endPoint x: 401, endPoint y: 444, distance: 160.2
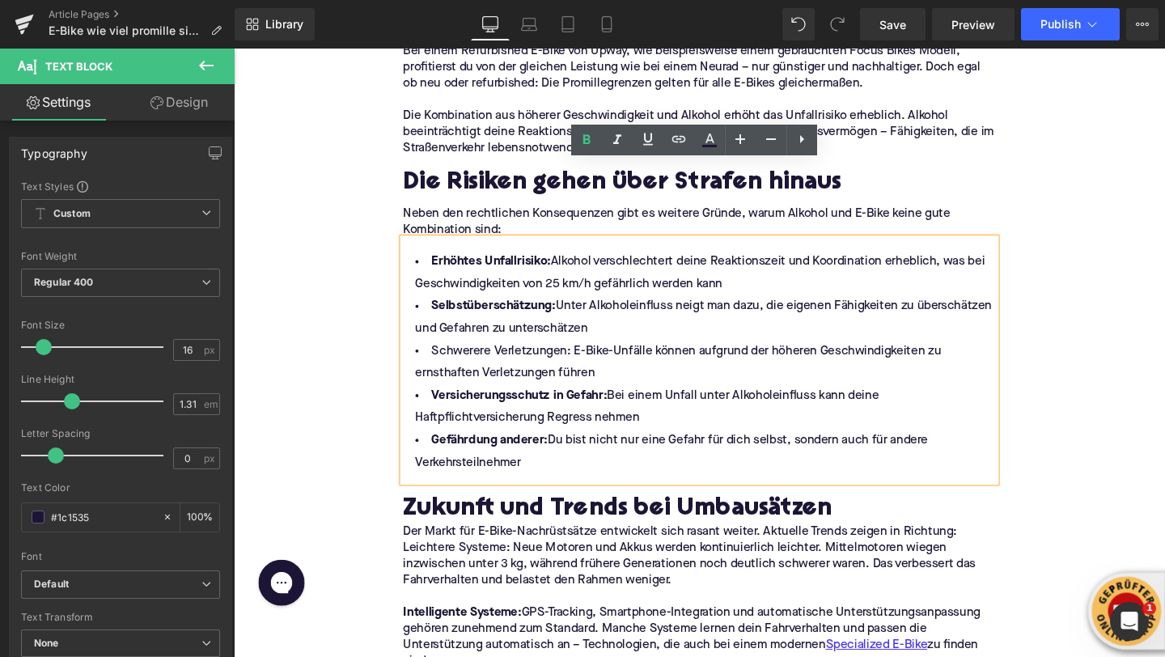
scroll to position [2330, 0]
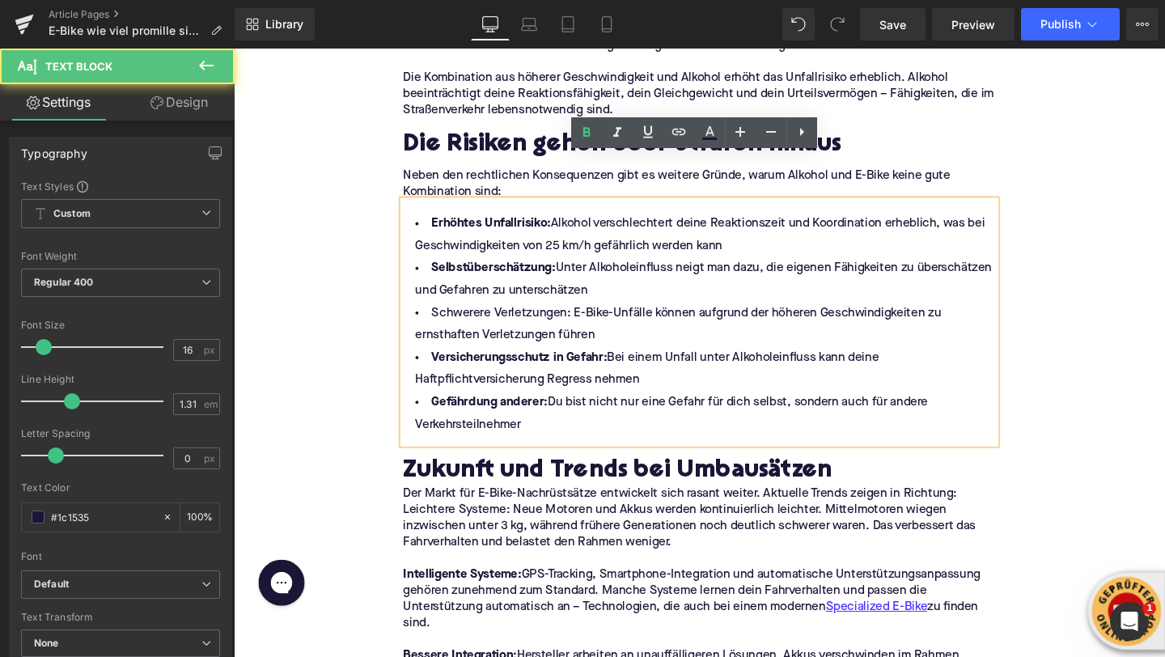
click at [442, 414] on div "Erhöhtes Unfallrisiko: Alkohol verschlechtert deine Reaktionszeit und Koordinat…" at bounding box center [723, 337] width 623 height 256
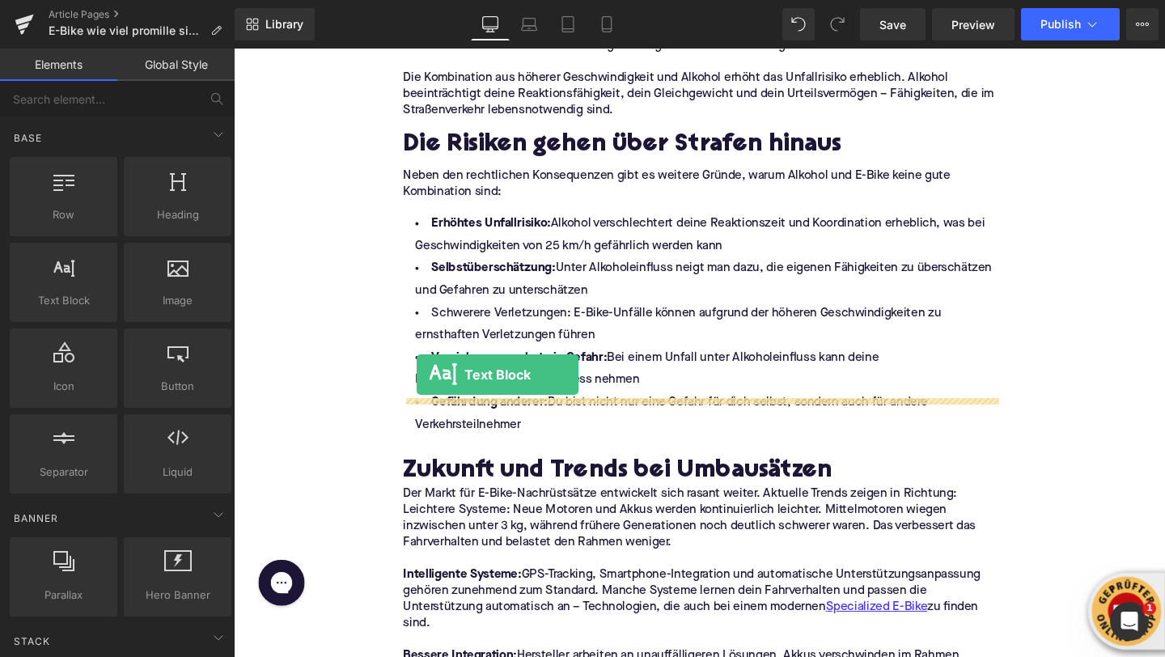
drag, startPoint x: 316, startPoint y: 312, endPoint x: 440, endPoint y: 403, distance: 154.1
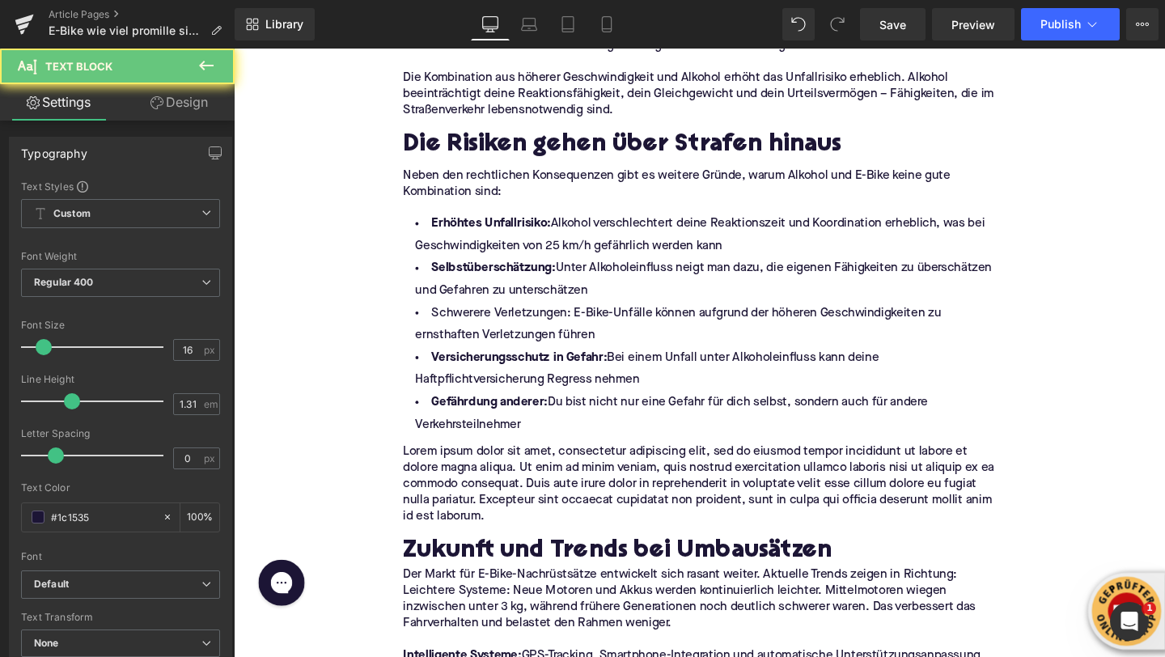
click at [456, 464] on p "Lorem ipsum dolor sit amet, consectetur adipiscing elit, sed do eiusmod tempor …" at bounding box center [723, 506] width 623 height 85
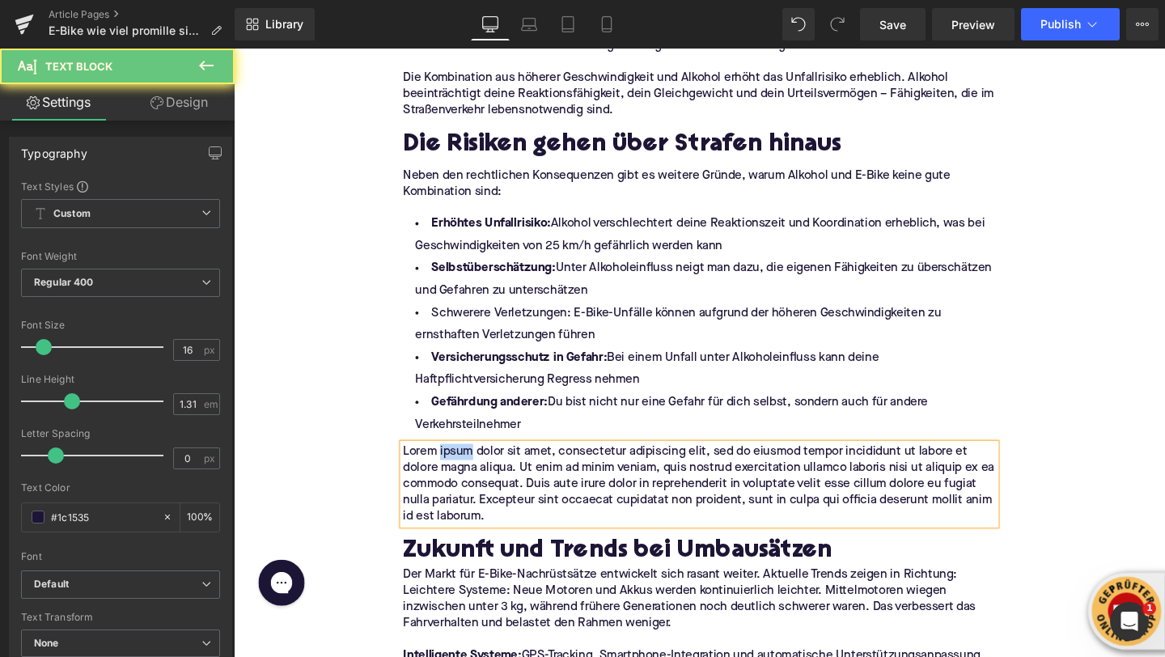
click at [456, 464] on p "Lorem ipsum dolor sit amet, consectetur adipiscing elit, sed do eiusmod tempor …" at bounding box center [723, 506] width 623 height 85
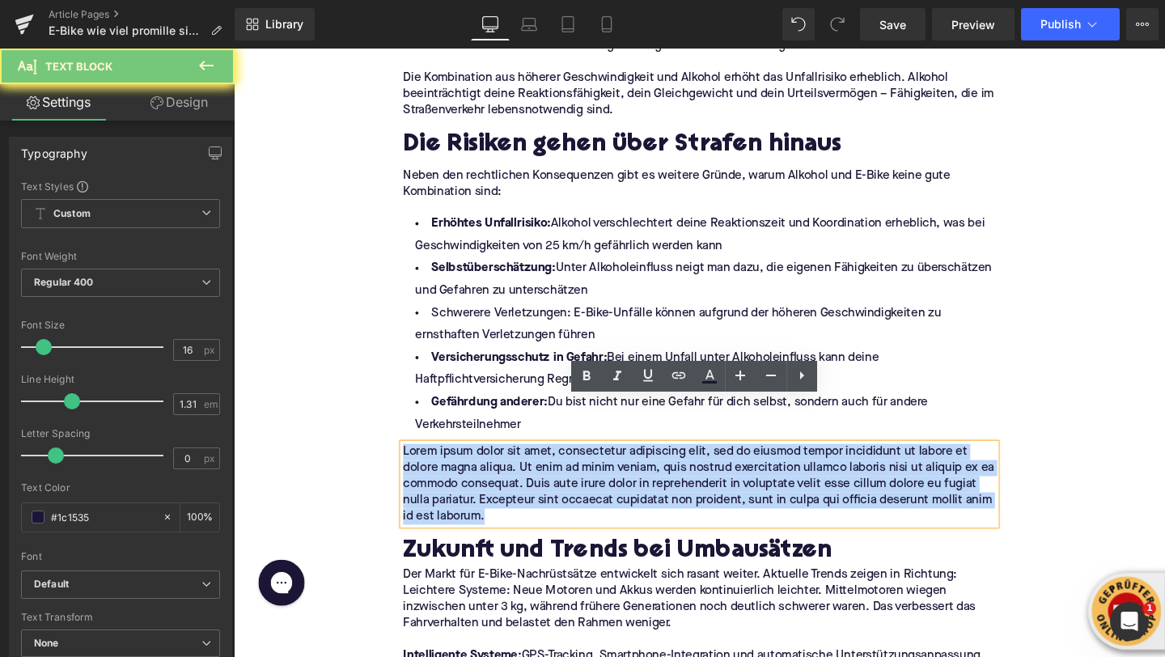
click at [456, 464] on p "Lorem ipsum dolor sit amet, consectetur adipiscing elit, sed do eiusmod tempor …" at bounding box center [723, 506] width 623 height 85
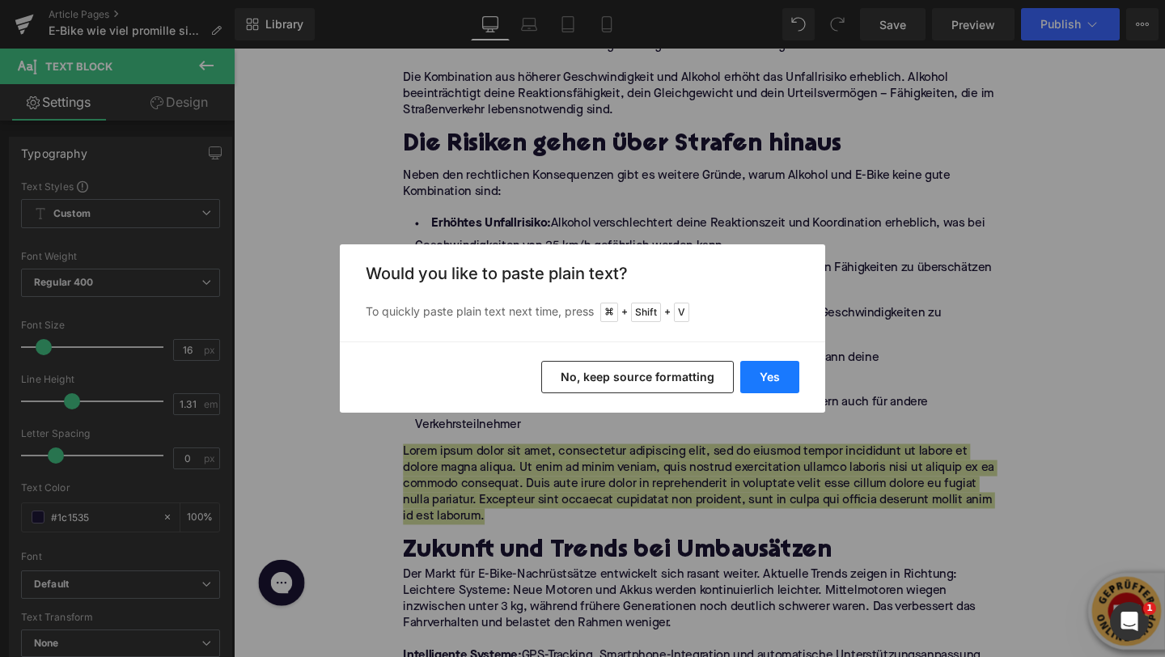
click at [761, 371] on button "Yes" at bounding box center [769, 377] width 59 height 32
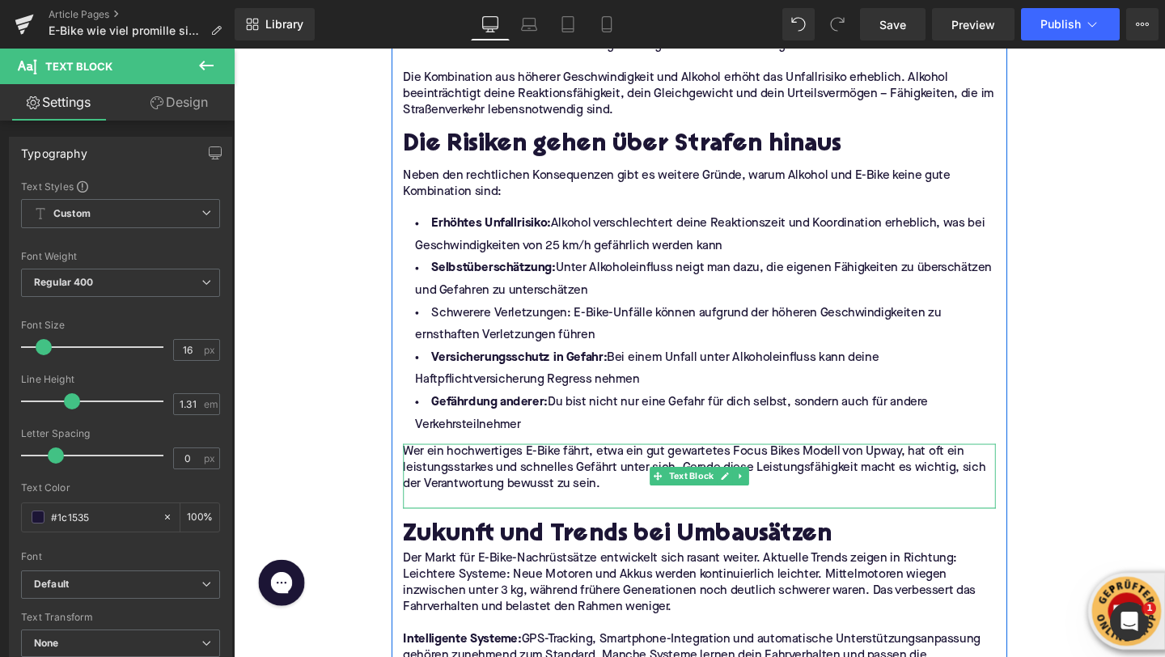
click at [433, 482] on div "Wer ein hochwertiges E-Bike fährt, etwa ein gut gewartetes Focus Bikes Modell v…" at bounding box center [723, 498] width 623 height 68
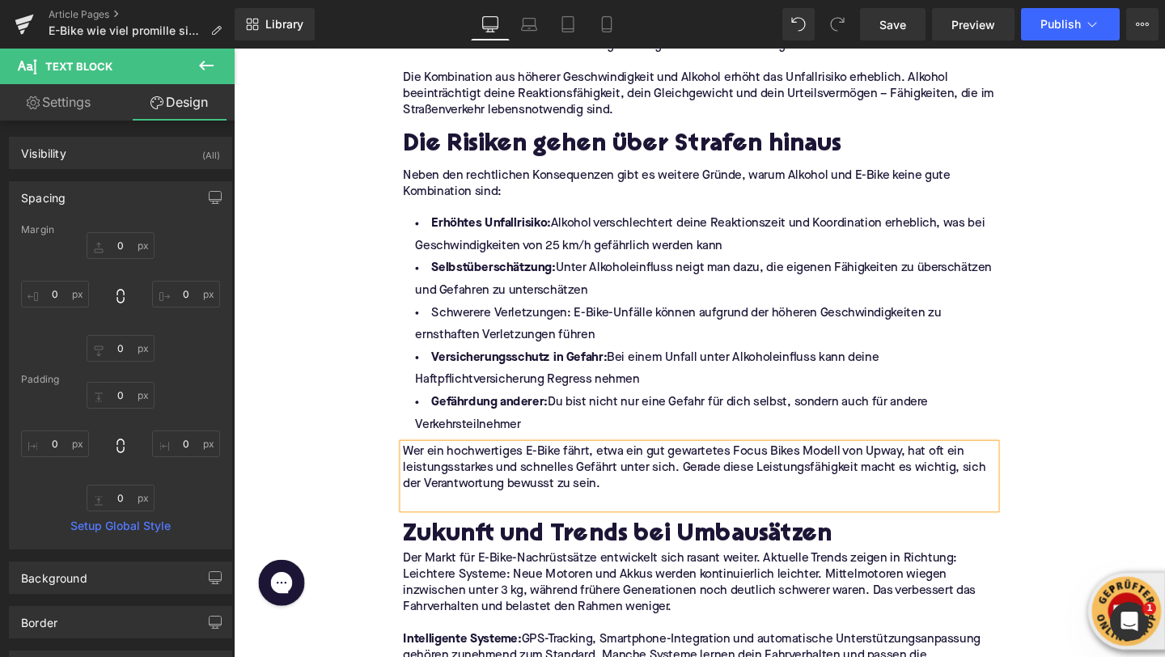
click at [427, 515] on p at bounding box center [723, 523] width 623 height 17
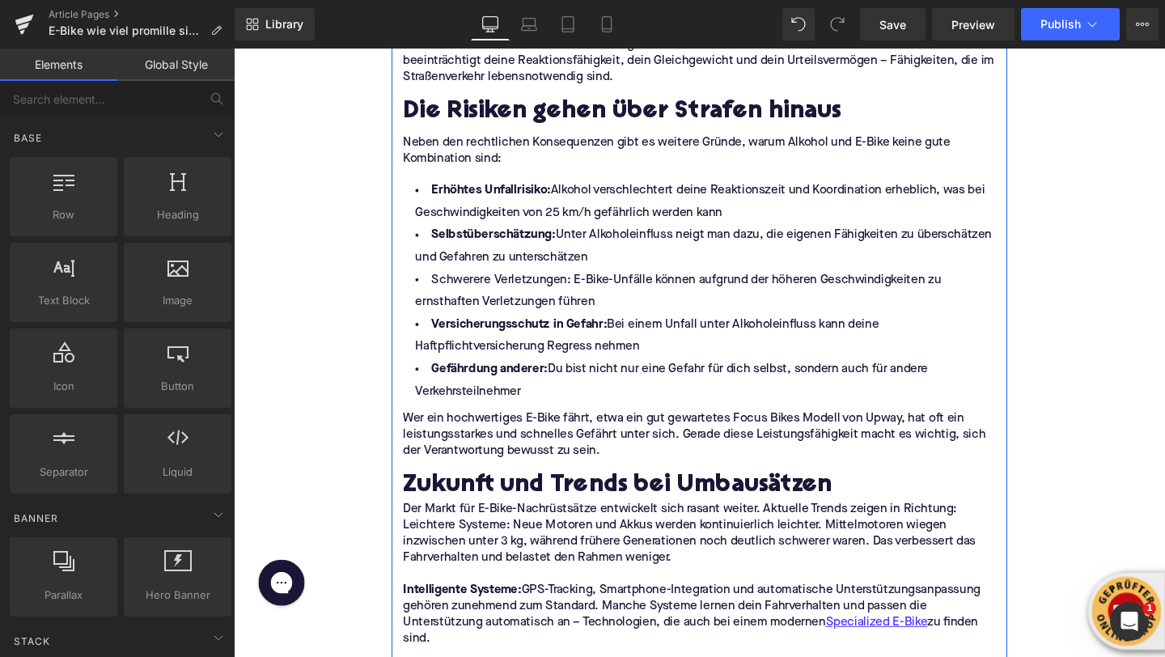
scroll to position [2385, 0]
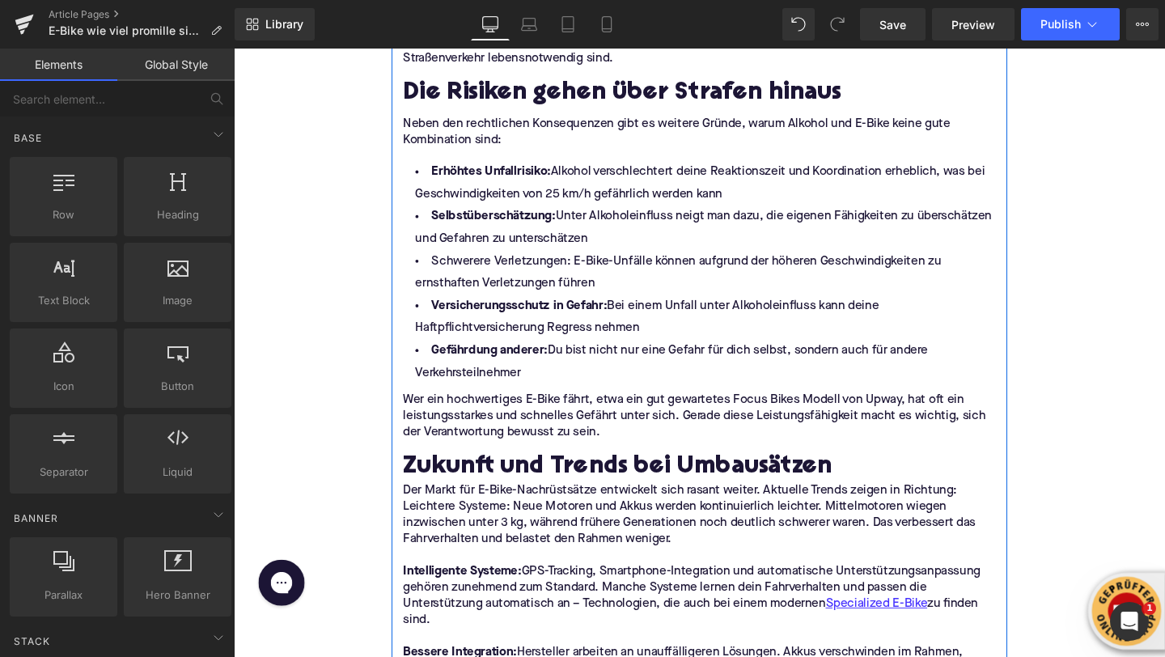
click at [449, 475] on h2 "Zukunft und Trends bei Umbausätzen" at bounding box center [723, 489] width 623 height 29
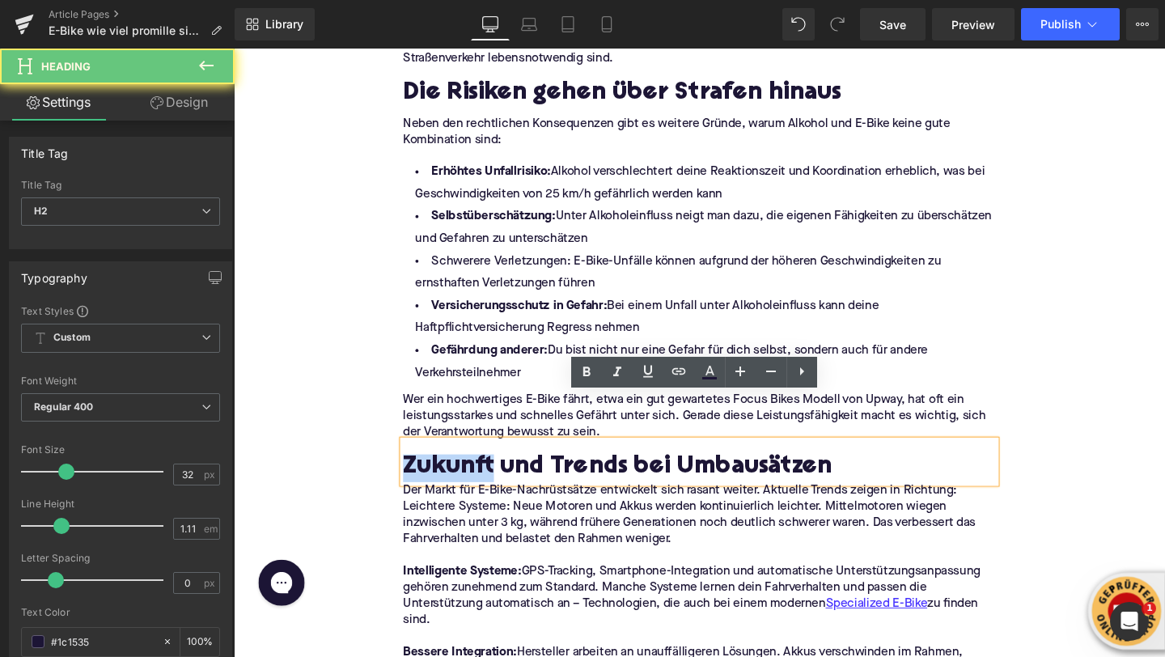
click at [449, 475] on h2 "Zukunft und Trends bei Umbausätzen" at bounding box center [723, 489] width 623 height 29
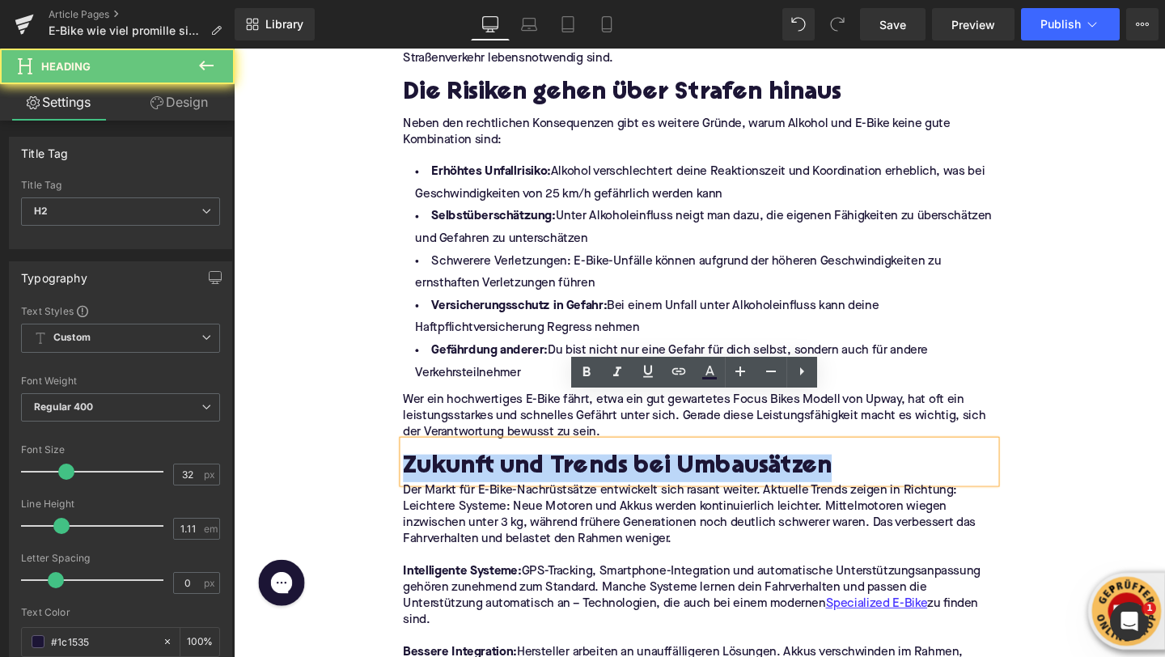
click at [449, 475] on h2 "Zukunft und Trends bei Umbausätzen" at bounding box center [723, 489] width 623 height 29
paste div
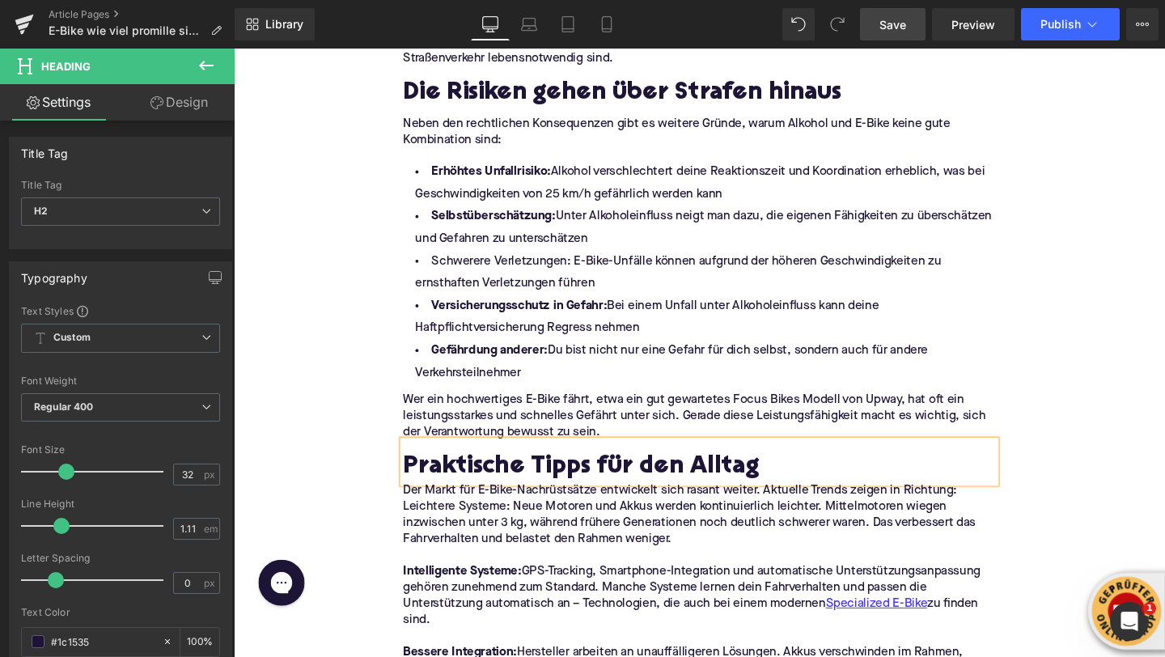
click at [893, 31] on span "Save" at bounding box center [893, 24] width 27 height 17
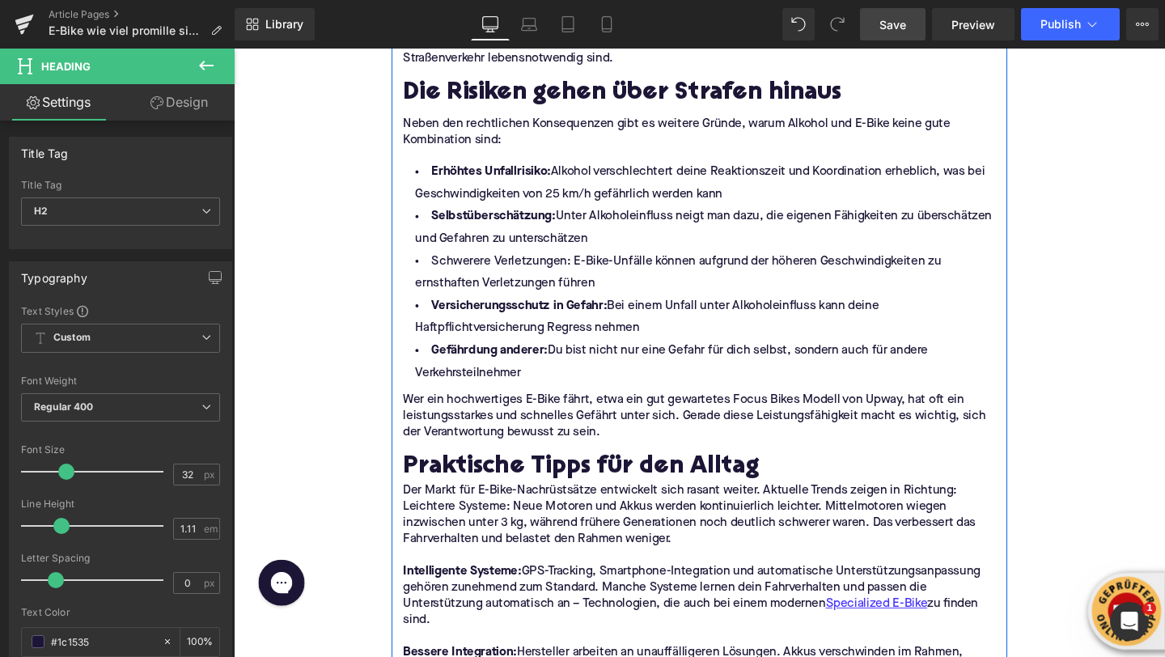
click at [444, 522] on p "Leichtere Systeme: Neue Motoren und Akkus werden kontinuierlich leichter. Mitte…" at bounding box center [723, 547] width 623 height 51
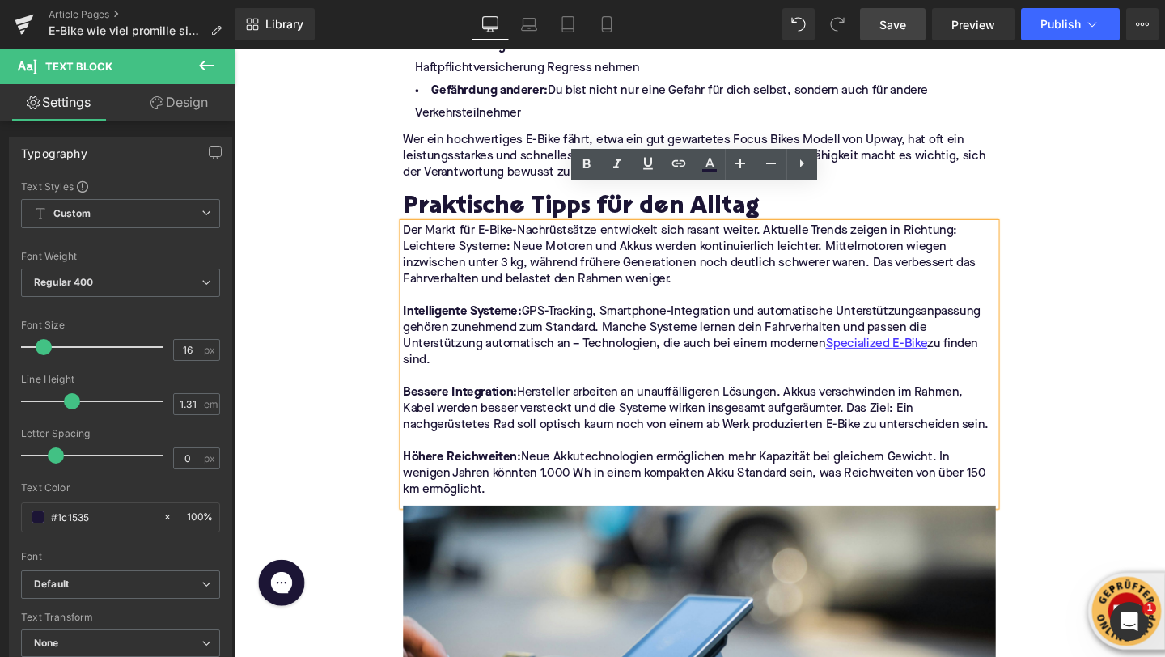
scroll to position [2658, 0]
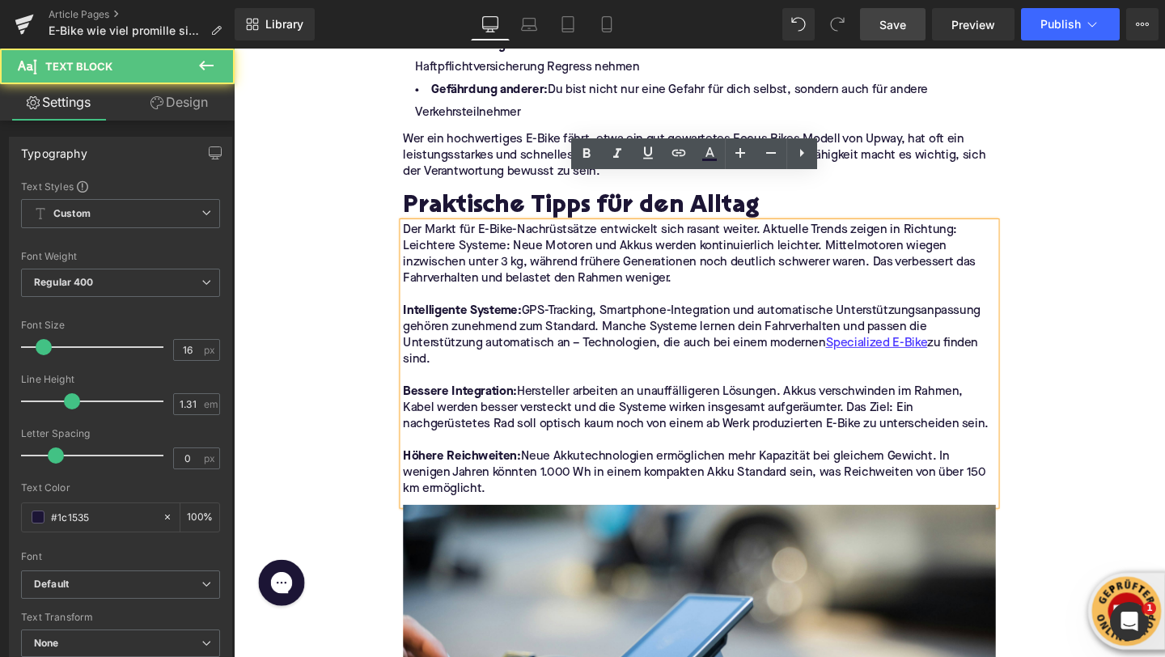
drag, startPoint x: 510, startPoint y: 468, endPoint x: 403, endPoint y: 208, distance: 280.9
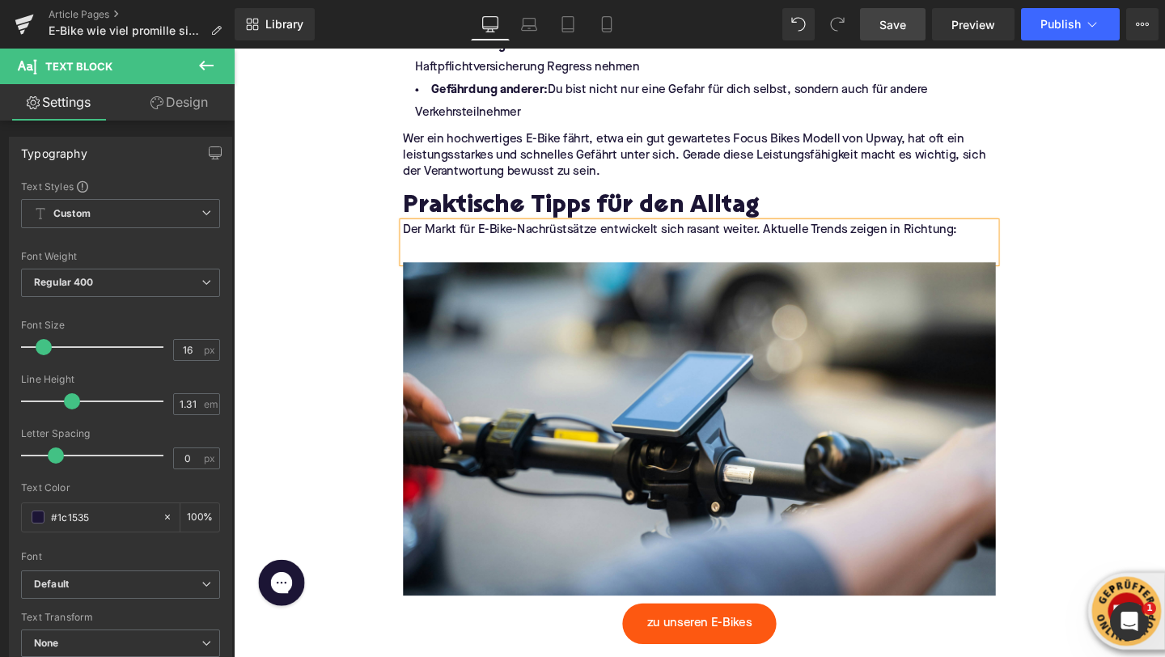
click at [439, 231] on p "Der Markt für E-Bike-Nachrüstsätze entwickelt sich rasant weiter. Aktuelle Tren…" at bounding box center [723, 239] width 623 height 17
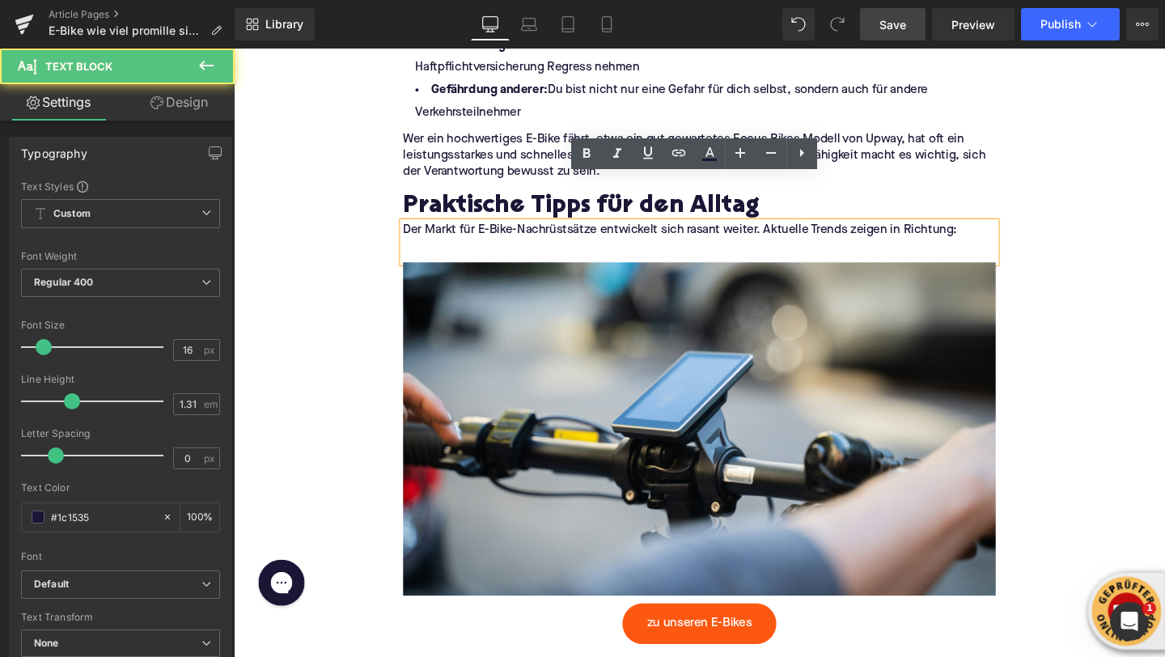
click at [439, 231] on p "Der Markt für E-Bike-Nachrüstsätze entwickelt sich rasant weiter. Aktuelle Tren…" at bounding box center [723, 239] width 623 height 17
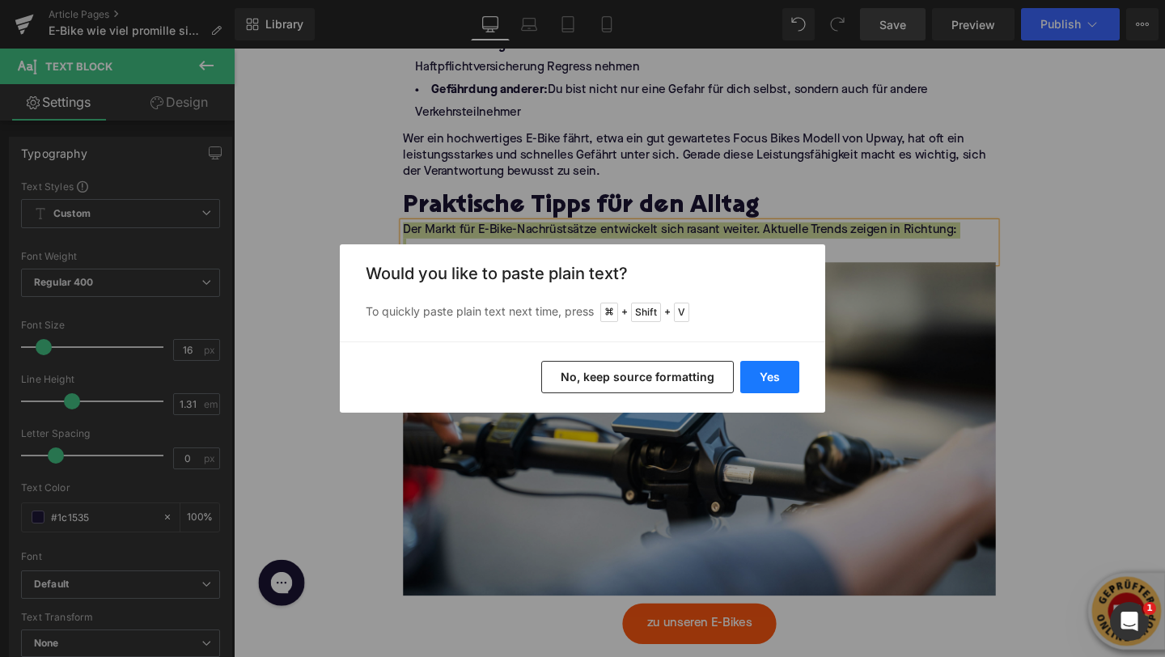
click at [765, 367] on button "Yes" at bounding box center [769, 377] width 59 height 32
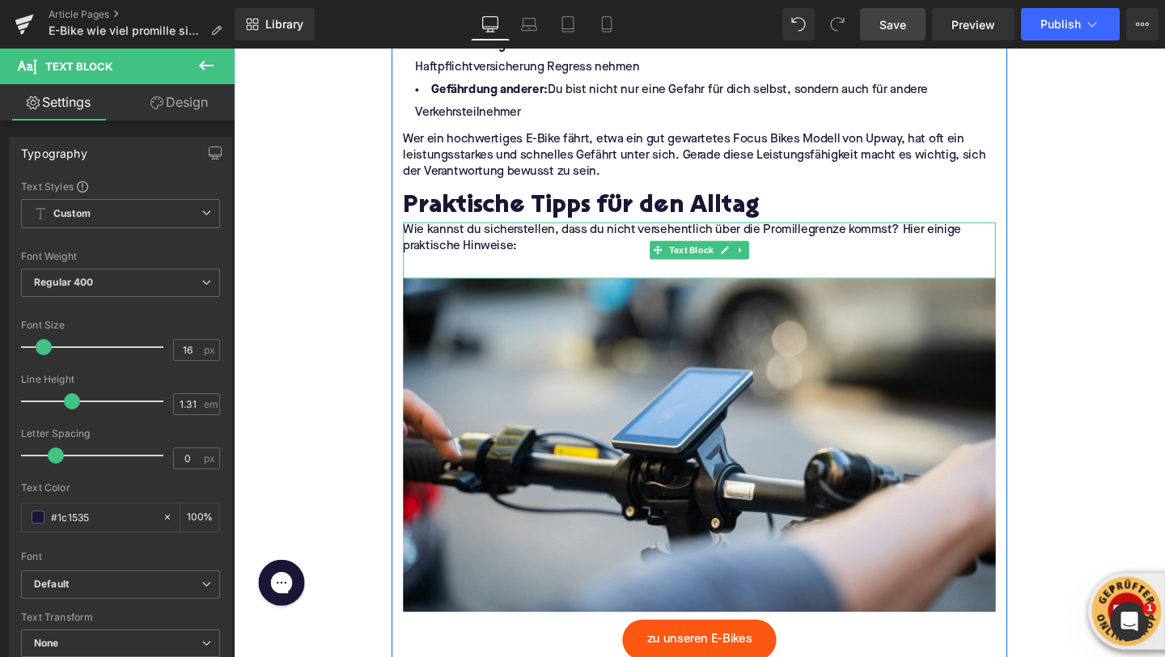
click at [531, 265] on p at bounding box center [723, 273] width 623 height 17
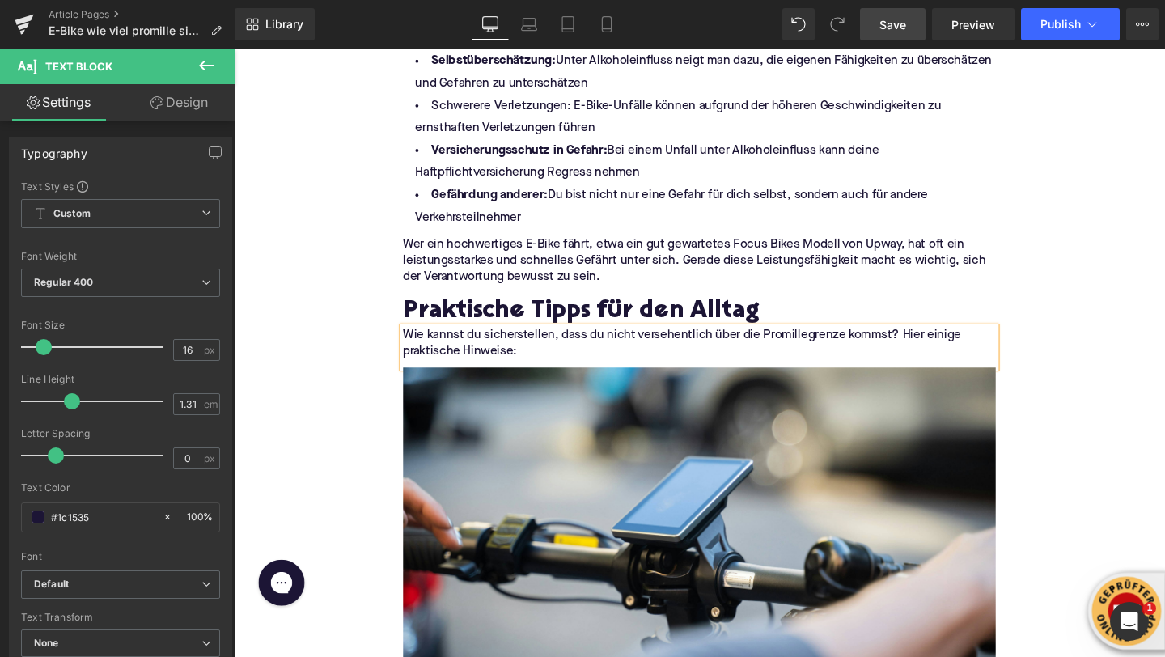
scroll to position [2361, 0]
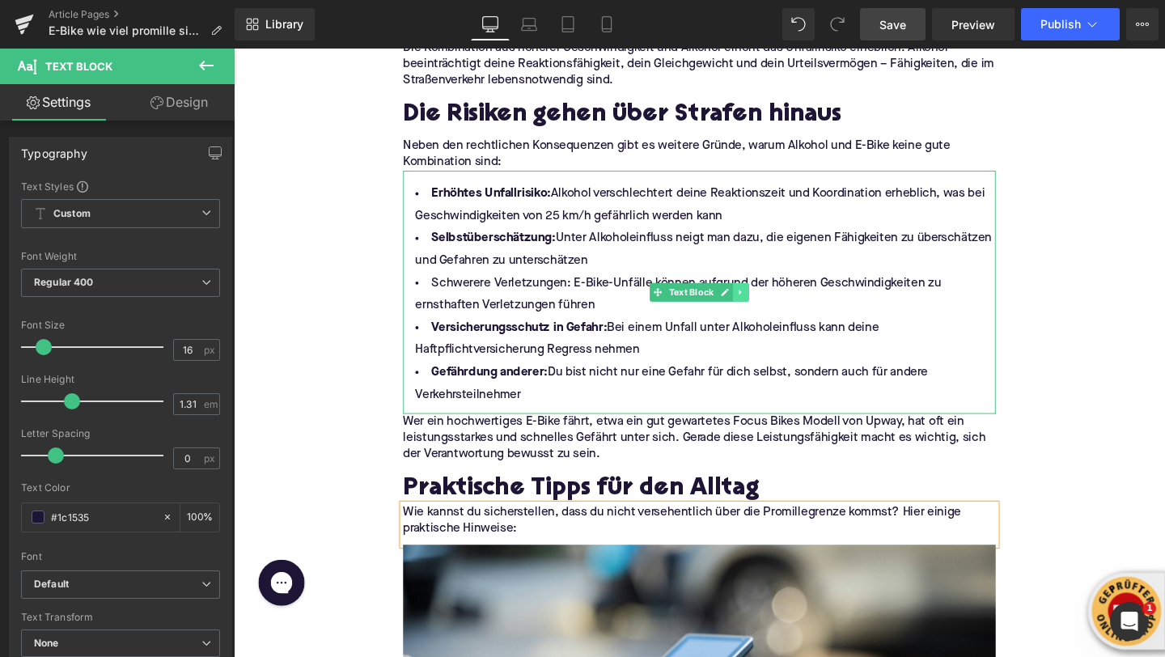
click at [765, 300] on icon at bounding box center [766, 305] width 9 height 10
click at [758, 301] on icon at bounding box center [758, 305] width 9 height 9
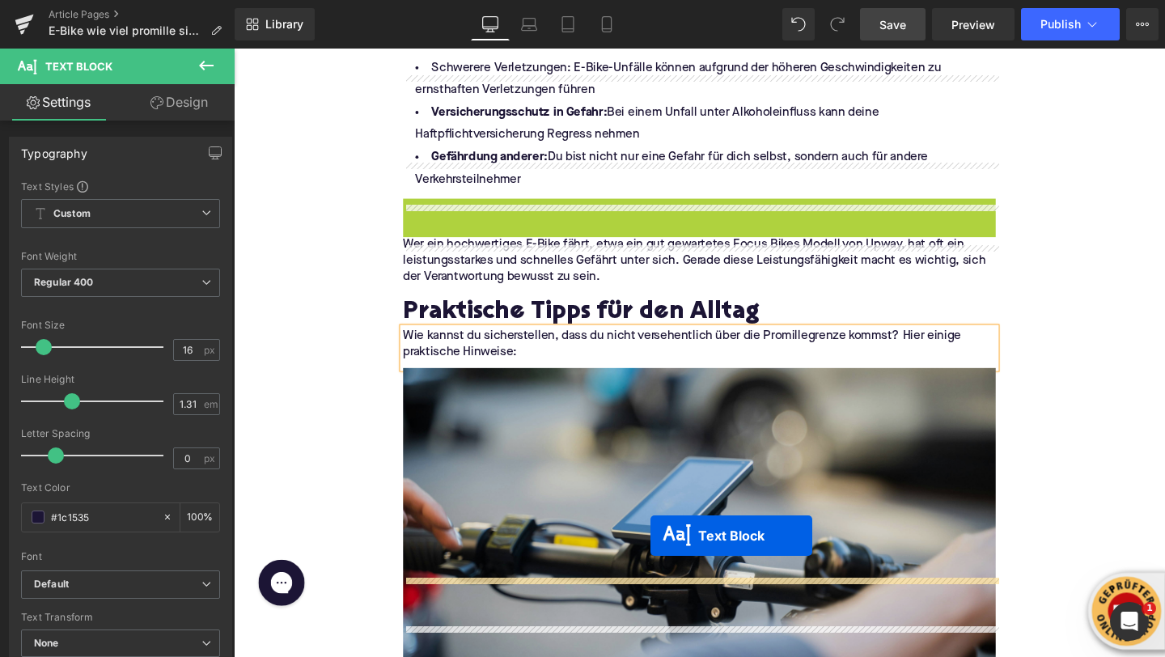
scroll to position [2669, 0]
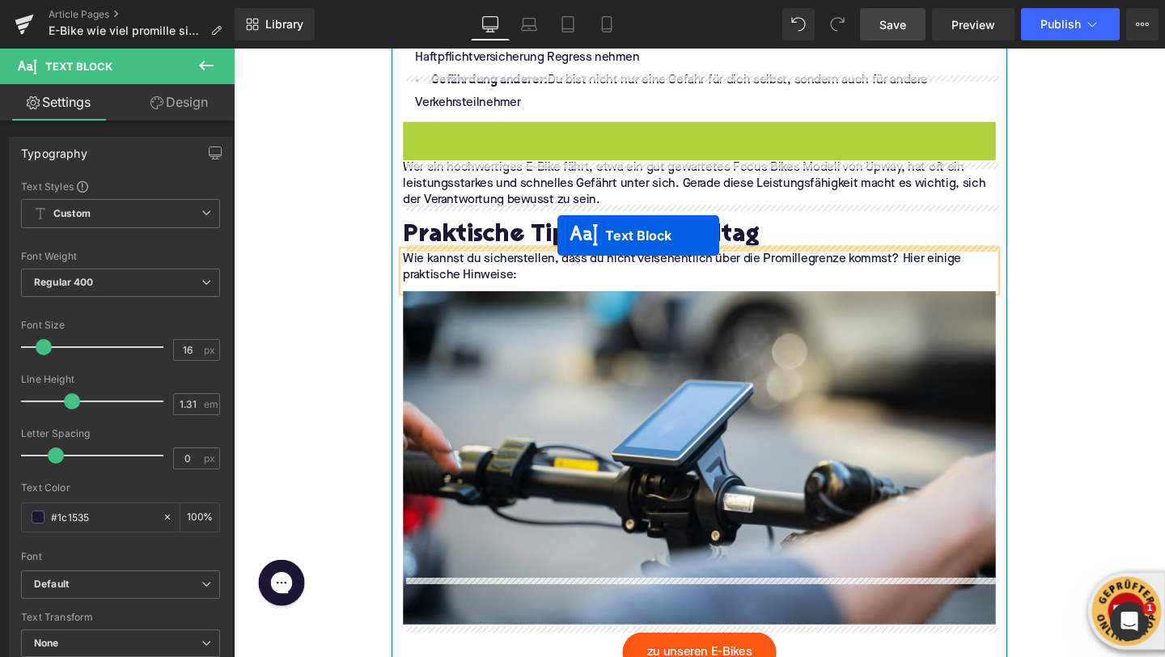
drag, startPoint x: 677, startPoint y: 511, endPoint x: 575, endPoint y: 245, distance: 284.6
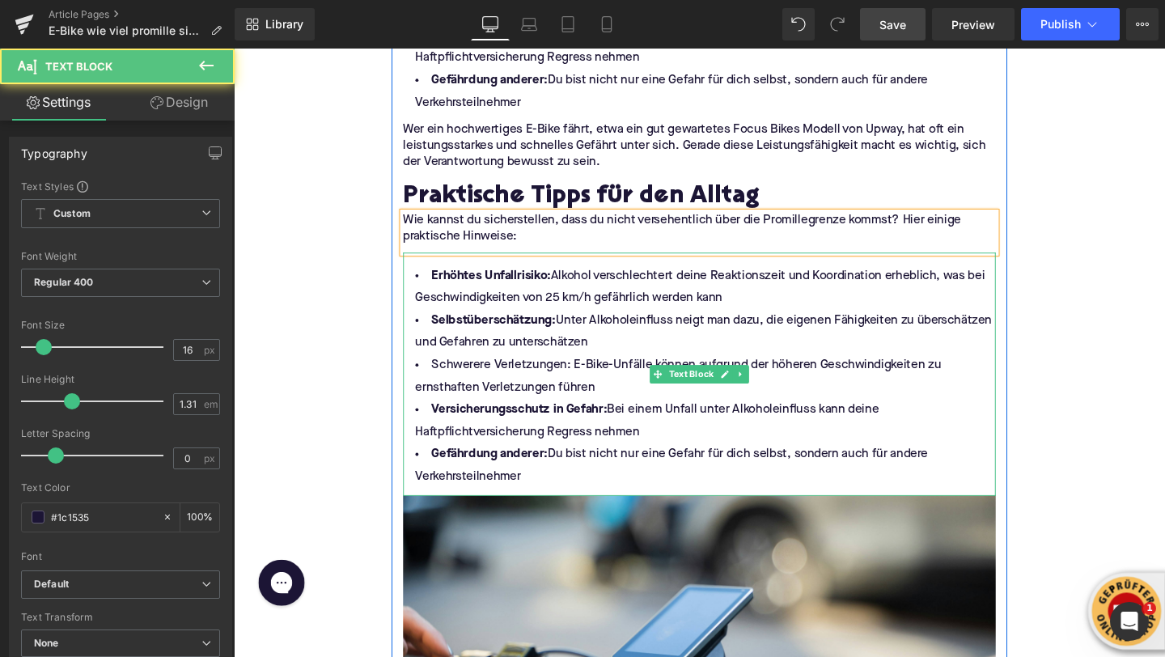
click at [480, 281] on strong "Erhöhtes Unfallrisiko:" at bounding box center [504, 287] width 125 height 13
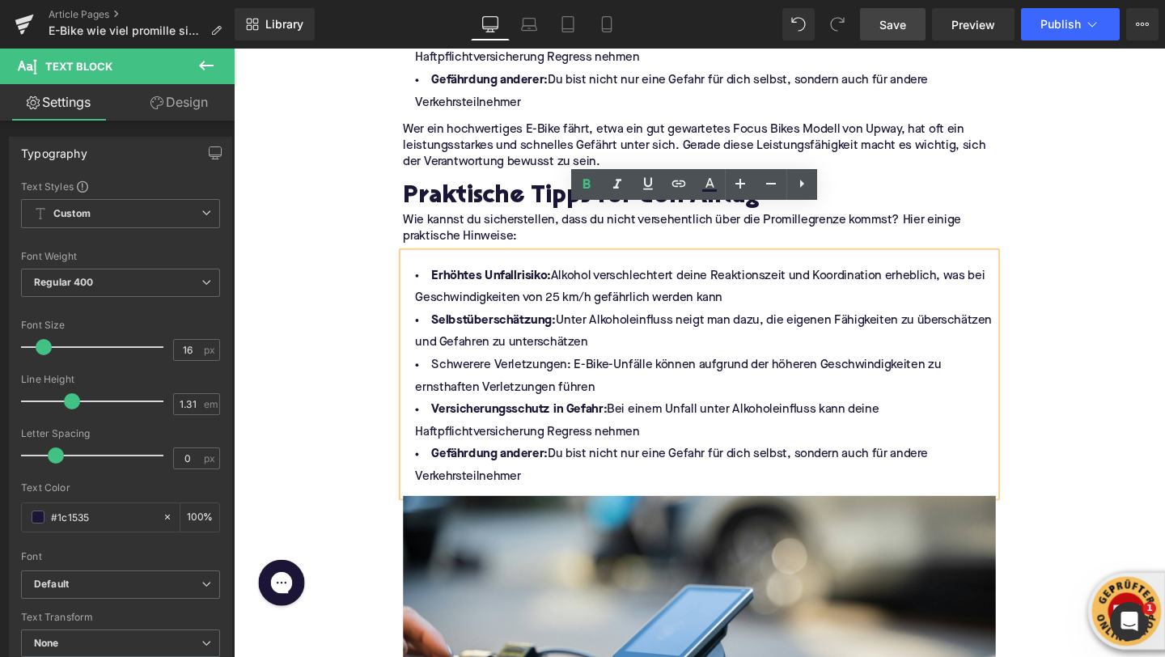
drag, startPoint x: 548, startPoint y: 450, endPoint x: 443, endPoint y: 238, distance: 236.3
click at [443, 276] on ul "Erhöhtes Unfallrisiko: Alkohol verschlechtert deine Reaktionszeit und Koordinat…" at bounding box center [723, 393] width 623 height 235
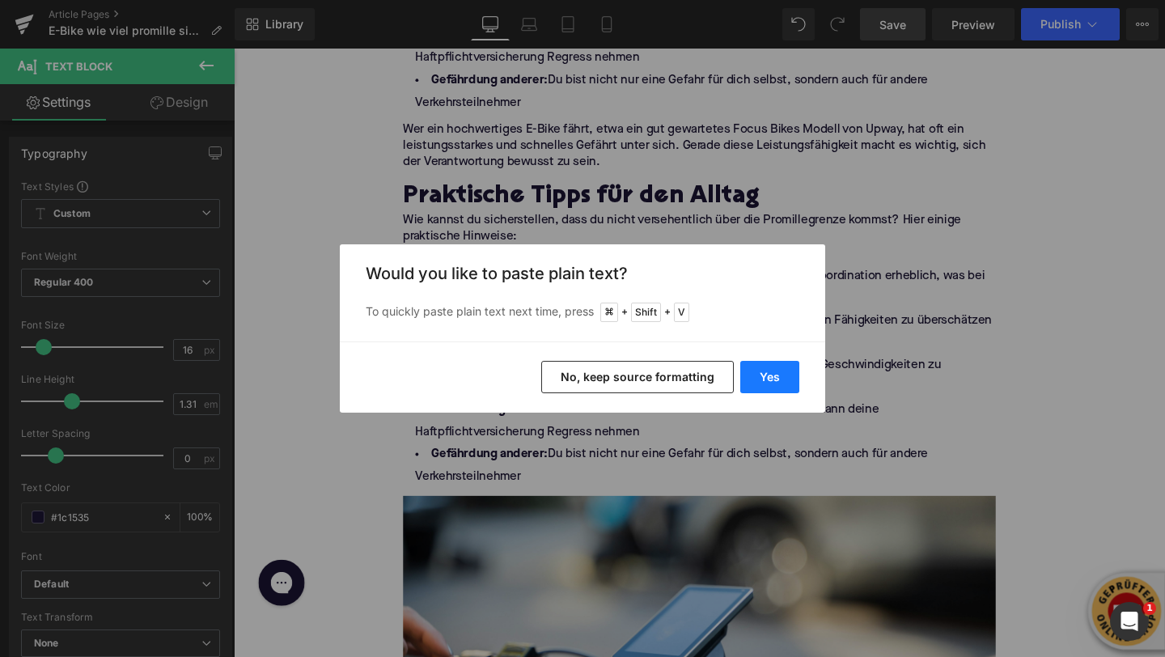
click at [755, 380] on button "Yes" at bounding box center [769, 377] width 59 height 32
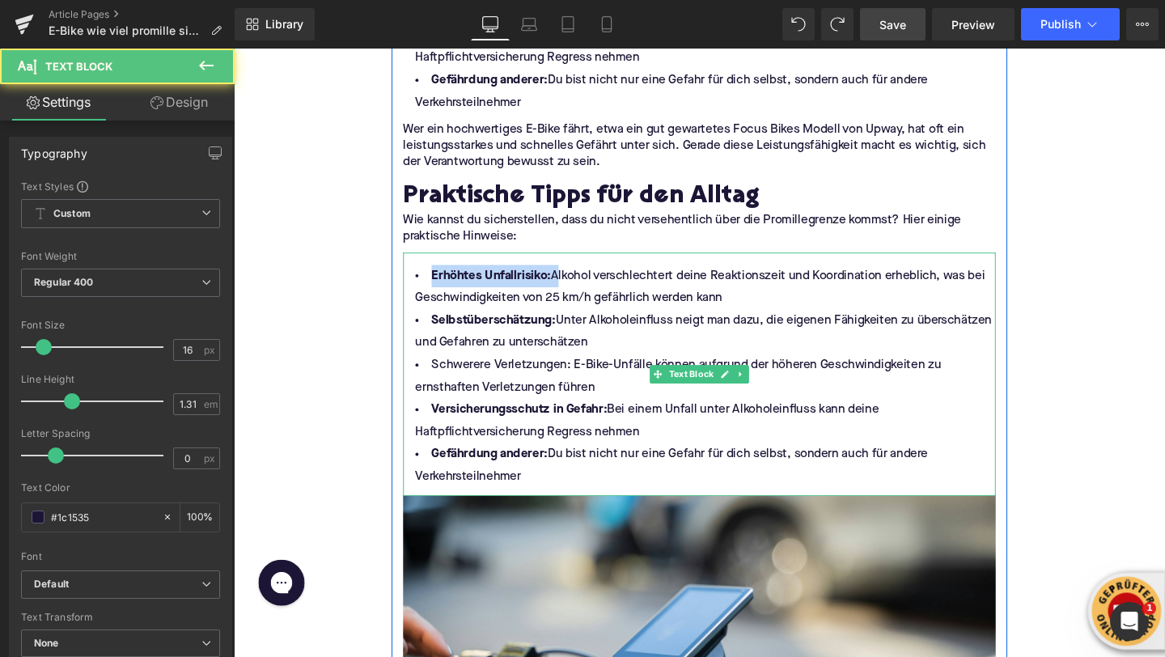
drag, startPoint x: 573, startPoint y: 237, endPoint x: 443, endPoint y: 235, distance: 130.3
click at [443, 276] on li "Erhöhtes Unfallrisiko: Alkohol verschlechtert deine Reaktionszeit und Koordinat…" at bounding box center [723, 299] width 623 height 47
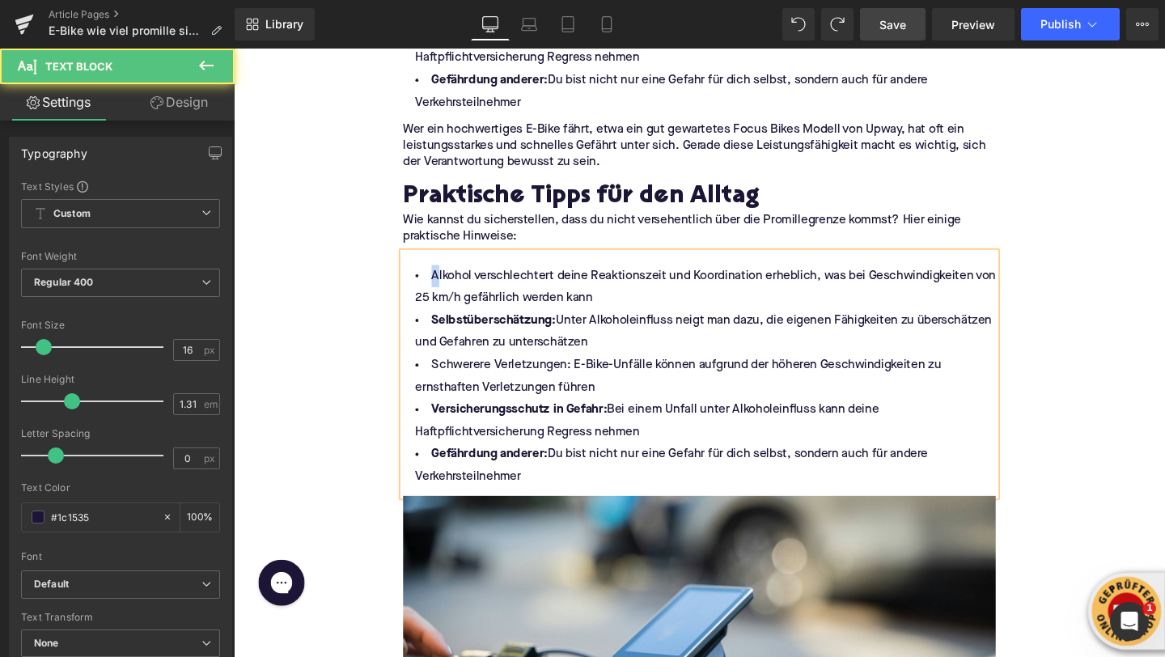
drag, startPoint x: 565, startPoint y: 446, endPoint x: 442, endPoint y: 295, distance: 194.4
click at [442, 295] on ul "Alkohol verschlechtert deine Reaktionszeit und Koordination erheblich, was bei …" at bounding box center [723, 393] width 623 height 235
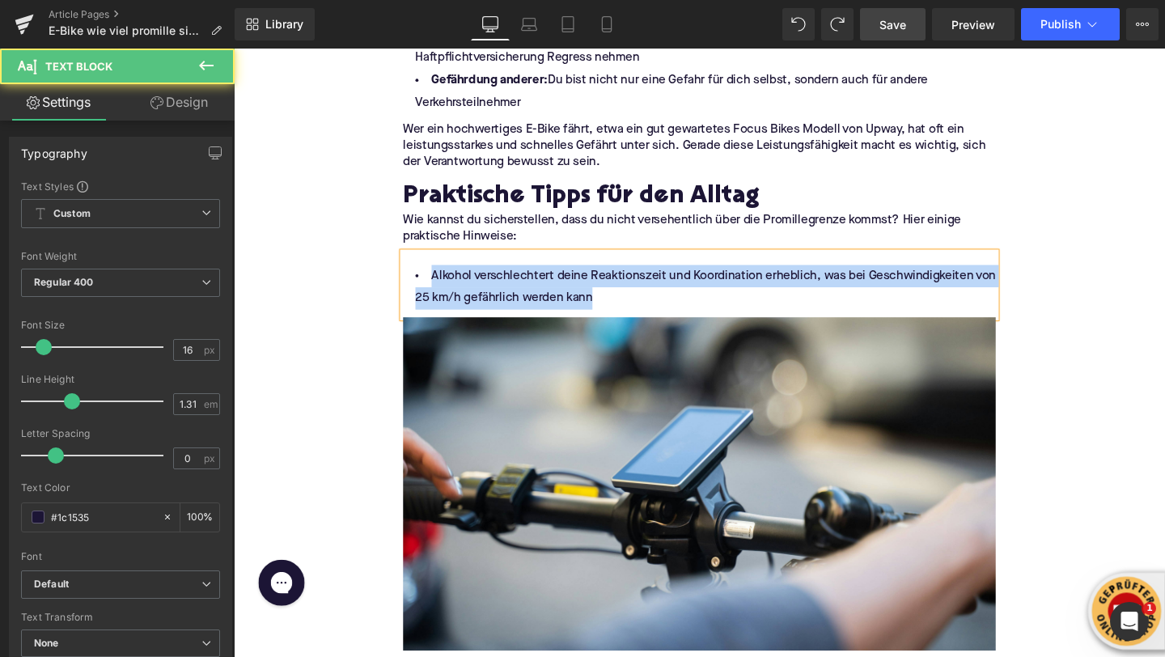
drag, startPoint x: 654, startPoint y: 272, endPoint x: 412, endPoint y: 225, distance: 246.5
click at [412, 263] on div "Alkohol verschlechtert deine Reaktionszeit und Koordination erheblich, was bei …" at bounding box center [723, 297] width 623 height 68
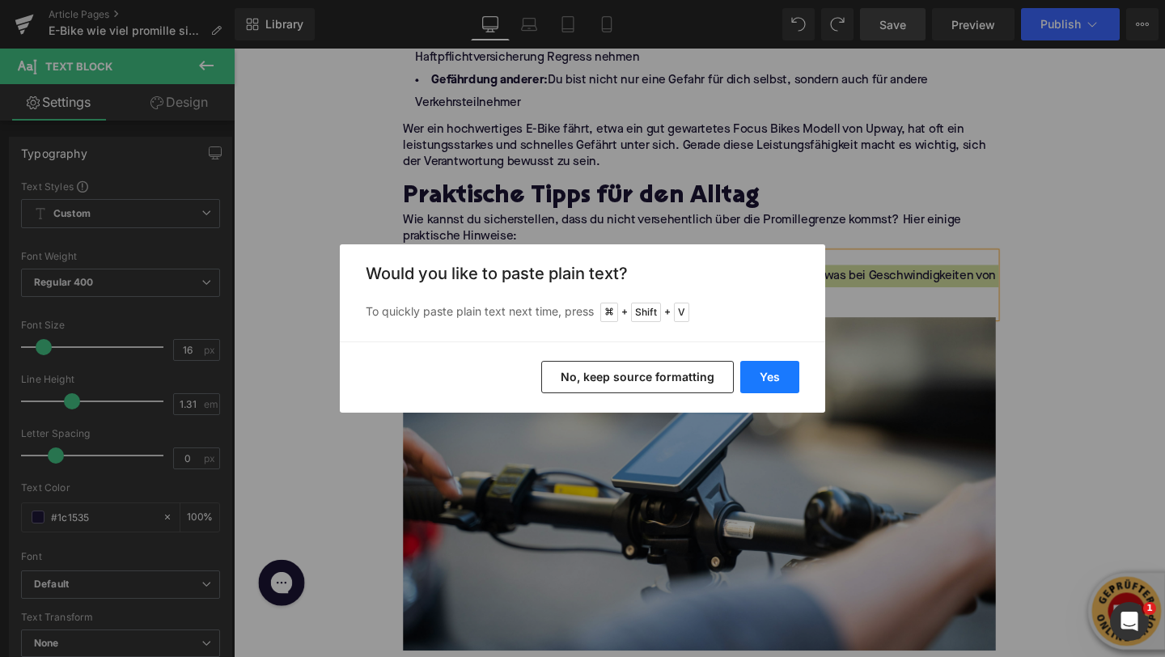
click at [774, 379] on button "Yes" at bounding box center [769, 377] width 59 height 32
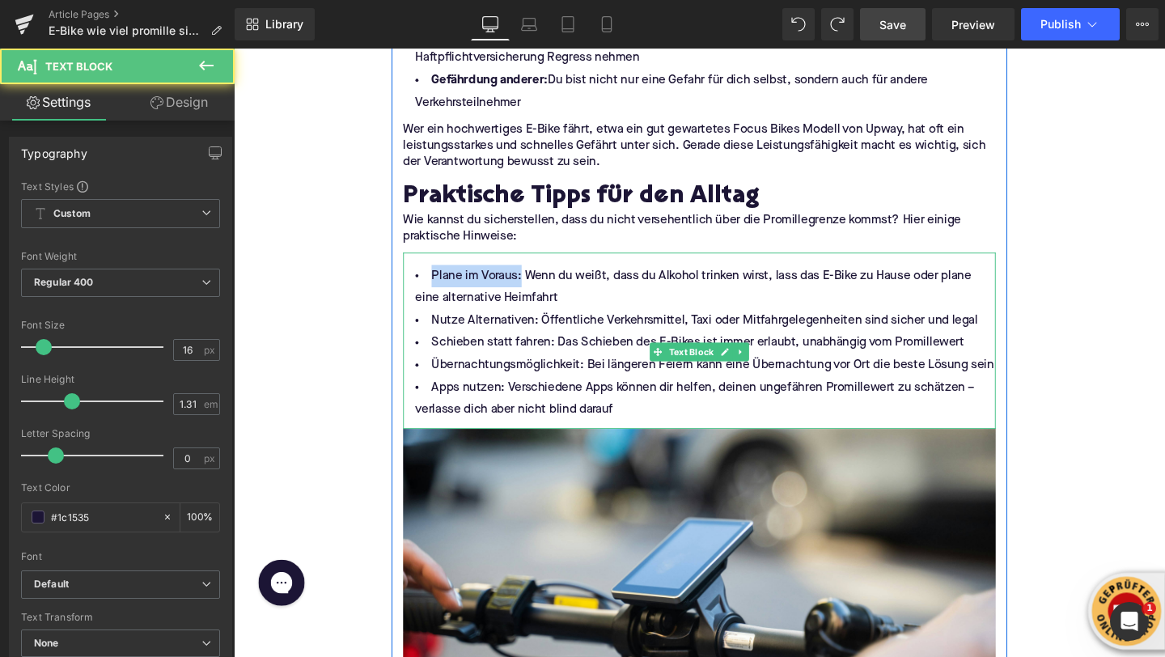
drag, startPoint x: 537, startPoint y: 241, endPoint x: 439, endPoint y: 247, distance: 98.1
click at [439, 276] on li "Plane im Voraus: Wenn du weißt, dass du Alkohol trinken wirst, lass das E-Bike …" at bounding box center [723, 299] width 623 height 47
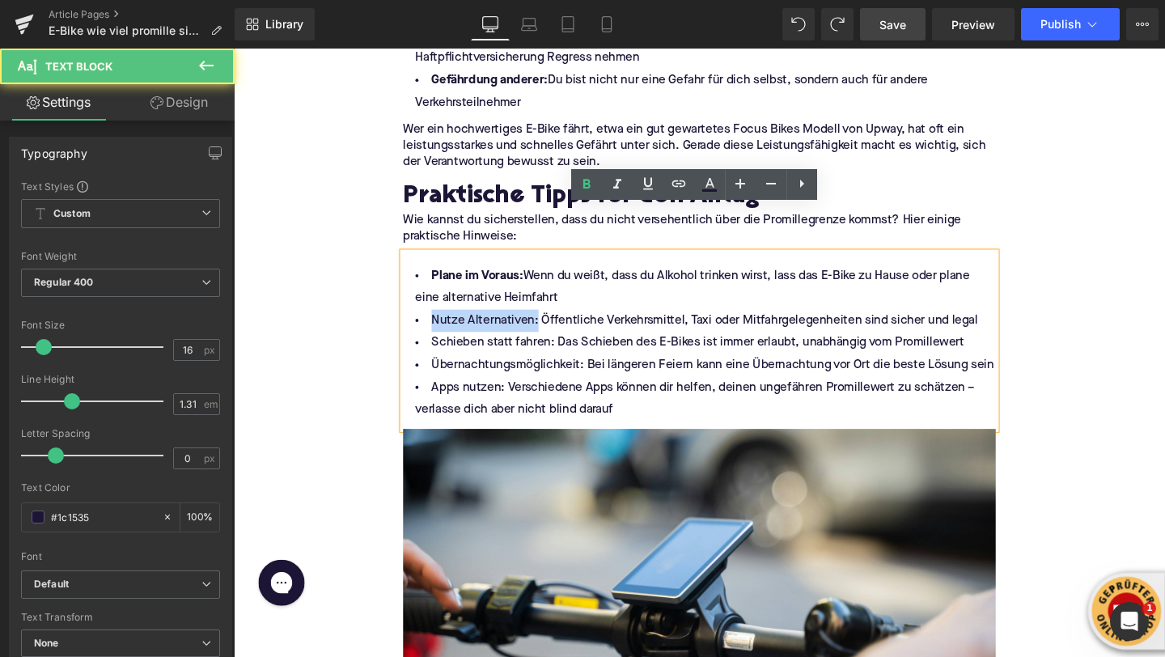
drag, startPoint x: 554, startPoint y: 286, endPoint x: 405, endPoint y: 285, distance: 148.1
drag, startPoint x: 570, startPoint y: 309, endPoint x: 371, endPoint y: 309, distance: 199.1
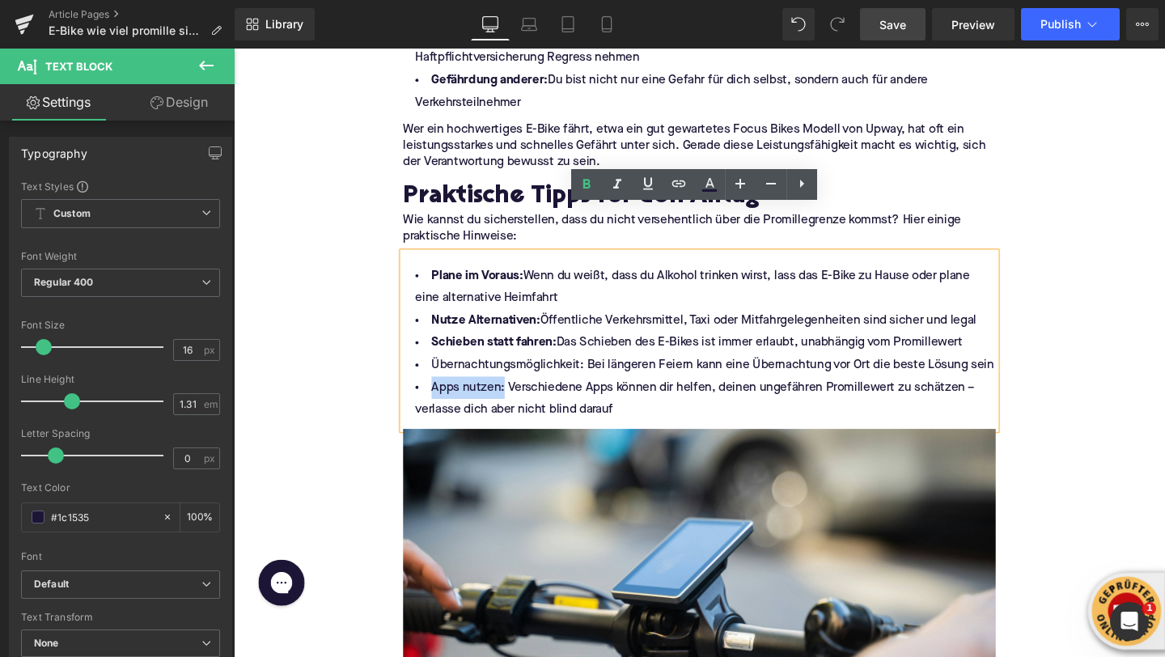
drag, startPoint x: 520, startPoint y: 381, endPoint x: 416, endPoint y: 377, distance: 103.7
click at [416, 393] on li "Apps nutzen: Verschiedene Apps können dir helfen, deinen ungefähren Promillewer…" at bounding box center [723, 416] width 623 height 47
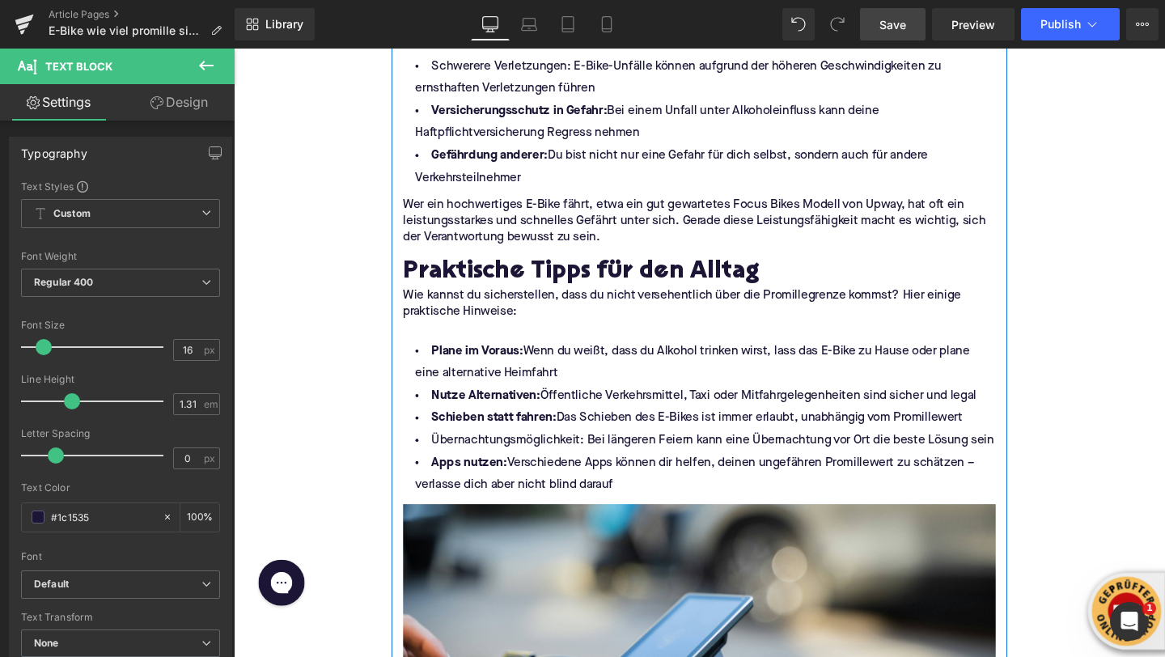
scroll to position [2436, 0]
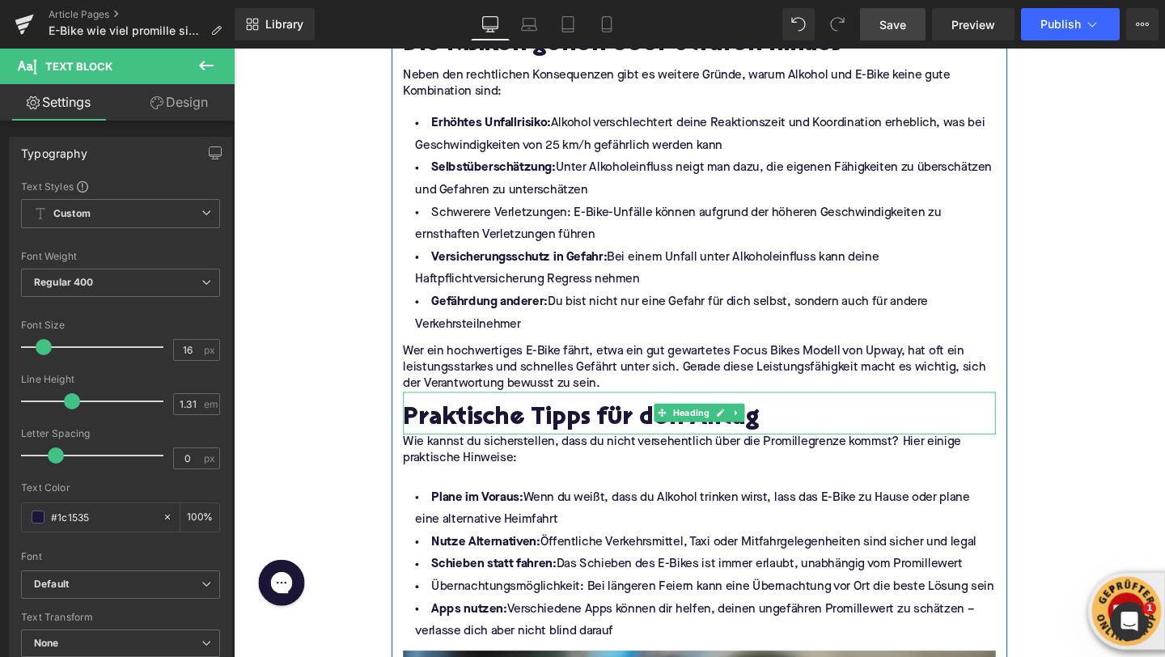
click at [774, 424] on h2 "Praktische Tipps für den Alltag" at bounding box center [723, 438] width 623 height 29
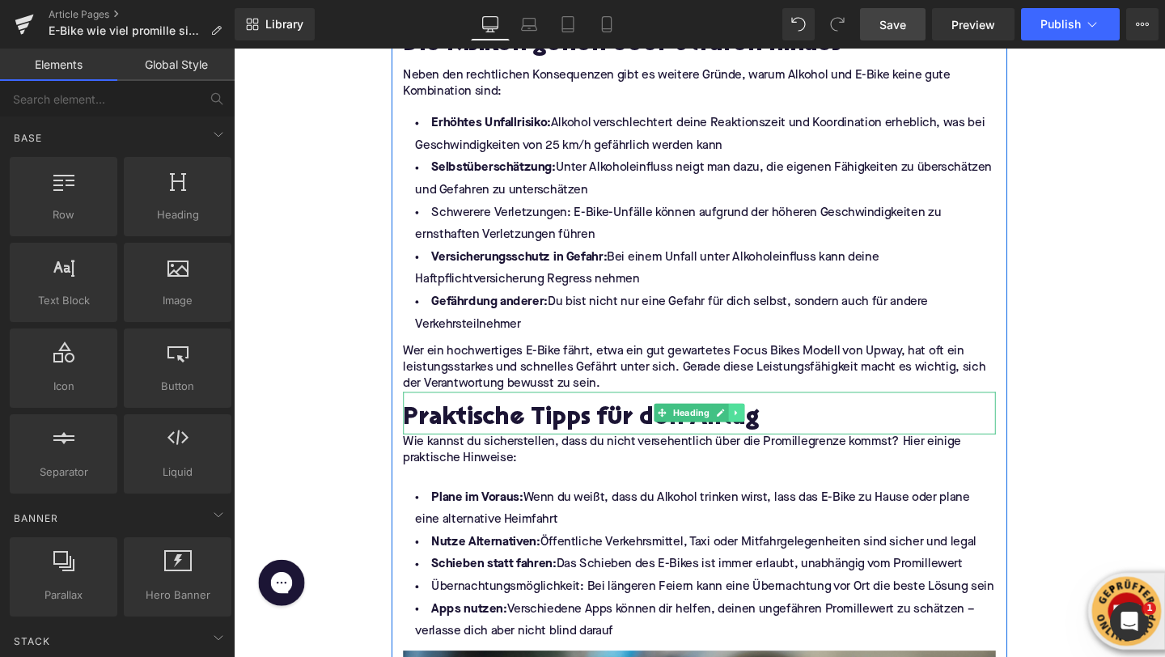
click at [761, 429] on icon at bounding box center [762, 432] width 2 height 6
click at [759, 422] on link at bounding box center [754, 431] width 17 height 19
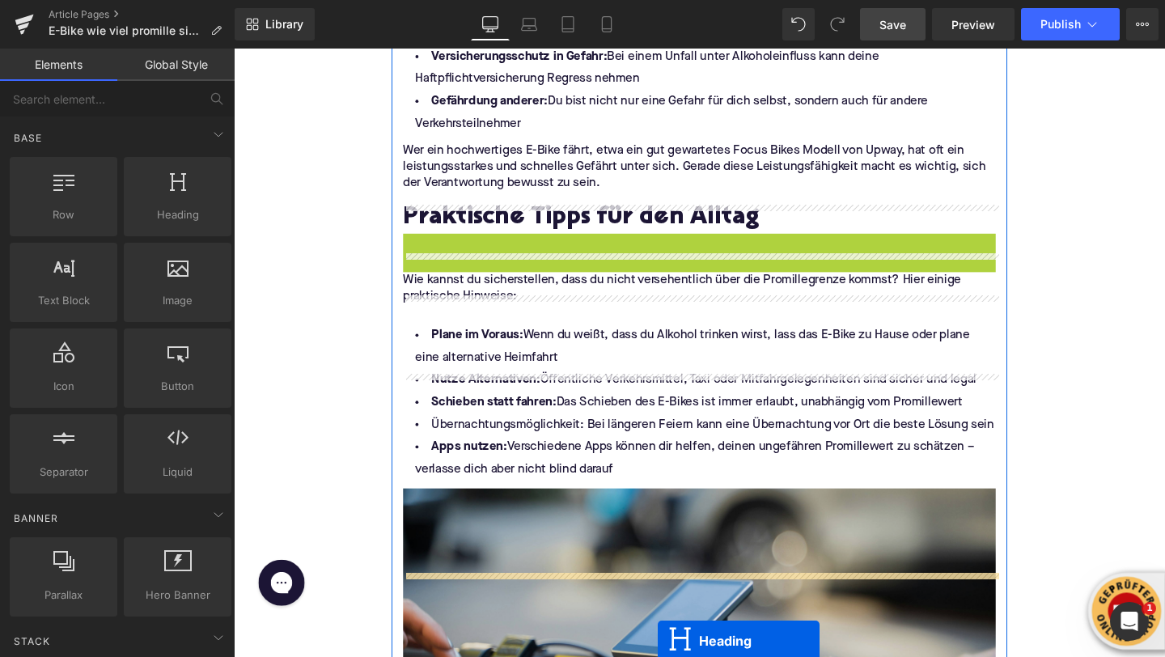
scroll to position [2662, 0]
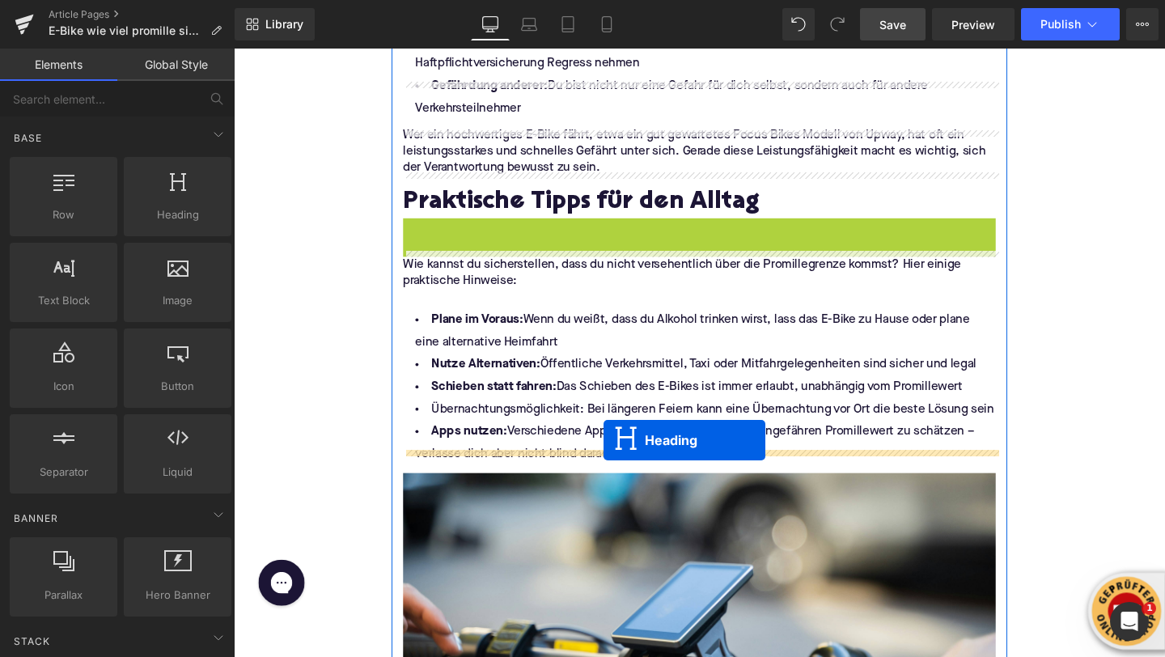
drag, startPoint x: 680, startPoint y: 429, endPoint x: 622, endPoint y: 464, distance: 67.2
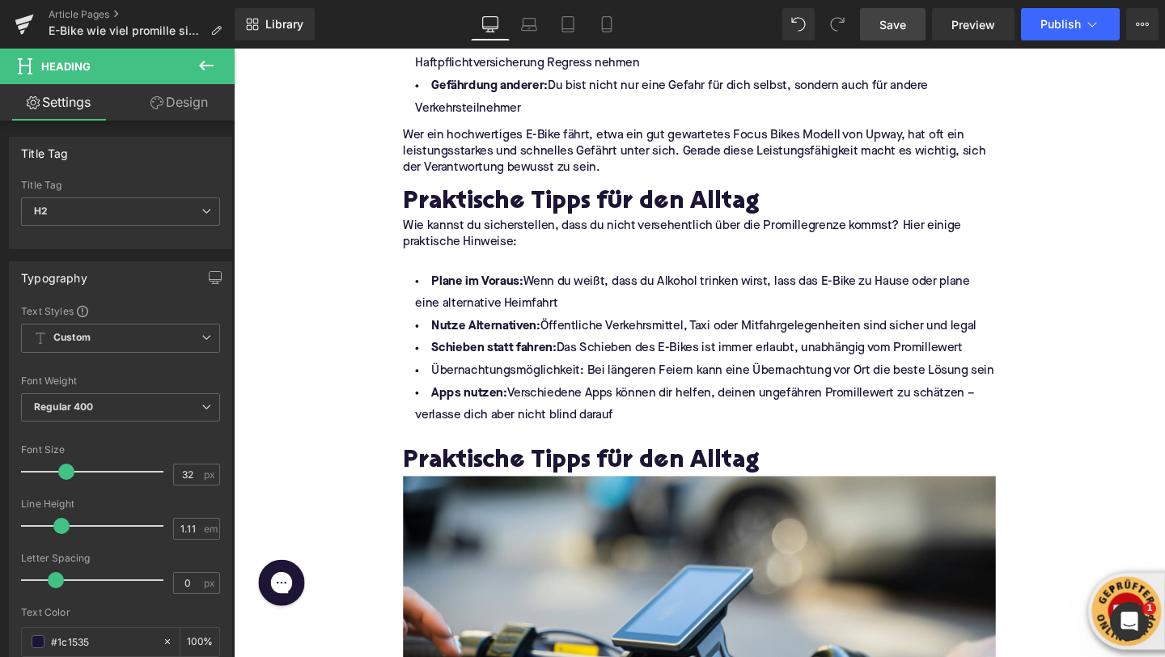
click at [208, 68] on icon at bounding box center [206, 65] width 19 height 19
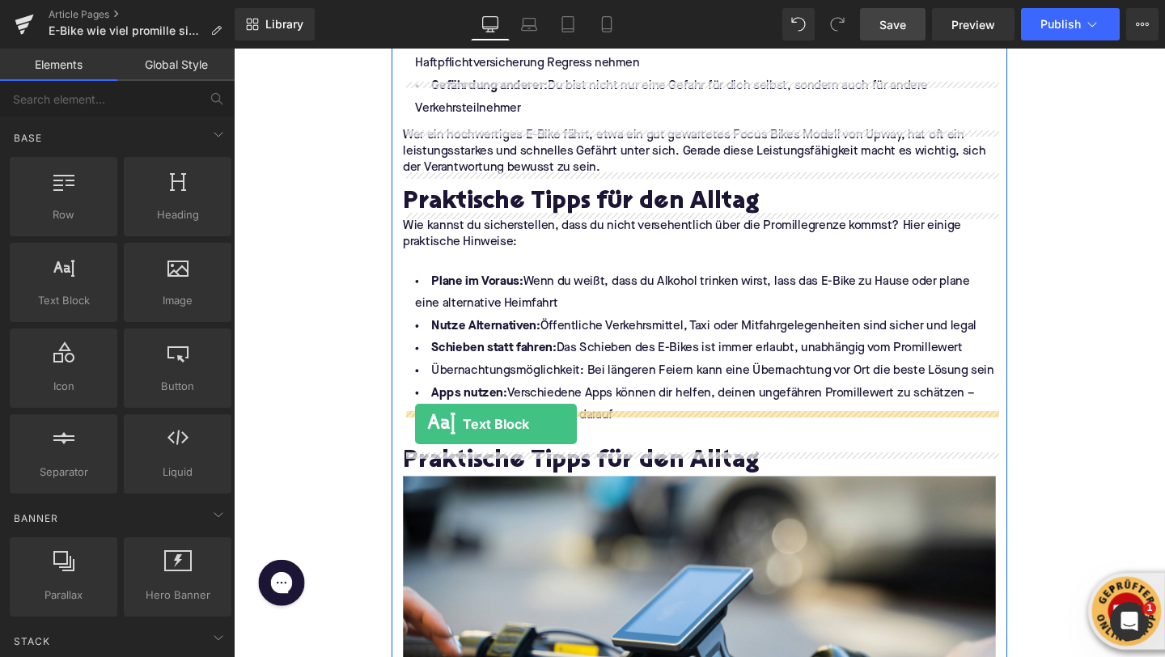
drag, startPoint x: 304, startPoint y: 330, endPoint x: 429, endPoint y: 448, distance: 171.7
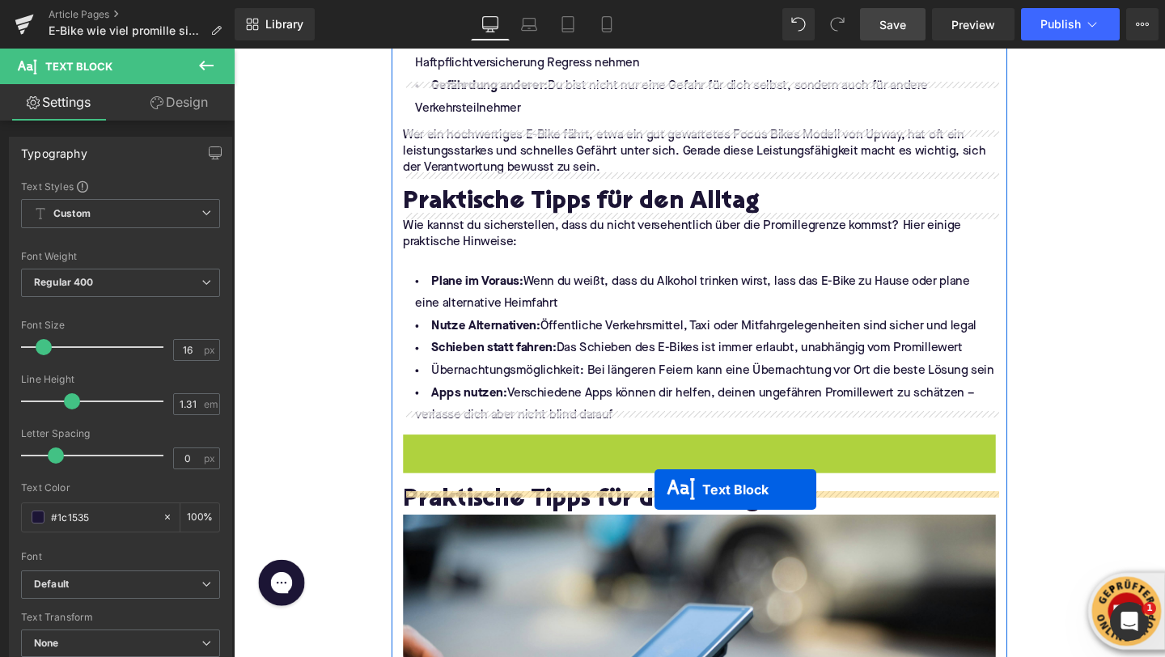
drag, startPoint x: 677, startPoint y: 475, endPoint x: 677, endPoint y: 512, distance: 37.2
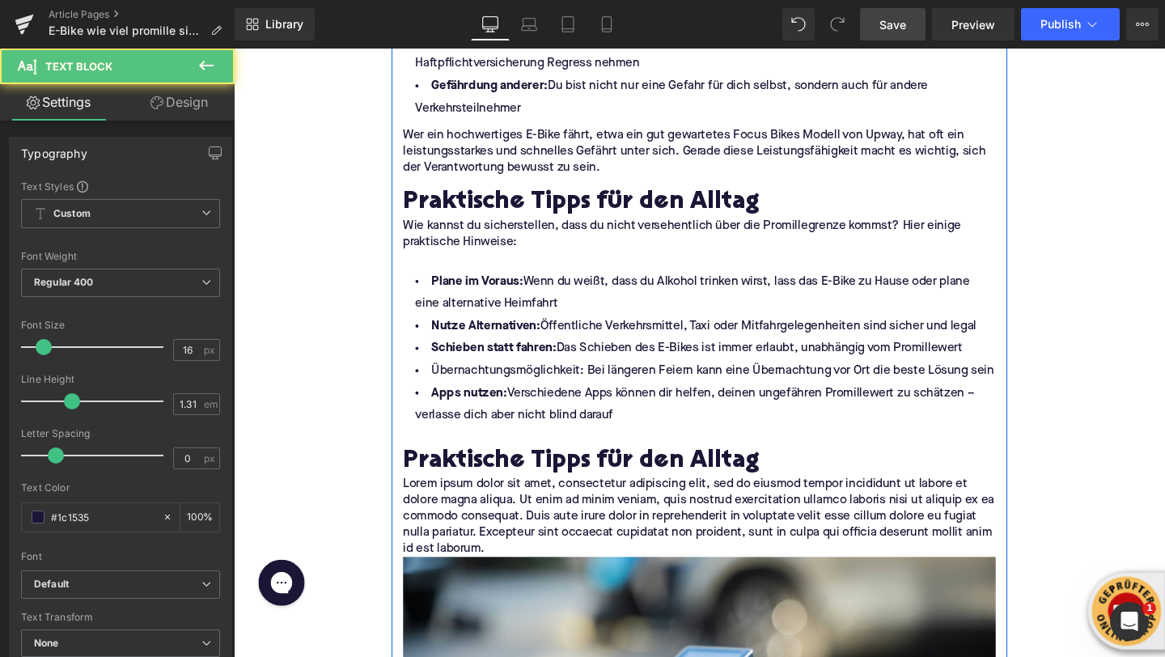
click at [479, 498] on p "Lorem ipsum dolor sit amet, consectetur adipiscing elit, sed do eiusmod tempor …" at bounding box center [723, 540] width 623 height 85
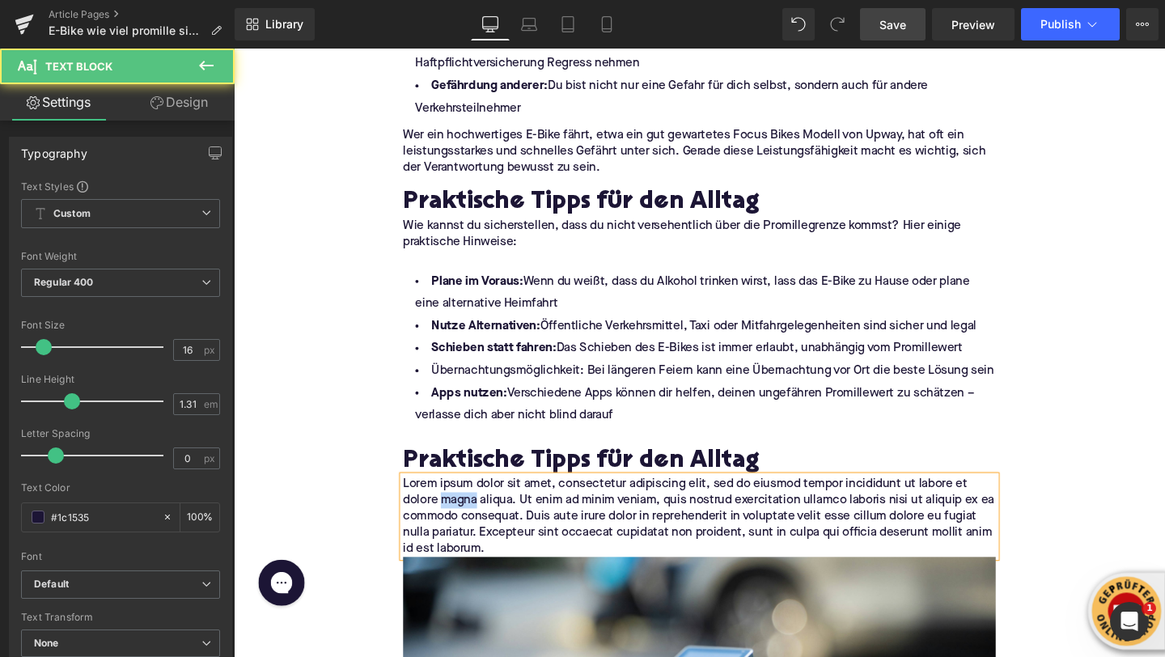
click at [479, 498] on p "Lorem ipsum dolor sit amet, consectetur adipiscing elit, sed do eiusmod tempor …" at bounding box center [723, 540] width 623 height 85
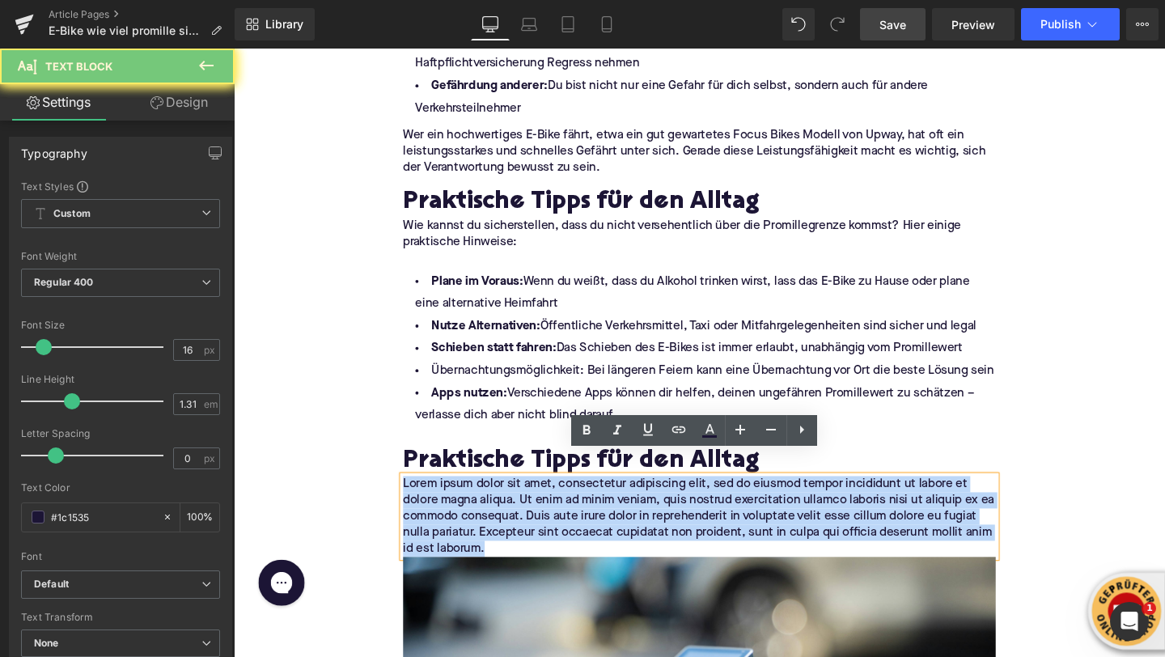
click at [479, 498] on p "Lorem ipsum dolor sit amet, consectetur adipiscing elit, sed do eiusmod tempor …" at bounding box center [723, 540] width 623 height 85
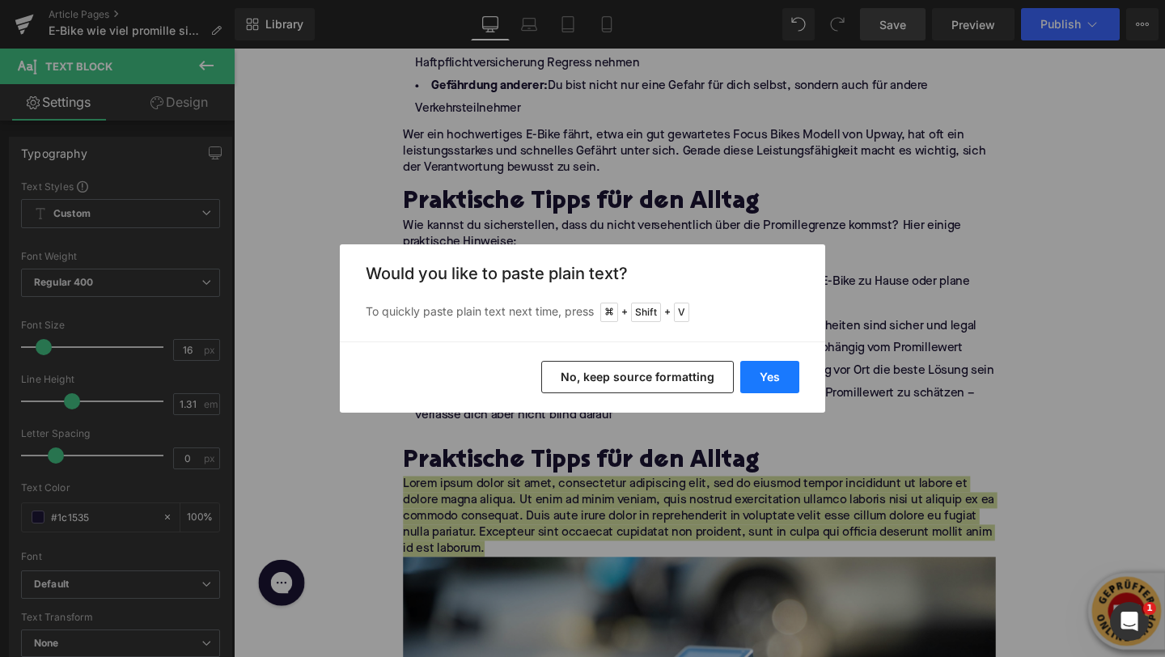
click at [760, 369] on button "Yes" at bounding box center [769, 377] width 59 height 32
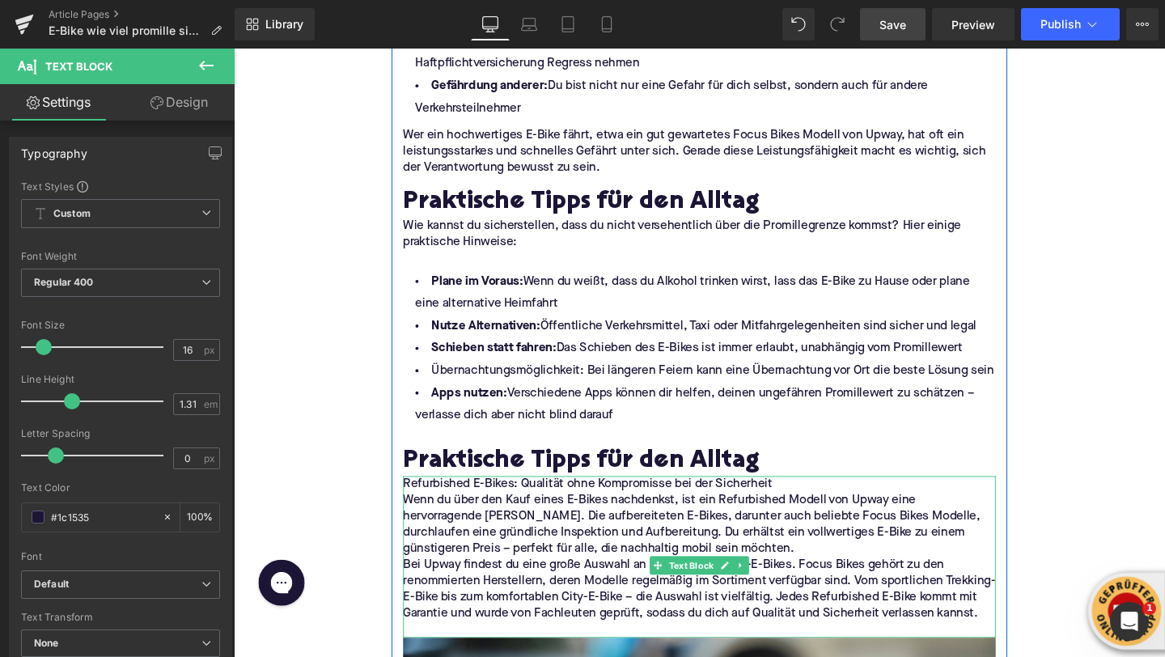
click at [582, 498] on p "Refurbished E-Bikes: Qualität ohne Kompromisse bei der Sicherheit" at bounding box center [723, 506] width 623 height 17
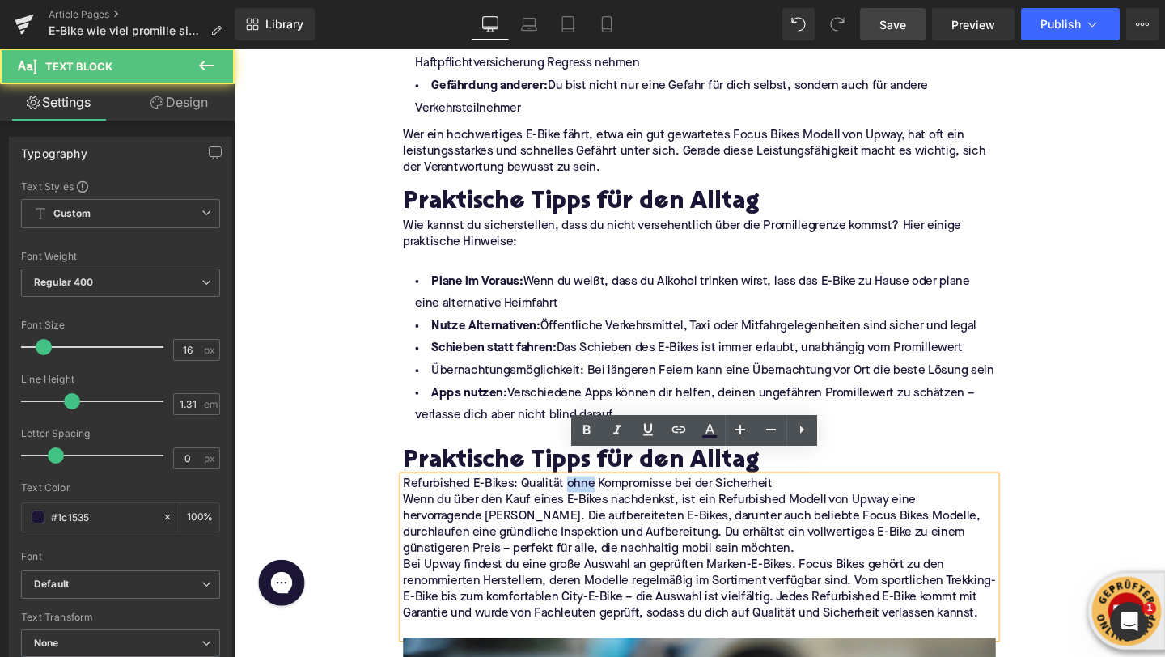
click at [582, 498] on p "Refurbished E-Bikes: Qualität ohne Kompromisse bei der Sicherheit" at bounding box center [723, 506] width 623 height 17
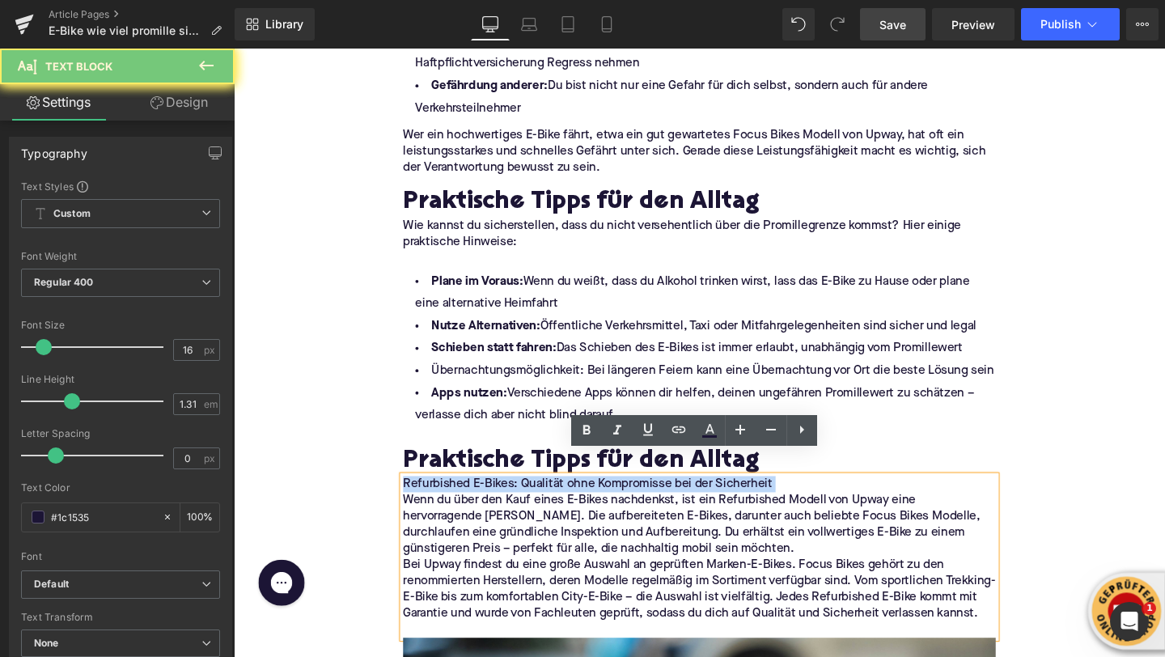
copy p "Refurbished E-Bikes: Qualität ohne Kompromisse bei der Sicherheit"
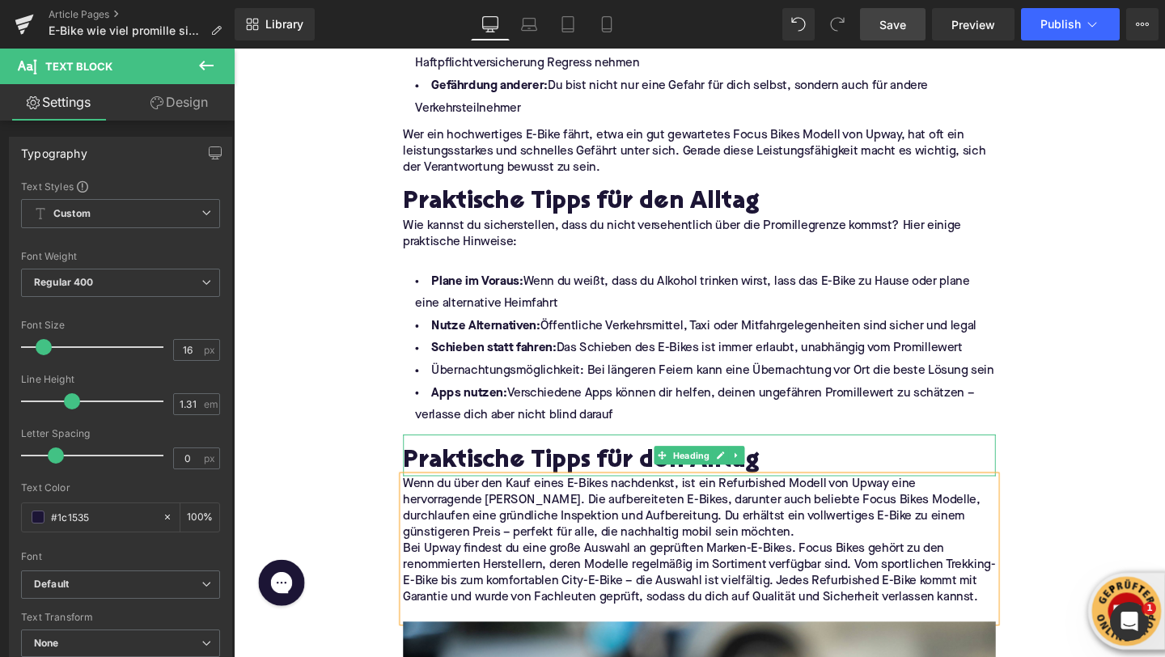
click at [541, 469] on h2 "Praktische Tipps für den Alltag" at bounding box center [723, 483] width 623 height 29
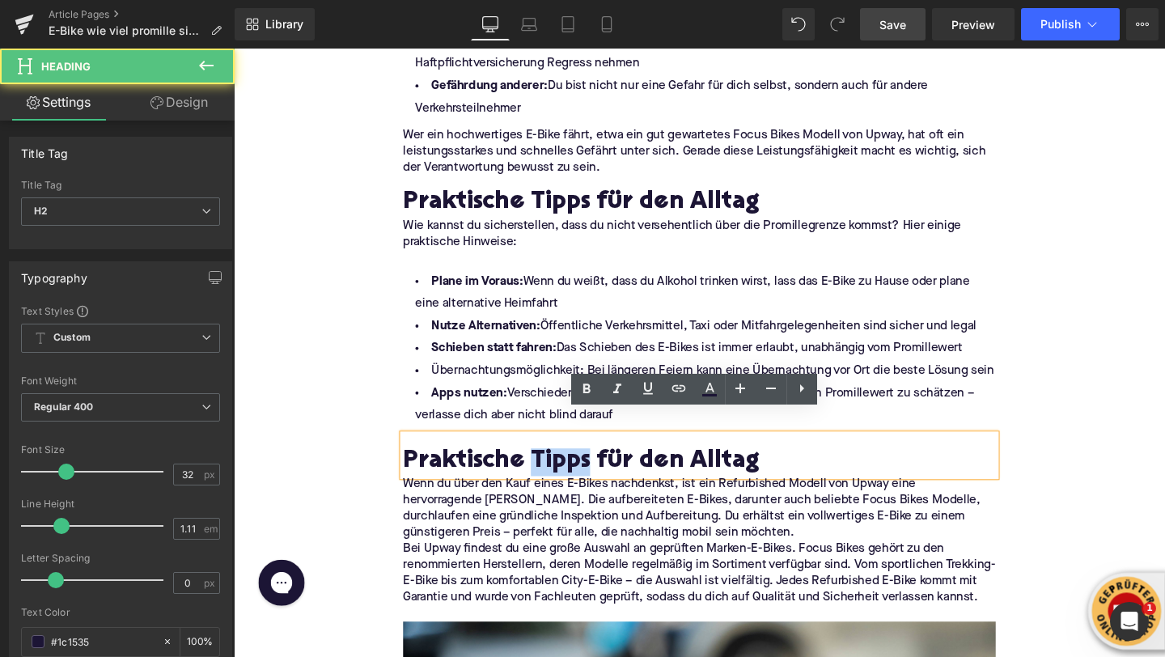
click at [541, 469] on h2 "Praktische Tipps für den Alltag" at bounding box center [723, 483] width 623 height 29
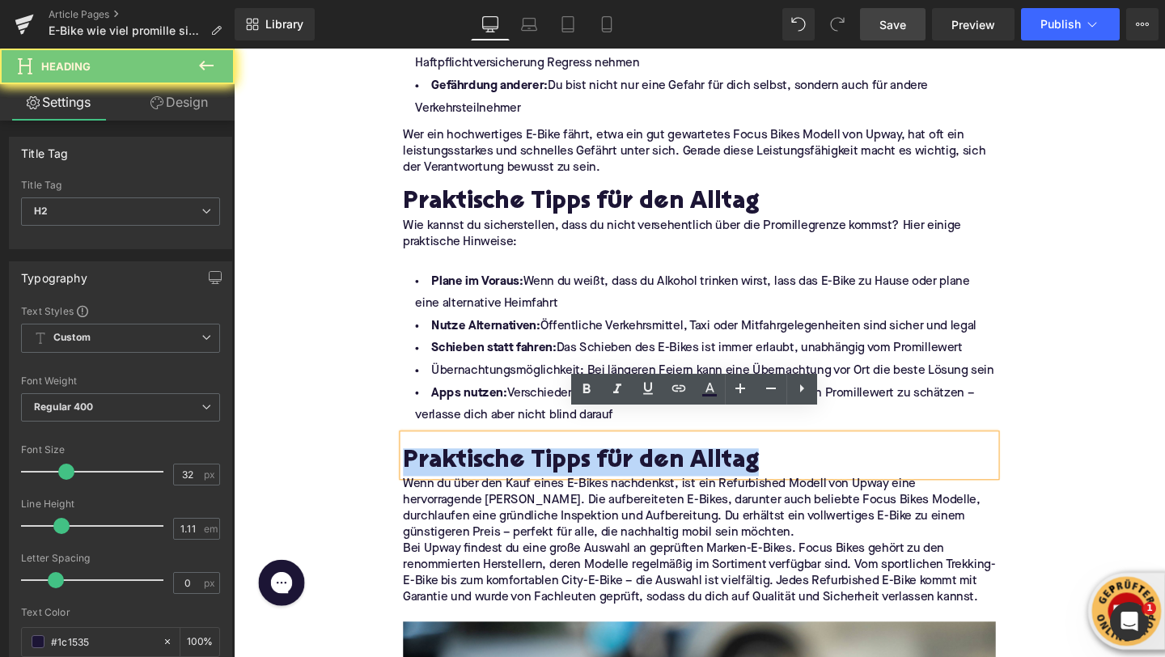
paste div
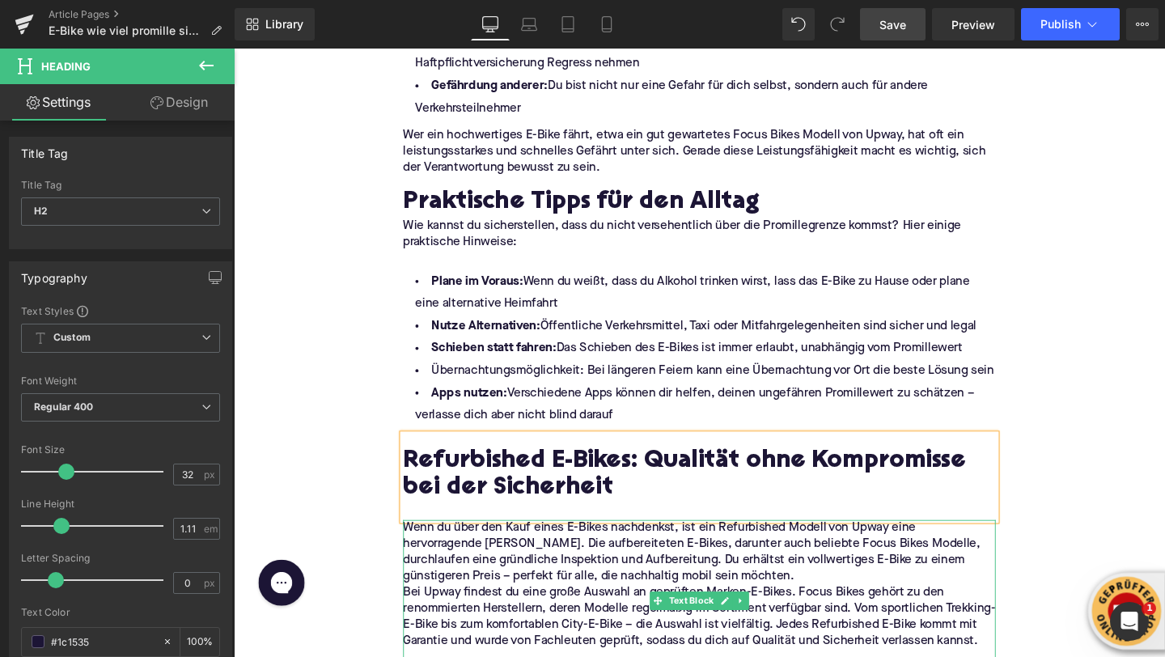
click at [720, 575] on p "Wenn du über den Kauf eines E-Bikes nachdenkst, ist ein Refurbished Modell von …" at bounding box center [723, 579] width 623 height 68
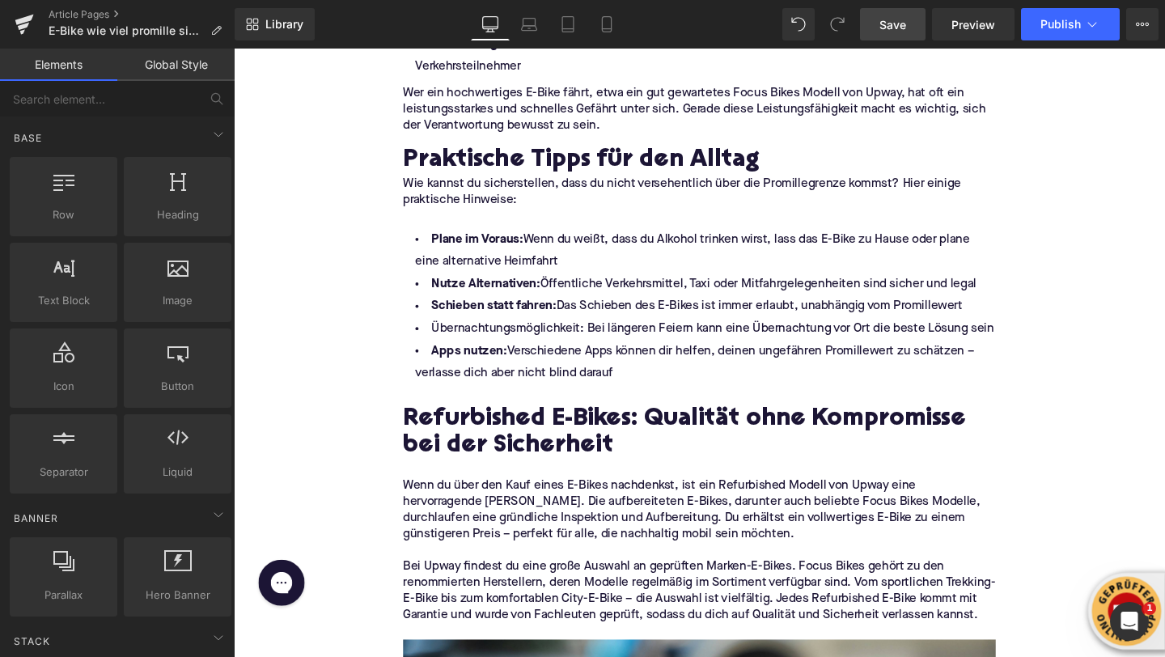
scroll to position [2768, 0]
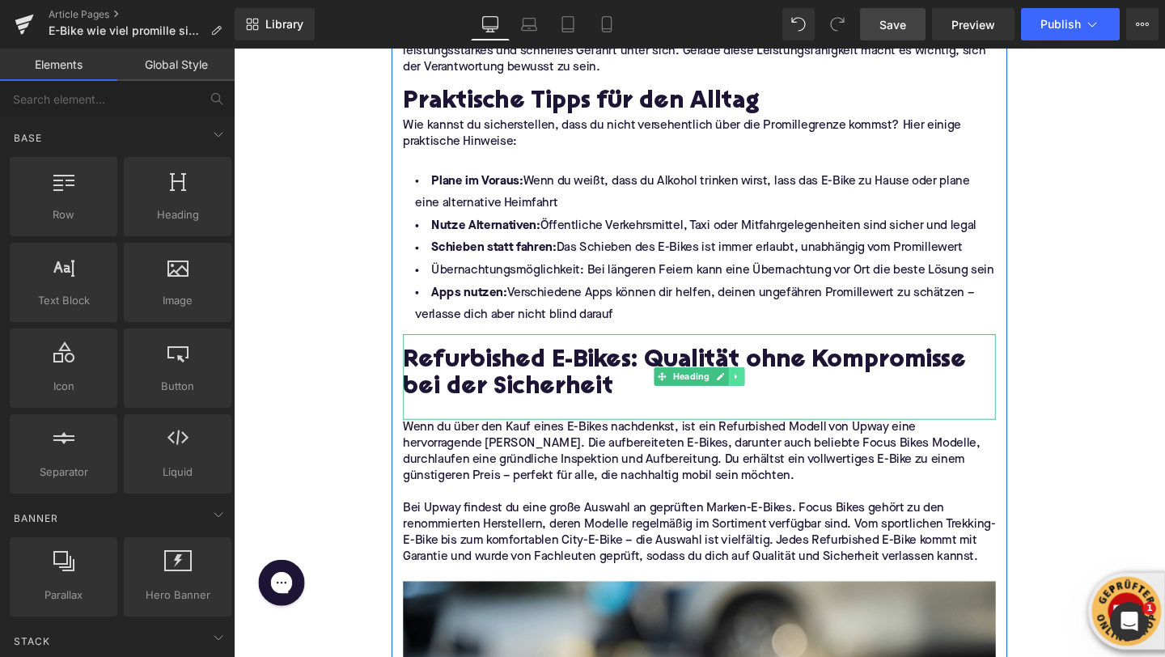
click at [766, 388] on icon at bounding box center [762, 393] width 9 height 10
click at [753, 389] on icon at bounding box center [753, 393] width 9 height 9
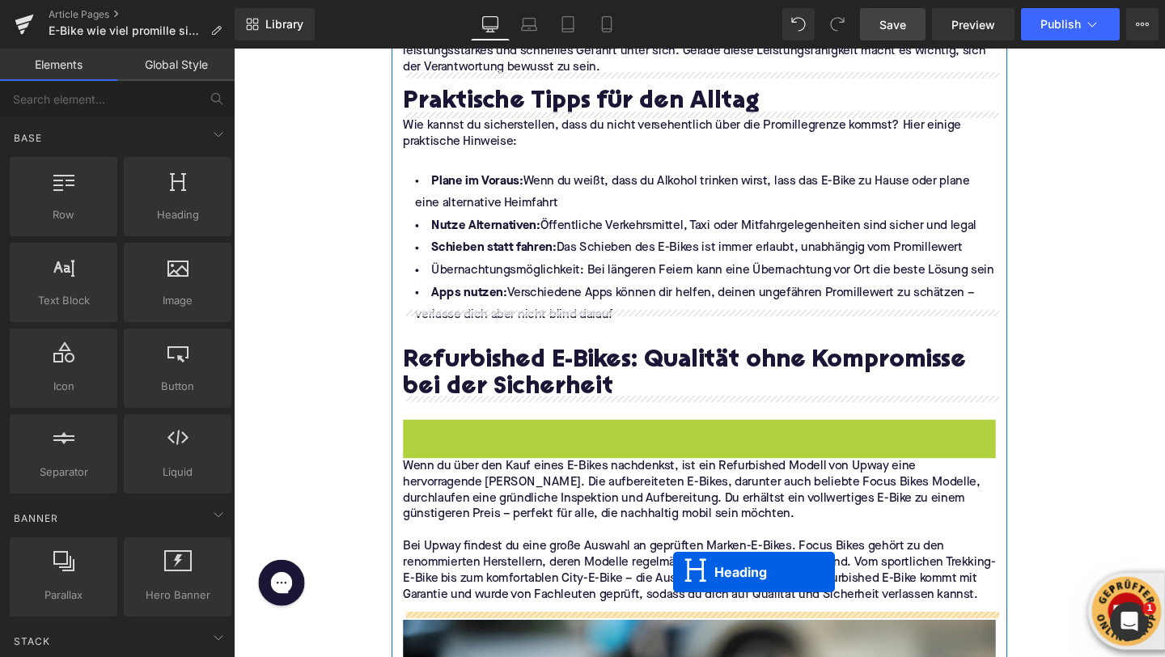
drag, startPoint x: 690, startPoint y: 455, endPoint x: 698, endPoint y: 597, distance: 142.6
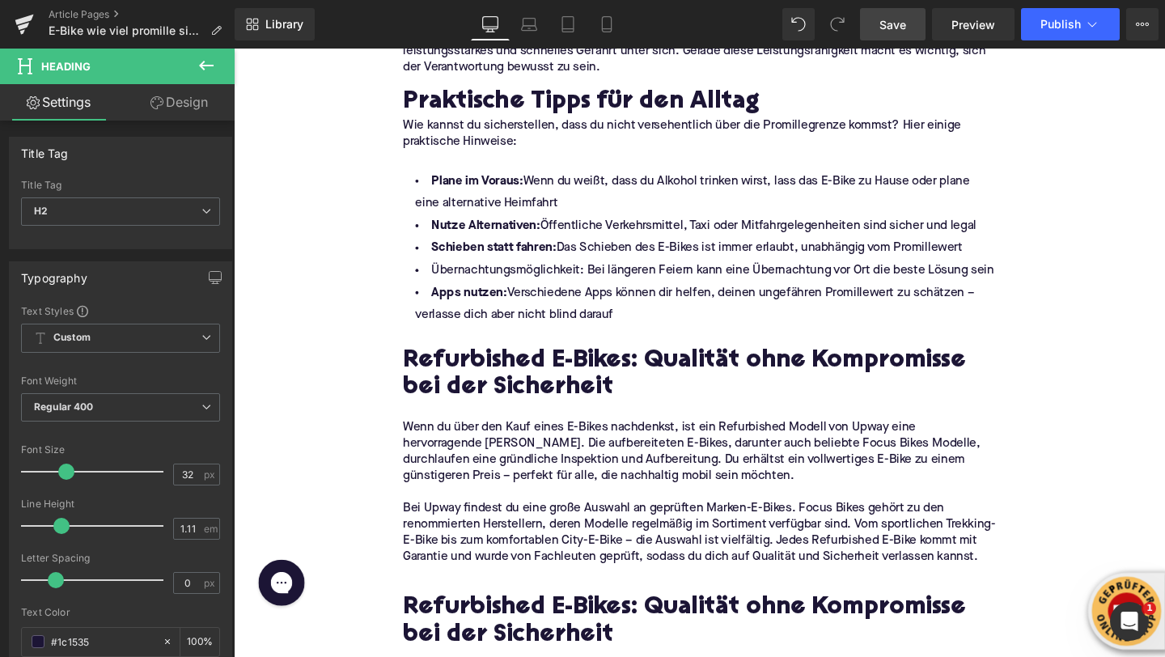
click at [212, 60] on icon at bounding box center [206, 65] width 19 height 19
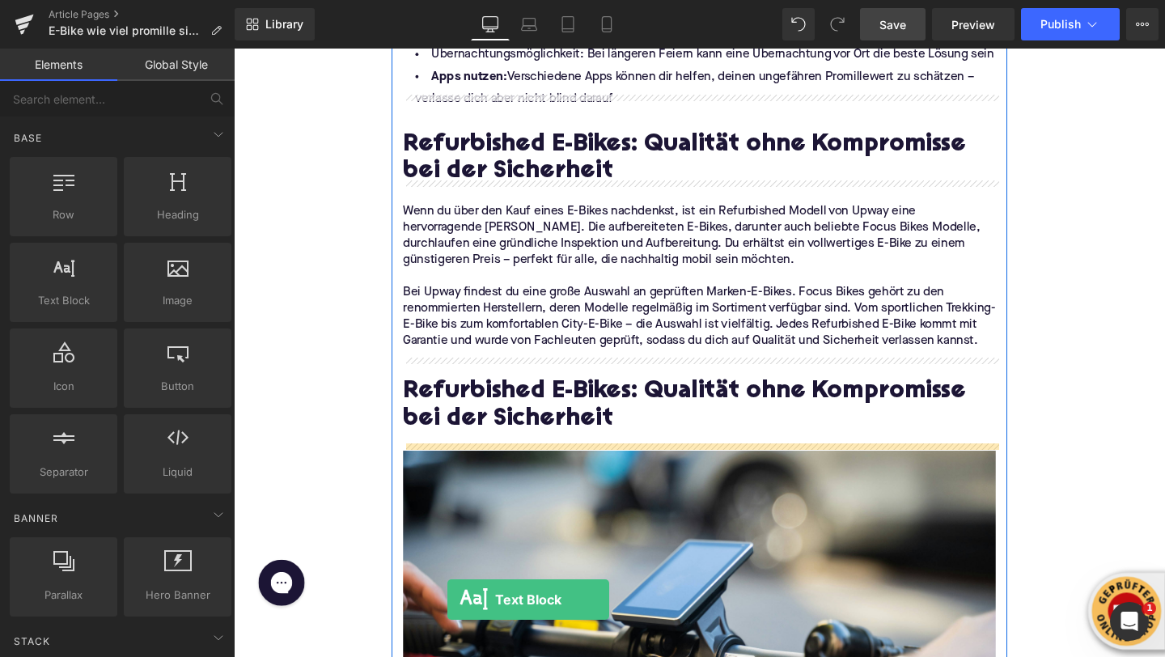
scroll to position [3043, 0]
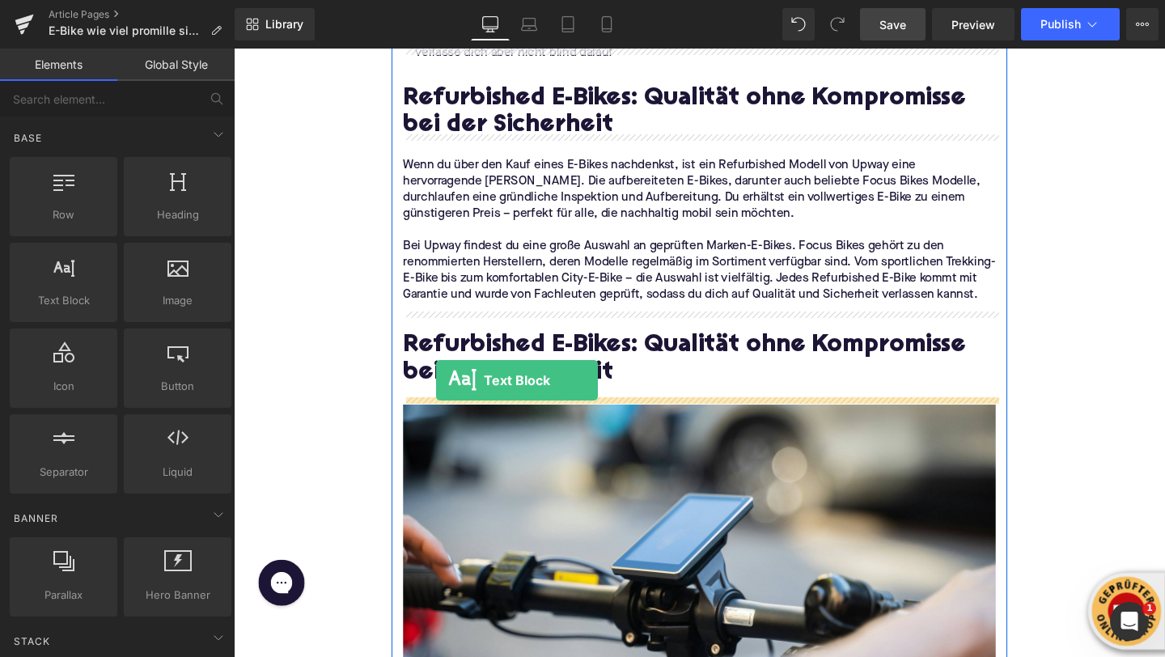
drag, startPoint x: 323, startPoint y: 331, endPoint x: 444, endPoint y: 400, distance: 139.5
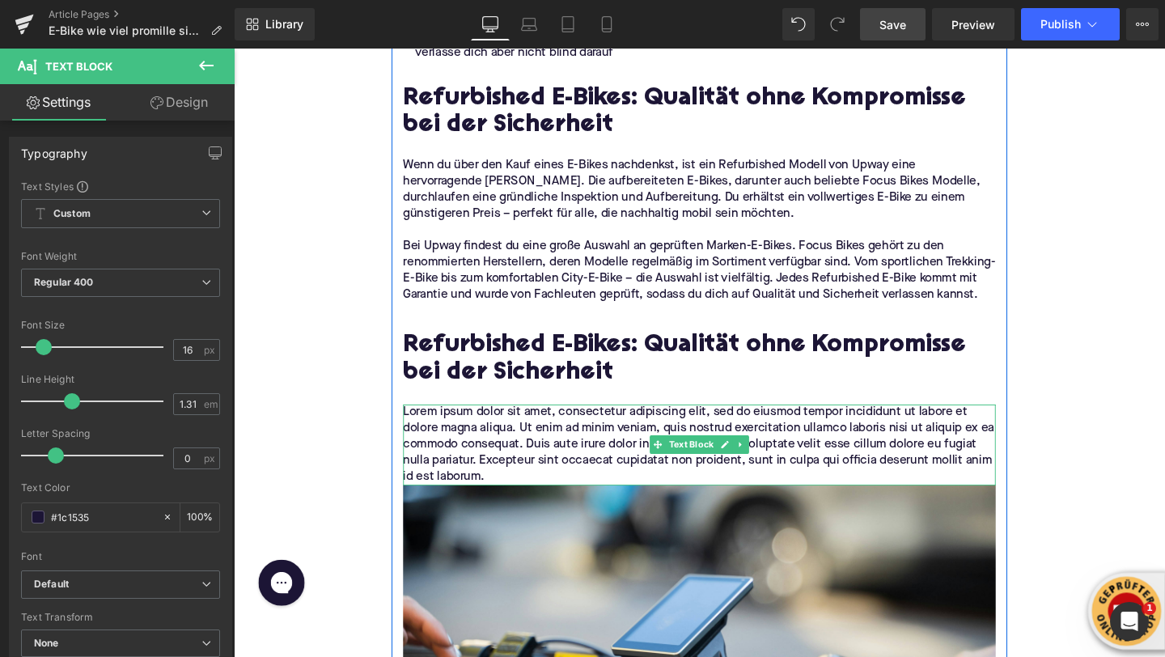
click at [469, 445] on p "Lorem ipsum dolor sit amet, consectetur adipiscing elit, sed do eiusmod tempor …" at bounding box center [723, 465] width 623 height 85
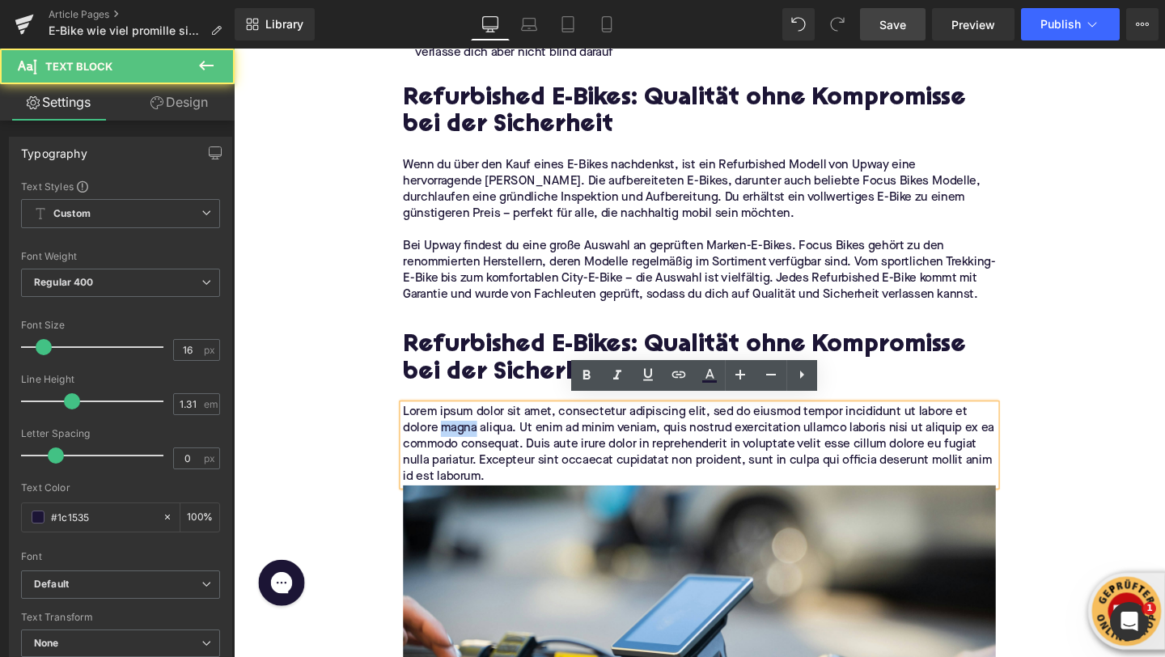
click at [469, 445] on p "Lorem ipsum dolor sit amet, consectetur adipiscing elit, sed do eiusmod tempor …" at bounding box center [723, 465] width 623 height 85
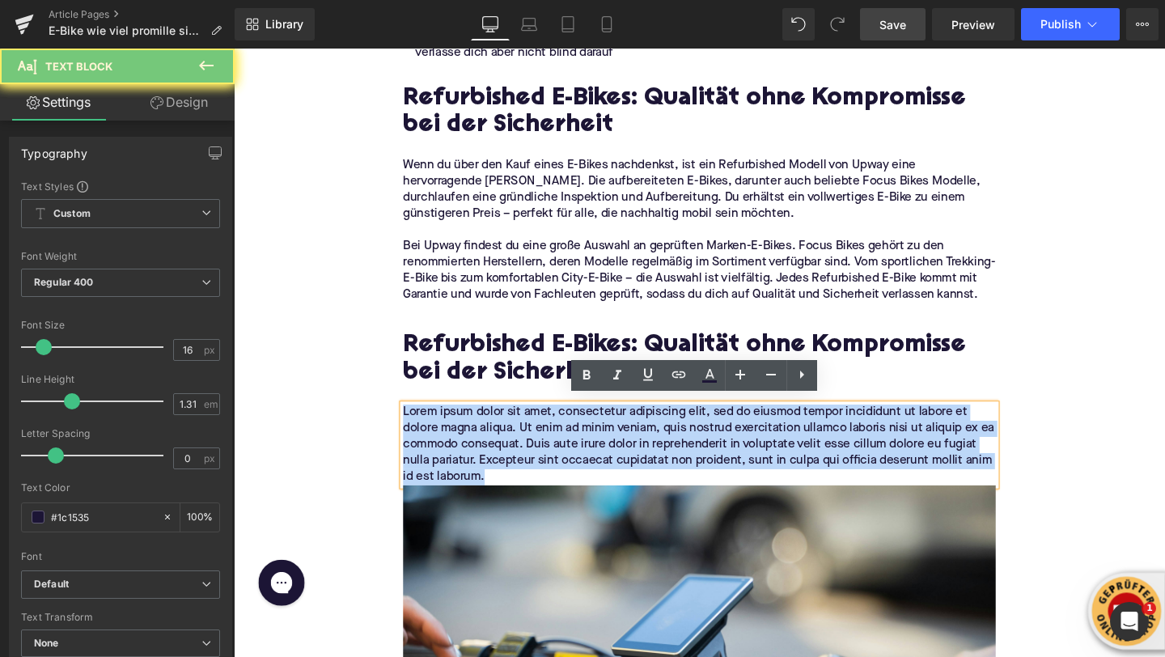
click at [469, 445] on p "Lorem ipsum dolor sit amet, consectetur adipiscing elit, sed do eiusmod tempor …" at bounding box center [723, 465] width 623 height 85
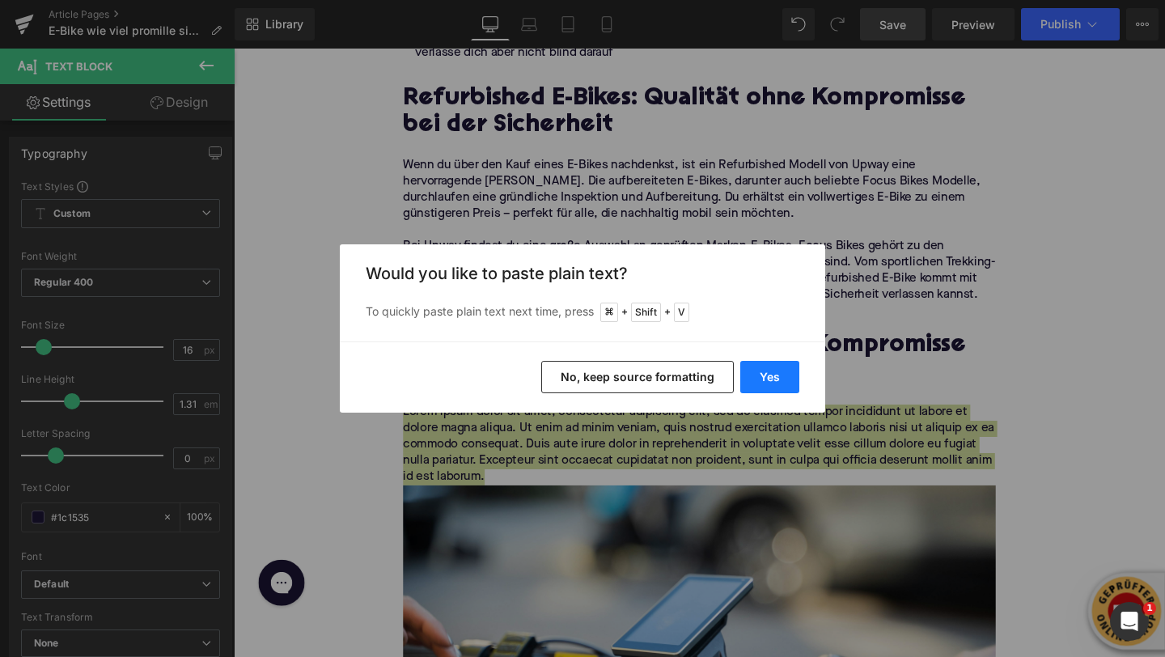
click at [780, 388] on button "Yes" at bounding box center [769, 377] width 59 height 32
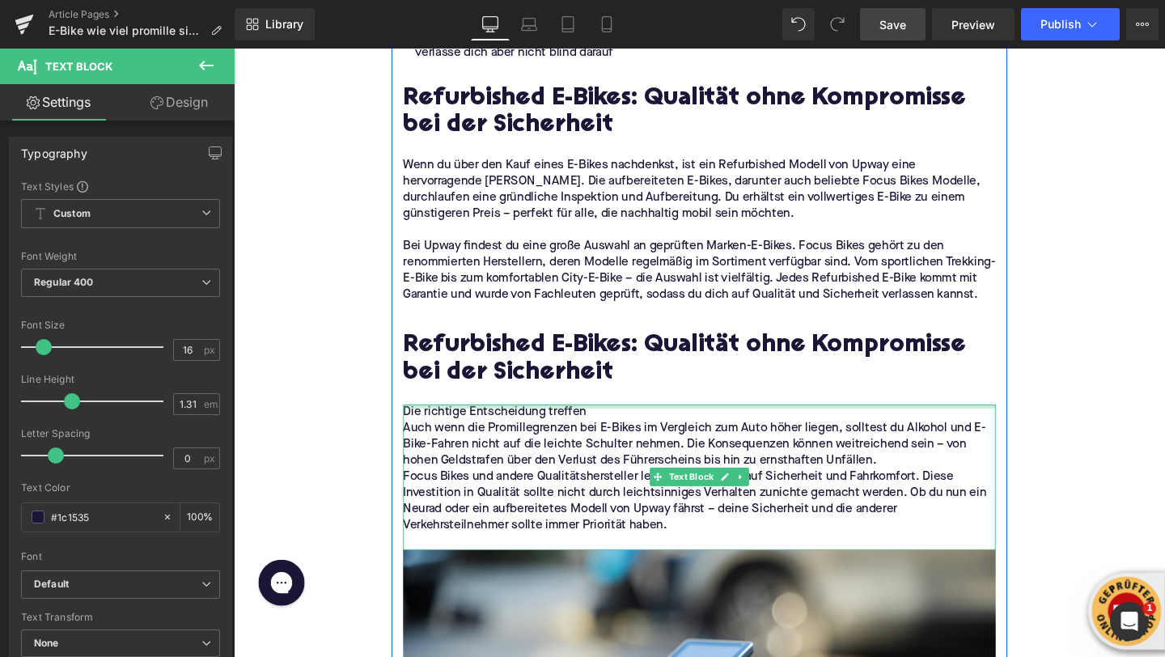
click at [544, 423] on div at bounding box center [723, 425] width 623 height 4
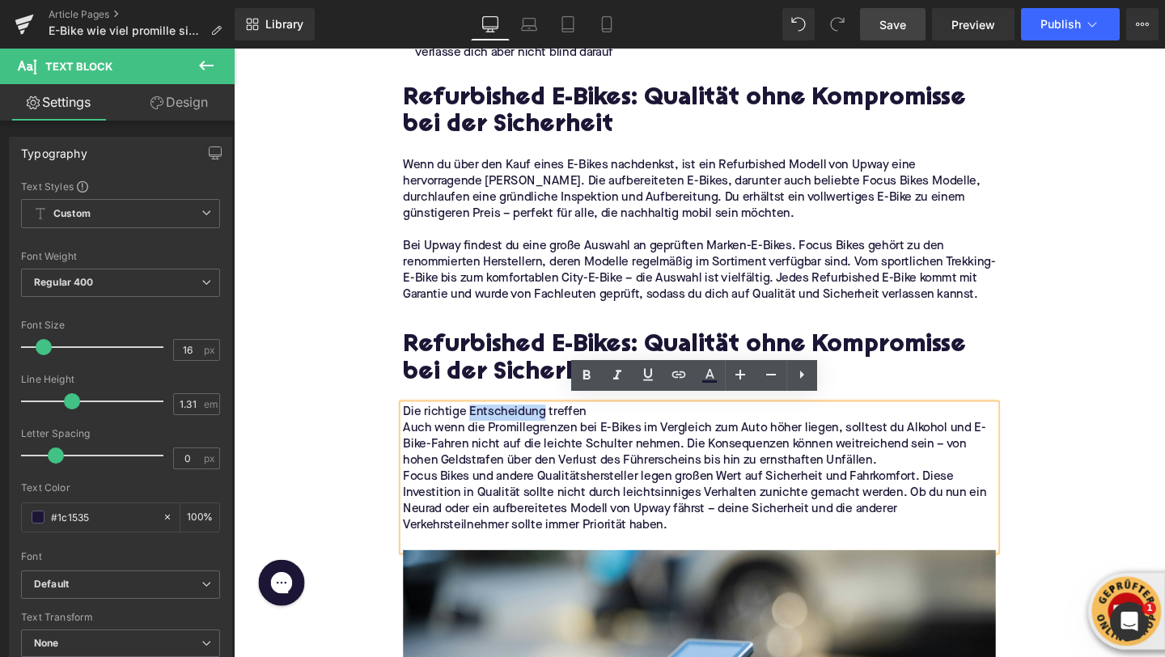
click at [544, 423] on p "Die richtige Entscheidung treffen" at bounding box center [723, 431] width 623 height 17
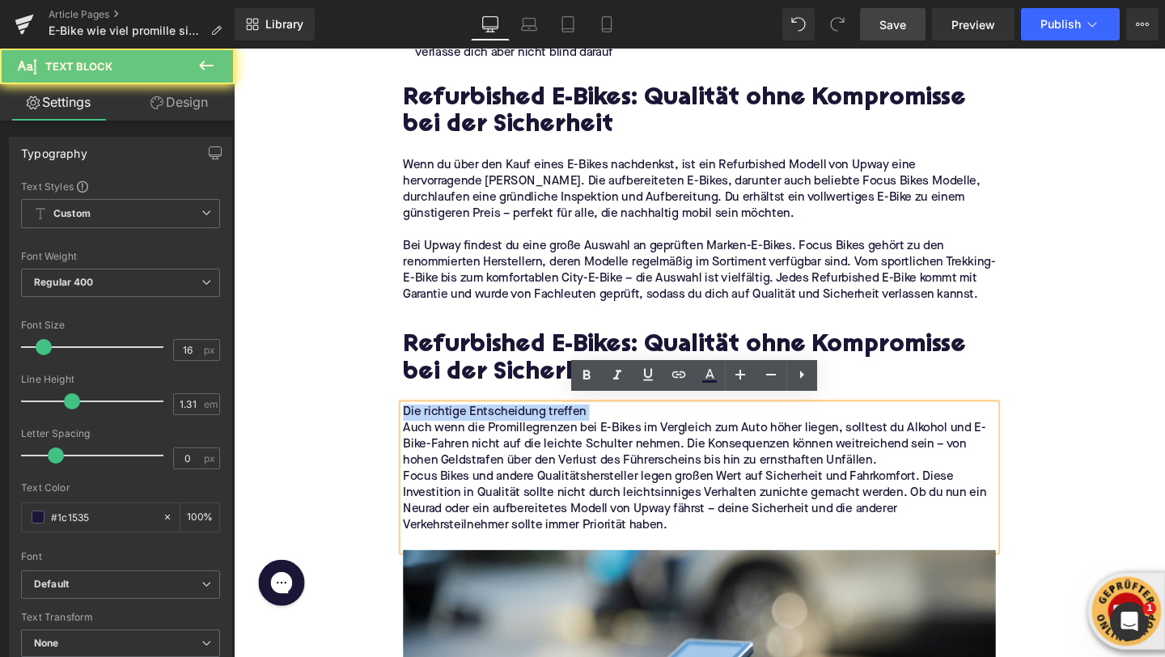
click at [544, 423] on p "Die richtige Entscheidung treffen" at bounding box center [723, 431] width 623 height 17
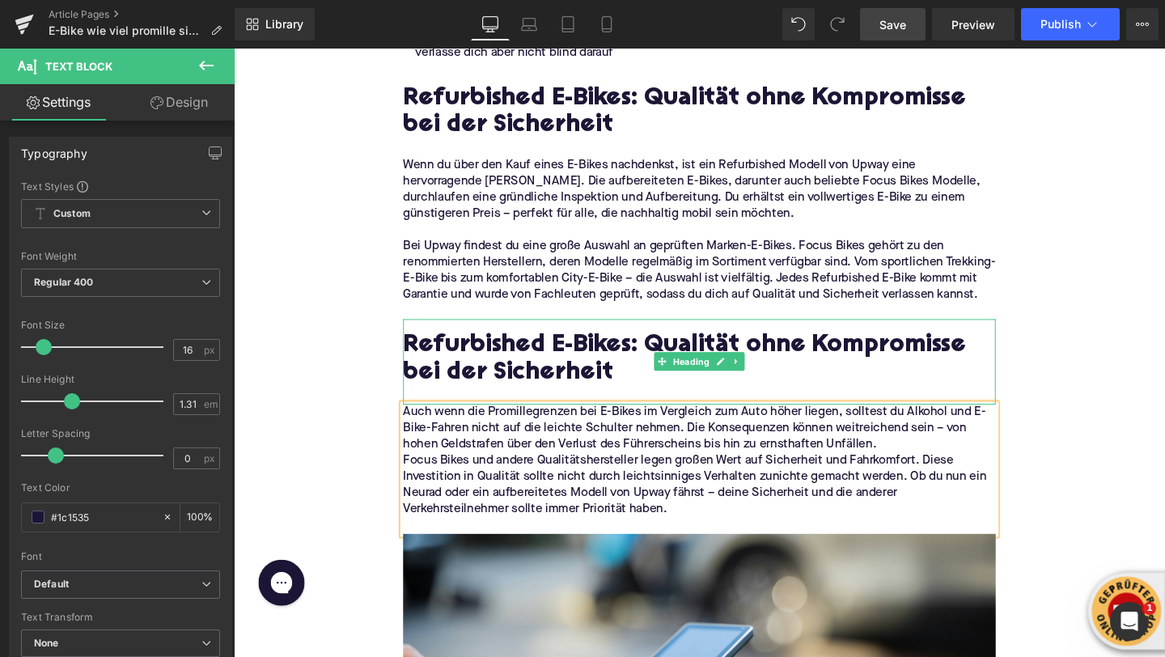
click at [498, 355] on h2 "Refurbished E-Bikes: Qualität ohne Kompromisse bei der Sicherheit" at bounding box center [723, 376] width 623 height 57
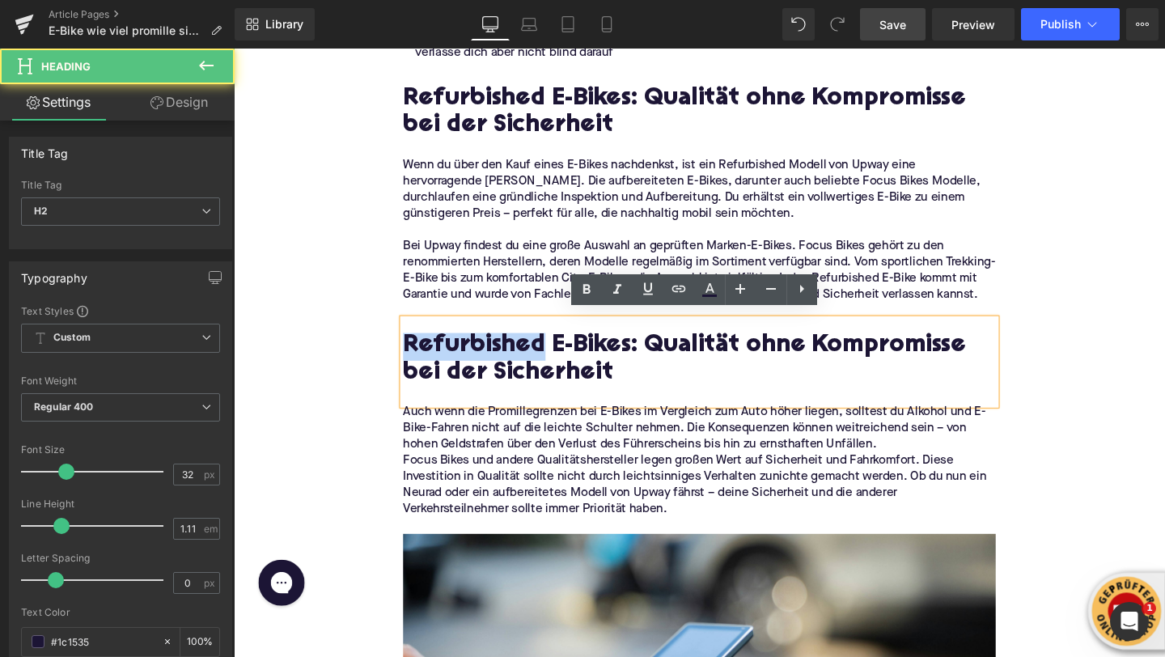
click at [498, 355] on h2 "Refurbished E-Bikes: Qualität ohne Kompromisse bei der Sicherheit" at bounding box center [723, 376] width 623 height 57
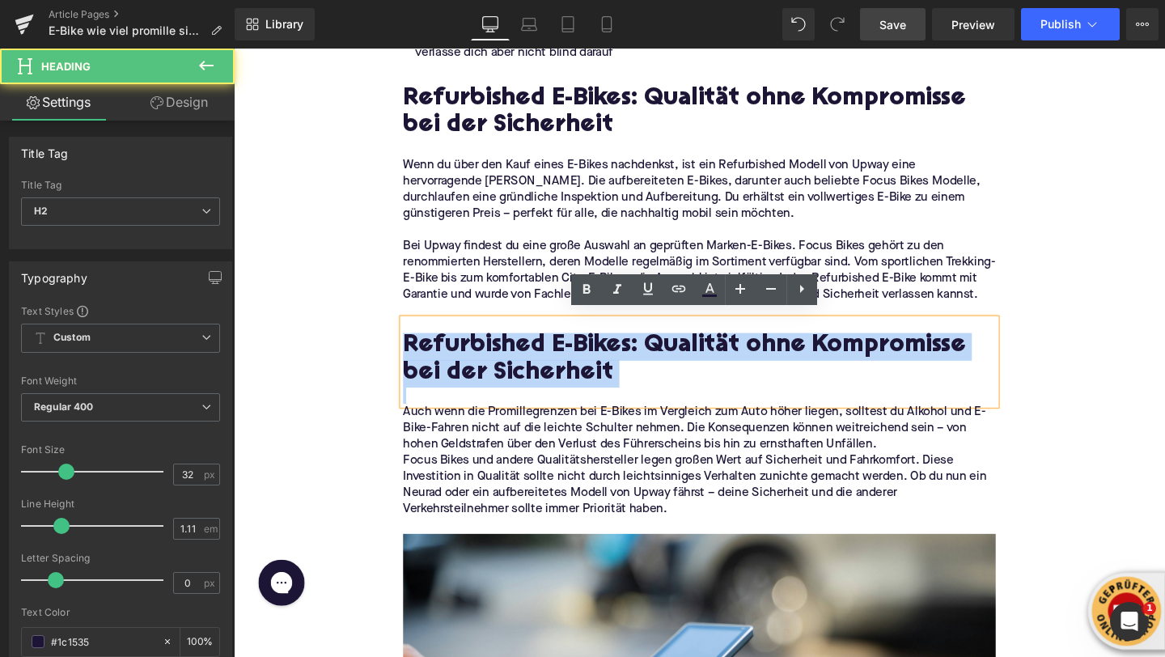
click at [498, 355] on h2 "Refurbished E-Bikes: Qualität ohne Kompromisse bei der Sicherheit" at bounding box center [723, 376] width 623 height 57
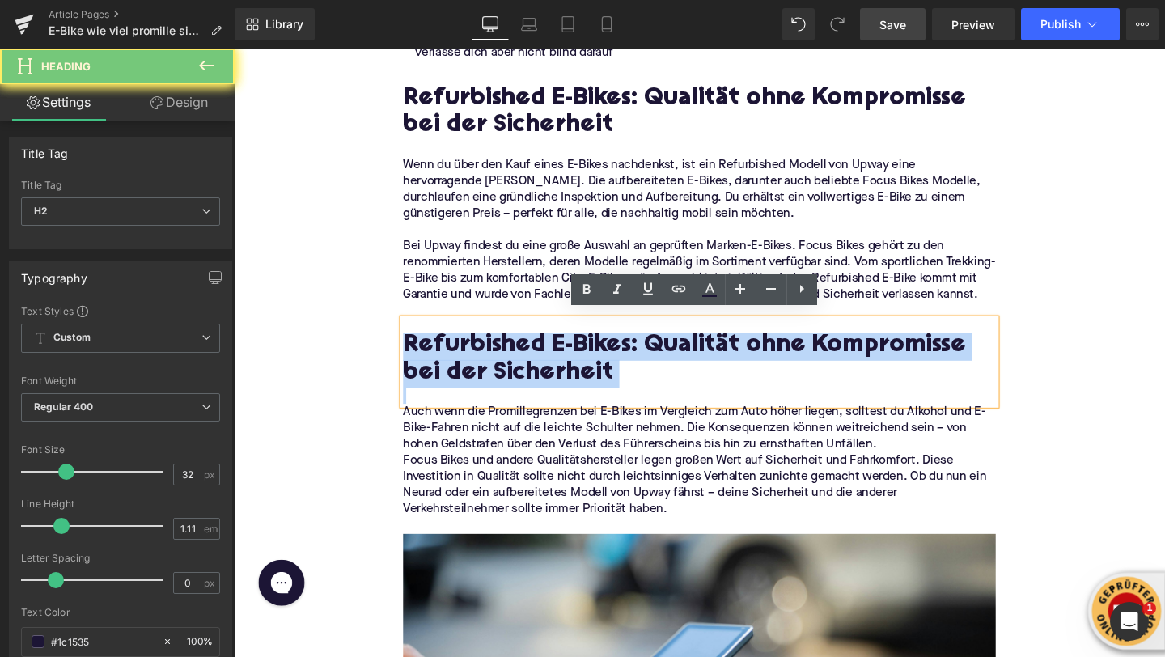
paste div
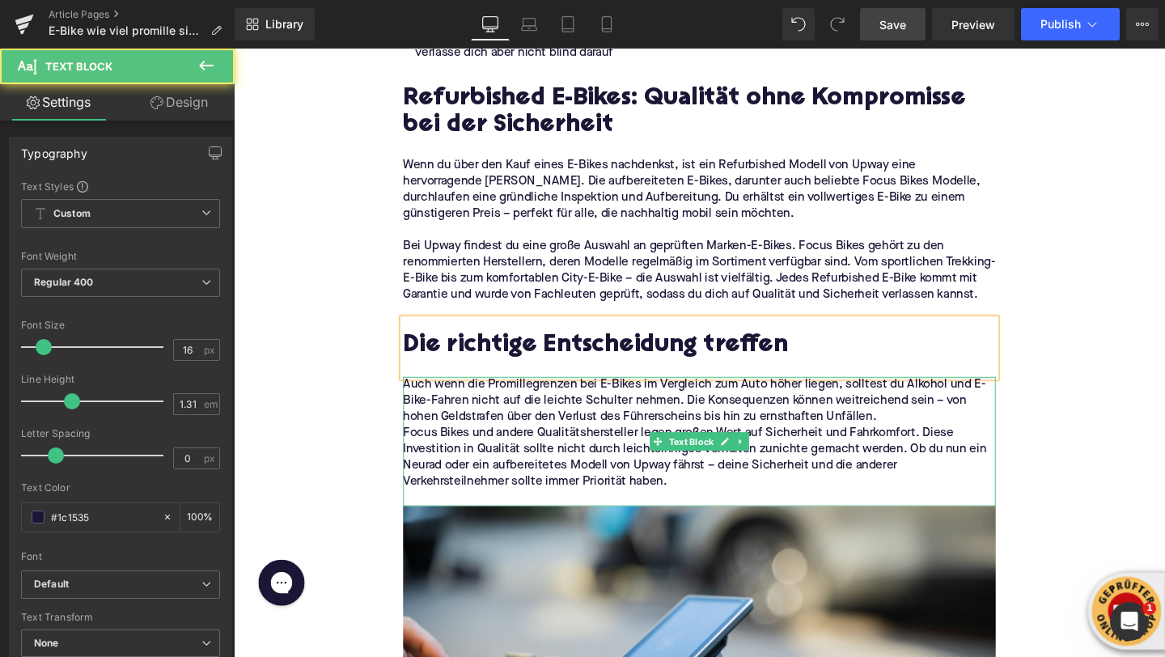
click at [908, 428] on p "Auch wenn die Promillegrenzen bei E-Bikes im Vergleich zum Auto höher liegen, s…" at bounding box center [723, 419] width 623 height 51
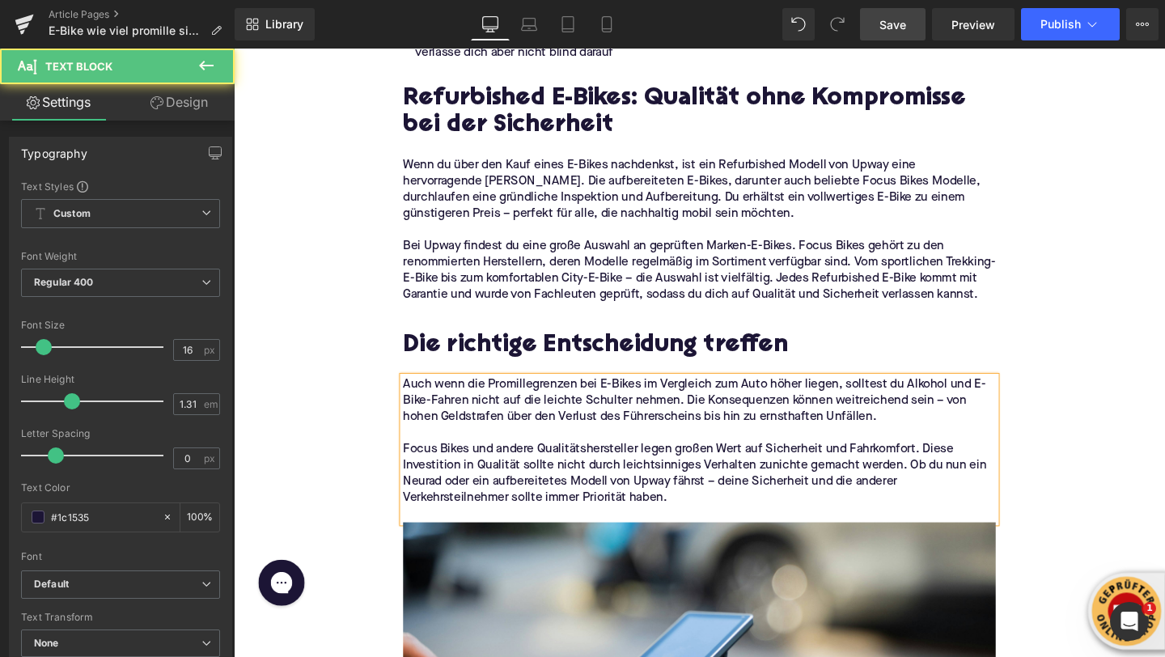
click at [653, 531] on p at bounding box center [723, 538] width 623 height 17
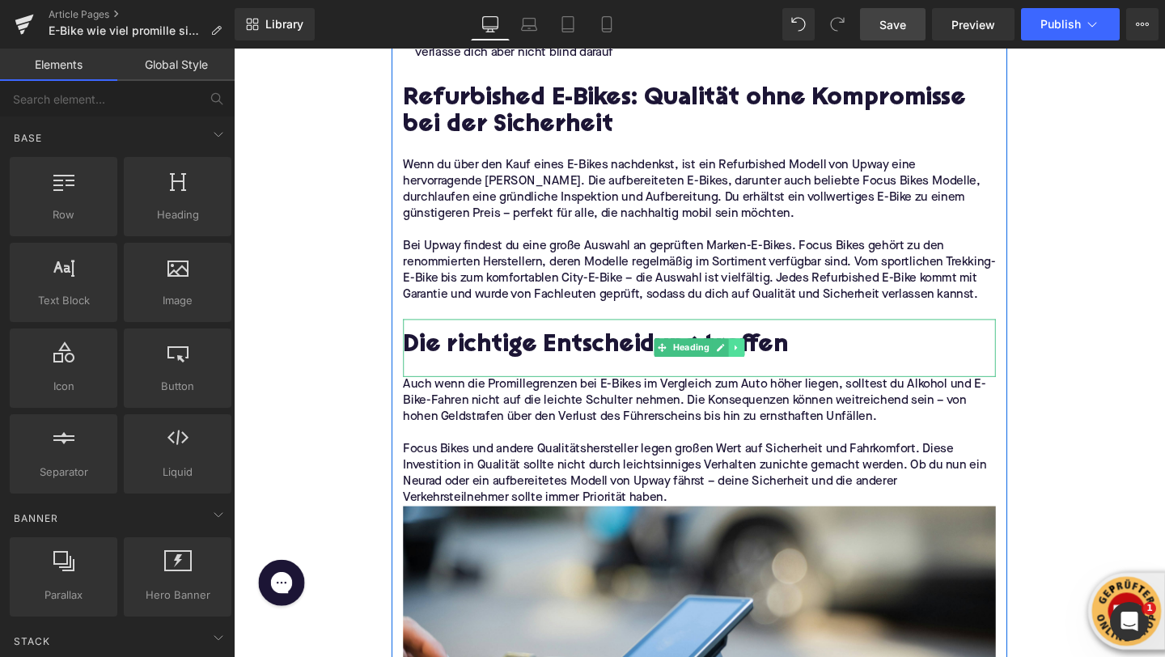
click at [760, 358] on icon at bounding box center [762, 363] width 9 height 10
click at [753, 359] on icon at bounding box center [753, 363] width 9 height 9
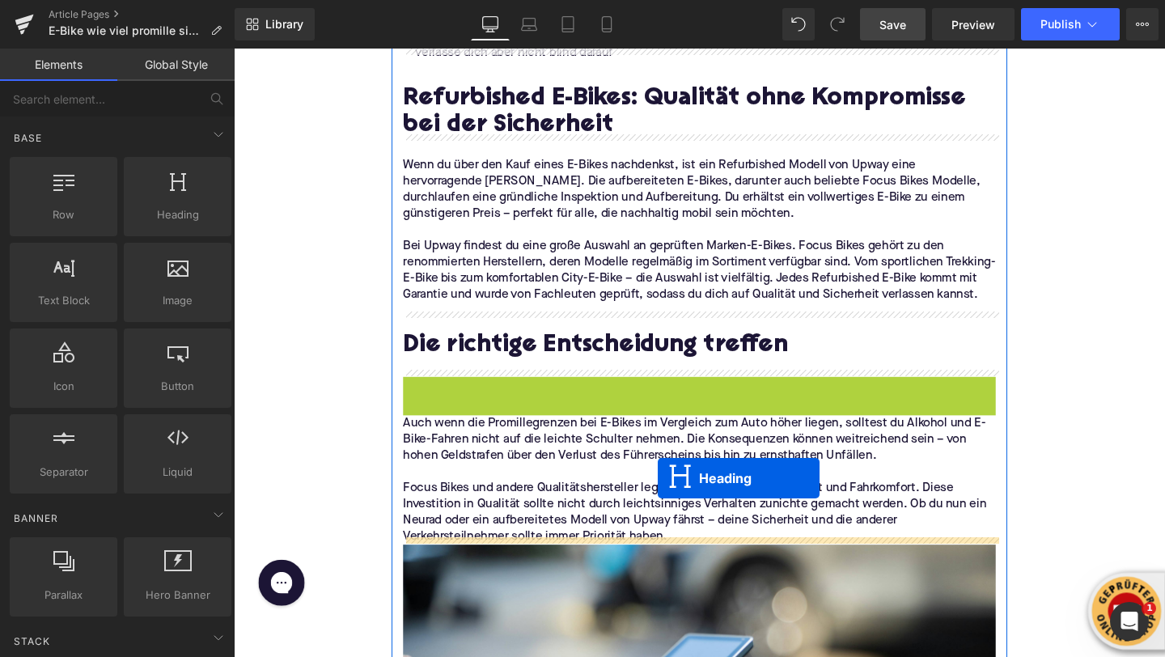
drag, startPoint x: 680, startPoint y: 425, endPoint x: 680, endPoint y: 500, distance: 75.3
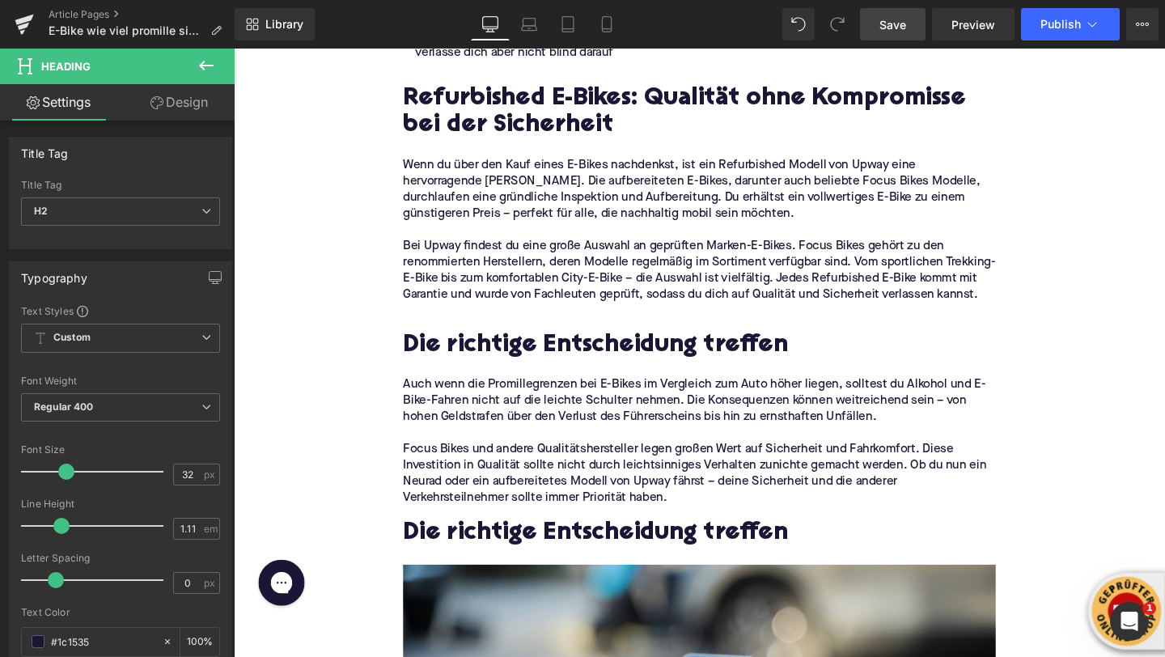
click at [206, 66] on icon at bounding box center [206, 66] width 15 height 10
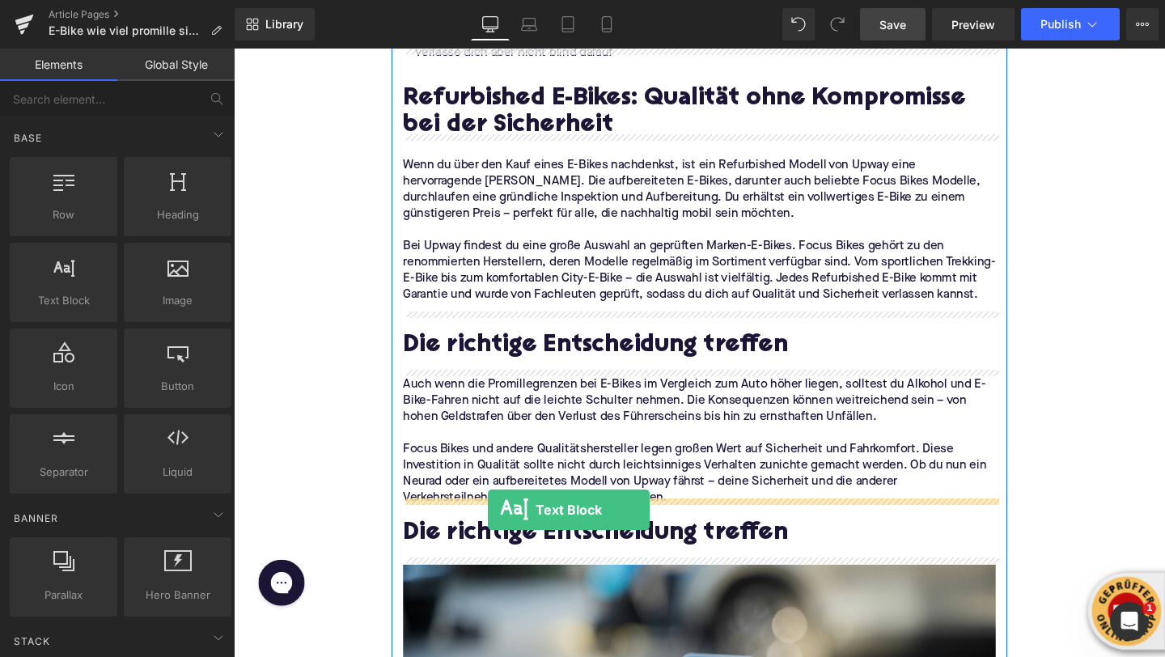
drag, startPoint x: 287, startPoint y: 336, endPoint x: 500, endPoint y: 531, distance: 288.7
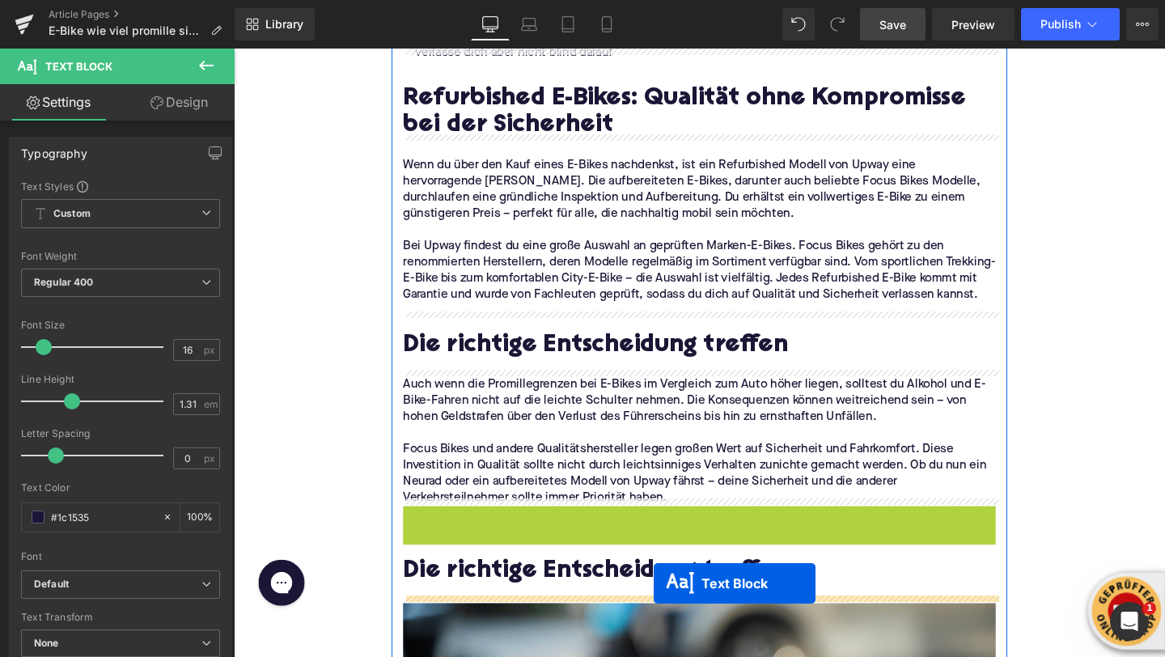
drag, startPoint x: 676, startPoint y: 567, endPoint x: 676, endPoint y: 610, distance: 42.9
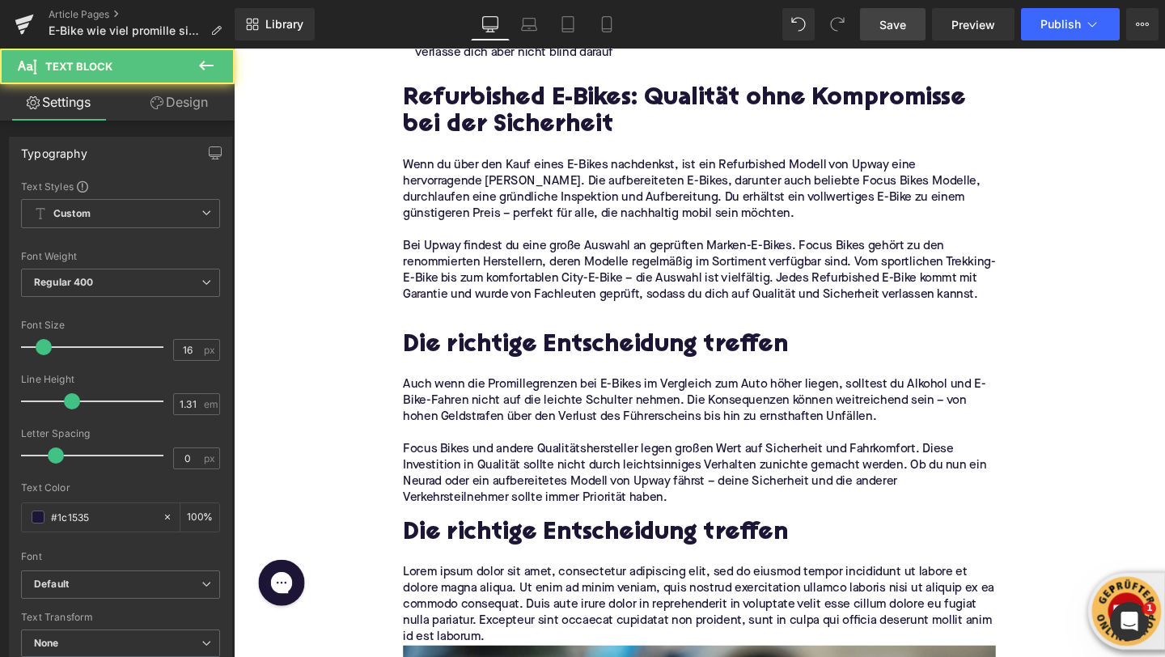
click at [535, 590] on div "Rendering Content" at bounding box center [583, 593] width 100 height 18
click at [531, 617] on p "Lorem ipsum dolor sit amet, consectetur adipiscing elit, sed do eiusmod tempor …" at bounding box center [723, 634] width 623 height 85
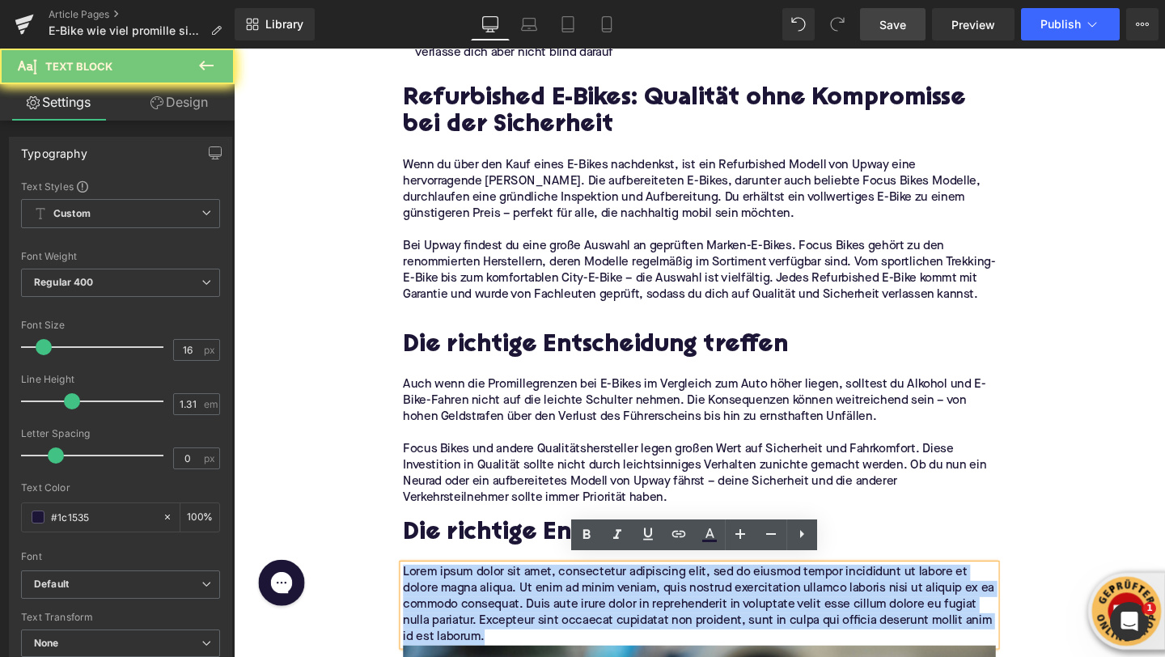
click at [531, 617] on p "Lorem ipsum dolor sit amet, consectetur adipiscing elit, sed do eiusmod tempor …" at bounding box center [723, 634] width 623 height 85
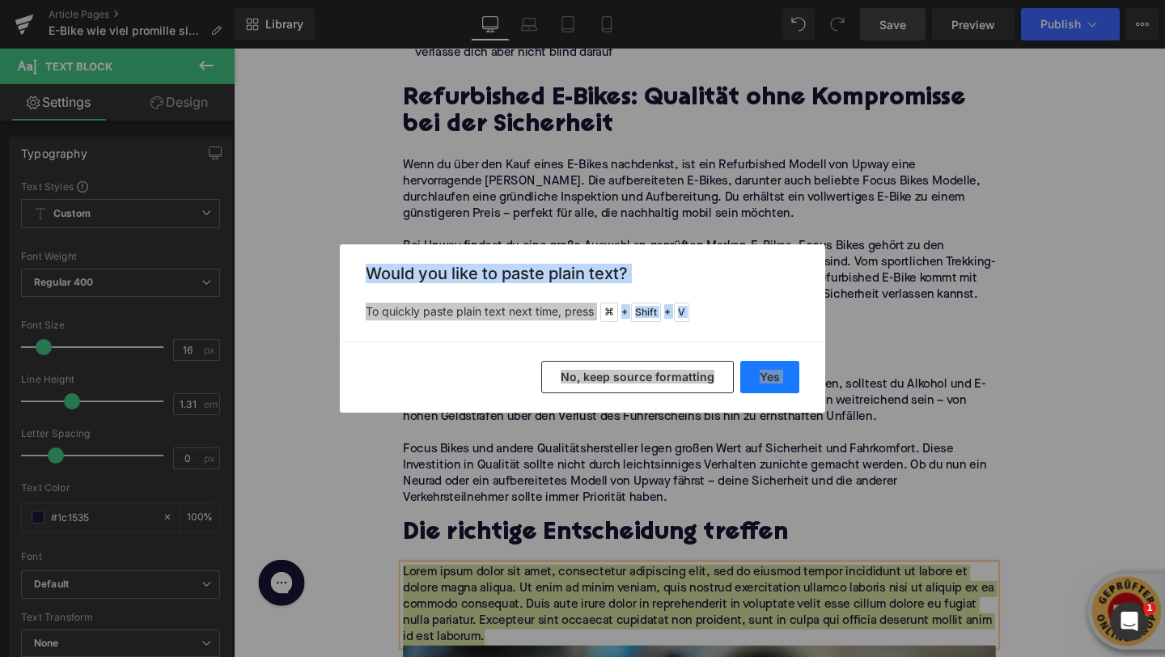
click at [758, 379] on button "Yes" at bounding box center [769, 377] width 59 height 32
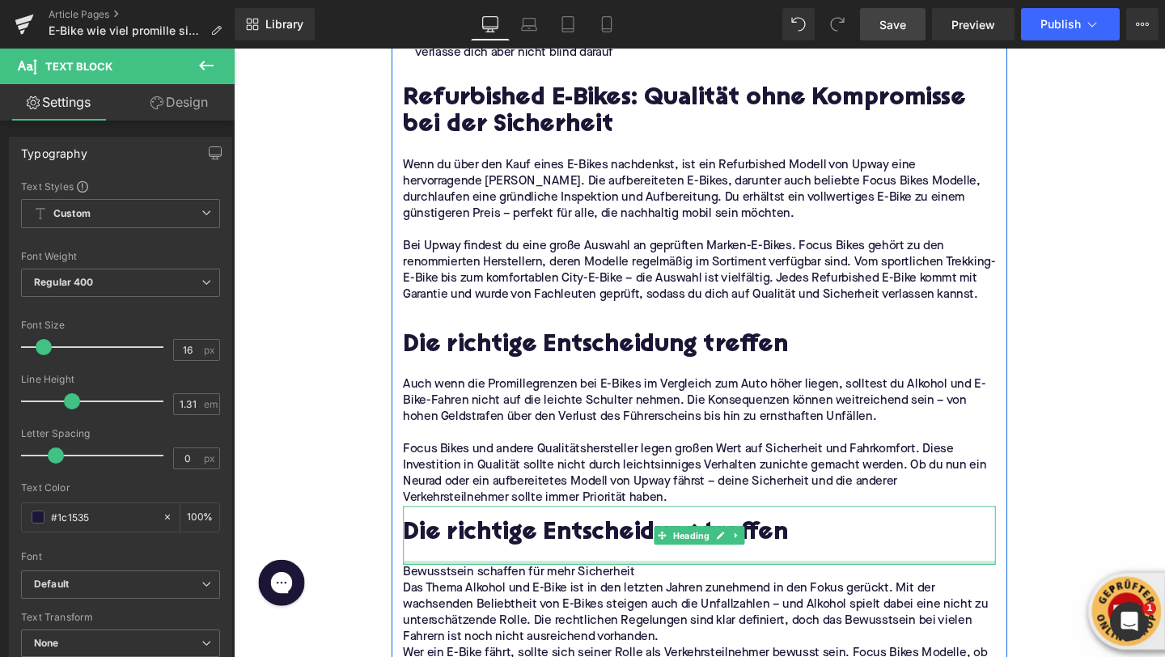
scroll to position [3135, 0]
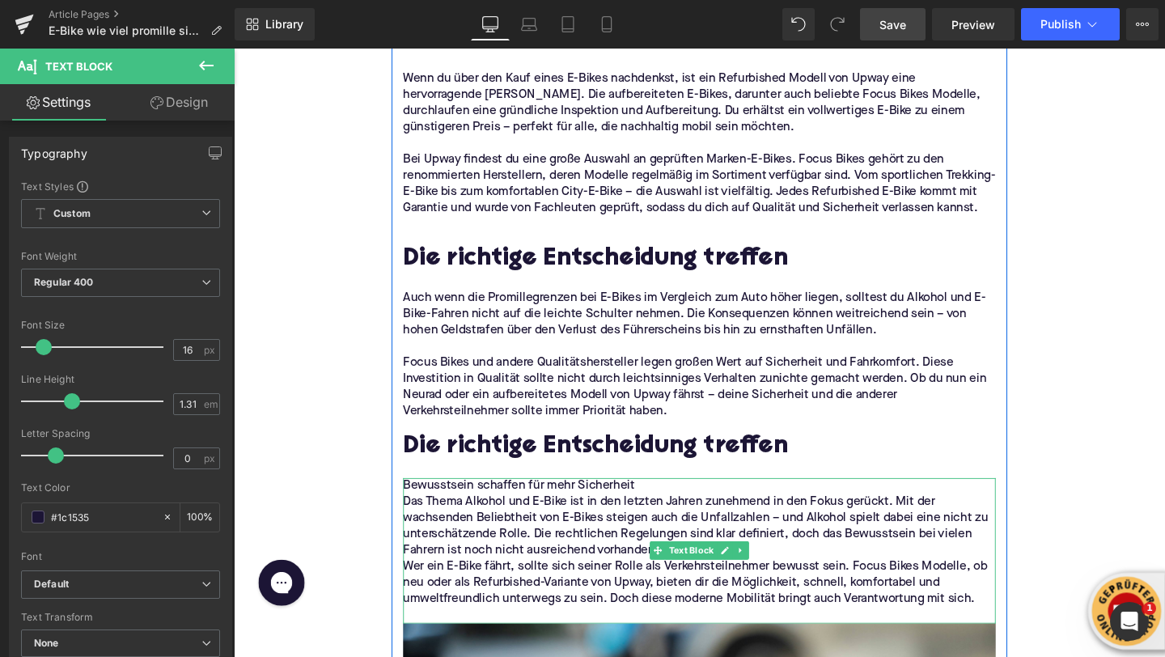
click at [638, 501] on p "Bewusstsein schaffen für mehr Sicherheit" at bounding box center [723, 508] width 623 height 17
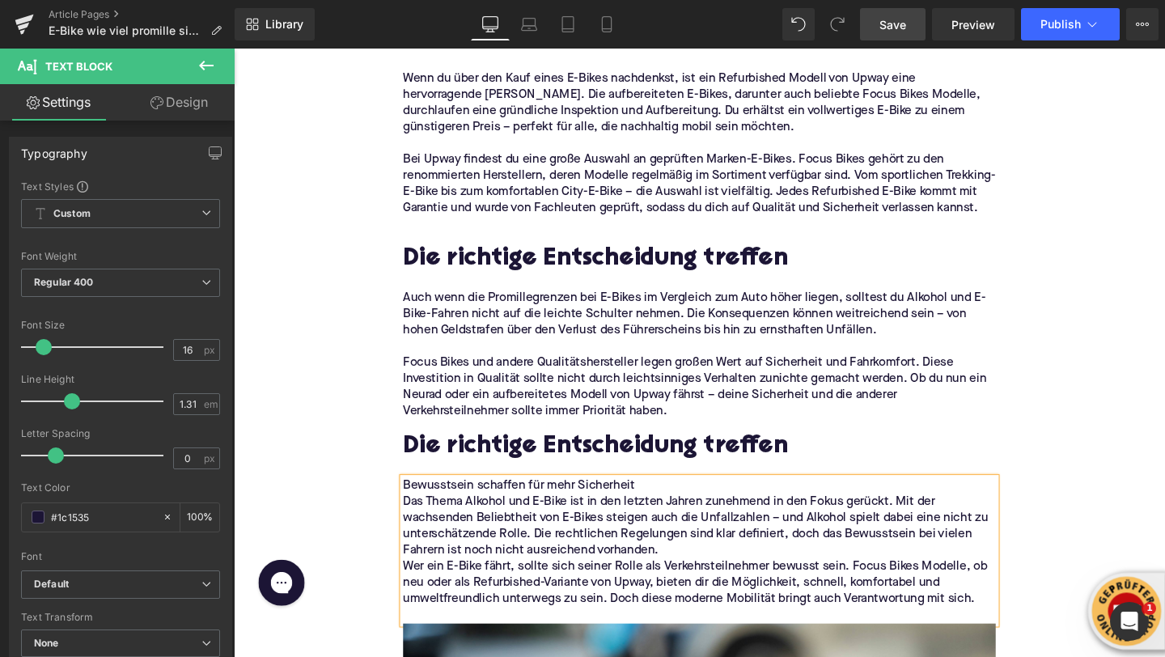
click at [638, 501] on p "Bewusstsein schaffen für mehr Sicherheit" at bounding box center [723, 508] width 623 height 17
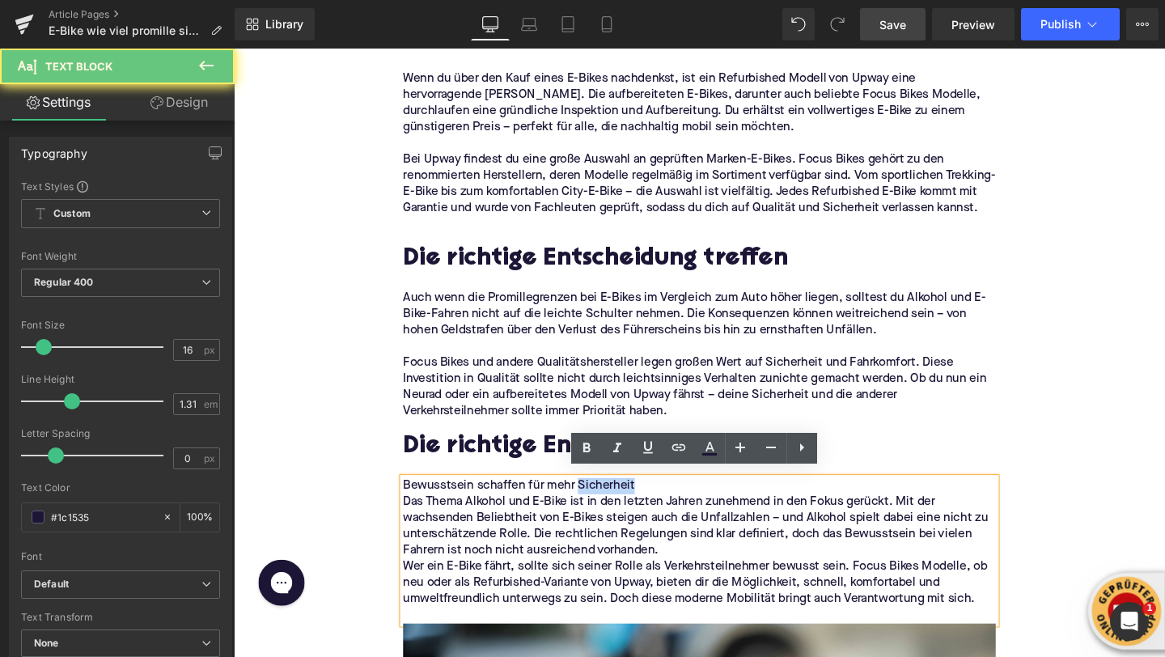
click at [638, 501] on p "Bewusstsein schaffen für mehr Sicherheit" at bounding box center [723, 508] width 623 height 17
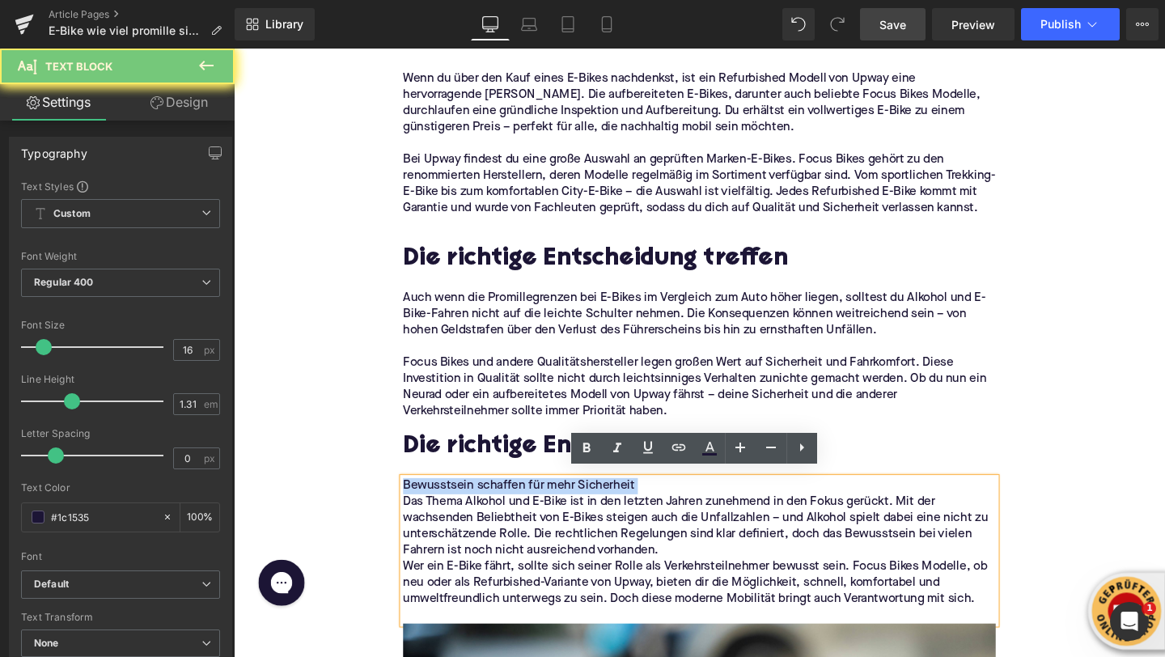
copy p "Bewusstsein schaffen für mehr Sicherheit"
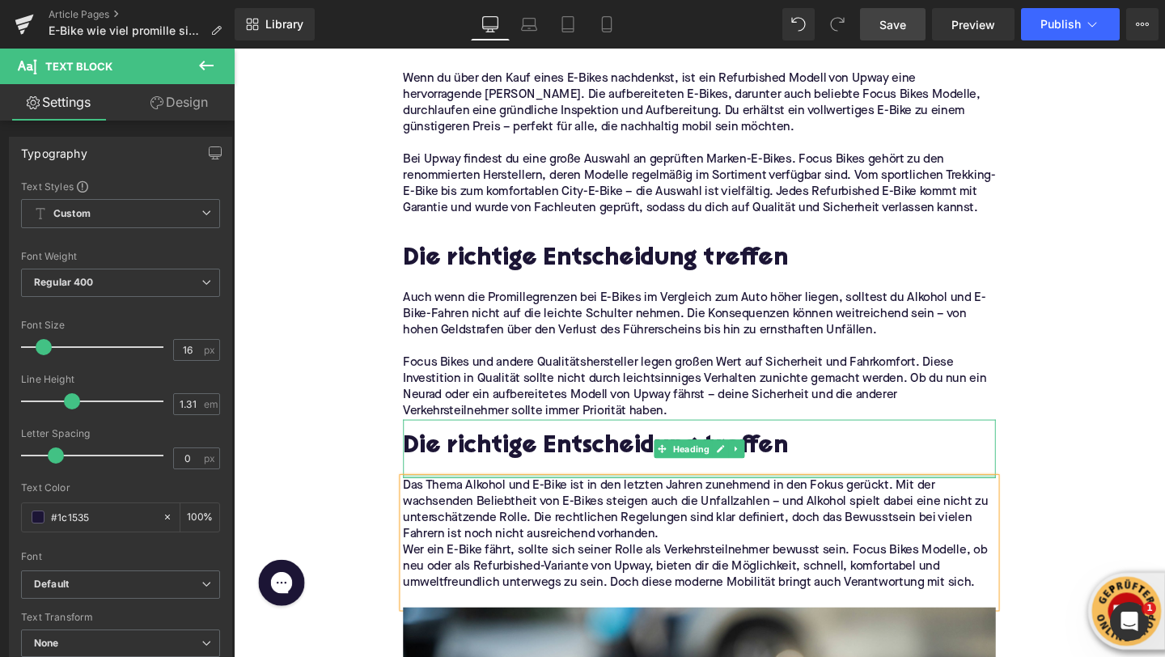
click at [582, 464] on h2 "Die richtige Entscheidung treffen" at bounding box center [723, 467] width 623 height 29
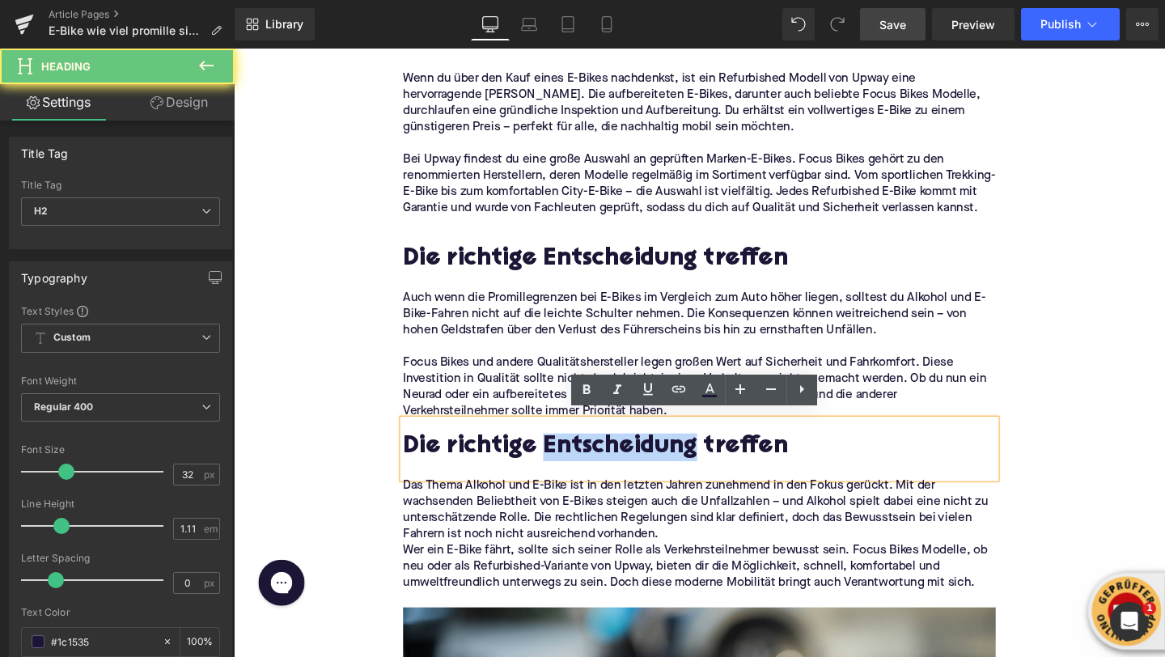
click at [582, 464] on h2 "Die richtige Entscheidung treffen" at bounding box center [723, 467] width 623 height 29
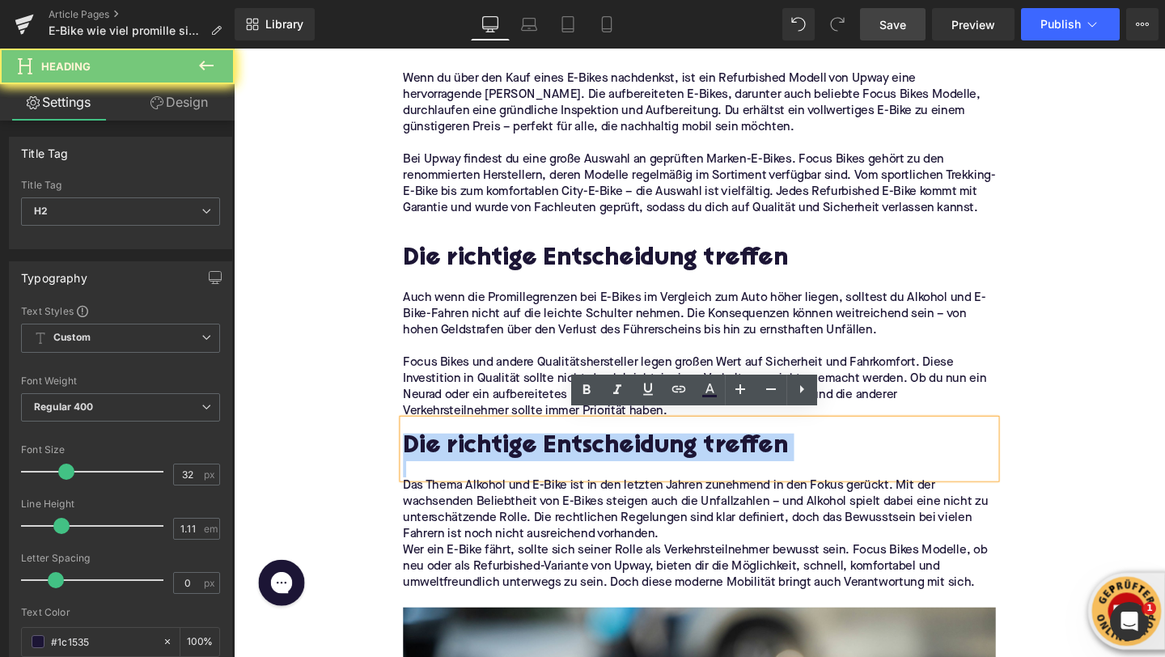
paste div
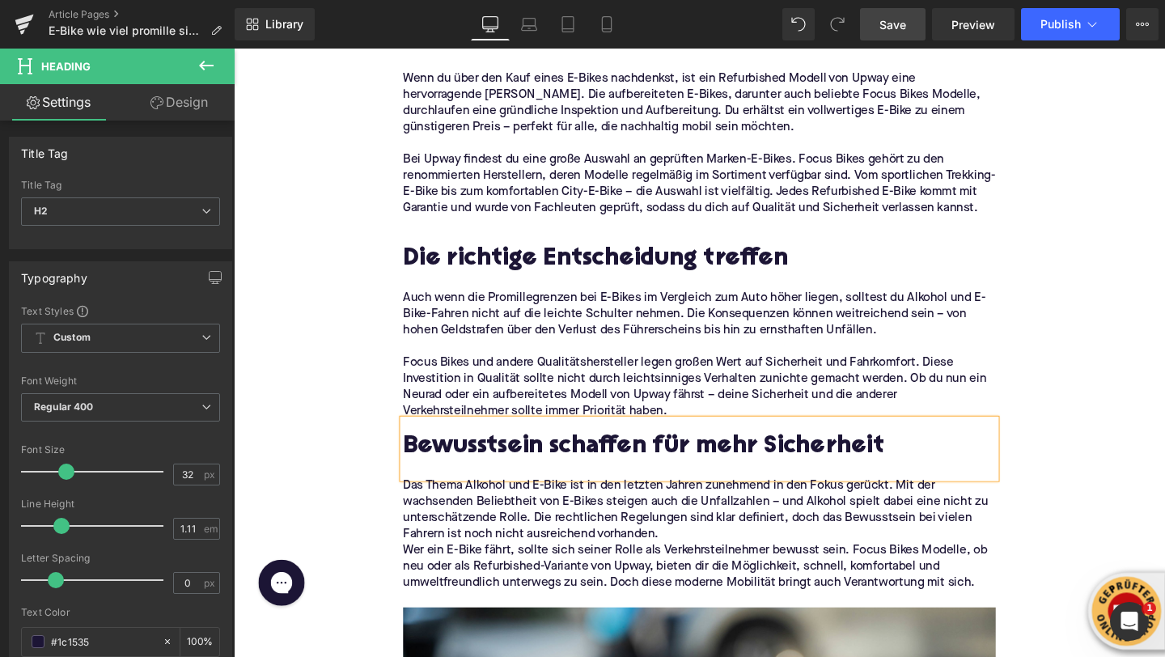
click at [412, 443] on div "Bewusstsein schaffen für mehr Sicherheit" at bounding box center [723, 470] width 623 height 62
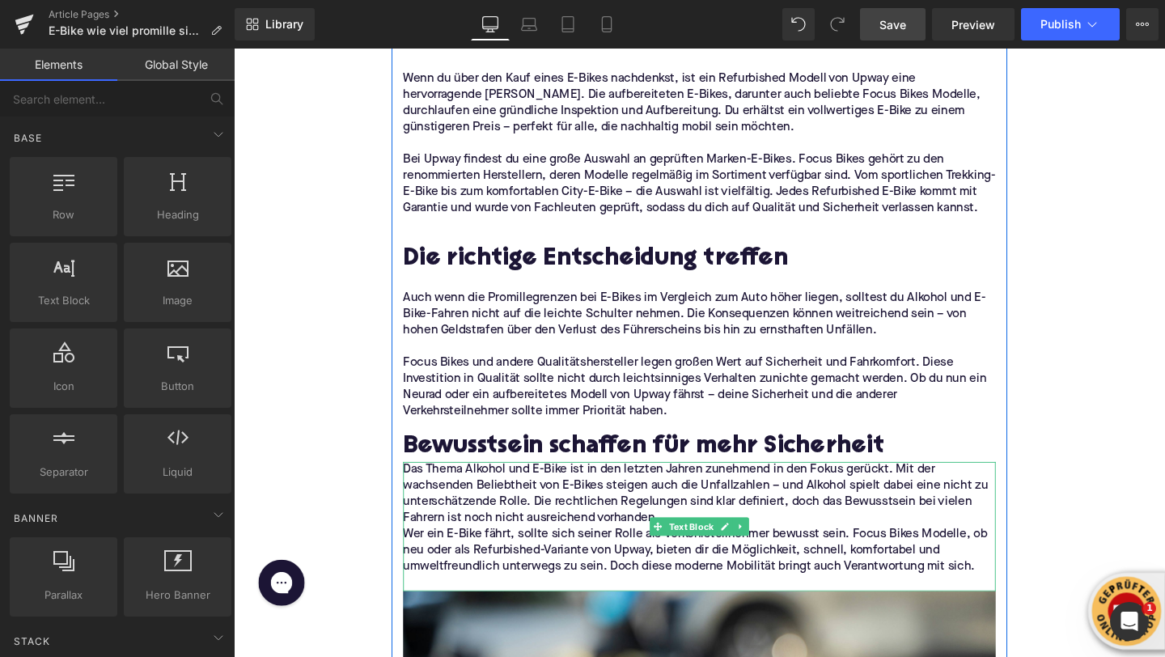
click at [529, 539] on span "Das Thema Alkohol und E-Bike ist in den letzten Jahren zunehmend in den Fokus g…" at bounding box center [719, 517] width 615 height 64
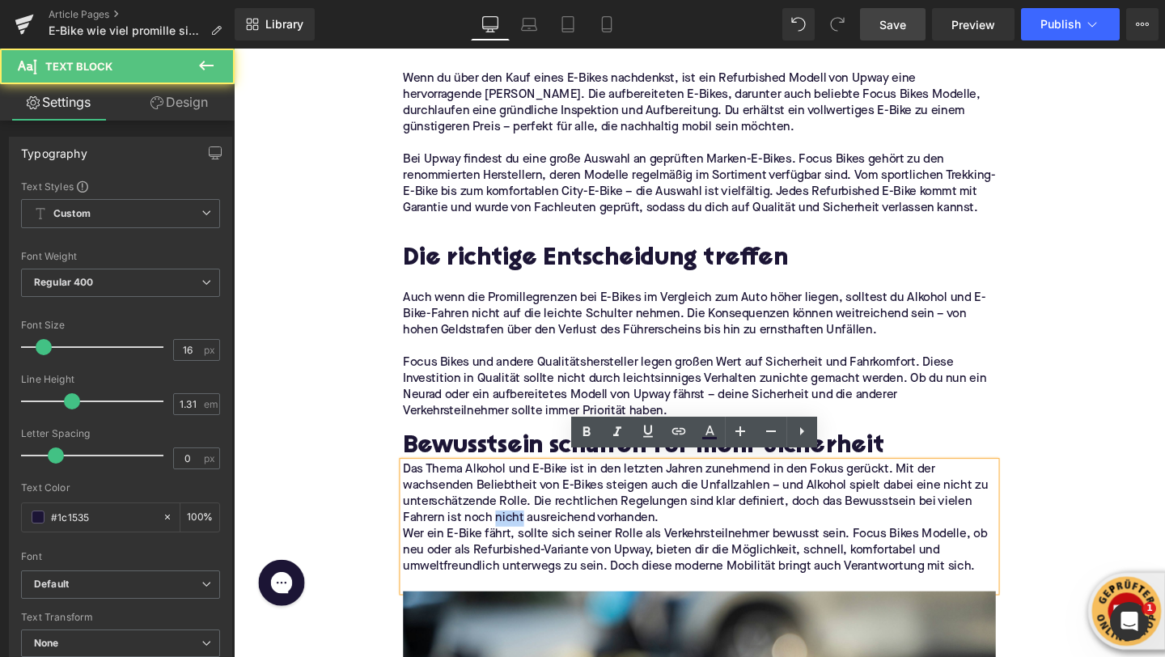
click at [529, 539] on span "Das Thema Alkohol und E-Bike ist in den letzten Jahren zunehmend in den Fokus g…" at bounding box center [719, 517] width 615 height 64
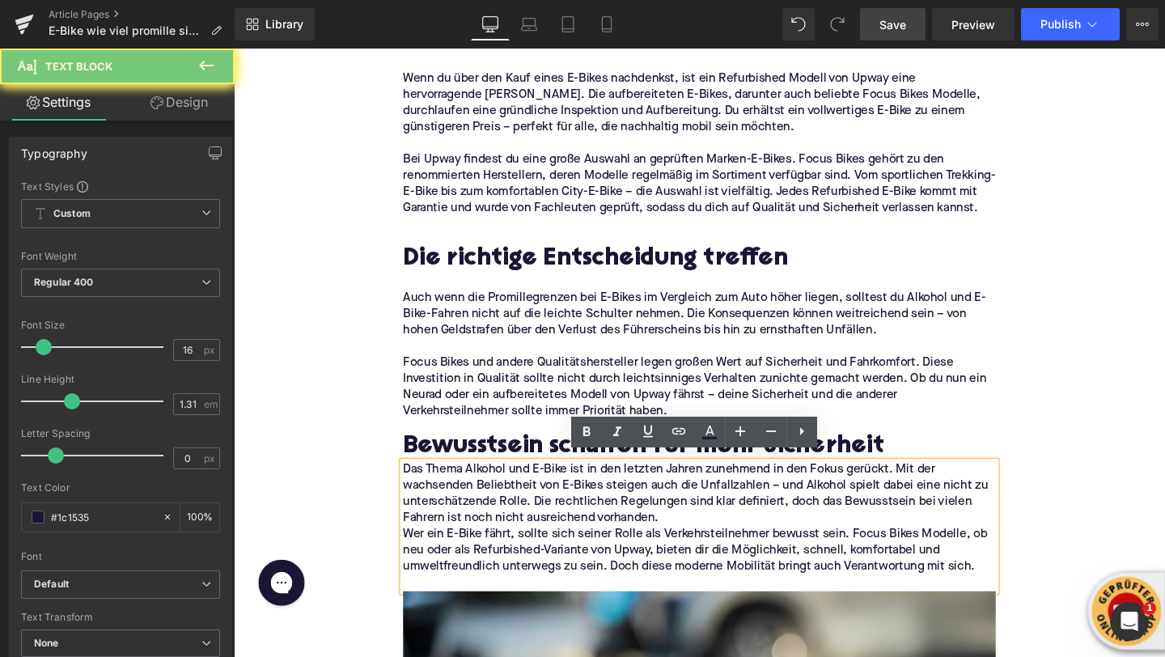
click at [719, 529] on p "Das Thema Alkohol und E-Bike ist in den letzten Jahren zunehmend in den Fokus g…" at bounding box center [723, 517] width 623 height 68
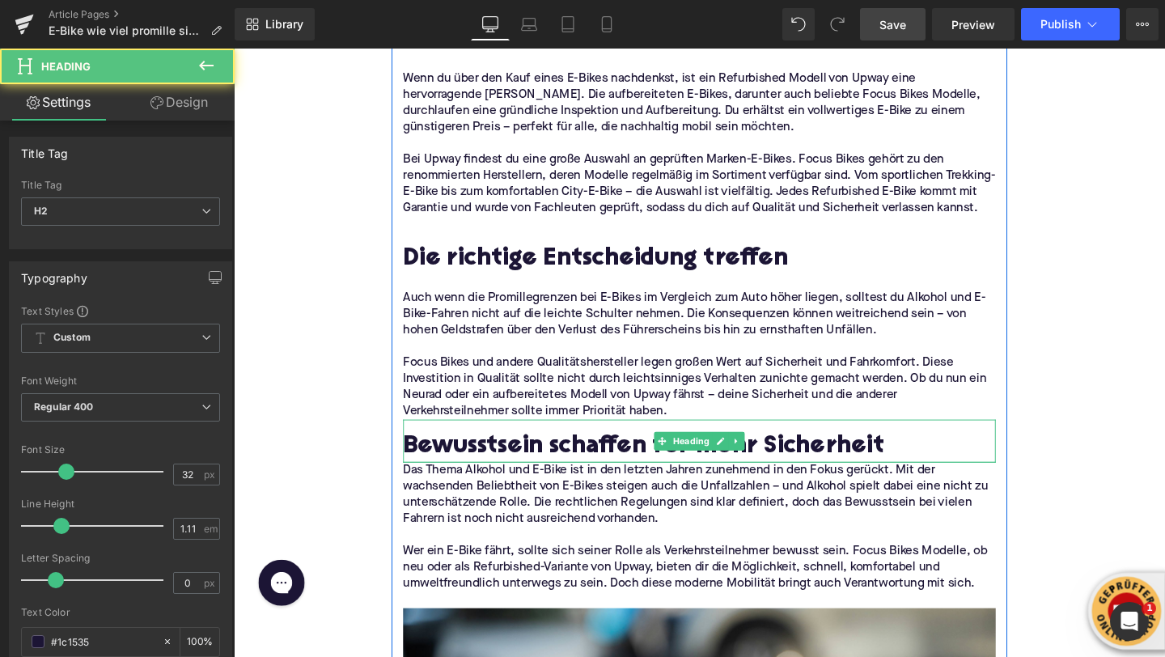
click at [470, 482] on div at bounding box center [723, 483] width 623 height 2
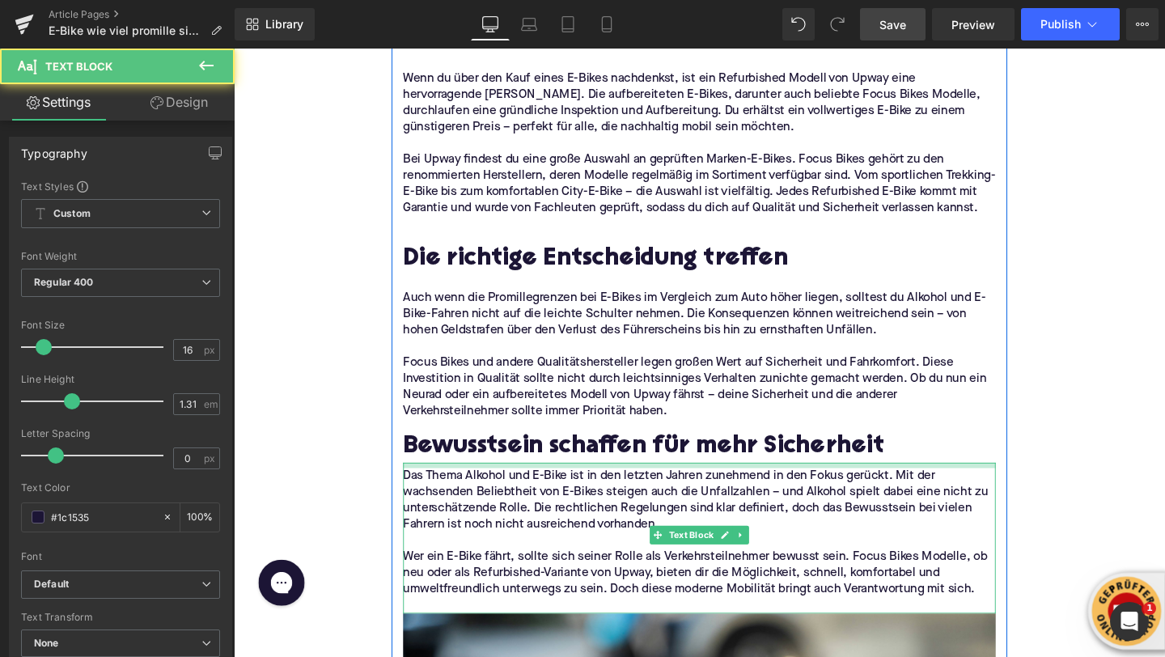
click at [433, 485] on div "Das Thema Alkohol und E-Bike ist in den letzten Jahren zunehmend in den Fokus g…" at bounding box center [723, 563] width 623 height 159
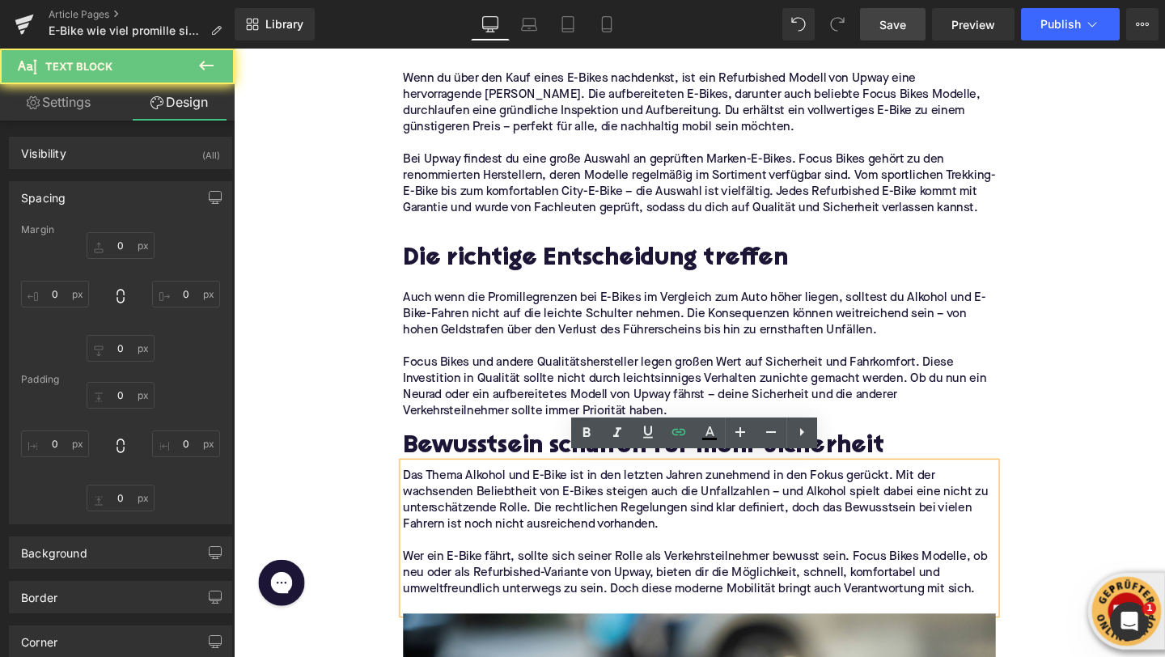
type input "0"
type input "7"
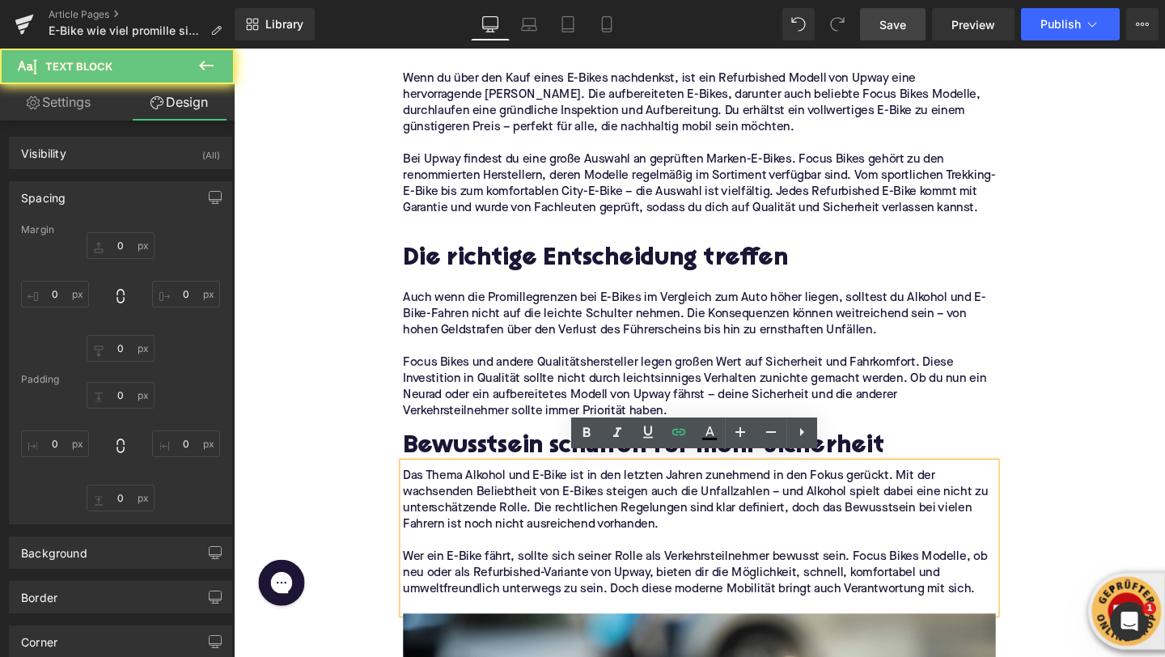
type input "0"
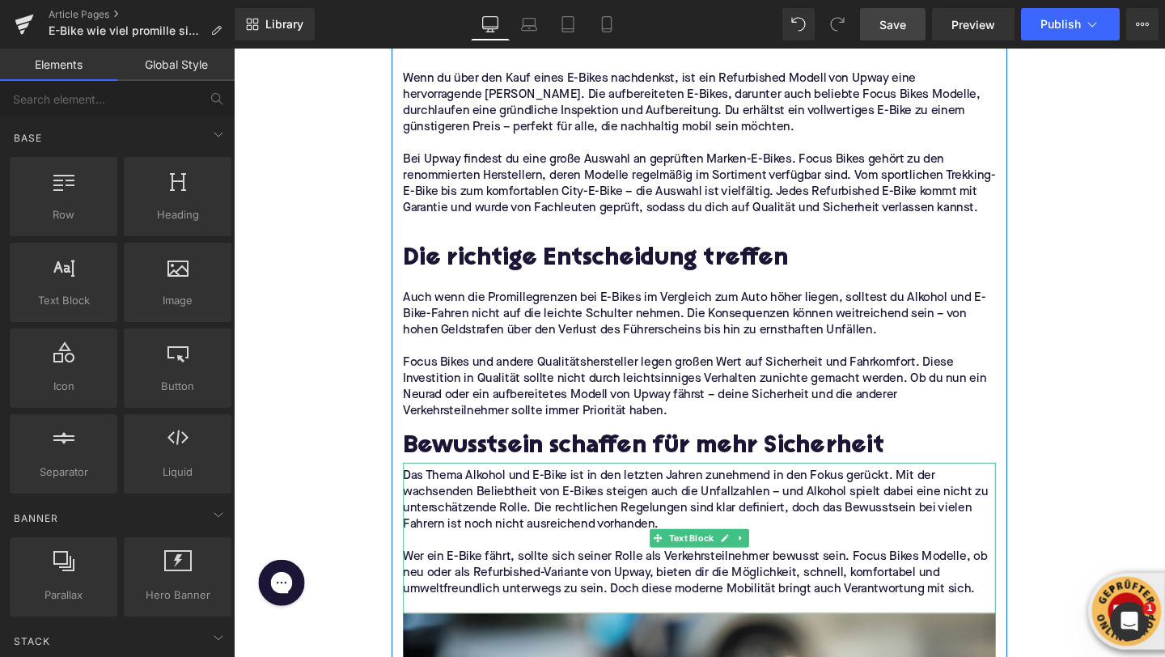
click at [422, 626] on p at bounding box center [723, 634] width 623 height 17
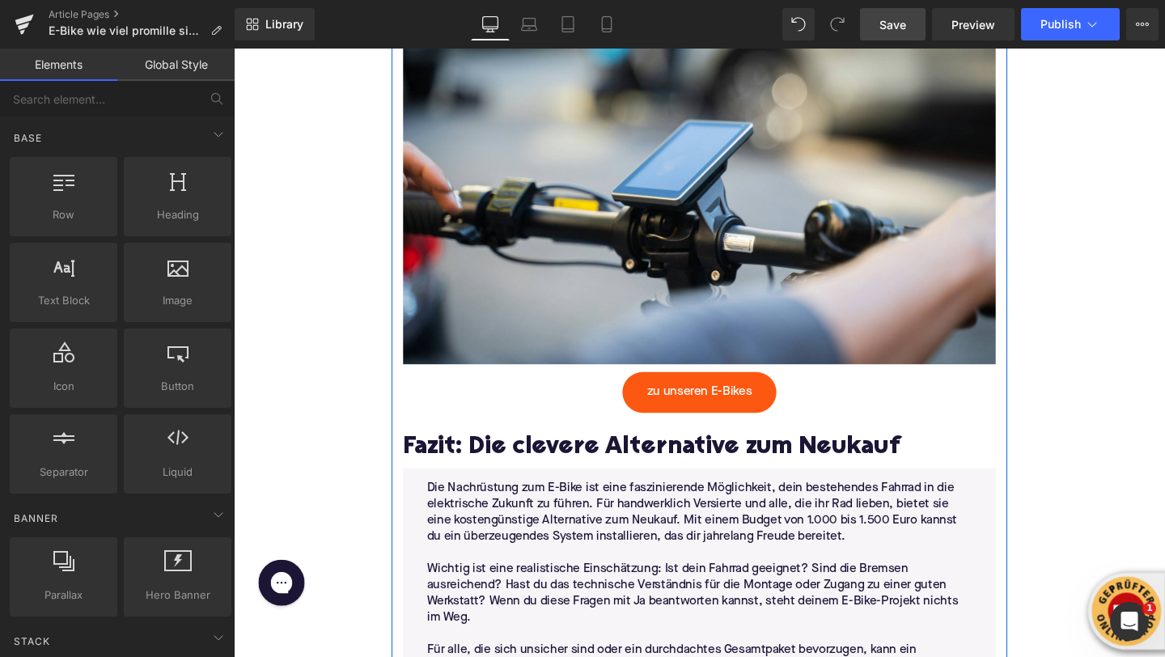
scroll to position [3798, 0]
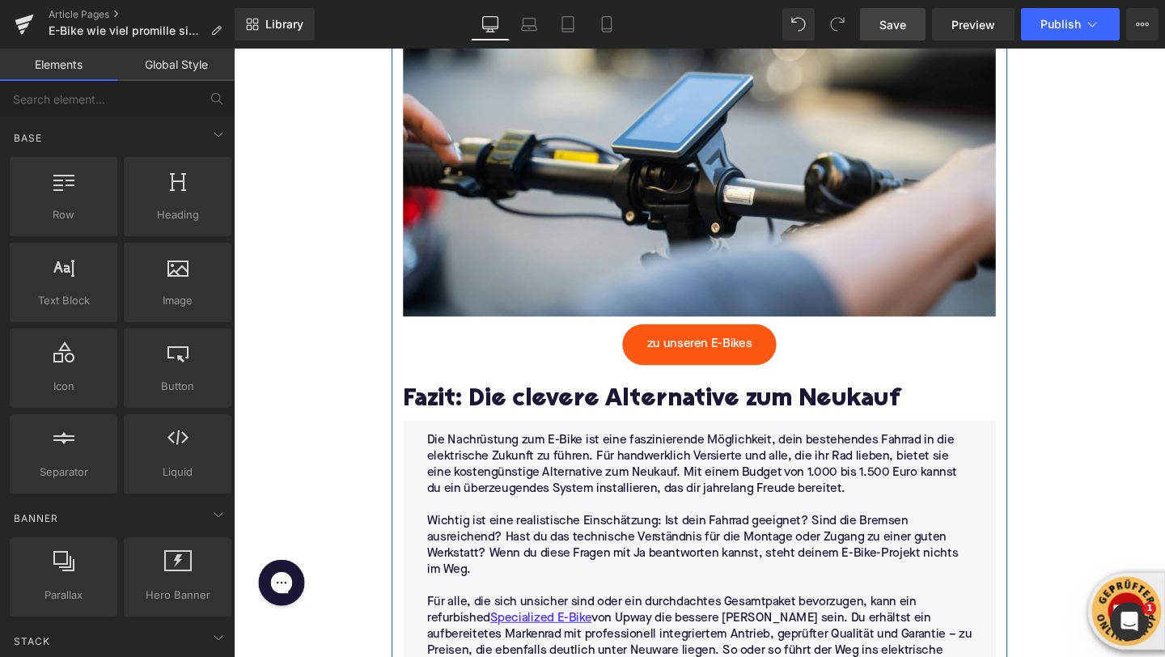
click at [490, 418] on h2 "Fazit: Die clevere Alternative zum Neukauf" at bounding box center [723, 418] width 623 height 29
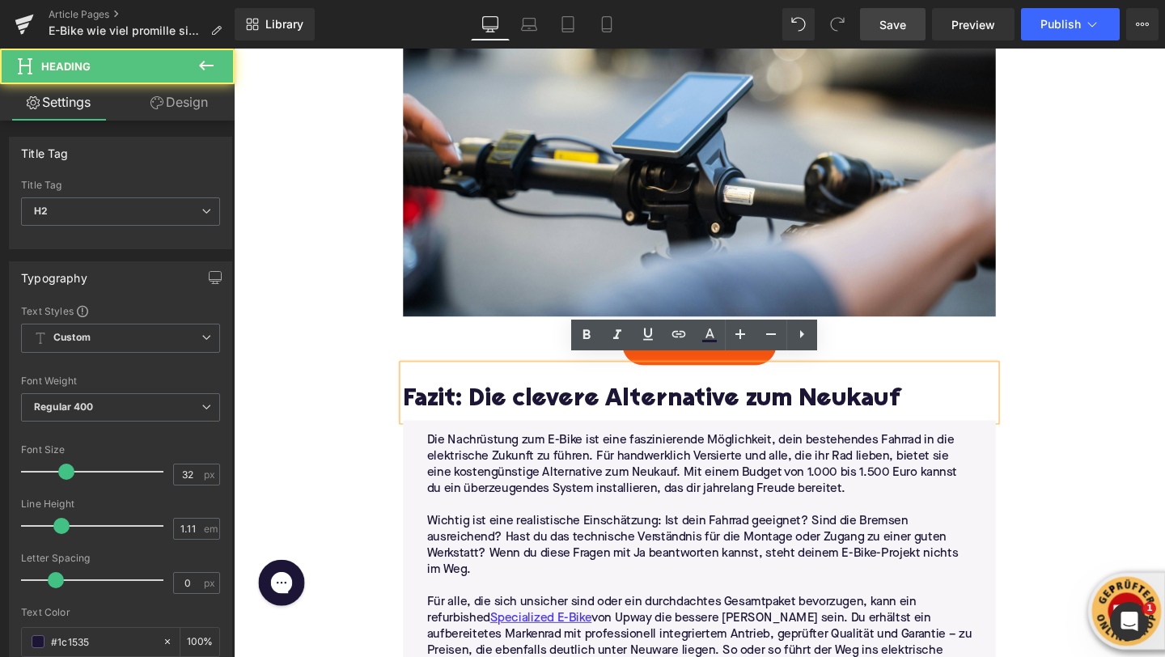
click at [490, 418] on h2 "Fazit: Die clevere Alternative zum Neukauf" at bounding box center [723, 418] width 623 height 29
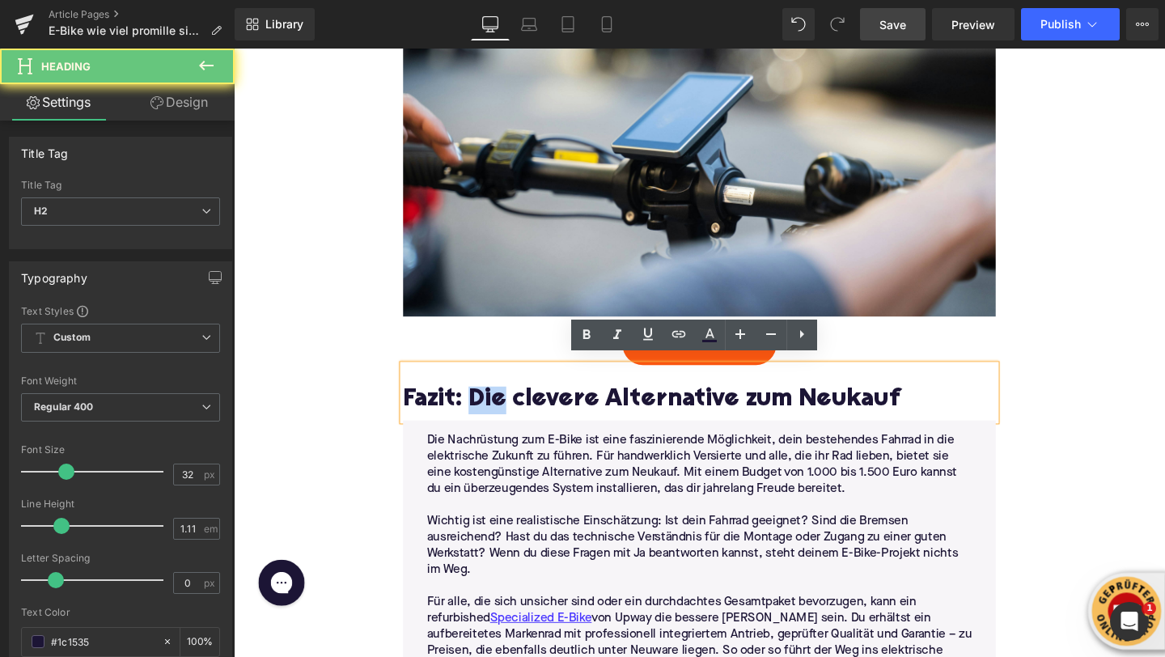
click at [490, 418] on h2 "Fazit: Die clevere Alternative zum Neukauf" at bounding box center [723, 418] width 623 height 29
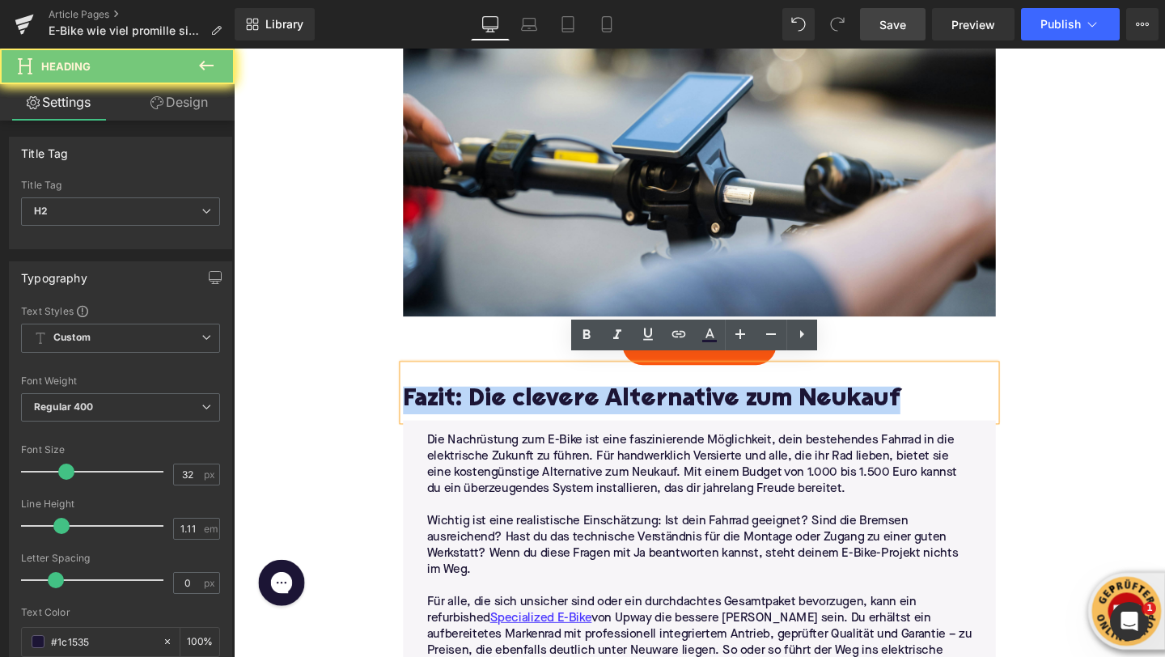
paste div
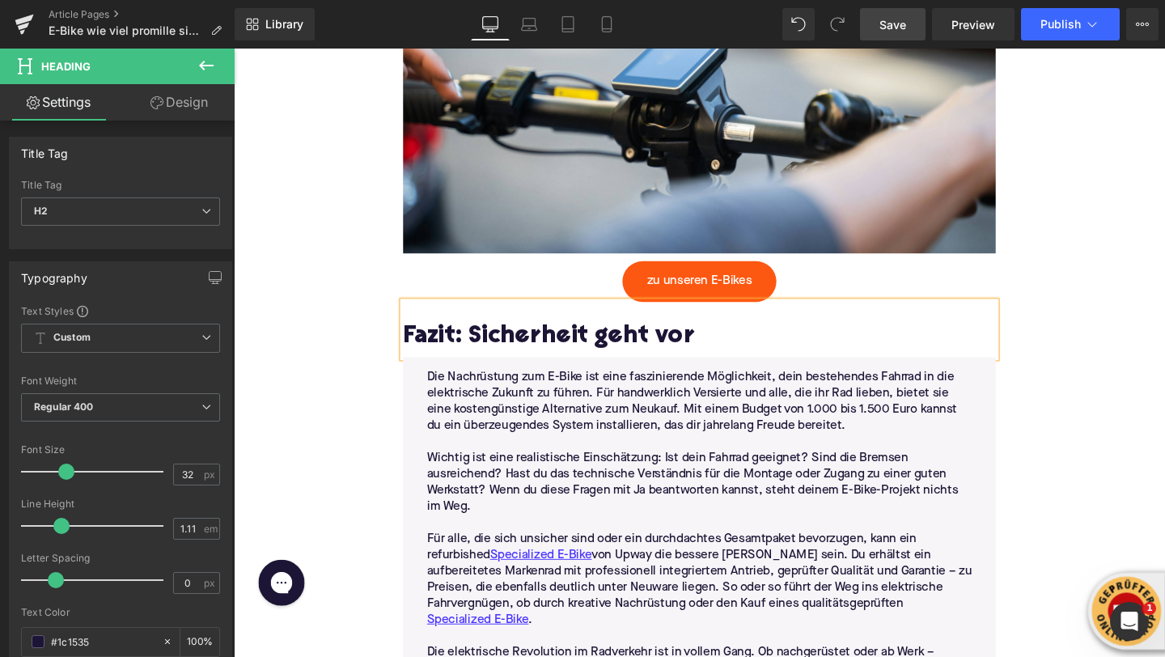
scroll to position [3951, 0]
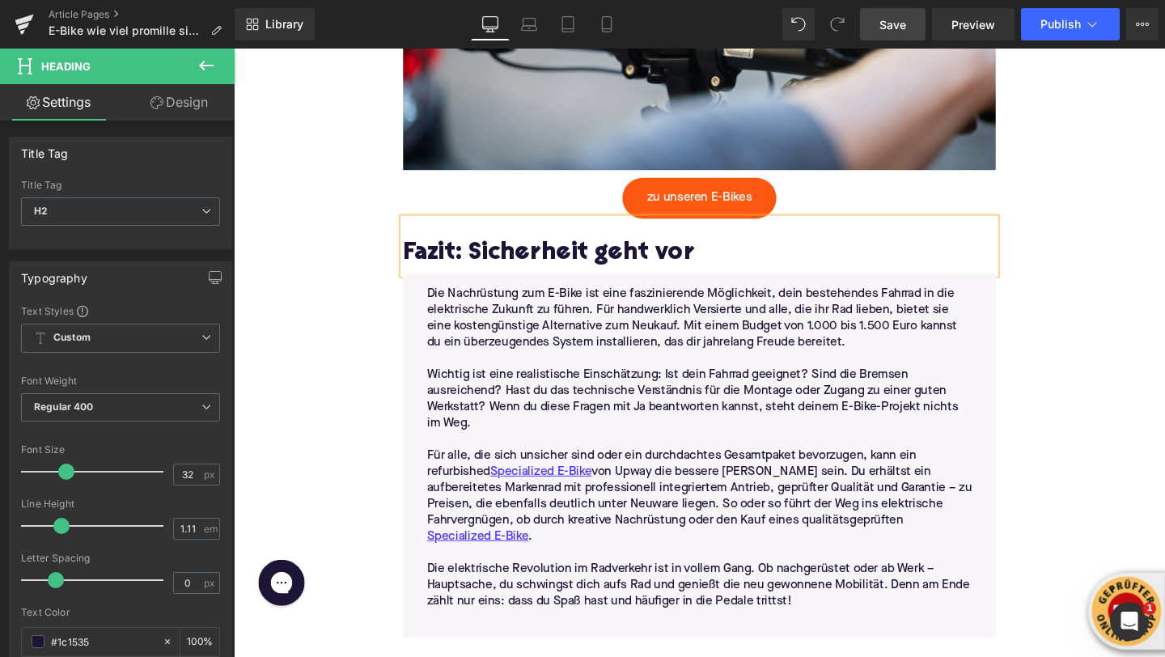
click at [618, 452] on p at bounding box center [723, 460] width 573 height 17
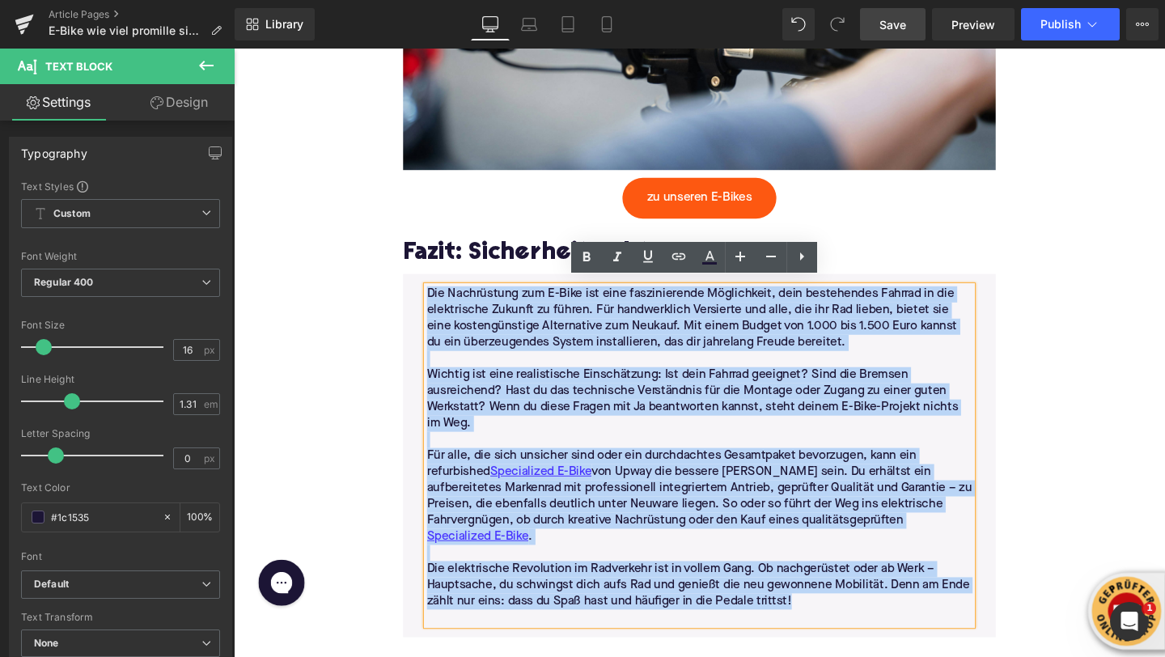
drag, startPoint x: 833, startPoint y: 608, endPoint x: 428, endPoint y: 289, distance: 515.8
click at [428, 289] on div "Die Nachrüstung zum E-Bike ist eine faszinierende Möglichkeit, dein bestehendes…" at bounding box center [723, 477] width 623 height 382
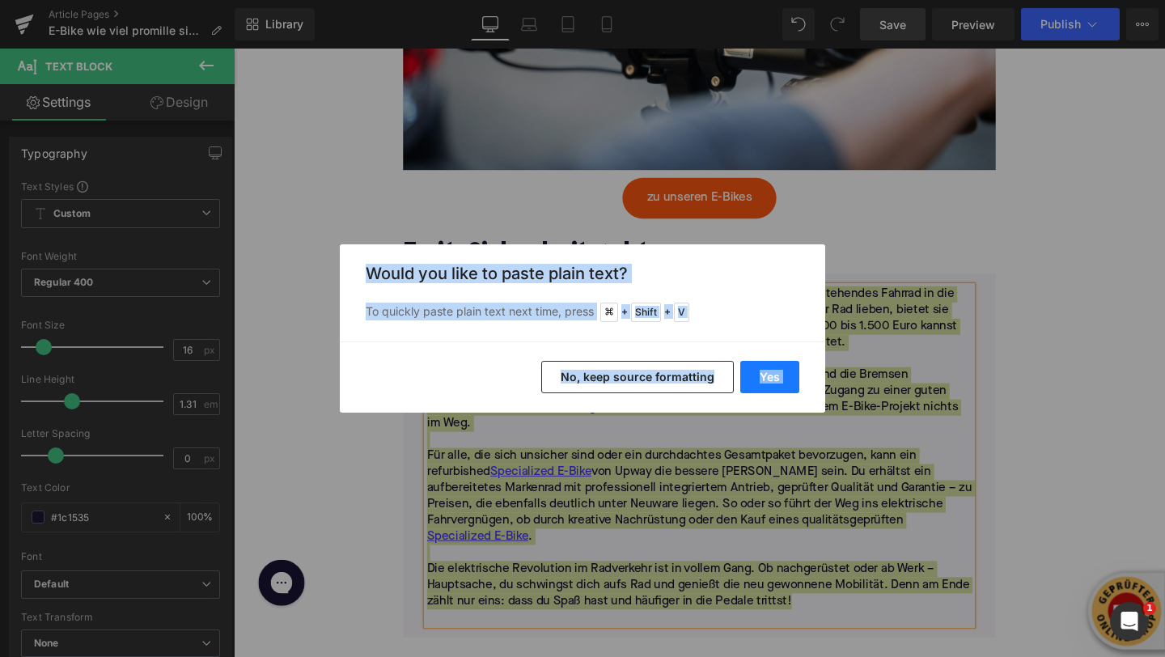
click at [760, 372] on button "Yes" at bounding box center [769, 377] width 59 height 32
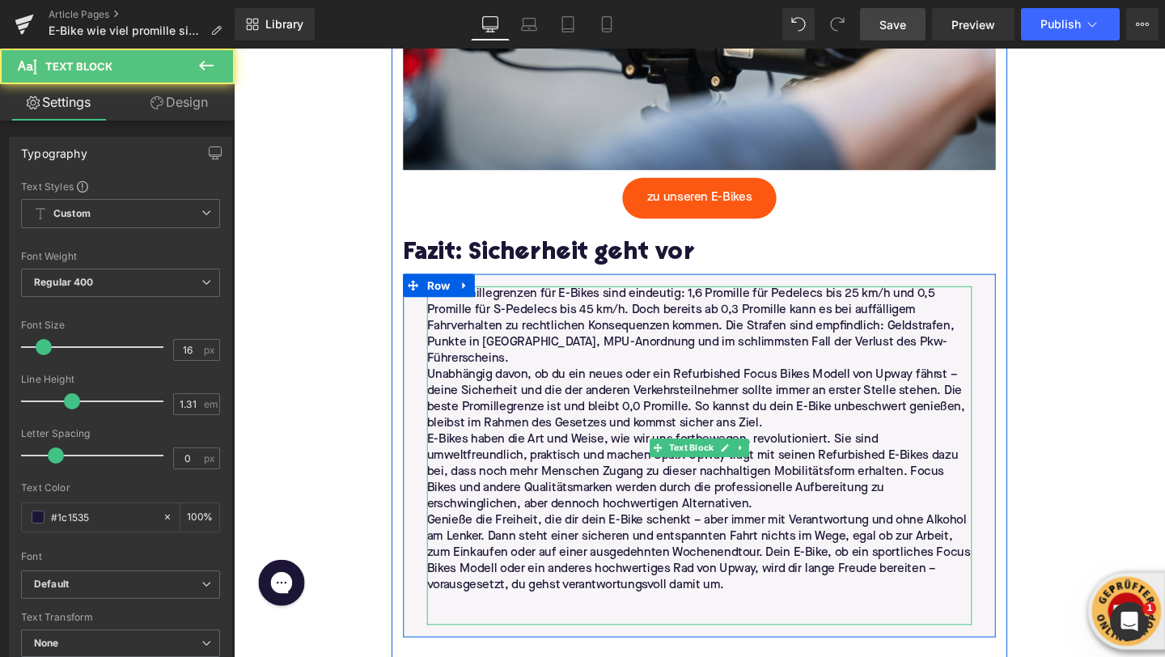
click at [1003, 355] on p "Die Promillegrenzen für E-Bikes sind eindeutig: 1,6 Promille für Pedelecs bis 2…" at bounding box center [723, 341] width 573 height 85
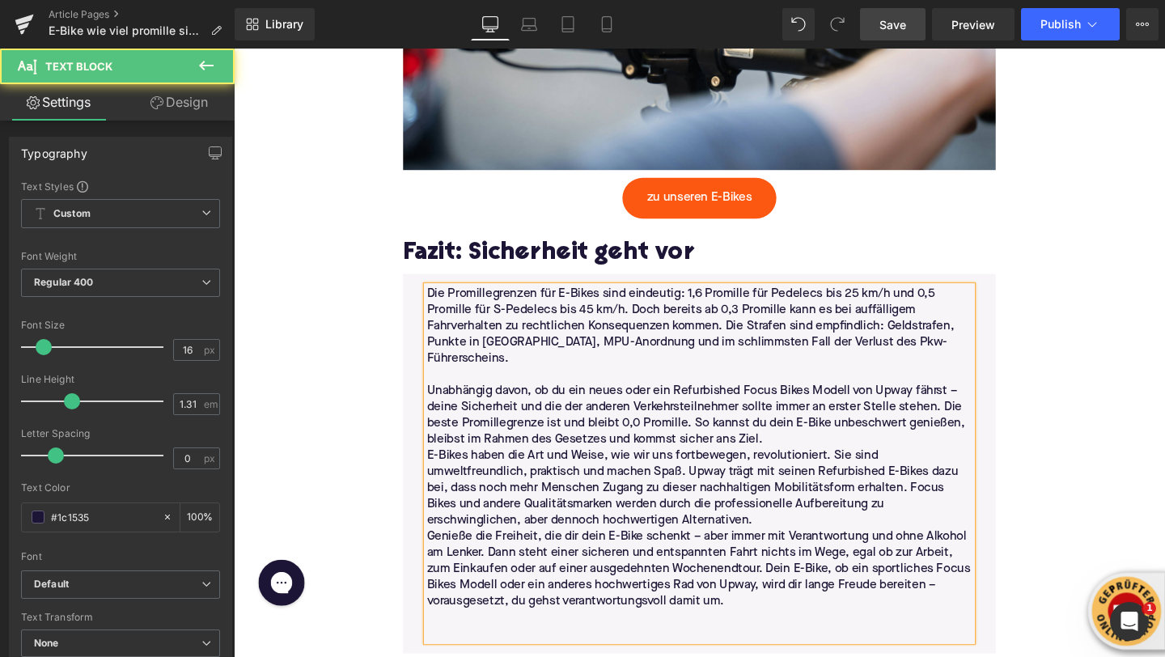
click at [808, 442] on p "Unabhängig davon, ob du ein neues oder ein Refurbished Focus Bikes Modell von U…" at bounding box center [723, 435] width 573 height 68
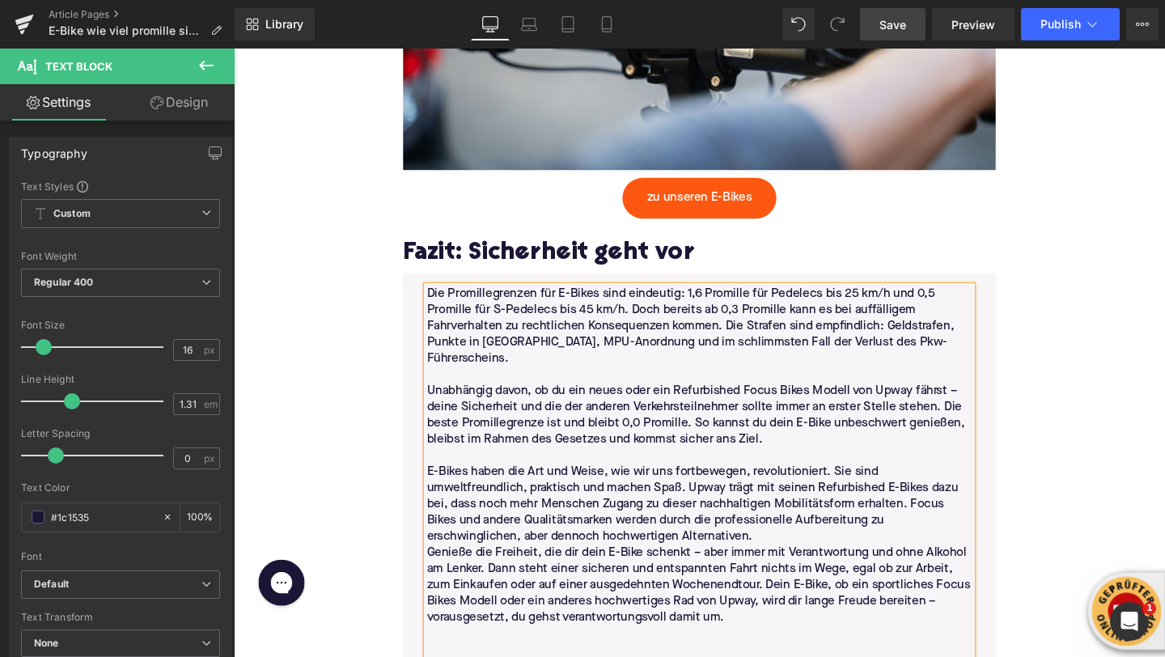
click at [856, 527] on p "E-Bikes haben die Art und Weise, wie wir uns fortbewegen, revolutioniert. Sie s…" at bounding box center [723, 528] width 573 height 85
click at [854, 535] on p "E-Bikes haben die Art und Weise, wie wir uns fortbewegen, revolutioniert. Sie s…" at bounding box center [723, 528] width 573 height 85
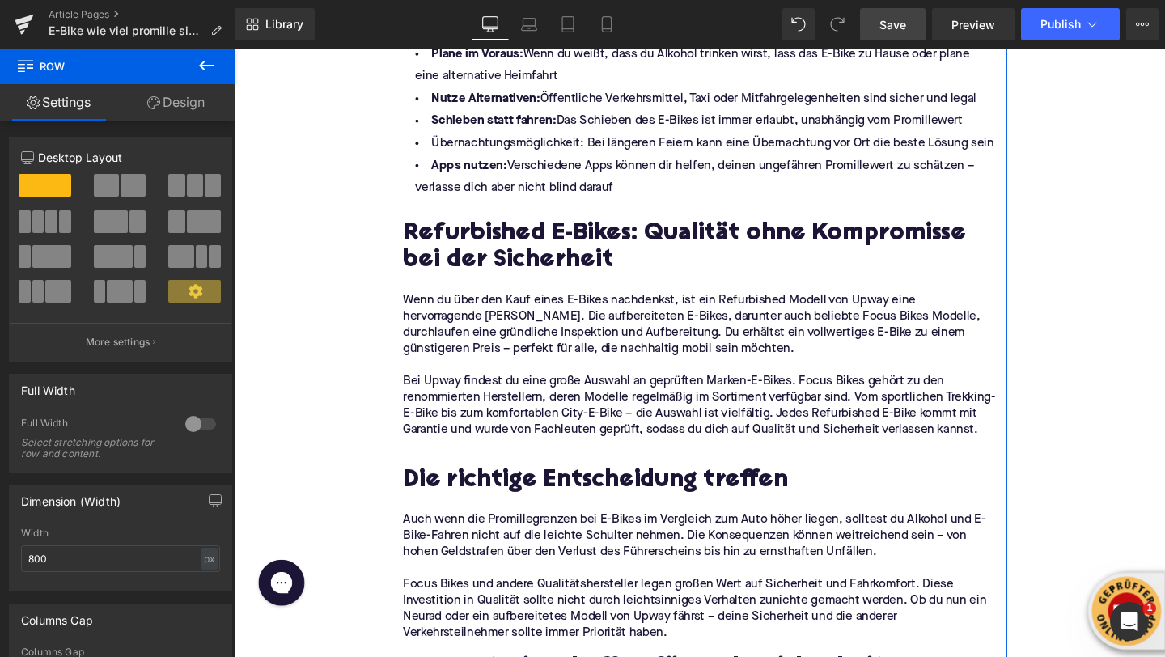
scroll to position [2696, 0]
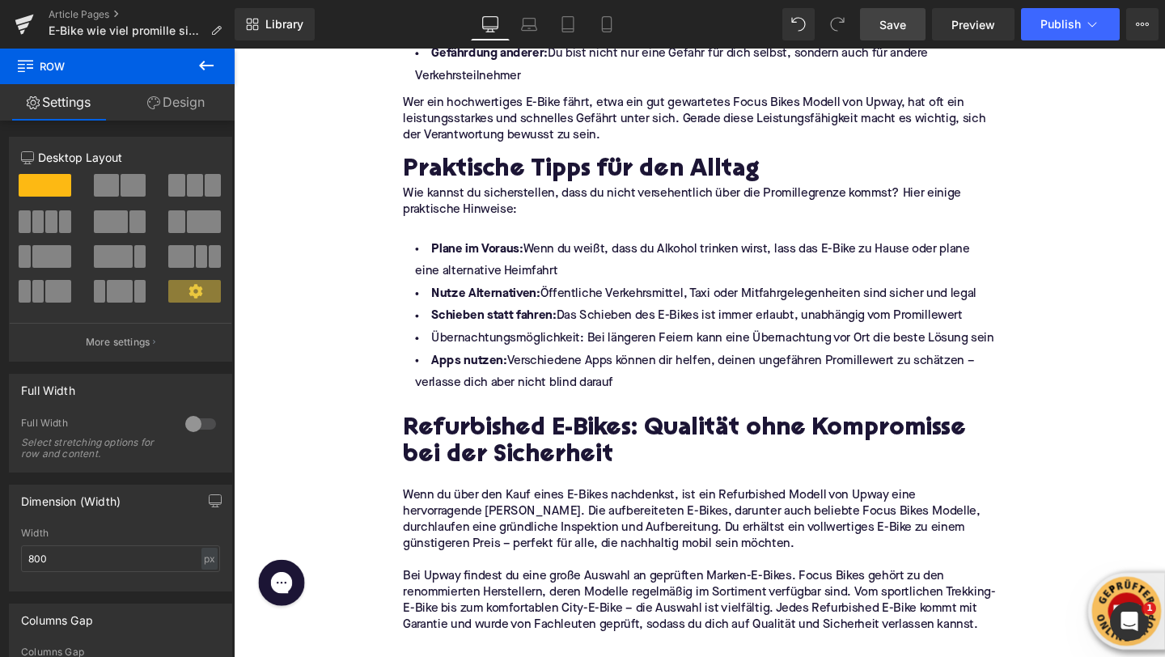
click at [215, 65] on icon at bounding box center [206, 65] width 19 height 19
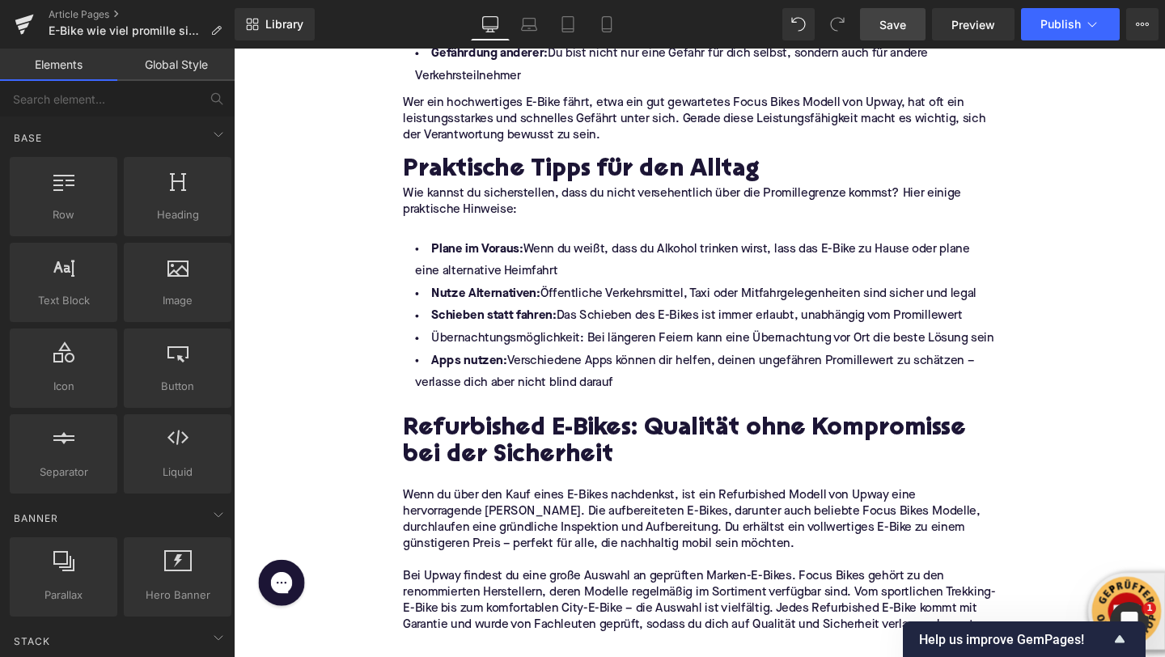
click at [895, 40] on div "Library Desktop Desktop Laptop Tablet Mobile Save Preview Publish Scheduled Vie…" at bounding box center [700, 24] width 931 height 49
click at [895, 32] on link "Save" at bounding box center [893, 24] width 66 height 32
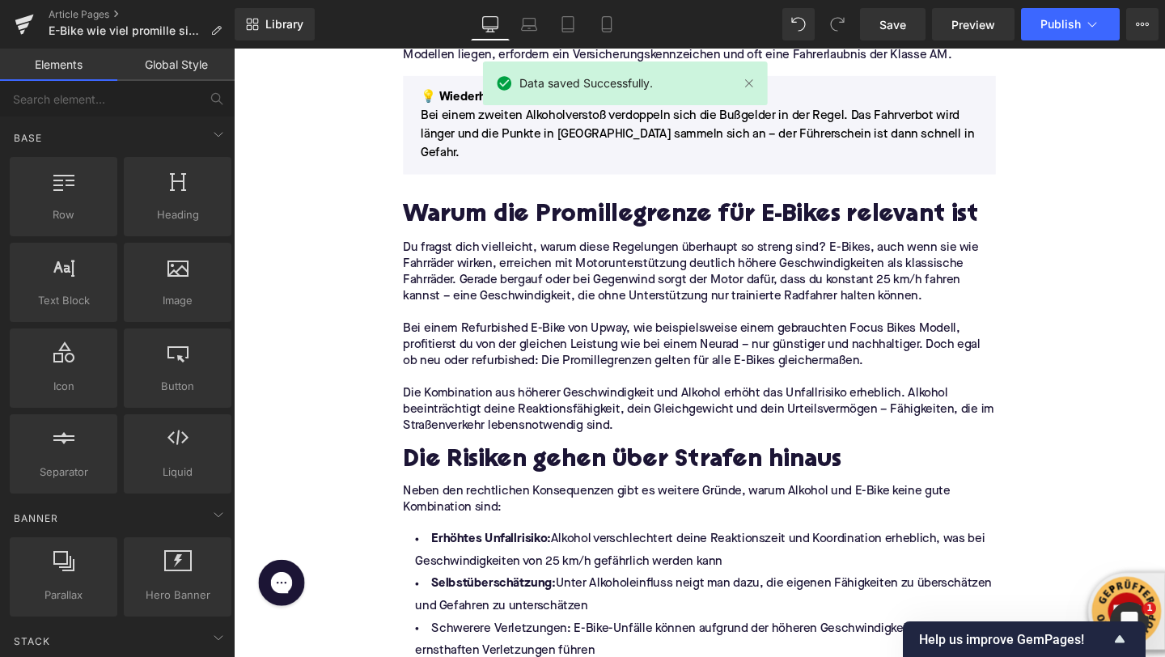
scroll to position [1732, 0]
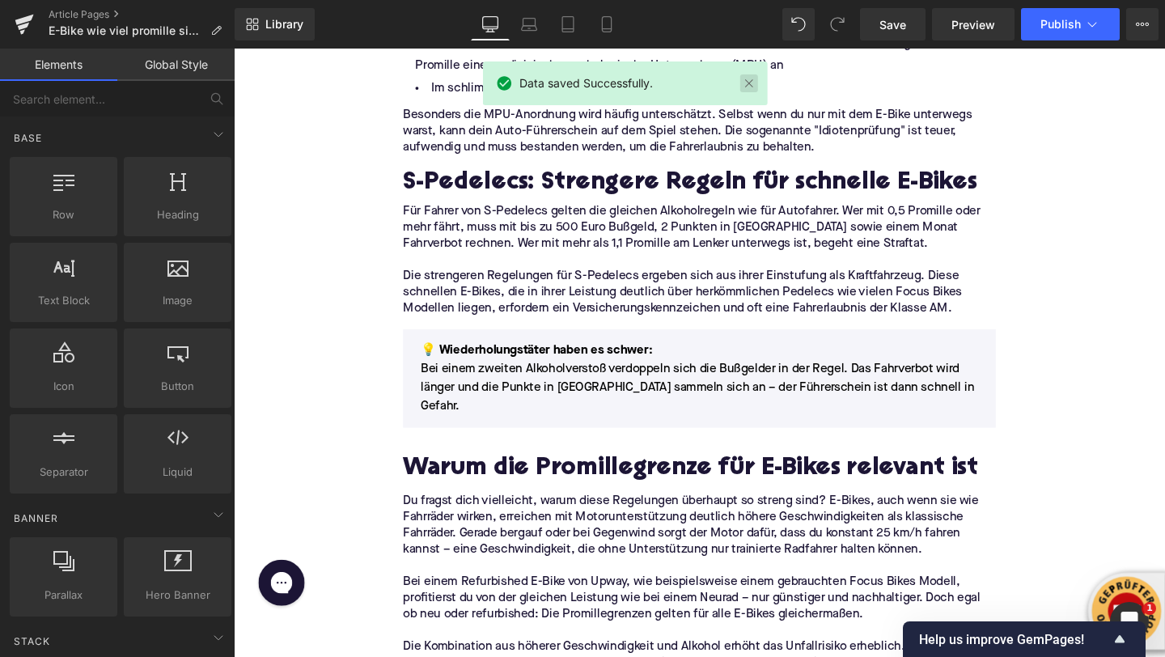
click at [753, 87] on link at bounding box center [749, 83] width 18 height 18
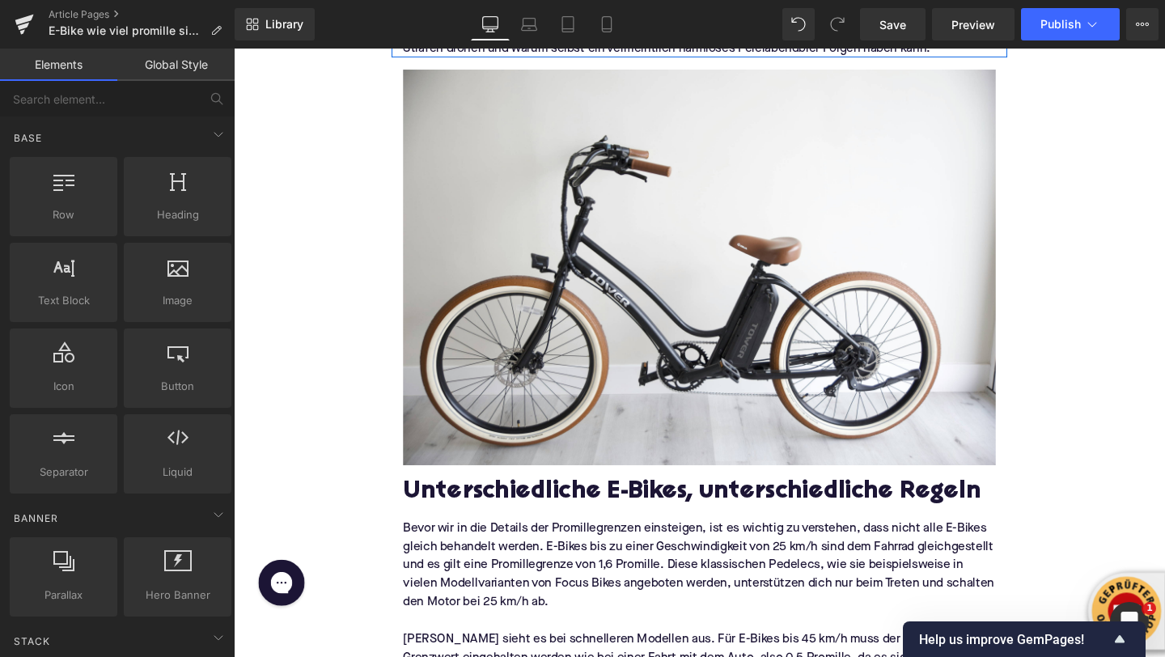
scroll to position [533, 0]
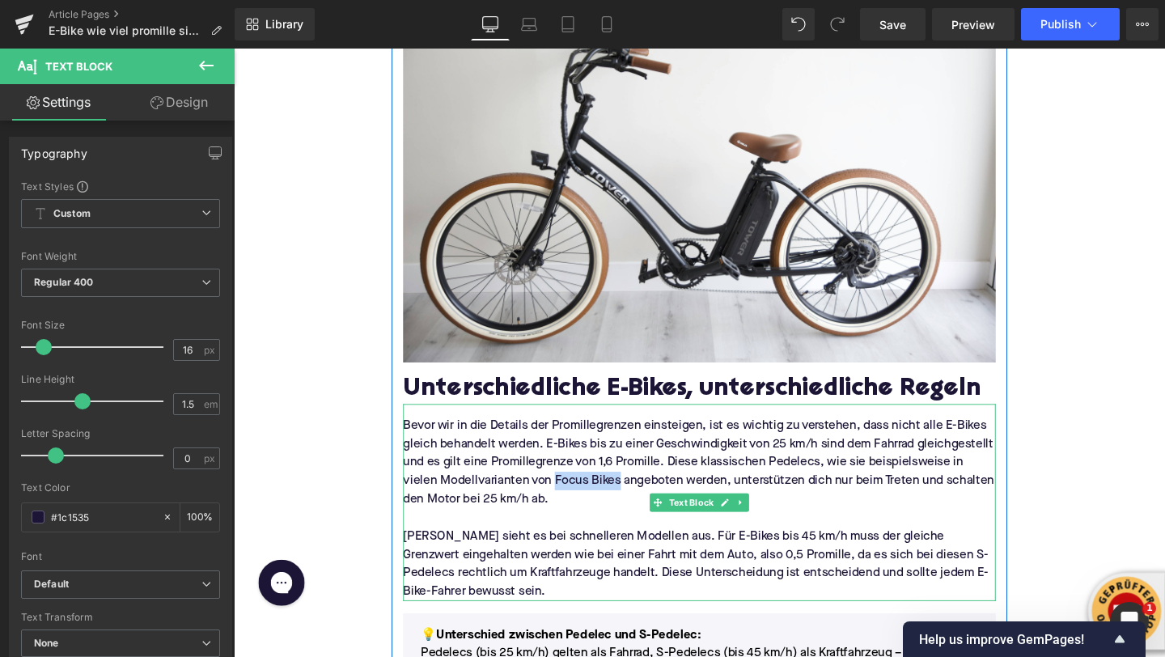
drag, startPoint x: 741, startPoint y: 503, endPoint x: 674, endPoint y: 503, distance: 67.2
click at [674, 503] on p "Bevor wir in die Details der Promillegrenzen einsteigen, ist es wichtig zu vers…" at bounding box center [723, 483] width 623 height 97
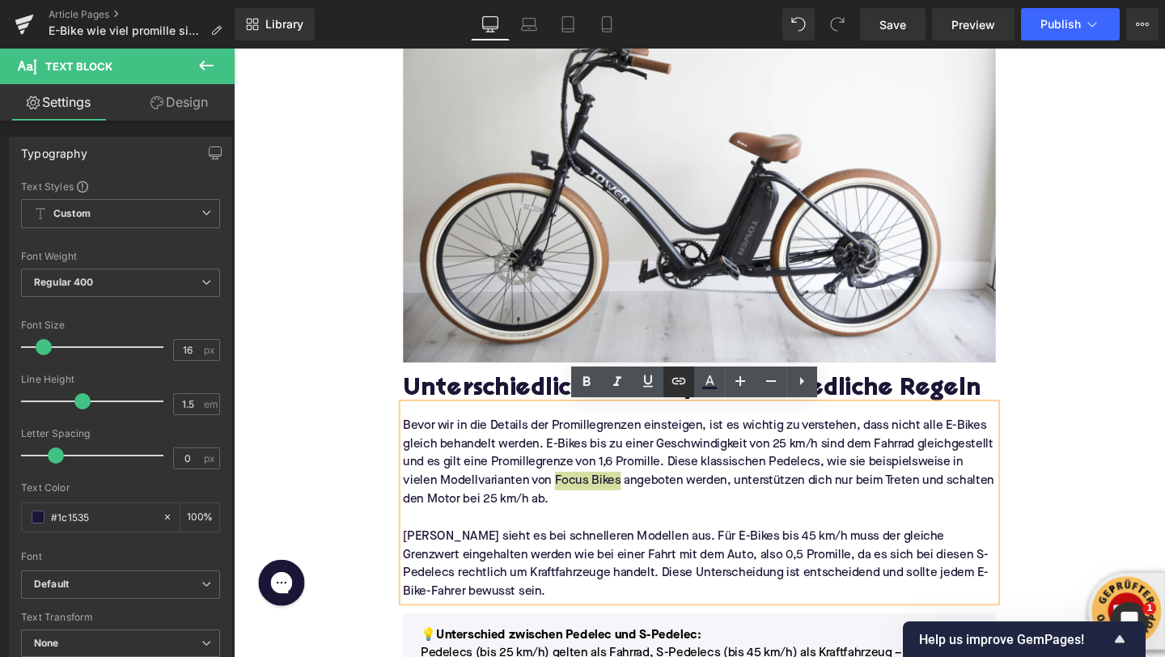
click at [682, 380] on icon at bounding box center [678, 380] width 19 height 19
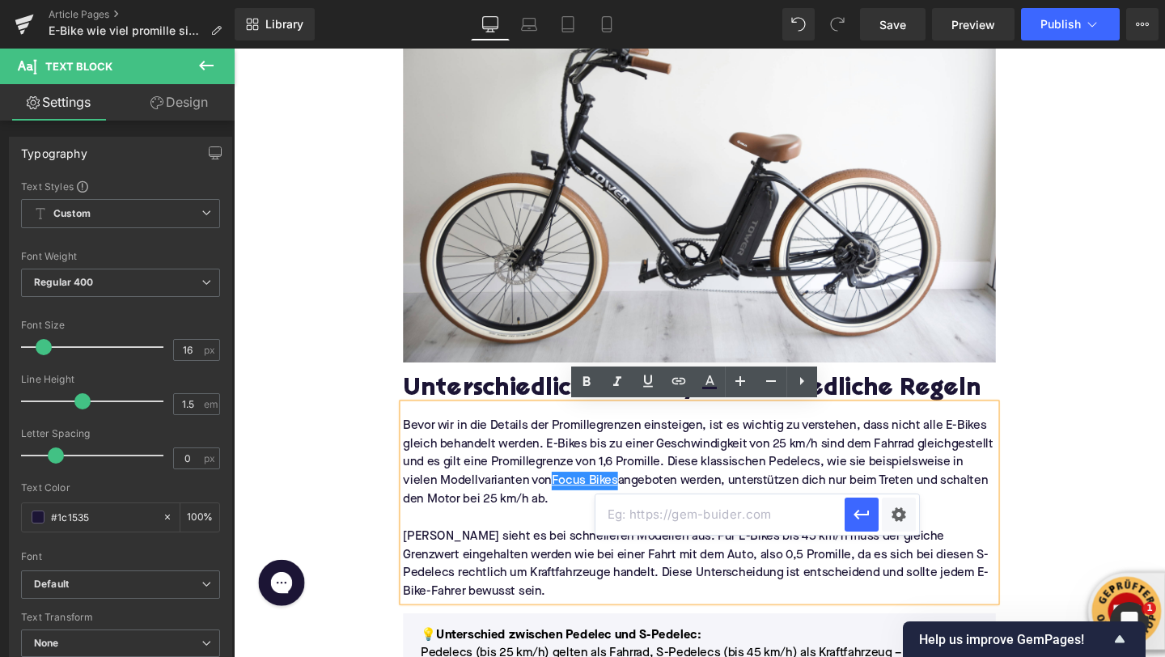
click at [669, 499] on input "text" at bounding box center [720, 514] width 249 height 40
paste input "[URL][DOMAIN_NAME]"
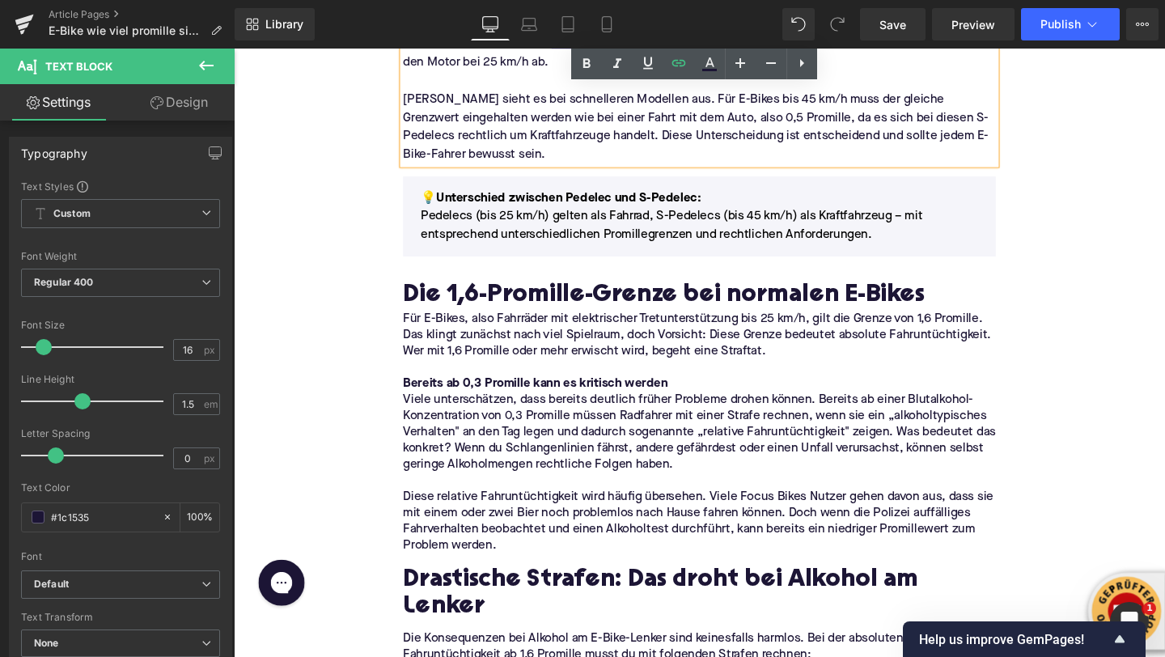
scroll to position [994, 0]
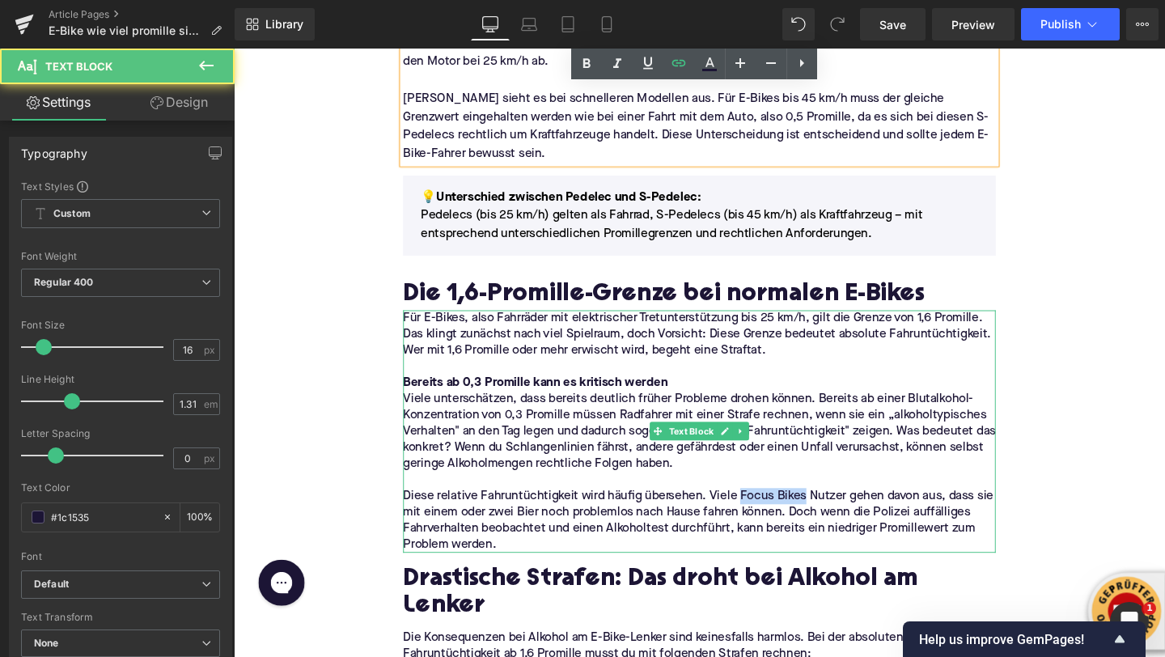
drag, startPoint x: 836, startPoint y: 518, endPoint x: 764, endPoint y: 519, distance: 72.0
click at [764, 519] on p "Diese relative Fahruntüchtigkeit wird häufig übersehen. Viele Focus Bikes Nutze…" at bounding box center [723, 545] width 623 height 68
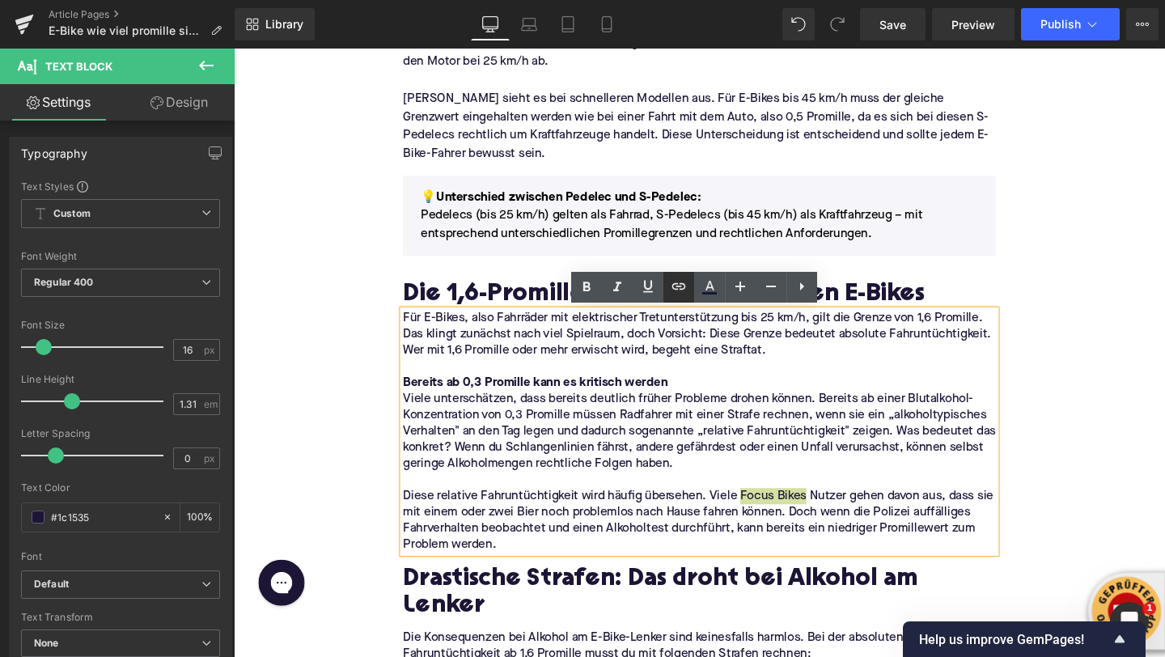
click at [681, 291] on icon at bounding box center [678, 286] width 19 height 19
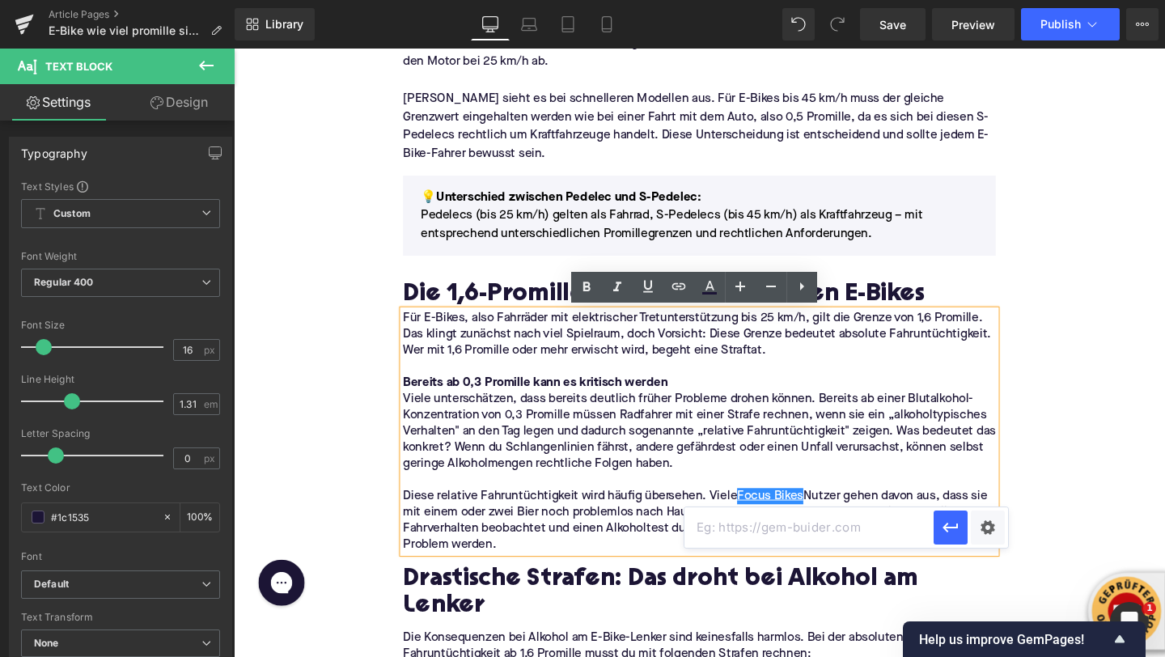
click at [728, 534] on input "text" at bounding box center [809, 527] width 249 height 40
paste input "[URL][DOMAIN_NAME]"
type input "[URL][DOMAIN_NAME]"
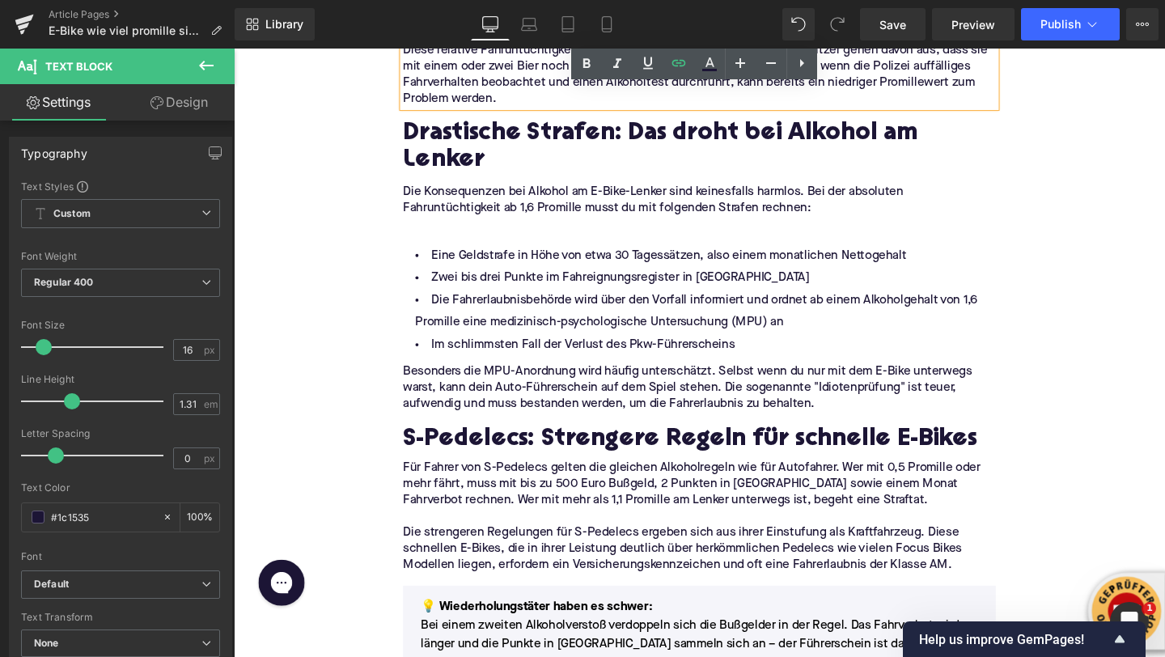
scroll to position [1447, 0]
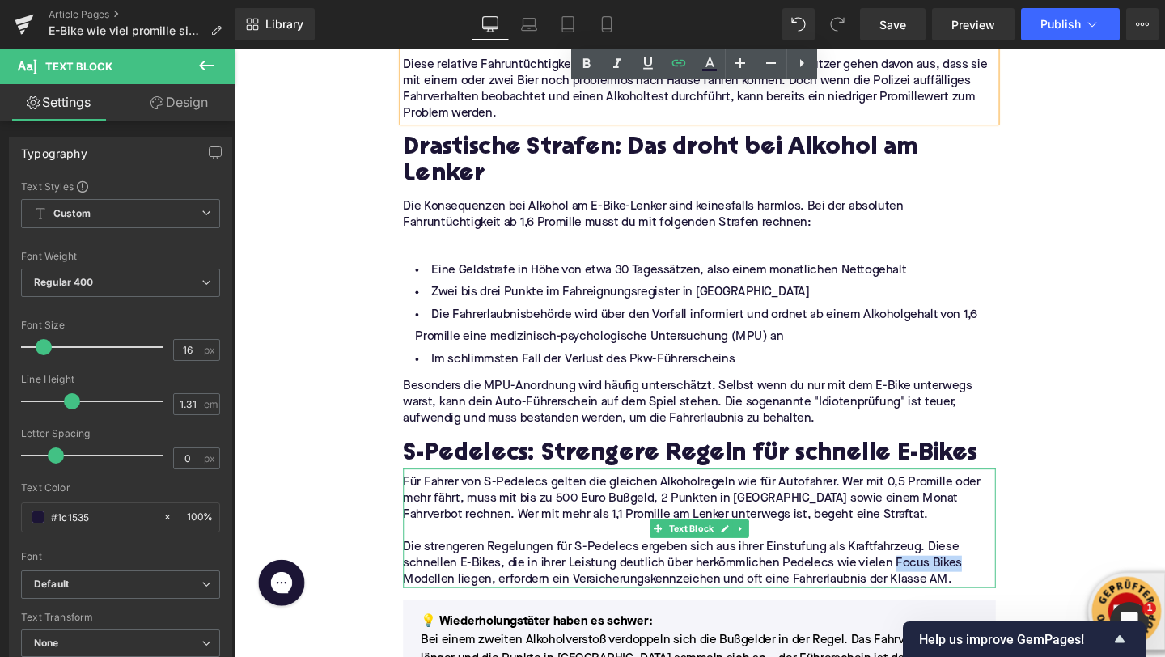
drag, startPoint x: 997, startPoint y: 561, endPoint x: 929, endPoint y: 561, distance: 68.0
click at [929, 565] on p "Die strengeren Regelungen für S-Pedelecs ergeben sich aus ihrer Einstufung als …" at bounding box center [723, 590] width 623 height 51
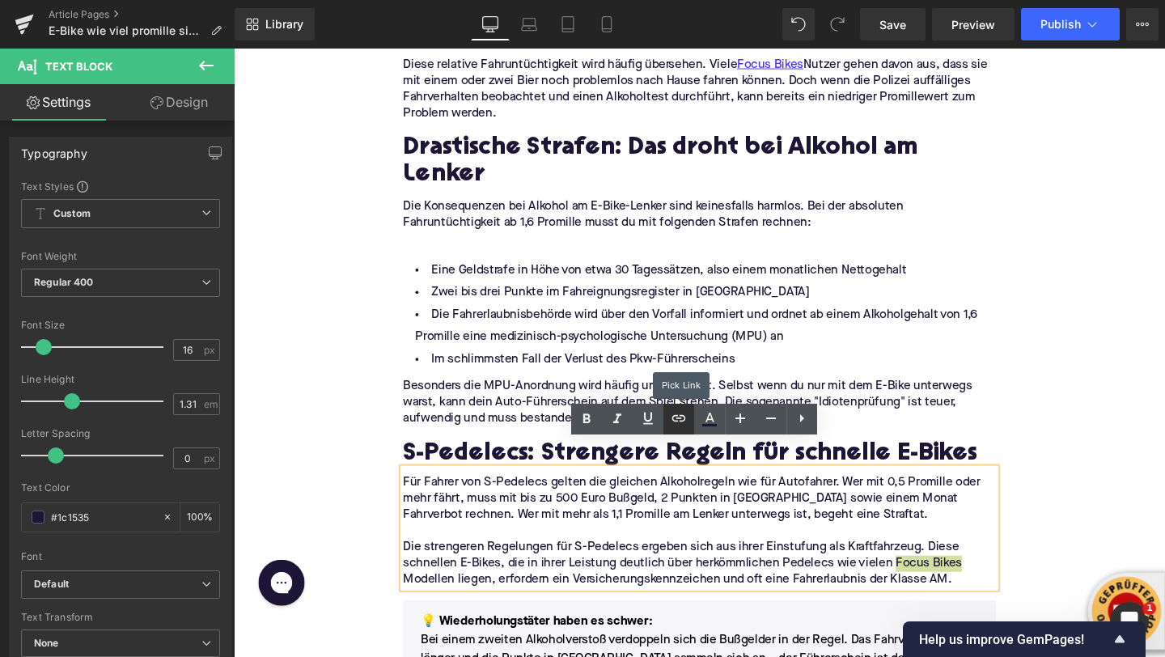
click at [668, 418] on link at bounding box center [679, 419] width 31 height 31
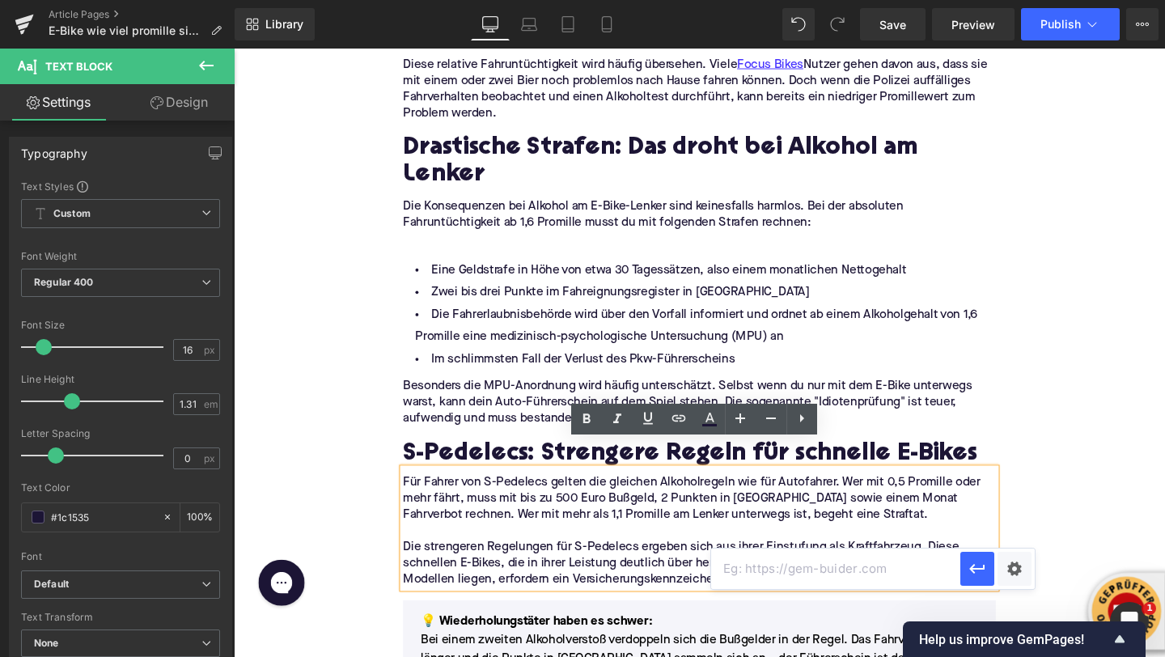
click at [734, 575] on input "text" at bounding box center [835, 569] width 249 height 40
paste input "[URL][DOMAIN_NAME]"
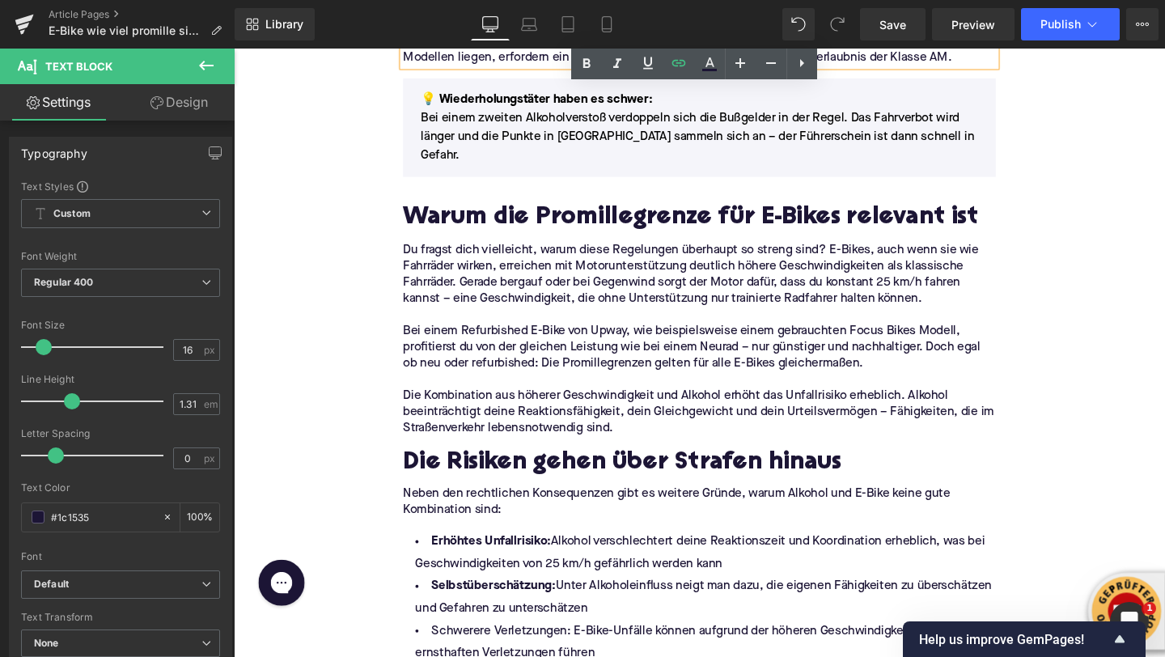
scroll to position [2001, 0]
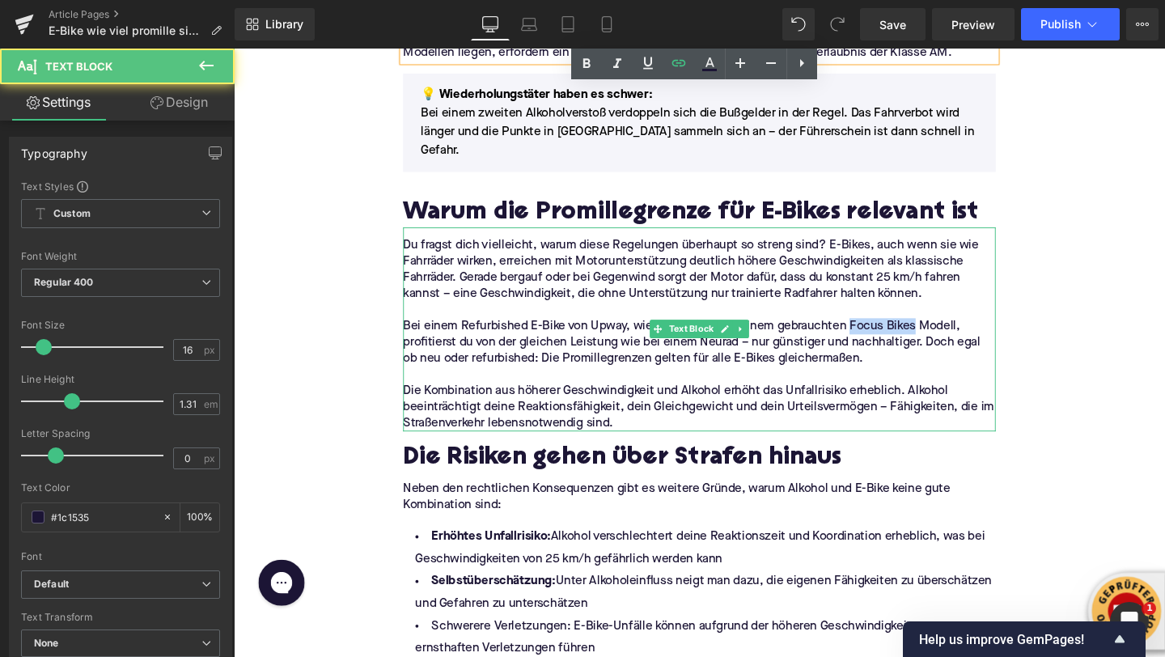
drag, startPoint x: 951, startPoint y: 291, endPoint x: 882, endPoint y: 294, distance: 68.8
click at [882, 332] on p "Bei einem Refurbished E-Bike von Upway, wie beispielsweise einem gebrauchten Fo…" at bounding box center [723, 357] width 623 height 51
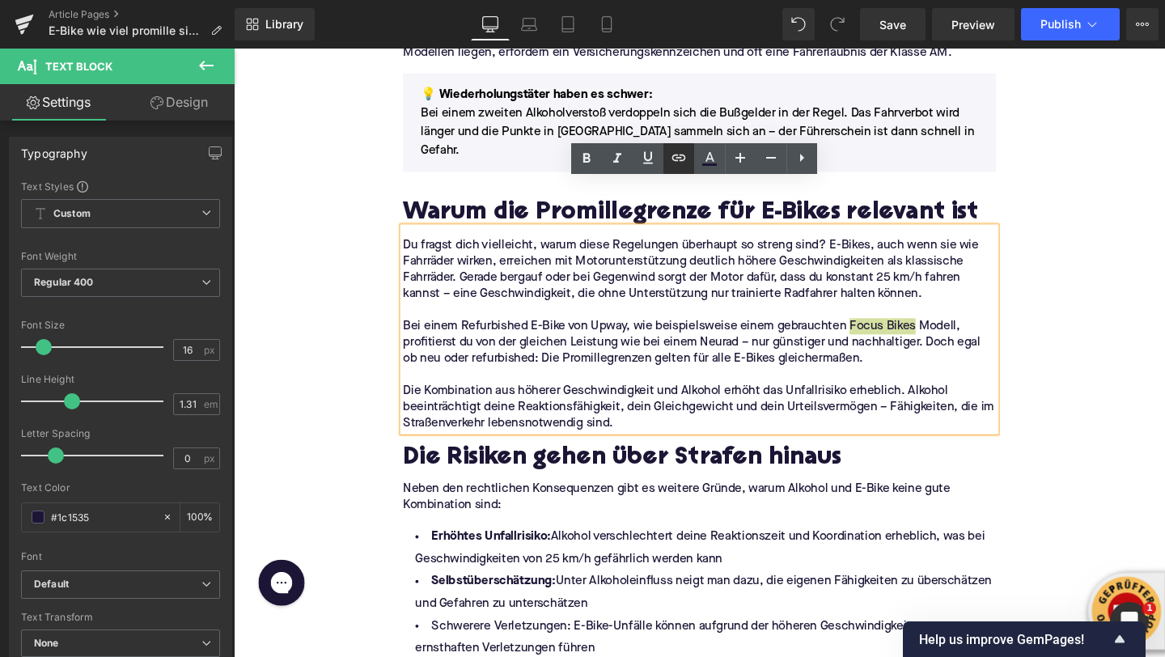
click at [675, 155] on icon at bounding box center [679, 158] width 14 height 6
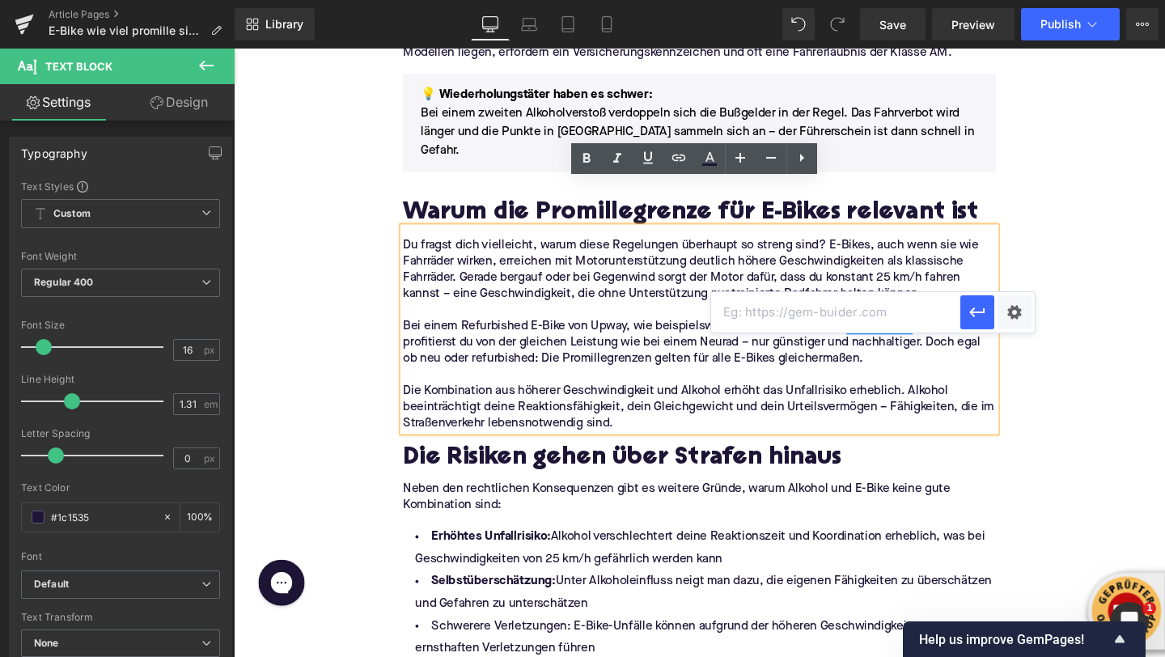
click at [761, 316] on input "text" at bounding box center [835, 312] width 249 height 40
paste input "[URL][DOMAIN_NAME]"
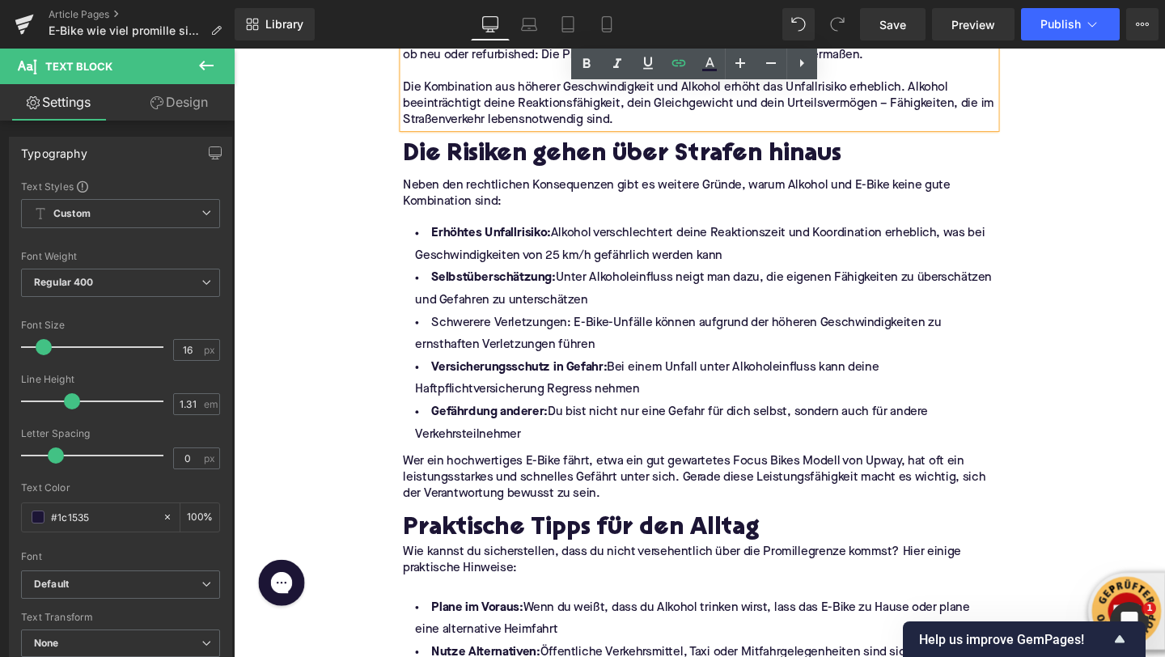
scroll to position [2322, 0]
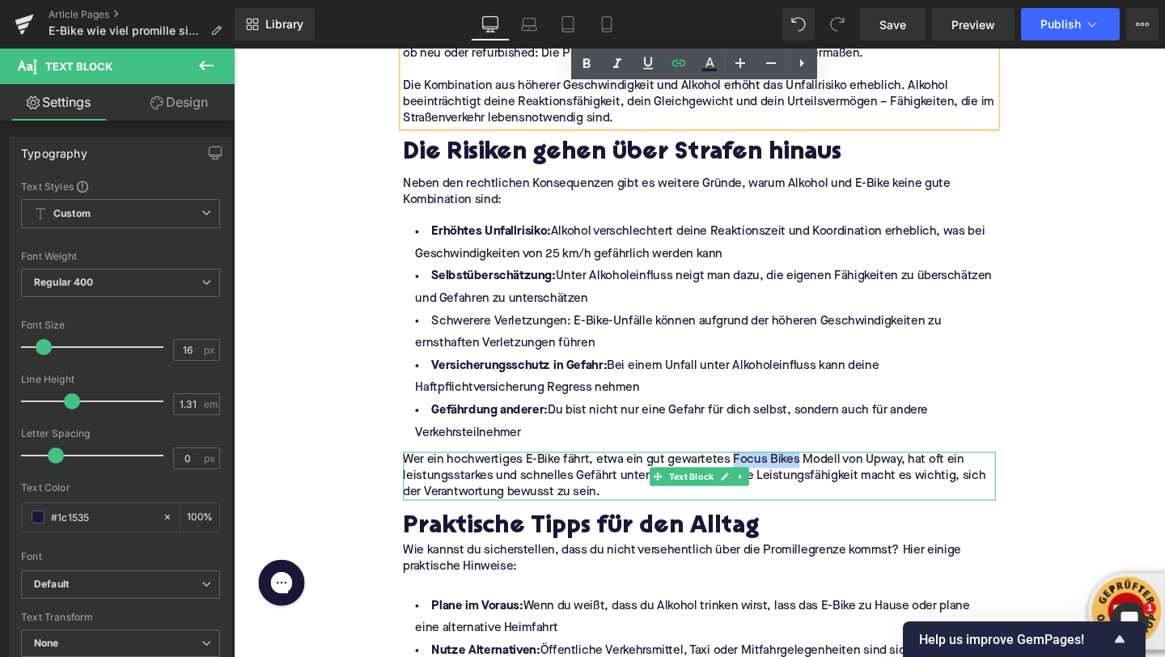
drag, startPoint x: 825, startPoint y: 435, endPoint x: 760, endPoint y: 435, distance: 65.5
click at [760, 473] on p "Wer ein hochwertiges E-Bike fährt, etwa ein gut gewartetes Focus Bikes Modell v…" at bounding box center [723, 498] width 623 height 51
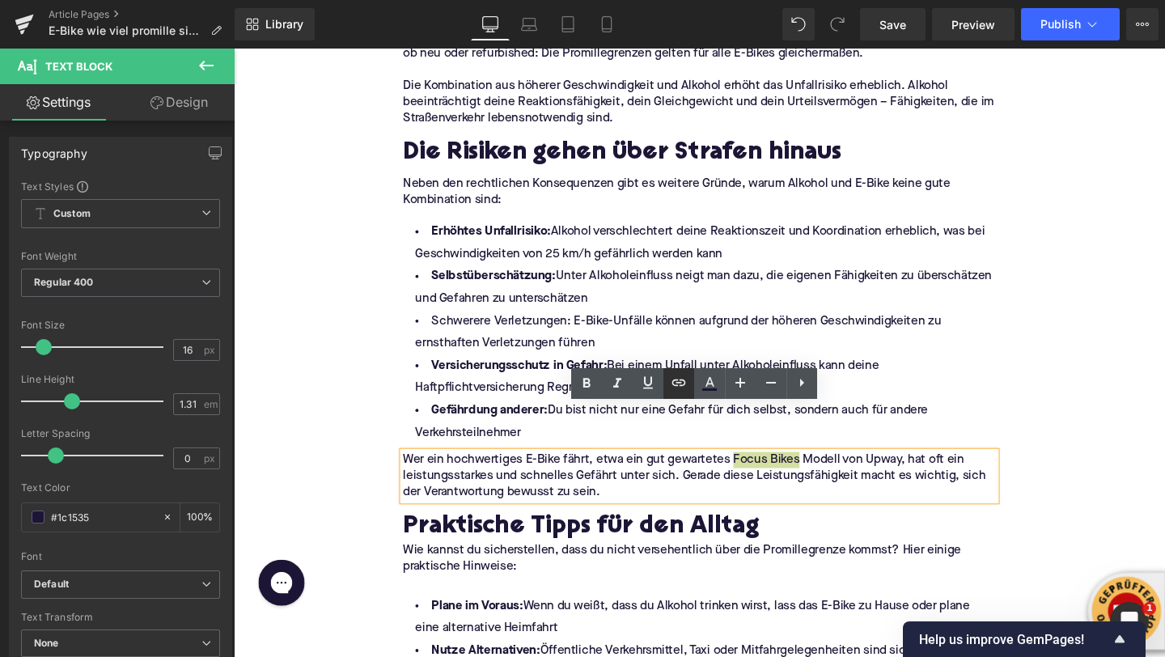
click at [680, 381] on icon at bounding box center [678, 382] width 19 height 19
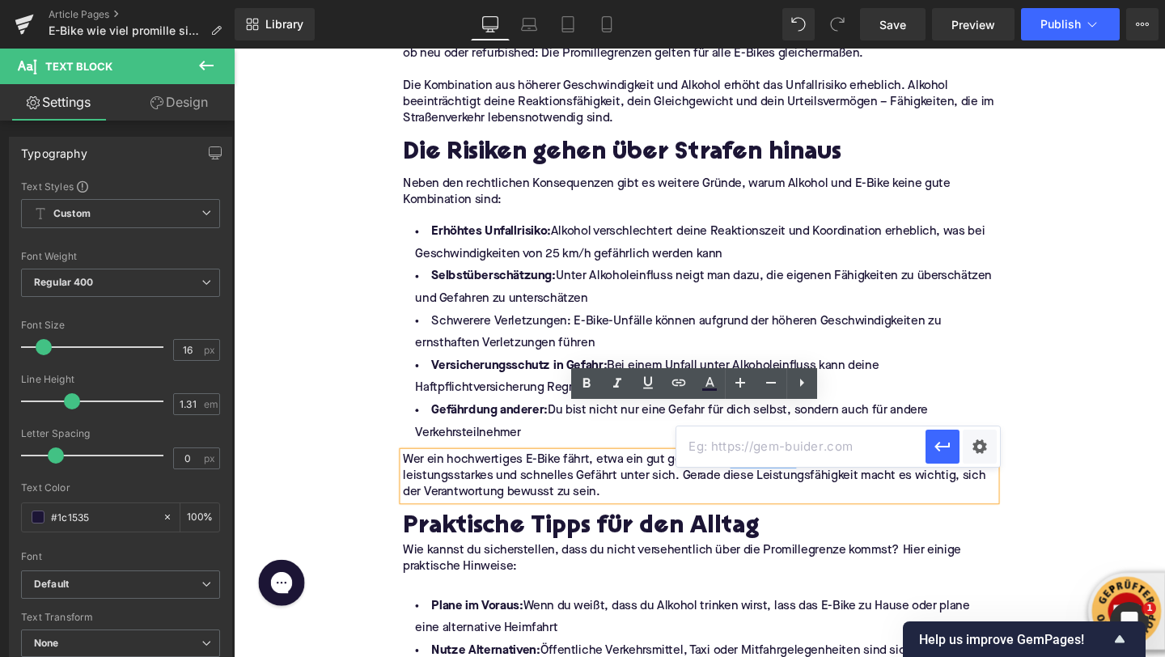
click at [702, 449] on input "text" at bounding box center [801, 446] width 249 height 40
paste input "[URL][DOMAIN_NAME]"
type input "[URL][DOMAIN_NAME]"
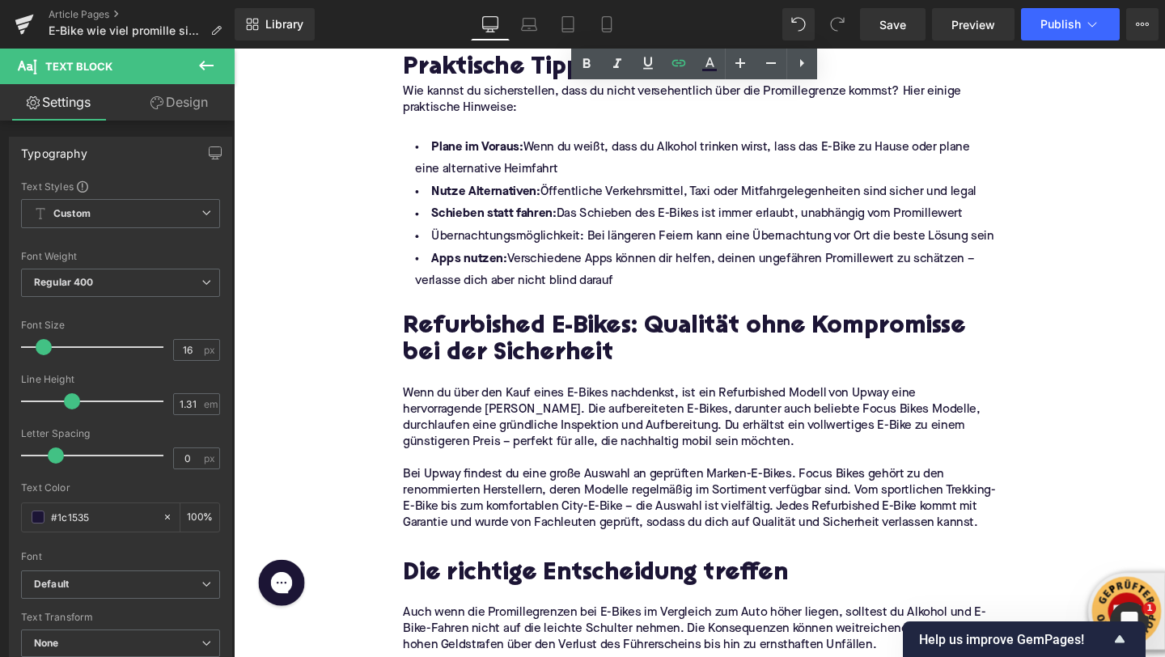
scroll to position [2805, 0]
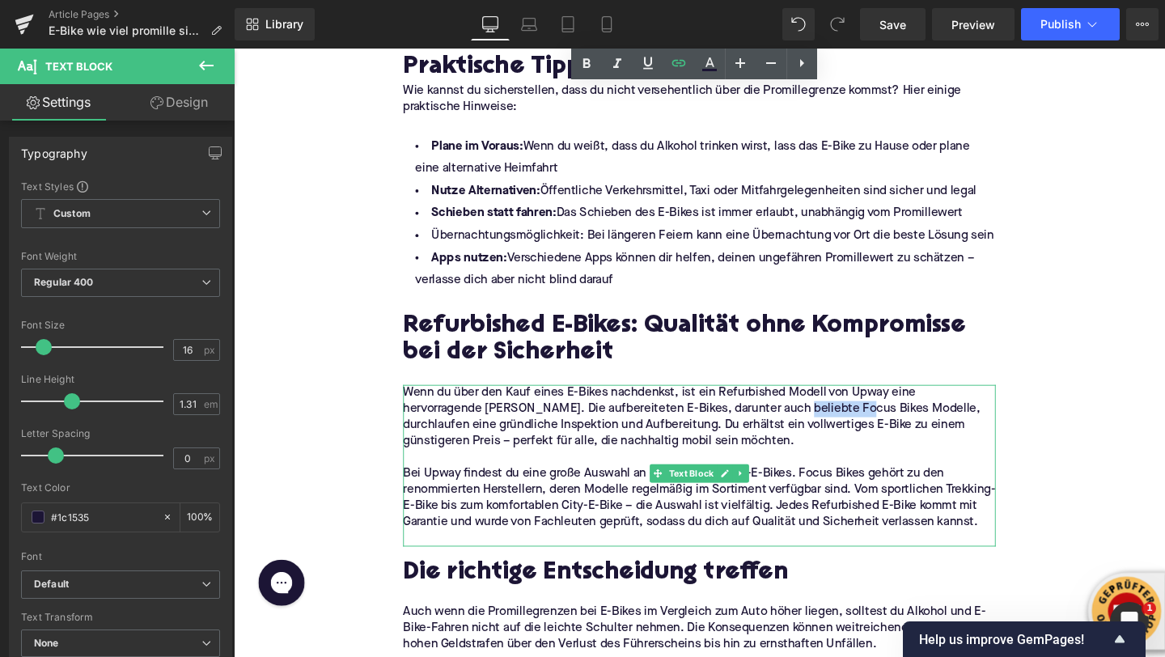
drag, startPoint x: 891, startPoint y: 402, endPoint x: 824, endPoint y: 402, distance: 67.2
click at [824, 404] on span "Wenn du über den Kauf eines E-Bikes nachdenkst, ist ein Refurbished Modell von …" at bounding box center [715, 436] width 607 height 64
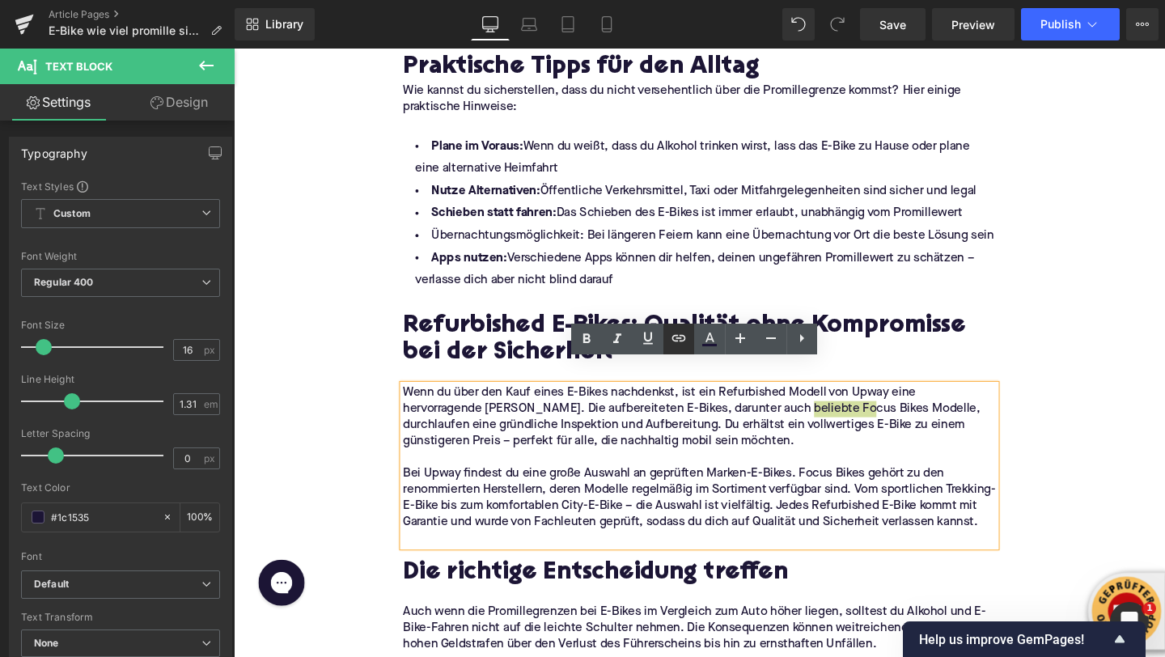
click at [685, 336] on icon at bounding box center [678, 338] width 19 height 19
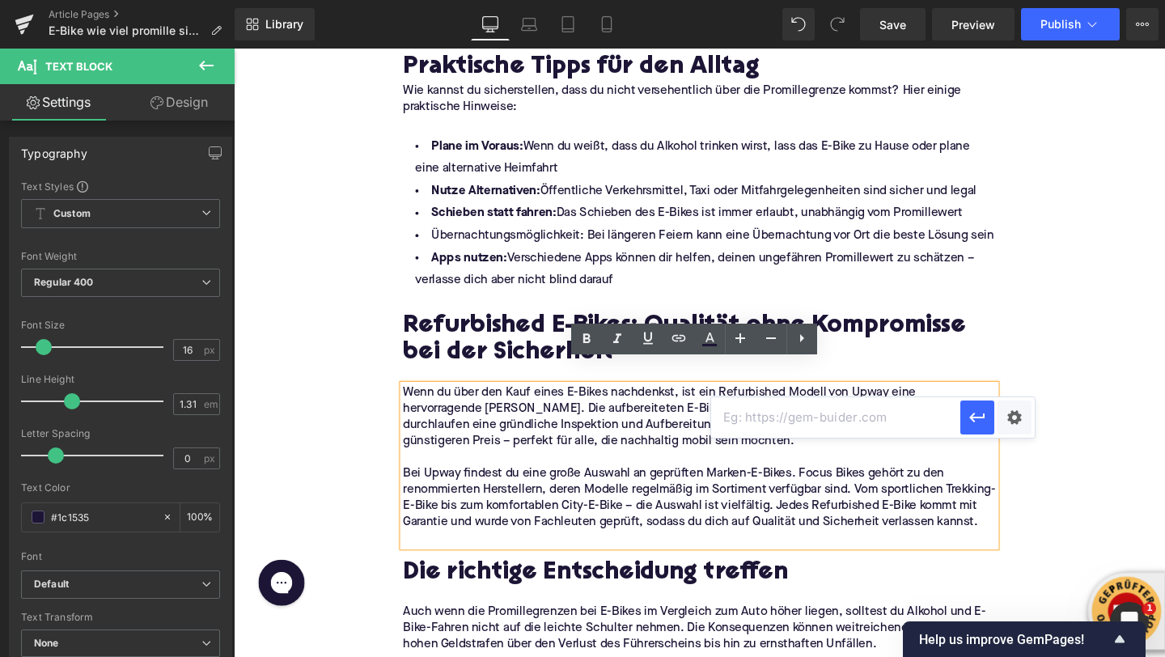
click at [742, 427] on input "text" at bounding box center [835, 417] width 249 height 40
paste input "[URL][DOMAIN_NAME]"
type input "[URL][DOMAIN_NAME]"
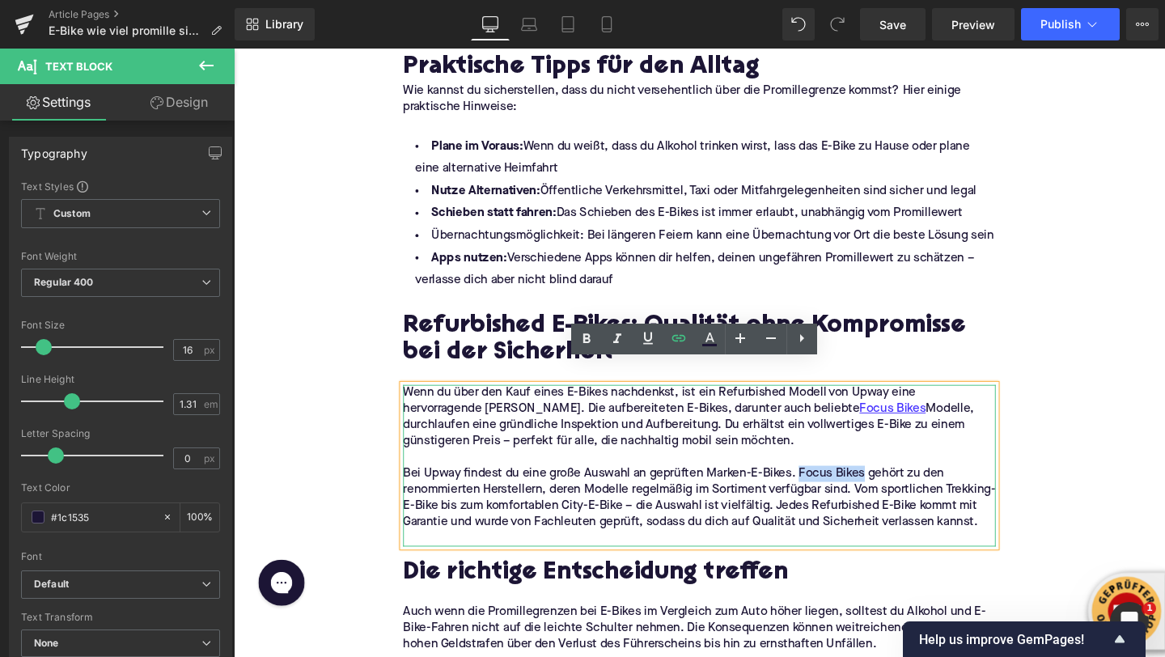
drag, startPoint x: 829, startPoint y: 471, endPoint x: 895, endPoint y: 471, distance: 66.4
click at [895, 487] on p "Bei Upway findest du eine große Auswahl an geprüften Marken-E-Bikes. Focus Bike…" at bounding box center [723, 521] width 623 height 68
click at [681, 342] on icon at bounding box center [678, 338] width 19 height 19
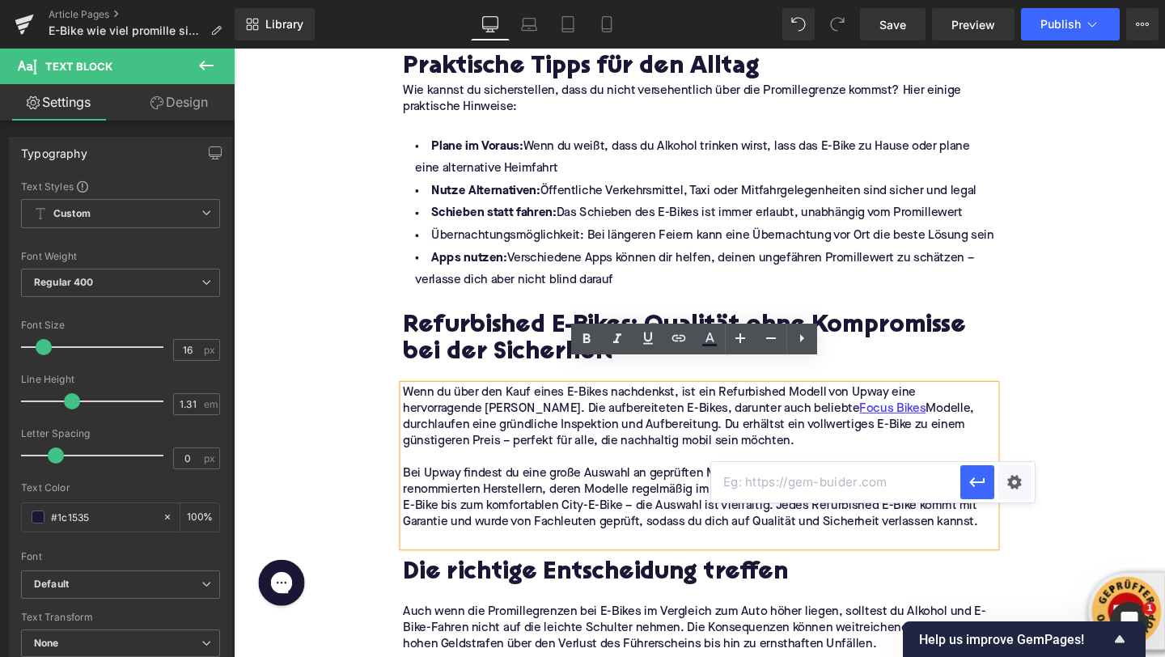
click at [736, 477] on input "text" at bounding box center [835, 482] width 249 height 40
paste input "[URL][DOMAIN_NAME]"
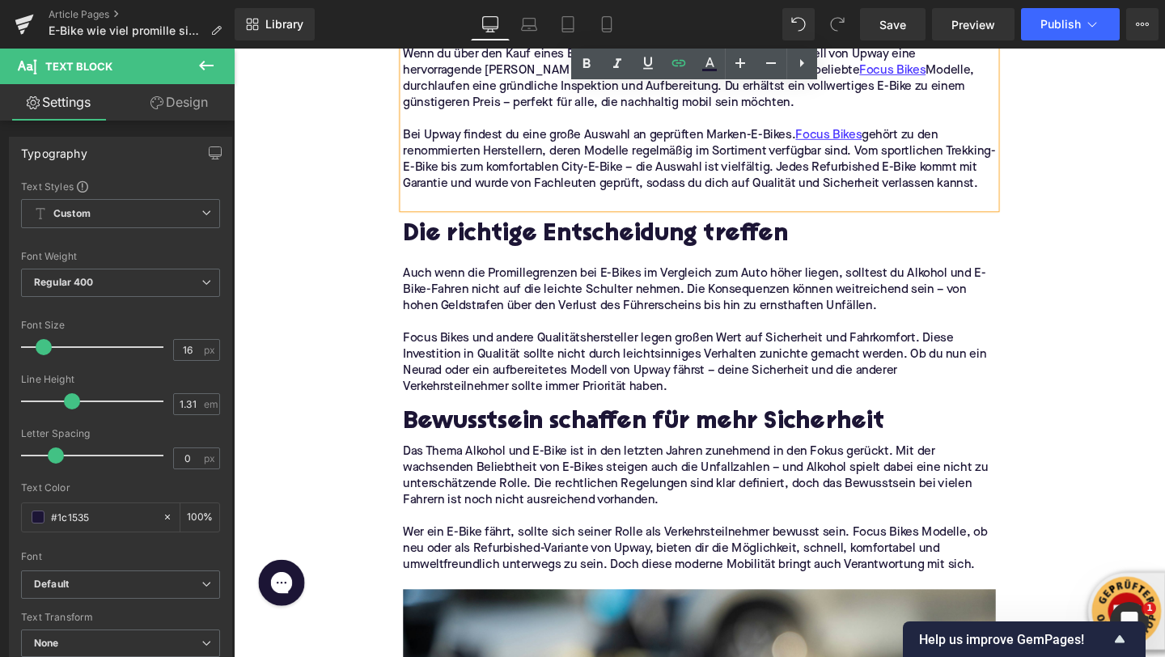
scroll to position [3164, 0]
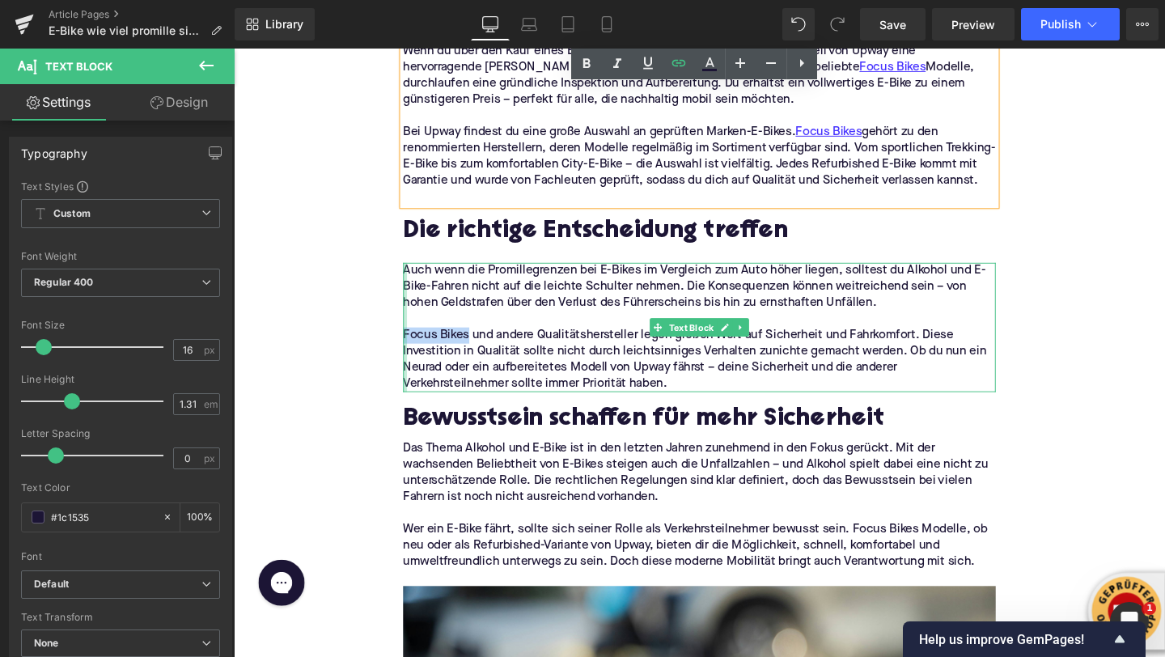
drag, startPoint x: 481, startPoint y: 343, endPoint x: 411, endPoint y: 342, distance: 69.6
click at [412, 342] on div "Auch wenn die Promillegrenzen bei E-Bikes im Vergleich zum Auto höher liegen, s…" at bounding box center [723, 342] width 623 height 136
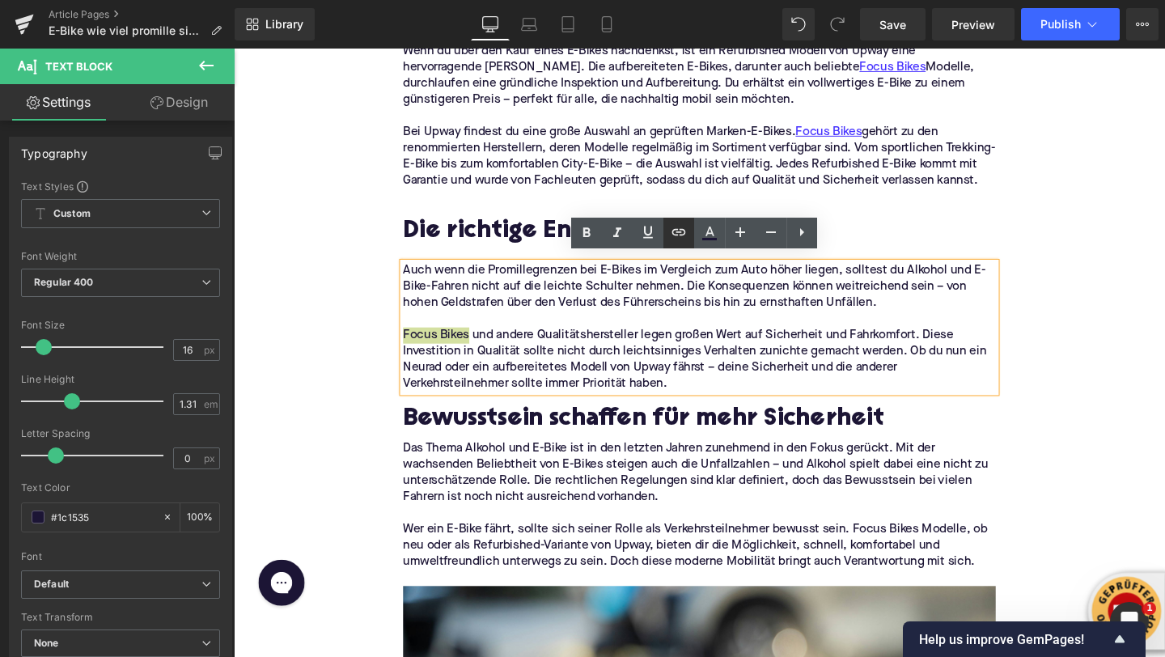
click at [679, 240] on icon at bounding box center [678, 232] width 19 height 19
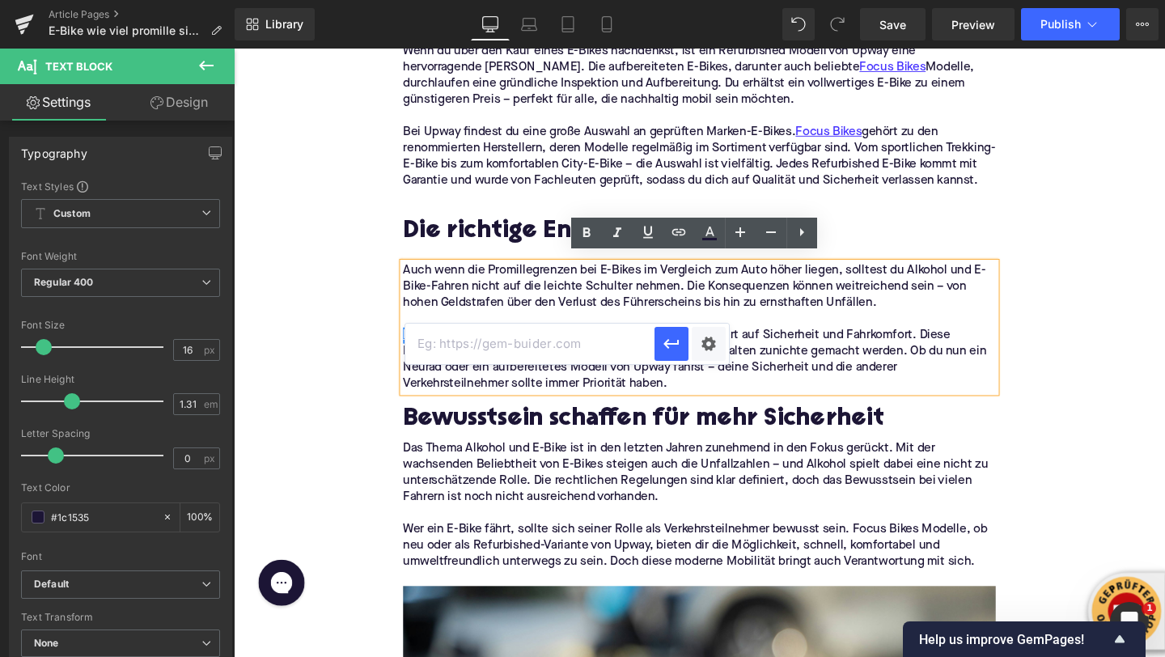
click at [619, 353] on input "text" at bounding box center [529, 344] width 249 height 40
paste input "[URL][DOMAIN_NAME]"
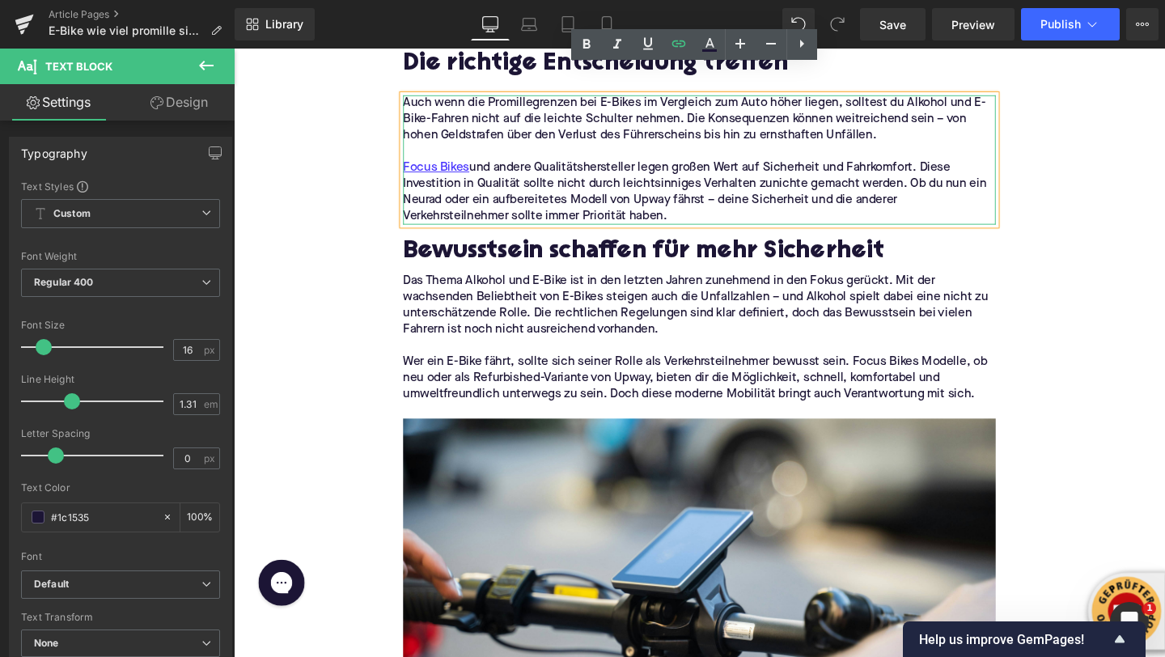
scroll to position [3362, 0]
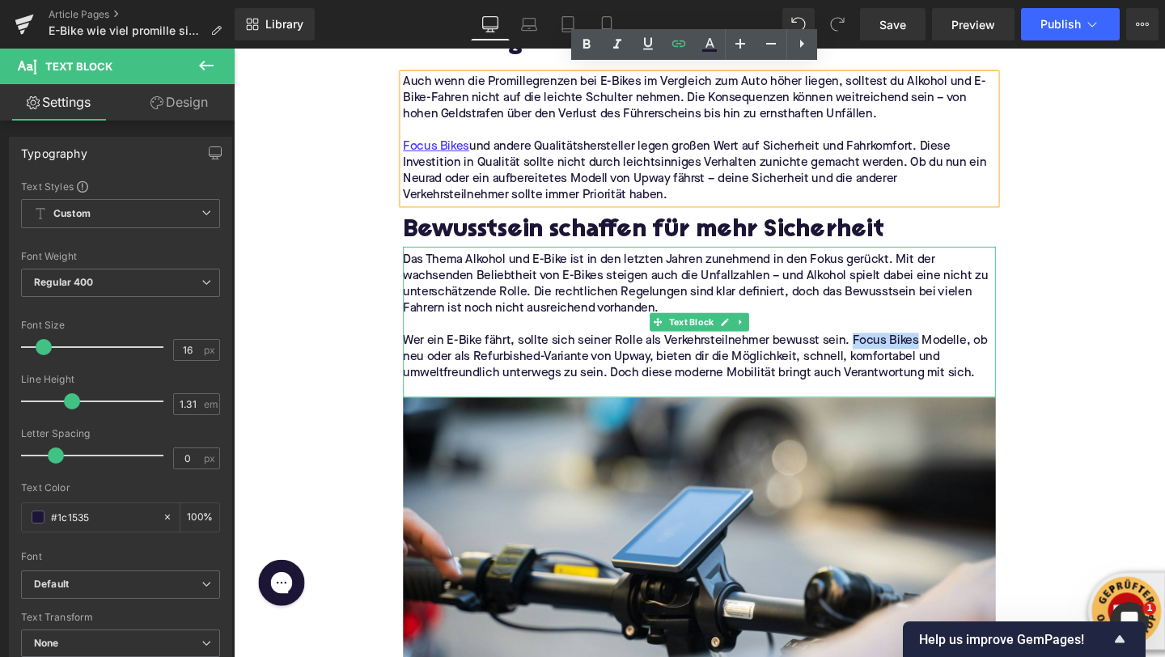
drag, startPoint x: 884, startPoint y: 348, endPoint x: 950, endPoint y: 348, distance: 65.5
click at [950, 348] on p "Wer ein E-Bike fährt, sollte sich seiner Rolle als Verkehrsteilnehmer bewusst s…" at bounding box center [723, 372] width 623 height 51
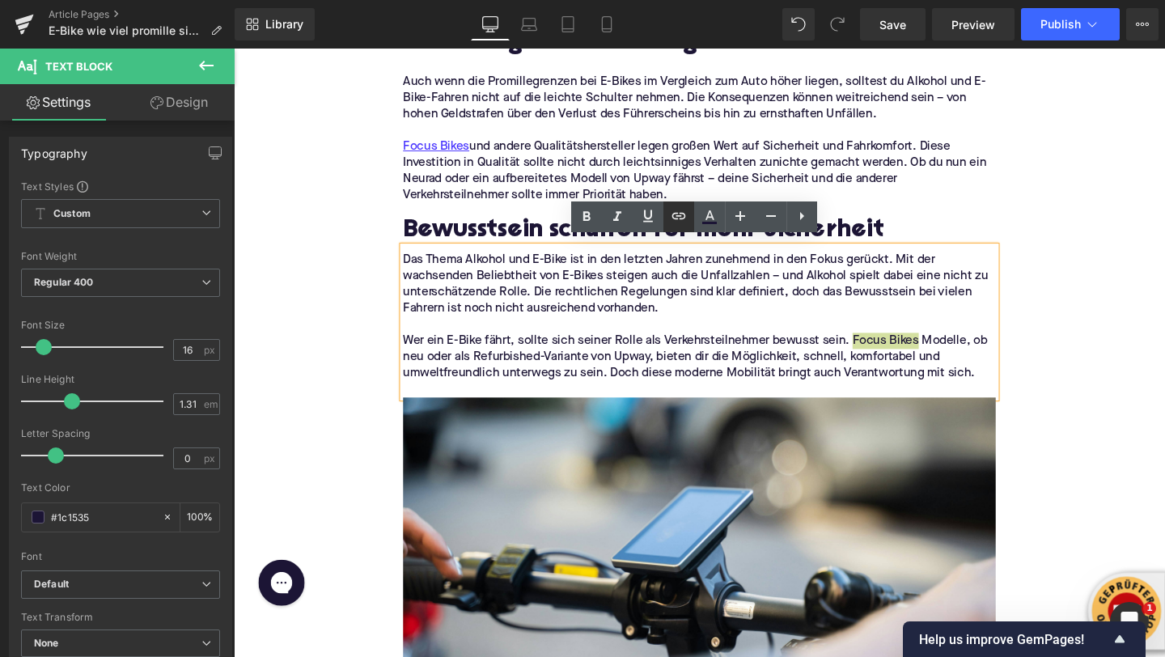
click at [677, 223] on icon at bounding box center [678, 215] width 19 height 19
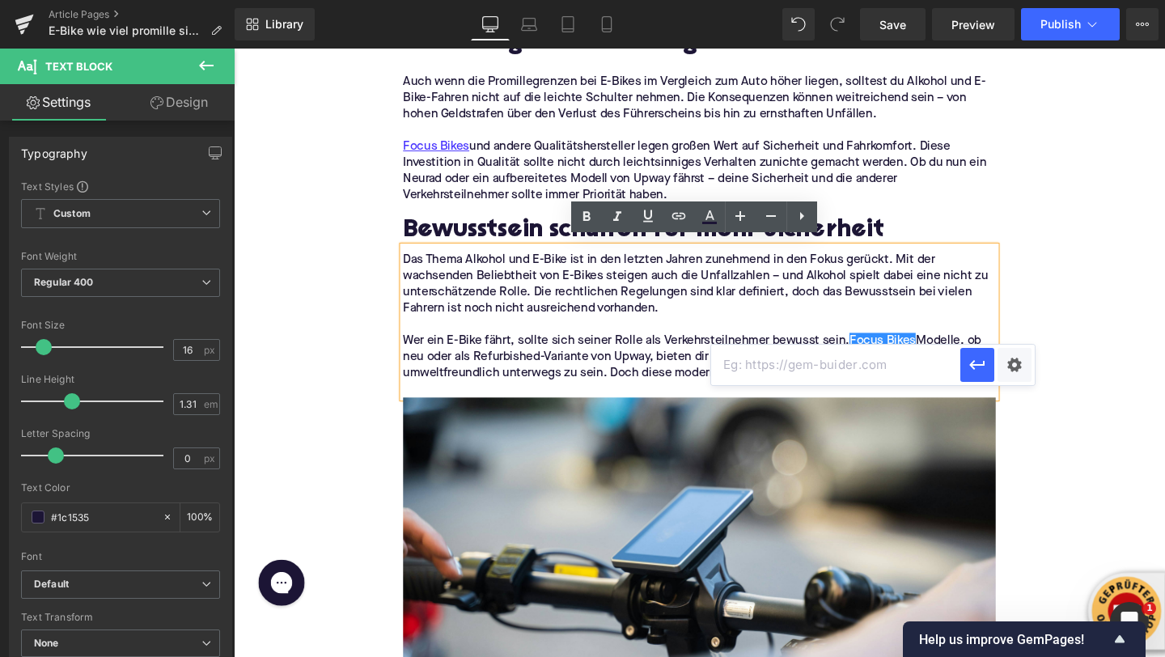
click at [739, 370] on input "text" at bounding box center [835, 365] width 249 height 40
paste input "[URL][DOMAIN_NAME]"
type input "[URL][DOMAIN_NAME]"
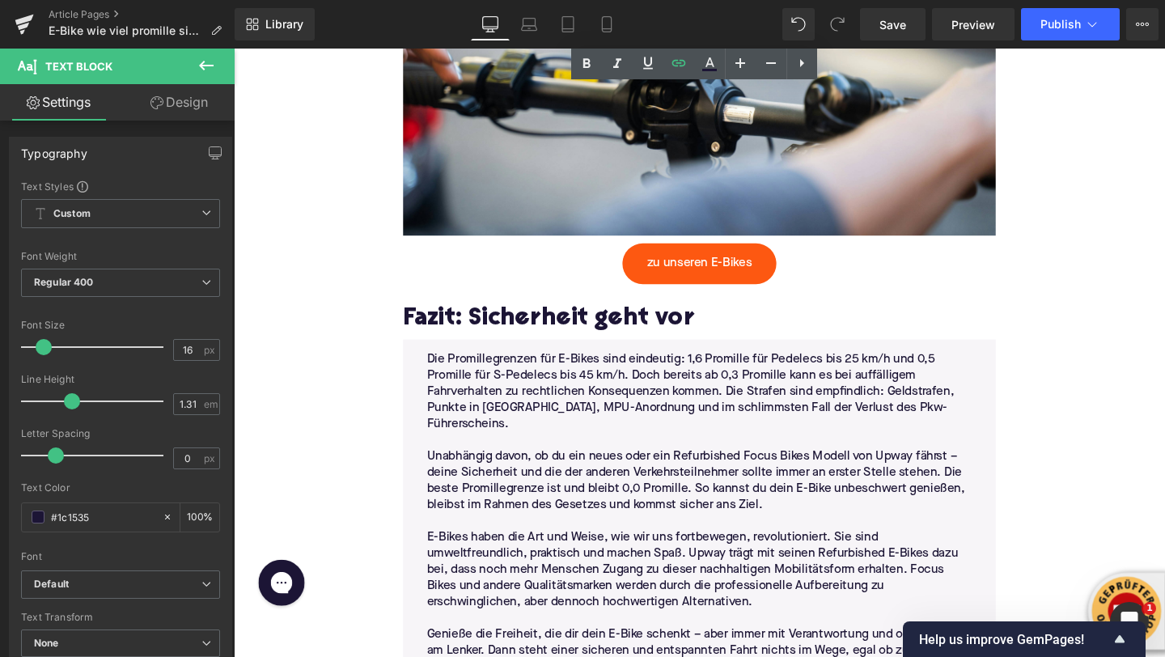
scroll to position [3894, 0]
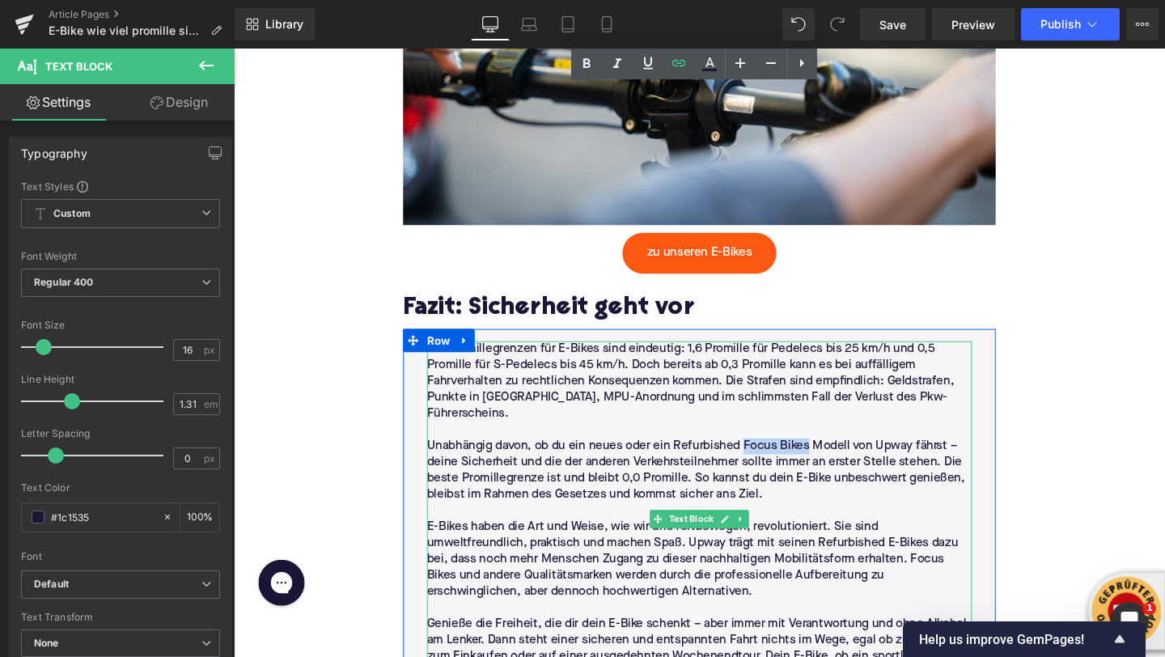
drag, startPoint x: 838, startPoint y: 443, endPoint x: 773, endPoint y: 442, distance: 65.6
click at [773, 458] on p "Unabhängig davon, ob du ein neues oder ein Refurbished Focus Bikes Modell von U…" at bounding box center [723, 492] width 573 height 68
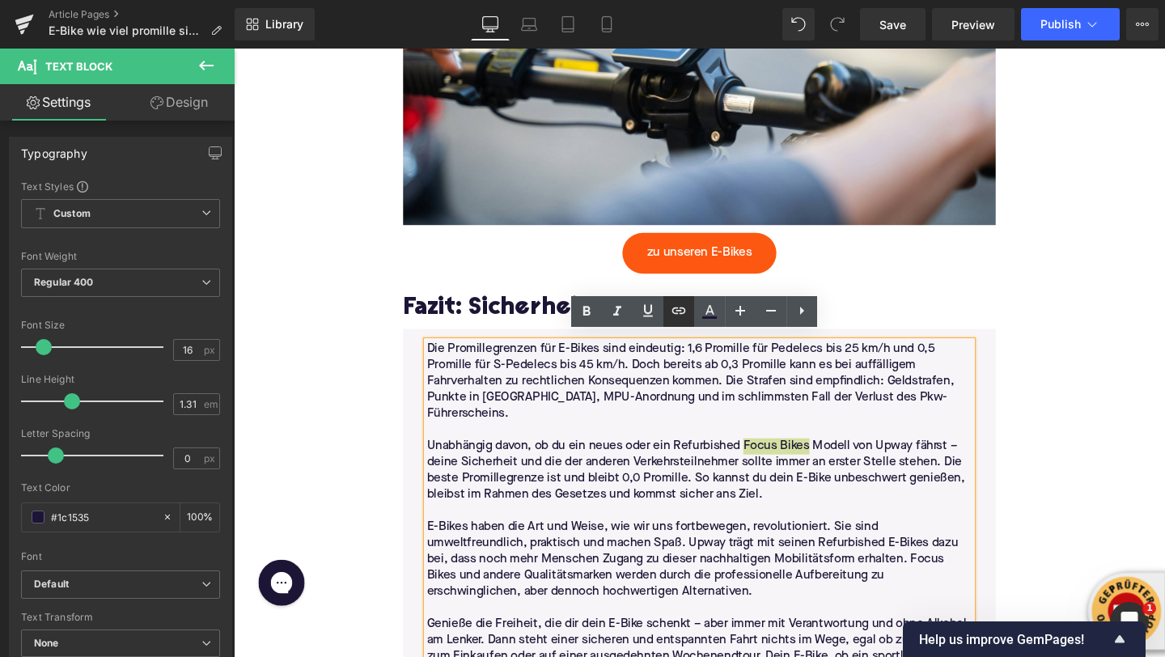
click at [679, 313] on icon at bounding box center [679, 311] width 14 height 6
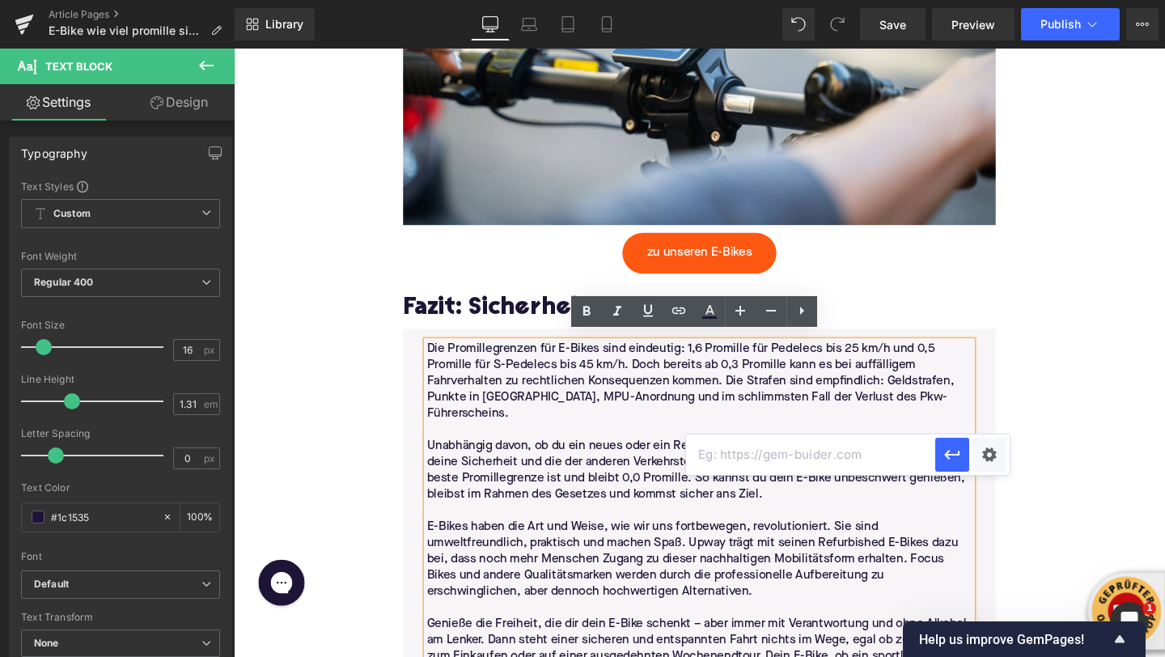
click at [706, 467] on input "text" at bounding box center [810, 455] width 249 height 40
paste input "[URL][DOMAIN_NAME]"
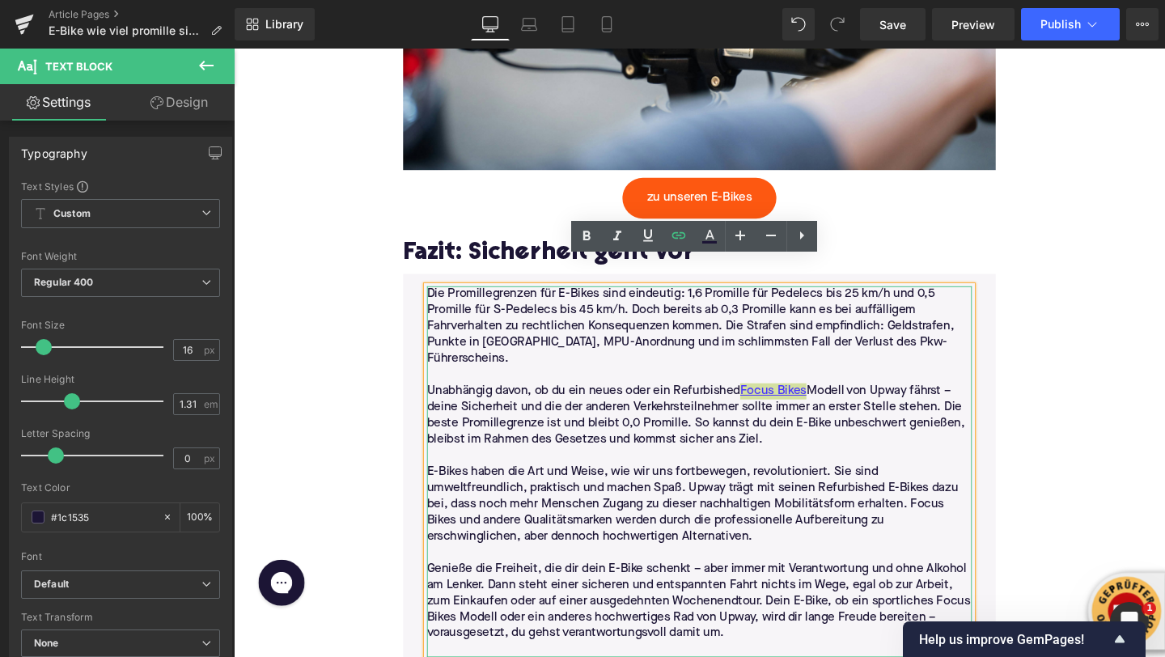
scroll to position [4055, 0]
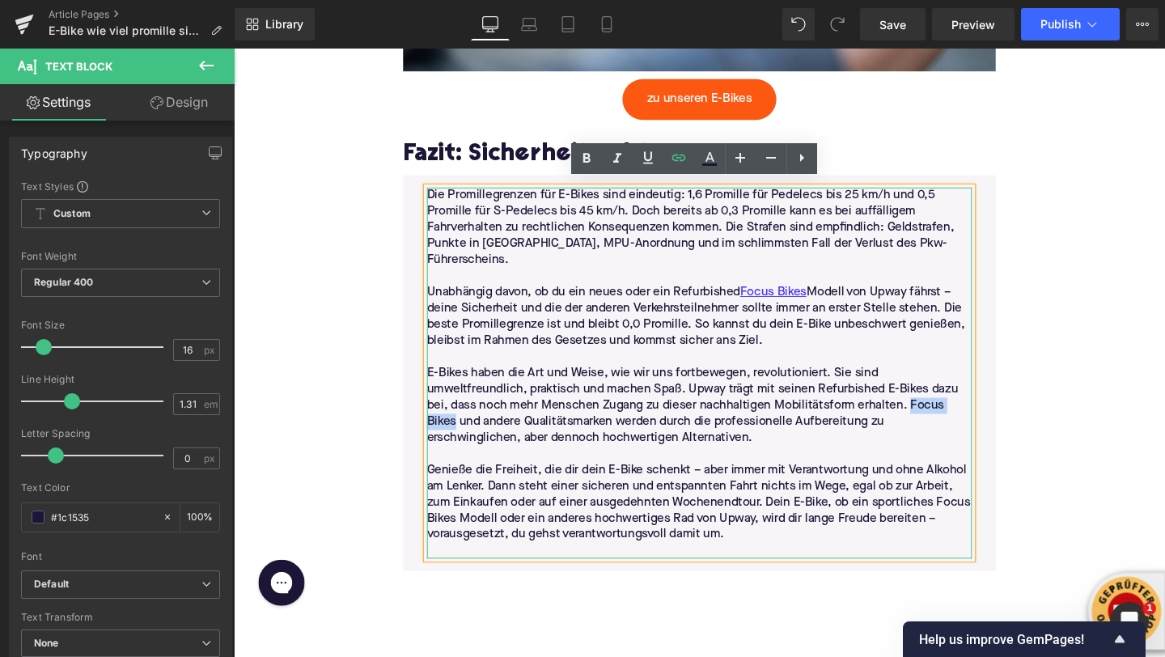
drag, startPoint x: 948, startPoint y: 398, endPoint x: 467, endPoint y: 415, distance: 481.0
click at [467, 415] on p "E-Bikes haben die Art und Weise, wie wir uns fortbewegen, revolutioniert. Sie s…" at bounding box center [723, 424] width 573 height 85
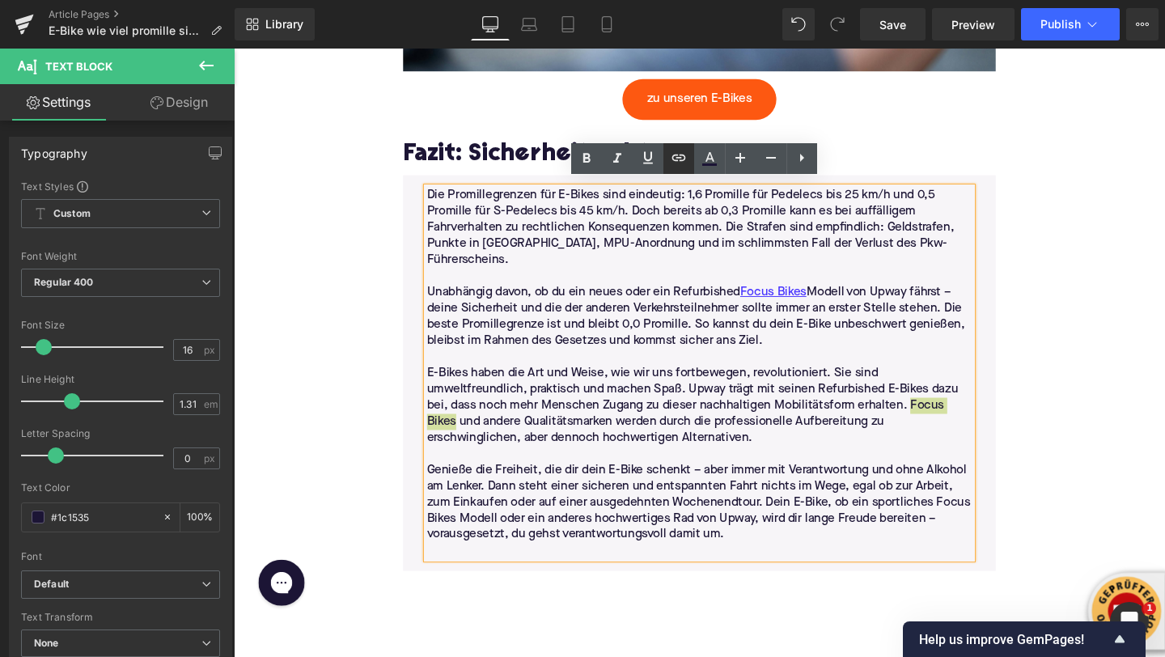
click at [685, 165] on icon at bounding box center [678, 157] width 19 height 19
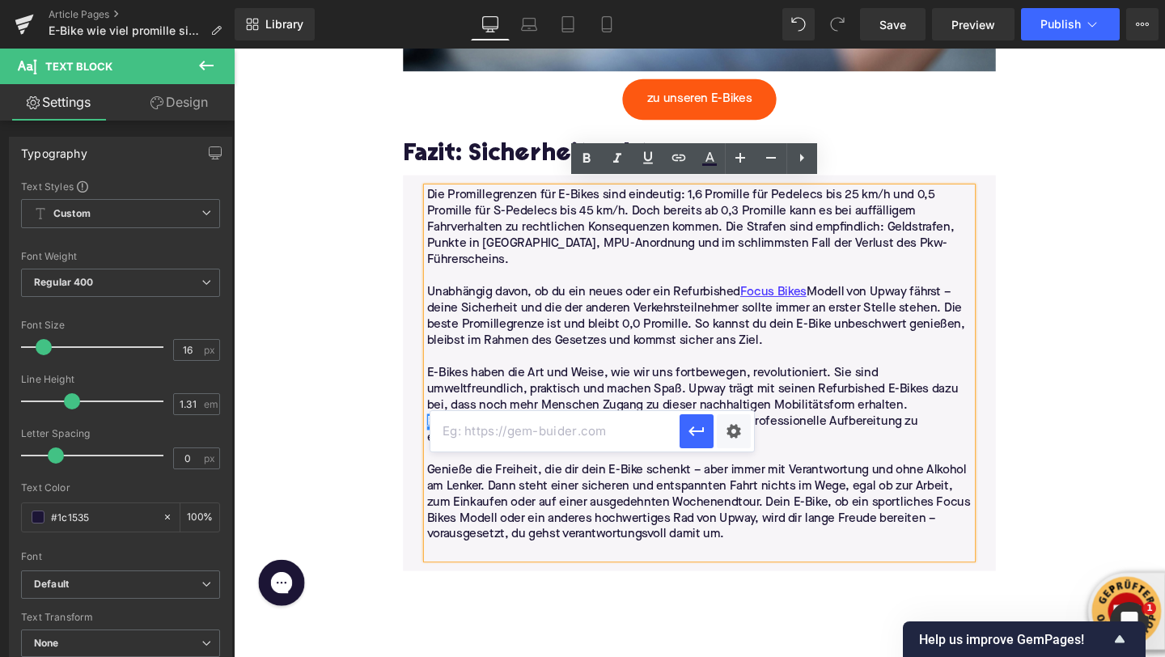
click at [609, 425] on input "text" at bounding box center [555, 431] width 249 height 40
paste input "[URL][DOMAIN_NAME]"
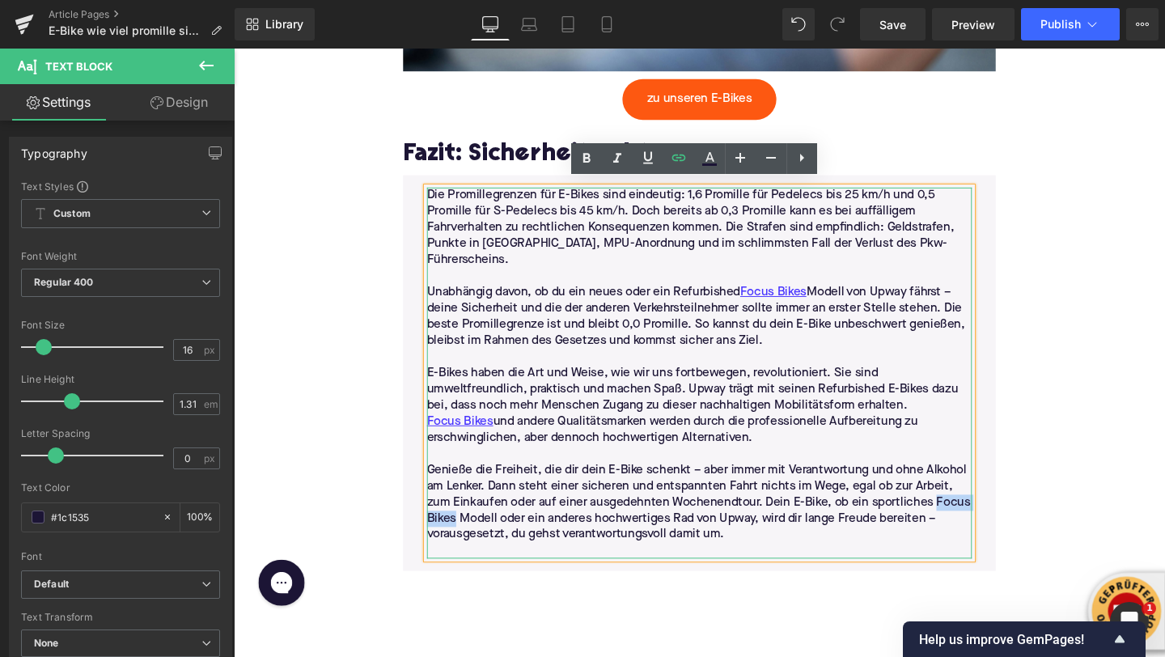
drag, startPoint x: 976, startPoint y: 498, endPoint x: 470, endPoint y: 515, distance: 506.0
click at [469, 515] on p "Genieße die Freiheit, die dir dein E-Bike schenkt – aber immer mit Verantwortun…" at bounding box center [723, 526] width 573 height 85
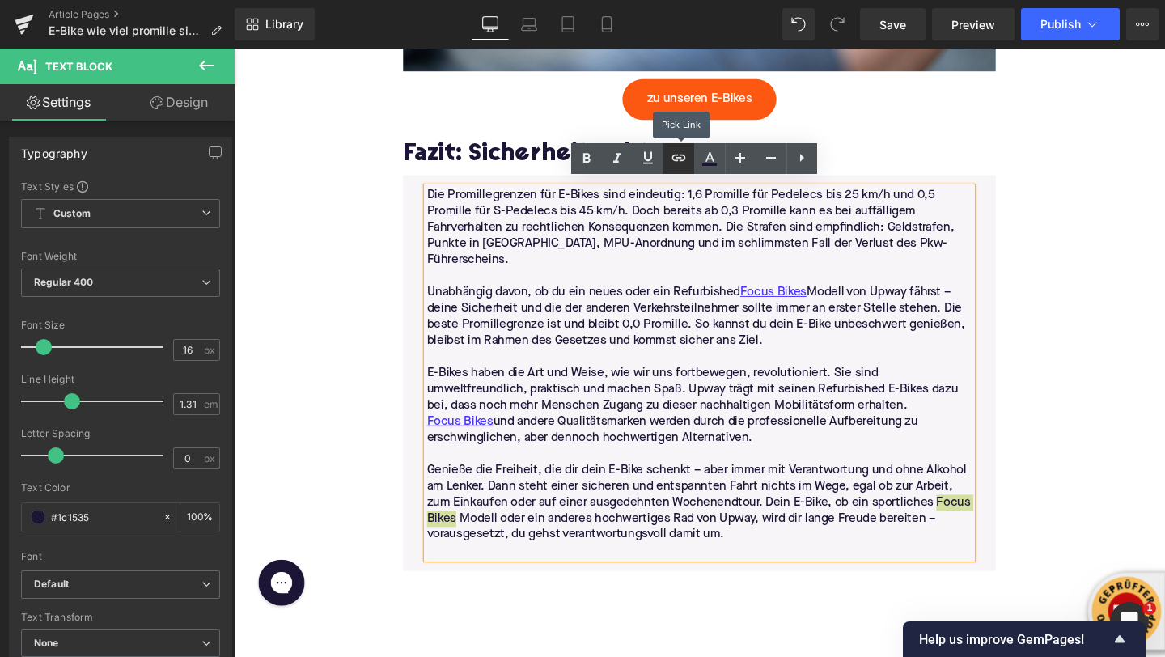
click at [674, 168] on link at bounding box center [679, 158] width 31 height 31
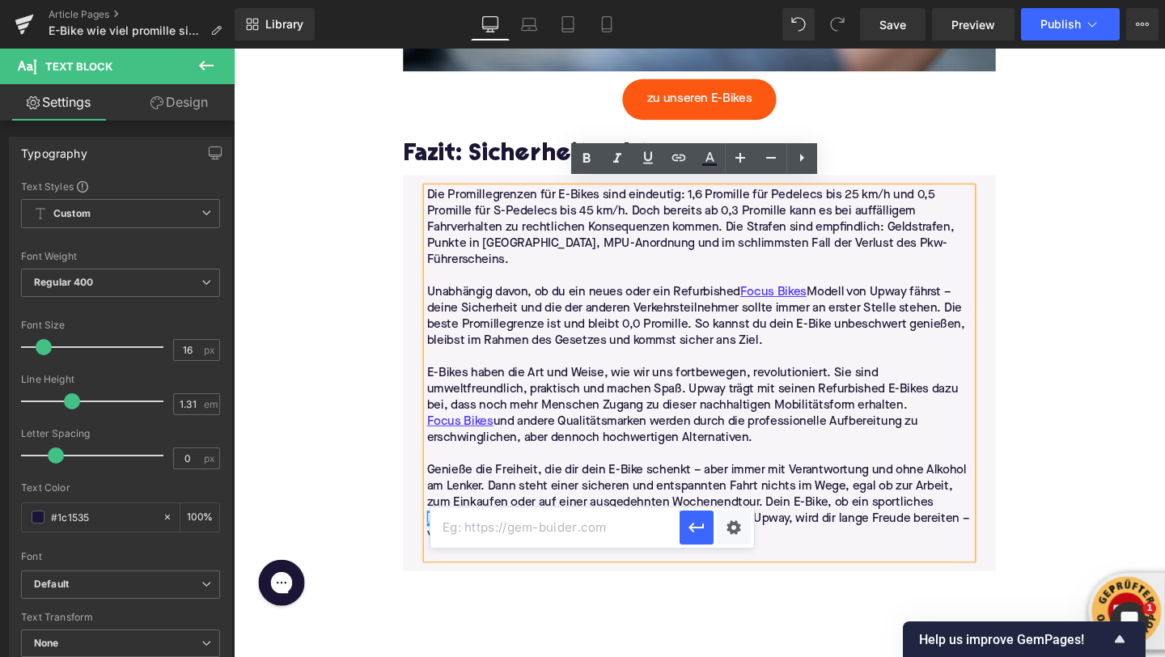
click at [579, 539] on input "text" at bounding box center [555, 527] width 249 height 40
paste input "[URL][DOMAIN_NAME]"
type input "[URL][DOMAIN_NAME]"
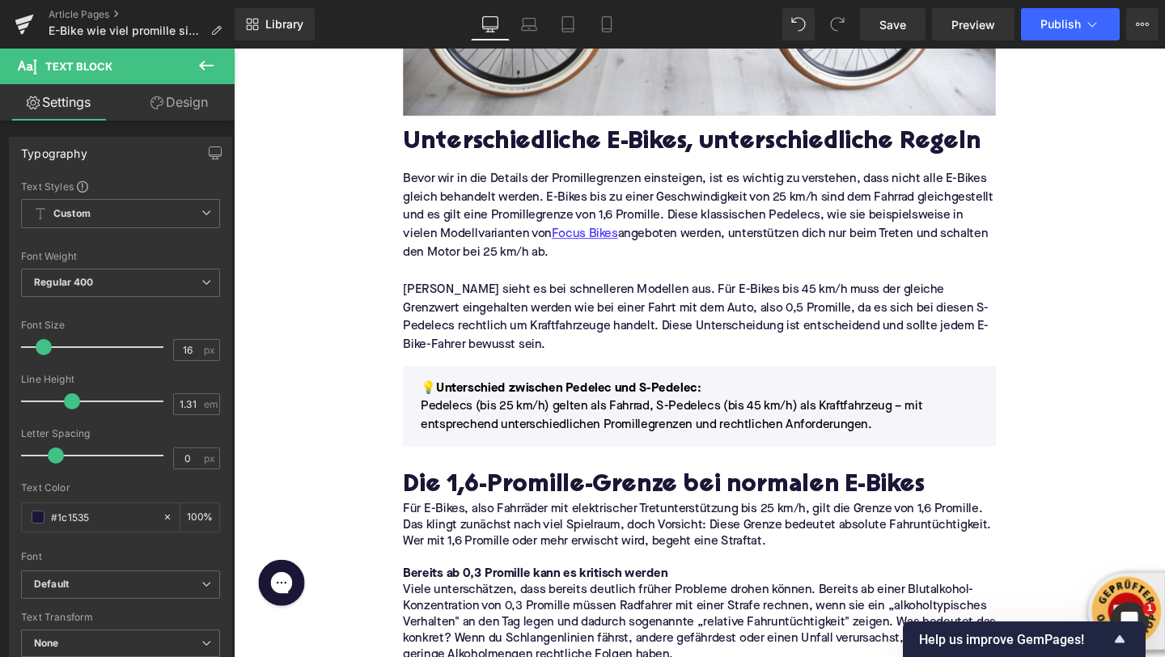
scroll to position [0, 0]
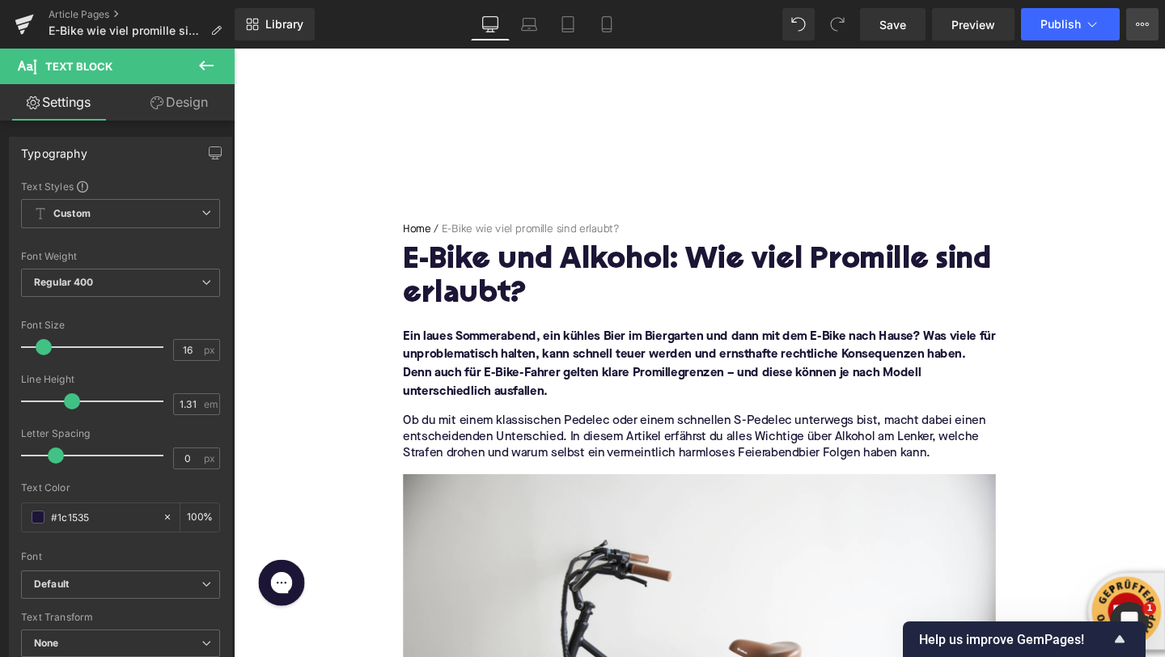
click at [1139, 23] on icon at bounding box center [1138, 24] width 4 height 3
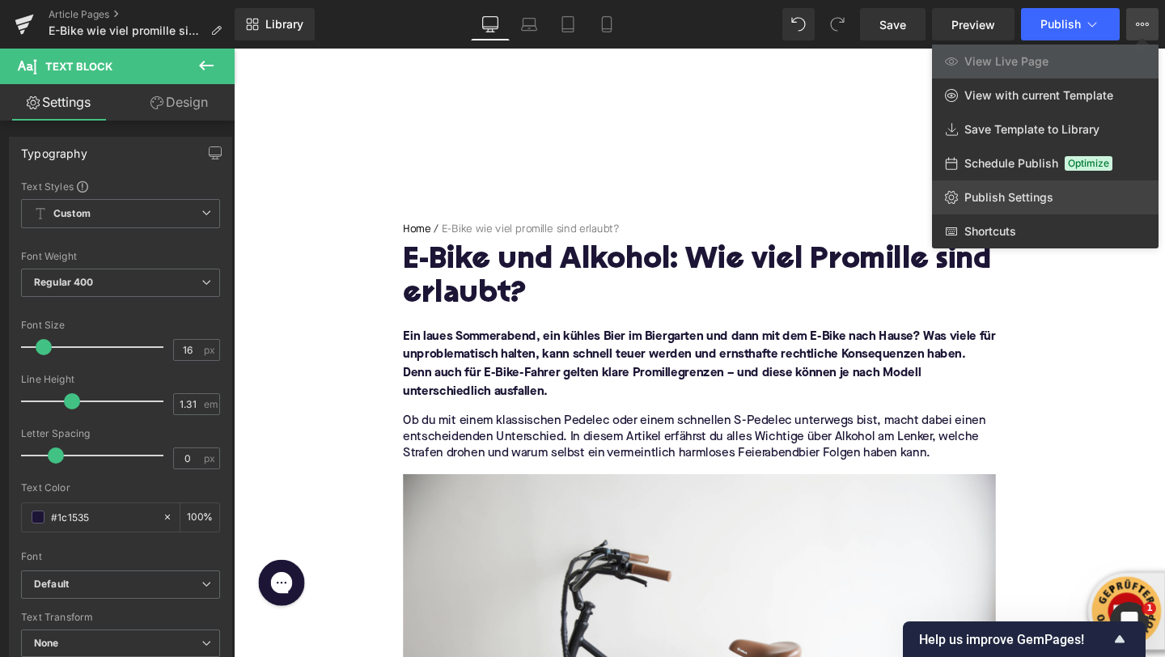
click at [999, 206] on link "Publish Settings" at bounding box center [1045, 197] width 227 height 34
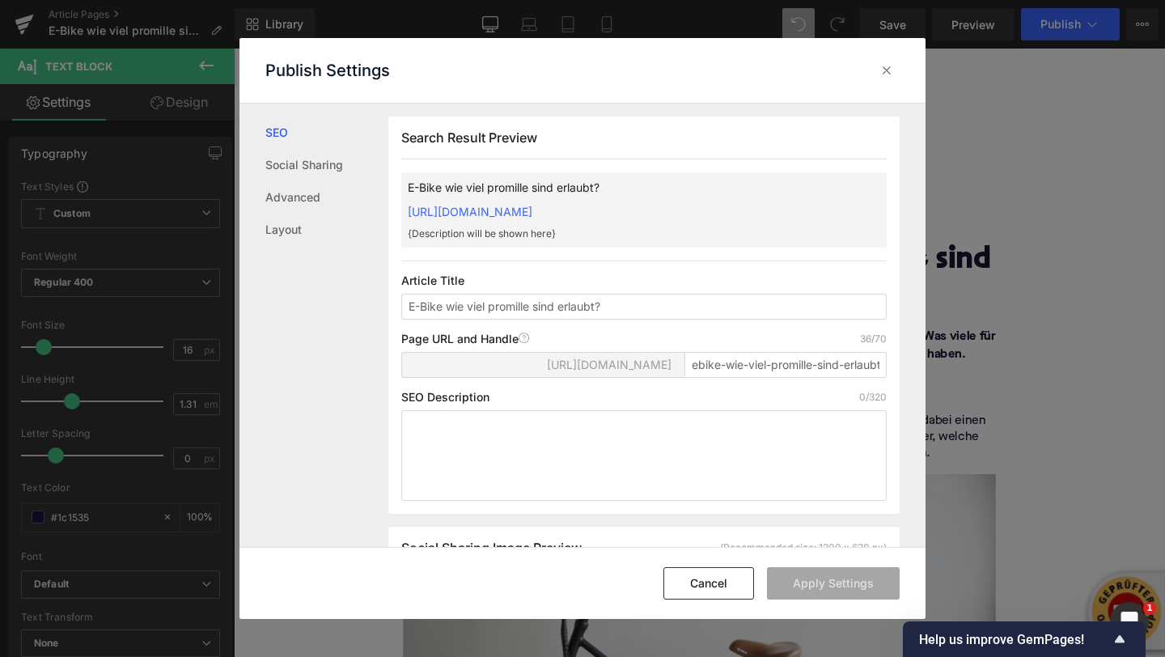
scroll to position [1, 0]
click at [501, 443] on textarea at bounding box center [644, 454] width 486 height 91
paste textarea "Alkohol und E-Bike? Erfahre, welche Promillegrenzen für Pedelecs und S-Pedelecs…"
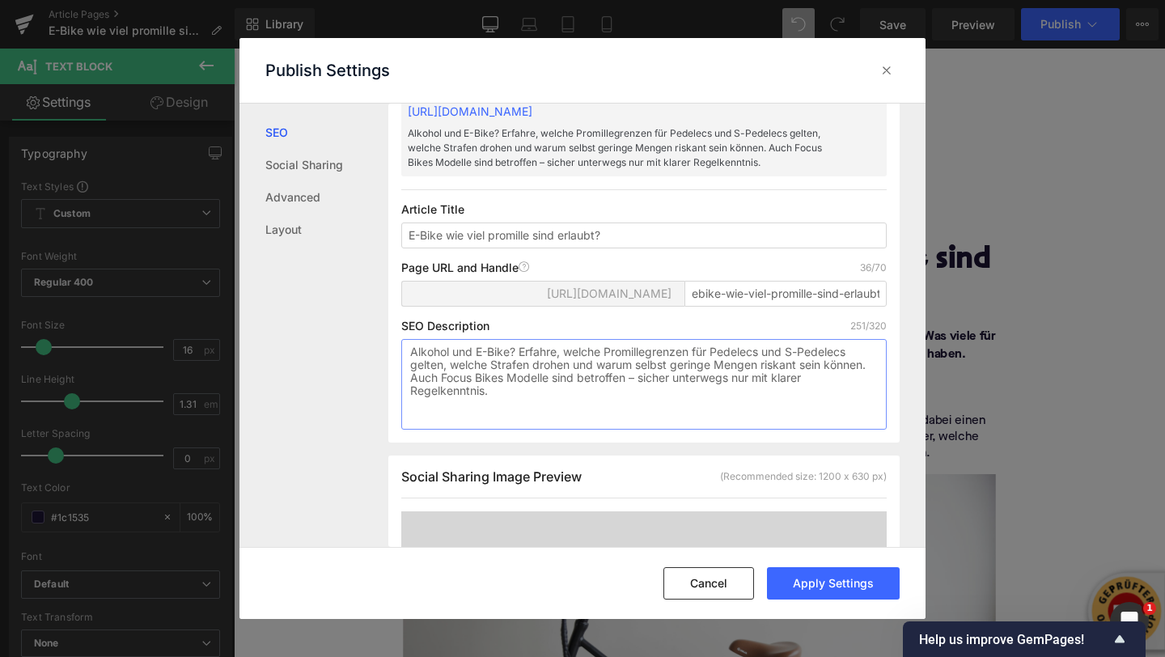
scroll to position [238, 0]
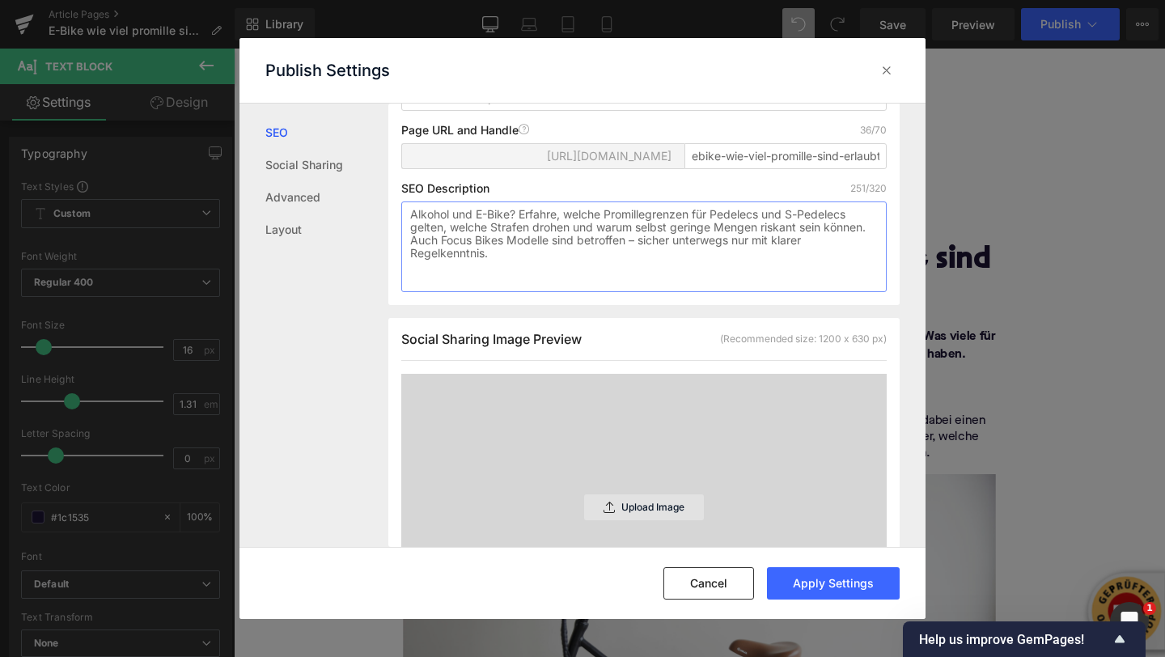
type textarea "Alkohol und E-Bike? Erfahre, welche Promillegrenzen für Pedelecs und S-Pedelecs…"
click at [613, 520] on div "Upload Image" at bounding box center [644, 507] width 120 height 26
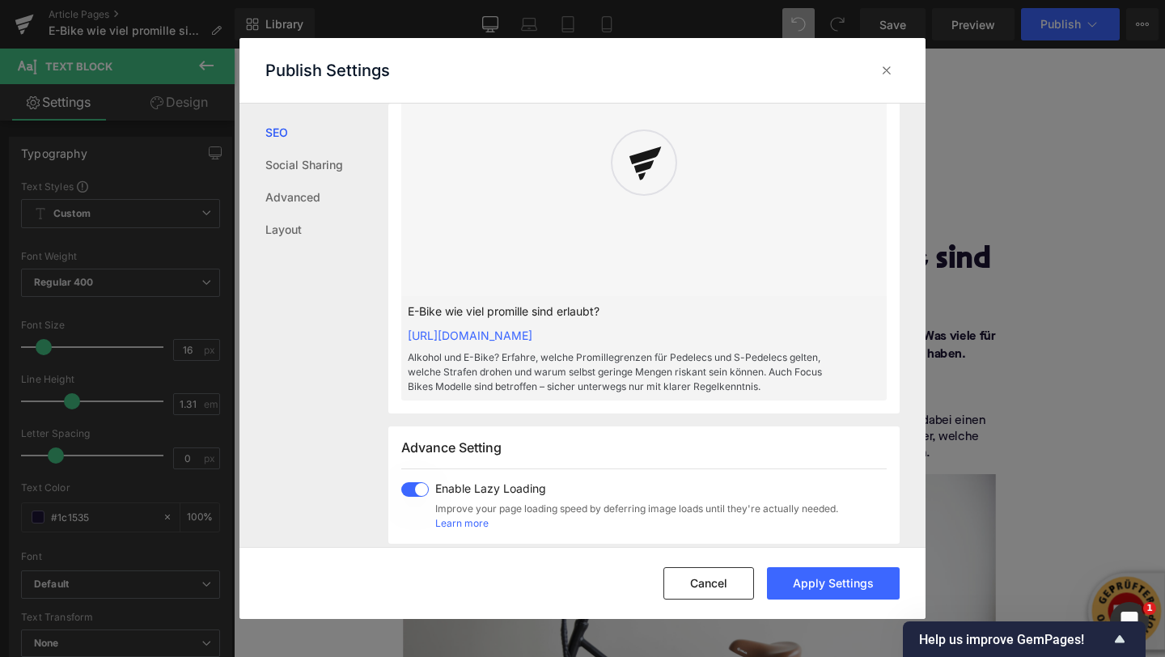
scroll to position [571, 0]
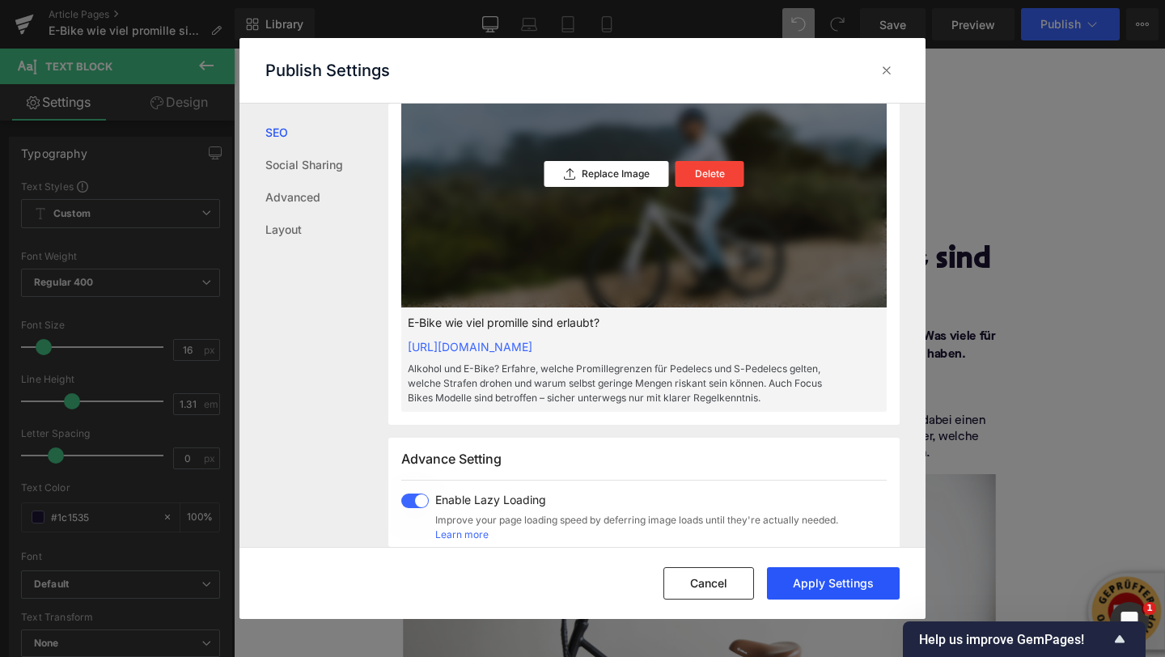
click at [855, 593] on button "Apply Settings" at bounding box center [833, 583] width 133 height 32
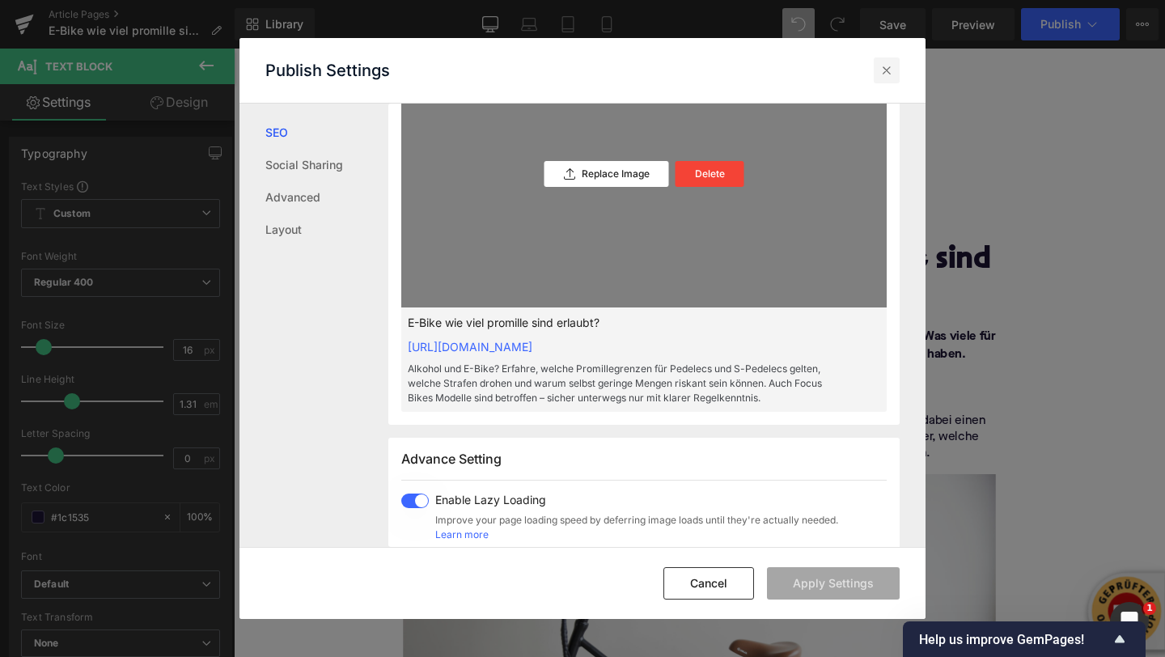
click at [884, 66] on icon at bounding box center [887, 70] width 16 height 16
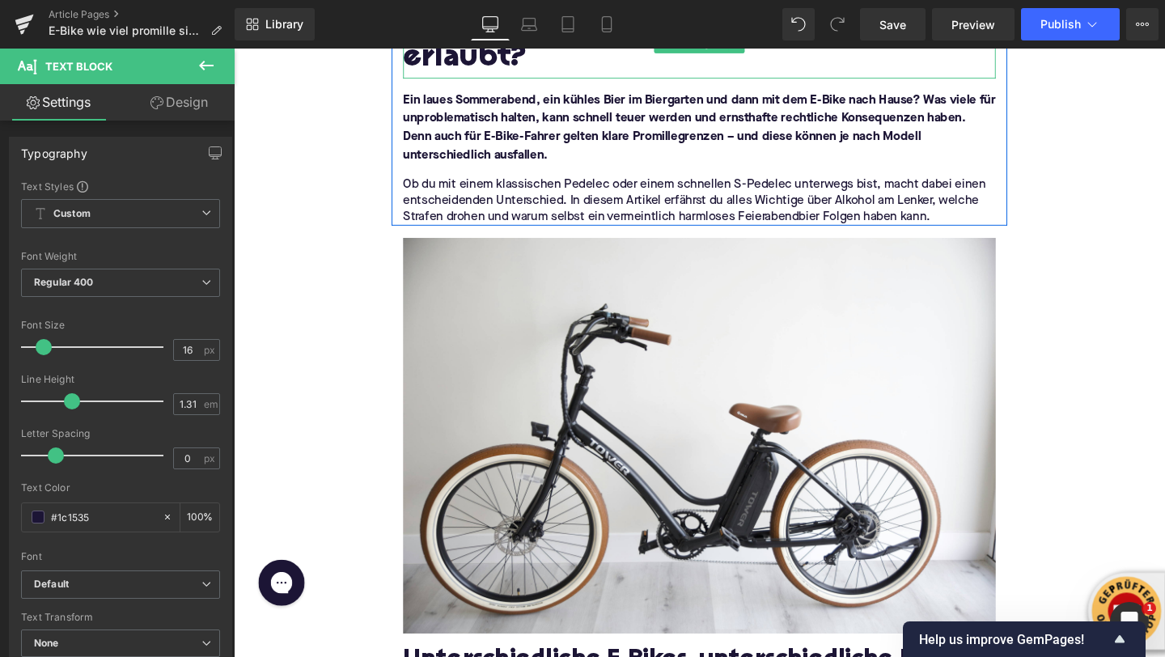
scroll to position [355, 0]
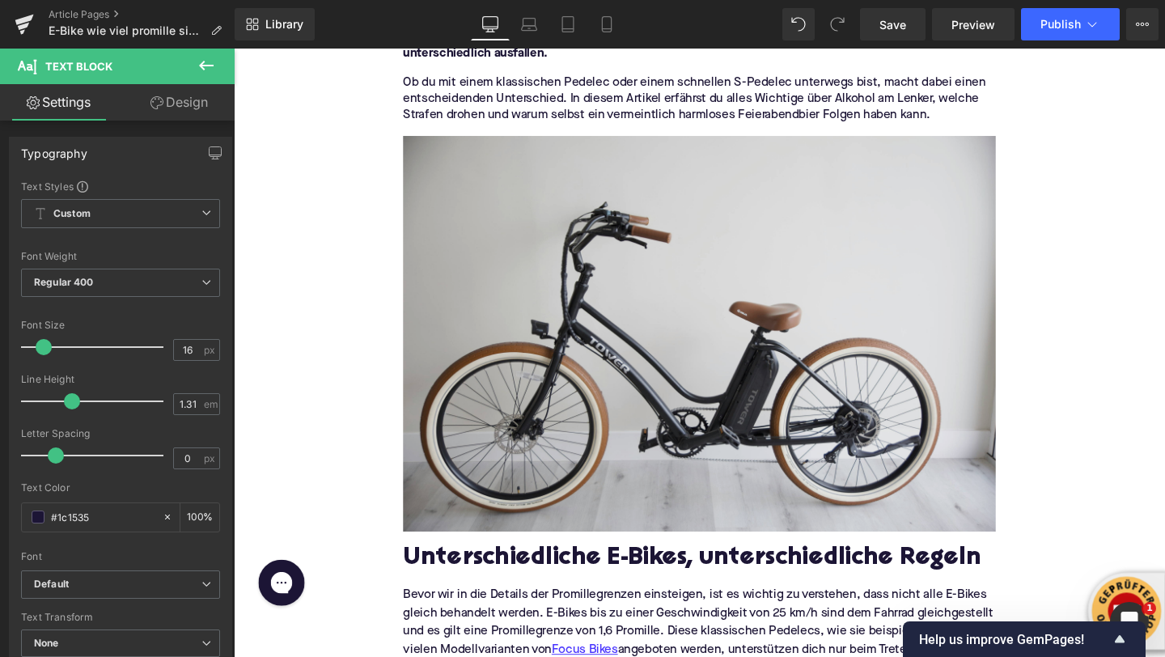
click at [684, 348] on img at bounding box center [723, 348] width 623 height 415
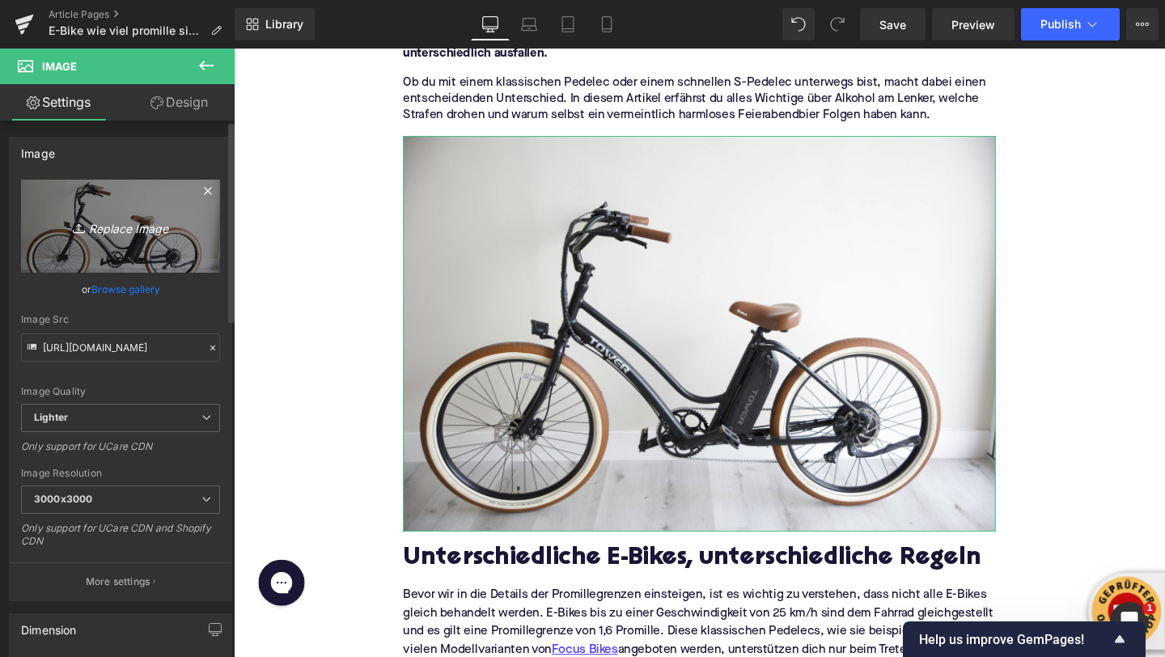
click at [125, 231] on icon "Replace Image" at bounding box center [120, 226] width 129 height 20
type input "C:\fakepath\g-force-bike-wkKTGXrlrJ4-unsplash (1).jpg"
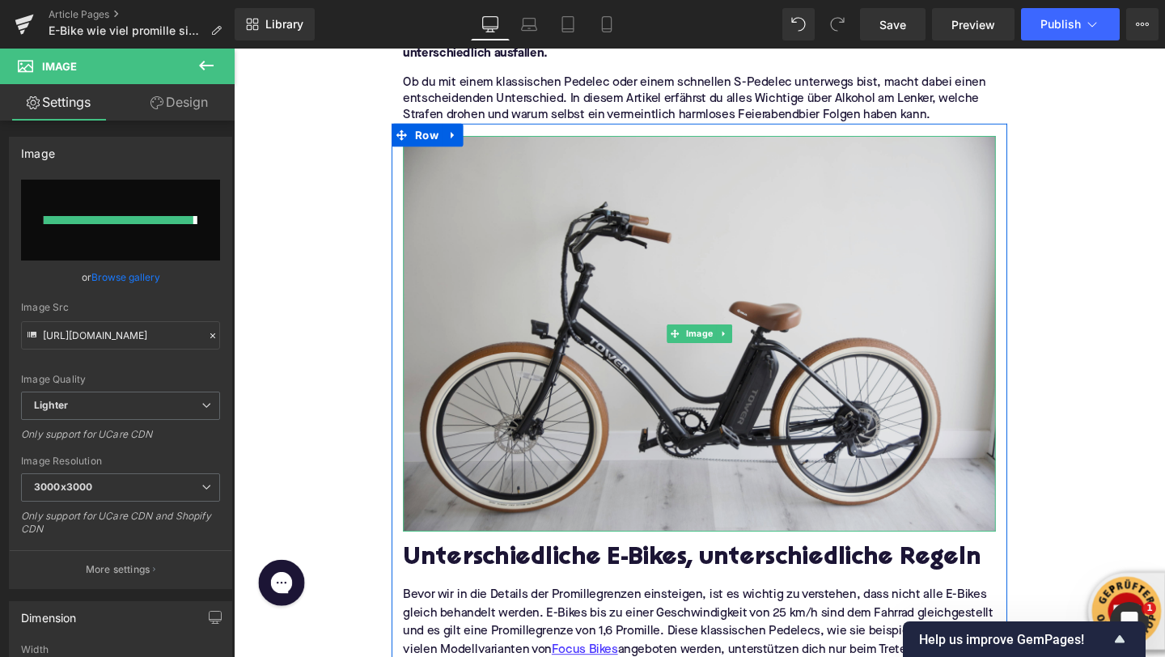
type input "https://ucarecdn.com/a67b123f-6521-4411-a95c-f1d6ff949e7e/-/format/auto/-/previ…"
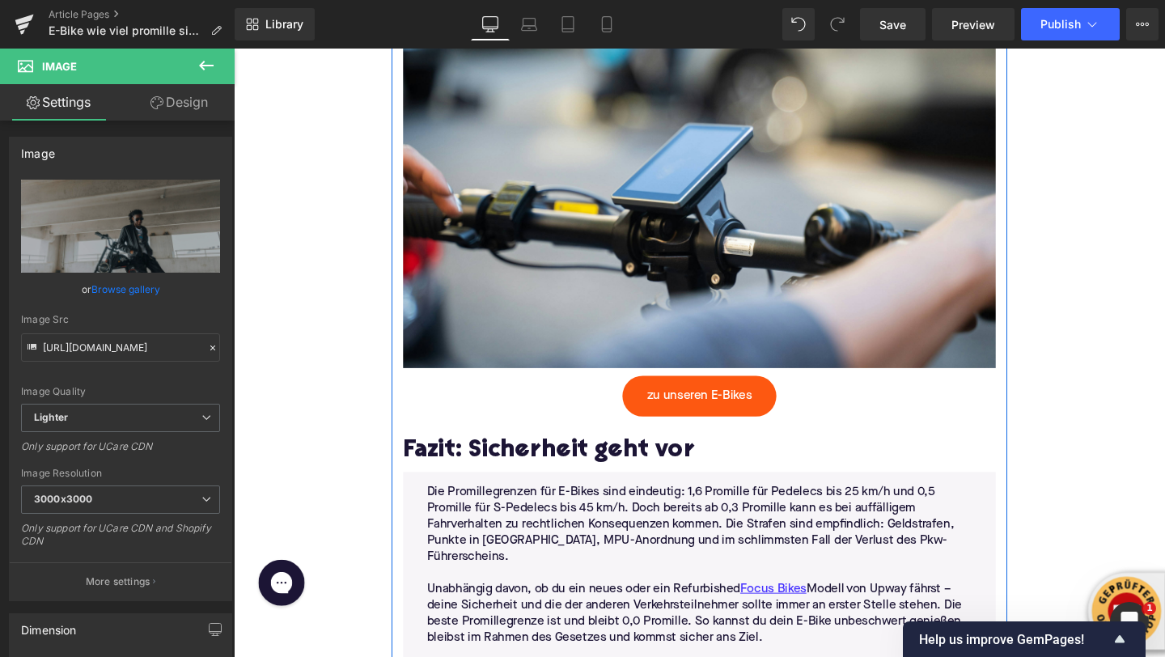
scroll to position [4204, 0]
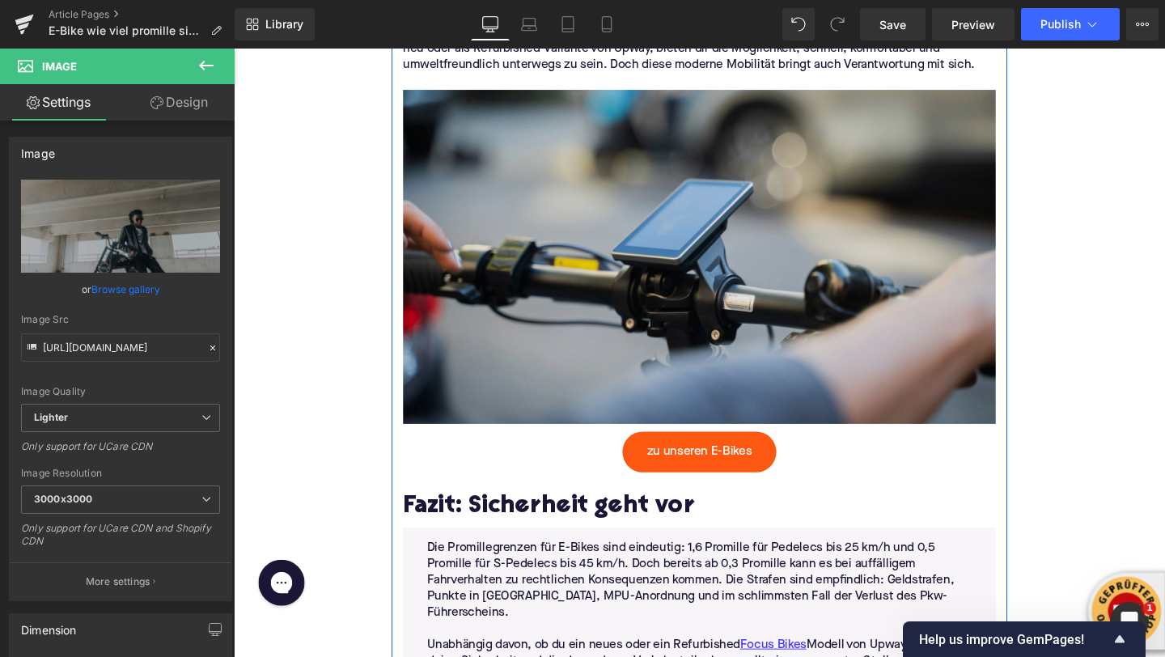
click at [617, 212] on img at bounding box center [723, 267] width 623 height 350
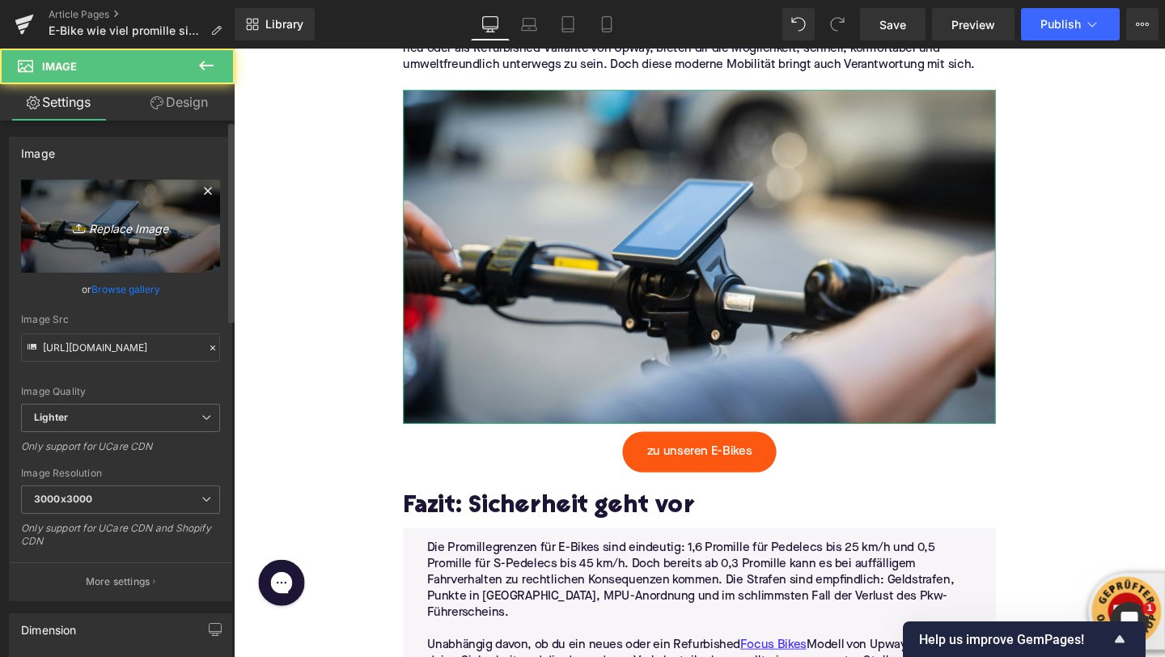
click at [110, 223] on icon "Replace Image" at bounding box center [120, 226] width 129 height 20
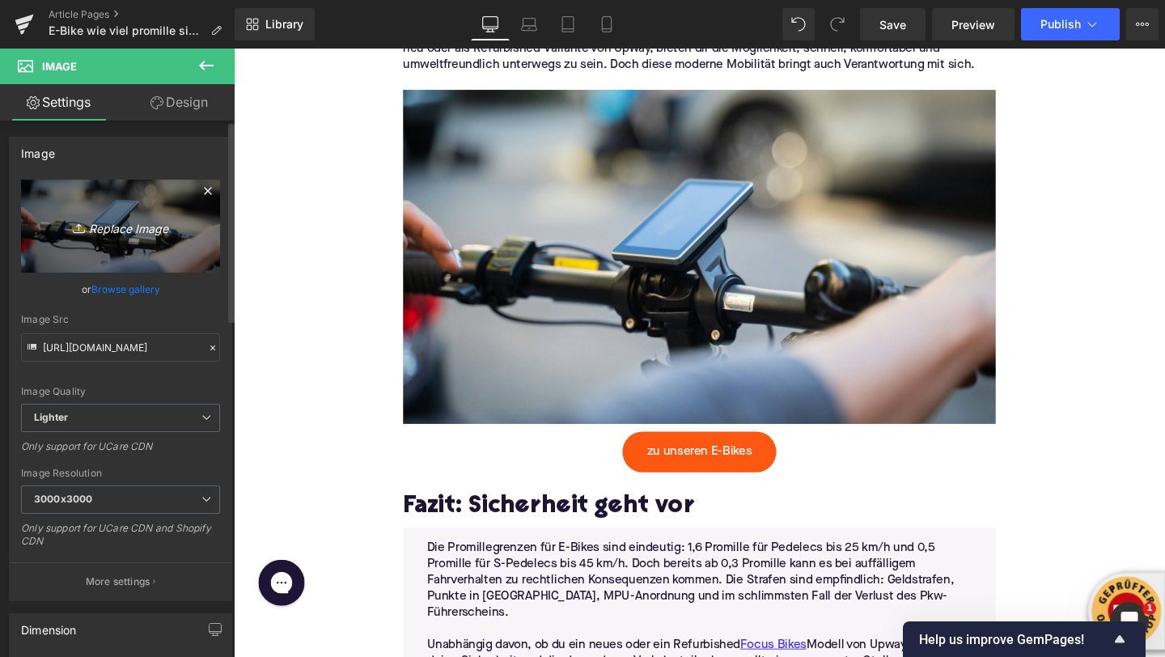
type input "C:\fakepath\fahrbike-official-qAR8Y4ckv30-unsplash.jpg"
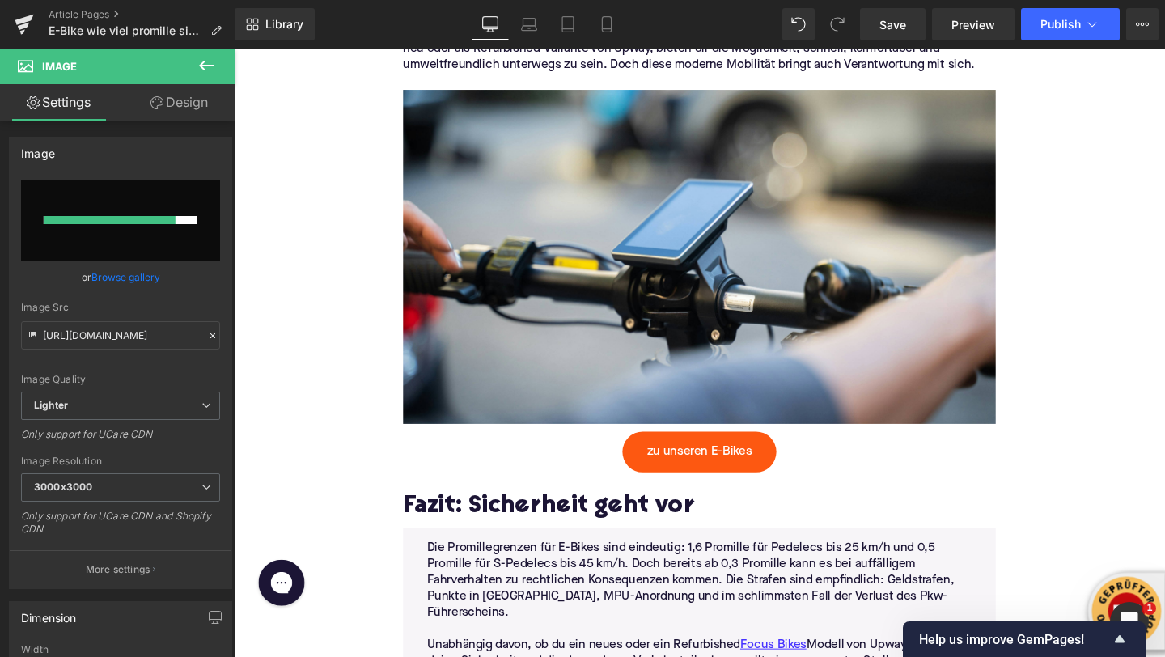
click at [210, 76] on button at bounding box center [206, 67] width 57 height 36
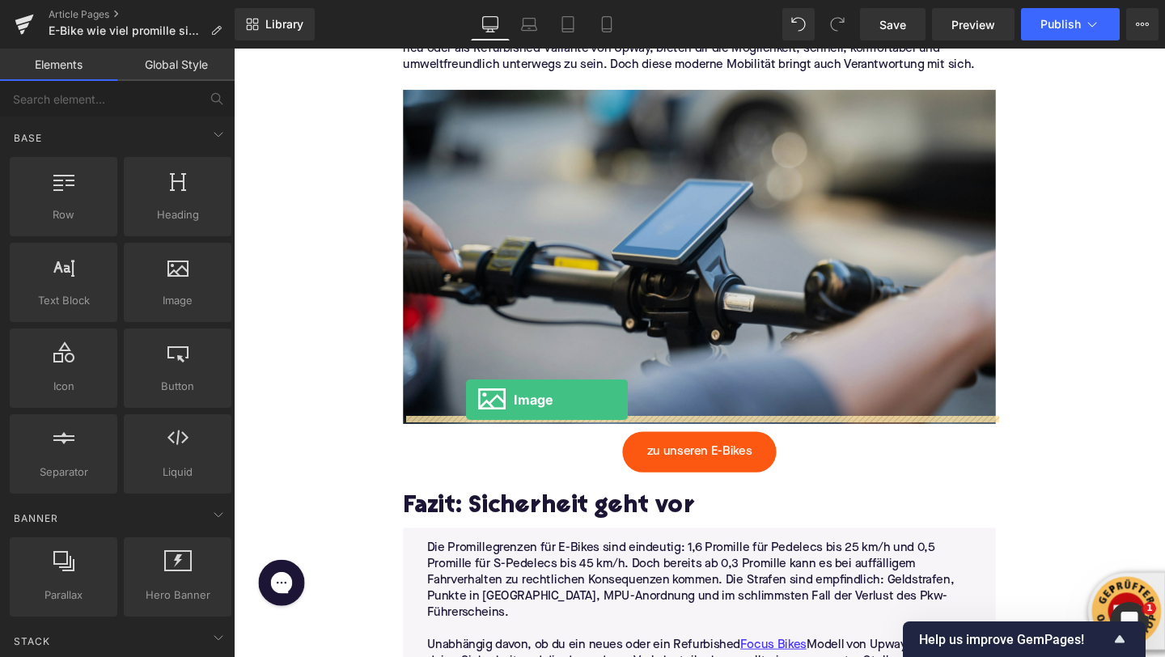
drag, startPoint x: 415, startPoint y: 330, endPoint x: 479, endPoint y: 418, distance: 108.9
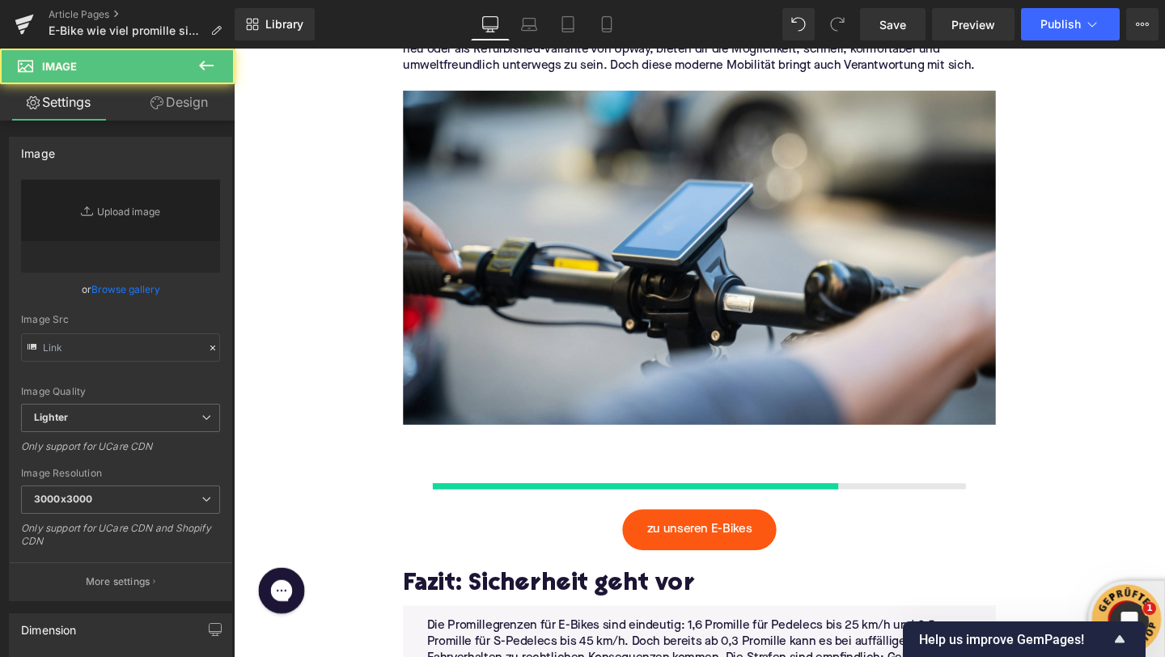
type input "//d1um8515vdn9kb.cloudfront.net/images/parallax.jpg"
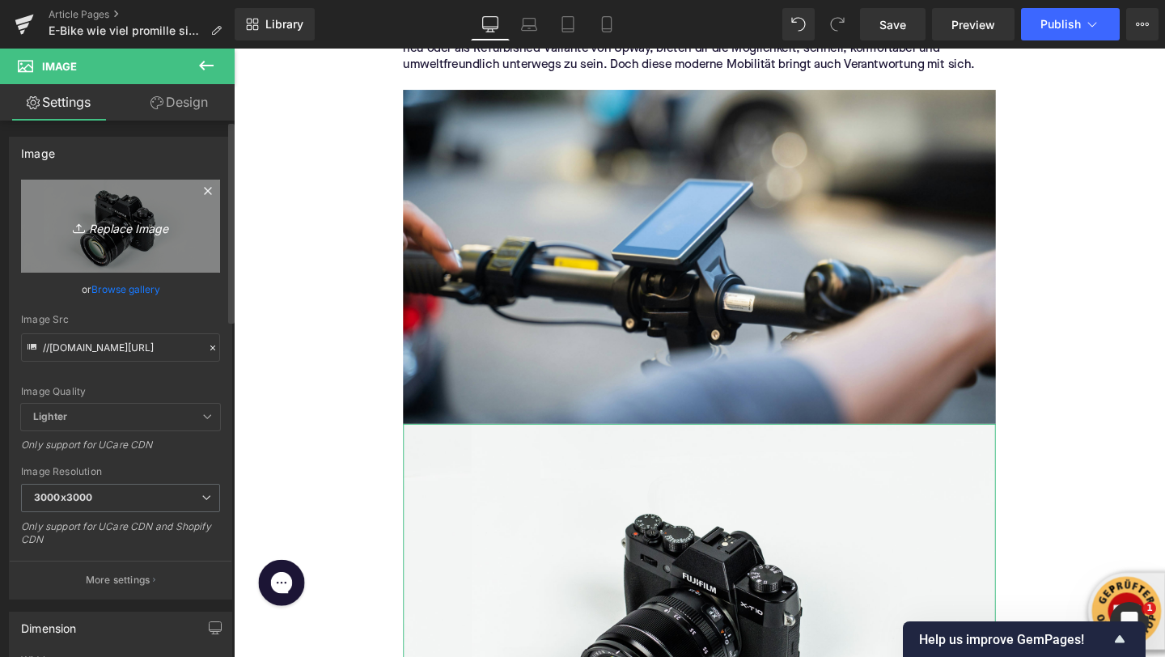
click at [103, 216] on icon "Replace Image" at bounding box center [120, 226] width 129 height 20
type input "C:\fakepath\fahrbike-official-qAR8Y4ckv30-unsplash.jpg"
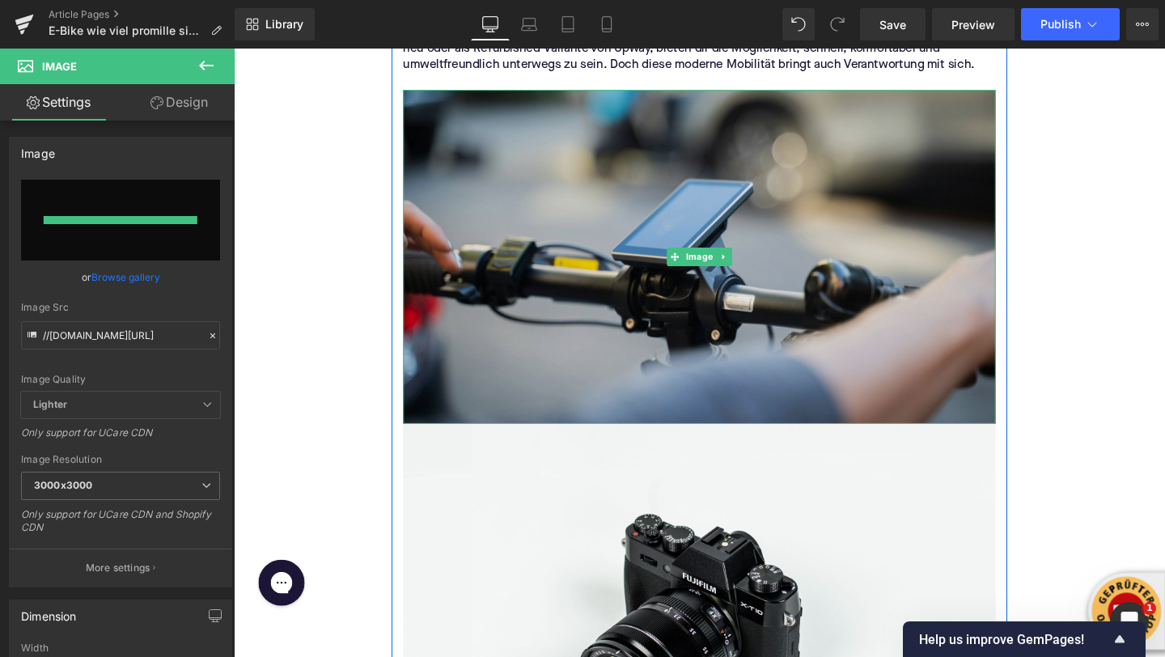
type input "https://ucarecdn.com/e49d0852-7976-495d-80f3-7329c78c0316/-/format/auto/-/previ…"
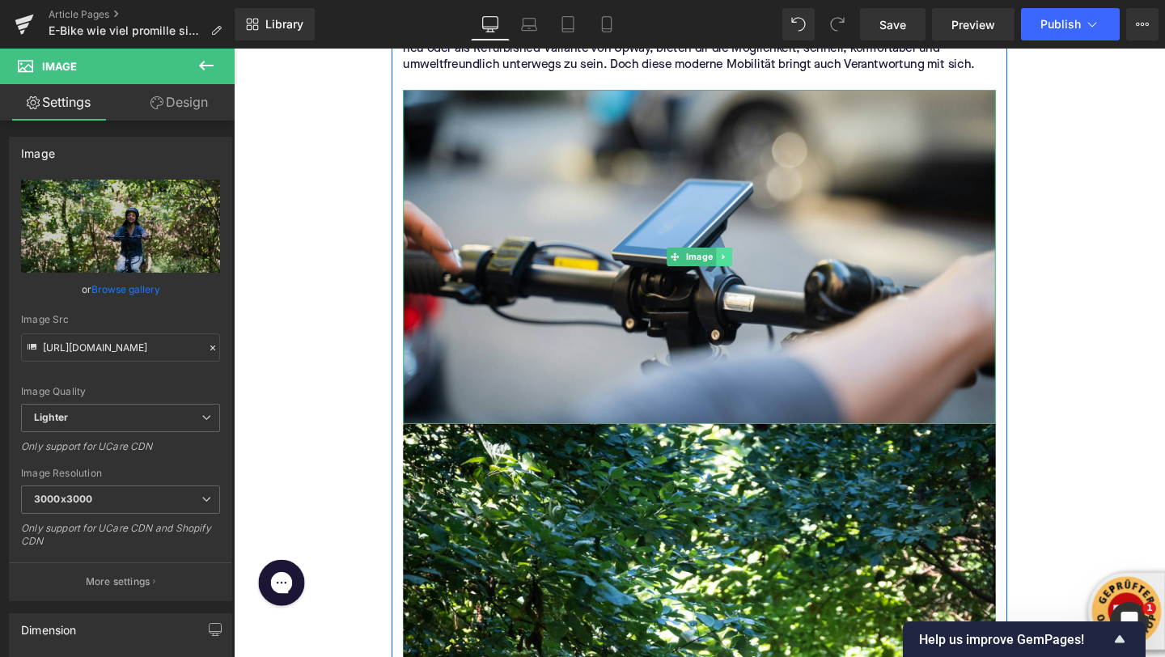
click at [749, 263] on icon at bounding box center [748, 268] width 9 height 10
click at [756, 263] on icon at bounding box center [757, 268] width 9 height 10
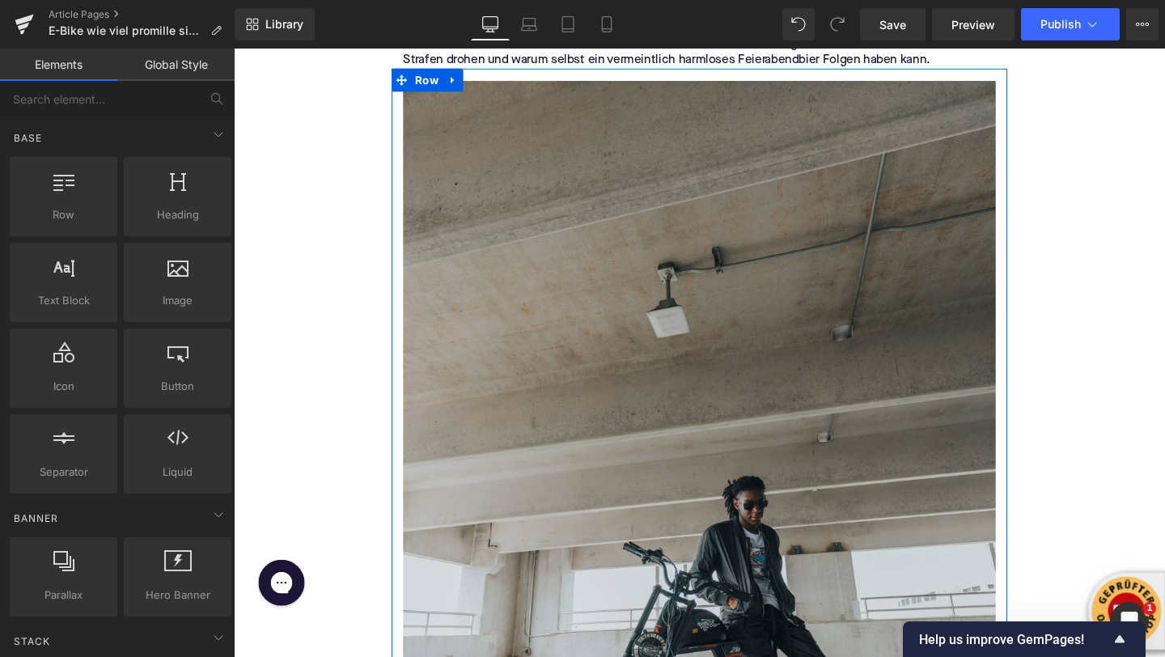
scroll to position [0, 0]
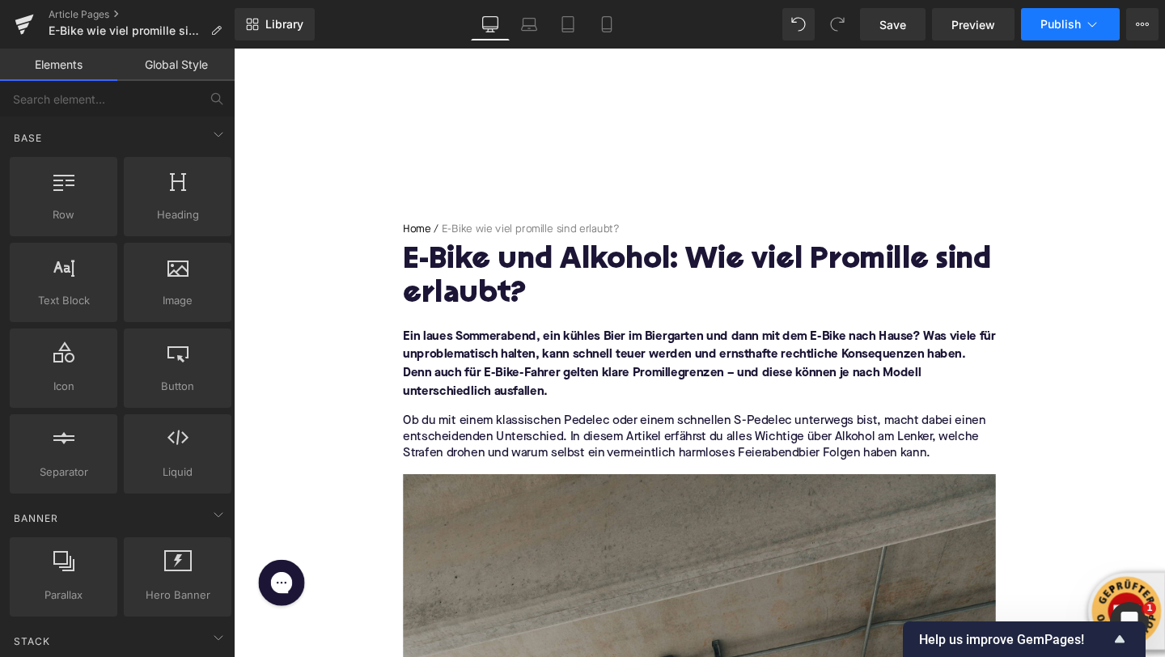
click at [1099, 24] on icon at bounding box center [1092, 24] width 16 height 16
click at [901, 25] on span "Save" at bounding box center [893, 24] width 27 height 17
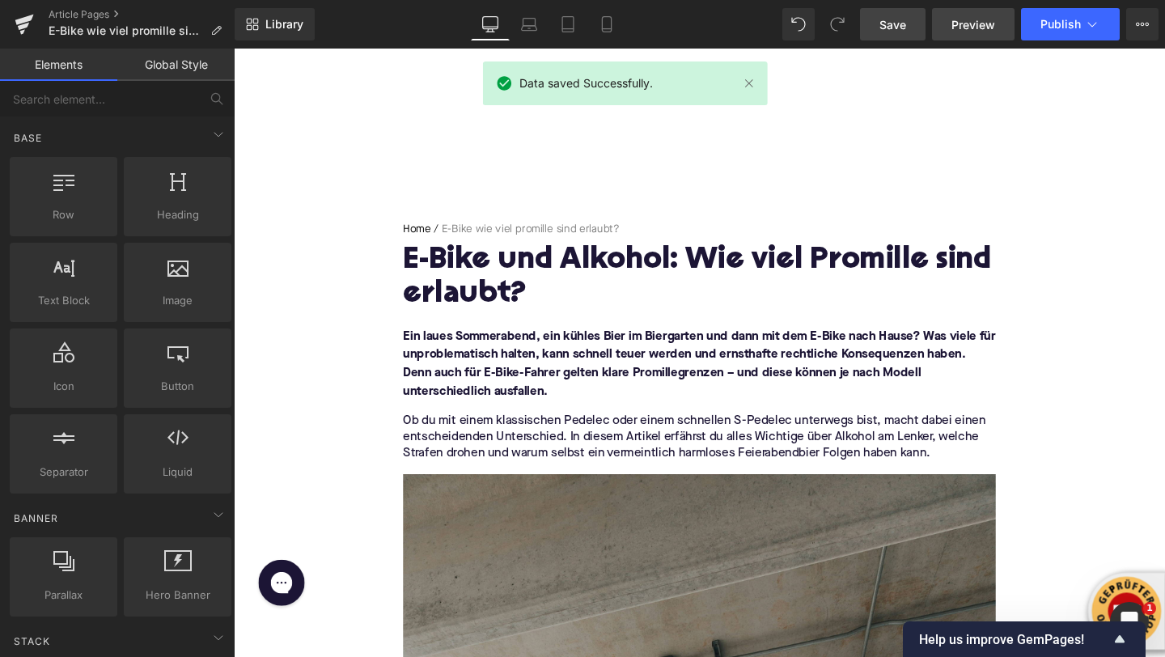
click at [961, 30] on span "Preview" at bounding box center [974, 24] width 44 height 17
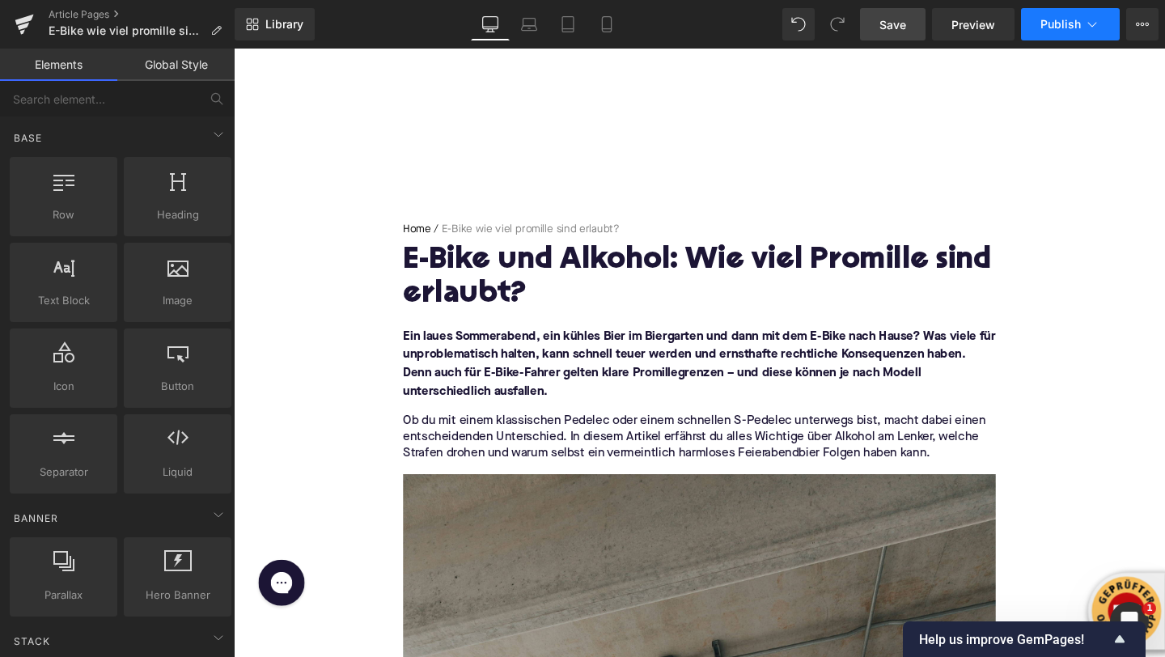
click at [1067, 35] on button "Publish" at bounding box center [1070, 24] width 99 height 32
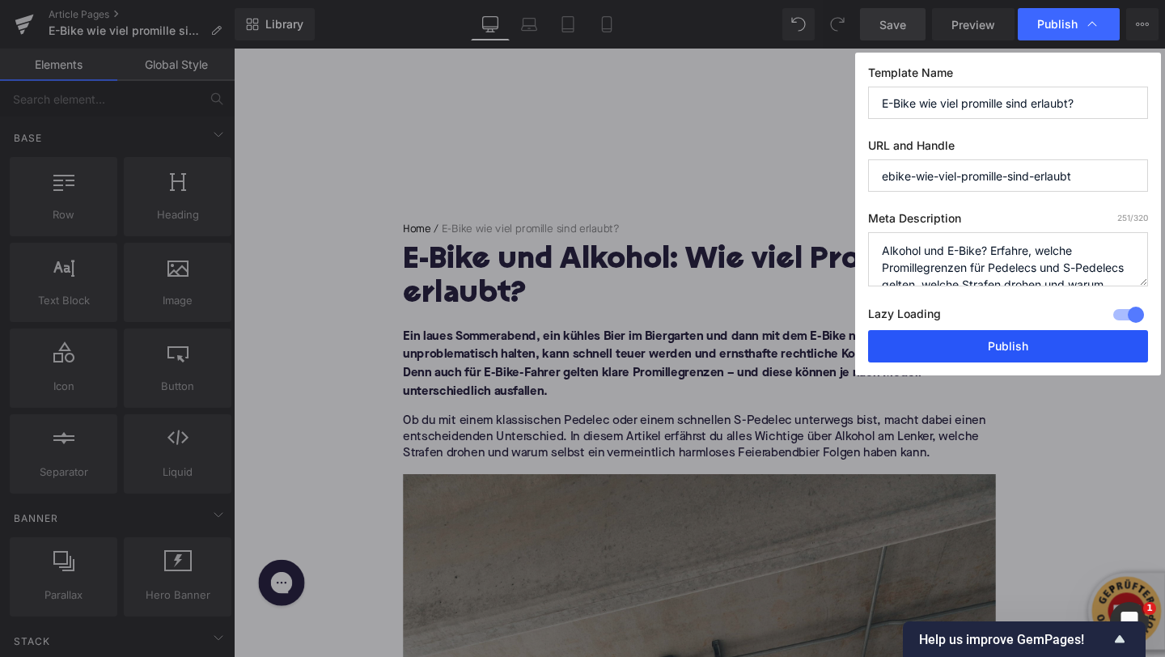
click at [973, 350] on button "Publish" at bounding box center [1008, 346] width 280 height 32
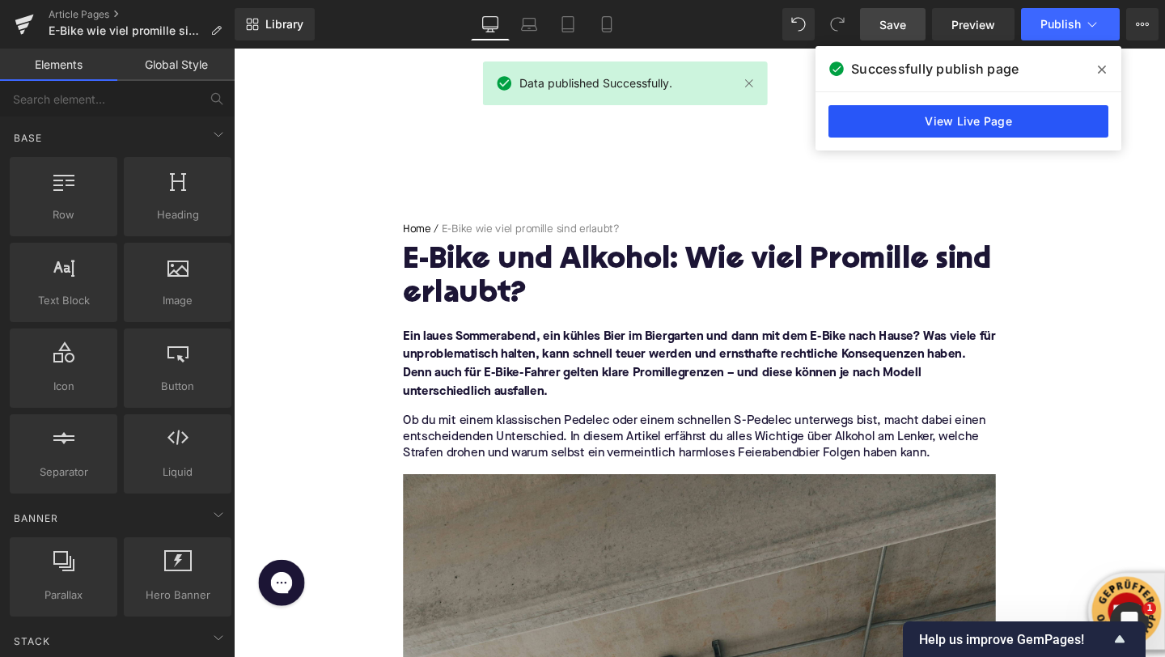
click at [1013, 121] on link "View Live Page" at bounding box center [969, 121] width 280 height 32
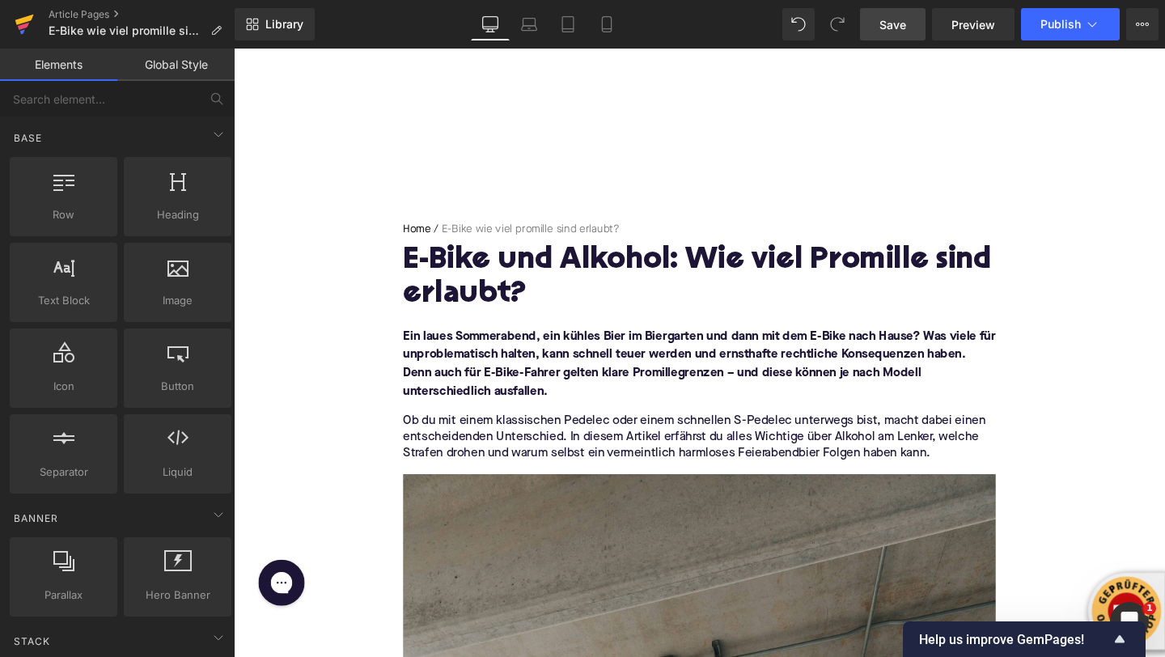
click at [17, 33] on icon at bounding box center [24, 24] width 19 height 40
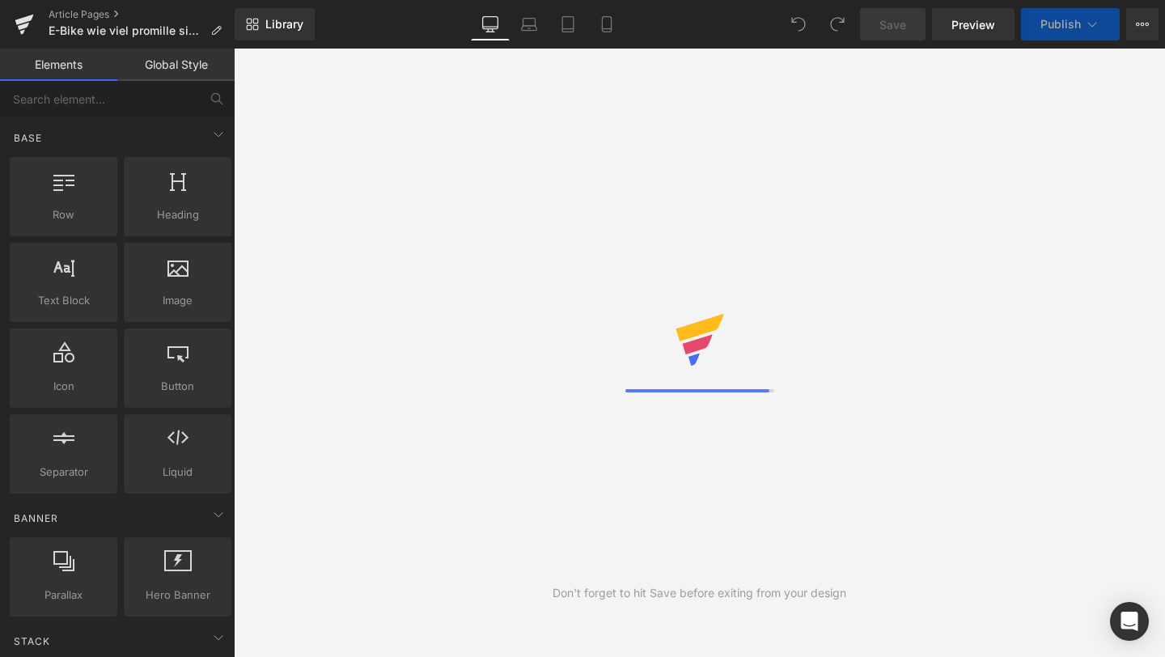
click at [1141, 26] on icon at bounding box center [1142, 24] width 13 height 13
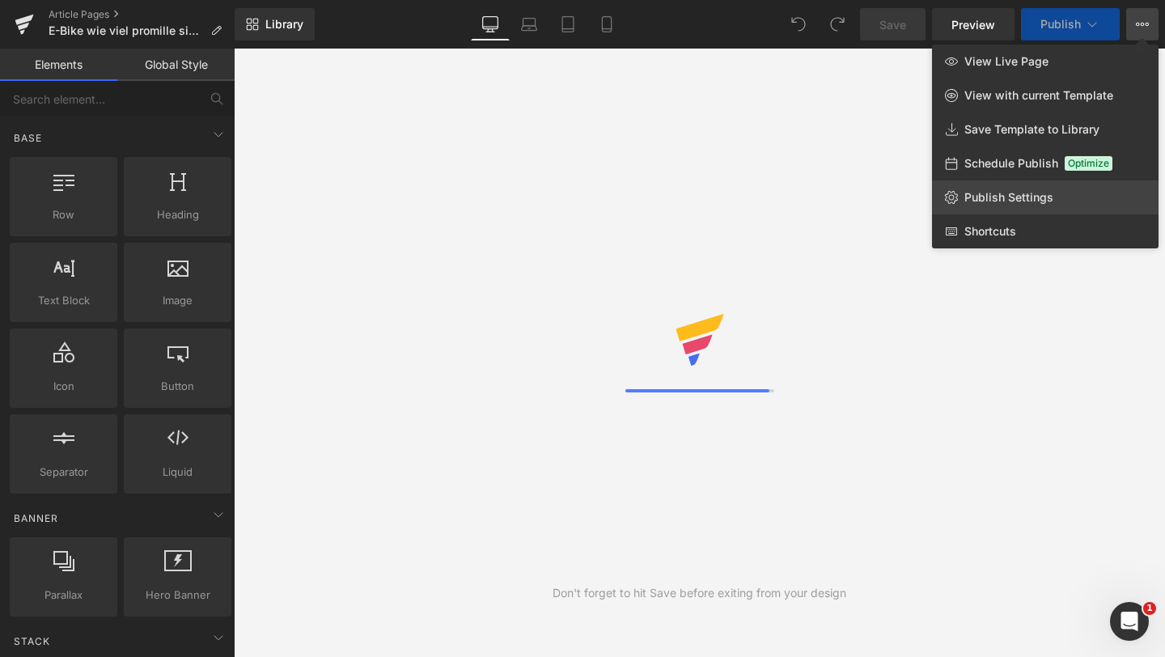
click at [979, 197] on span "Publish Settings" at bounding box center [1009, 197] width 89 height 15
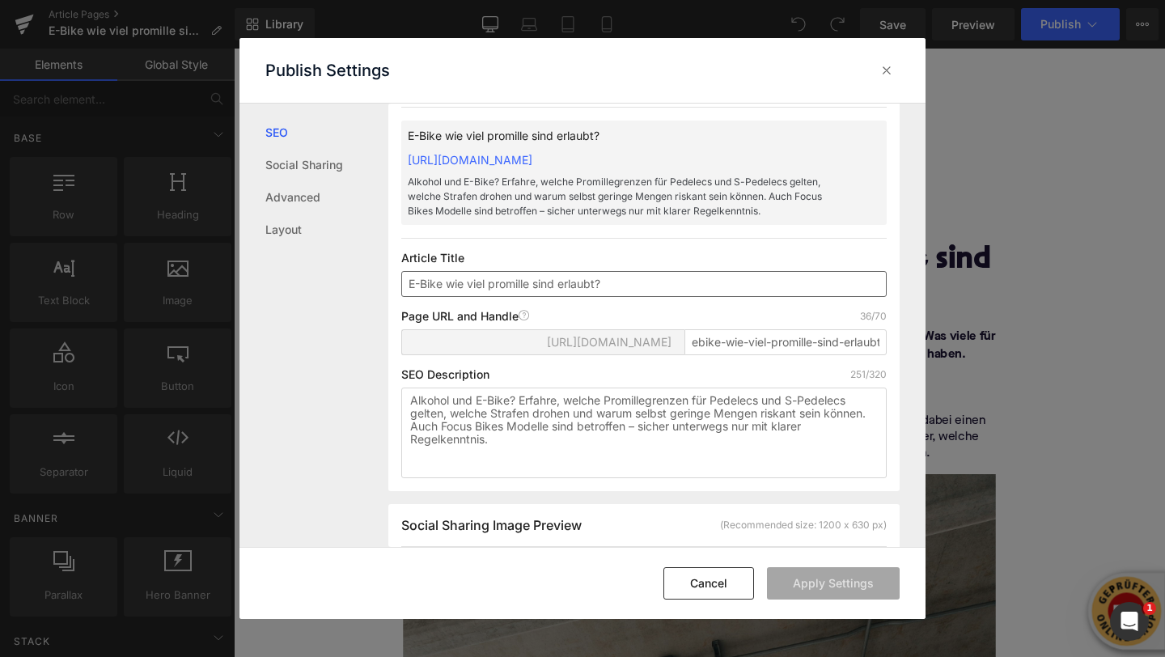
scroll to position [57, 0]
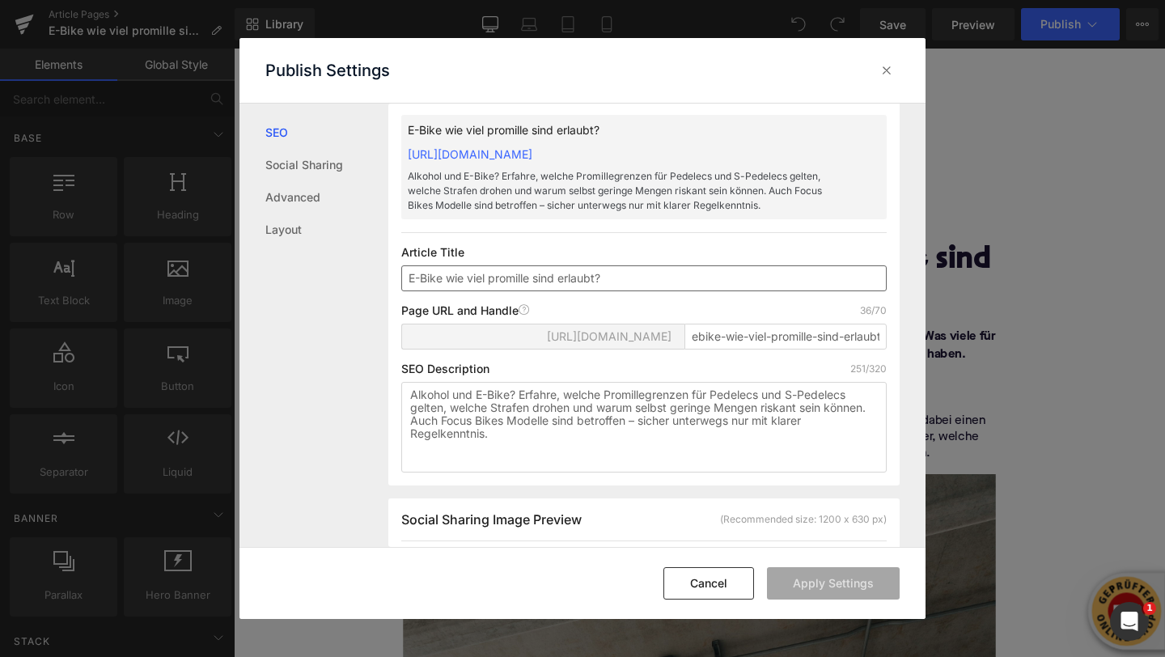
click at [444, 291] on input "E-Bike wie viel promille sind erlaubt?" at bounding box center [644, 278] width 486 height 26
click at [454, 291] on input "E-Bike: wie viel promille sind erlaubt?" at bounding box center [644, 278] width 486 height 26
click at [500, 291] on input "E-Bike: Wie viel promille sind erlaubt?" at bounding box center [644, 278] width 486 height 26
type input "E-Bike: Wie viel Promille sind erlaubt?"
click at [800, 582] on button "Apply Settings" at bounding box center [833, 583] width 133 height 32
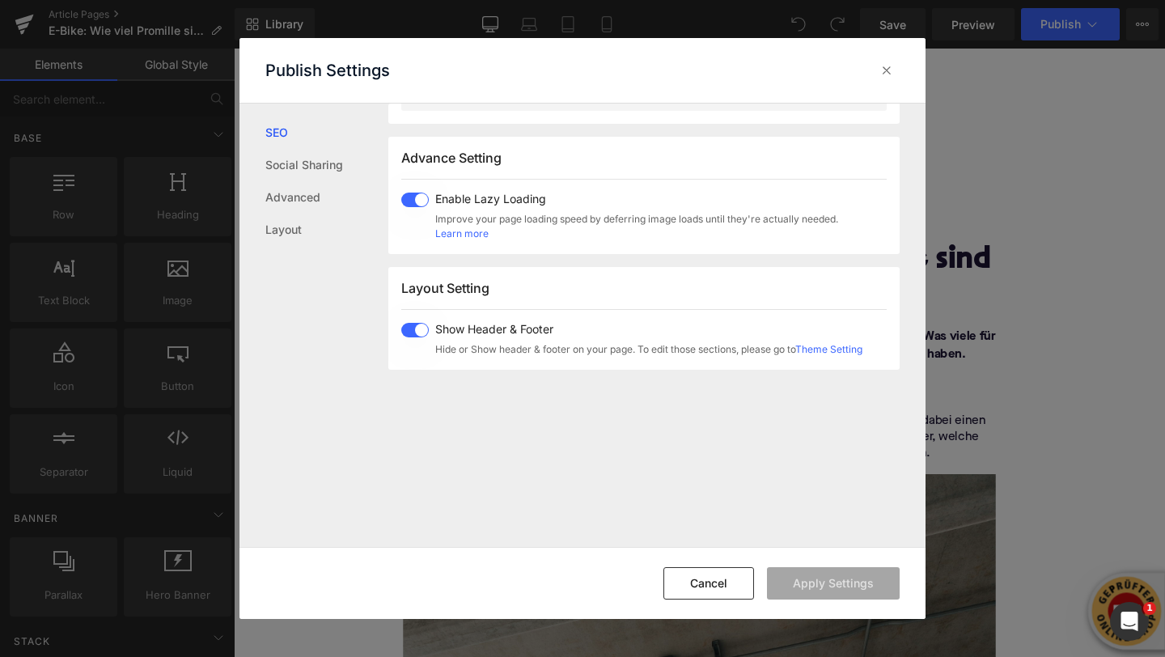
scroll to position [1056, 0]
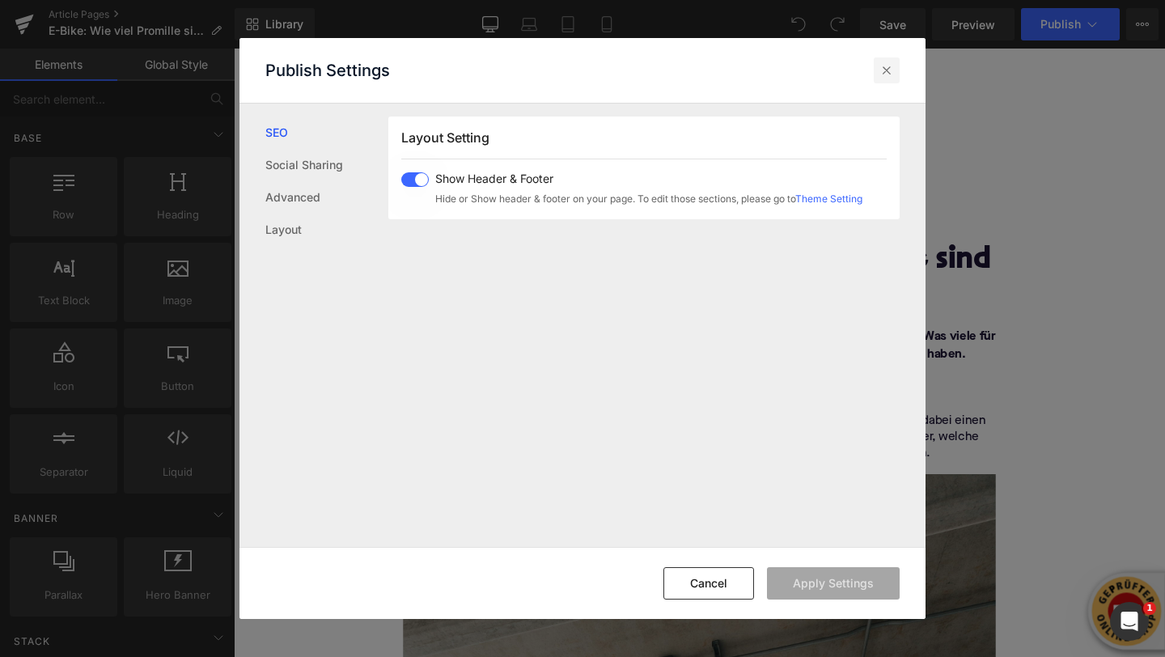
click at [879, 72] on icon at bounding box center [887, 70] width 16 height 16
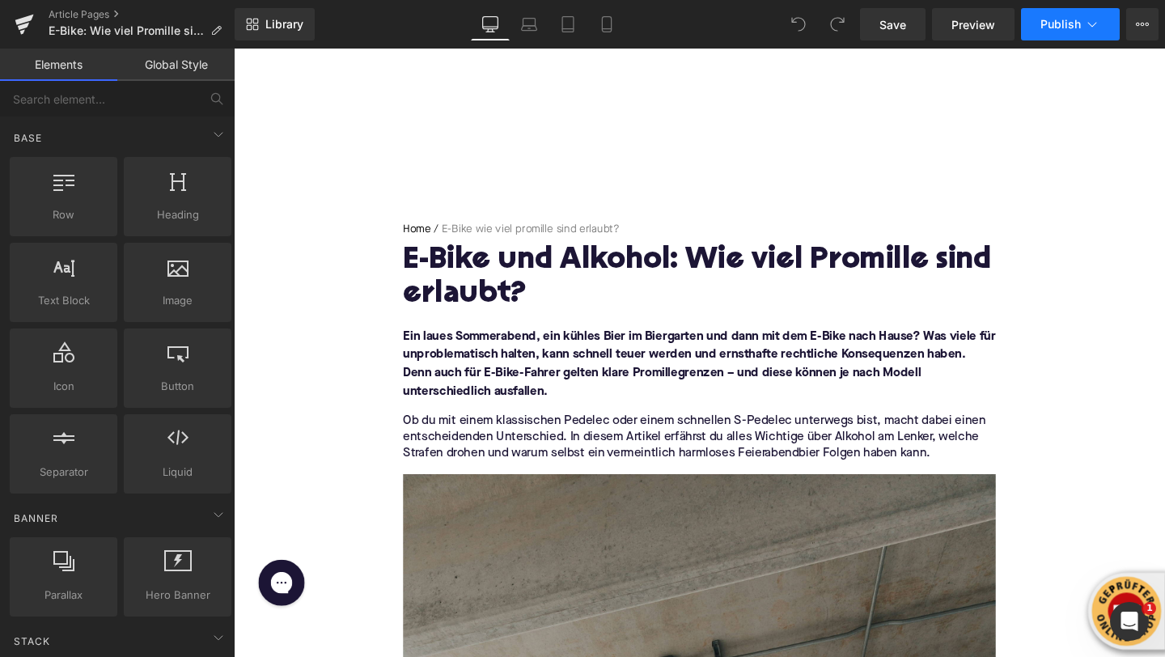
click at [1084, 32] on icon at bounding box center [1092, 24] width 16 height 16
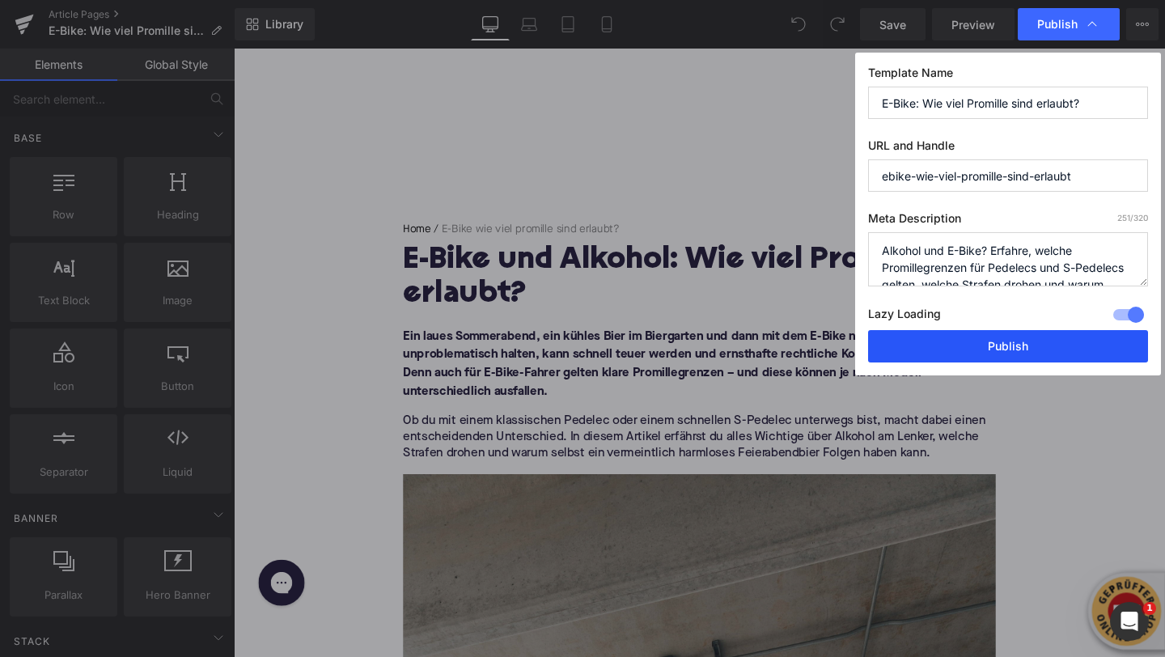
click at [1016, 344] on button "Publish" at bounding box center [1008, 346] width 280 height 32
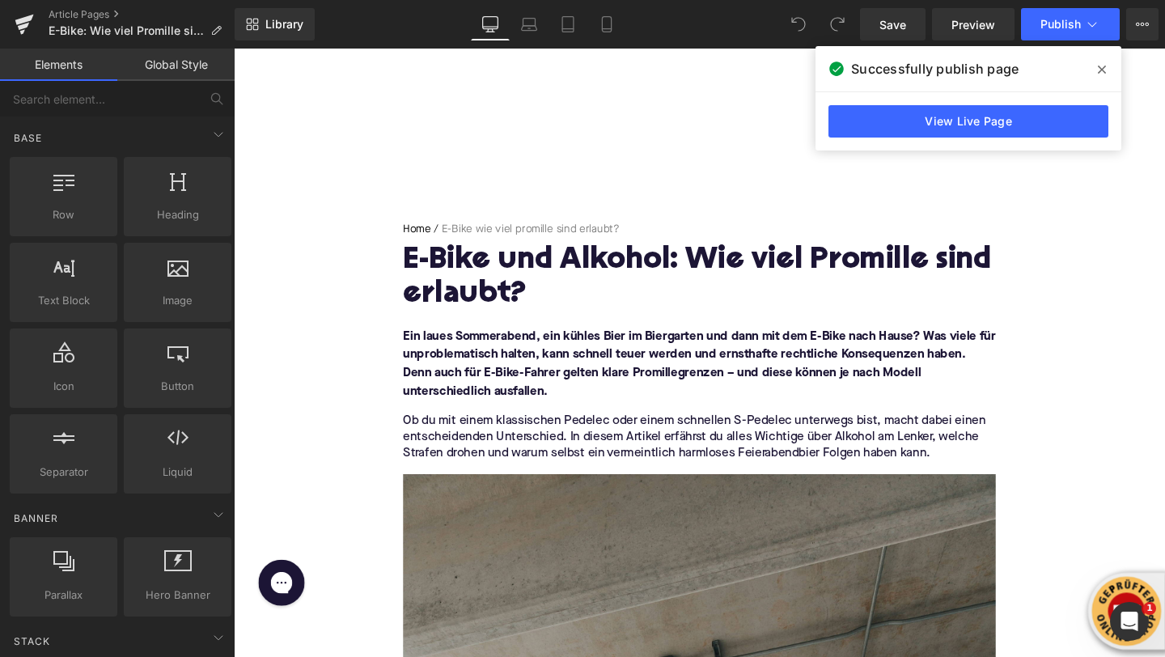
click at [1105, 65] on icon at bounding box center [1102, 69] width 8 height 13
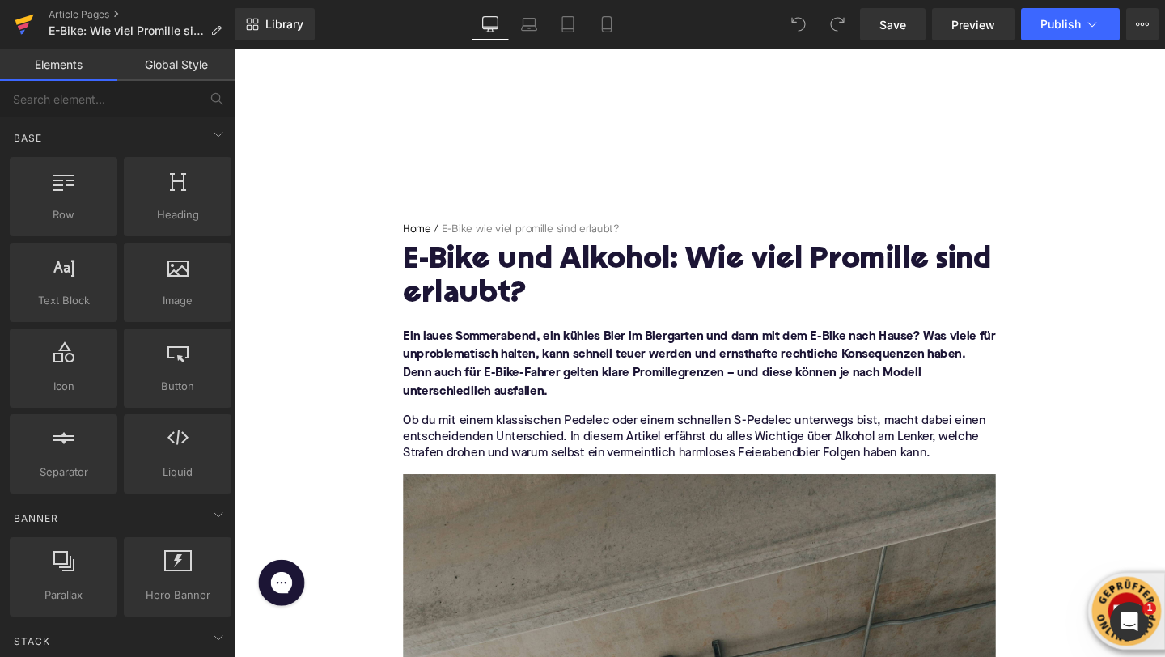
click at [20, 21] on icon at bounding box center [24, 20] width 19 height 11
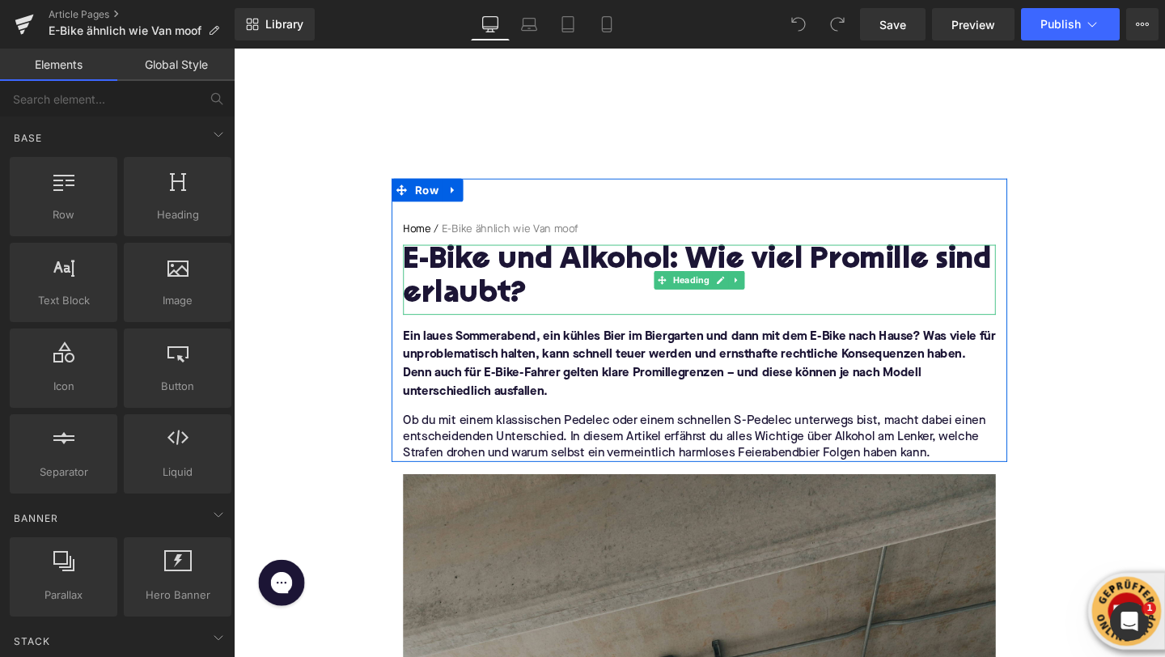
click at [602, 274] on h1 "E-Bike und Alkohol: Wie viel Promille sind erlaubt?" at bounding box center [723, 290] width 623 height 70
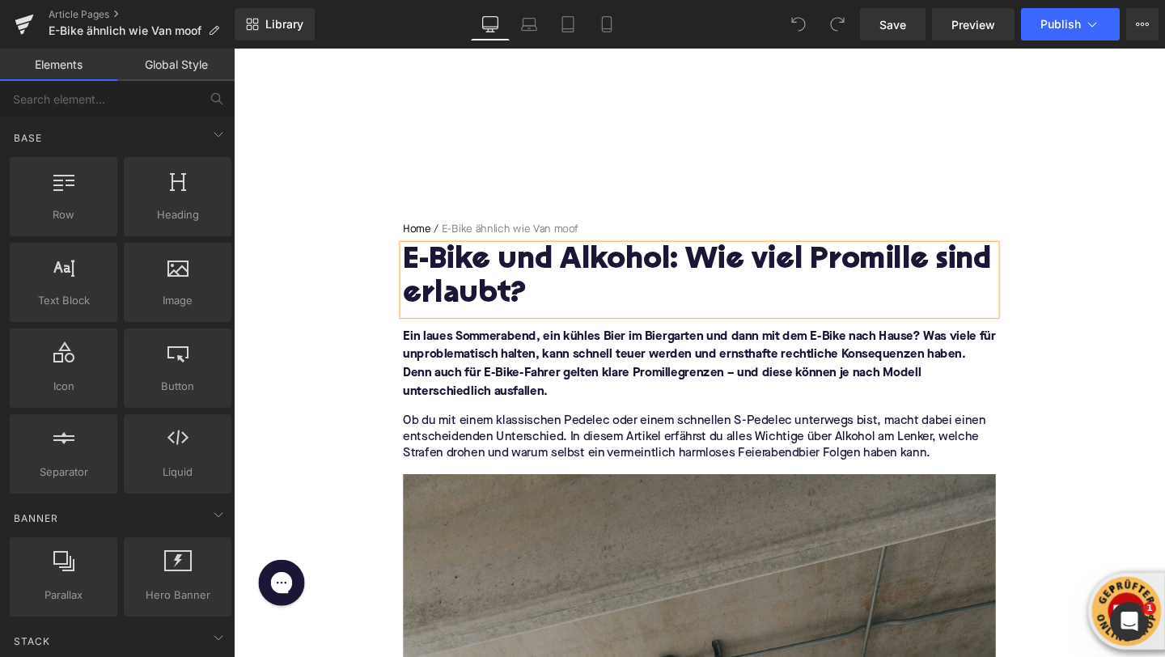
click at [602, 274] on h1 "E-Bike und Alkohol: Wie viel Promille sind erlaubt?" at bounding box center [723, 290] width 623 height 70
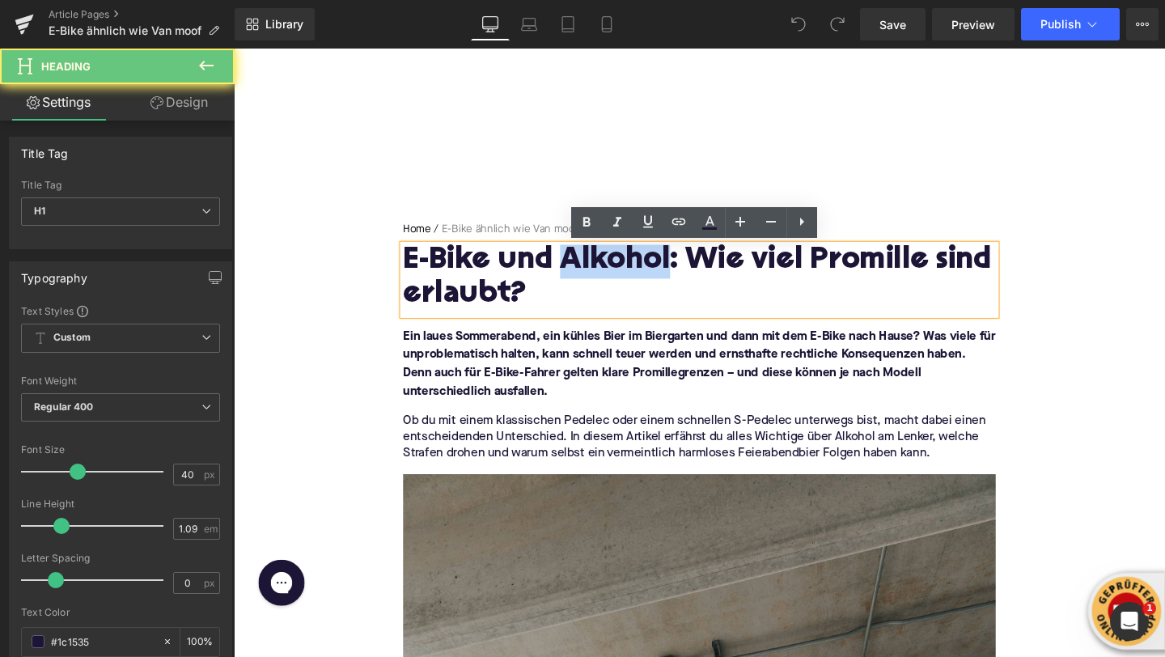
click at [602, 274] on h1 "E-Bike und Alkohol: Wie viel Promille sind erlaubt?" at bounding box center [723, 290] width 623 height 70
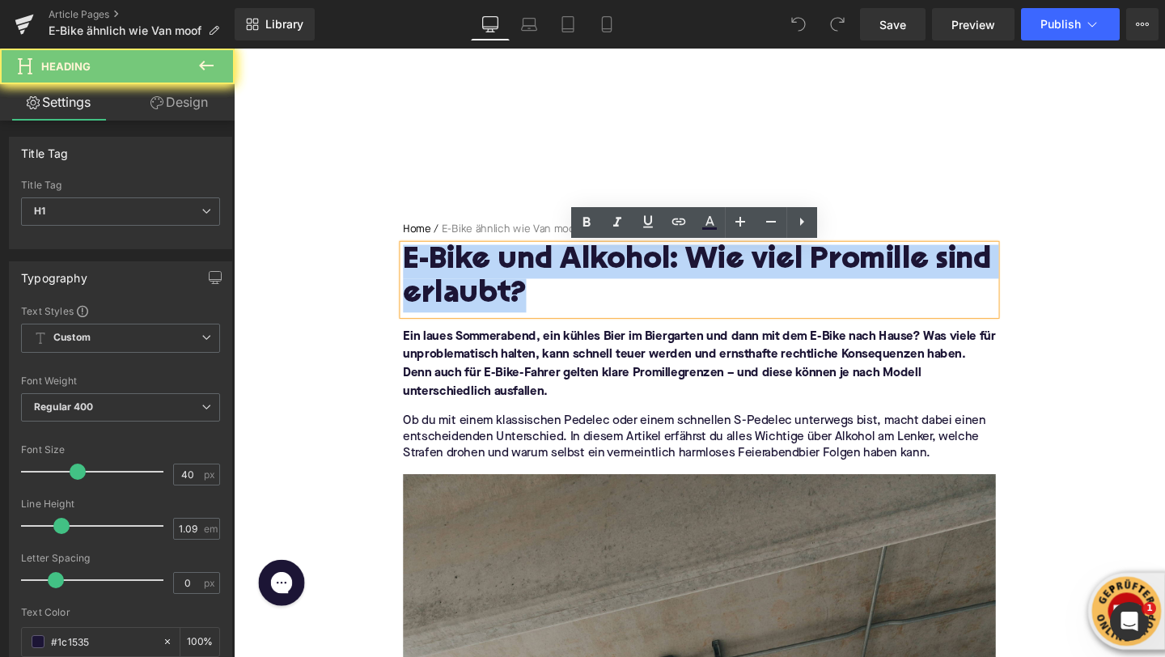
paste div
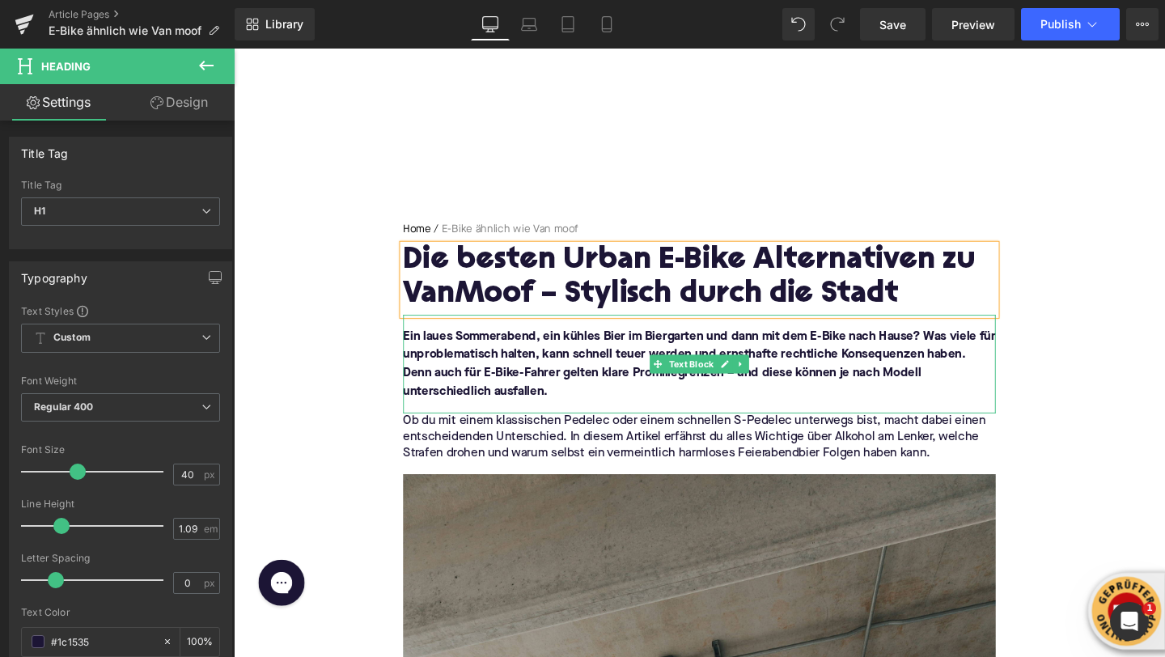
click at [439, 363] on font "Ein laues Sommerabend, ein kühles Bier im Biergarten und dann mit dem E-Bike na…" at bounding box center [723, 380] width 623 height 71
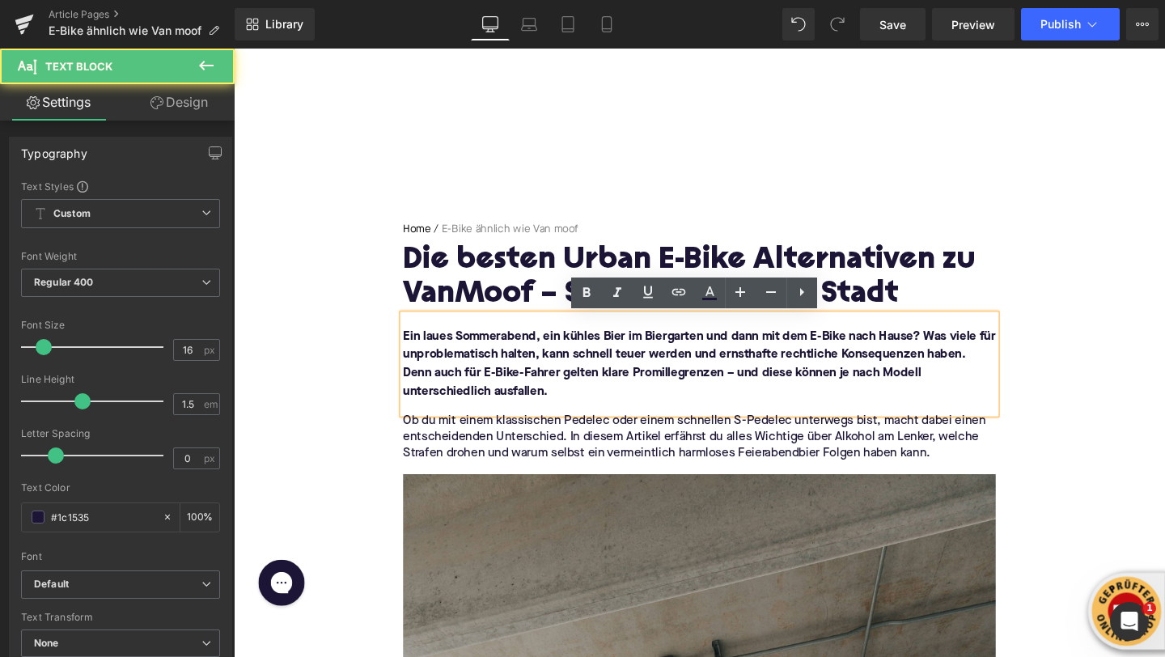
click at [439, 363] on font "Ein laues Sommerabend, ein kühles Bier im Biergarten und dann mit dem E-Bike na…" at bounding box center [723, 380] width 623 height 71
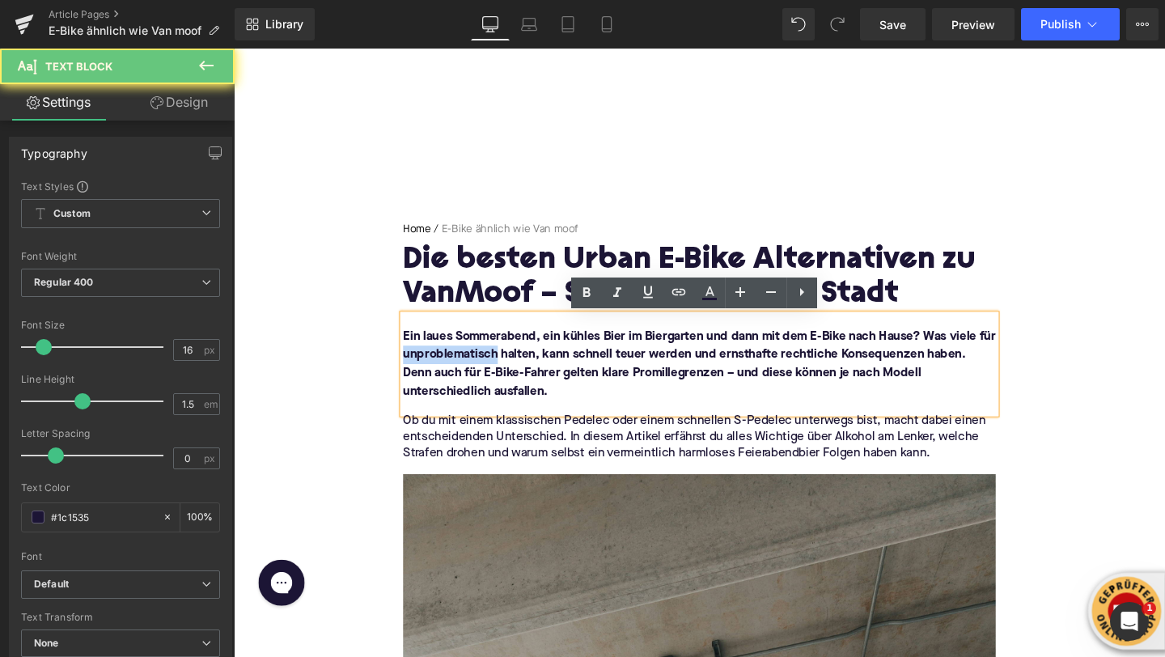
click at [439, 363] on font "Ein laues Sommerabend, ein kühles Bier im Biergarten und dann mit dem E-Bike na…" at bounding box center [723, 380] width 623 height 71
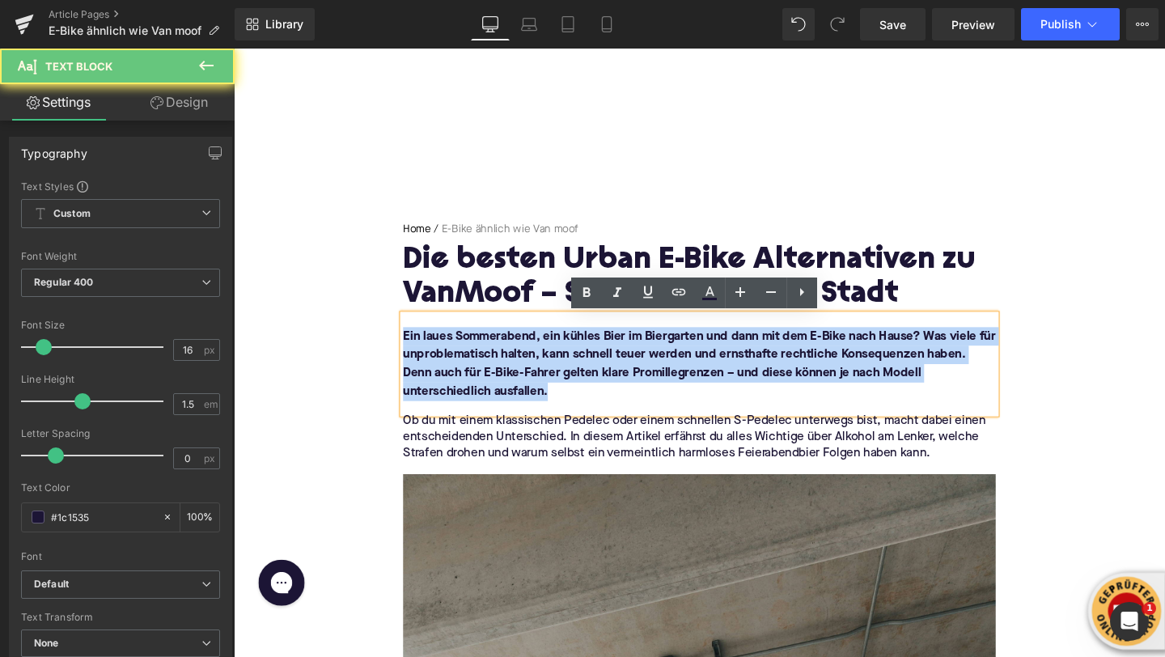
click at [439, 363] on font "Ein laues Sommerabend, ein kühles Bier im Biergarten und dann mit dem E-Bike na…" at bounding box center [723, 380] width 623 height 71
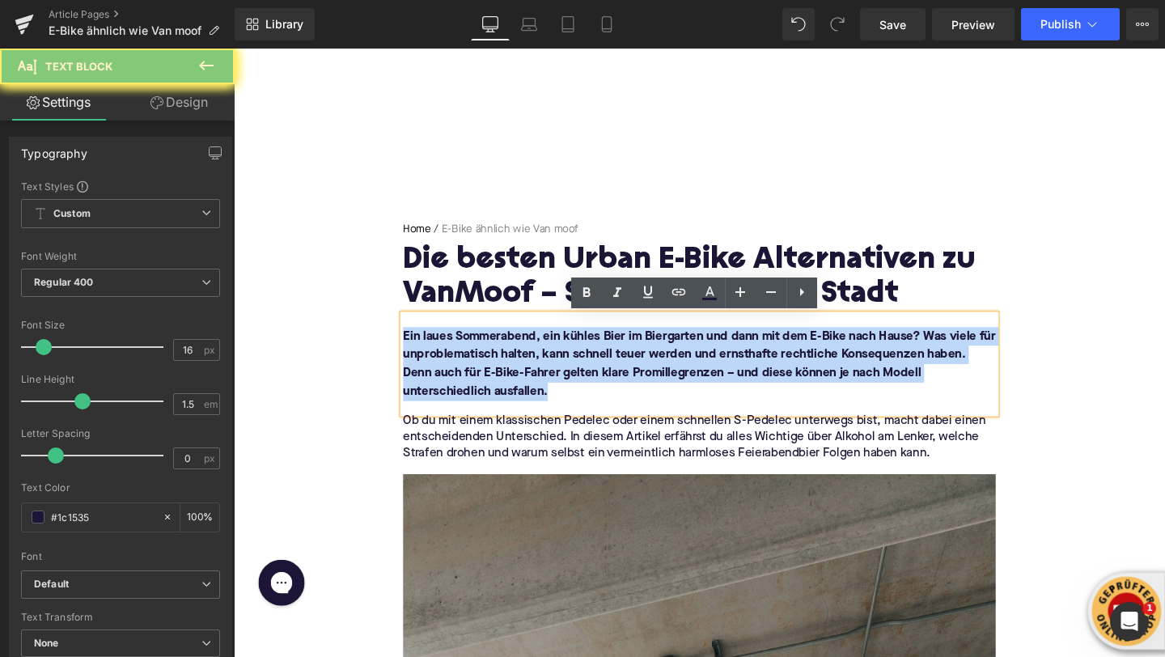
click at [439, 363] on font "Ein laues Sommerabend, ein kühles Bier im Biergarten und dann mit dem E-Bike na…" at bounding box center [723, 380] width 623 height 71
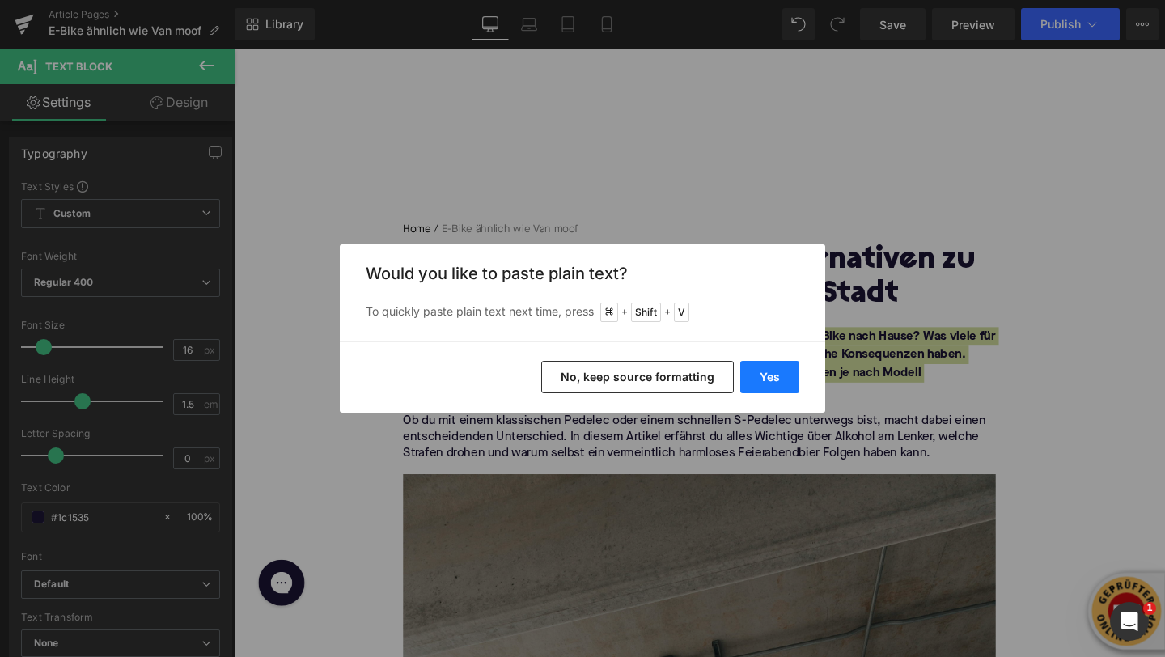
click at [762, 369] on button "Yes" at bounding box center [769, 377] width 59 height 32
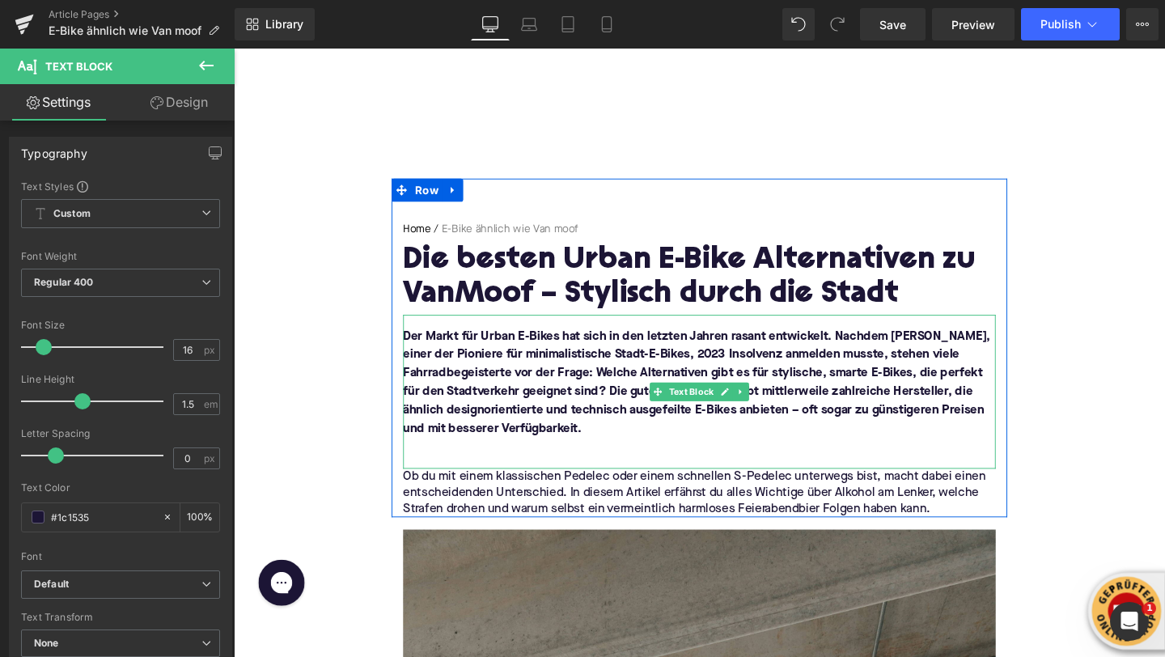
click at [549, 464] on p at bounding box center [723, 467] width 623 height 19
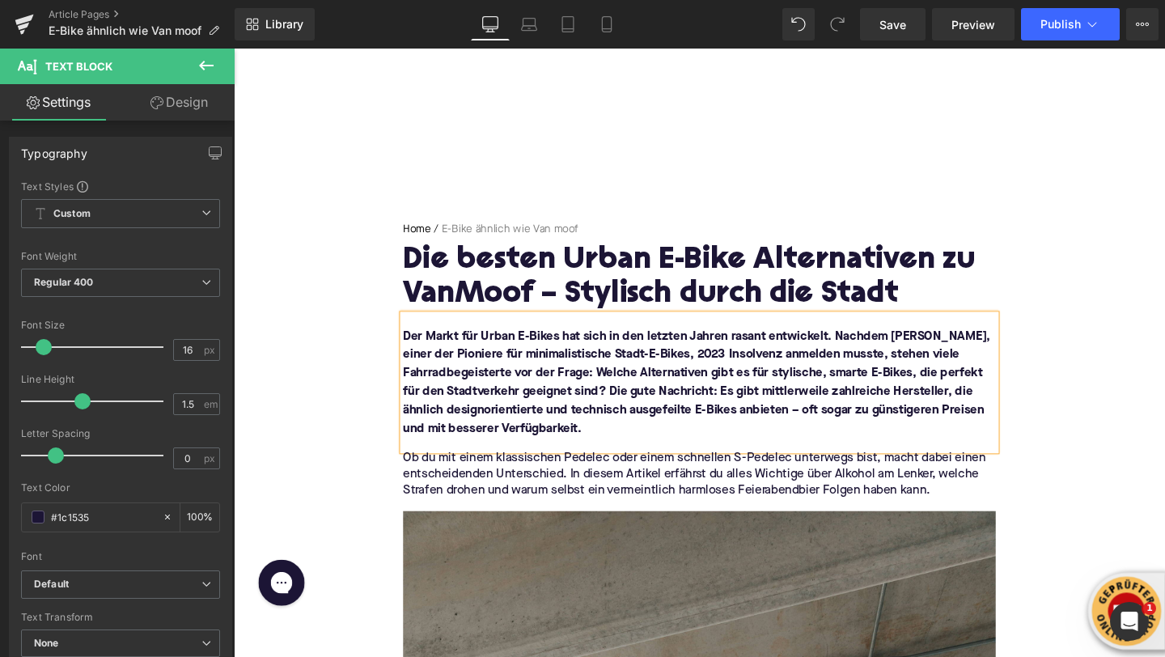
scroll to position [64, 0]
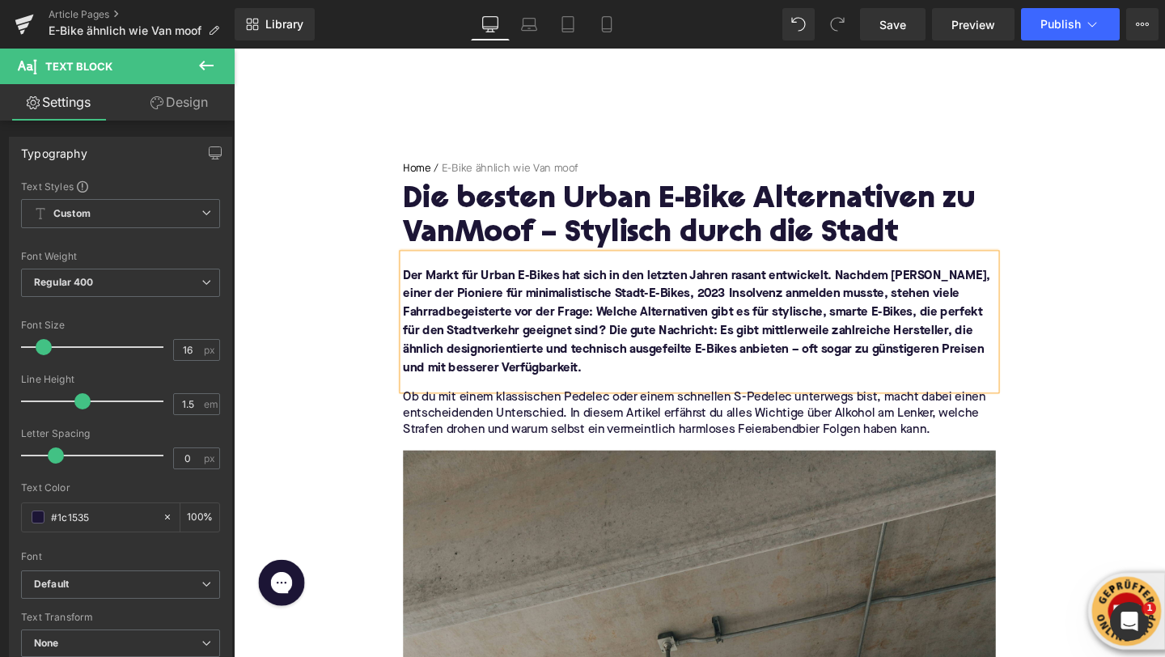
click at [459, 428] on p "Ob du mit einem klassischen Pedelec oder einem schnellen S-Pedelec unterwegs bi…" at bounding box center [723, 432] width 623 height 51
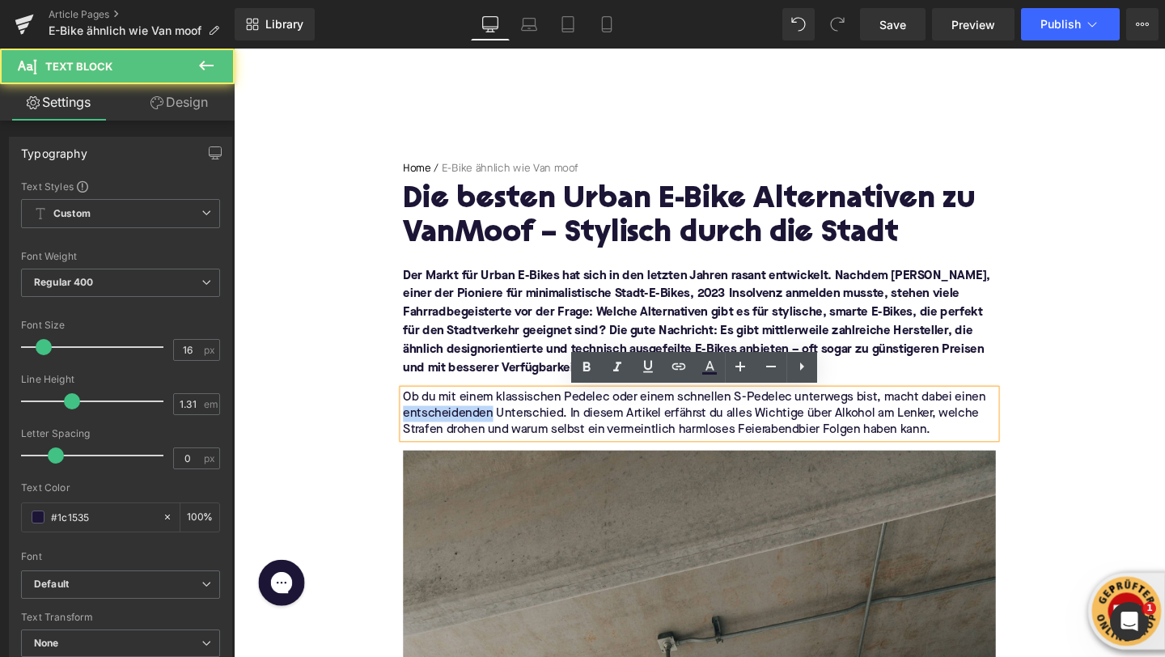
click at [459, 428] on p "Ob du mit einem klassischen Pedelec oder einem schnellen S-Pedelec unterwegs bi…" at bounding box center [723, 432] width 623 height 51
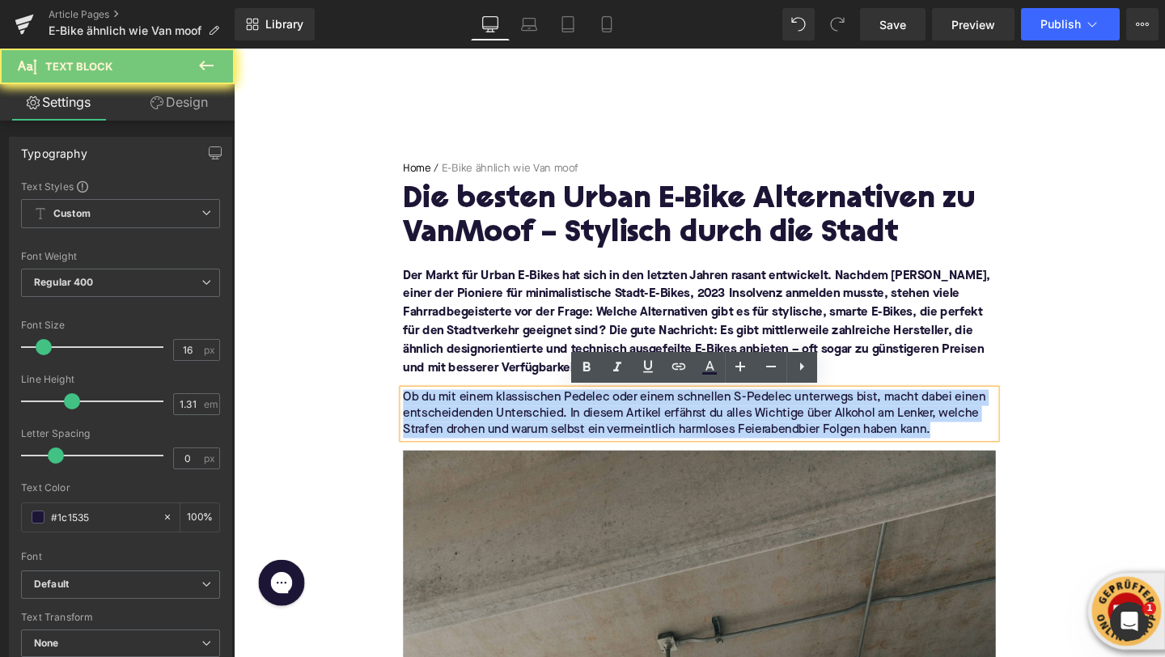
click at [459, 428] on p "Ob du mit einem klassischen Pedelec oder einem schnellen S-Pedelec unterwegs bi…" at bounding box center [723, 432] width 623 height 51
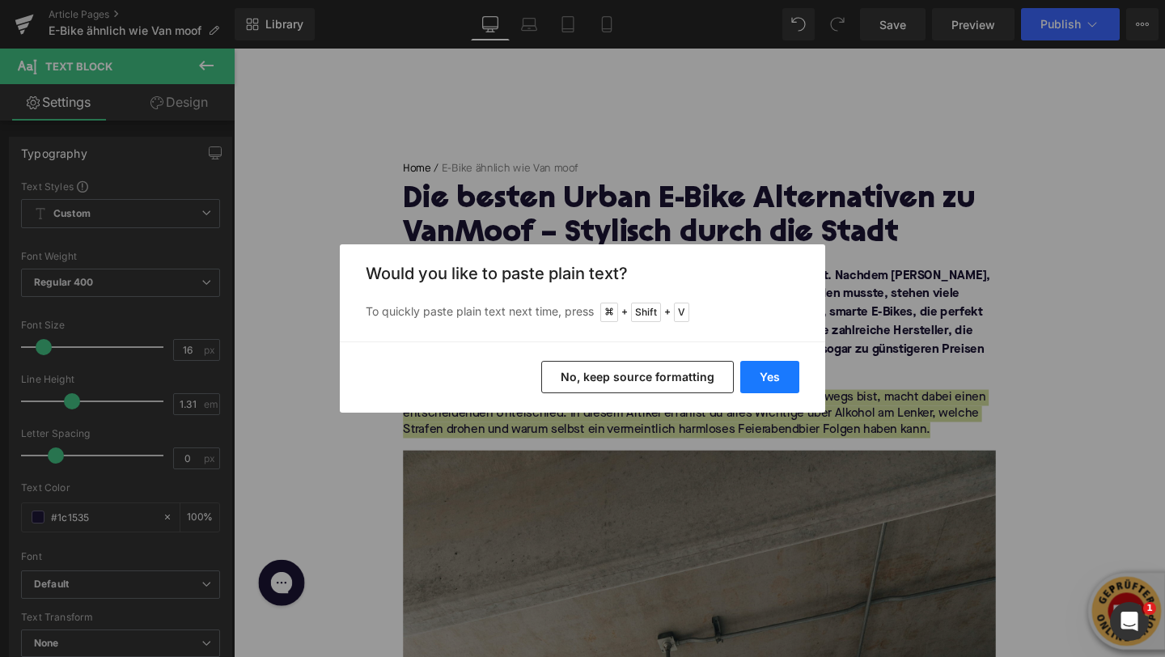
drag, startPoint x: 761, startPoint y: 381, endPoint x: 544, endPoint y: 350, distance: 219.2
click at [761, 381] on button "Yes" at bounding box center [769, 377] width 59 height 32
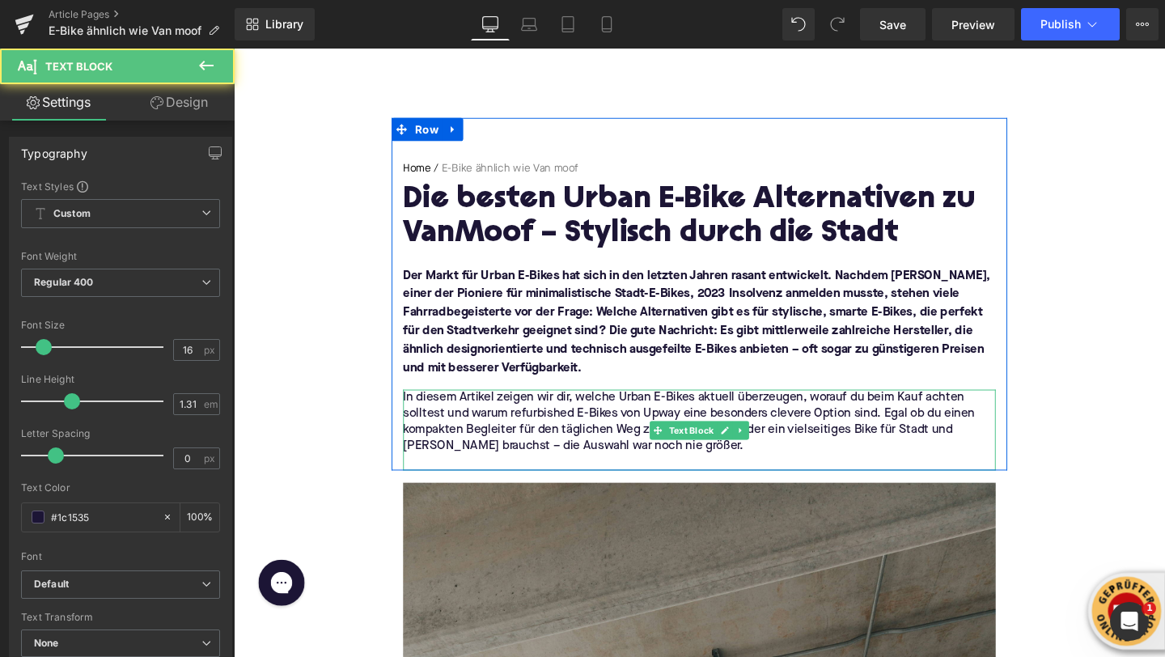
click at [545, 479] on p at bounding box center [723, 483] width 623 height 17
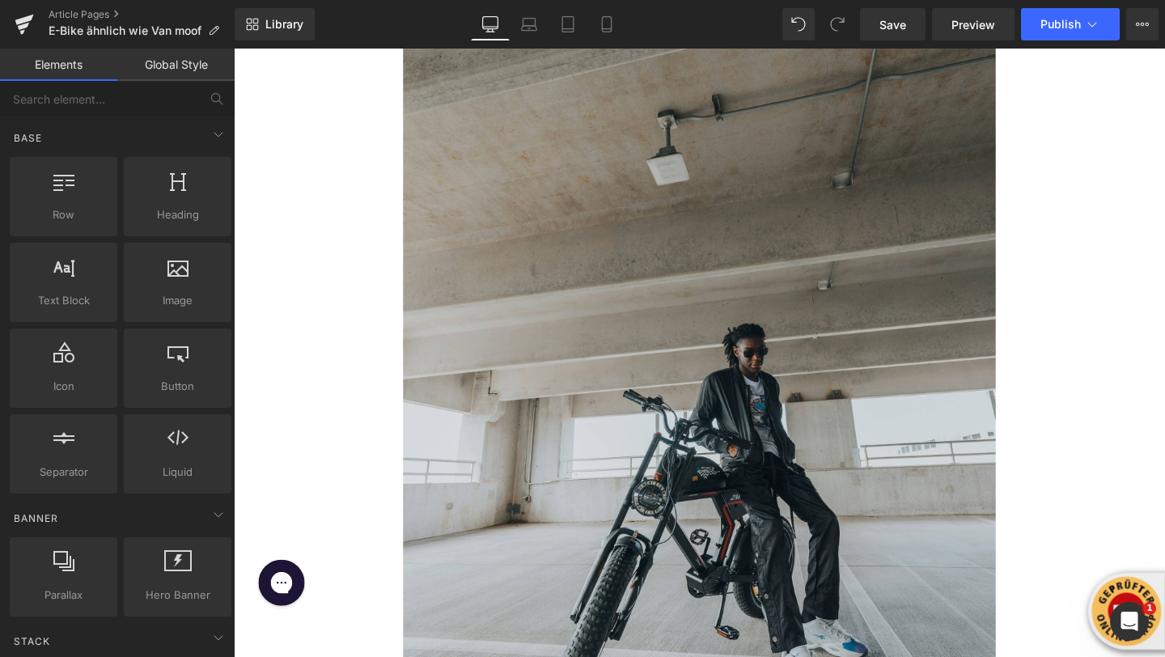
scroll to position [858, 0]
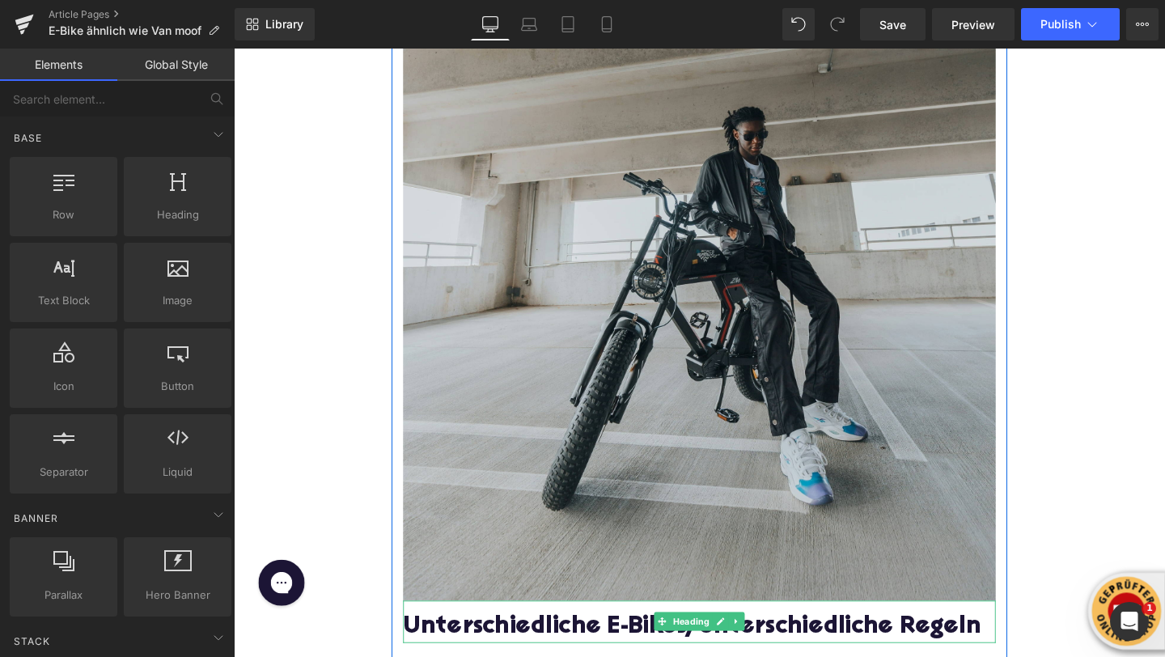
click at [512, 656] on h2 "Unterschiedliche E-Bikes, unterschiedliche Regeln" at bounding box center [723, 657] width 623 height 29
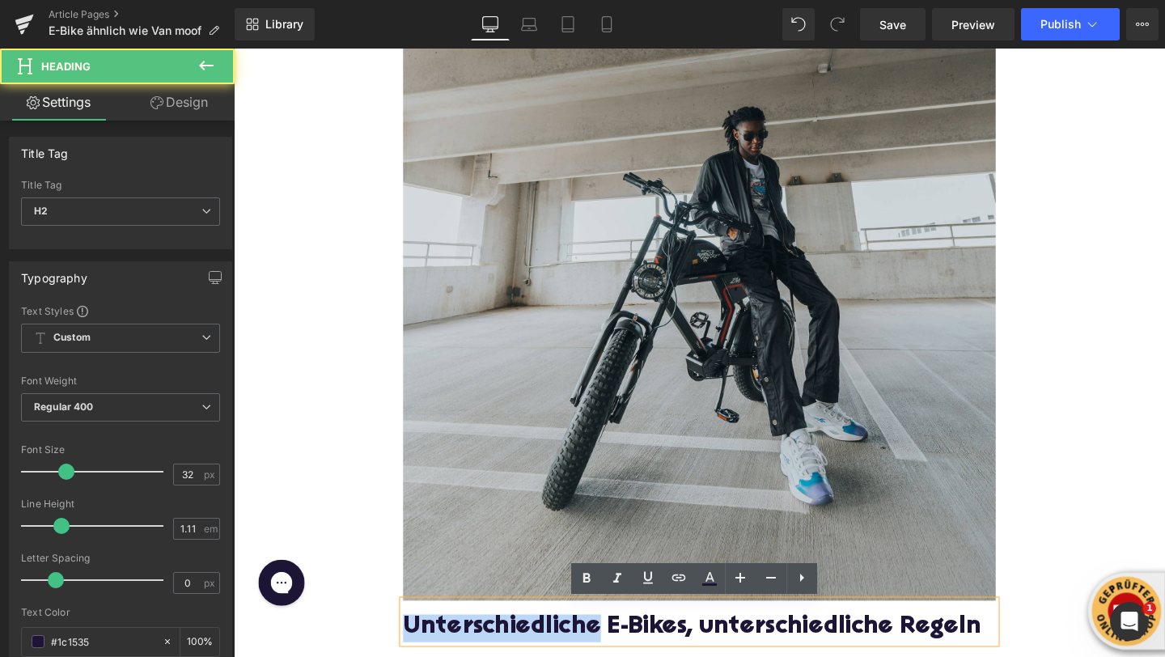
click at [512, 656] on h2 "Unterschiedliche E-Bikes, unterschiedliche Regeln" at bounding box center [723, 657] width 623 height 29
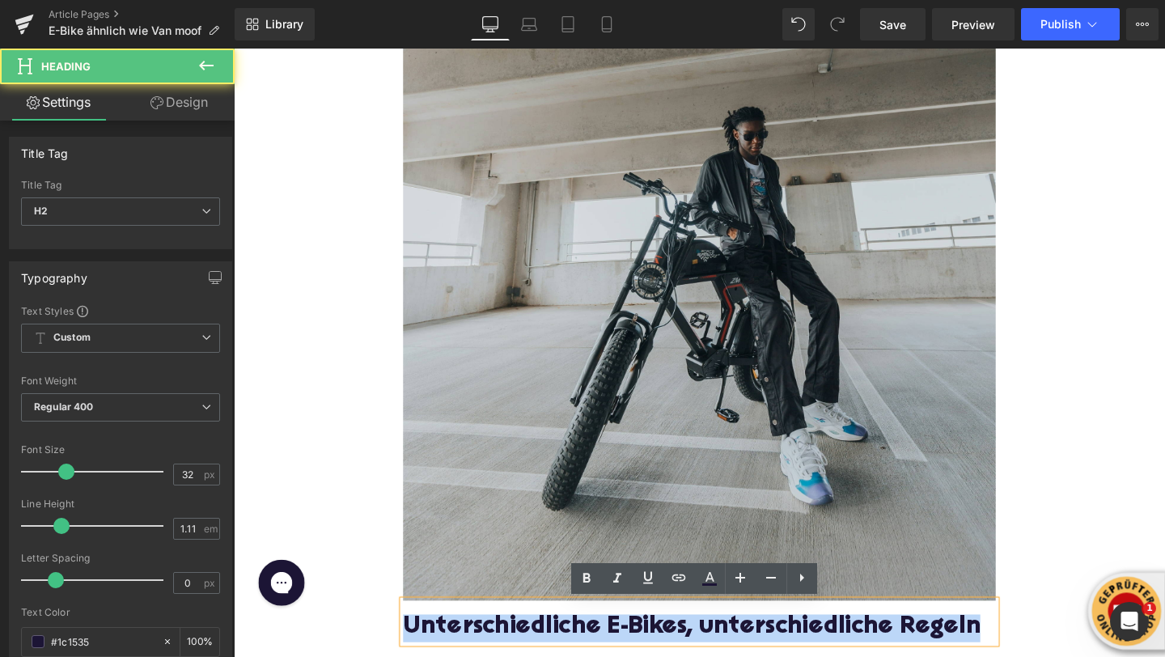
click at [512, 656] on h2 "Unterschiedliche E-Bikes, unterschiedliche Regeln" at bounding box center [723, 657] width 623 height 29
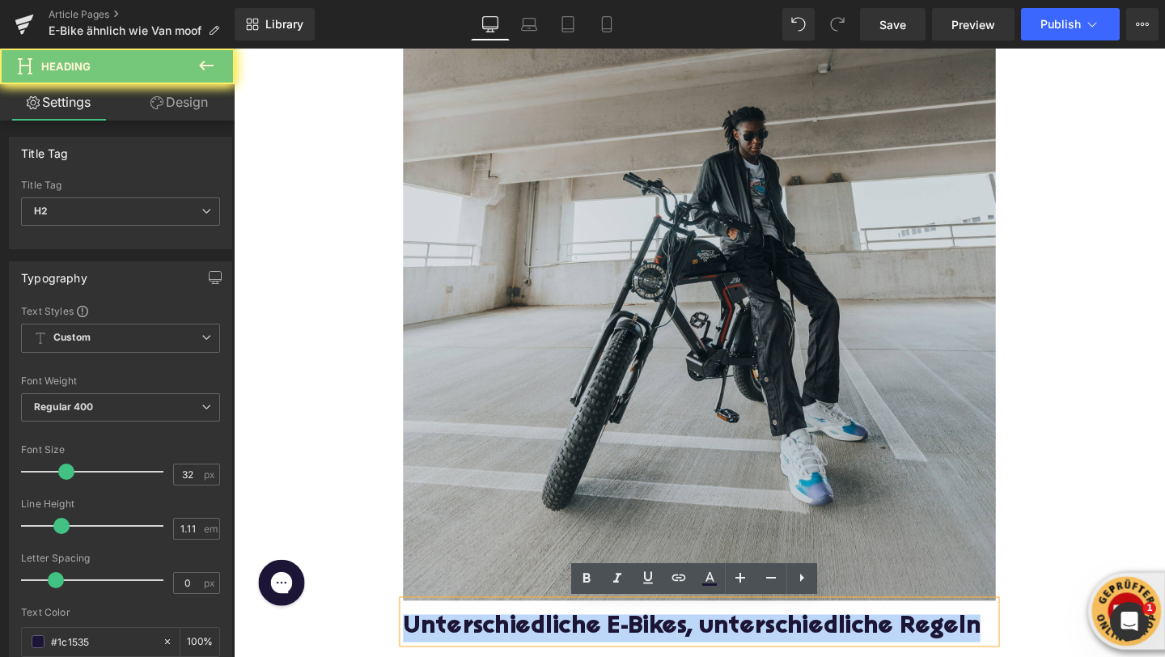
paste div
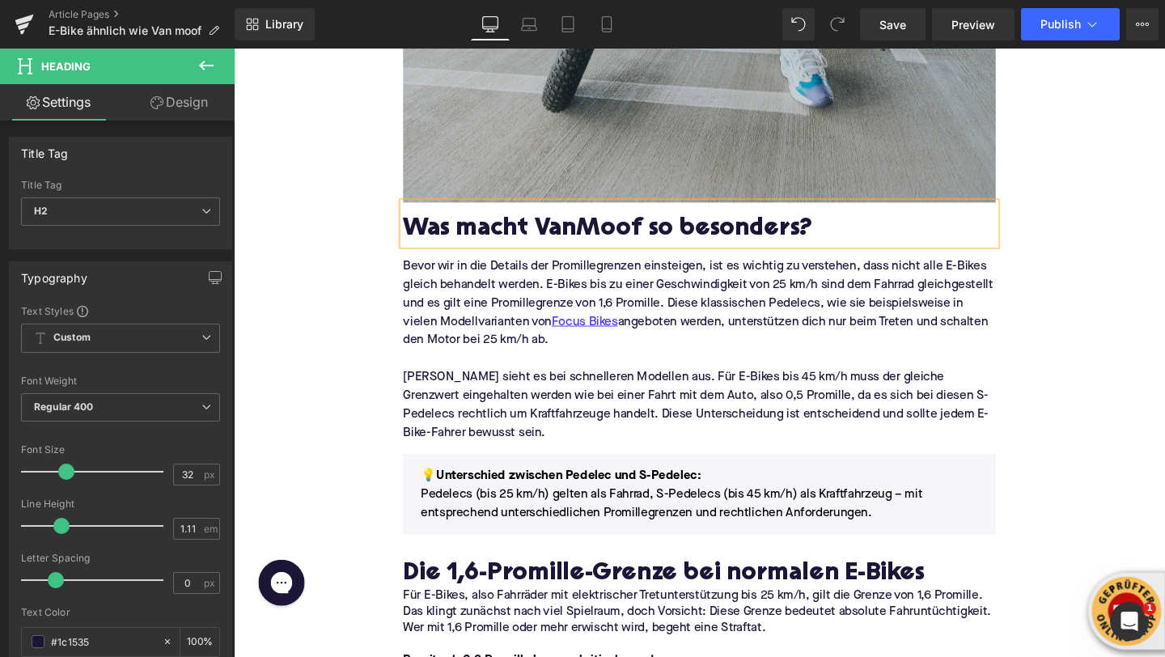
scroll to position [1308, 0]
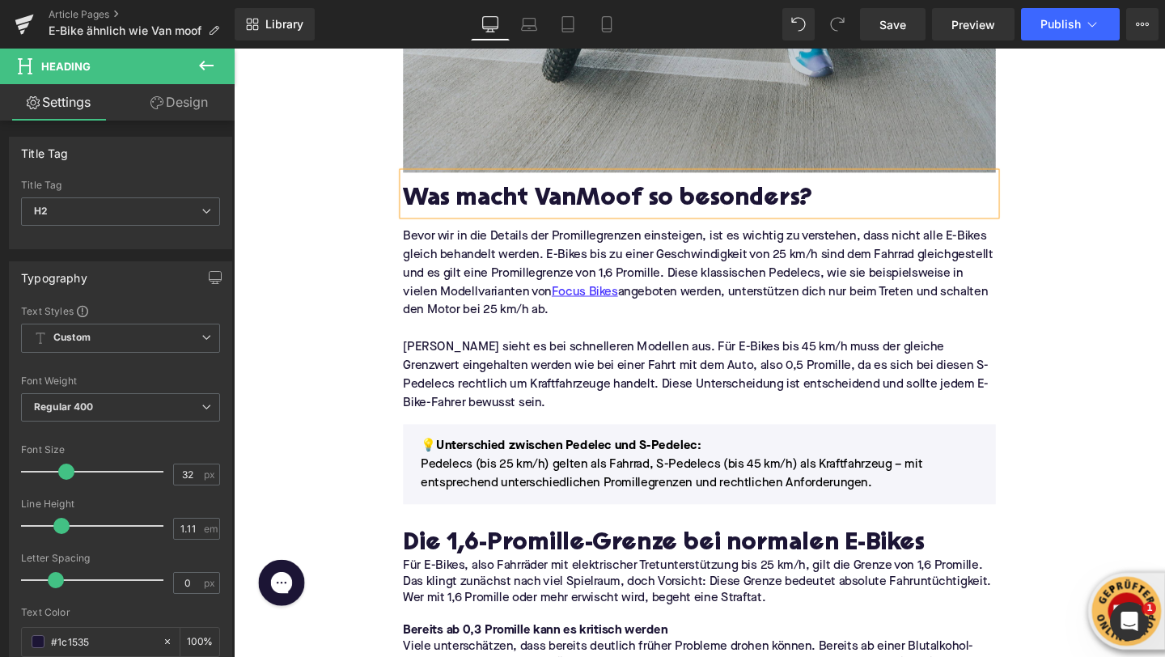
click at [503, 363] on p "[PERSON_NAME] sieht es bei schnelleren Modellen aus. Für E-Bikes bis 45 km/h mu…" at bounding box center [723, 392] width 623 height 78
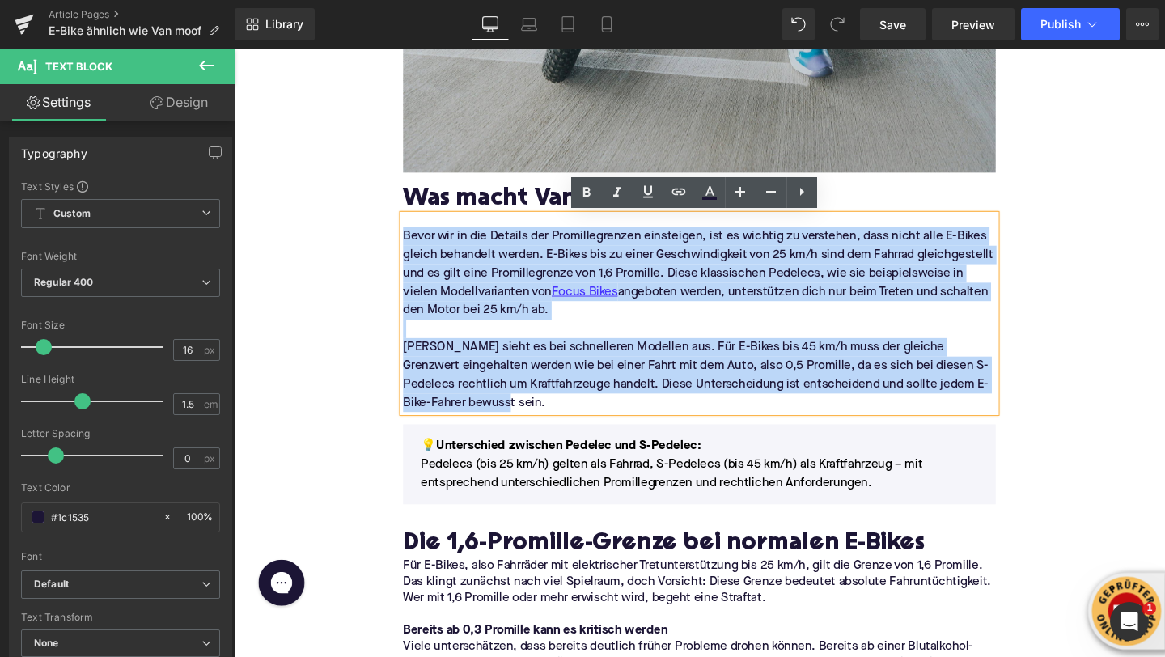
drag, startPoint x: 541, startPoint y: 422, endPoint x: 415, endPoint y: 244, distance: 218.2
click at [415, 244] on div "Bevor wir in die Details der Promillegrenzen einsteigen, ist es wichtig zu vers…" at bounding box center [723, 326] width 623 height 207
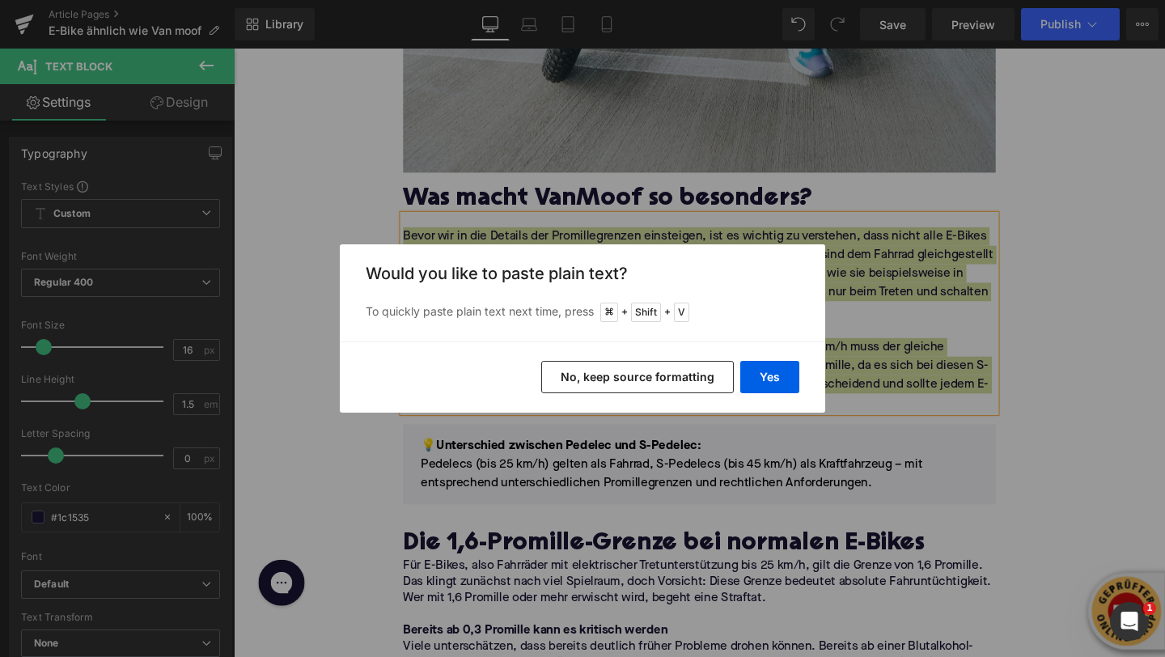
click at [740, 366] on div "Yes No, keep source formatting" at bounding box center [583, 376] width 486 height 71
click at [764, 380] on button "Yes" at bounding box center [769, 377] width 59 height 32
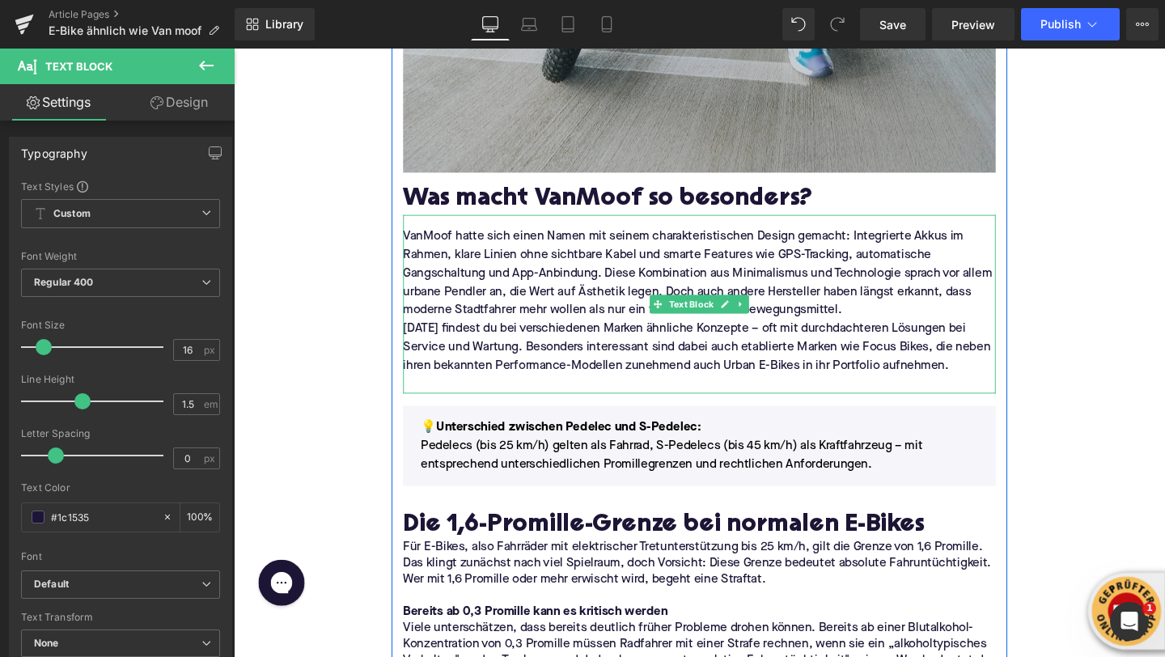
click at [902, 315] on p "VanMoof hatte sich einen Namen mit seinem charakteristischen Design gemacht: In…" at bounding box center [723, 284] width 623 height 97
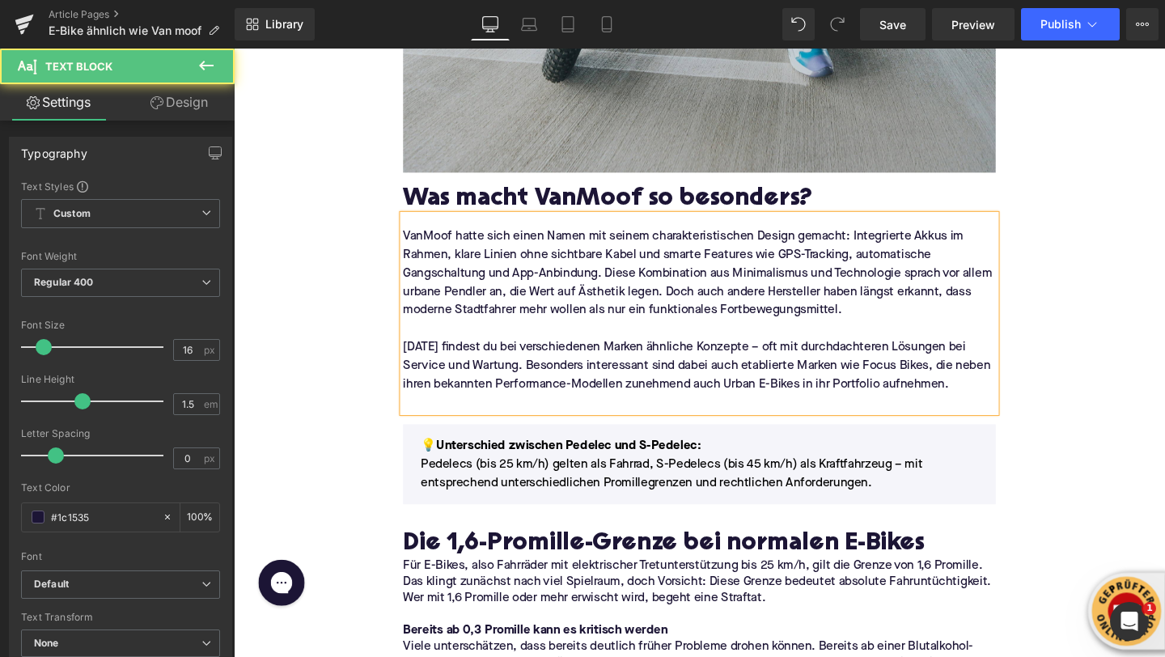
click at [437, 420] on p at bounding box center [723, 420] width 623 height 19
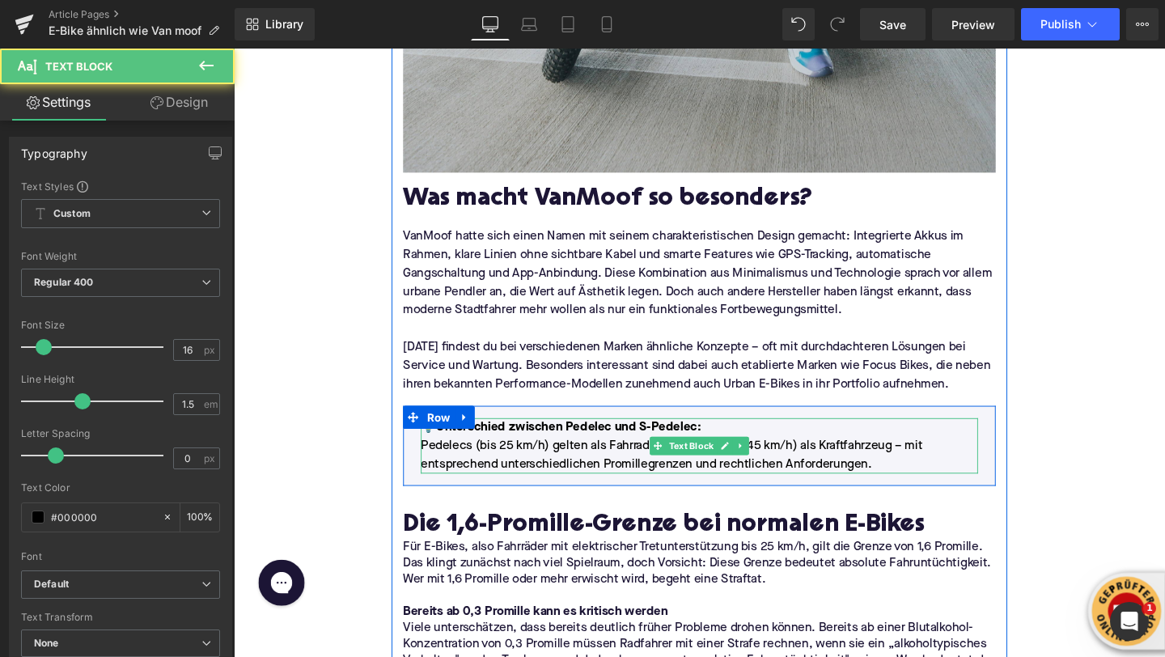
click at [478, 467] on span "Pedelecs (bis 25 km/h) gelten als Fahrrad, S-Pedelecs (bis 45 km/h) als Kraftfa…" at bounding box center [695, 476] width 528 height 32
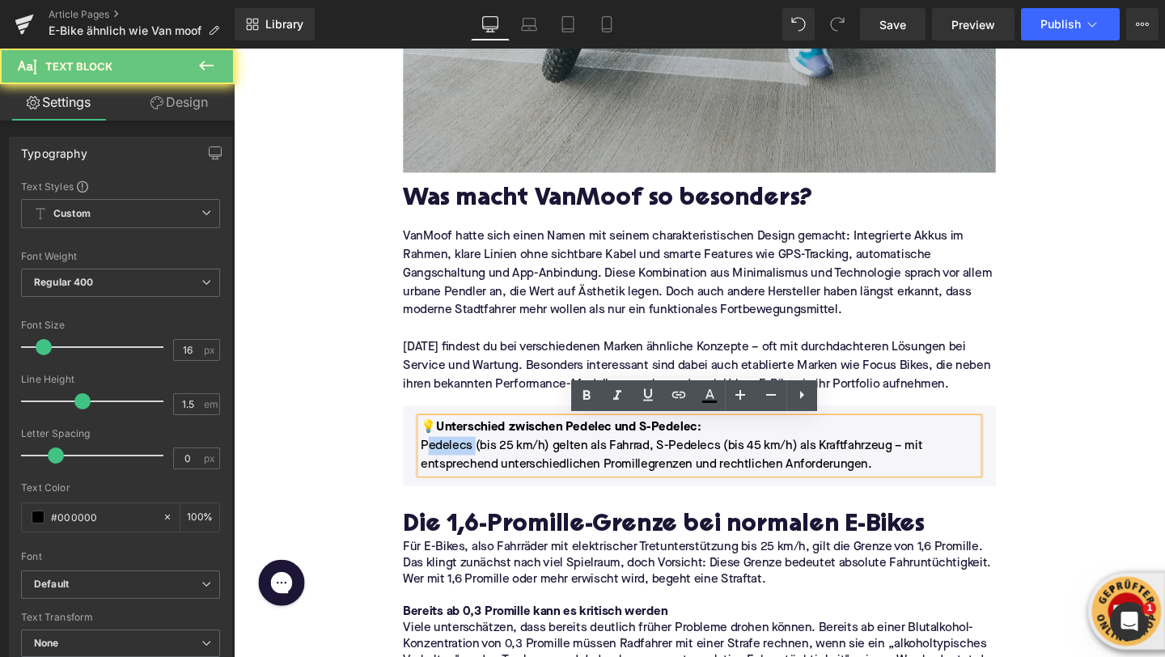
click at [478, 467] on span "Pedelecs (bis 25 km/h) gelten als Fahrrad, S-Pedelecs (bis 45 km/h) als Kraftfa…" at bounding box center [695, 476] width 528 height 32
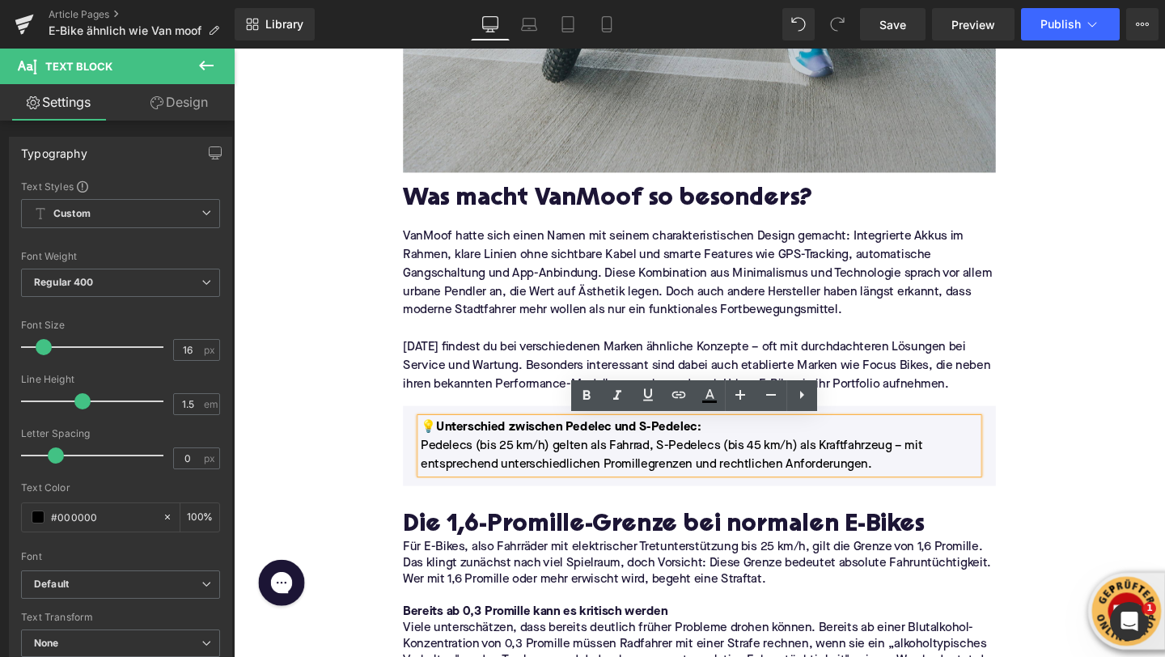
click at [478, 467] on span "Pedelecs (bis 25 km/h) gelten als Fahrrad, S-Pedelecs (bis 45 km/h) als Kraftfa…" at bounding box center [695, 476] width 528 height 32
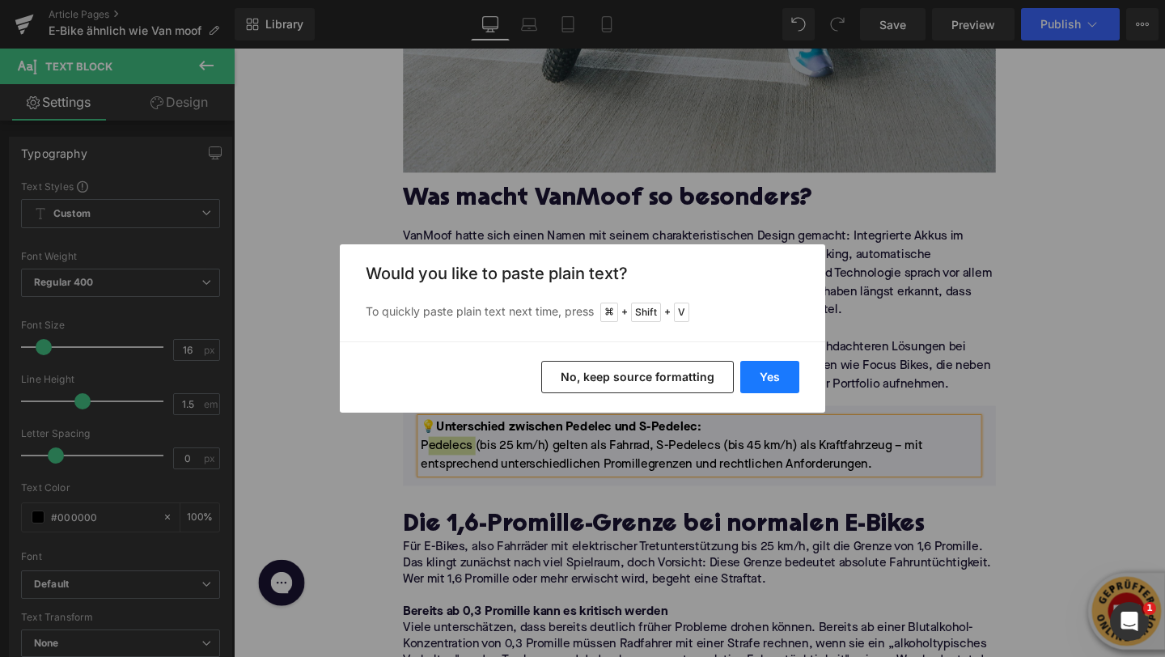
click at [766, 373] on button "Yes" at bounding box center [769, 377] width 59 height 32
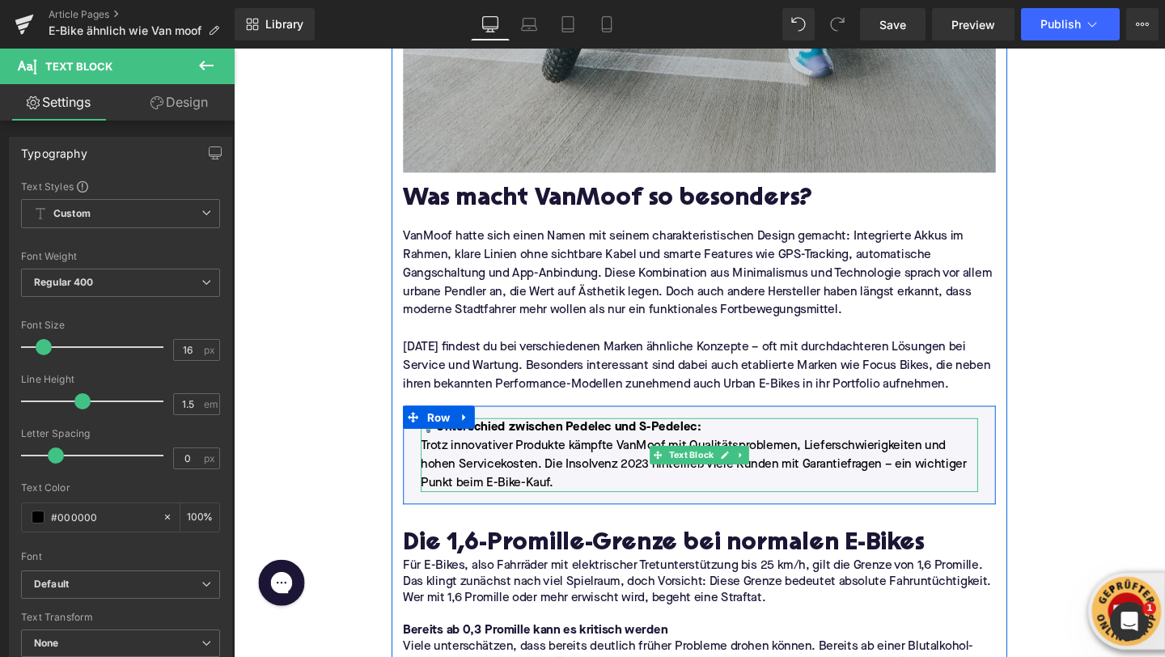
click at [443, 467] on p "Trotz innovativer Produkte kämpfte VanMoof mit Qualitätsproblemen, Lieferschwie…" at bounding box center [724, 485] width 586 height 58
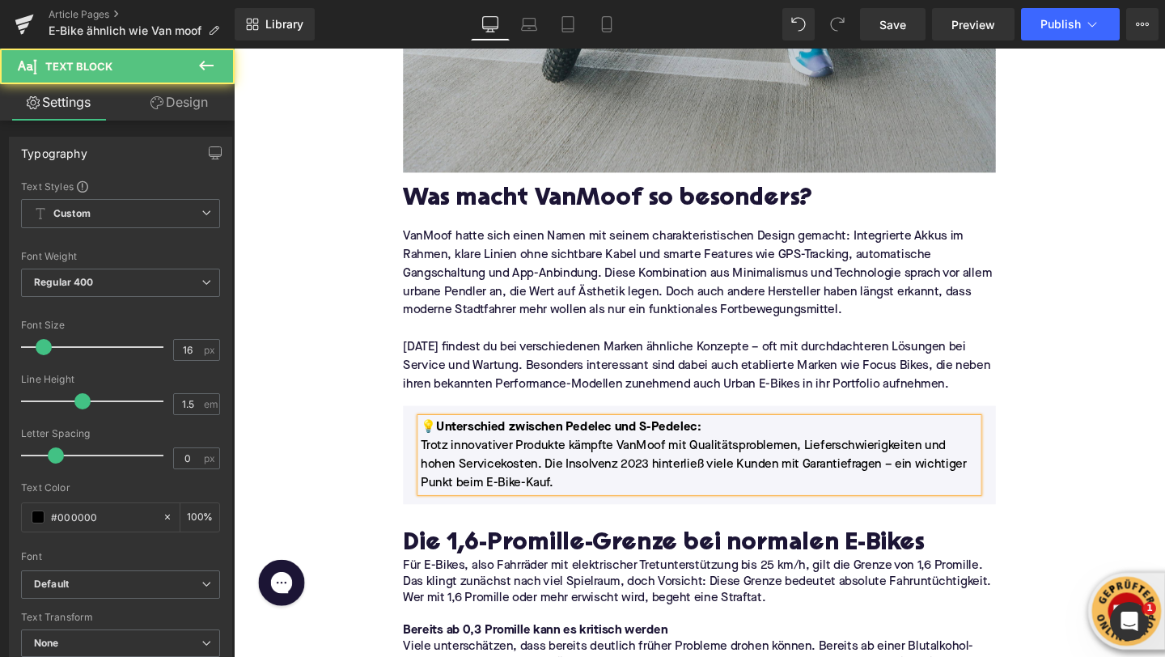
click at [494, 443] on font "💡Unterschied zwischen Pedelec und S-Pedelec:" at bounding box center [578, 446] width 295 height 13
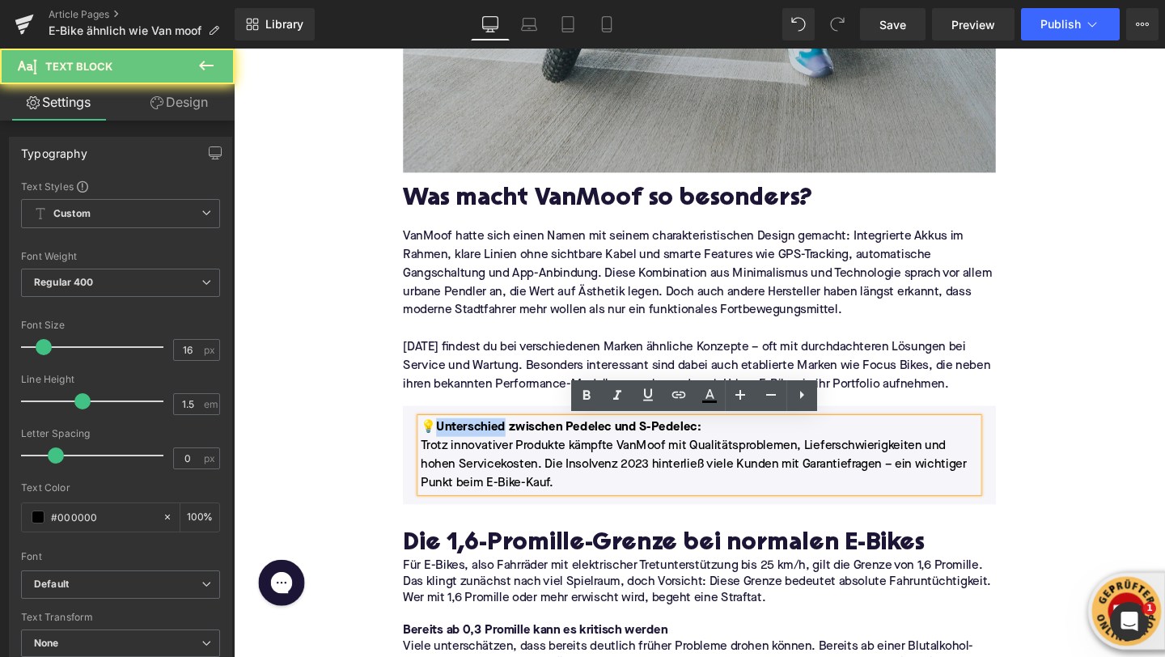
click at [494, 443] on font "💡Unterschied zwischen Pedelec und S-Pedelec:" at bounding box center [578, 446] width 295 height 13
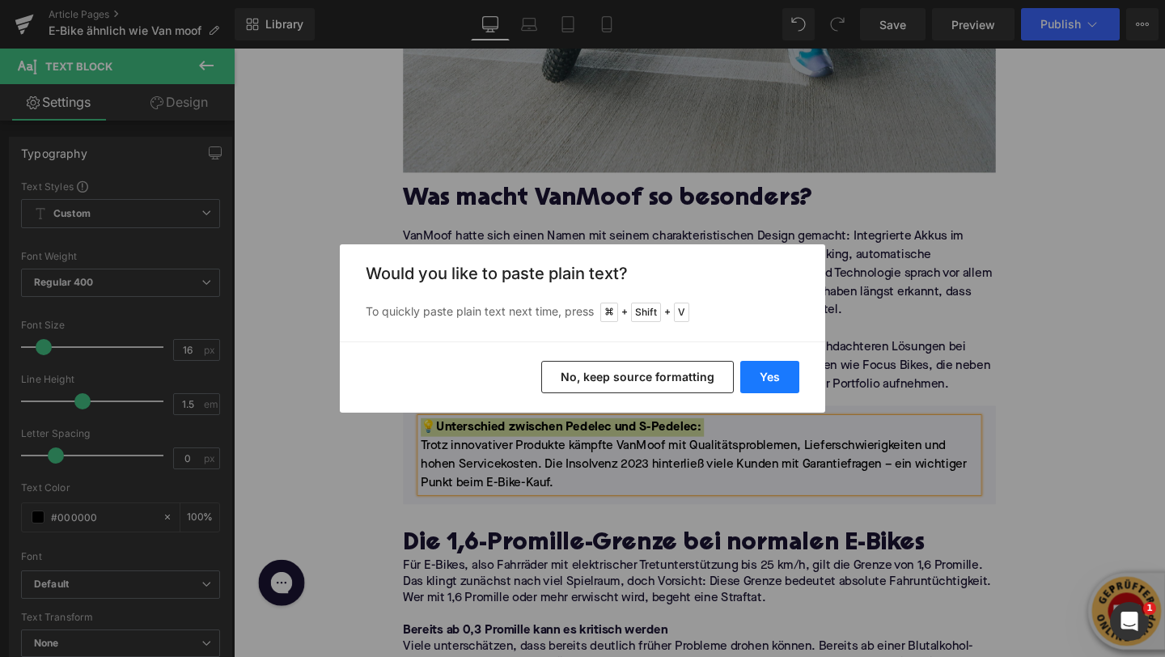
click at [767, 386] on button "Yes" at bounding box center [769, 377] width 59 height 32
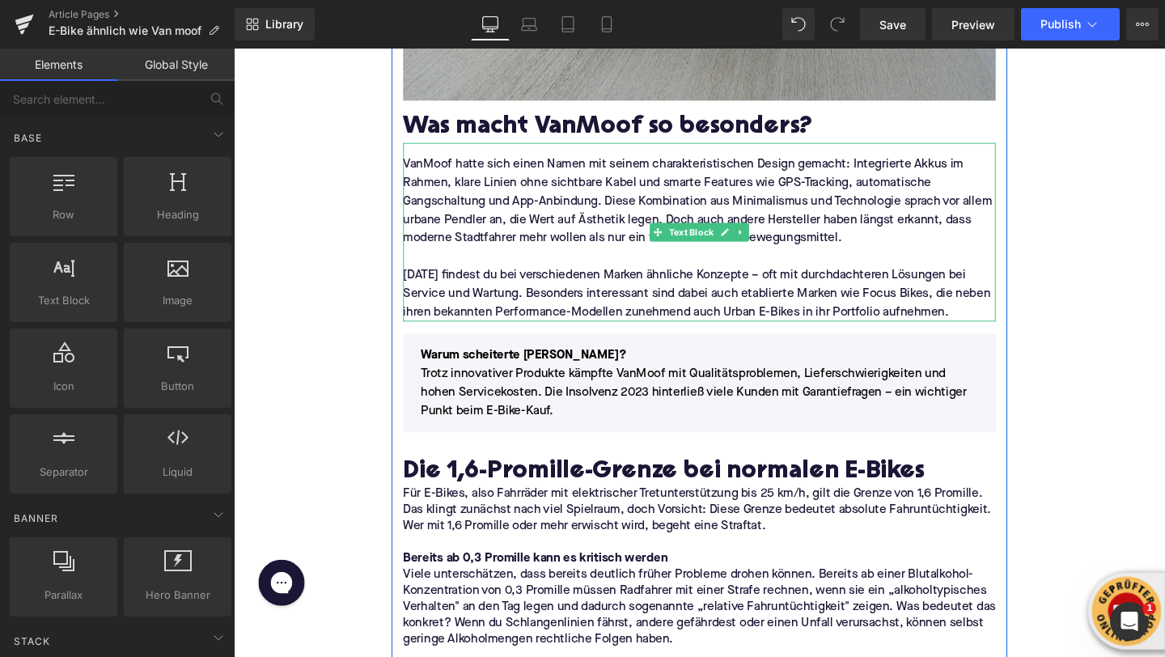
scroll to position [1470, 0]
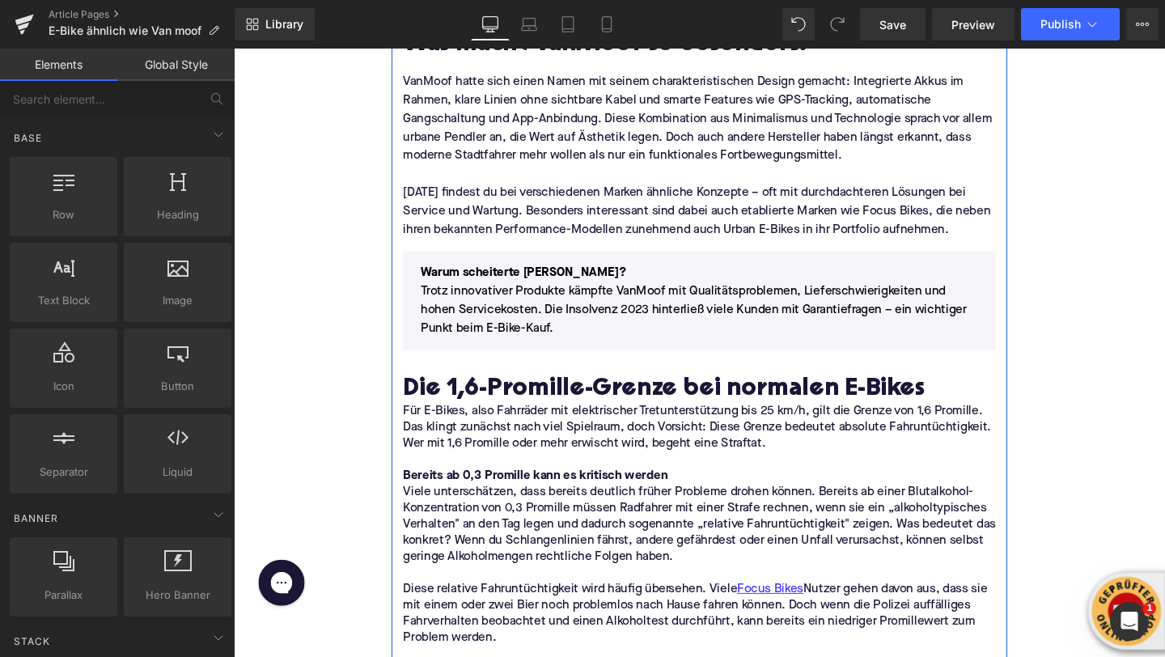
click at [464, 397] on h2 "Die 1,6-Promille-Grenze bei normalen E-Bikes" at bounding box center [723, 406] width 623 height 29
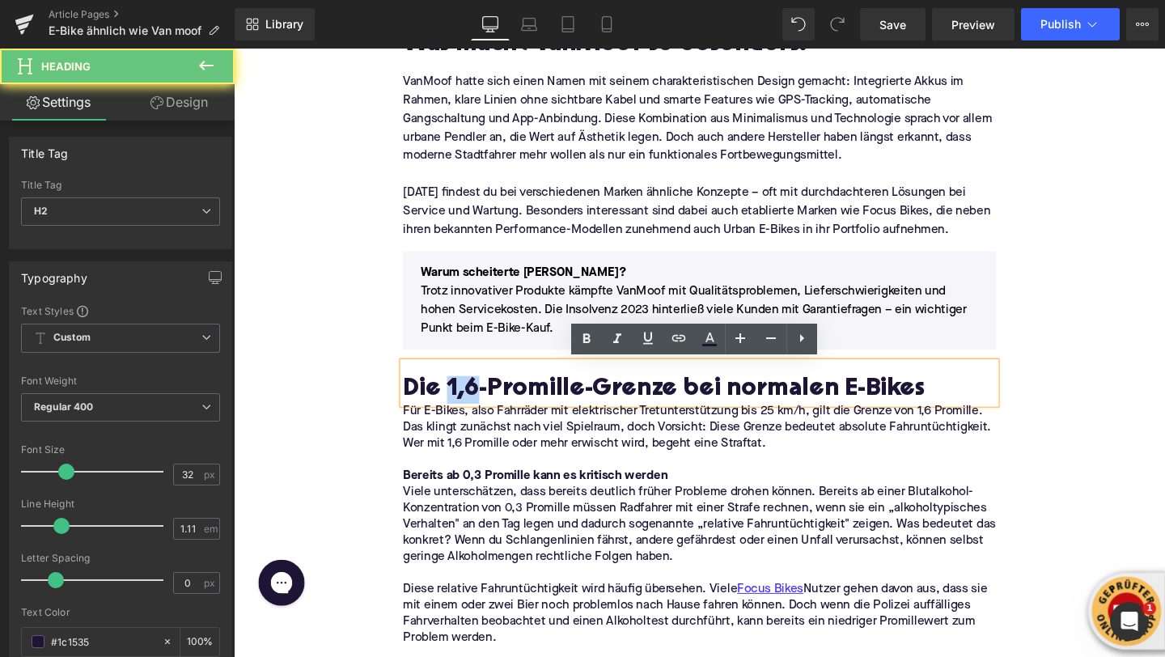
click at [464, 397] on h2 "Die 1,6-Promille-Grenze bei normalen E-Bikes" at bounding box center [723, 406] width 623 height 29
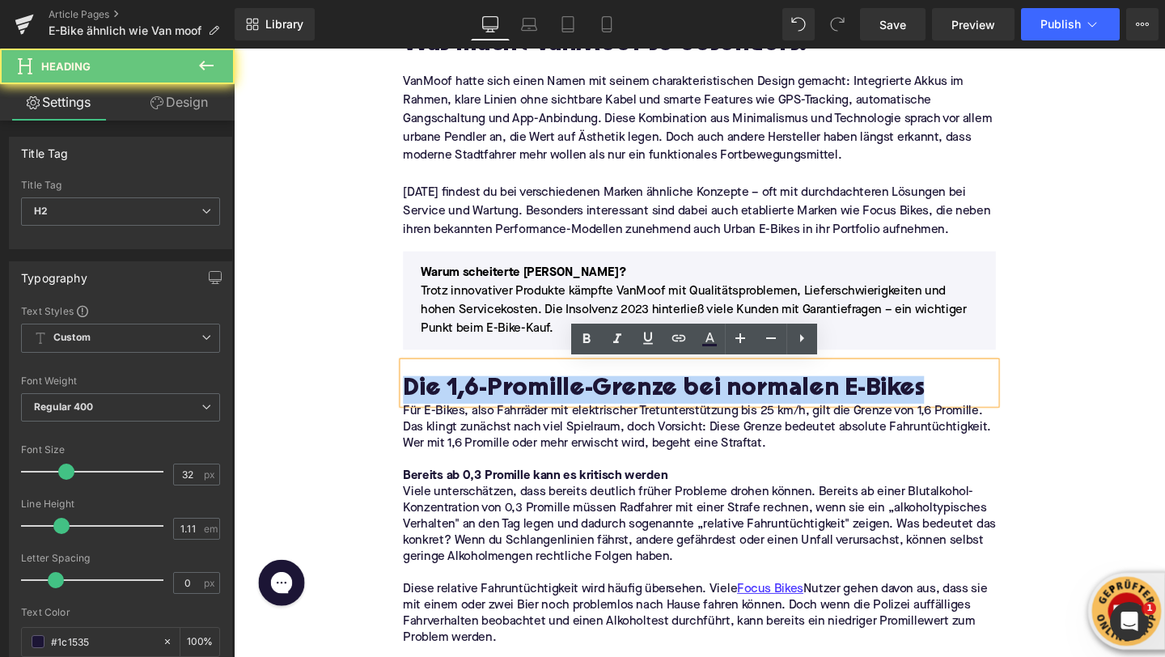
click at [464, 397] on h2 "Die 1,6-Promille-Grenze bei normalen E-Bikes" at bounding box center [723, 406] width 623 height 29
paste div
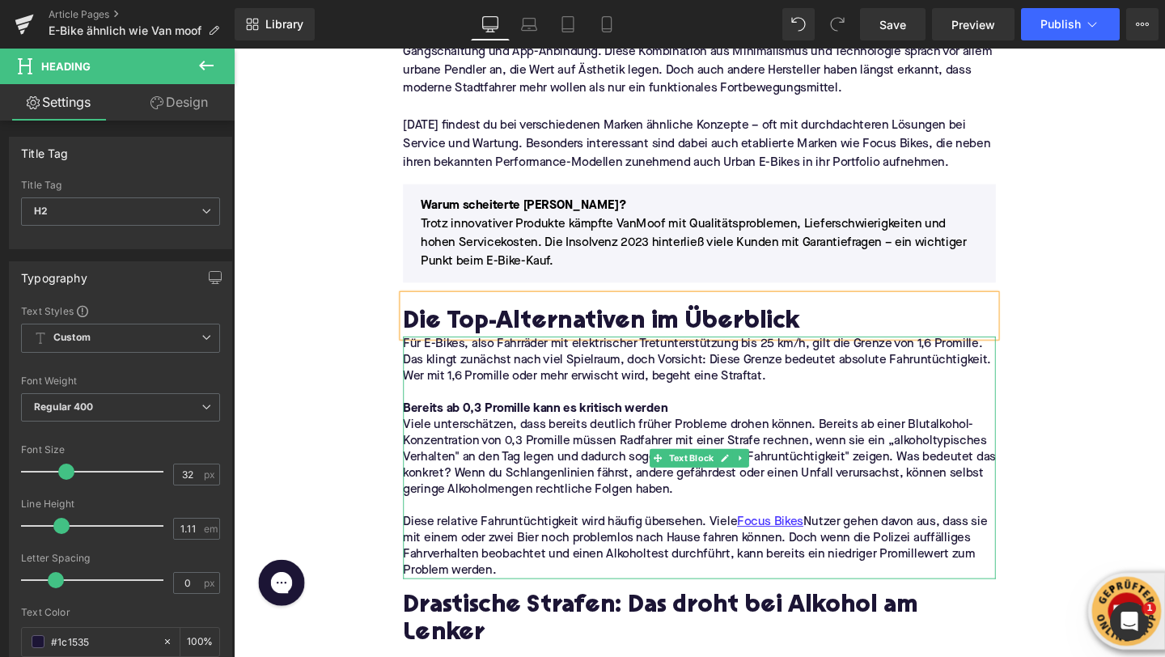
scroll to position [1567, 0]
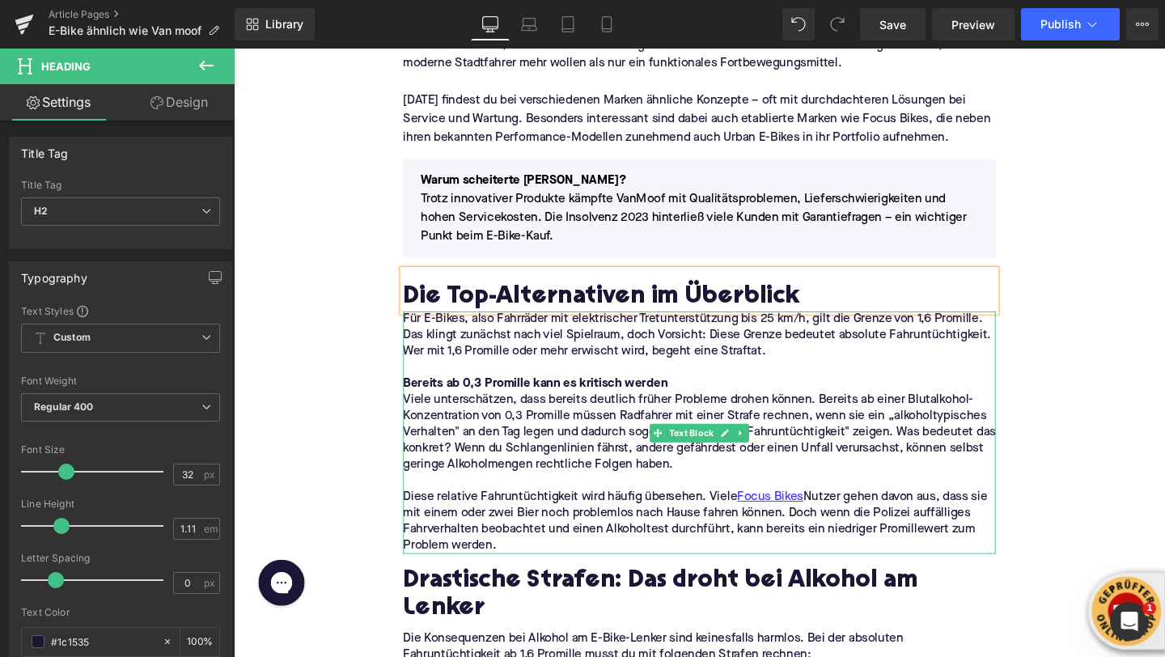
click at [445, 422] on p "Viele unterschätzen, dass bereits deutlich früher Probleme drohen können. Berei…" at bounding box center [723, 452] width 623 height 85
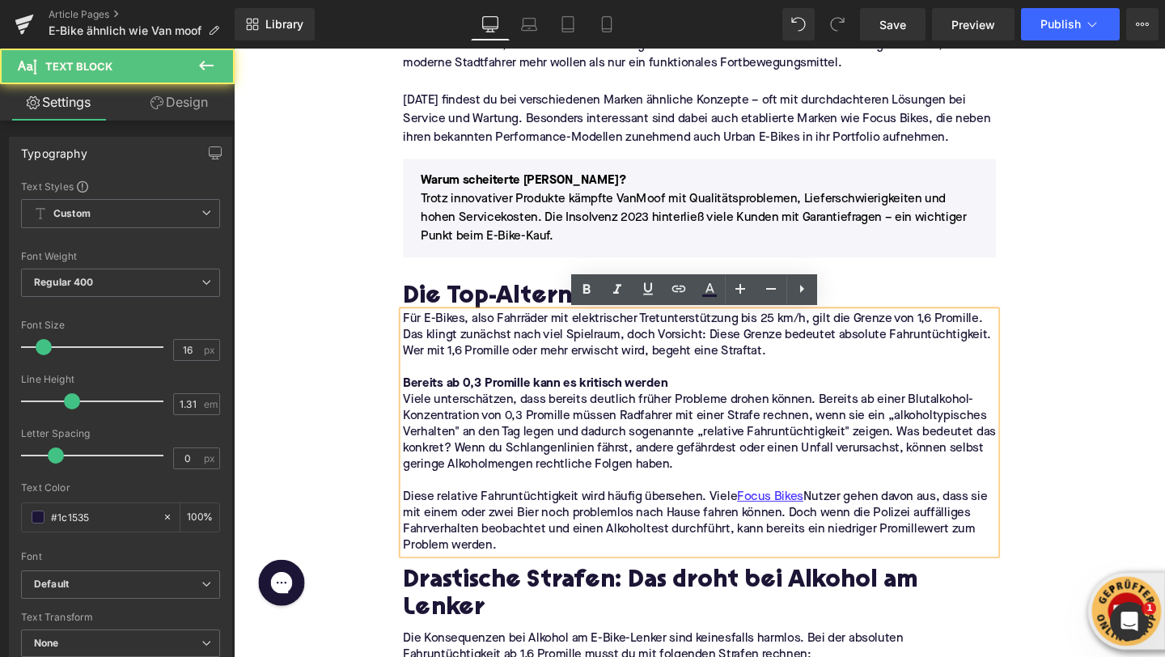
click at [542, 547] on p "Diese relative Fahruntüchtigkeit wird häufig übersehen. Viele Focus Bikes Nutze…" at bounding box center [723, 546] width 623 height 68
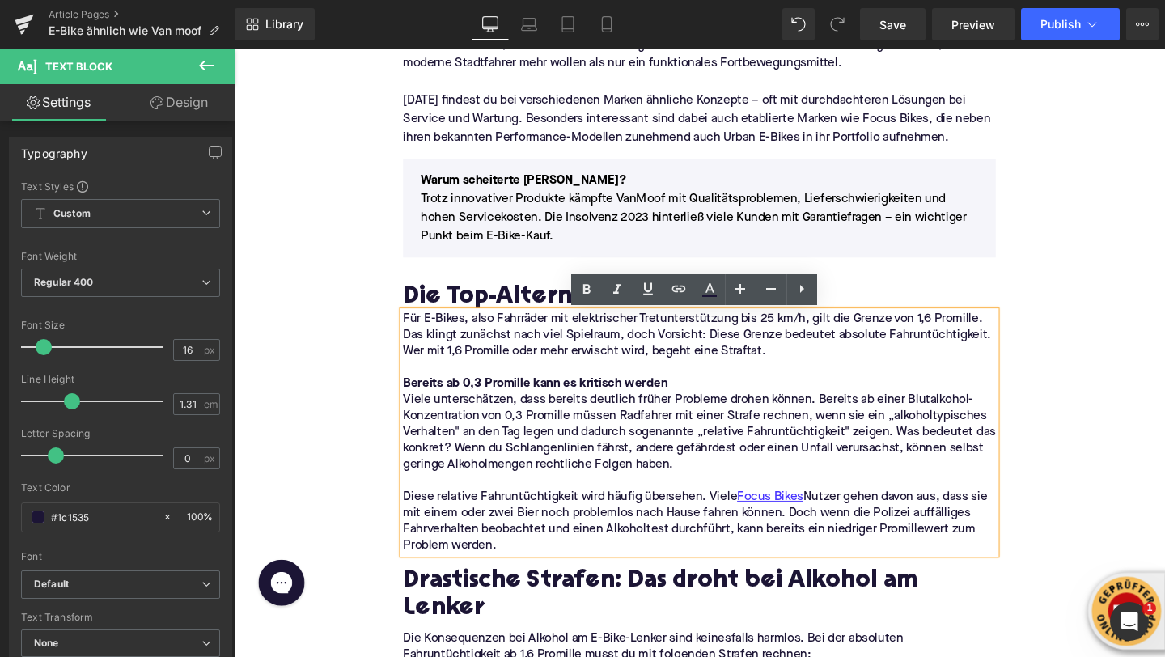
drag, startPoint x: 542, startPoint y: 566, endPoint x: 401, endPoint y: 339, distance: 267.5
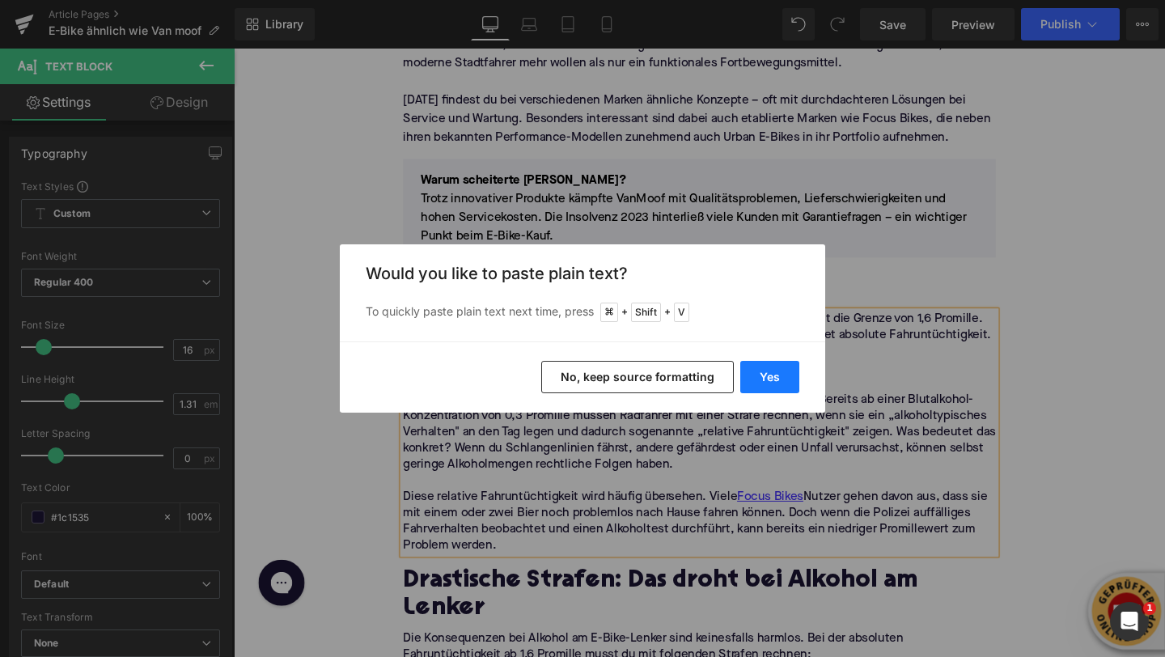
click at [769, 377] on button "Yes" at bounding box center [769, 377] width 59 height 32
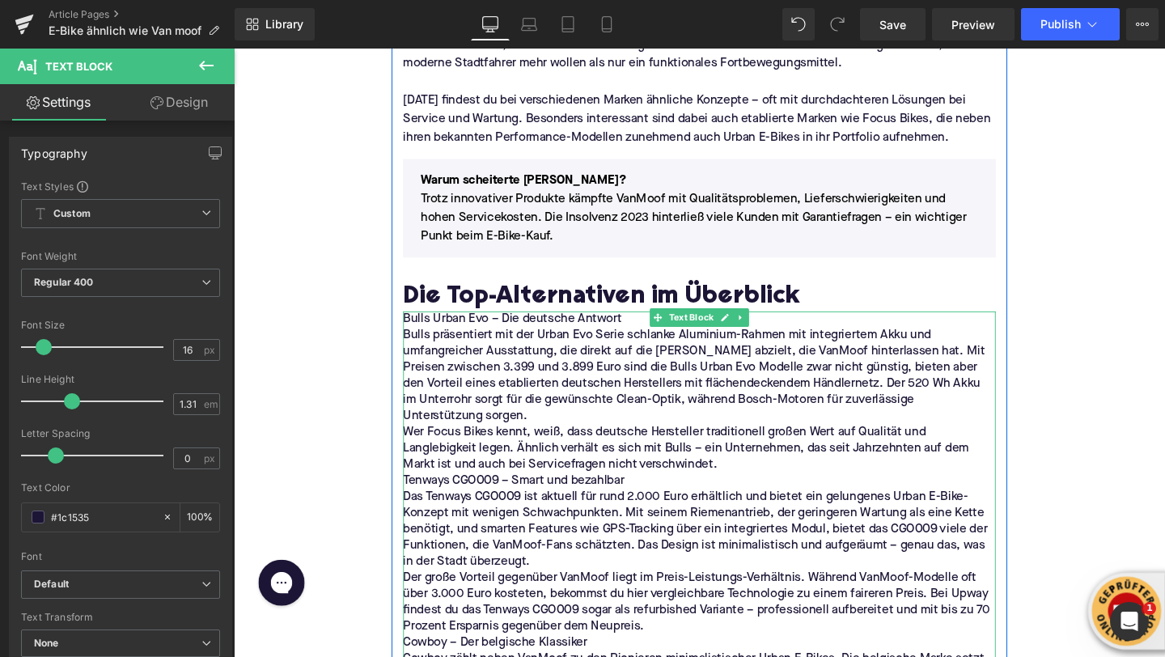
click at [421, 333] on p "Bulls Urban Evo – Die deutsche Antwort" at bounding box center [723, 333] width 623 height 17
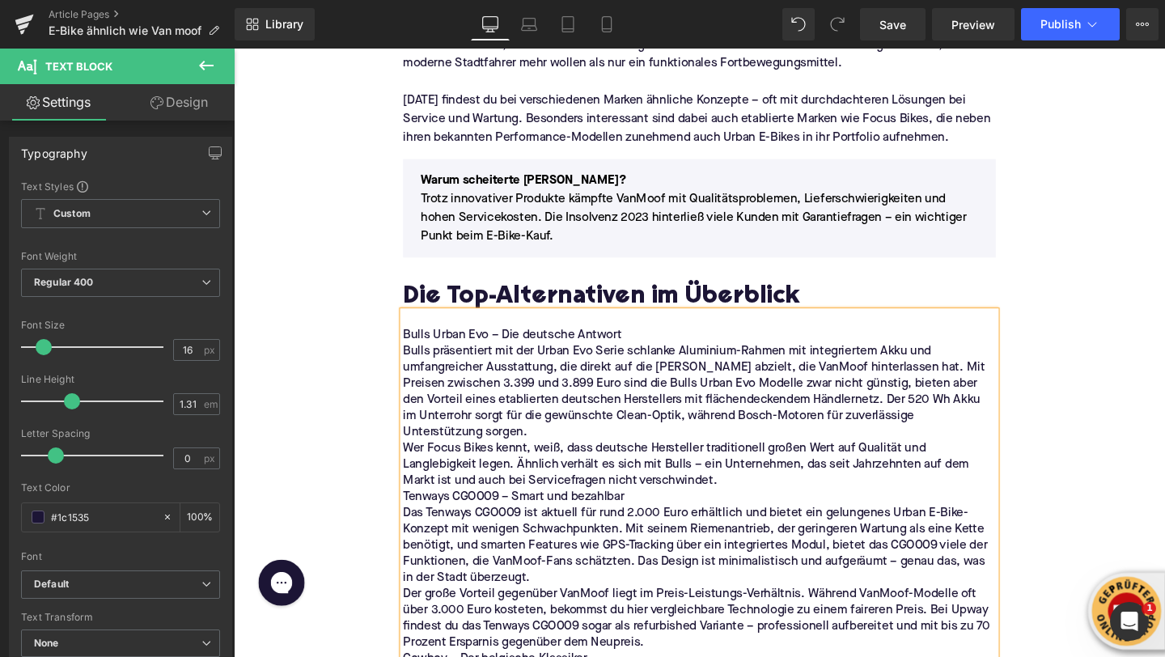
scroll to position [1584, 0]
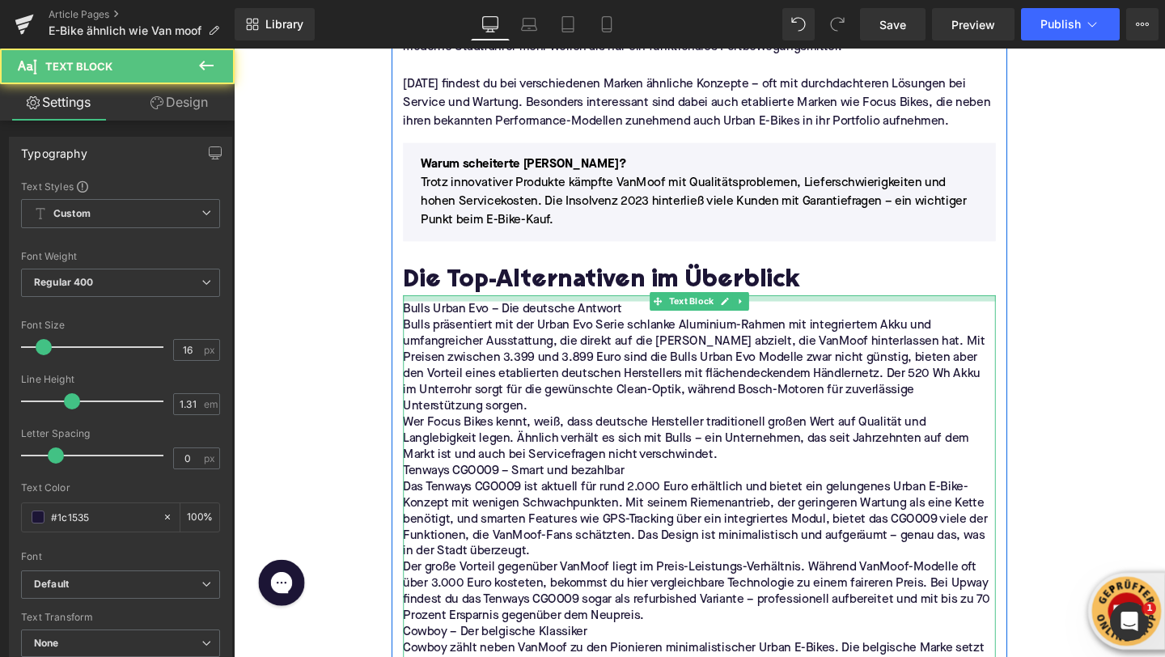
drag, startPoint x: 465, startPoint y: 312, endPoint x: 463, endPoint y: 321, distance: 10.0
click at [463, 321] on div "Bulls Urban Evo – Die deutsche Antwort Bulls präsentiert mit der Urban Evo Seri…" at bounding box center [723, 625] width 623 height 635
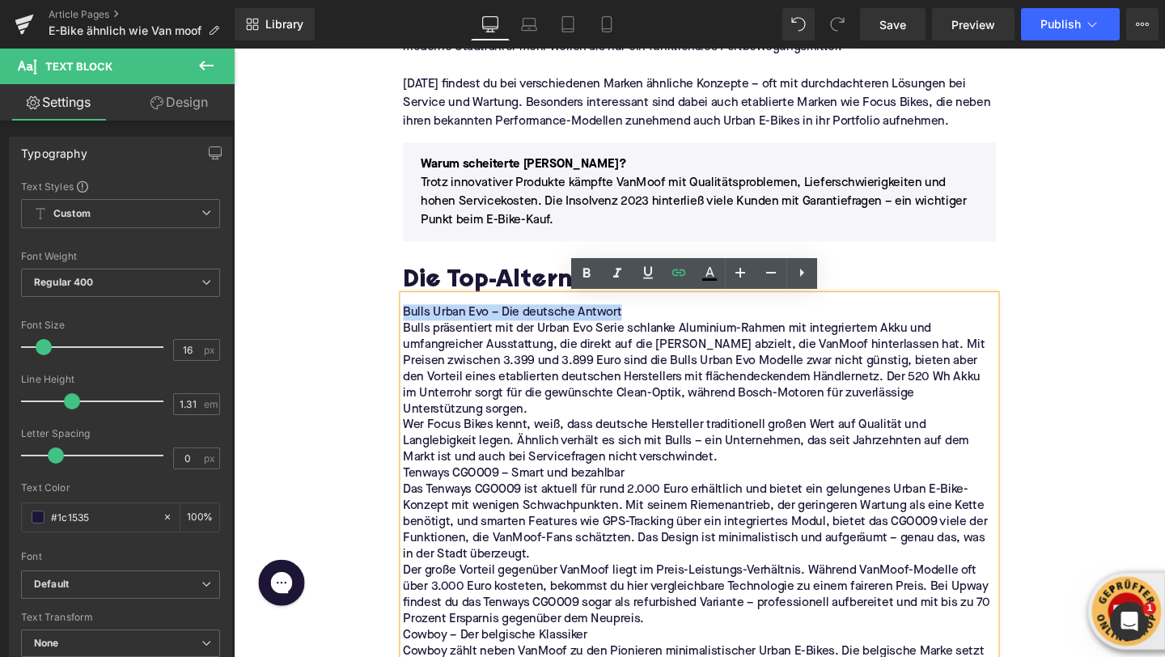
drag, startPoint x: 637, startPoint y: 330, endPoint x: 413, endPoint y: 328, distance: 224.2
click at [413, 328] on p "Bulls Urban Evo – Die deutsche Antwort" at bounding box center [723, 326] width 623 height 17
click at [938, 361] on p "Bulls präsentiert mit der Urban Evo Serie schlanke Aluminium-Rahmen mit integri…" at bounding box center [723, 386] width 623 height 102
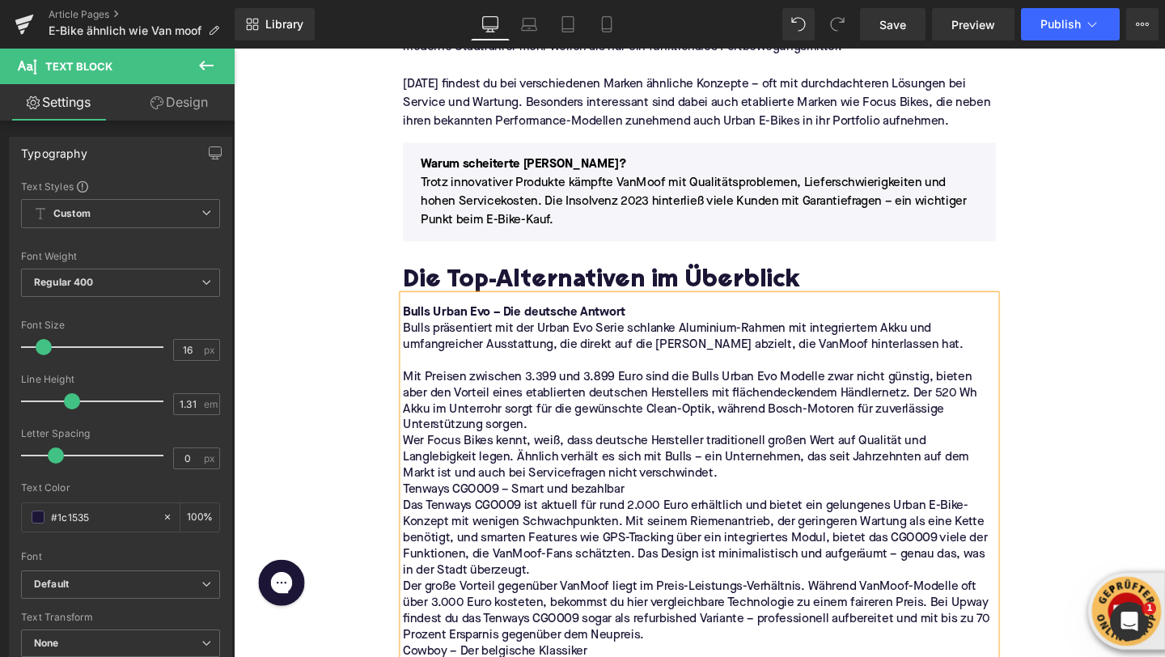
click at [578, 442] on p "Mit Preisen zwischen 3.399 und 3.899 Euro sind die Bulls Urban Evo Modelle zwar…" at bounding box center [723, 420] width 623 height 68
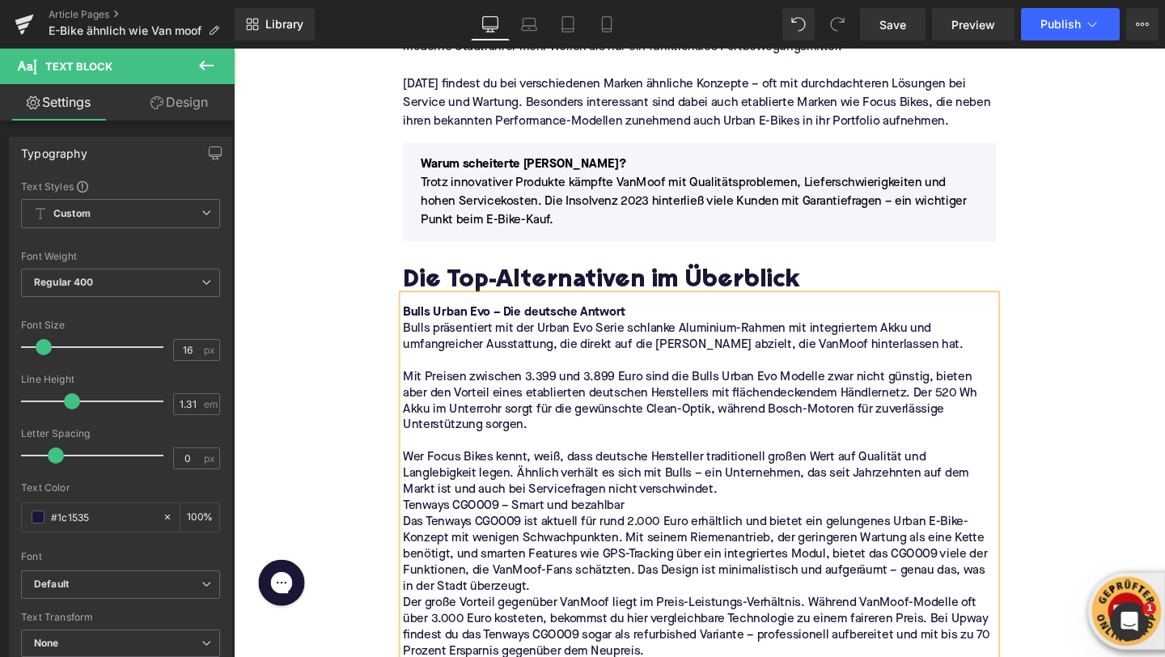
click at [757, 513] on p "Wer Focus Bikes kennt, weiß, dass deutsche Hersteller traditionell großen Wert …" at bounding box center [723, 496] width 623 height 51
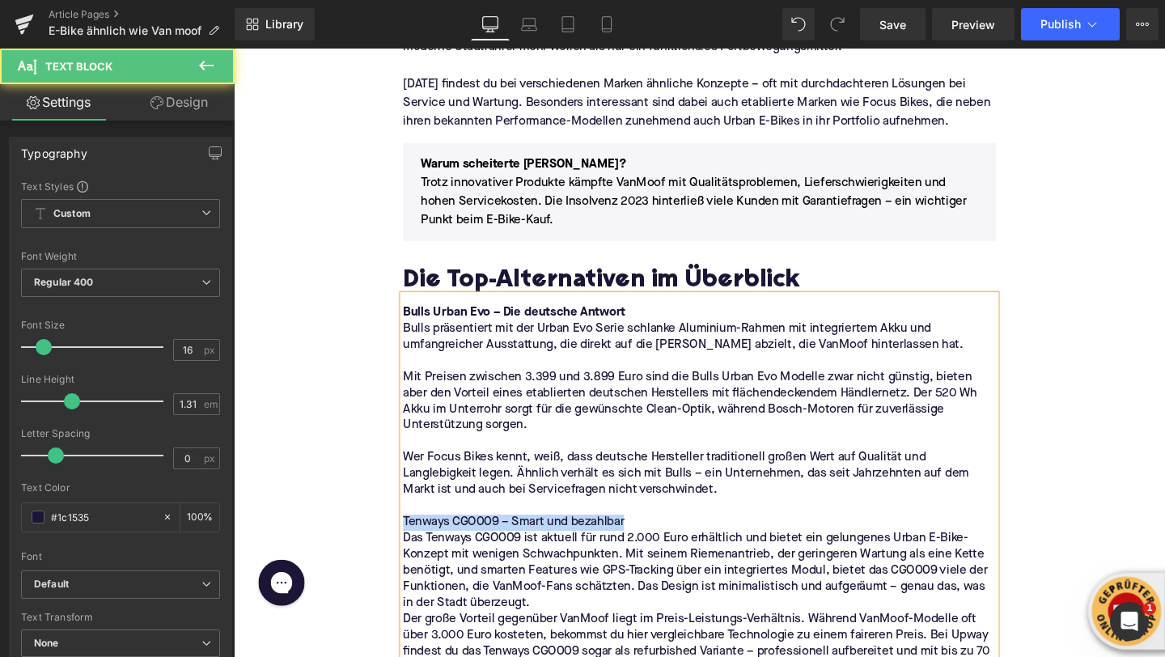
drag, startPoint x: 656, startPoint y: 545, endPoint x: 389, endPoint y: 543, distance: 267.1
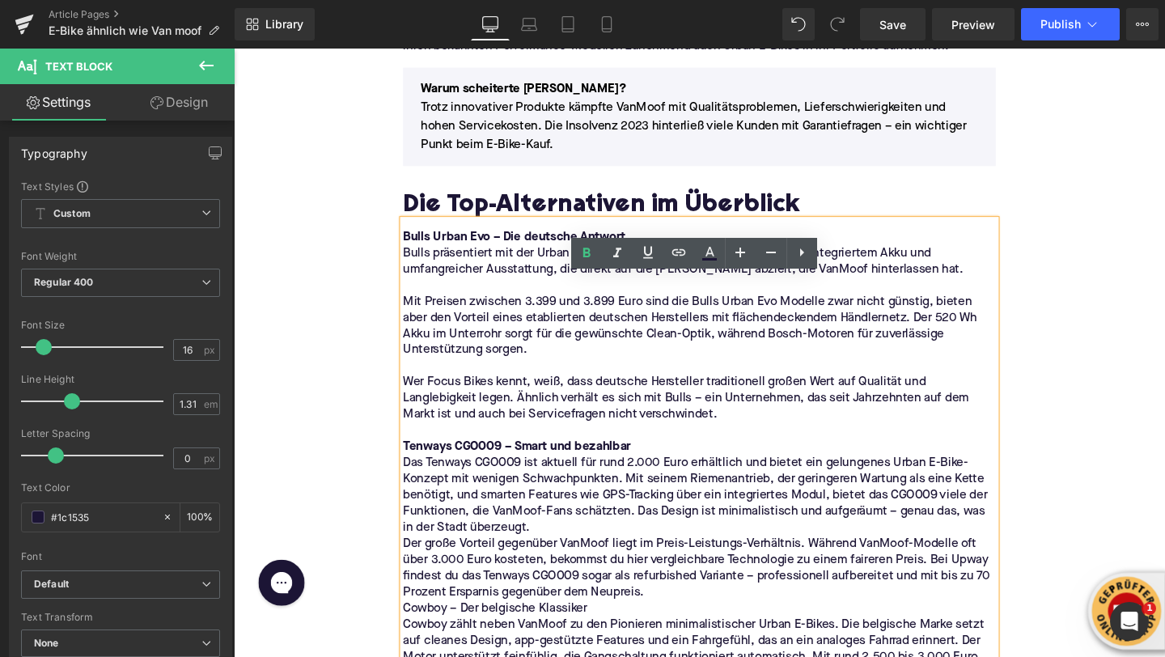
scroll to position [1680, 0]
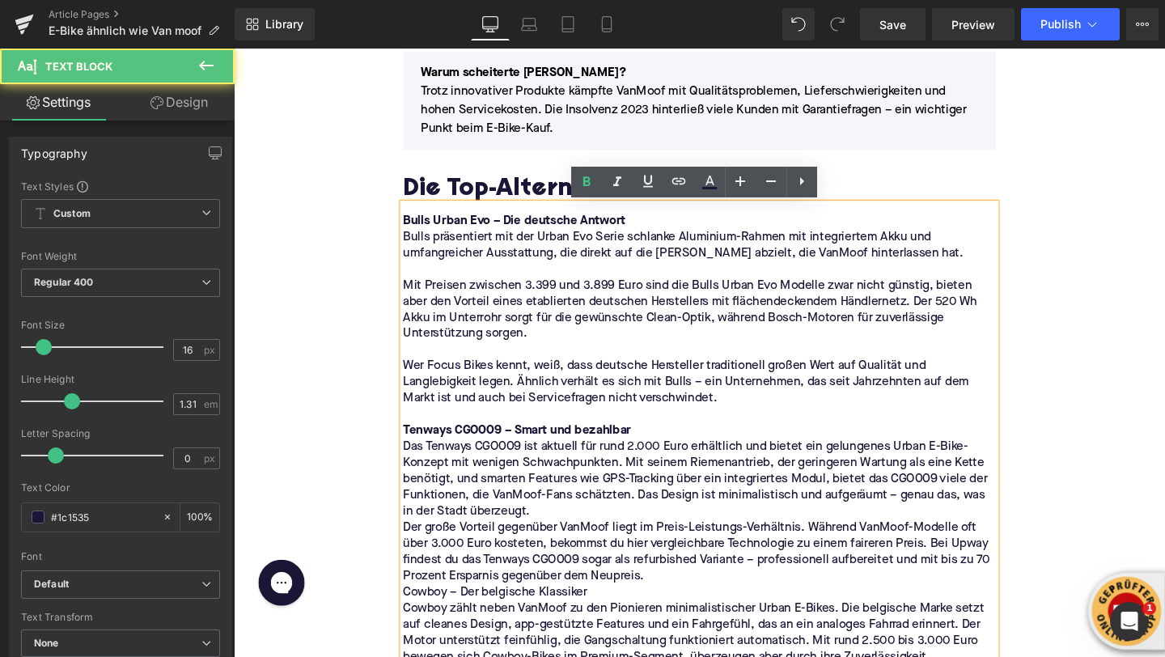
click at [583, 530] on p "Das Tenways CGO009 ist aktuell für rund 2.000 Euro erhältlich und bietet ein ge…" at bounding box center [723, 502] width 623 height 85
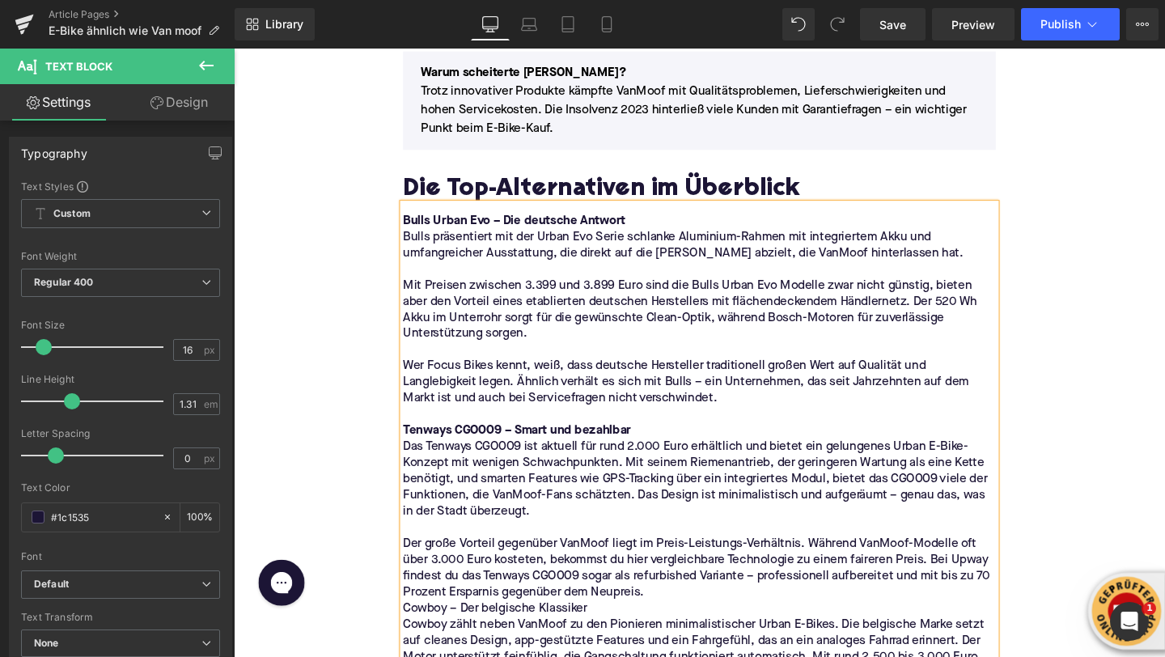
click at [691, 623] on p "Der große Vorteil gegenüber VanMoof liegt im Preis-Leistungs-Verhältnis. Währen…" at bounding box center [723, 596] width 623 height 68
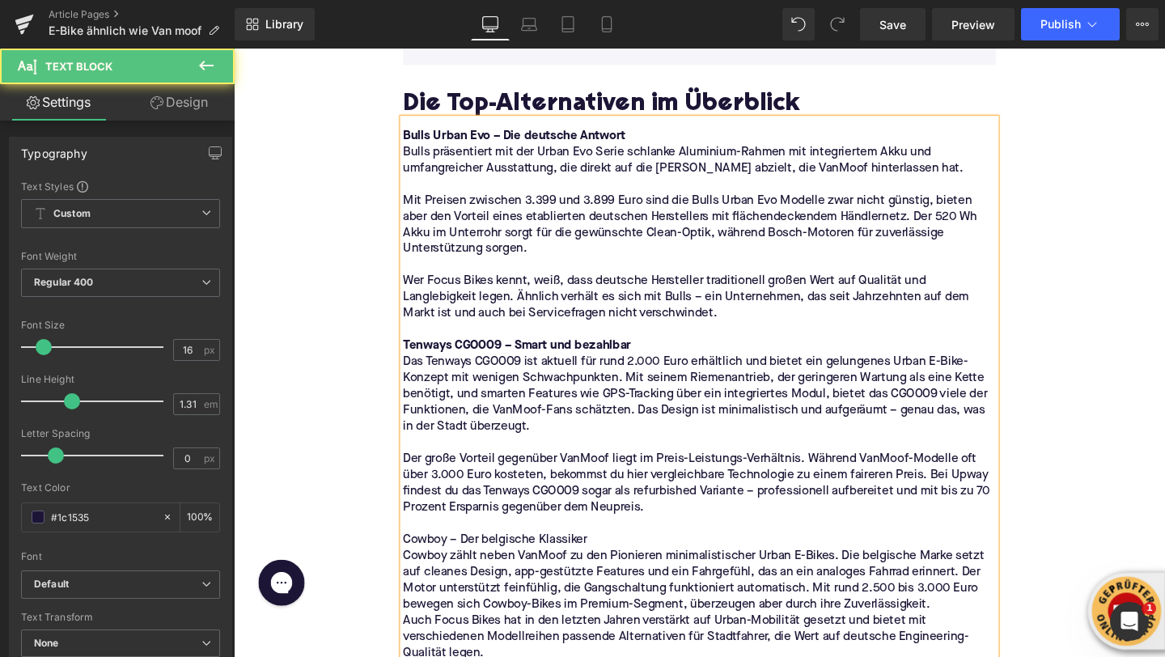
scroll to position [1772, 0]
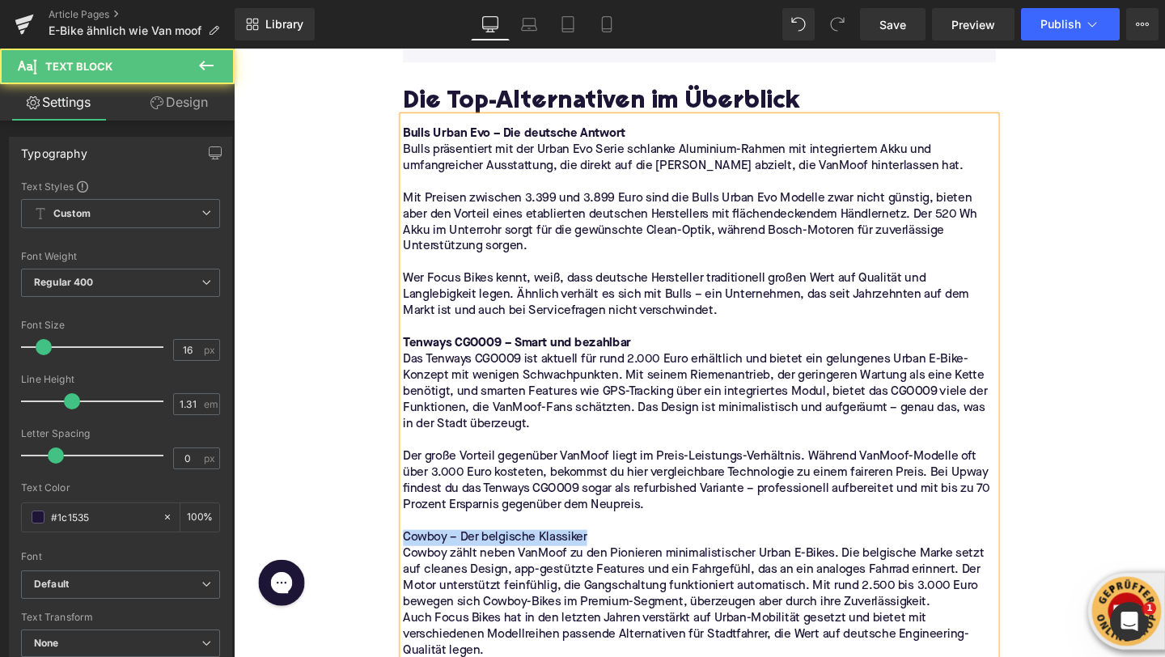
drag, startPoint x: 622, startPoint y: 564, endPoint x: 388, endPoint y: 564, distance: 234.7
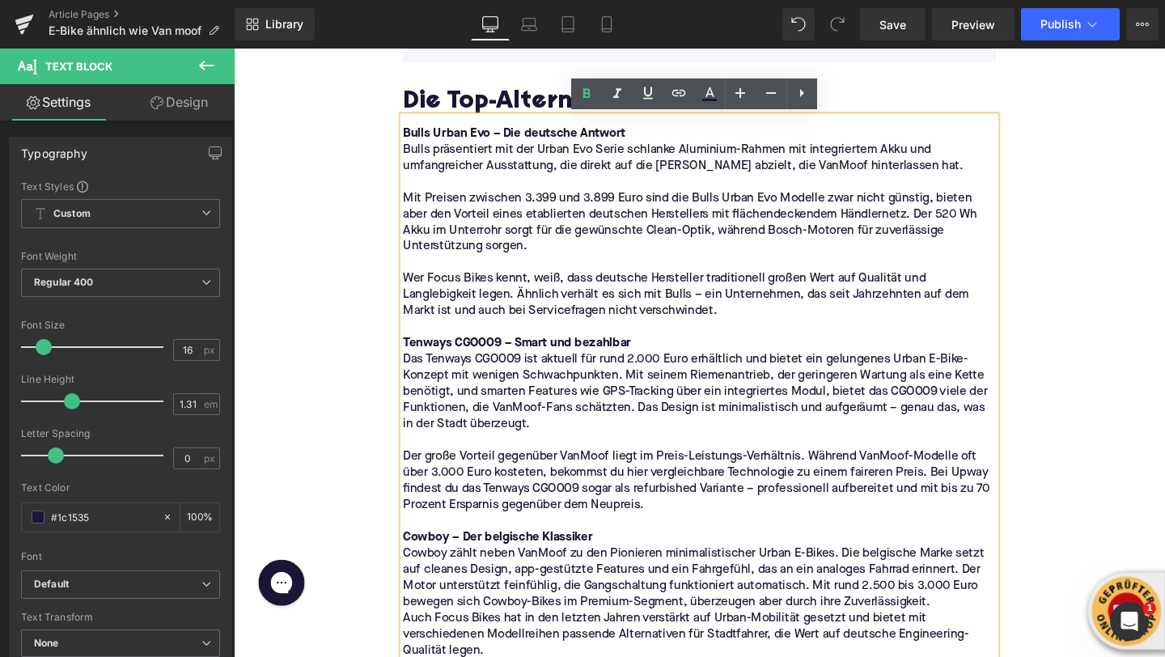
scroll to position [1932, 0]
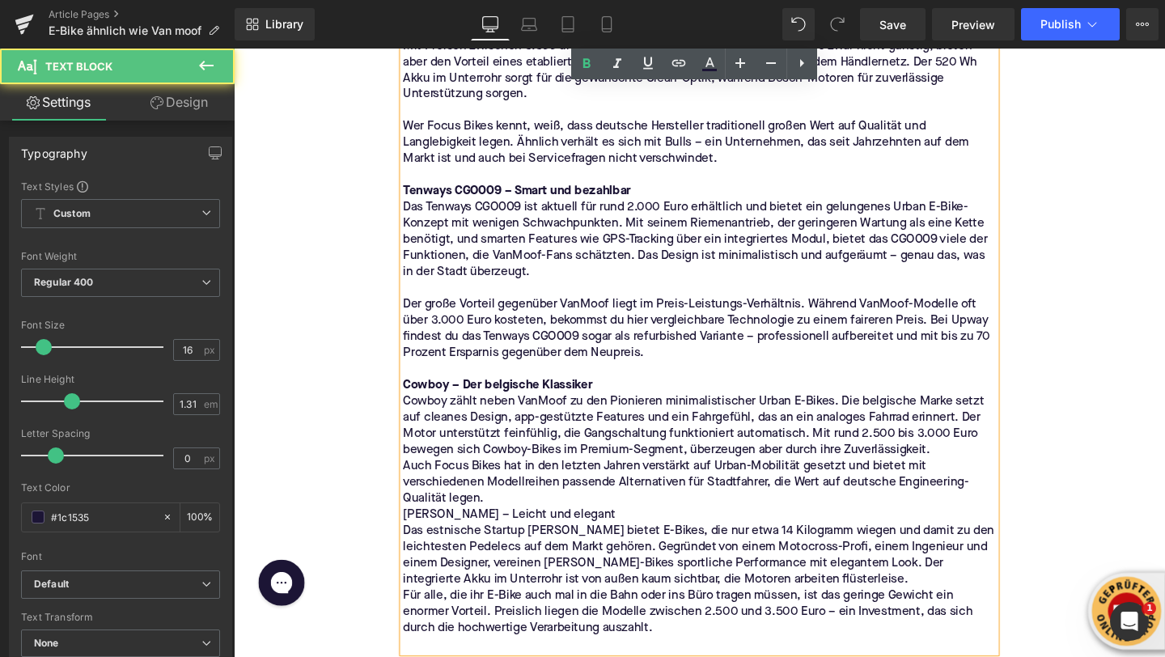
click at [995, 441] on p "Cowboy zählt neben VanMoof zu den Pionieren minimalistischer Urban E-Bikes. Die…" at bounding box center [723, 446] width 623 height 68
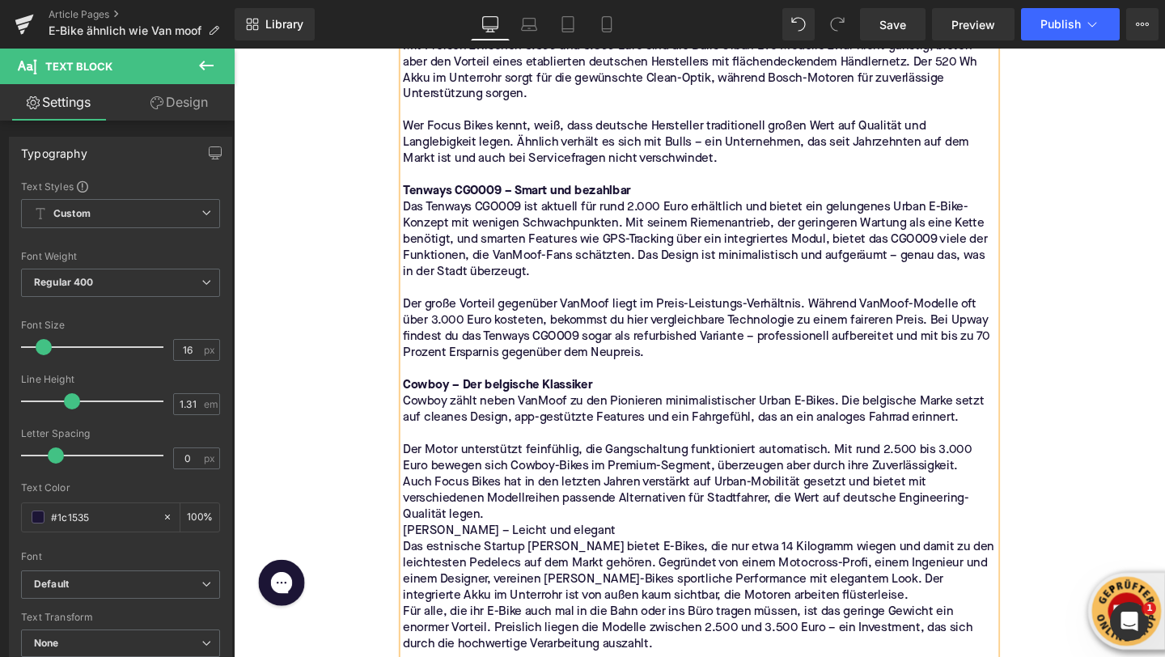
click at [1007, 487] on p "Der Motor unterstützt feinfühlig, die Gangschaltung funktioniert automatisch. M…" at bounding box center [723, 480] width 623 height 34
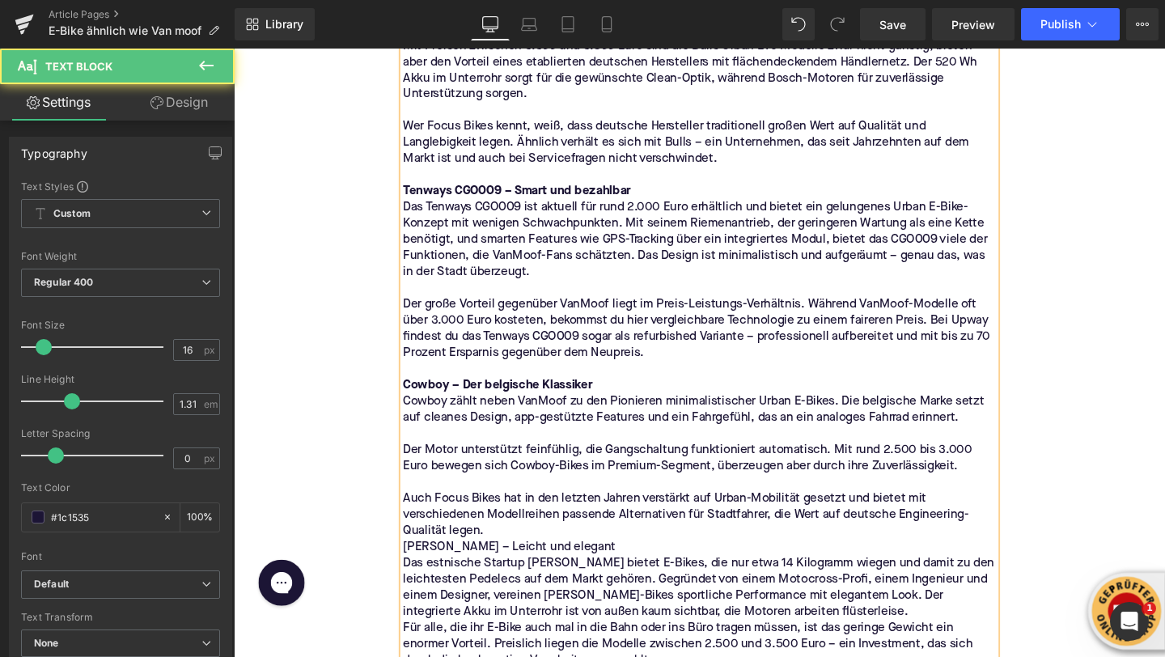
click at [599, 562] on p "Auch Focus Bikes hat in den letzten Jahren verstärkt auf Urban-Mobilität gesetz…" at bounding box center [723, 539] width 623 height 51
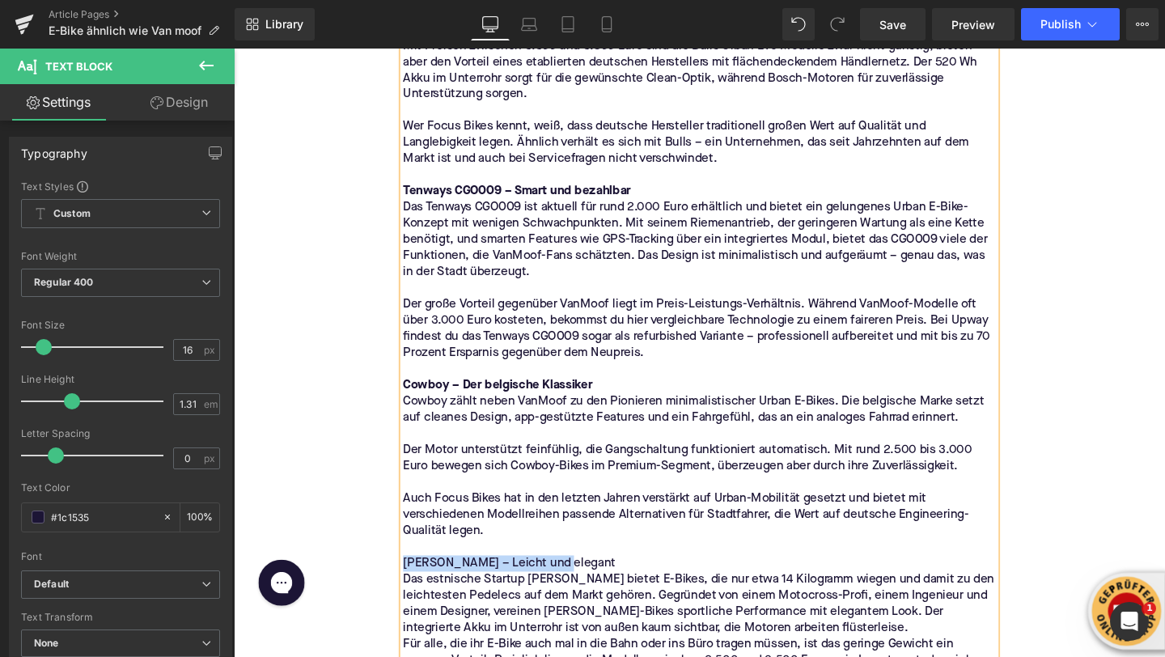
drag, startPoint x: 574, startPoint y: 589, endPoint x: 339, endPoint y: 589, distance: 234.7
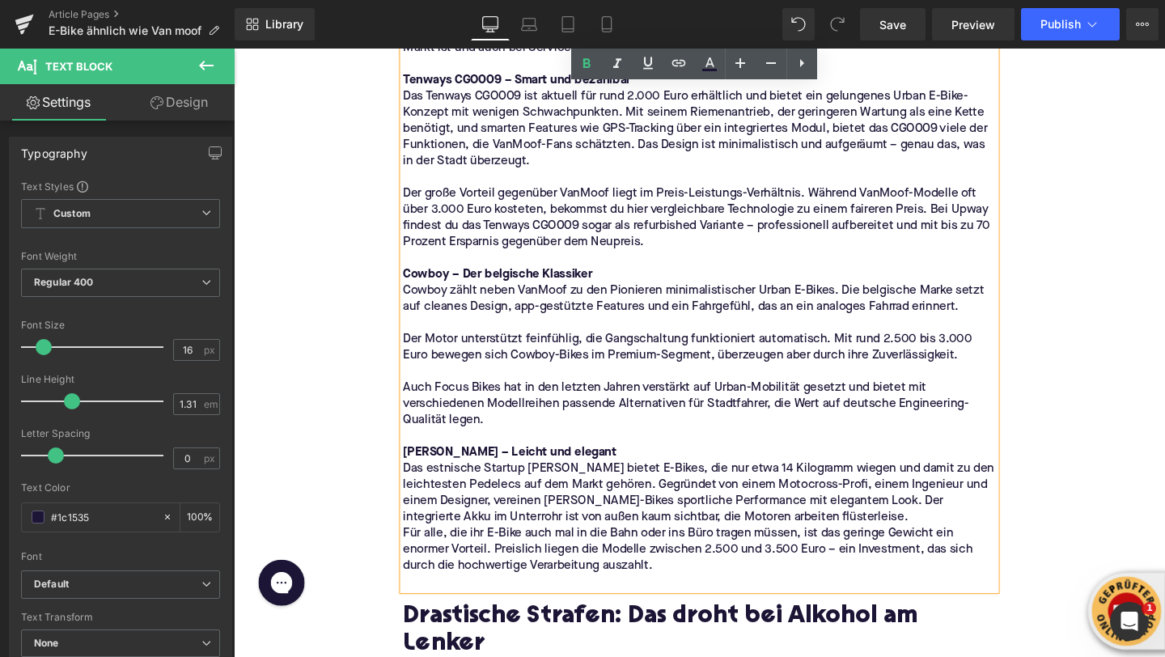
scroll to position [2073, 0]
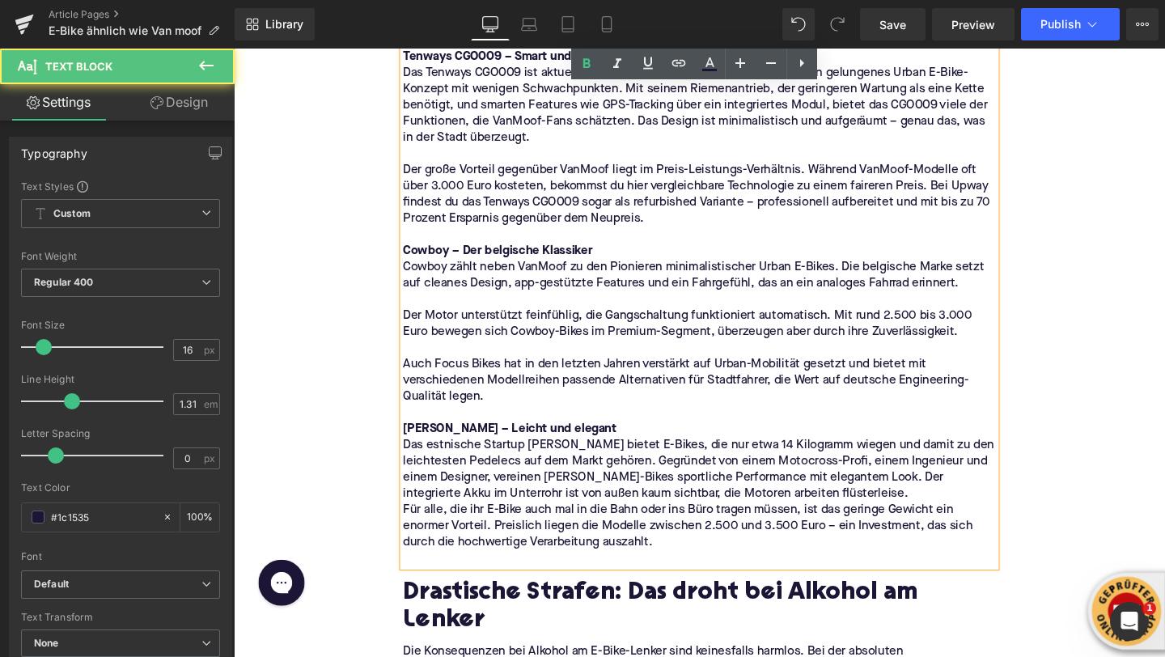
click at [840, 525] on p "Für alle, die ihr E-Bike auch mal in die Bahn oder ins Büro tragen müssen, ist …" at bounding box center [723, 550] width 623 height 51
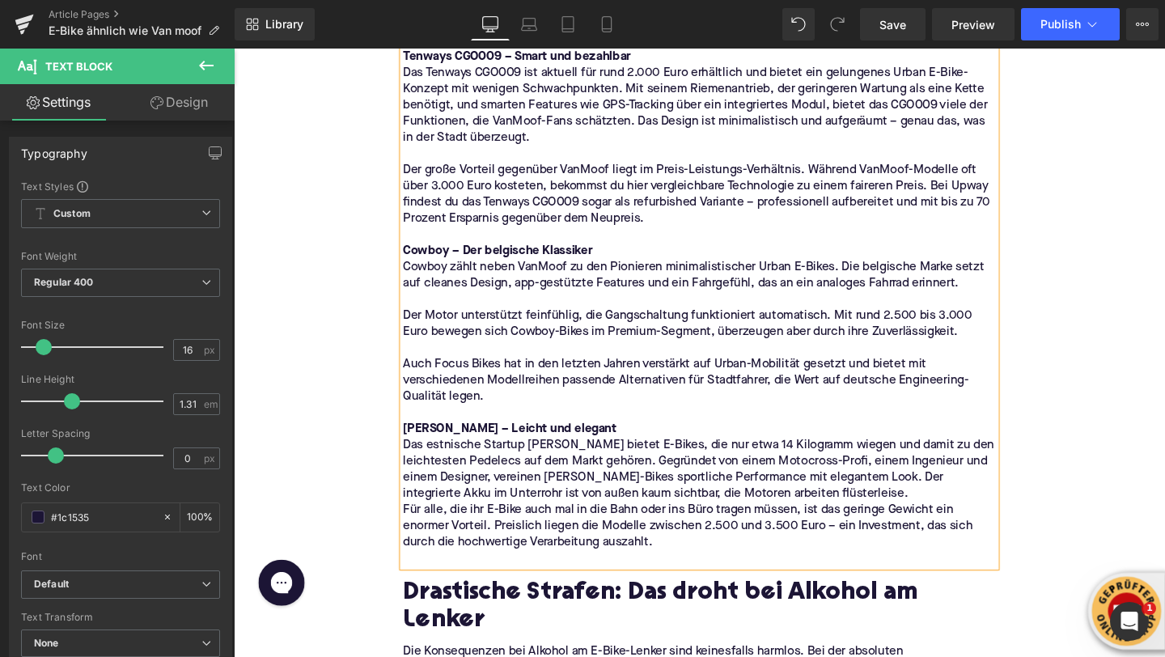
click at [838, 518] on p "Das estnische Startup [PERSON_NAME] bietet E-Bikes, die nur etwa 14 Kilogramm w…" at bounding box center [723, 491] width 623 height 68
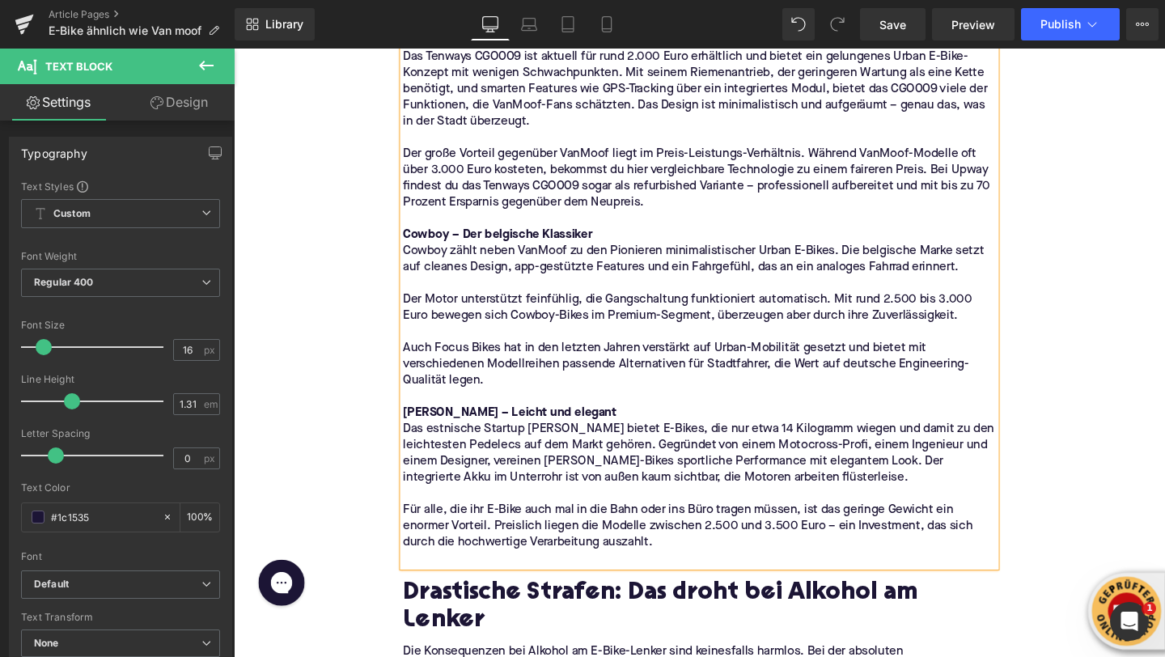
scroll to position [2094, 0]
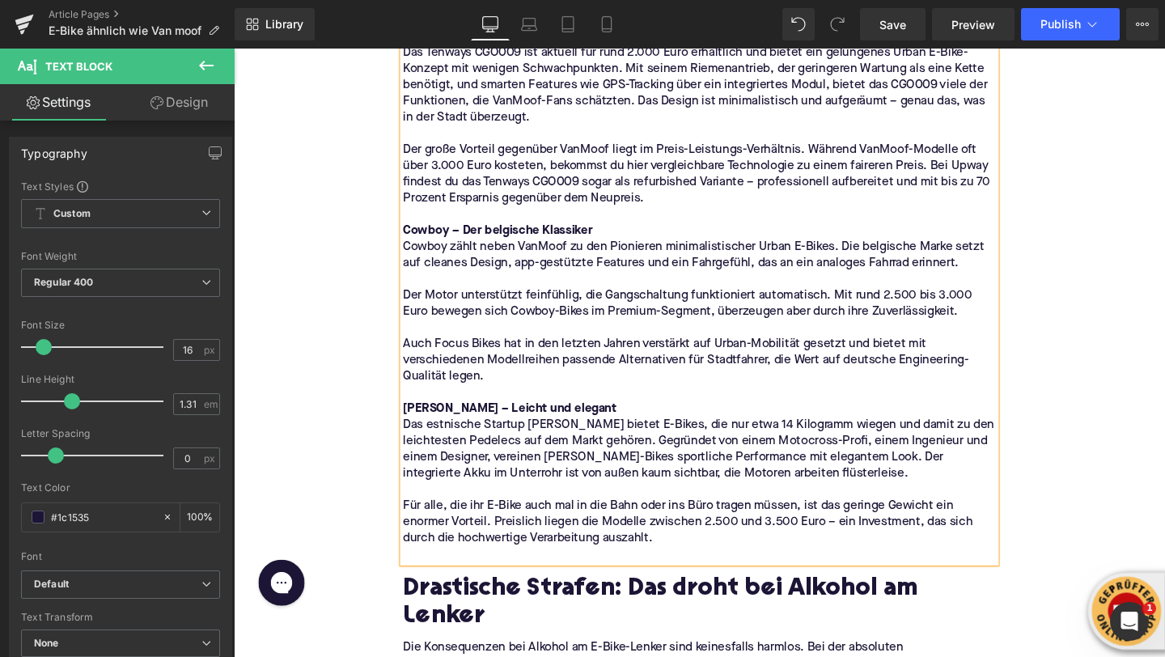
click at [527, 575] on p at bounding box center [723, 580] width 623 height 17
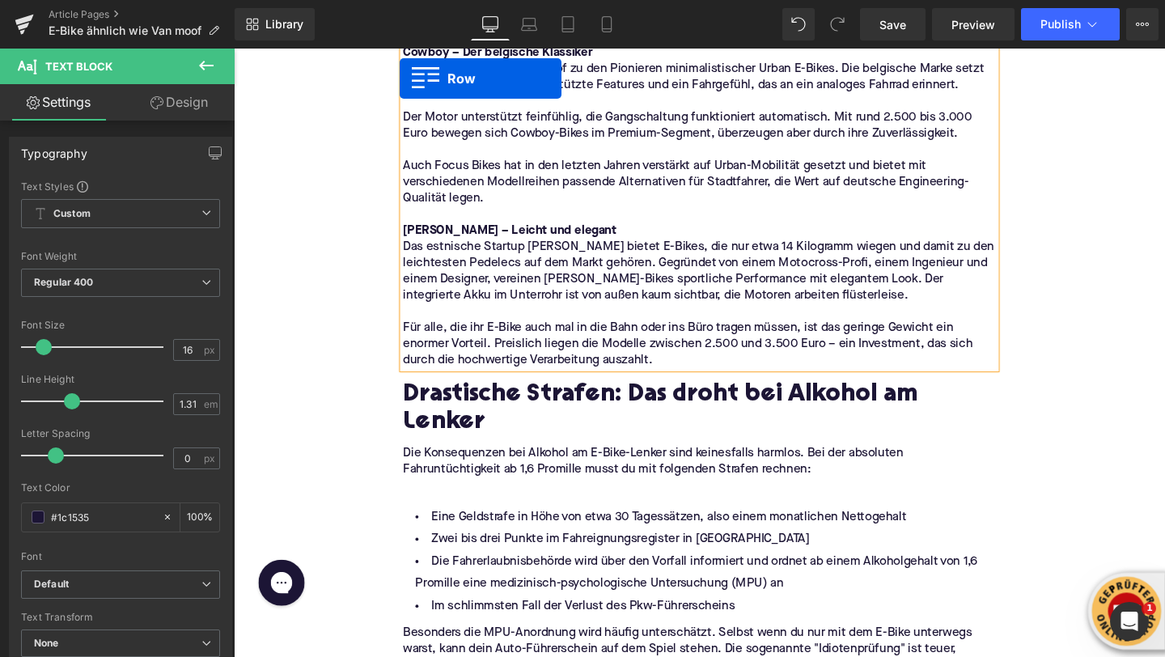
scroll to position [2266, 0]
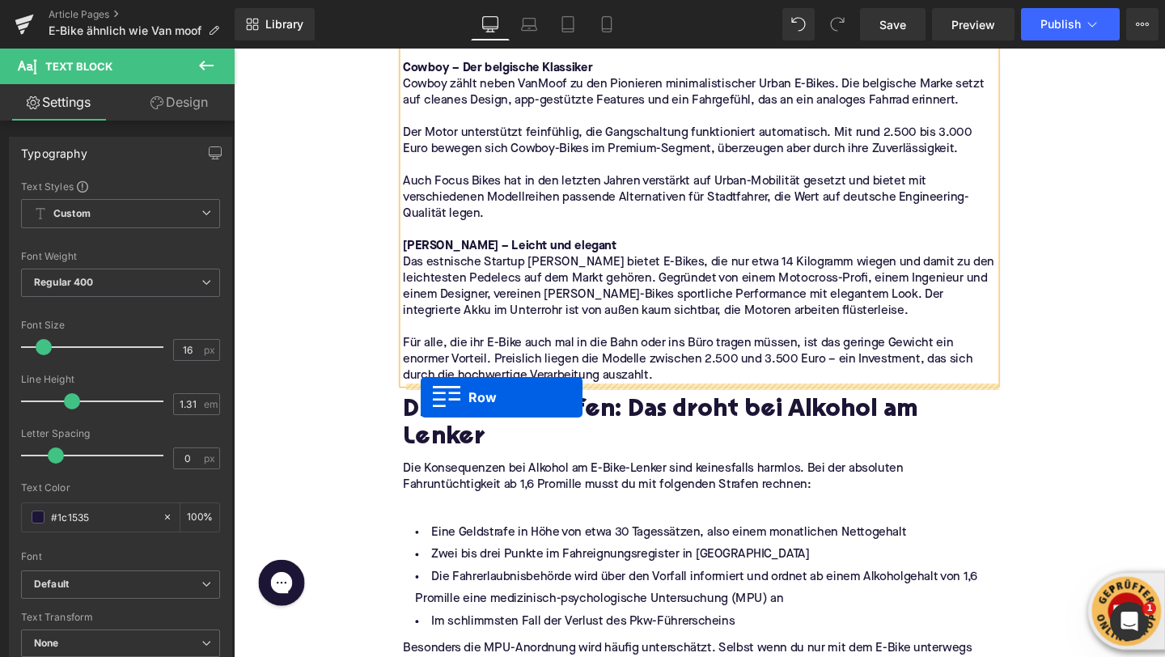
drag, startPoint x: 423, startPoint y: 468, endPoint x: 431, endPoint y: 415, distance: 53.1
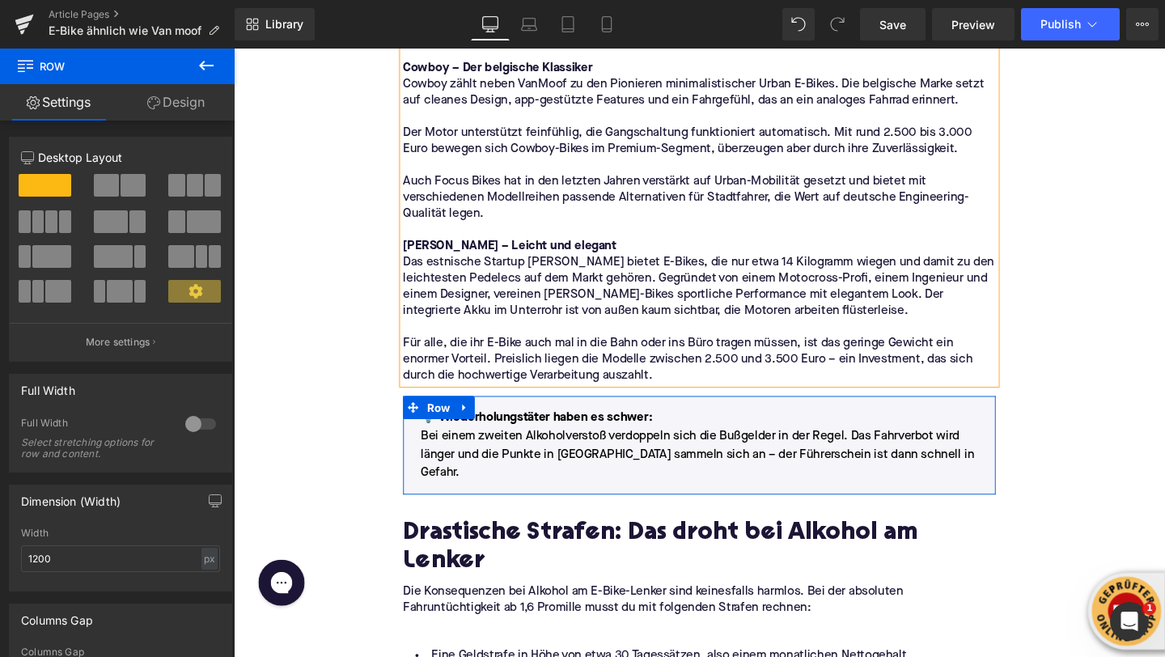
click at [488, 463] on span "Bei einem zweiten Alkoholverstoß verdoppeln sich die Bußgelder in der Regel. Da…" at bounding box center [722, 475] width 582 height 52
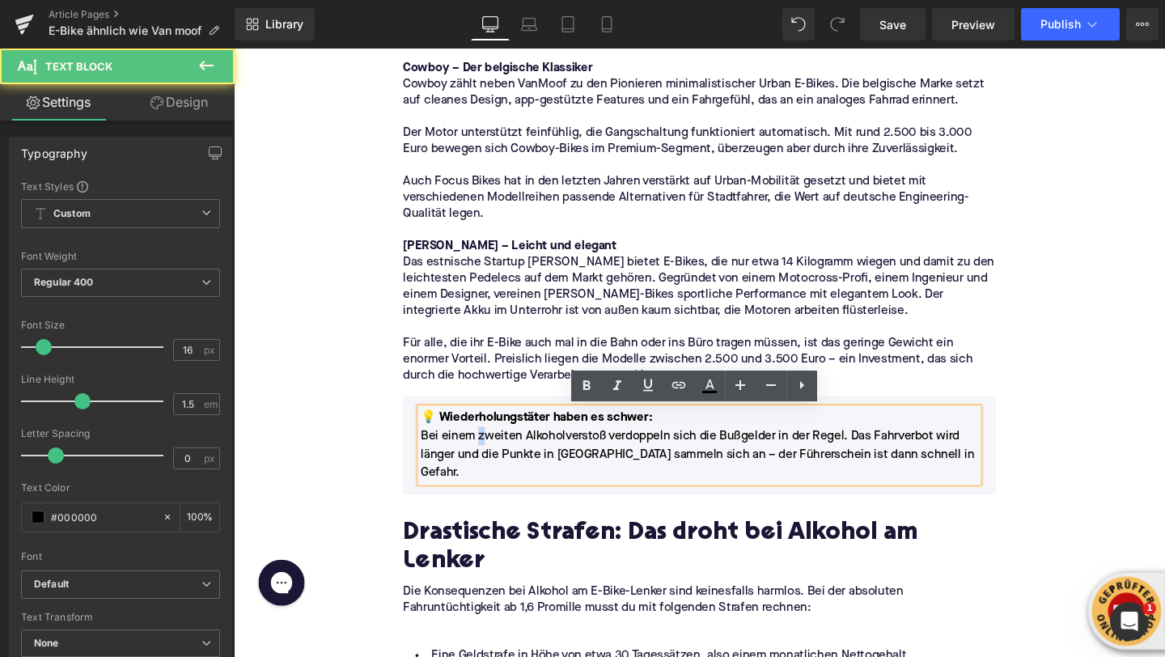
click at [488, 463] on span "Bei einem zweiten Alkoholverstoß verdoppeln sich die Bußgelder in der Regel. Da…" at bounding box center [722, 475] width 582 height 52
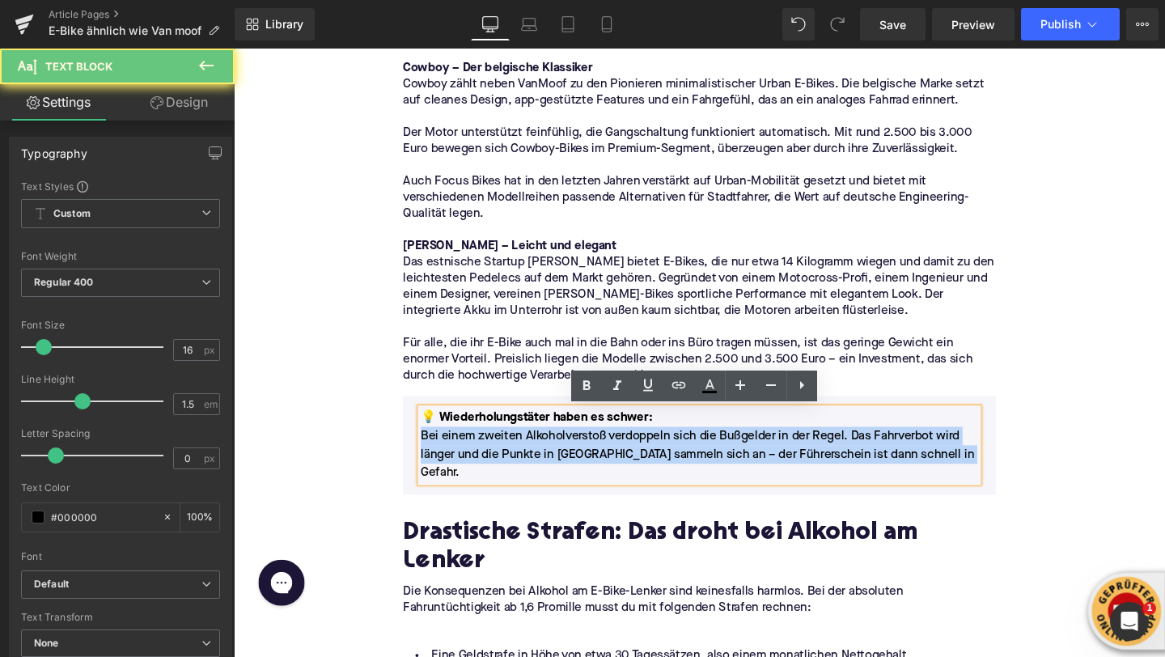
click at [488, 463] on span "Bei einem zweiten Alkoholverstoß verdoppeln sich die Bußgelder in der Regel. Da…" at bounding box center [722, 475] width 582 height 52
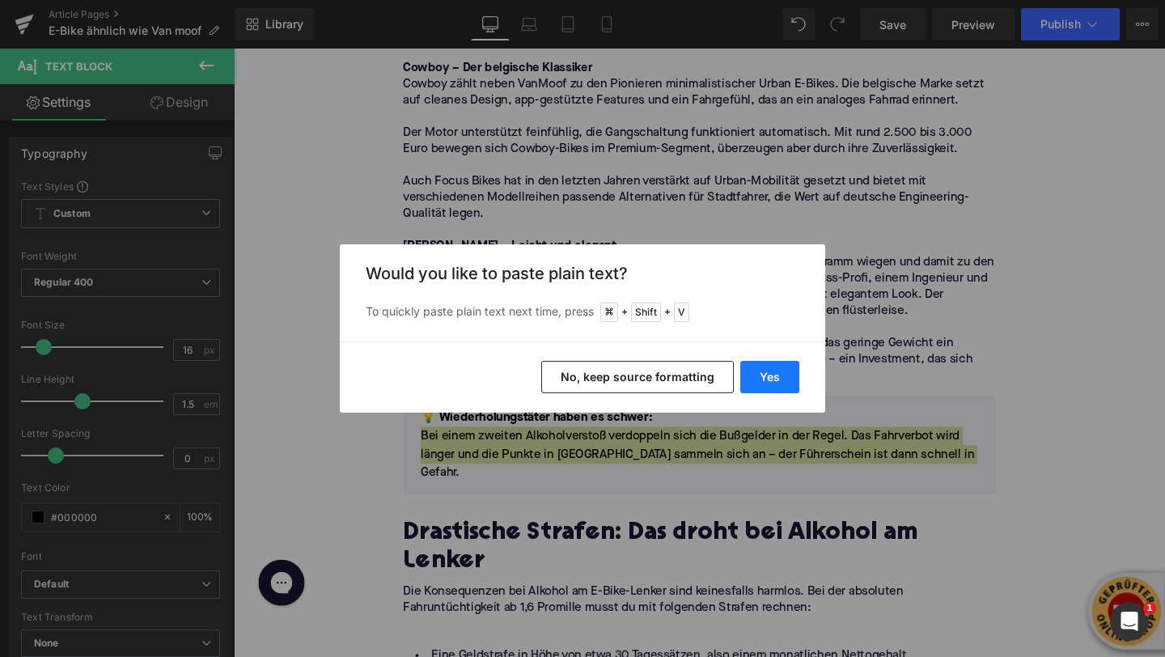
drag, startPoint x: 778, startPoint y: 384, endPoint x: 477, endPoint y: 367, distance: 301.5
click at [778, 384] on button "Yes" at bounding box center [769, 377] width 59 height 32
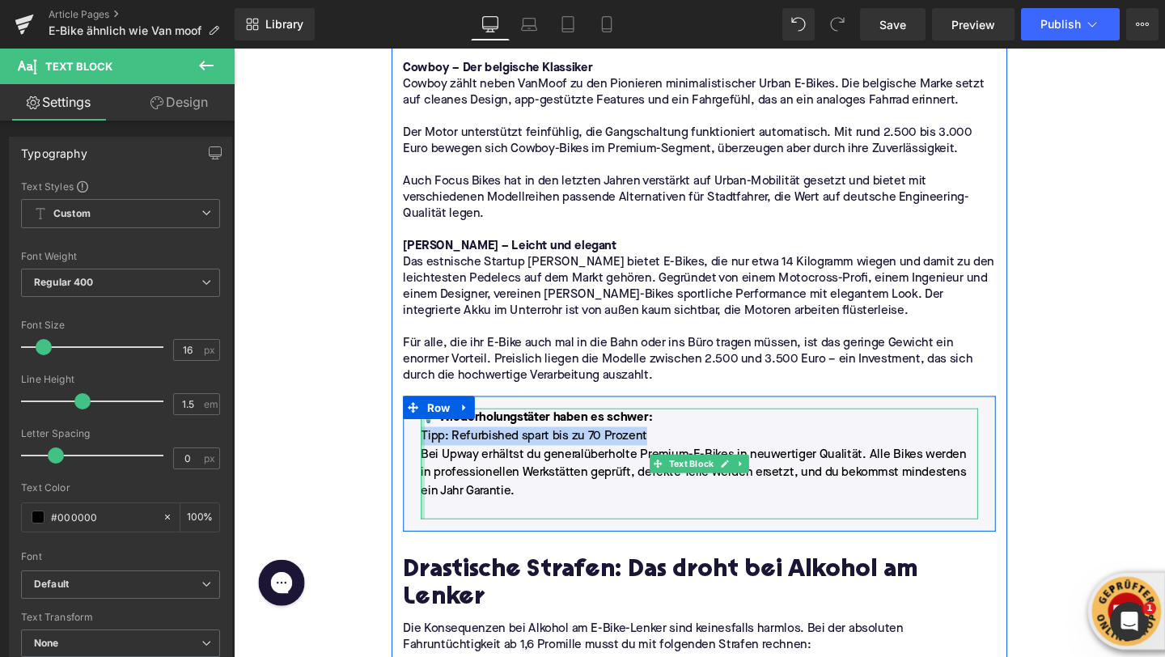
drag, startPoint x: 675, startPoint y: 452, endPoint x: 435, endPoint y: 450, distance: 240.3
click at [435, 451] on p "Tipp: Refurbished spart bis zu 70 Prozent" at bounding box center [724, 455] width 586 height 19
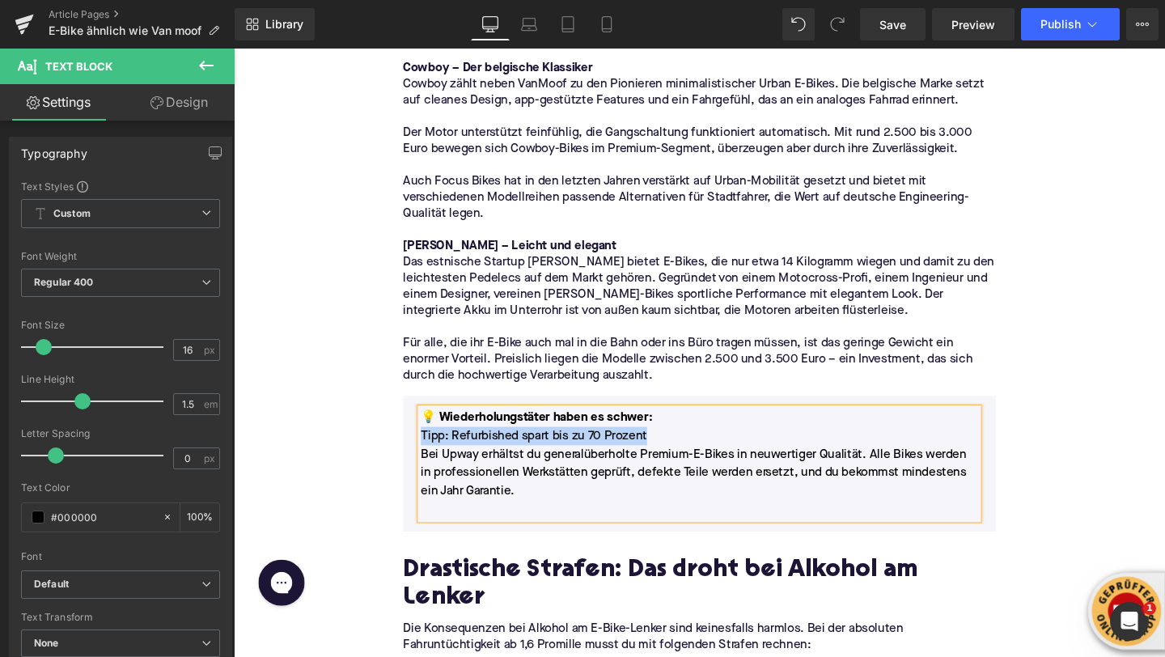
copy p "Tipp: Refurbished spart bis zu 70 Prozent"
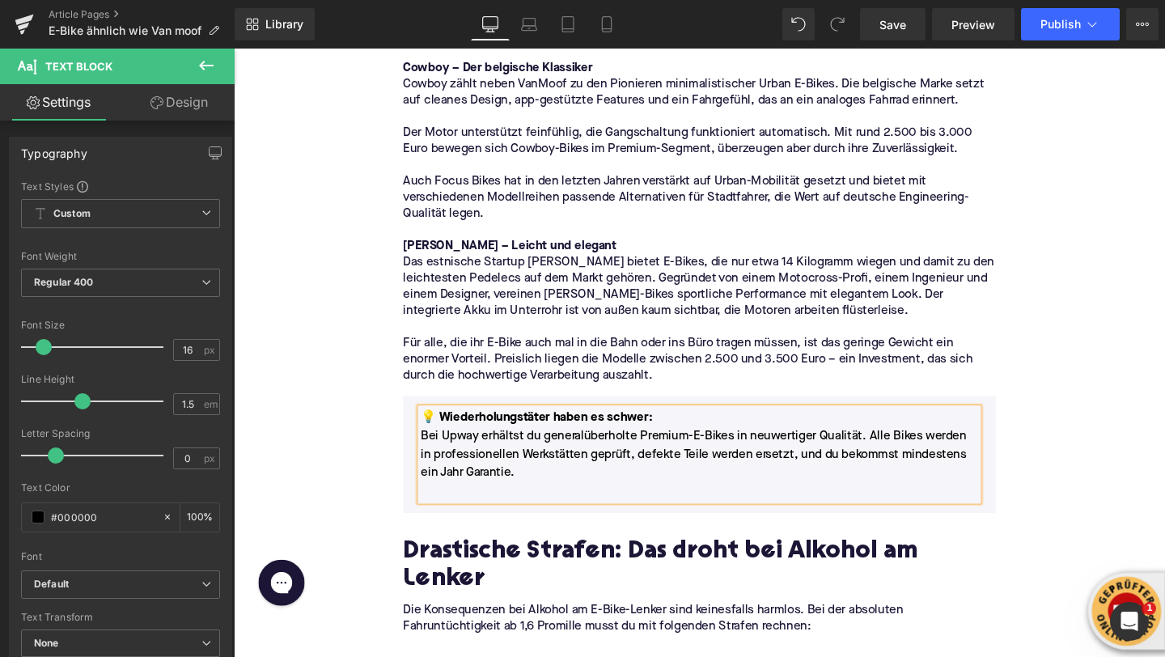
click at [435, 457] on p "Bei Upway erhältst du generalüberholte Premium-E-Bikes in neuwertiger Qualität.…" at bounding box center [724, 475] width 586 height 58
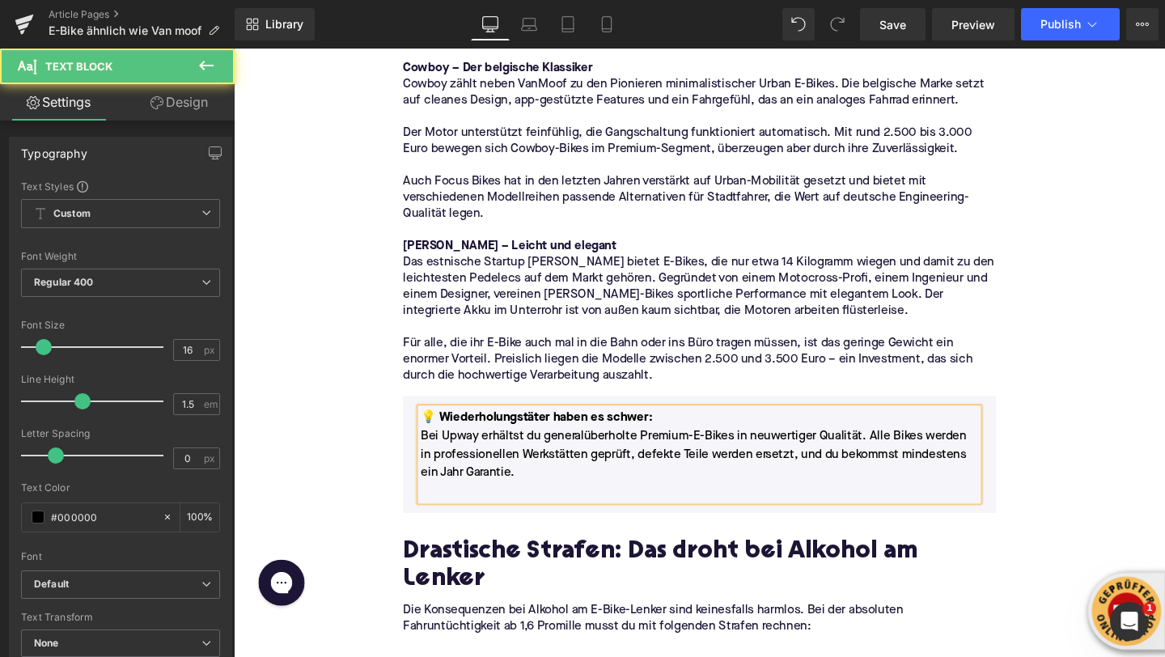
click at [537, 432] on font "💡 Wiederholungstäter haben es schwer" at bounding box center [551, 436] width 240 height 13
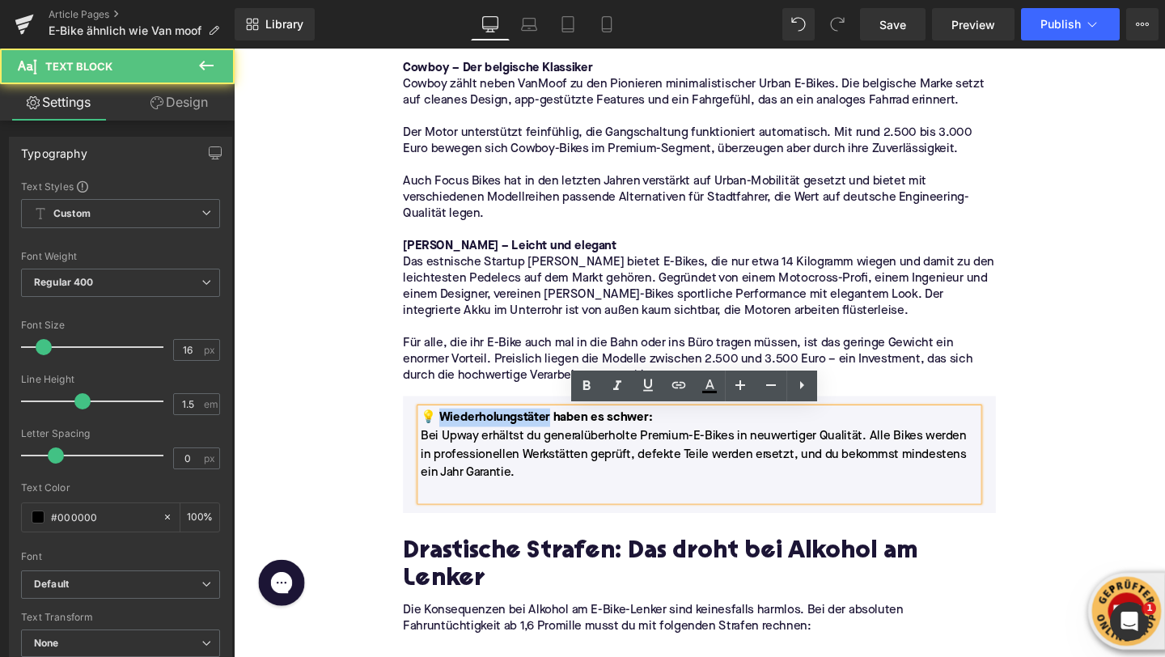
click at [537, 432] on font "💡 Wiederholungstäter haben es schwer" at bounding box center [551, 436] width 240 height 13
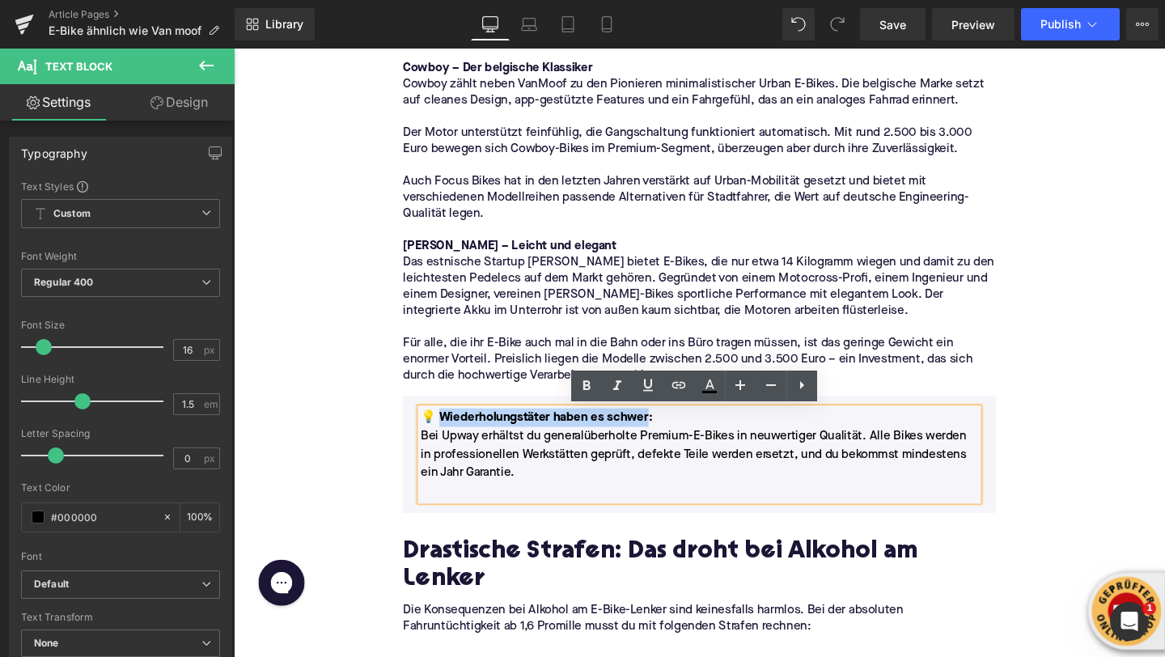
drag, startPoint x: 667, startPoint y: 439, endPoint x: 450, endPoint y: 438, distance: 216.9
click at [450, 438] on p "💡 Wiederholungstäter haben es schwer :" at bounding box center [724, 435] width 586 height 19
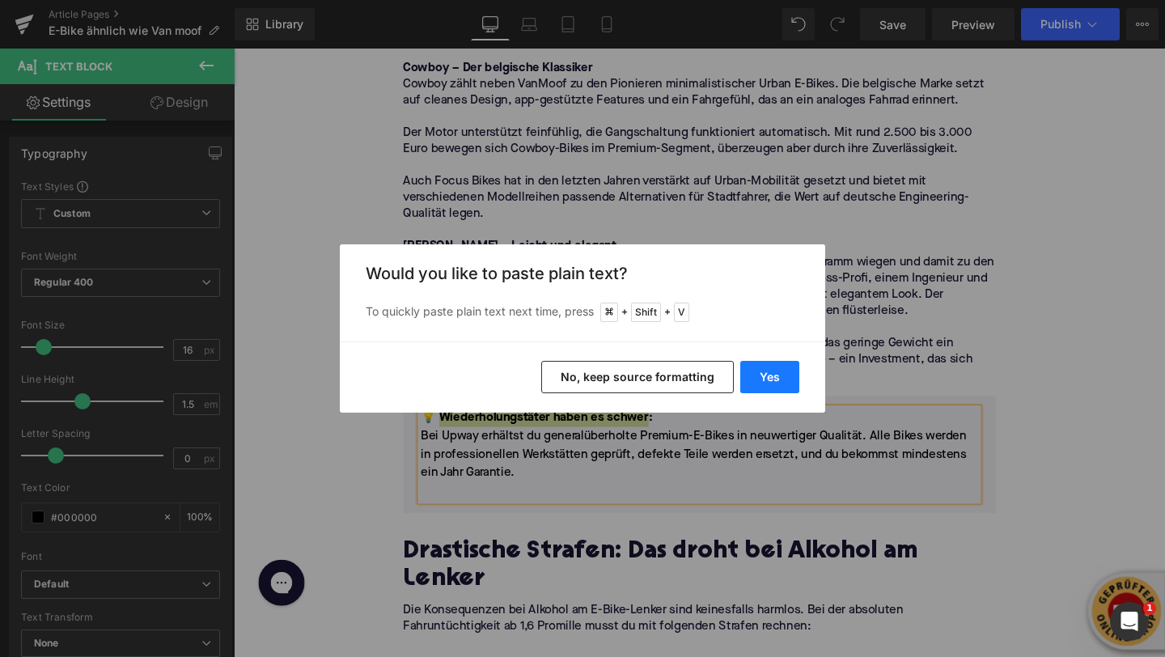
click at [748, 380] on button "Yes" at bounding box center [769, 377] width 59 height 32
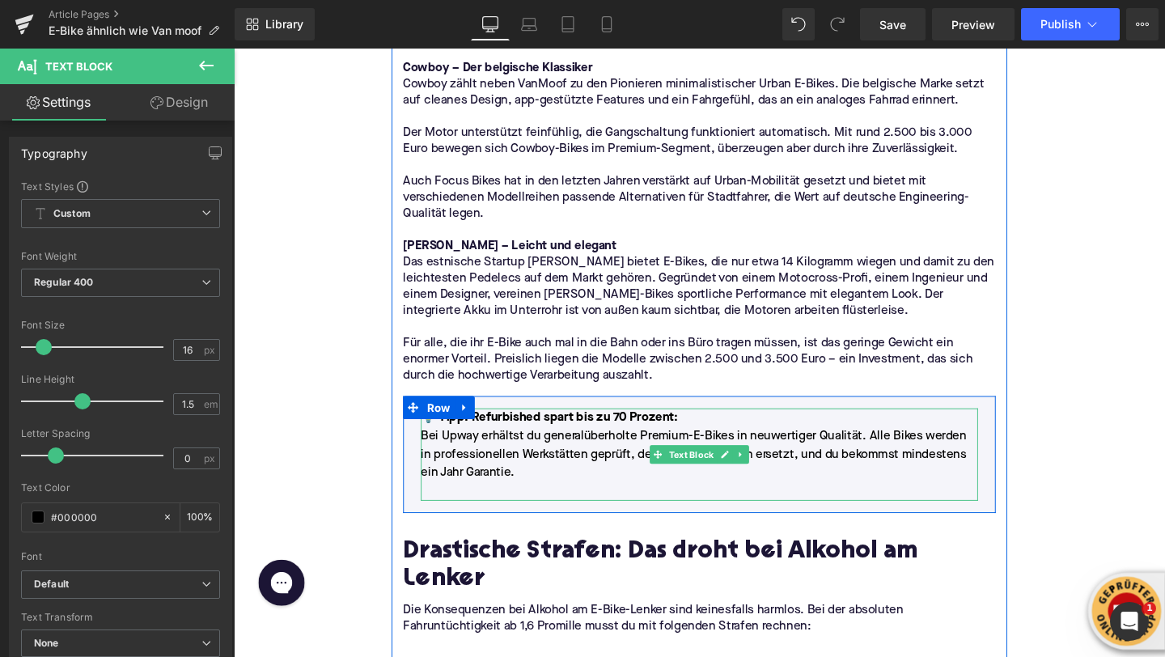
click at [698, 439] on p "💡 Tipp: Refurbished spart bis zu 70 Prozent :" at bounding box center [724, 435] width 586 height 19
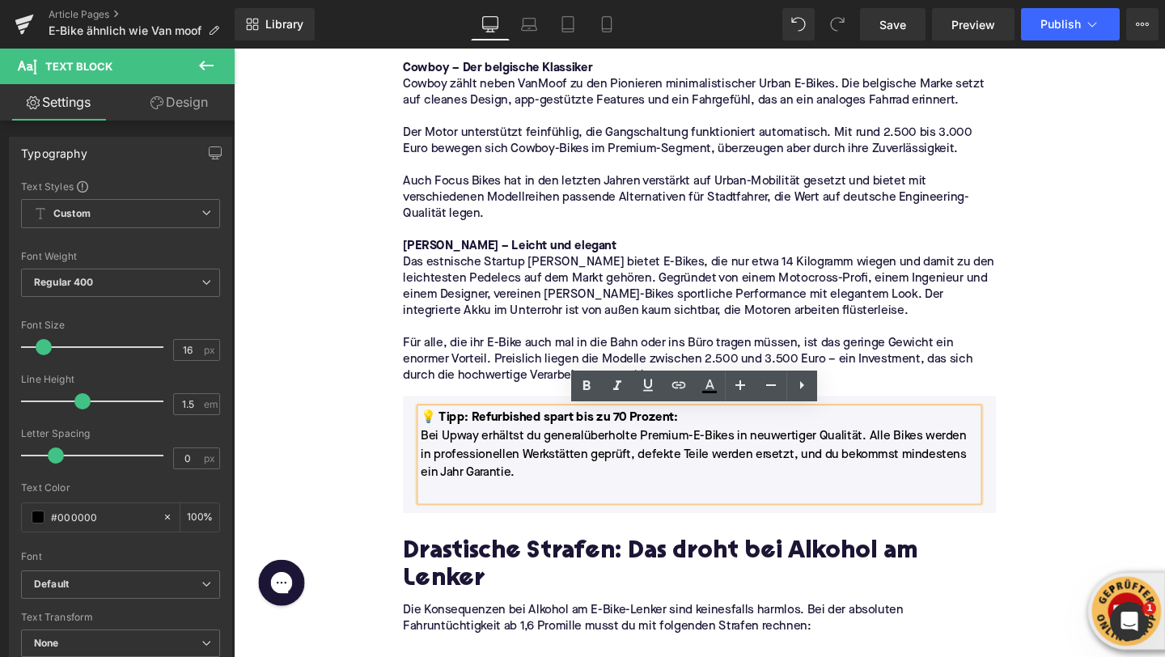
scroll to position [2390, 0]
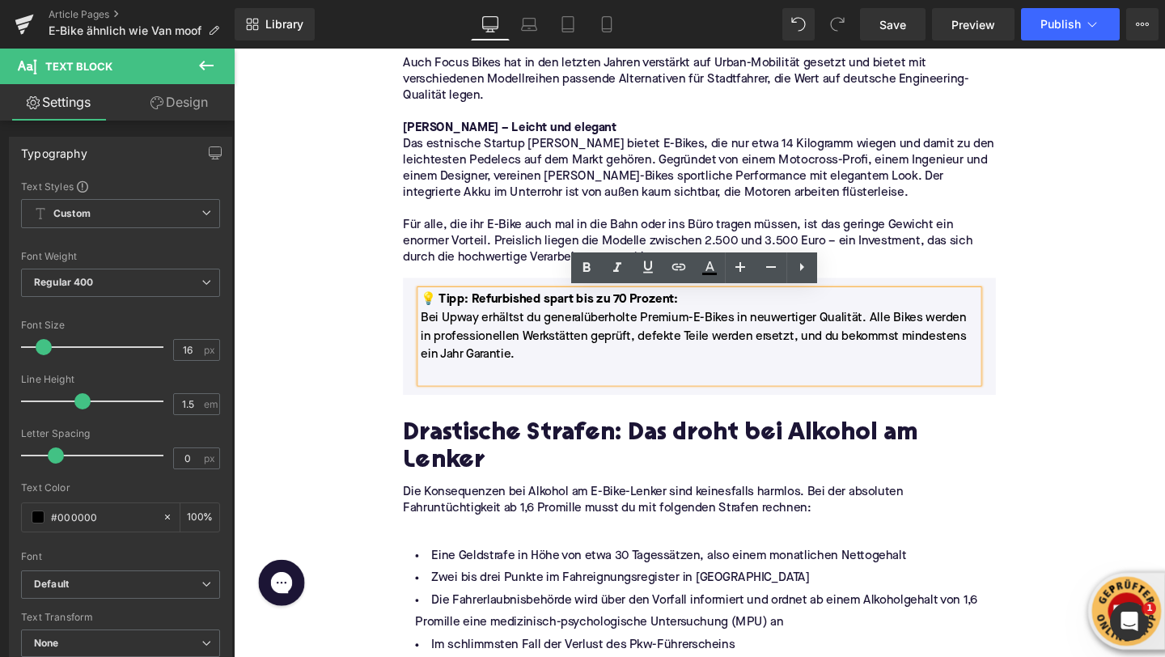
click at [474, 392] on p at bounding box center [724, 389] width 586 height 19
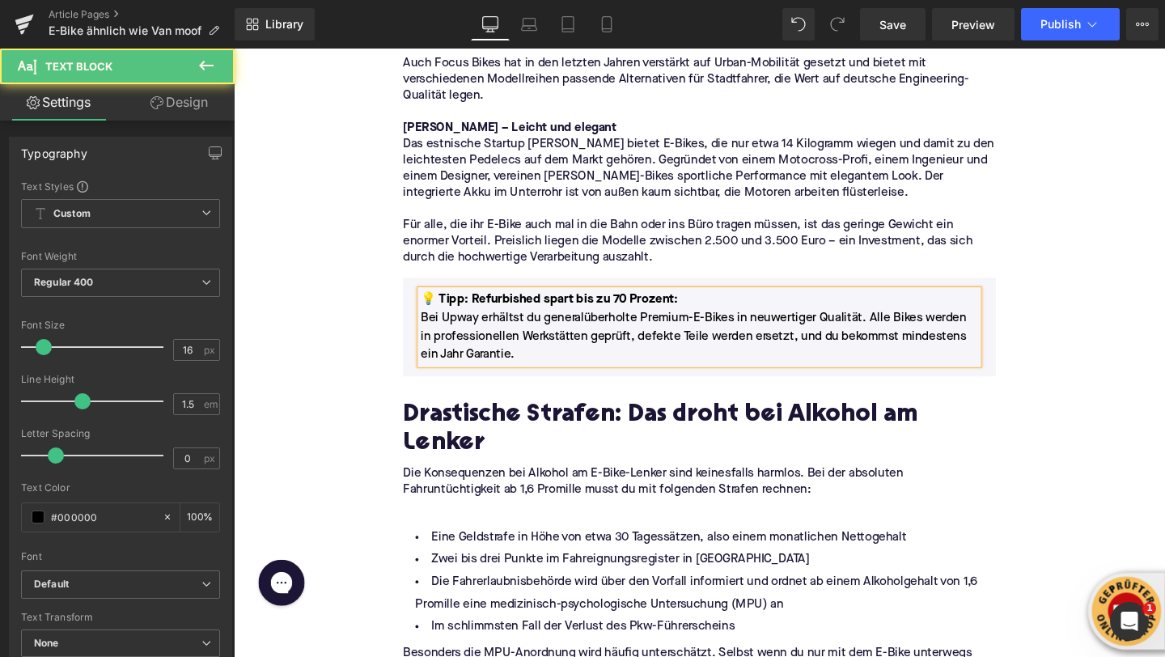
click at [451, 439] on h2 "Drastische Strafen: Das droht bei Alkohol am Lenker" at bounding box center [723, 449] width 623 height 57
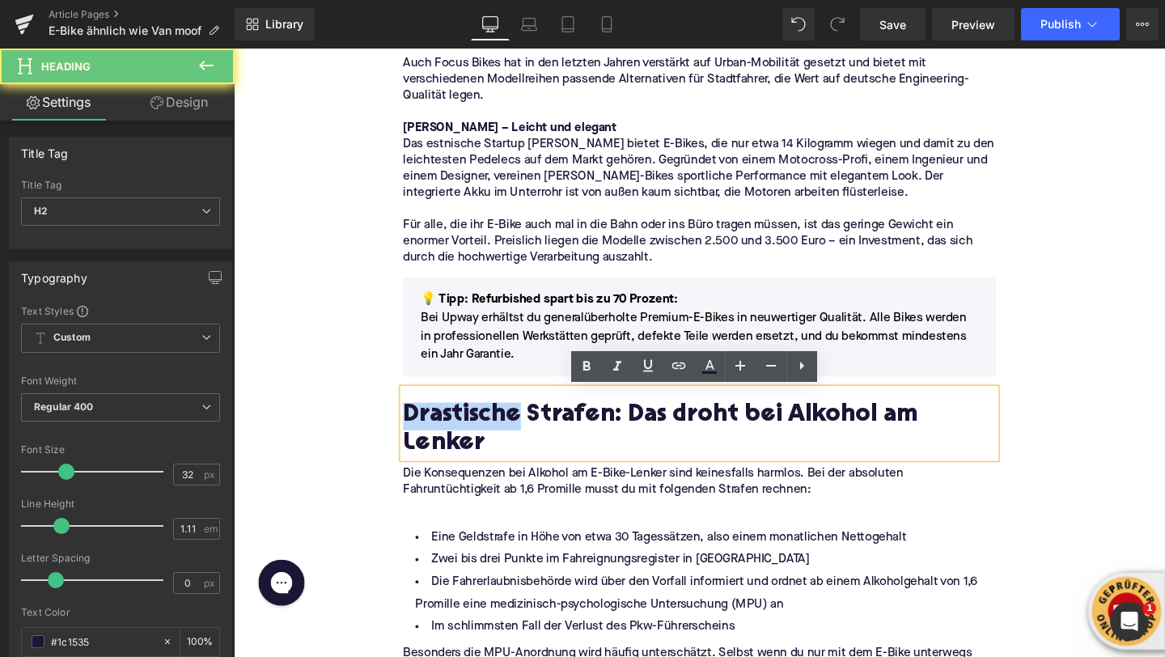
click at [451, 439] on h2 "Drastische Strafen: Das droht bei Alkohol am Lenker" at bounding box center [723, 449] width 623 height 57
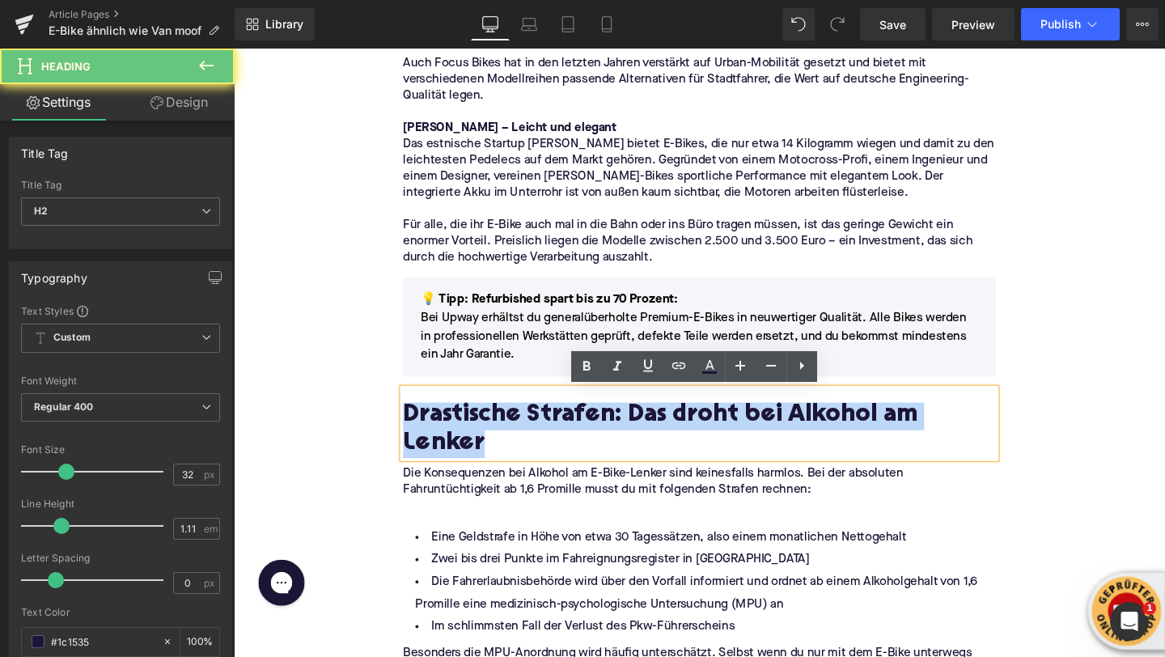
click at [451, 439] on h2 "Drastische Strafen: Das droht bei Alkohol am Lenker" at bounding box center [723, 449] width 623 height 57
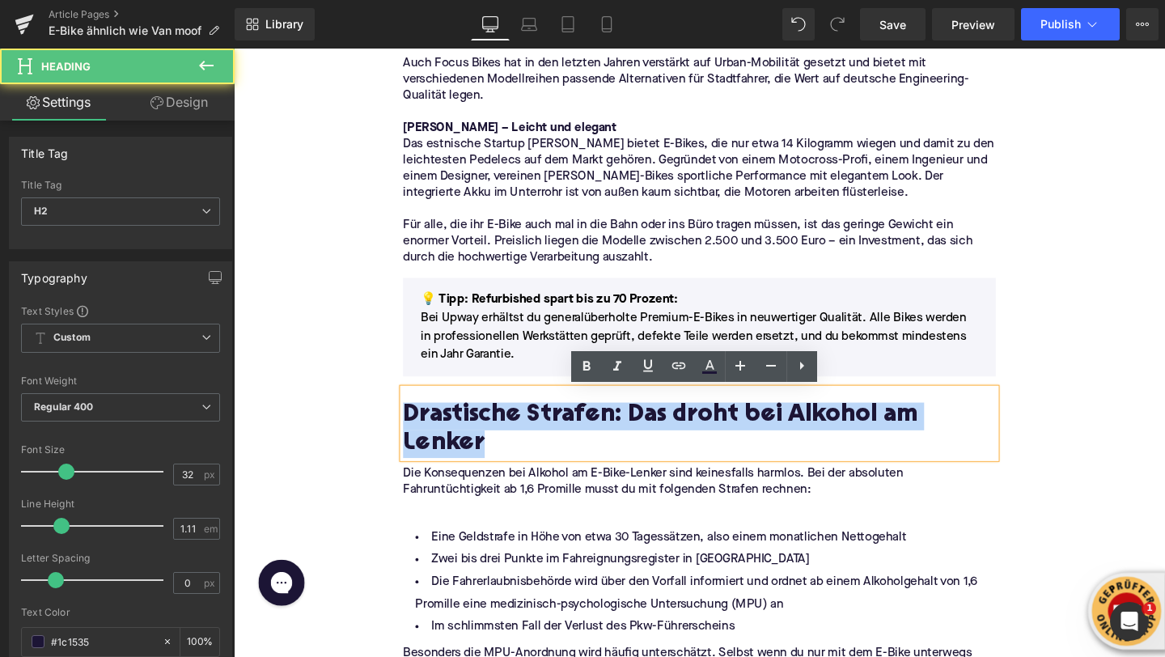
paste div
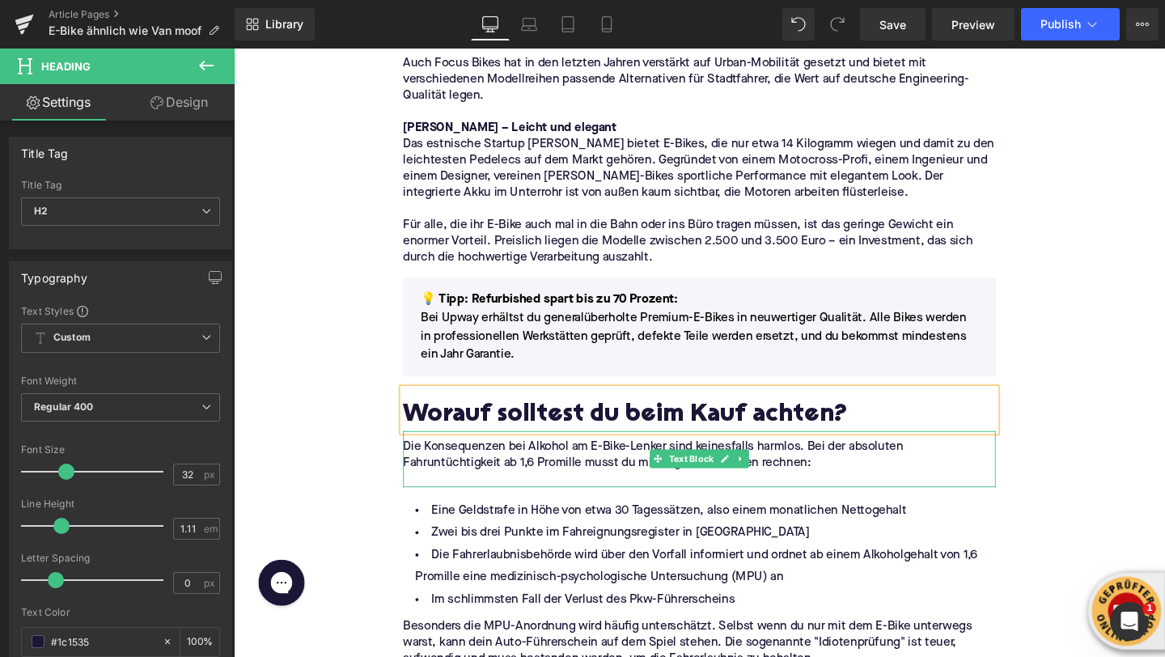
scroll to position [2552, 0]
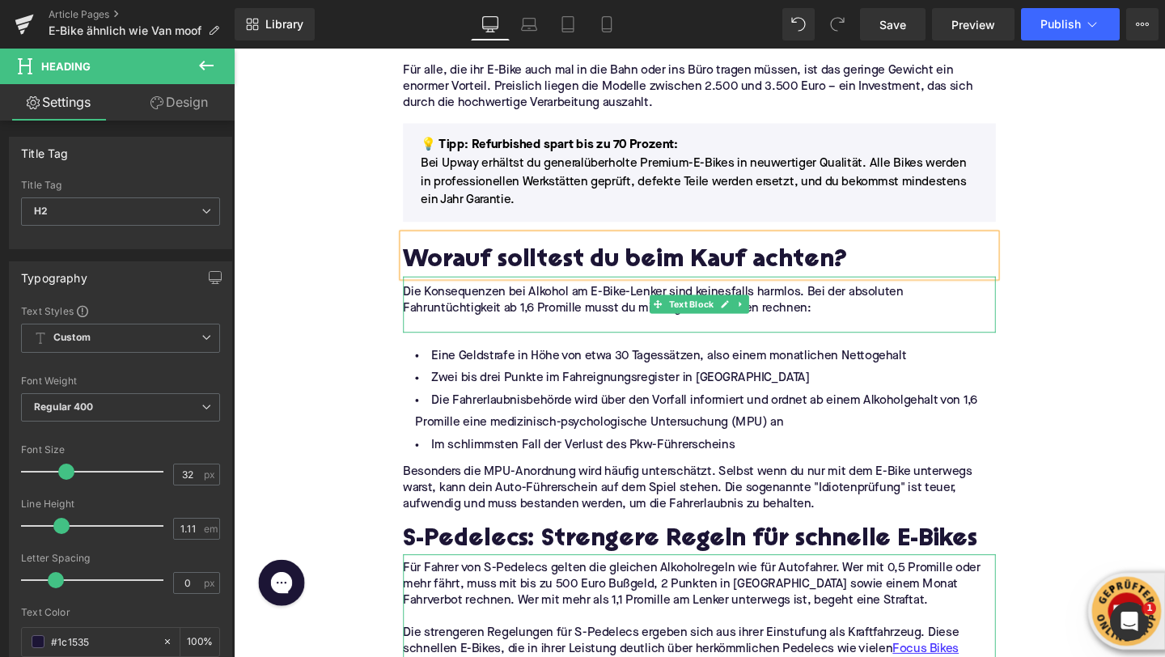
click at [568, 318] on p "Die Konsequenzen bei Alkohol am E-Bike-Lenker sind keinesfalls harmlos. Bei der…" at bounding box center [723, 313] width 623 height 34
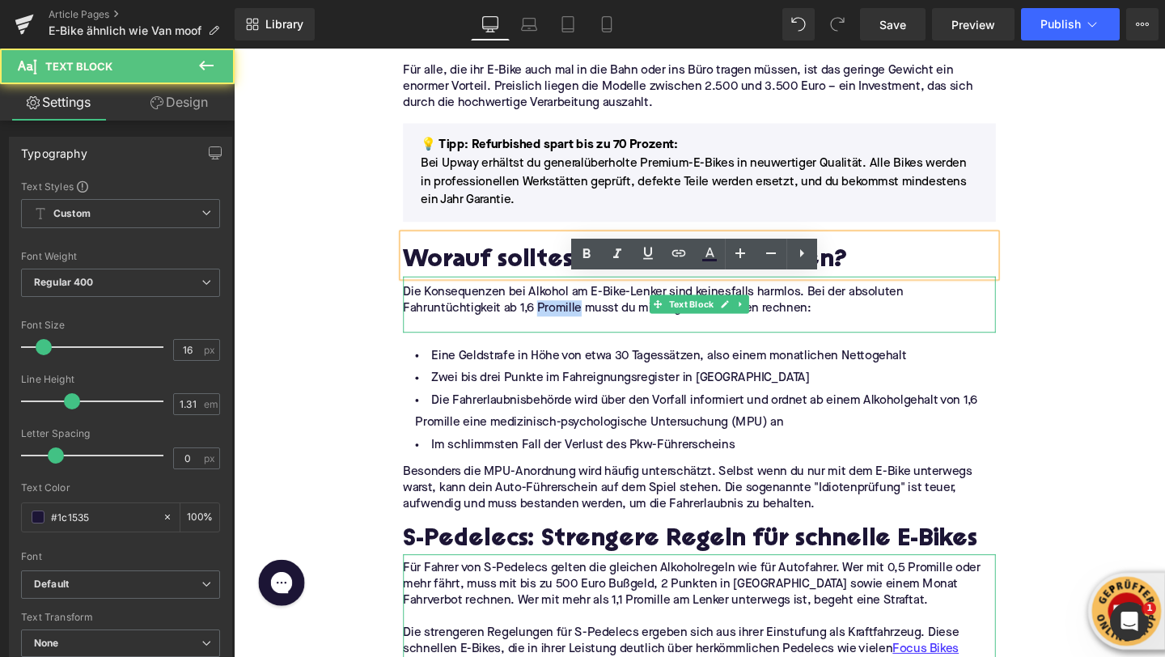
click at [568, 318] on p "Die Konsequenzen bei Alkohol am E-Bike-Lenker sind keinesfalls harmlos. Bei der…" at bounding box center [723, 313] width 623 height 34
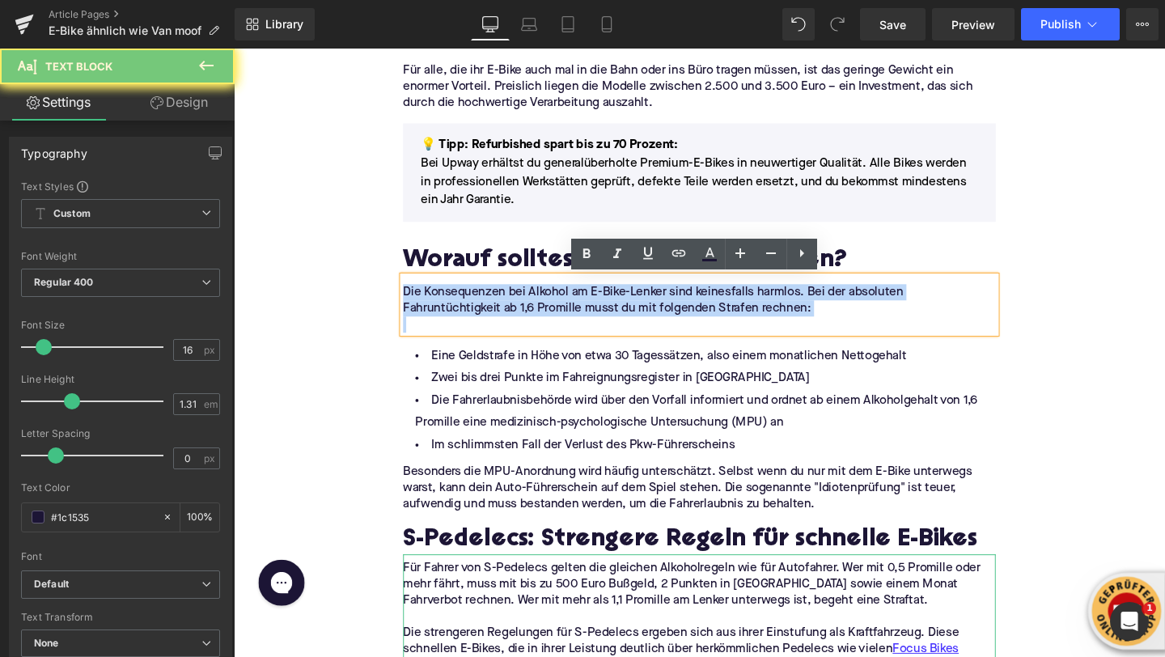
click at [568, 318] on p "Die Konsequenzen bei Alkohol am E-Bike-Lenker sind keinesfalls harmlos. Bei der…" at bounding box center [723, 313] width 623 height 34
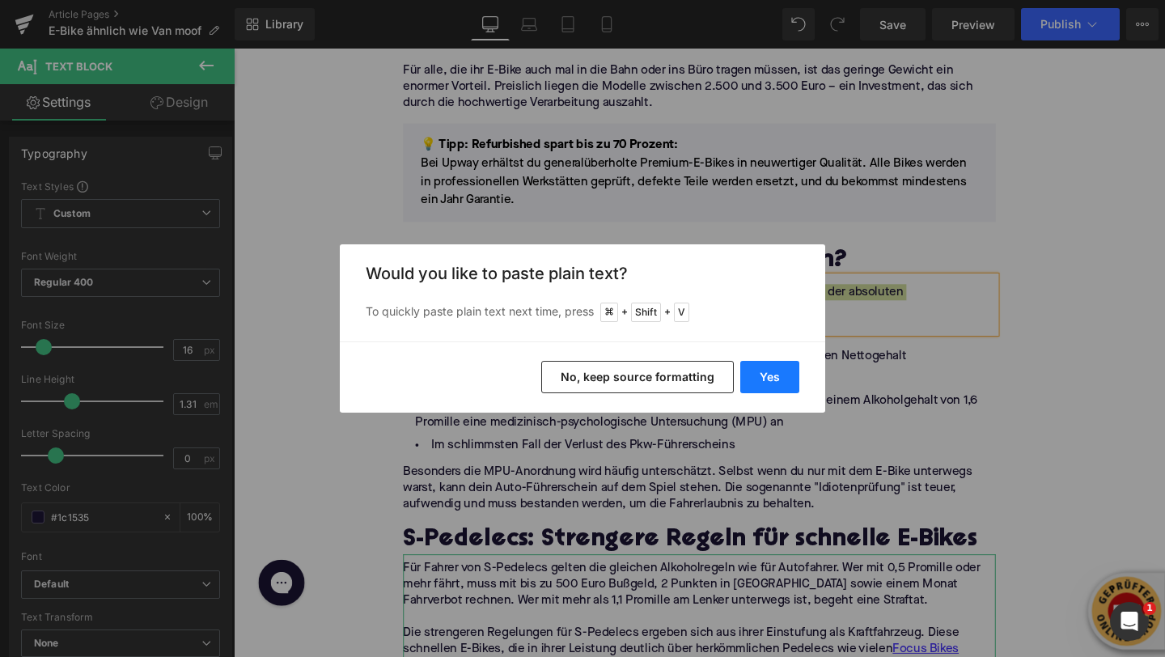
click at [761, 378] on button "Yes" at bounding box center [769, 377] width 59 height 32
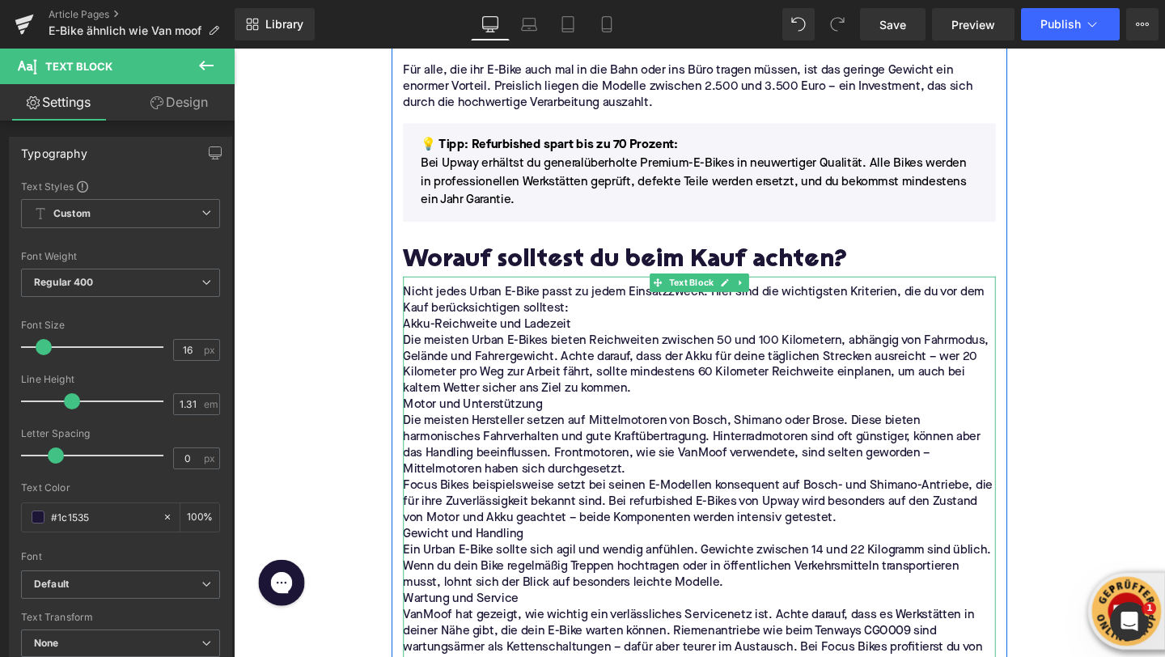
click at [604, 319] on p "Nicht jedes Urban E-Bike passt zu jedem Einsatzzweck. Hier sind die wichtigsten…" at bounding box center [723, 313] width 623 height 34
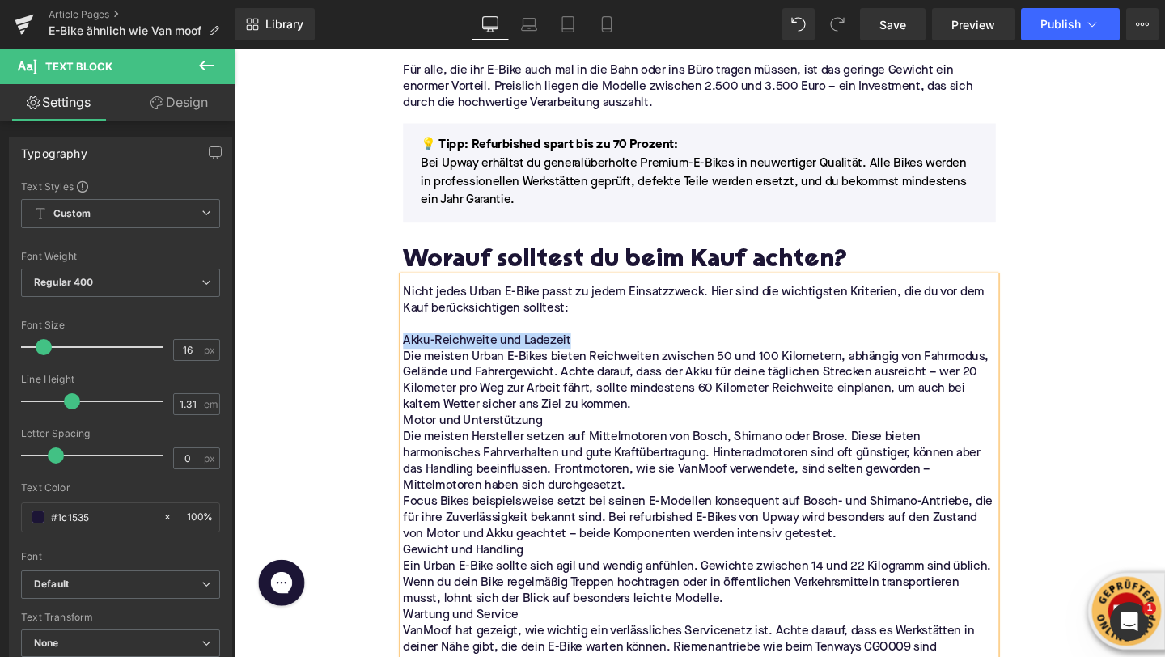
drag, startPoint x: 597, startPoint y: 354, endPoint x: 363, endPoint y: 354, distance: 233.9
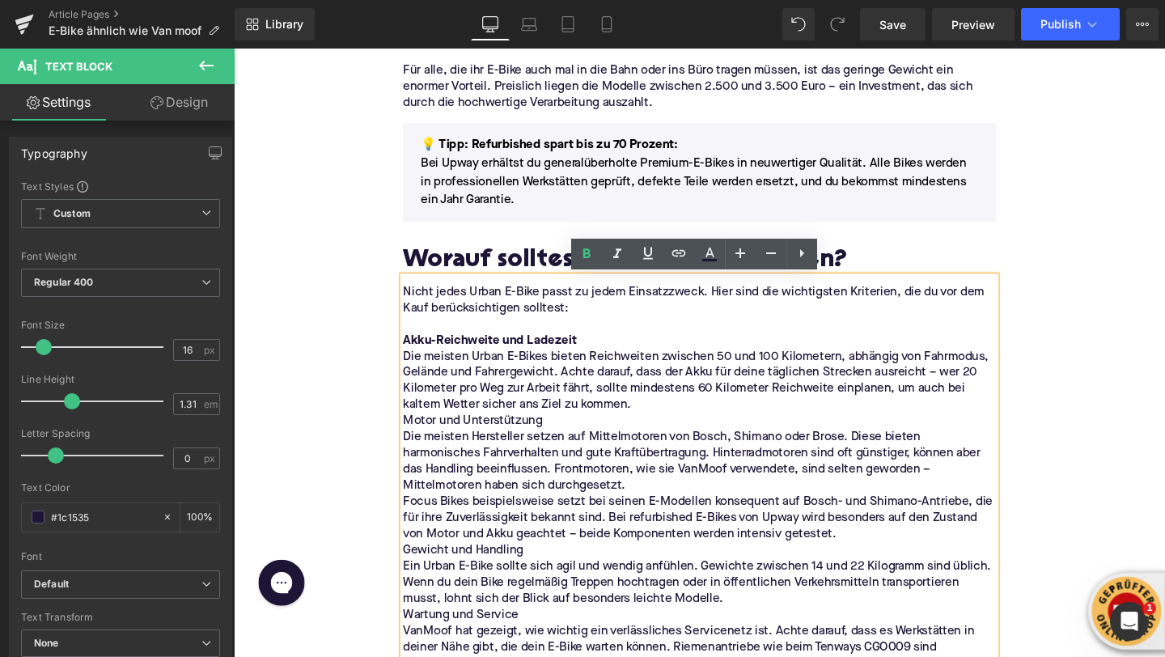
click at [657, 420] on p "Die meisten Urban E-Bikes bieten Reichweiten zwischen 50 und 100 Kilometern, ab…" at bounding box center [723, 398] width 623 height 68
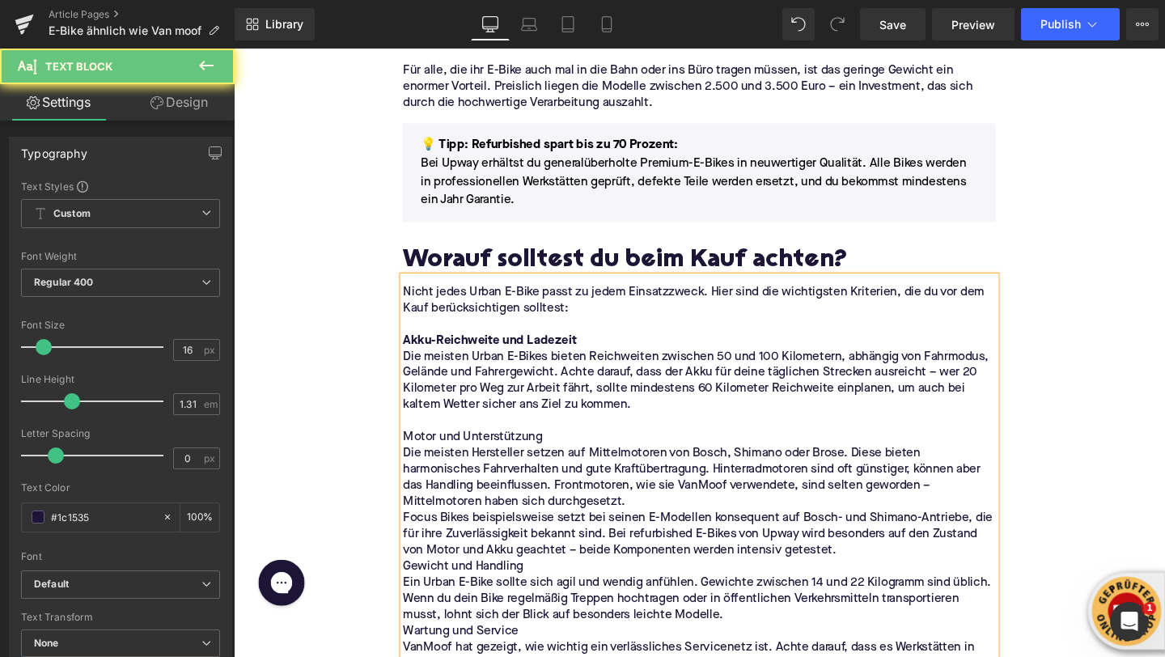
click at [550, 455] on p "Motor und Unterstützung" at bounding box center [723, 457] width 623 height 17
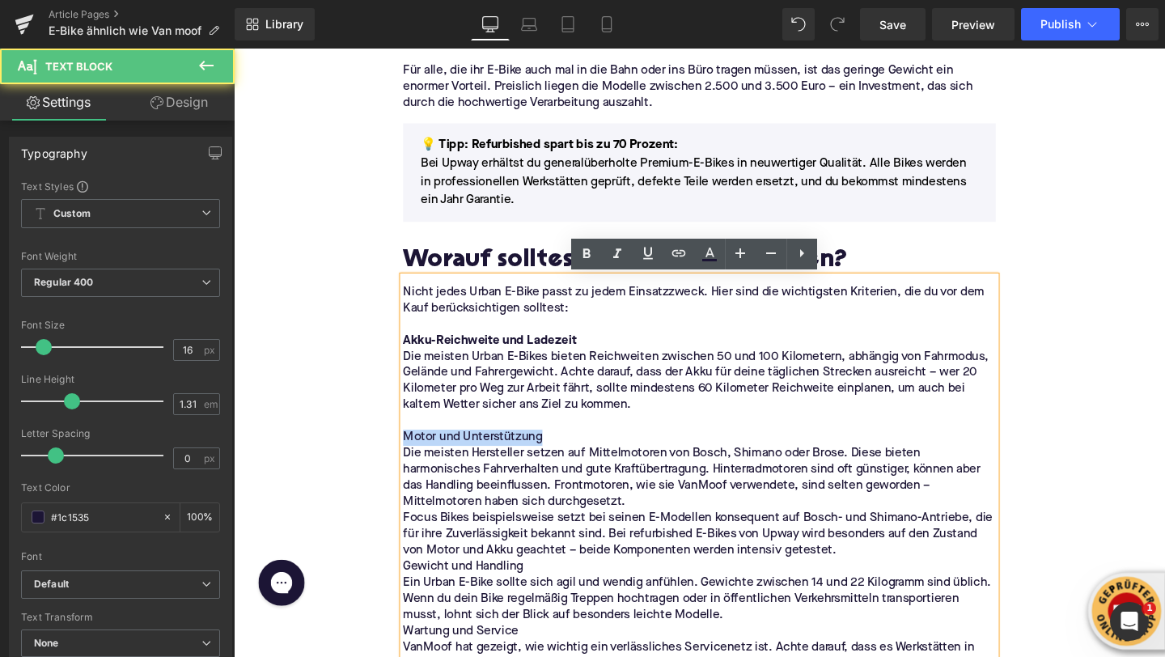
drag, startPoint x: 557, startPoint y: 455, endPoint x: 358, endPoint y: 455, distance: 198.3
click at [655, 527] on p "Die meisten Hersteller setzen auf Mittelmotoren von Bosch, Shimano oder Brose. …" at bounding box center [723, 500] width 623 height 68
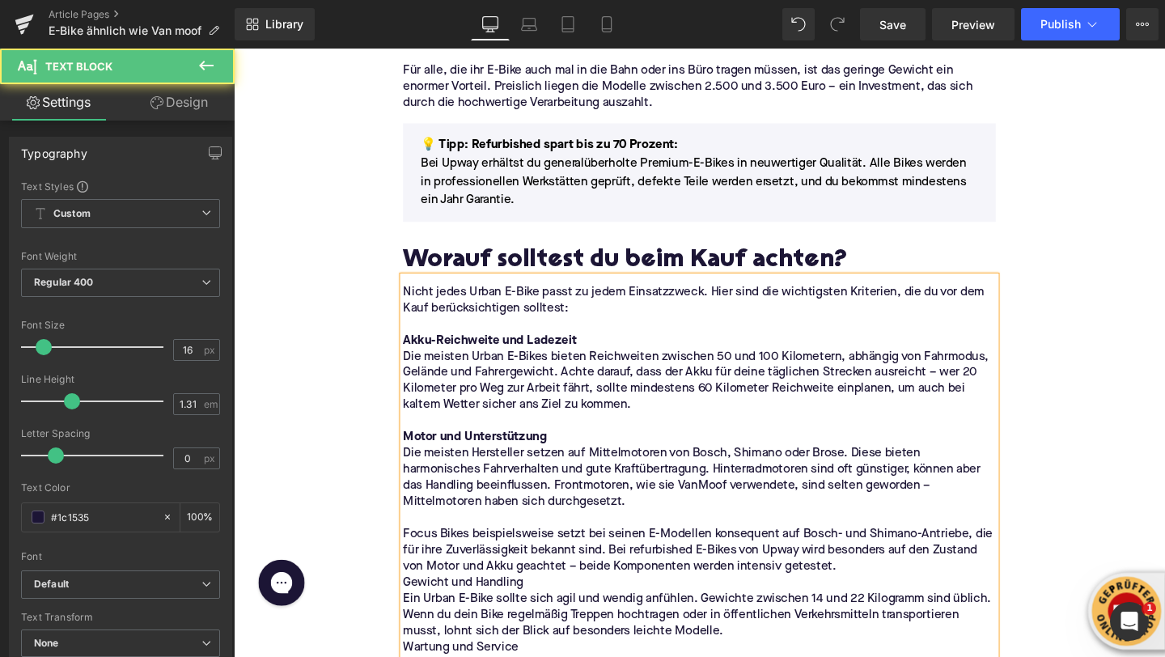
click at [883, 597] on p "Focus Bikes beispielsweise setzt bei seinen E-Modellen konsequent auf Bosch- un…" at bounding box center [723, 576] width 623 height 51
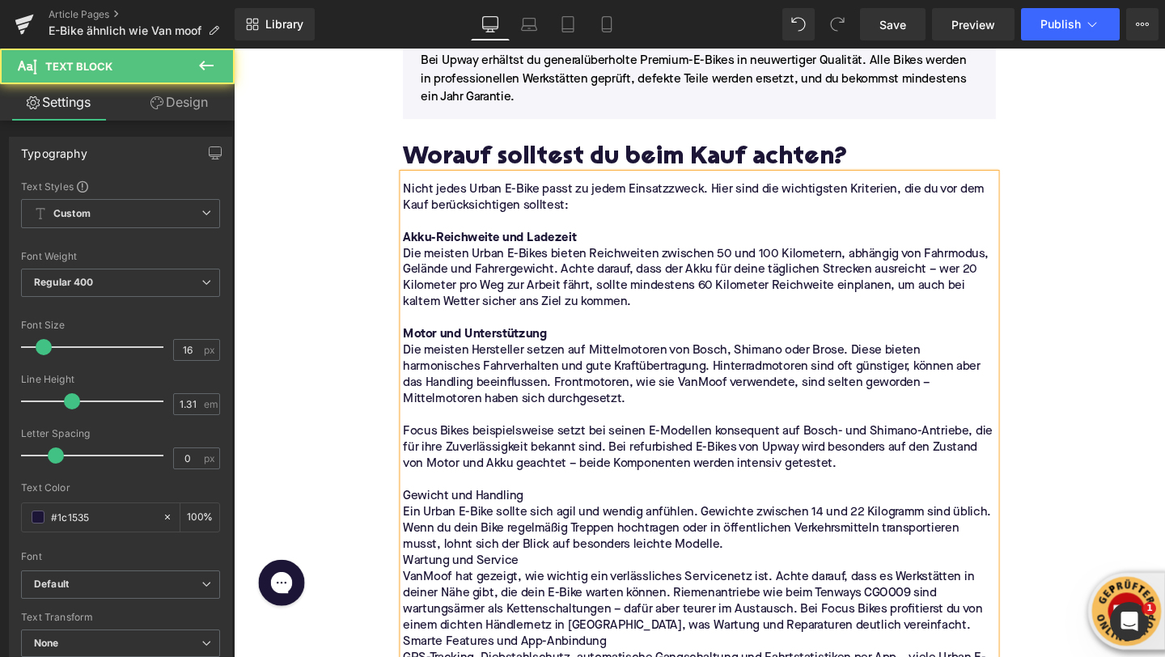
scroll to position [2672, 0]
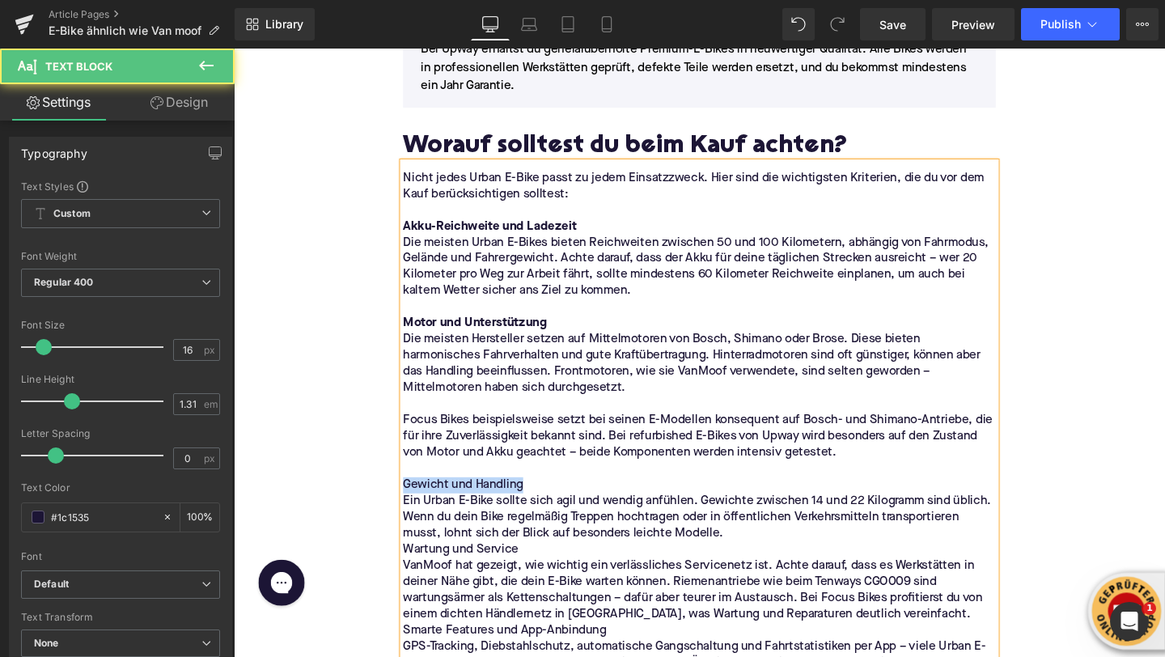
drag, startPoint x: 543, startPoint y: 506, endPoint x: 296, endPoint y: 506, distance: 246.8
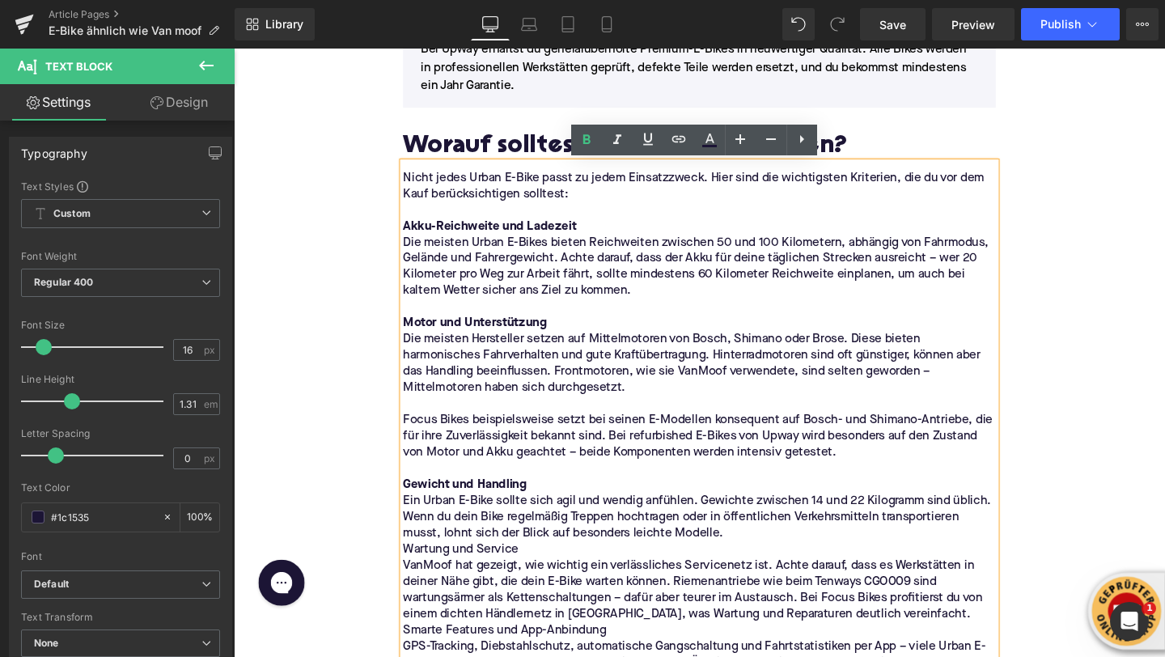
click at [763, 559] on p "Ein Urban E-Bike sollte sich agil und wendig anfühlen. Gewichte zwischen 14 und…" at bounding box center [723, 541] width 623 height 51
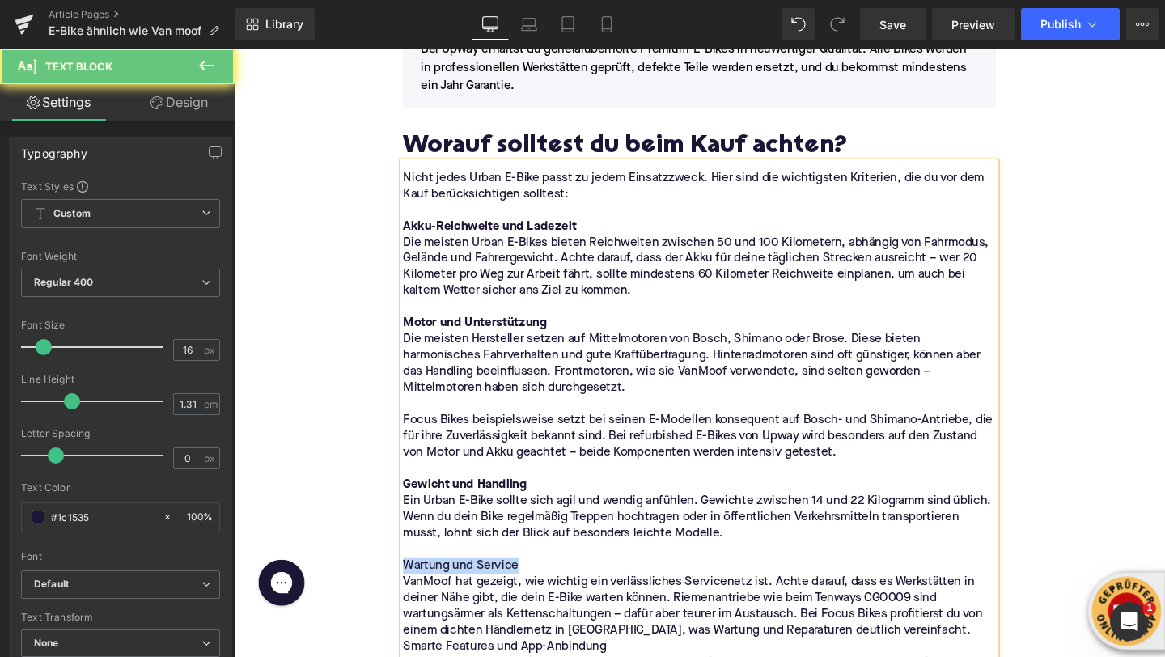
drag, startPoint x: 480, startPoint y: 600, endPoint x: 337, endPoint y: 600, distance: 142.4
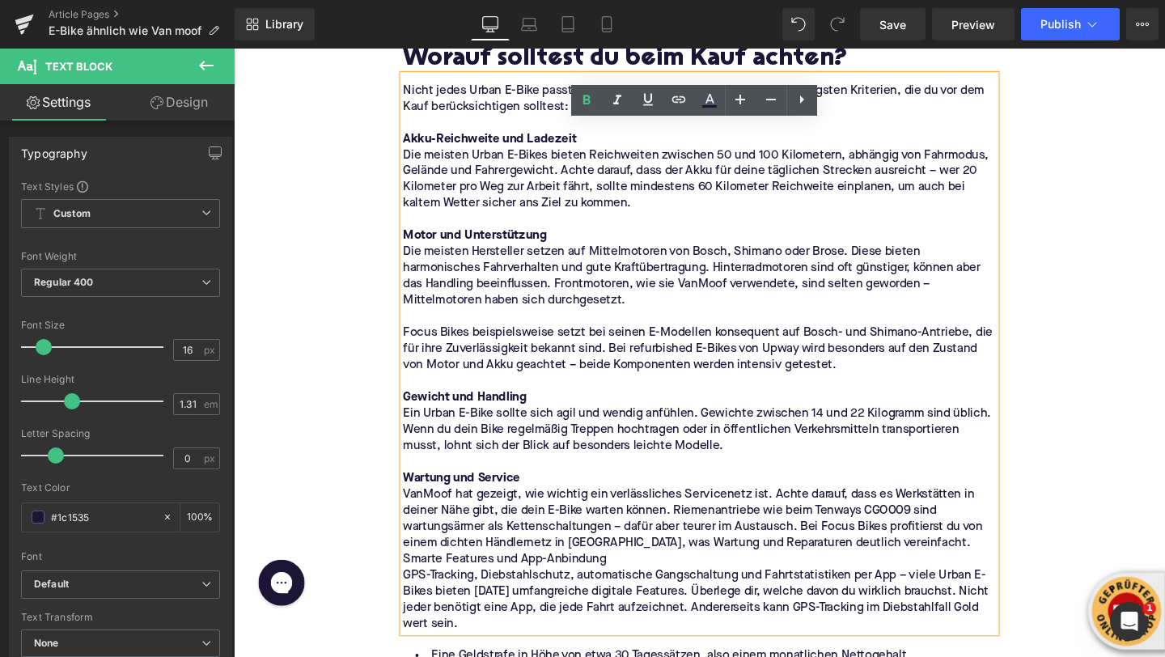
scroll to position [2807, 0]
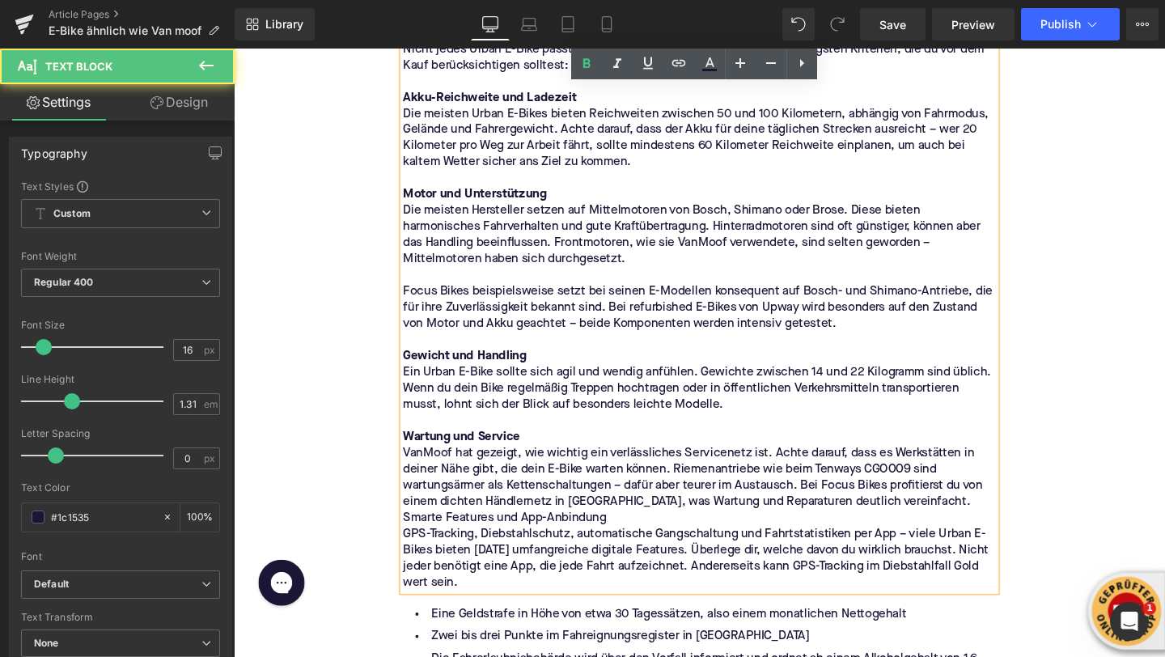
click at [653, 545] on p "Smarte Features und App-Anbindung" at bounding box center [723, 542] width 623 height 17
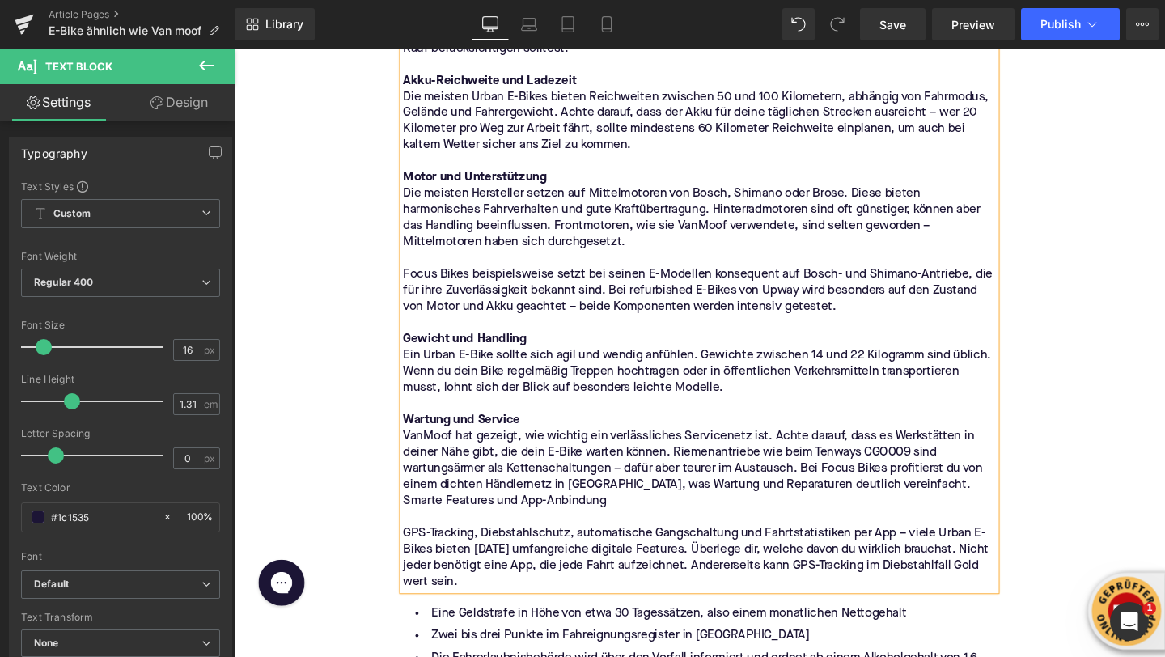
scroll to position [2826, 0]
click at [976, 508] on p "VanMoof hat gezeigt, wie wichtig ein verlässliches Servicenetz ist. Achte darau…" at bounding box center [723, 481] width 623 height 68
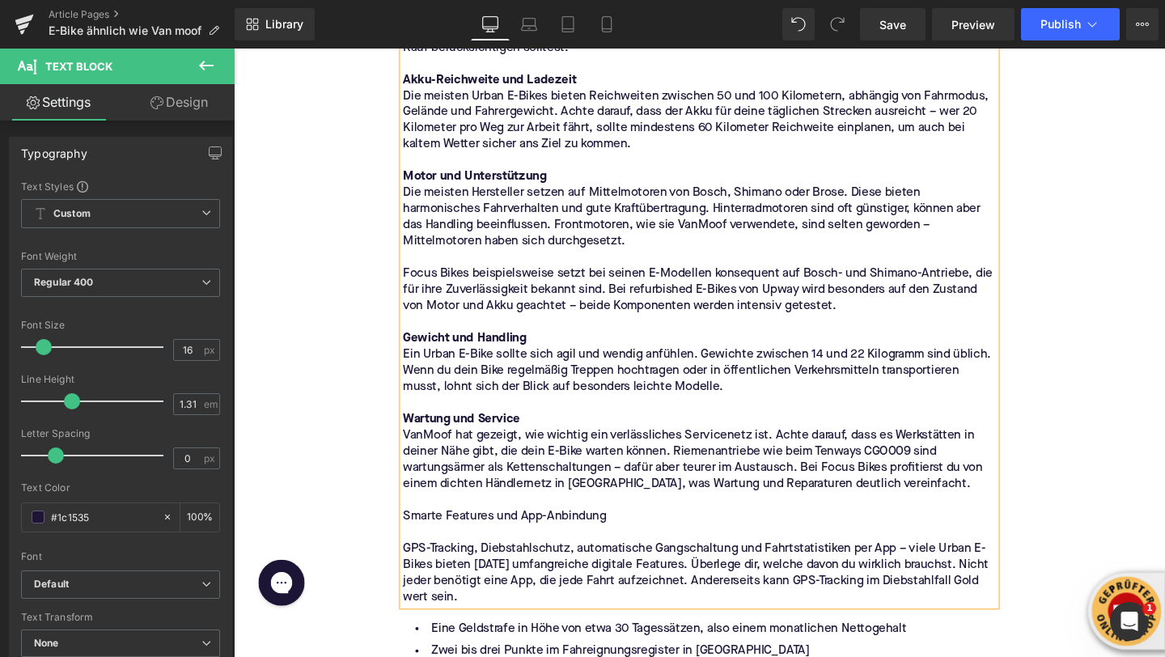
click at [599, 541] on p "Smarte Features und App-Anbindung" at bounding box center [723, 540] width 623 height 17
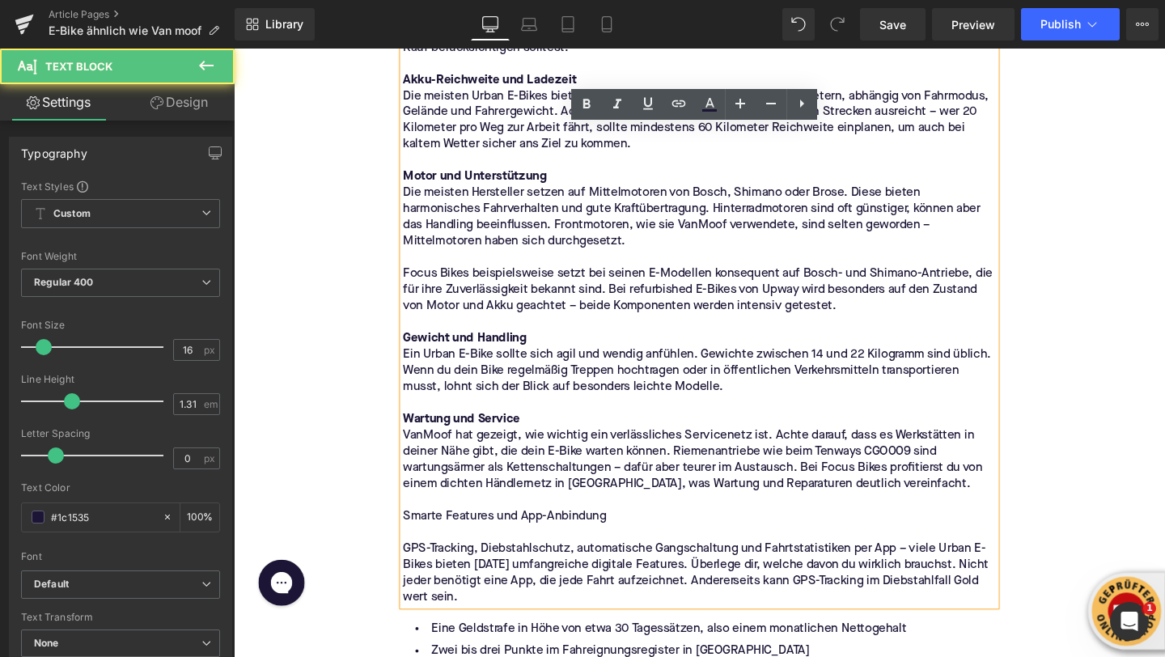
click at [599, 541] on p "Smarte Features und App-Anbindung" at bounding box center [723, 540] width 623 height 17
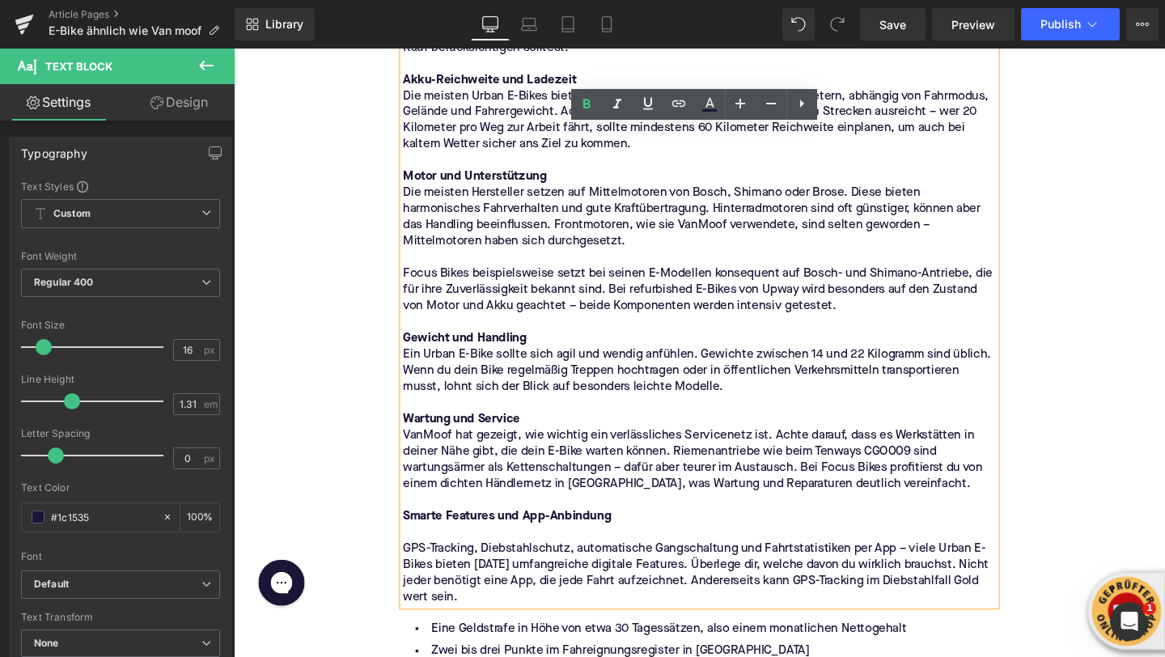
click at [561, 560] on p at bounding box center [723, 557] width 623 height 17
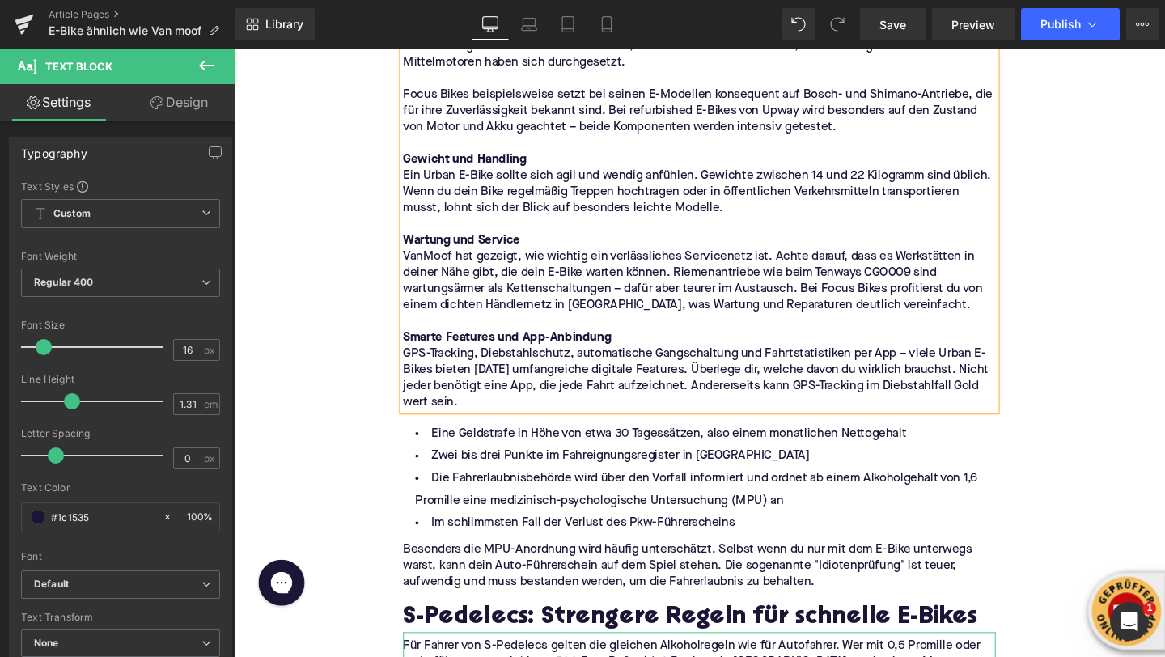
scroll to position [3030, 0]
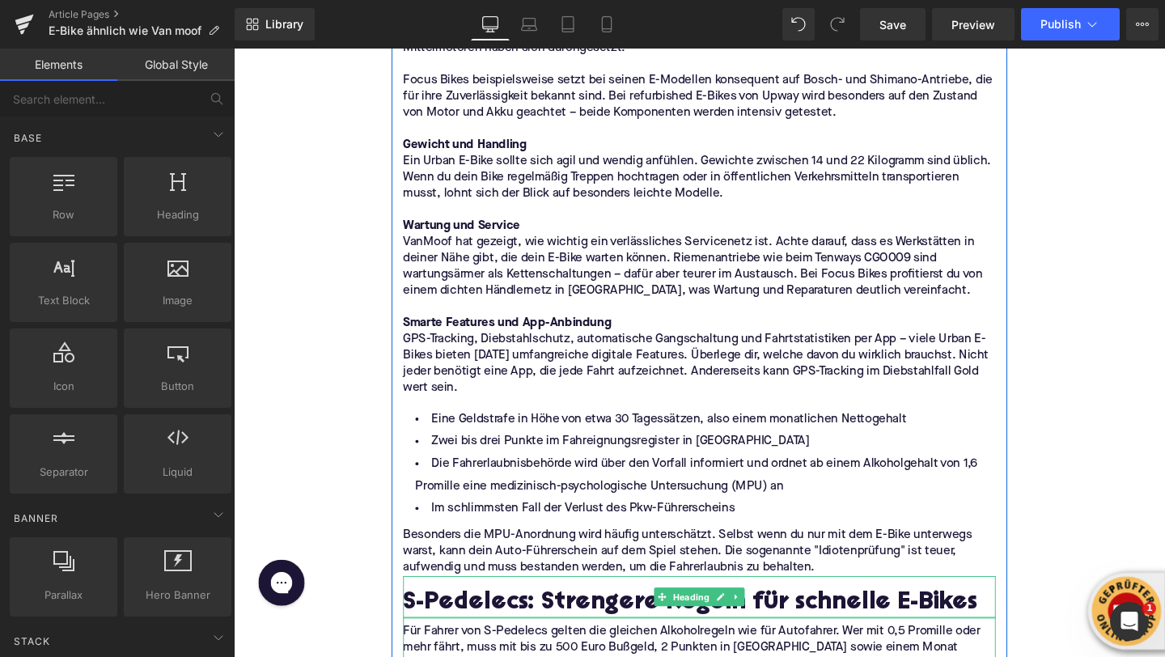
click at [535, 626] on h2 "S-Pedelecs: Strengere Regeln für schnelle E-Bikes" at bounding box center [723, 631] width 623 height 29
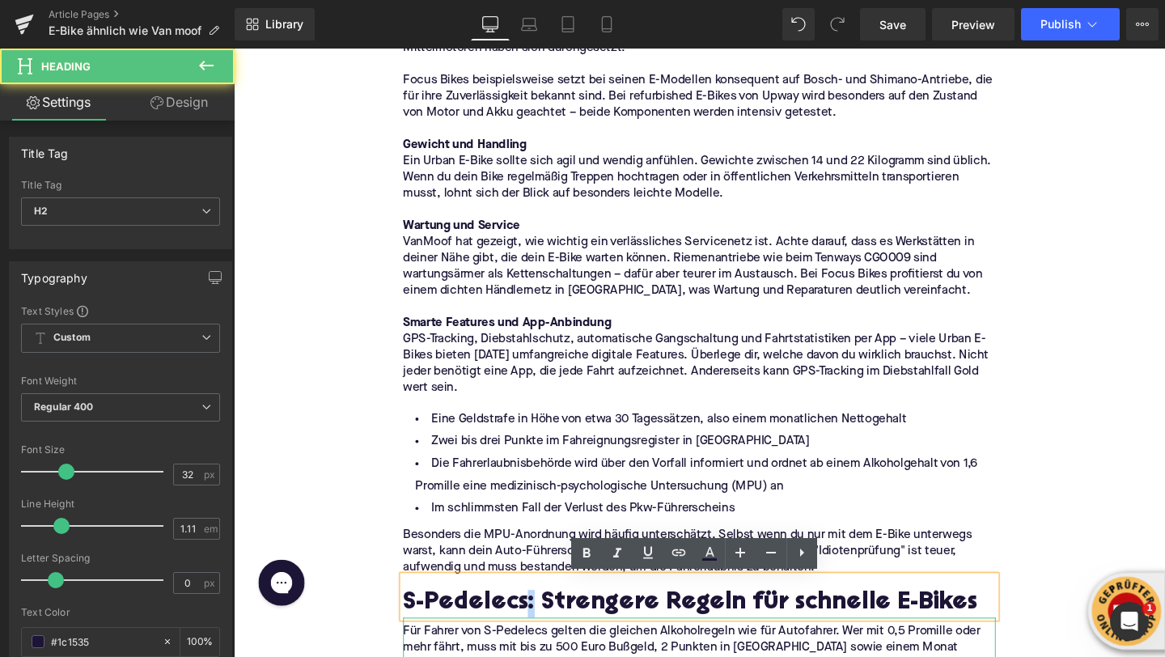
click at [535, 626] on h2 "S-Pedelecs: Strengere Regeln für schnelle E-Bikes" at bounding box center [723, 631] width 623 height 29
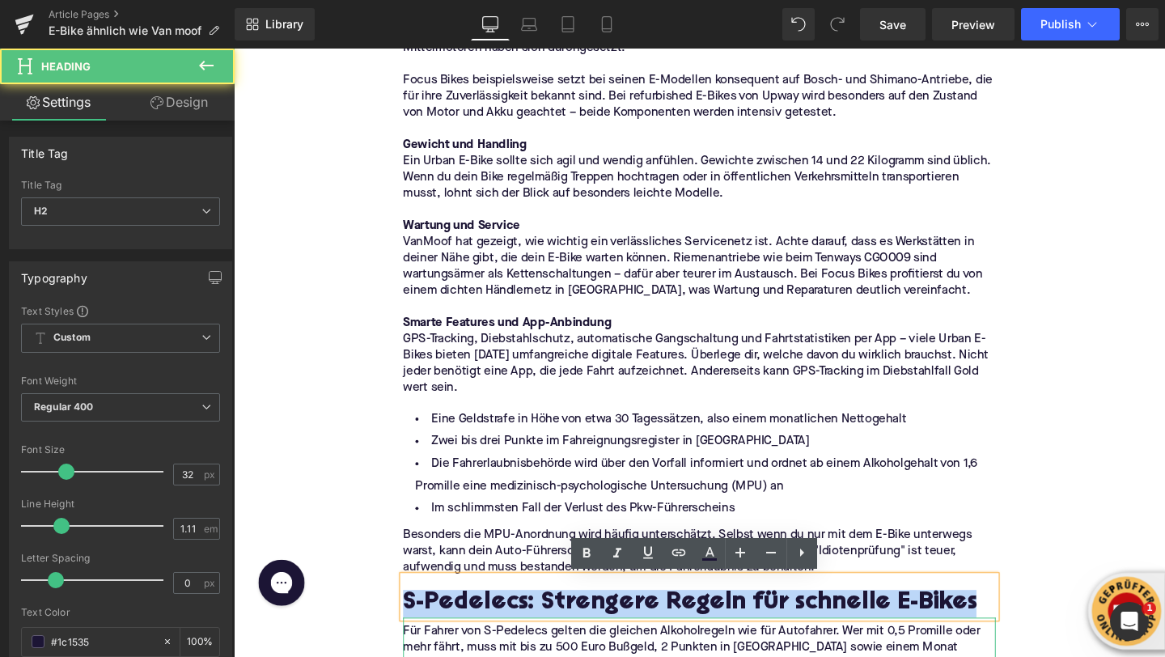
click at [535, 626] on h2 "S-Pedelecs: Strengere Regeln für schnelle E-Bikes" at bounding box center [723, 631] width 623 height 29
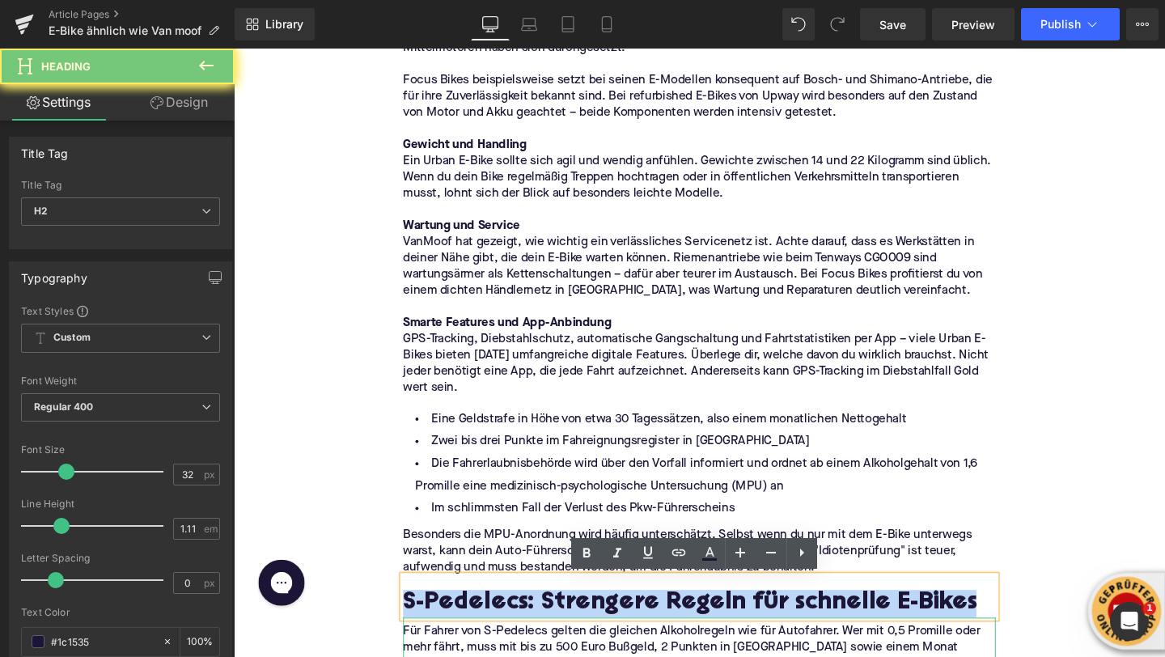
paste div
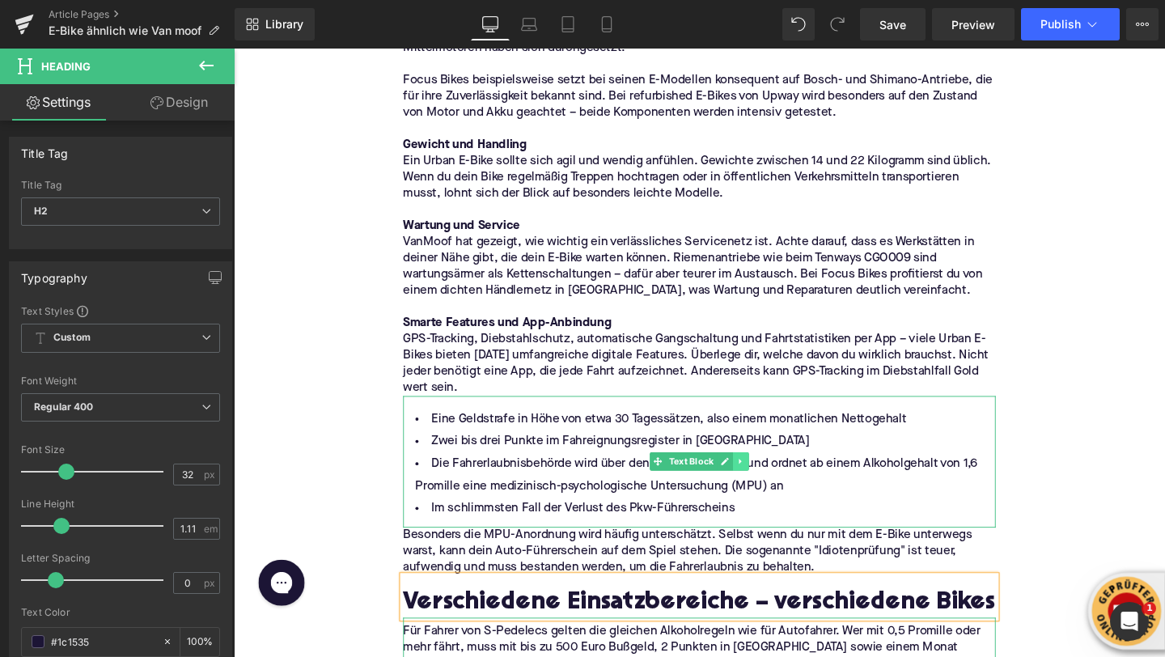
click at [766, 478] on icon at bounding box center [766, 482] width 9 height 10
click at [762, 481] on icon at bounding box center [758, 482] width 9 height 9
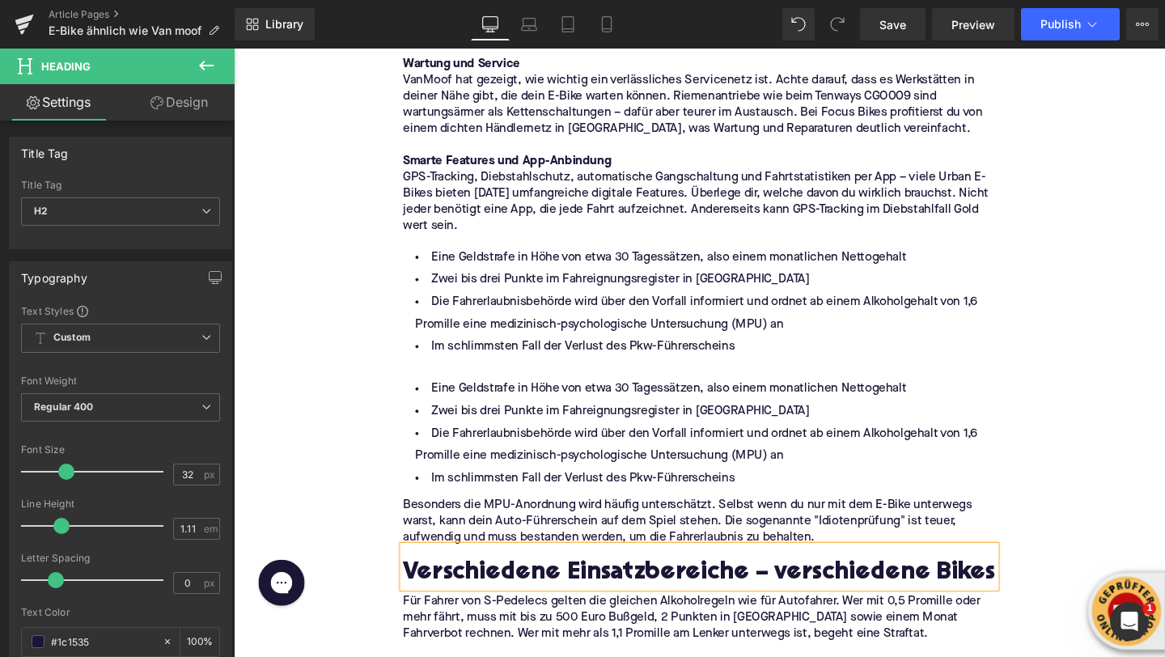
scroll to position [3175, 0]
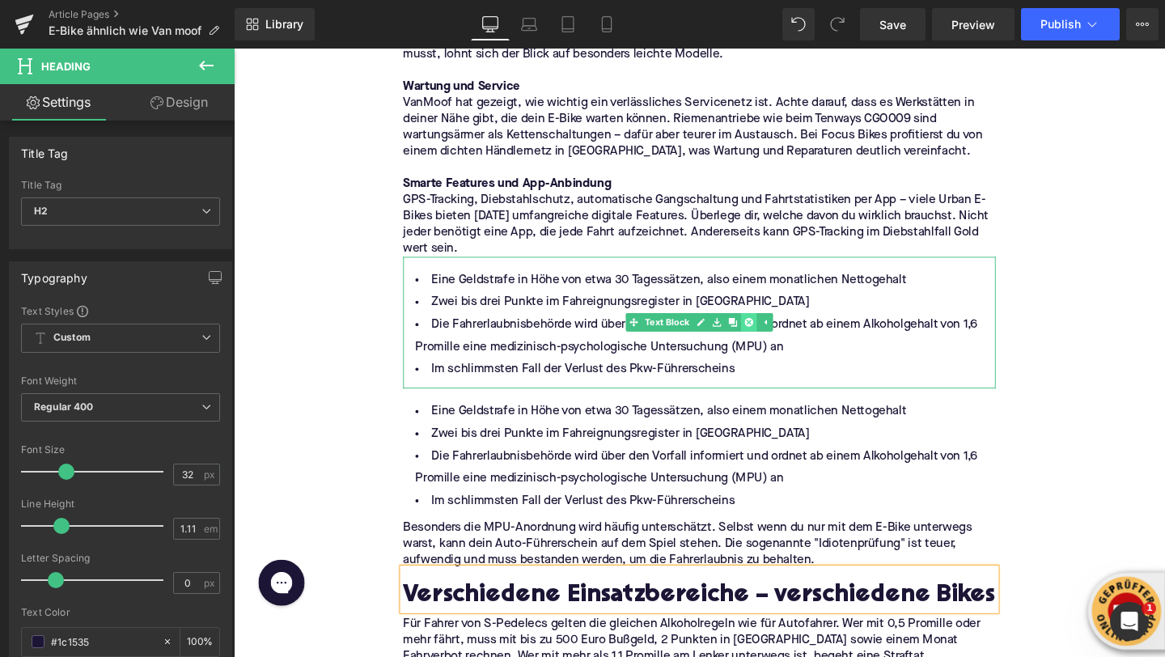
click at [773, 341] on icon at bounding box center [775, 337] width 9 height 10
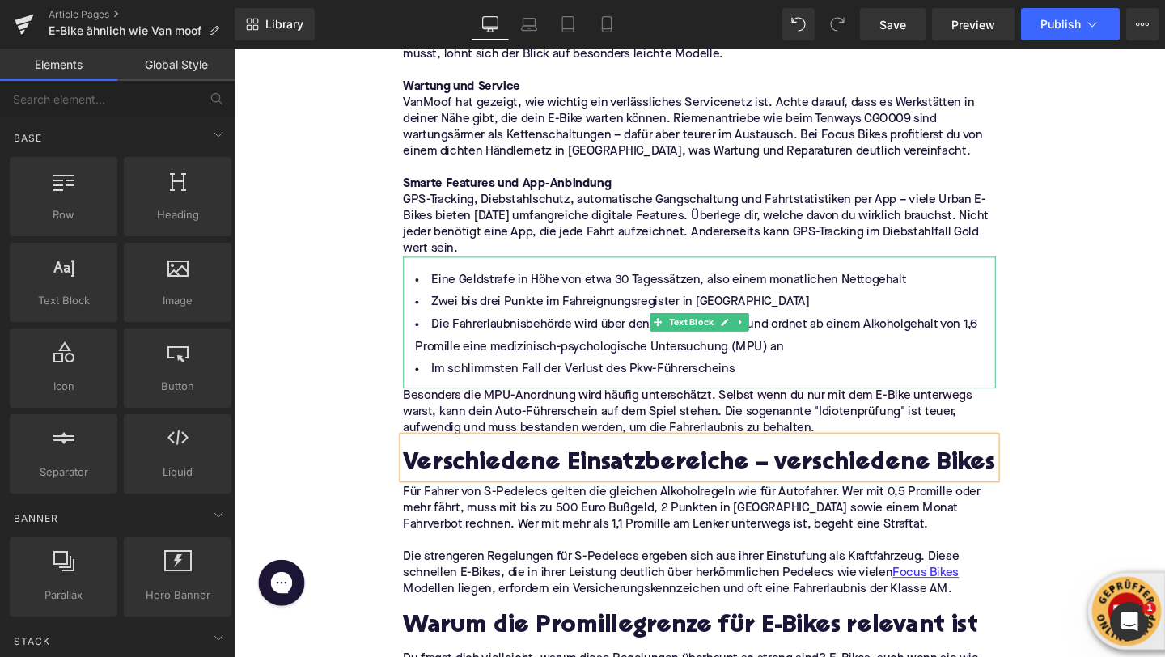
click at [773, 341] on link at bounding box center [767, 336] width 17 height 19
click at [773, 341] on icon at bounding box center [775, 337] width 9 height 10
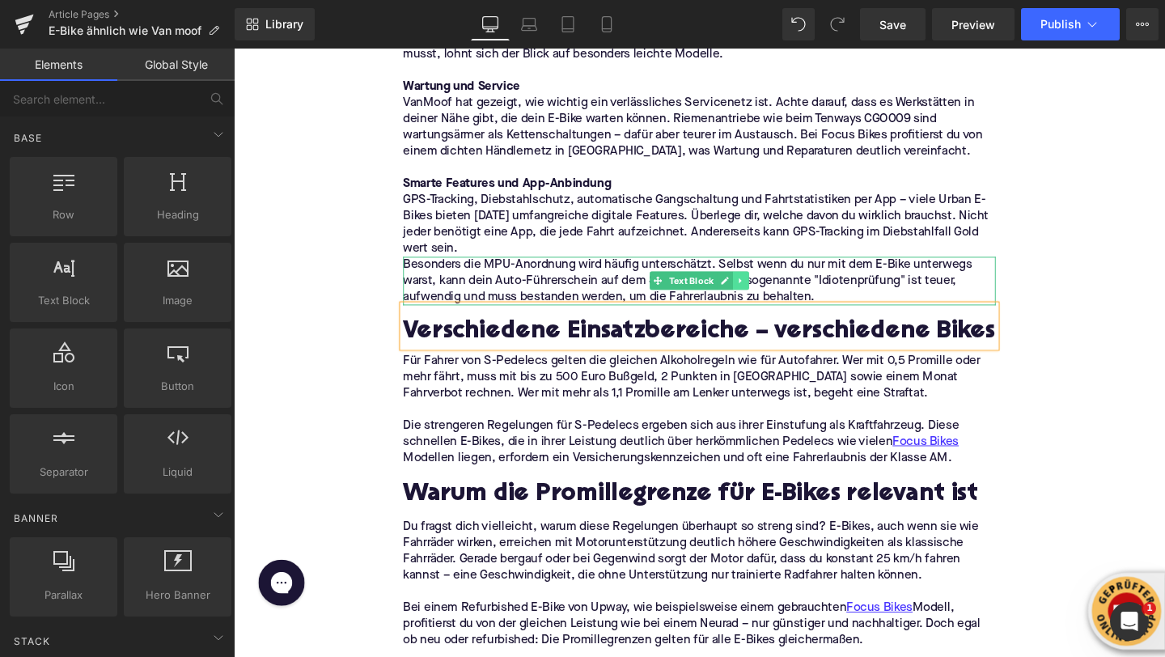
click at [769, 291] on icon at bounding box center [766, 293] width 9 height 10
click at [770, 291] on link at bounding box center [775, 292] width 17 height 19
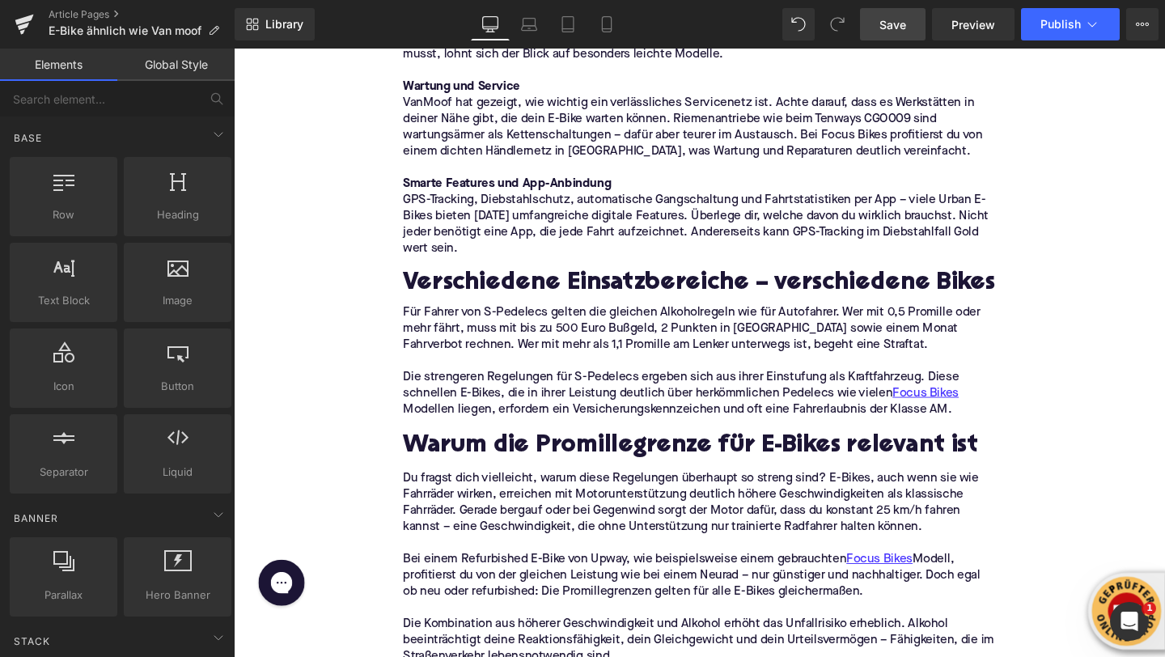
click at [899, 28] on span "Save" at bounding box center [893, 24] width 27 height 17
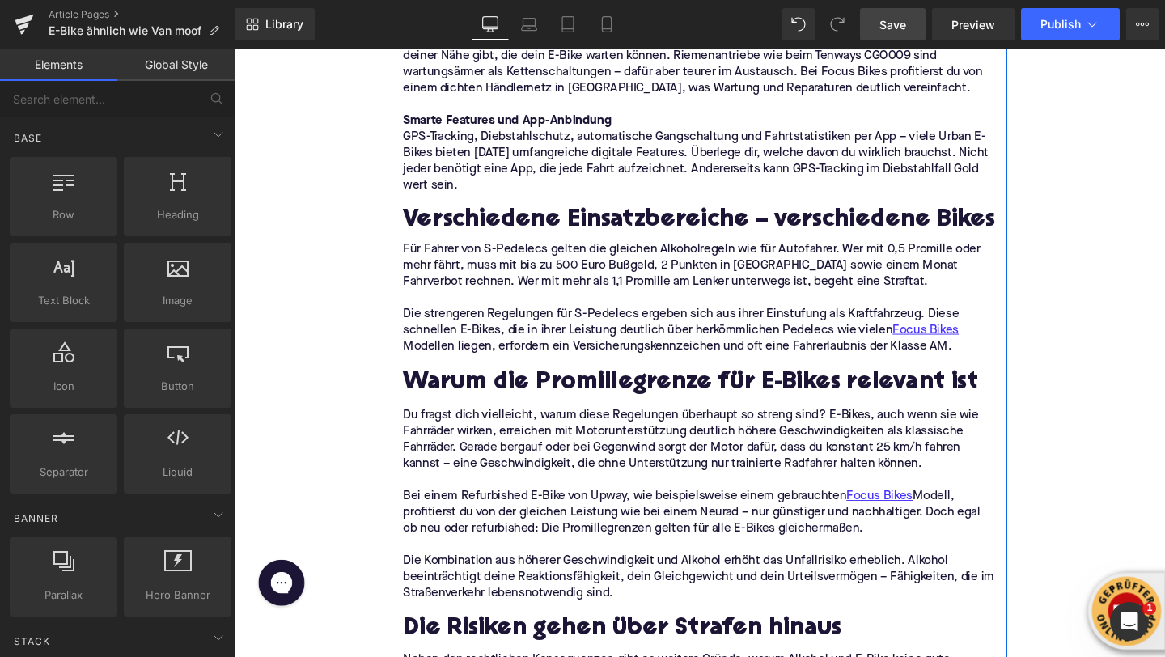
scroll to position [3248, 0]
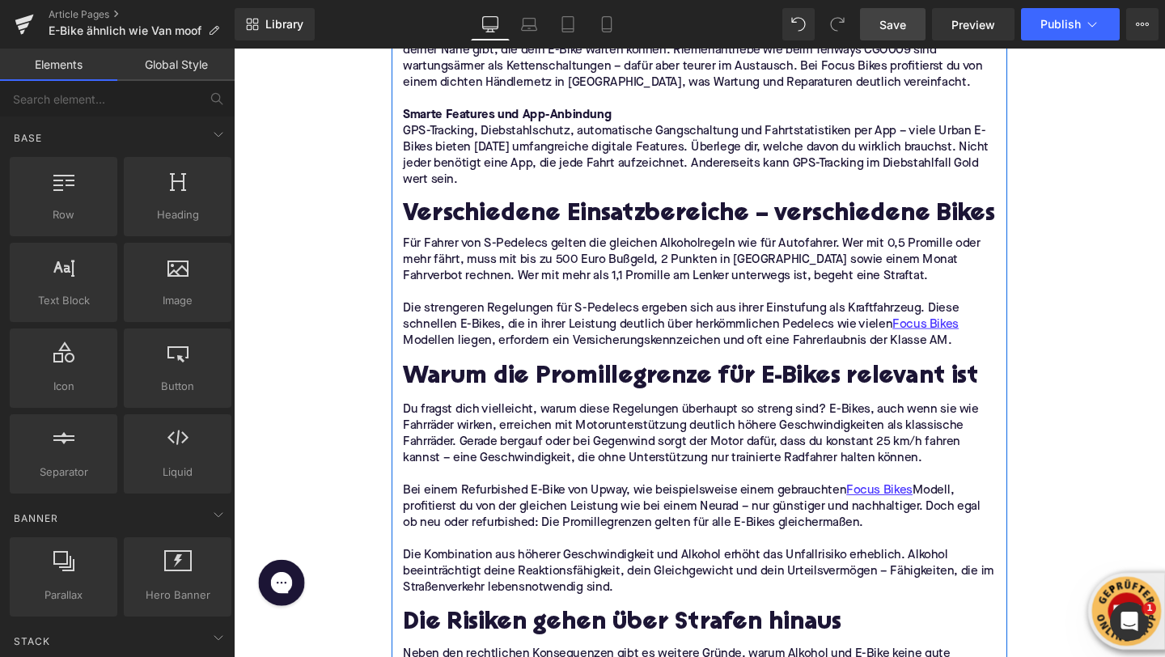
click at [490, 291] on p "Für Fahrer von S-Pedelecs gelten die gleichen Alkoholregeln wie für Autofahrer.…" at bounding box center [723, 270] width 623 height 51
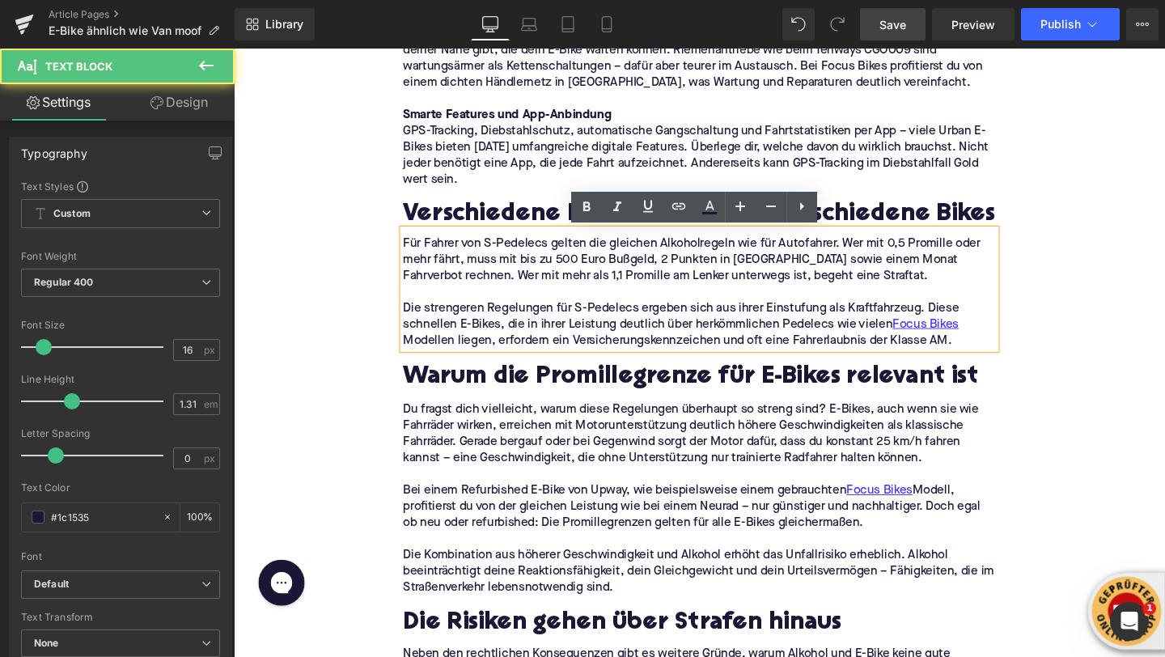
click at [536, 265] on p "Für Fahrer von S-Pedelecs gelten die gleichen Alkoholregeln wie für Autofahrer.…" at bounding box center [723, 270] width 623 height 51
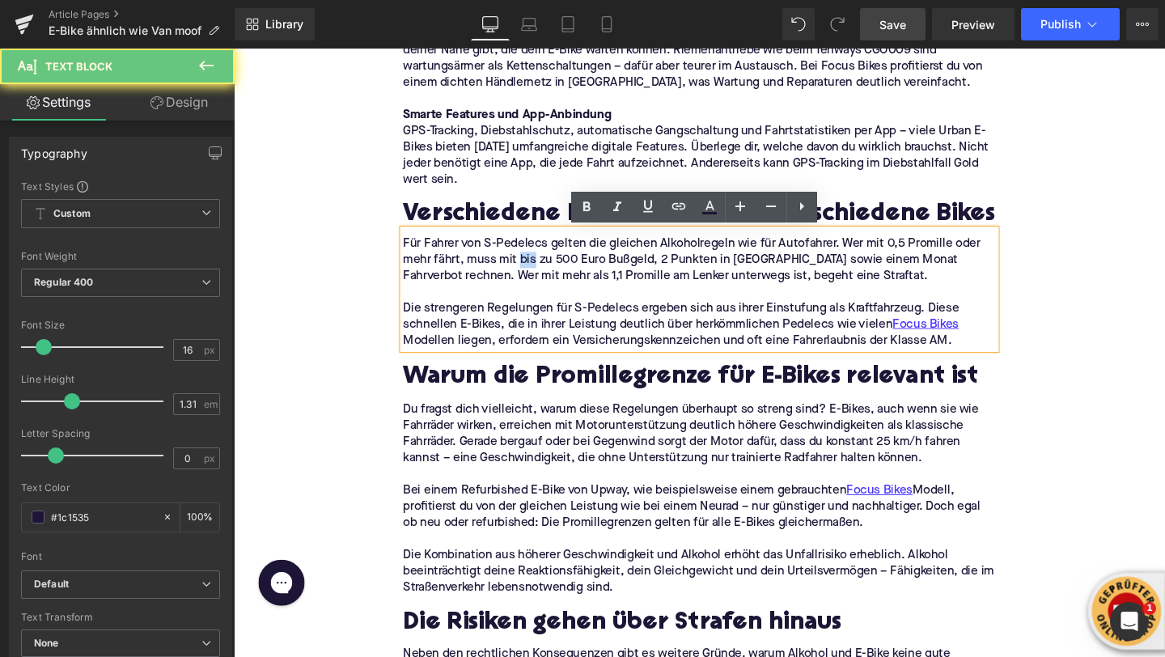
click at [536, 265] on p "Für Fahrer von S-Pedelecs gelten die gleichen Alkoholregeln wie für Autofahrer.…" at bounding box center [723, 270] width 623 height 51
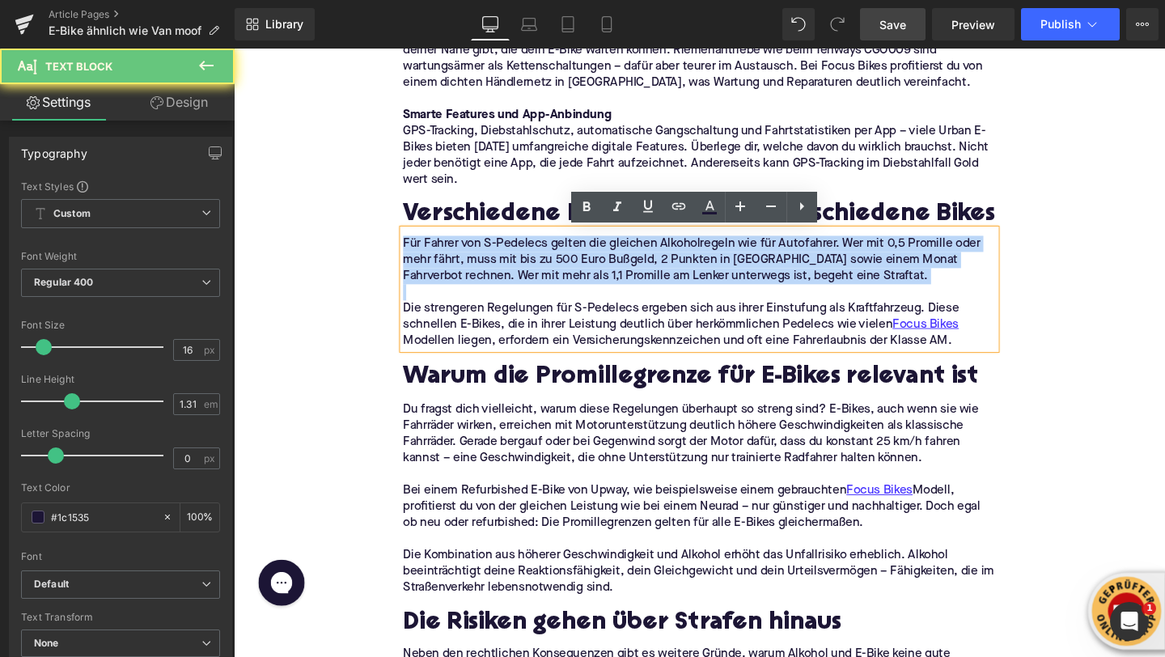
click at [536, 265] on p "Für Fahrer von S-Pedelecs gelten die gleichen Alkoholregeln wie für Autofahrer.…" at bounding box center [723, 270] width 623 height 51
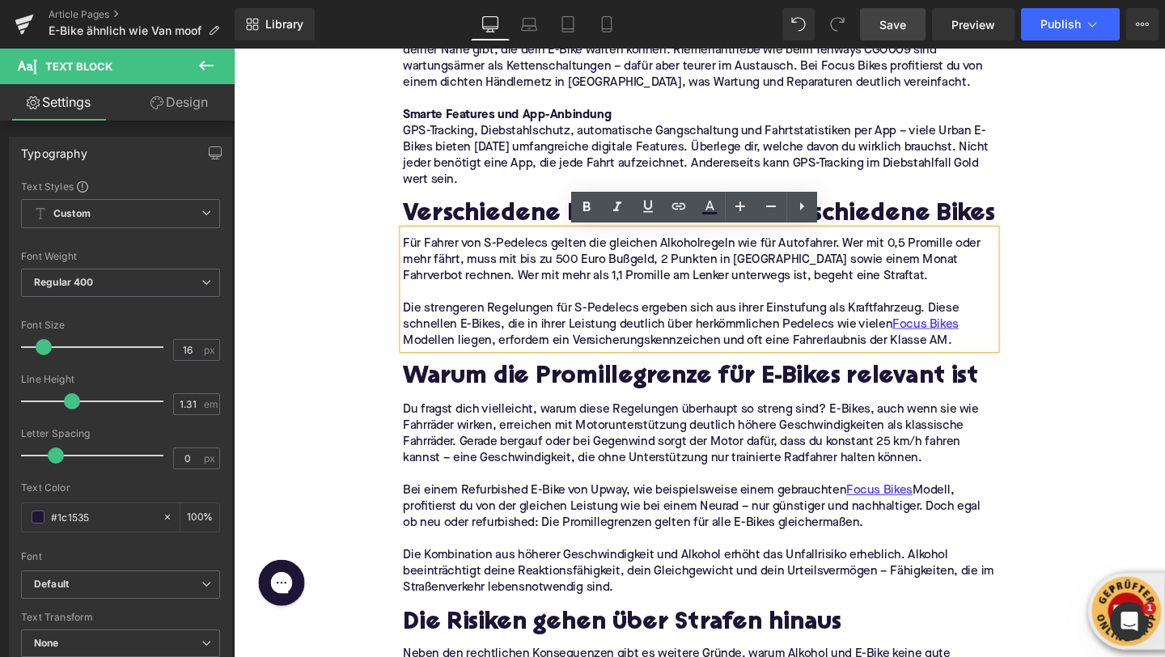
click at [382, 252] on div "Home / E-Bike ähnlich wie Van moof Breadcrumbs Die besten Urban E-Bike Alternat…" at bounding box center [723, 389] width 979 height 6904
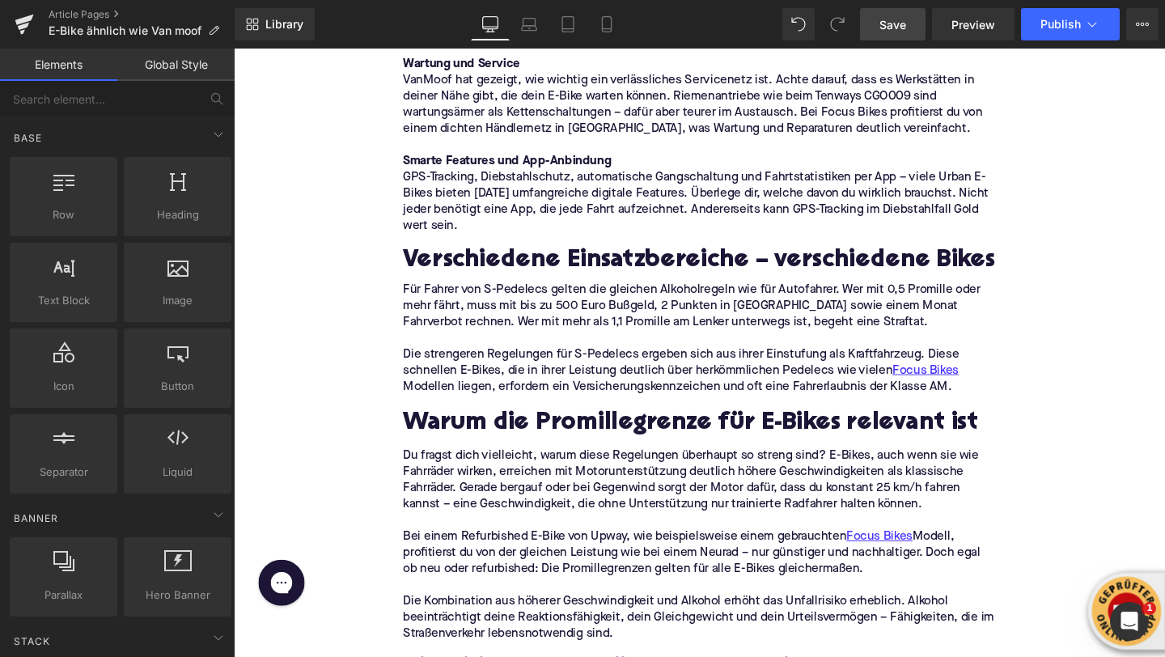
scroll to position [3183, 0]
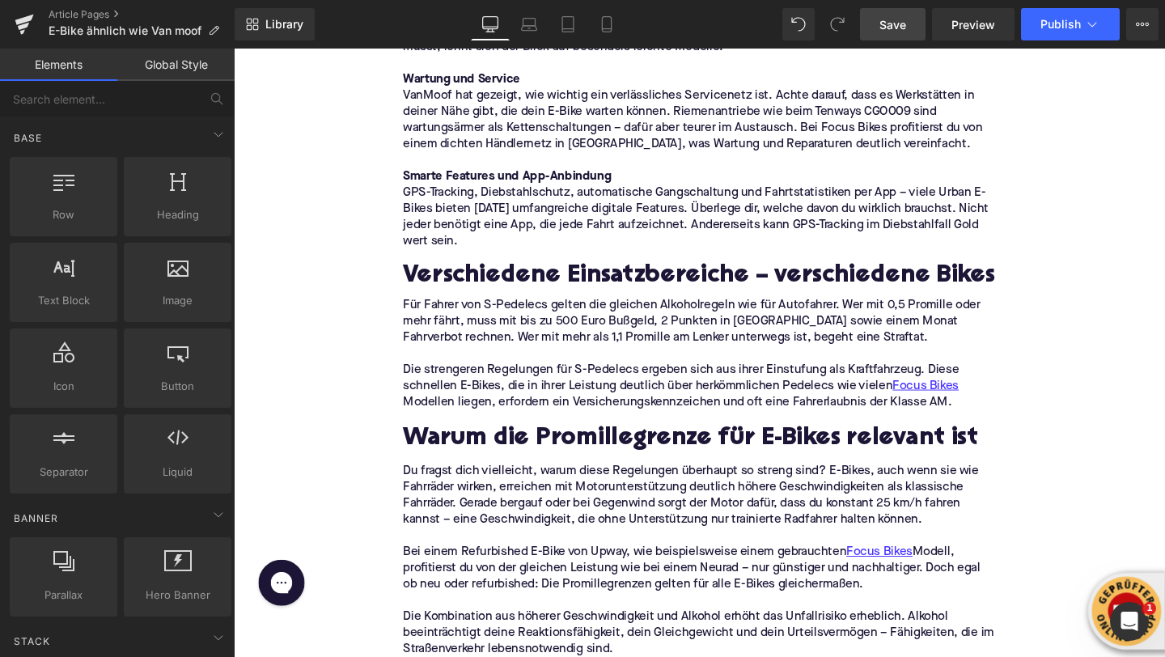
click at [520, 373] on p at bounding box center [723, 369] width 623 height 17
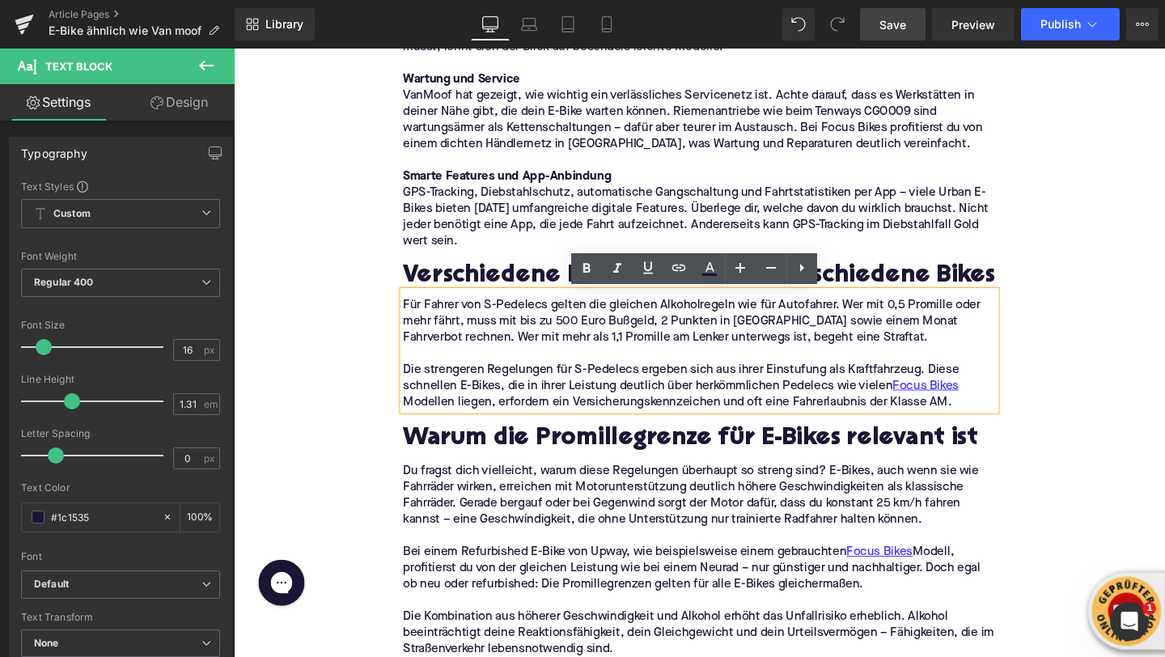
drag, startPoint x: 1002, startPoint y: 420, endPoint x: 414, endPoint y: 317, distance: 597.2
click at [414, 317] on div "Für Fahrer von S-Pedelecs gelten die gleichen Alkoholregeln wie für Autofahrer.…" at bounding box center [723, 365] width 623 height 125
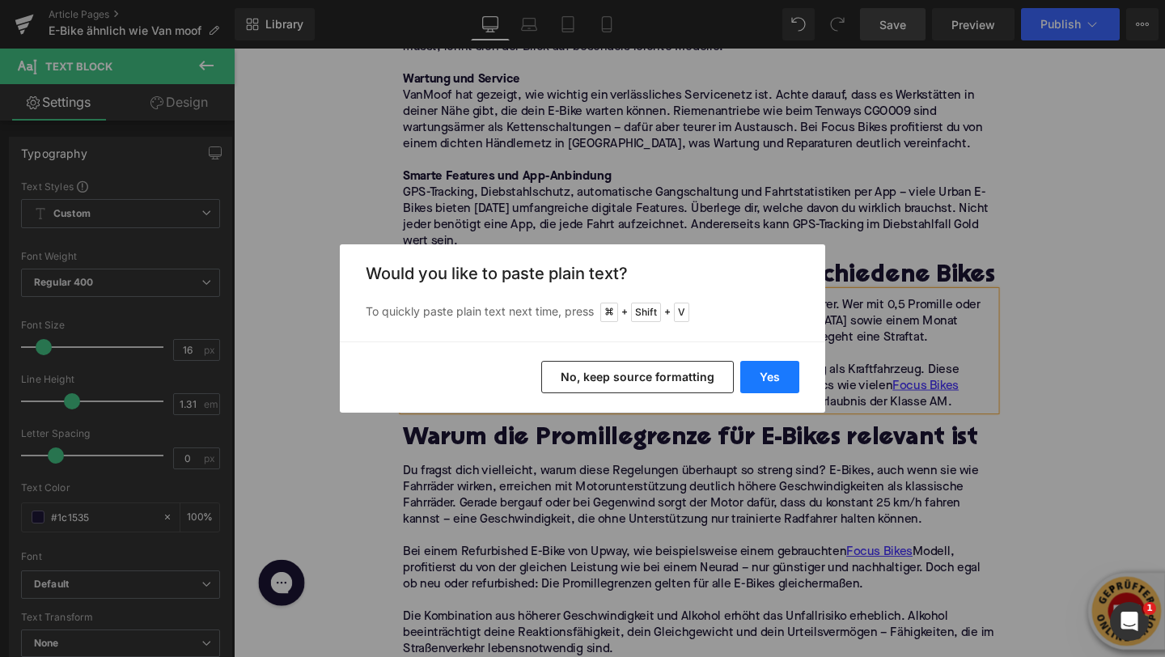
click at [746, 371] on button "Yes" at bounding box center [769, 377] width 59 height 32
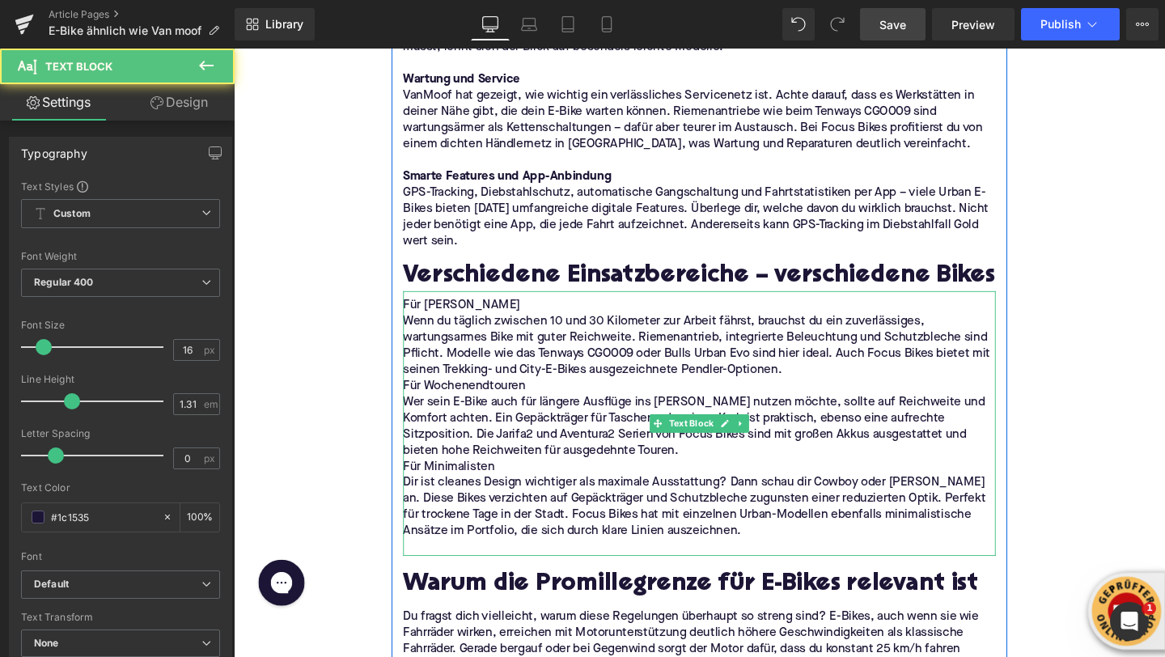
click at [816, 385] on p "Wenn du täglich zwischen 10 und 30 Kilometer zur Arbeit fährst, brauchst du ein…" at bounding box center [723, 361] width 623 height 68
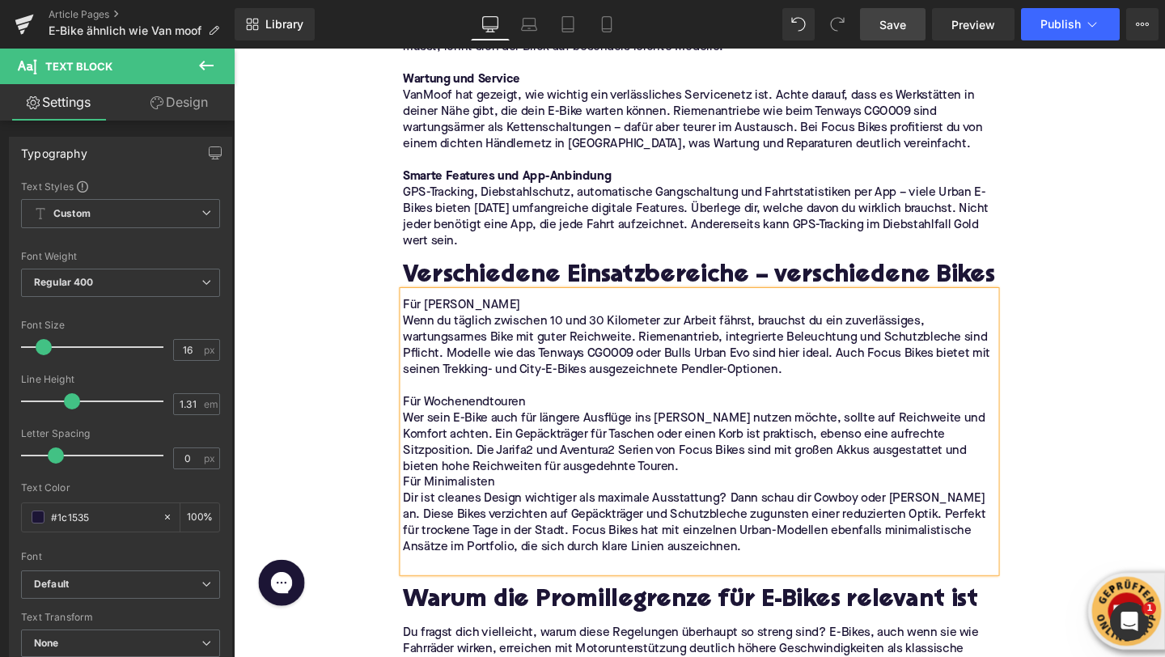
click at [633, 493] on p "Wer sein E-Bike auch für längere Ausflüge ins [PERSON_NAME] nutzen möchte, soll…" at bounding box center [723, 463] width 623 height 68
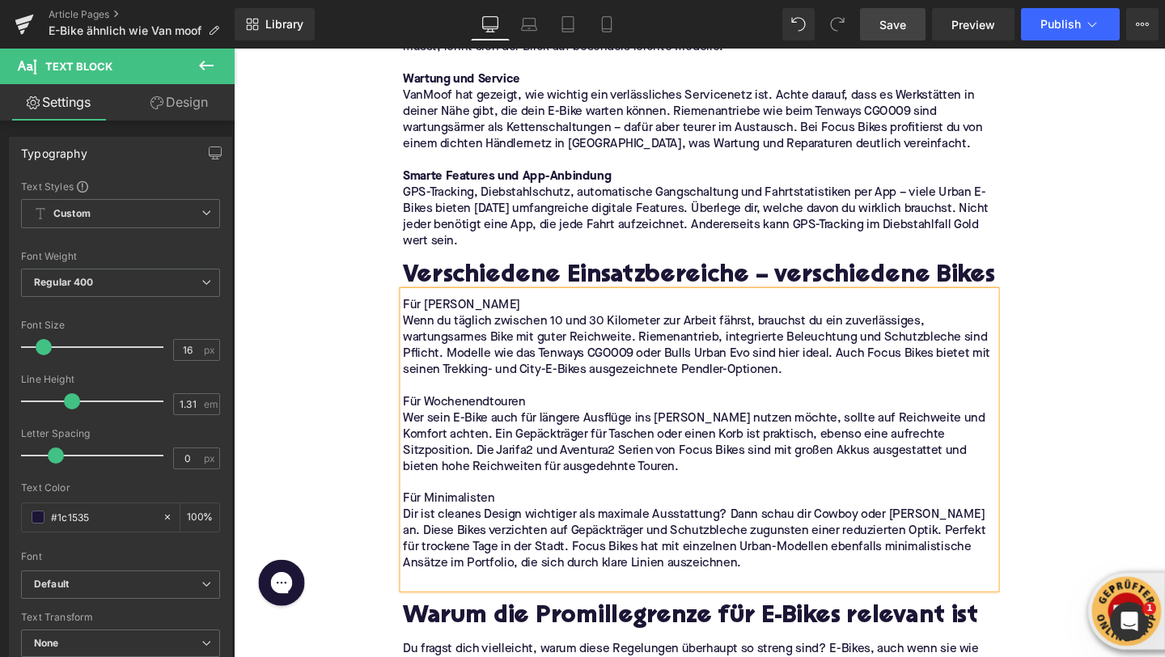
click at [450, 521] on p "Für Minimalisten" at bounding box center [723, 522] width 623 height 17
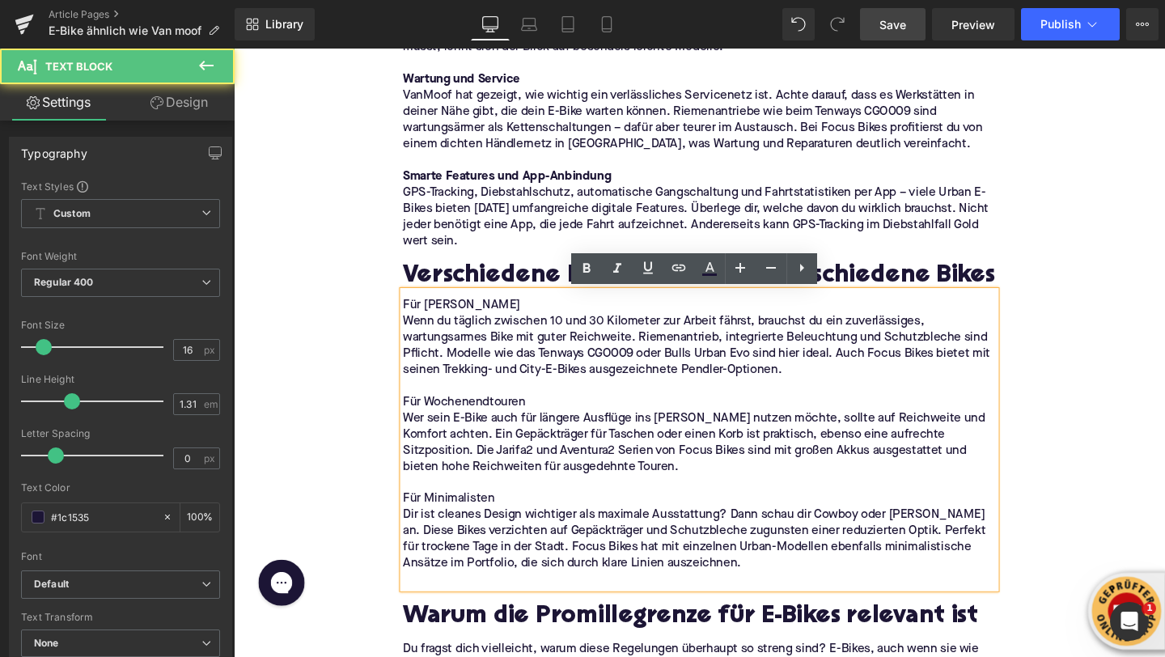
click at [450, 521] on p "Für Minimalisten" at bounding box center [723, 522] width 623 height 17
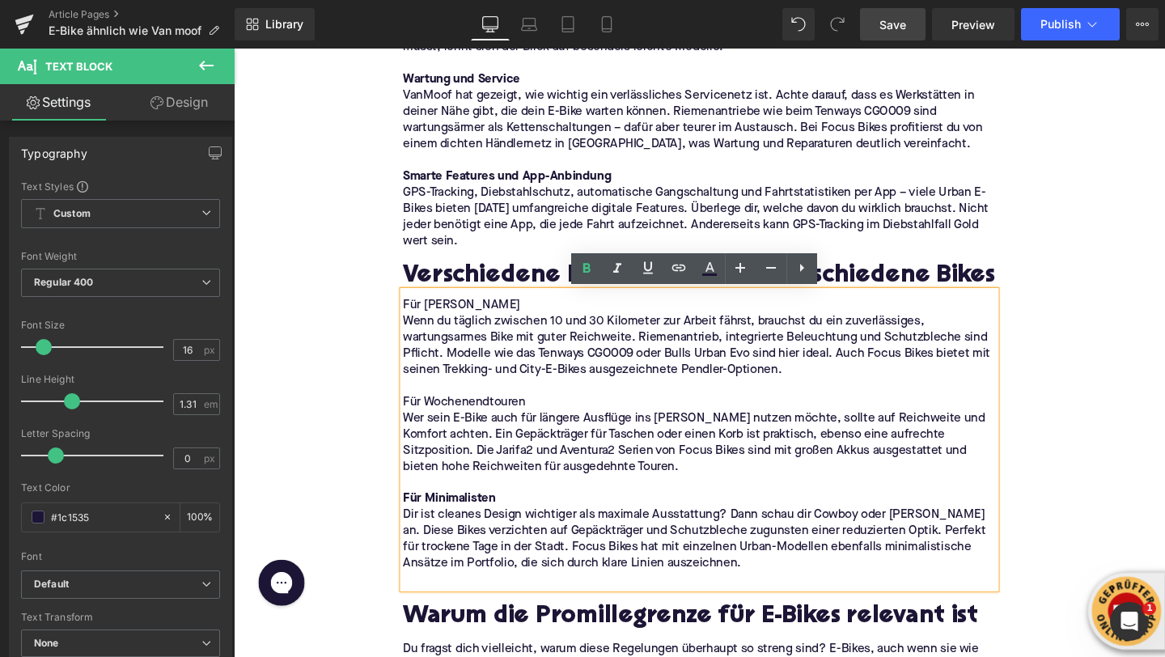
click at [429, 421] on p "Für Wochenendtouren" at bounding box center [723, 420] width 623 height 17
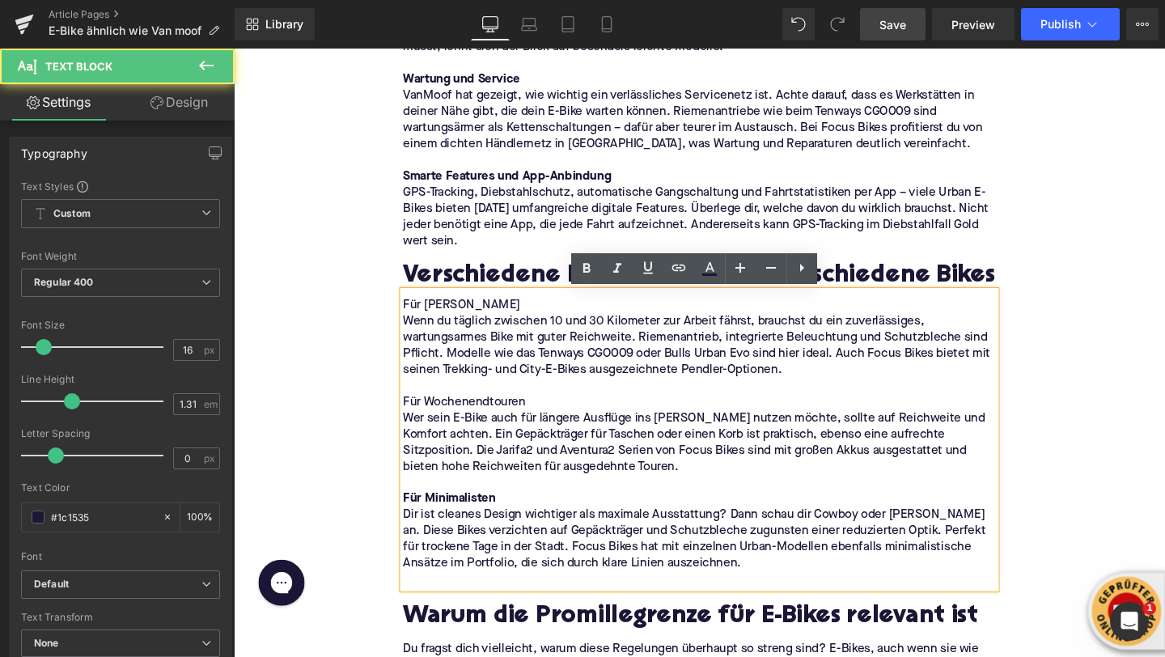
click at [429, 421] on p "Für Wochenendtouren" at bounding box center [723, 420] width 623 height 17
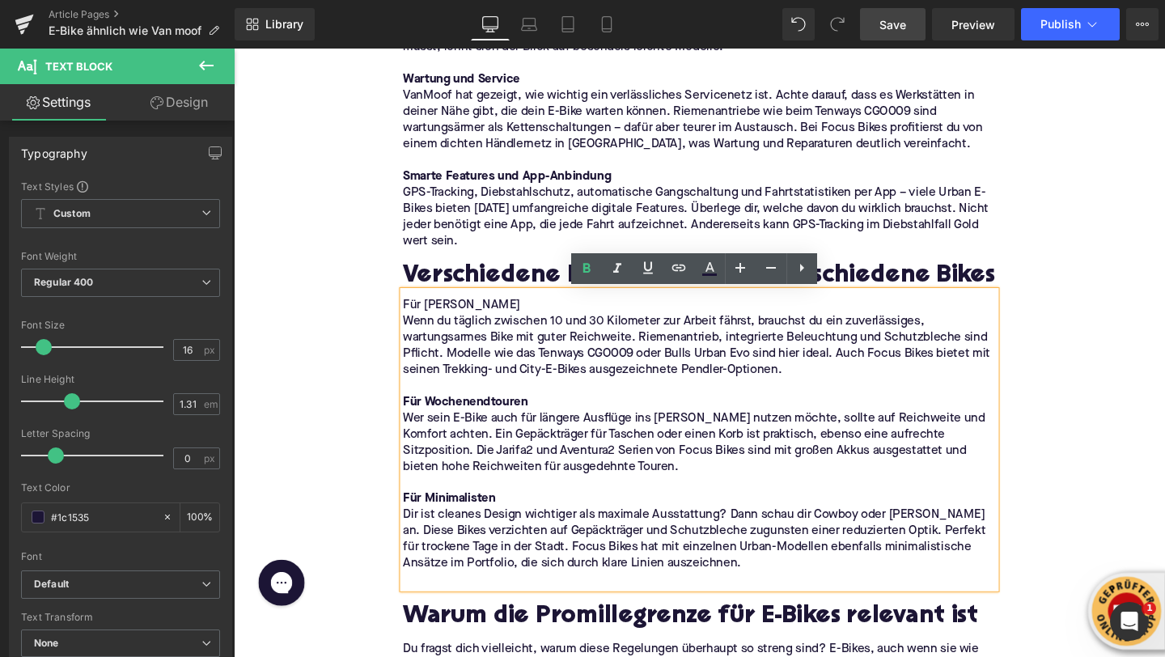
click at [450, 317] on p "Für [PERSON_NAME]" at bounding box center [723, 318] width 623 height 17
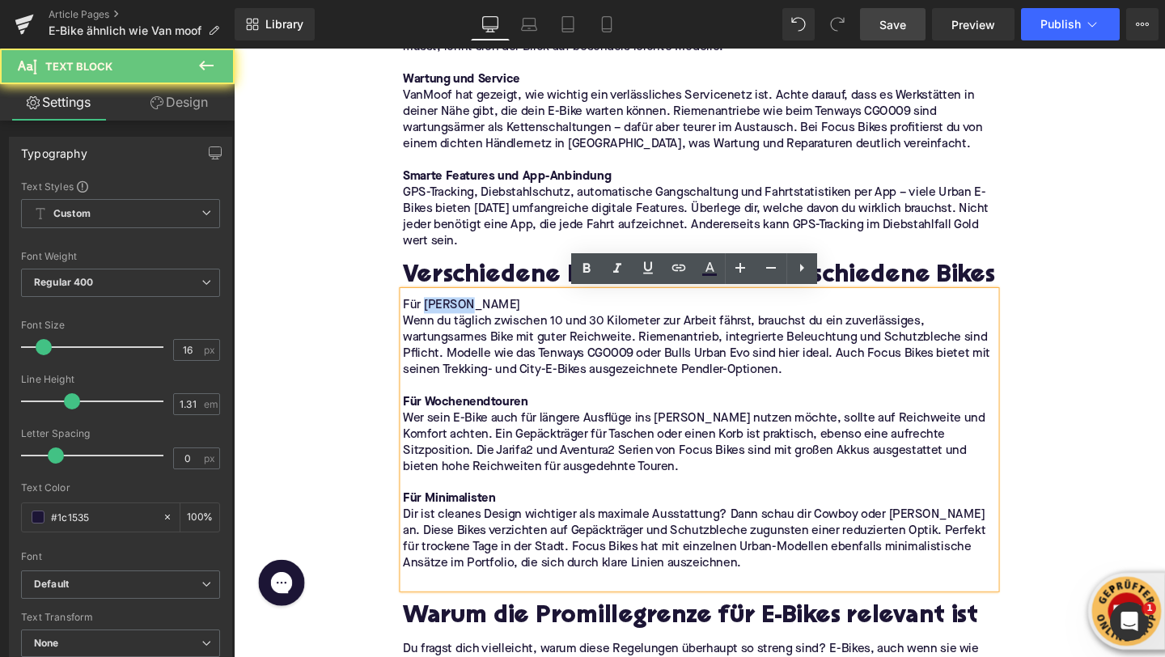
click at [450, 317] on p "Für [PERSON_NAME]" at bounding box center [723, 318] width 623 height 17
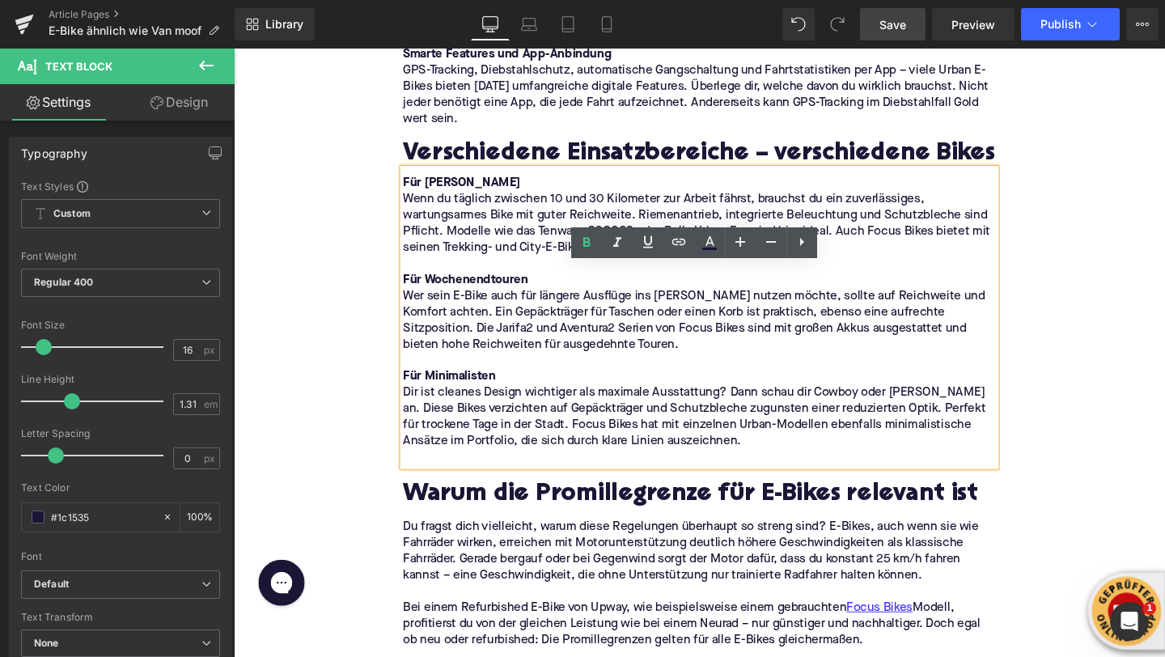
scroll to position [3329, 0]
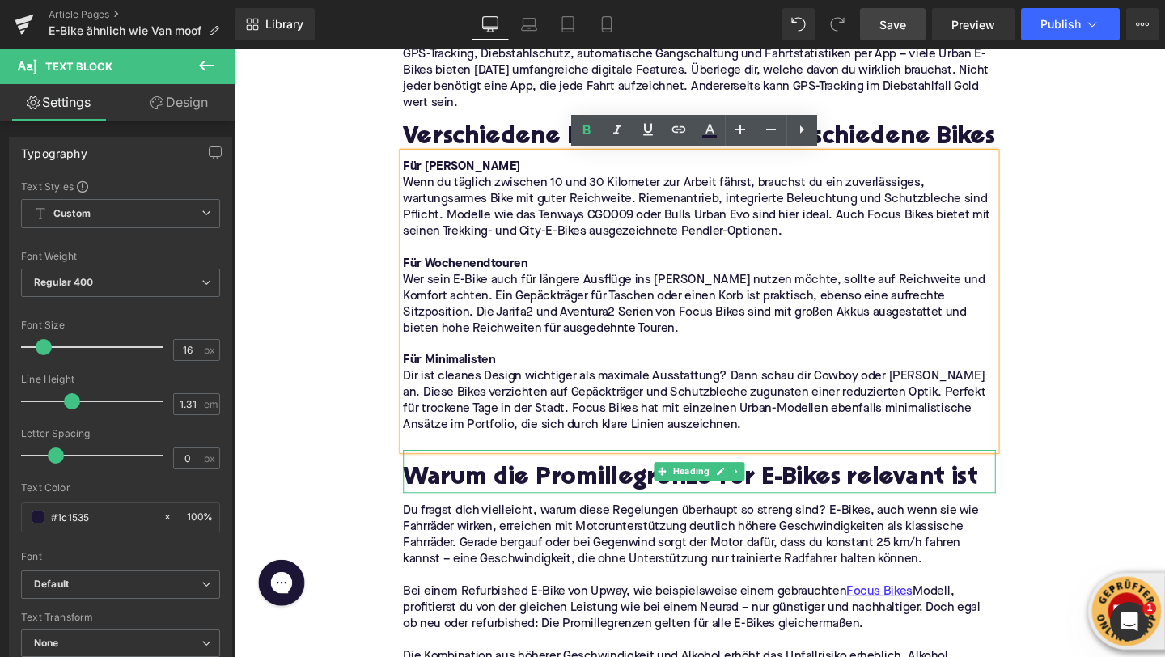
click at [494, 497] on h2 "Warum die Promillegrenze für E-Bikes relevant ist" at bounding box center [723, 500] width 623 height 29
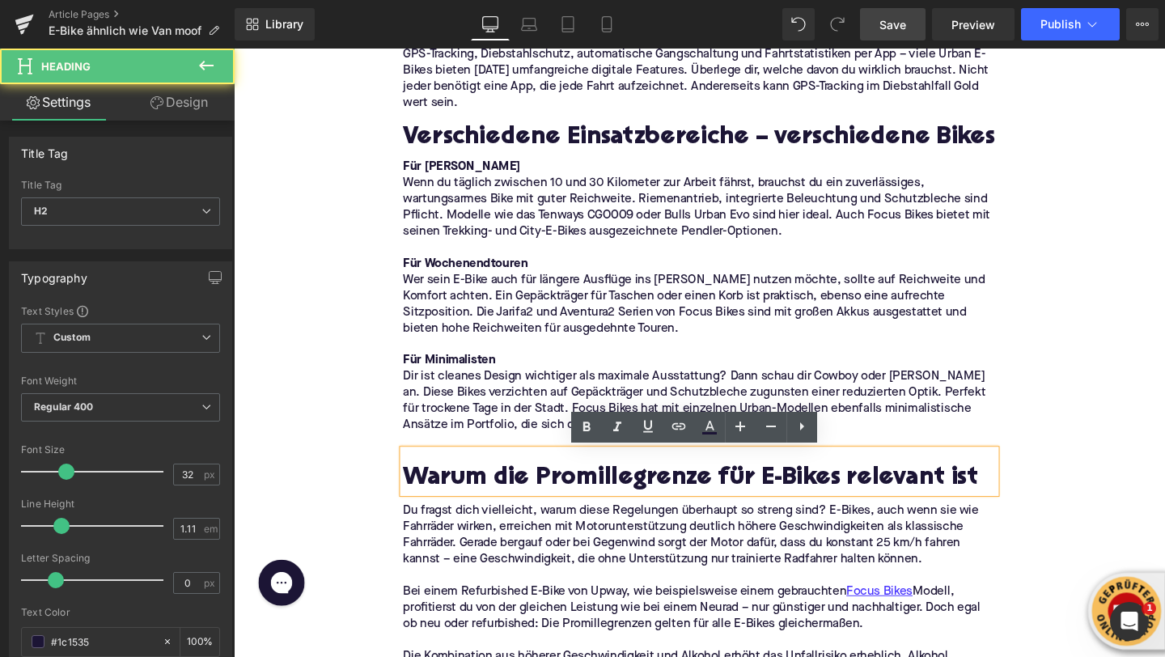
click at [494, 497] on h2 "Warum die Promillegrenze für E-Bikes relevant ist" at bounding box center [723, 500] width 623 height 29
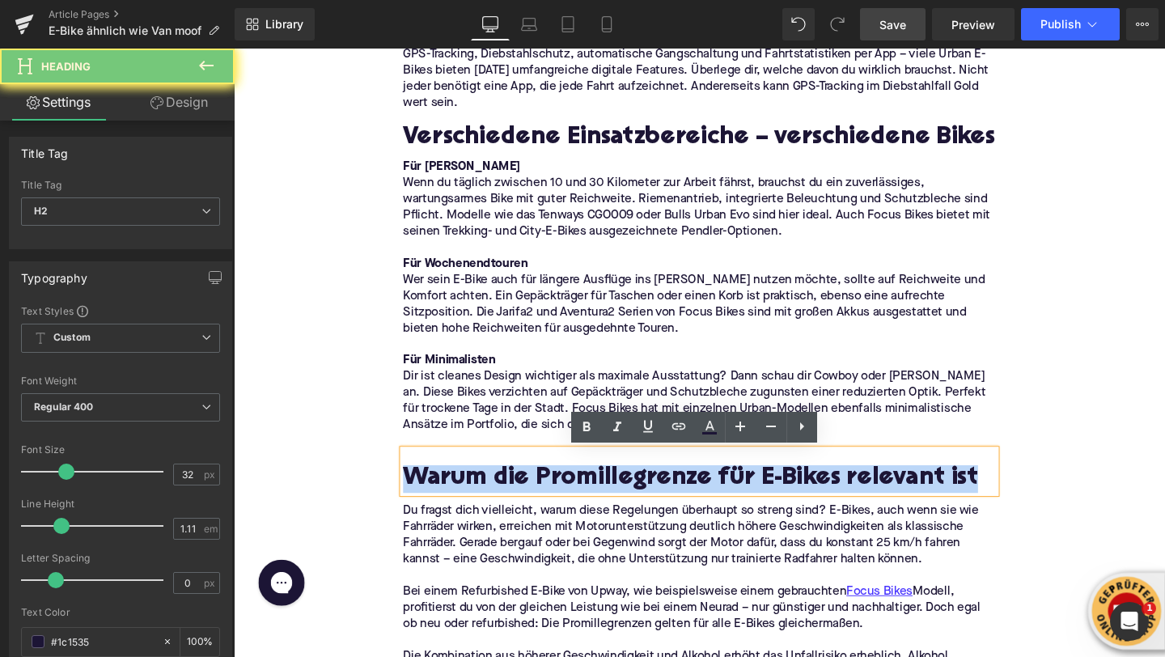
paste div
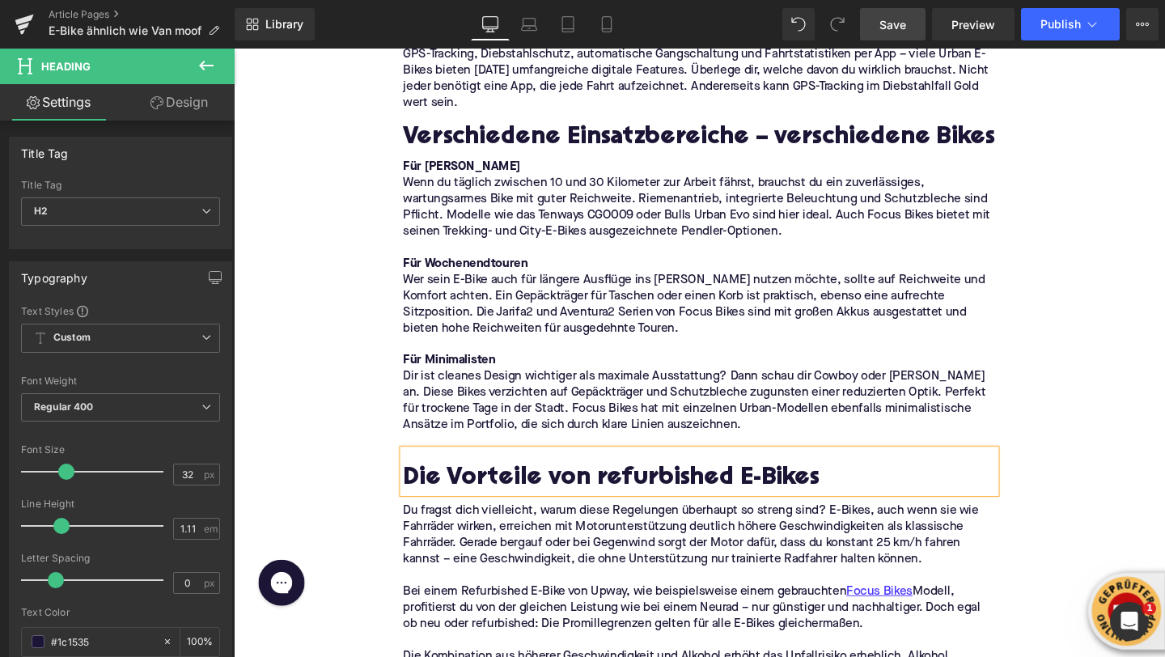
click at [345, 253] on div "Home / E-Bike ähnlich wie Van moof Breadcrumbs Die besten Urban E-Bike Alternat…" at bounding box center [723, 401] width 979 height 7091
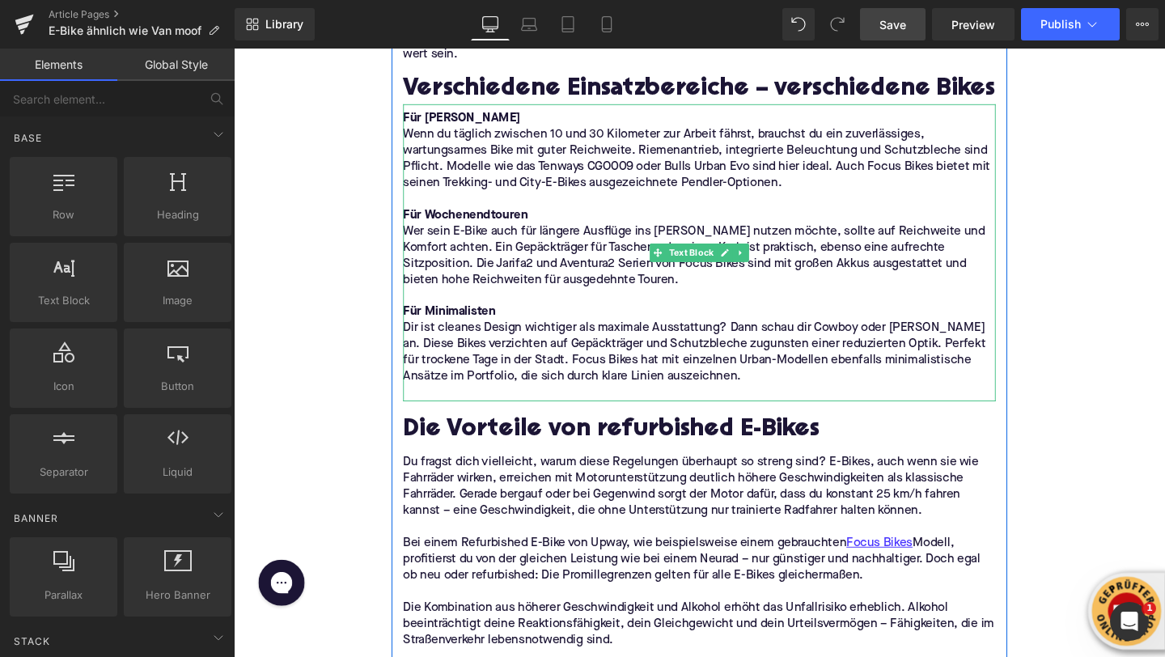
scroll to position [3464, 0]
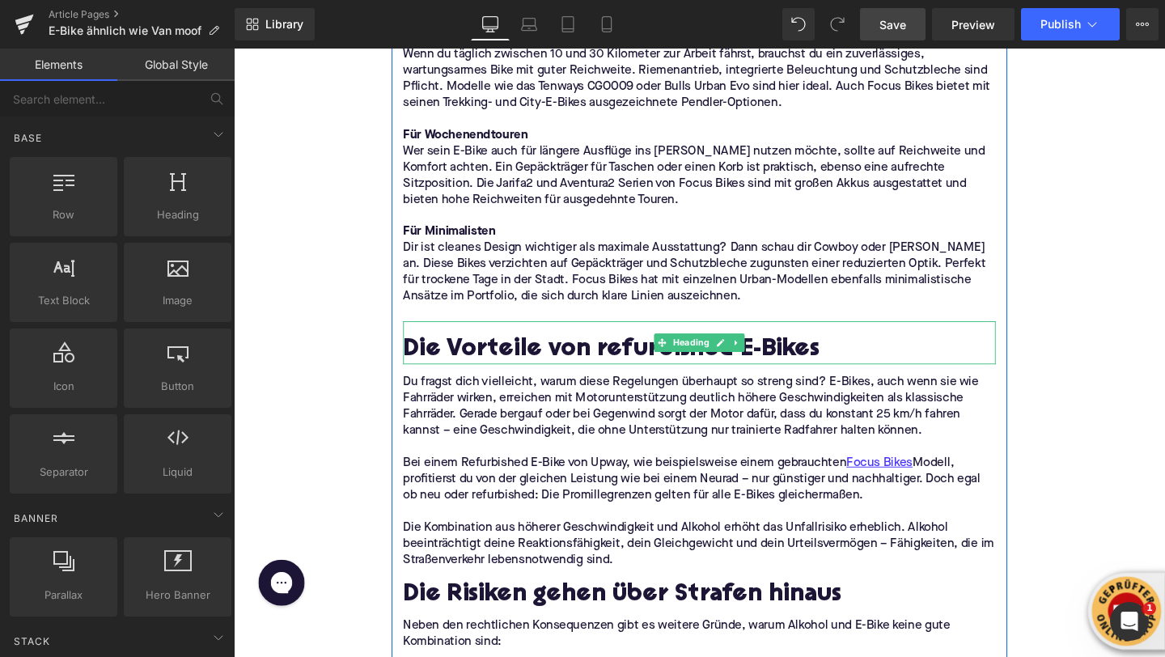
click at [479, 371] on h2 "Die Vorteile von refurbished E-Bikes" at bounding box center [723, 365] width 623 height 29
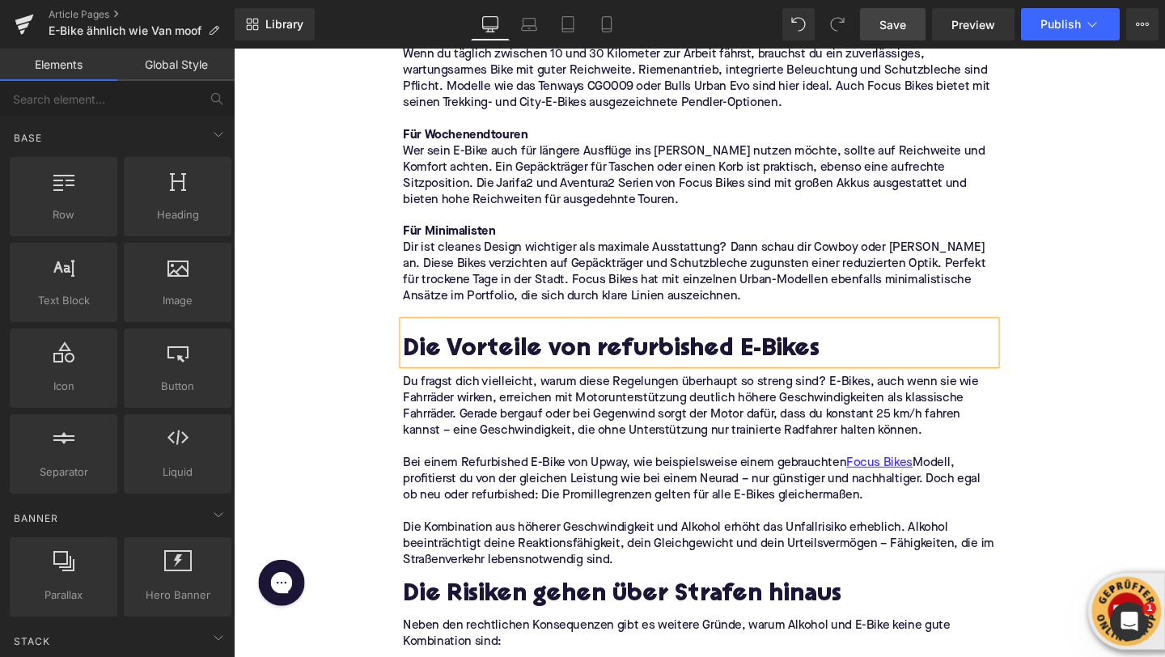
click at [479, 371] on h2 "Die Vorteile von refurbished E-Bikes" at bounding box center [723, 365] width 623 height 29
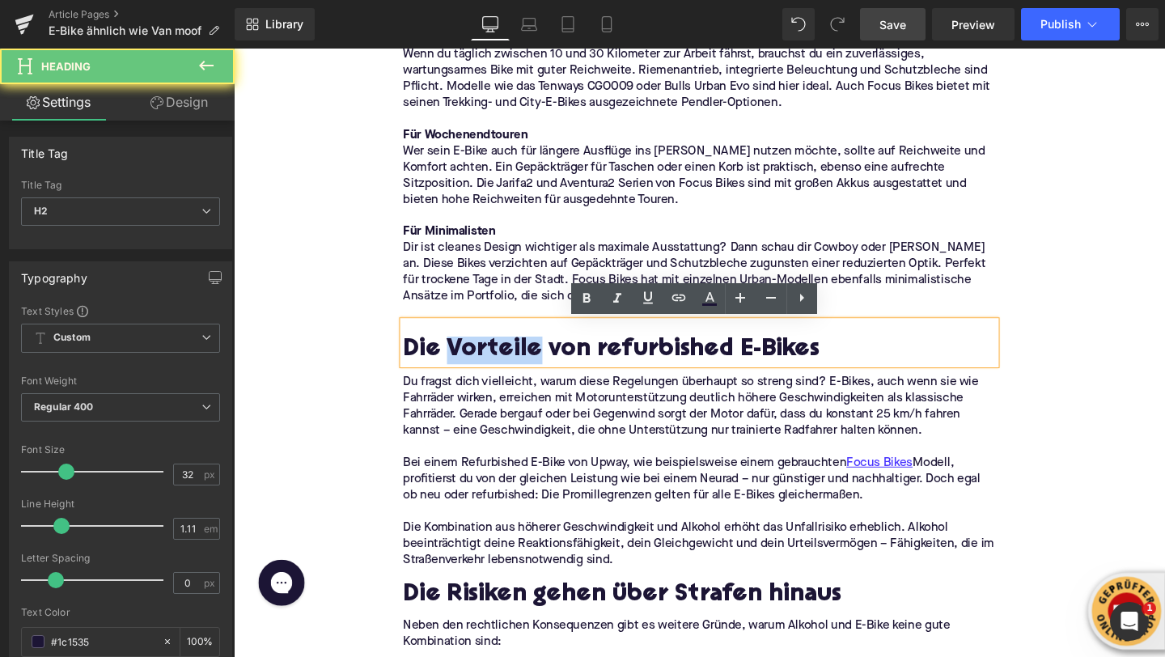
click at [479, 371] on h2 "Die Vorteile von refurbished E-Bikes" at bounding box center [723, 365] width 623 height 29
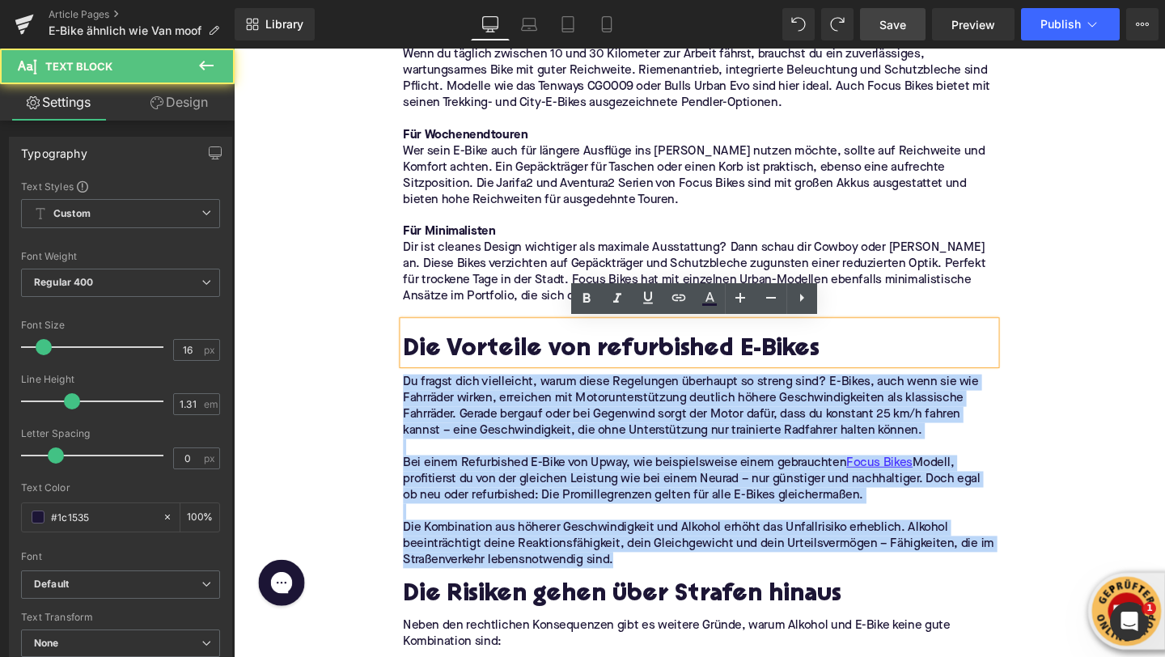
drag, startPoint x: 644, startPoint y: 579, endPoint x: 409, endPoint y: 401, distance: 294.6
click at [409, 401] on div "Image Was macht VanMoof so besonders? Heading [PERSON_NAME] hatte sich einen Na…" at bounding box center [723, 321] width 647 height 6466
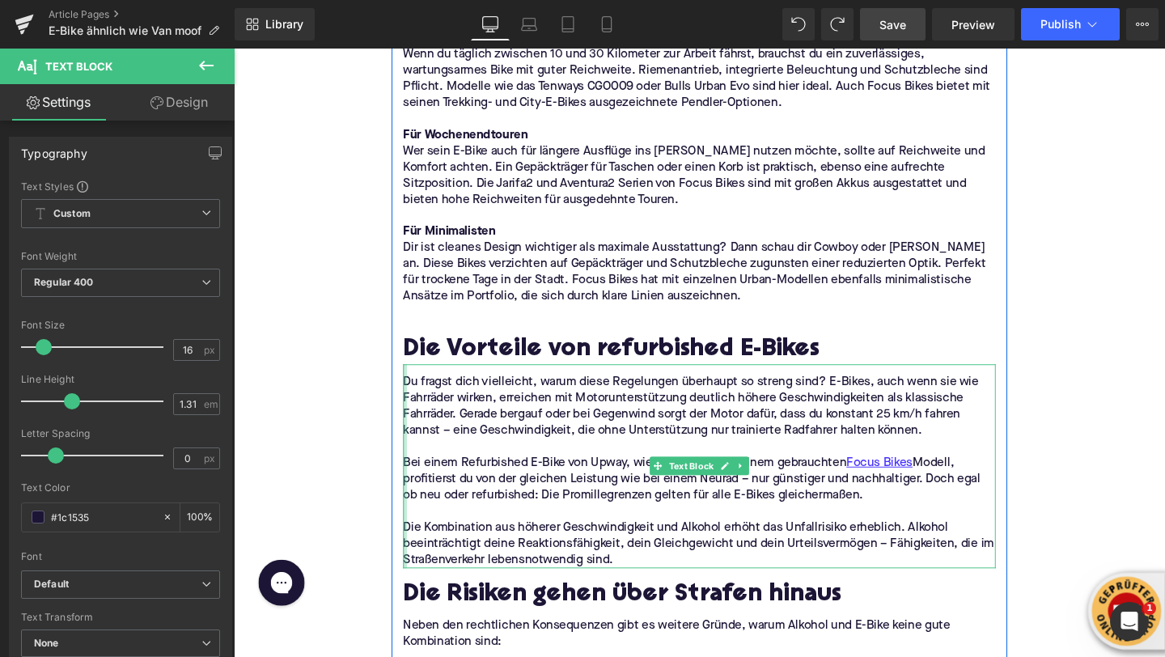
click at [414, 429] on div "Du fragst dich vielleicht, warum diese Regelungen überhaupt so streng sind? E-B…" at bounding box center [723, 487] width 623 height 214
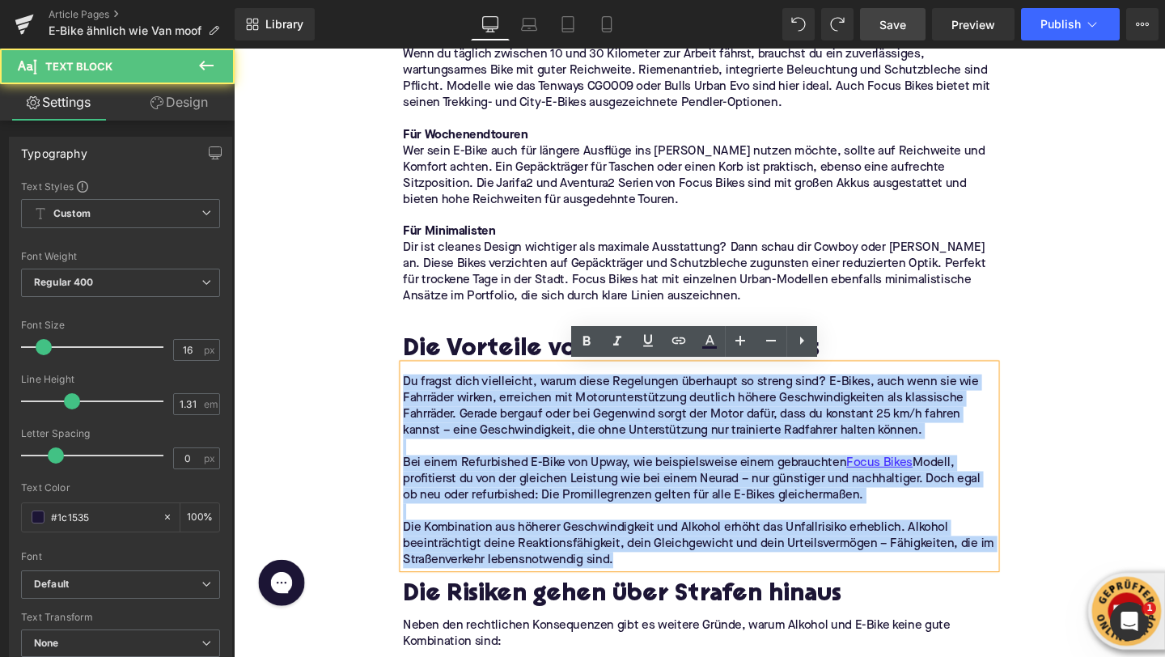
drag, startPoint x: 415, startPoint y: 398, endPoint x: 721, endPoint y: 578, distance: 354.7
click at [721, 578] on div "Du fragst dich vielleicht, warum diese Regelungen überhaupt so streng sind? E-B…" at bounding box center [723, 487] width 623 height 214
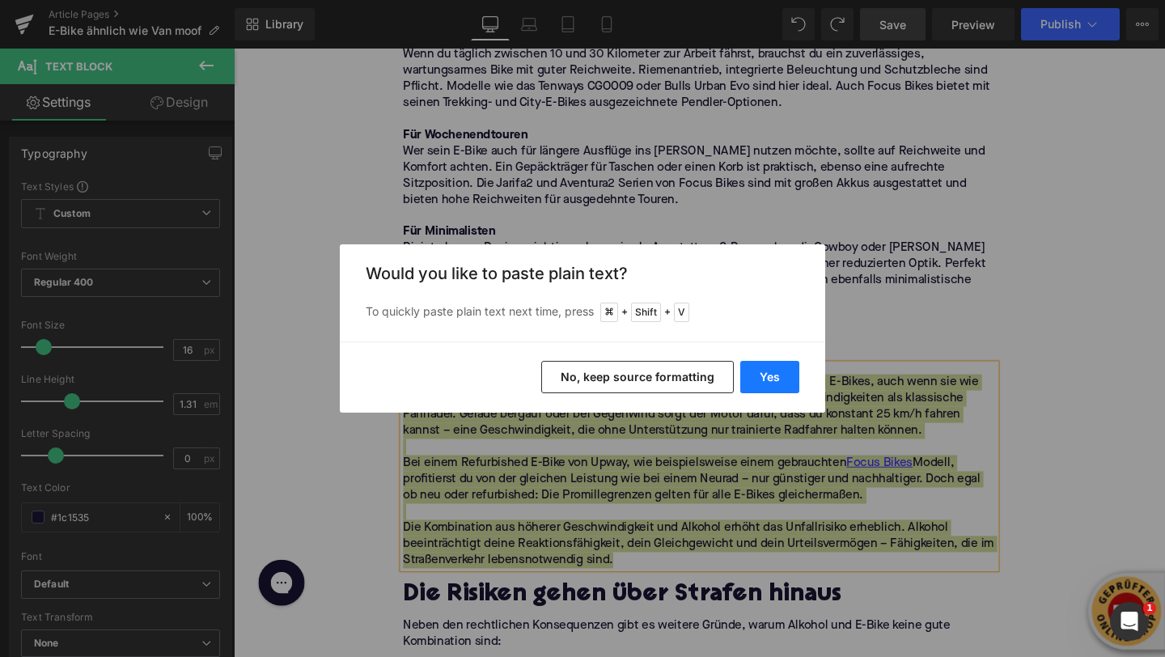
click at [773, 372] on button "Yes" at bounding box center [769, 377] width 59 height 32
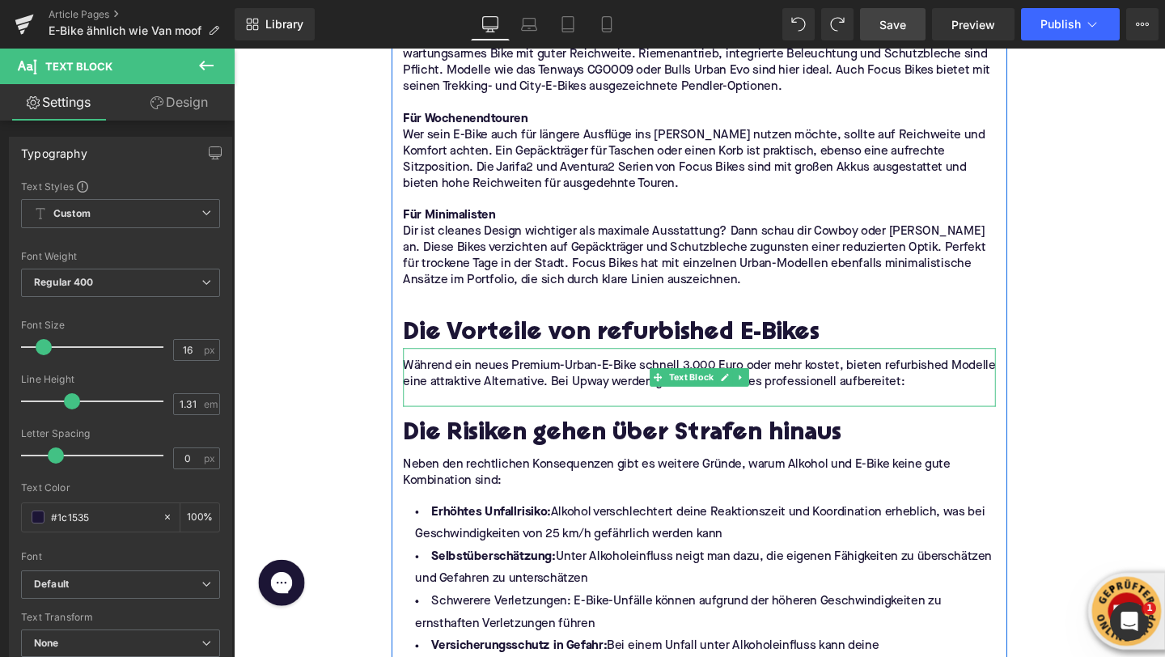
scroll to position [3494, 0]
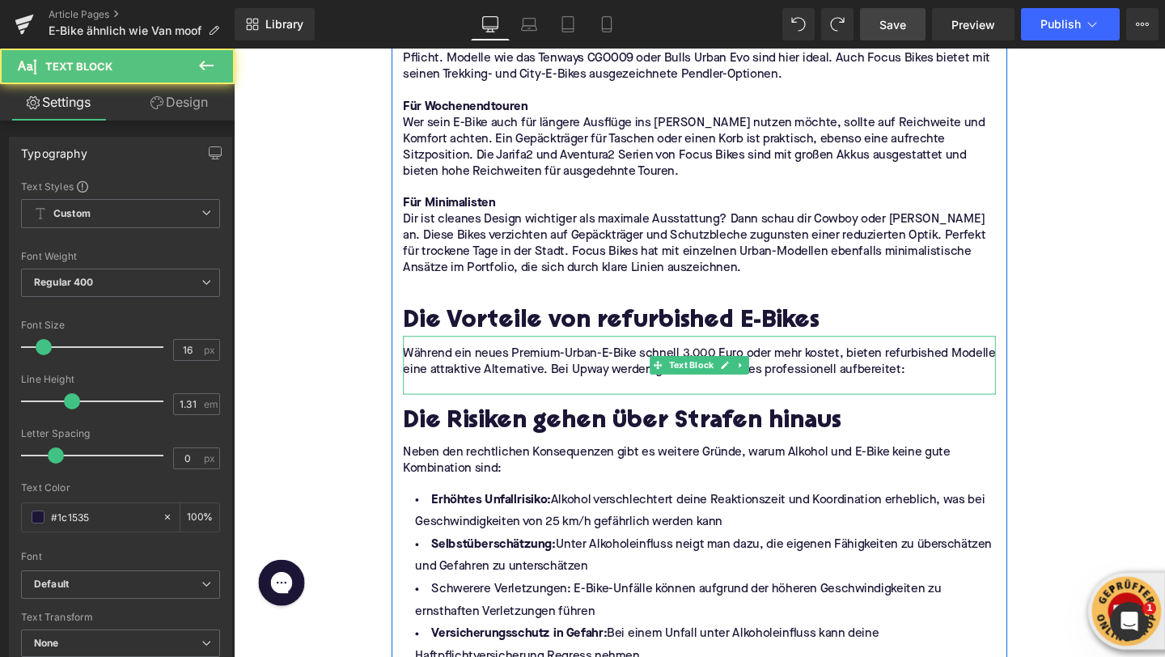
click at [438, 396] on p at bounding box center [723, 403] width 623 height 17
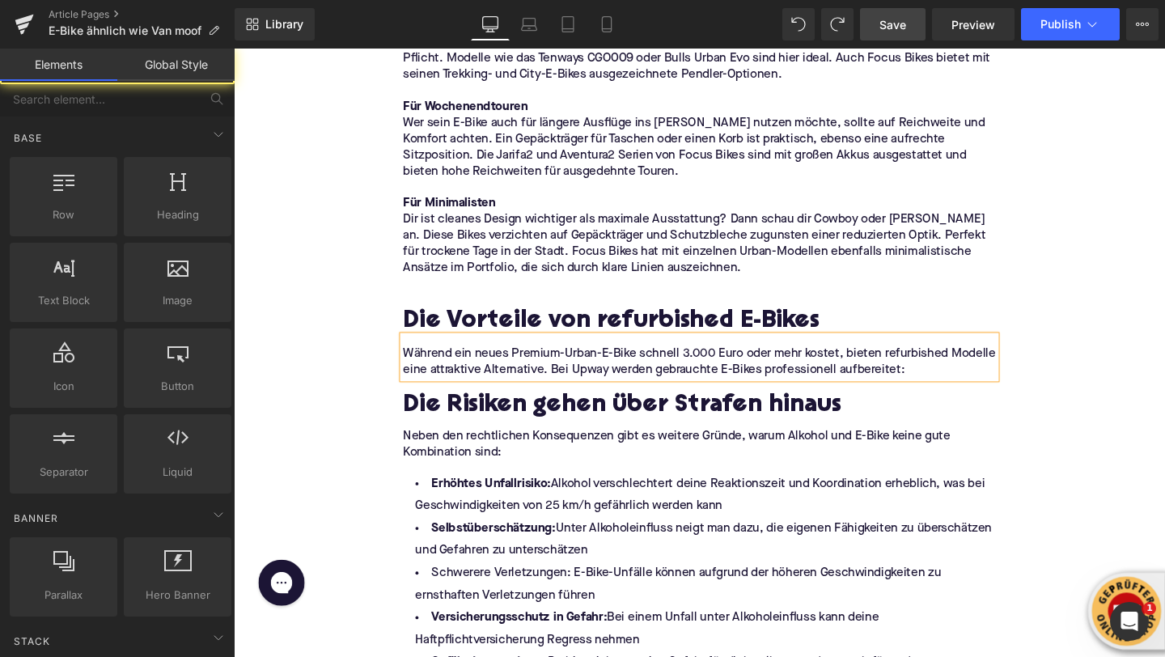
click at [328, 348] on div "Home / E-Bike ähnlich wie Van moof Breadcrumbs Die besten Urban E-Bike Alternat…" at bounding box center [723, 151] width 979 height 6921
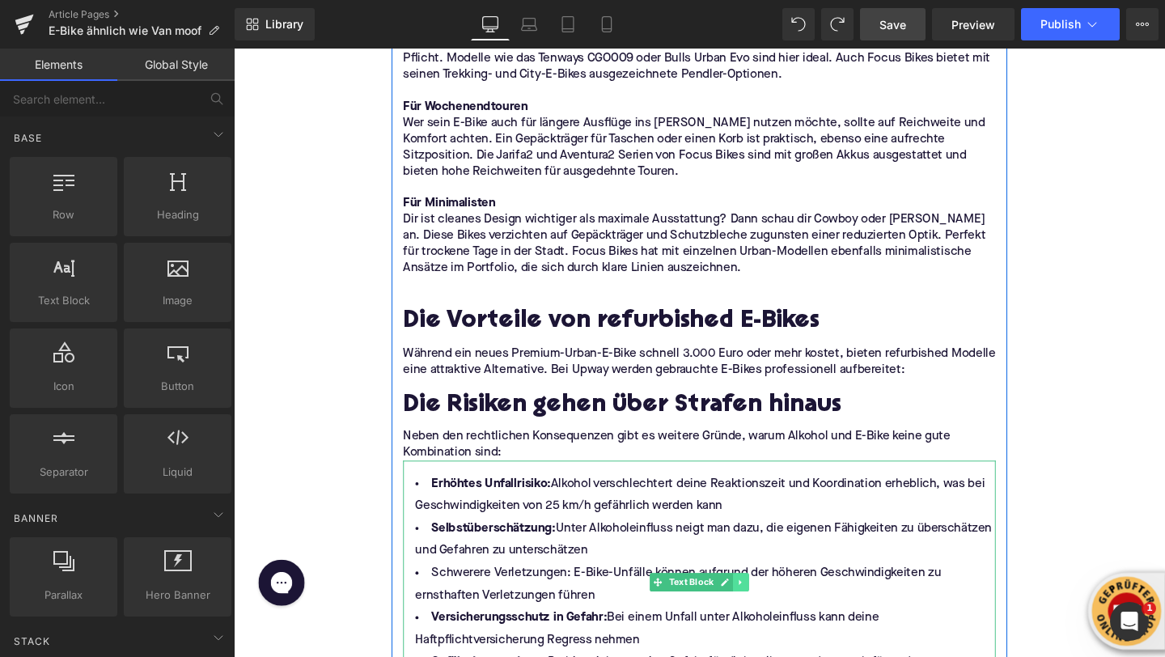
click at [766, 610] on icon at bounding box center [766, 610] width 2 height 6
click at [766, 610] on link at bounding box center [758, 609] width 17 height 19
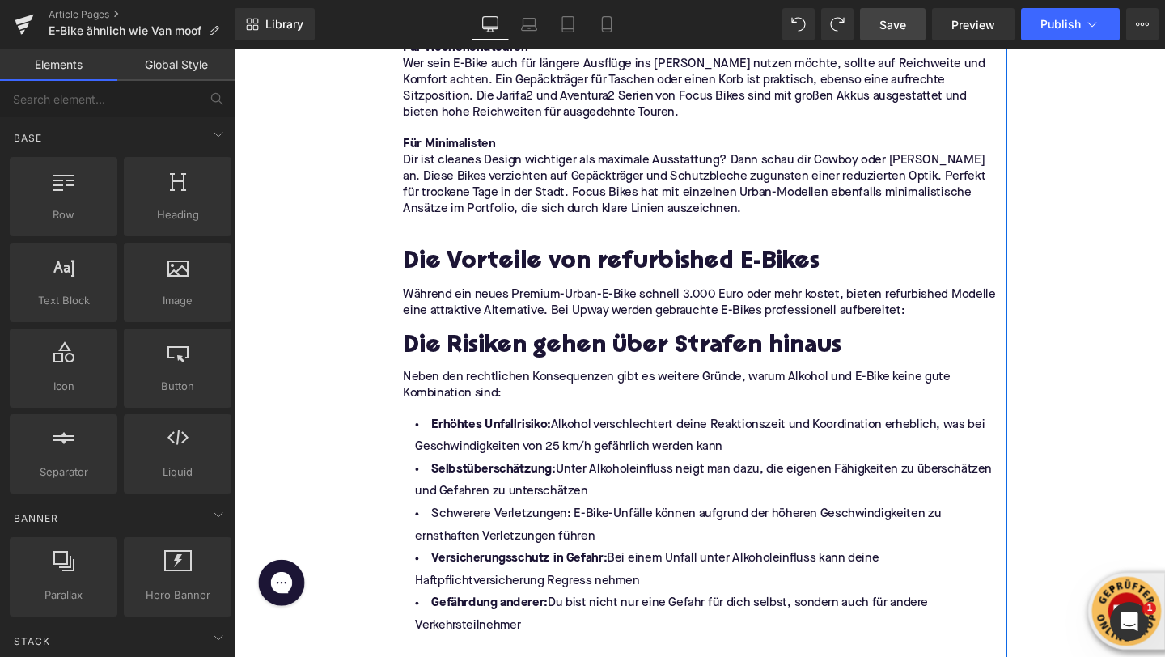
scroll to position [3531, 0]
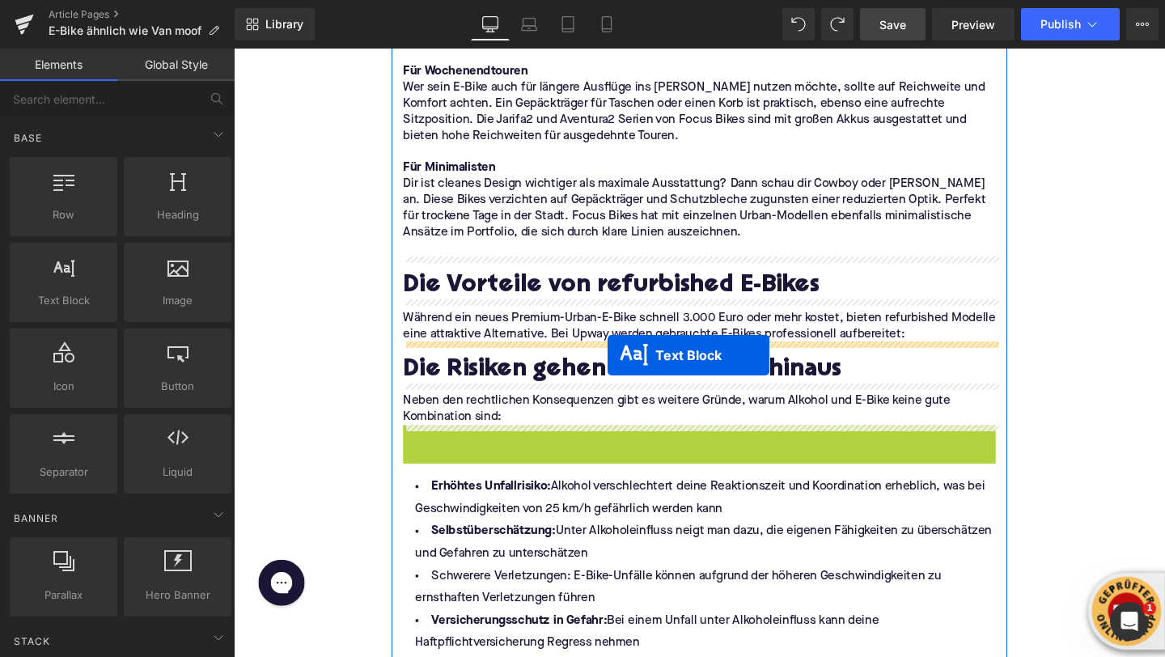
drag, startPoint x: 657, startPoint y: 571, endPoint x: 626, endPoint y: 371, distance: 202.2
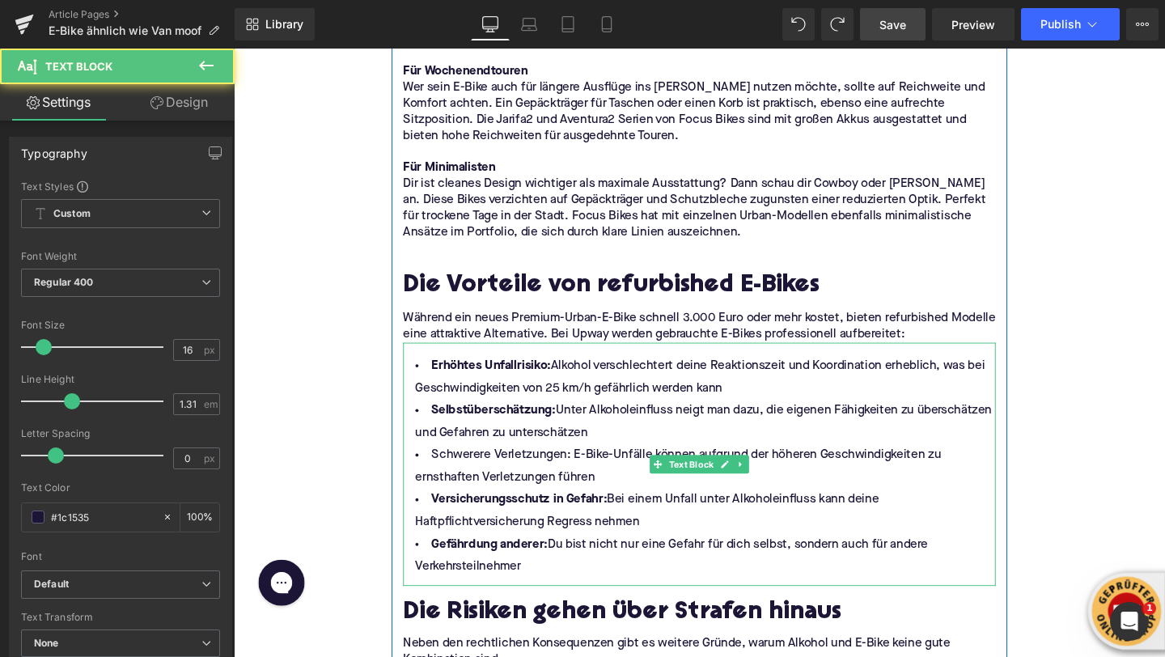
click at [497, 397] on li "Erhöhtes Unfallrisiko: Alkohol verschlechtert deine Reaktionszeit und Koordinat…" at bounding box center [723, 394] width 623 height 47
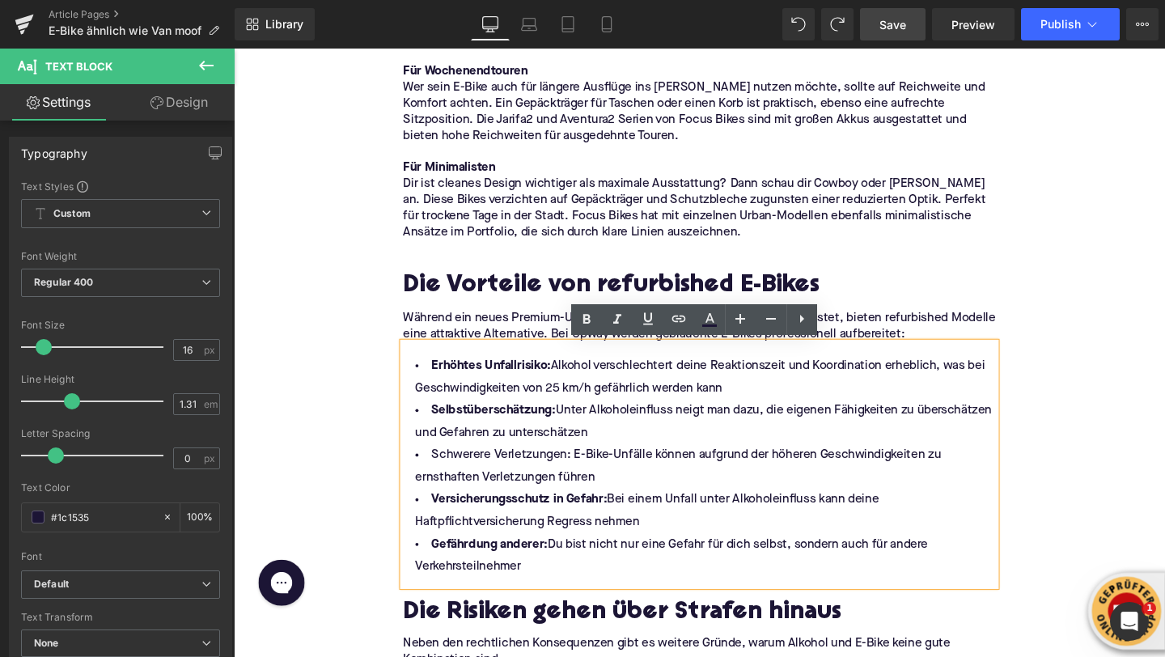
drag, startPoint x: 545, startPoint y: 593, endPoint x: 521, endPoint y: 401, distance: 193.2
click at [521, 401] on ul "Erhöhtes Unfallrisiko: Alkohol verschlechtert deine Reaktionszeit und Koordinat…" at bounding box center [723, 488] width 623 height 235
click at [562, 382] on strong "Erhöhtes Unfallrisiko:" at bounding box center [504, 381] width 125 height 13
drag, startPoint x: 571, startPoint y: 381, endPoint x: 444, endPoint y: 379, distance: 127.1
click at [444, 379] on li "Erhöhtes Unfallrisiko: Alkohol verschlechtert deine Reaktionszeit und Koordinat…" at bounding box center [723, 394] width 623 height 47
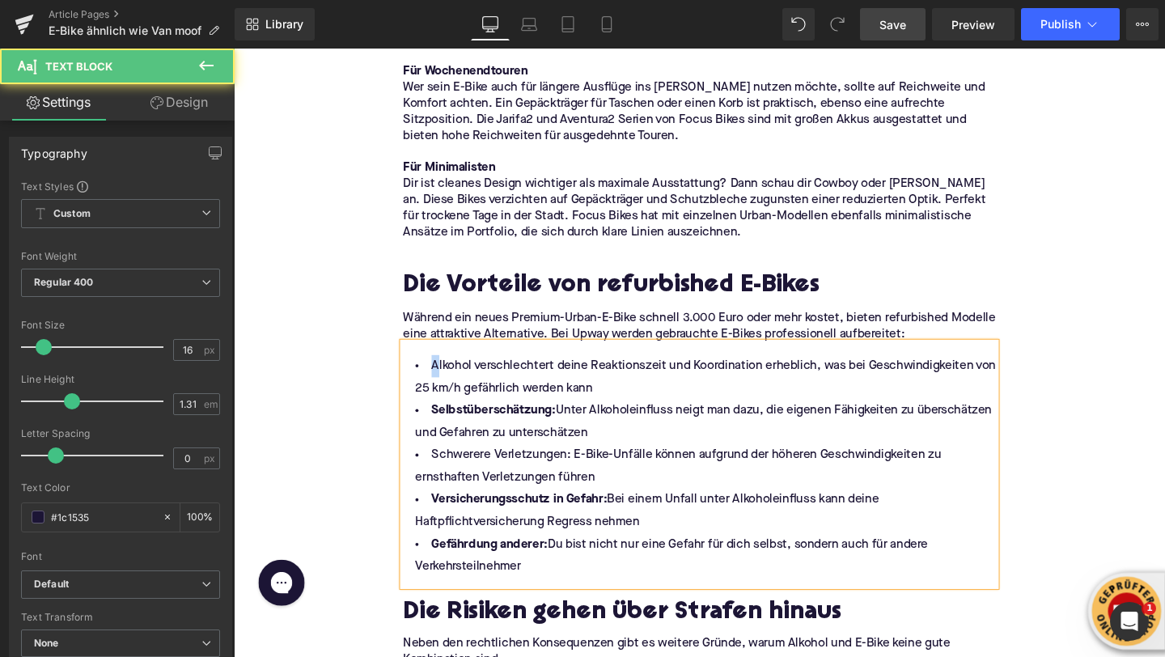
drag, startPoint x: 644, startPoint y: 404, endPoint x: 661, endPoint y: 600, distance: 197.4
click at [661, 600] on ul "Alkohol verschlechtert deine Reaktionszeit und Koordination erheblich, was bei …" at bounding box center [723, 488] width 623 height 235
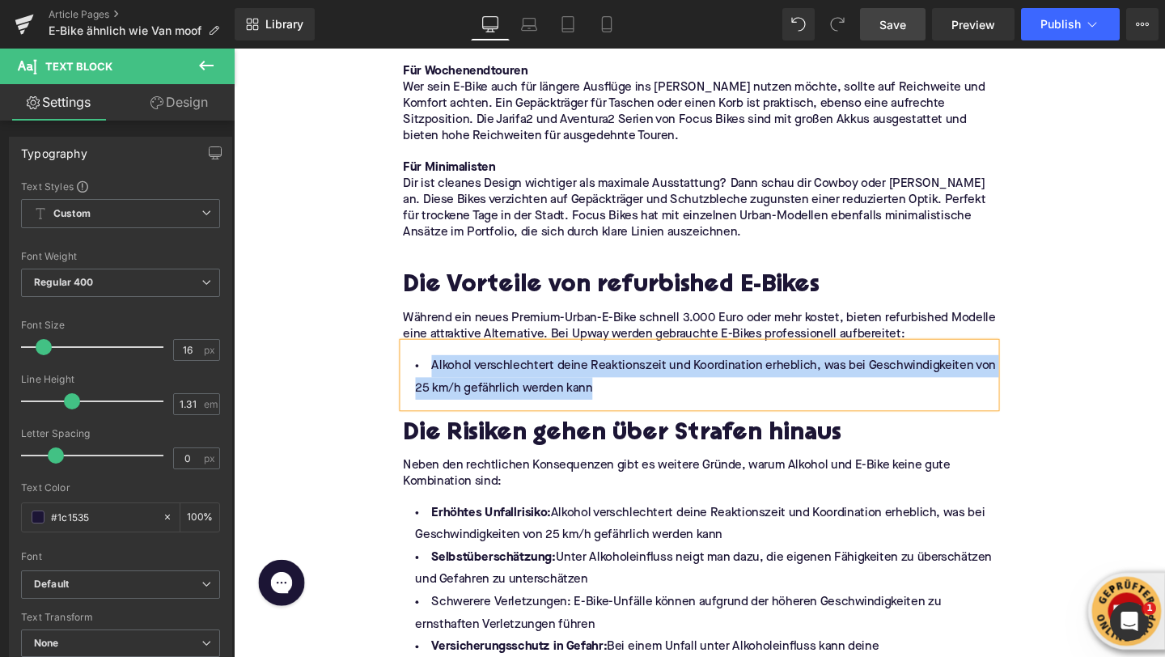
drag, startPoint x: 640, startPoint y: 406, endPoint x: 445, endPoint y: 388, distance: 195.9
click at [445, 388] on li "Alkohol verschlechtert deine Reaktionszeit und Koordination erheblich, was bei …" at bounding box center [723, 394] width 623 height 47
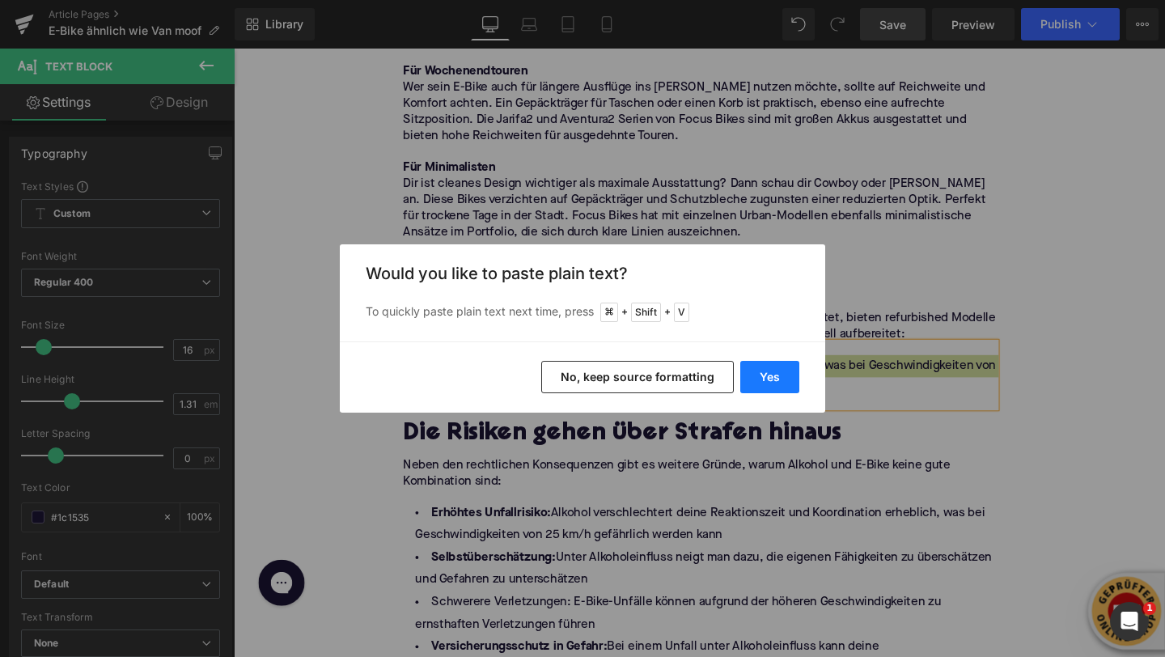
click at [751, 380] on button "Yes" at bounding box center [769, 377] width 59 height 32
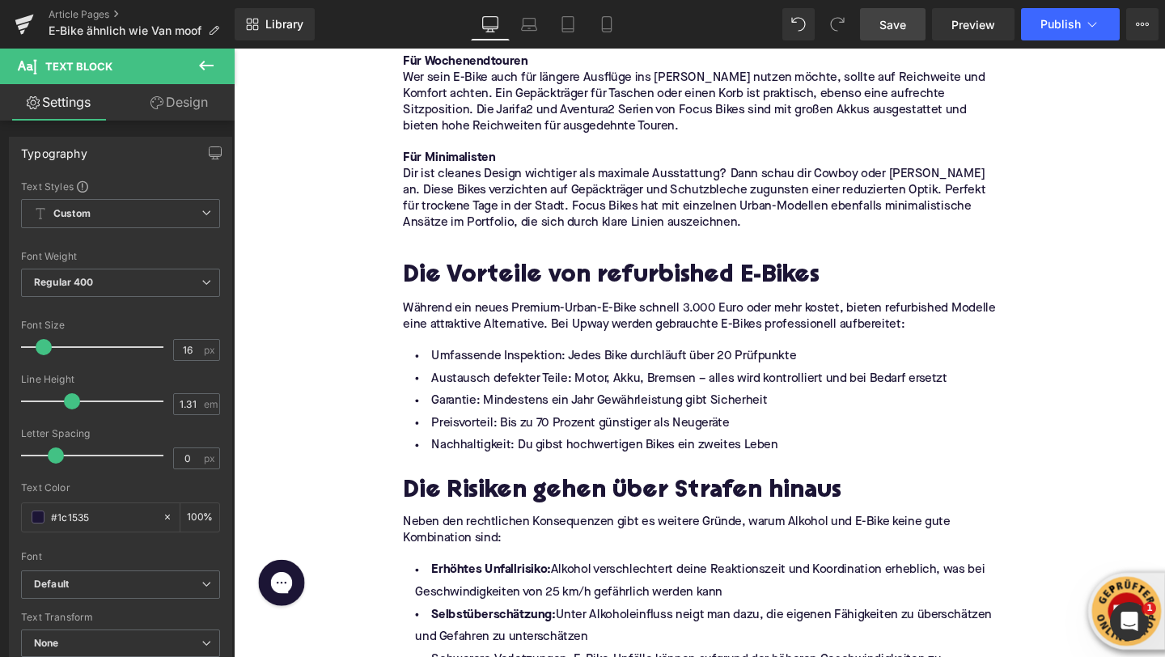
scroll to position [3549, 0]
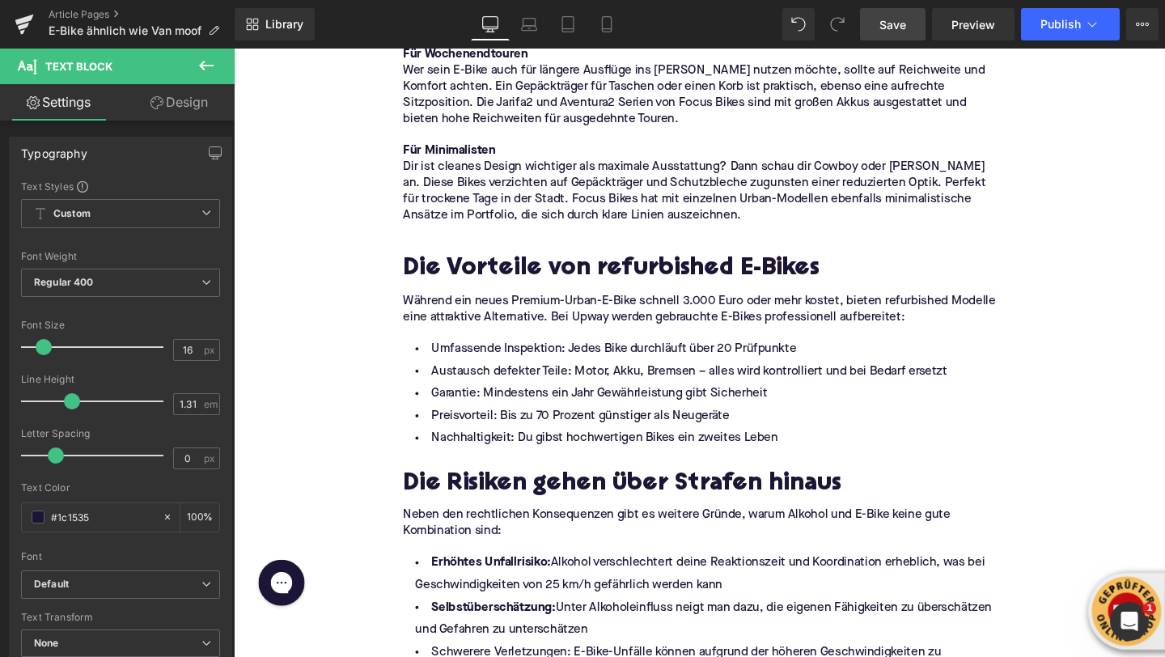
click at [210, 68] on icon at bounding box center [206, 65] width 19 height 19
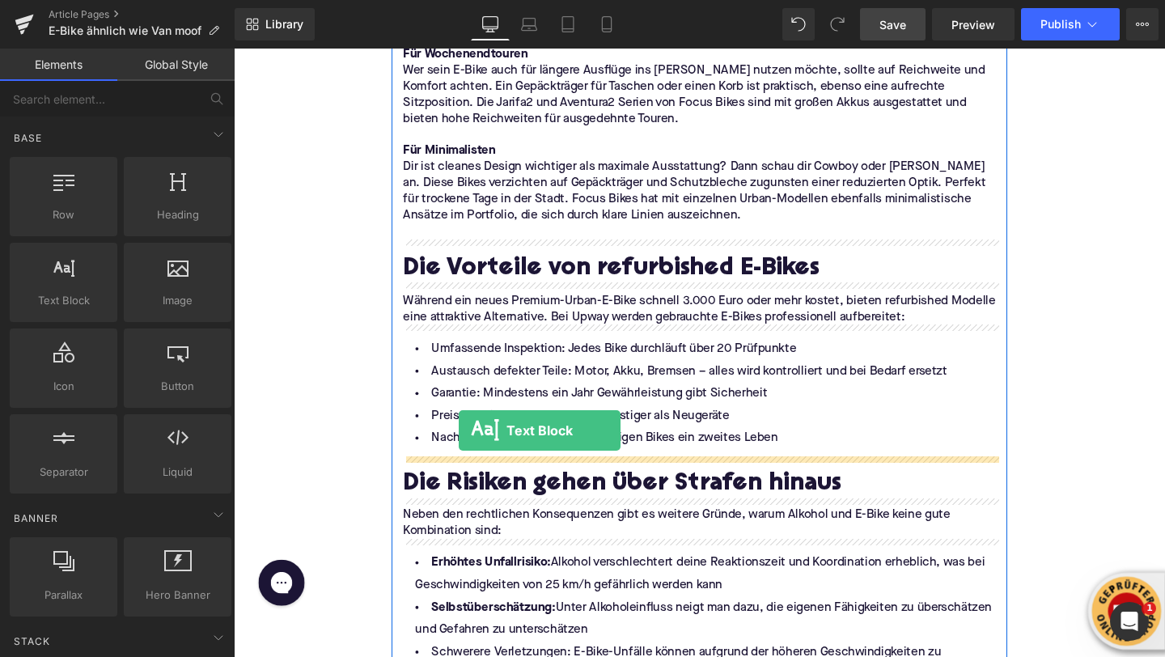
drag, startPoint x: 291, startPoint y: 325, endPoint x: 471, endPoint y: 452, distance: 220.2
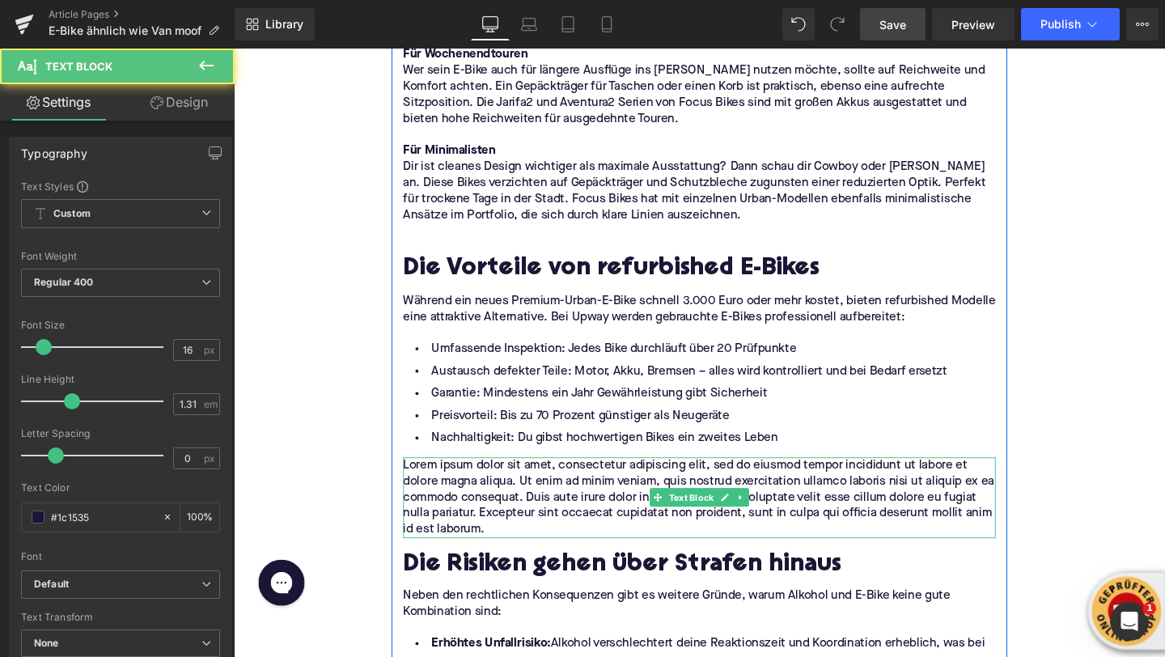
click at [457, 510] on p "Lorem ipsum dolor sit amet, consectetur adipiscing elit, sed do eiusmod tempor …" at bounding box center [723, 520] width 623 height 85
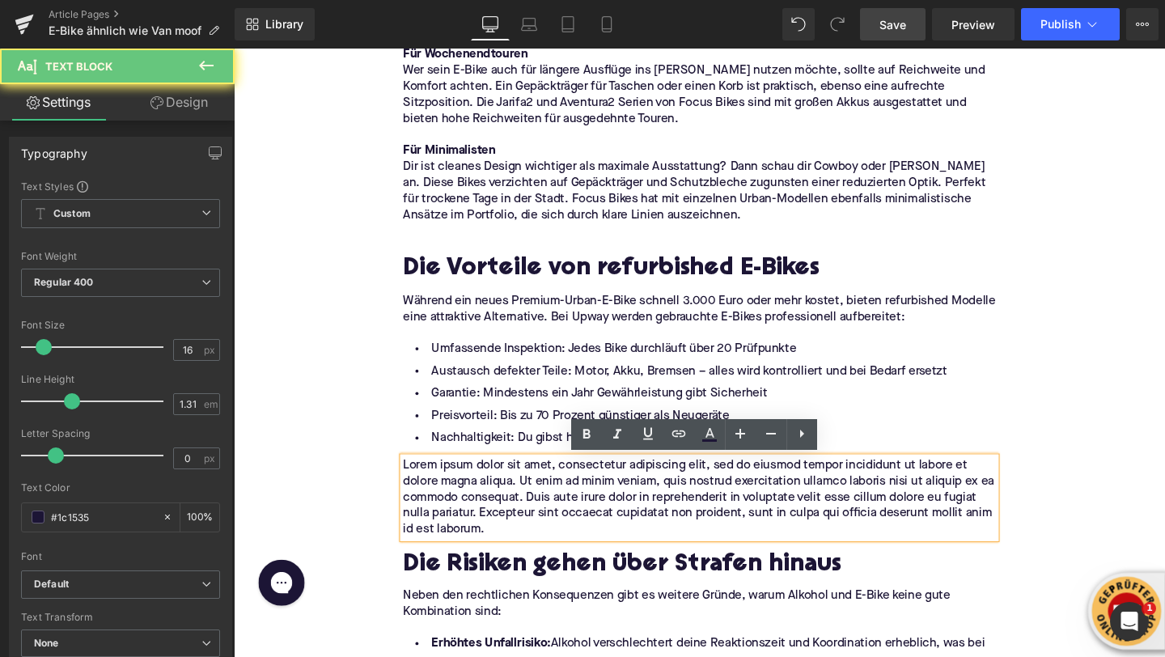
click at [457, 510] on p "Lorem ipsum dolor sit amet, consectetur adipiscing elit, sed do eiusmod tempor …" at bounding box center [723, 520] width 623 height 85
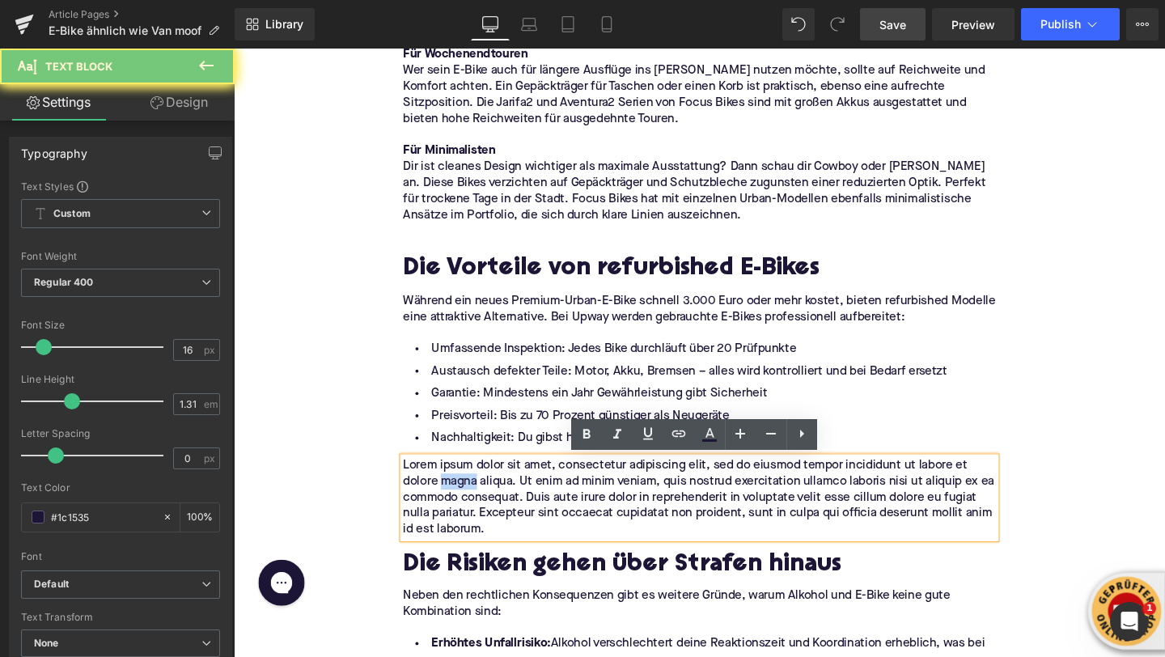
click at [457, 510] on p "Lorem ipsum dolor sit amet, consectetur adipiscing elit, sed do eiusmod tempor …" at bounding box center [723, 520] width 623 height 85
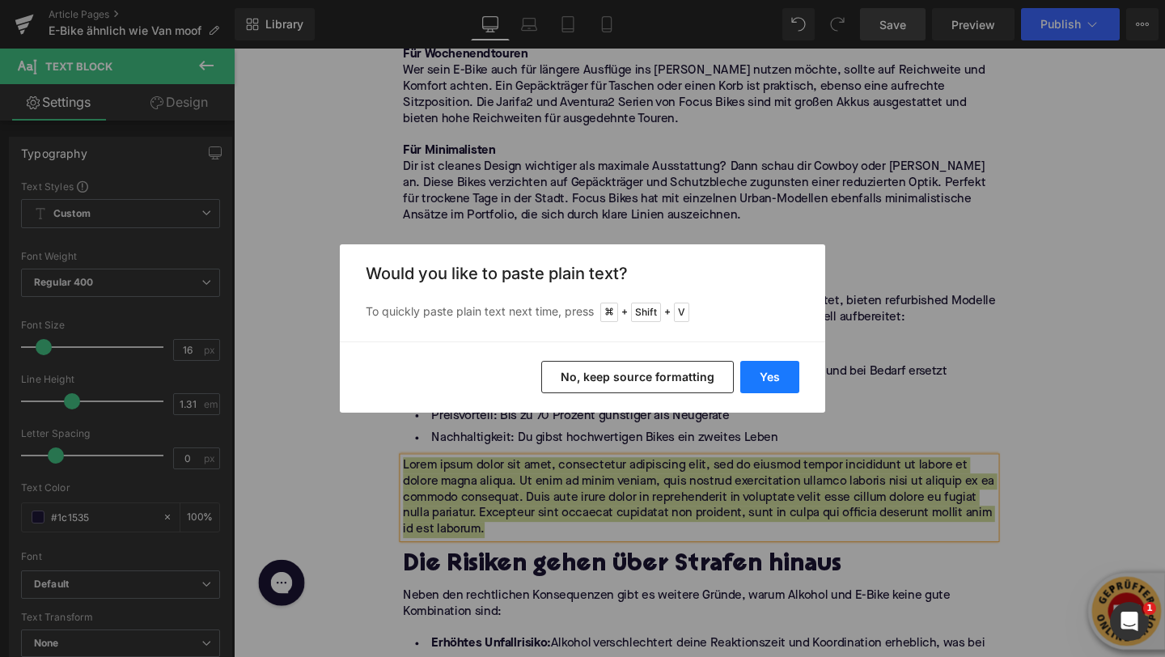
click at [774, 372] on button "Yes" at bounding box center [769, 377] width 59 height 32
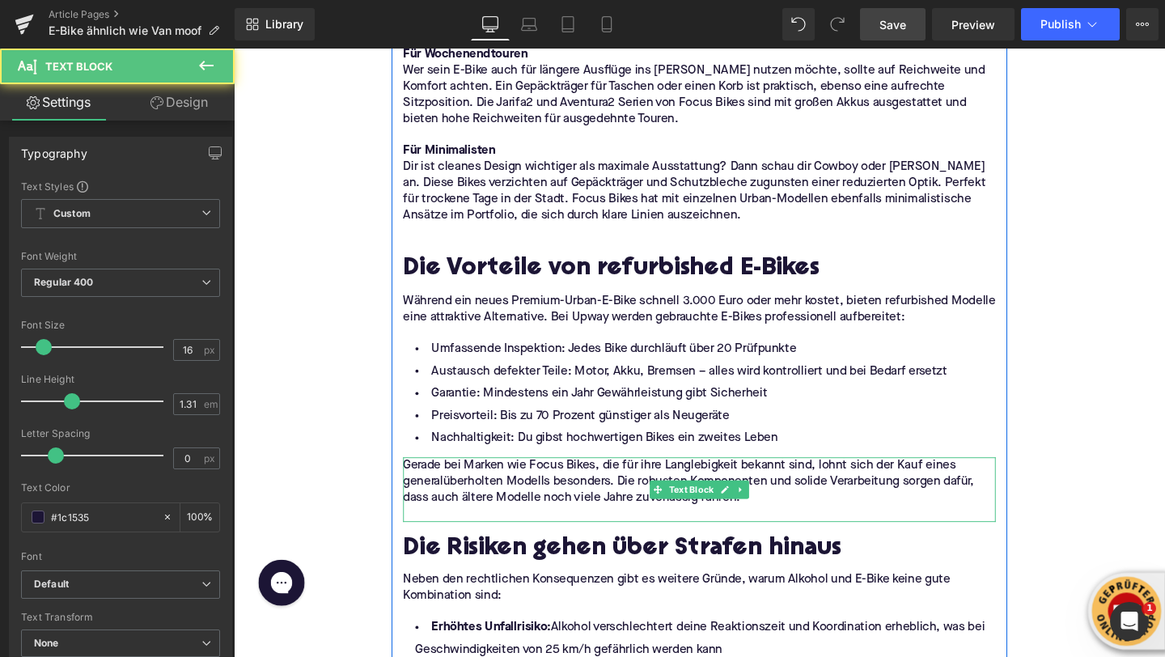
click at [553, 538] on p at bounding box center [723, 537] width 623 height 17
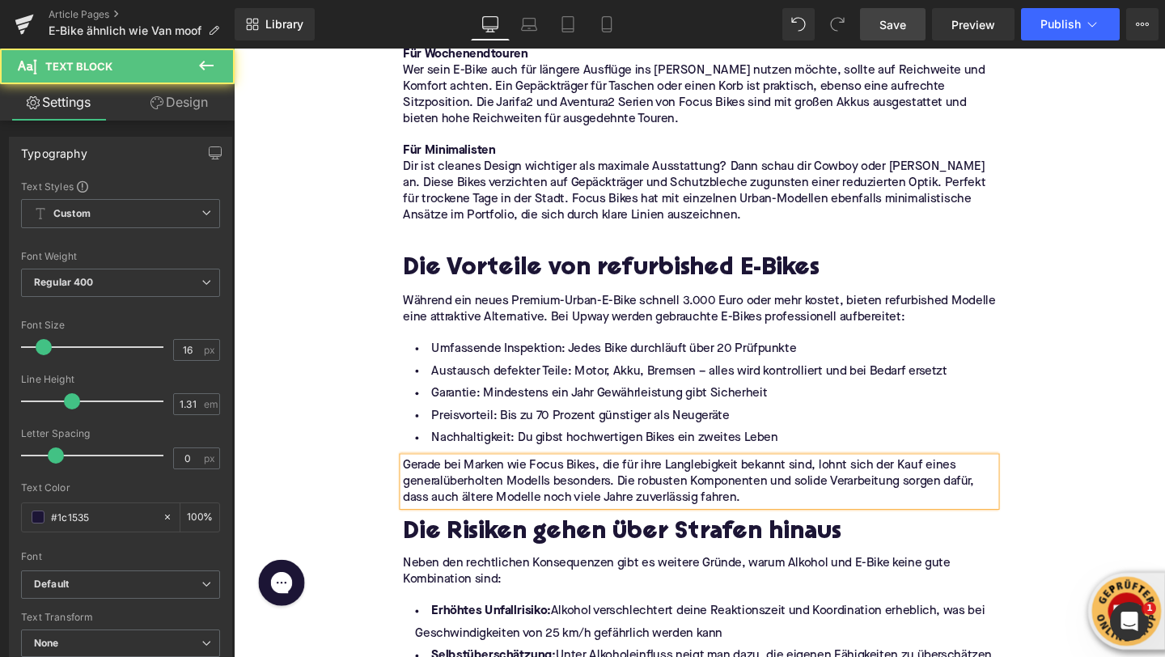
click at [330, 346] on div "Home / E-Bike ähnlich wie Van moof Breadcrumbs Die besten Urban E-Bike Alternat…" at bounding box center [723, 191] width 979 height 7111
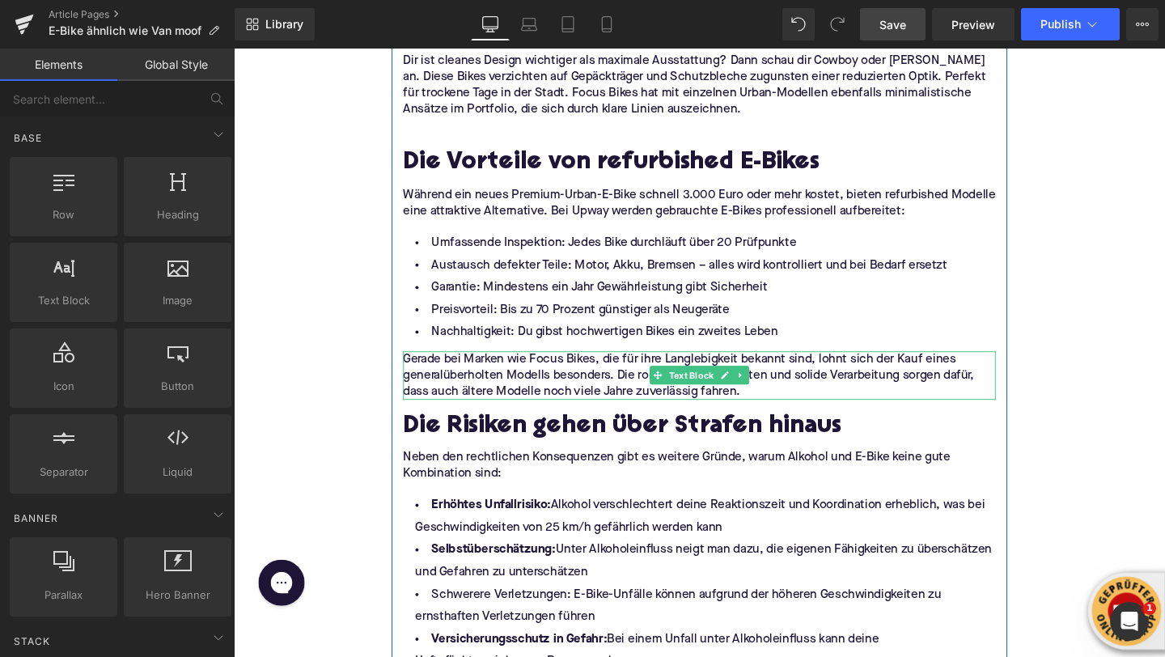
scroll to position [3671, 0]
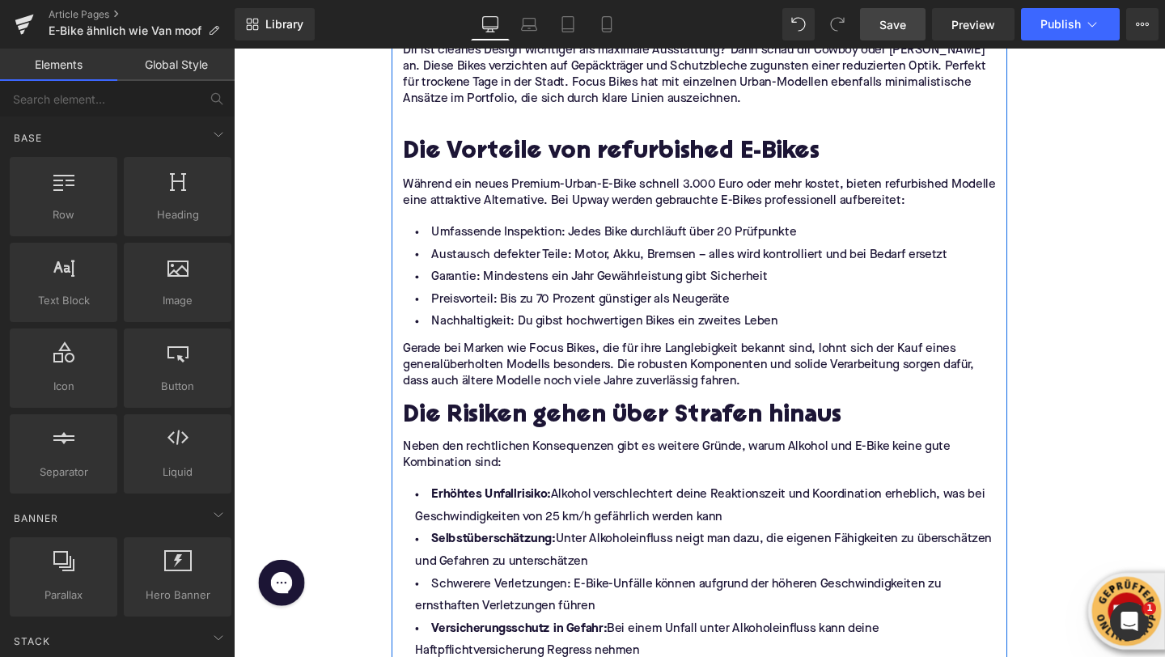
click at [469, 440] on h2 "Die Risiken gehen über Strafen hinaus" at bounding box center [723, 436] width 623 height 29
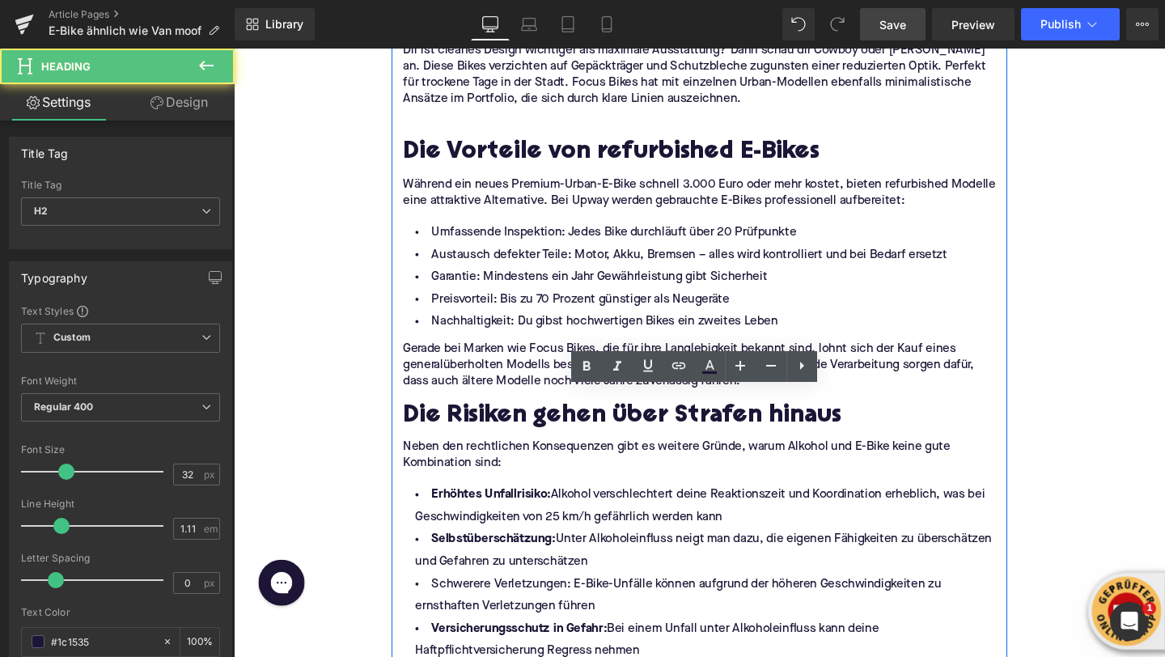
click at [469, 440] on h2 "Die Risiken gehen über Strafen hinaus" at bounding box center [723, 436] width 623 height 29
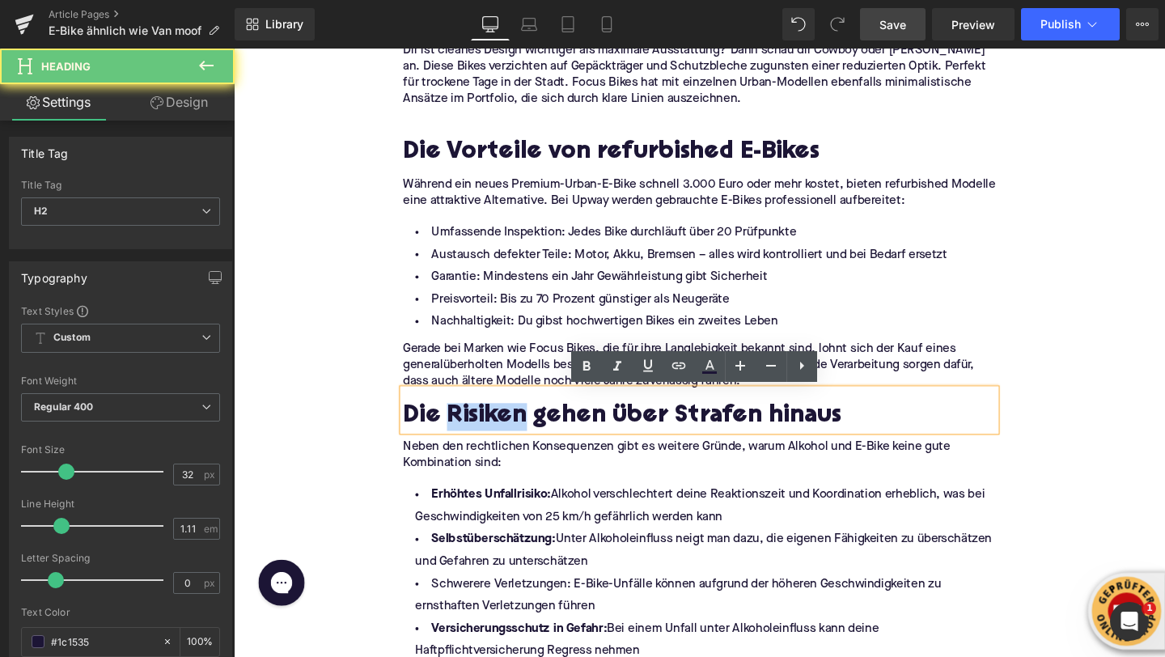
click at [469, 440] on h2 "Die Risiken gehen über Strafen hinaus" at bounding box center [723, 436] width 623 height 29
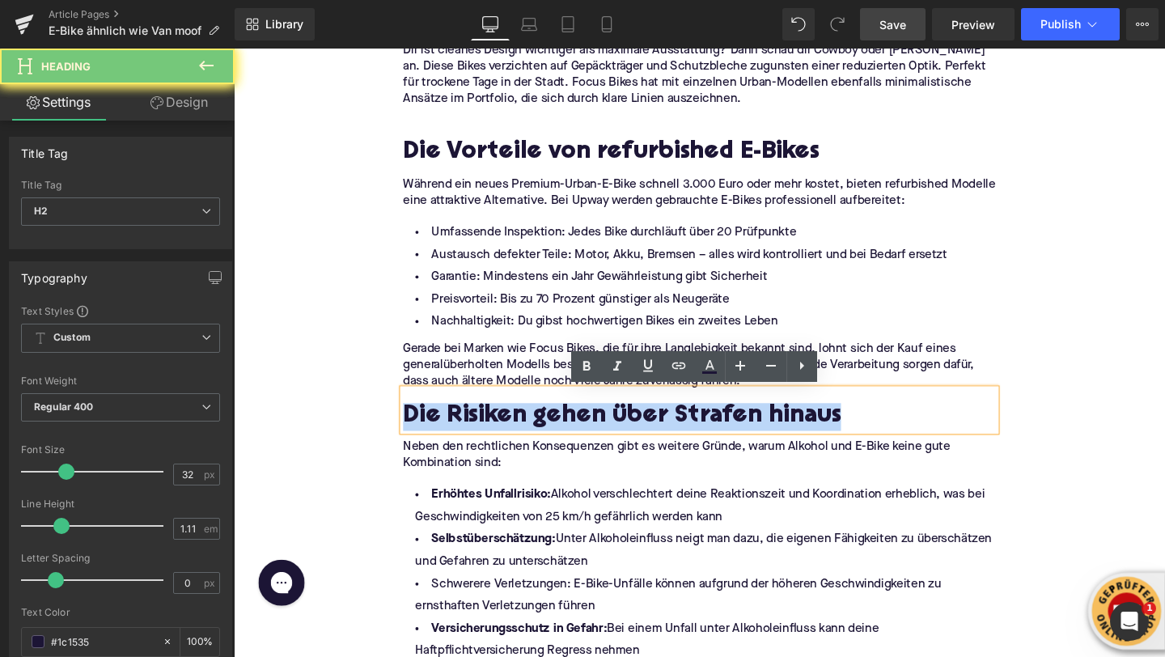
paste div
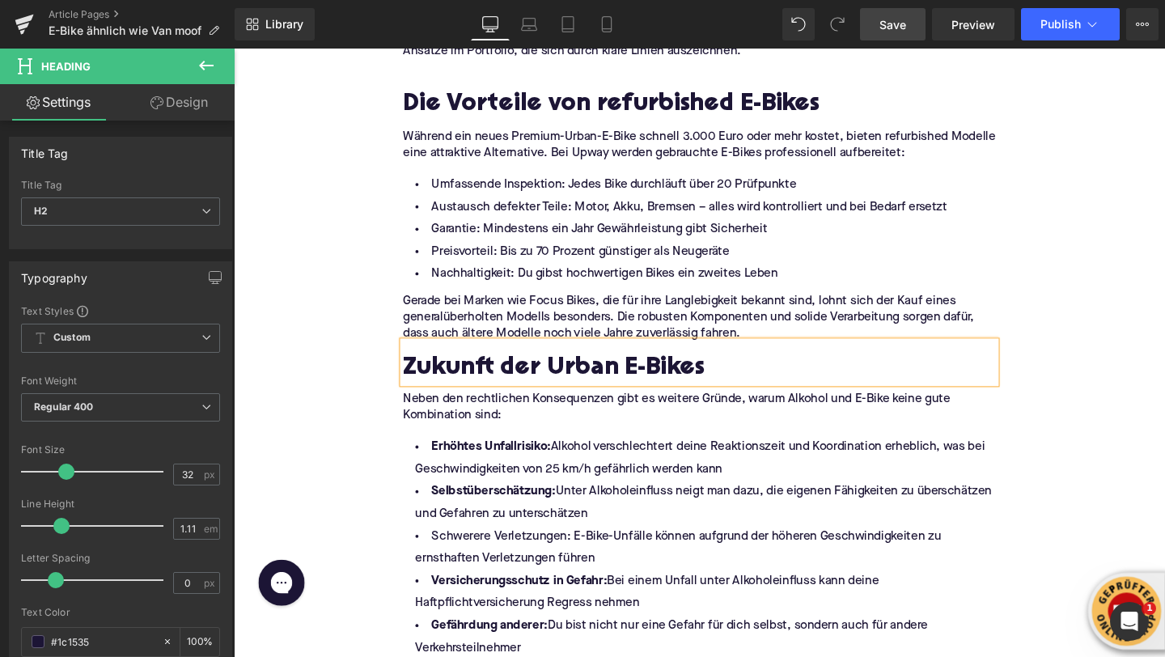
scroll to position [3791, 0]
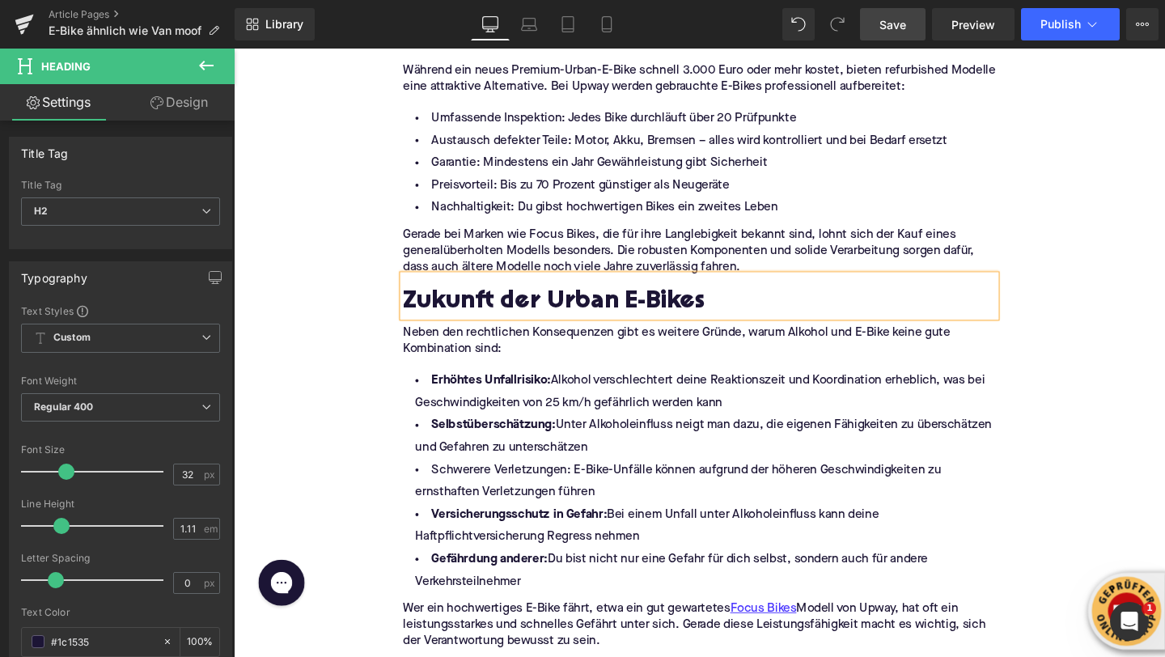
click at [465, 367] on p "Neben den rechtlichen Konsequenzen gibt es weitere Gründe, warum Alkohol und E-…" at bounding box center [723, 357] width 623 height 34
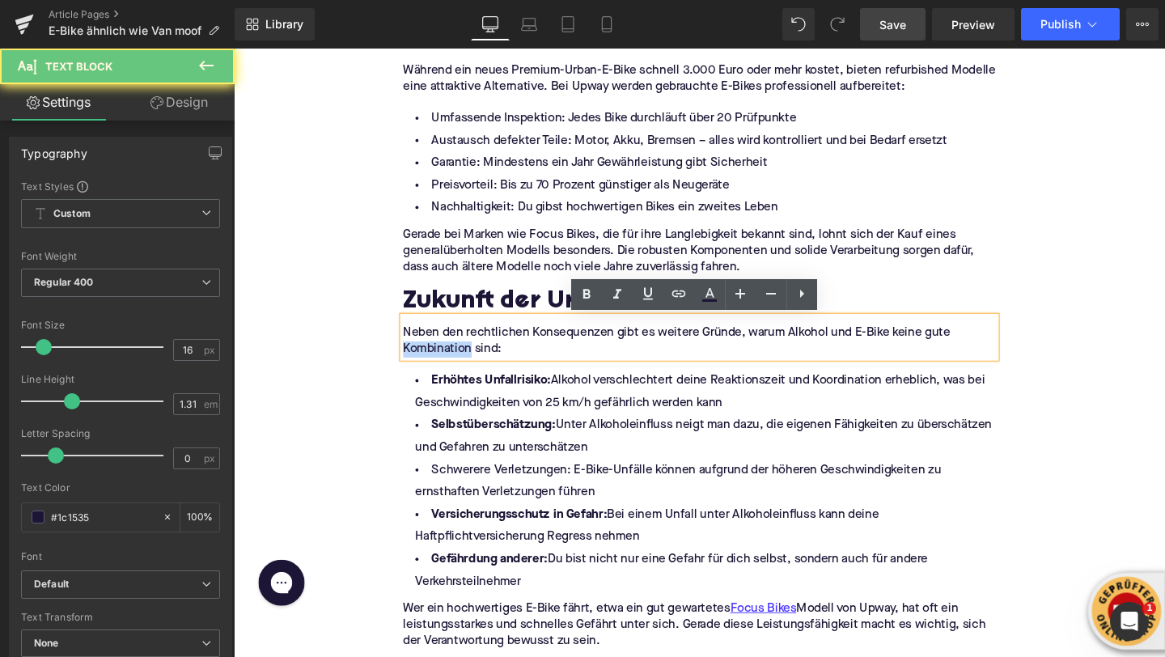
click at [465, 367] on p "Neben den rechtlichen Konsequenzen gibt es weitere Gründe, warum Alkohol und E-…" at bounding box center [723, 357] width 623 height 34
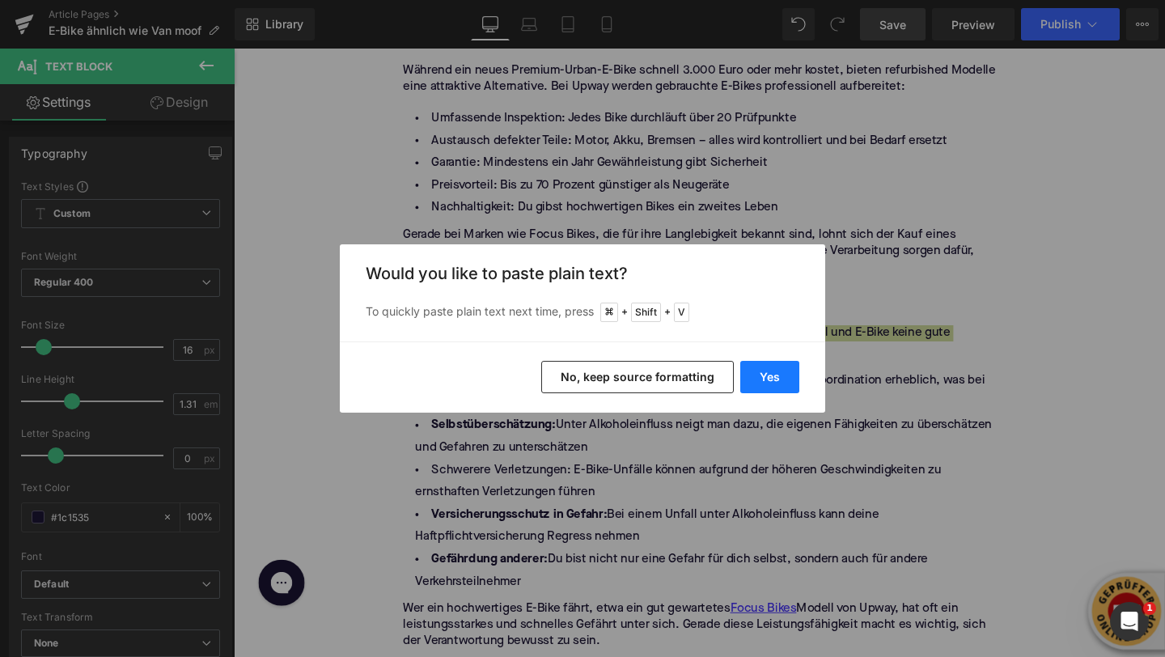
click at [757, 379] on button "Yes" at bounding box center [769, 377] width 59 height 32
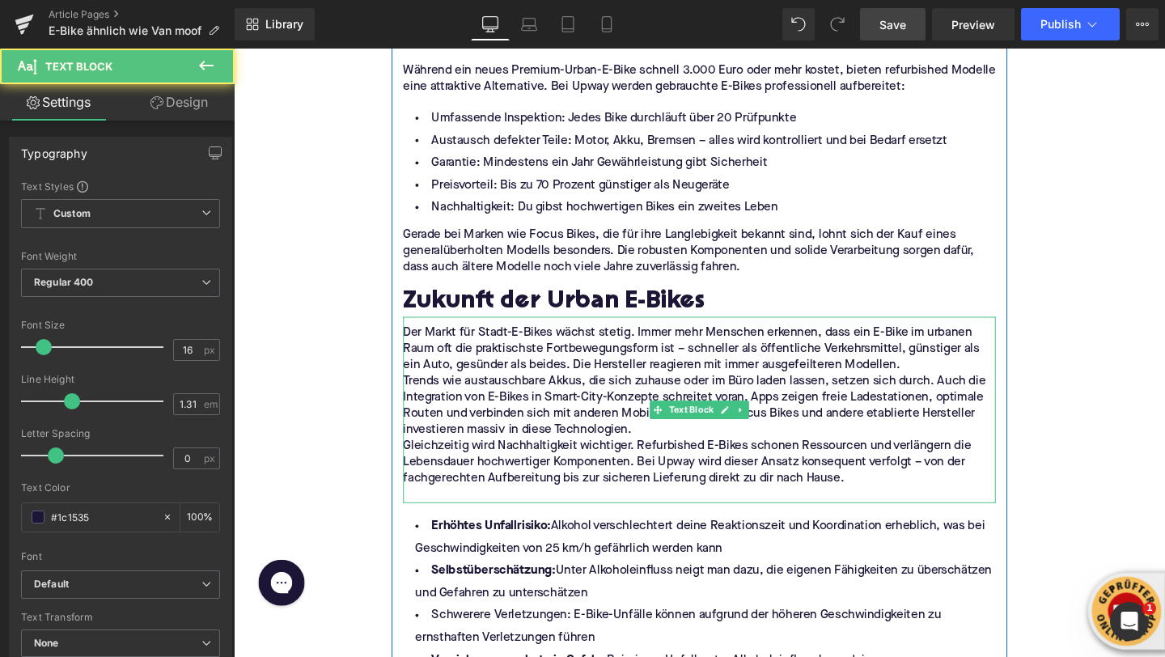
click at [963, 377] on p "Der Markt für Stadt-E-Bikes wächst stetig. Immer mehr Menschen erkennen, dass e…" at bounding box center [723, 365] width 623 height 51
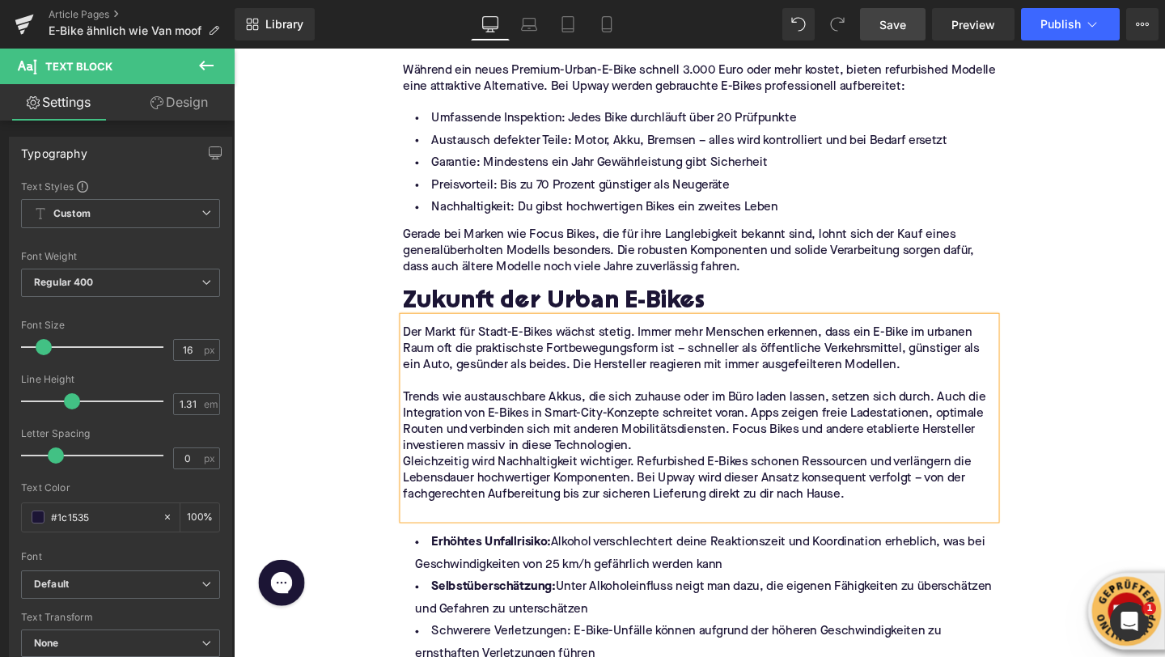
click at [698, 468] on p "Trends wie austauschbare Akkus, die sich zuhause oder im Büro laden lassen, set…" at bounding box center [723, 442] width 623 height 68
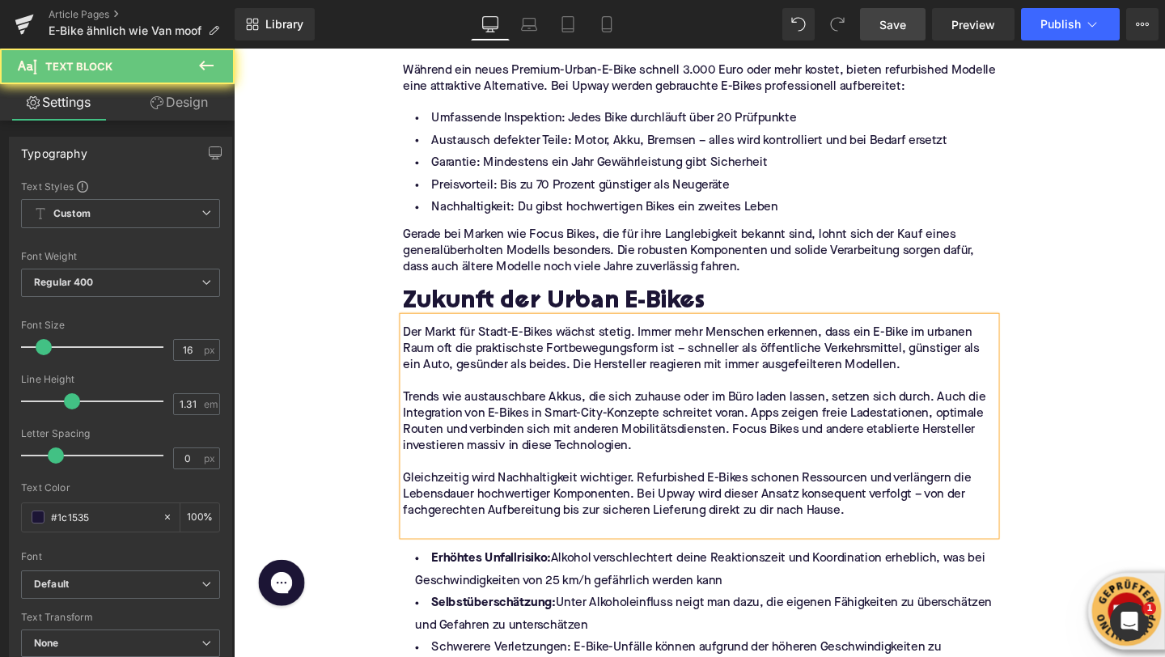
click at [499, 552] on p at bounding box center [723, 552] width 623 height 17
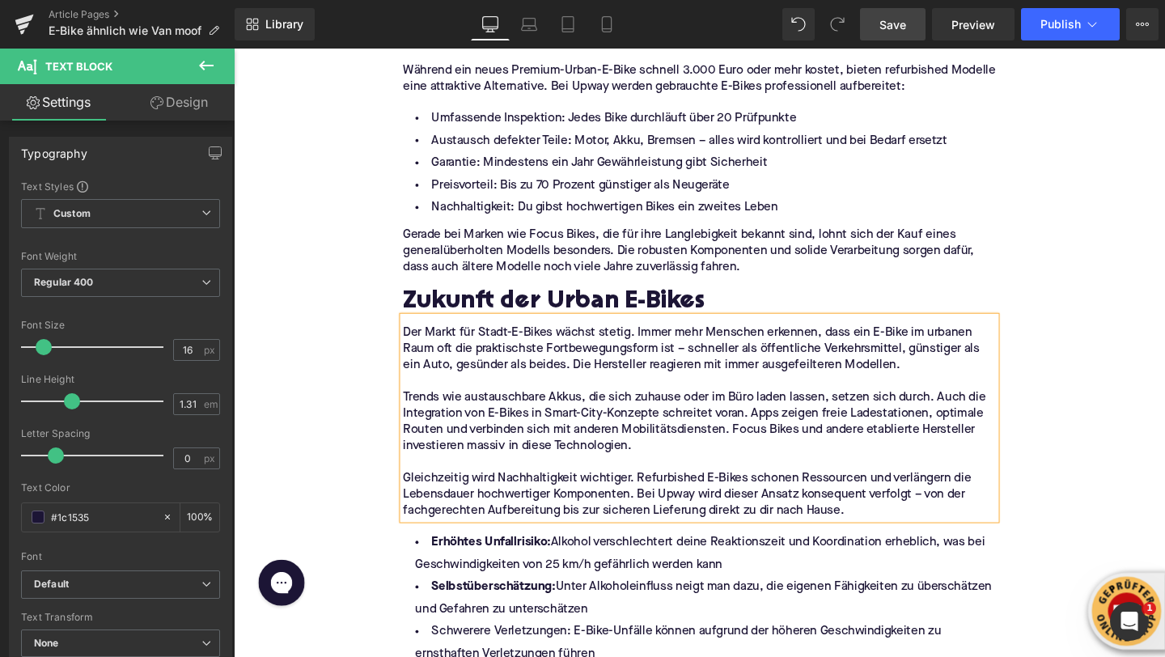
click at [333, 449] on div "Home / E-Bike ähnlich wie Van moof Breadcrumbs Die besten Urban E-Bike Alternat…" at bounding box center [723, 34] width 979 height 7280
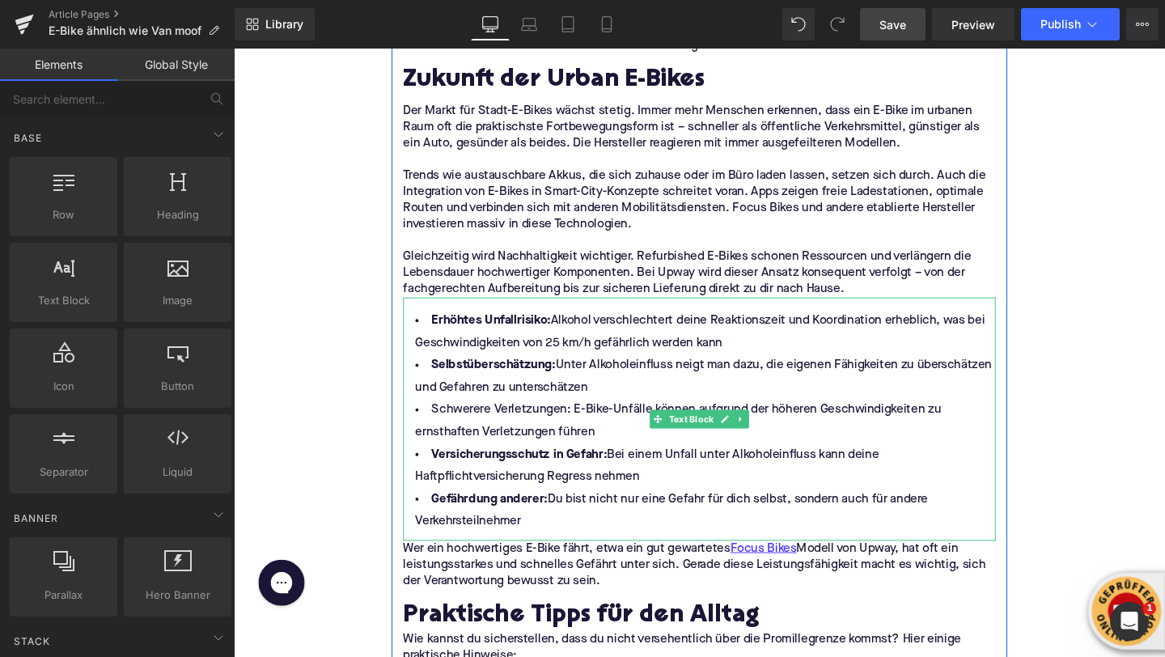
scroll to position [4033, 0]
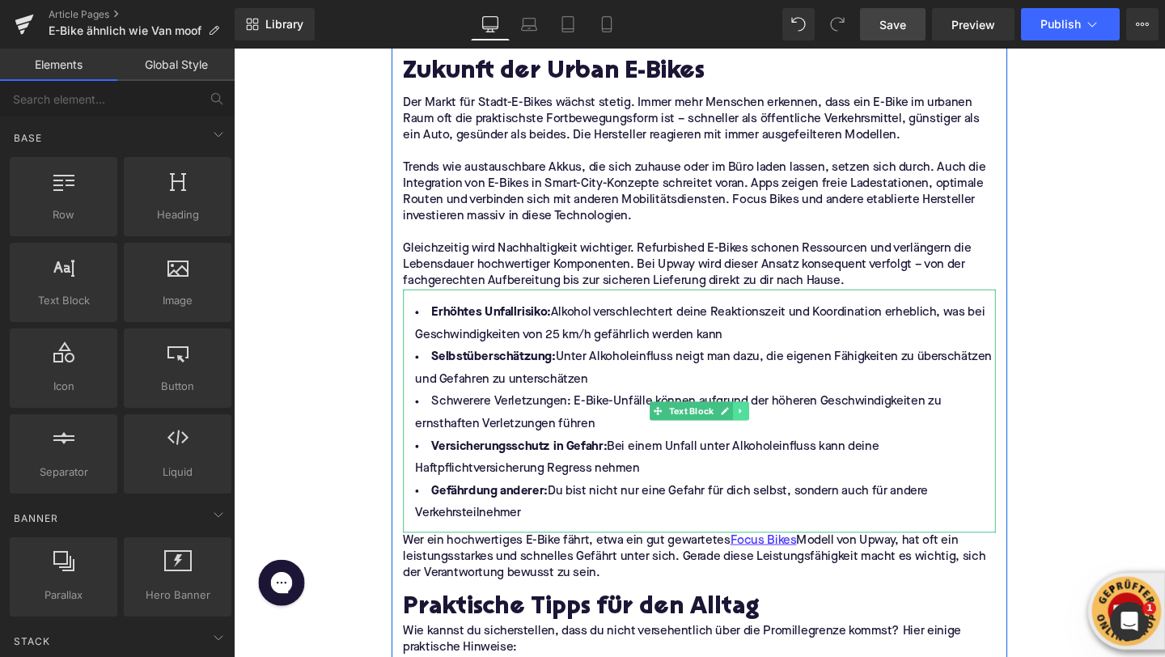
click at [766, 431] on icon at bounding box center [766, 430] width 2 height 6
click at [778, 429] on icon at bounding box center [775, 430] width 9 height 9
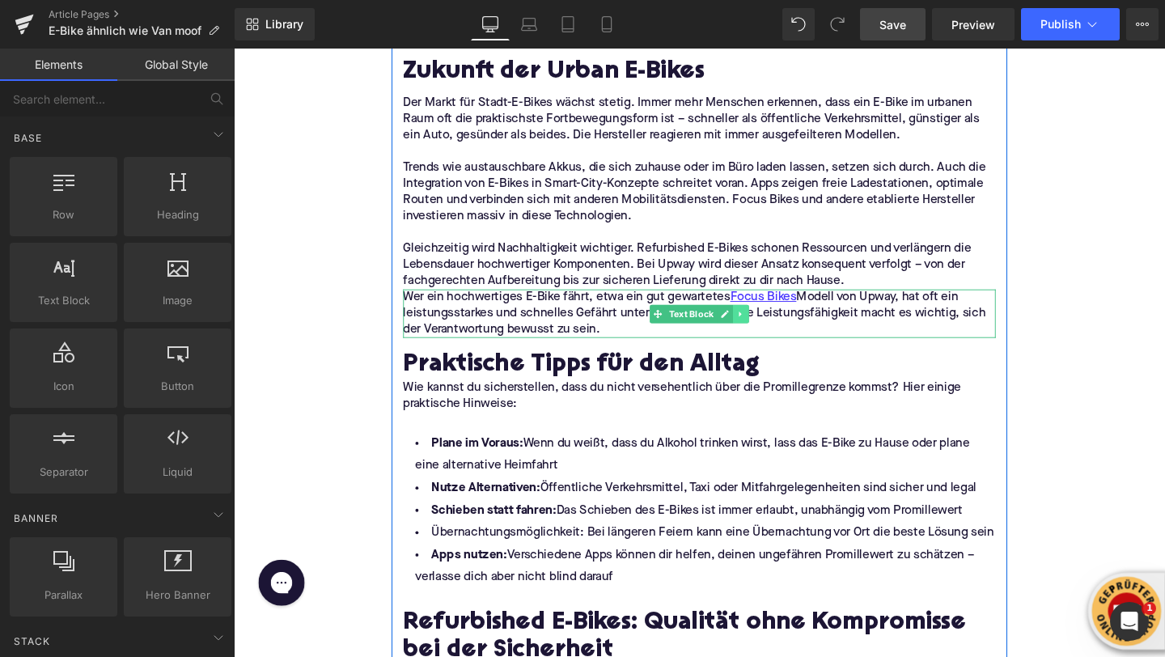
click at [765, 324] on icon at bounding box center [766, 328] width 9 height 10
click at [778, 327] on icon at bounding box center [775, 327] width 9 height 9
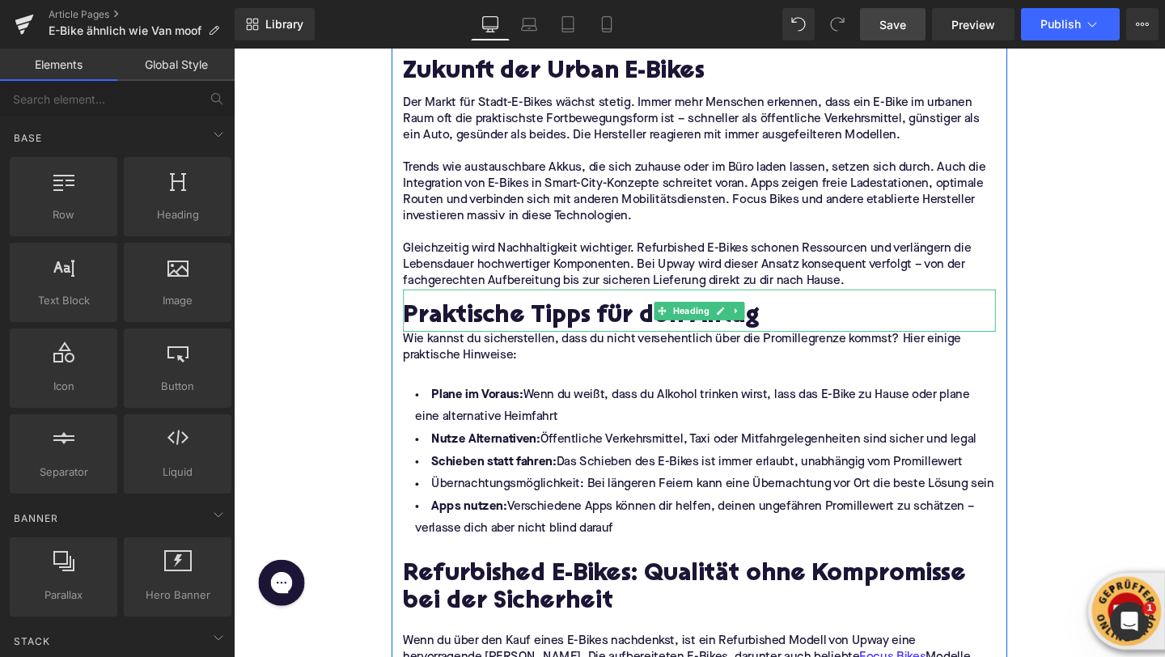
click at [549, 330] on h2 "Praktische Tipps für den Alltag" at bounding box center [723, 330] width 623 height 29
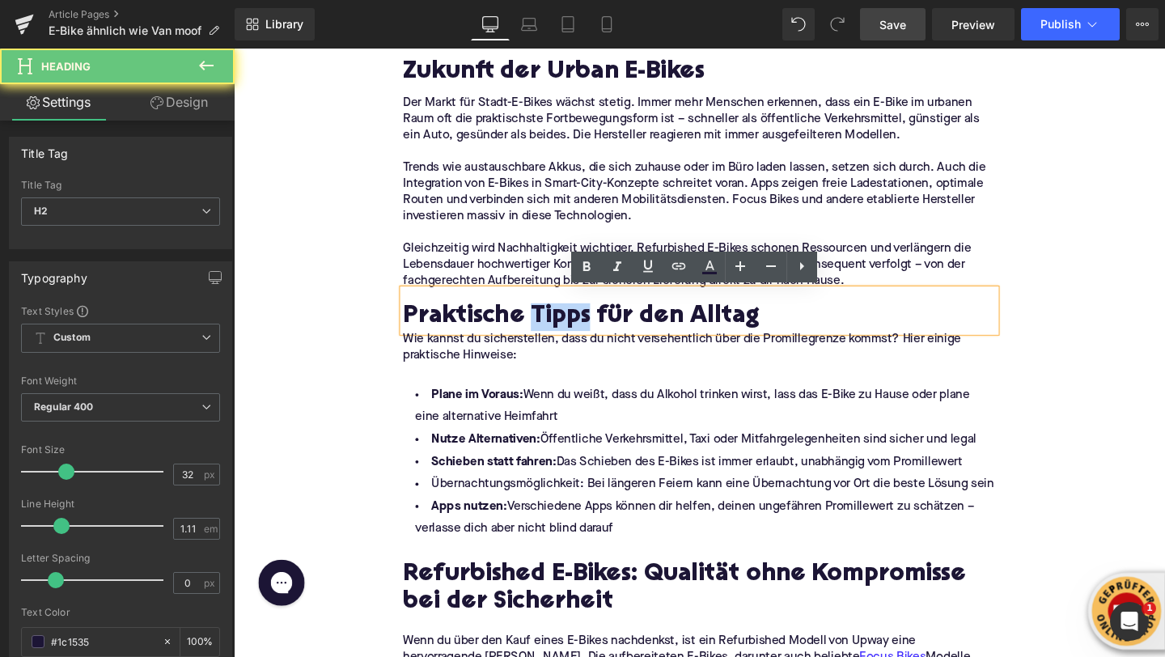
click at [549, 330] on h2 "Praktische Tipps für den Alltag" at bounding box center [723, 330] width 623 height 29
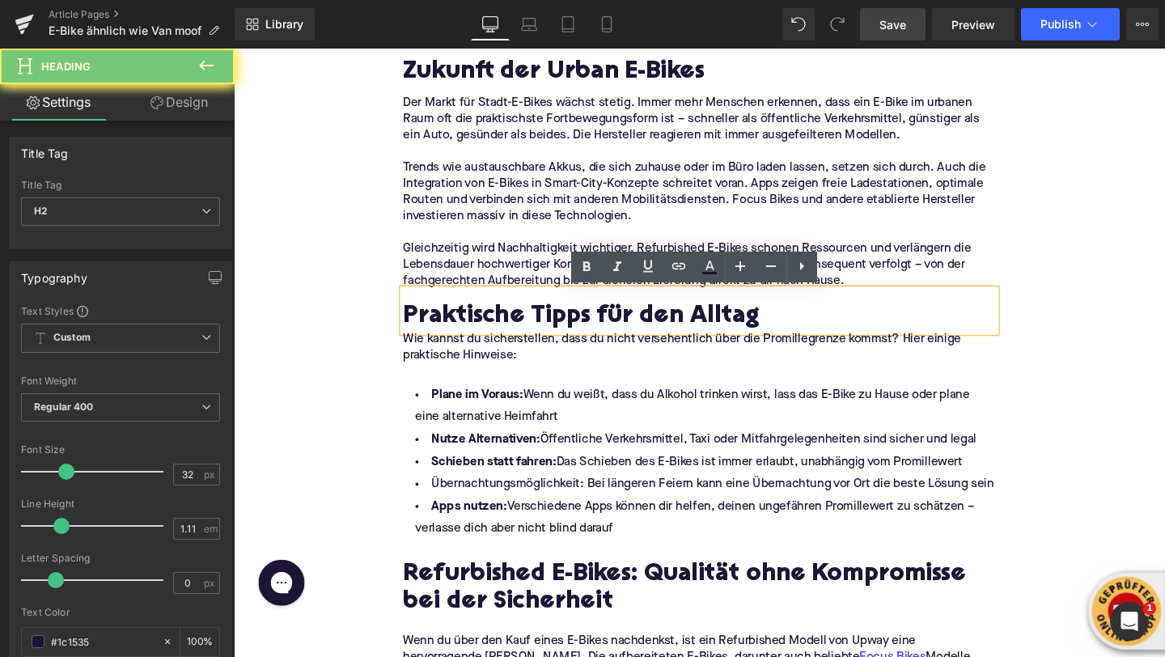
click at [549, 330] on h2 "Praktische Tipps für den Alltag" at bounding box center [723, 330] width 623 height 29
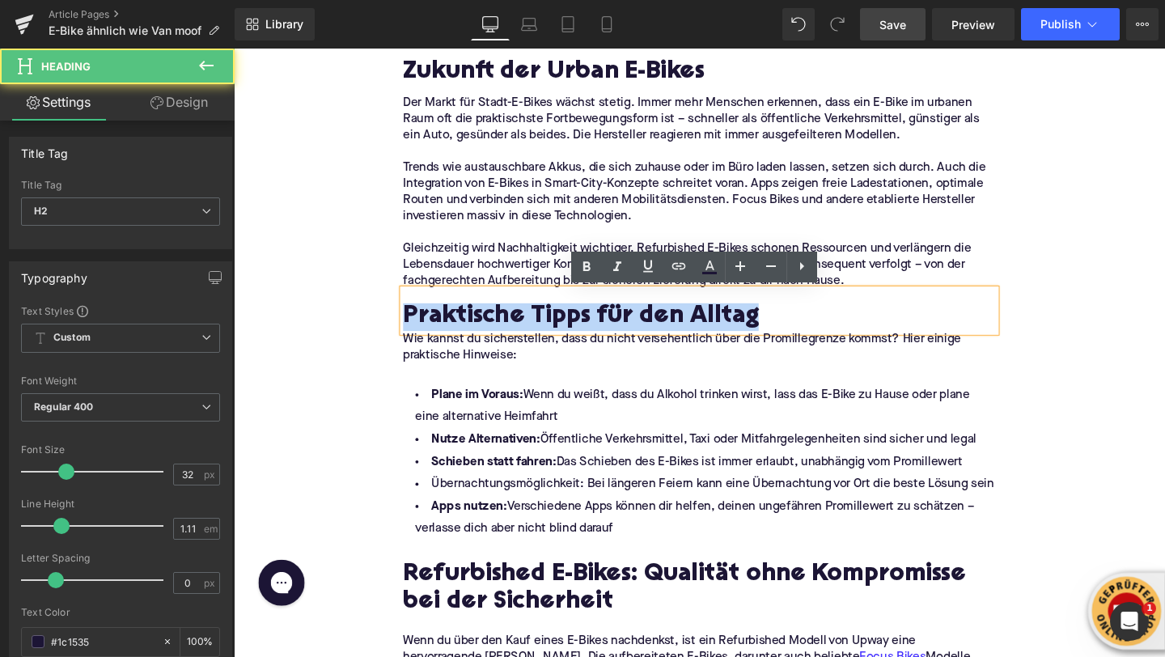
click at [549, 330] on h2 "Praktische Tipps für den Alltag" at bounding box center [723, 330] width 623 height 29
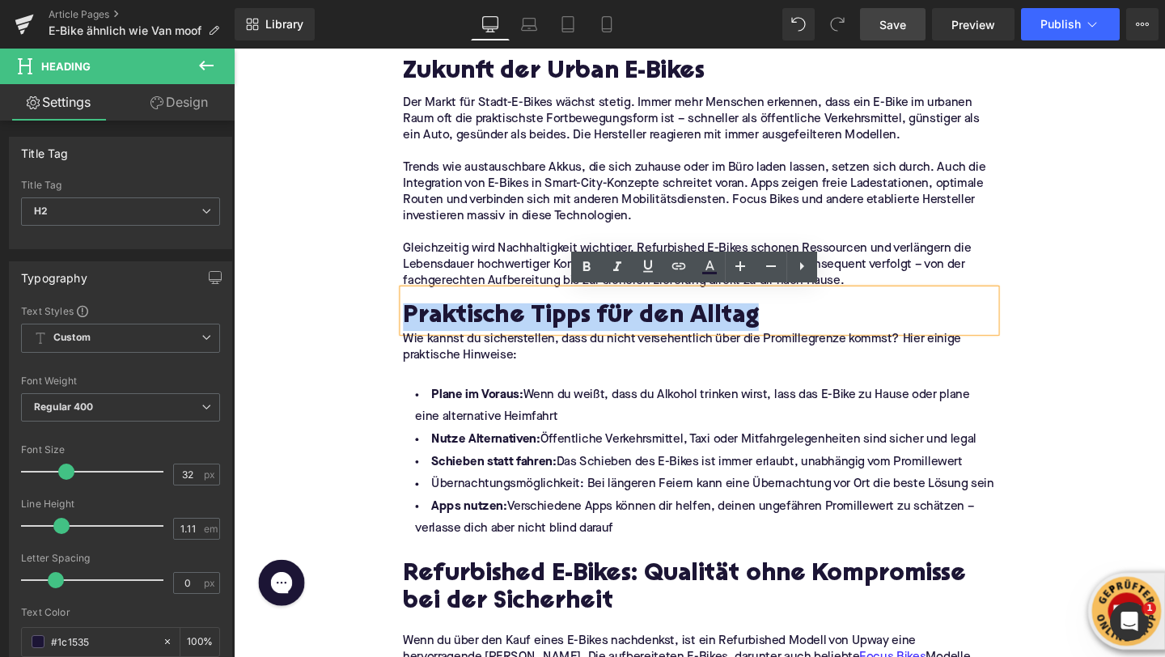
paste div
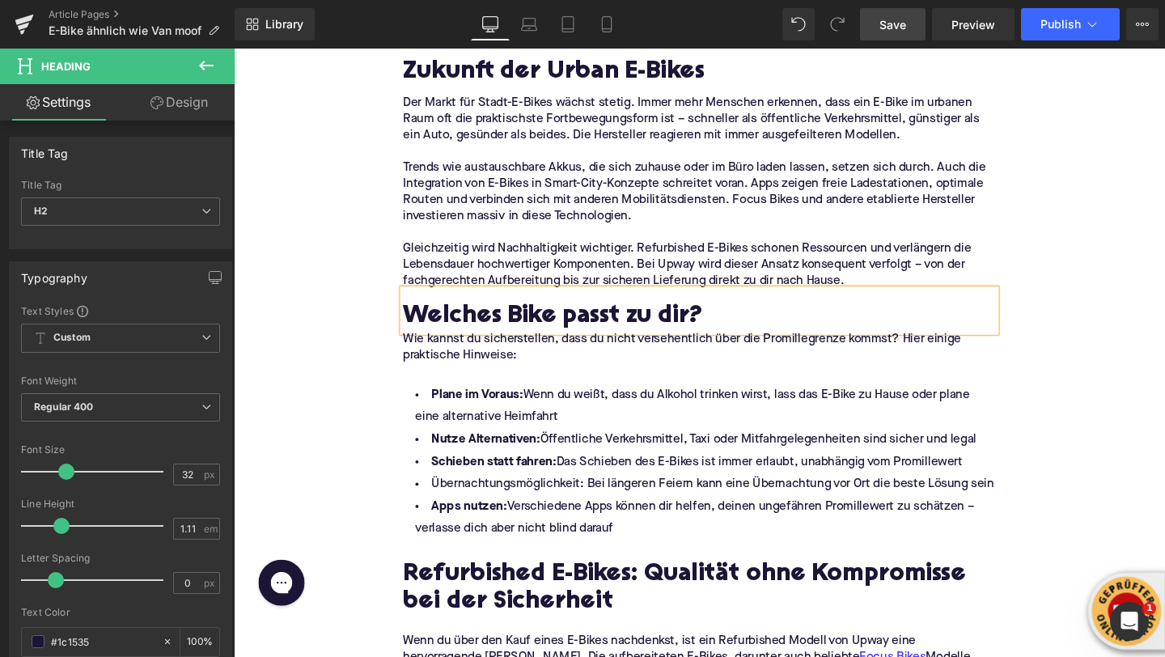
click at [493, 444] on li "Plane im Voraus: Wenn du weißt, dass du Alkohol trinken wirst, lass das E-Bike …" at bounding box center [723, 424] width 623 height 47
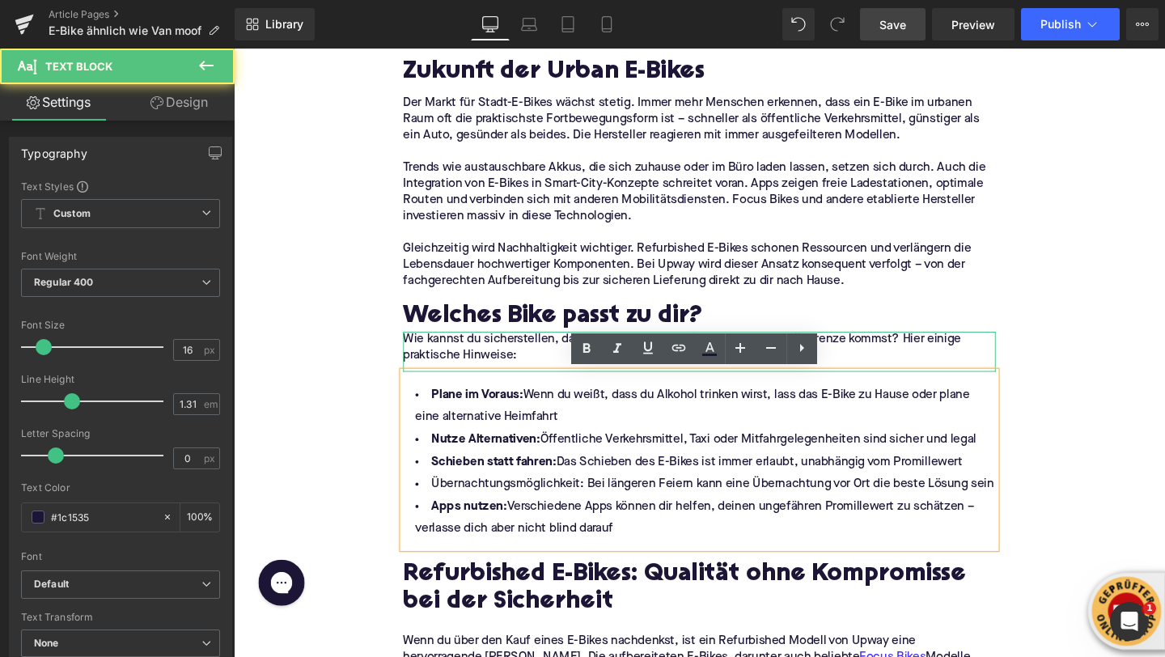
click at [484, 356] on p "Wie kannst du sicherstellen, dass du nicht versehentlich über die Promillegrenz…" at bounding box center [723, 363] width 623 height 34
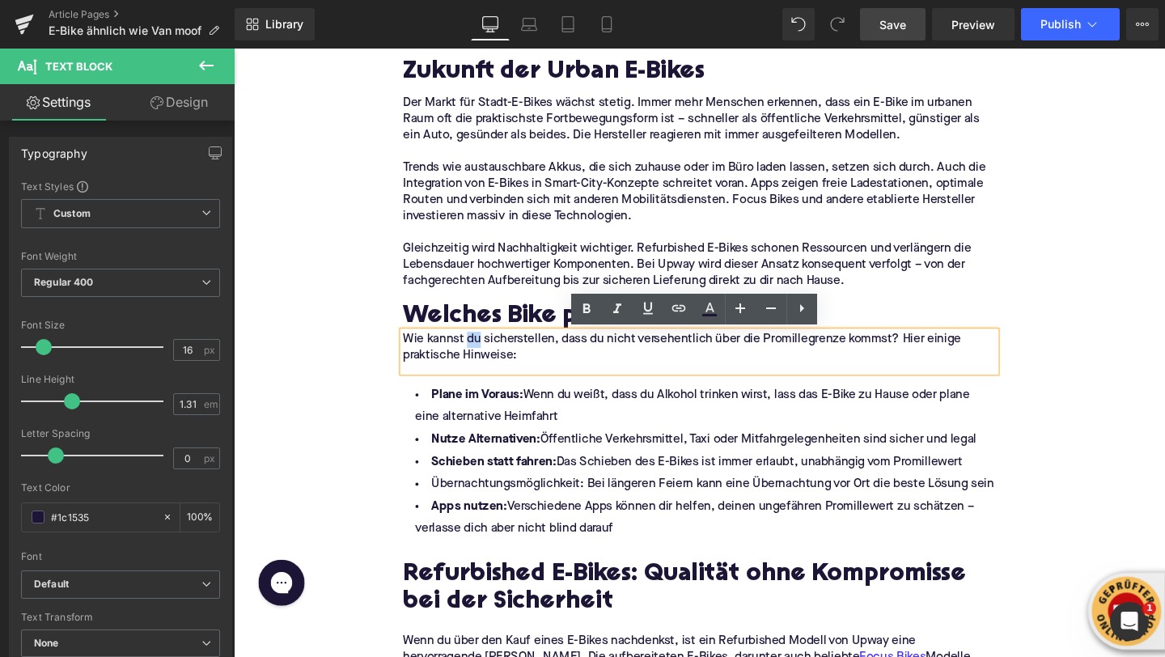
click at [484, 356] on p "Wie kannst du sicherstellen, dass du nicht versehentlich über die Promillegrenz…" at bounding box center [723, 363] width 623 height 34
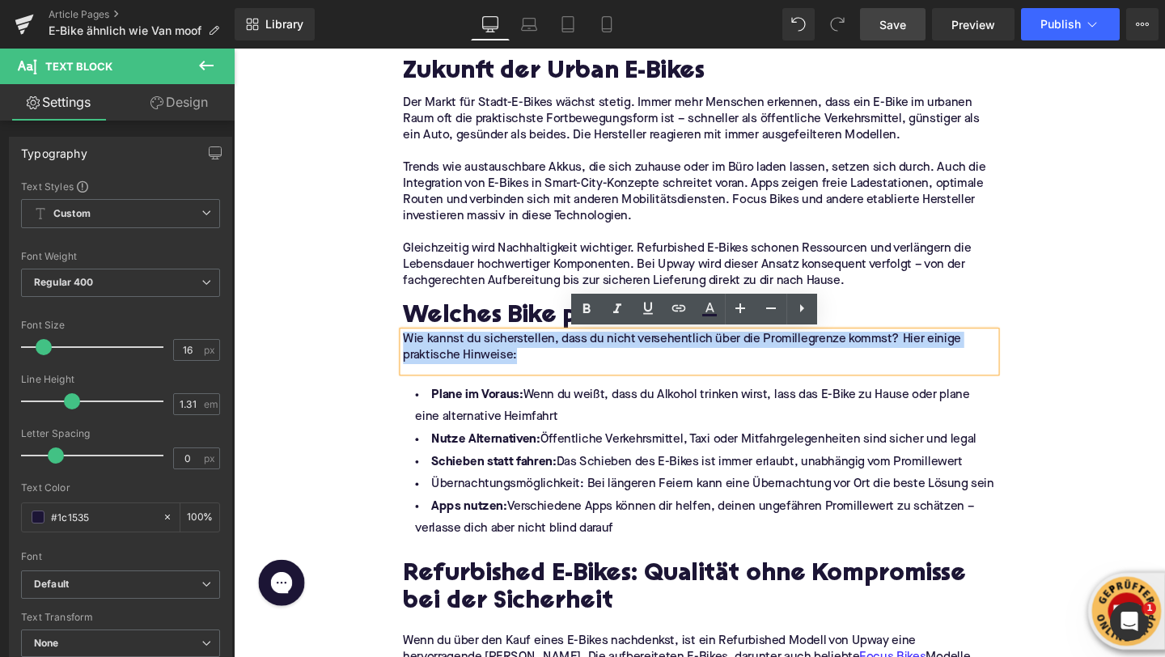
click at [484, 356] on p "Wie kannst du sicherstellen, dass du nicht versehentlich über die Promillegrenz…" at bounding box center [723, 363] width 623 height 34
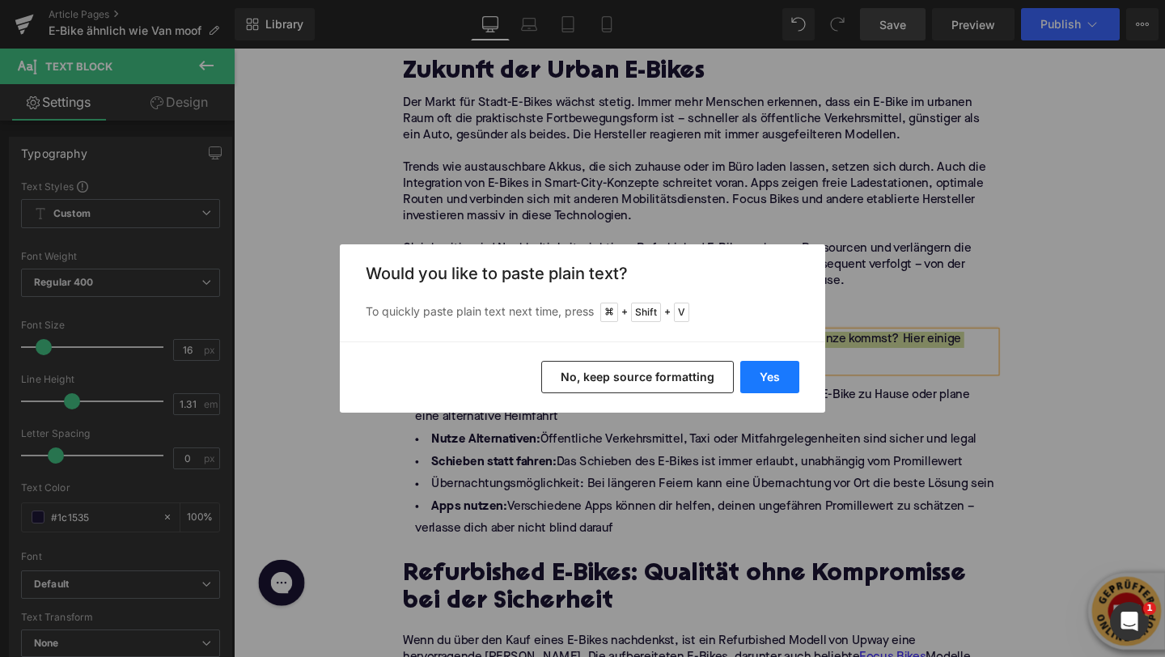
click at [744, 381] on button "Yes" at bounding box center [769, 377] width 59 height 32
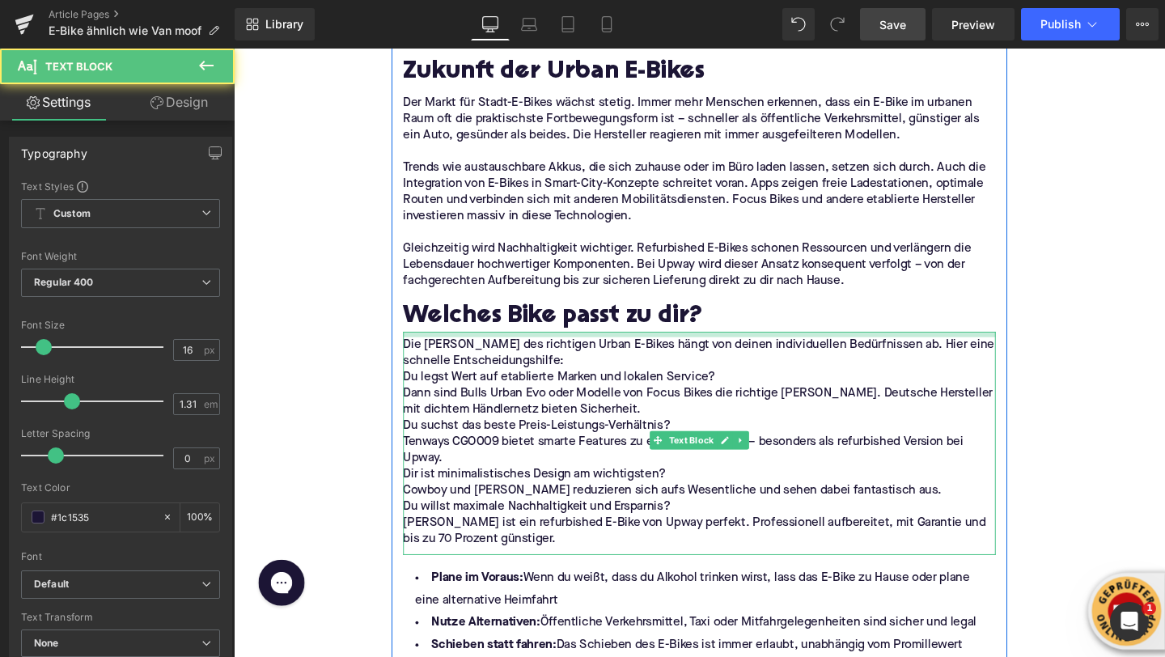
drag, startPoint x: 450, startPoint y: 349, endPoint x: 449, endPoint y: 358, distance: 8.9
click at [449, 358] on div "Die [PERSON_NAME] des richtigen Urban E-Bikes hängt von deinen individuellen Be…" at bounding box center [723, 463] width 623 height 235
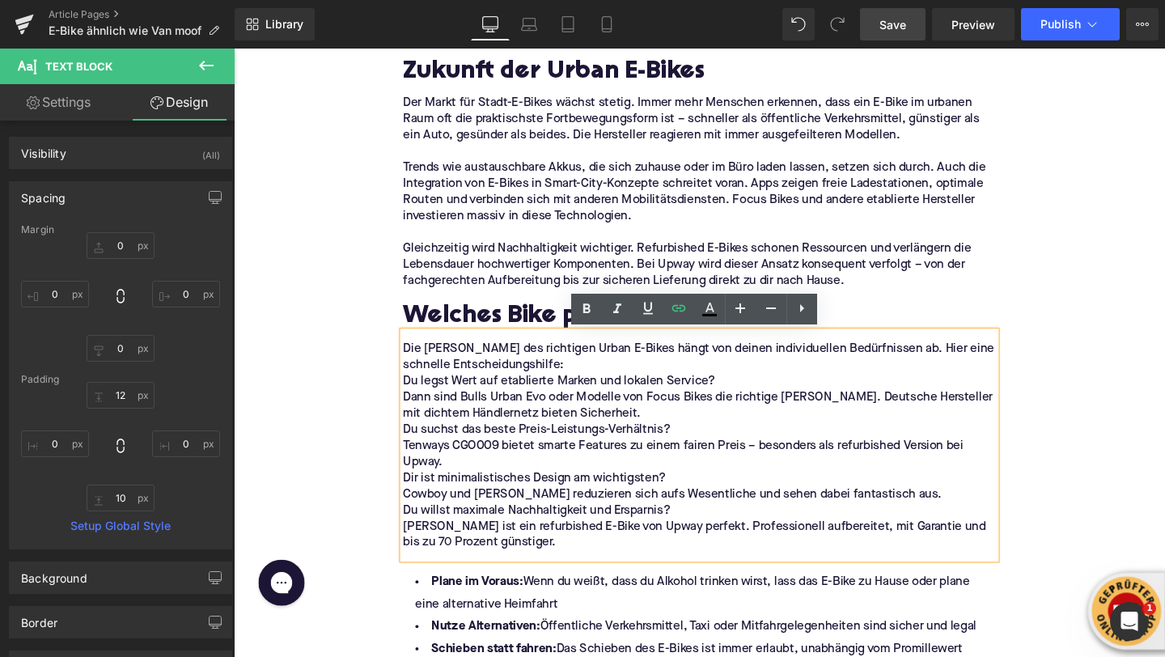
click at [533, 384] on p "Die [PERSON_NAME] des richtigen Urban E-Bikes hängt von deinen individuellen Be…" at bounding box center [723, 373] width 623 height 34
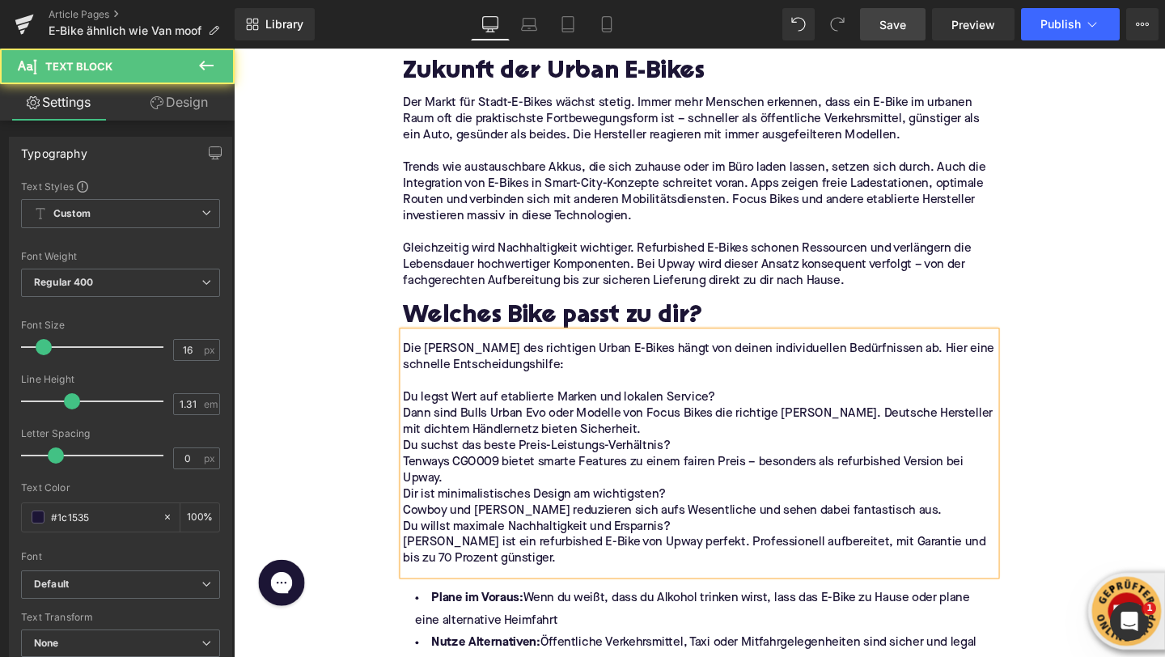
click at [592, 444] on p "Dann sind Bulls Urban Evo oder Modelle von Focus Bikes die richtige [PERSON_NAM…" at bounding box center [723, 441] width 623 height 34
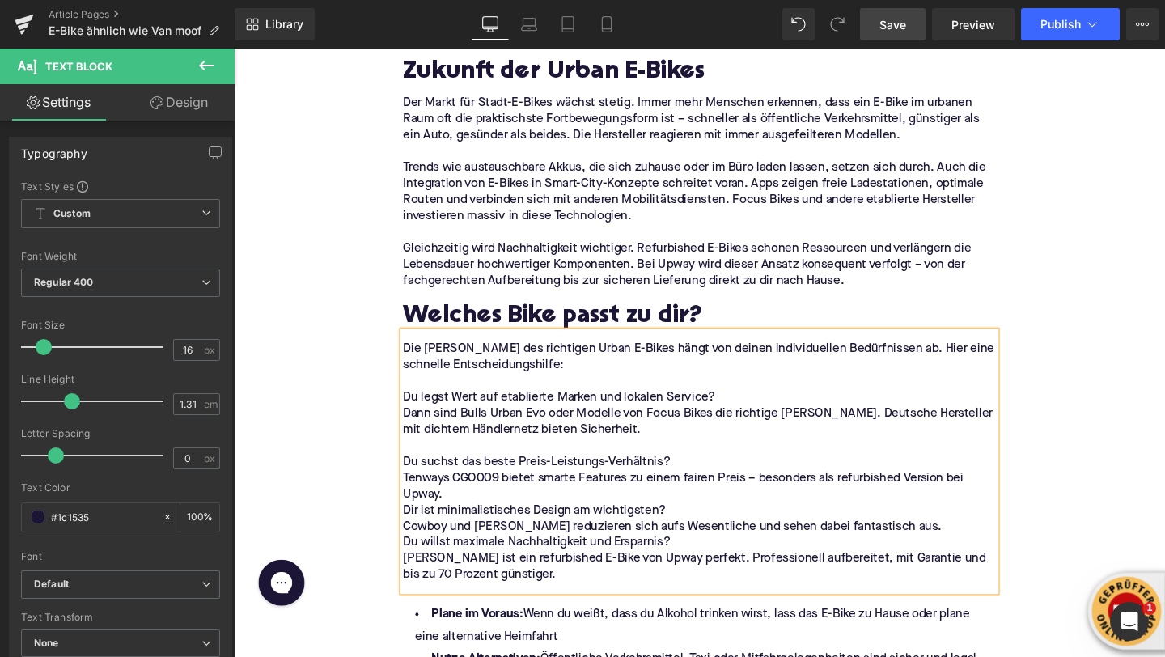
click at [612, 515] on p "Tenways CGO009 bietet smarte Features zu einem fairen Preis – besonders als ref…" at bounding box center [723, 509] width 623 height 34
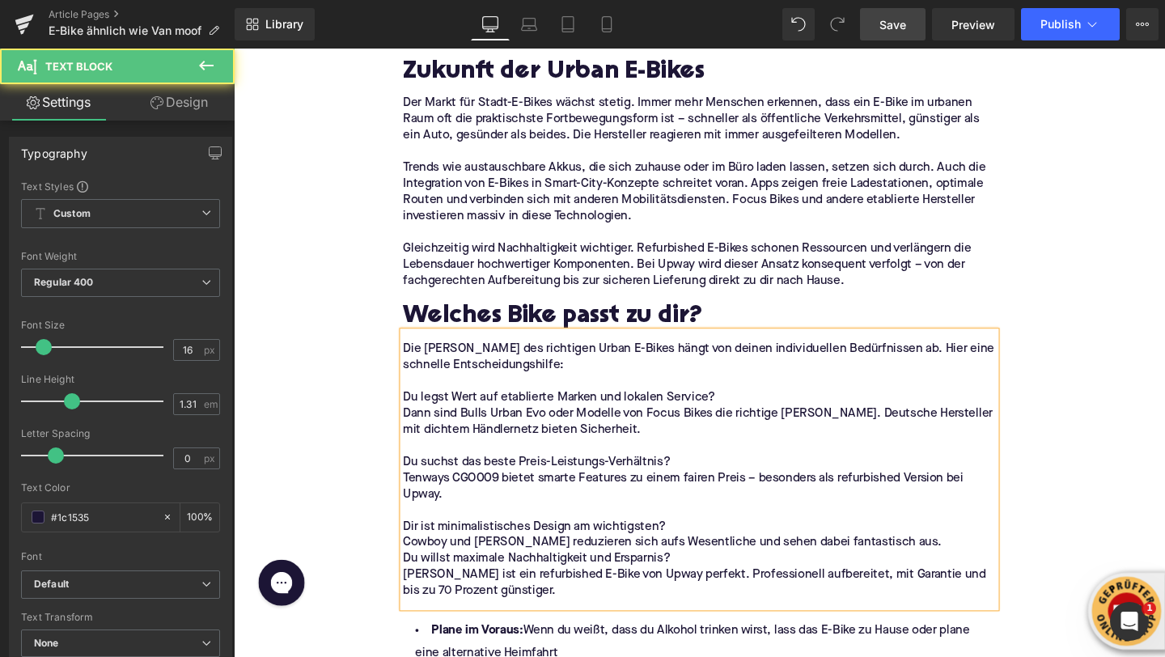
click at [702, 581] on p "Du willst maximale Nachhaltigkeit und Ersparnis?" at bounding box center [723, 585] width 623 height 17
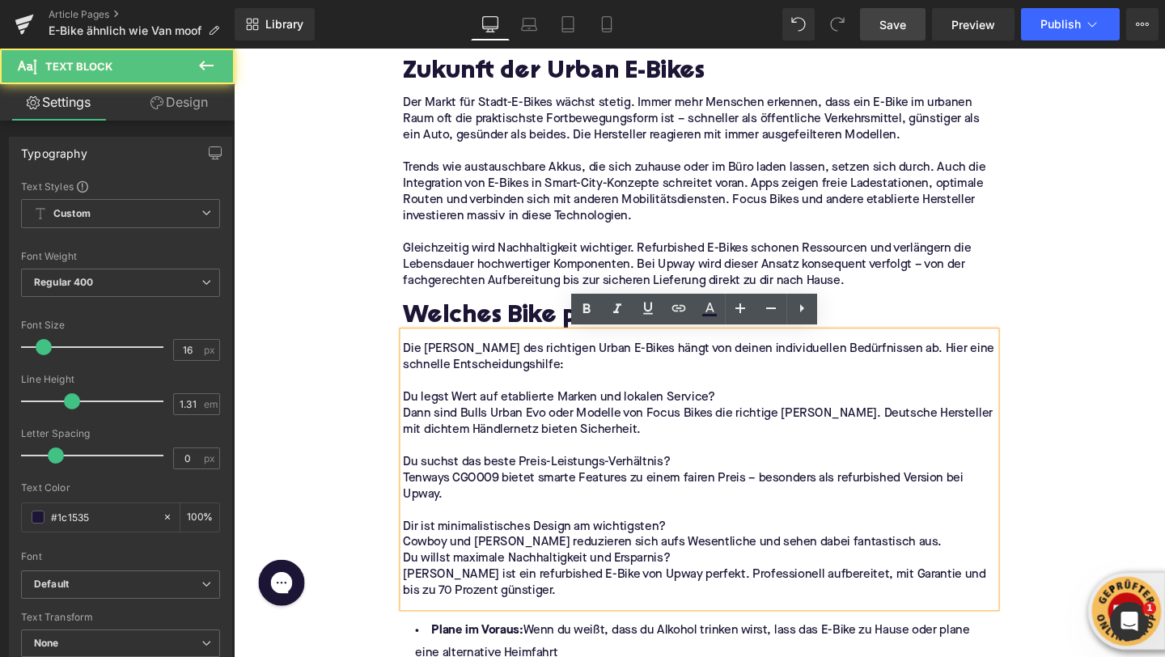
click at [929, 574] on p "Cowboy und [PERSON_NAME] reduzieren sich aufs Wesentliche und sehen dabei fanta…" at bounding box center [723, 568] width 623 height 17
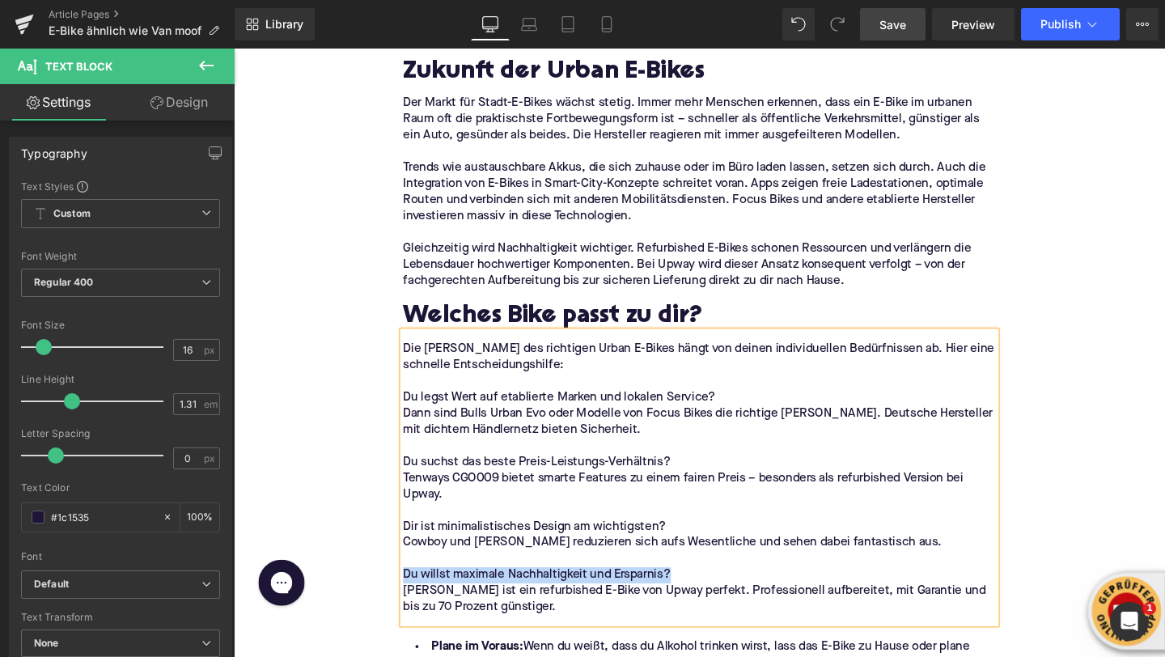
drag, startPoint x: 739, startPoint y: 600, endPoint x: 318, endPoint y: 600, distance: 420.8
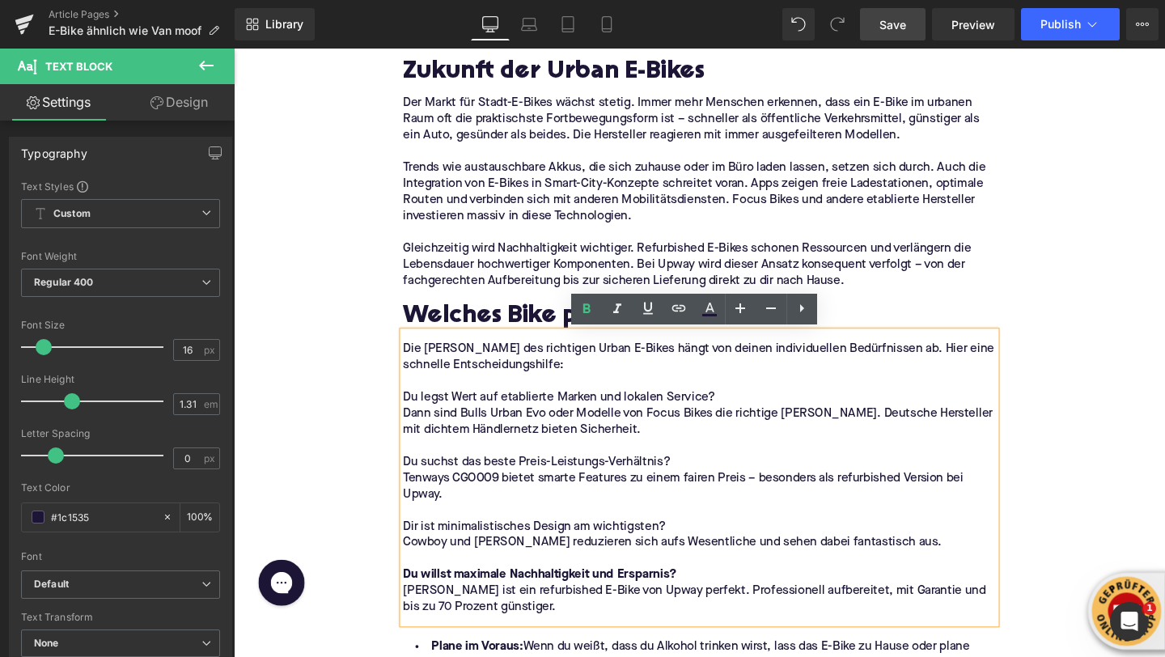
click at [435, 550] on p "Dir ist minimalistisches Design am wichtigsten?" at bounding box center [723, 551] width 623 height 17
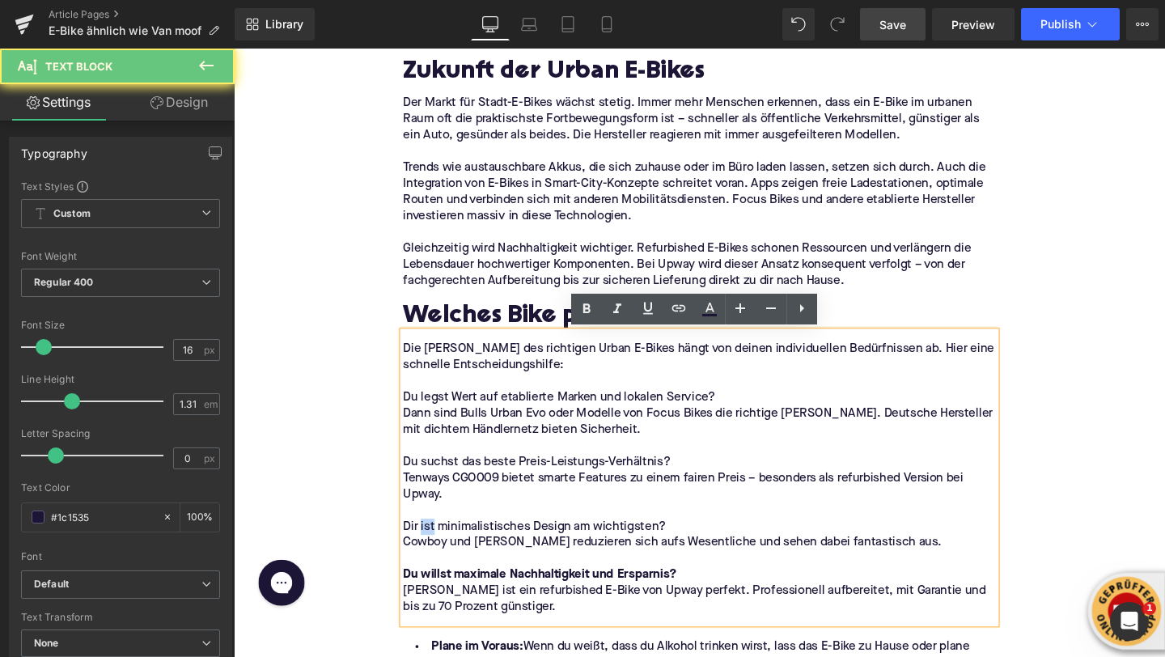
click at [435, 550] on p "Dir ist minimalistisches Design am wichtigsten?" at bounding box center [723, 551] width 623 height 17
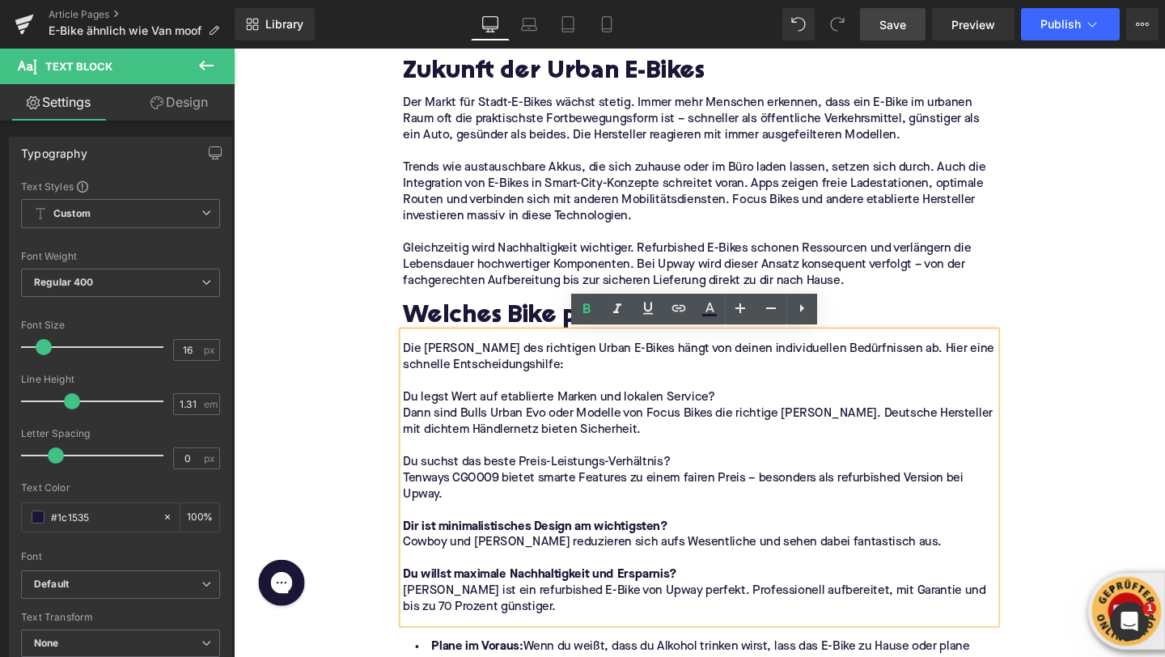
click at [440, 479] on p "Du suchst das beste Preis-Leistungs-Verhältnis?" at bounding box center [723, 483] width 623 height 17
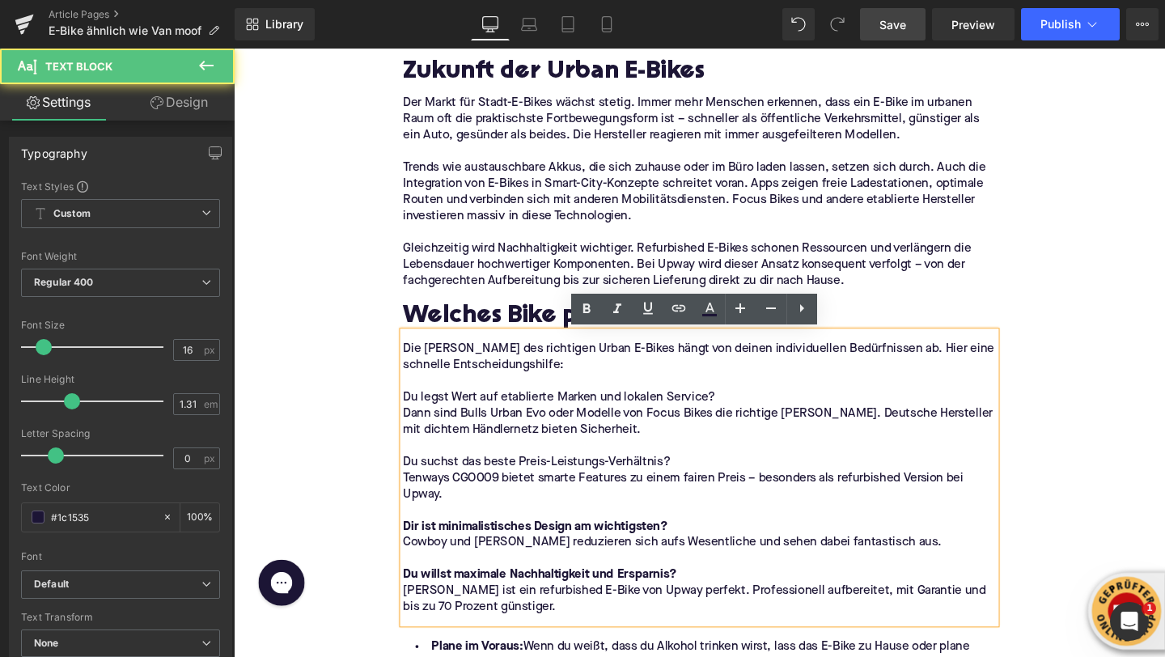
click at [440, 479] on p "Du suchst das beste Preis-Leistungs-Verhältnis?" at bounding box center [723, 483] width 623 height 17
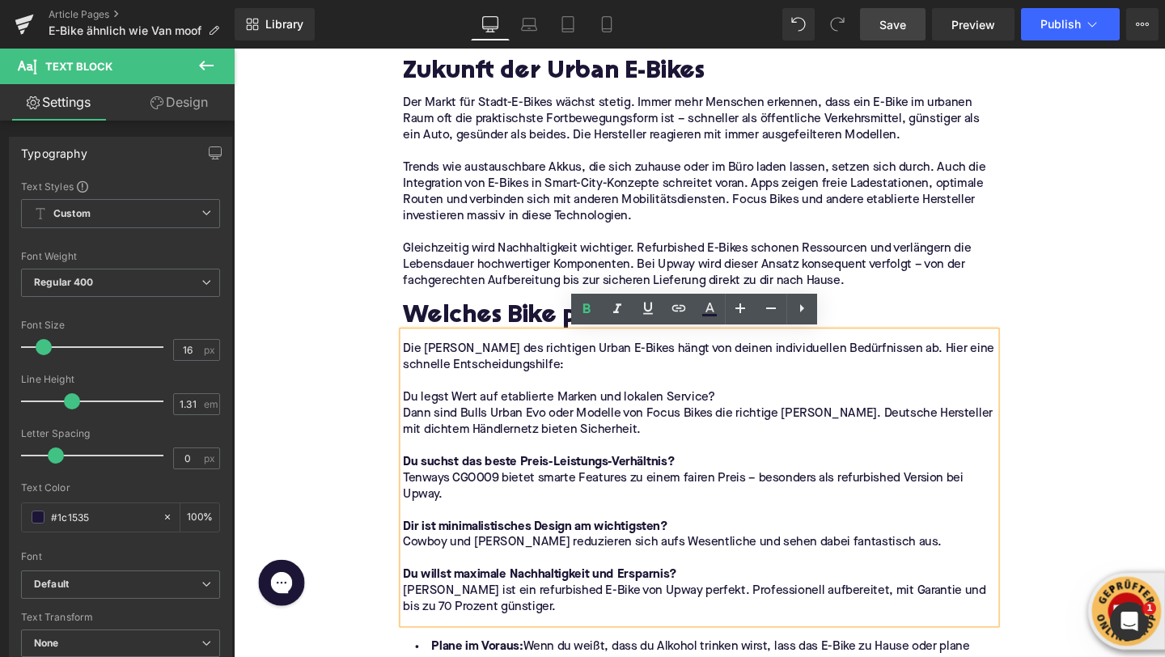
click at [443, 414] on p "Du legst Wert auf etablierte Marken und lokalen Service?" at bounding box center [723, 415] width 623 height 17
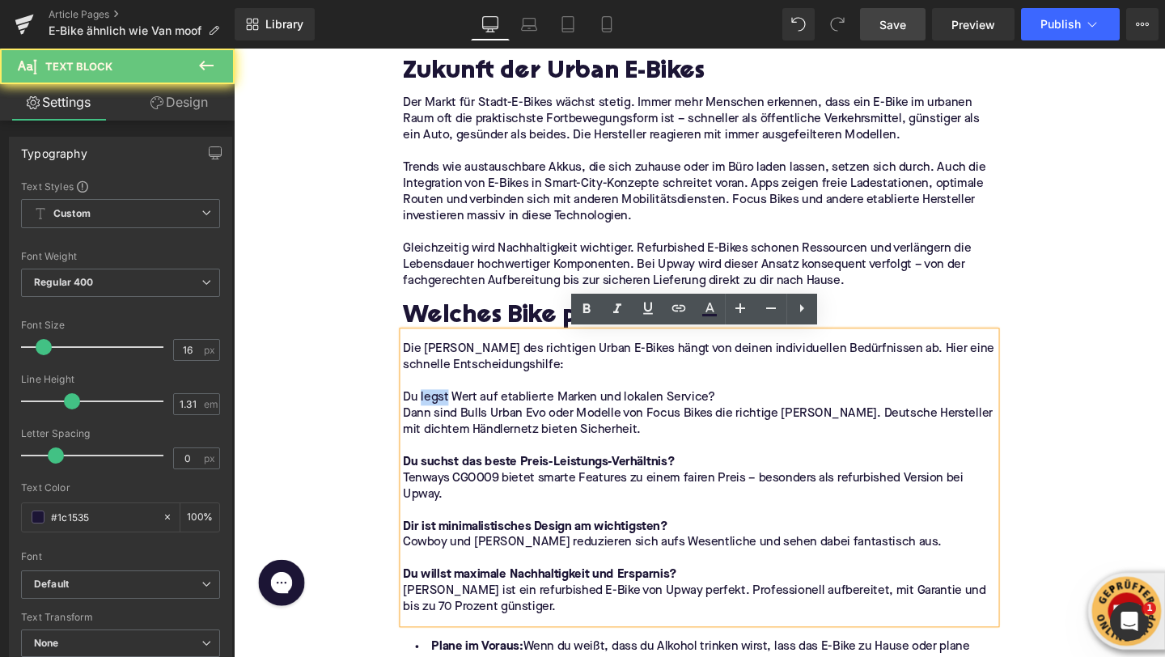
click at [443, 414] on p "Du legst Wert auf etablierte Marken und lokalen Service?" at bounding box center [723, 415] width 623 height 17
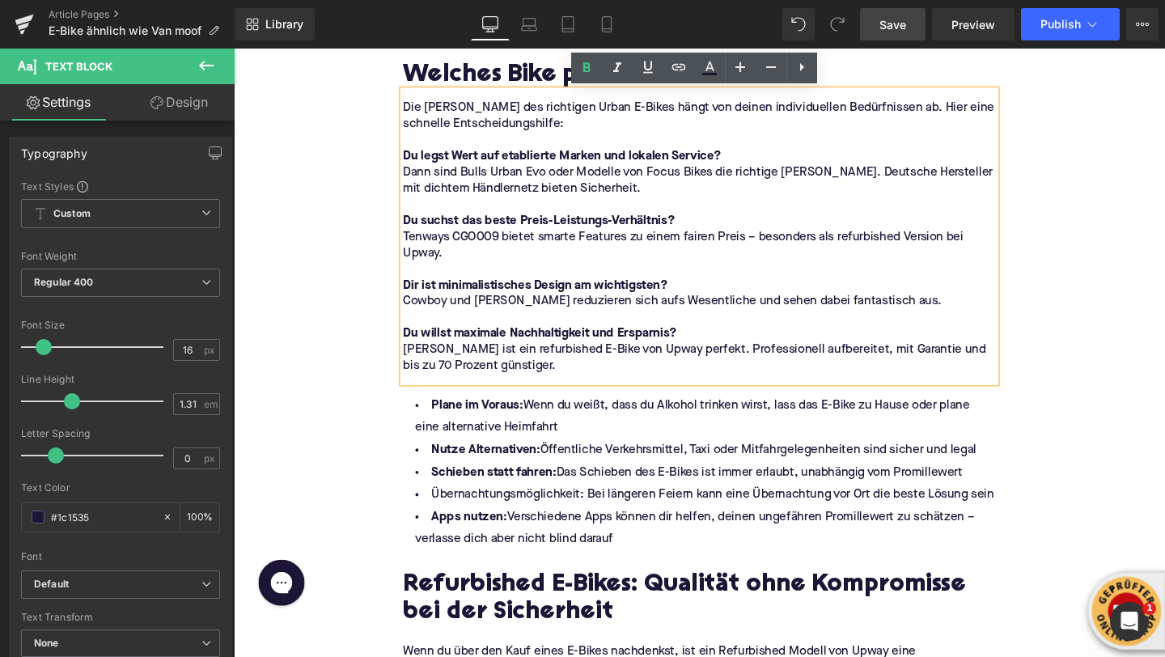
scroll to position [4364, 0]
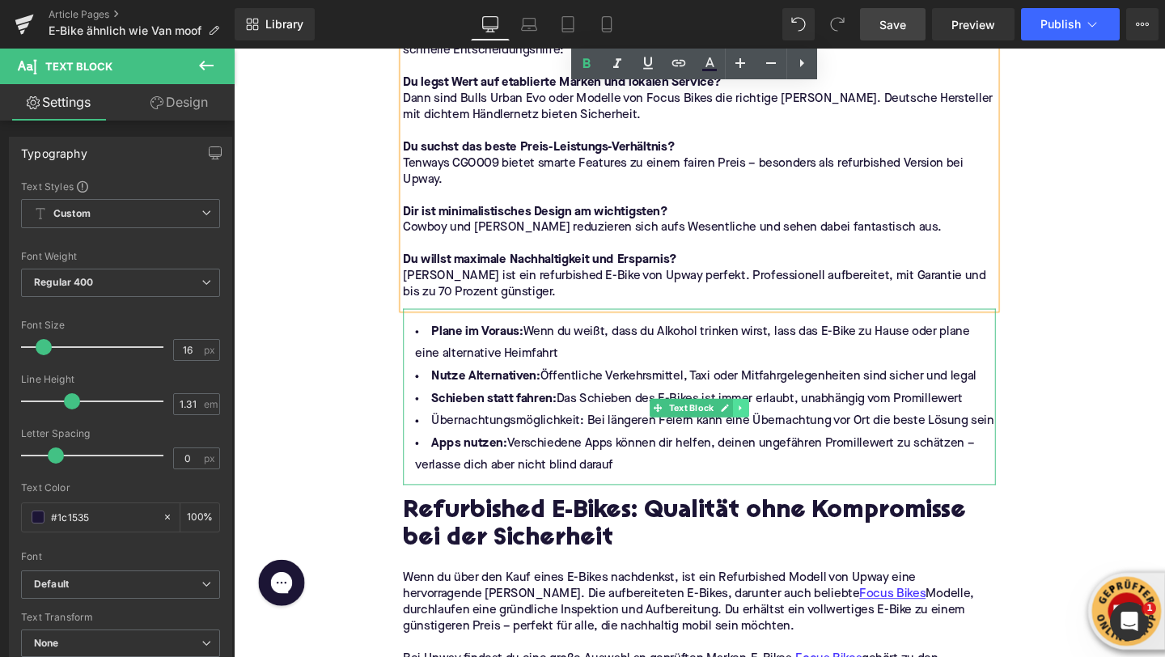
click at [766, 426] on icon at bounding box center [766, 426] width 2 height 6
click at [774, 426] on icon at bounding box center [775, 426] width 9 height 9
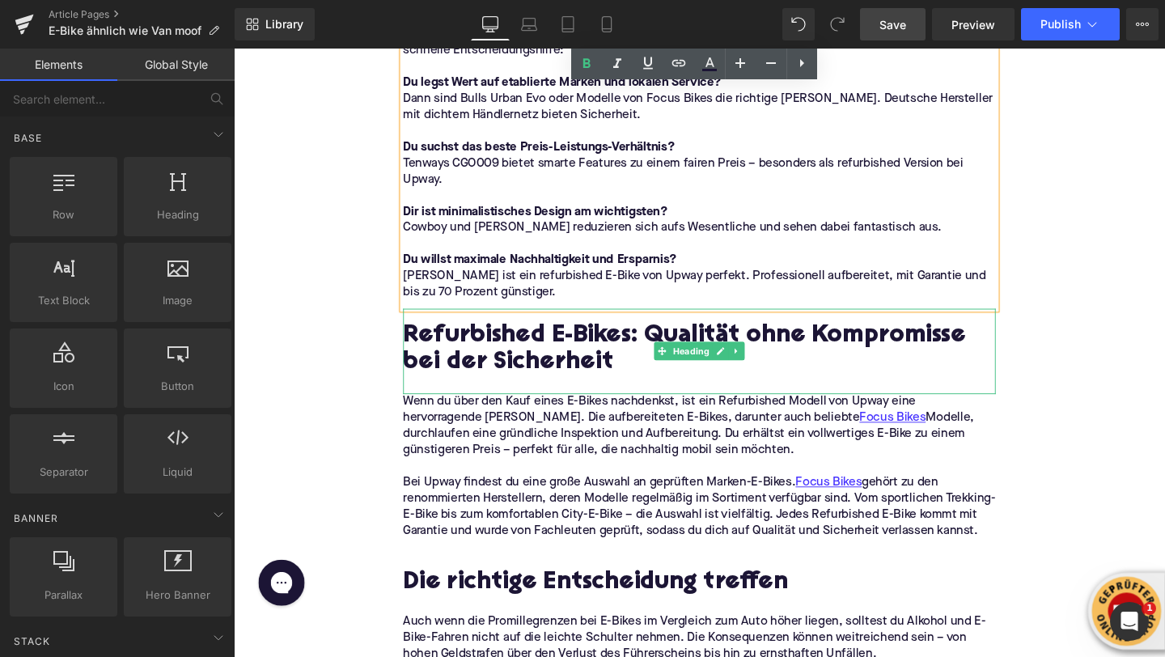
click at [531, 372] on h2 "Refurbished E-Bikes: Qualität ohne Kompromisse bei der Sicherheit" at bounding box center [723, 365] width 623 height 57
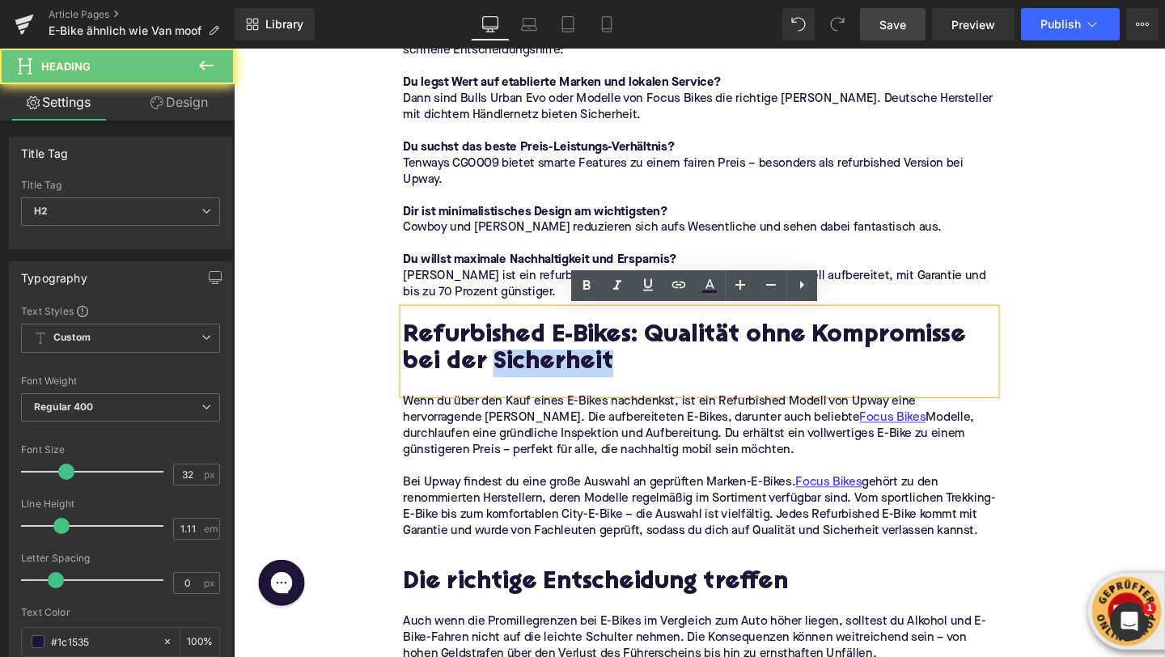
click at [531, 372] on h2 "Refurbished E-Bikes: Qualität ohne Kompromisse bei der Sicherheit" at bounding box center [723, 365] width 623 height 57
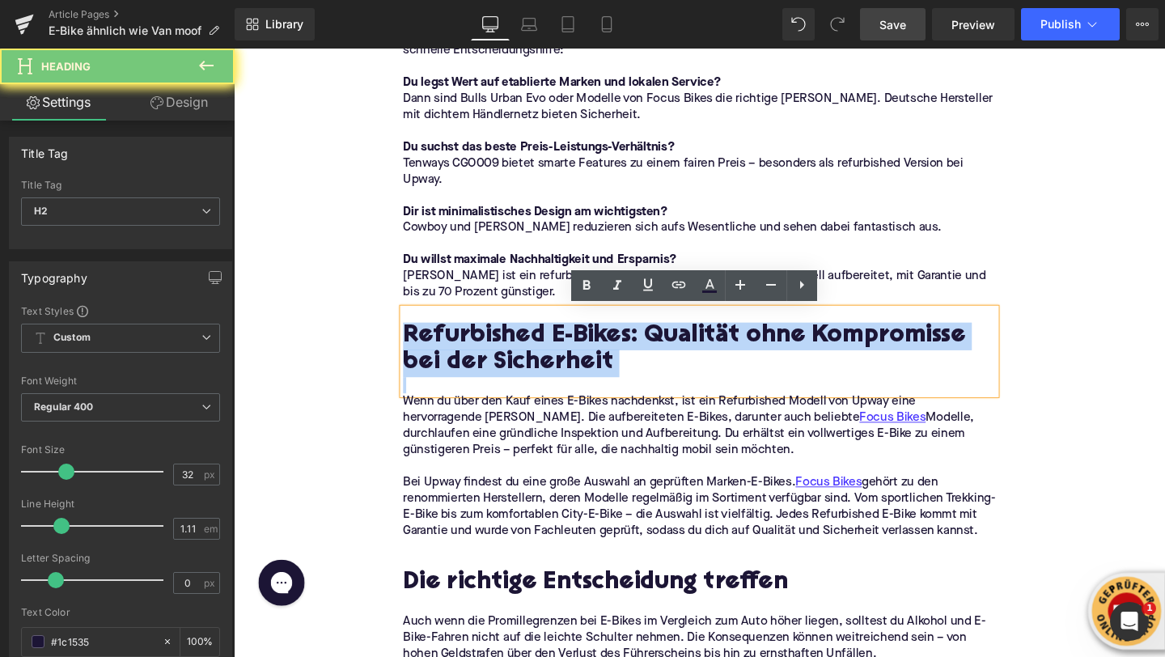
paste div
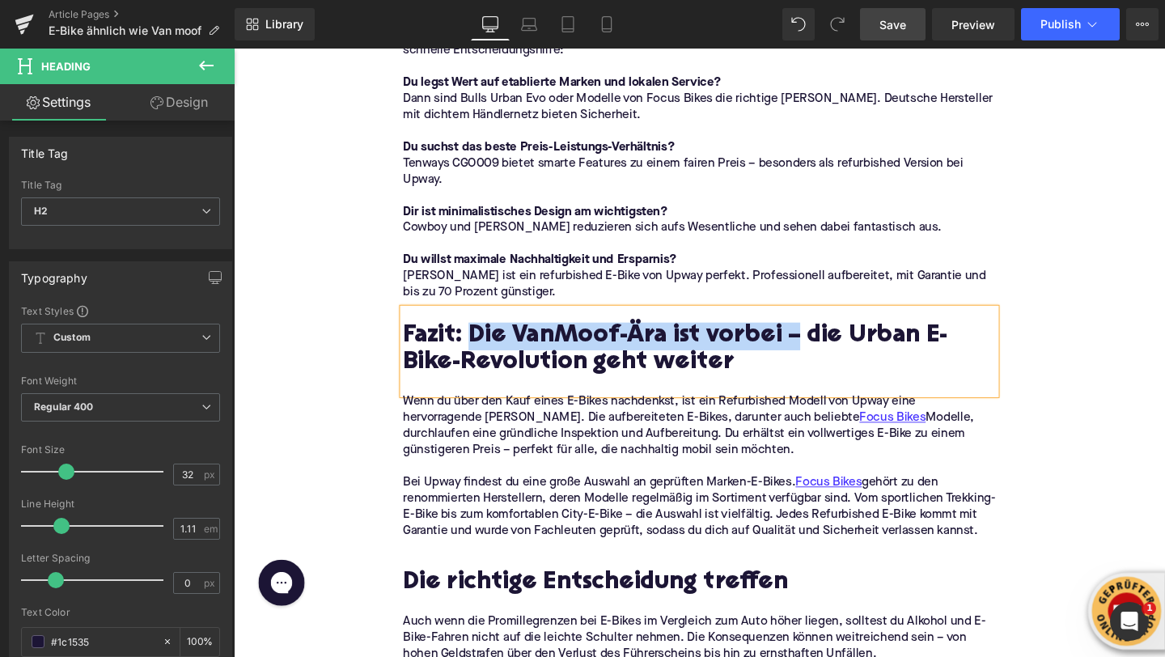
drag, startPoint x: 817, startPoint y: 348, endPoint x: 484, endPoint y: 344, distance: 333.4
click at [484, 344] on h2 "Fazit: Die VanMoof-Ära ist vorbei – die Urban E-Bike-Revolution geht weiter" at bounding box center [723, 365] width 623 height 57
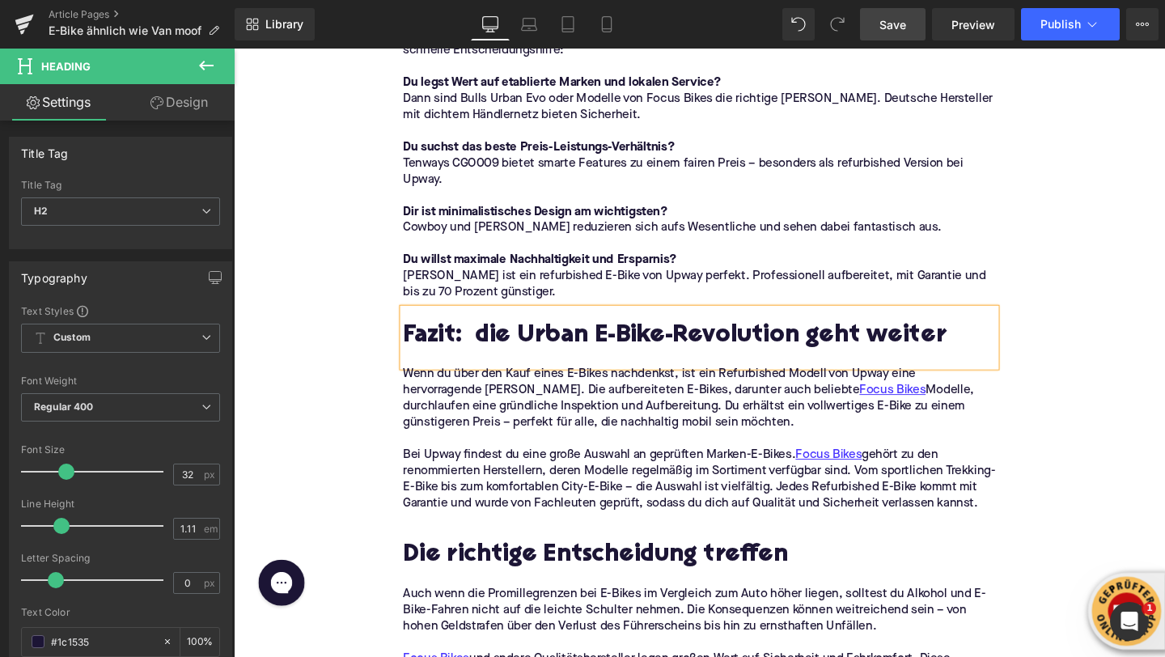
click at [494, 349] on h2 "Fazit: die Urban E-Bike-Revolution geht weiter" at bounding box center [723, 351] width 623 height 29
click at [422, 367] on div at bounding box center [723, 373] width 623 height 17
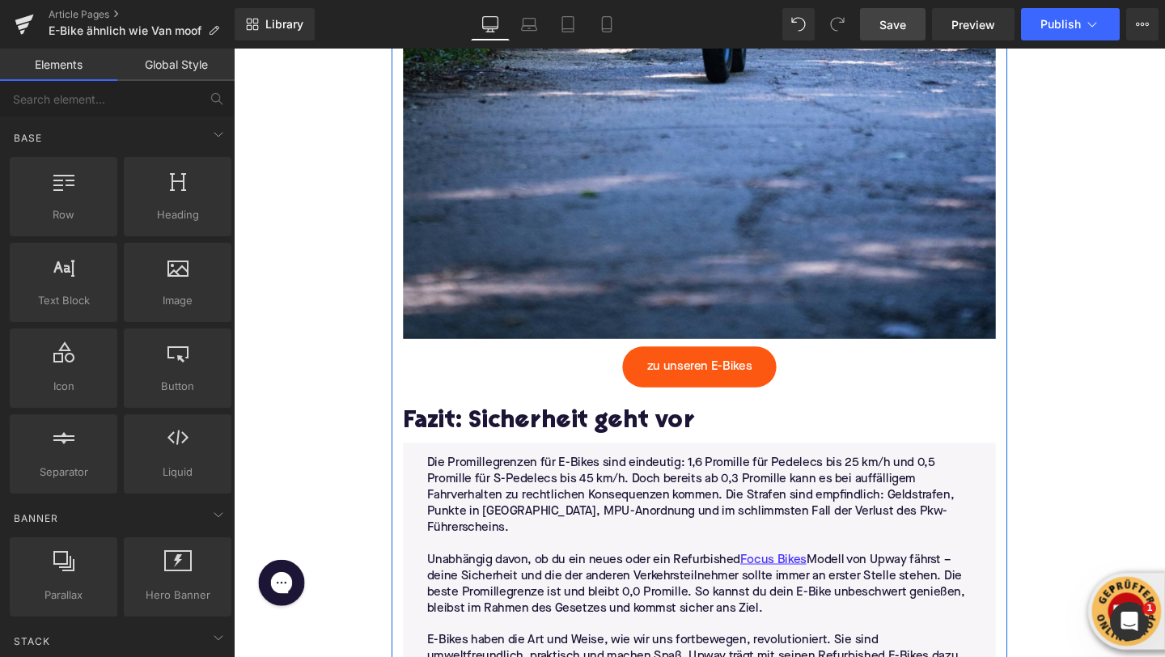
scroll to position [6073, 0]
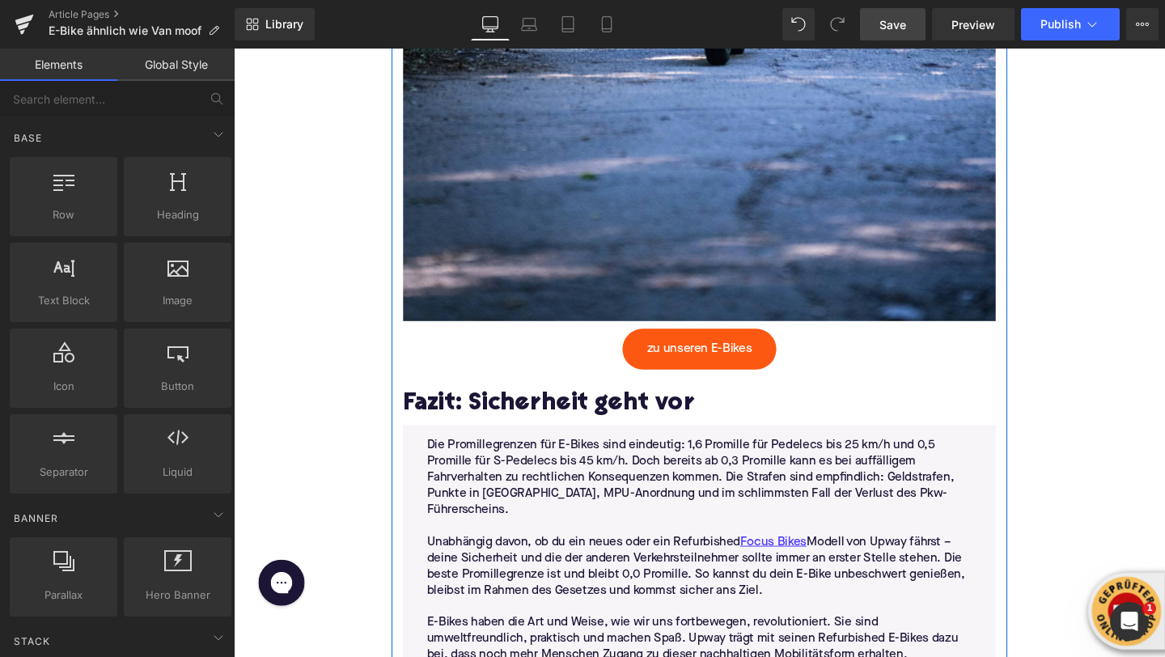
click at [569, 545] on p at bounding box center [723, 550] width 573 height 17
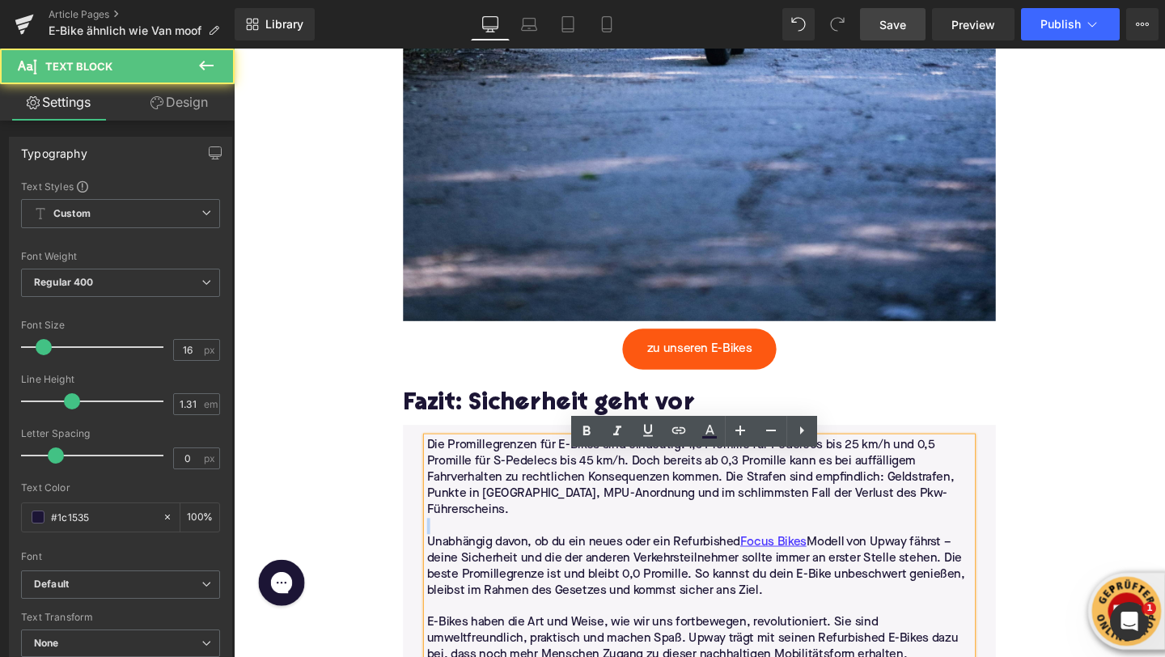
click at [569, 545] on p at bounding box center [723, 550] width 573 height 17
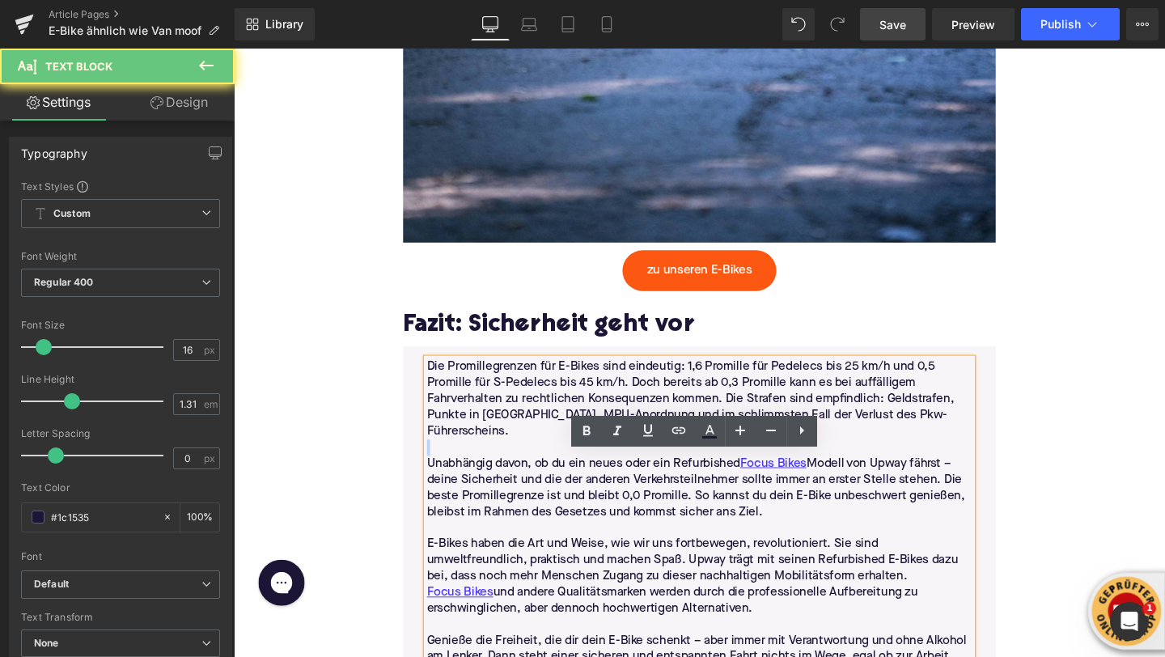
scroll to position [6250, 0]
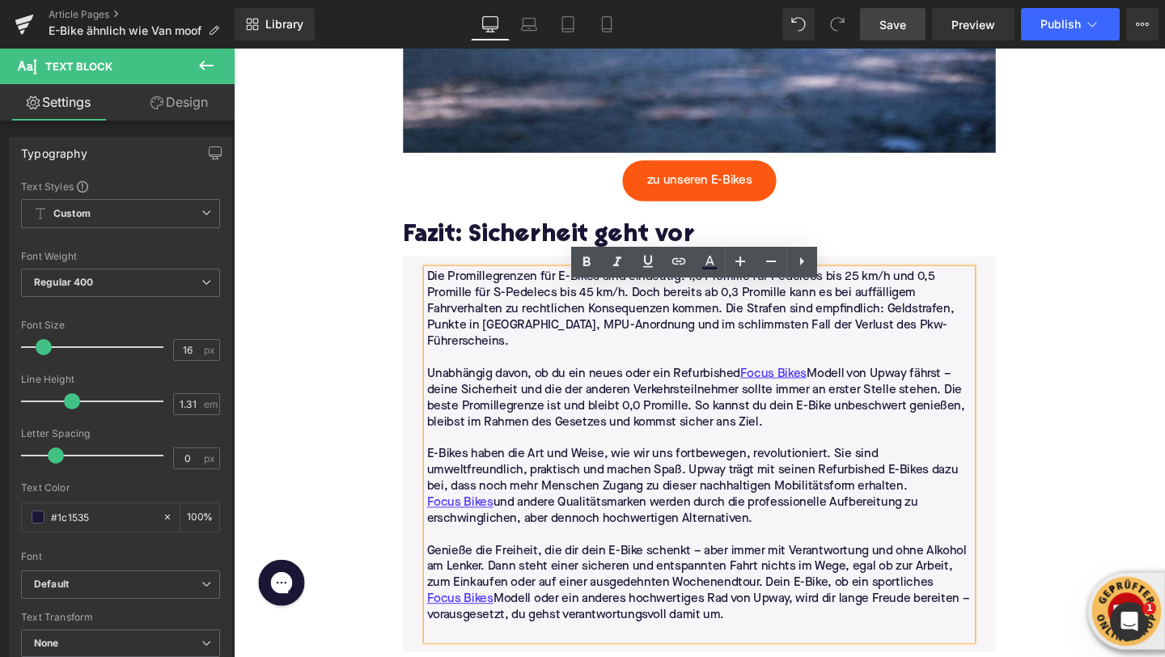
click at [614, 572] on p "Genieße die Freiheit, die dir dein E-Bike schenkt – aber immer mit Verantwortun…" at bounding box center [723, 611] width 573 height 85
drag, startPoint x: 778, startPoint y: 647, endPoint x: 419, endPoint y: 295, distance: 502.4
click at [419, 295] on div "Die Promillegrenzen für E-Bikes sind eindeutig: 1,6 Promille für Pedelecs bis 2…" at bounding box center [723, 475] width 623 height 416
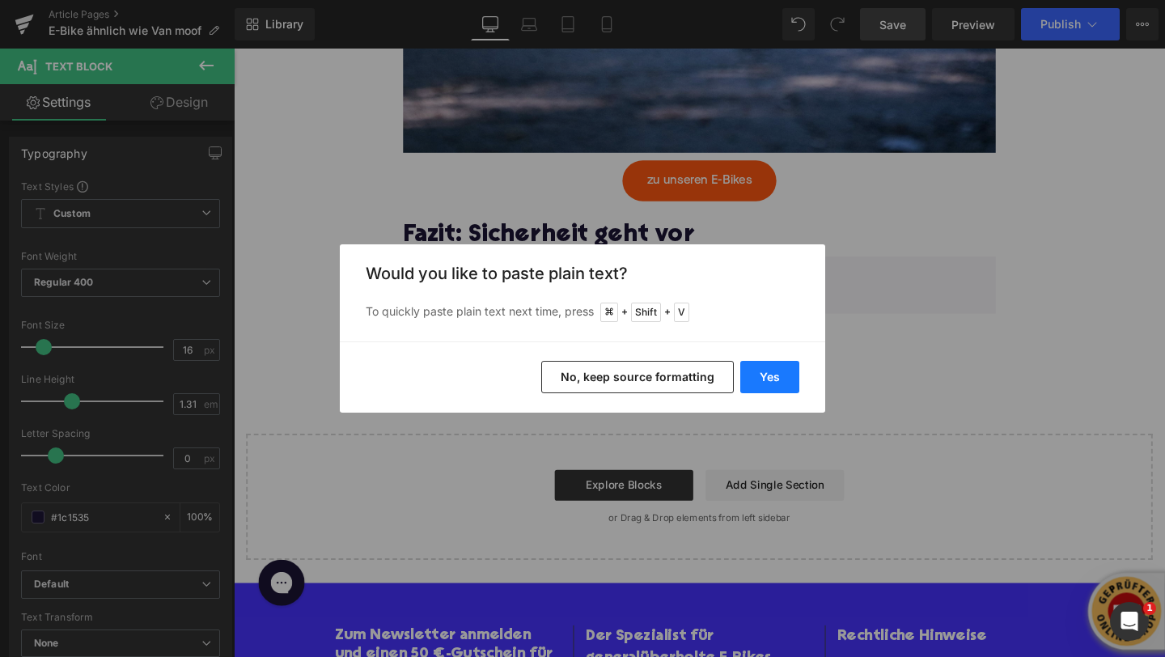
click at [757, 375] on button "Yes" at bounding box center [769, 377] width 59 height 32
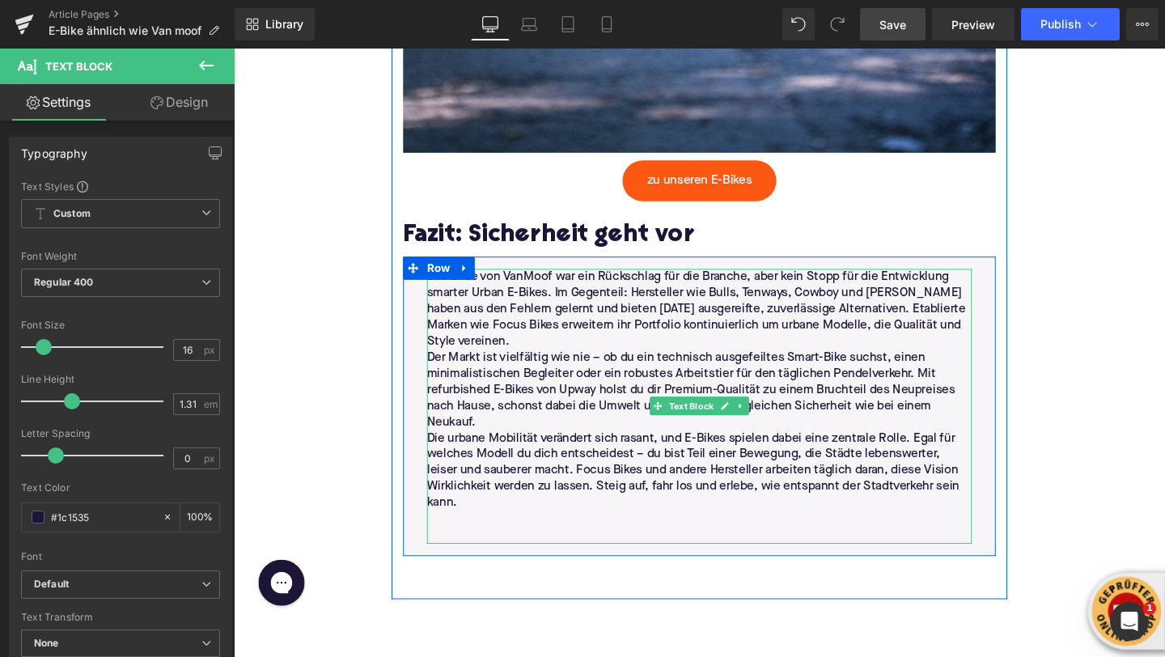
click at [447, 357] on p "Das Ende von VanMoof war ein Rückschlag für die Branche, aber kein Stopp für di…" at bounding box center [723, 322] width 573 height 85
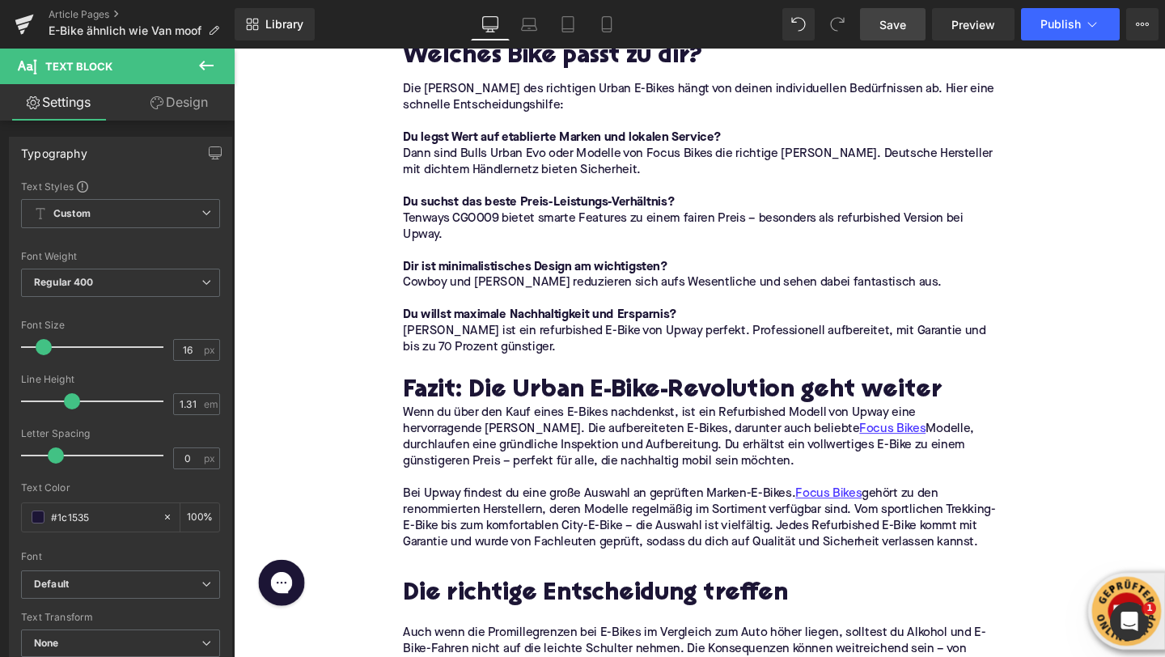
scroll to position [4218, 0]
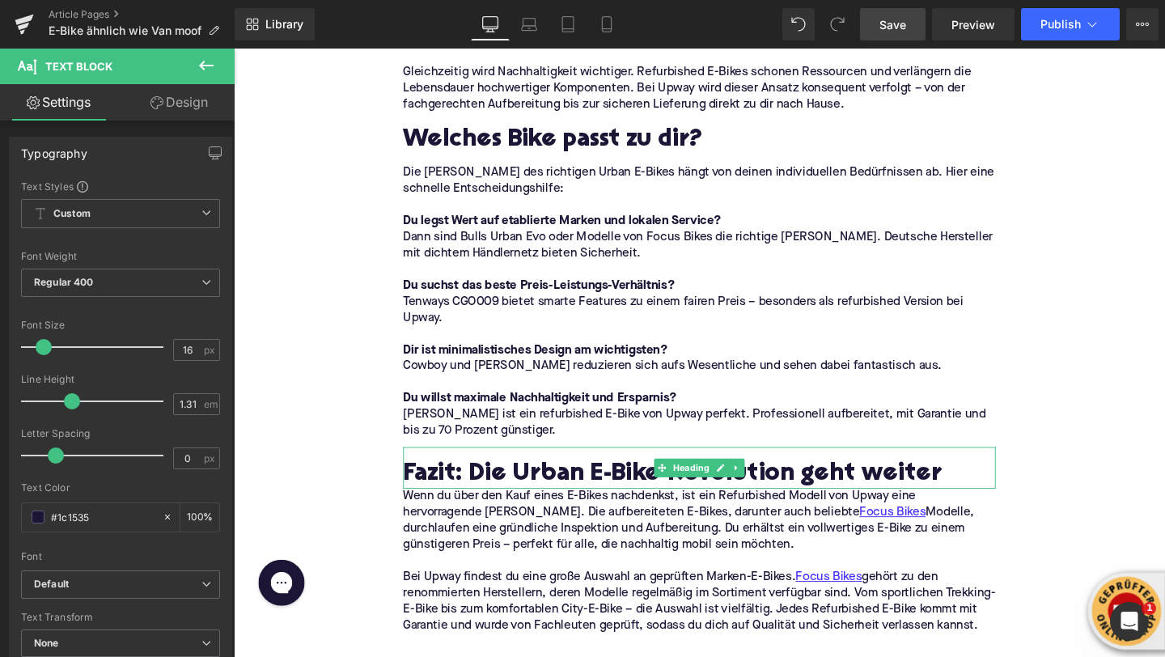
click at [523, 485] on h2 "Fazit: Die Urban E-Bike-Revolution geht weiter" at bounding box center [723, 496] width 623 height 29
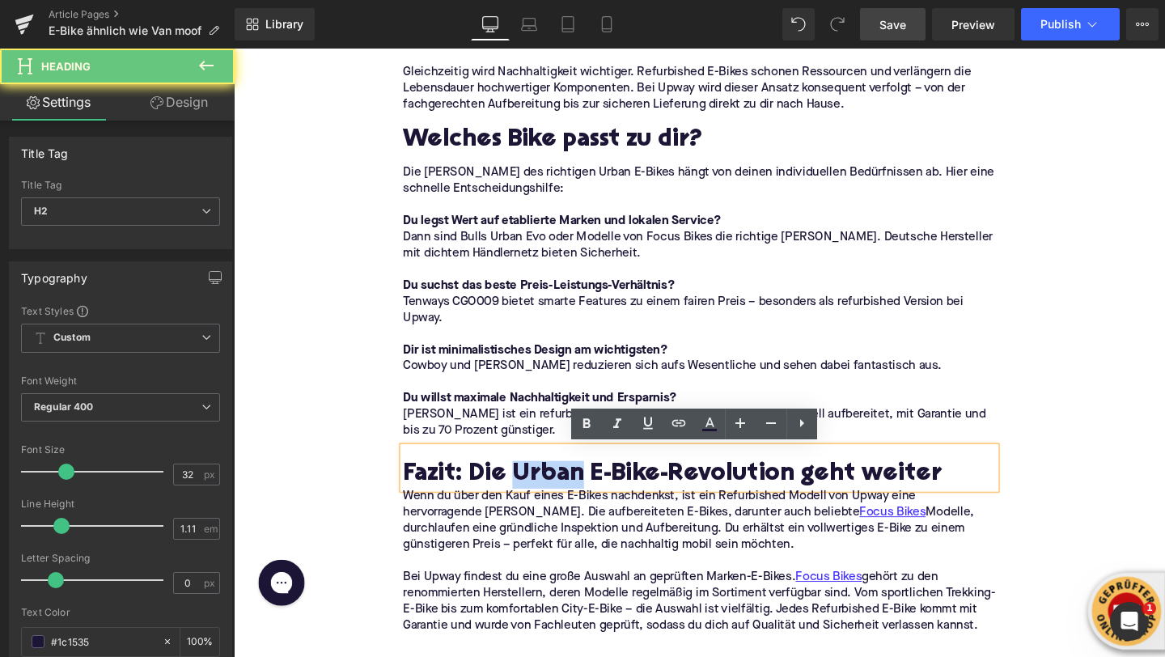
click at [523, 485] on h2 "Fazit: Die Urban E-Bike-Revolution geht weiter" at bounding box center [723, 496] width 623 height 29
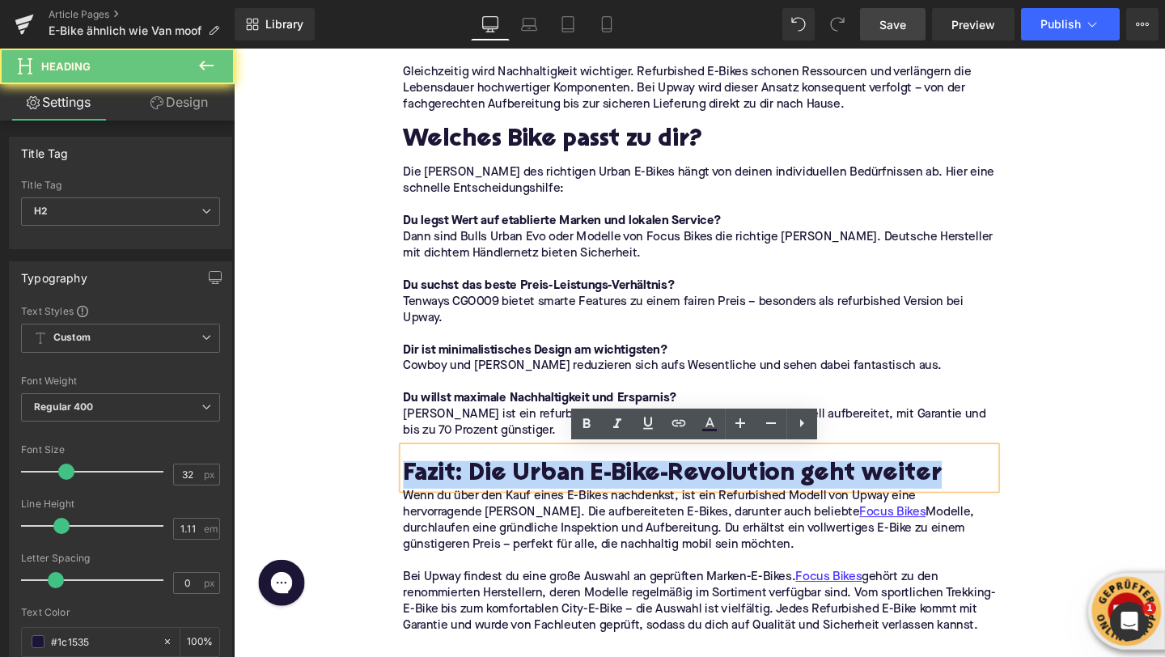
click at [523, 485] on h2 "Fazit: Die Urban E-Bike-Revolution geht weiter" at bounding box center [723, 496] width 623 height 29
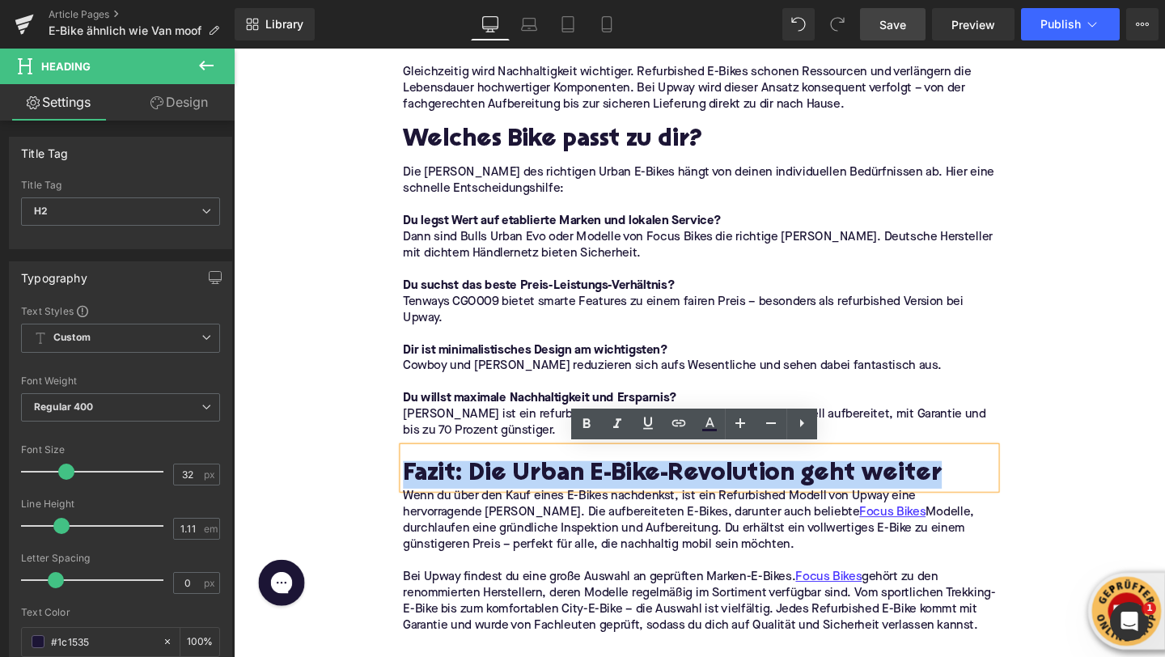
copy h2 "Fazit: Die Urban E-Bike-Revolution geht weiter"
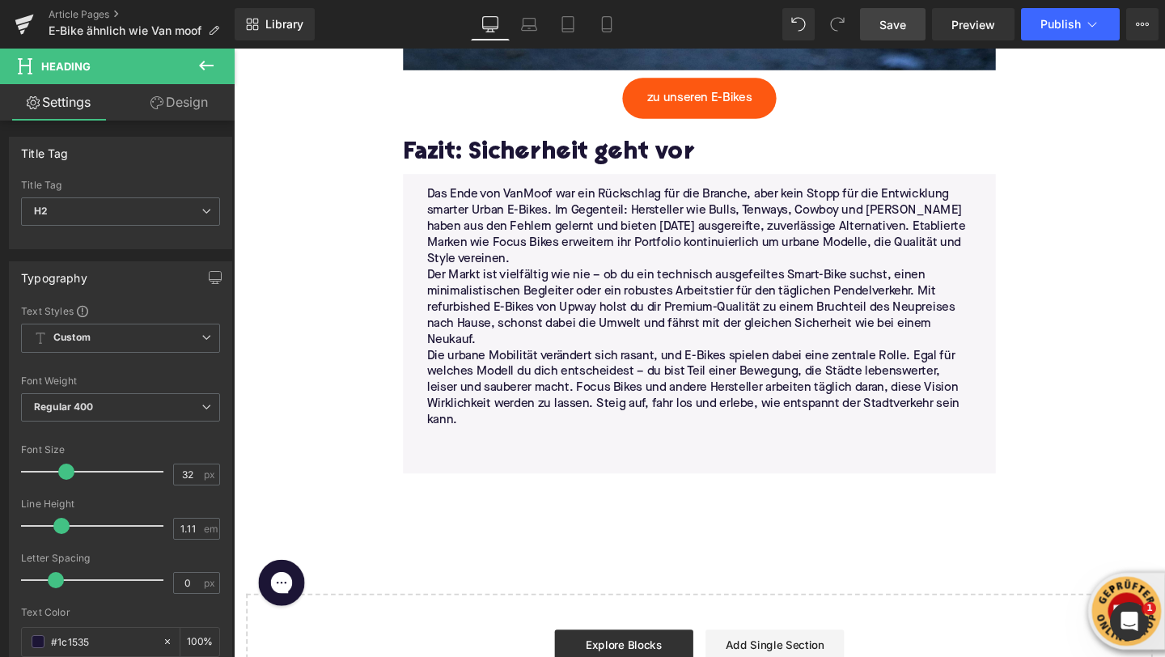
scroll to position [6339, 0]
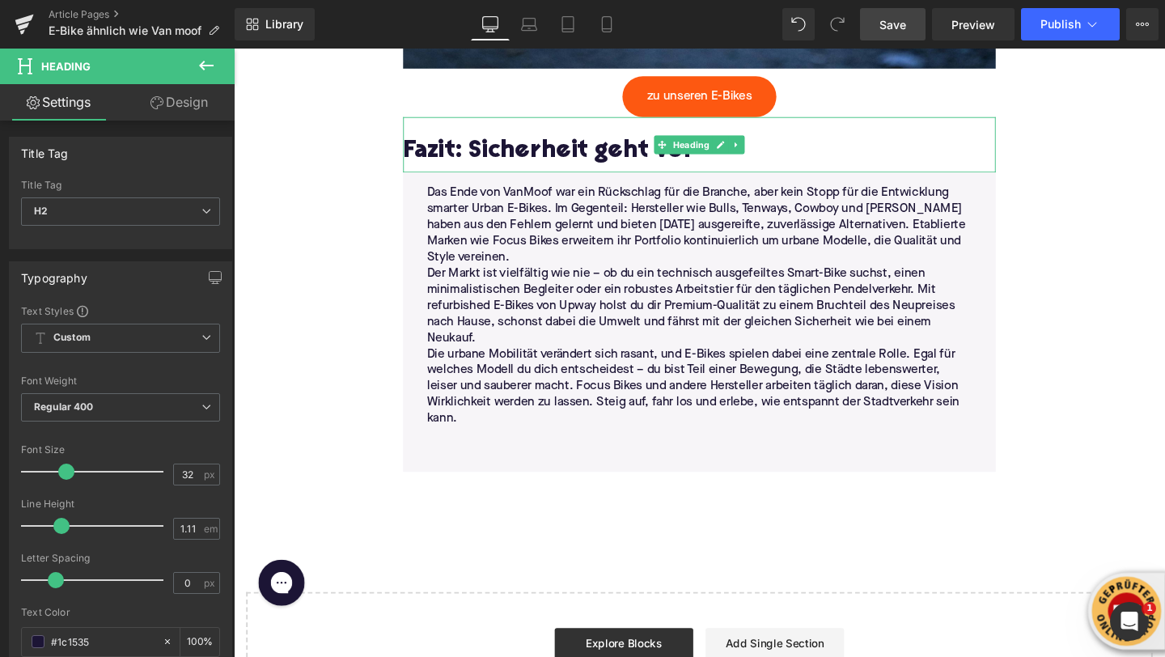
click at [471, 168] on h2 "Fazit: Sicherheit geht vor" at bounding box center [723, 157] width 623 height 29
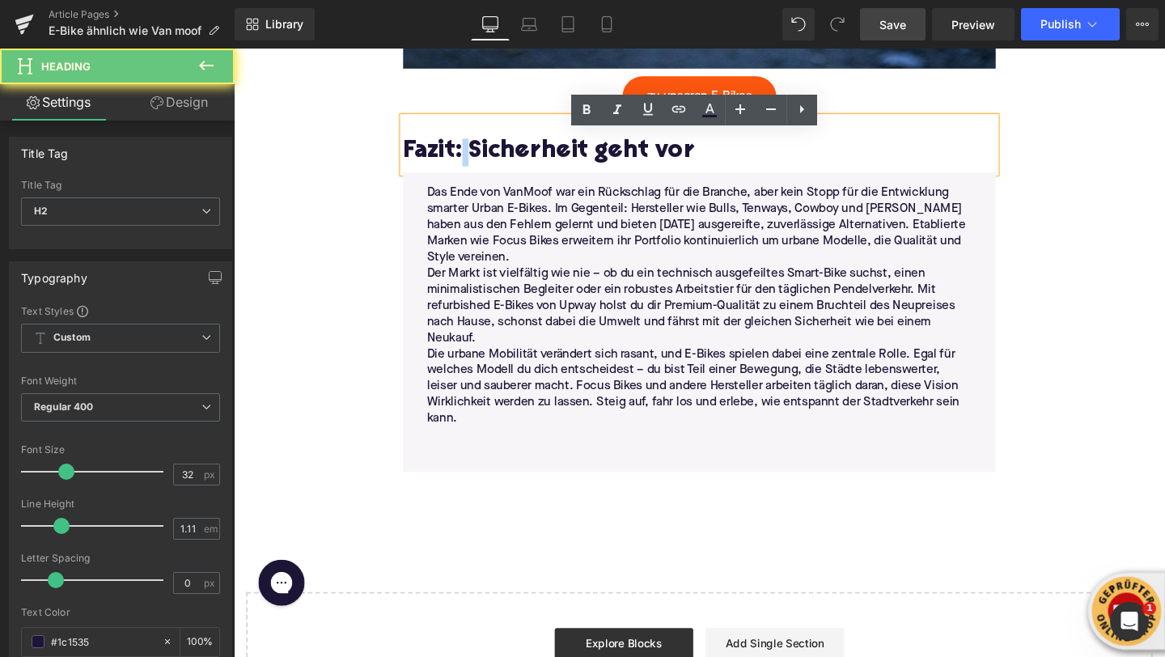
click at [471, 168] on h2 "Fazit: Sicherheit geht vor" at bounding box center [723, 157] width 623 height 29
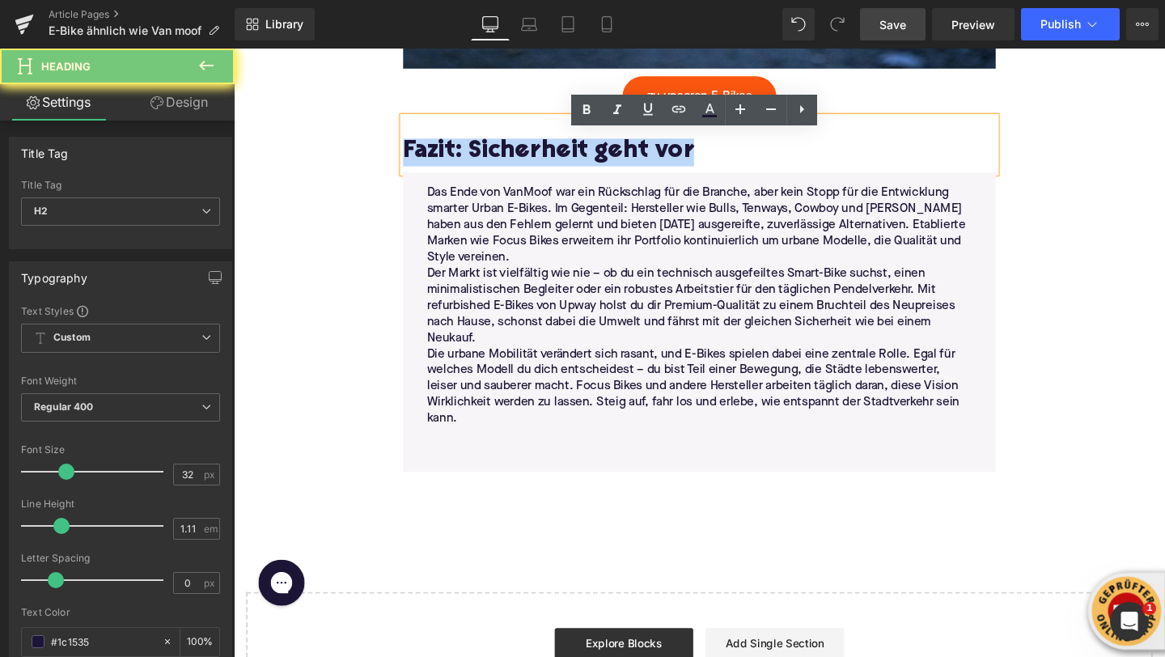
paste div
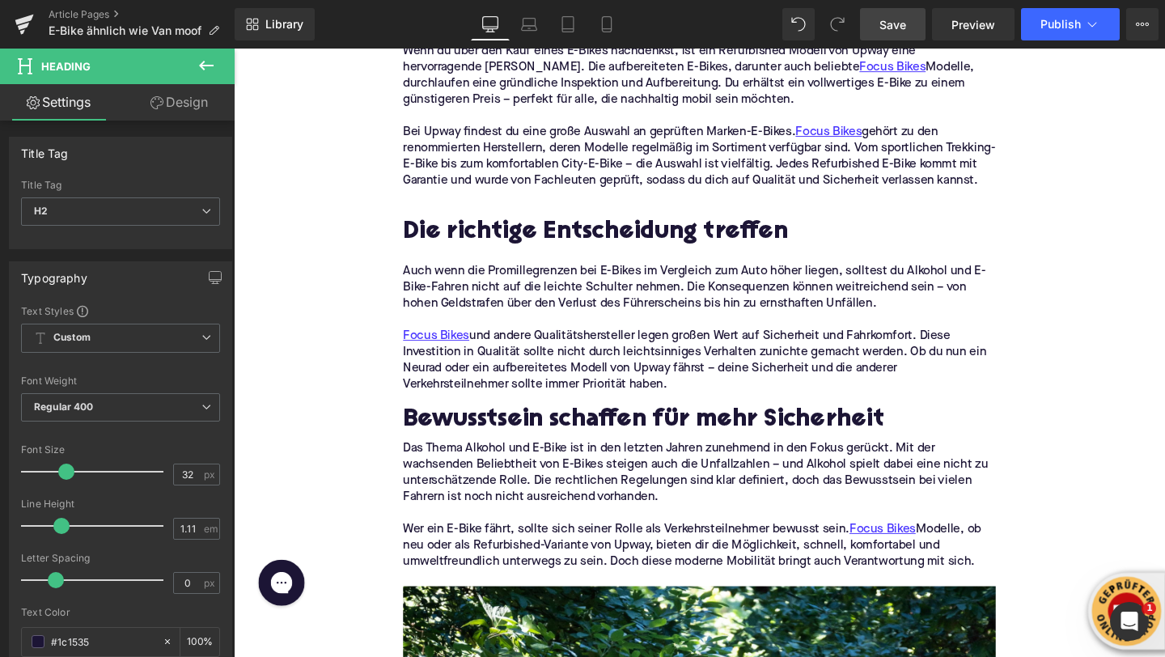
scroll to position [4669, 0]
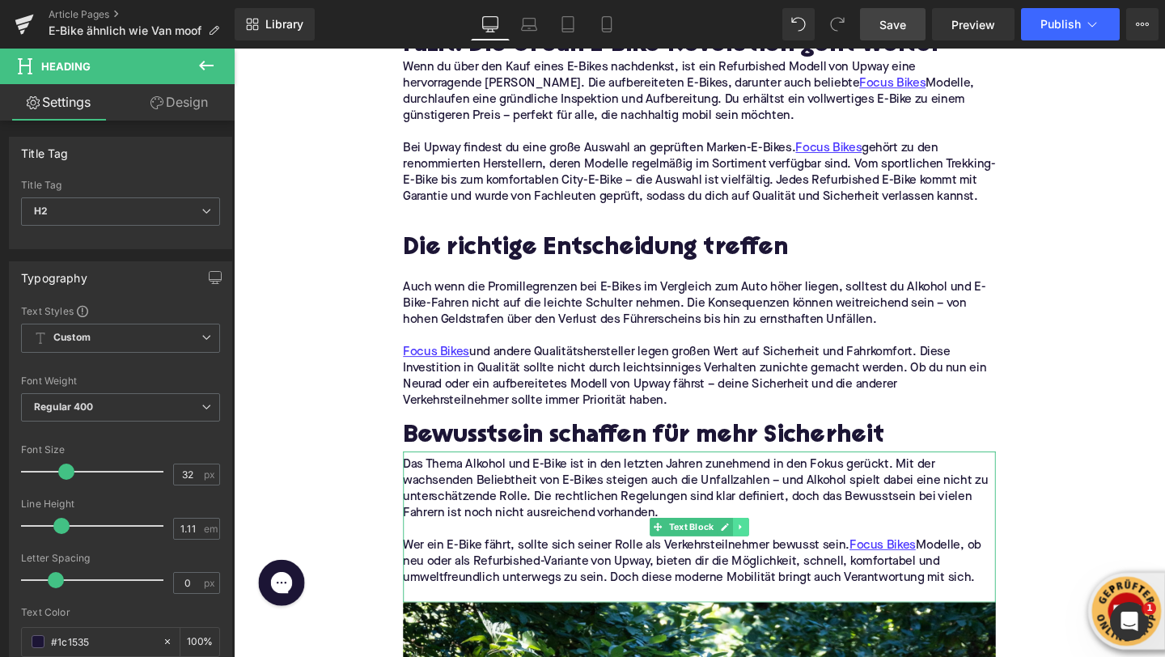
click at [774, 562] on link at bounding box center [767, 551] width 17 height 19
click at [774, 557] on icon at bounding box center [775, 552] width 9 height 9
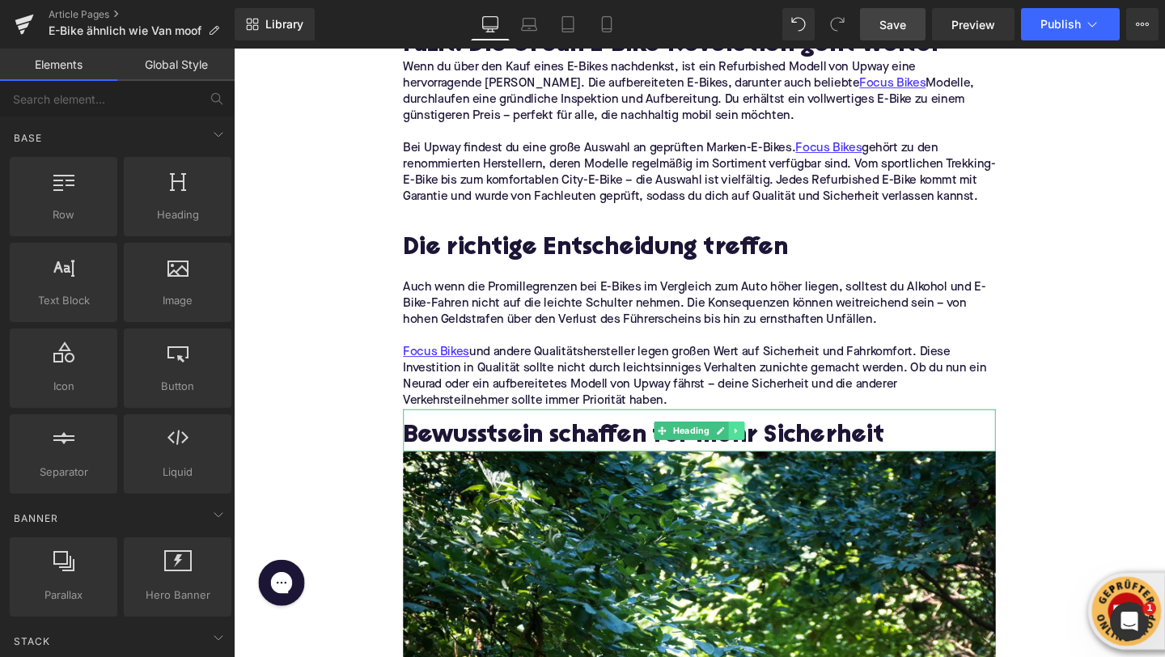
click at [763, 456] on icon at bounding box center [762, 451] width 9 height 10
click at [766, 460] on link at bounding box center [770, 450] width 17 height 19
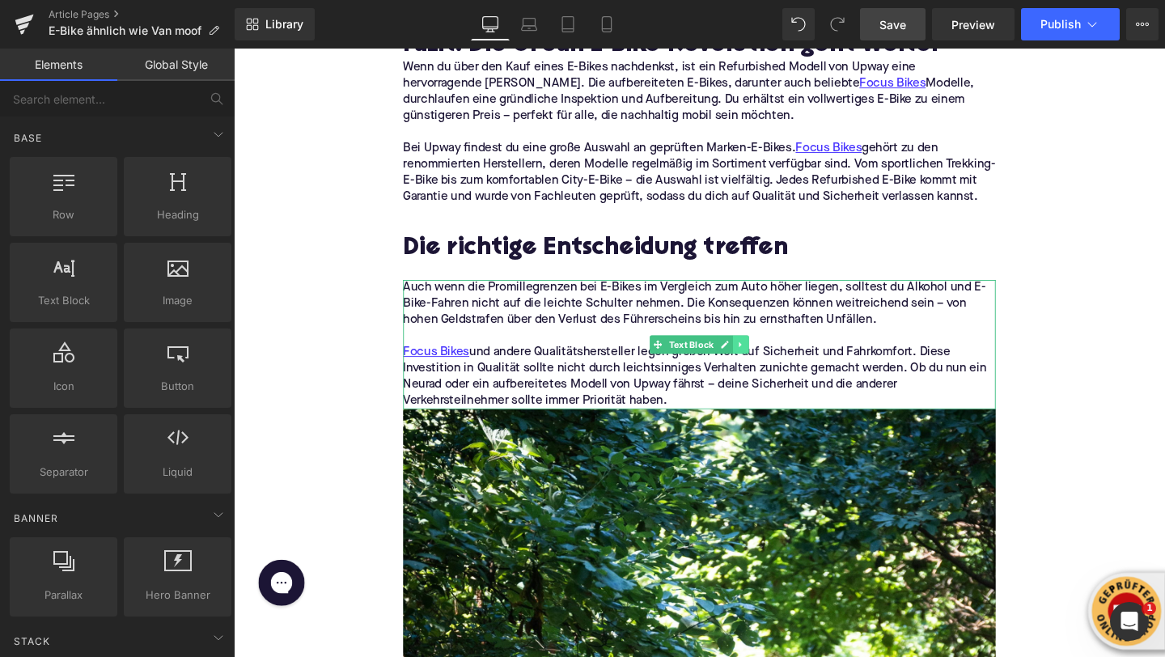
click at [769, 365] on icon at bounding box center [766, 360] width 9 height 10
click at [769, 370] on link at bounding box center [775, 359] width 17 height 19
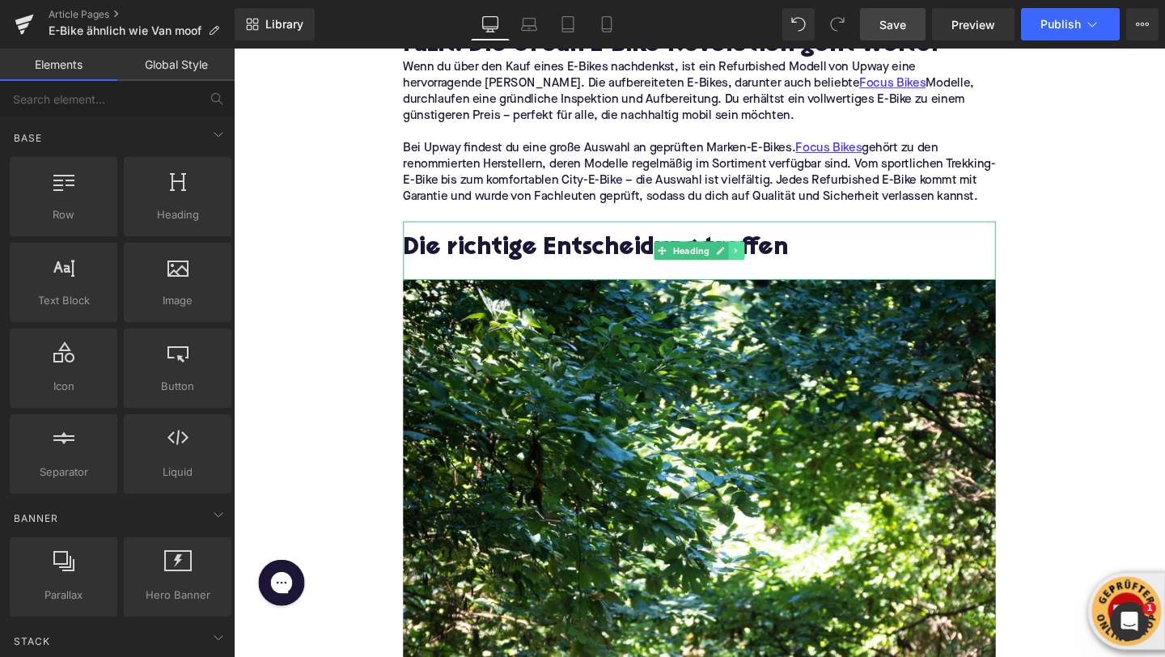
click at [767, 271] on link at bounding box center [762, 261] width 17 height 19
click at [768, 265] on icon at bounding box center [770, 261] width 9 height 9
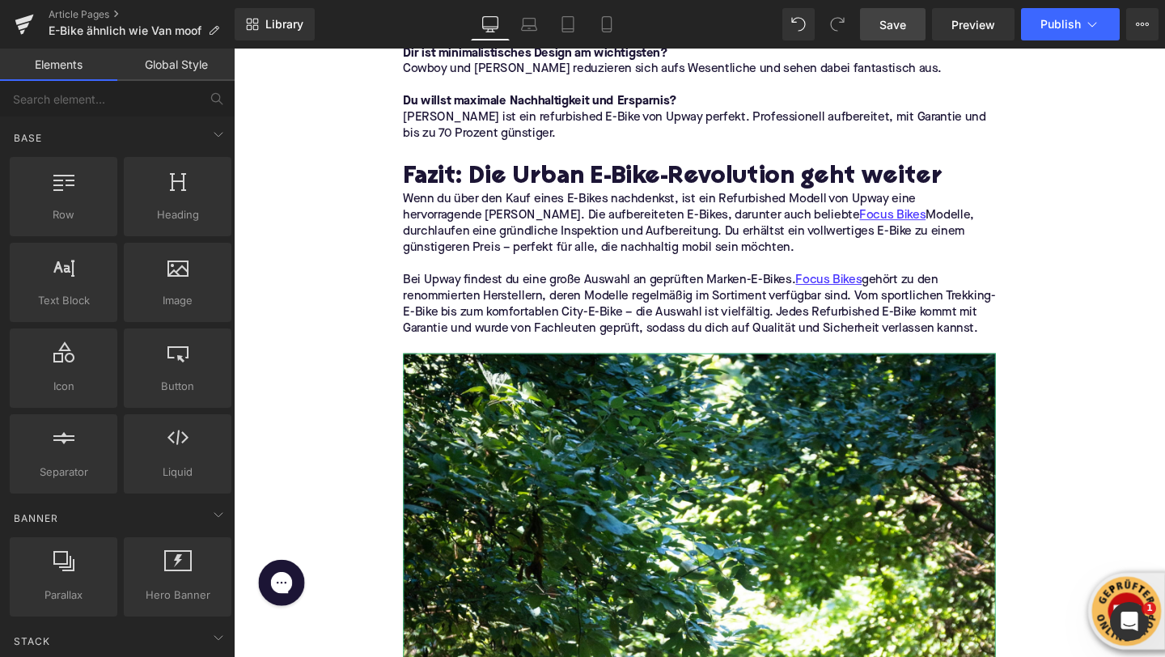
scroll to position [4520, 0]
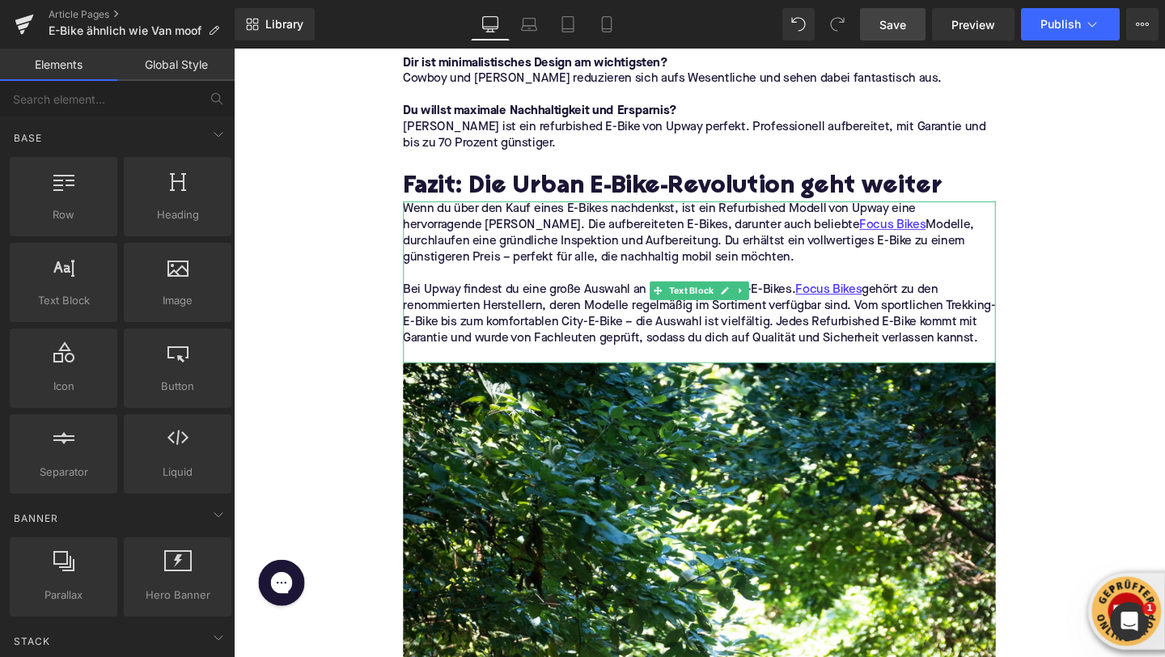
click at [783, 304] on p "Bei Upway findest du eine große Auswahl an geprüften Marken-E-Bikes. Focus Bike…" at bounding box center [723, 329] width 623 height 68
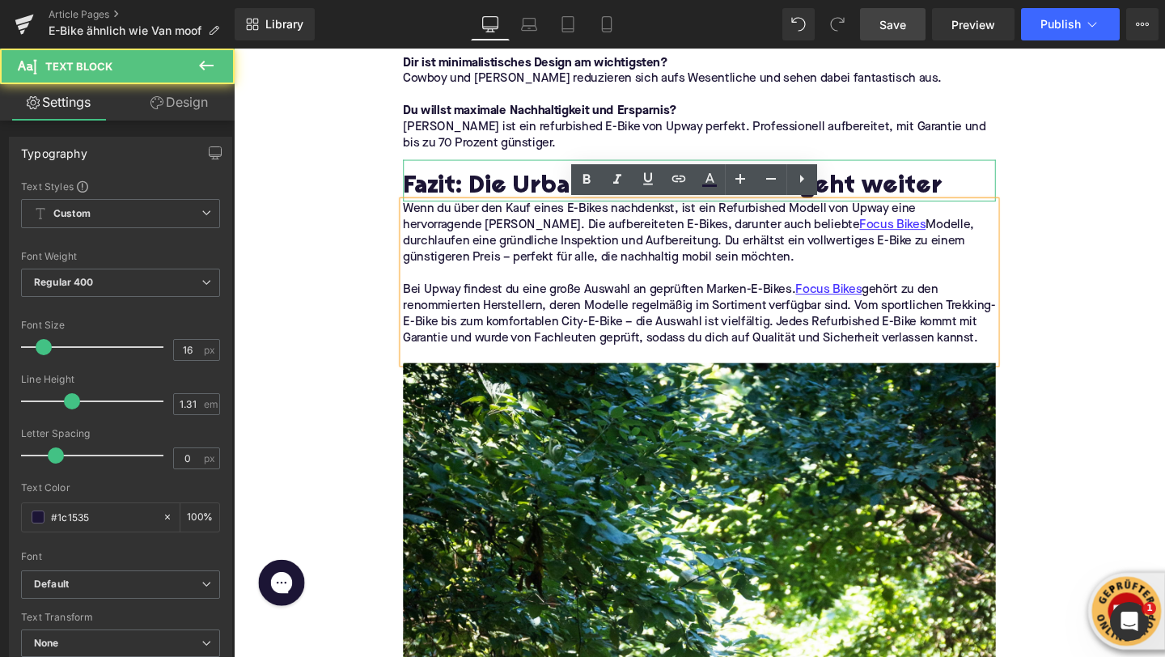
click at [499, 194] on h2 "Fazit: Die Urban E-Bike-Revolution geht weiter" at bounding box center [723, 194] width 623 height 29
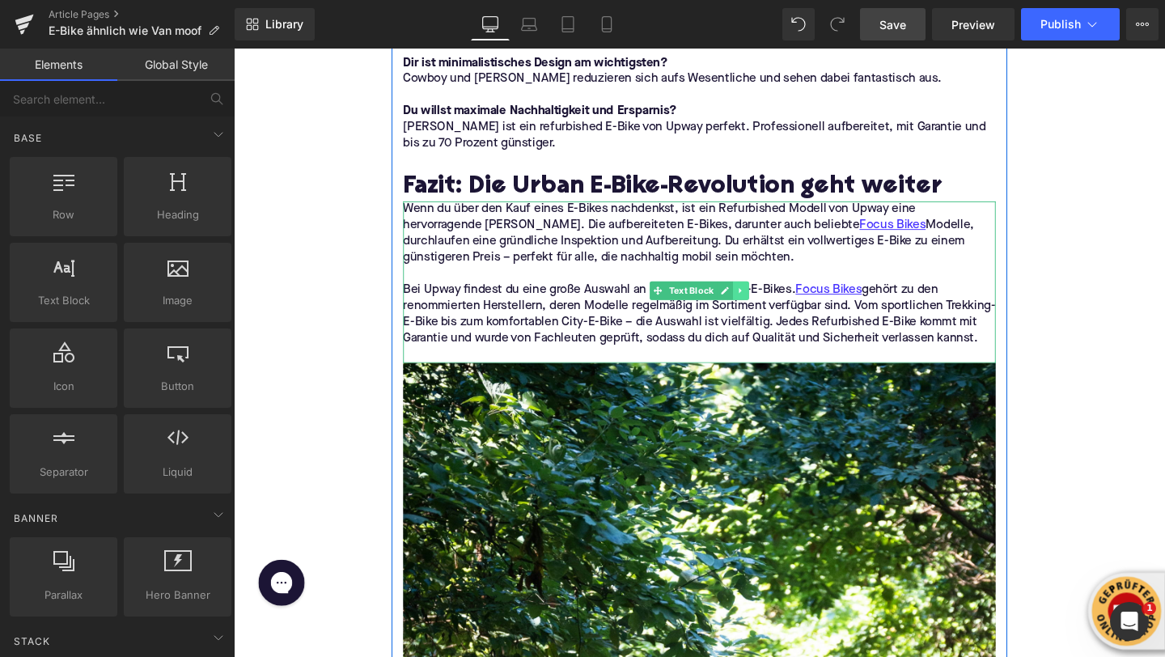
click at [766, 299] on icon at bounding box center [766, 304] width 9 height 10
click at [772, 304] on icon at bounding box center [775, 303] width 9 height 9
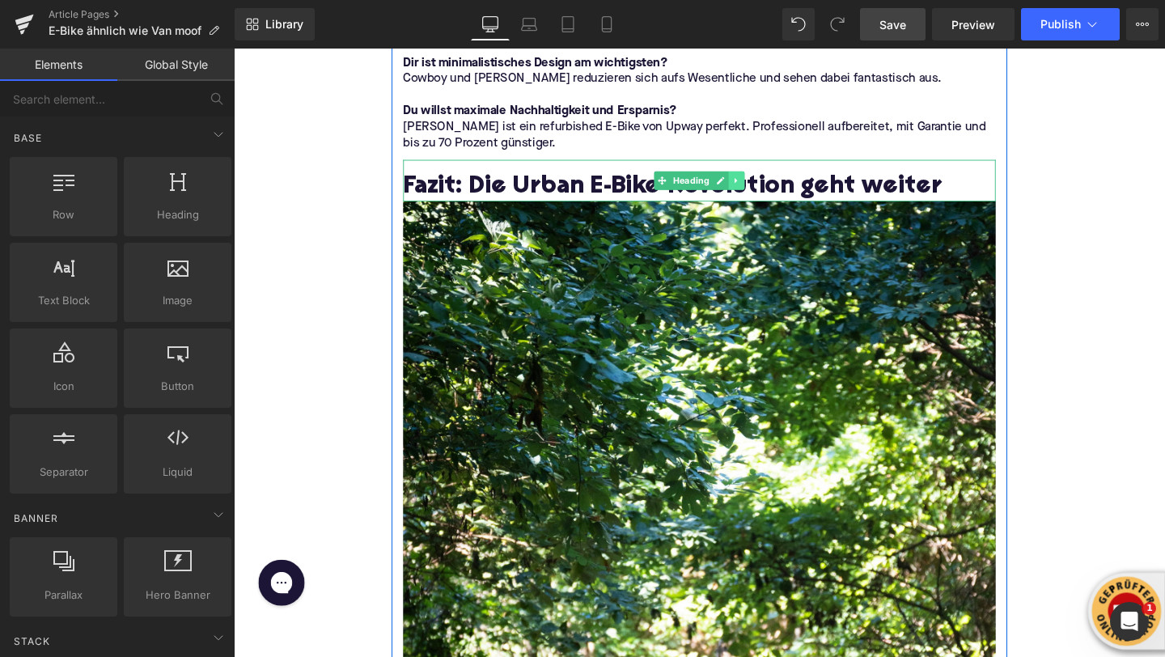
click at [761, 191] on icon at bounding box center [762, 188] width 9 height 10
click at [770, 190] on icon at bounding box center [770, 187] width 9 height 9
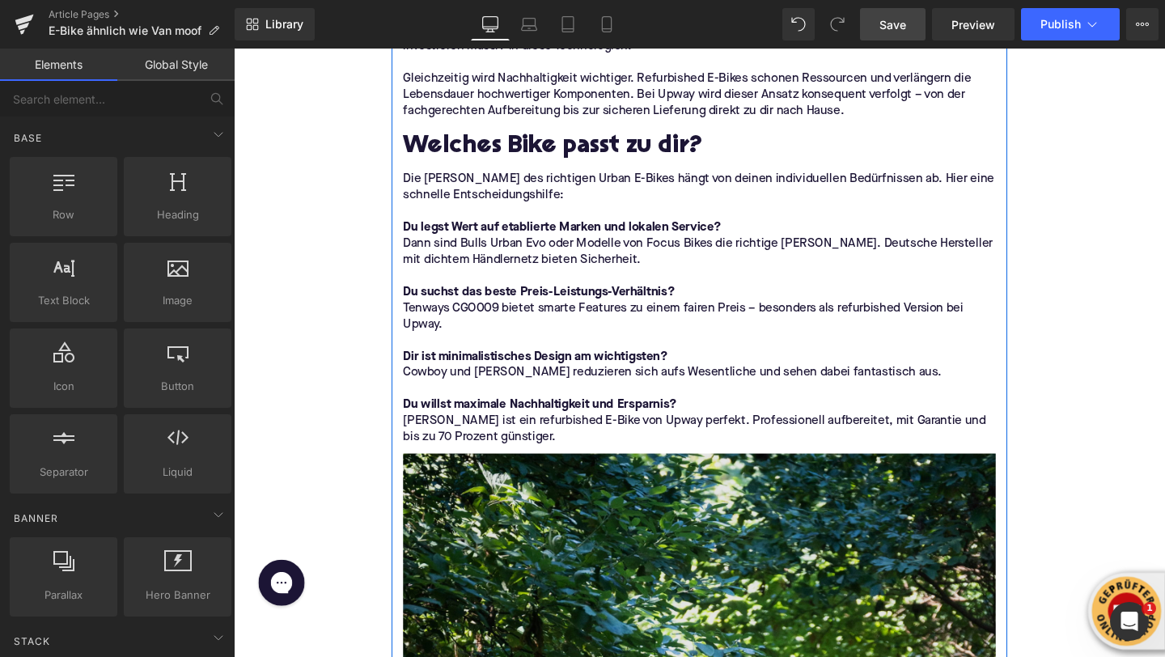
scroll to position [4224, 0]
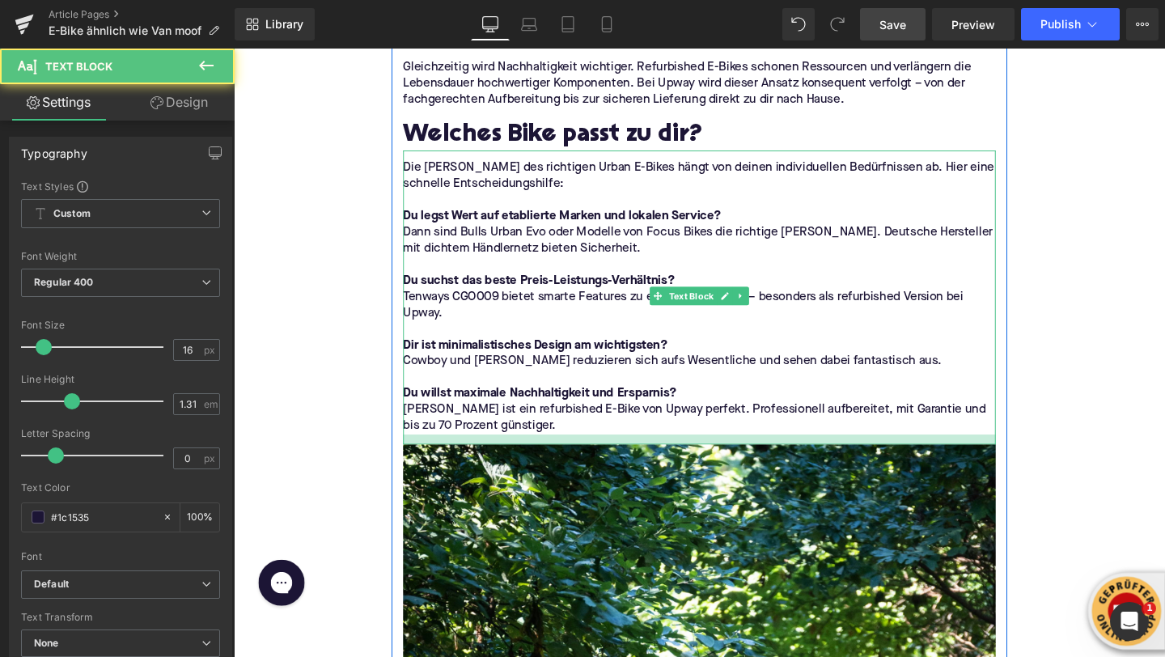
click at [504, 460] on div at bounding box center [723, 459] width 623 height 11
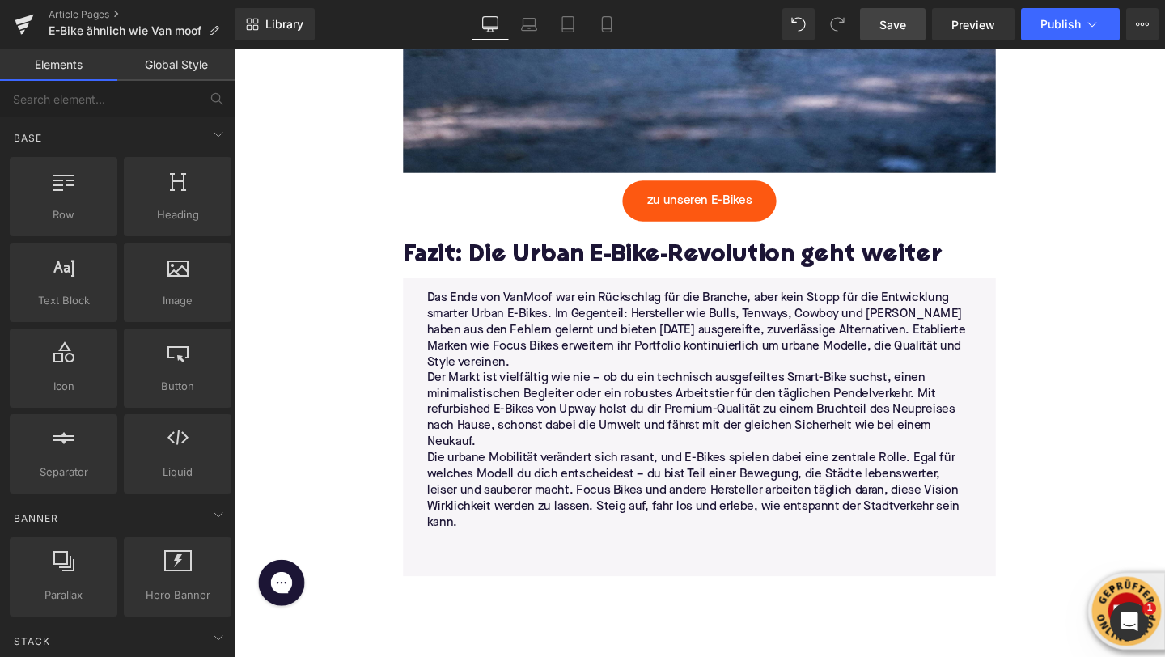
scroll to position [5621, 0]
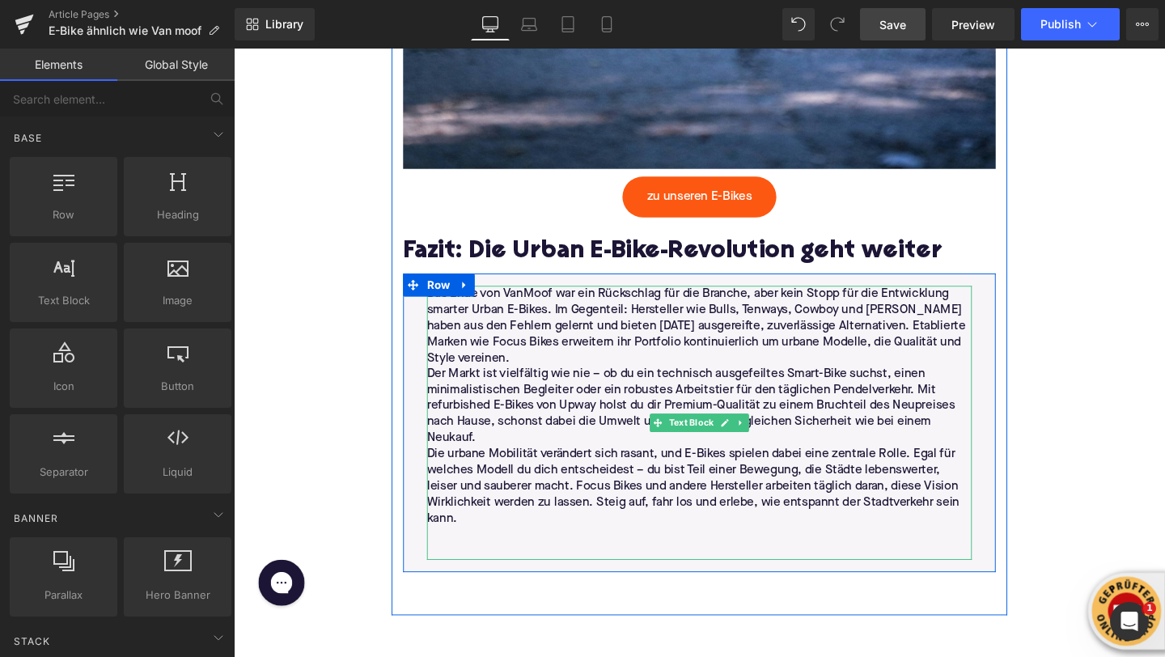
click at [514, 375] on p "Das Ende von VanMoof war ein Rückschlag für die Branche, aber kein Stopp für di…" at bounding box center [723, 340] width 573 height 85
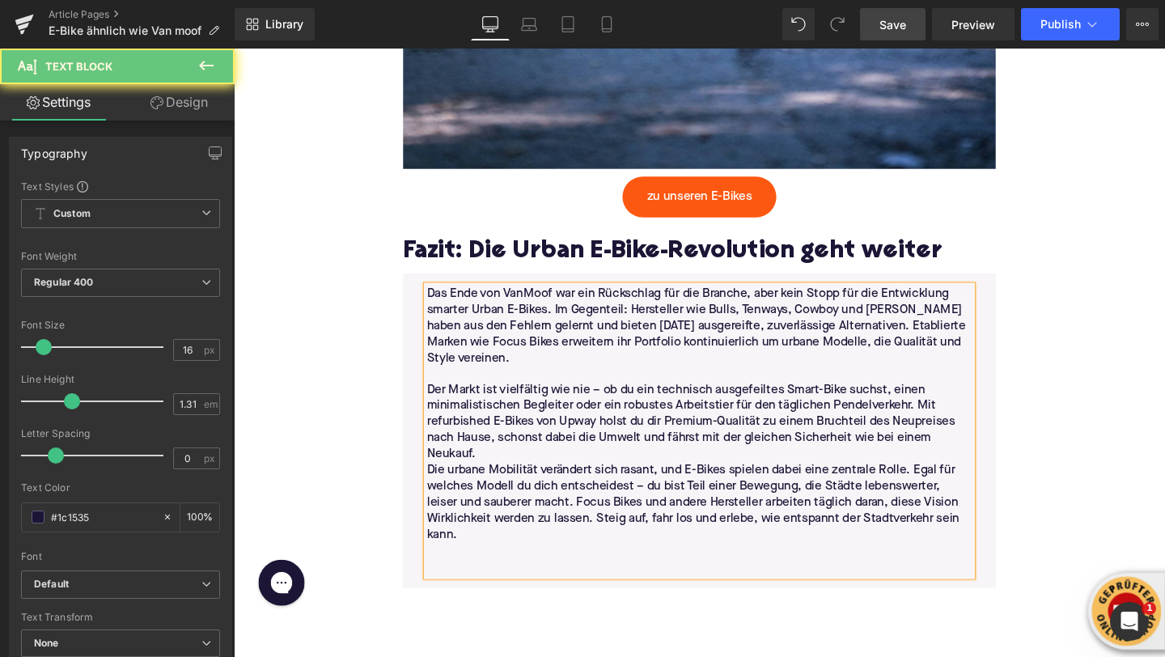
click at [525, 479] on p "Der Markt ist vielfältig wie nie – ob du ein technisch ausgefeiltes Smart-Bike …" at bounding box center [723, 442] width 573 height 85
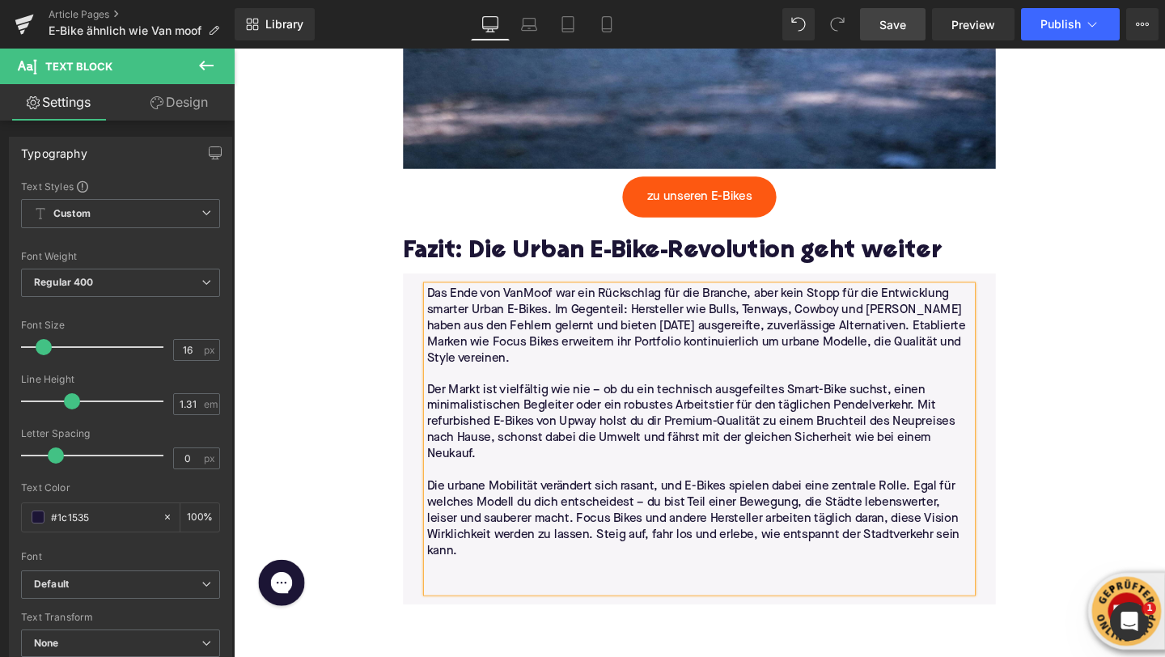
click at [546, 594] on p at bounding box center [723, 594] width 573 height 17
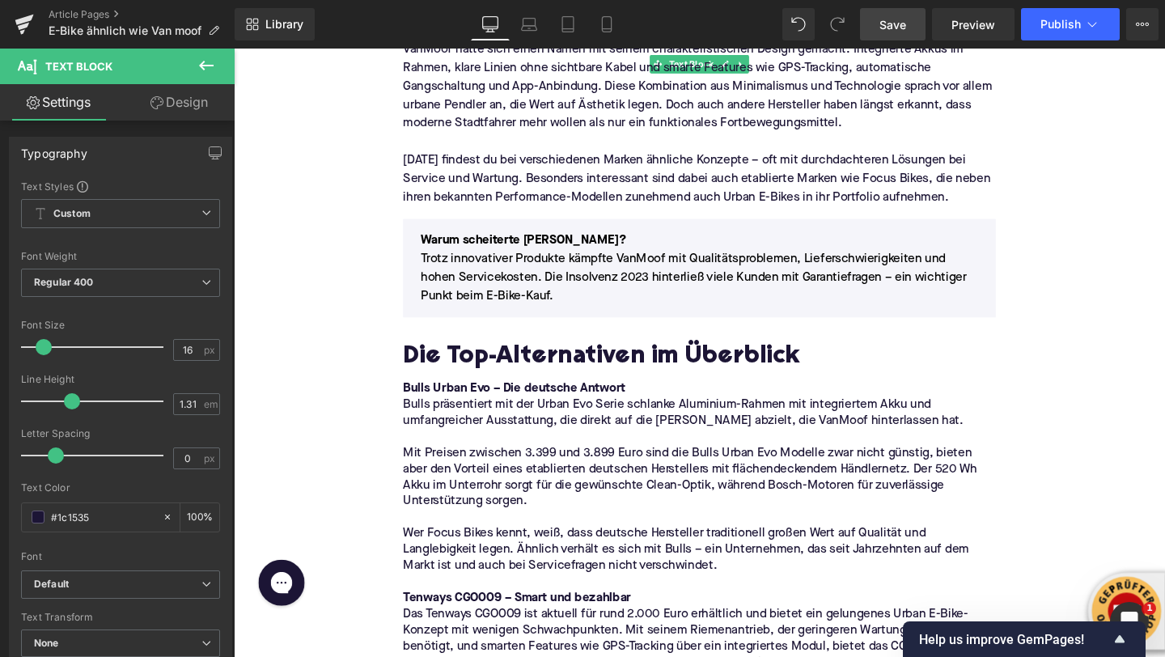
scroll to position [1441, 0]
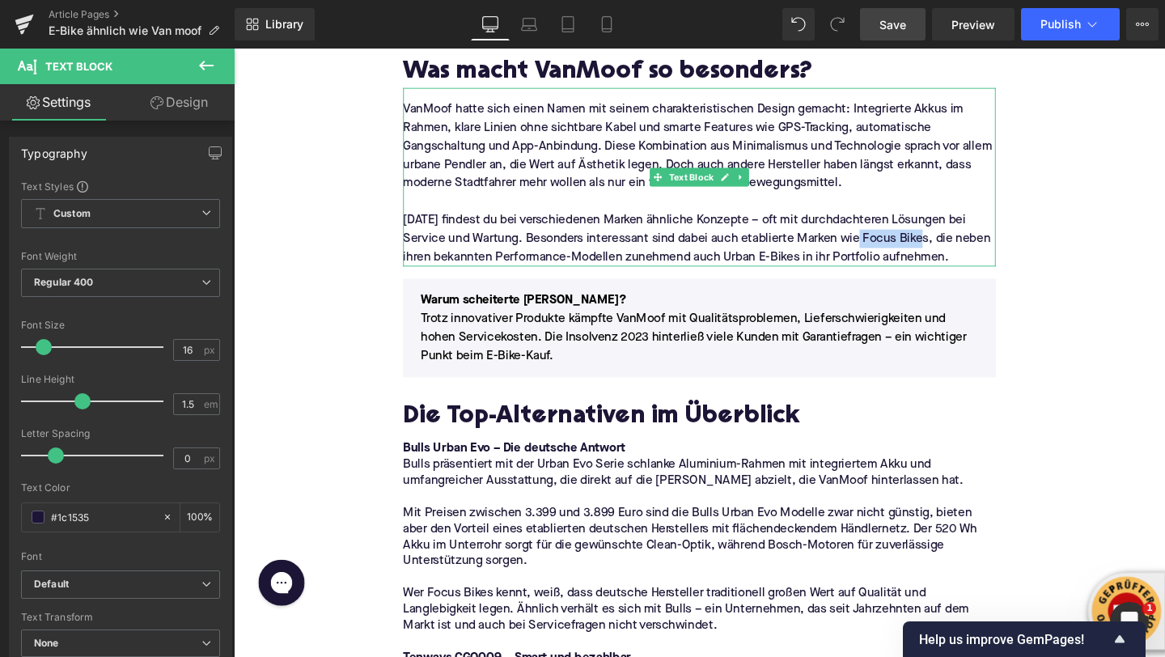
drag, startPoint x: 965, startPoint y: 248, endPoint x: 897, endPoint y: 252, distance: 68.1
click at [897, 252] on p "[DATE] findest du bei verschiedenen Marken ähnliche Konzepte – oft mit durchdac…" at bounding box center [723, 248] width 623 height 58
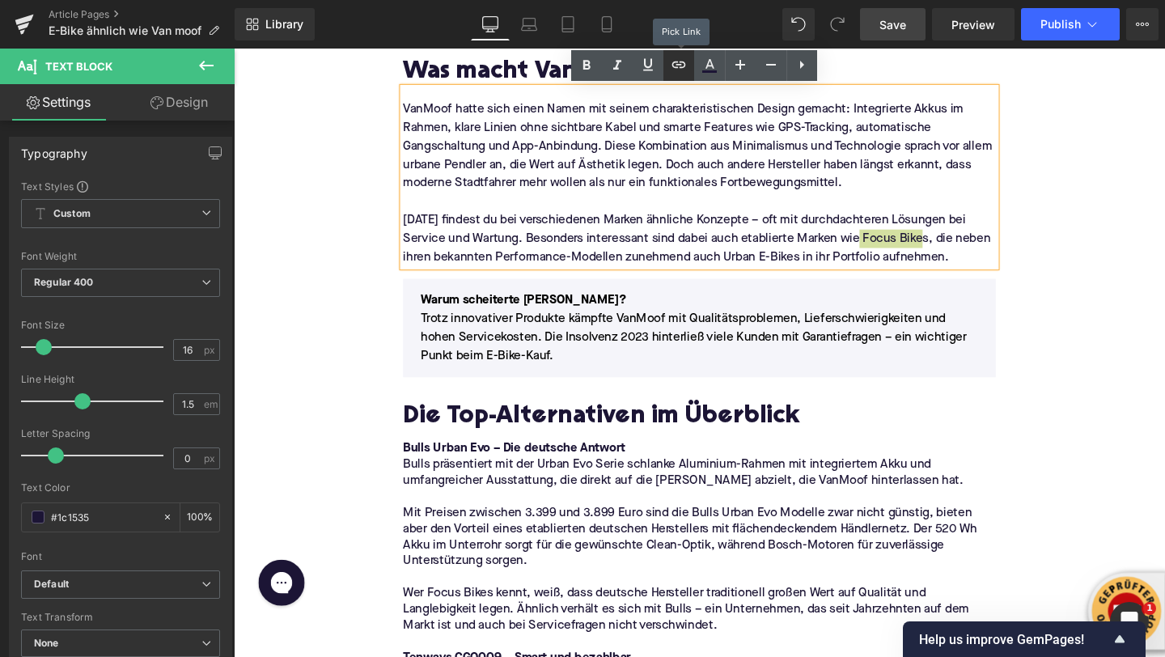
click at [685, 66] on icon at bounding box center [678, 64] width 19 height 19
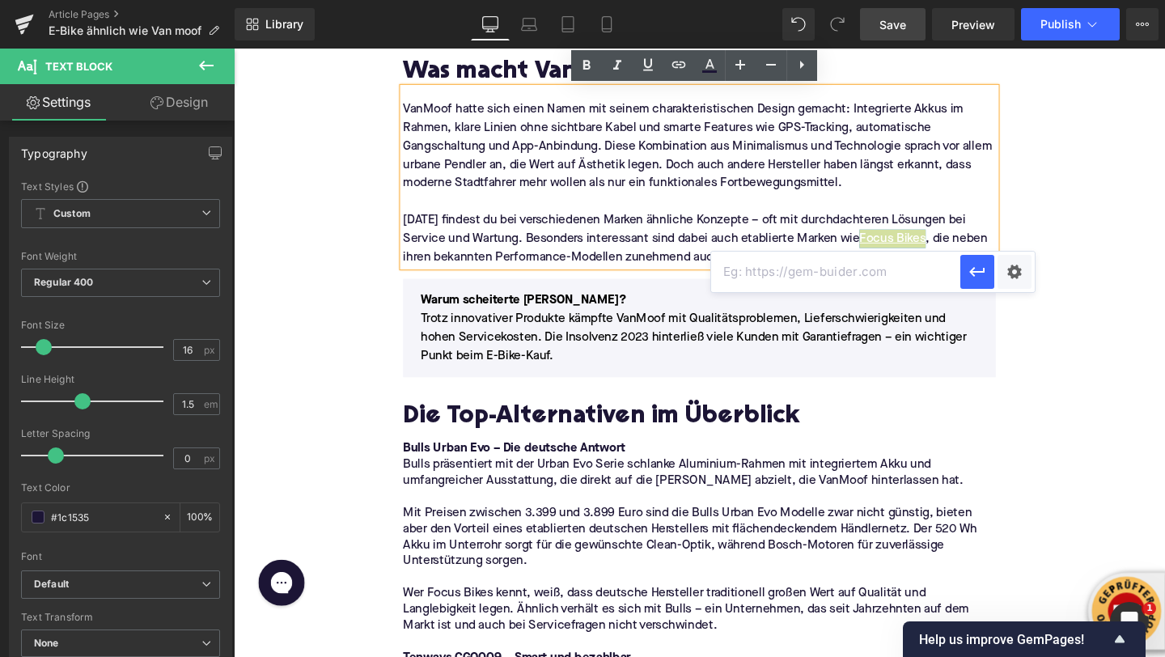
click at [762, 274] on input "text" at bounding box center [835, 272] width 249 height 40
paste input "[URL][DOMAIN_NAME]"
type input "[URL][DOMAIN_NAME]"
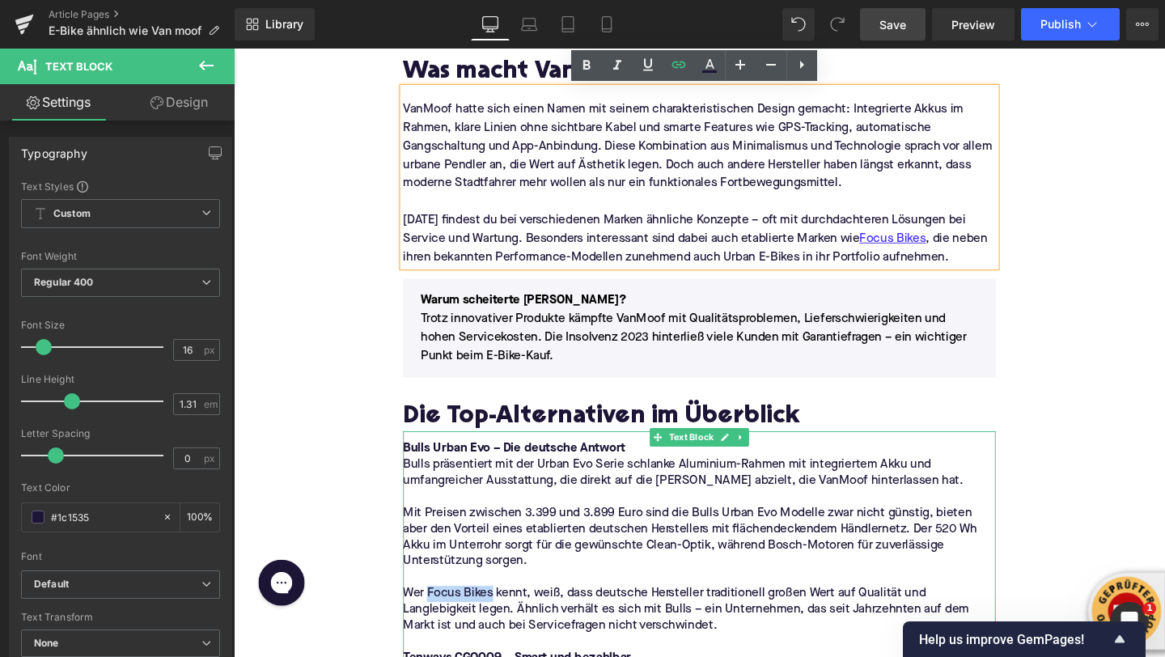
drag, startPoint x: 507, startPoint y: 621, endPoint x: 438, endPoint y: 623, distance: 68.8
click at [438, 623] on p "Wer Focus Bikes kennt, weiß, dass deutsche Hersteller traditionell großen Wert …" at bounding box center [723, 638] width 623 height 51
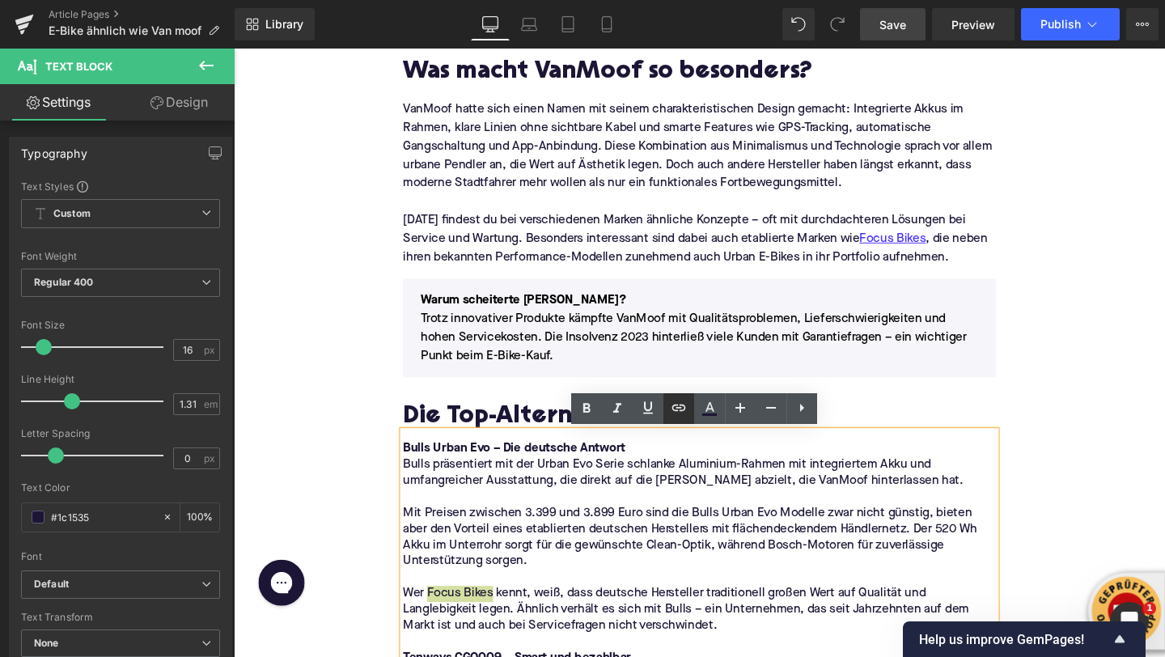
click at [682, 407] on icon at bounding box center [678, 407] width 19 height 19
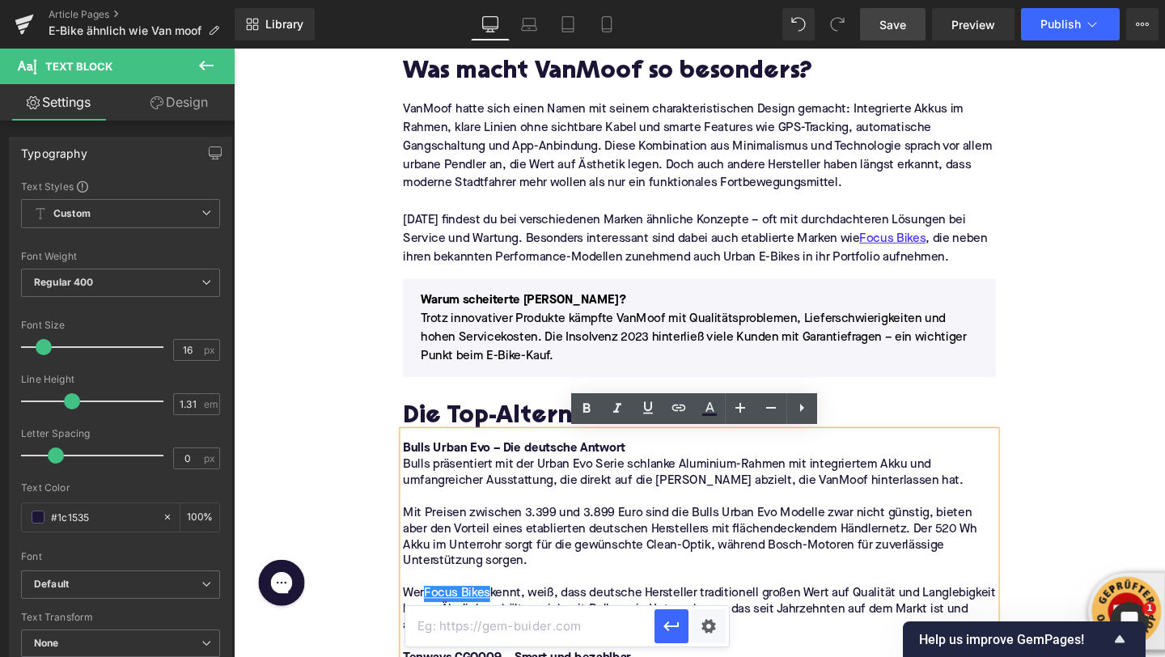
click at [612, 638] on input "text" at bounding box center [529, 626] width 249 height 40
paste input "[URL][DOMAIN_NAME]"
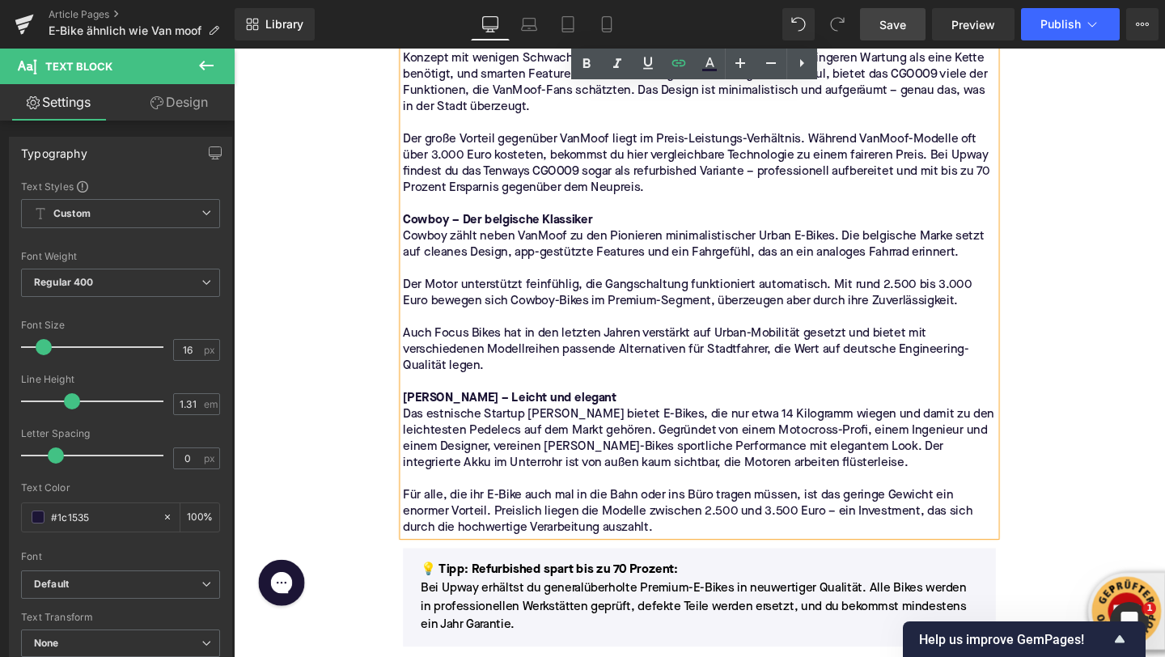
scroll to position [2114, 0]
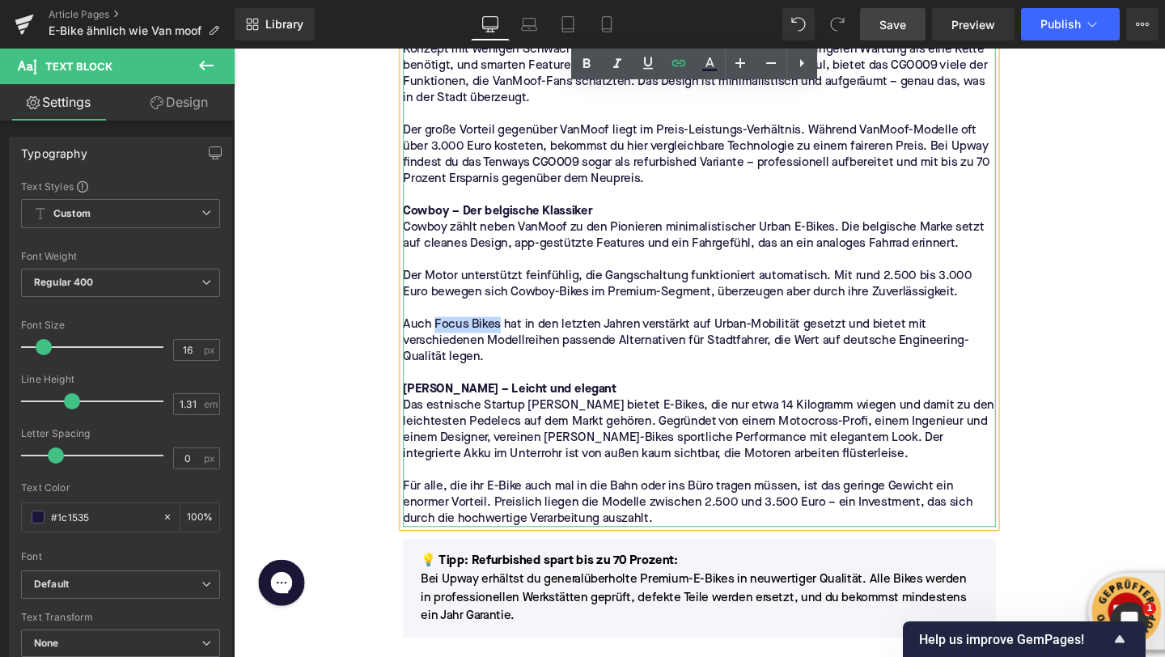
drag, startPoint x: 445, startPoint y: 337, endPoint x: 511, endPoint y: 338, distance: 66.4
click at [511, 338] on p "Auch Focus Bikes hat in den letzten Jahren verstärkt auf Urban-Mobilität gesetz…" at bounding box center [723, 356] width 623 height 51
click at [677, 65] on icon at bounding box center [679, 63] width 14 height 6
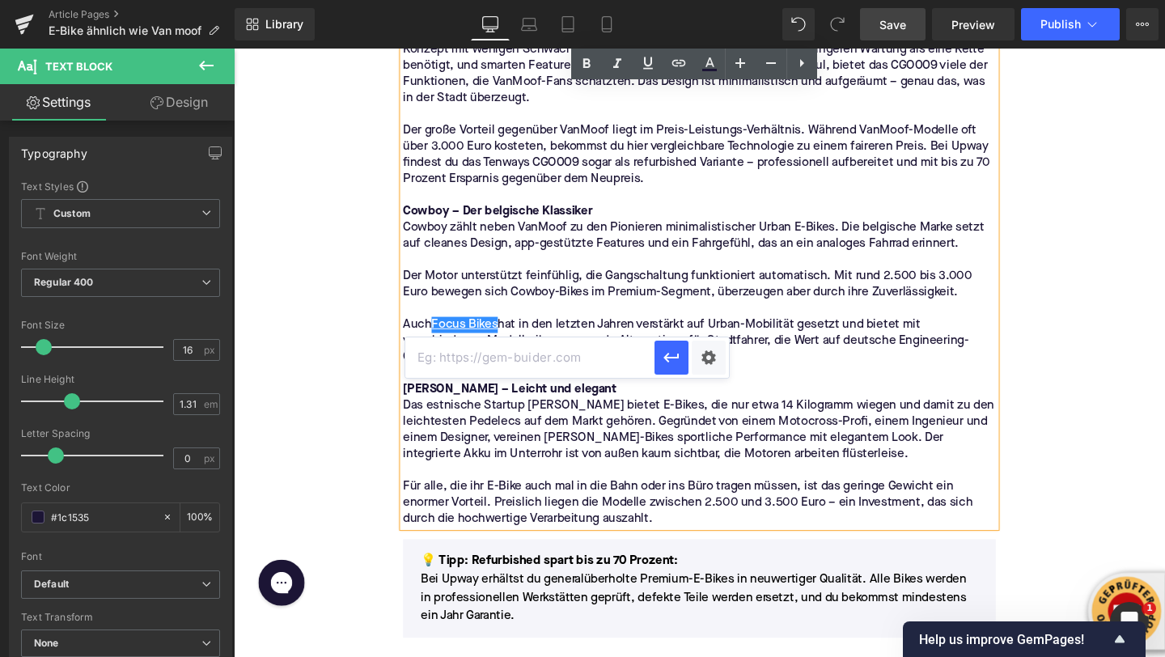
click at [631, 365] on input "text" at bounding box center [529, 357] width 249 height 40
paste input "[URL][DOMAIN_NAME]"
type input "[URL][DOMAIN_NAME]"
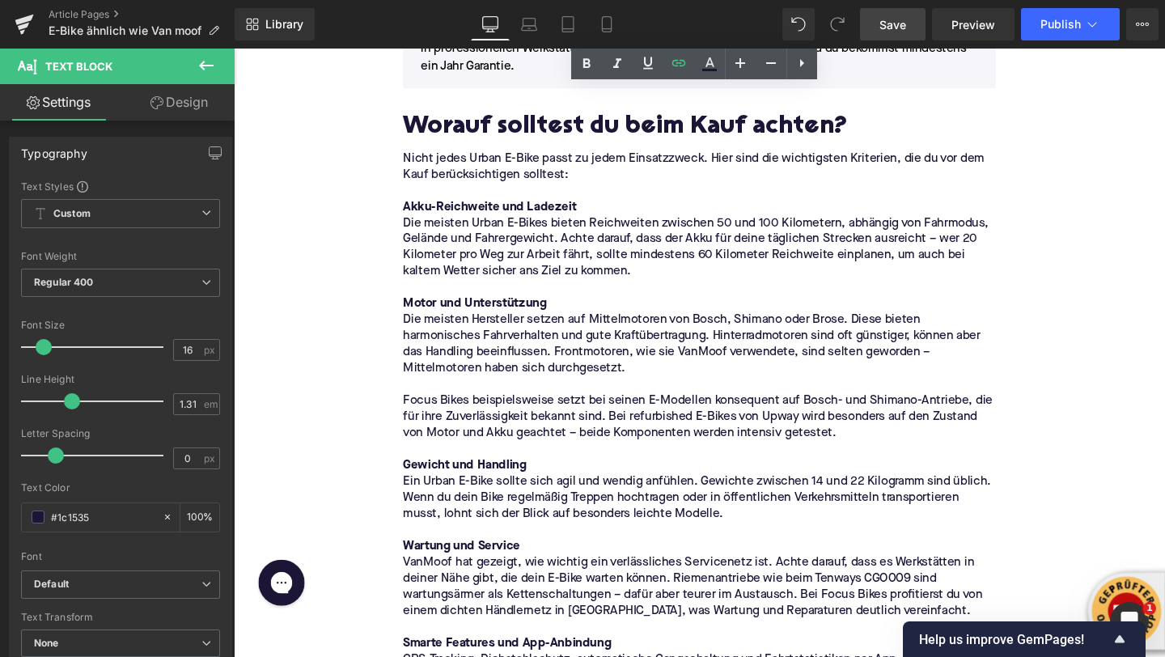
scroll to position [2701, 0]
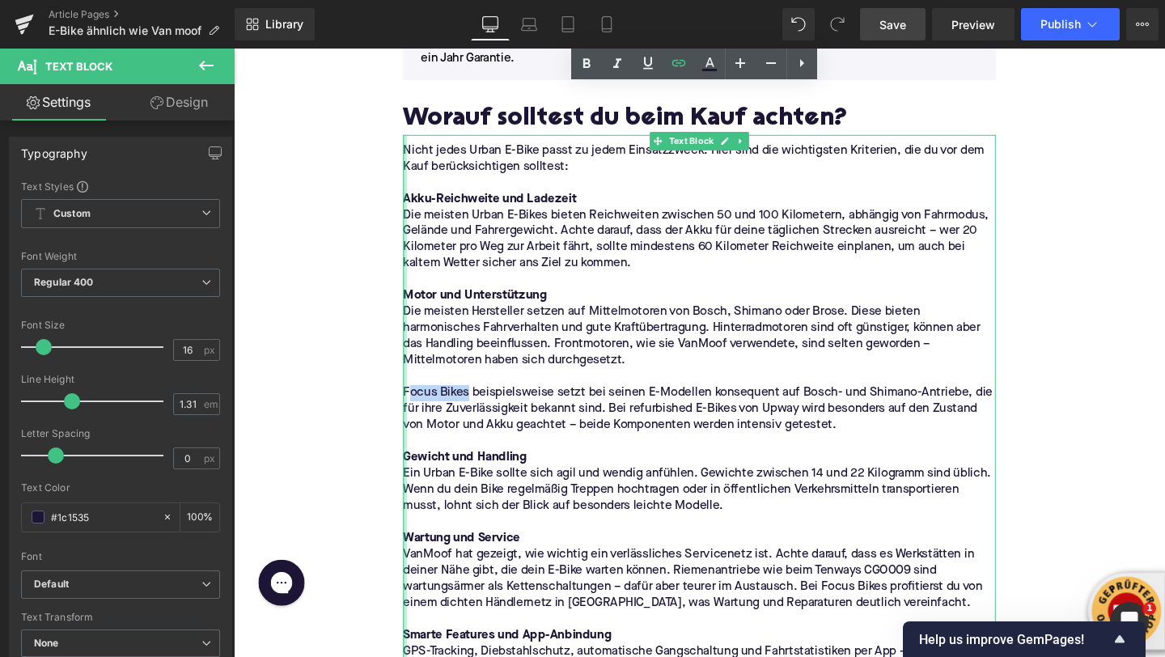
drag, startPoint x: 481, startPoint y: 409, endPoint x: 416, endPoint y: 413, distance: 65.7
click at [416, 413] on p "Focus Bikes beispielsweise setzt bei seinen E-Modellen konsequent auf Bosch- un…" at bounding box center [723, 427] width 623 height 51
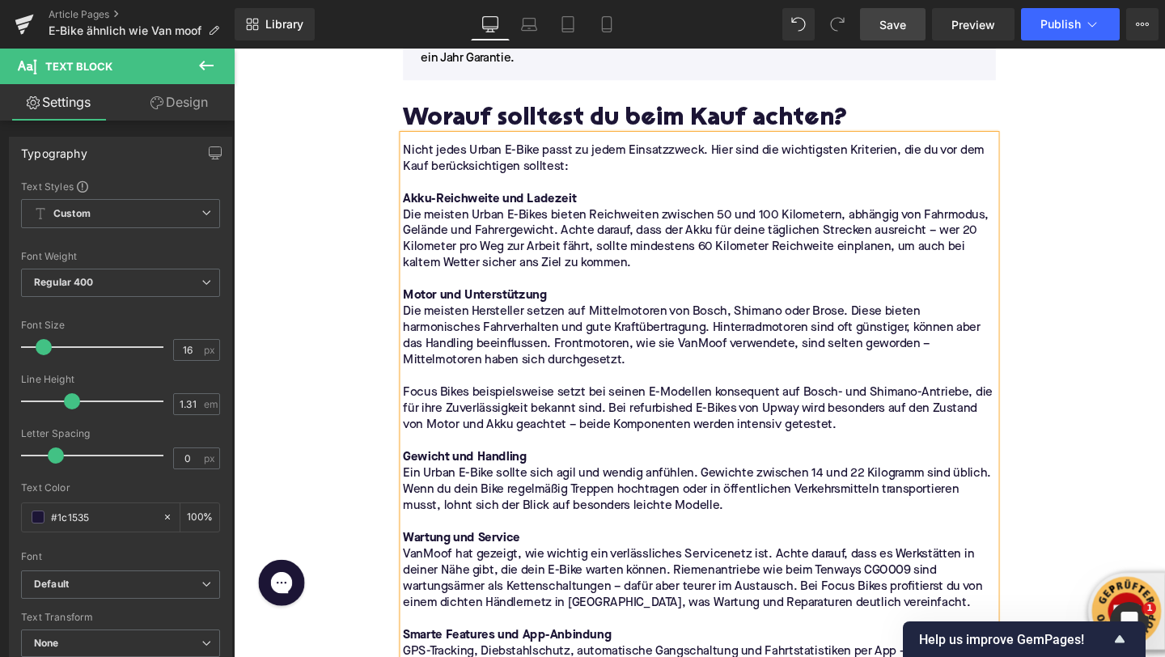
click at [464, 396] on p at bounding box center [723, 393] width 623 height 17
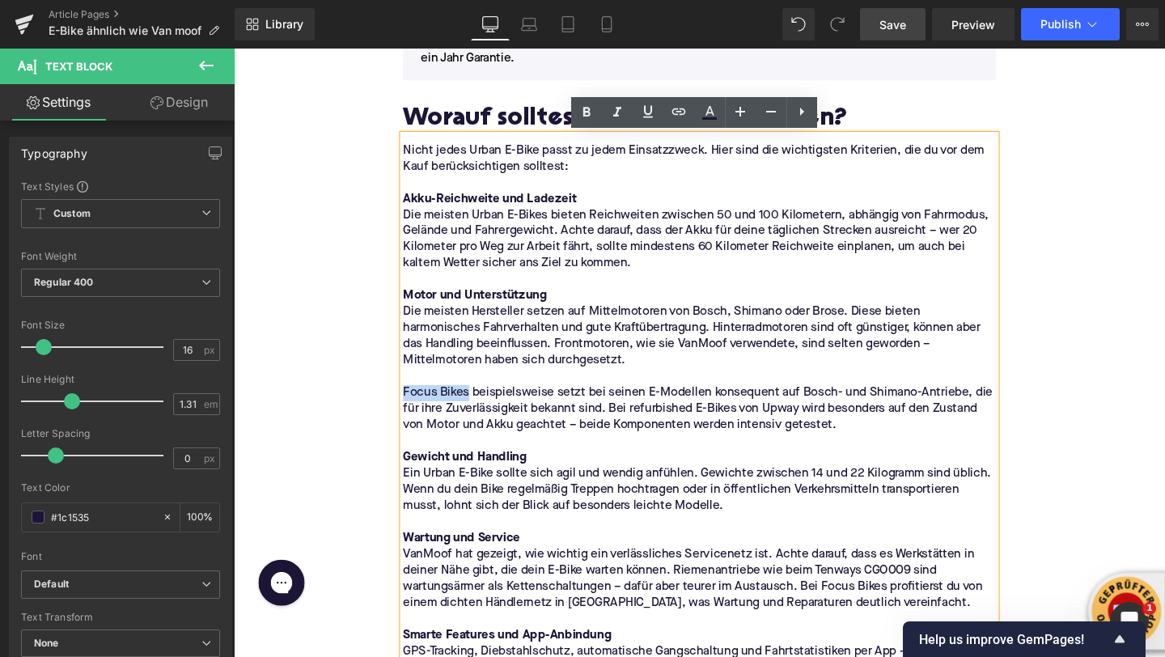
drag, startPoint x: 481, startPoint y: 409, endPoint x: 414, endPoint y: 409, distance: 67.2
click at [414, 409] on p "Focus Bikes beispielsweise setzt bei seinen E-Modellen konsequent auf Bosch- un…" at bounding box center [723, 427] width 623 height 51
click at [681, 110] on icon at bounding box center [679, 111] width 14 height 6
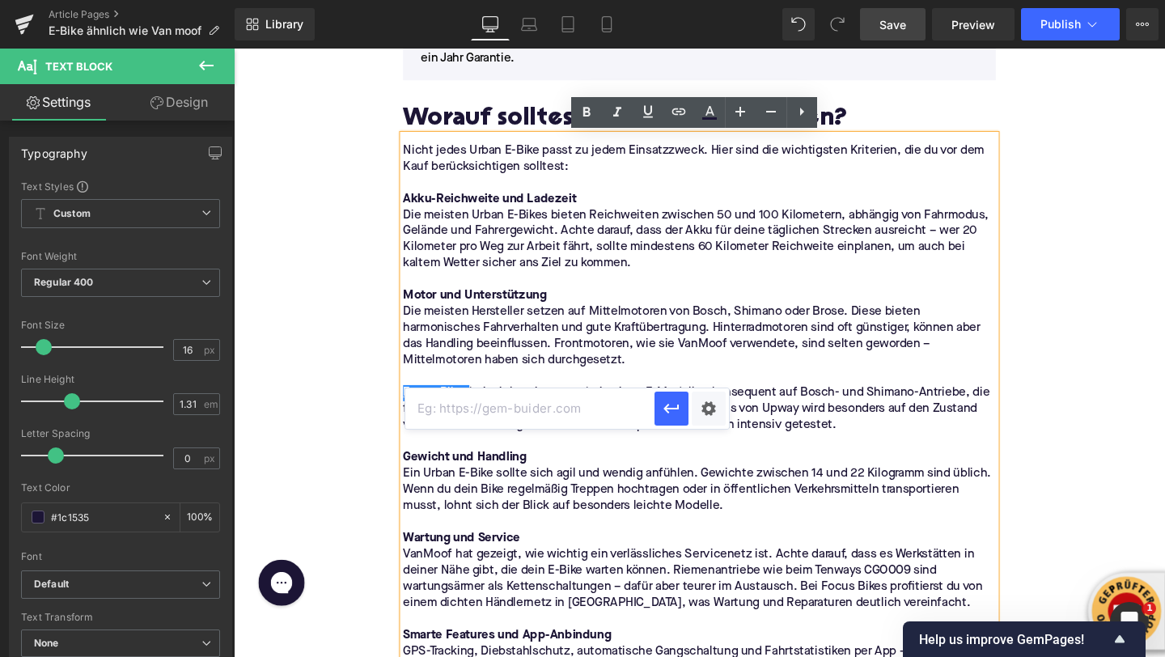
click at [572, 400] on input "text" at bounding box center [529, 408] width 249 height 40
paste input "[URL][DOMAIN_NAME]"
type input "[URL][DOMAIN_NAME]"
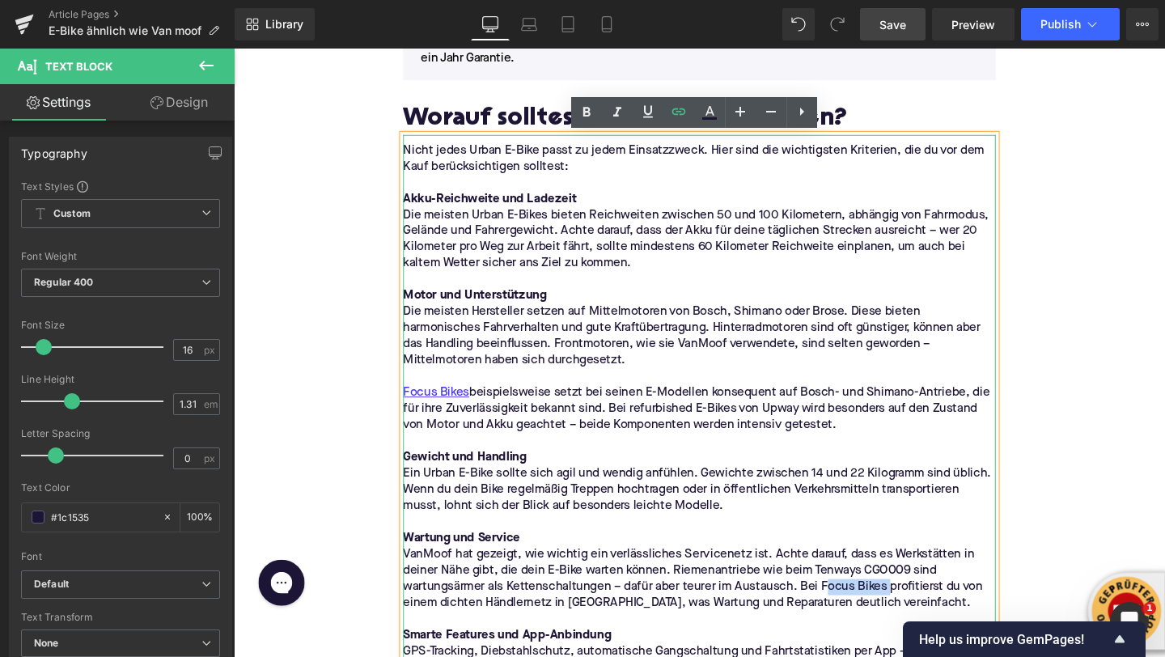
drag, startPoint x: 920, startPoint y: 614, endPoint x: 851, endPoint y: 615, distance: 68.8
click at [851, 615] on p "VanMoof hat gezeigt, wie wichtig ein verlässliches Servicenetz ist. Achte darau…" at bounding box center [723, 606] width 623 height 68
click at [676, 115] on icon at bounding box center [678, 111] width 19 height 19
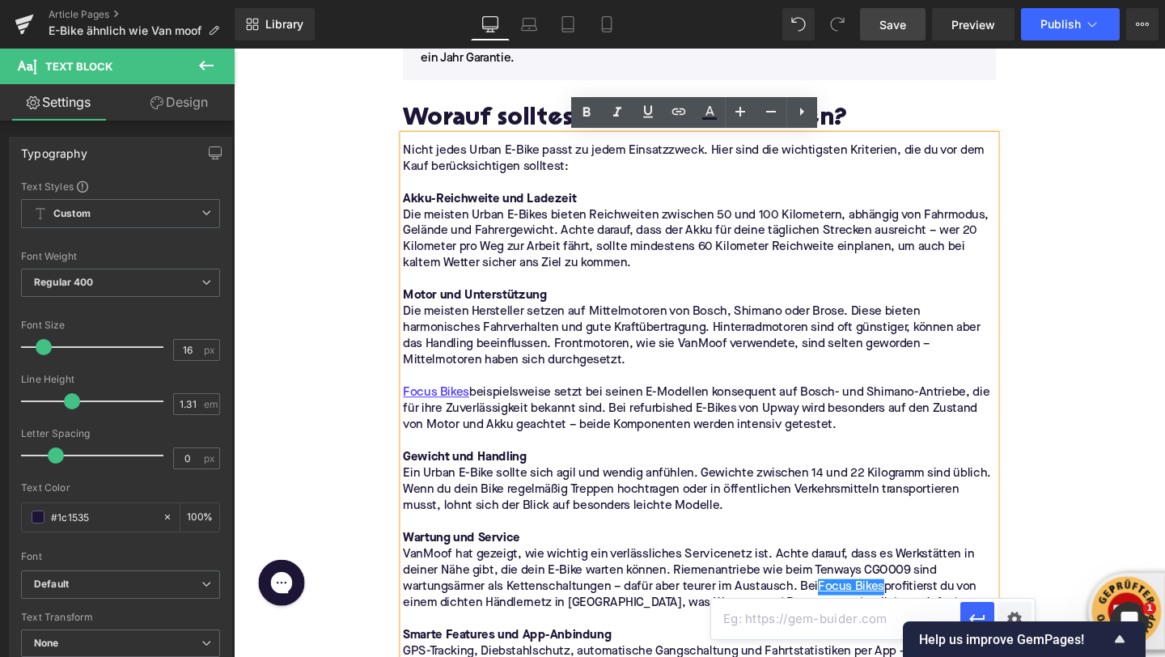
click at [770, 609] on input "text" at bounding box center [835, 619] width 249 height 40
paste input "[URL][DOMAIN_NAME]"
type input "[URL][DOMAIN_NAME]"
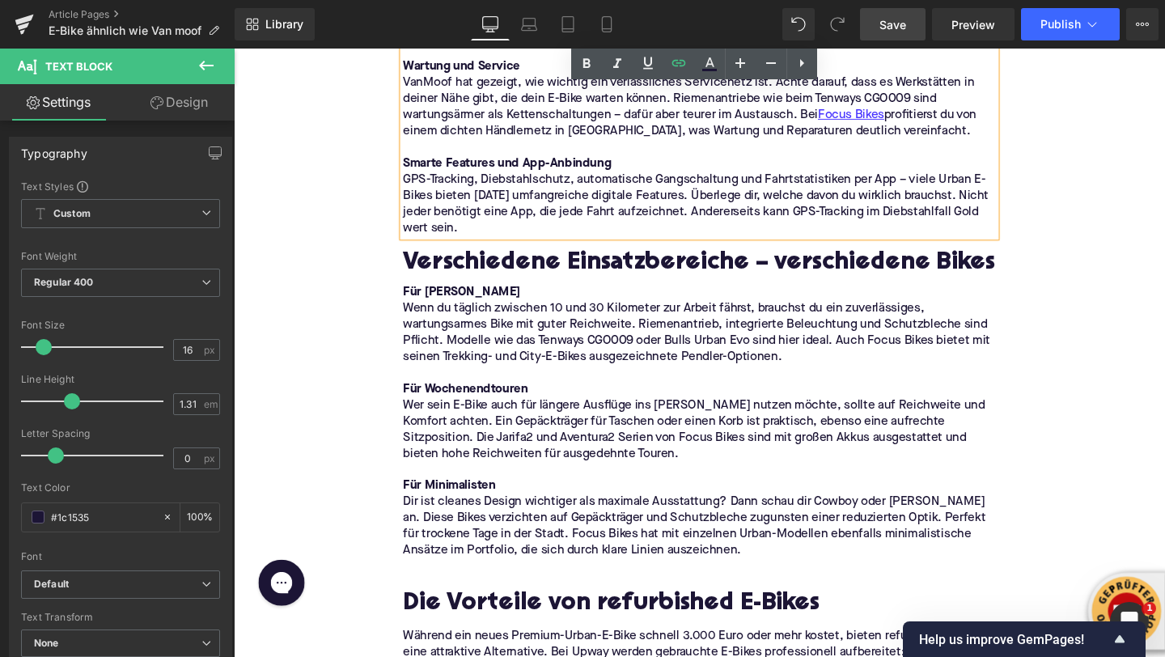
scroll to position [3204, 0]
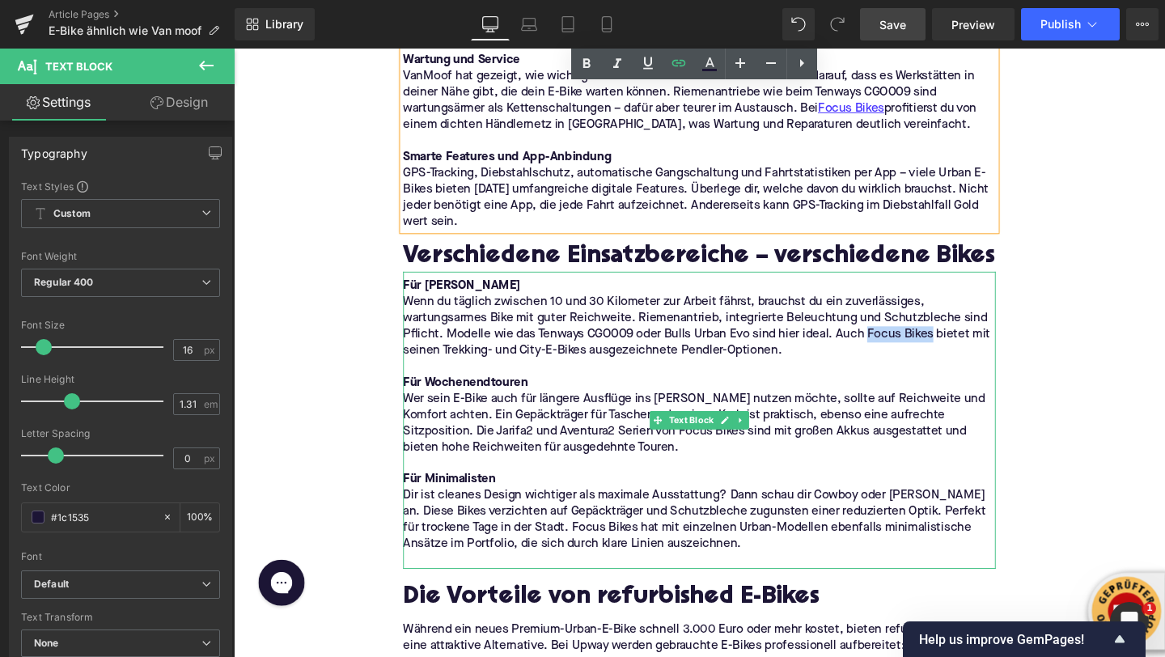
drag, startPoint x: 903, startPoint y: 350, endPoint x: 970, endPoint y: 350, distance: 67.2
click at [970, 350] on p "Wenn du täglich zwischen 10 und 30 Kilometer zur Arbeit fährst, brauchst du ein…" at bounding box center [723, 341] width 623 height 68
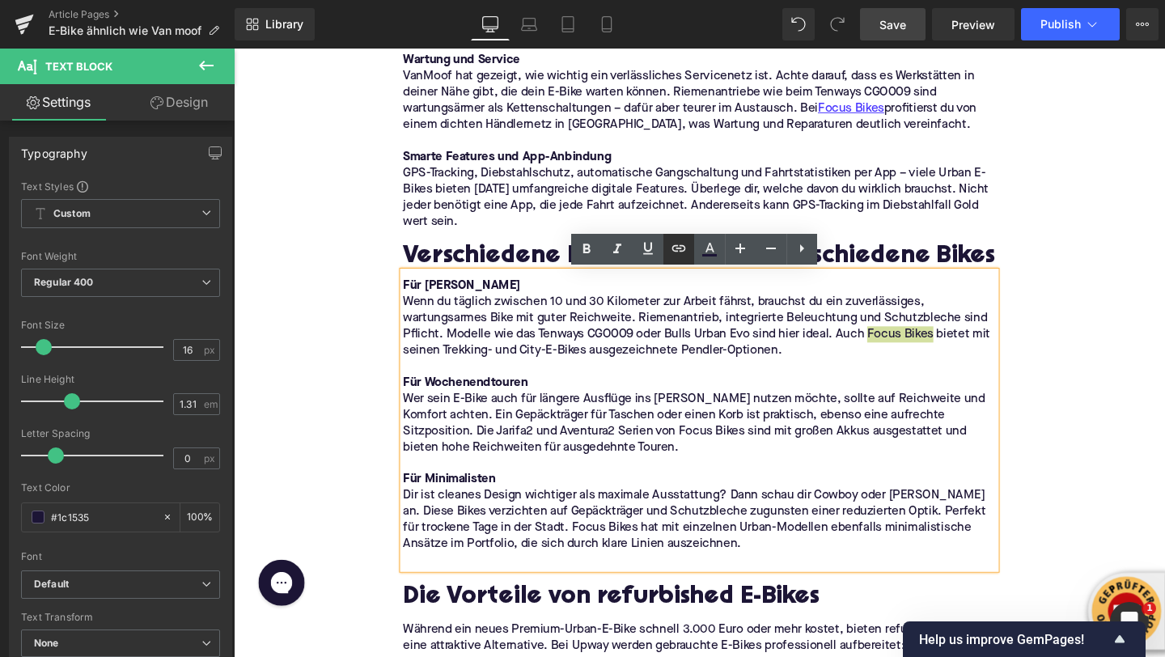
click at [682, 260] on link at bounding box center [679, 249] width 31 height 31
click at [748, 380] on input "text" at bounding box center [835, 366] width 249 height 40
paste input "[URL][DOMAIN_NAME]"
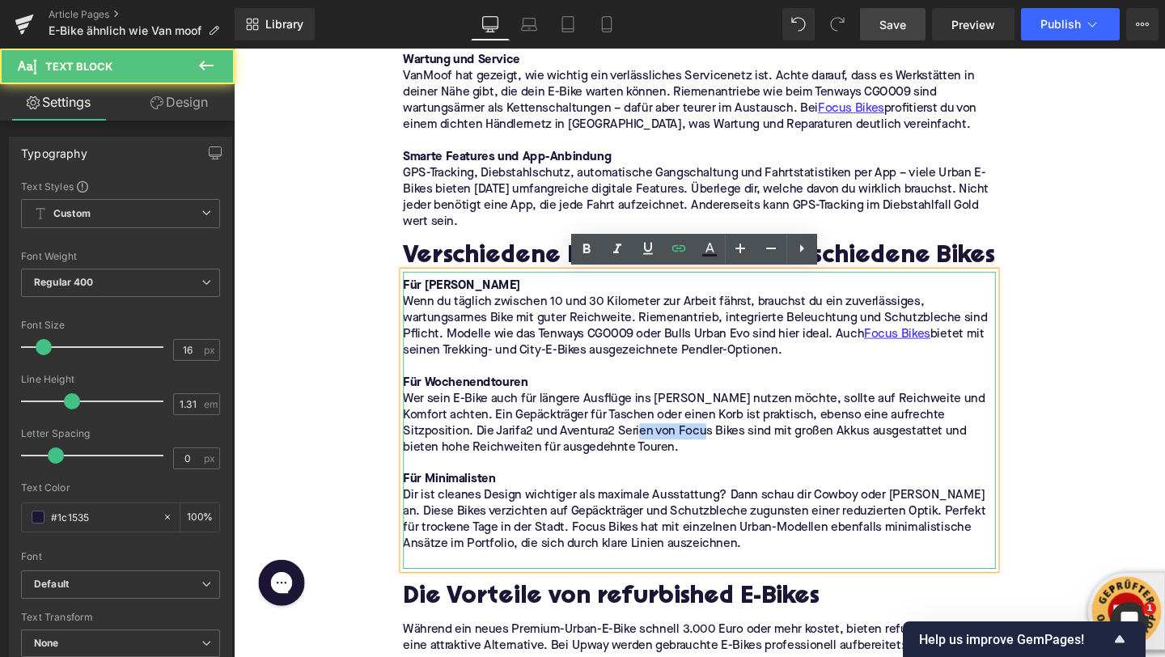
drag, startPoint x: 608, startPoint y: 451, endPoint x: 673, endPoint y: 453, distance: 65.6
click at [673, 453] on p "Wer sein E-Bike auch für längere Ausflüge ins [PERSON_NAME] nutzen möchte, soll…" at bounding box center [723, 443] width 623 height 68
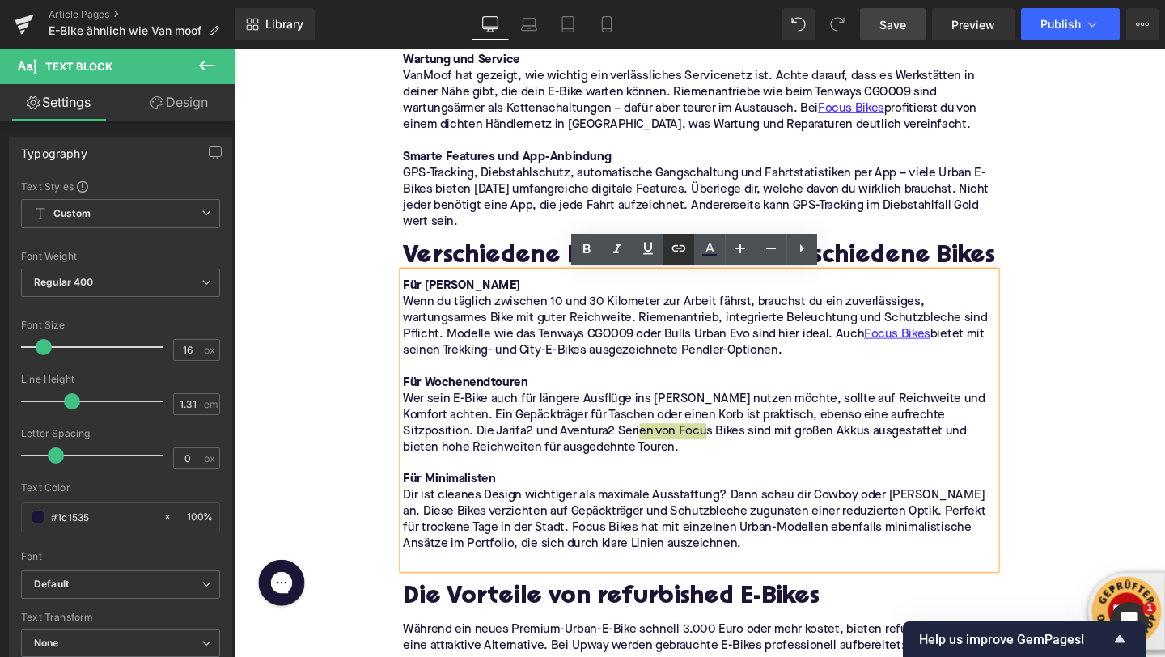
click at [679, 247] on icon at bounding box center [678, 248] width 19 height 19
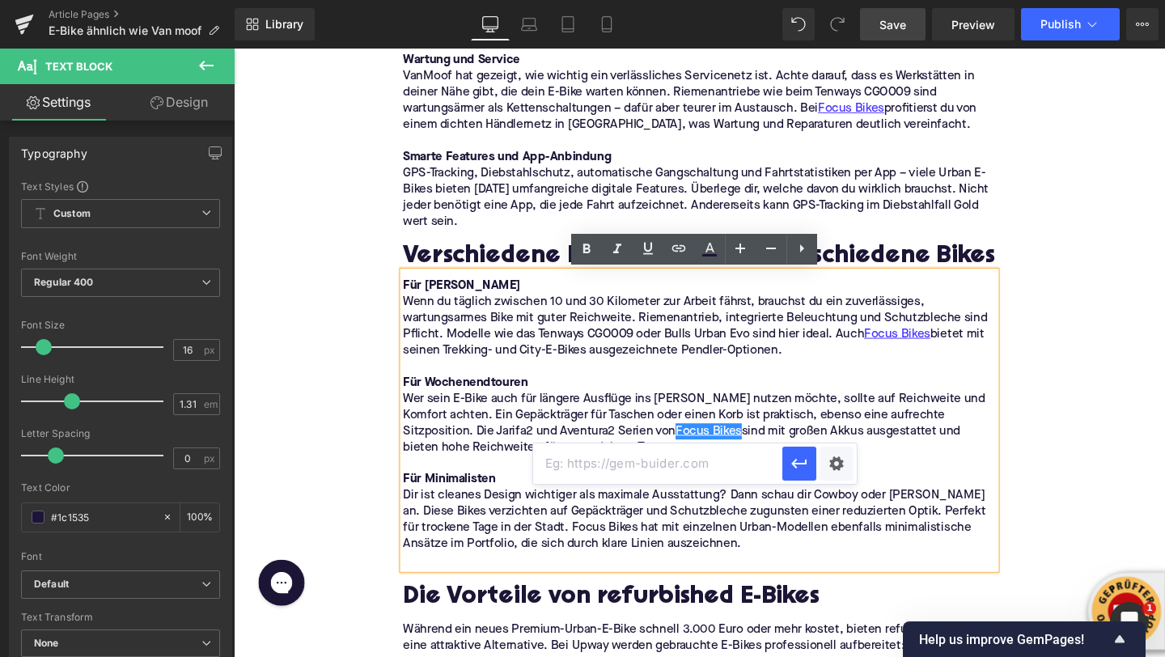
click at [657, 466] on input "text" at bounding box center [657, 463] width 249 height 40
paste input "[URL][DOMAIN_NAME]"
type input "[URL][DOMAIN_NAME]"
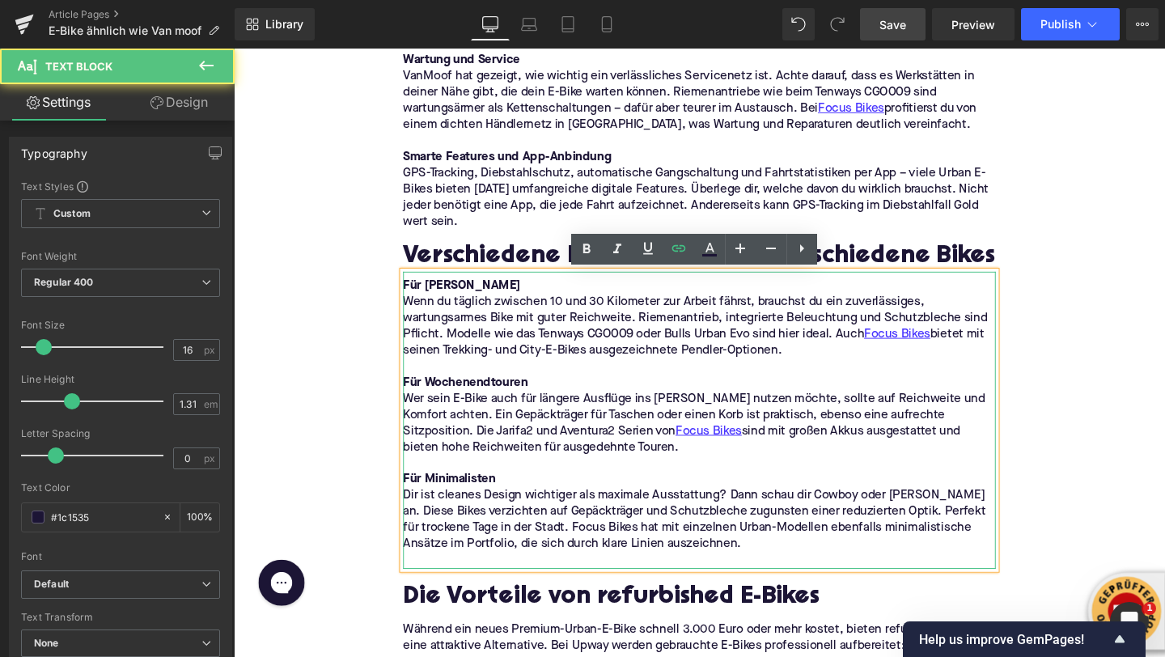
drag, startPoint x: 574, startPoint y: 555, endPoint x: 592, endPoint y: 555, distance: 17.8
click at [592, 555] on p "Dir ist cleanes Design wichtiger als maximale Ausstattung? Dann schau dir Cowbo…" at bounding box center [723, 545] width 623 height 68
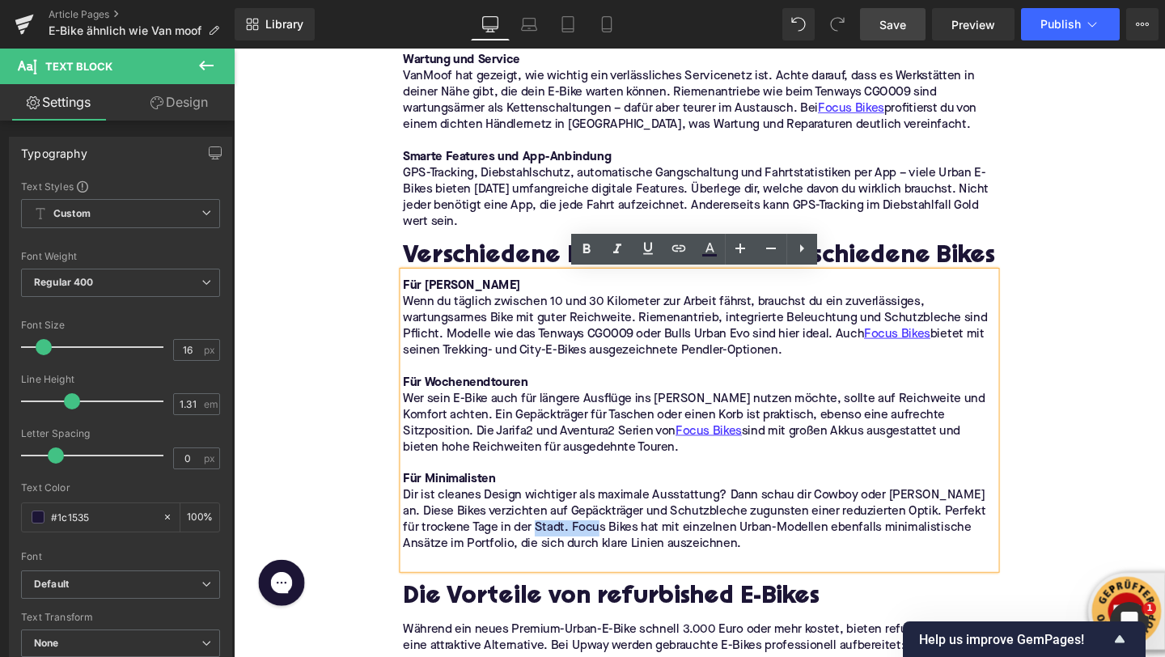
drag, startPoint x: 570, startPoint y: 554, endPoint x: 638, endPoint y: 554, distance: 68.0
click at [638, 554] on p "Dir ist cleanes Design wichtiger als maximale Ausstattung? Dann schau dir Cowbo…" at bounding box center [723, 545] width 623 height 68
click at [679, 256] on icon at bounding box center [678, 248] width 19 height 19
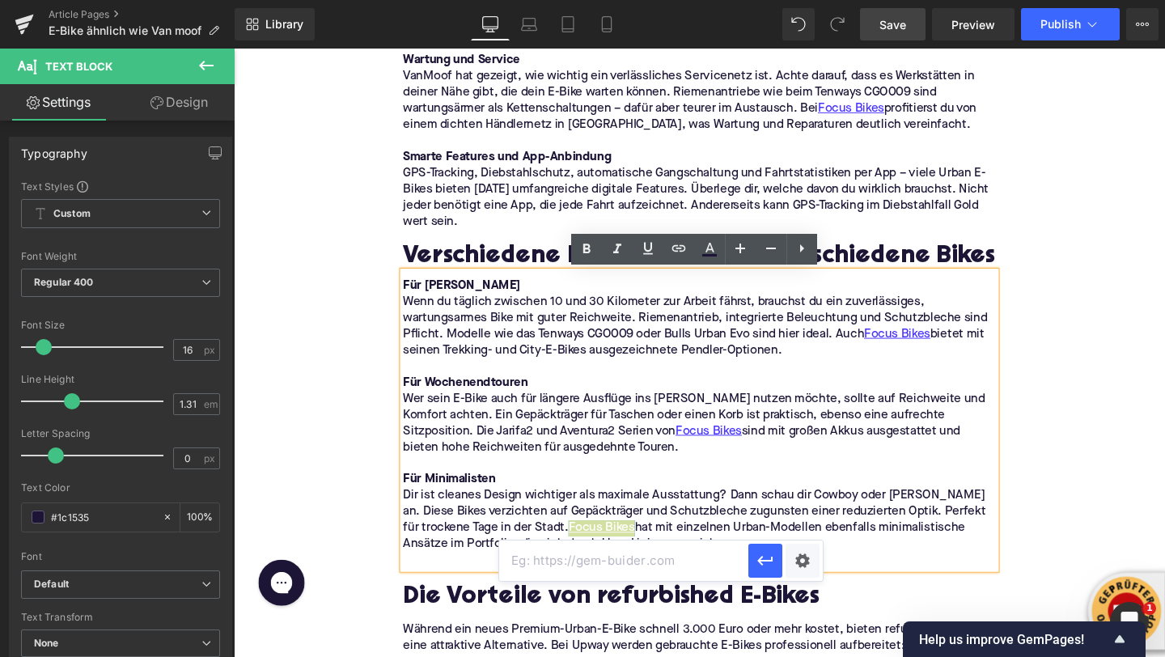
click at [648, 579] on input "text" at bounding box center [623, 561] width 249 height 40
paste input "[URL][DOMAIN_NAME]"
type input "[URL][DOMAIN_NAME]"
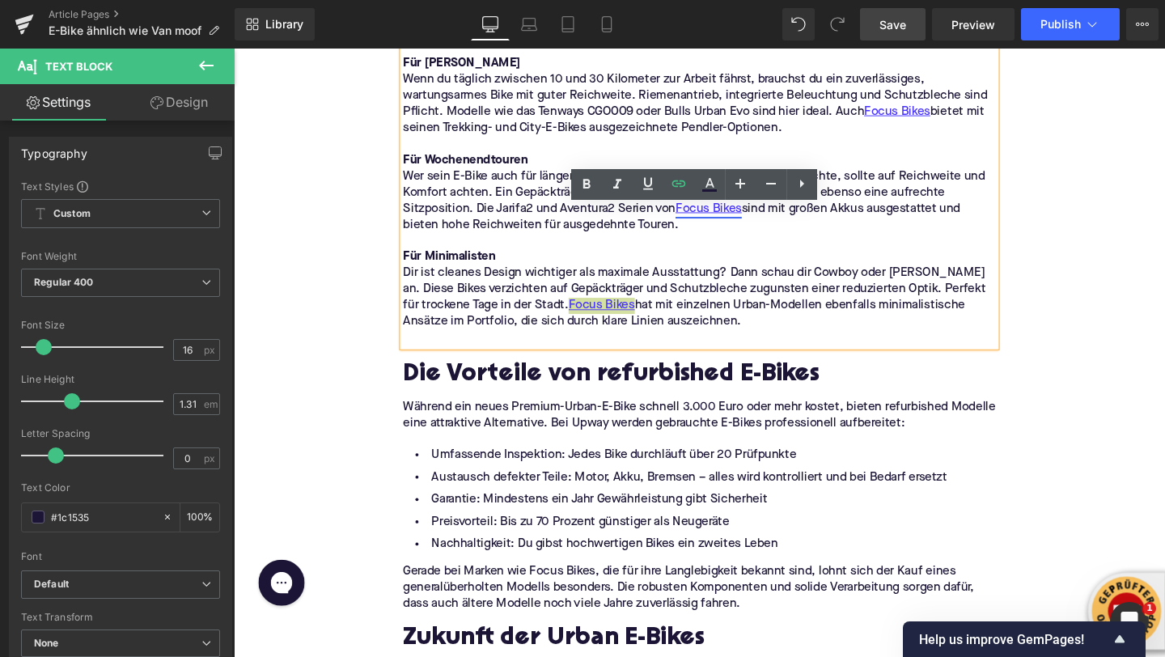
scroll to position [3587, 0]
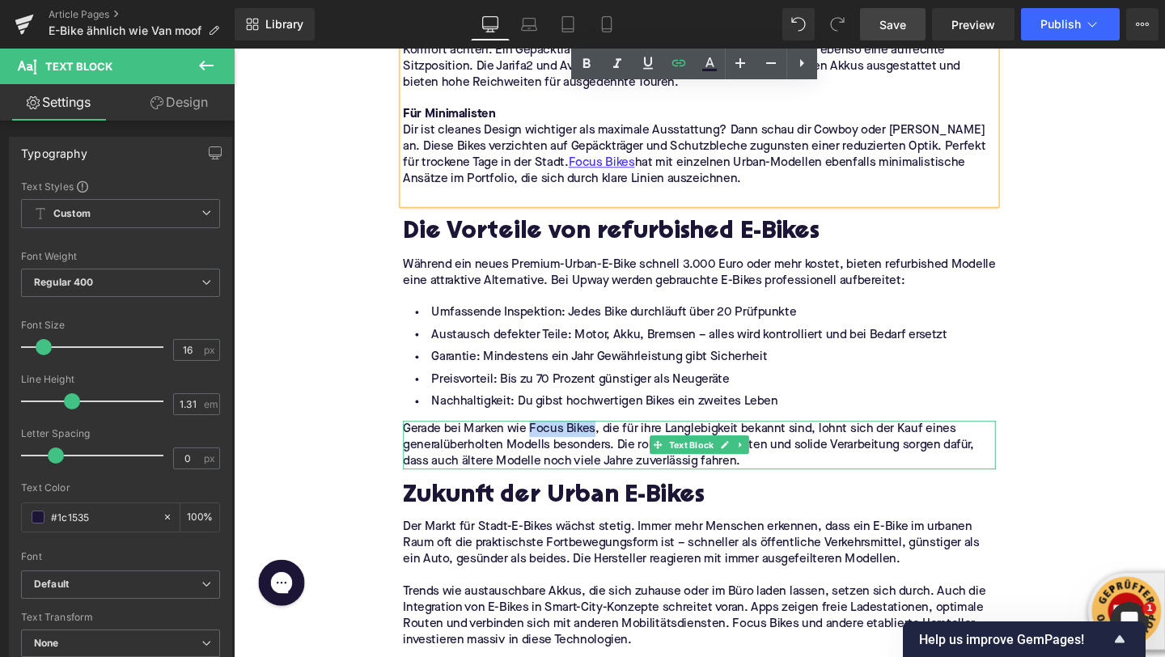
drag, startPoint x: 617, startPoint y: 449, endPoint x: 550, endPoint y: 448, distance: 67.2
click at [550, 448] on p "Gerade bei Marken wie Focus Bikes, die für ihre Langlebigkeit bekannt sind, loh…" at bounding box center [723, 465] width 623 height 51
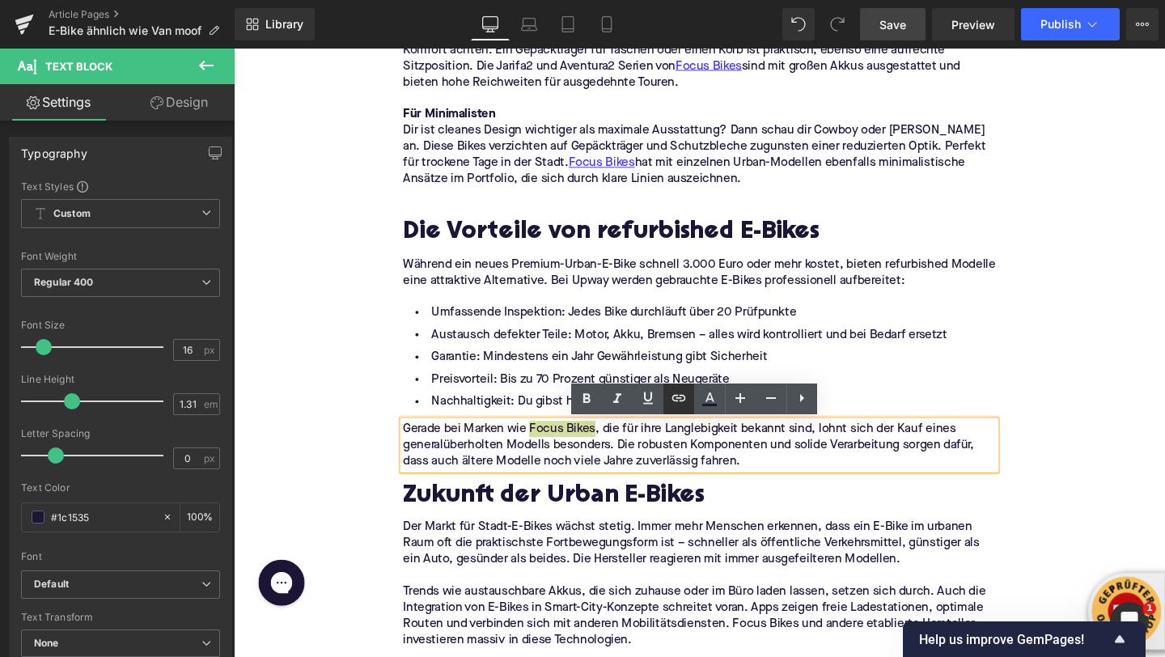
click at [685, 406] on icon at bounding box center [678, 397] width 19 height 19
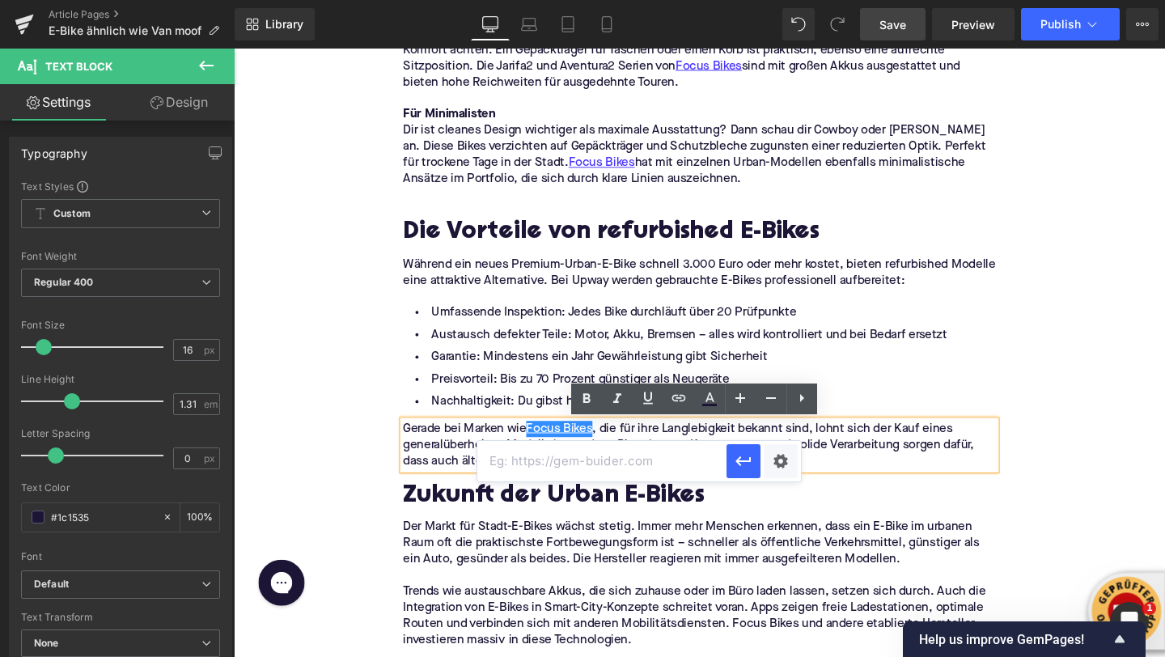
click at [678, 468] on input "text" at bounding box center [601, 461] width 249 height 40
paste input "[URL][DOMAIN_NAME]"
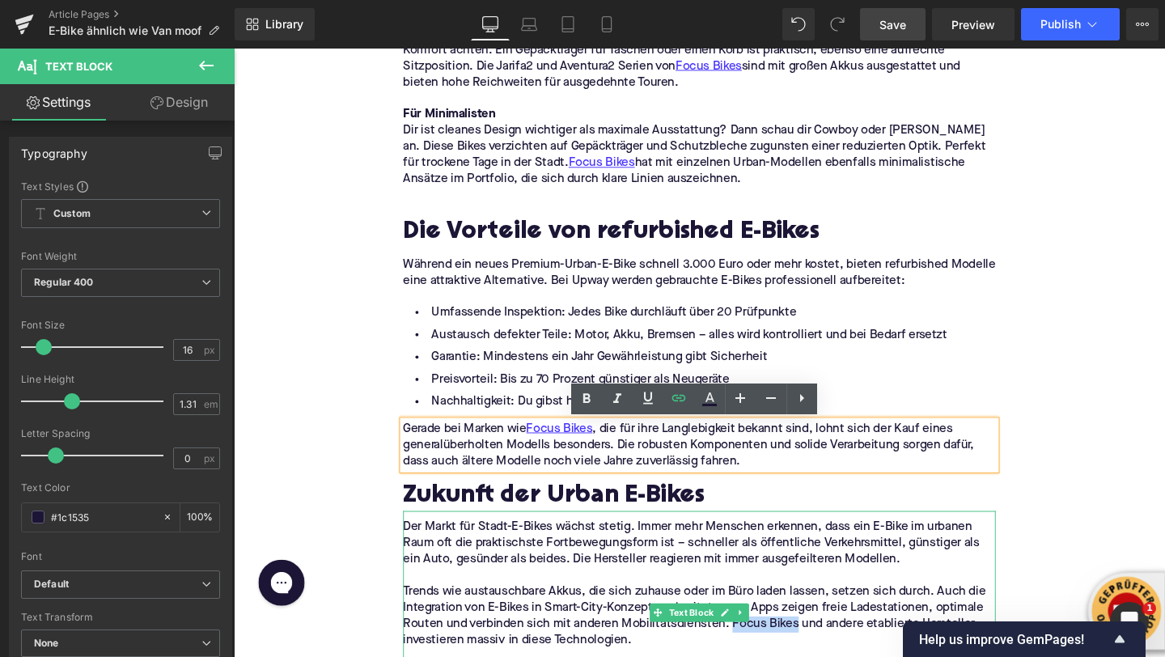
drag, startPoint x: 758, startPoint y: 656, endPoint x: 824, endPoint y: 657, distance: 65.6
click at [824, 656] on p "Trends wie austauschbare Akkus, die sich zuhause oder im Büro laden lassen, set…" at bounding box center [723, 646] width 623 height 68
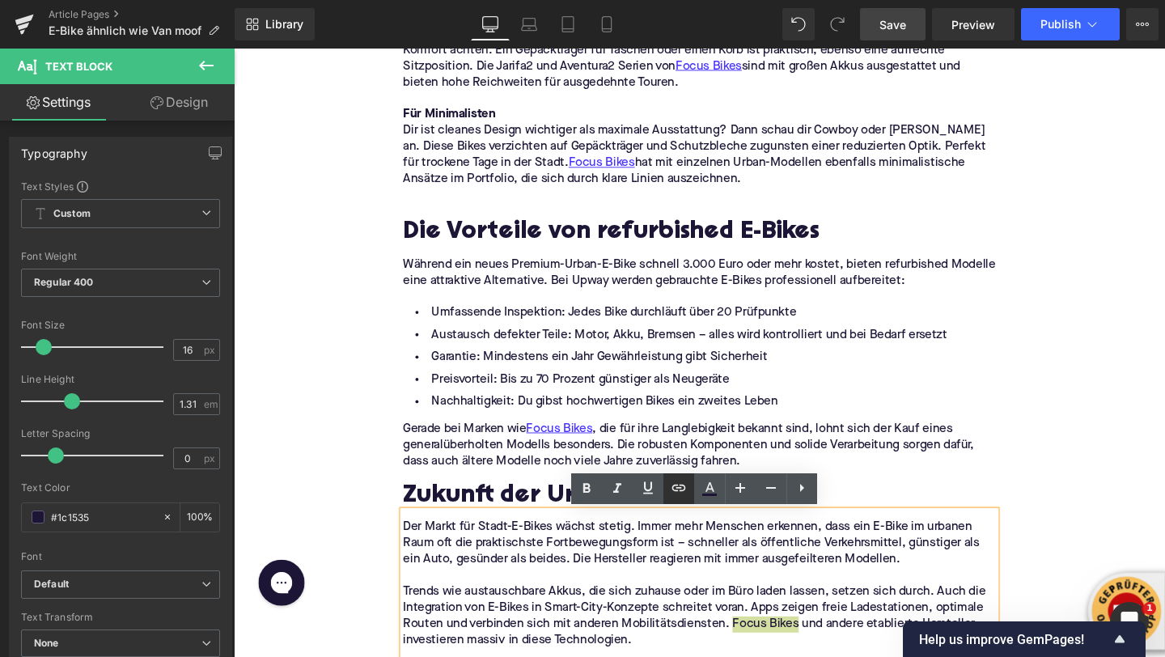
click at [675, 488] on icon at bounding box center [678, 487] width 19 height 19
click at [698, 650] on input "text" at bounding box center [800, 657] width 249 height 40
paste input "[URL][DOMAIN_NAME]"
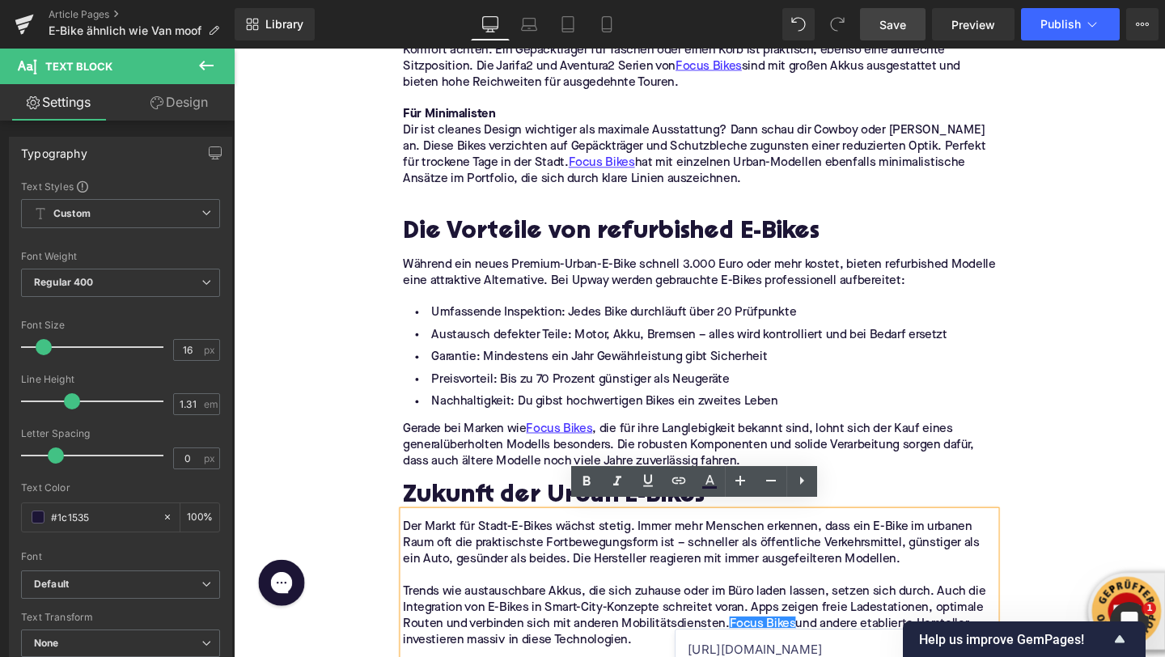
type input "[URL][DOMAIN_NAME]"
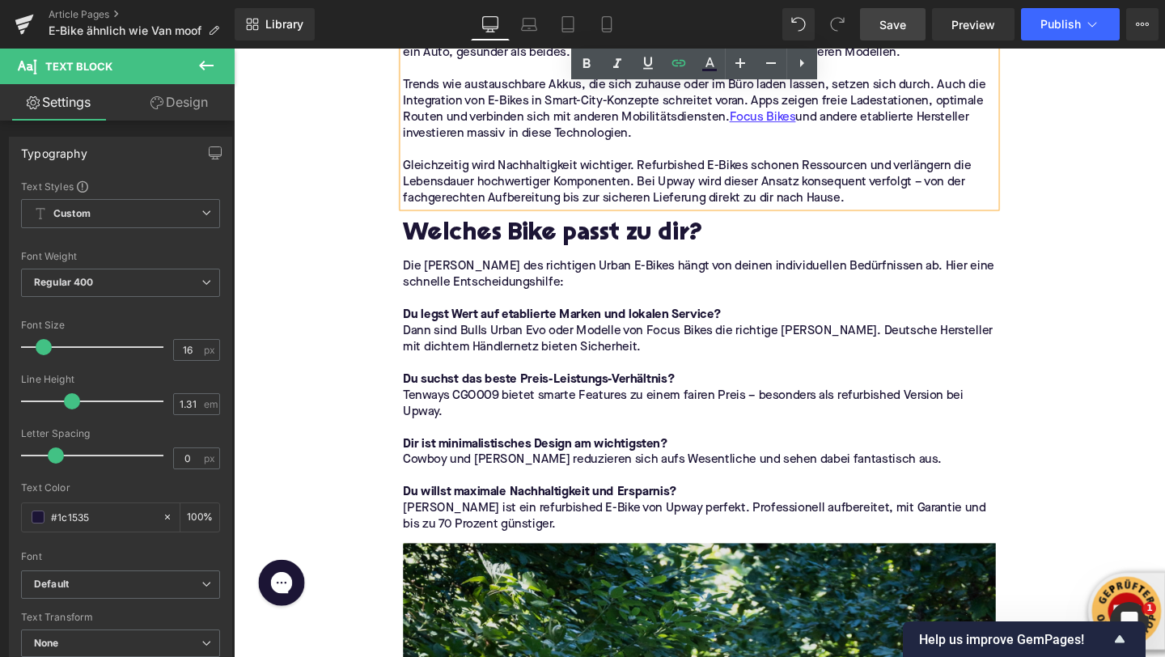
scroll to position [4161, 0]
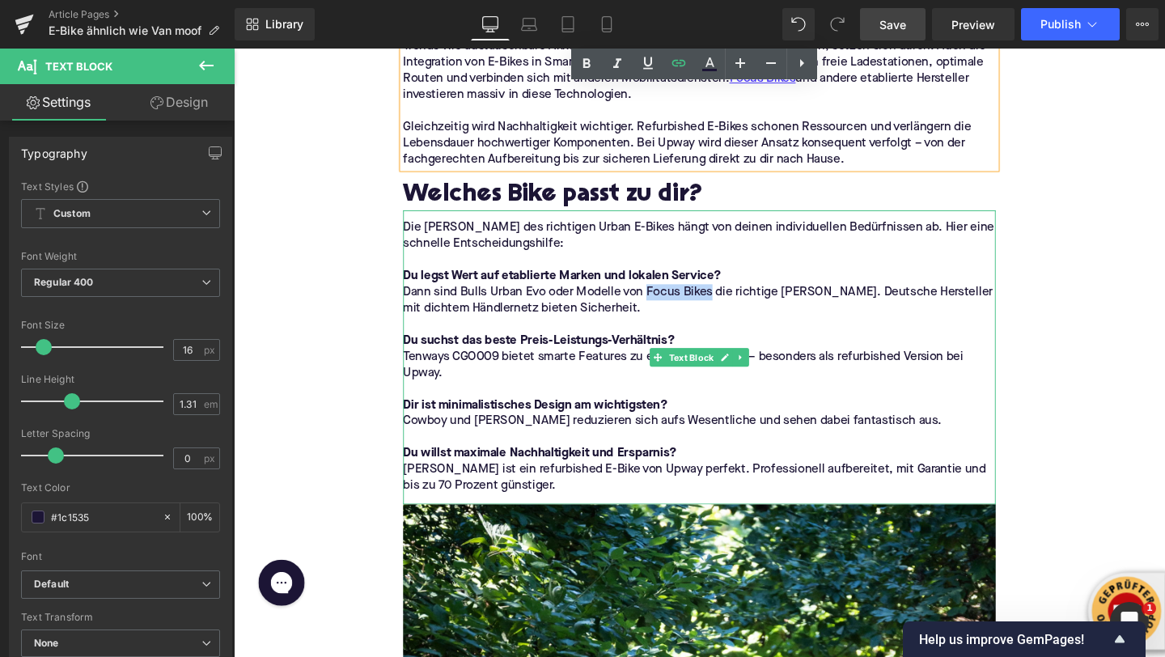
drag, startPoint x: 672, startPoint y: 305, endPoint x: 736, endPoint y: 306, distance: 63.9
click at [736, 306] on p "Dann sind Bulls Urban Evo oder Modelle von Focus Bikes die richtige [PERSON_NAM…" at bounding box center [723, 313] width 623 height 34
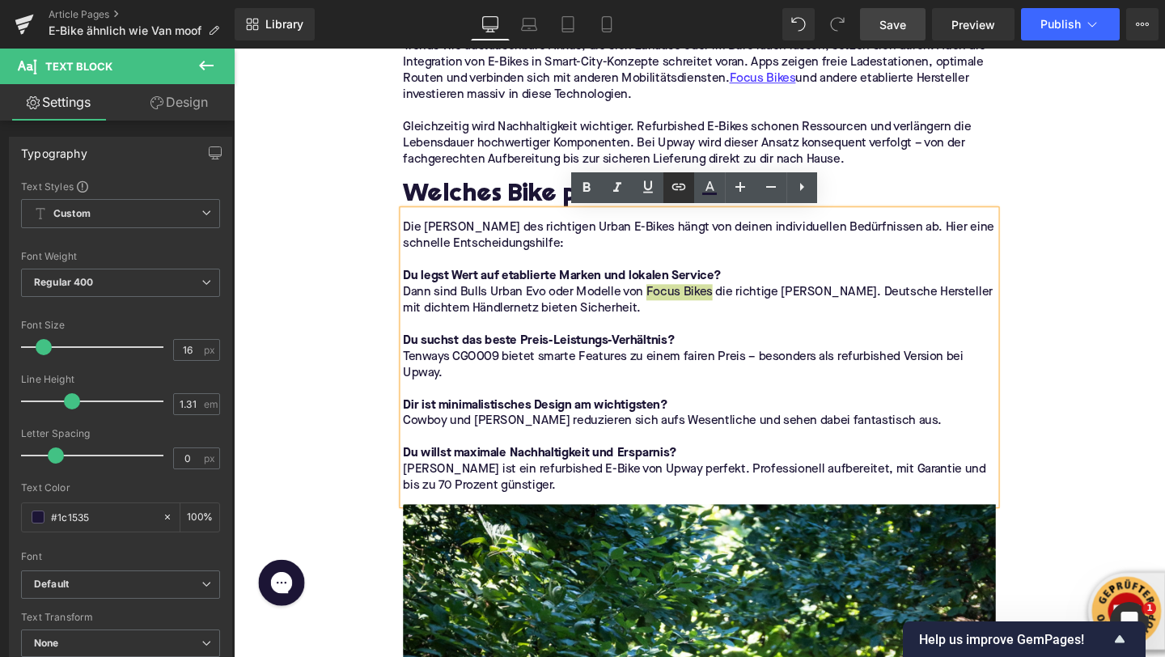
click at [679, 190] on icon at bounding box center [678, 186] width 19 height 19
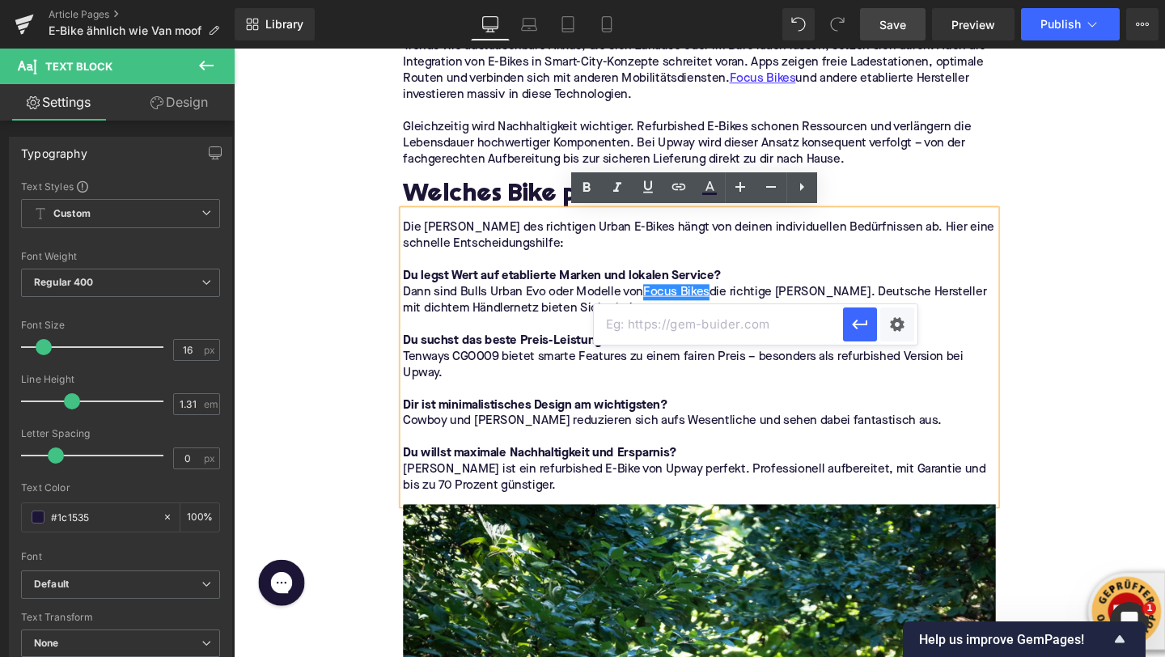
click at [662, 325] on input "text" at bounding box center [718, 324] width 249 height 40
paste input "[URL][DOMAIN_NAME]"
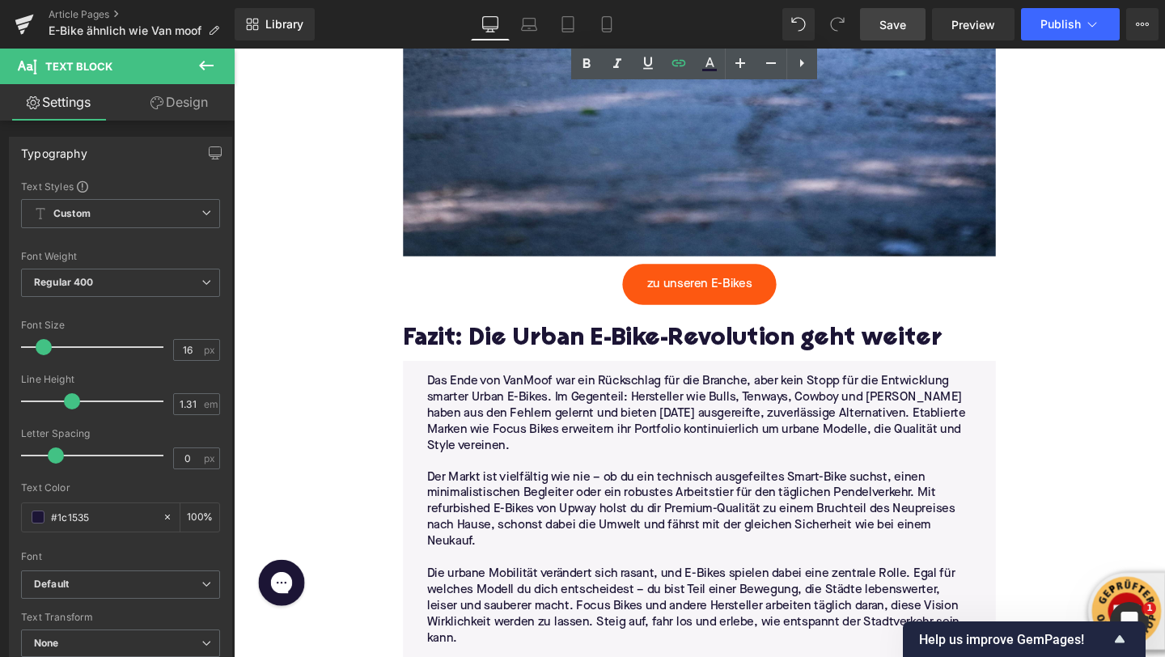
scroll to position [5535, 0]
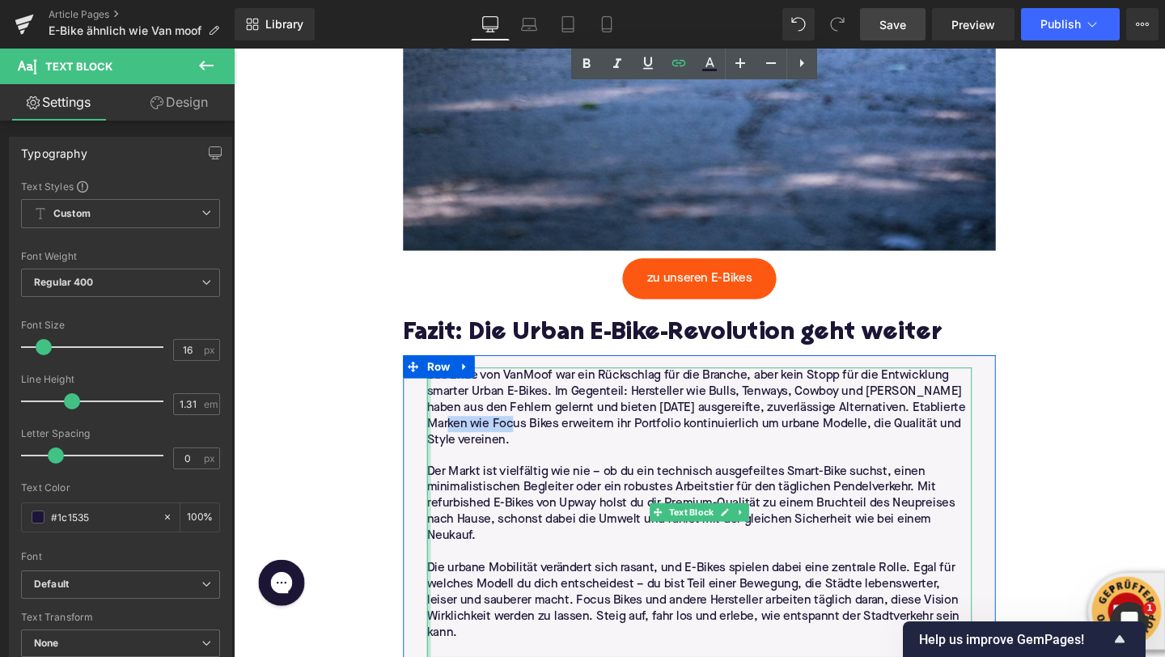
drag, startPoint x: 505, startPoint y: 443, endPoint x: 438, endPoint y: 444, distance: 67.2
click at [438, 444] on div "Das Ende von VanMoof war ein Rückschlag für die Branche, aber kein Stopp für di…" at bounding box center [723, 536] width 573 height 305
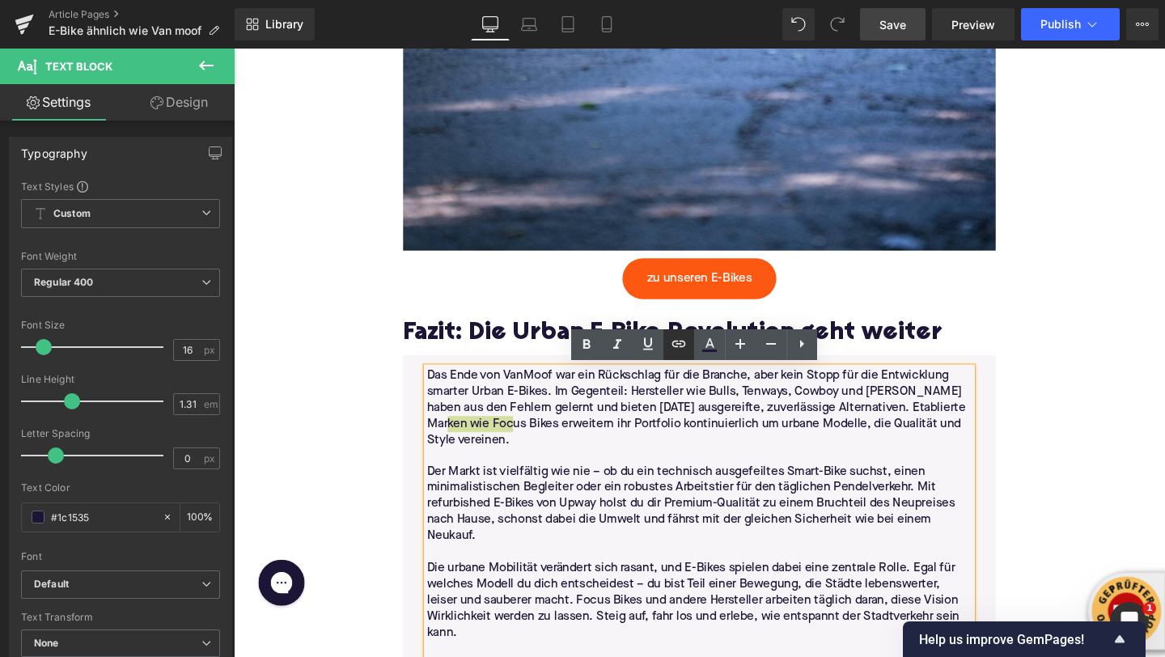
click at [683, 352] on icon at bounding box center [678, 343] width 19 height 19
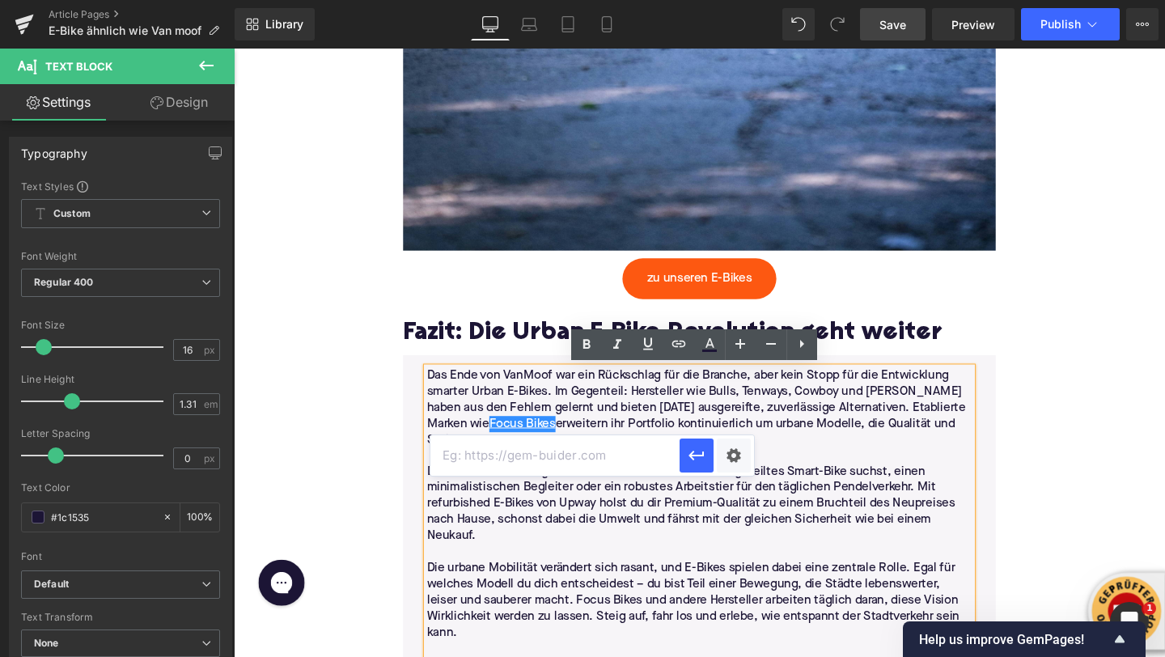
click at [645, 445] on input "text" at bounding box center [555, 455] width 249 height 40
paste input "[URL][DOMAIN_NAME]"
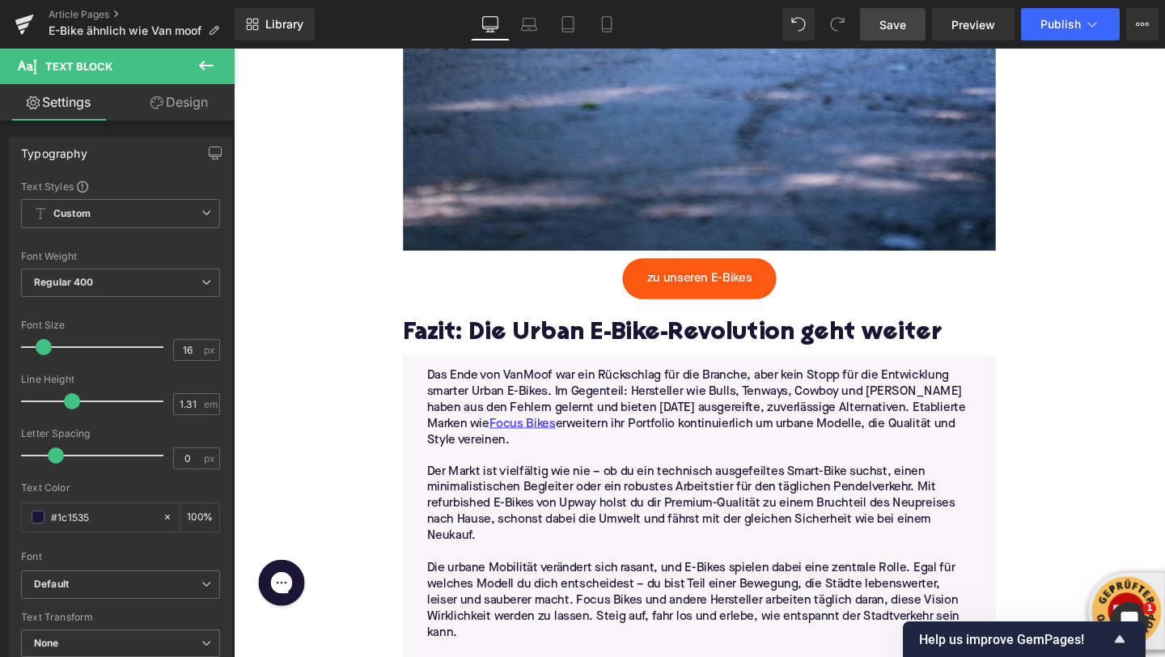
drag, startPoint x: 544, startPoint y: 600, endPoint x: 612, endPoint y: 600, distance: 68.0
click at [612, 600] on div "Rendering Content" at bounding box center [583, 593] width 100 height 18
click at [609, 601] on div "Rendering Content" at bounding box center [583, 593] width 100 height 18
click at [608, 600] on div "Rendering Content" at bounding box center [583, 593] width 100 height 18
click at [609, 600] on div "Rendering Content" at bounding box center [583, 593] width 100 height 18
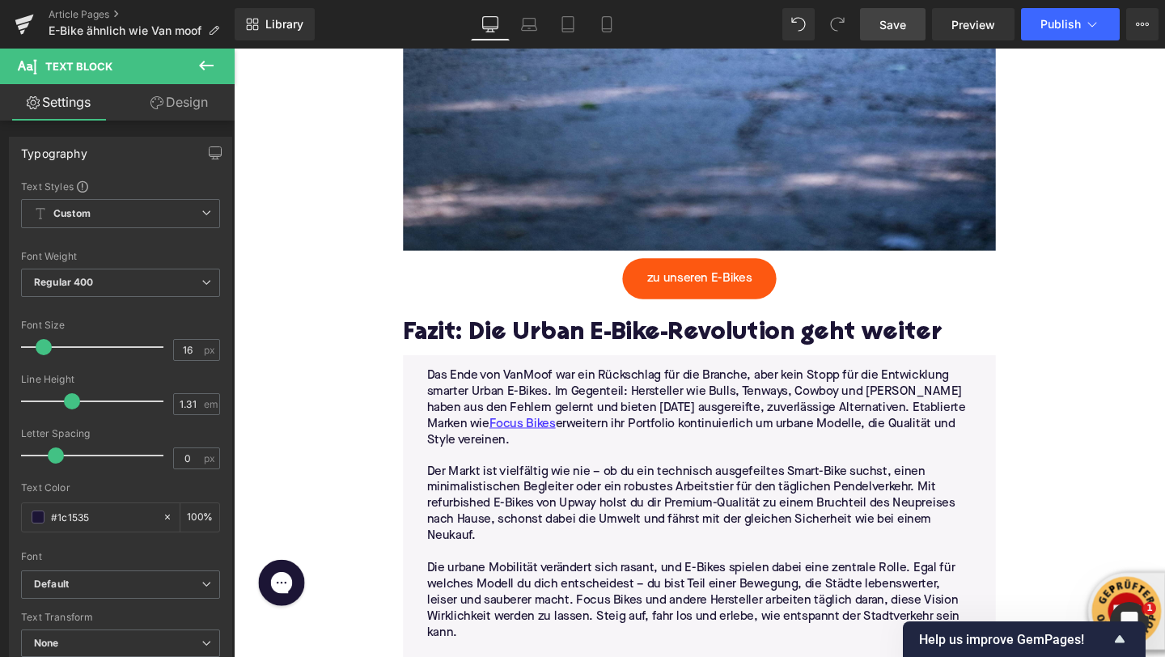
click at [609, 600] on div "Rendering Content" at bounding box center [583, 593] width 100 height 18
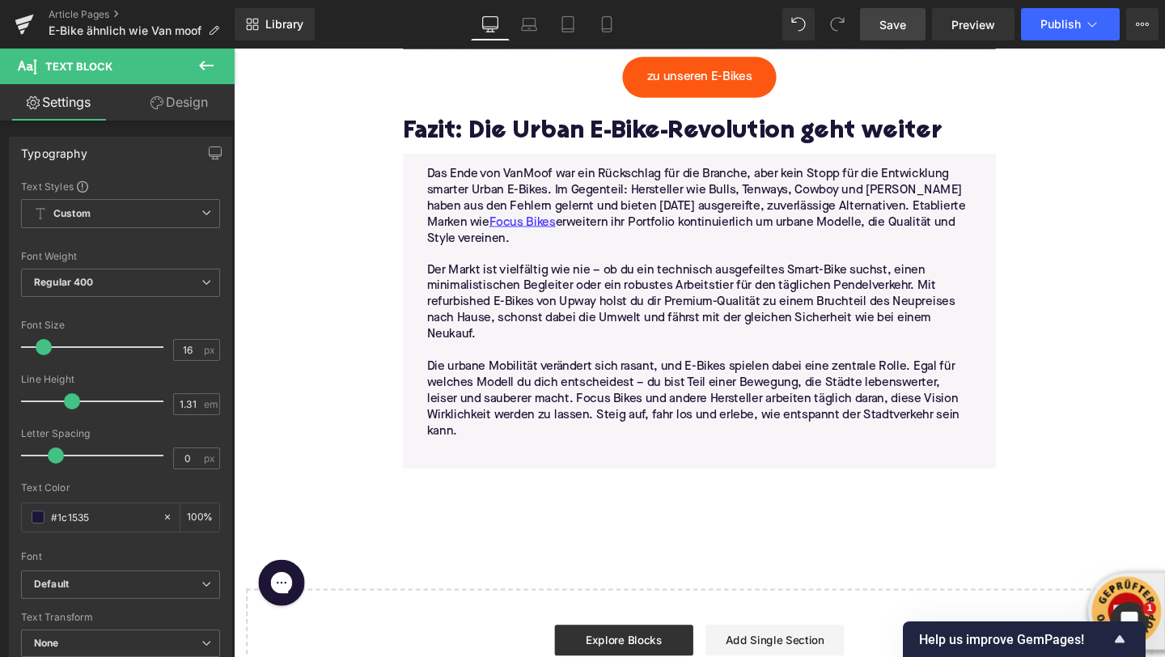
scroll to position [5757, 0]
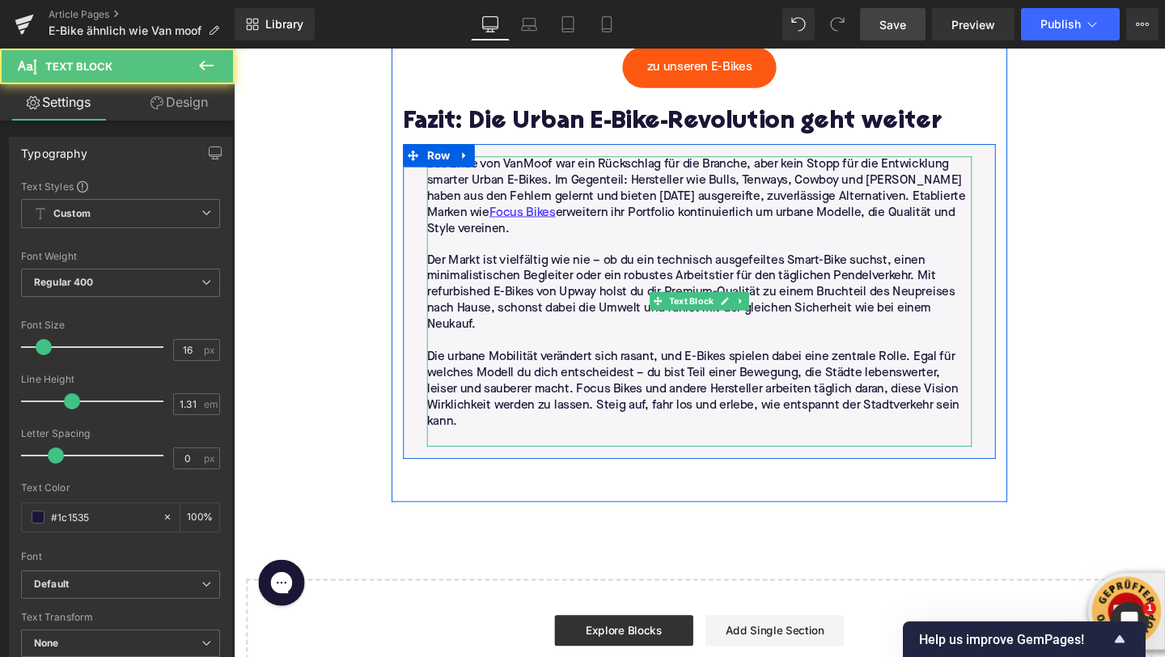
click at [571, 404] on p "Die urbane Mobilität verändert sich rasant, und E-Bikes spielen dabei eine zent…" at bounding box center [723, 407] width 573 height 85
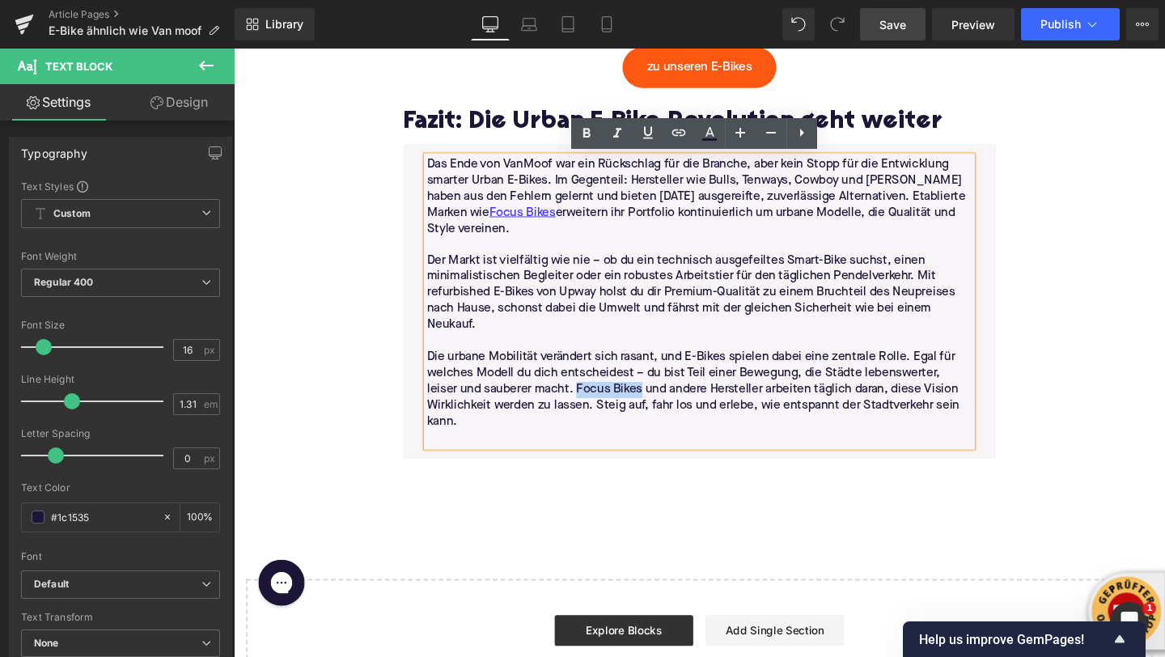
drag, startPoint x: 562, startPoint y: 408, endPoint x: 629, endPoint y: 409, distance: 67.2
click at [629, 409] on p "Die urbane Mobilität verändert sich rasant, und E-Bikes spielen dabei eine zent…" at bounding box center [723, 407] width 573 height 85
drag, startPoint x: 680, startPoint y: 133, endPoint x: 468, endPoint y: 109, distance: 213.3
click at [680, 133] on icon at bounding box center [679, 132] width 14 height 6
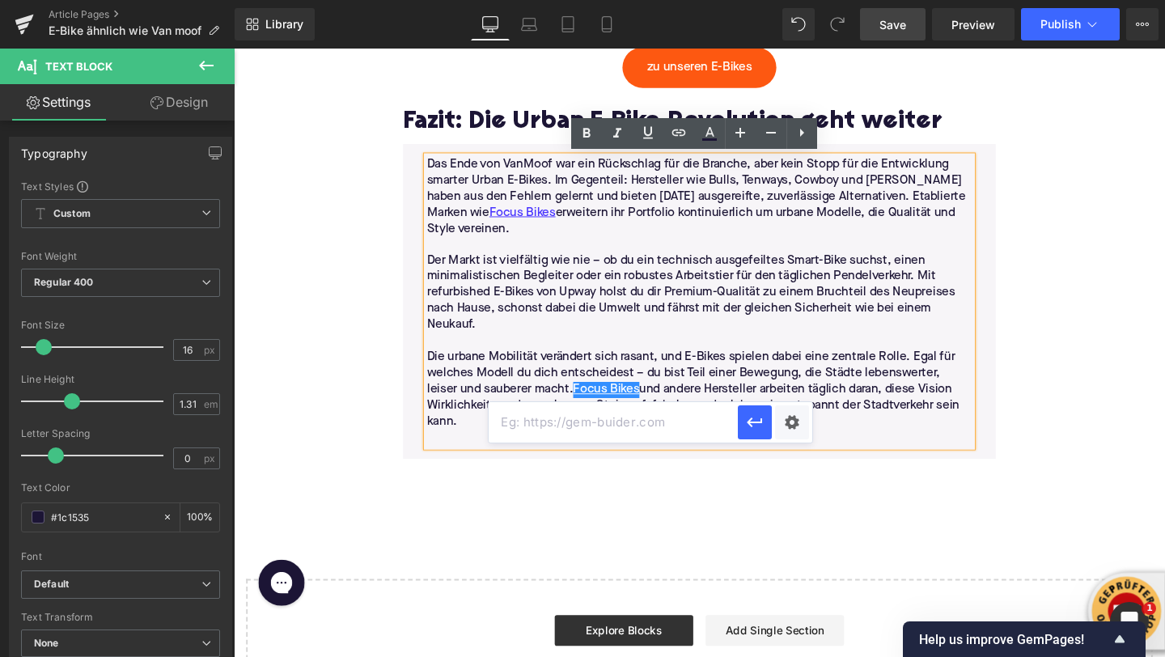
click at [638, 411] on input "text" at bounding box center [613, 422] width 249 height 40
paste input "[URL][DOMAIN_NAME]"
type input "[URL][DOMAIN_NAME]"
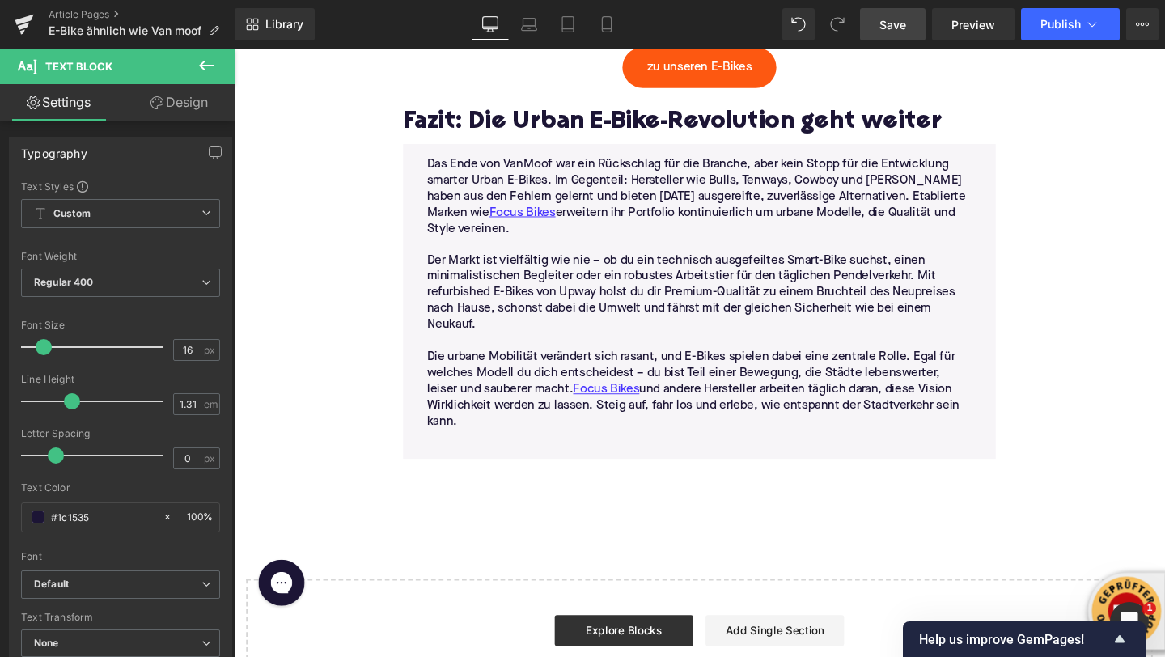
click at [875, 27] on link "Save" at bounding box center [893, 24] width 66 height 32
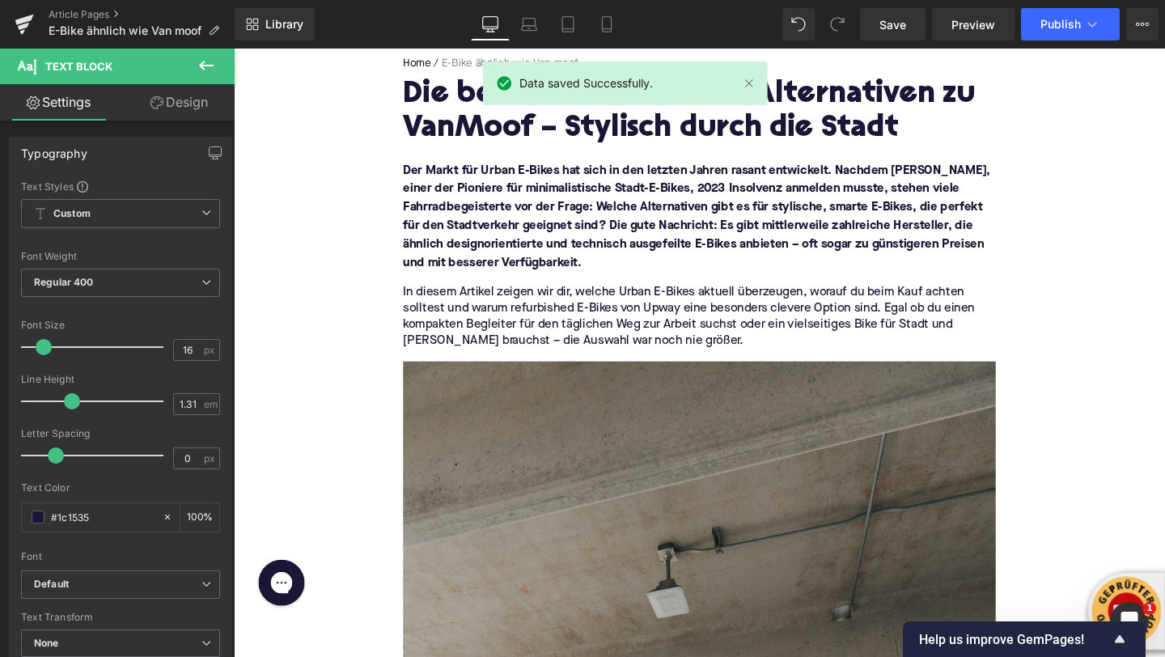
scroll to position [0, 0]
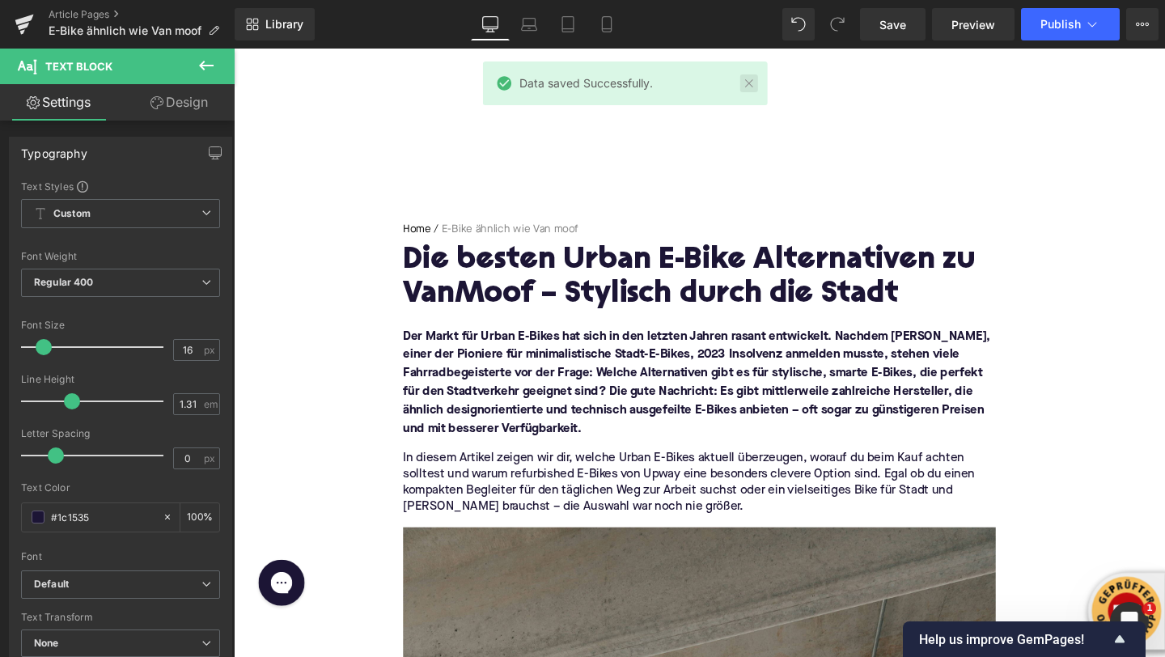
click at [752, 82] on link at bounding box center [749, 83] width 18 height 18
